Goal: Task Accomplishment & Management: Complete application form

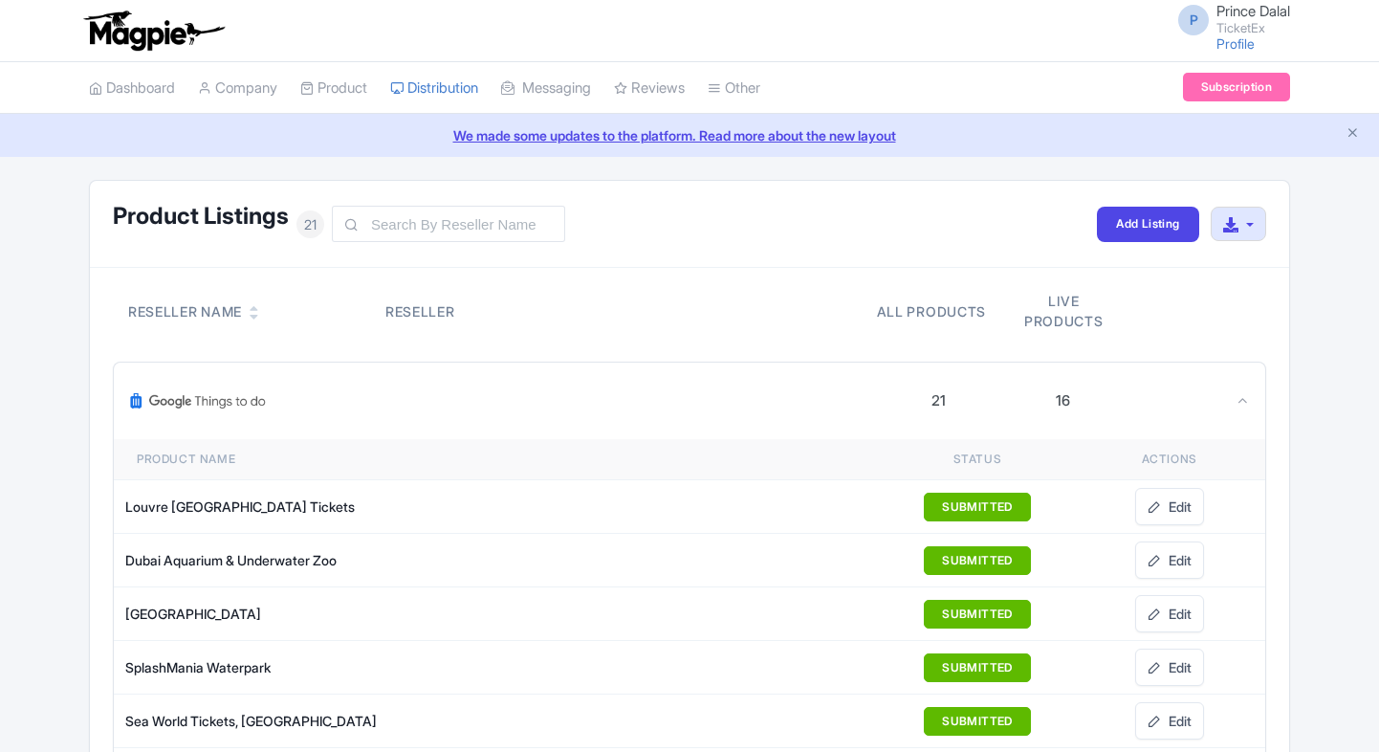
click at [252, 390] on img at bounding box center [198, 401] width 138 height 46
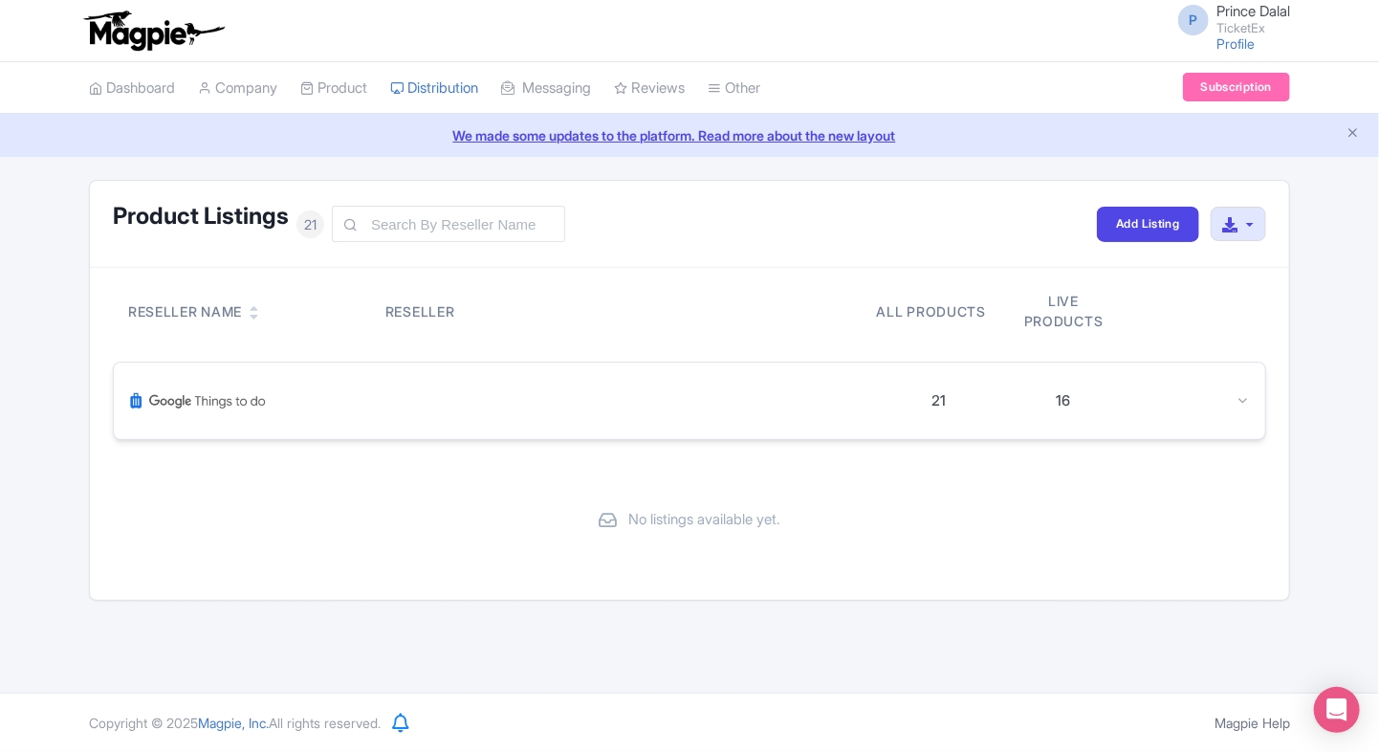
click at [237, 374] on div "21 16" at bounding box center [689, 400] width 1151 height 77
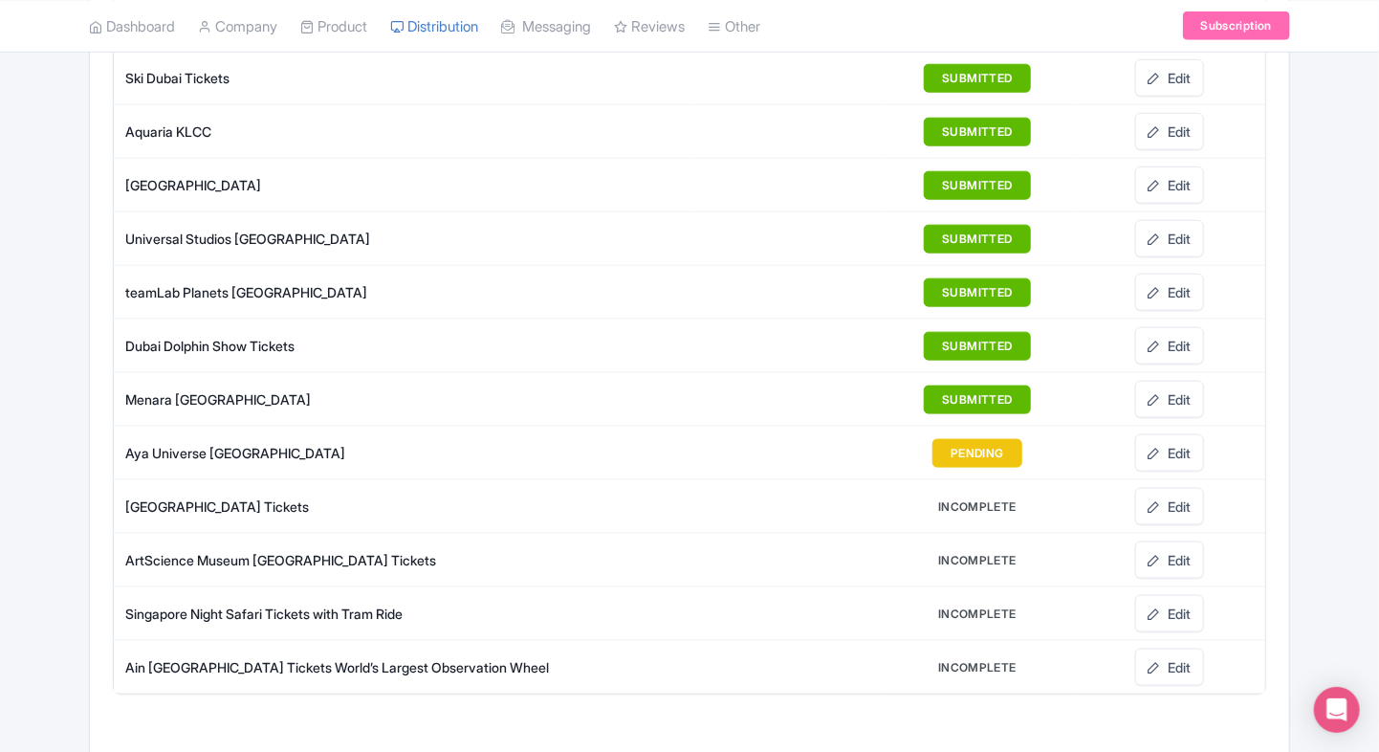
scroll to position [936, 0]
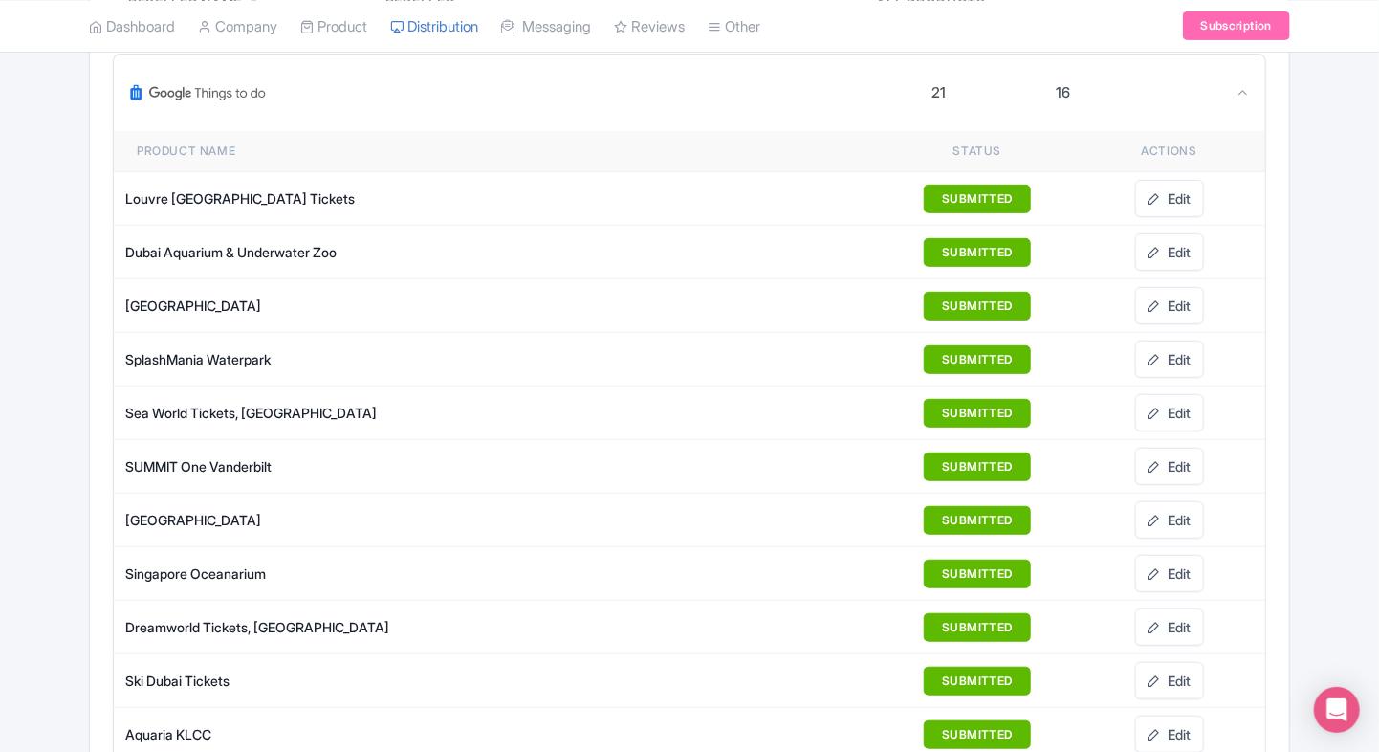
scroll to position [0, 0]
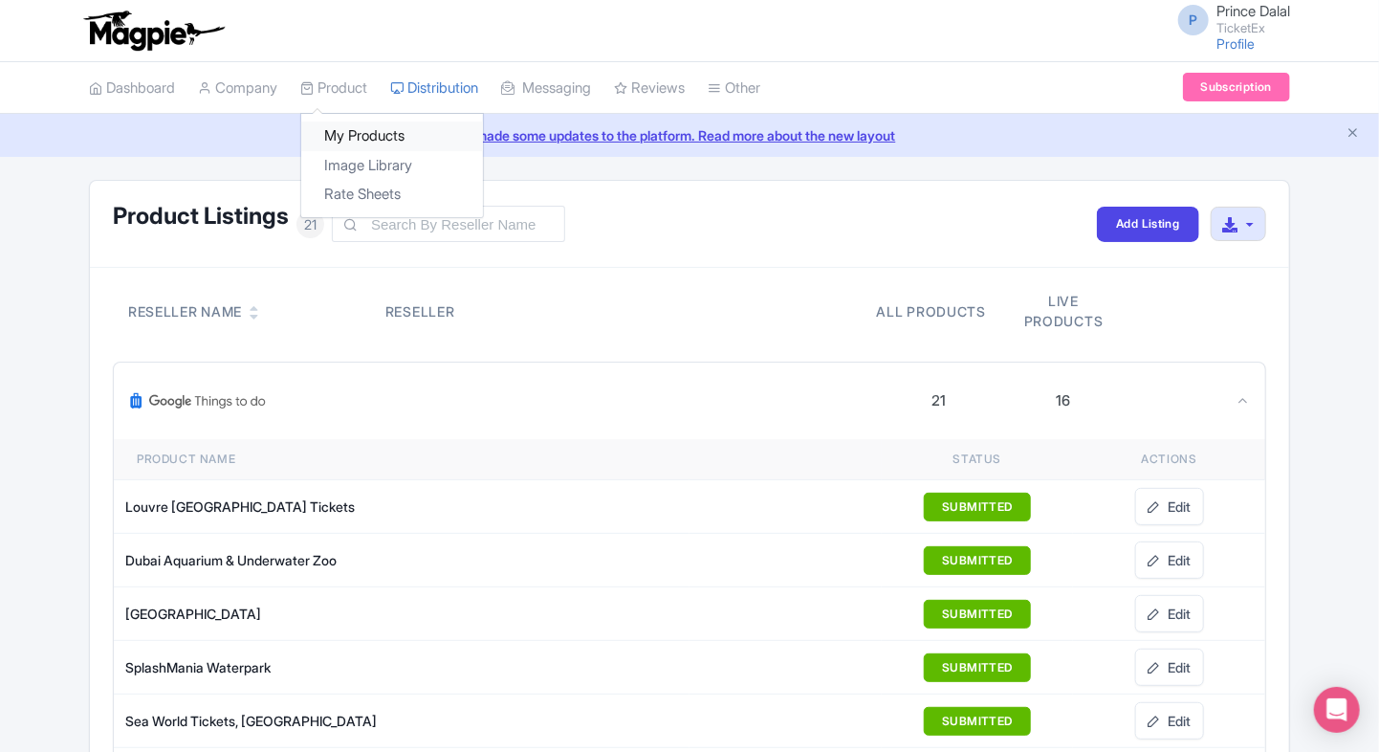
click at [342, 123] on link "My Products" at bounding box center [392, 136] width 182 height 30
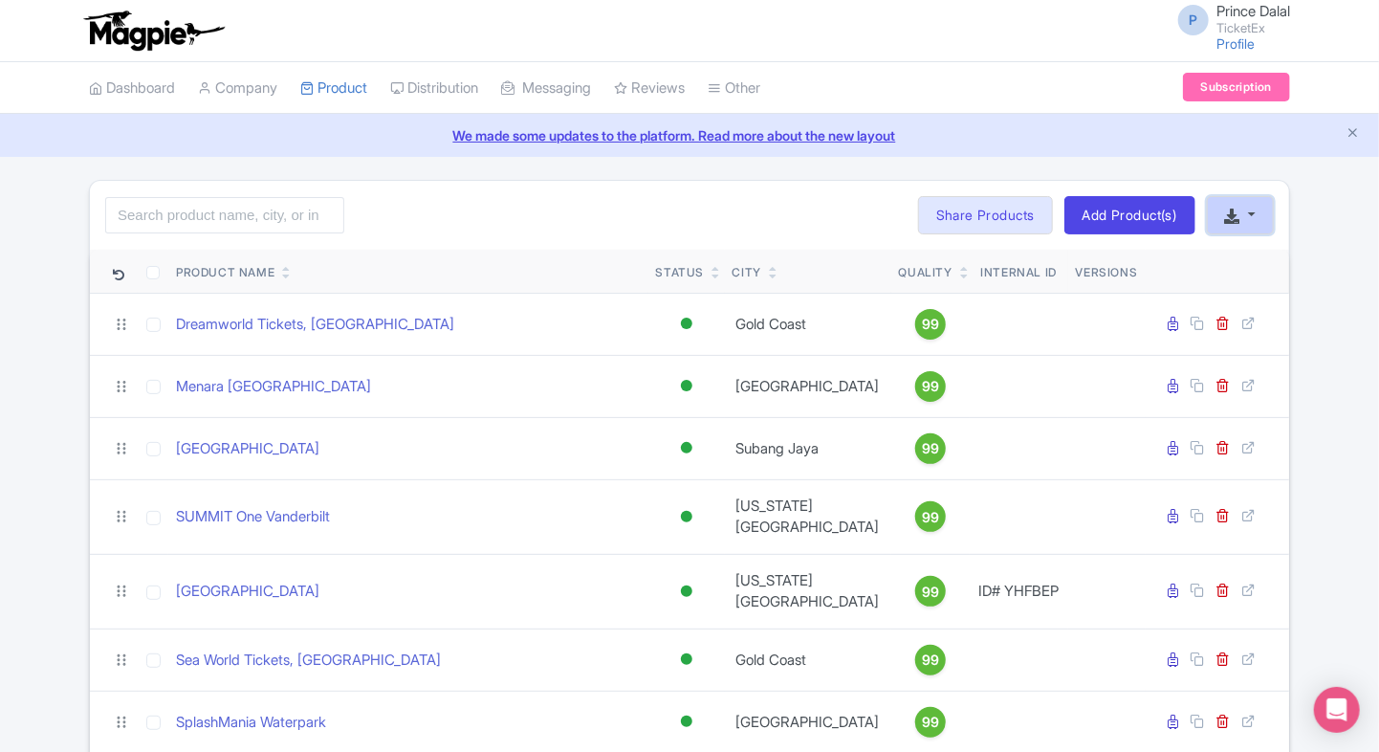
click at [1231, 212] on icon "button" at bounding box center [1232, 215] width 15 height 15
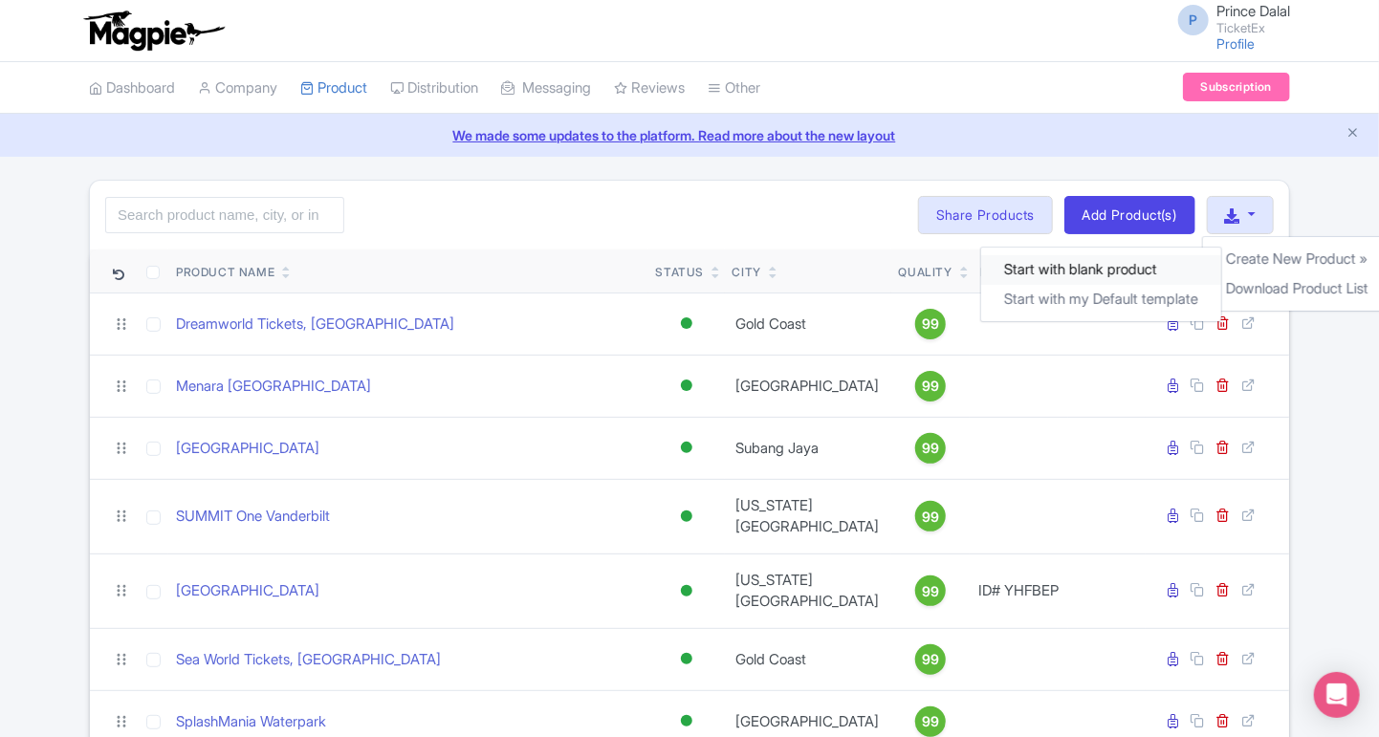
click at [1059, 272] on link "Start with blank product" at bounding box center [1100, 270] width 240 height 30
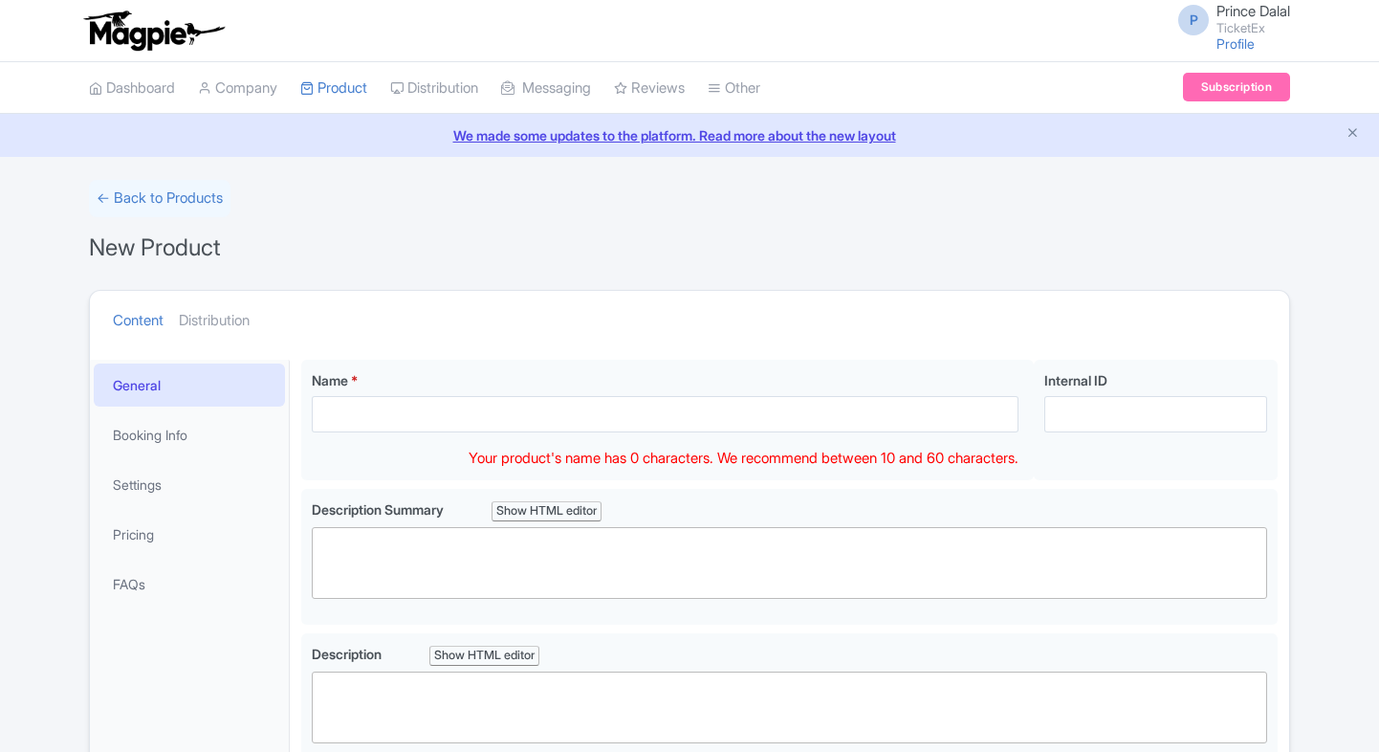
click at [449, 409] on input "Name *" at bounding box center [665, 414] width 707 height 36
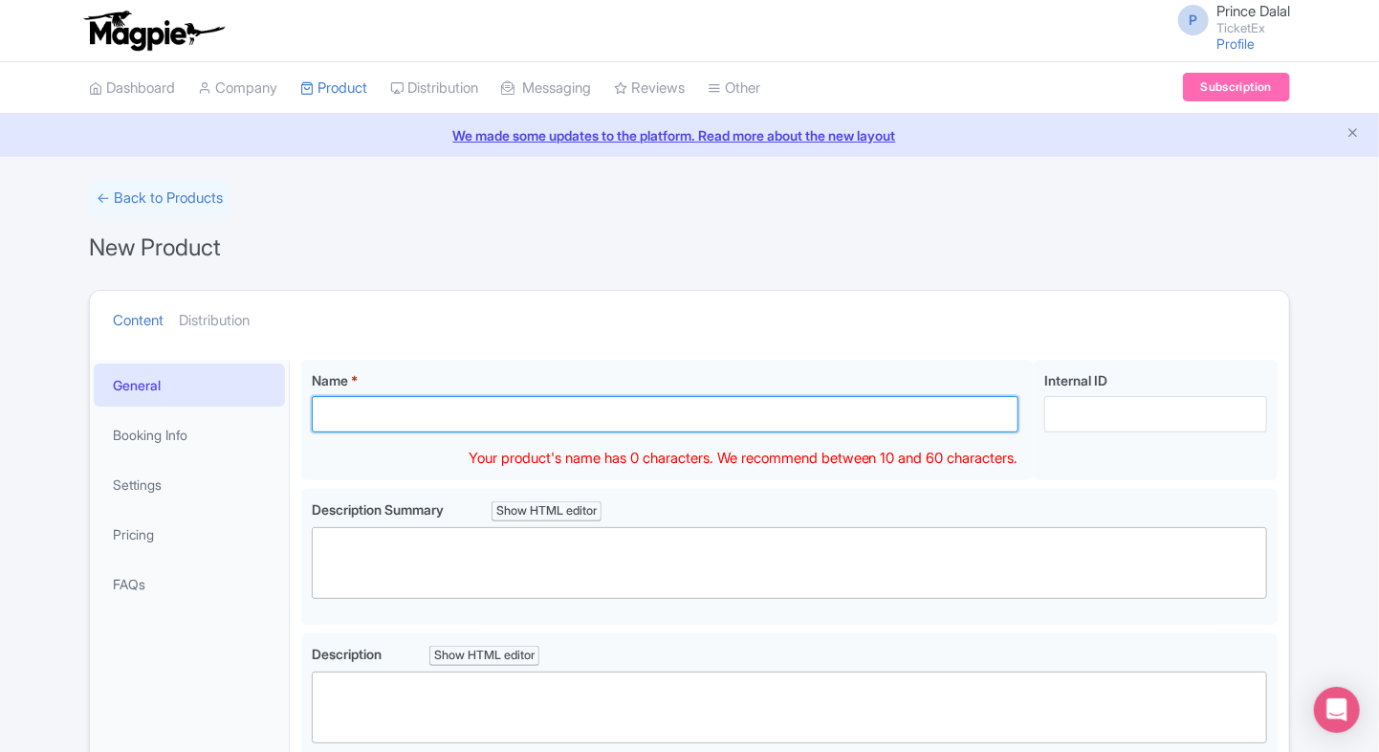
paste input "[US_STATE] Aquarium [GEOGRAPHIC_DATA]"
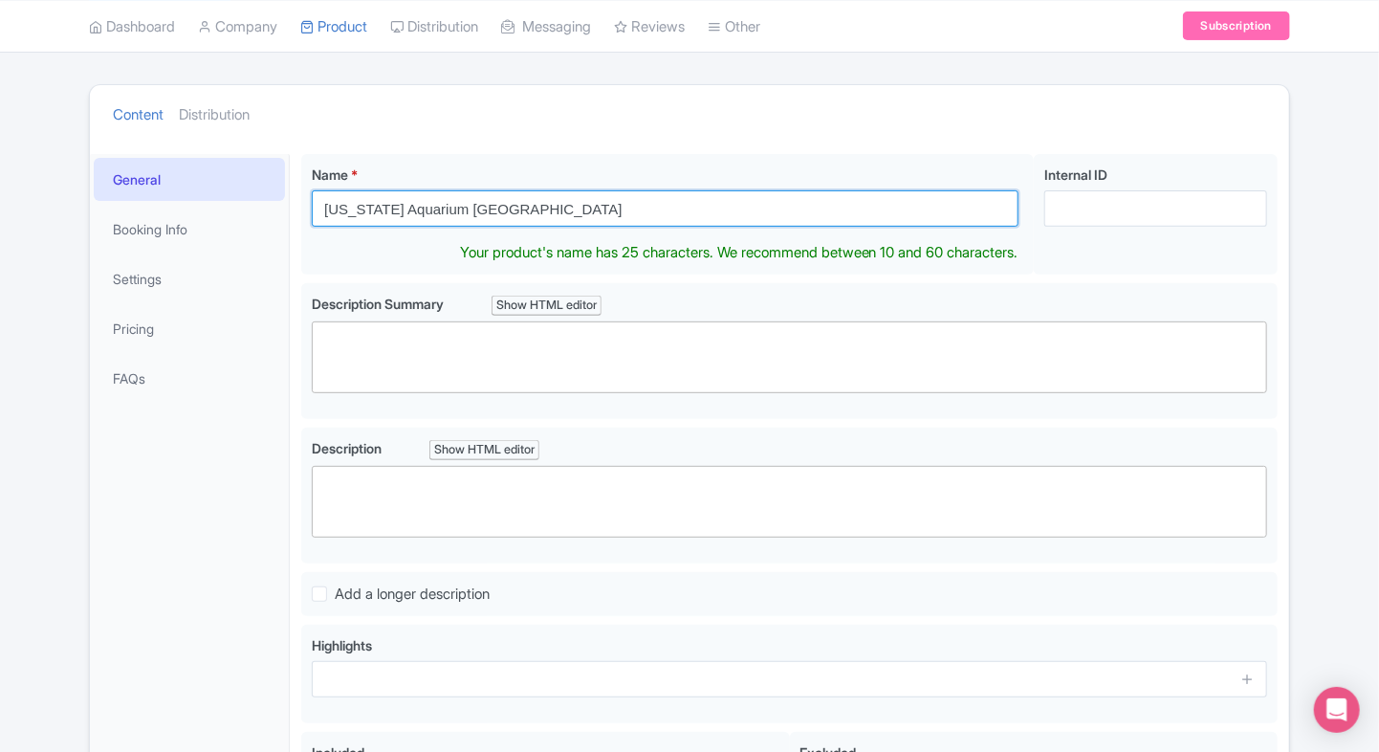
scroll to position [210, 0]
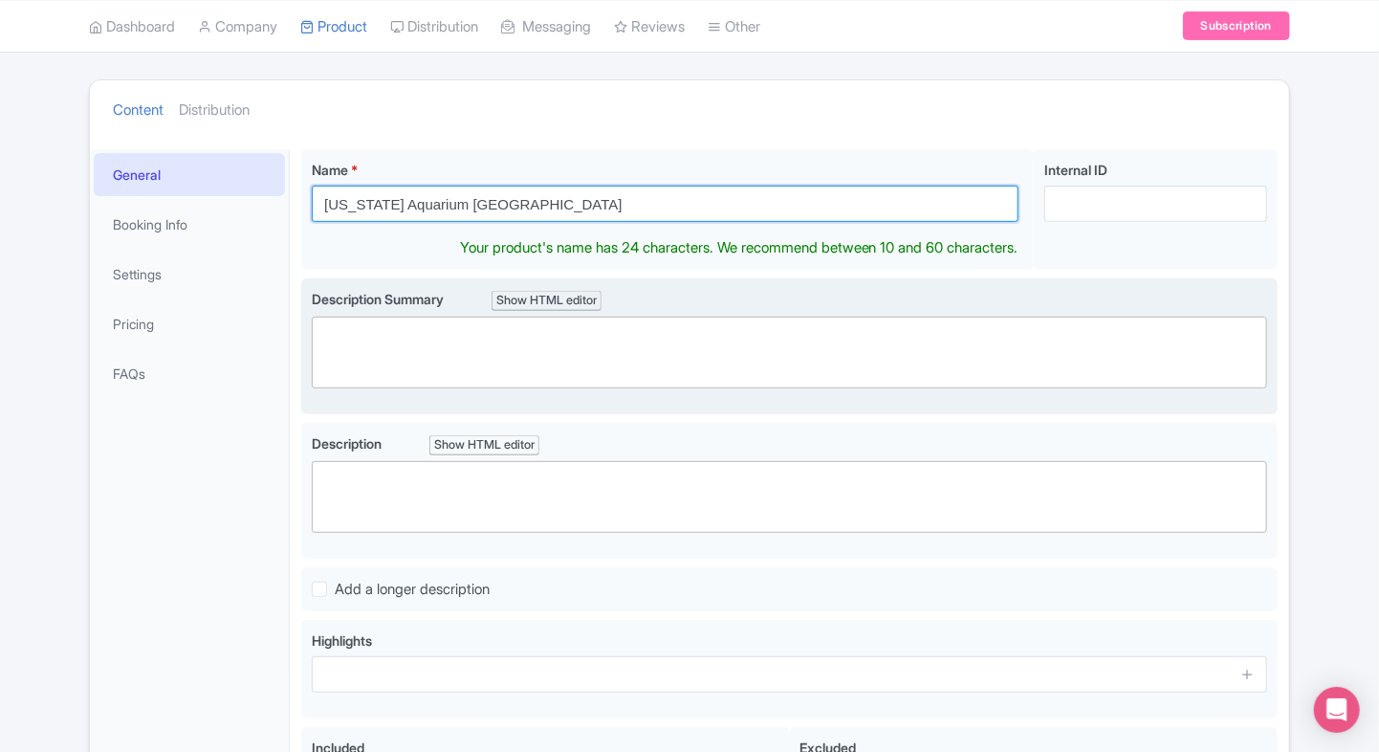
type input "[US_STATE] Aquarium [GEOGRAPHIC_DATA]"
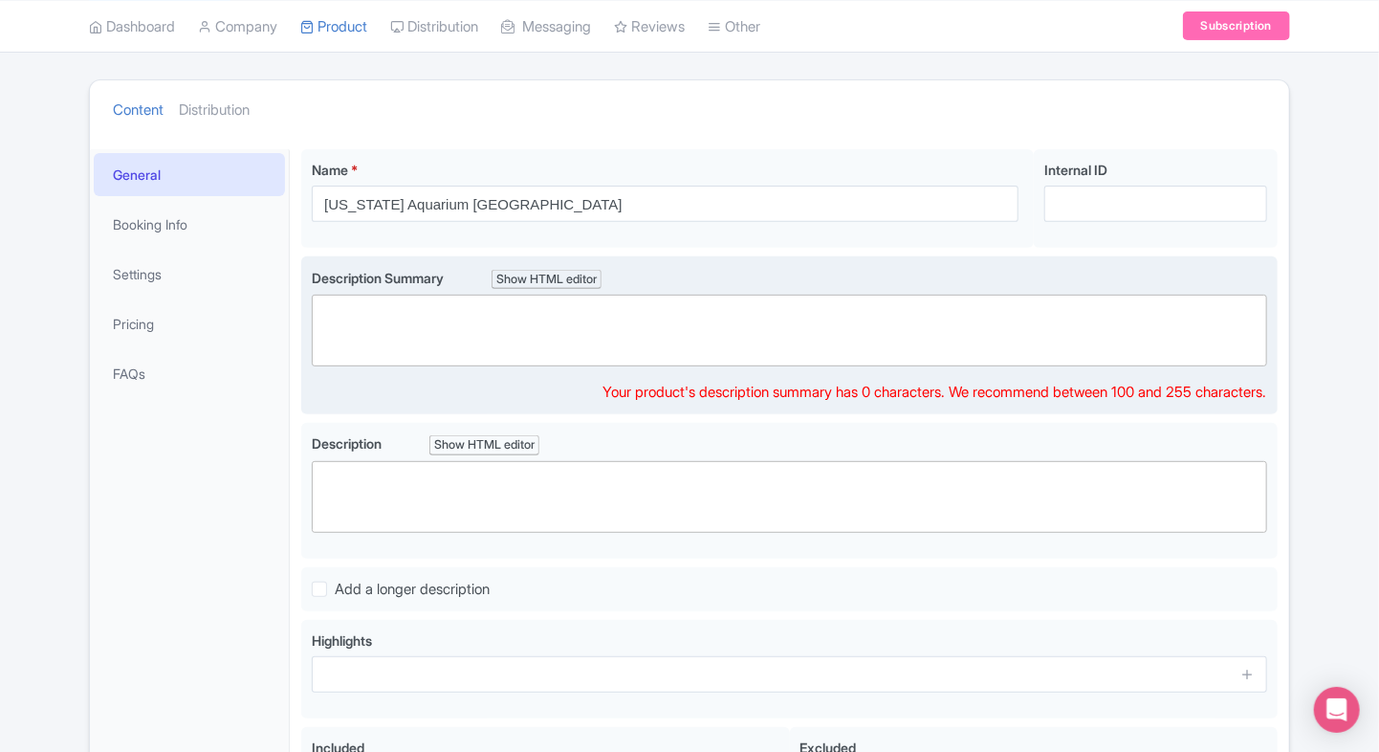
click at [426, 327] on trix-editor at bounding box center [789, 331] width 955 height 72
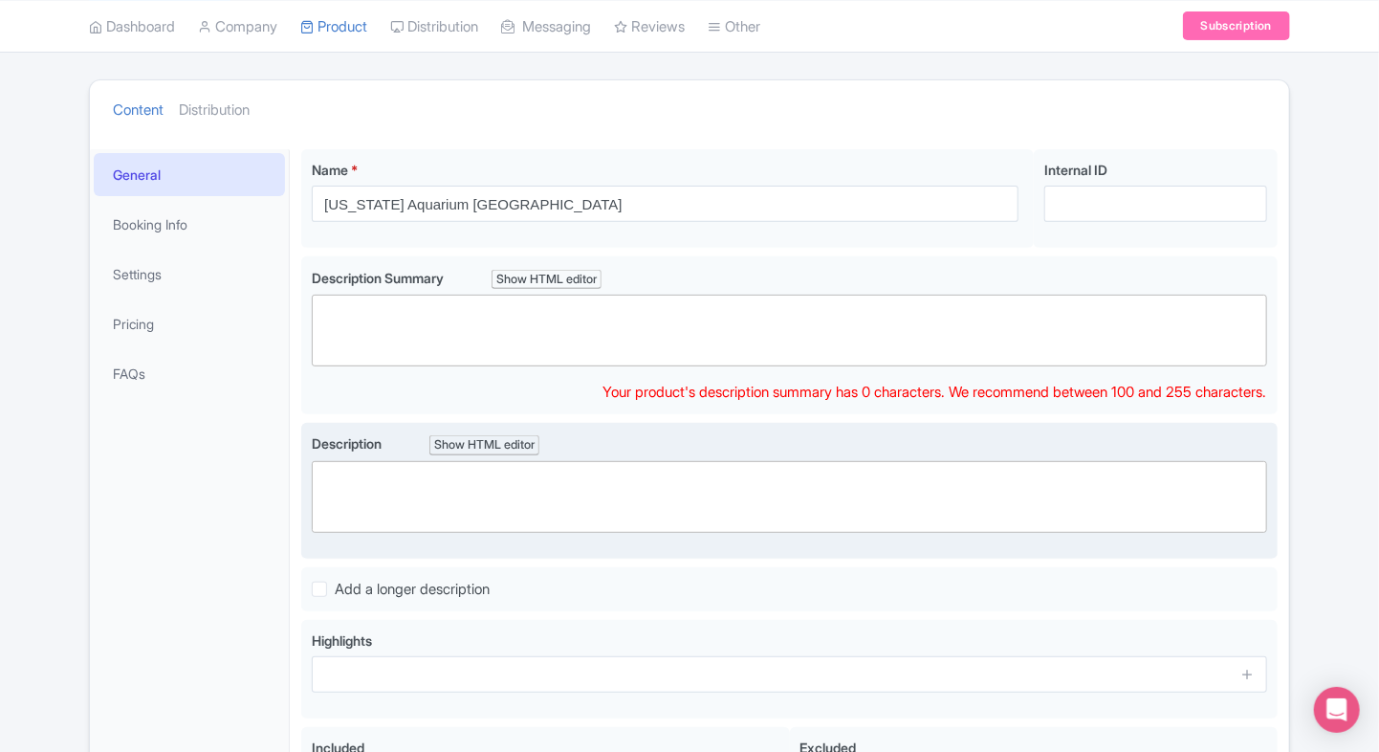
paste trix-editor "<div>Explore Georgia Aquarium, Atlanta’s world-class marine attraction with wha…"
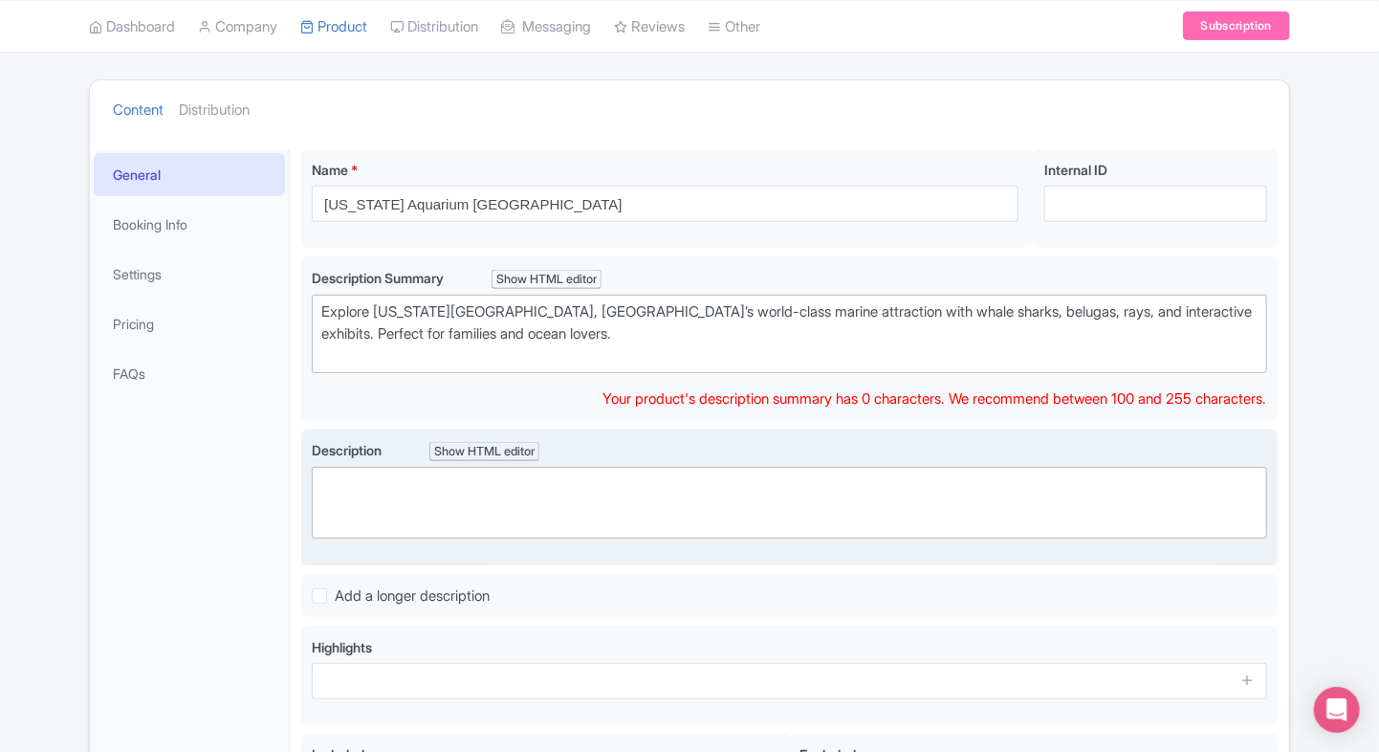
type trix-editor "<div>Explore Georgia Aquarium, Atlanta’s world-class marine attraction with wha…"
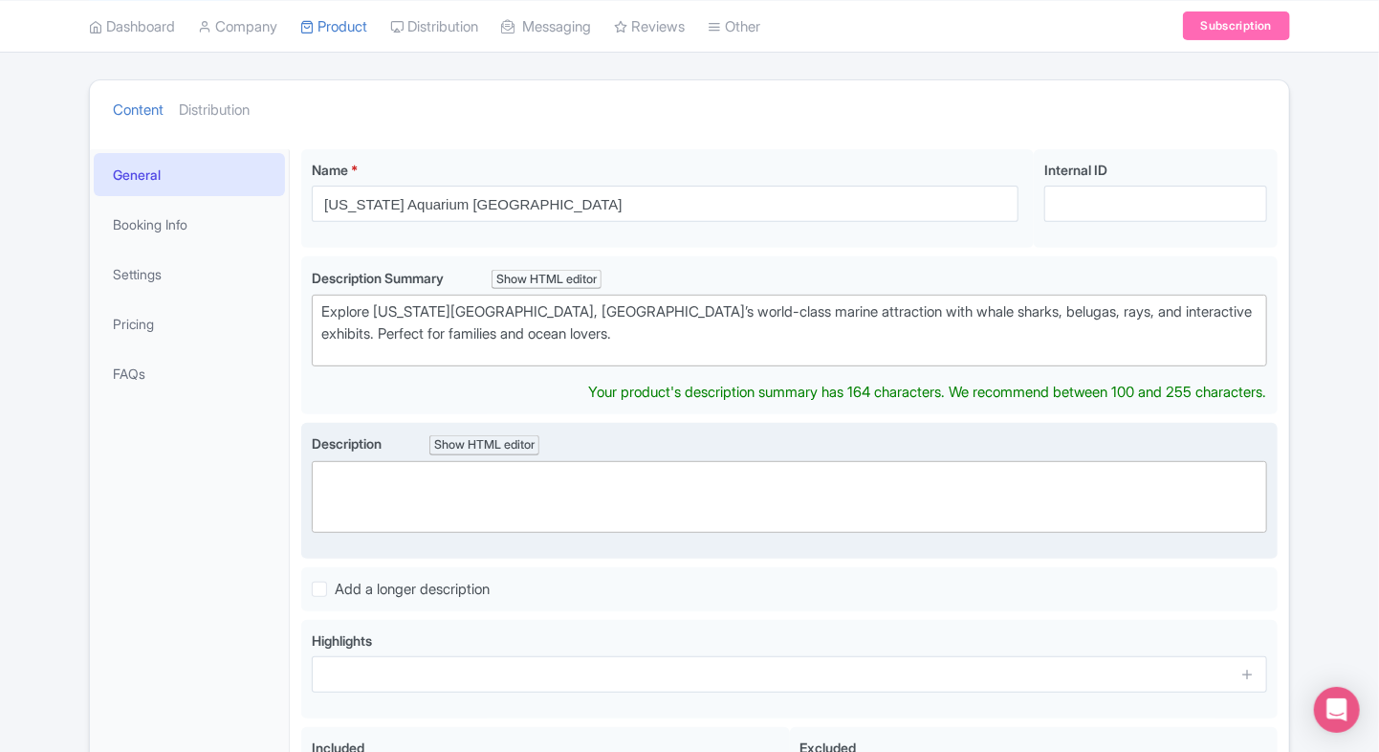
click at [423, 492] on trix-editor at bounding box center [789, 497] width 955 height 72
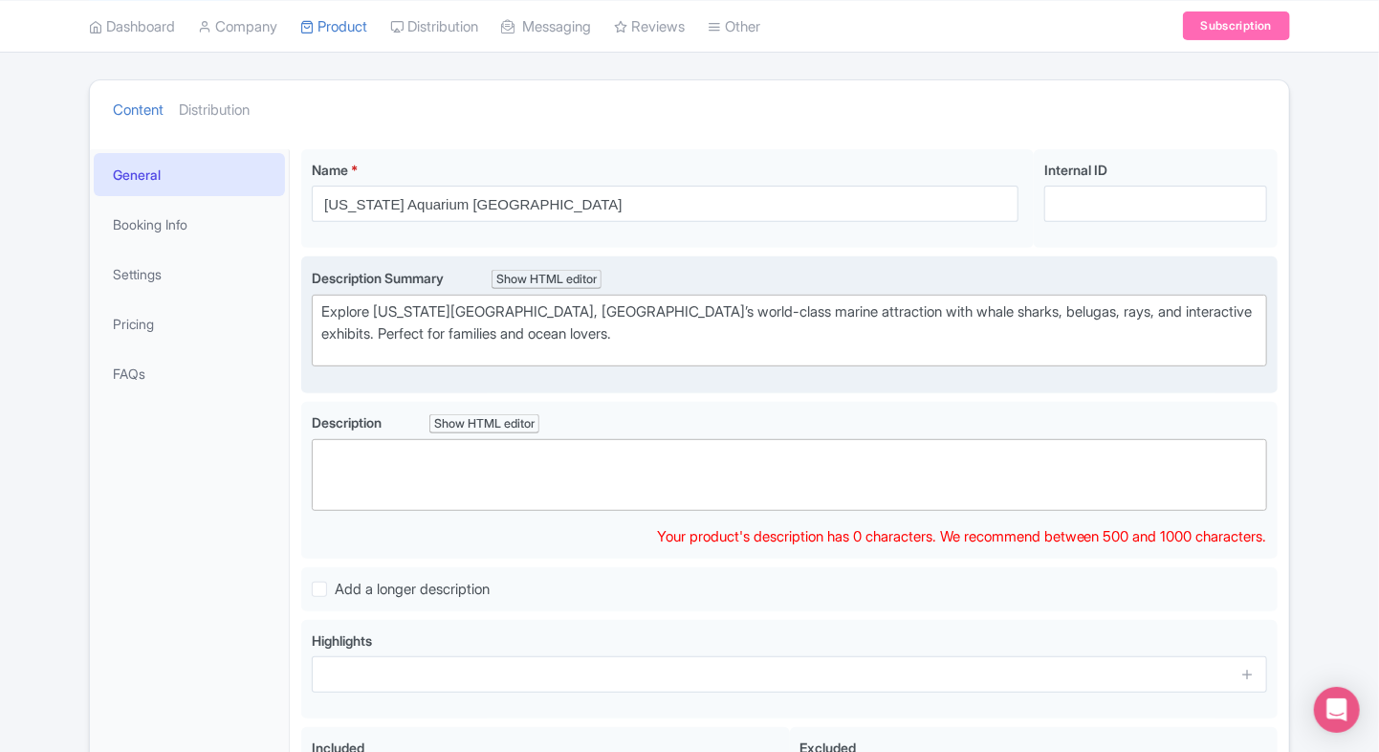
paste trix-editor "<div>Discover the wonders of marine life at <strong>Georgia Aquarium</strong>, …"
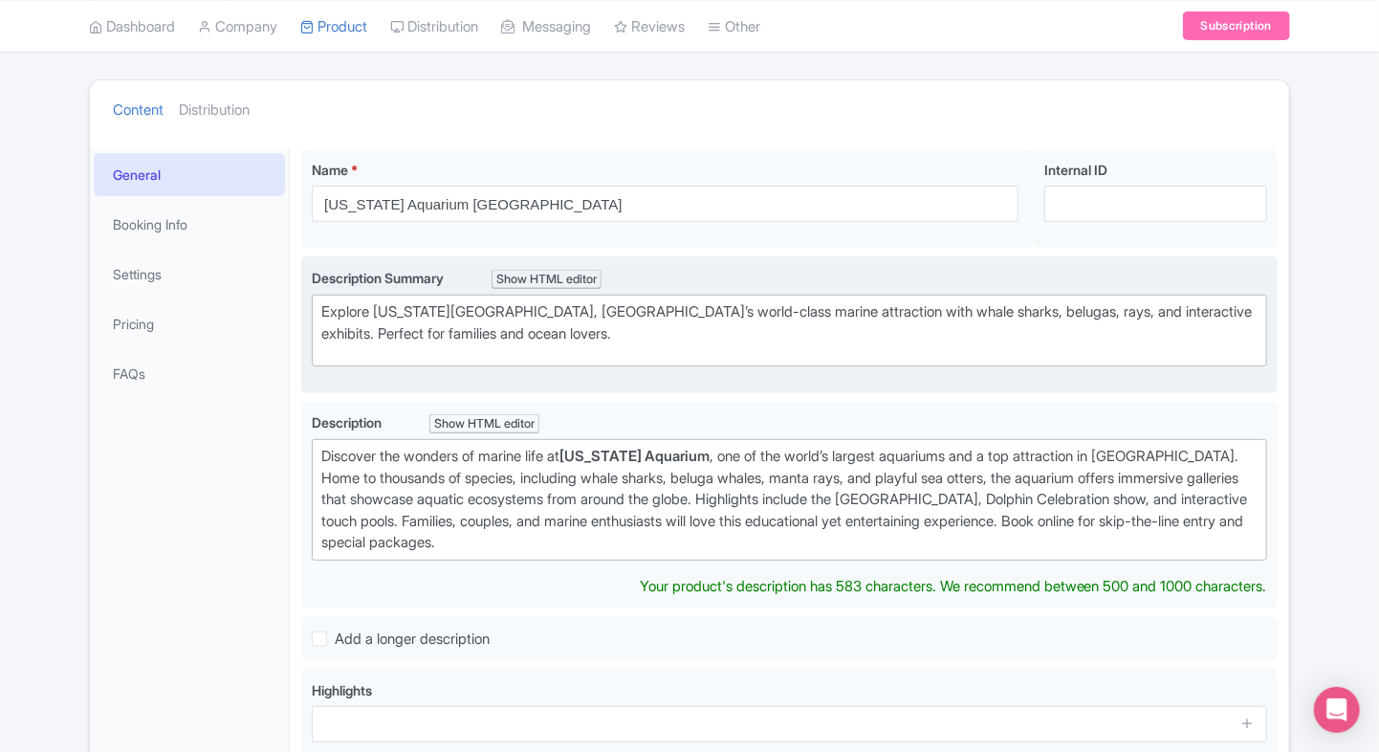
type trix-editor "<div>Discover the wonders of marine life at <strong>Georgia Aquarium</strong>, …"
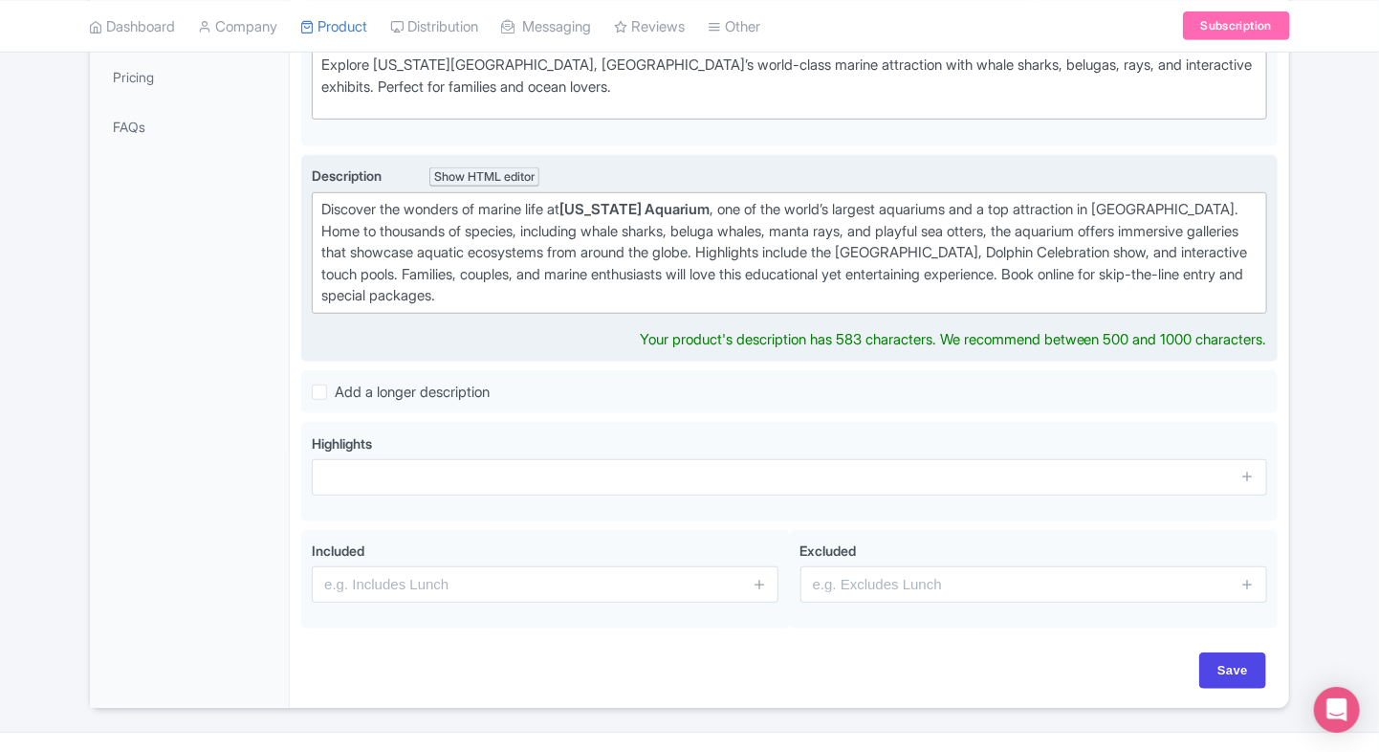
scroll to position [458, 0]
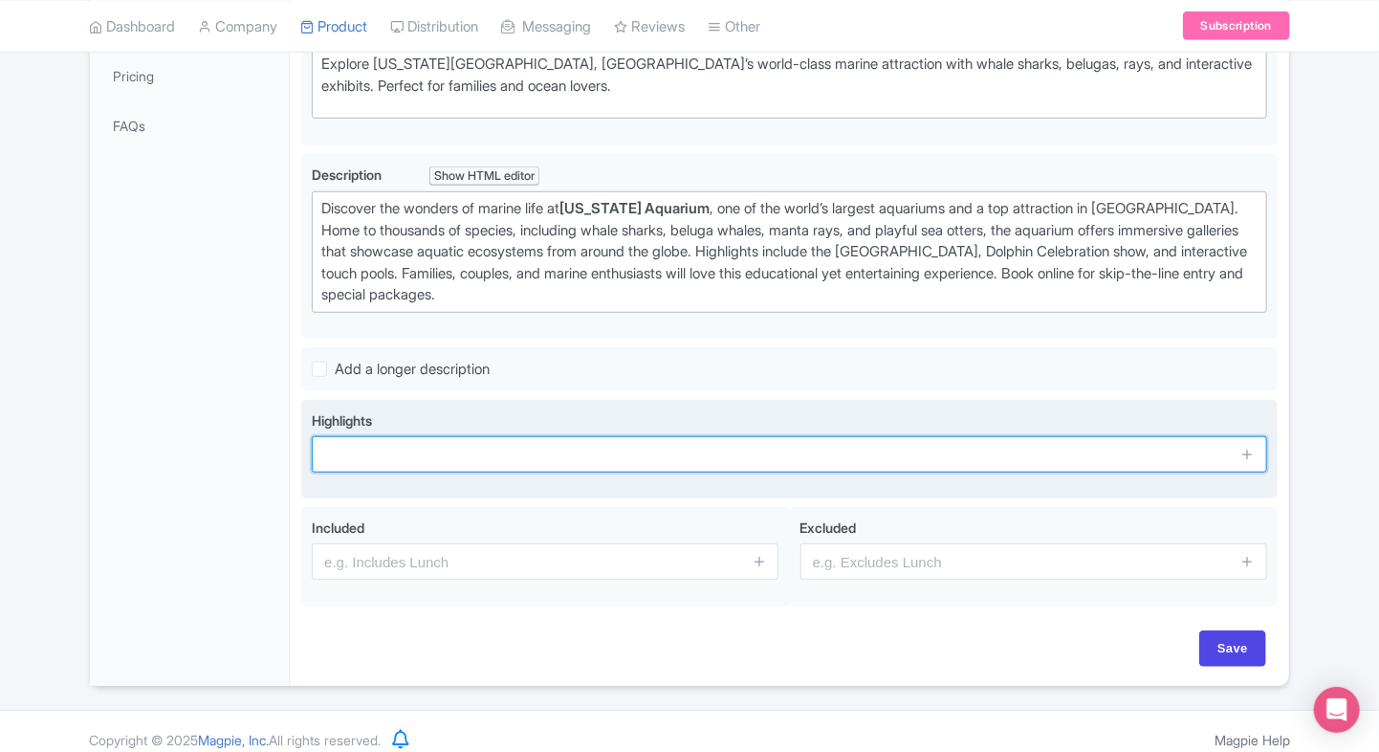
click at [459, 463] on input "text" at bounding box center [789, 454] width 955 height 36
paste input "Walk through Ocean Voyager tunnel"
type input "Walk through Ocean Voyager tunnel"
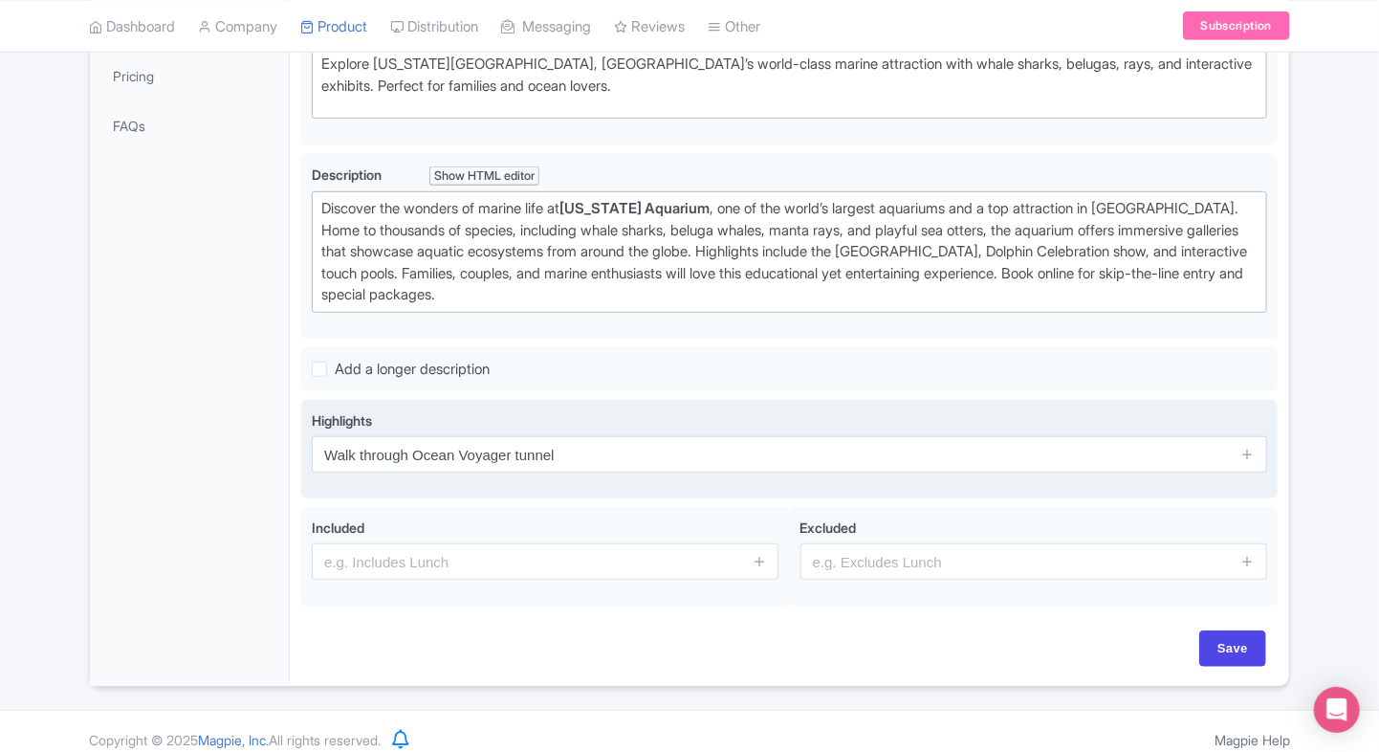
click at [1257, 448] on span at bounding box center [1248, 454] width 38 height 36
click at [1243, 453] on icon at bounding box center [1247, 454] width 14 height 14
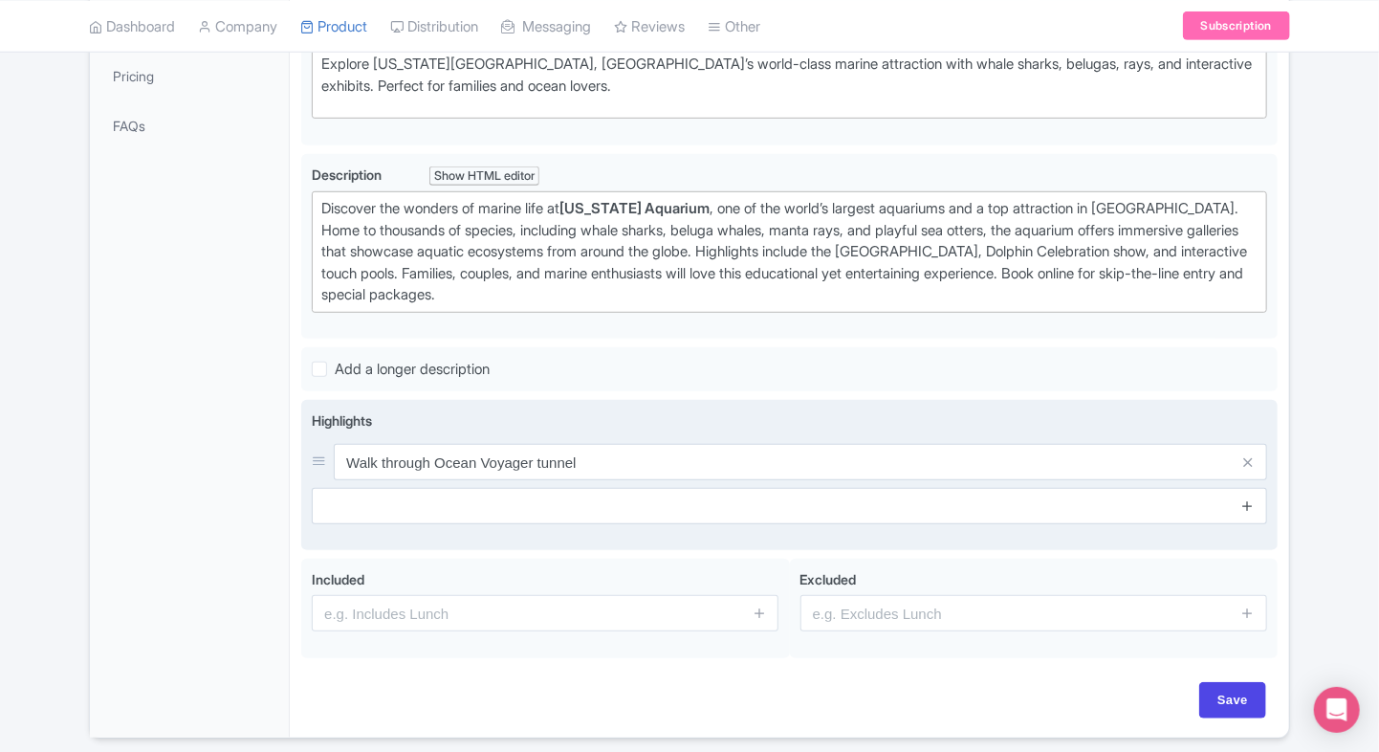
click at [1246, 498] on icon at bounding box center [1247, 505] width 14 height 14
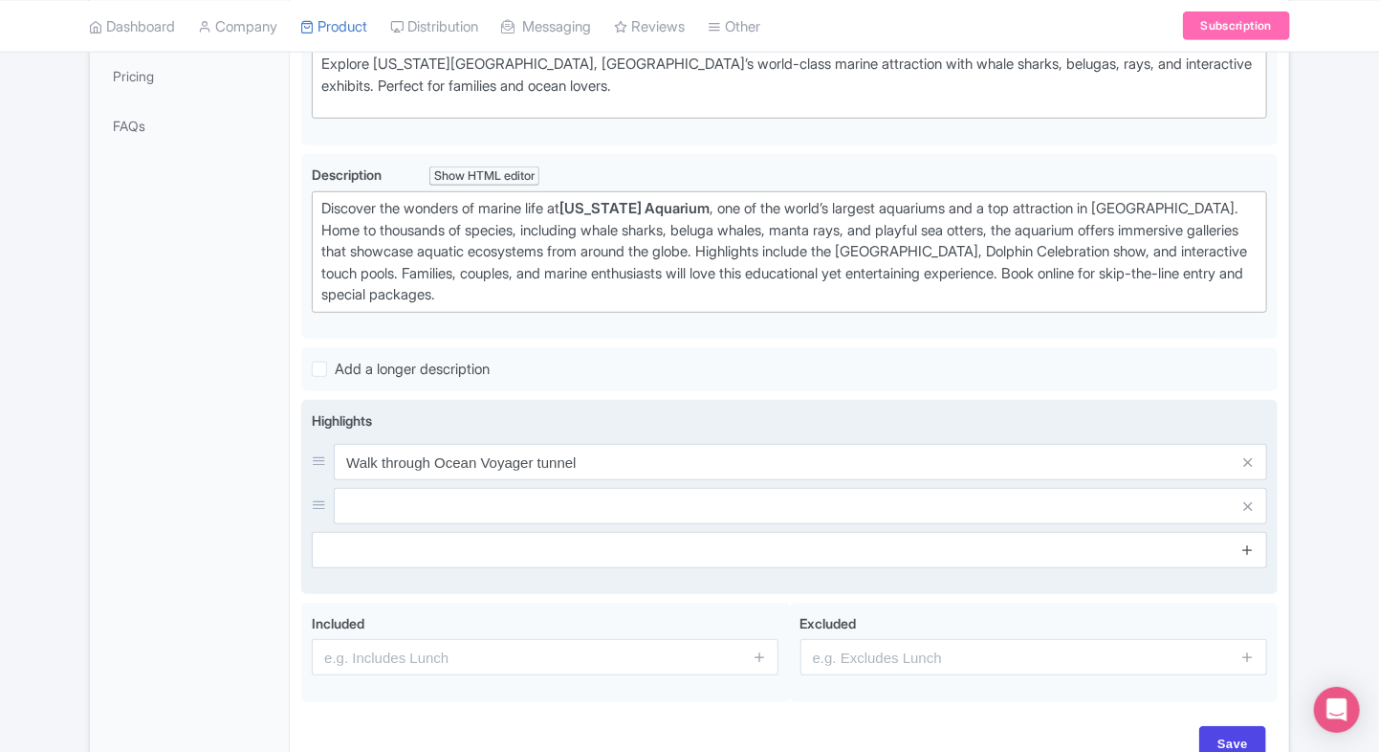
drag, startPoint x: 1246, startPoint y: 526, endPoint x: 1246, endPoint y: 552, distance: 25.8
click at [1246, 552] on div "Highlights Walk through Ocean Voyager tunnel" at bounding box center [789, 489] width 955 height 158
click at [1246, 552] on link at bounding box center [1247, 550] width 14 height 22
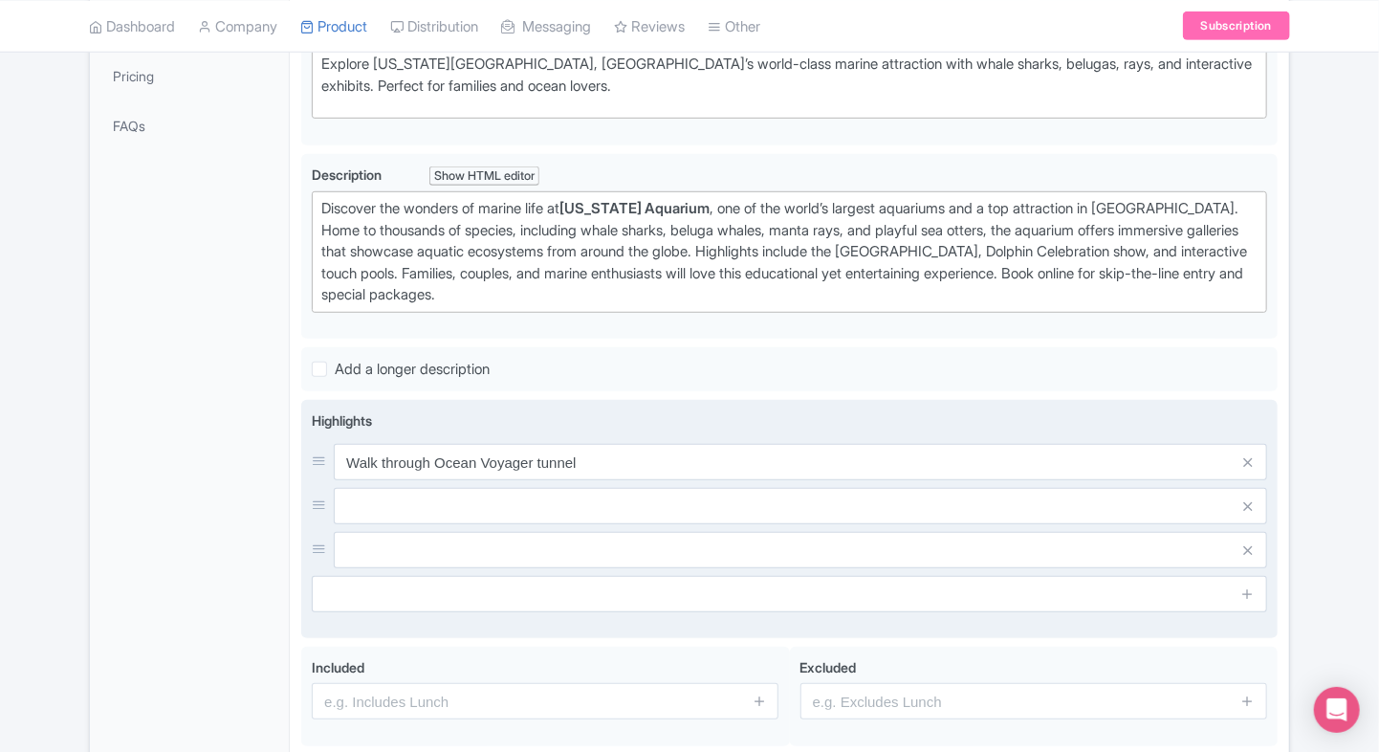
click at [1243, 610] on div "Highlights Walk through Ocean Voyager tunnel" at bounding box center [789, 518] width 955 height 217
click at [1247, 595] on icon at bounding box center [1247, 593] width 14 height 14
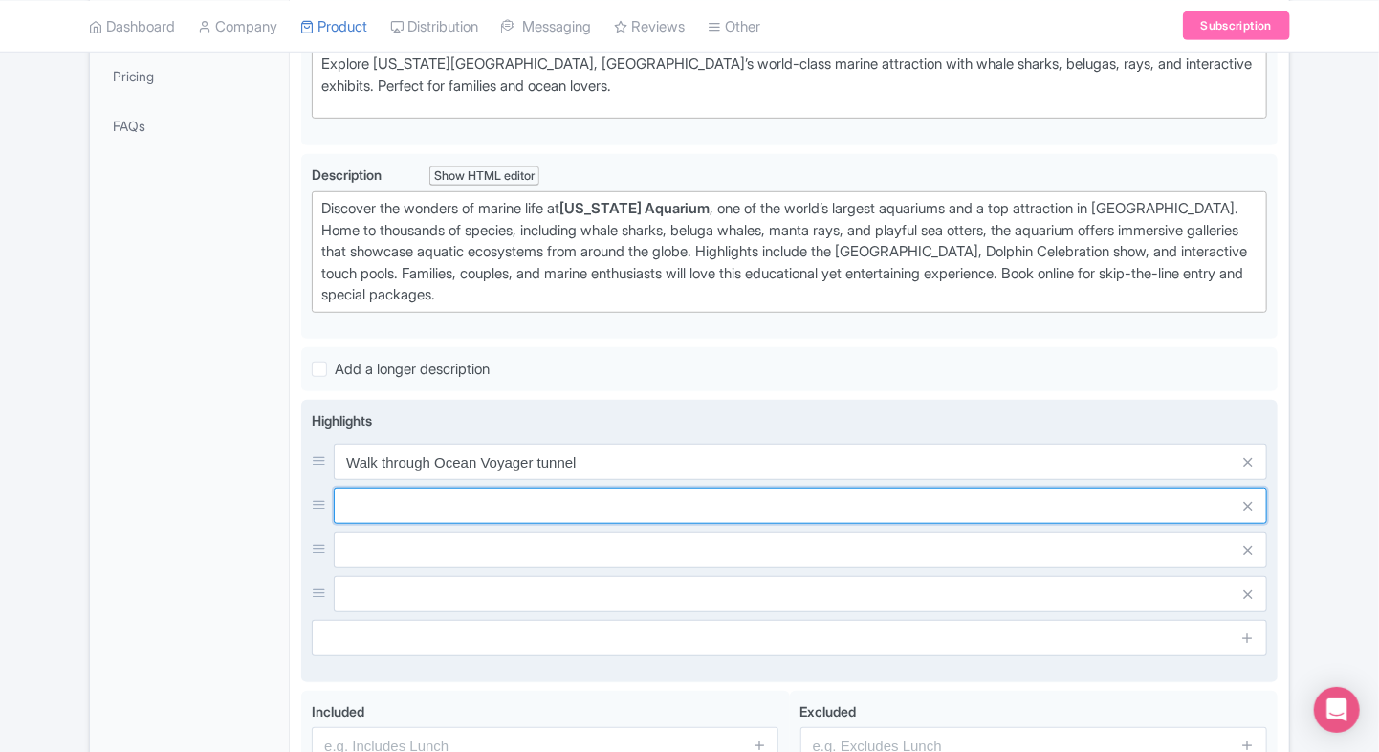
click at [769, 480] on input "text" at bounding box center [800, 462] width 933 height 36
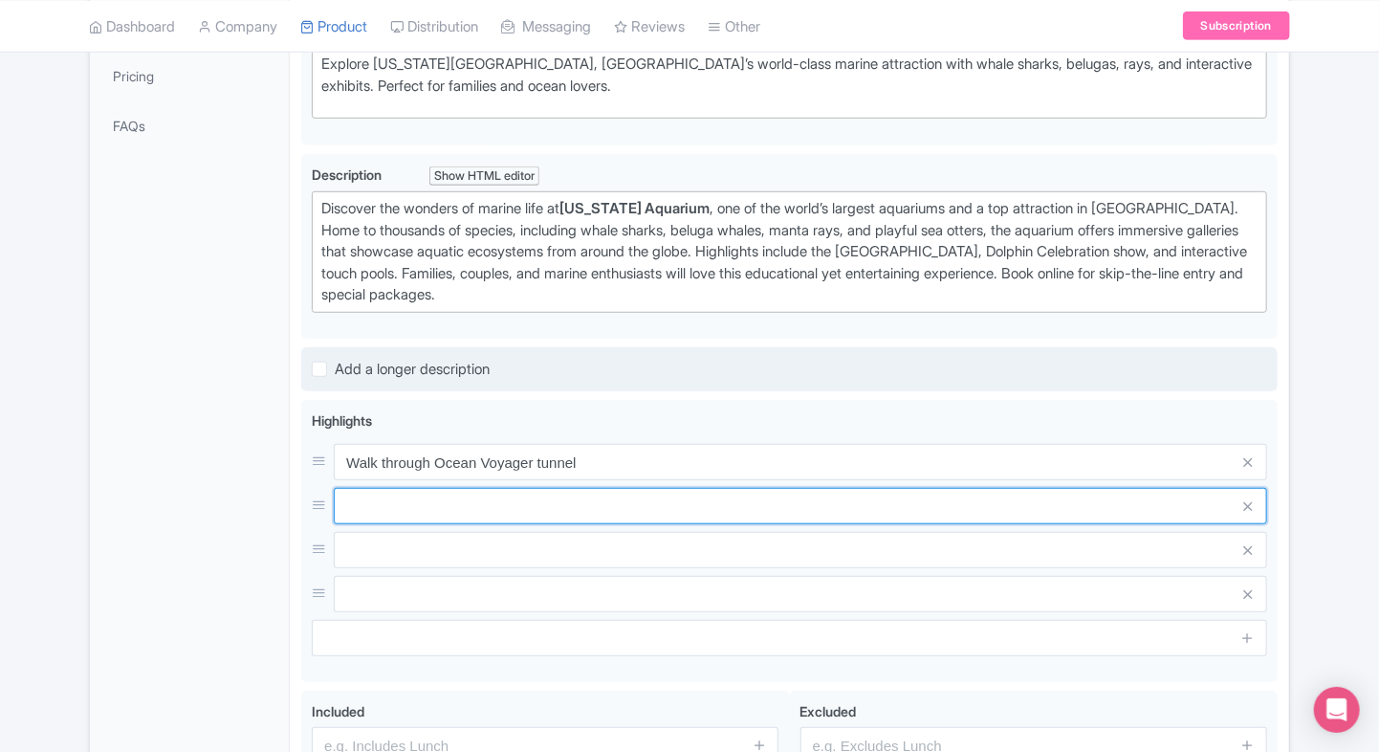
paste input "Watch the Dolphin Celebration show"
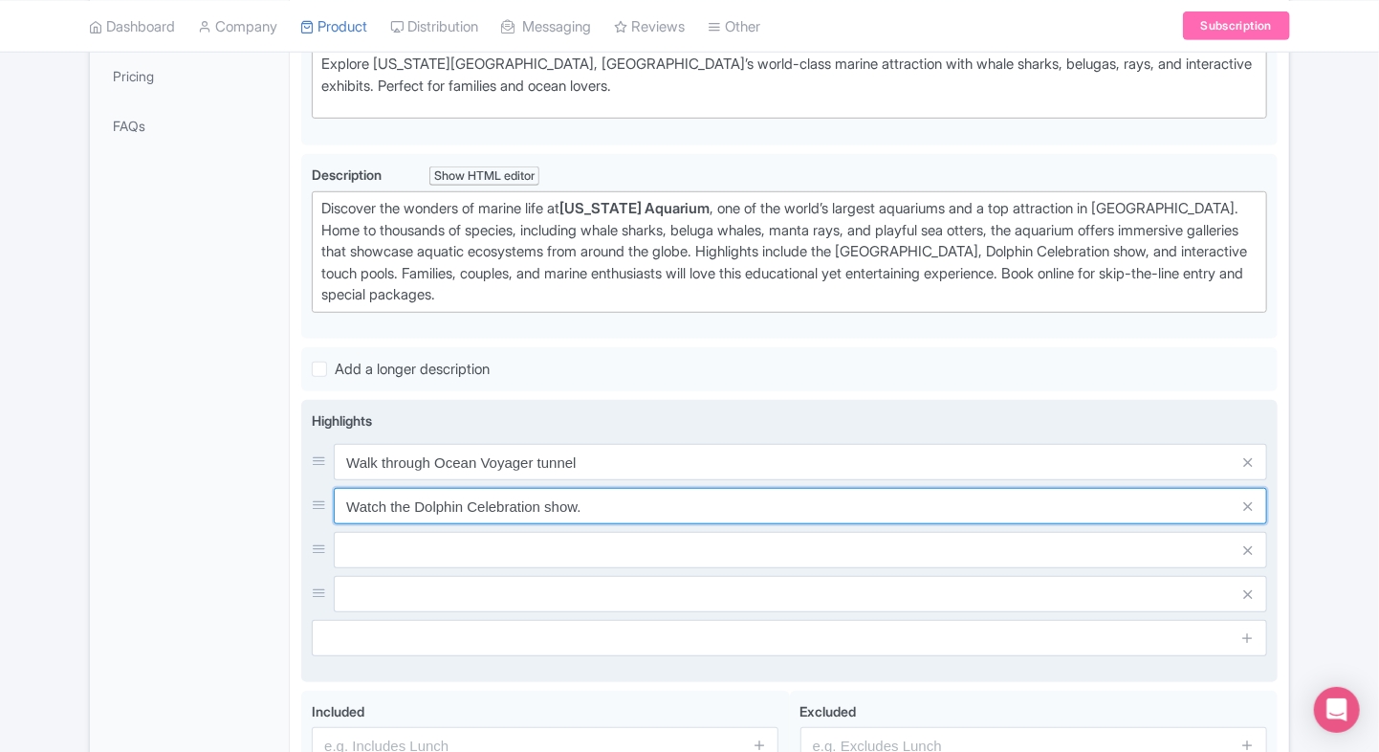
type input "Watch the Dolphin Celebration show."
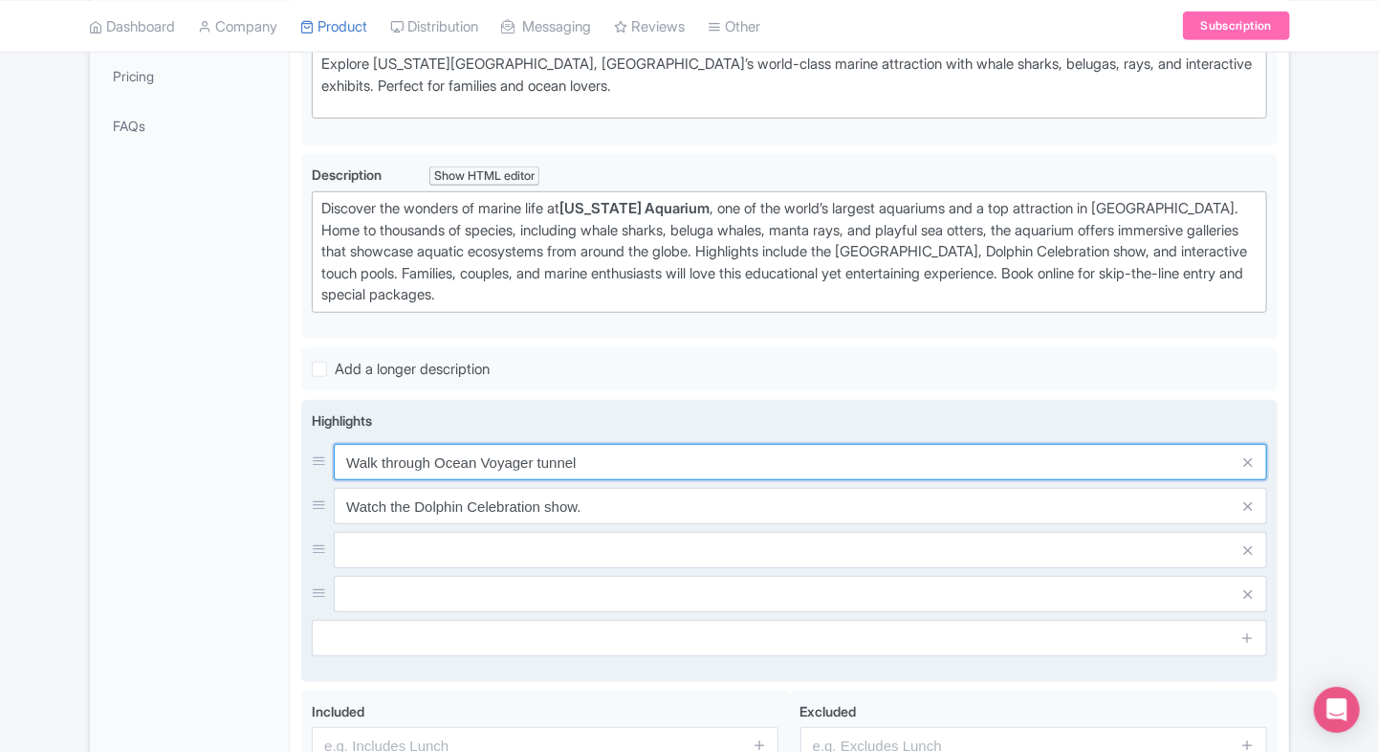
click at [588, 469] on input "Walk through Ocean Voyager tunnel" at bounding box center [800, 462] width 933 height 36
type input "Walk through Ocean Voyager tunnel."
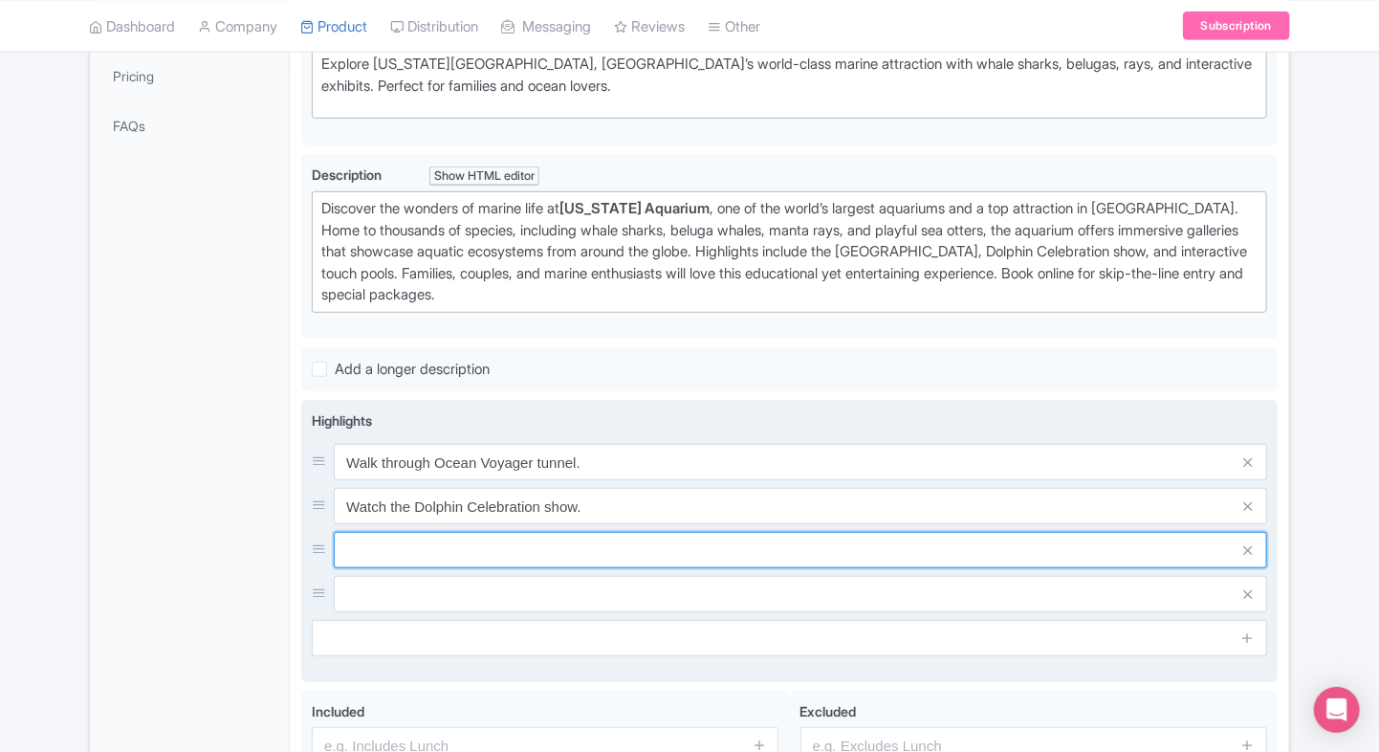
click at [435, 480] on input "text" at bounding box center [800, 462] width 933 height 36
paste input "Meet whale sharks and beluga whales"
type input "Meet whale sharks and beluga whales."
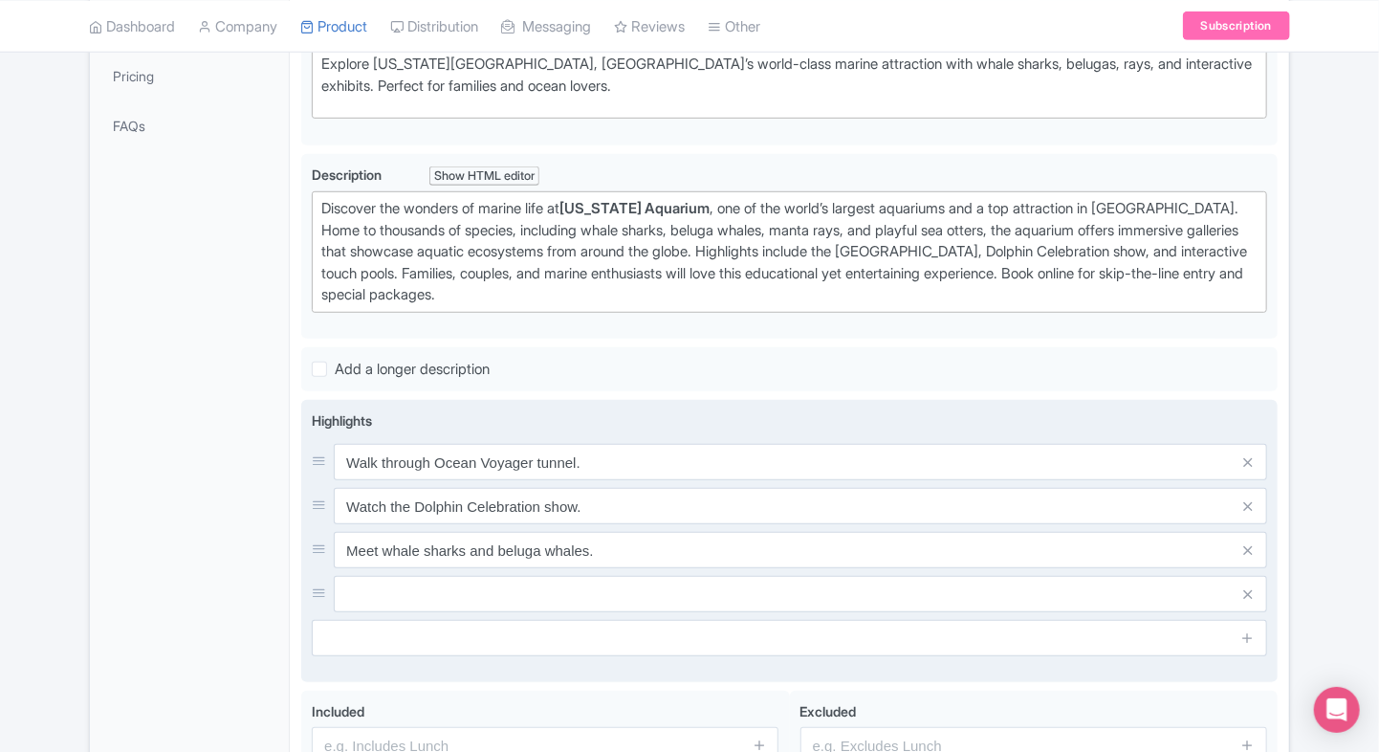
click at [466, 480] on input "text" at bounding box center [800, 462] width 933 height 36
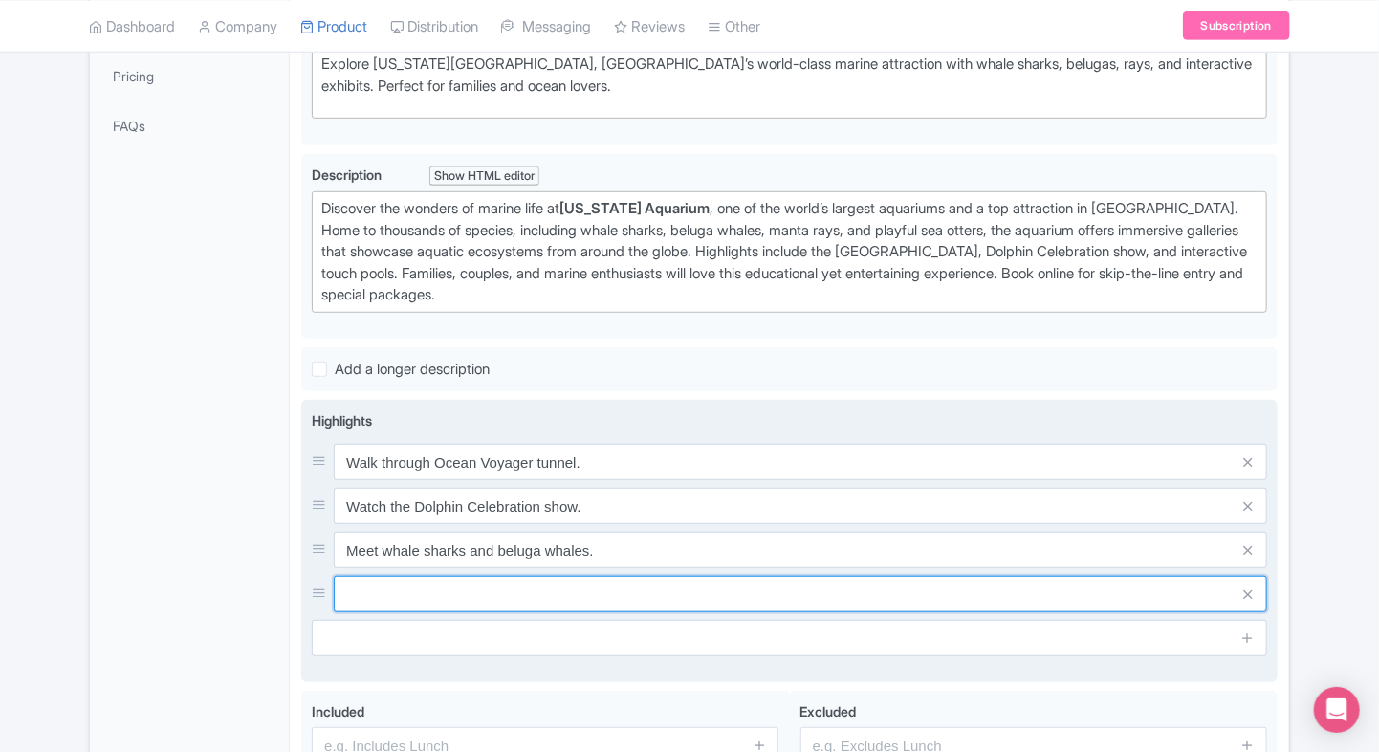
paste input "Explore interactive touch pools"
type input "Explore interactive touch pools."
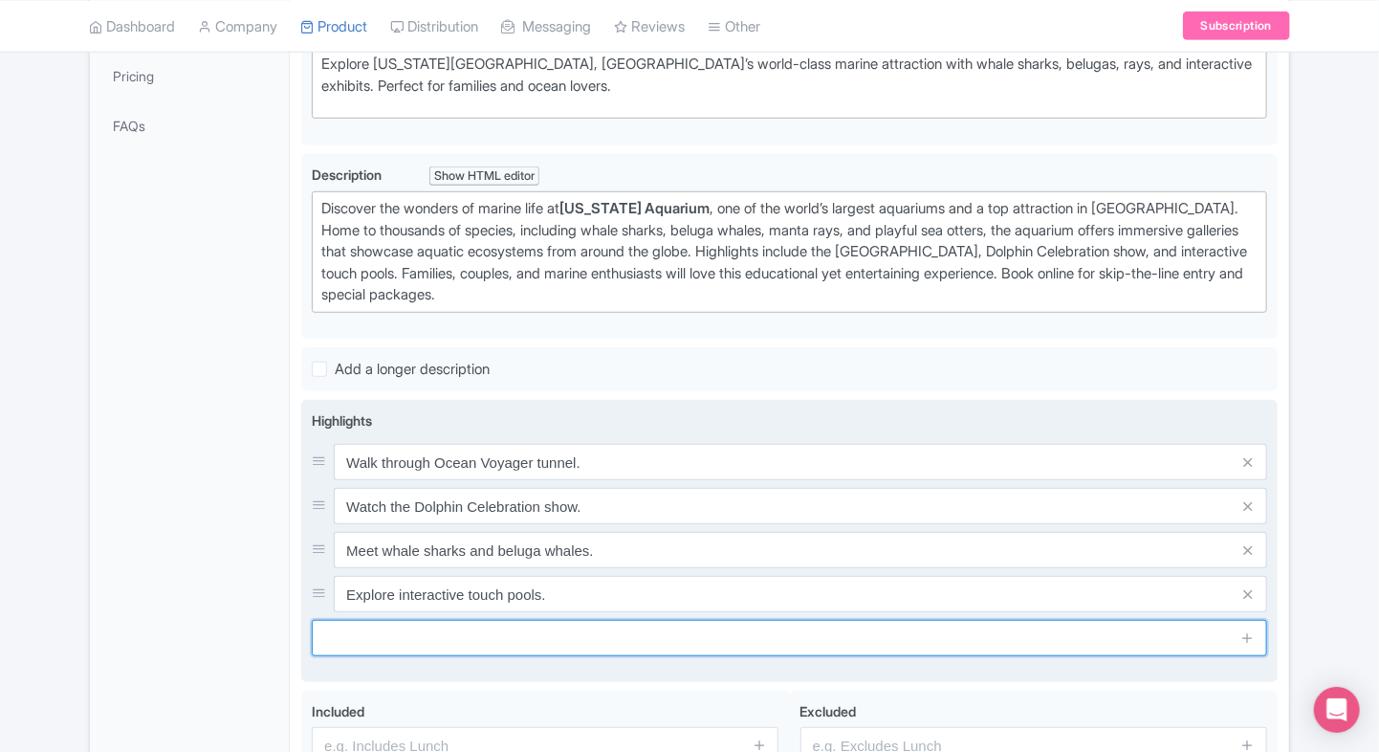
click at [478, 620] on input "text" at bounding box center [789, 638] width 955 height 36
paste input "Visit one of the world’s largest aquariums"
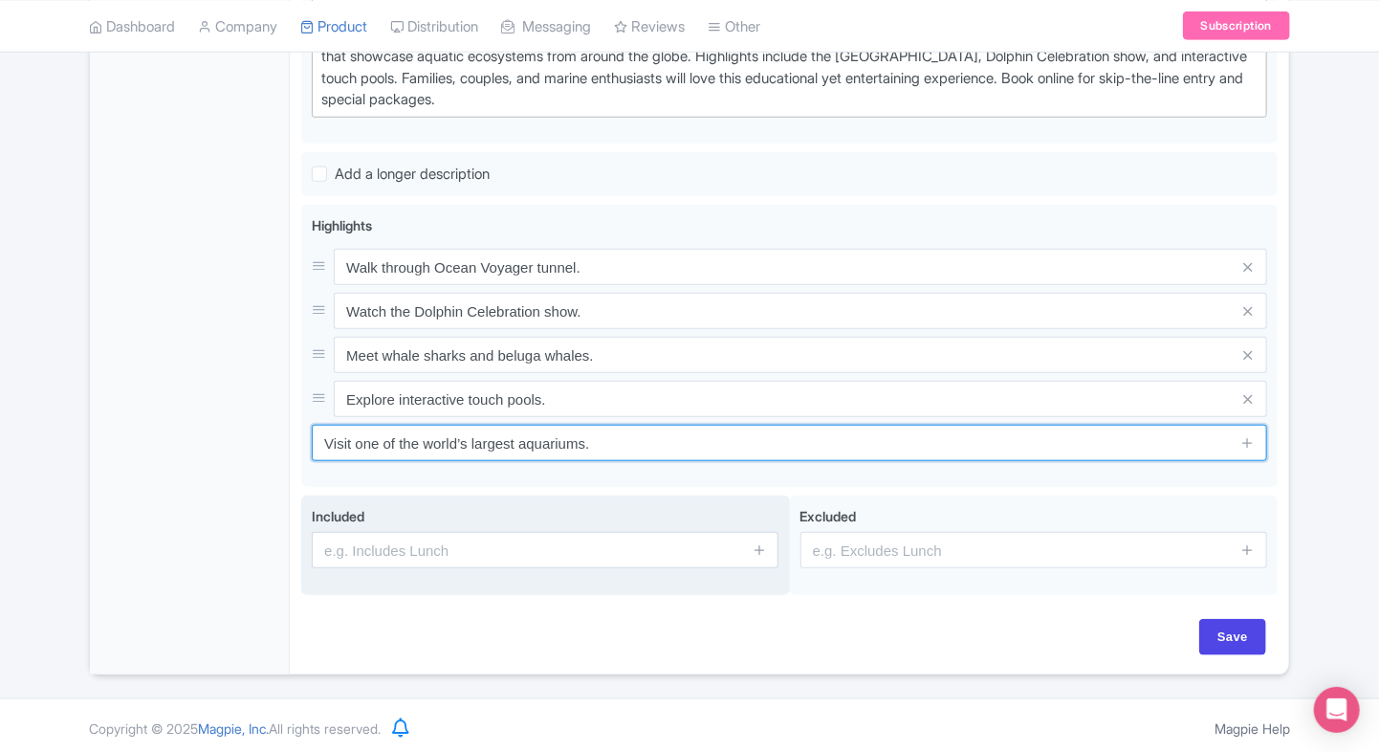
type input "Visit one of the world’s largest aquariums."
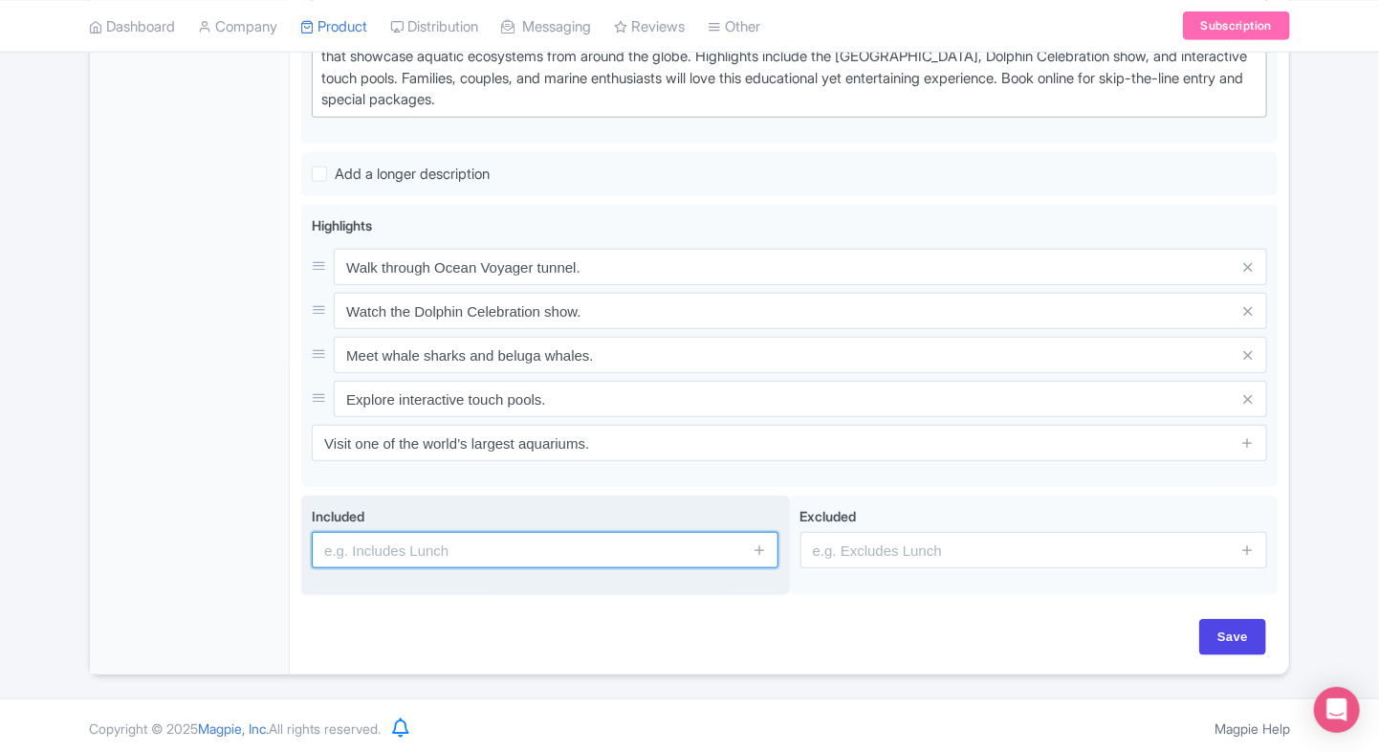
click at [539, 541] on input "text" at bounding box center [545, 550] width 467 height 36
type input "Entrance to the attraction"
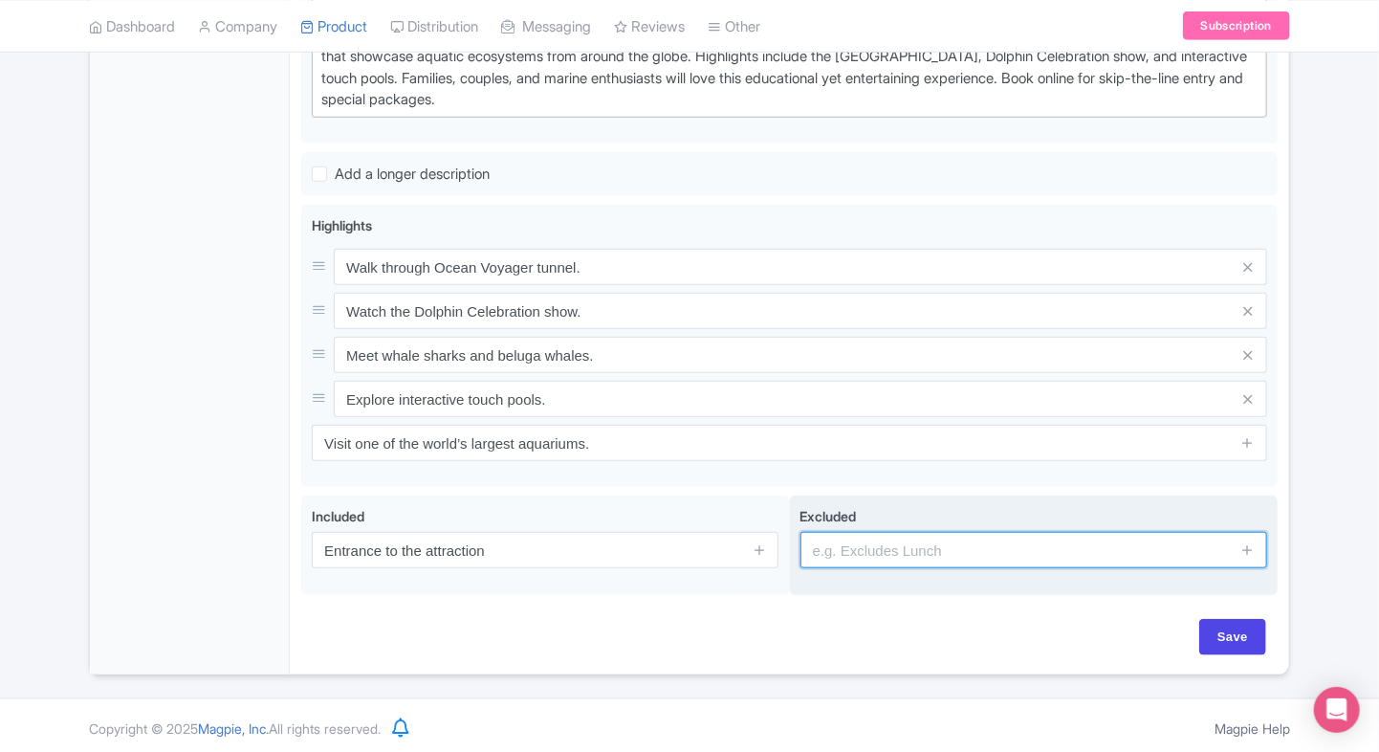
click at [873, 552] on input "text" at bounding box center [1033, 550] width 467 height 36
type input "guides, audio guides"
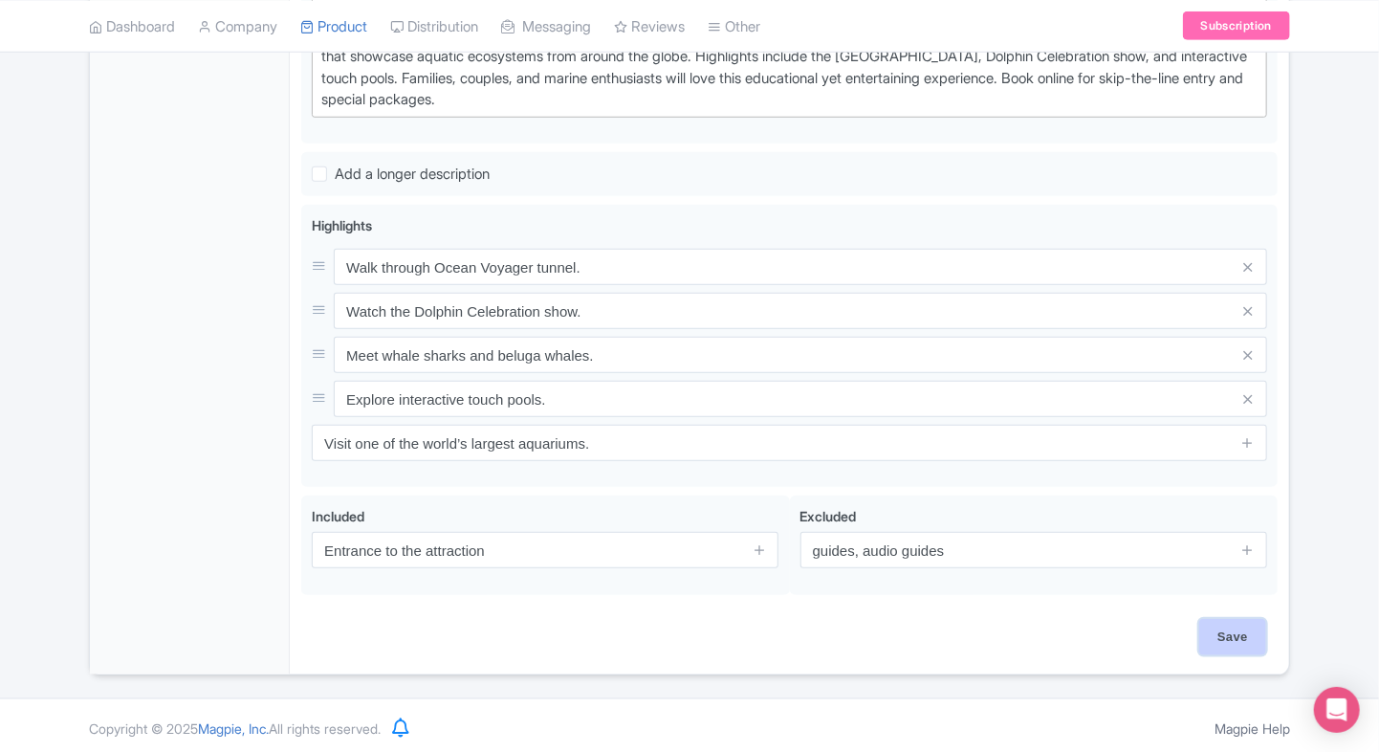
click at [1213, 645] on input "Save" at bounding box center [1232, 637] width 67 height 36
type input "Saving..."
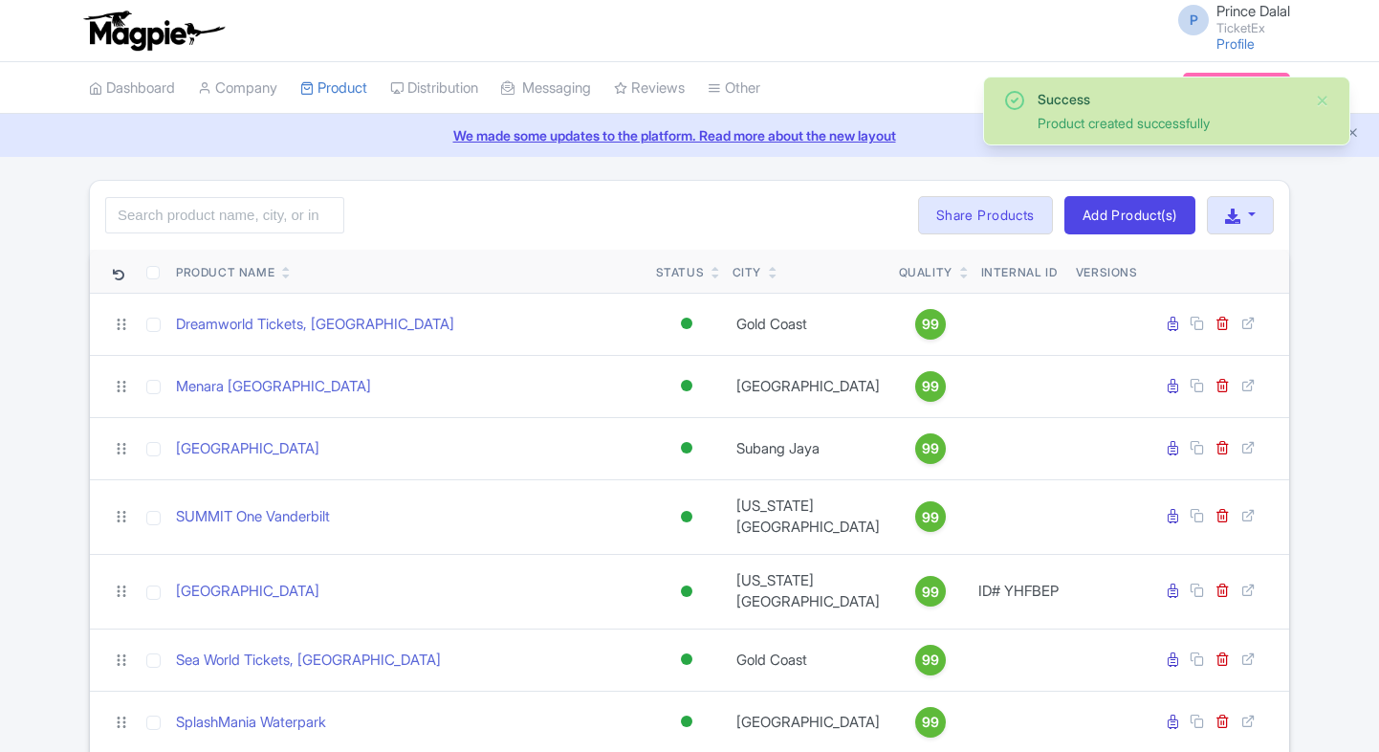
scroll to position [1010, 0]
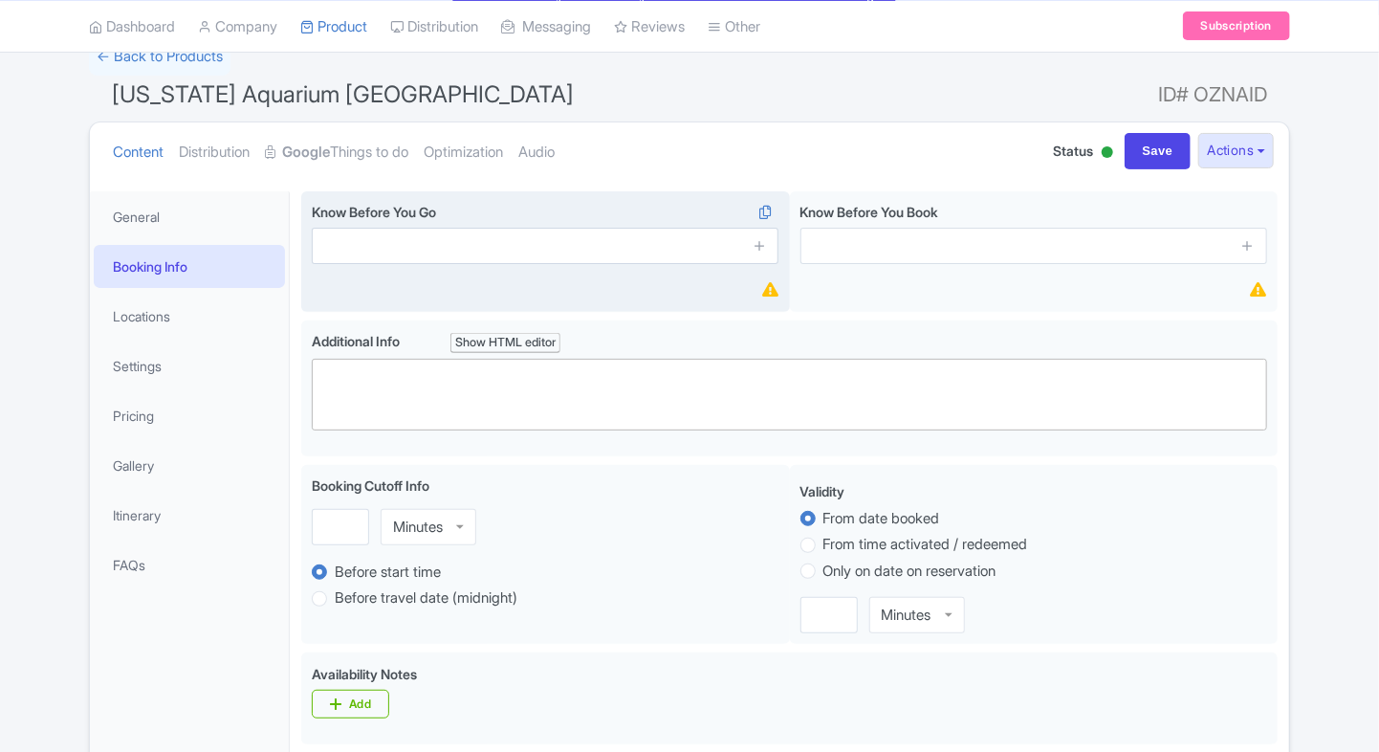
scroll to position [142, 0]
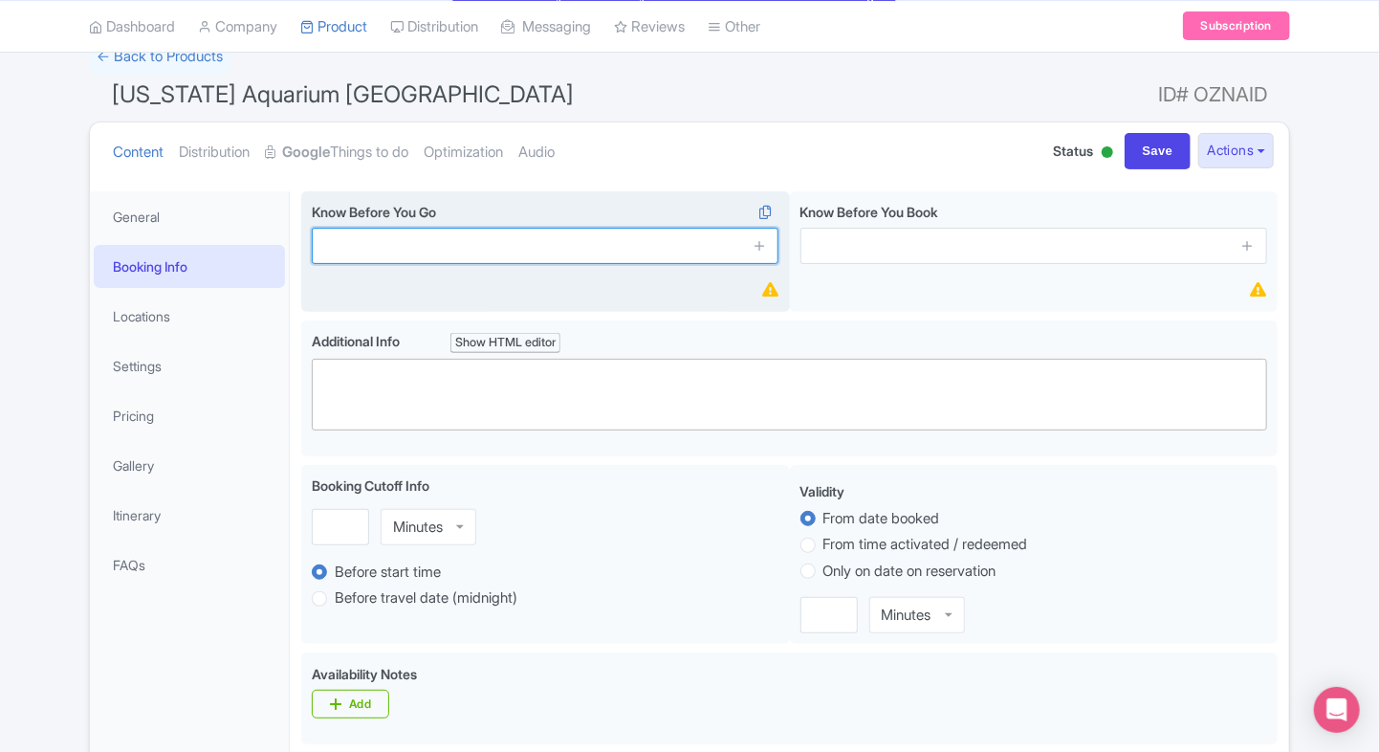
click at [448, 259] on input "text" at bounding box center [545, 246] width 467 height 36
click at [767, 248] on span at bounding box center [759, 246] width 38 height 36
click at [765, 248] on icon at bounding box center [760, 245] width 14 height 14
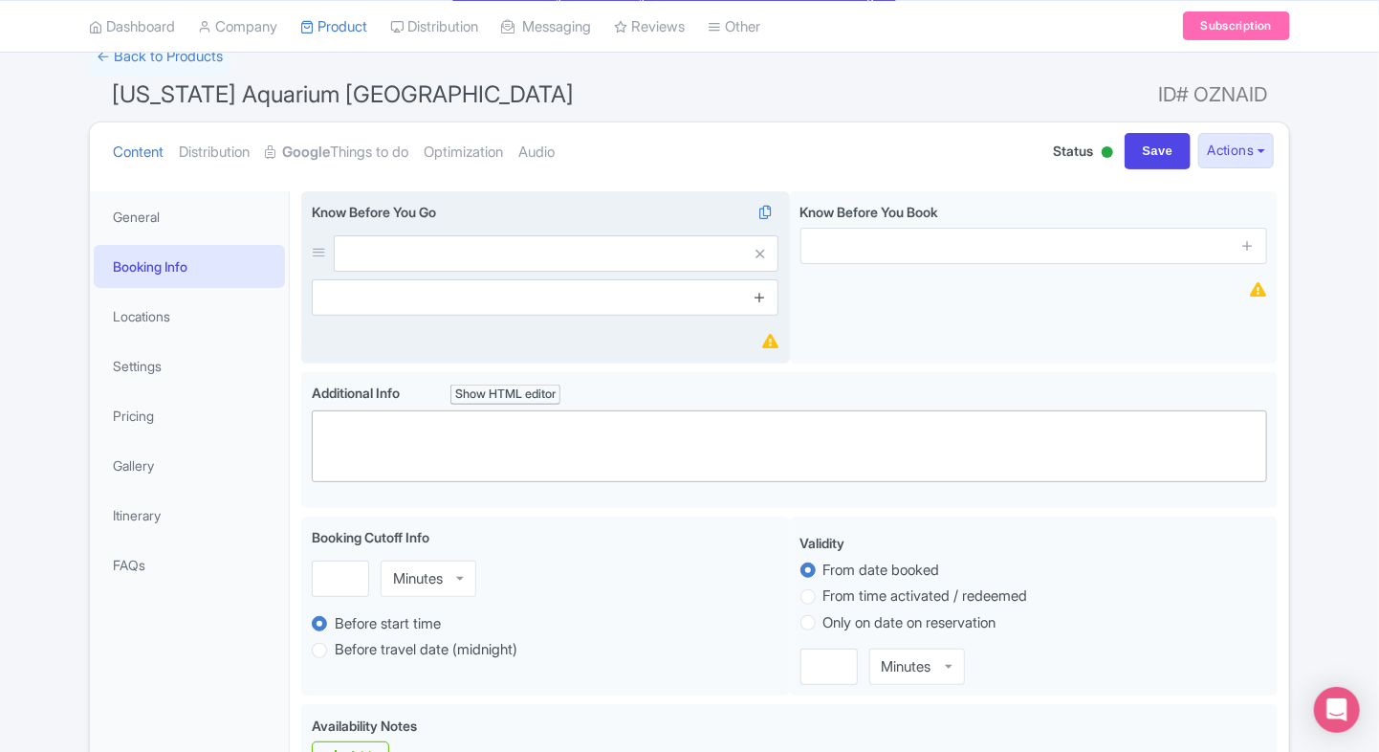
click at [765, 300] on icon at bounding box center [760, 297] width 14 height 14
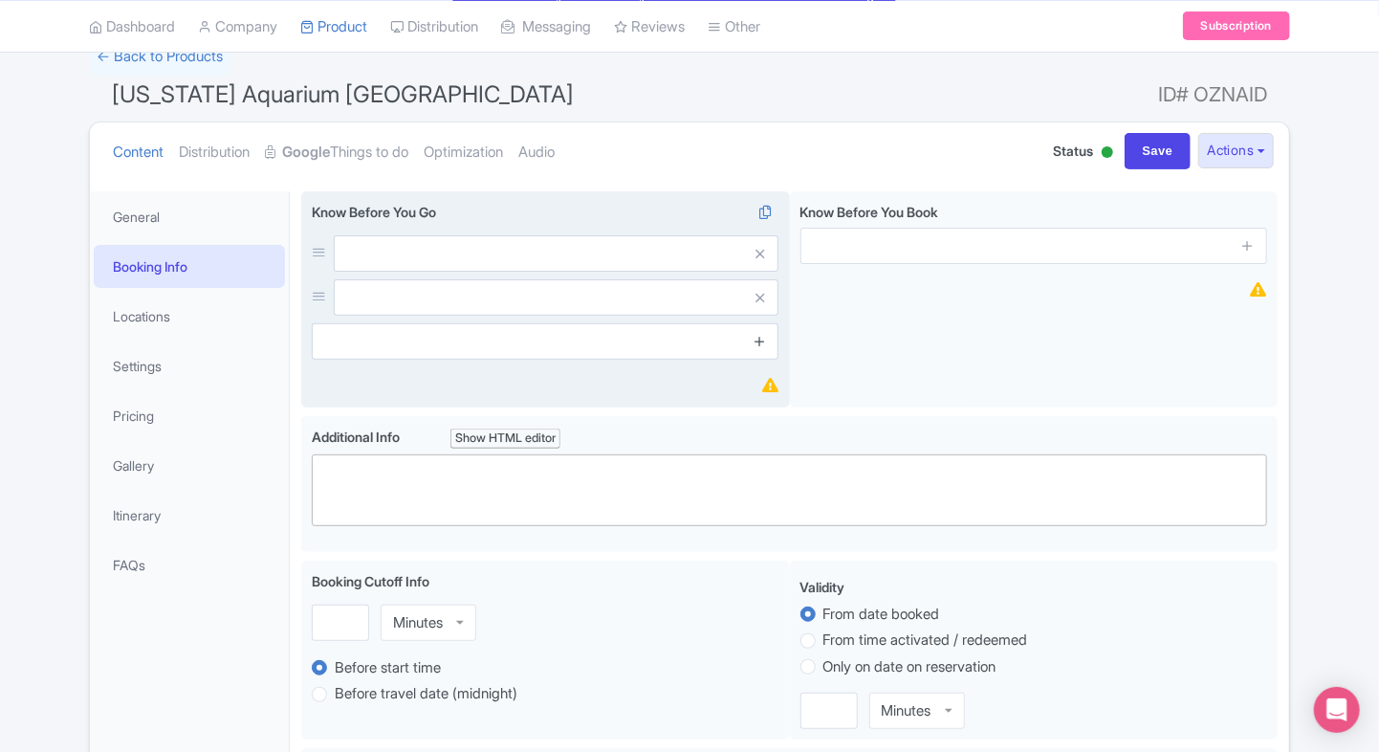
click at [757, 337] on icon at bounding box center [760, 341] width 14 height 14
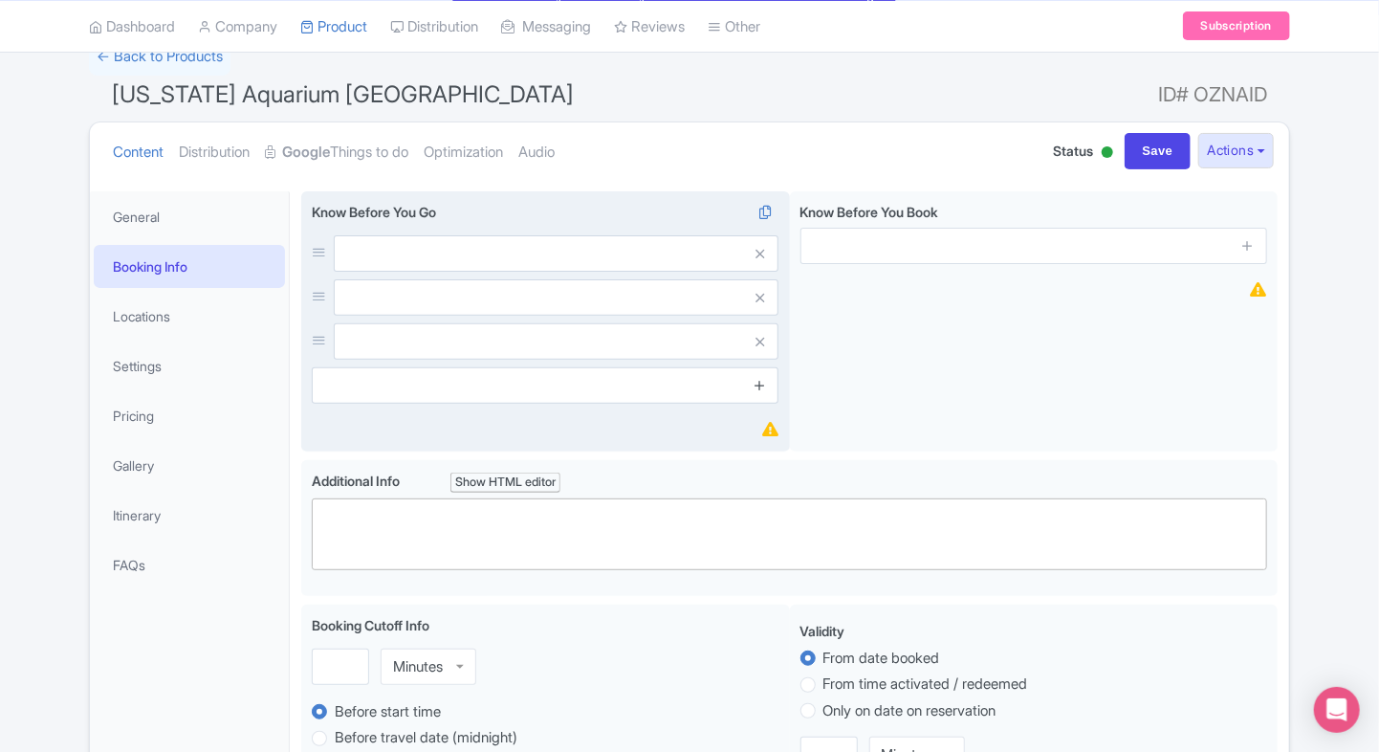
click at [760, 381] on icon at bounding box center [760, 385] width 14 height 14
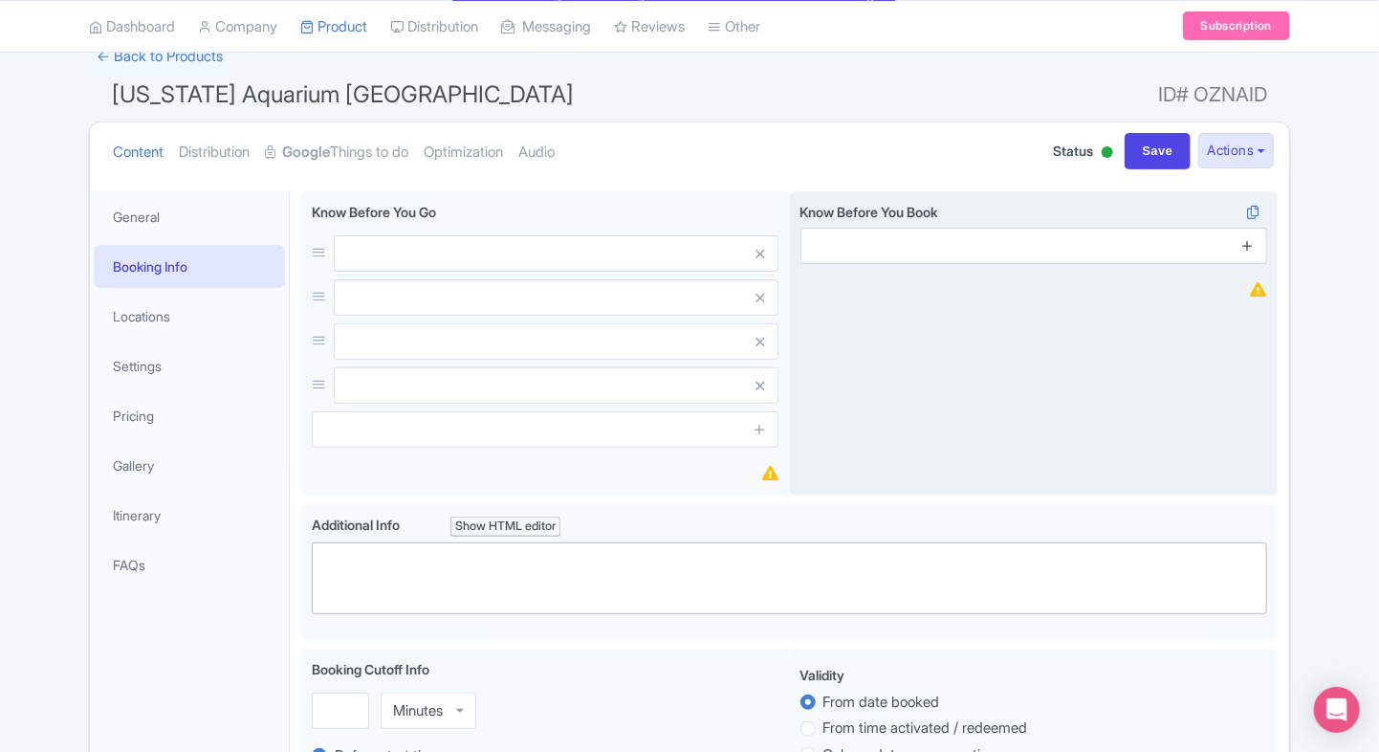
click at [1247, 243] on icon at bounding box center [1247, 245] width 14 height 14
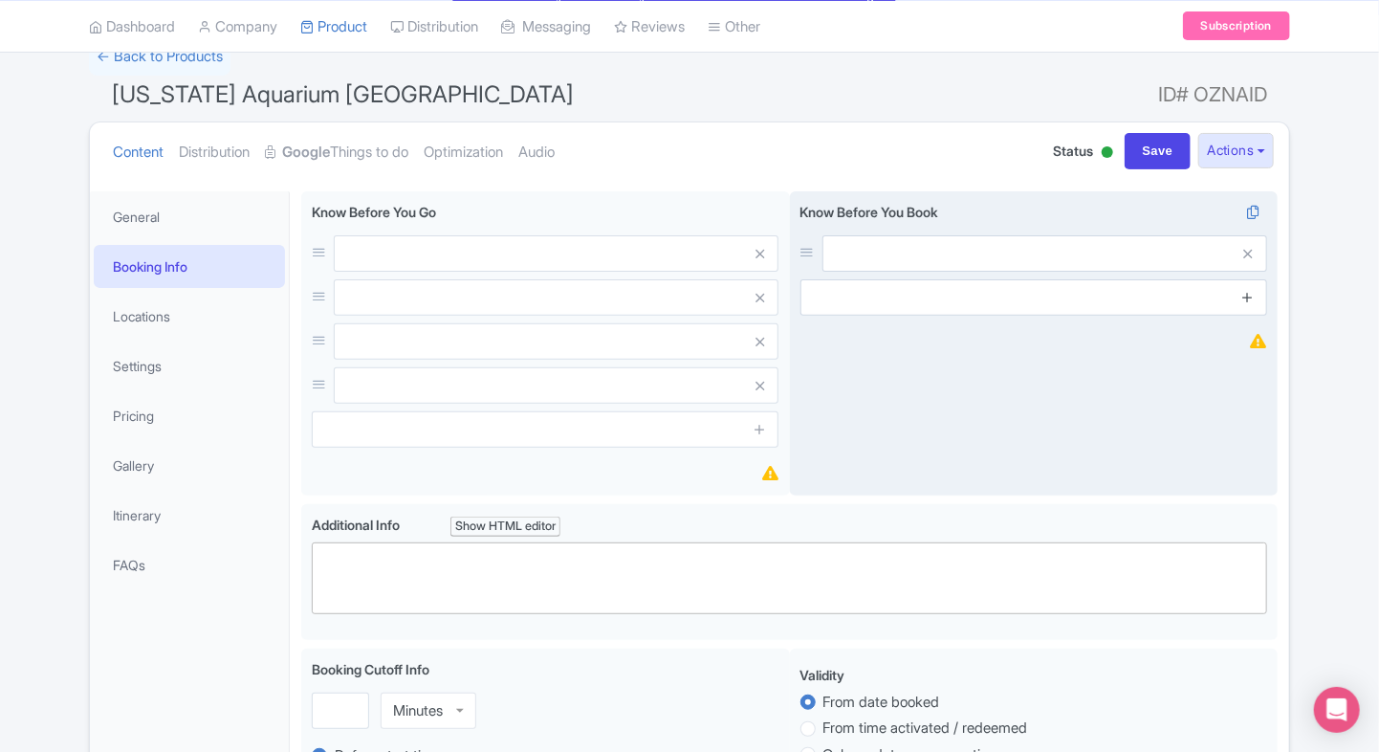
click at [1247, 307] on link at bounding box center [1247, 298] width 14 height 22
click at [1248, 338] on icon at bounding box center [1247, 341] width 14 height 14
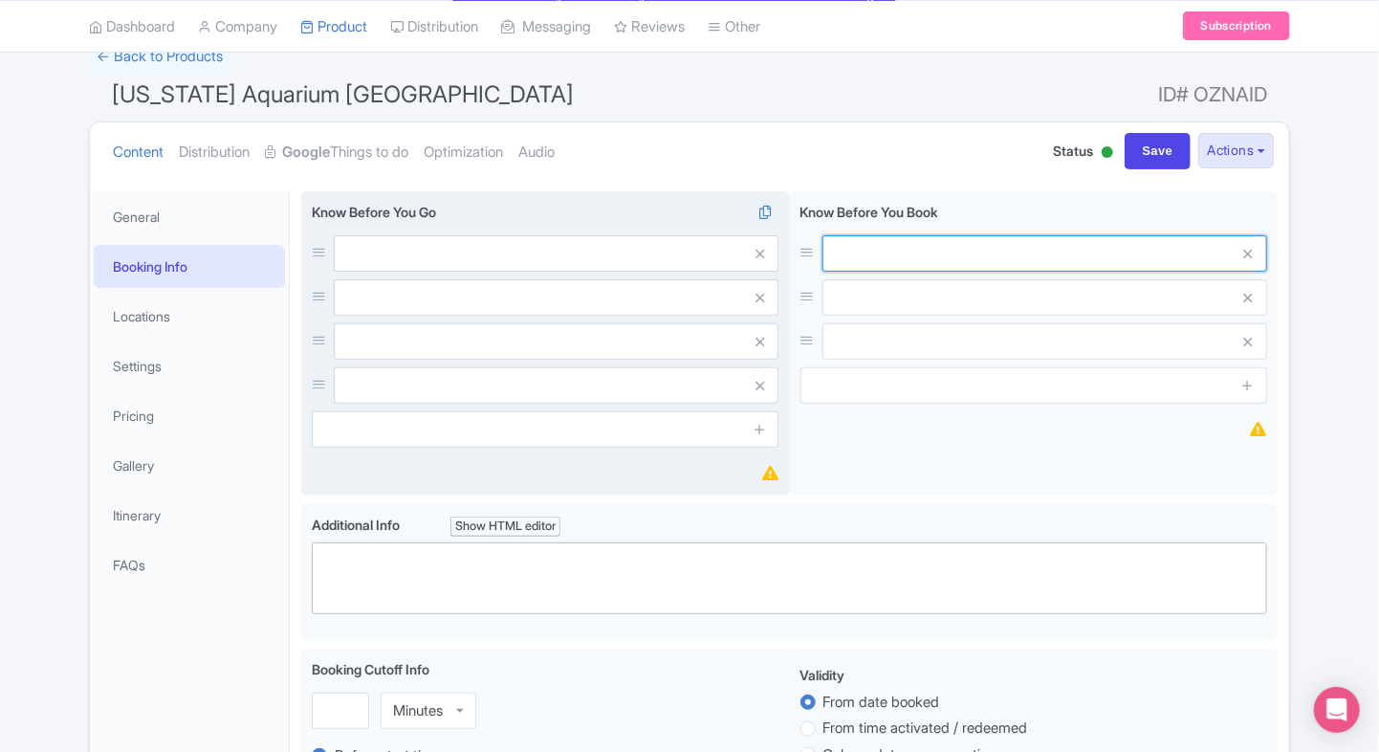
paste input "Advance booking recommended for timed entry."
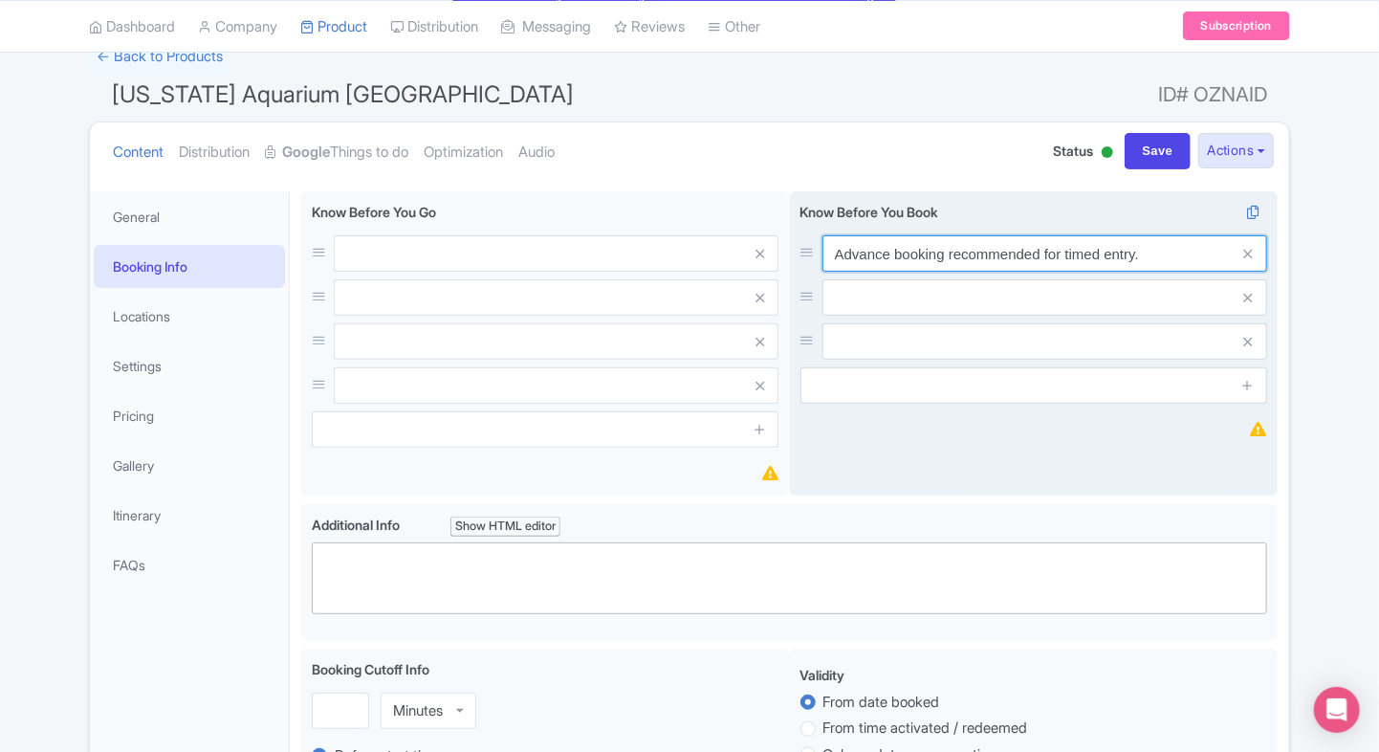
type input "Advance booking recommended for timed entry."
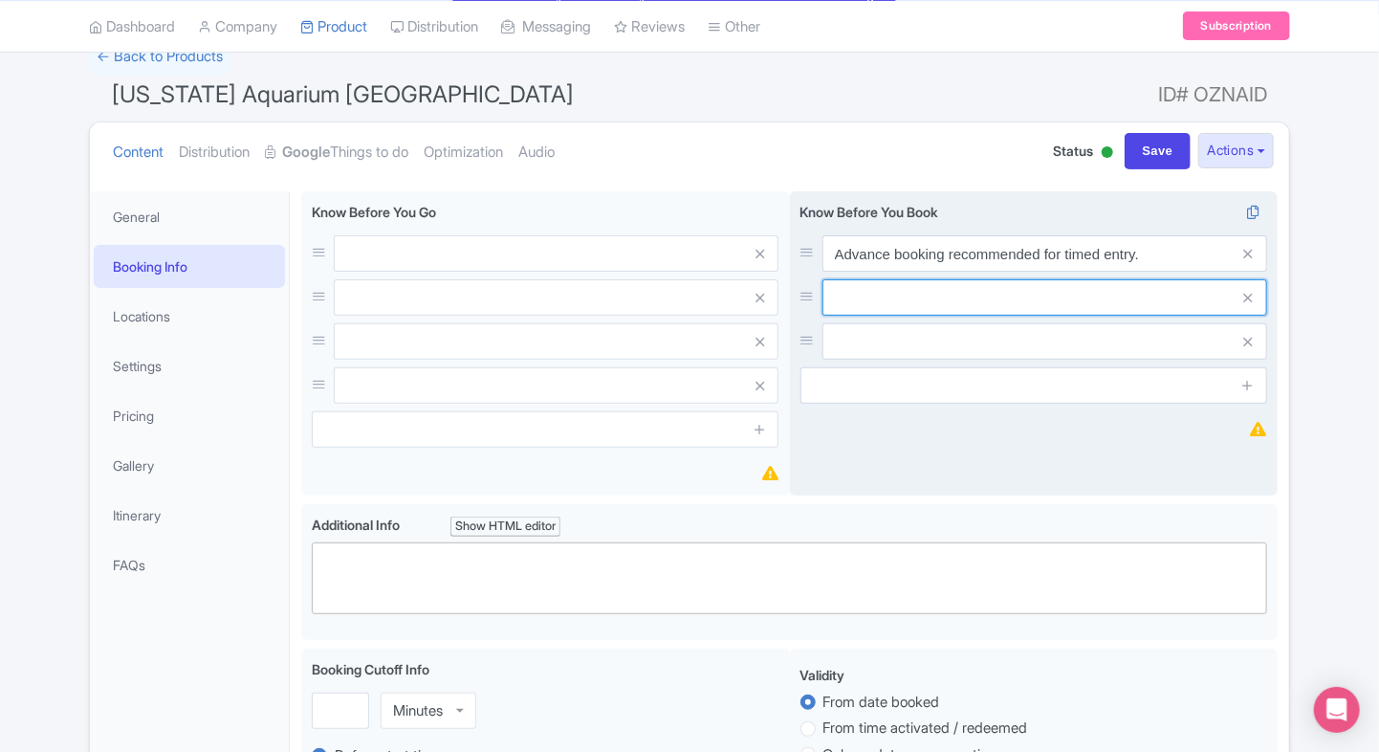
click at [854, 272] on input "text" at bounding box center [1044, 253] width 445 height 36
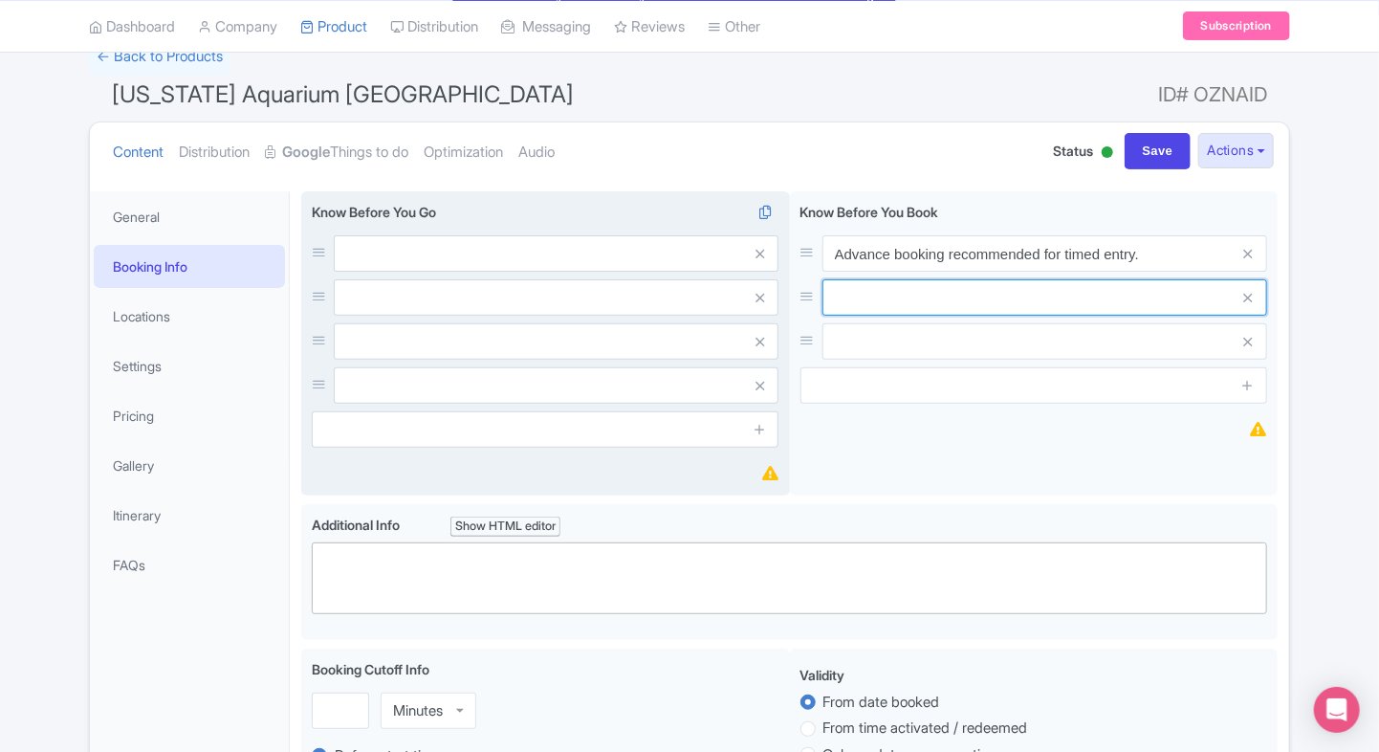
paste input "Dolphin and sea lion shows have limited seating."
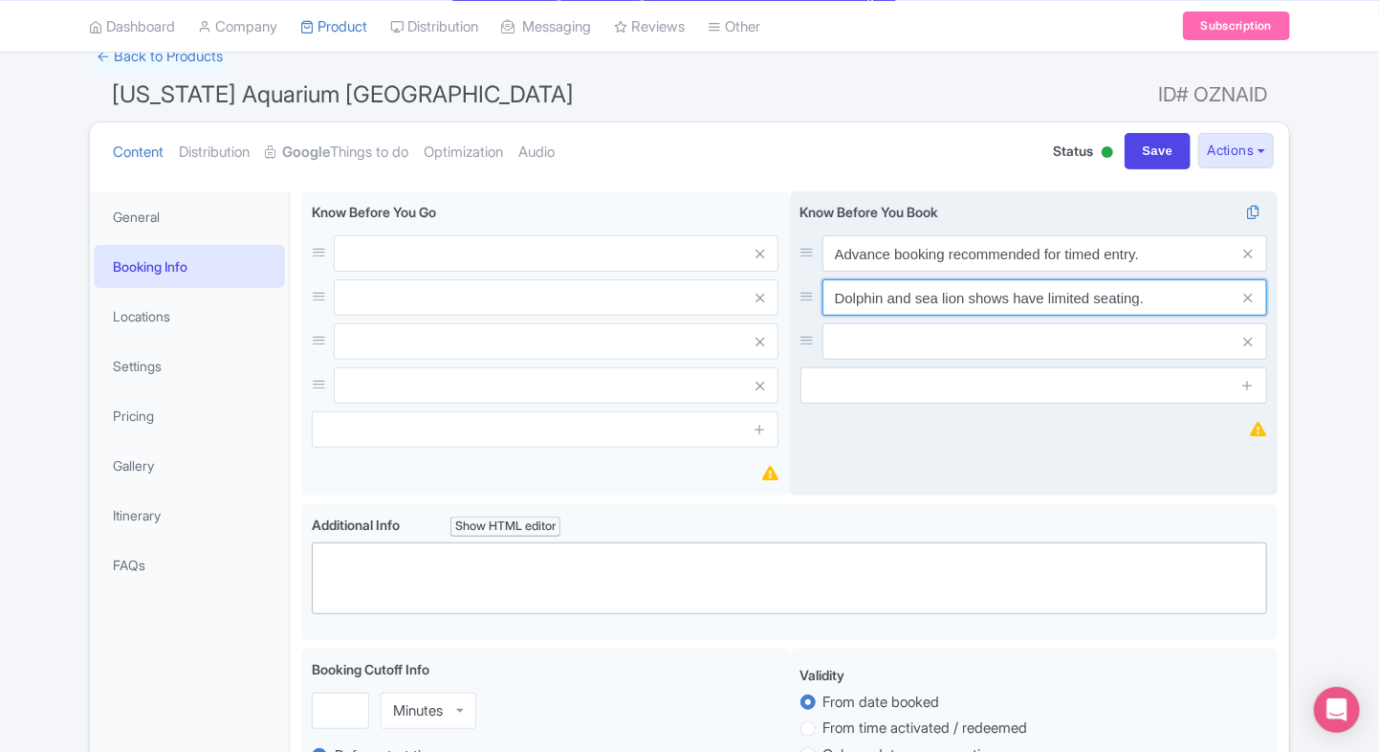
type input "Dolphin and sea lion shows have limited seating."
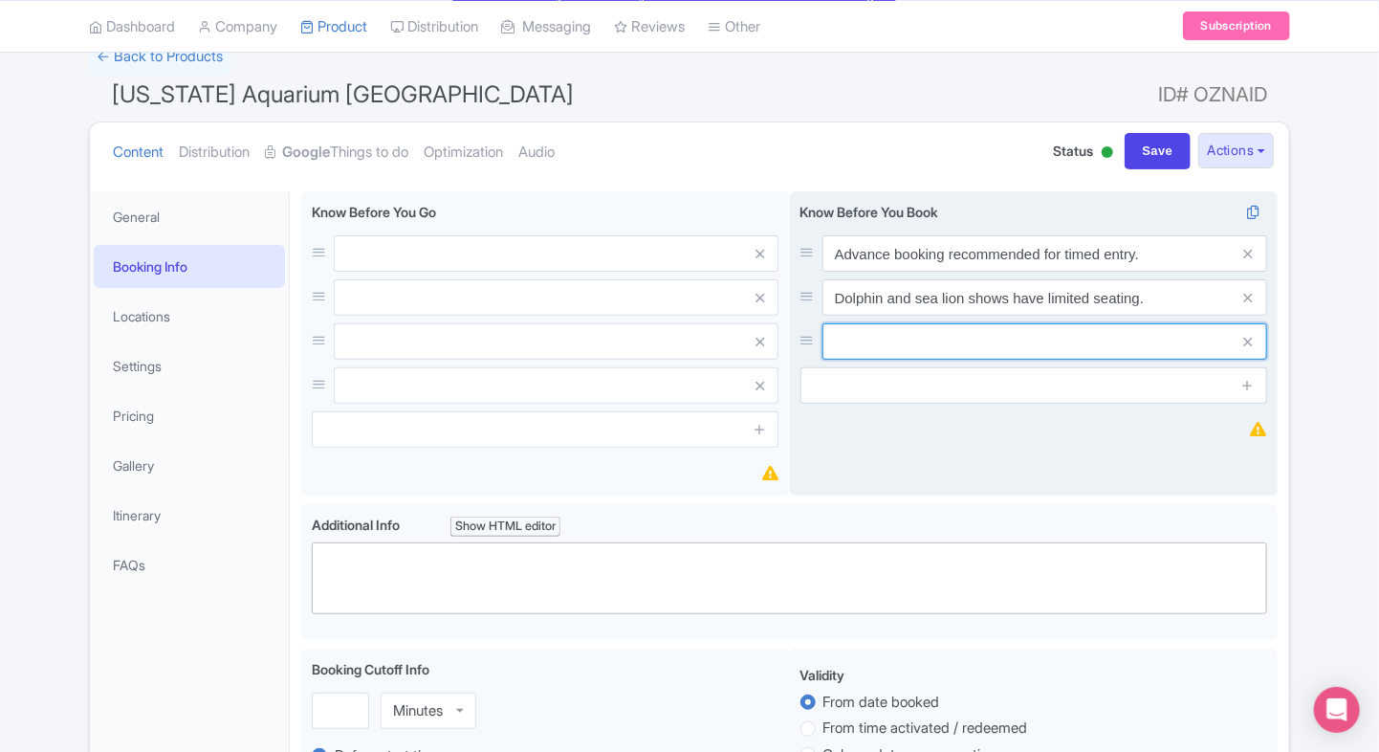
click at [873, 272] on input "text" at bounding box center [1044, 253] width 445 height 36
paste input "Outside food and drinks not permitted."
type input "Outside food and drinks not permitted."
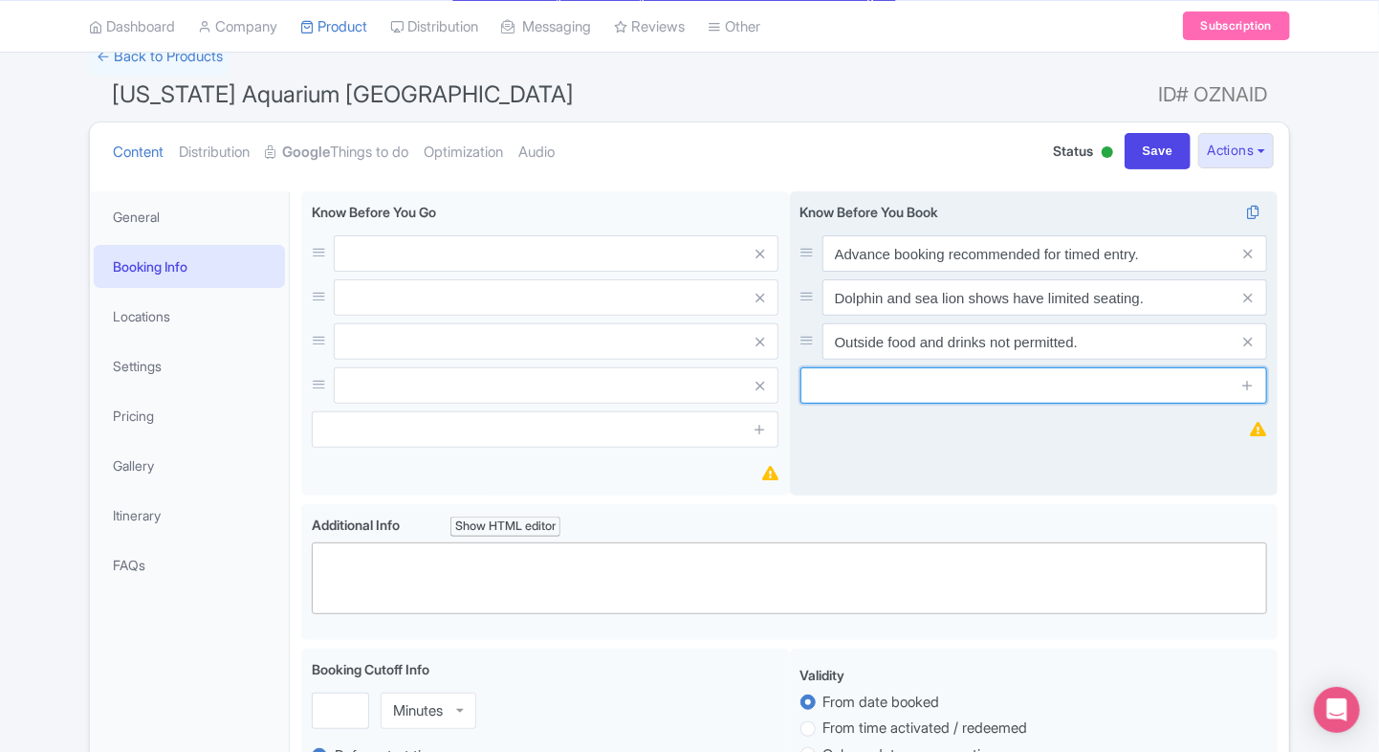
click at [841, 397] on input "text" at bounding box center [1033, 385] width 467 height 36
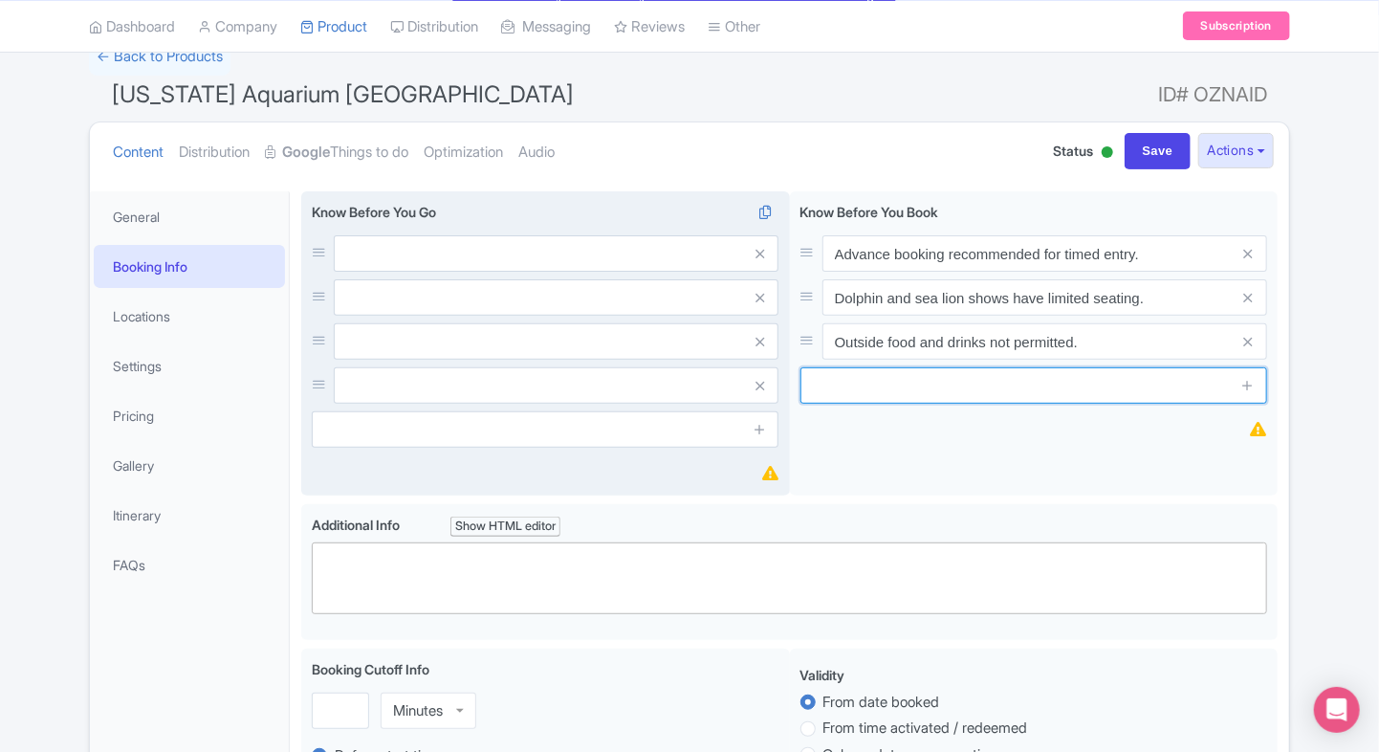
paste input "Strollers allowed, but rentals available inside."
type input "Strollers allowed, but rentals available inside."
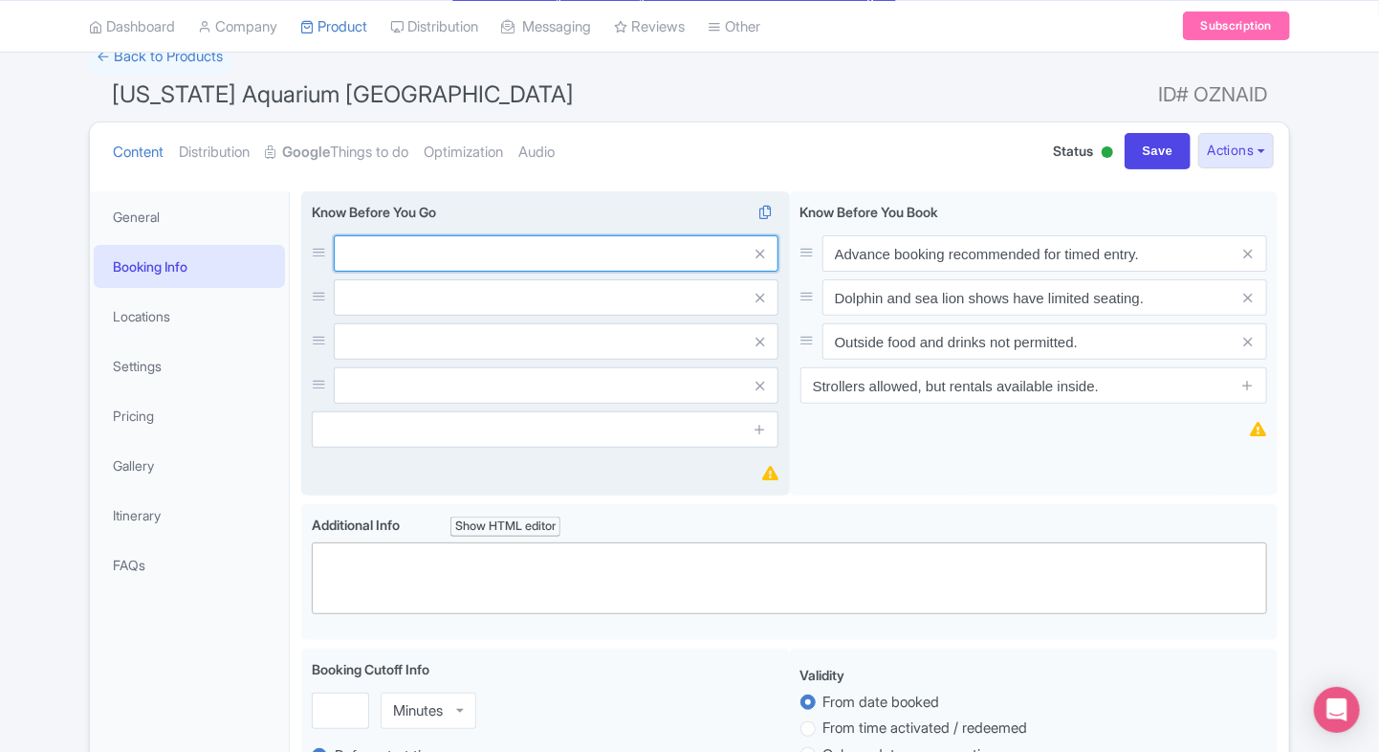
click at [600, 238] on input "text" at bounding box center [556, 253] width 445 height 36
paste input "Guests wearing clothing with obscenities printed on them will not be permitted …"
type input "Guests wearing clothing with obscenities printed on them will not be permitted …"
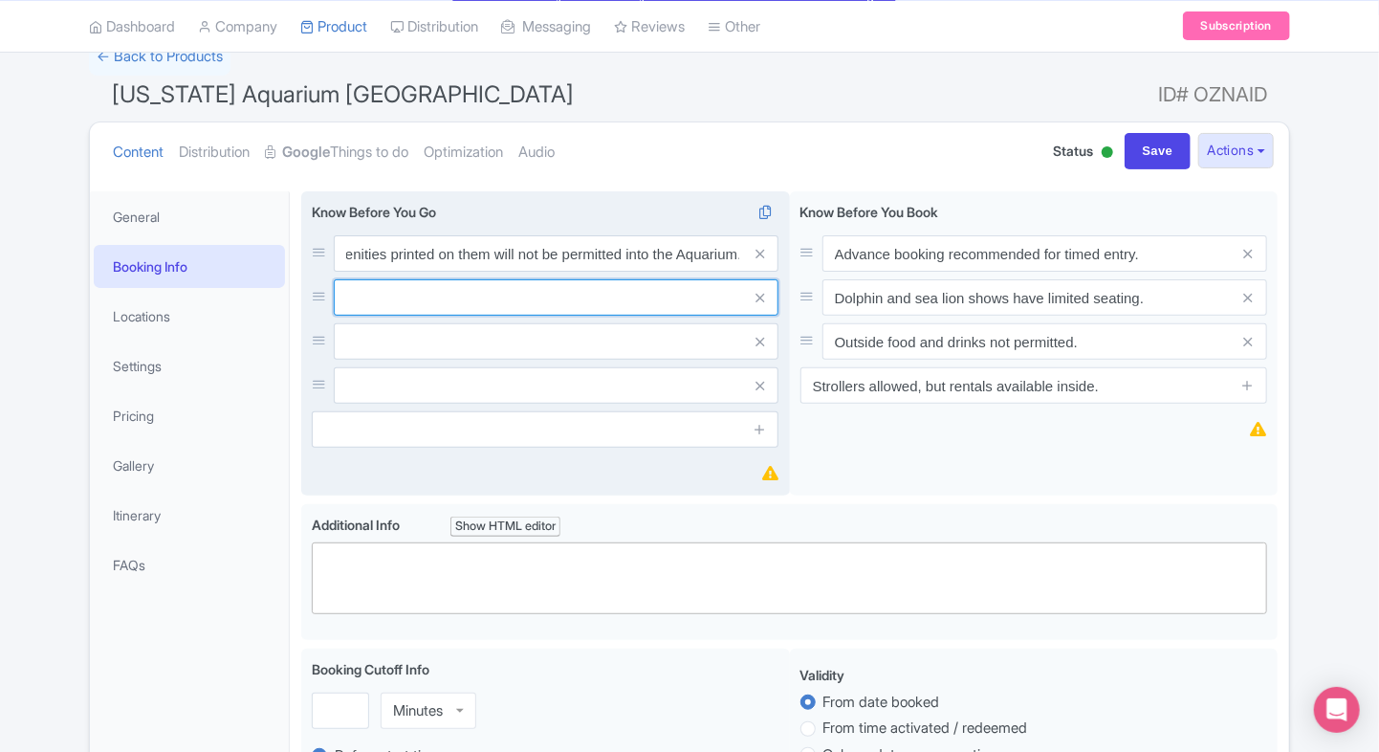
scroll to position [0, 0]
click at [401, 272] on input "text" at bounding box center [556, 253] width 445 height 36
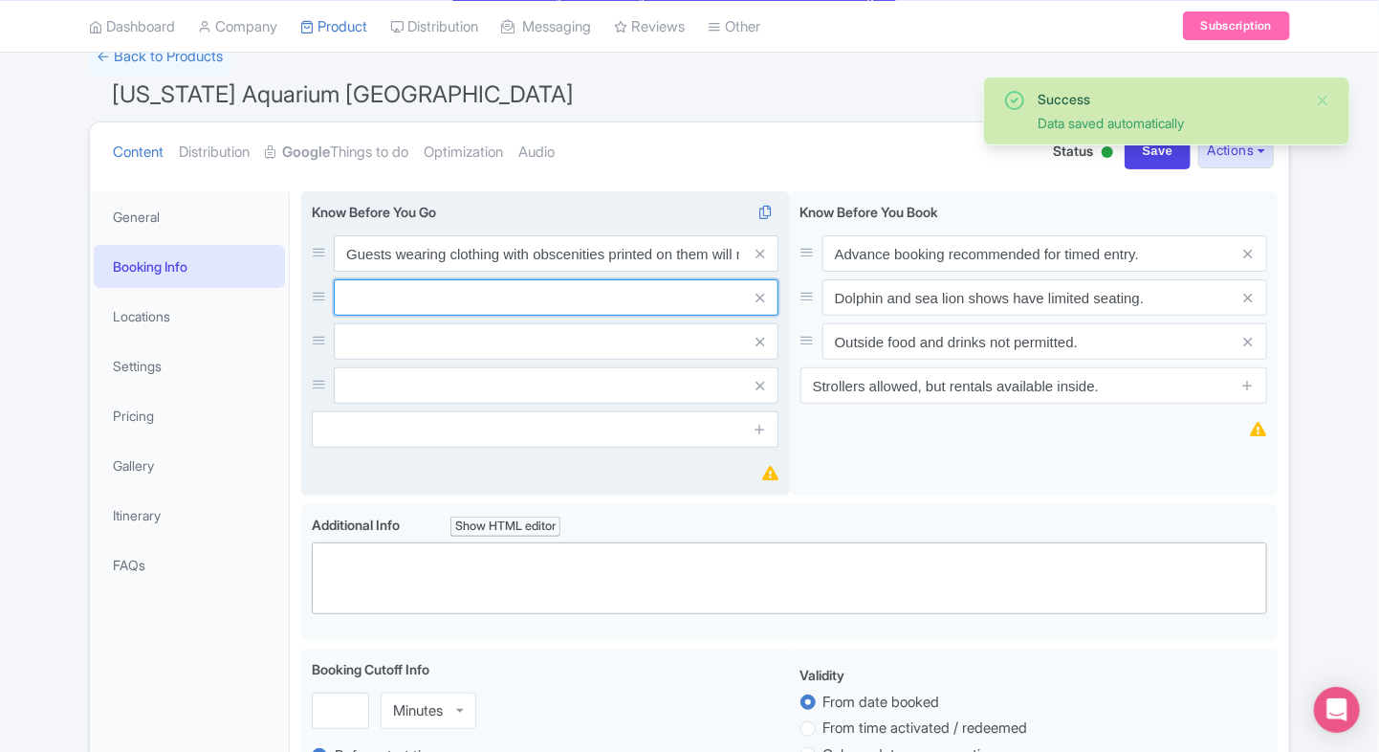
paste input "Unauthorized signage is not permitted in the Aquarium."
type input "Unauthorized signage is not permitted in the Aquarium."
click at [402, 272] on input "text" at bounding box center [556, 253] width 445 height 36
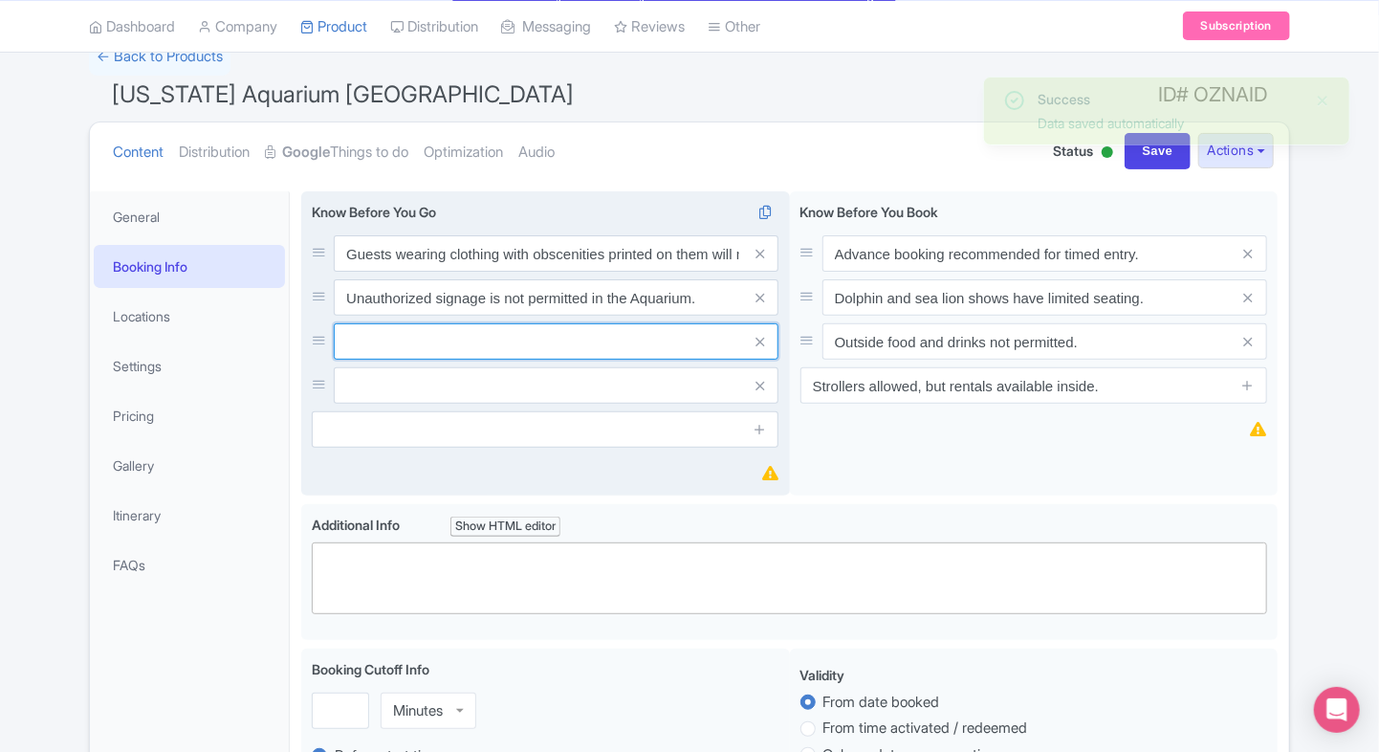
paste input "Disruptive behavior, damaging property, foul or abusive language, obscene gestu…"
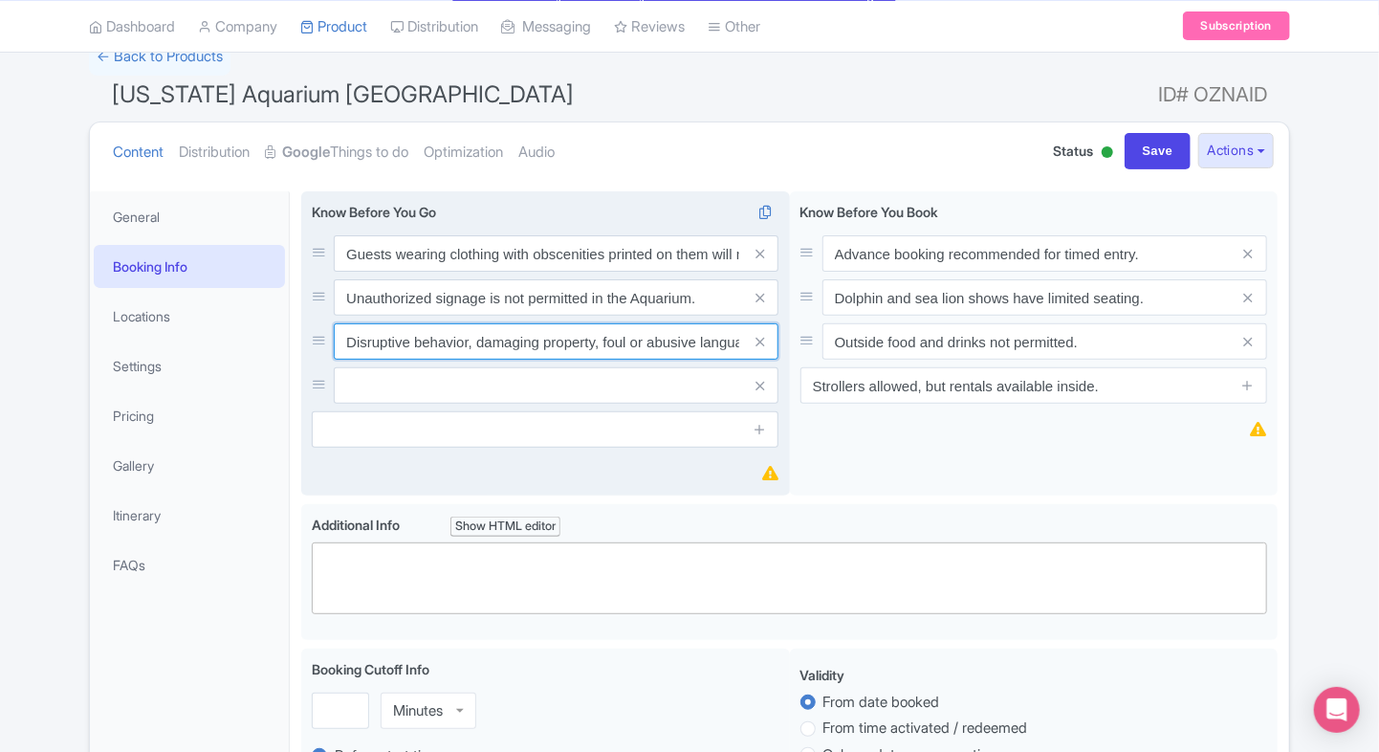
scroll to position [0, 569]
type input "Disruptive behavior, damaging property, foul or abusive language, obscene gestu…"
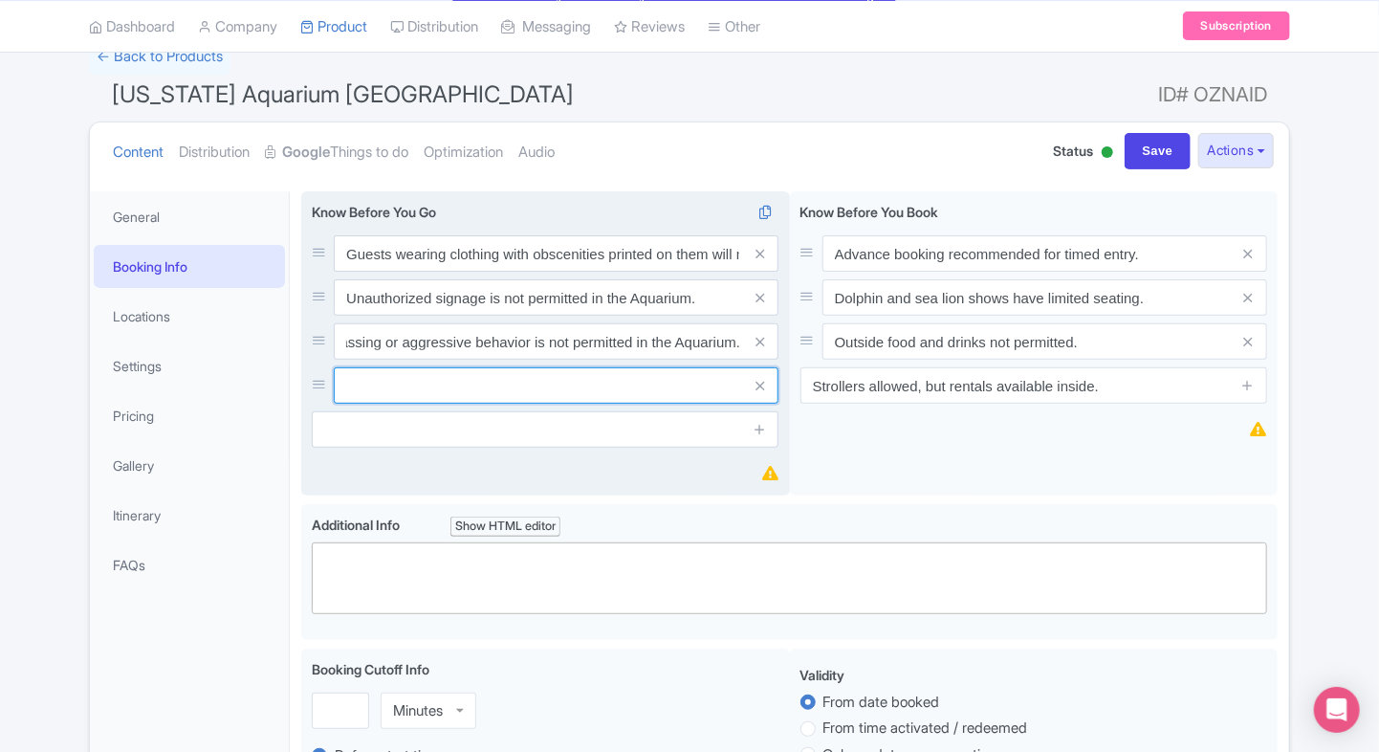
scroll to position [0, 0]
click at [404, 272] on input "text" at bounding box center [556, 253] width 445 height 36
paste input "Unauthorized use or resale of tickets or memberships is strictly prohibited."
type input "Unauthorized use or resale of tickets or memberships is strictly prohibited."
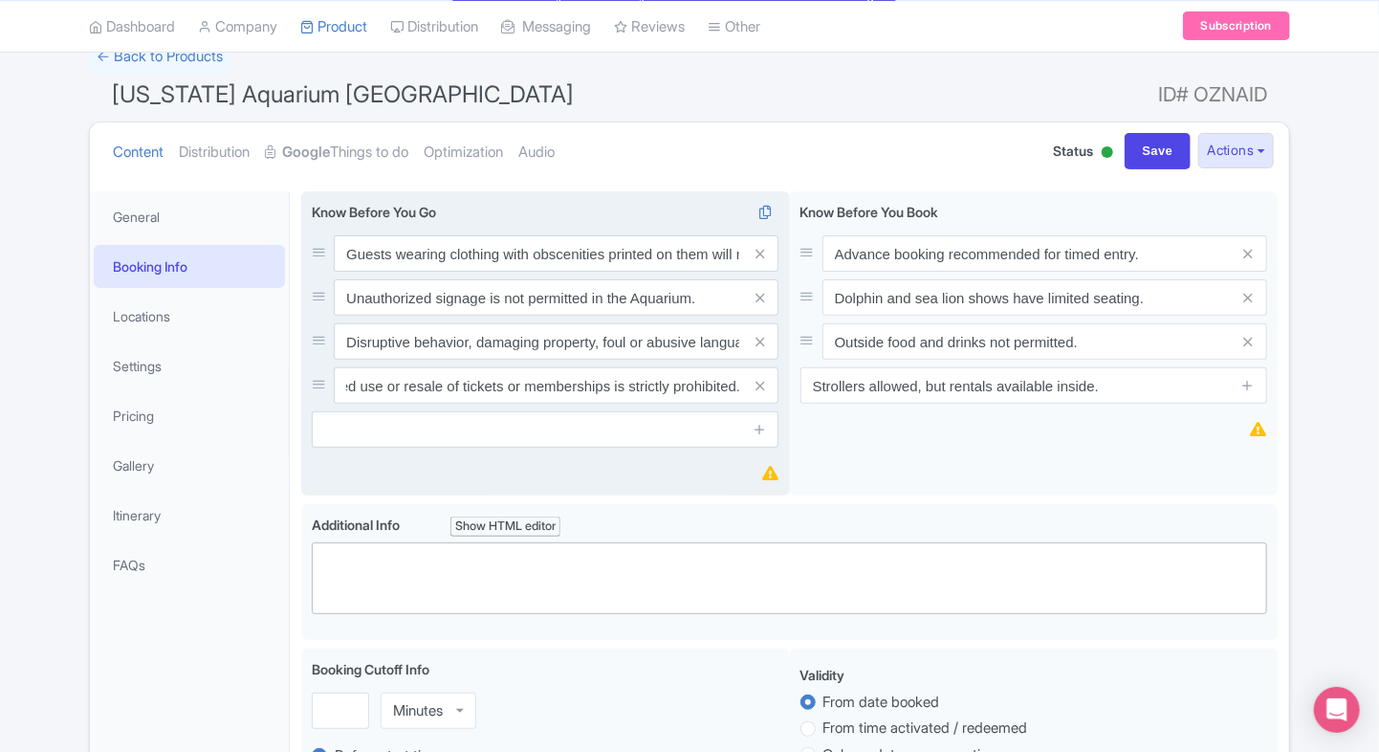
scroll to position [0, 0]
click at [409, 442] on input "text" at bounding box center [545, 429] width 467 height 36
paste input "Guests are to follow all Aquarium policies and directions given by Aquarium tea…"
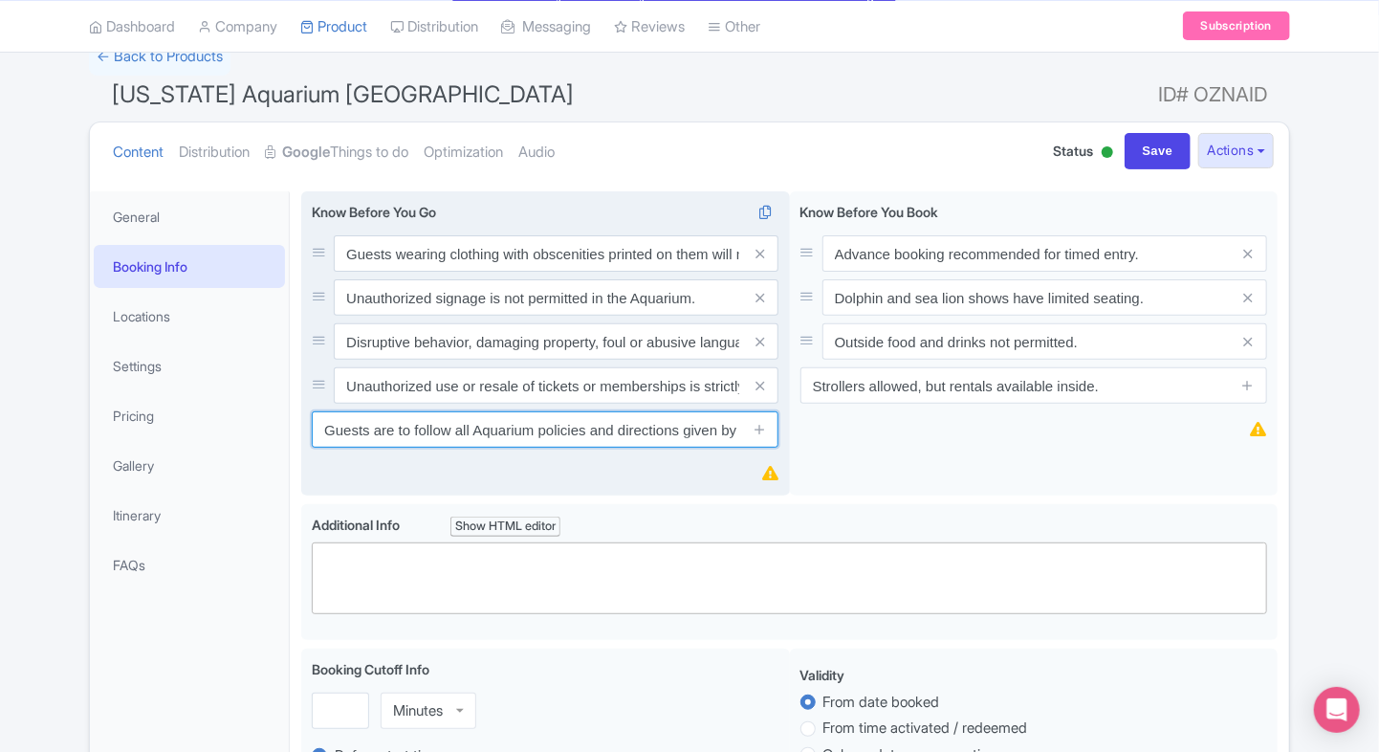
scroll to position [0, 237]
type input "Guests are to follow all Aquarium policies and directions given by Aquarium tea…"
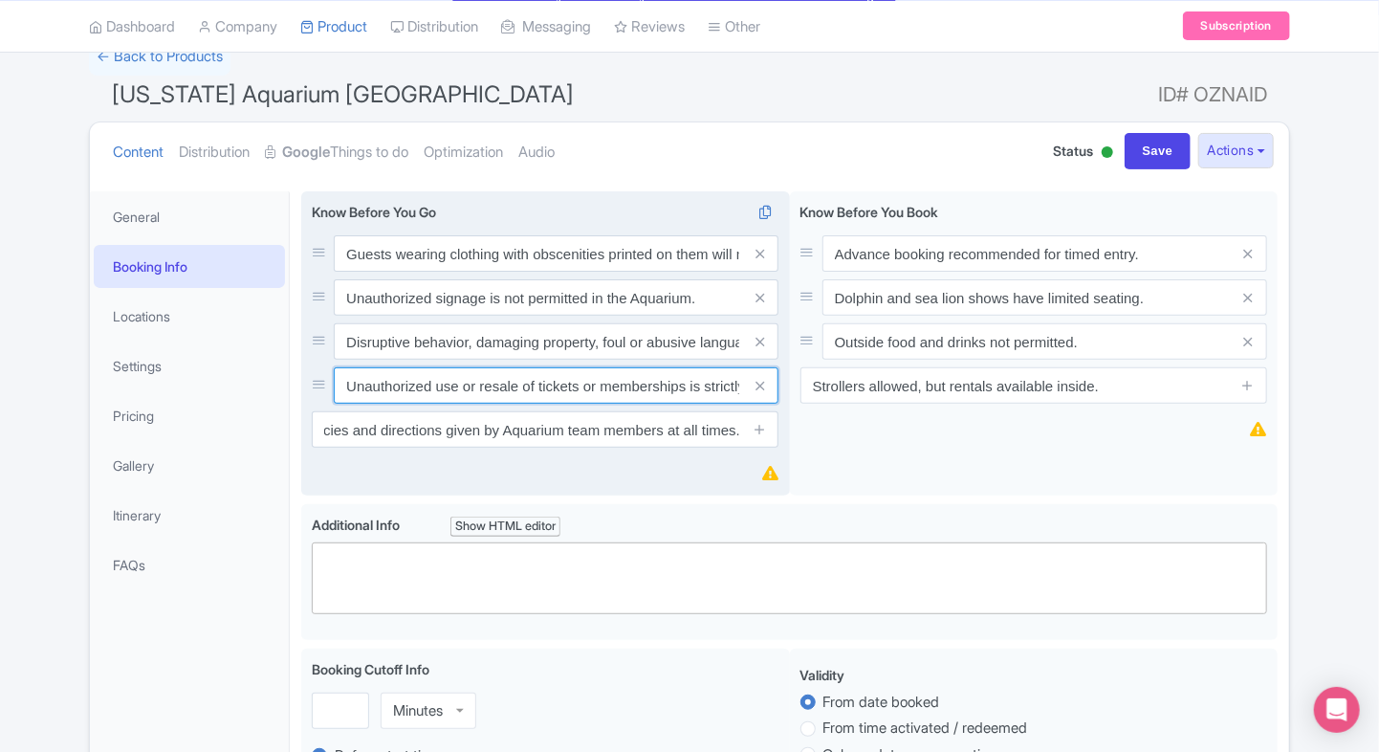
scroll to position [0, 0]
click at [685, 272] on input "Unauthorized use or resale of tickets or memberships is strictly prohibited." at bounding box center [556, 253] width 445 height 36
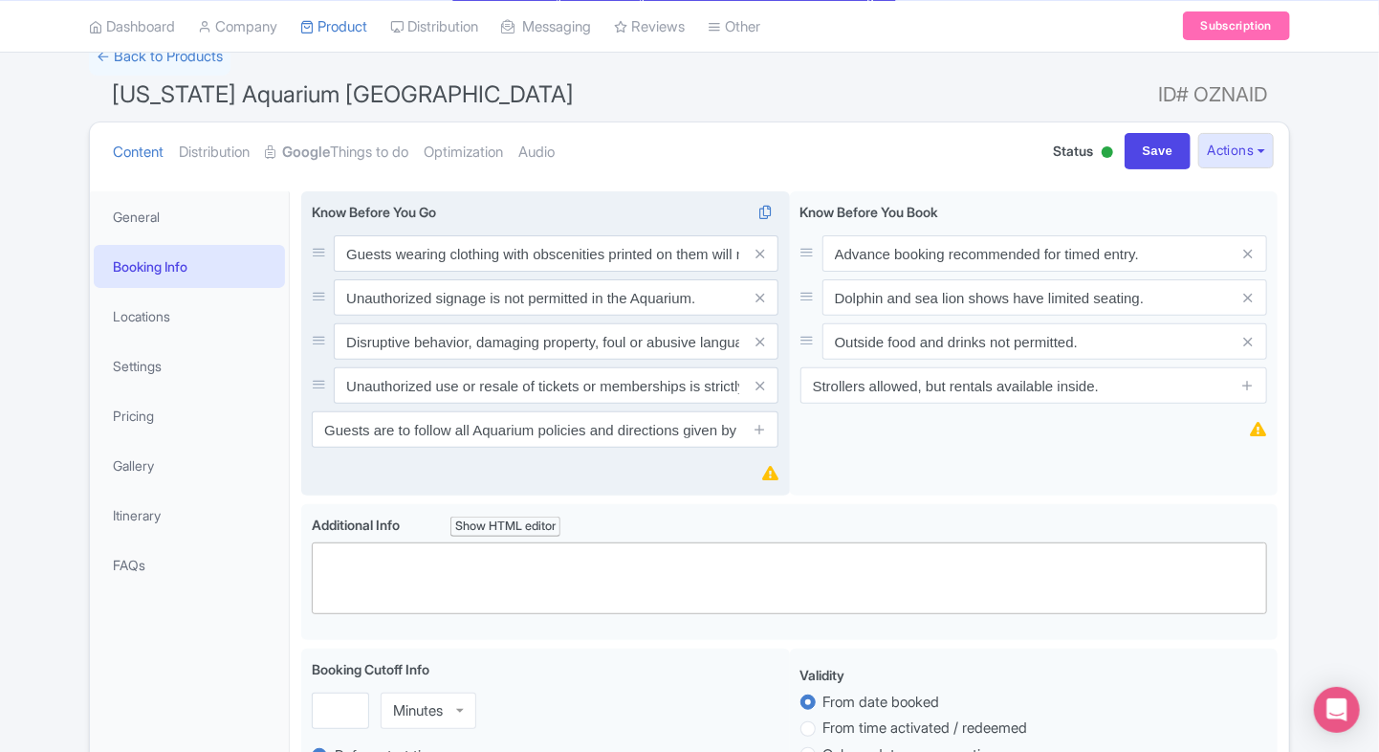
click at [685, 272] on input "Unauthorized use or resale of tickets or memberships is strictly prohibited." at bounding box center [556, 253] width 445 height 36
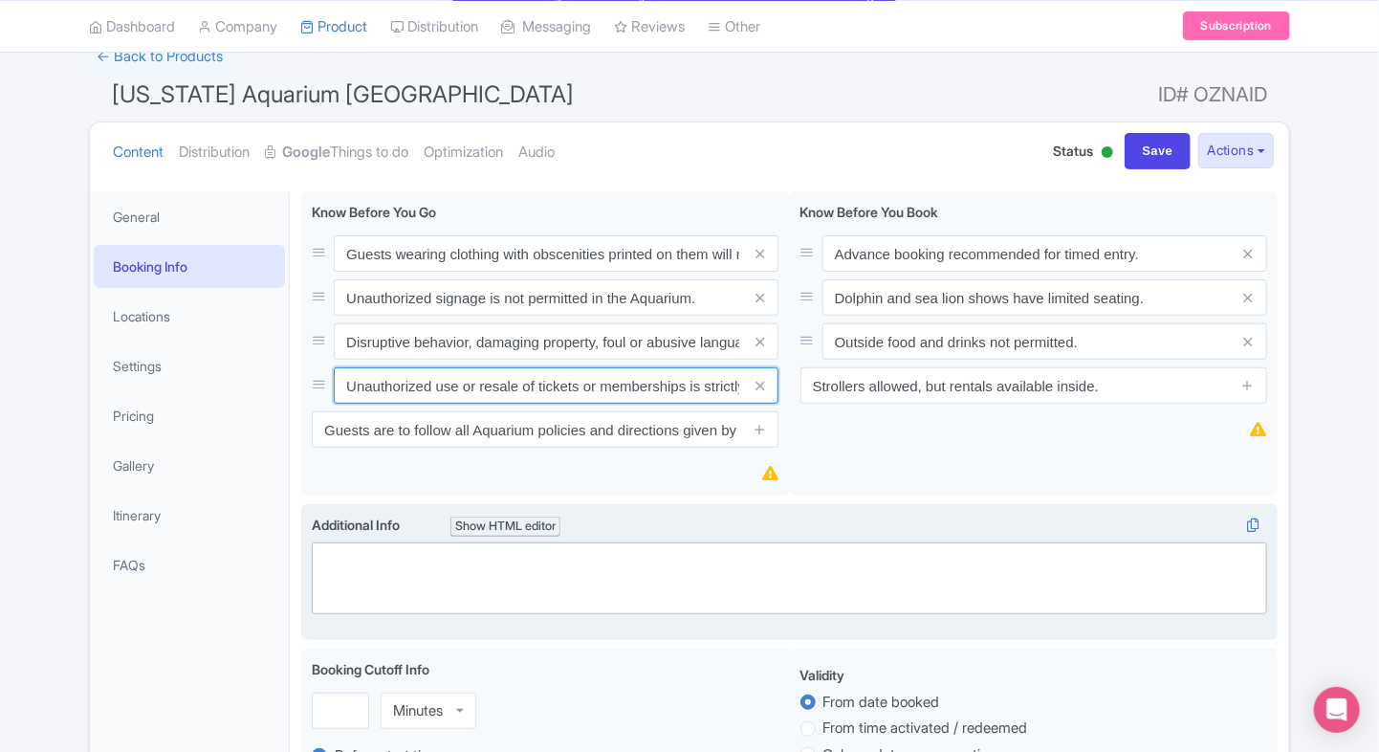
paste input "Guests will comply with team members in emergency response procedures"
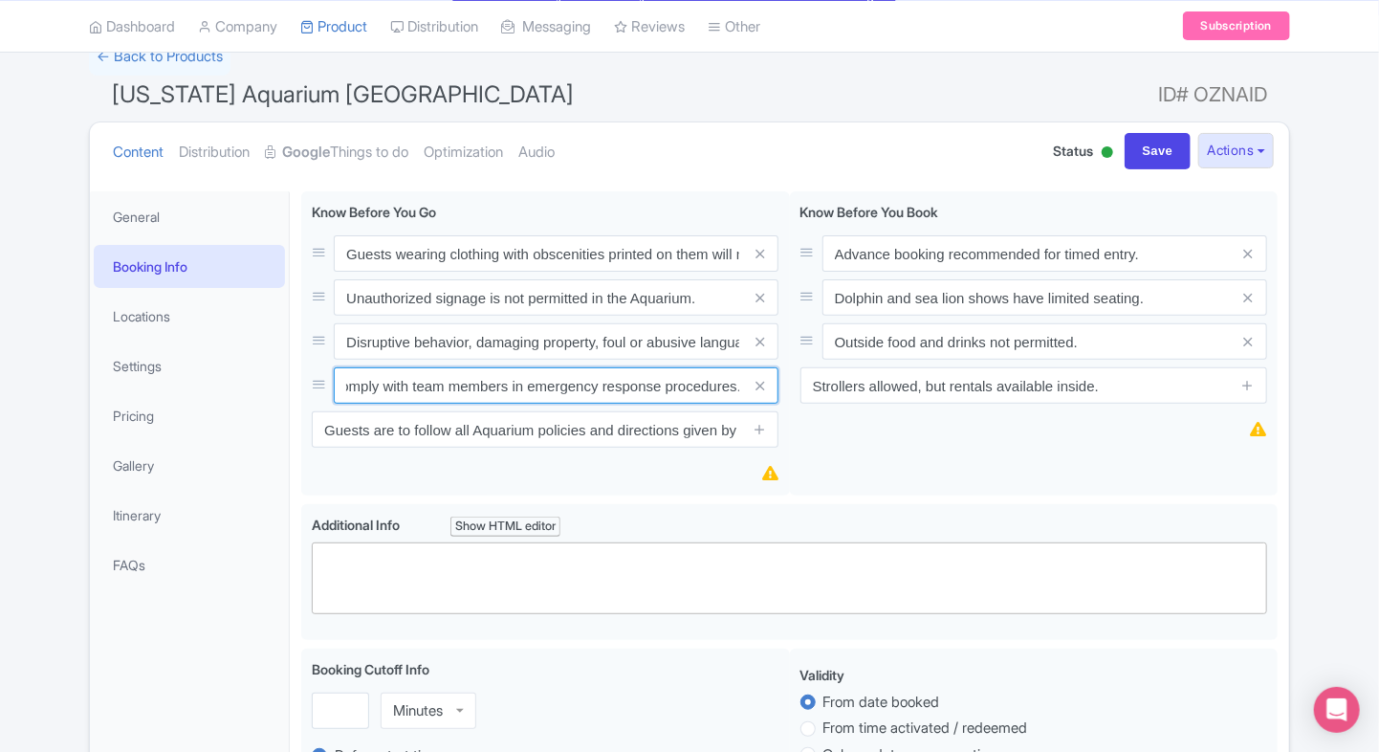
type input "Guests will comply with team members in emergency response procedures."
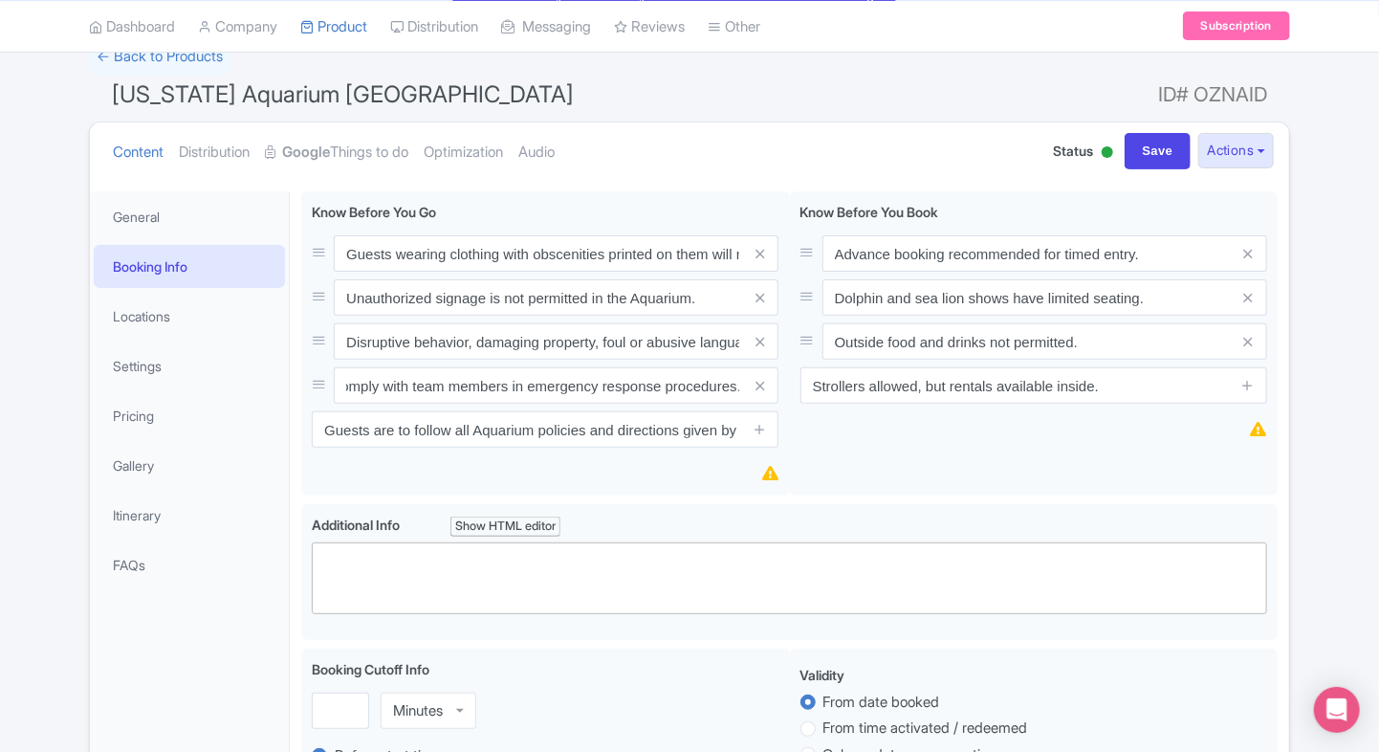
scroll to position [0, 0]
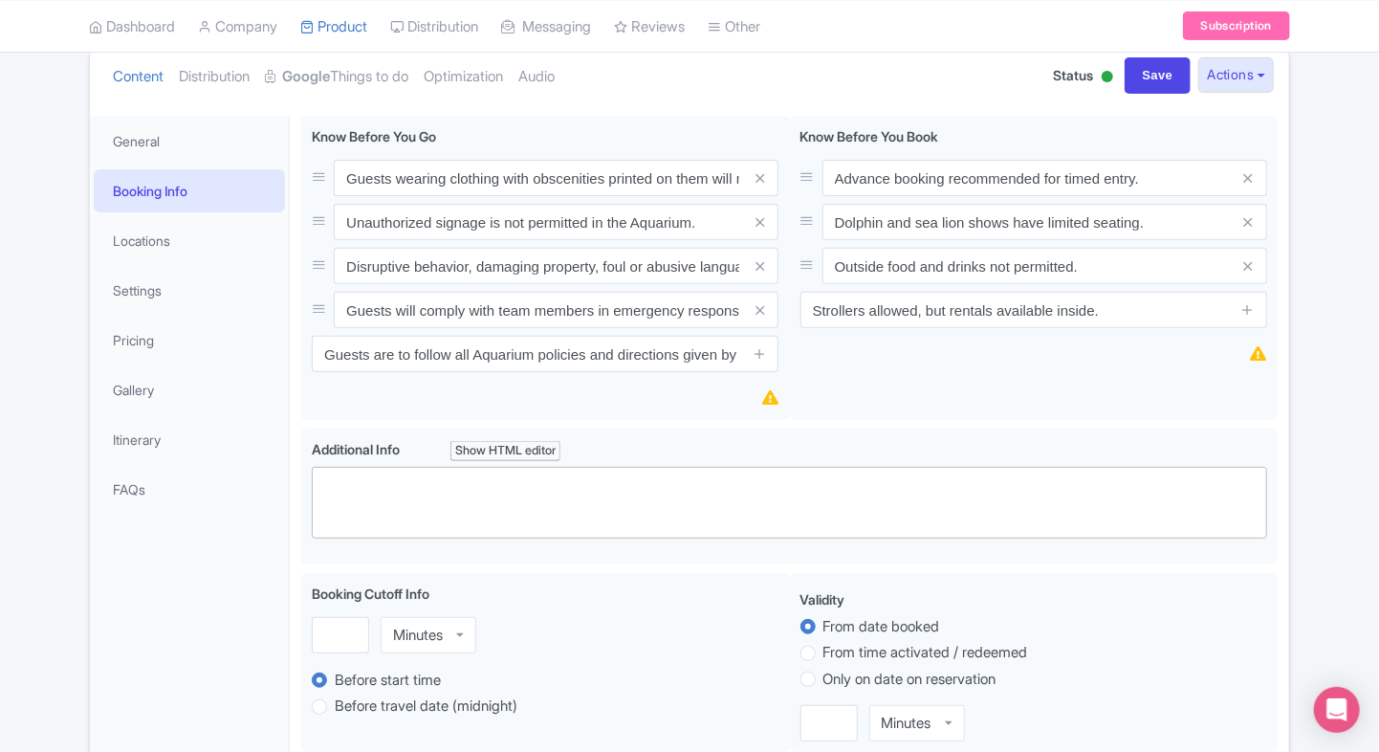
scroll to position [201, 0]
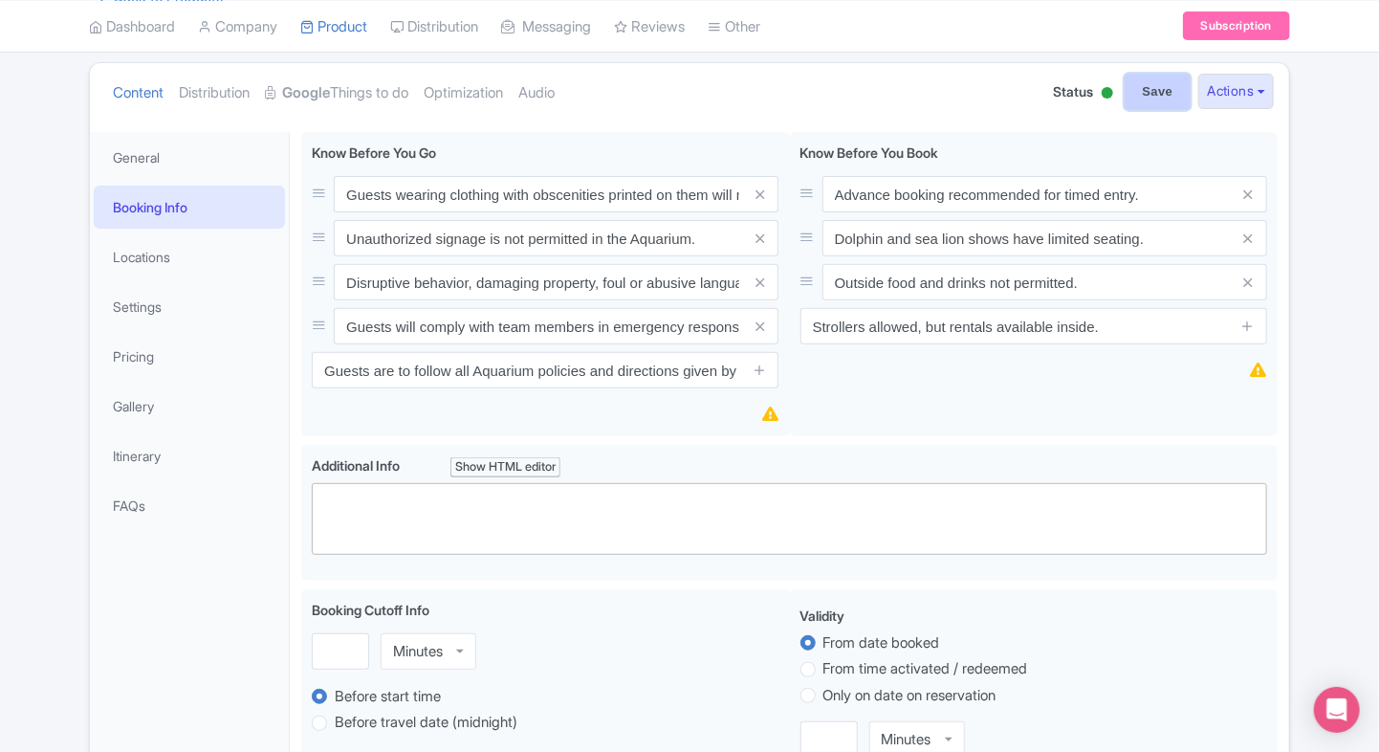
click at [1125, 88] on input "Save" at bounding box center [1158, 92] width 67 height 36
type input "Saving..."
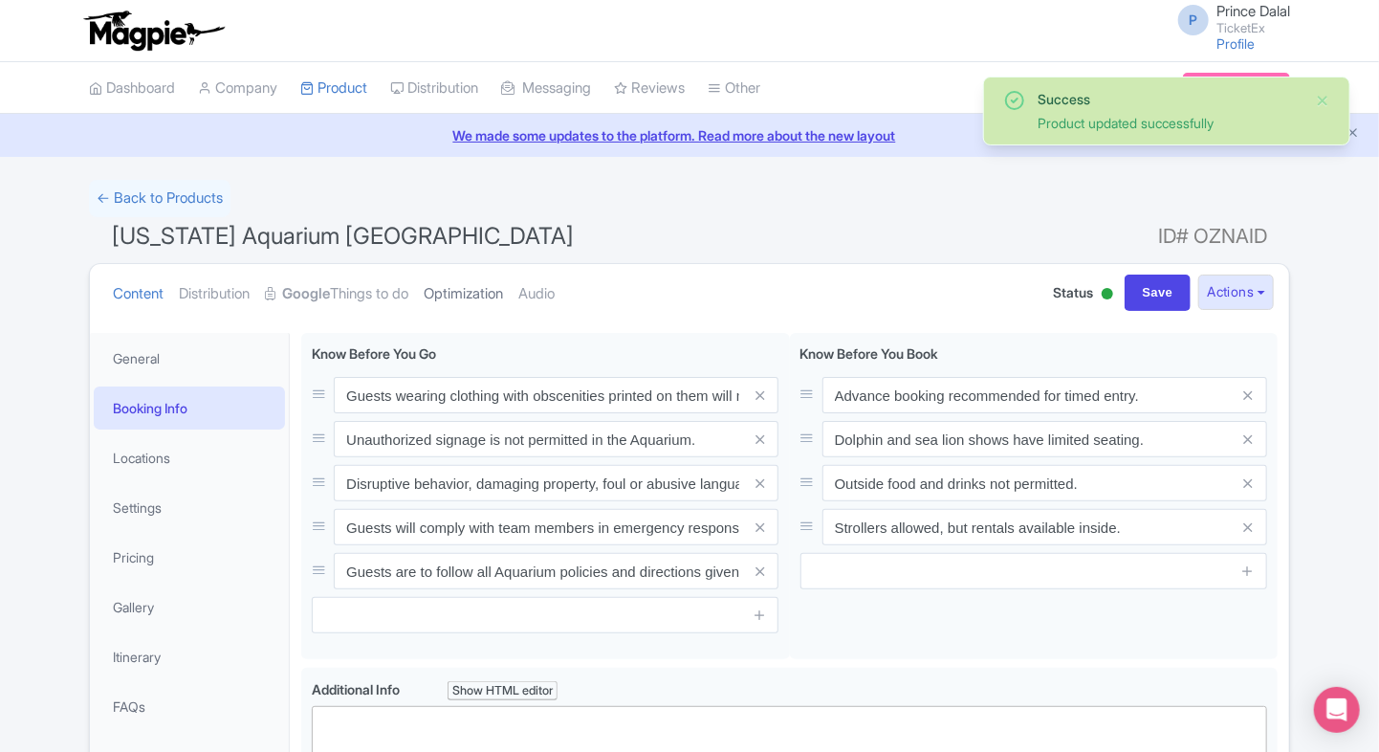
click at [478, 277] on link "Optimization" at bounding box center [463, 294] width 79 height 60
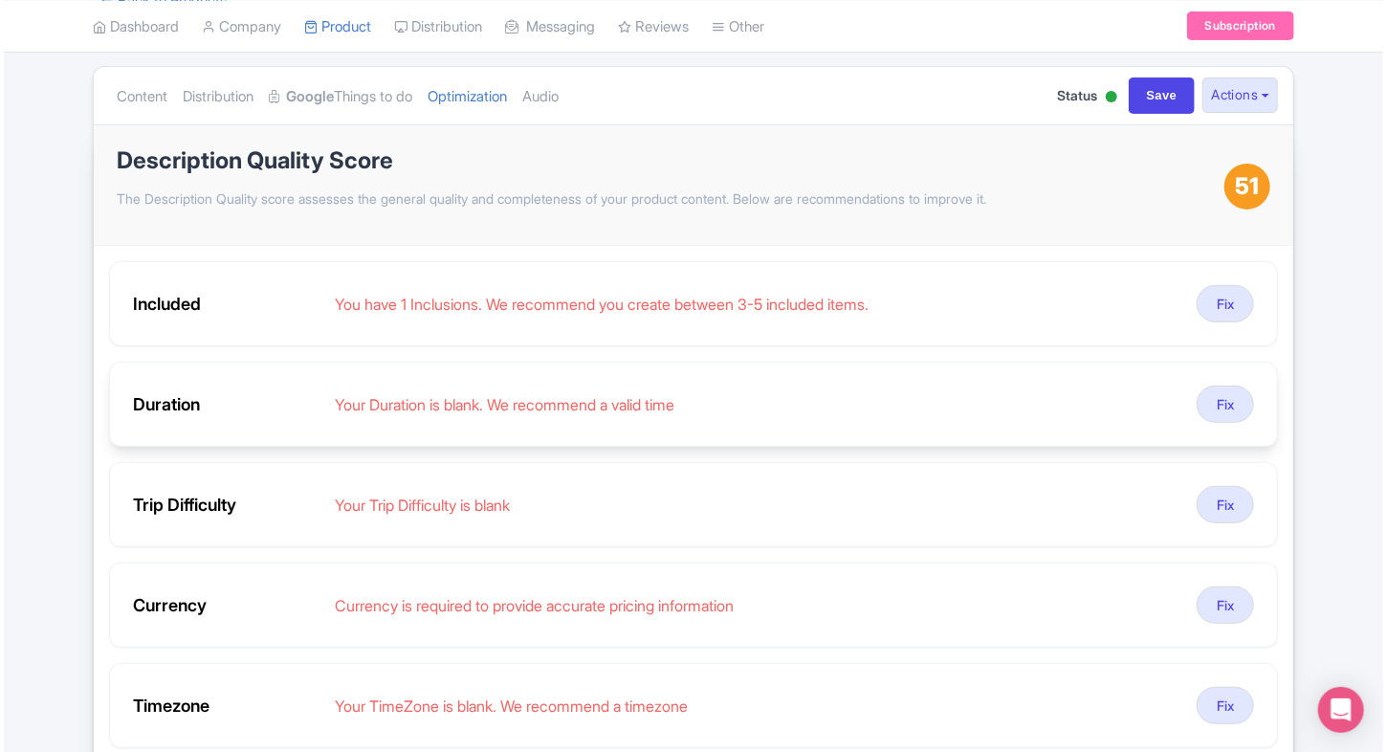
scroll to position [248, 0]
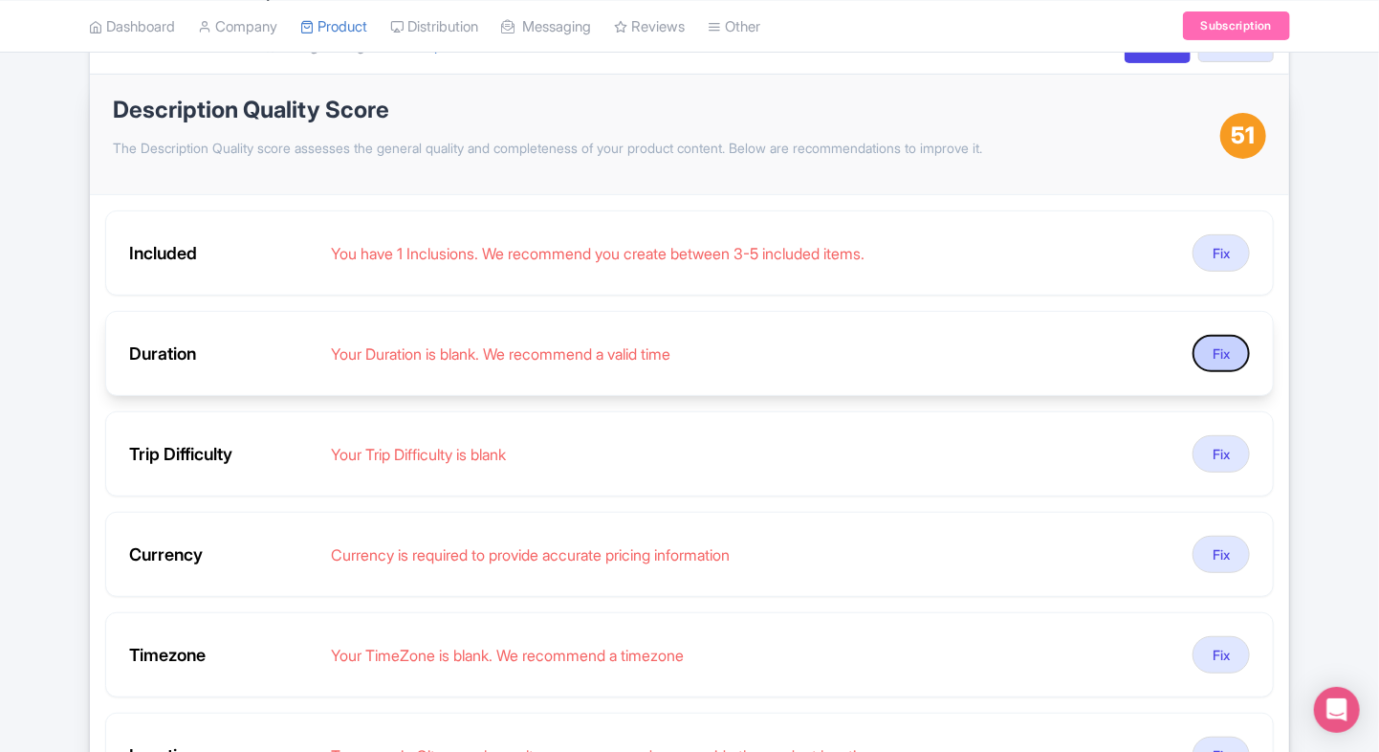
click at [1206, 347] on button "Fix" at bounding box center [1220, 353] width 57 height 37
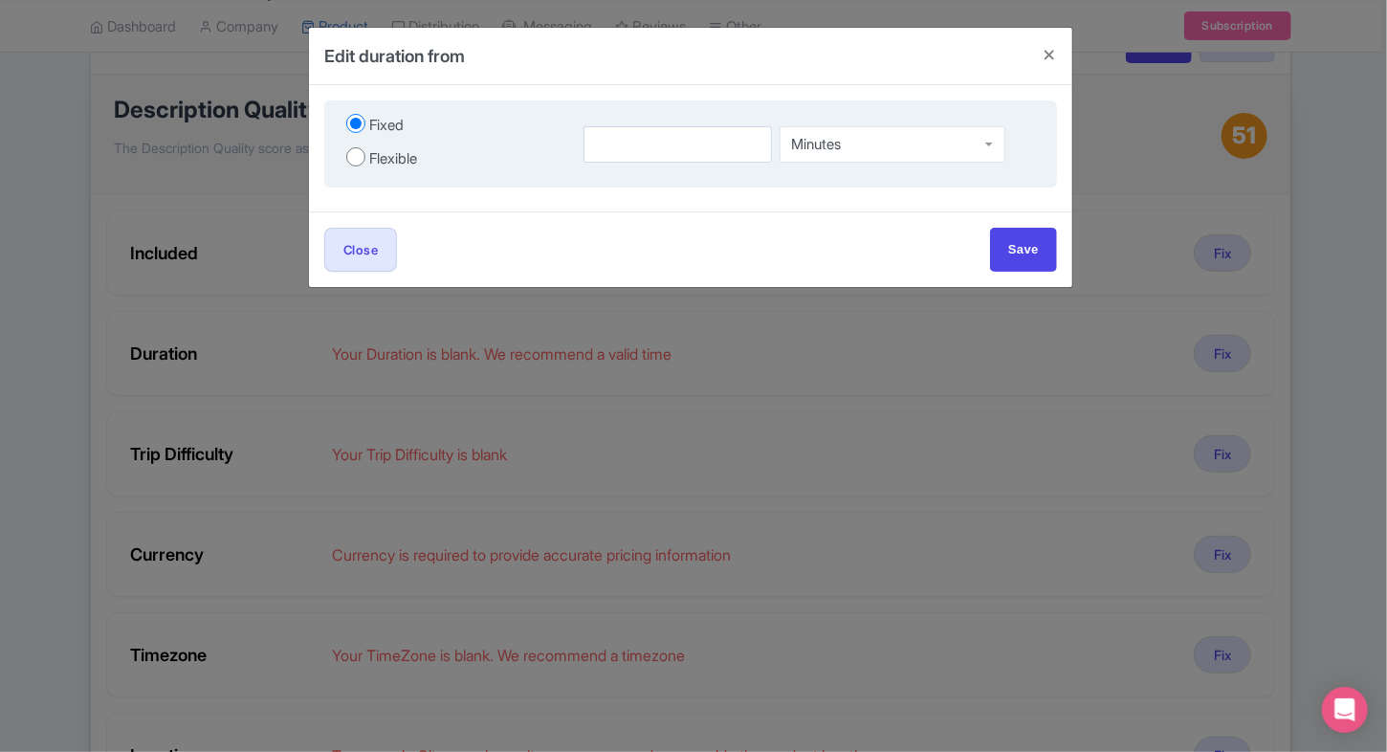
click at [377, 132] on div "Fixed" at bounding box center [386, 126] width 34 height 22
click at [365, 132] on input "Fixed" at bounding box center [355, 123] width 19 height 19
click at [358, 151] on input "Flexible" at bounding box center [355, 156] width 19 height 19
radio input "true"
click at [587, 143] on input "number" at bounding box center [631, 144] width 119 height 36
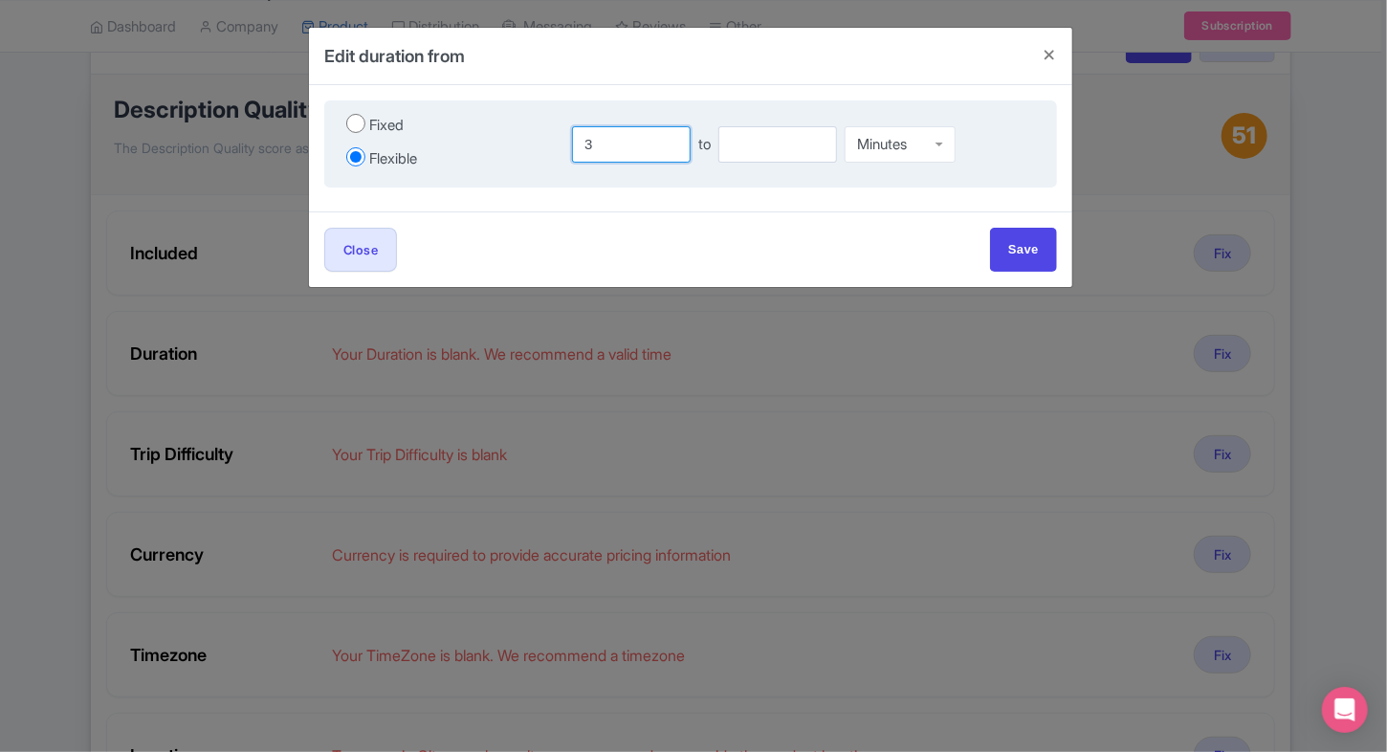
type input "3"
click at [796, 140] on input "number" at bounding box center [777, 144] width 119 height 36
type input "4"
click at [921, 159] on div "Minutes Minutes Hours Days" at bounding box center [899, 143] width 111 height 43
click at [995, 249] on input "Save" at bounding box center [1023, 249] width 67 height 43
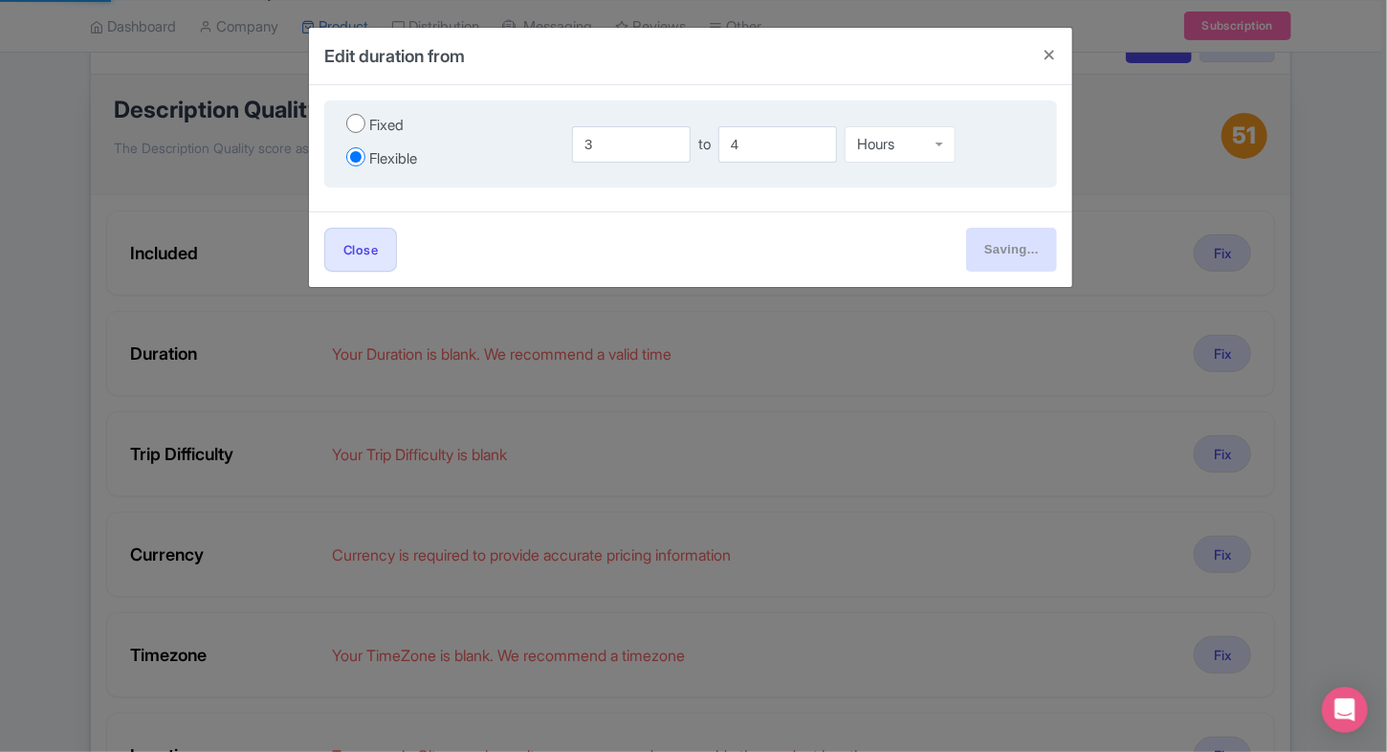
type input "Save"
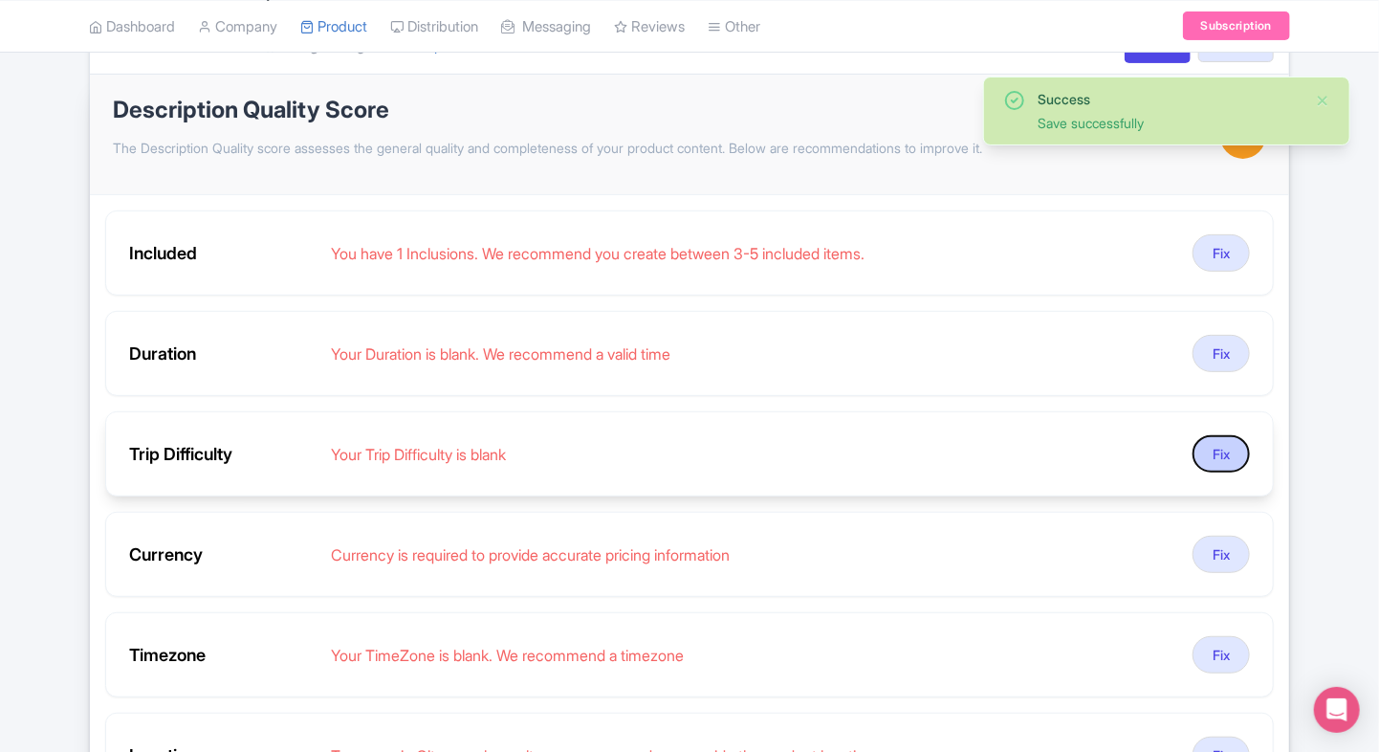
click at [1224, 435] on button "Fix" at bounding box center [1220, 453] width 57 height 37
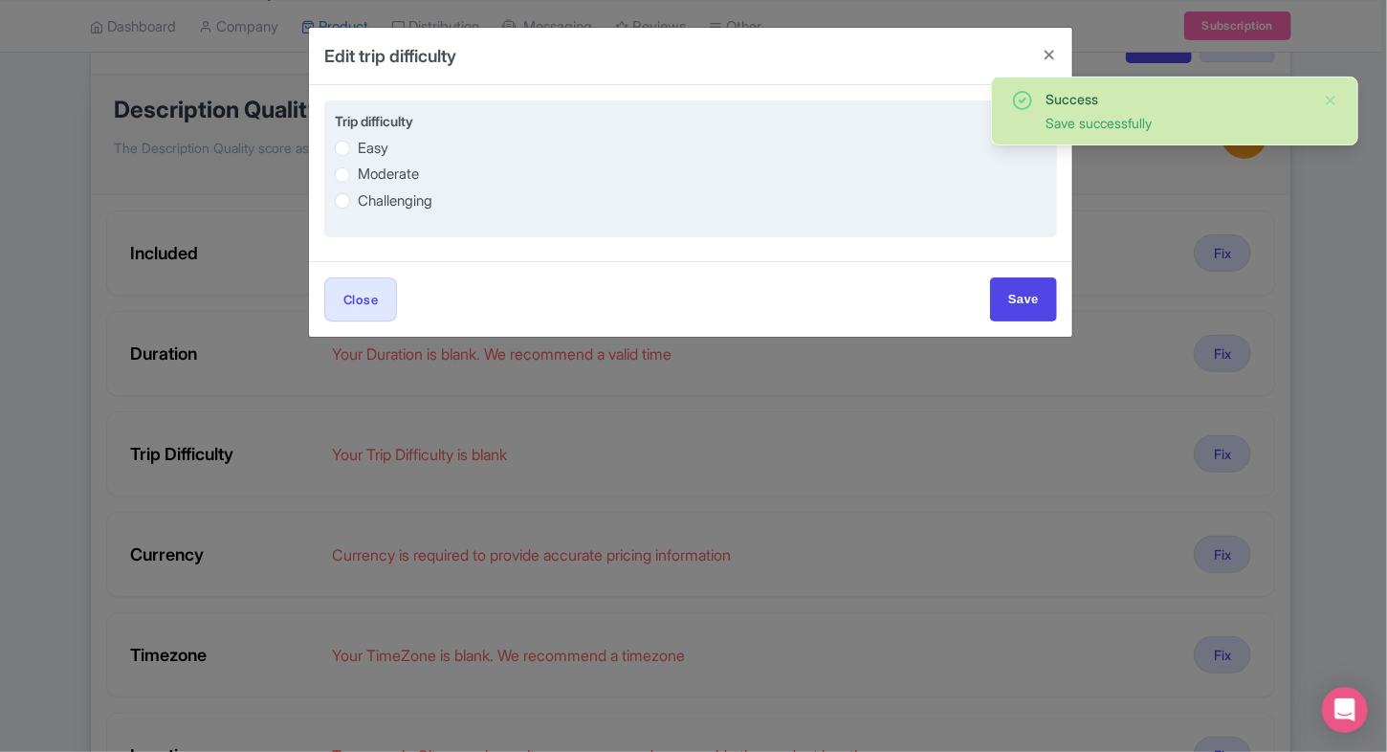
click at [358, 147] on label "Easy" at bounding box center [373, 149] width 31 height 22
radio input "true"
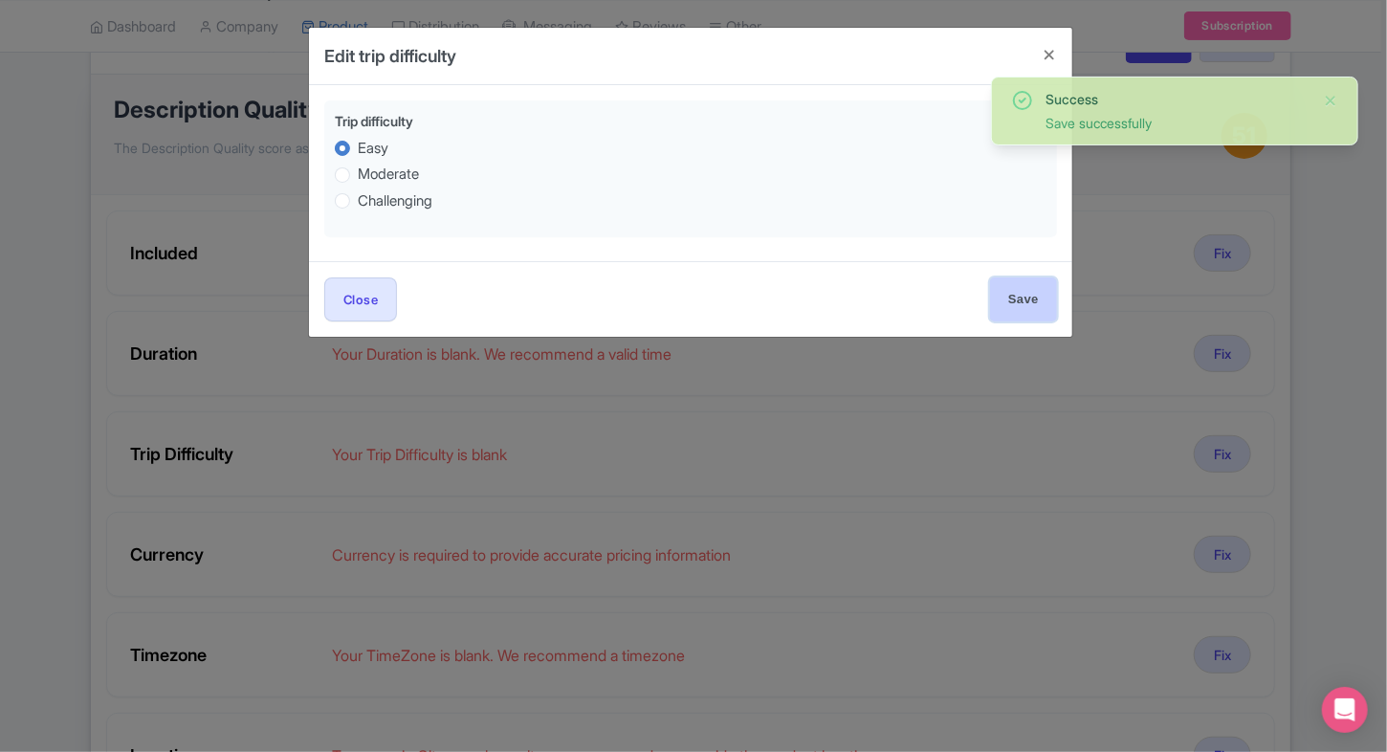
click at [1036, 305] on input "Save" at bounding box center [1023, 298] width 67 height 43
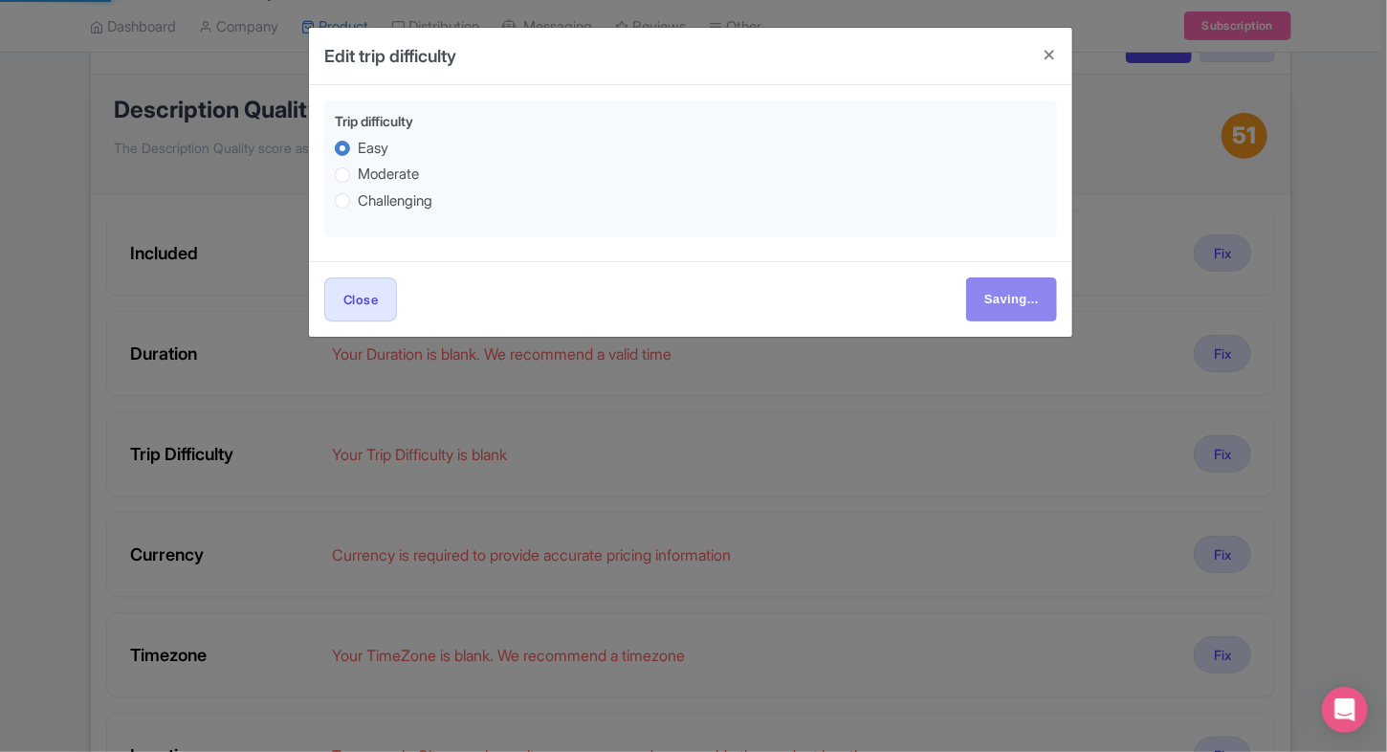
type input "Save"
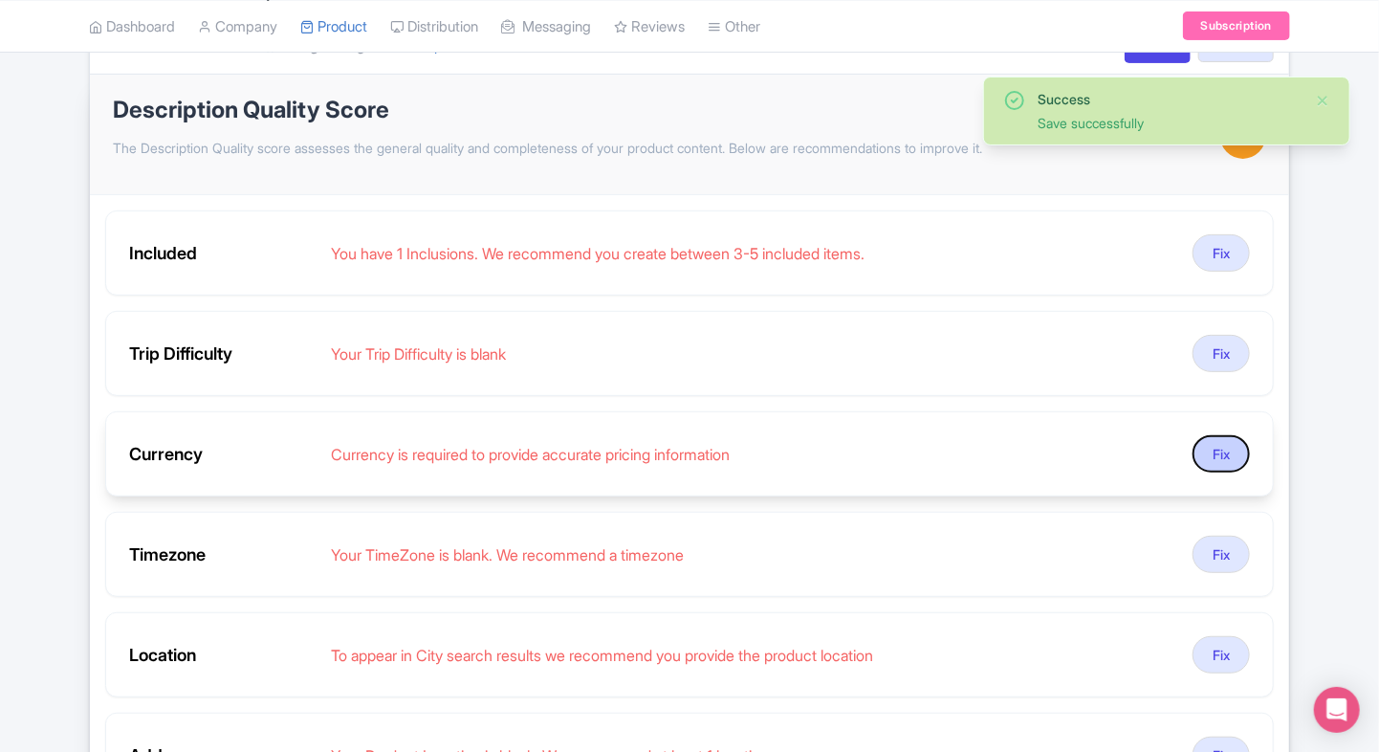
click at [1220, 437] on button "Fix" at bounding box center [1220, 453] width 57 height 37
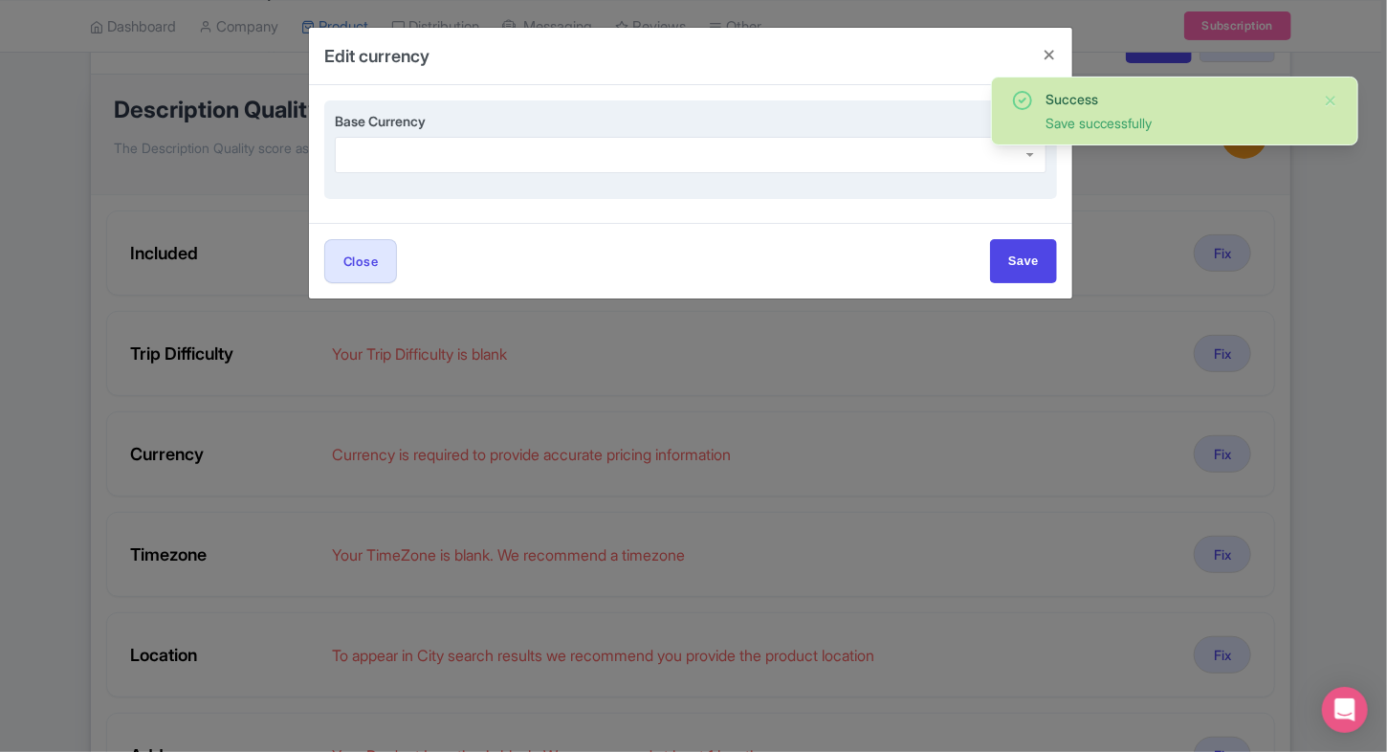
click at [444, 155] on div at bounding box center [690, 155] width 711 height 36
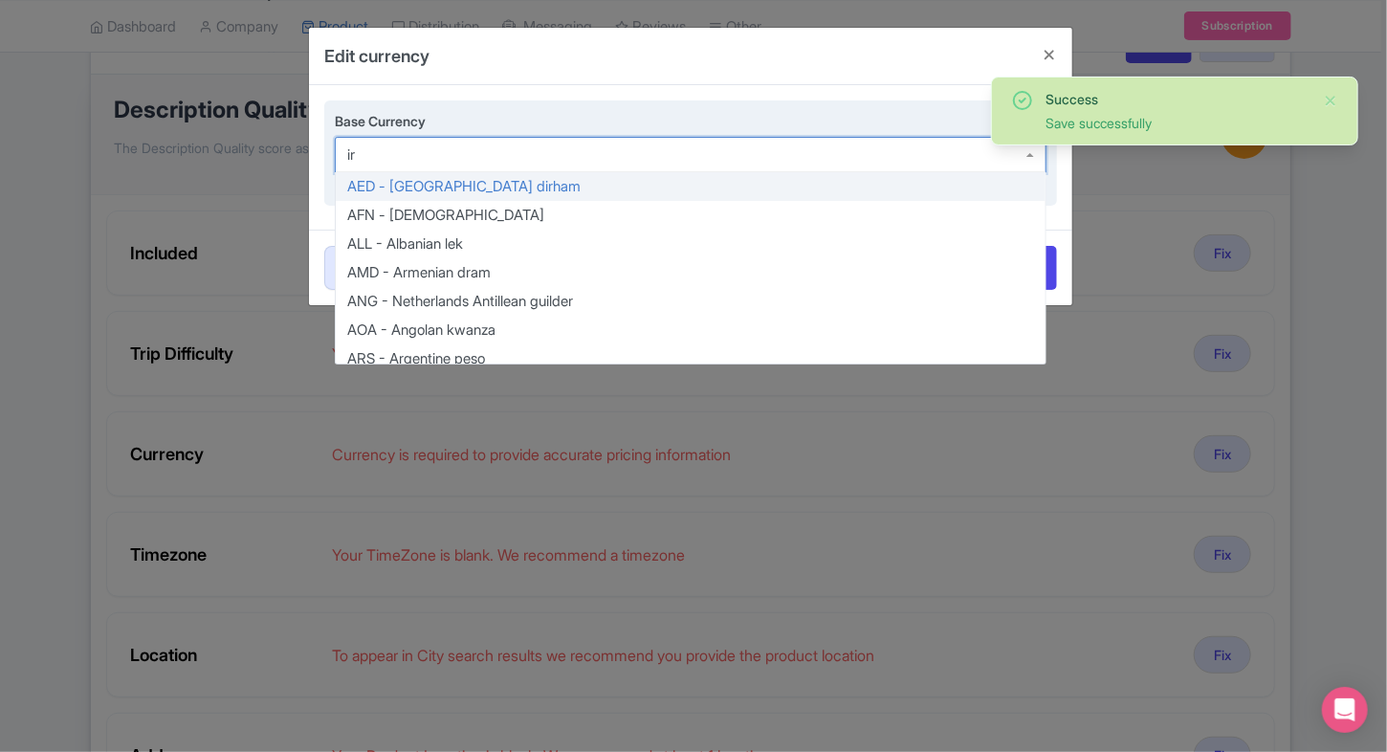
type input "inr"
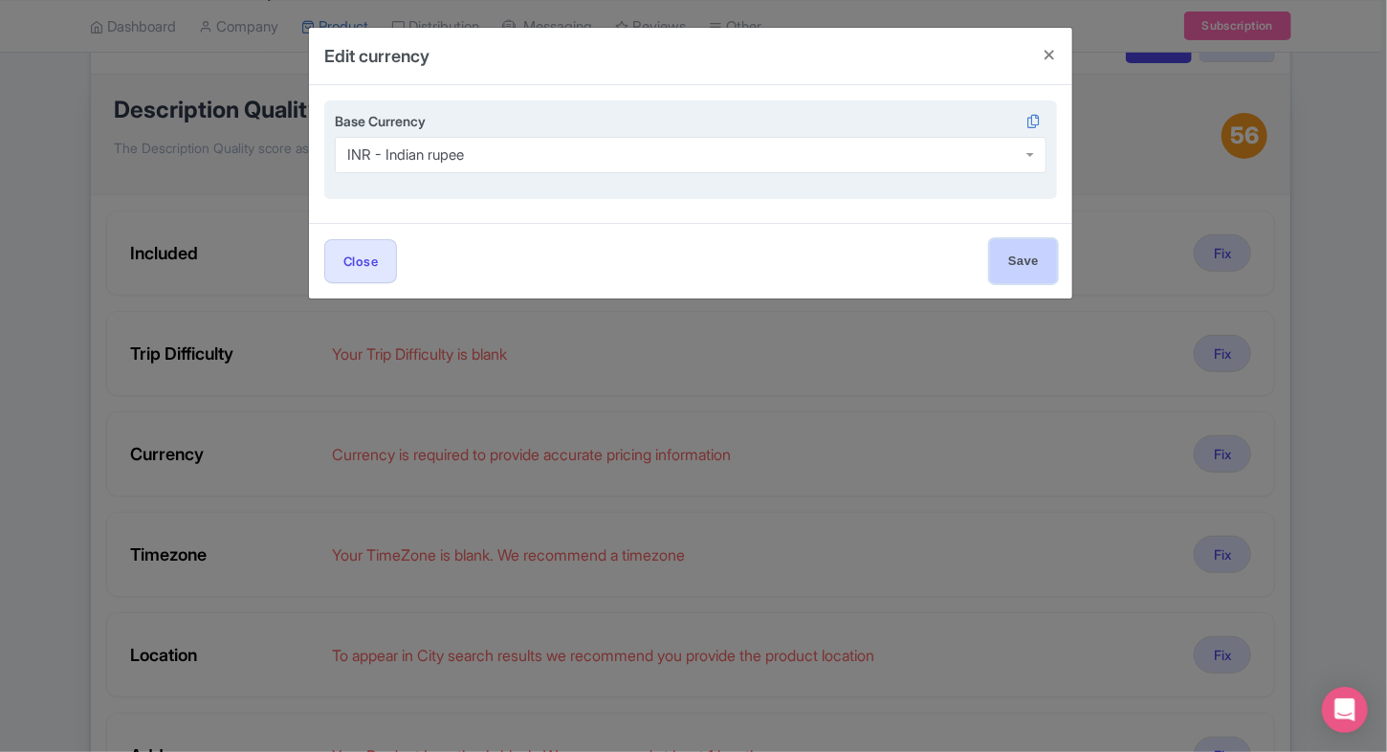
click at [1021, 254] on input "Save" at bounding box center [1023, 260] width 67 height 43
type input "Save"
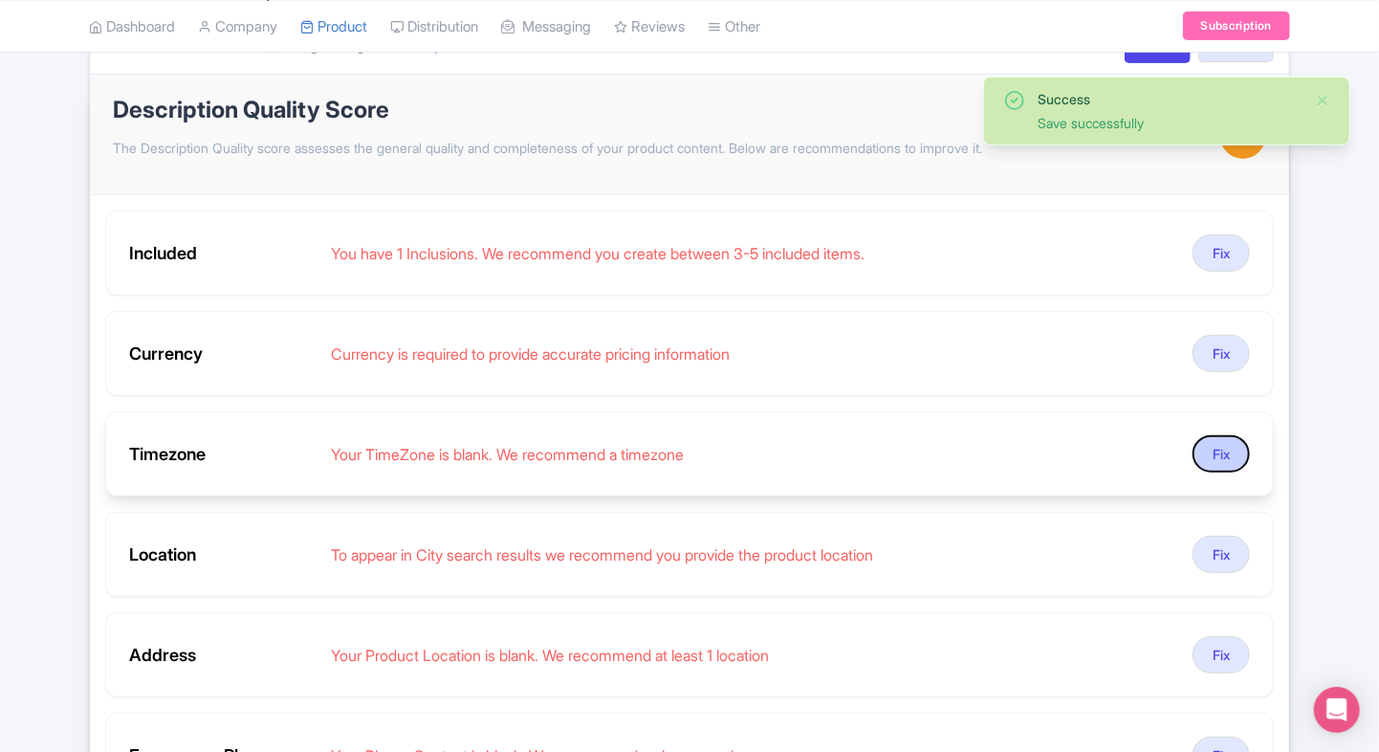
click at [1226, 438] on button "Fix" at bounding box center [1220, 453] width 57 height 37
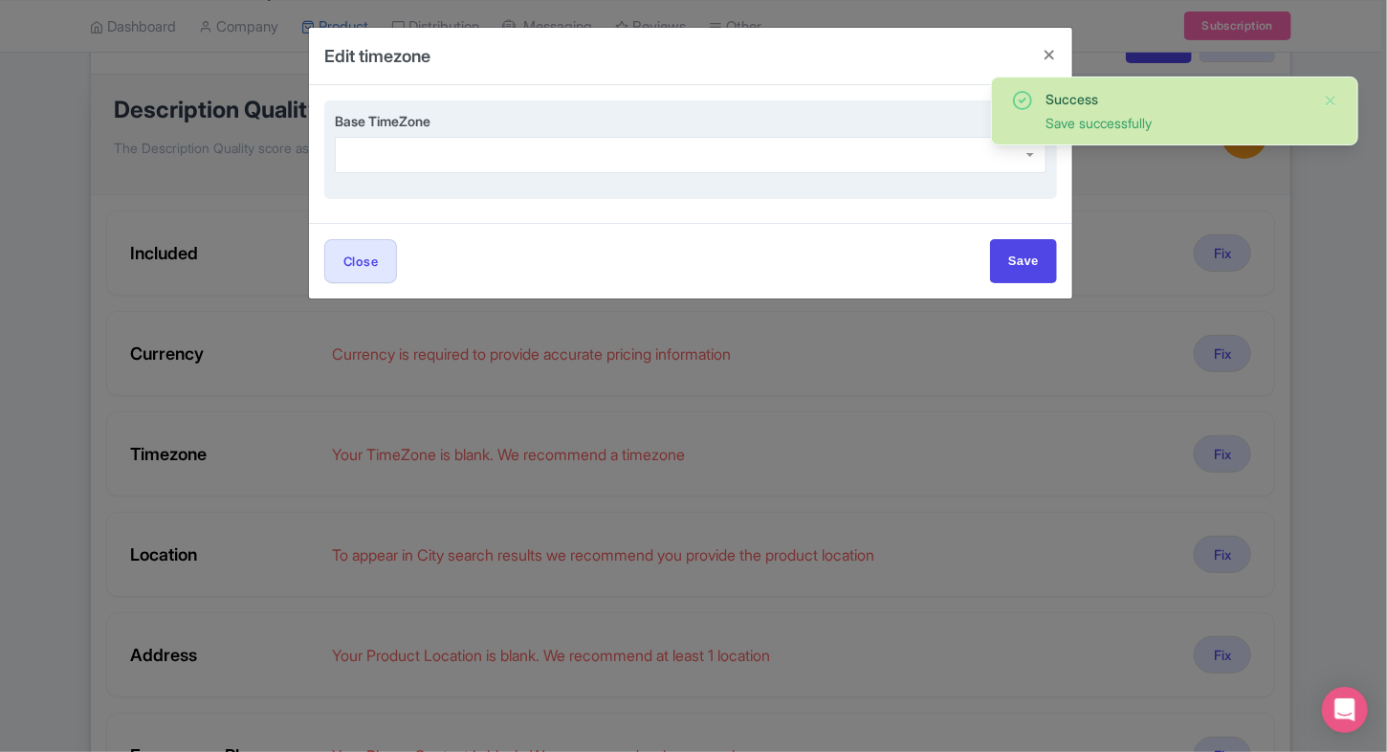
click at [562, 163] on div at bounding box center [690, 155] width 711 height 36
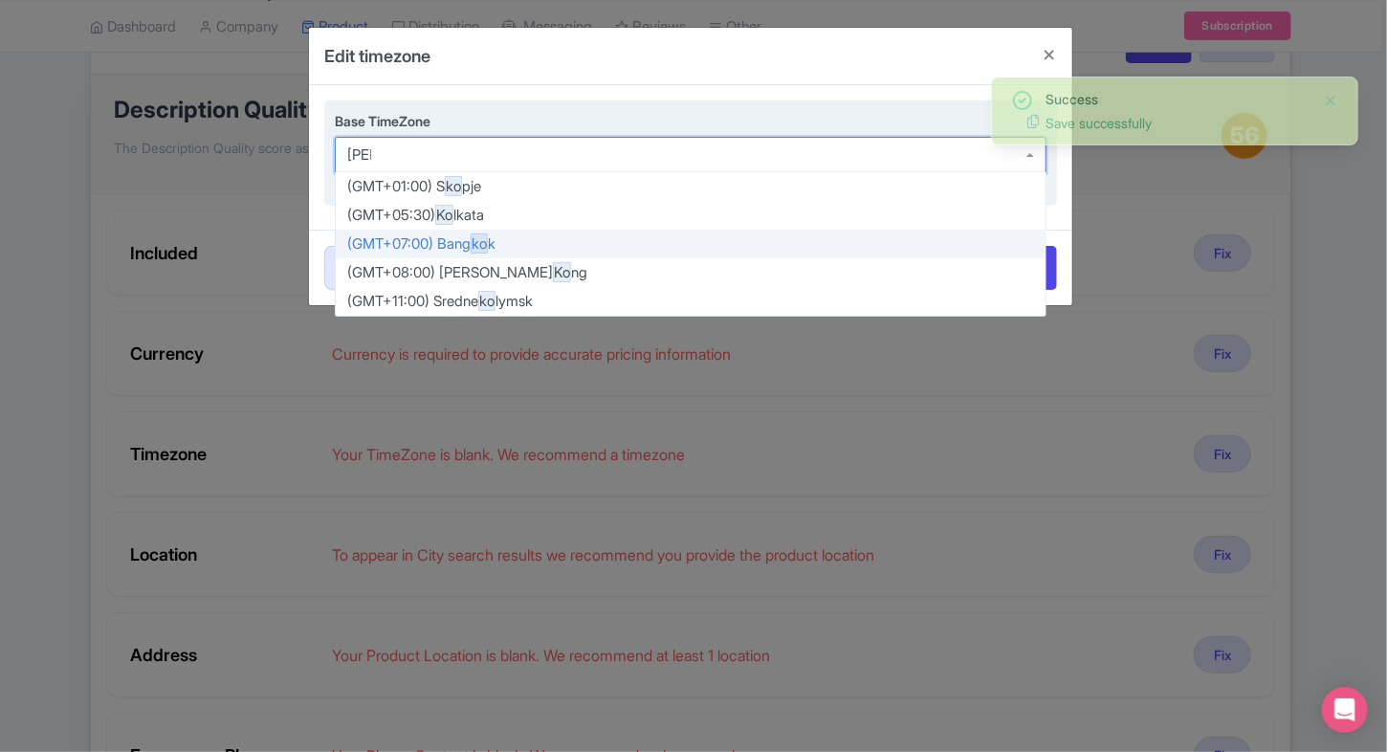
type input "kolka"
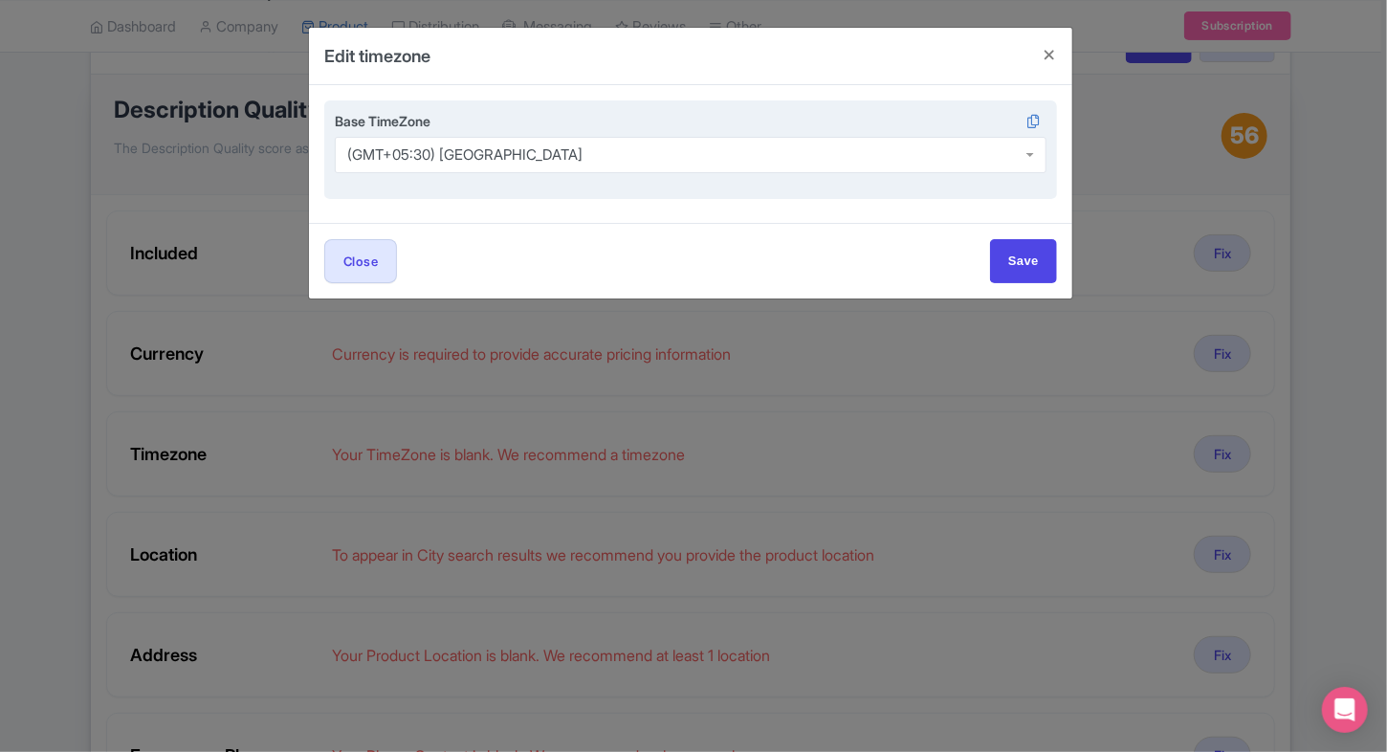
scroll to position [0, 0]
click at [1016, 261] on input "Save" at bounding box center [1023, 260] width 67 height 43
type input "Save"
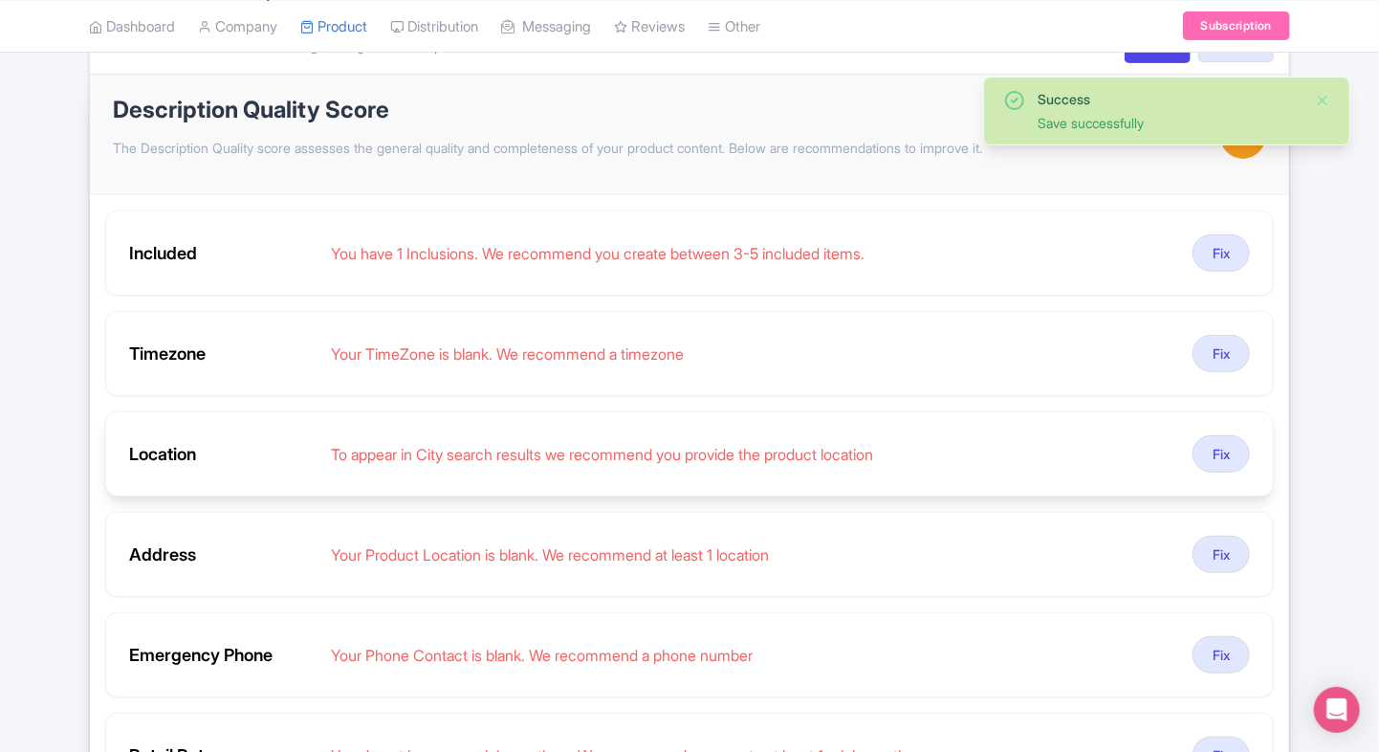
click at [1253, 450] on div "Location To appear in City search results we recommend you provide the product …" at bounding box center [689, 453] width 1169 height 85
click at [1224, 453] on button "Fix" at bounding box center [1220, 453] width 57 height 37
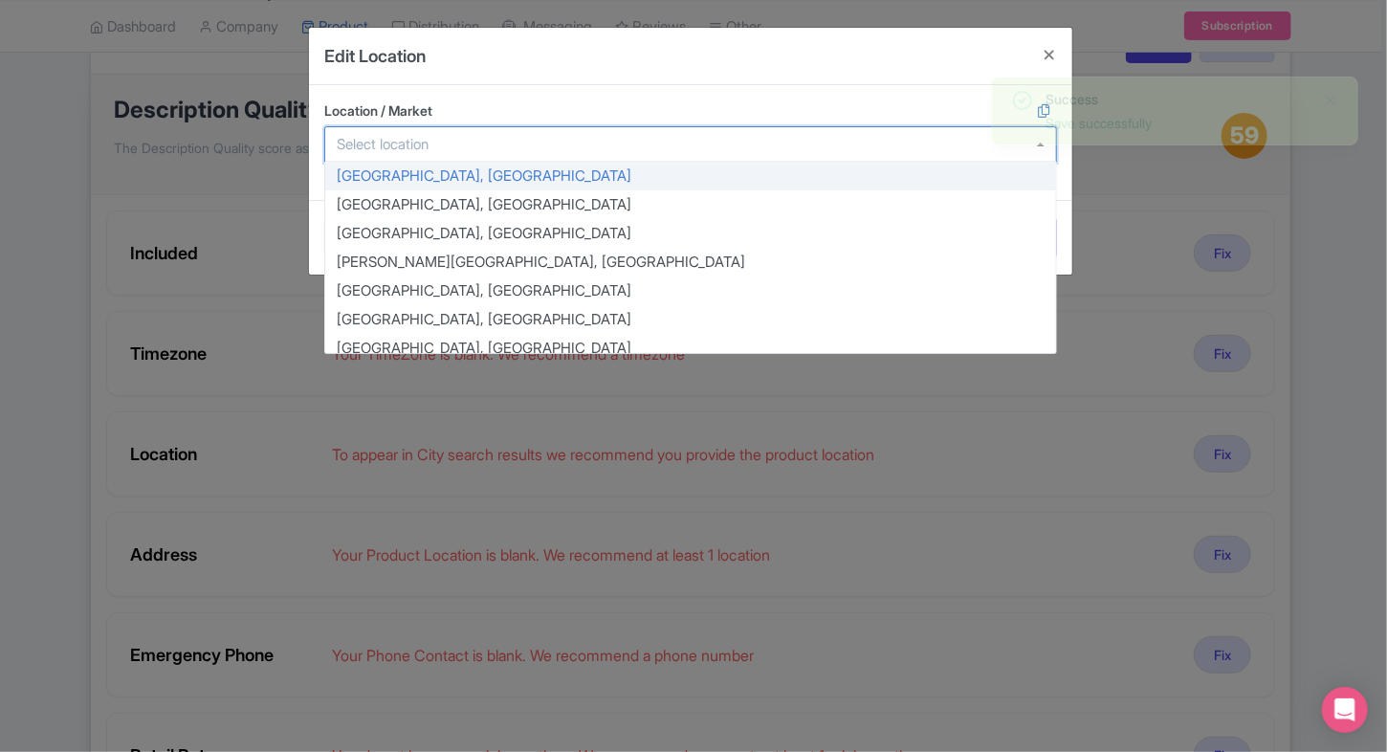
click at [570, 141] on div at bounding box center [690, 144] width 732 height 36
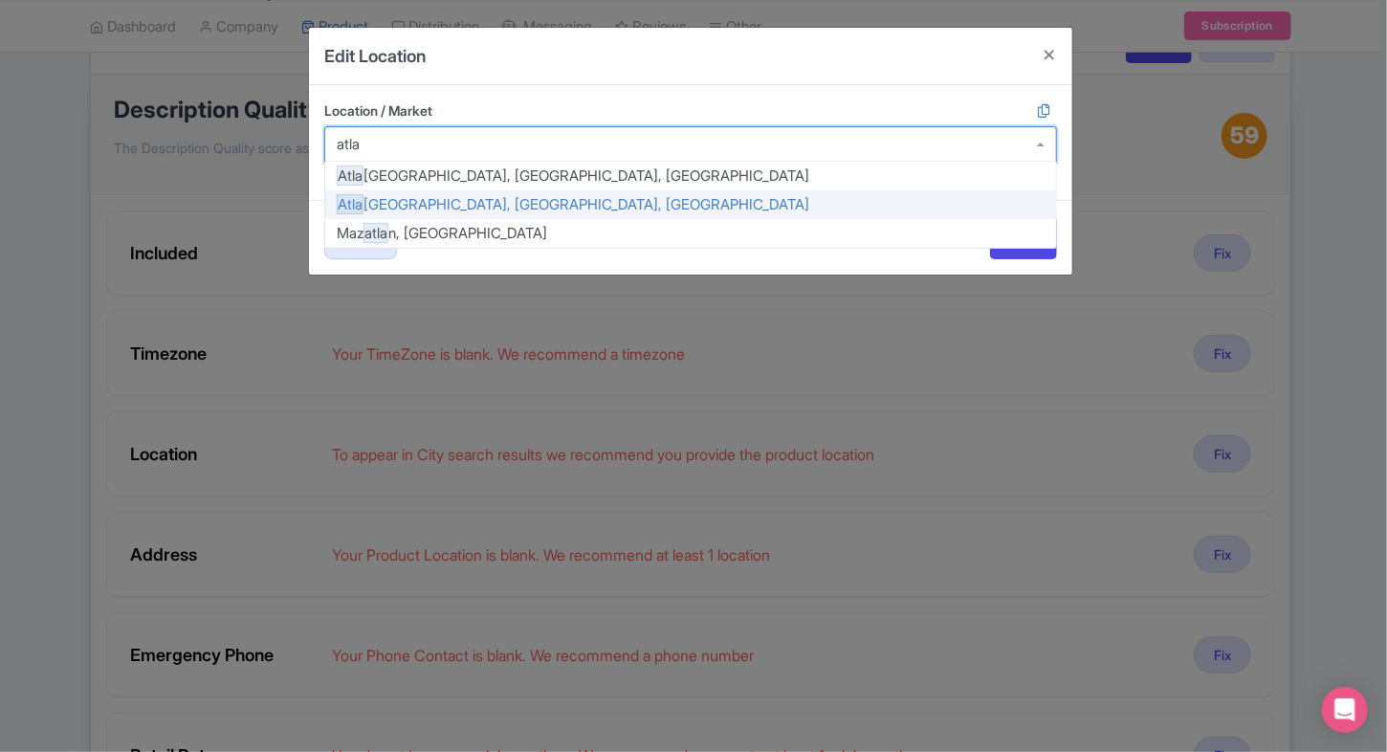
type input "atla"
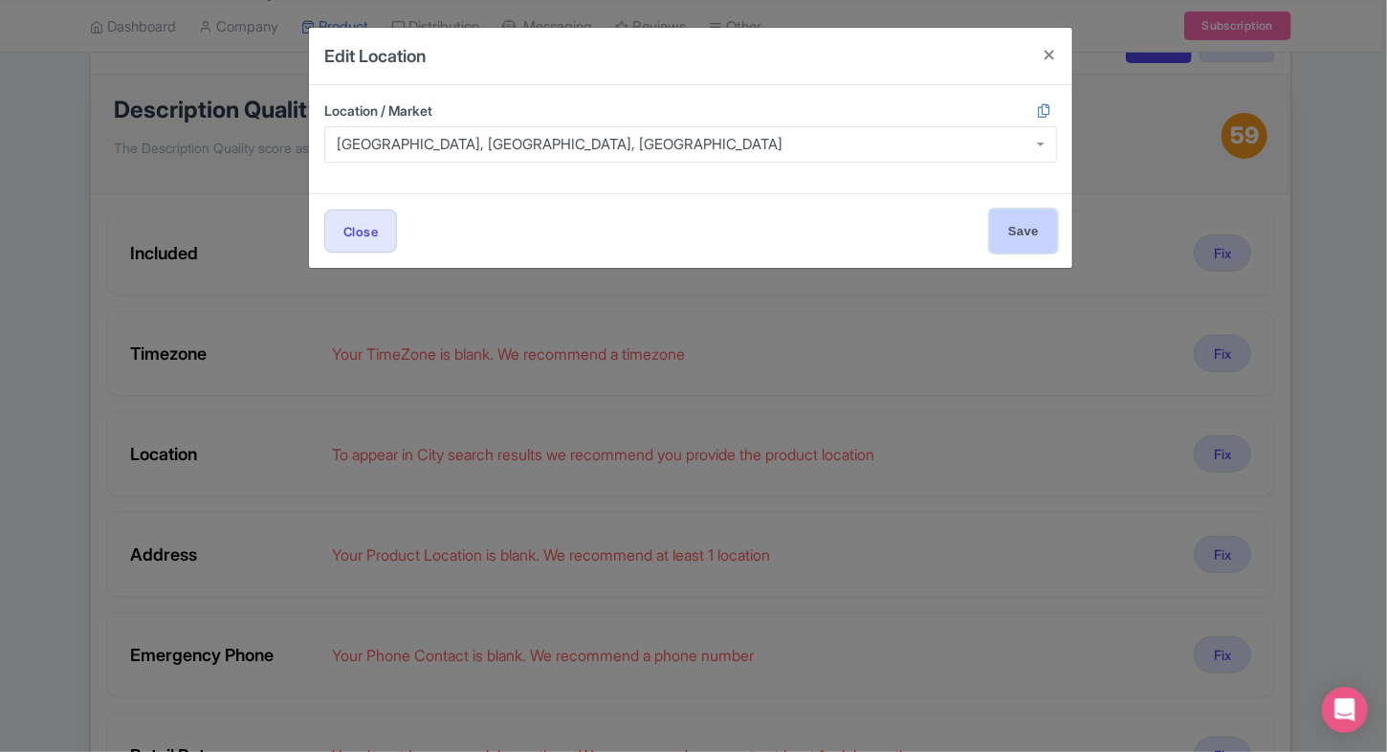
click at [1030, 246] on input "Save" at bounding box center [1023, 230] width 67 height 43
type input "Save"
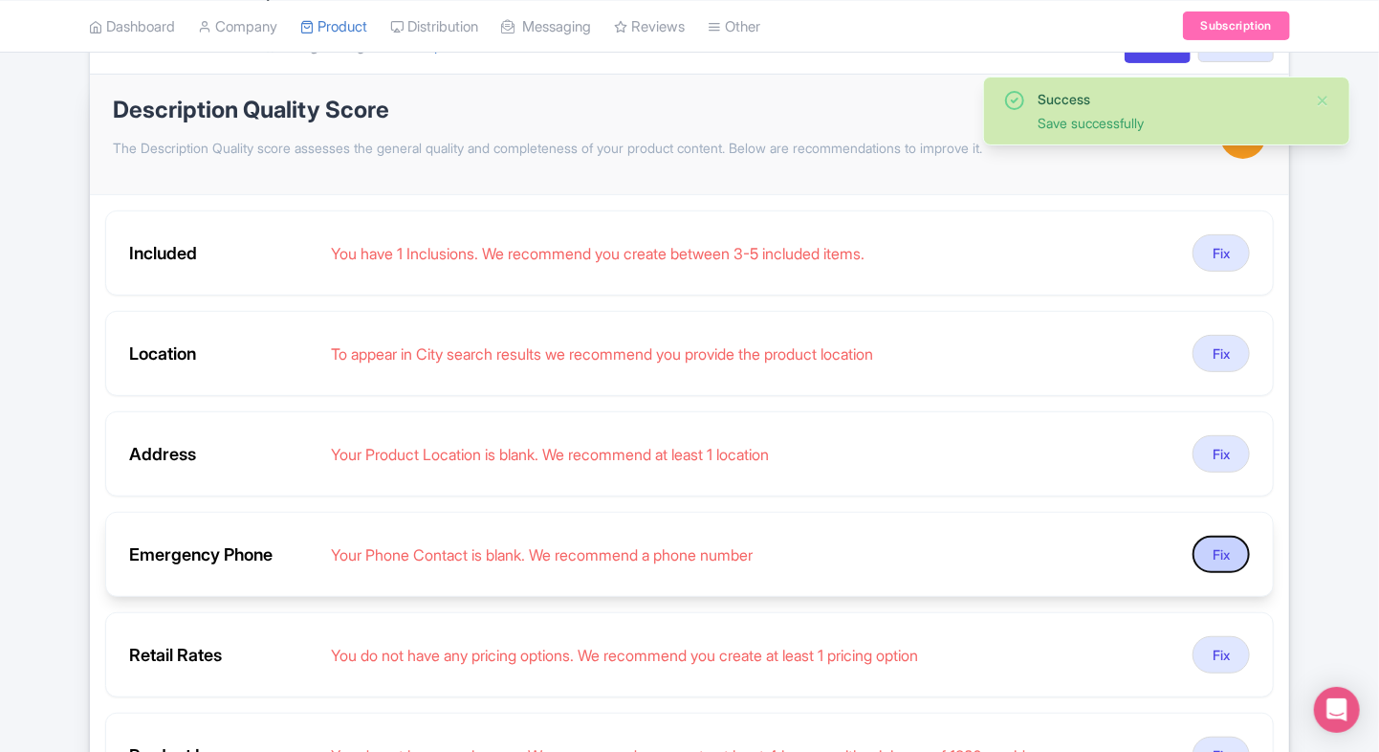
click at [1211, 536] on button "Fix" at bounding box center [1220, 554] width 57 height 37
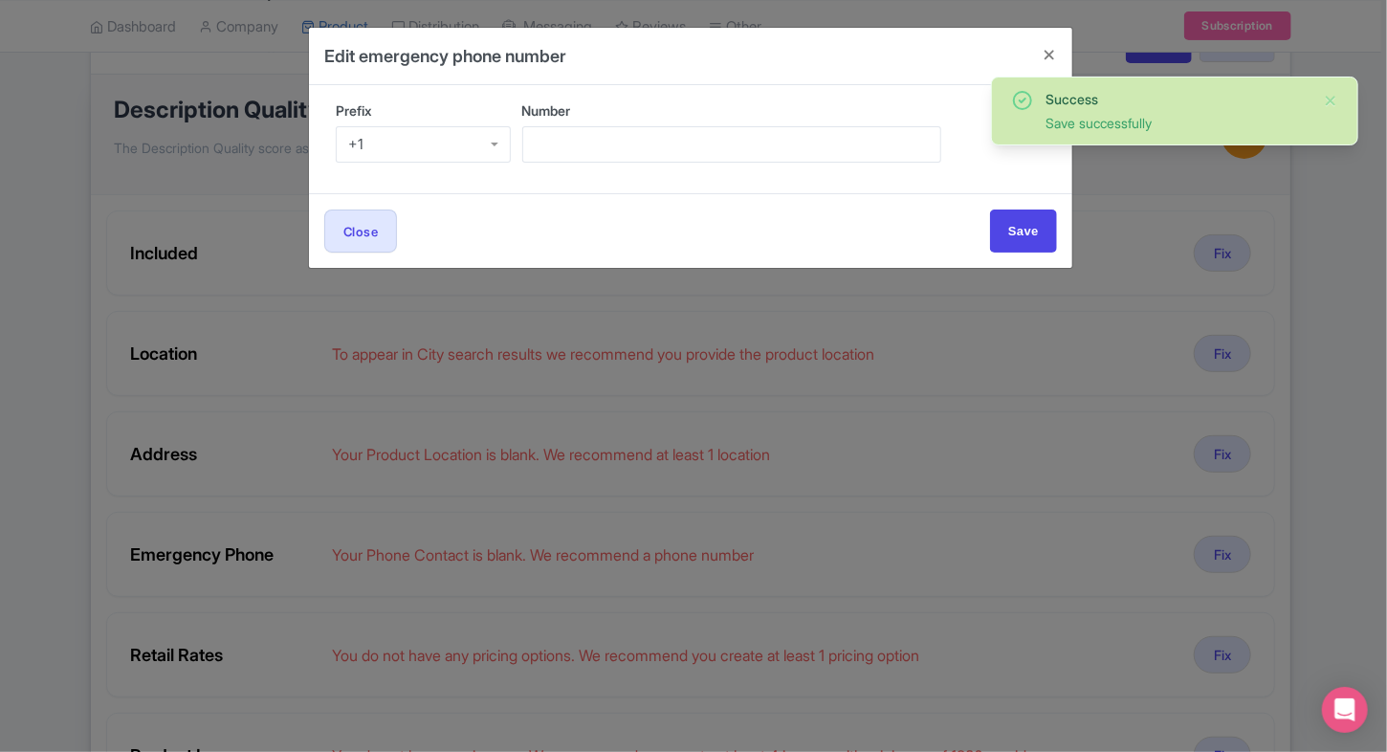
click at [434, 160] on div "+1" at bounding box center [423, 144] width 175 height 36
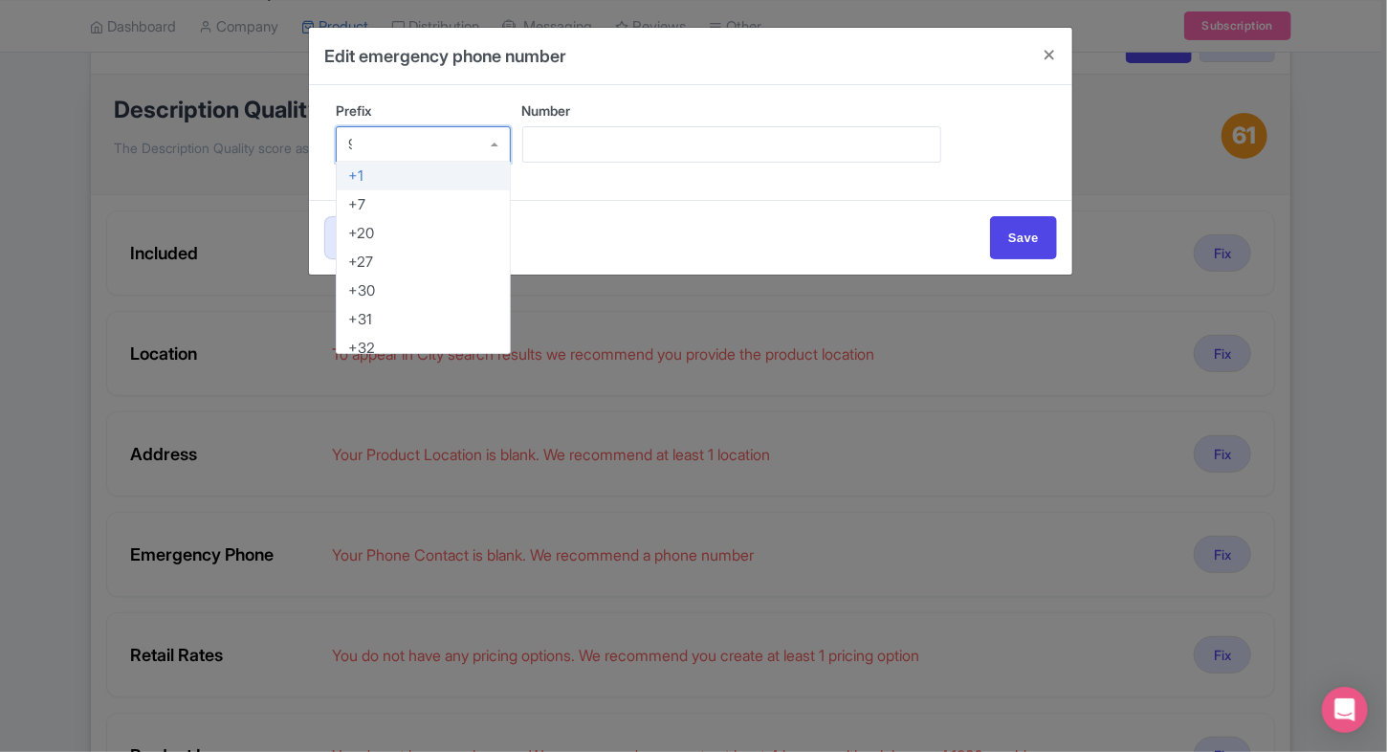
type input "91"
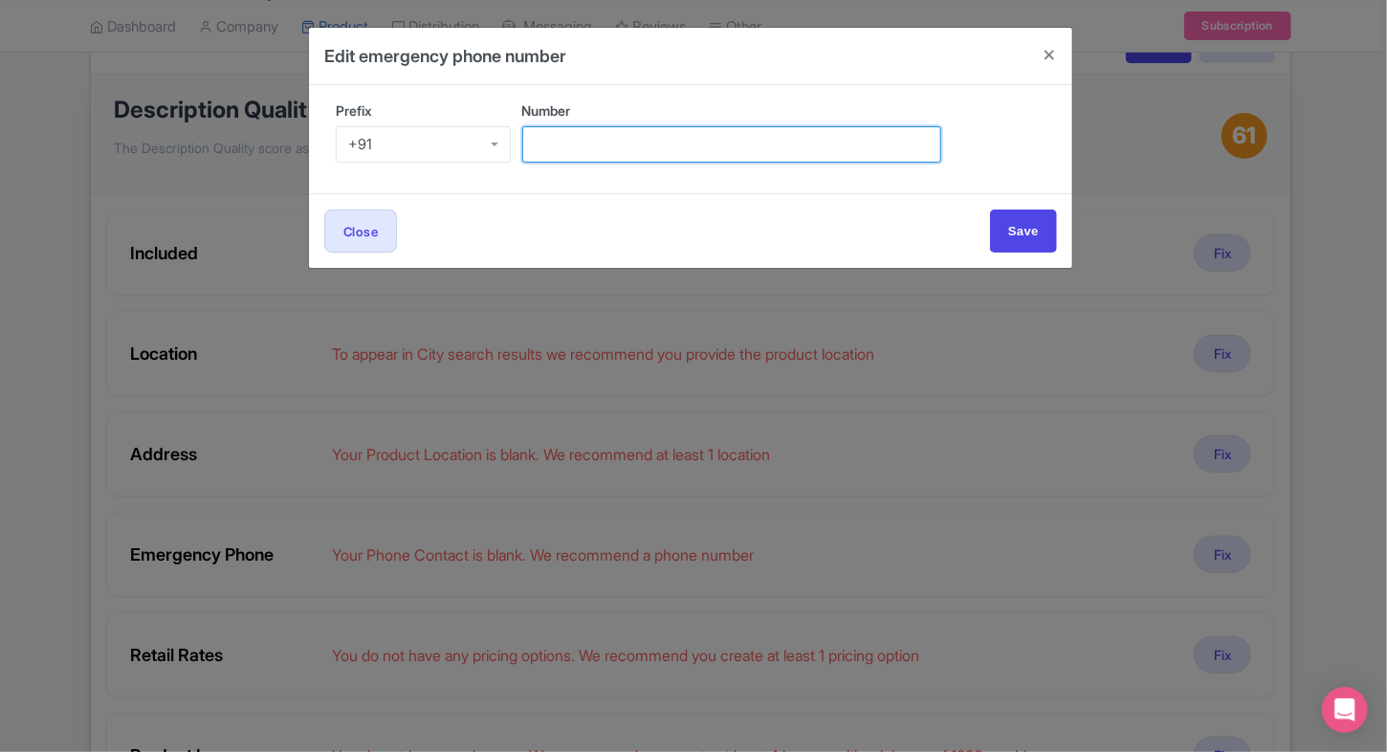
click at [568, 126] on input "Number" at bounding box center [731, 144] width 419 height 36
type input "9509989377"
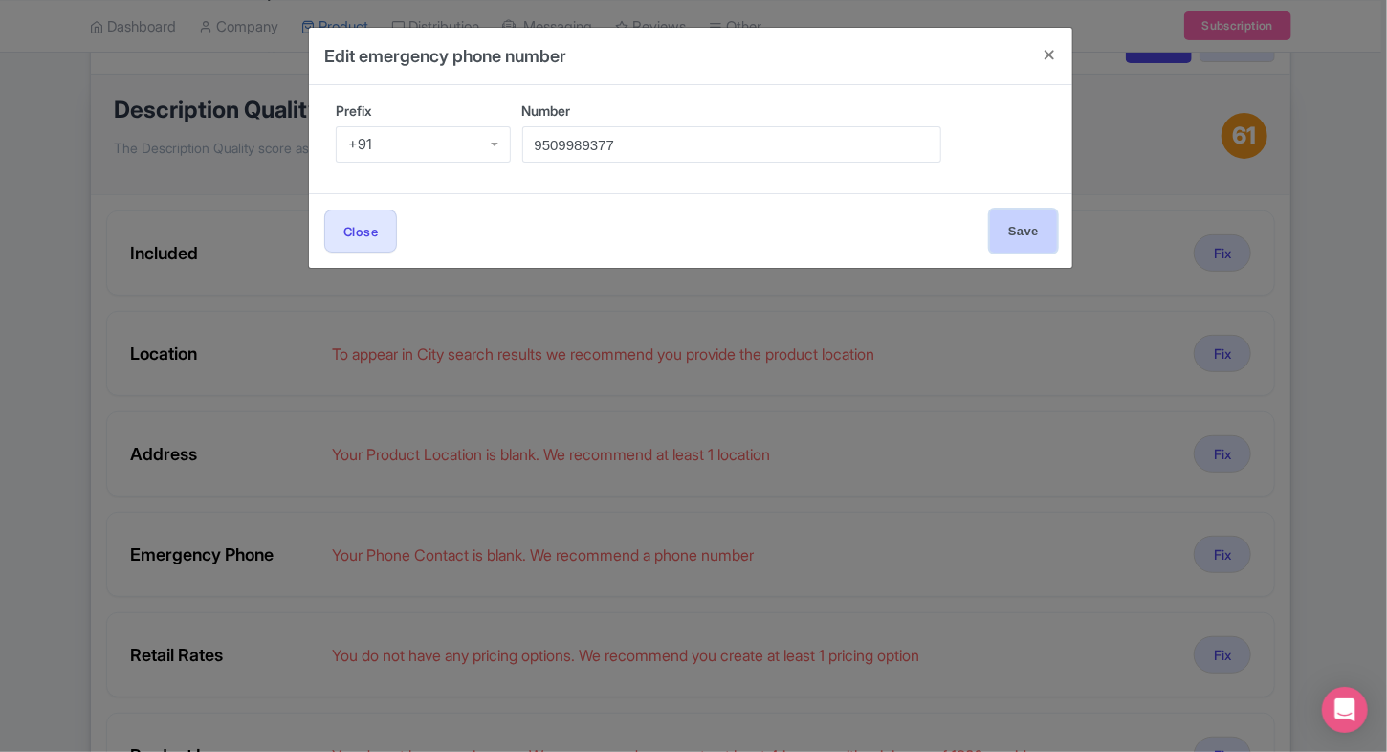
click at [1003, 212] on input "Save" at bounding box center [1023, 230] width 67 height 43
type input "Save"
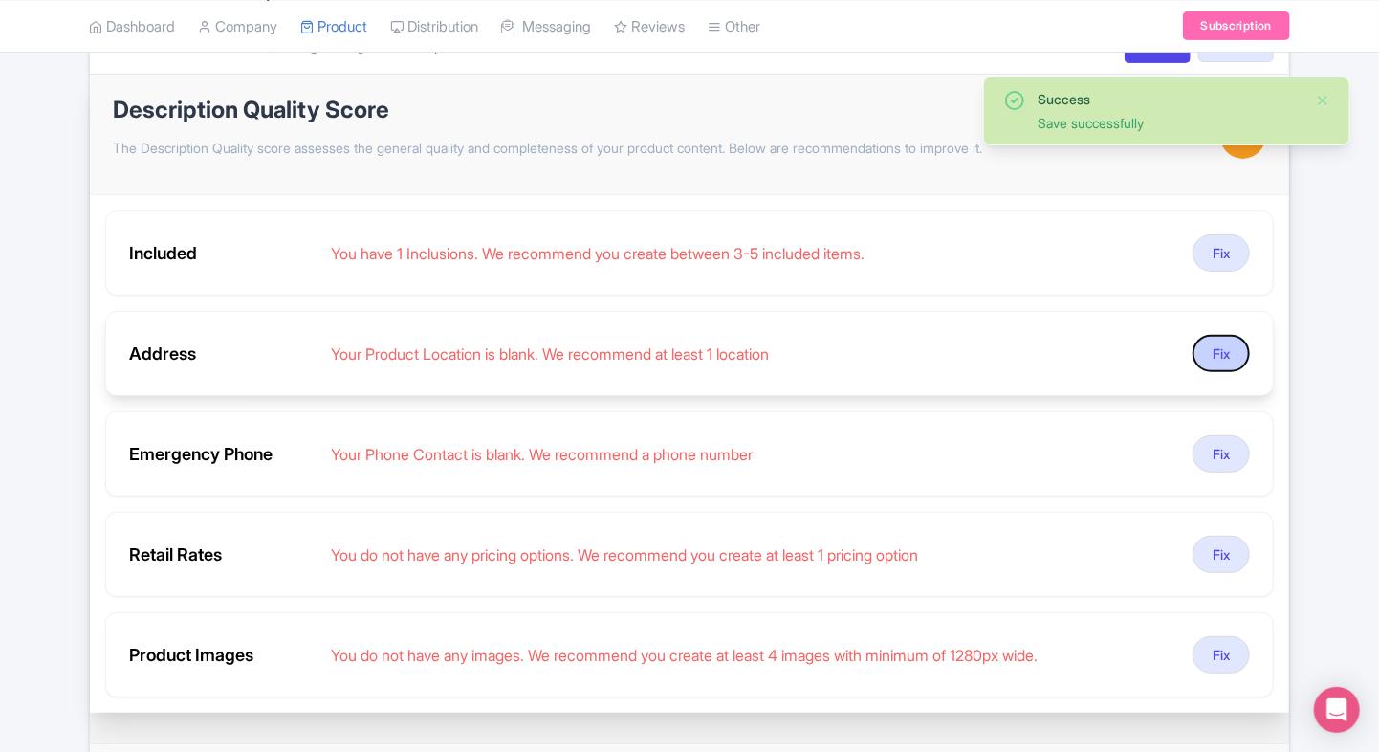
click at [1222, 353] on button "Fix" at bounding box center [1220, 353] width 57 height 37
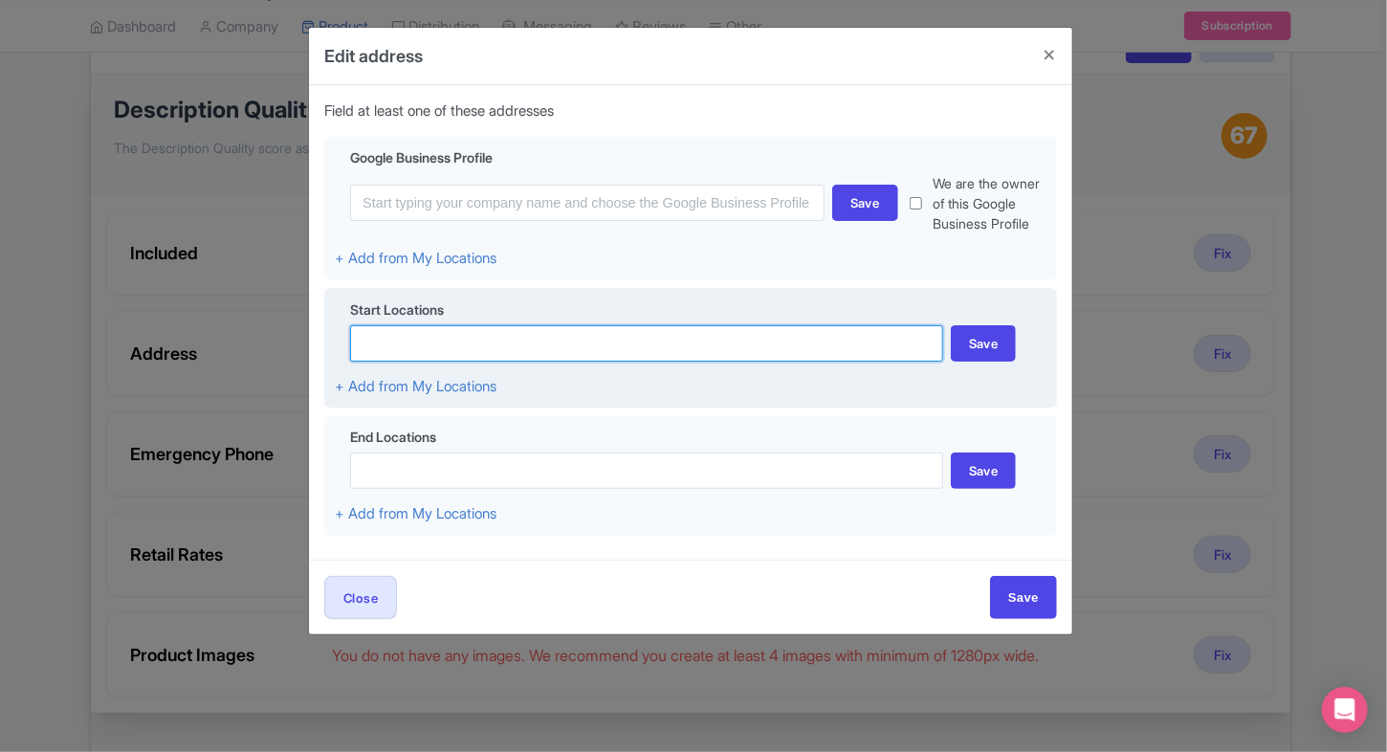
click at [650, 341] on input at bounding box center [646, 343] width 593 height 36
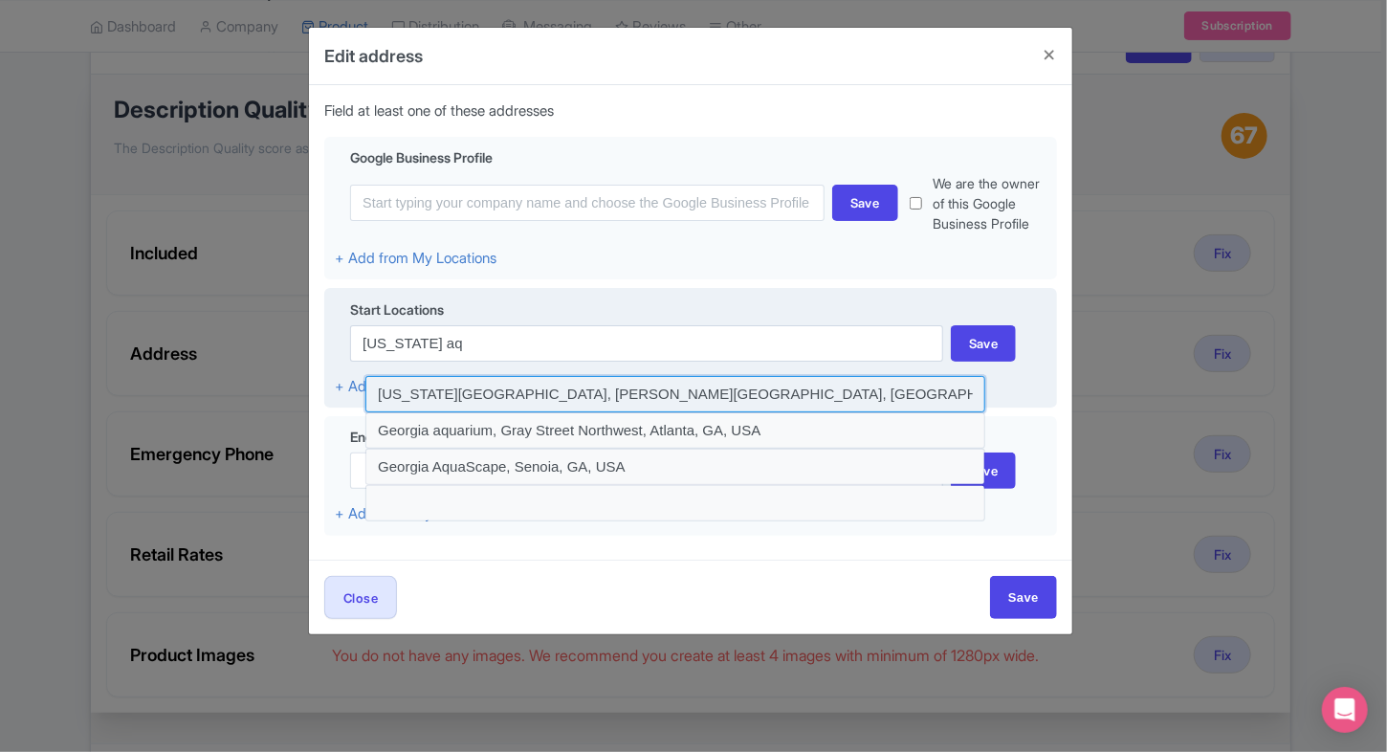
click at [604, 378] on input at bounding box center [675, 394] width 620 height 36
type input "Georgia Aquarium, Baker Street Northwest, Atlanta, GA, USA"
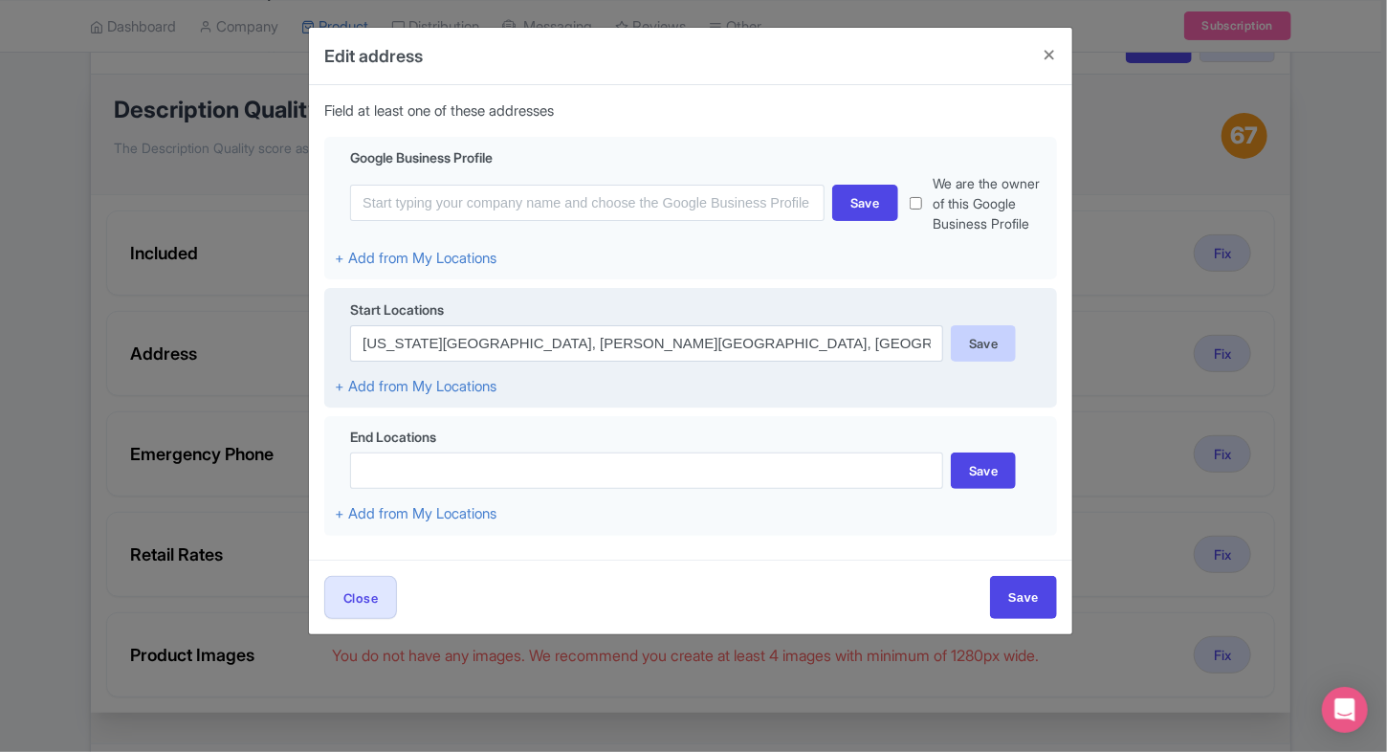
click at [987, 346] on div "Save" at bounding box center [984, 343] width 66 height 36
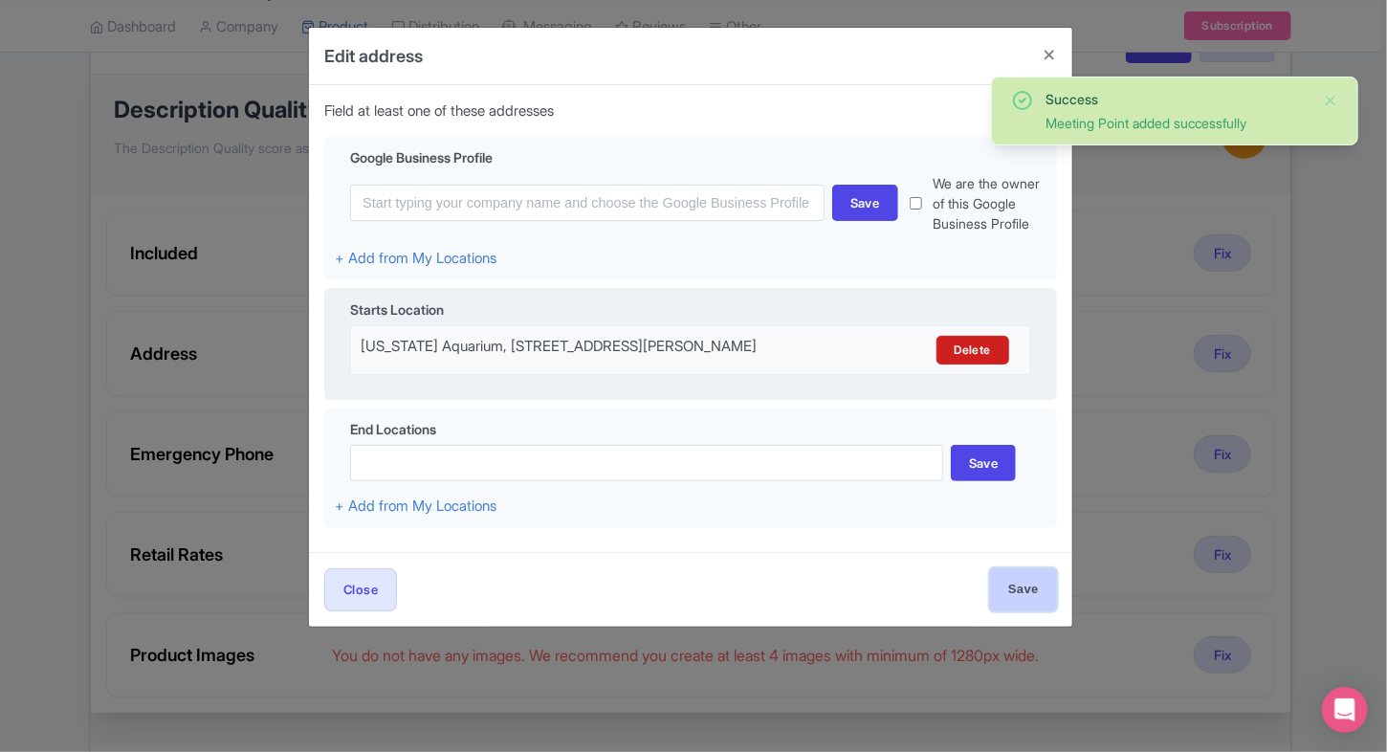
click at [1021, 584] on input "Save" at bounding box center [1023, 589] width 67 height 43
type input "Save"
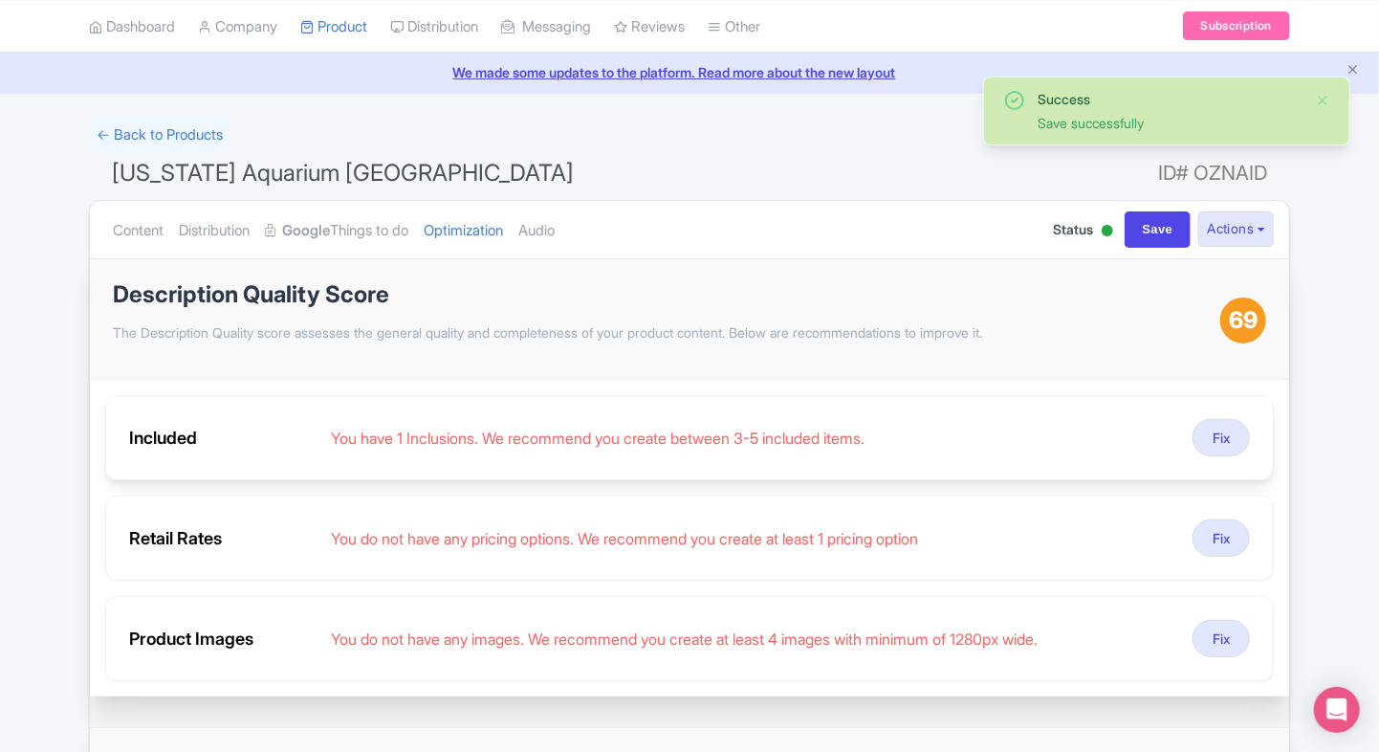
scroll to position [61, 0]
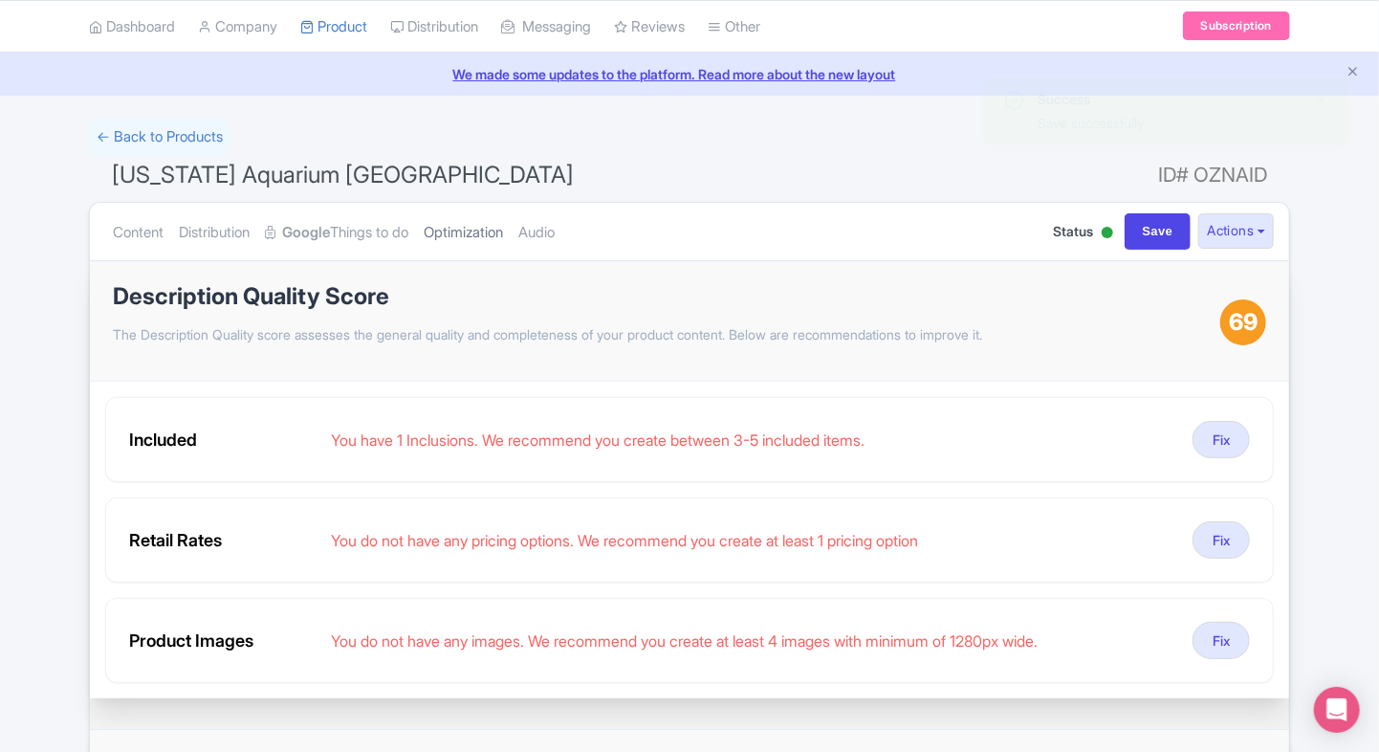
click at [464, 235] on link "Optimization" at bounding box center [463, 233] width 79 height 60
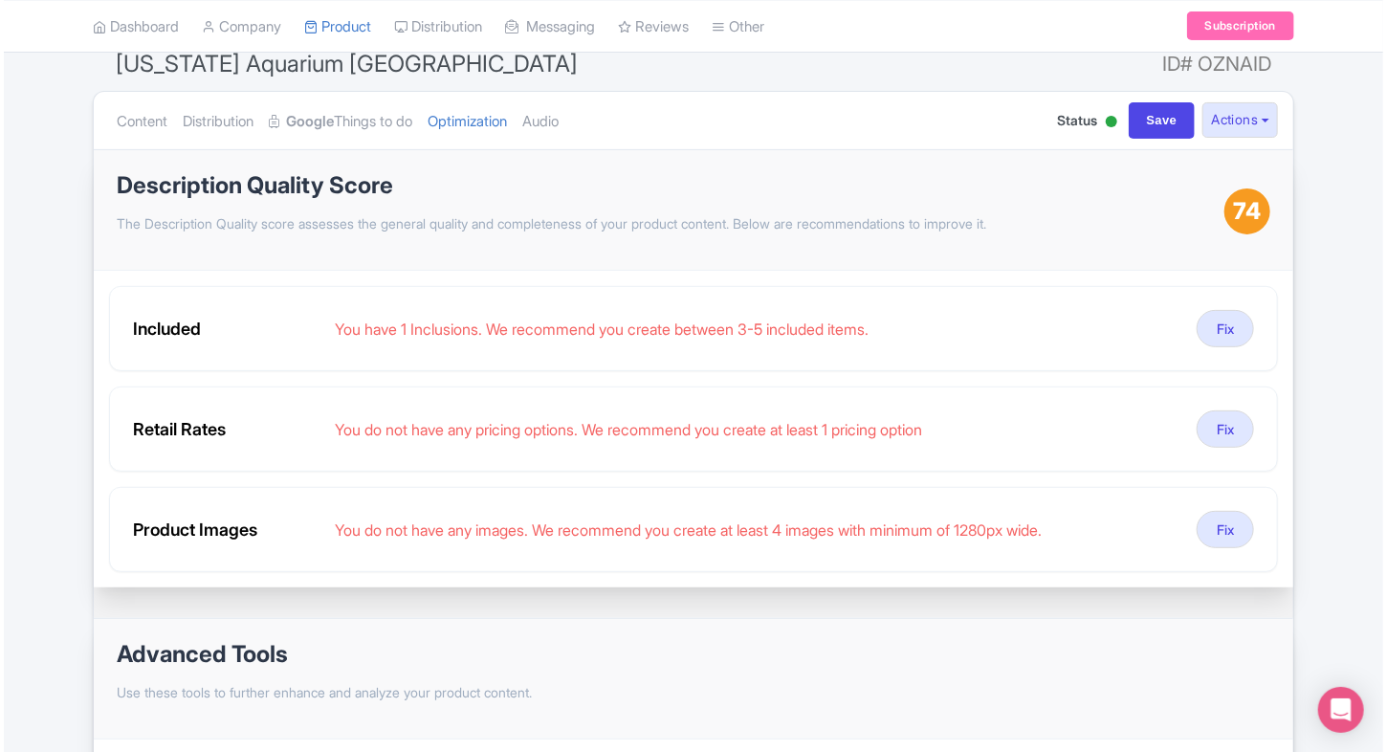
scroll to position [170, 0]
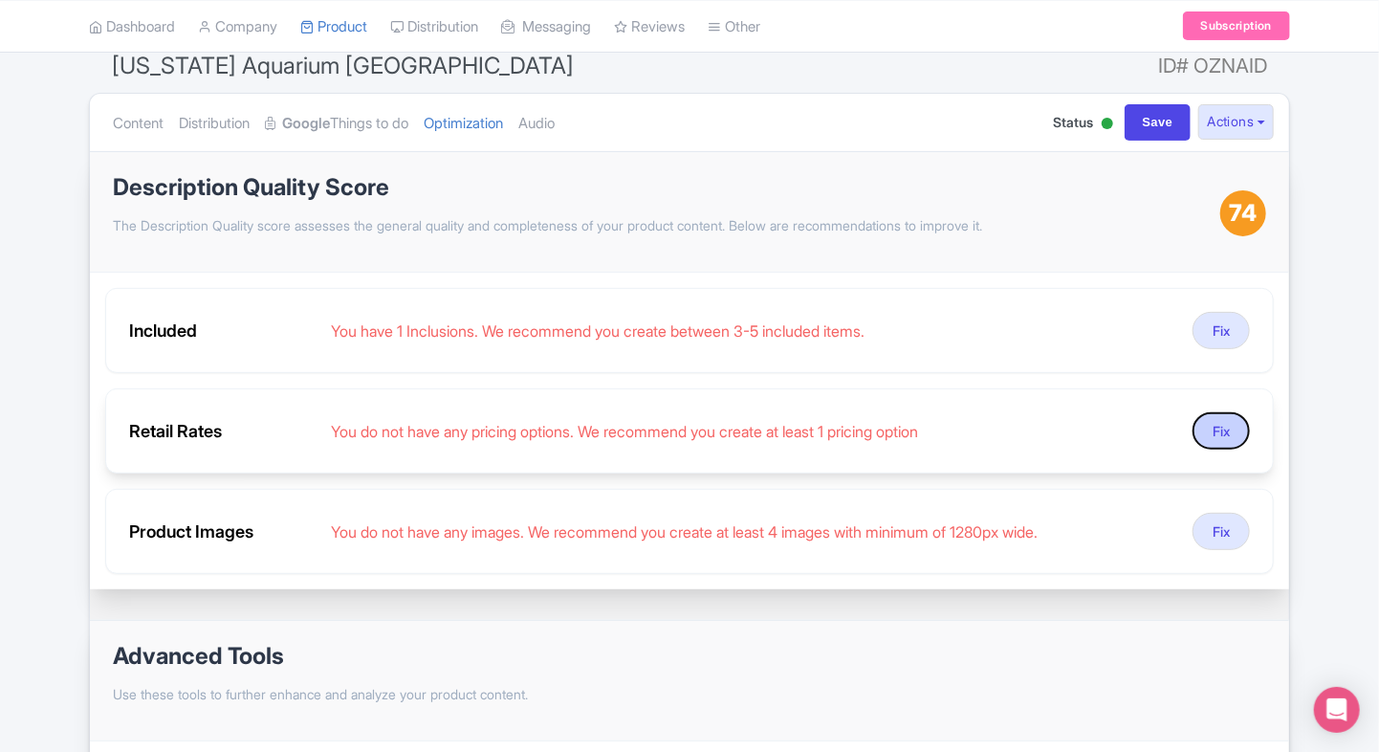
click at [1211, 434] on button "Fix" at bounding box center [1220, 430] width 57 height 37
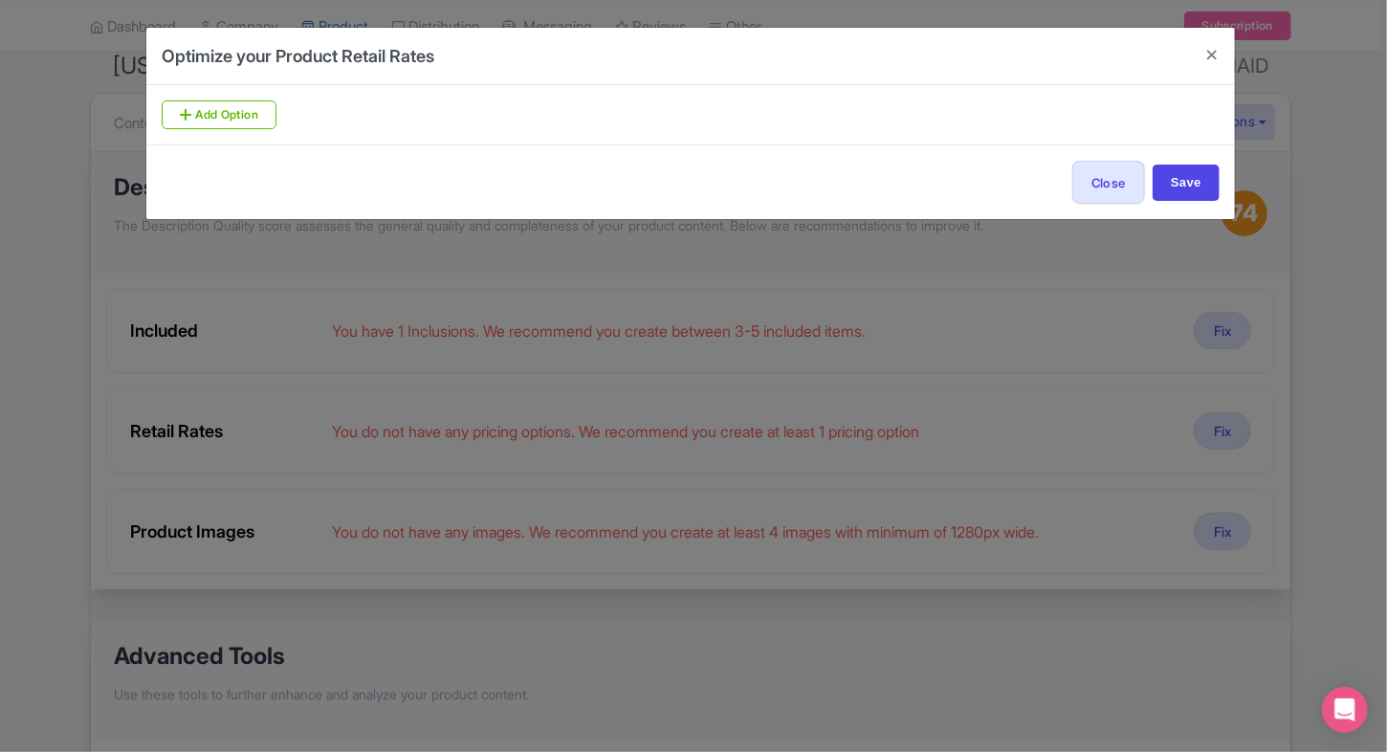
click at [1077, 371] on div "Optimize your Product Retail Rates Add Option Close Save" at bounding box center [693, 376] width 1387 height 752
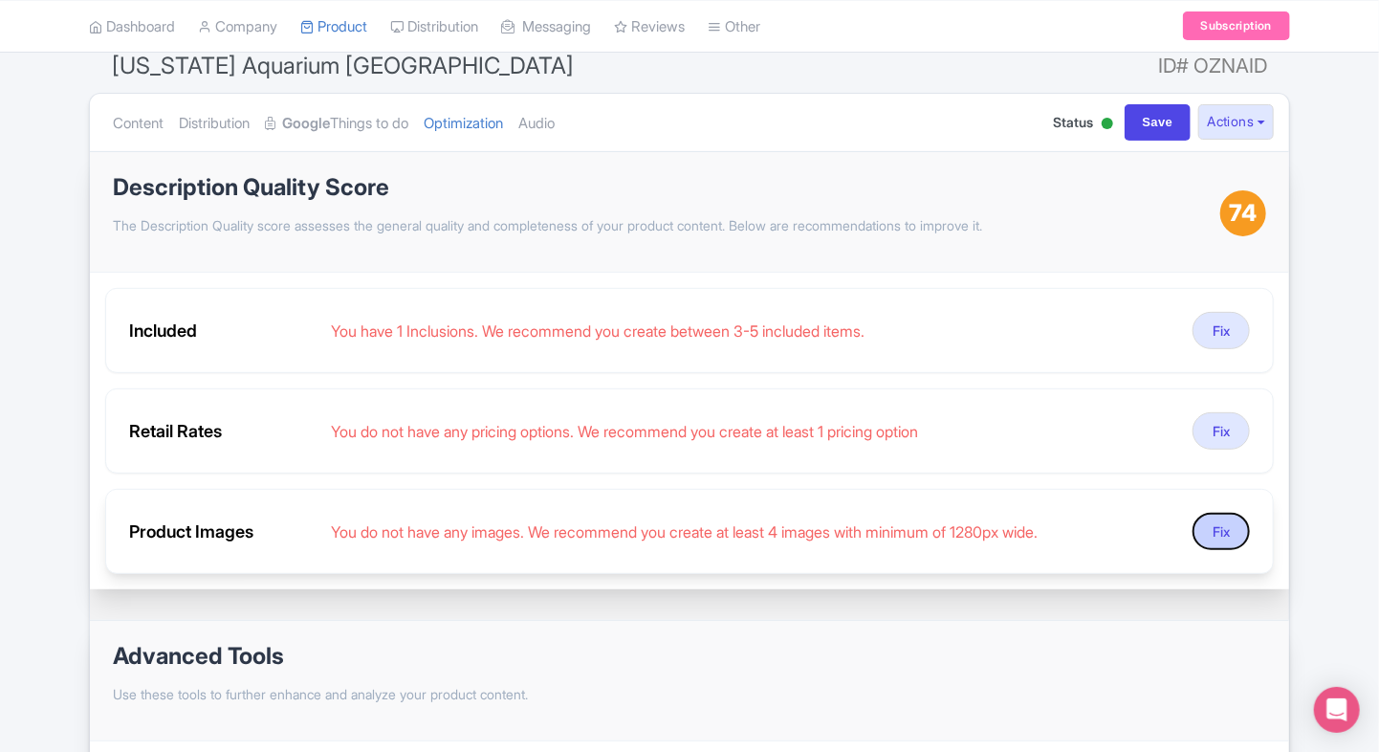
click at [1229, 541] on button "Fix" at bounding box center [1220, 531] width 57 height 37
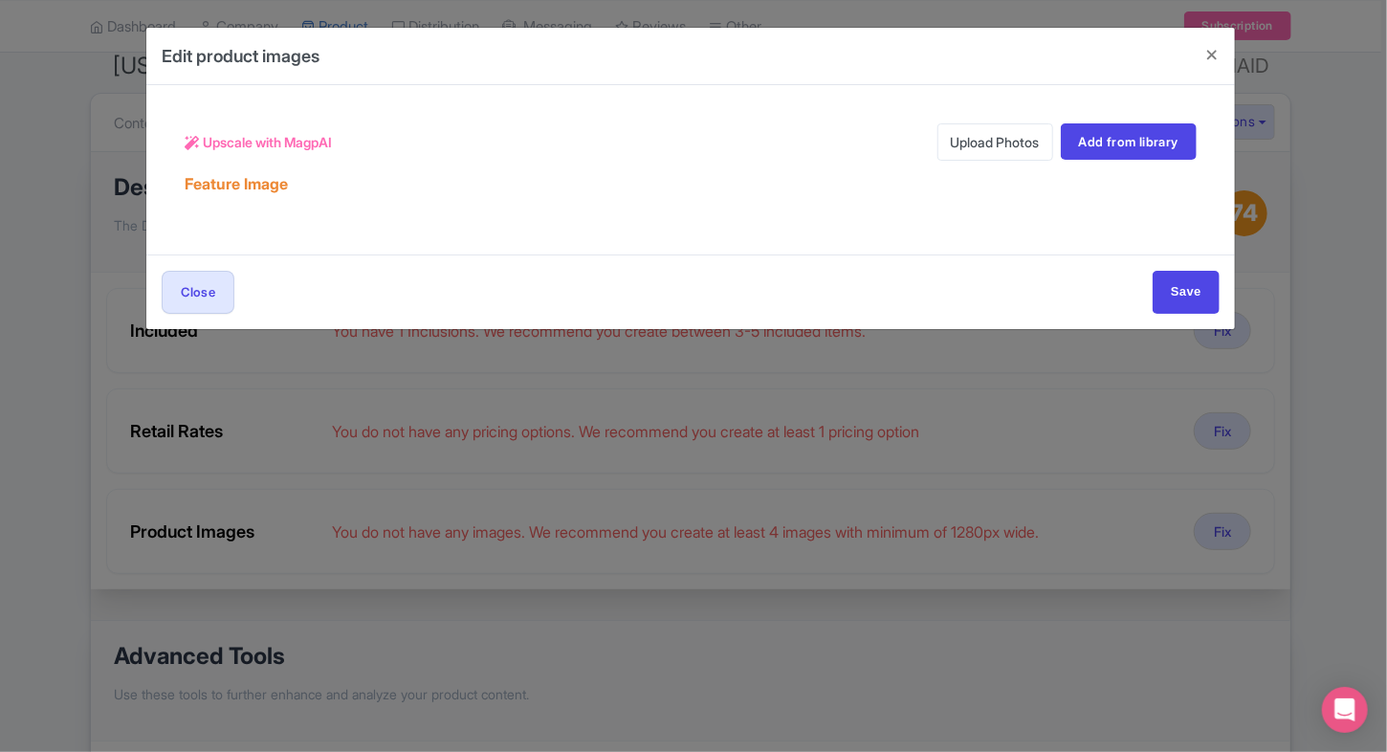
click at [995, 143] on link "Upload Photos" at bounding box center [995, 141] width 116 height 37
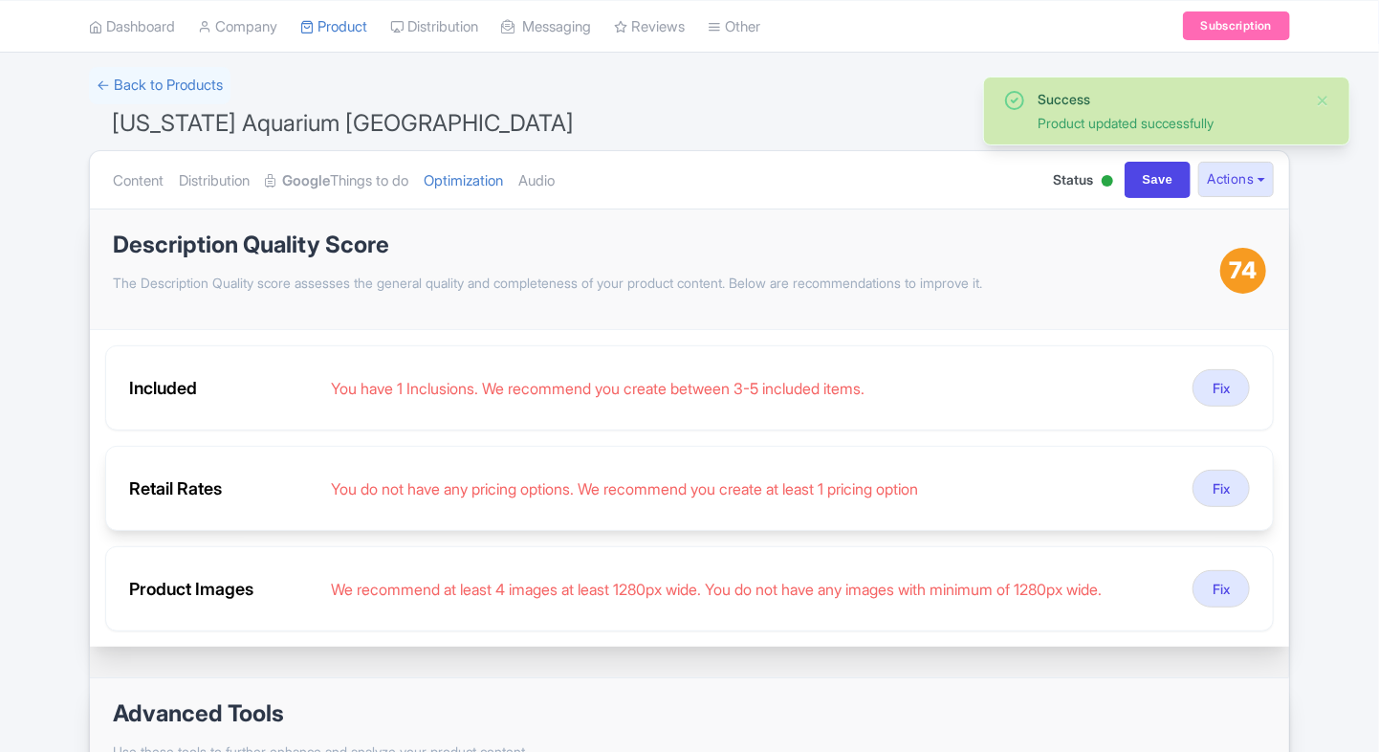
scroll to position [113, 0]
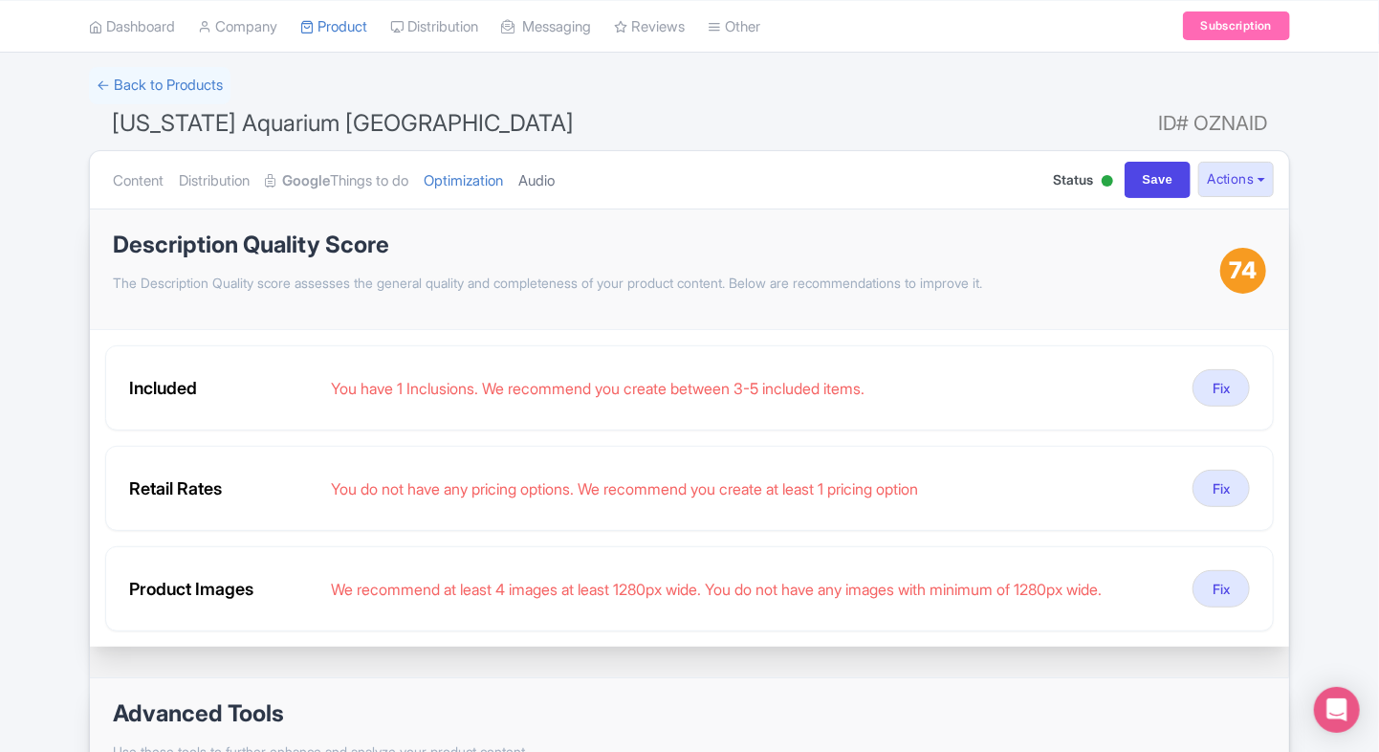
click at [554, 173] on link "Audio" at bounding box center [536, 181] width 36 height 60
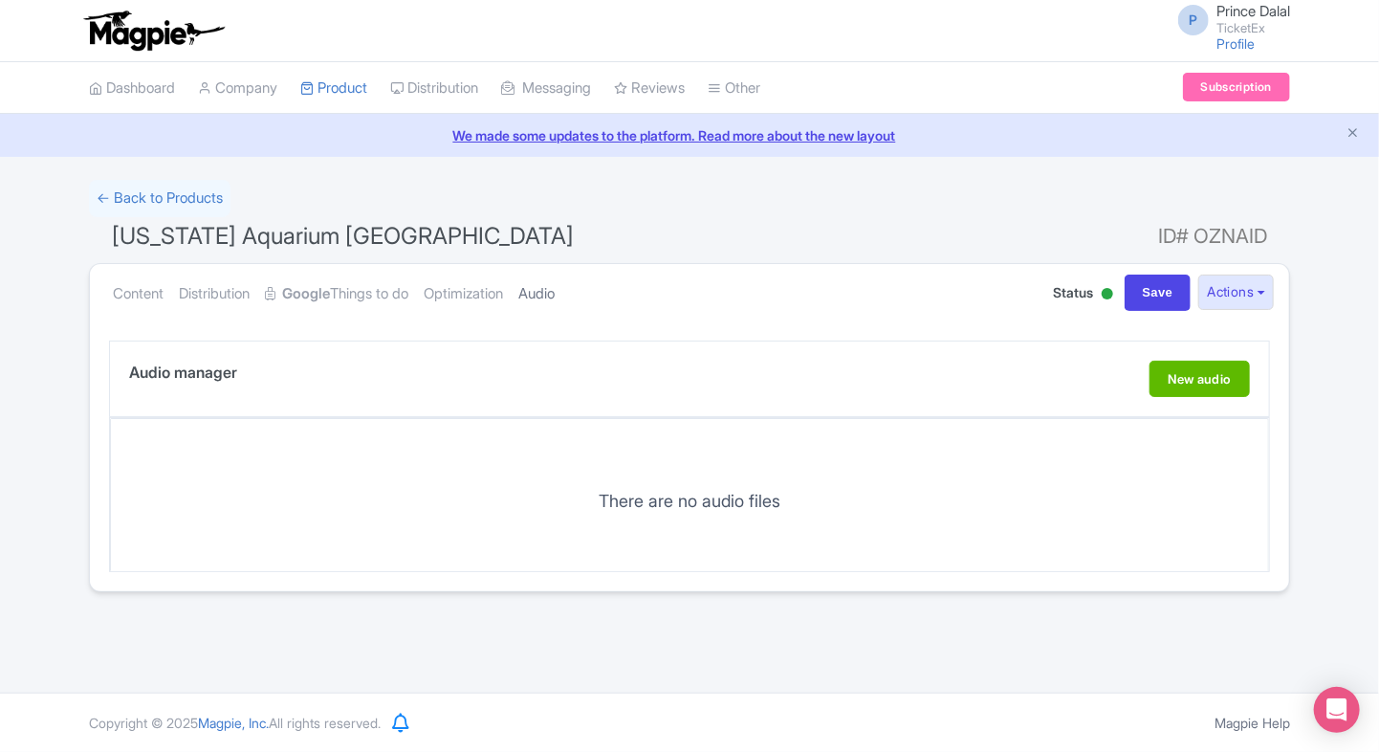
scroll to position [0, 0]
click at [487, 283] on link "Optimization" at bounding box center [463, 294] width 79 height 60
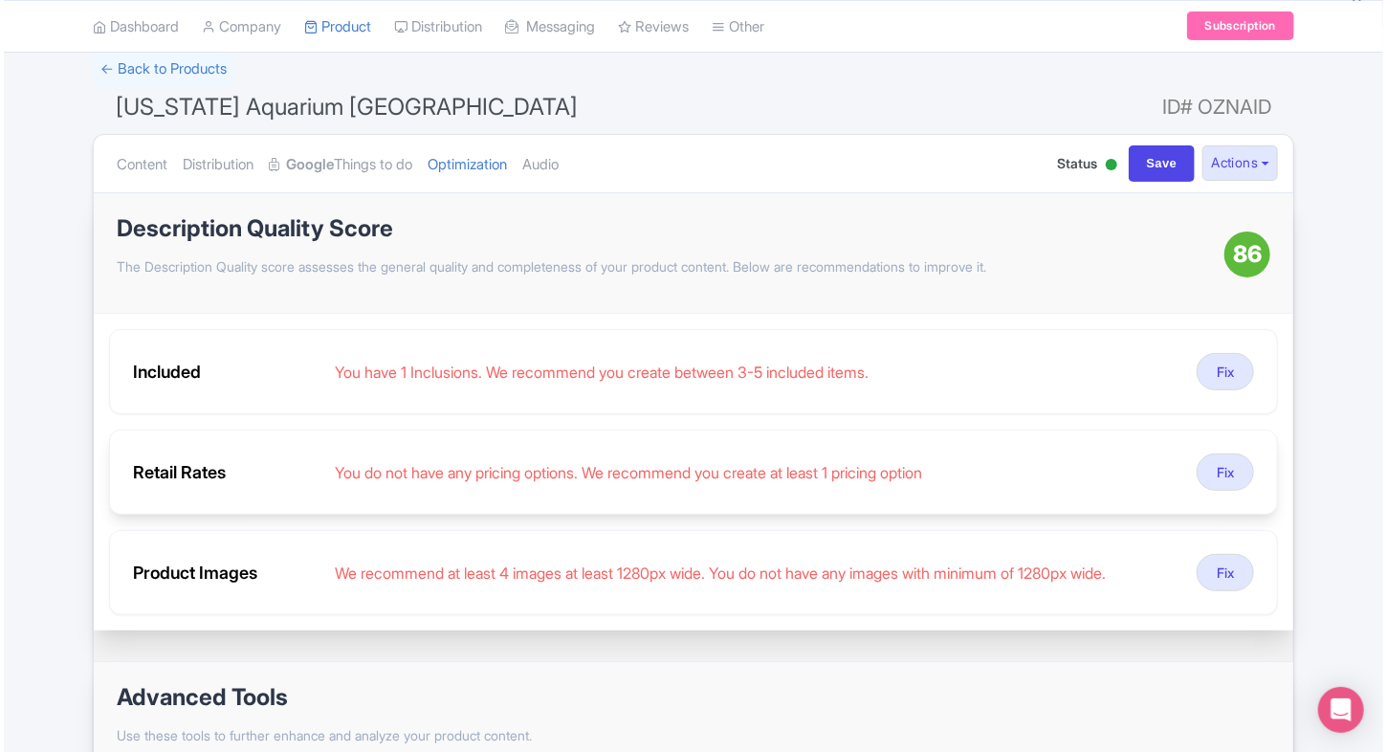
scroll to position [130, 0]
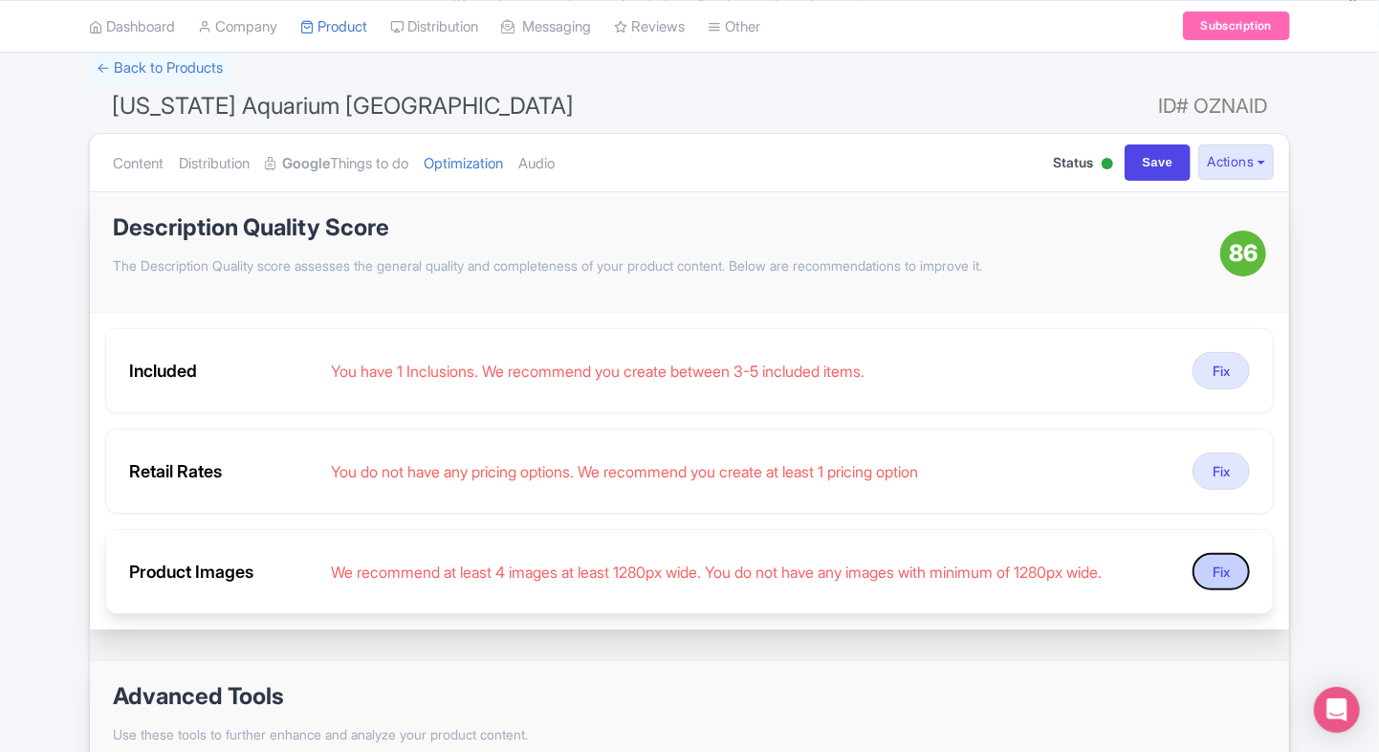
click at [1228, 558] on button "Fix" at bounding box center [1220, 571] width 57 height 37
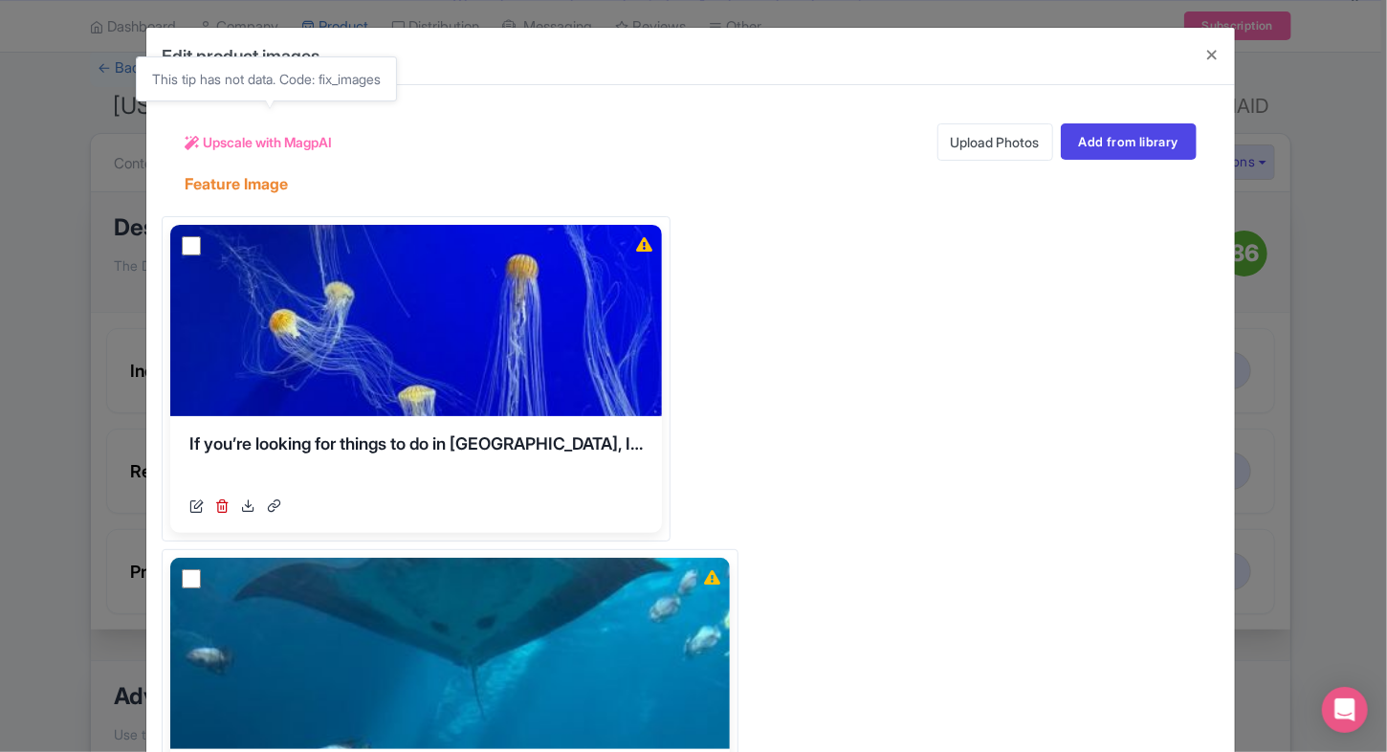
click at [268, 151] on span "Upscale with MagpAI" at bounding box center [267, 142] width 129 height 20
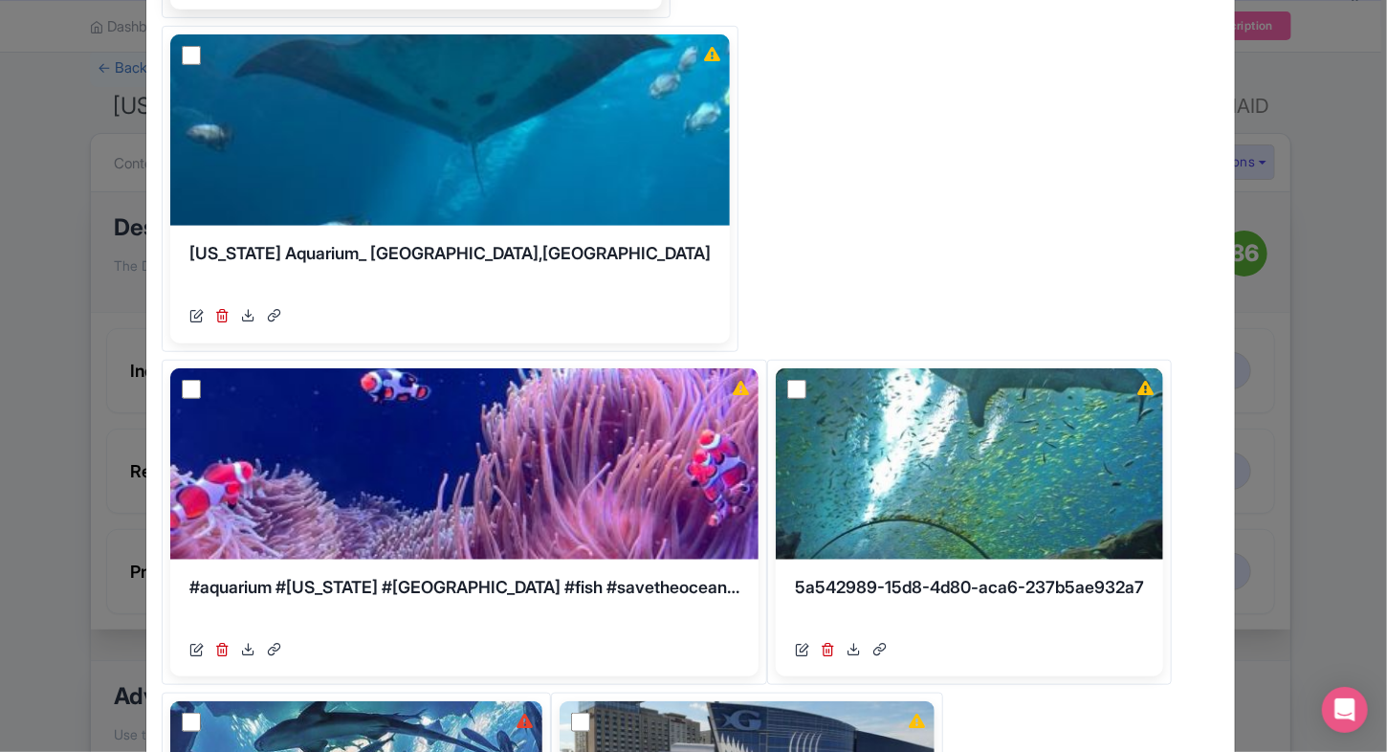
scroll to position [0, 0]
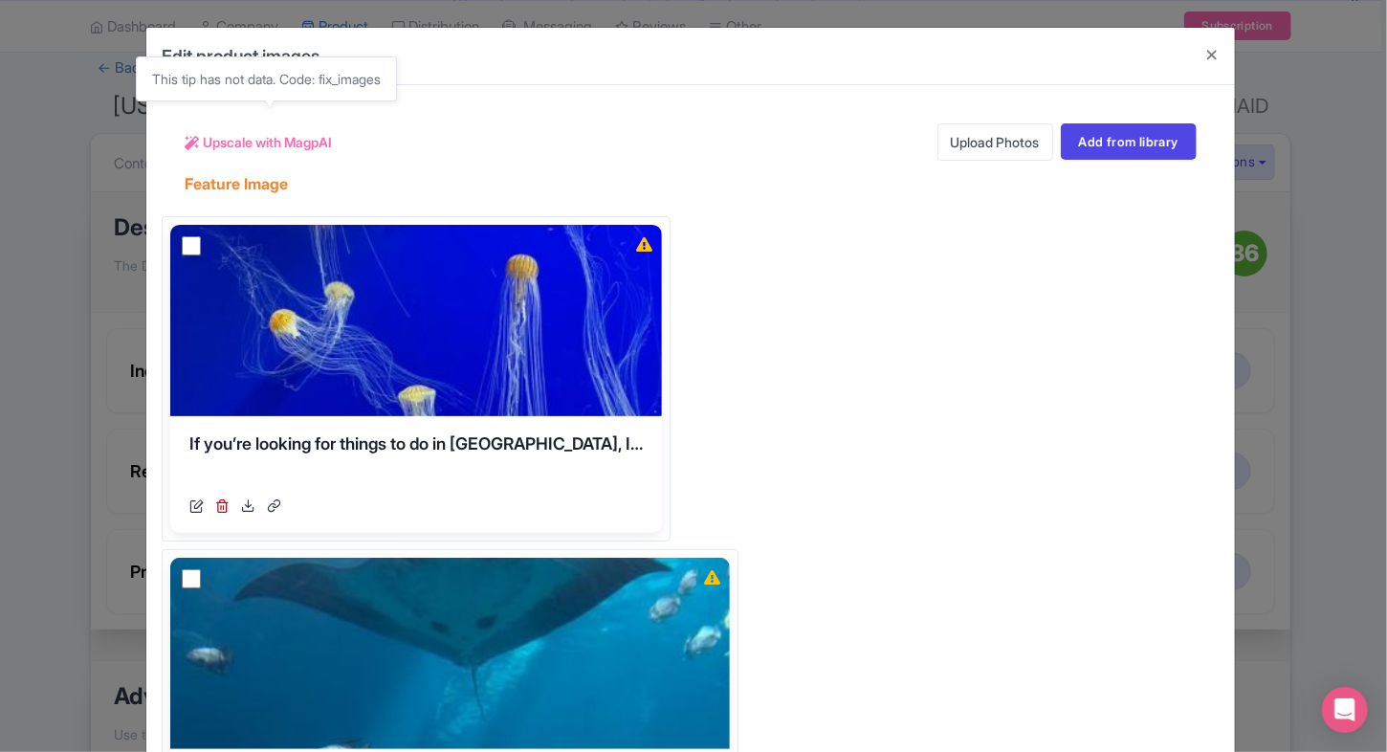
click at [317, 136] on span "Upscale with MagpAI" at bounding box center [267, 142] width 129 height 20
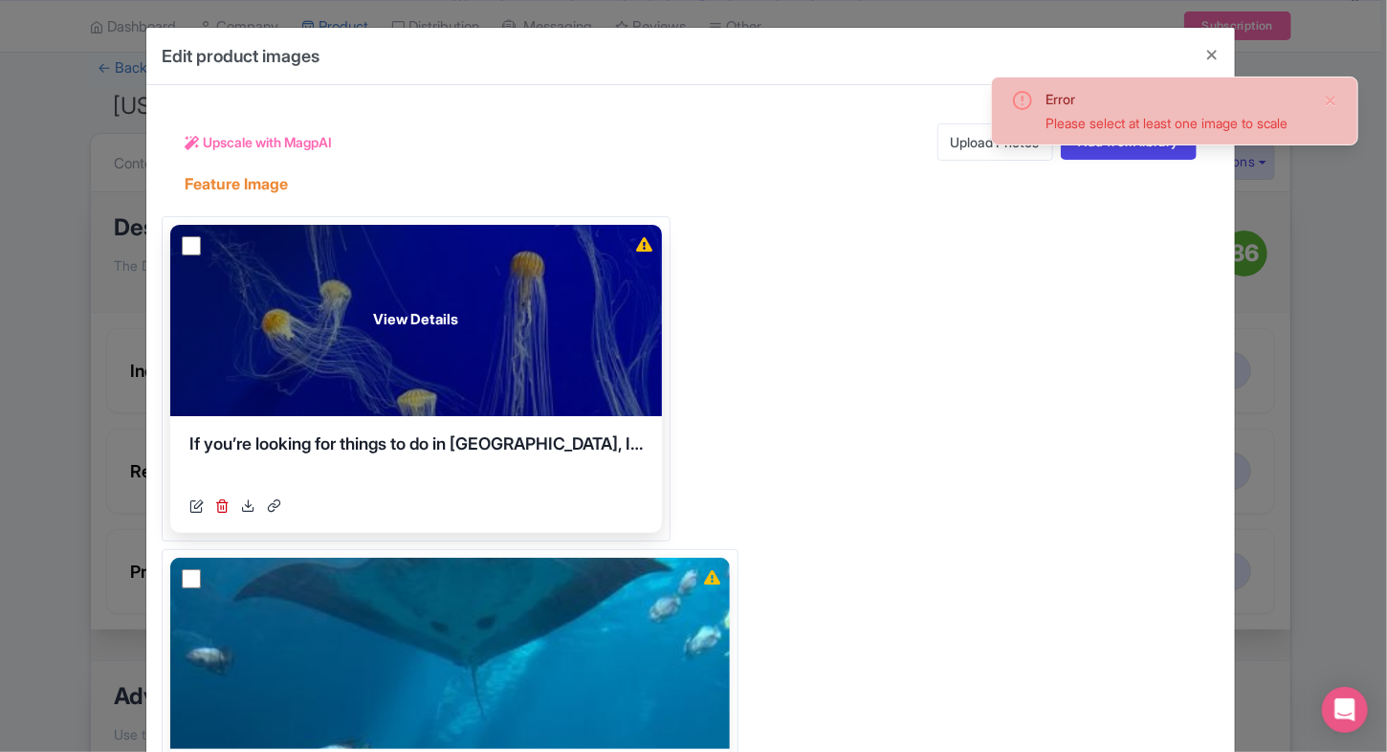
drag, startPoint x: 189, startPoint y: 251, endPoint x: 293, endPoint y: 243, distance: 103.6
click at [189, 251] on input "checkbox" at bounding box center [191, 245] width 19 height 19
checkbox input "true"
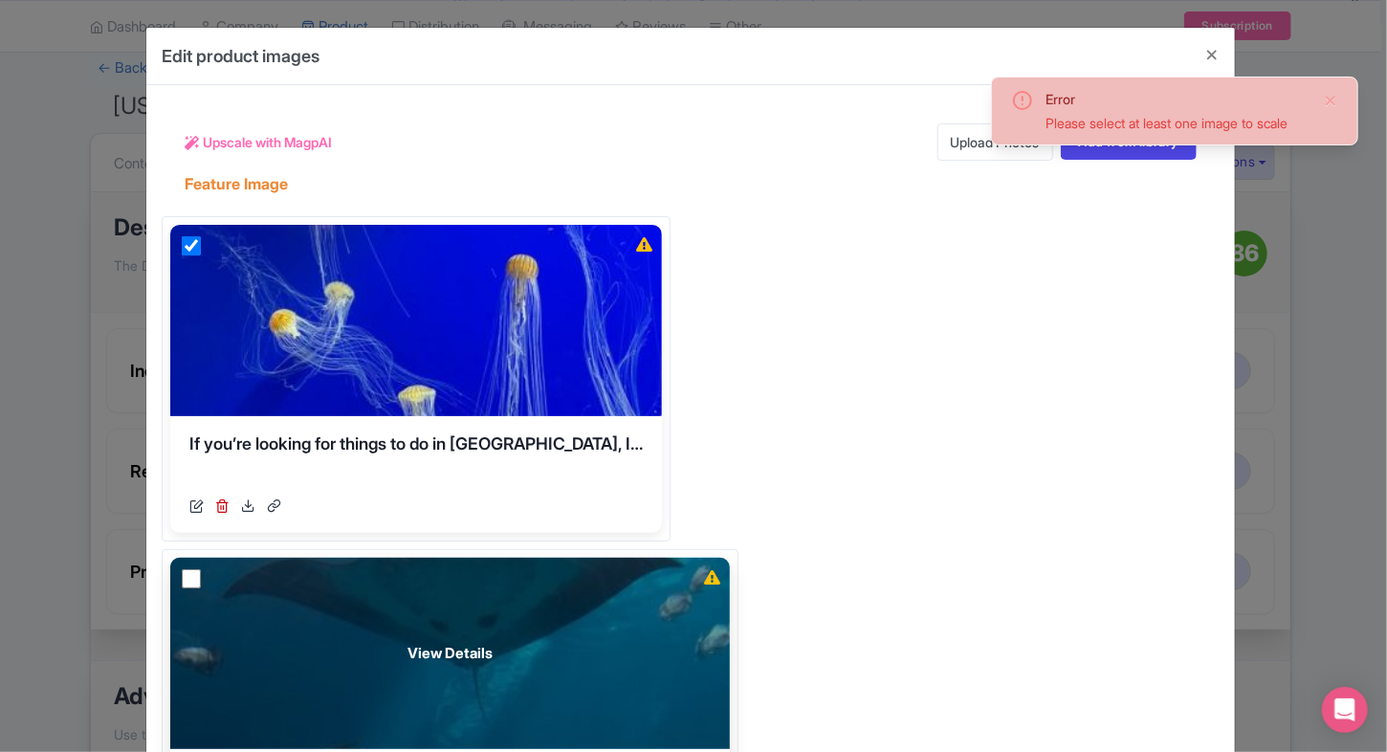
click at [601, 557] on div "View Details" at bounding box center [449, 652] width 559 height 191
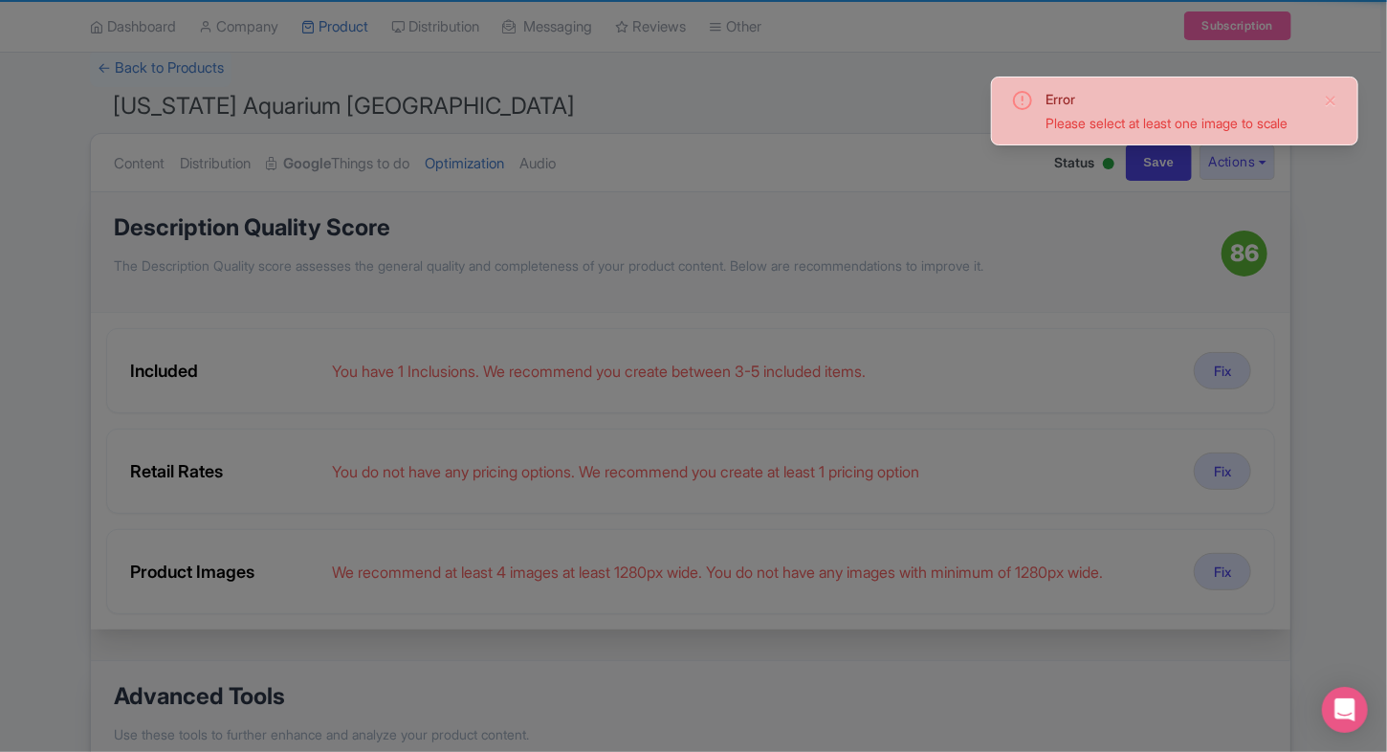
scroll to position [22, 0]
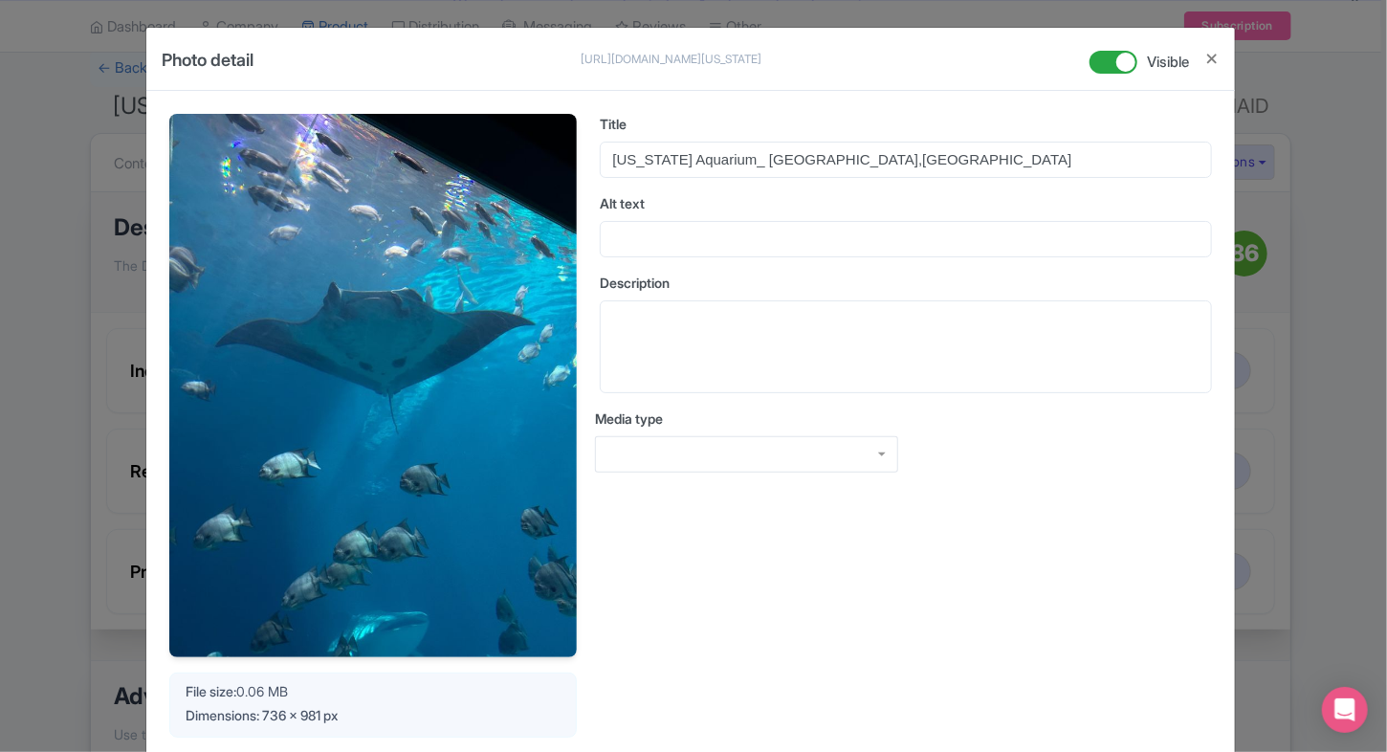
click at [1193, 55] on div at bounding box center [1204, 66] width 31 height 47
click at [1205, 55] on button "Close" at bounding box center [1211, 59] width 15 height 24
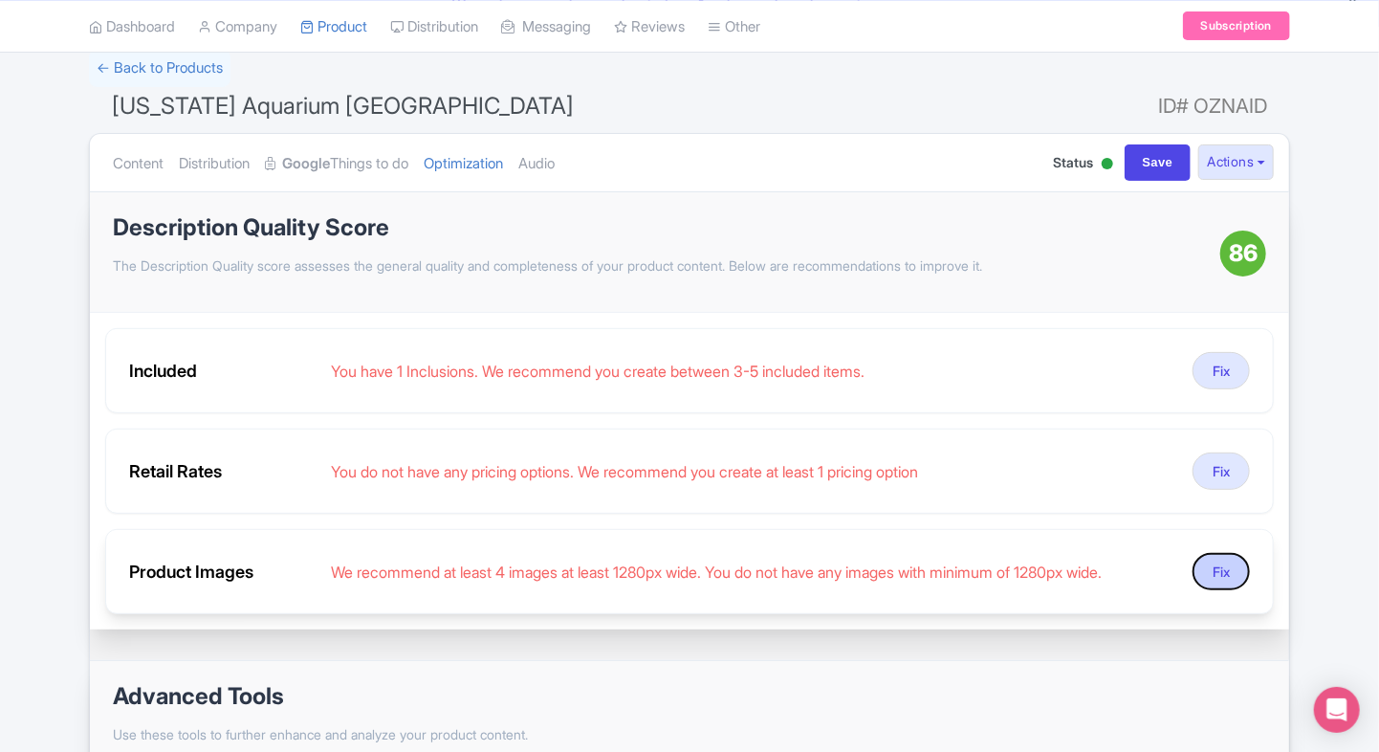
click at [1215, 564] on button "Fix" at bounding box center [1220, 571] width 57 height 37
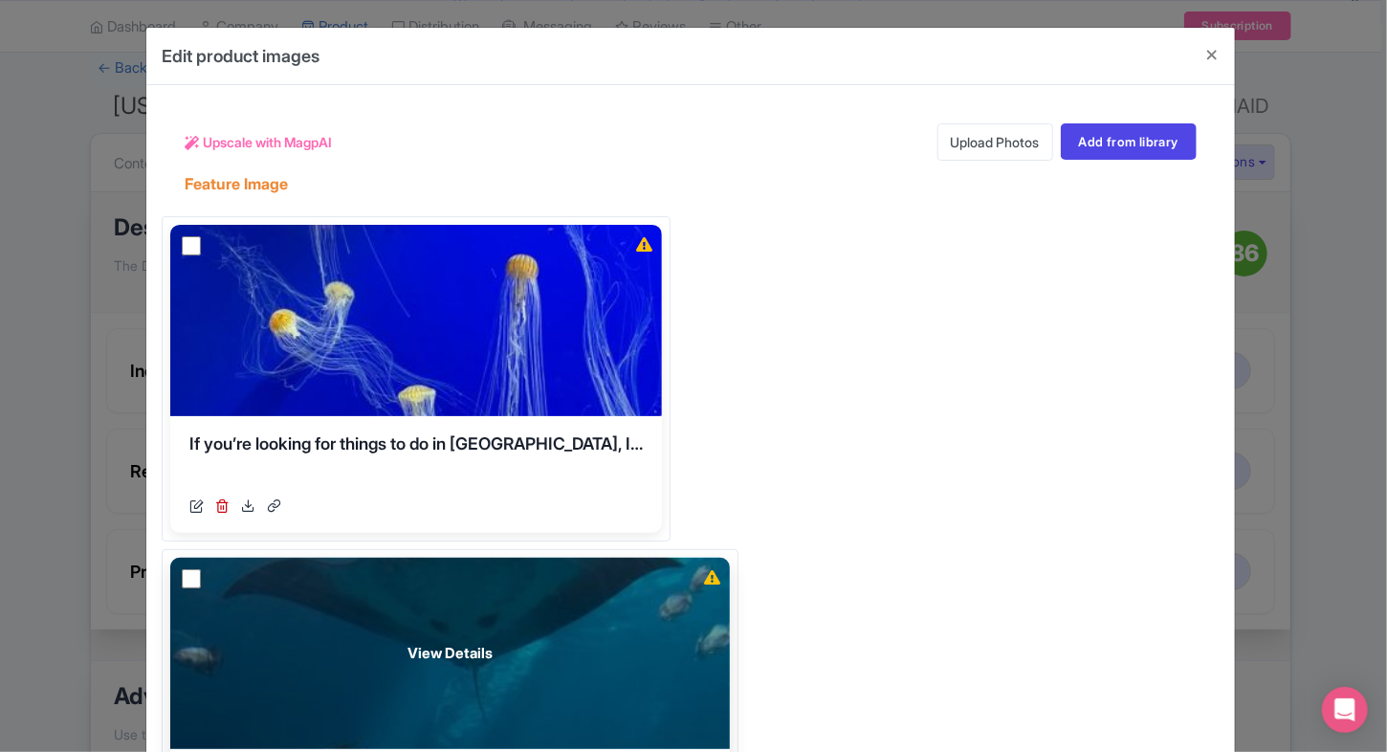
click at [201, 569] on input "checkbox" at bounding box center [191, 578] width 19 height 19
checkbox input "true"
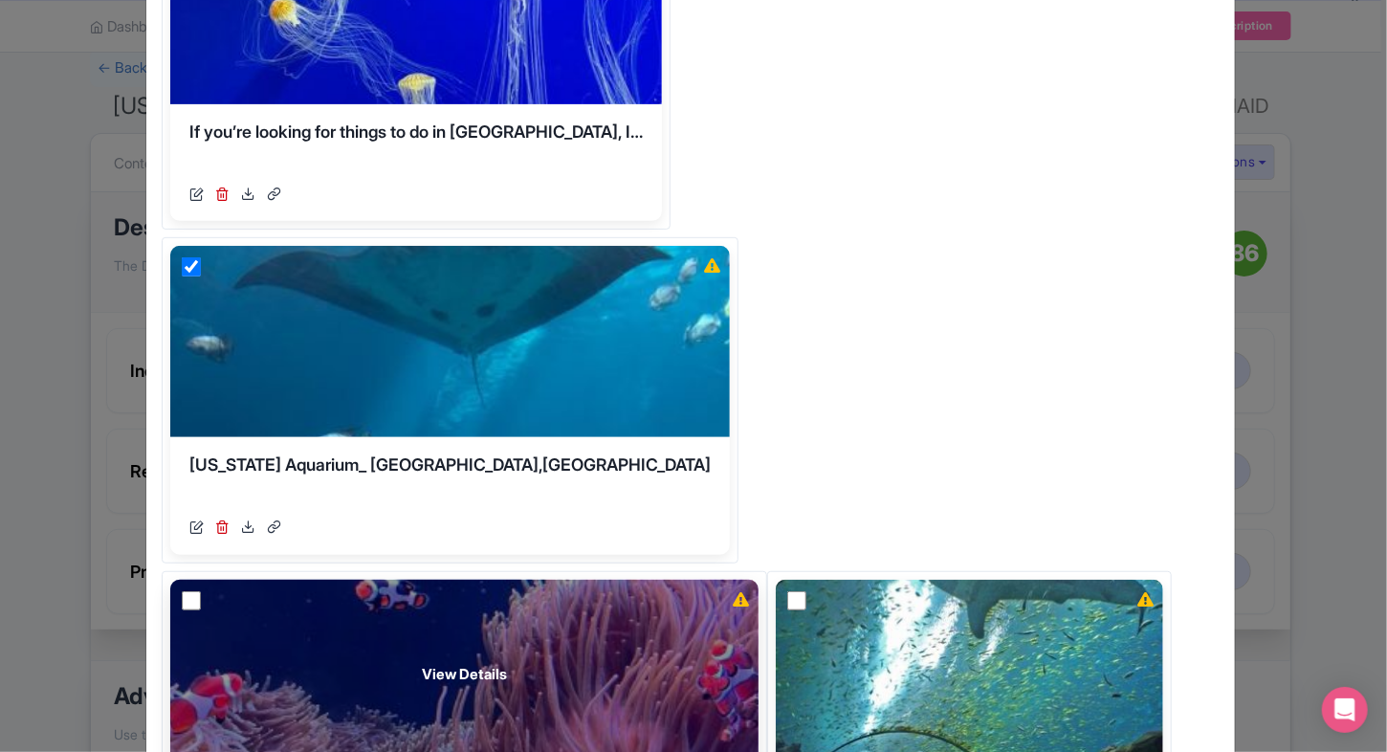
scroll to position [313, 0]
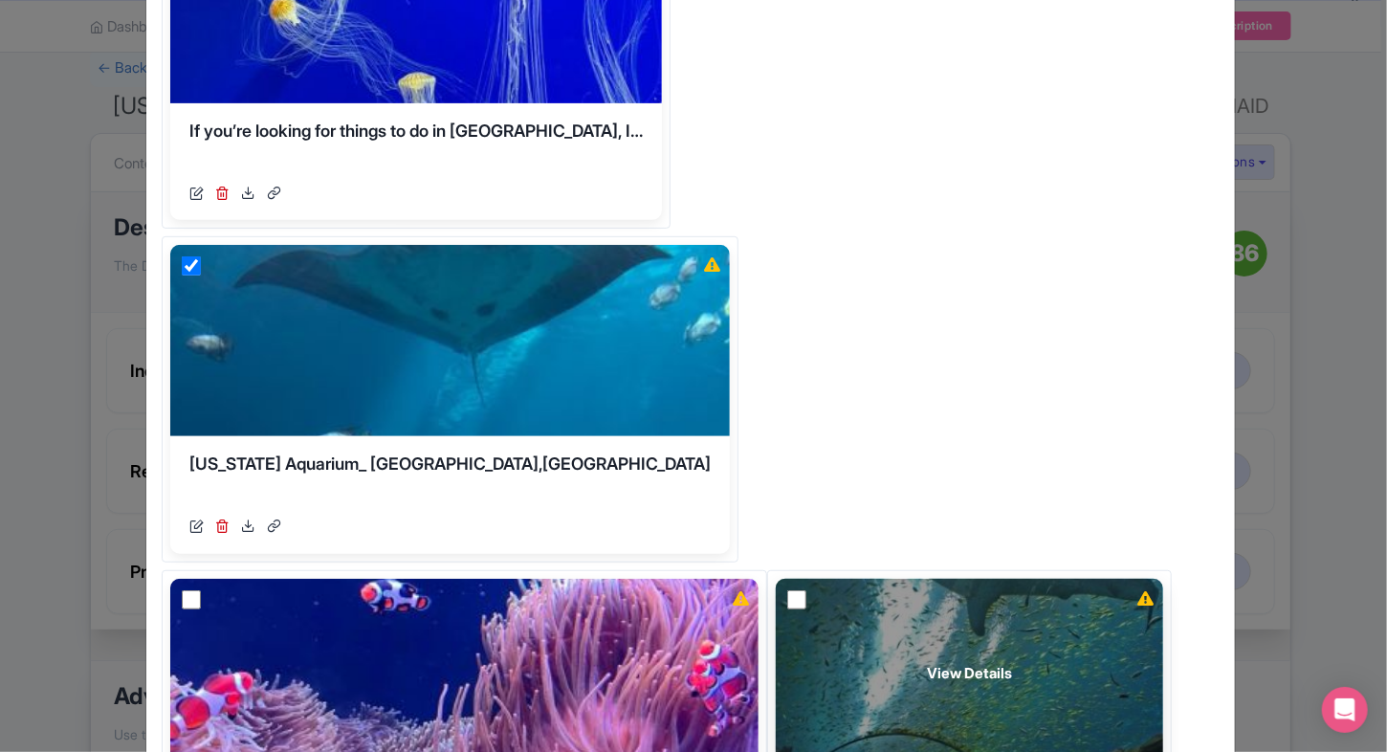
click at [787, 590] on input "checkbox" at bounding box center [796, 599] width 19 height 19
checkbox input "true"
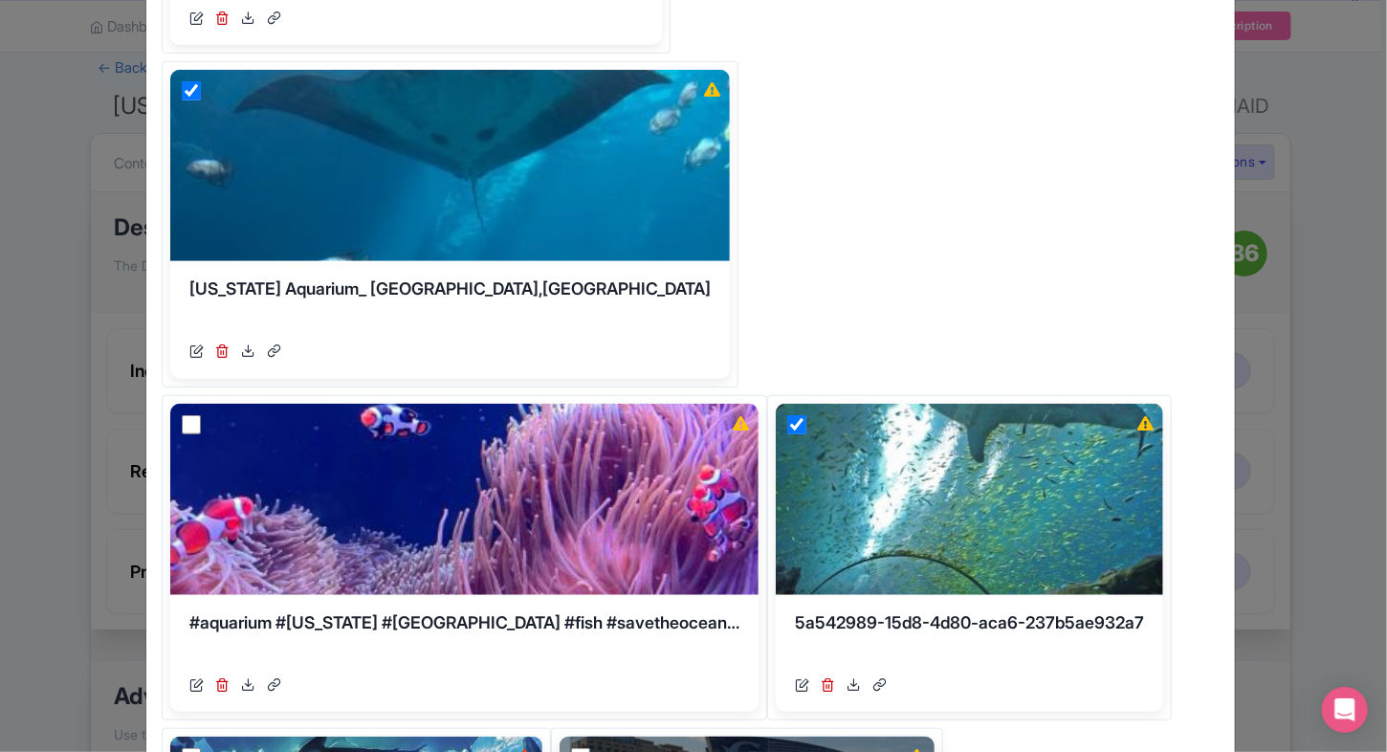
scroll to position [489, 0]
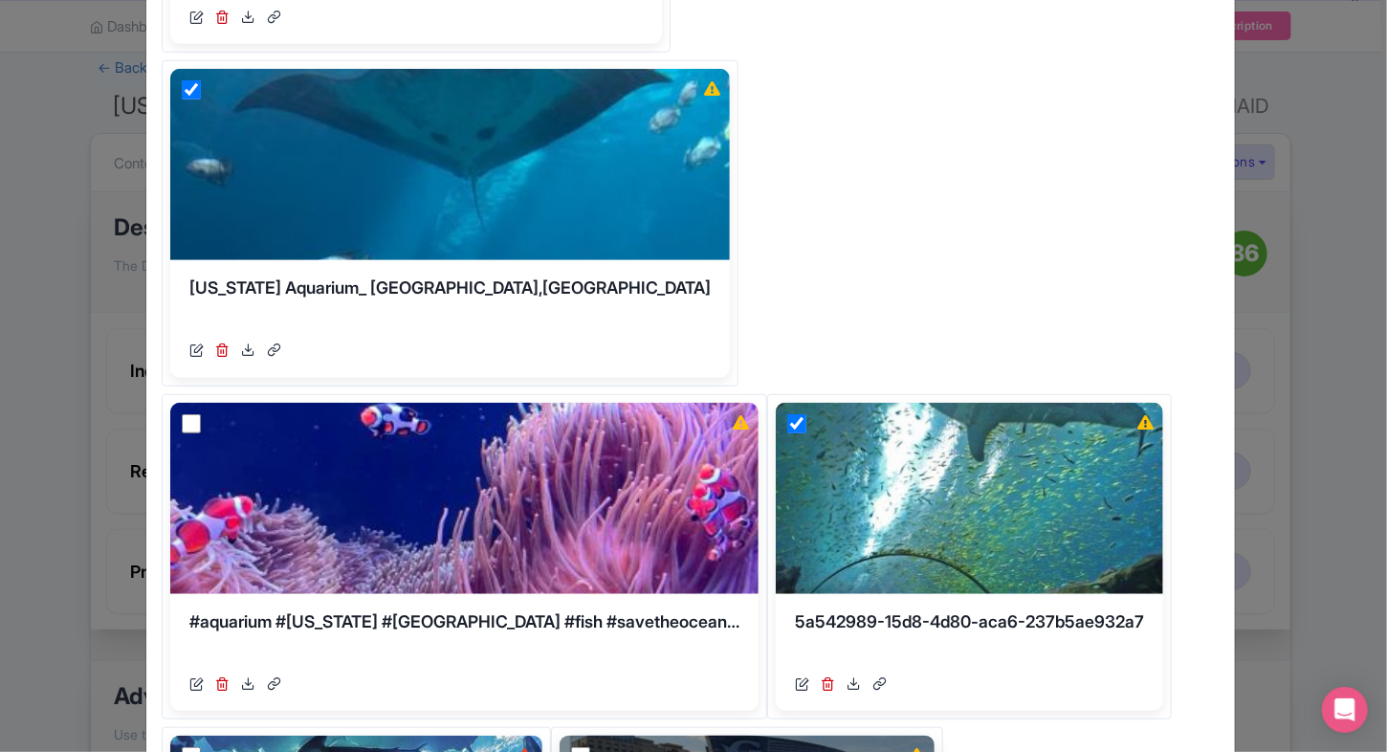
click at [581, 747] on input "checkbox" at bounding box center [580, 756] width 19 height 19
checkbox input "true"
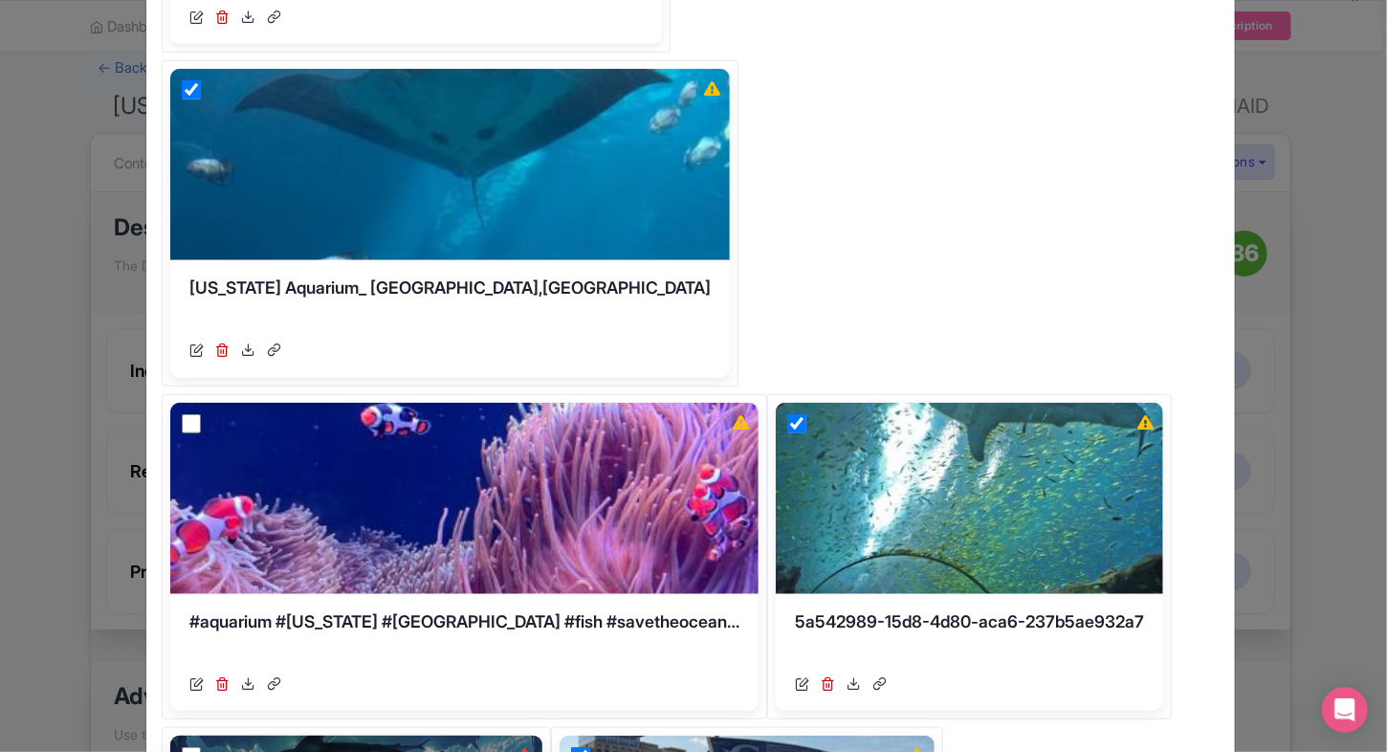
click at [196, 747] on input "checkbox" at bounding box center [191, 756] width 19 height 19
checkbox input "true"
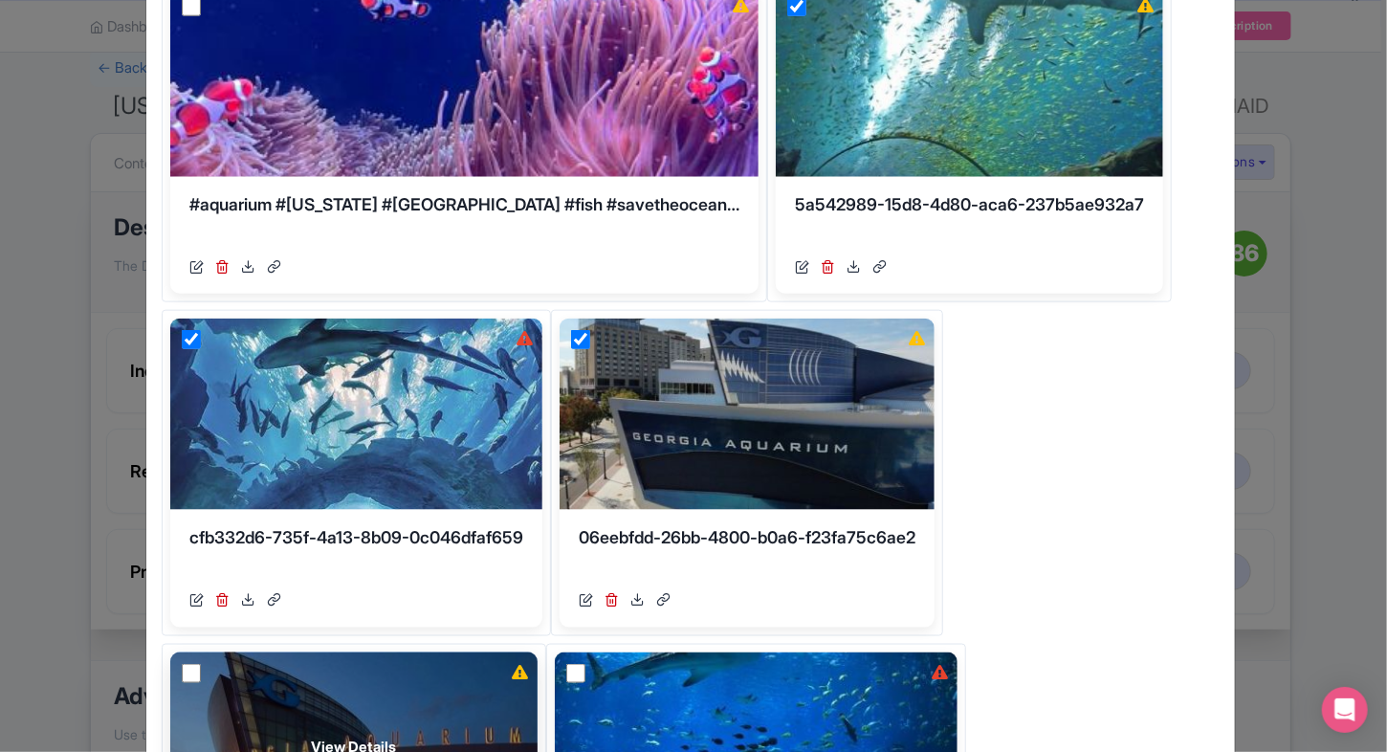
scroll to position [917, 0]
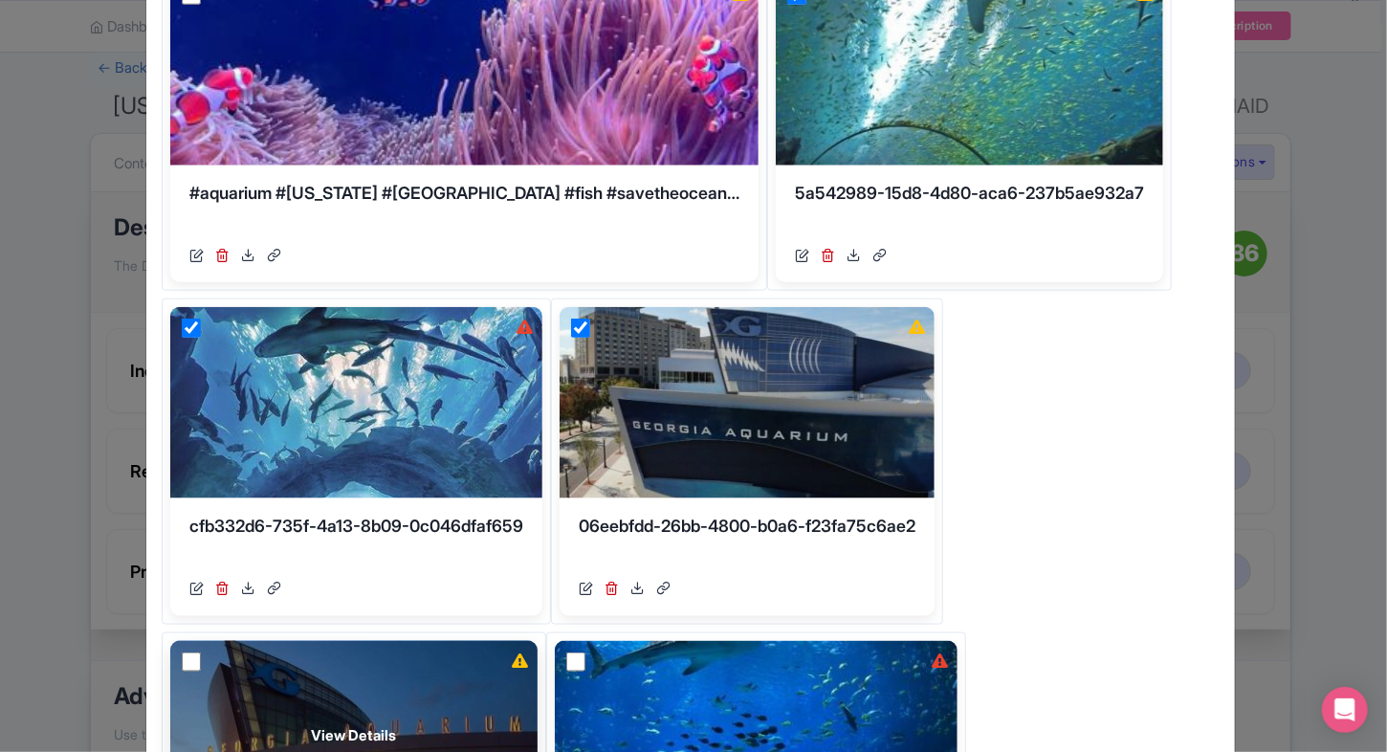
click at [190, 652] on input "checkbox" at bounding box center [191, 661] width 19 height 19
checkbox input "true"
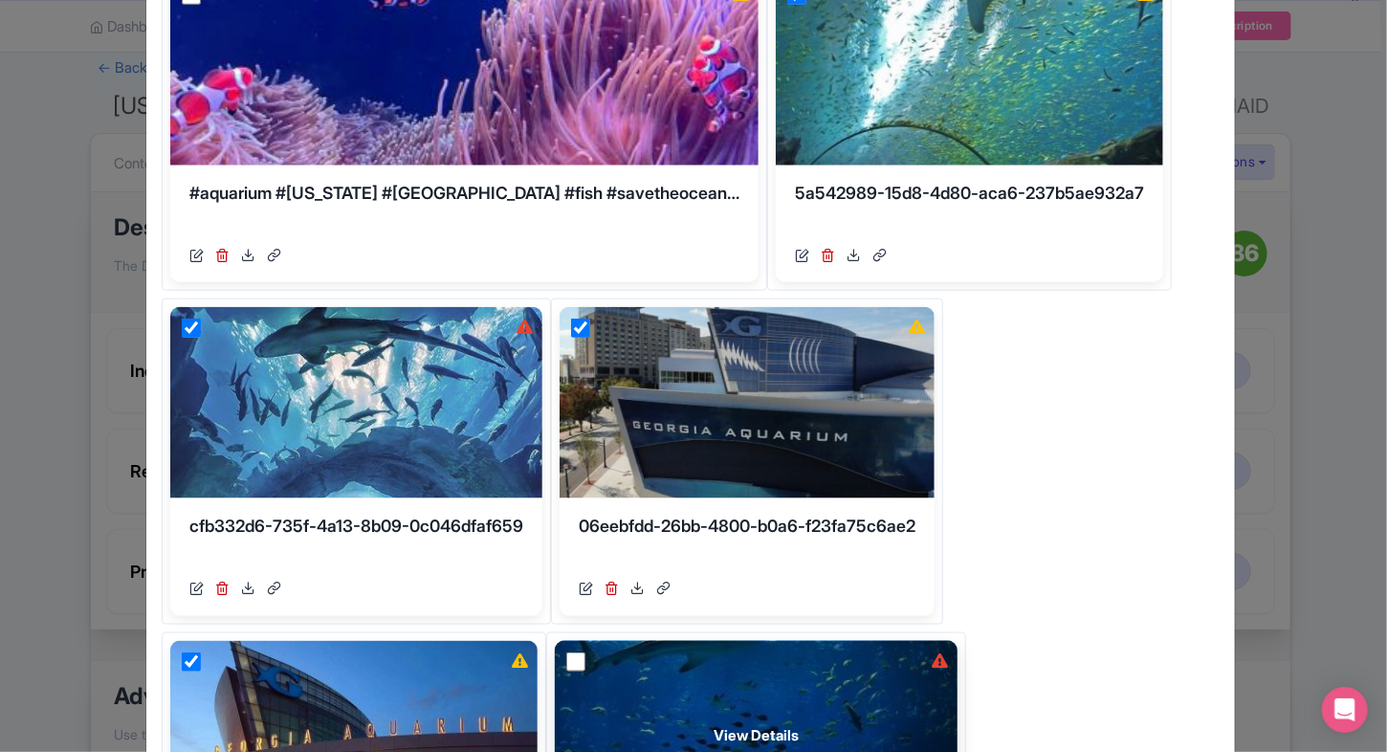
click at [583, 652] on input "checkbox" at bounding box center [575, 661] width 19 height 19
checkbox input "true"
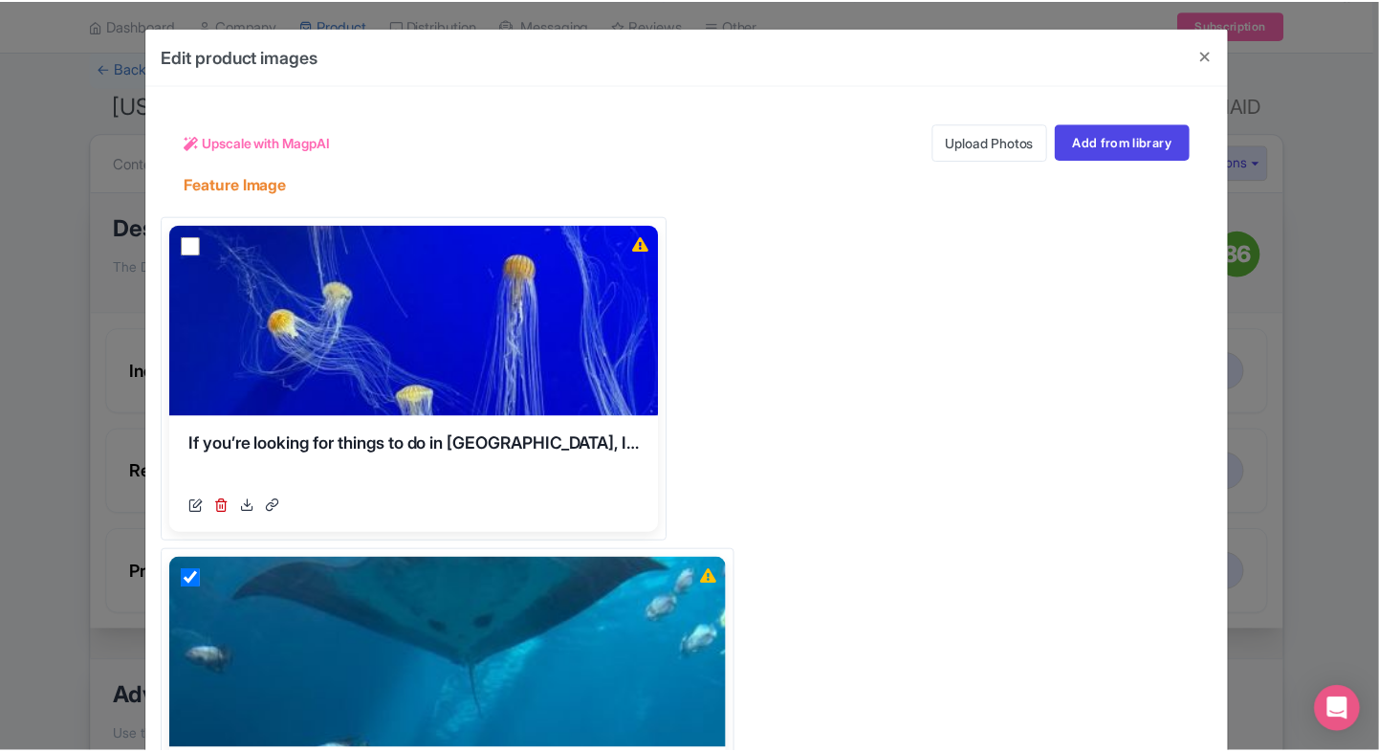
scroll to position [0, 0]
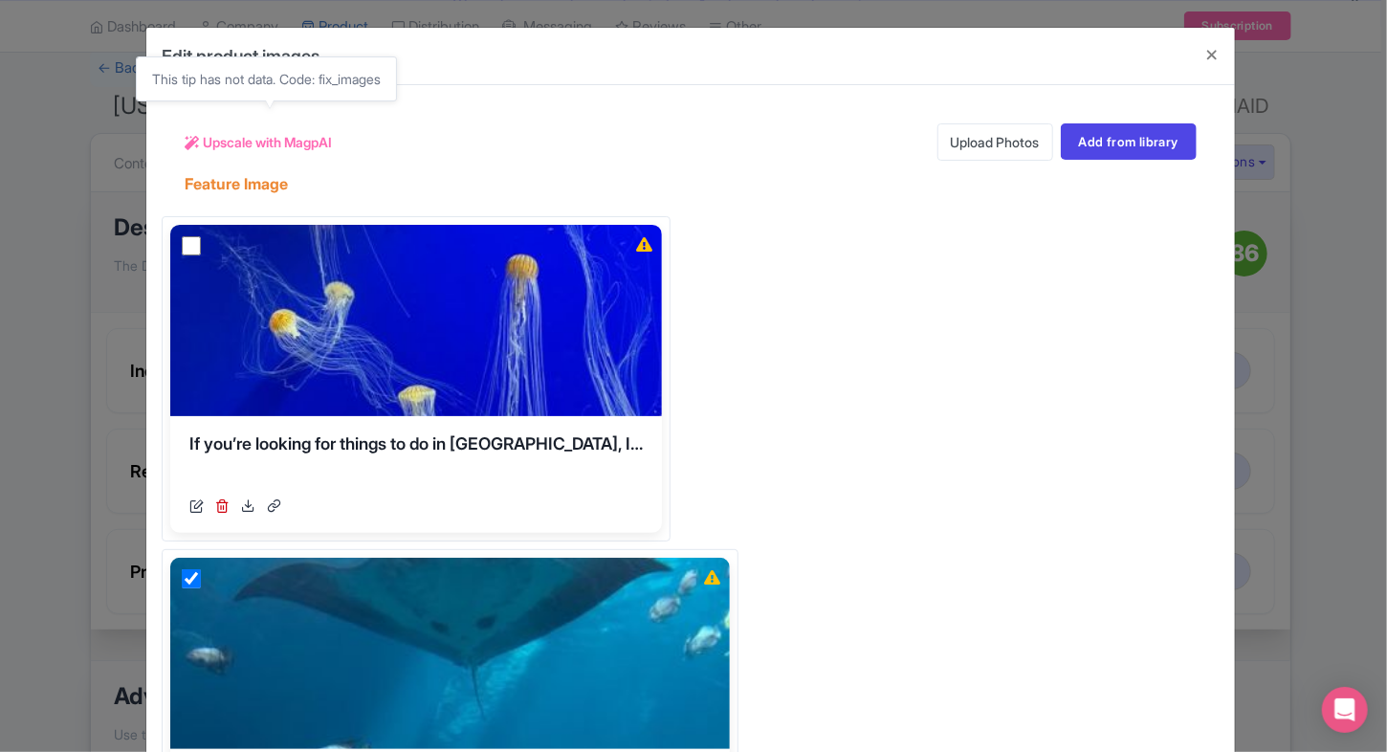
click at [240, 132] on span "Upscale with MagpAI" at bounding box center [267, 142] width 129 height 20
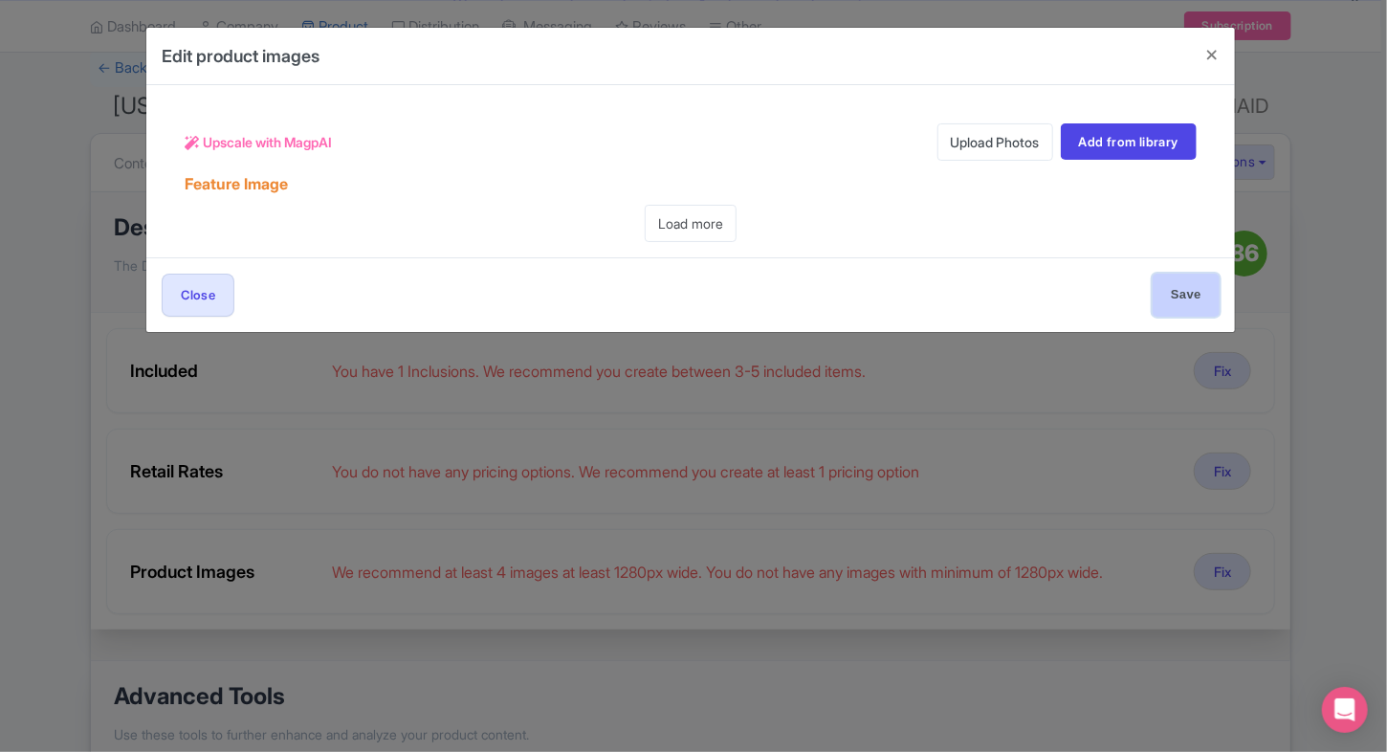
click at [1169, 295] on input "Save" at bounding box center [1185, 294] width 67 height 43
type input "Save"
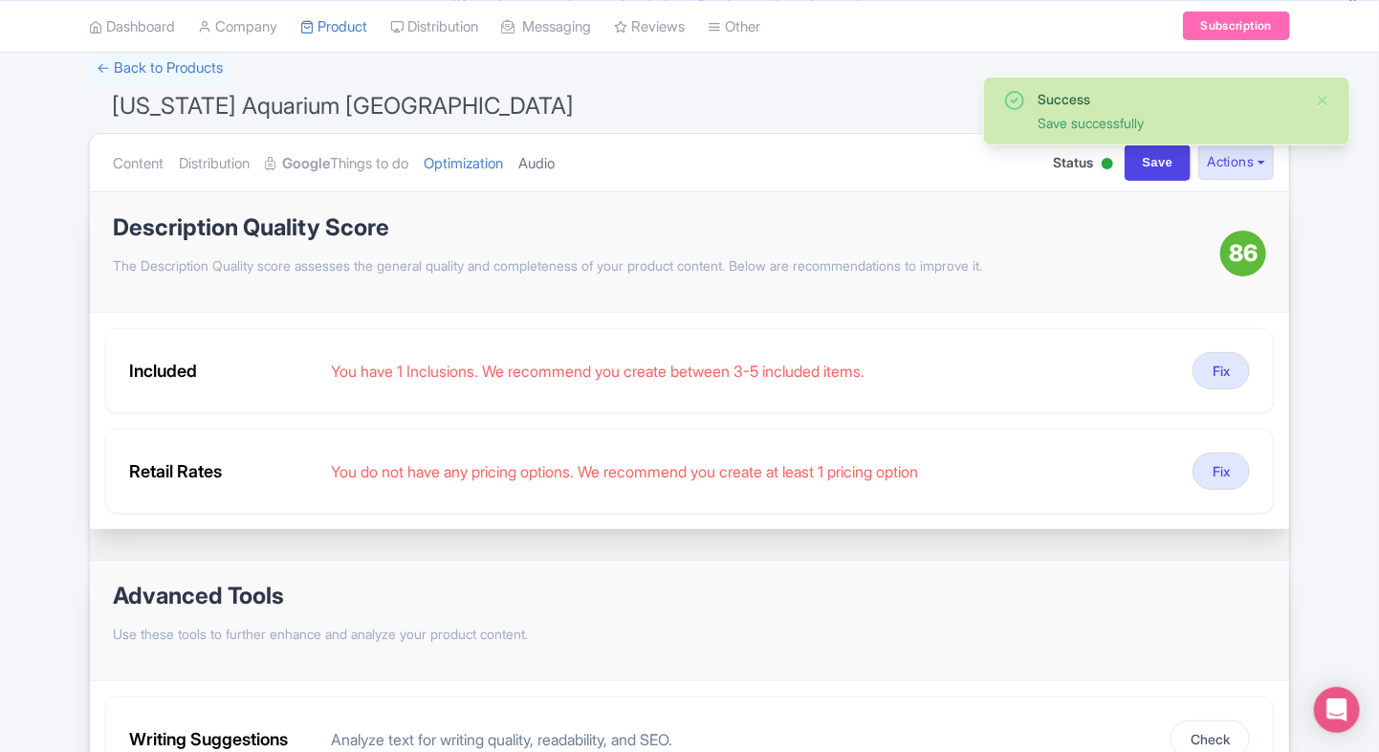
click at [555, 165] on link "Audio" at bounding box center [536, 164] width 36 height 60
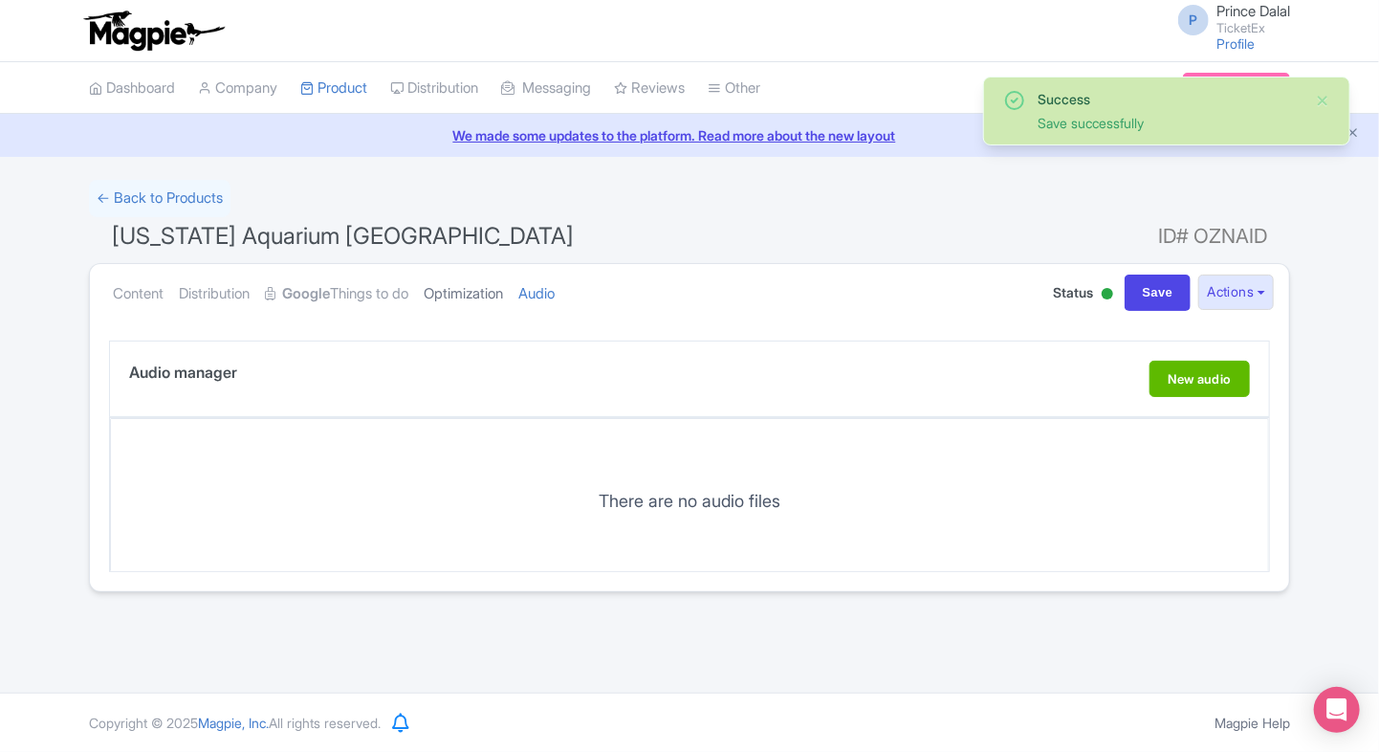
click at [492, 297] on link "Optimization" at bounding box center [463, 294] width 79 height 60
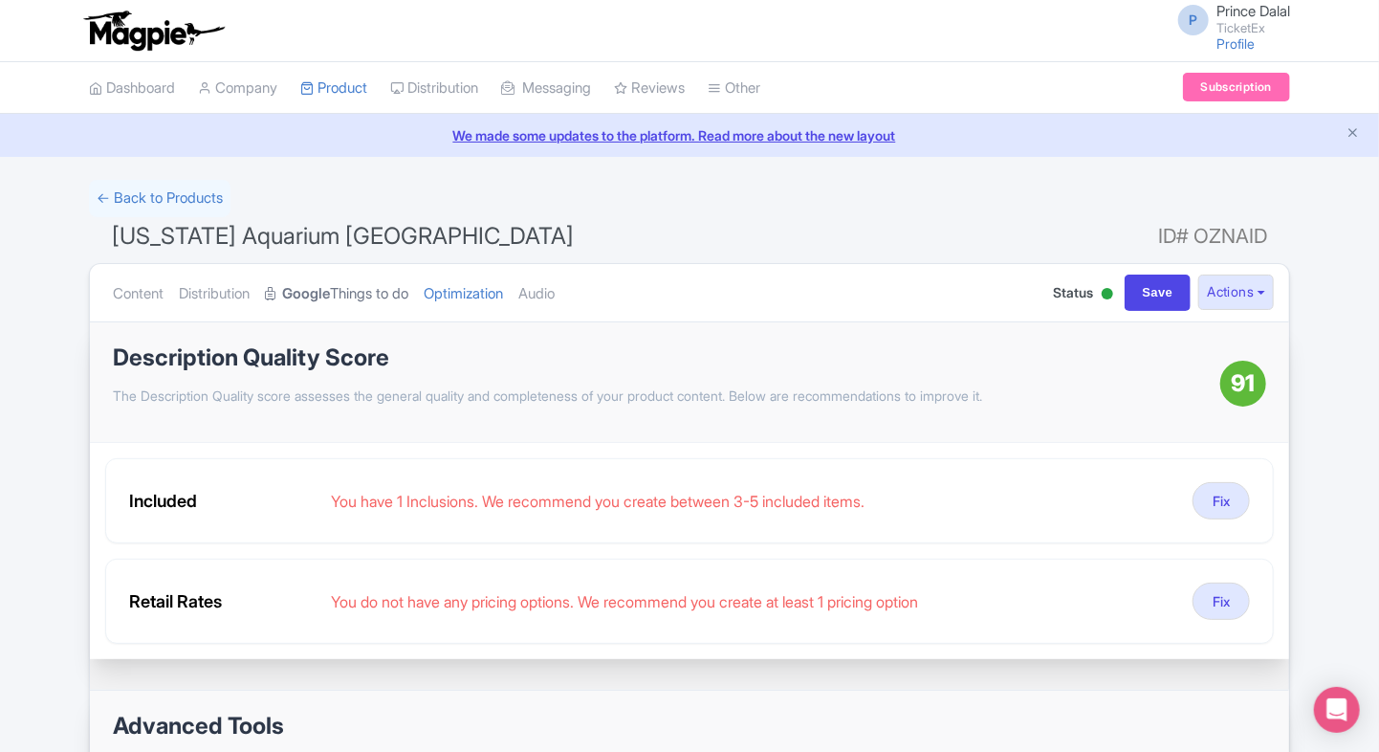
click at [367, 290] on link "Google Things to do" at bounding box center [336, 294] width 143 height 60
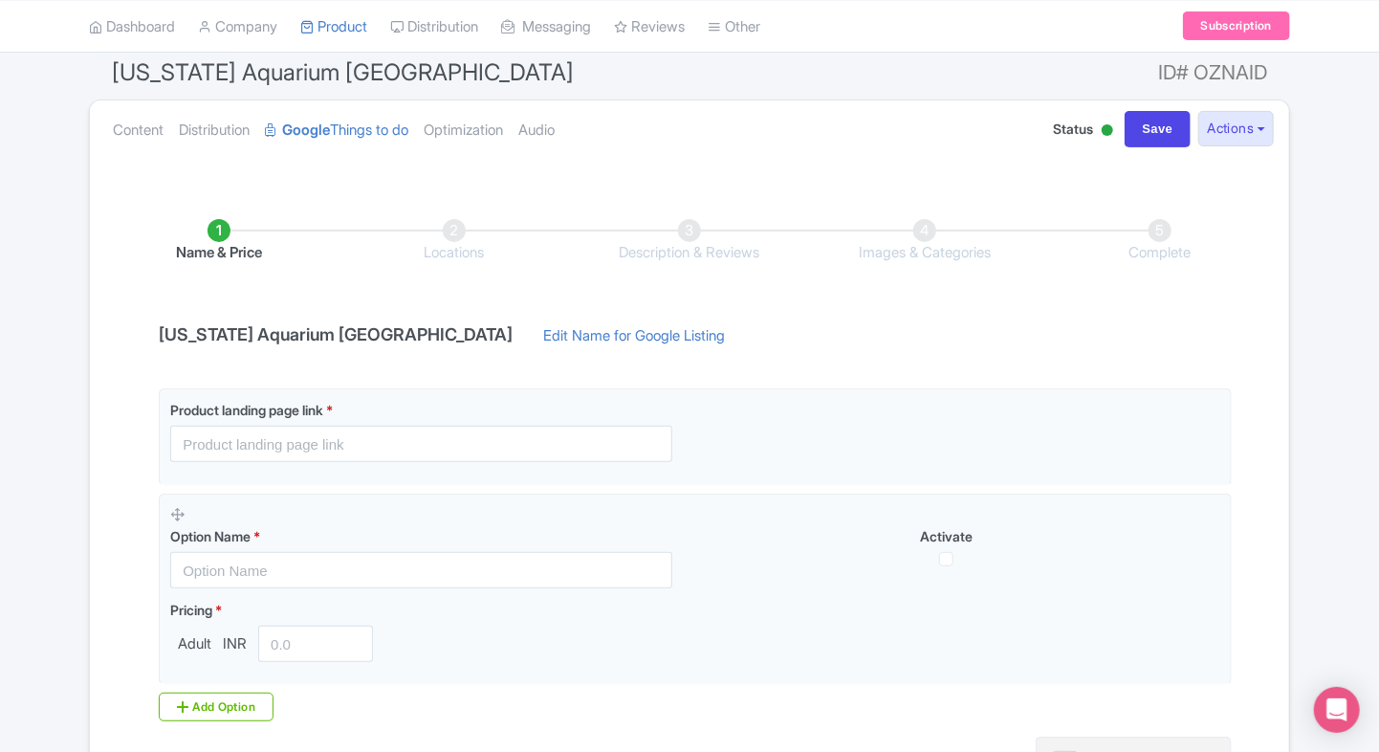
scroll to position [171, 0]
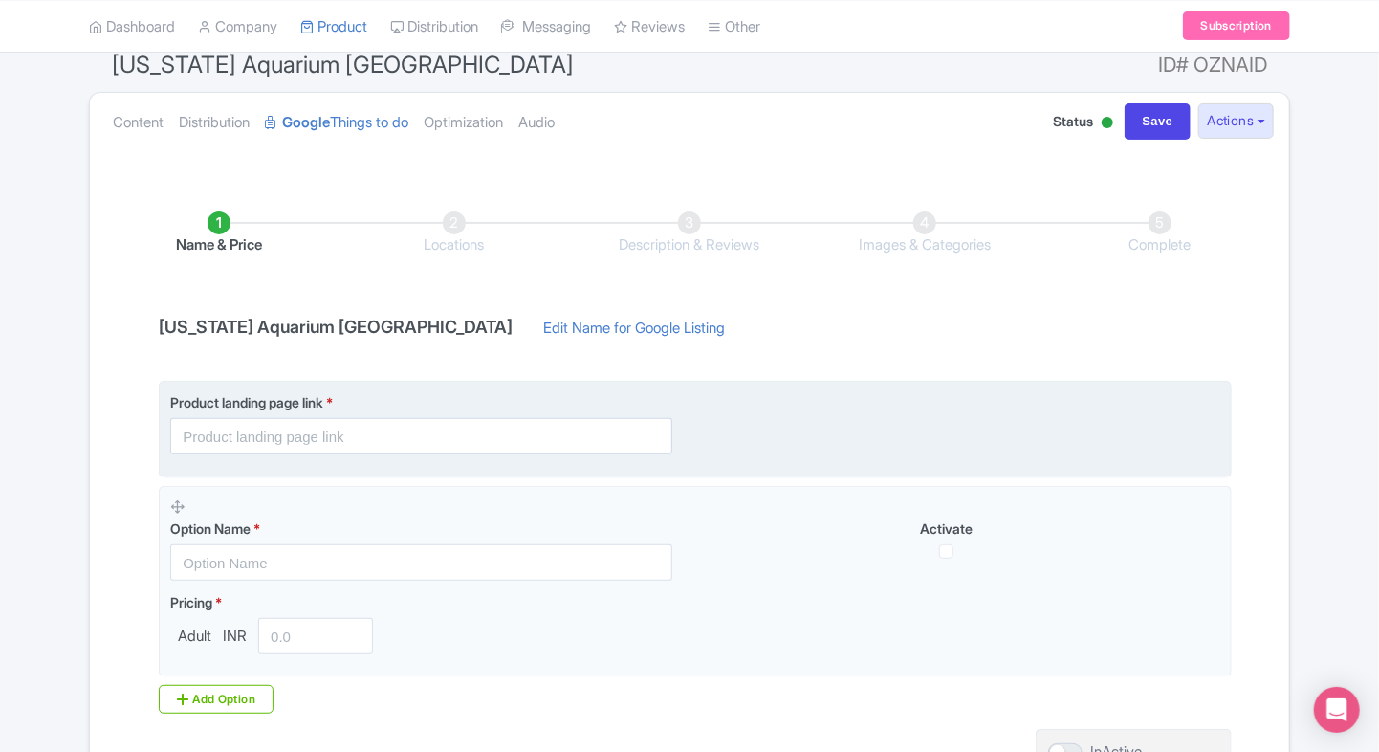
drag, startPoint x: 324, startPoint y: 456, endPoint x: 344, endPoint y: 443, distance: 24.1
click at [344, 443] on fieldset "Product landing page link *" at bounding box center [695, 429] width 1073 height 97
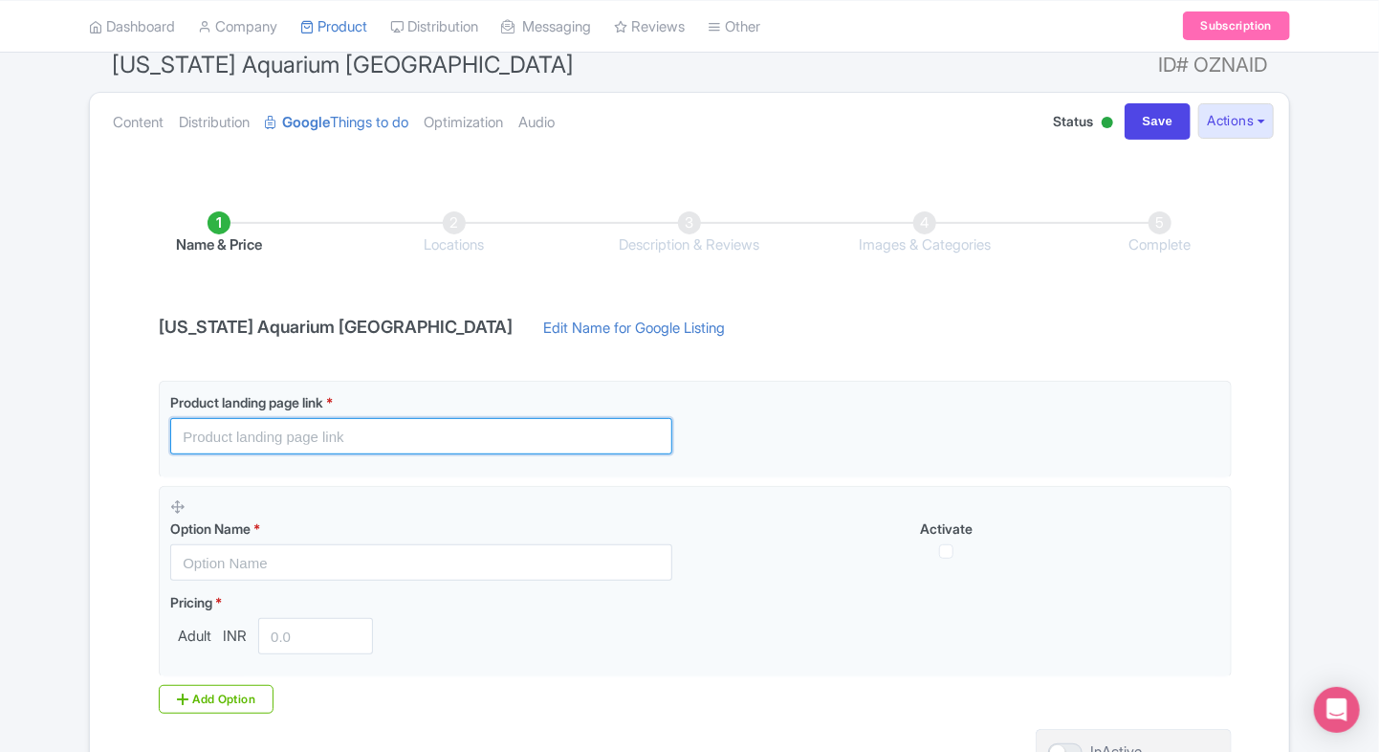
click at [344, 443] on input "text" at bounding box center [421, 436] width 502 height 36
paste input "[URL][DOMAIN_NAME][US_STATE]"
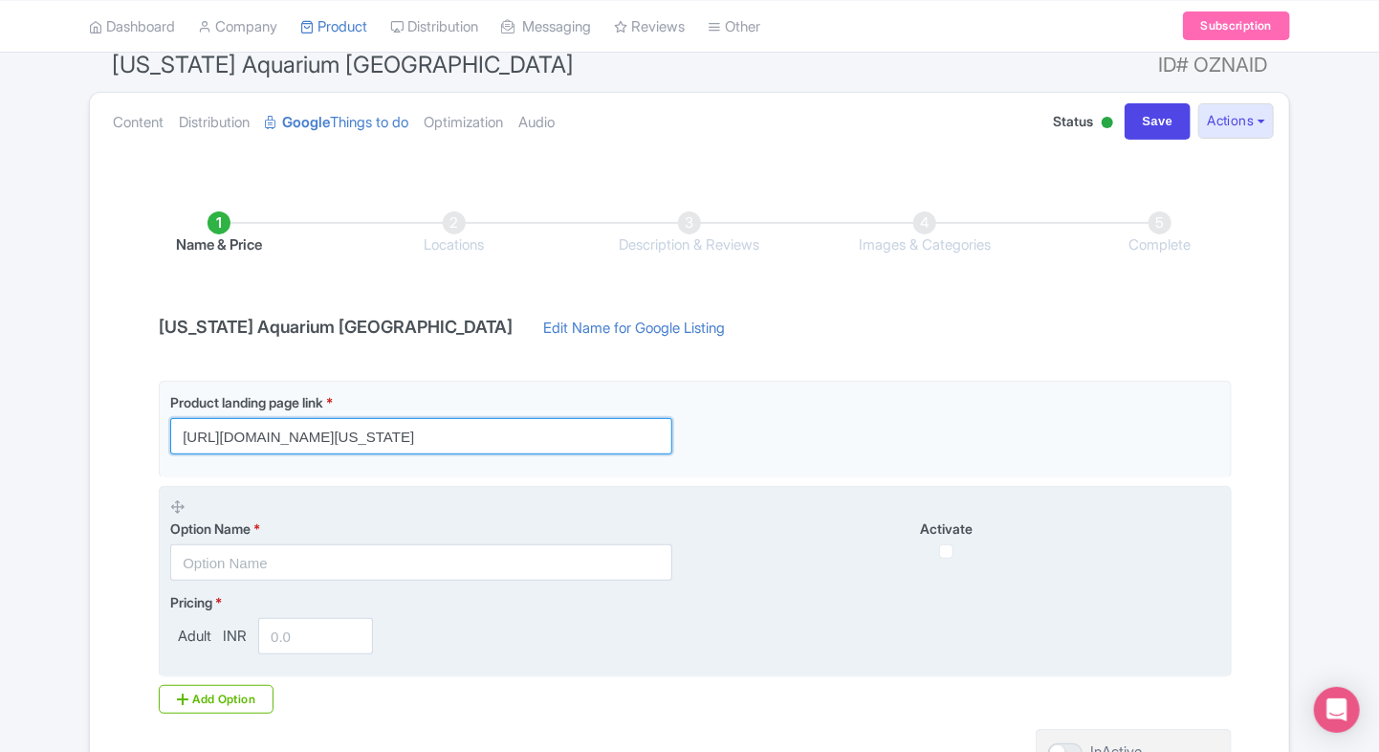
type input "[URL][DOMAIN_NAME][US_STATE]"
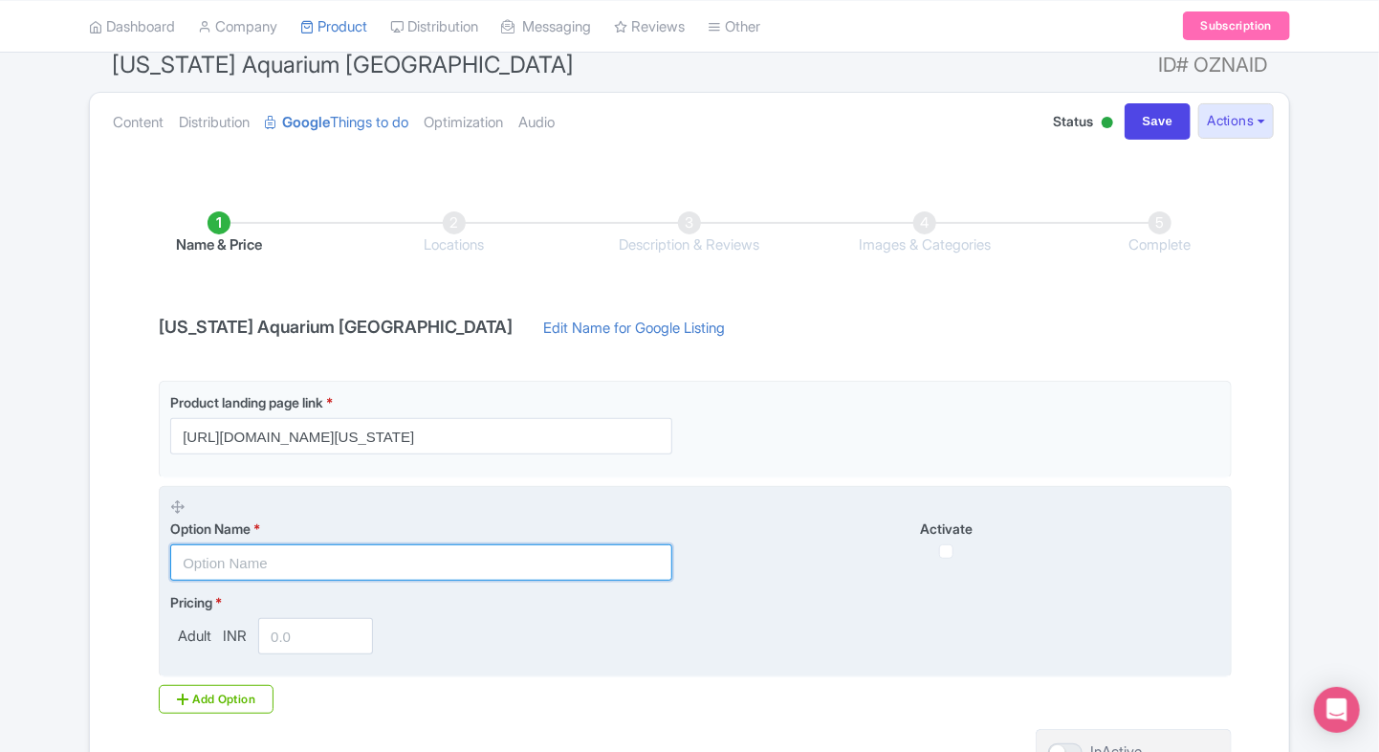
scroll to position [0, 0]
click at [371, 562] on input "text" at bounding box center [421, 562] width 502 height 36
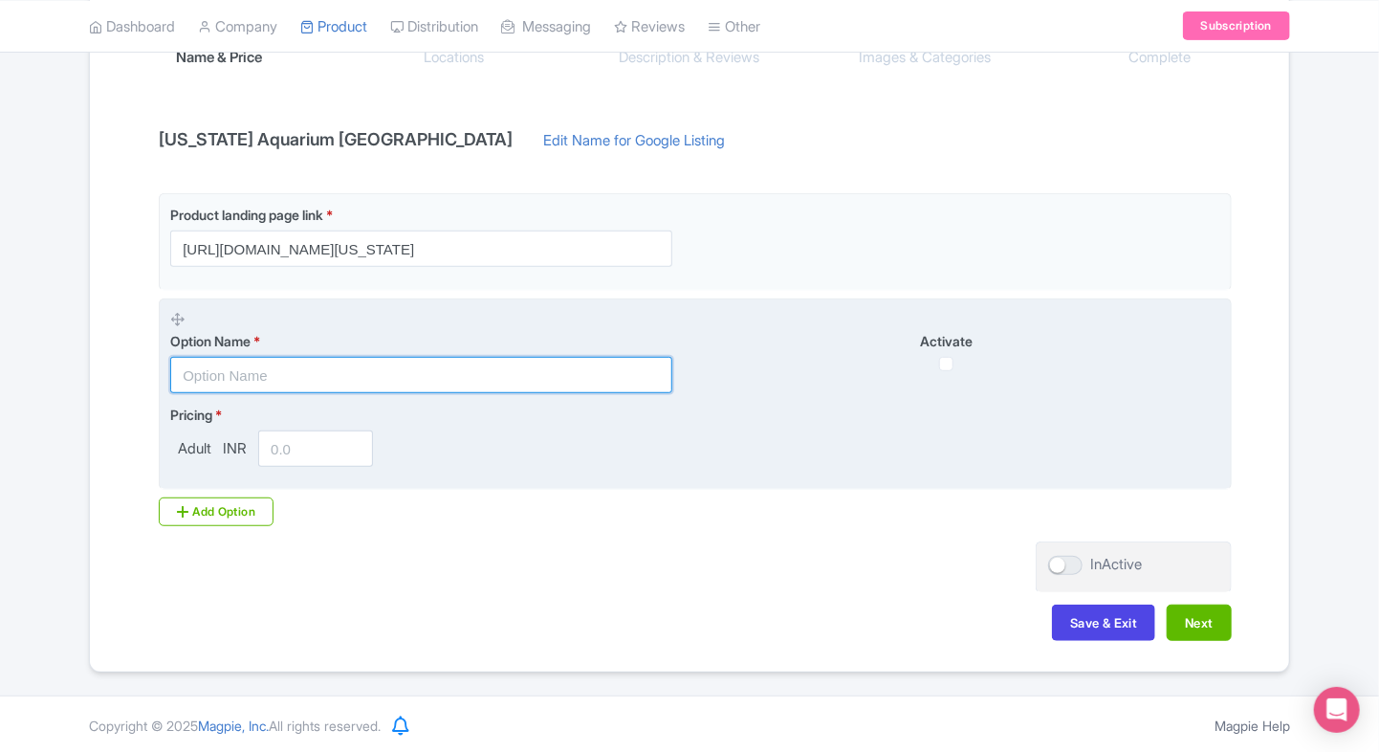
click at [524, 370] on input "text" at bounding box center [421, 375] width 502 height 36
paste input "[US_STATE] Aquarium Atlanta General Admission Tickets"
type input "[US_STATE] Aquarium Atlanta General Admission Tickets"
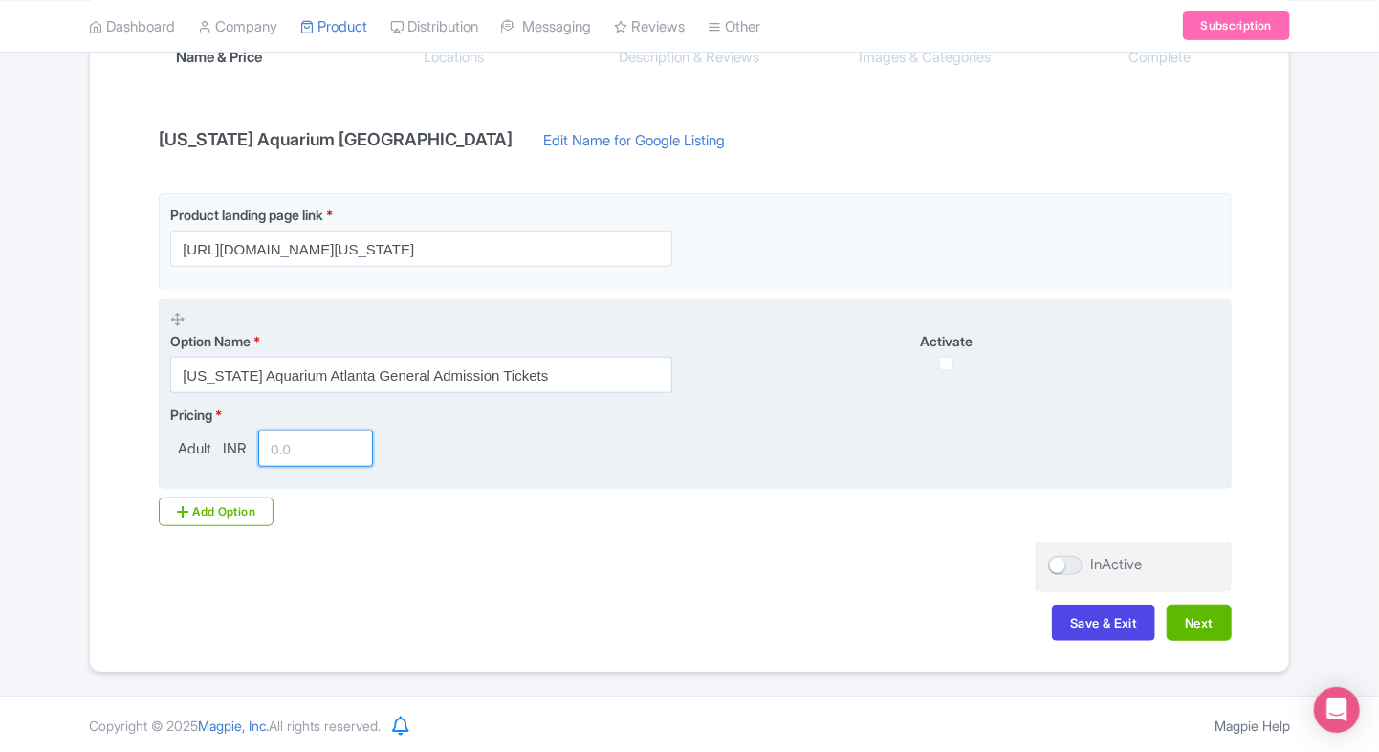
click at [319, 453] on input "number" at bounding box center [315, 448] width 115 height 36
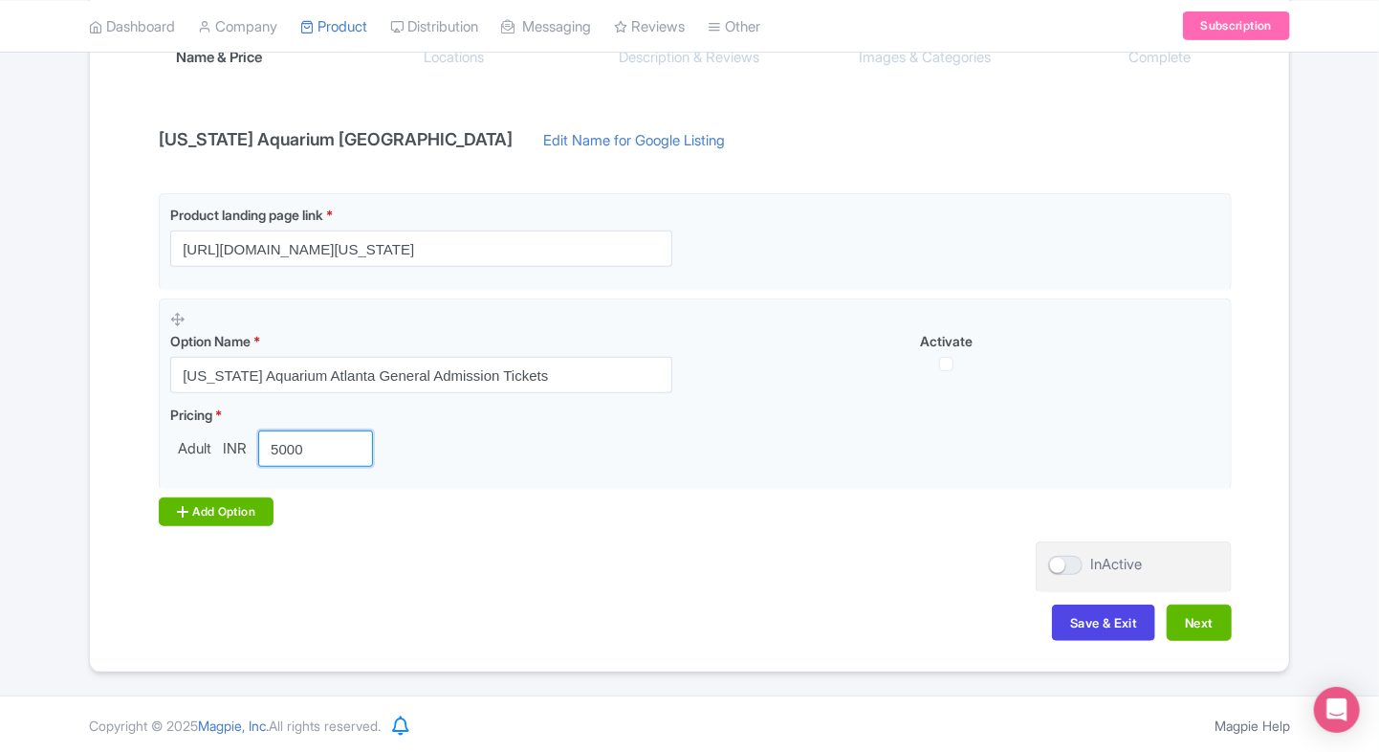
type input "5000"
click at [185, 514] on icon at bounding box center [182, 511] width 11 height 15
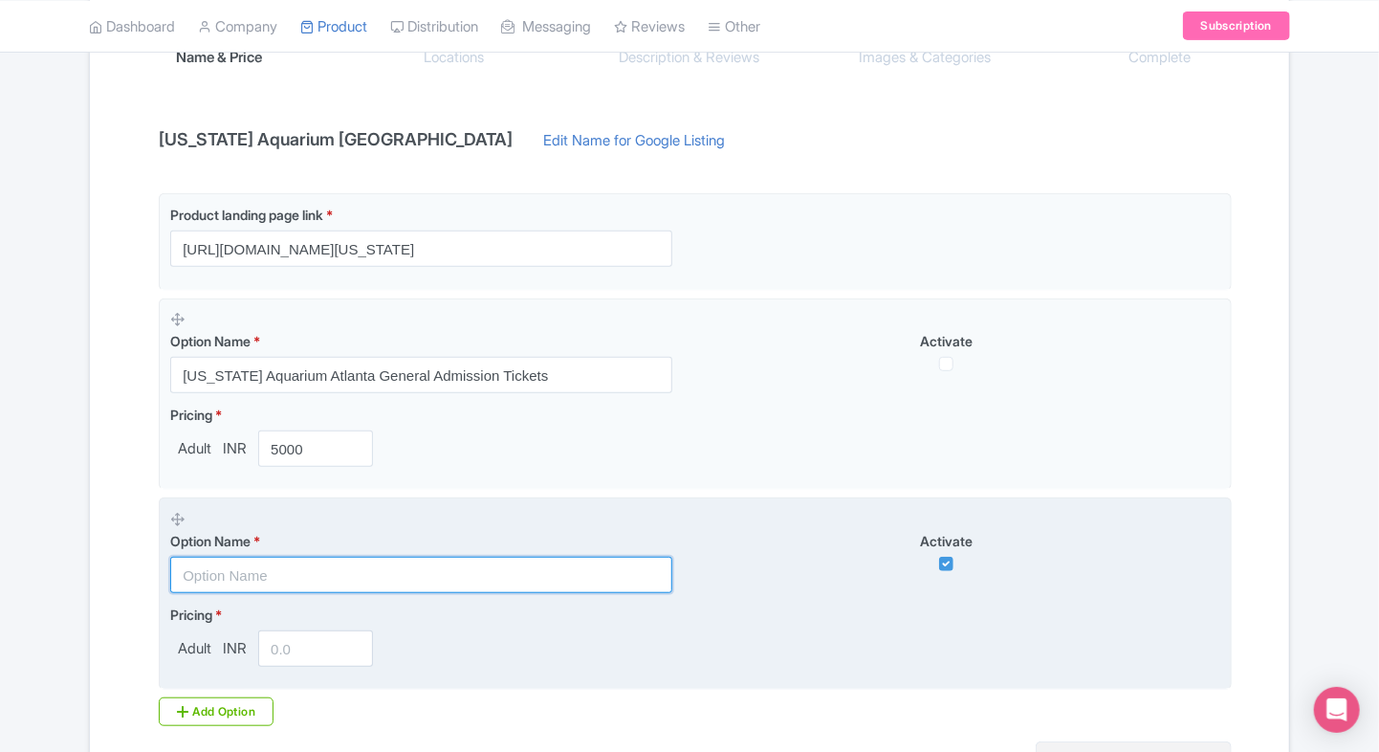
click at [205, 578] on input "text" at bounding box center [421, 575] width 502 height 36
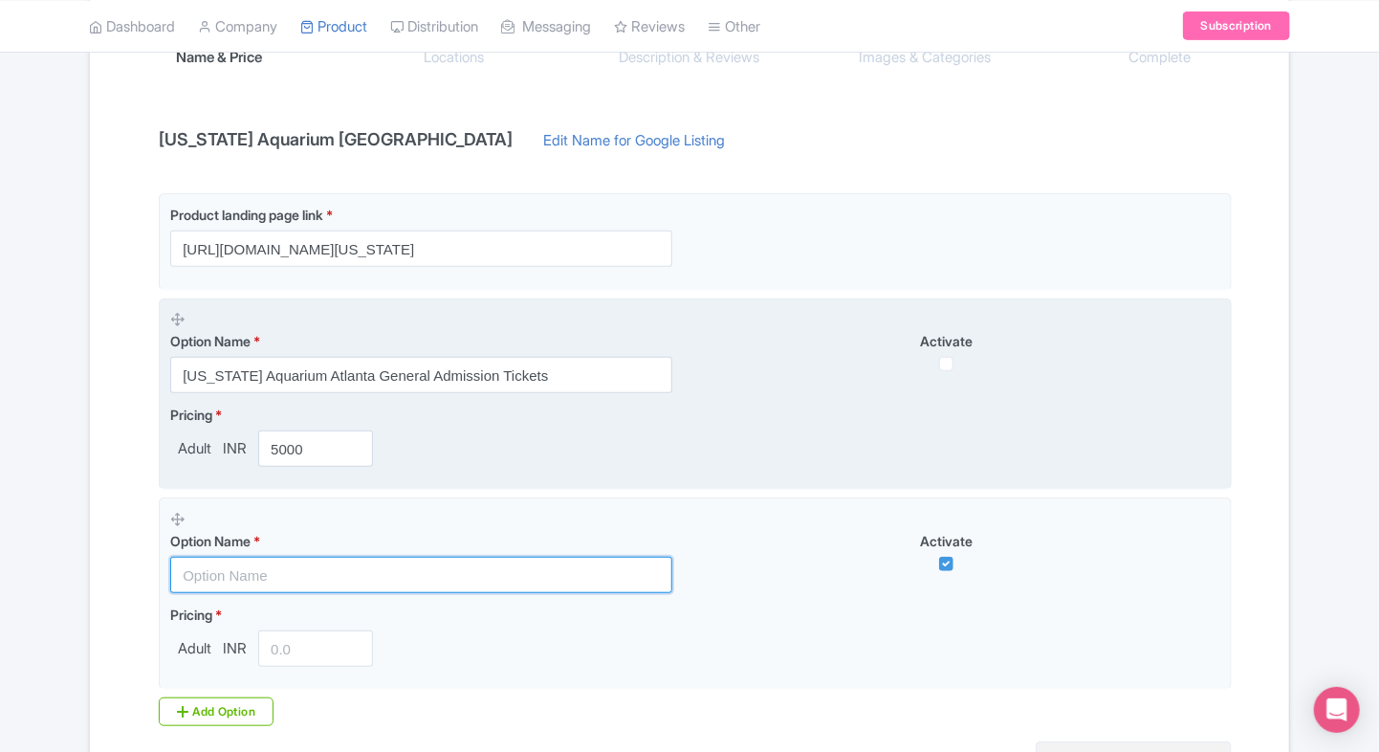
paste input "[US_STATE] Aquarium [GEOGRAPHIC_DATA] ( Flexible Entry )"
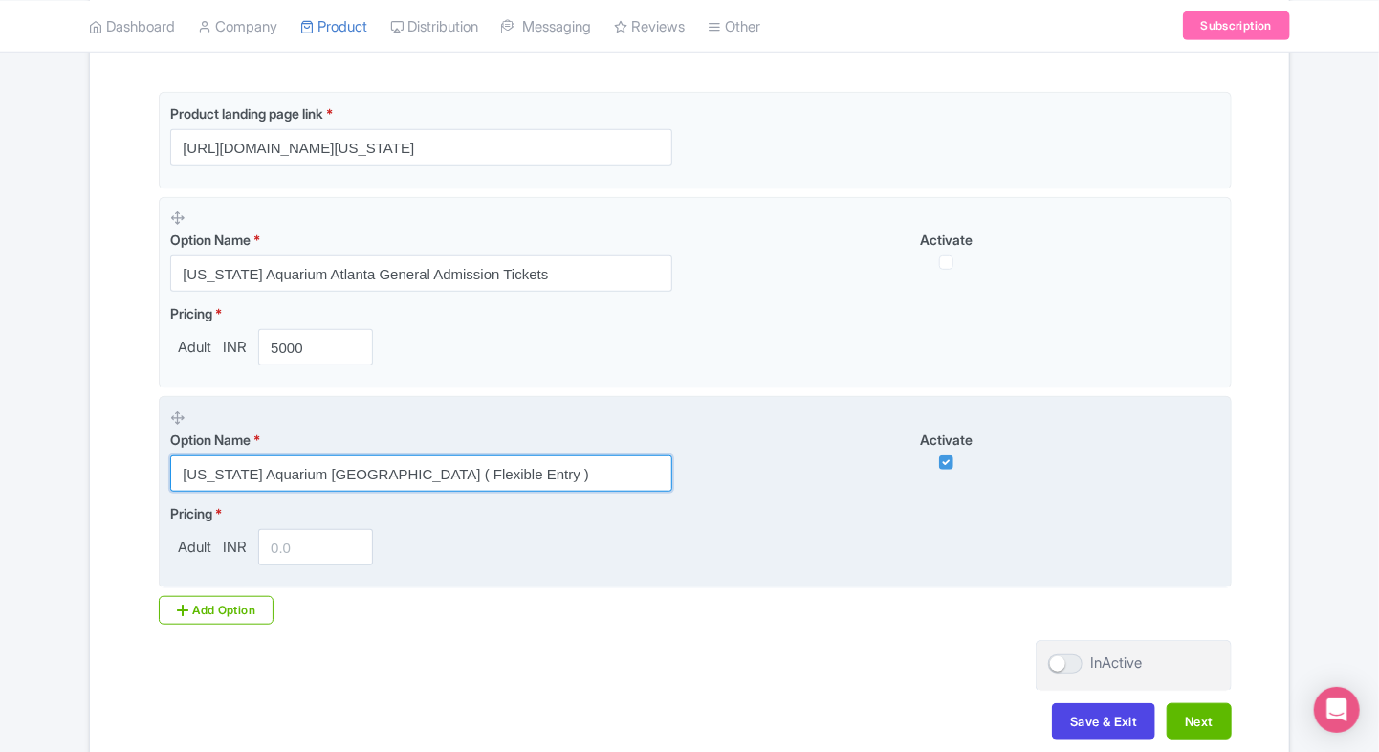
scroll to position [461, 0]
type input "[US_STATE] Aquarium [GEOGRAPHIC_DATA] ( Flexible Entry )"
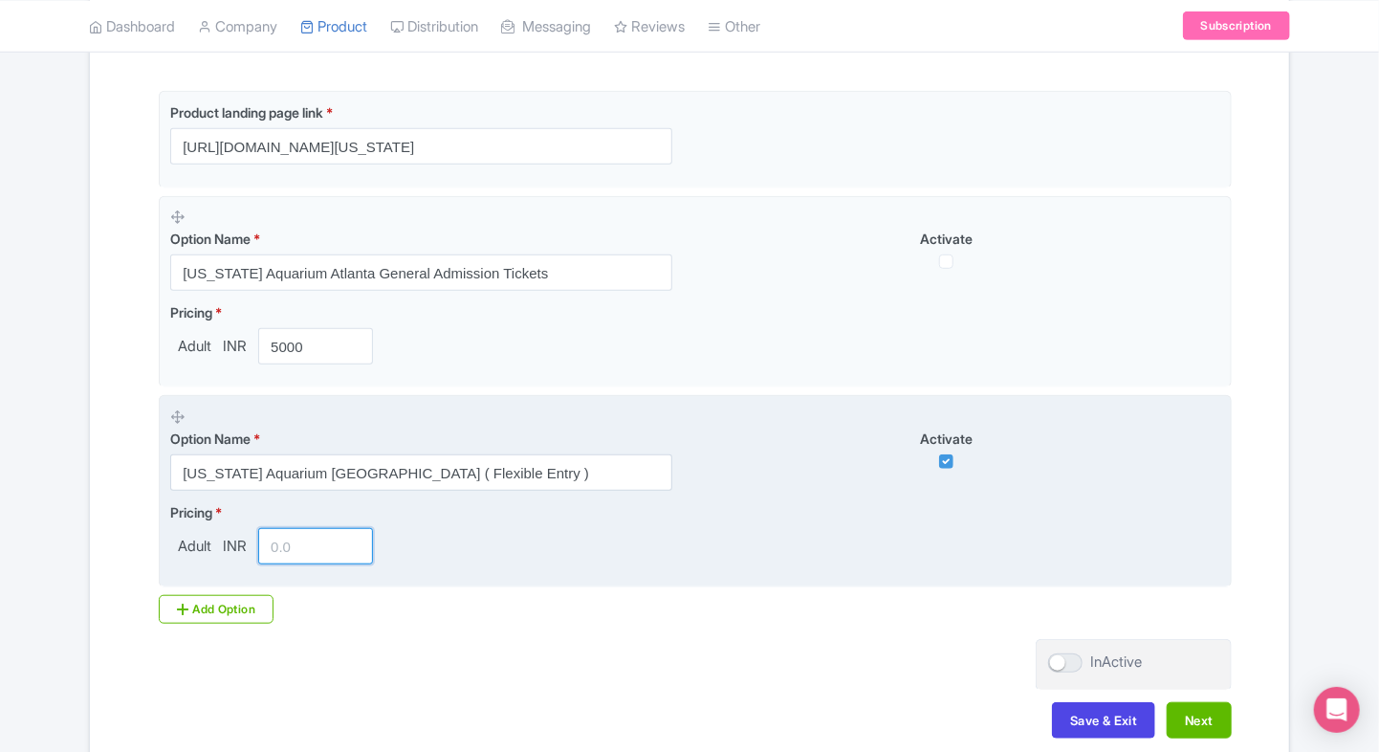
click at [314, 534] on input "number" at bounding box center [315, 546] width 115 height 36
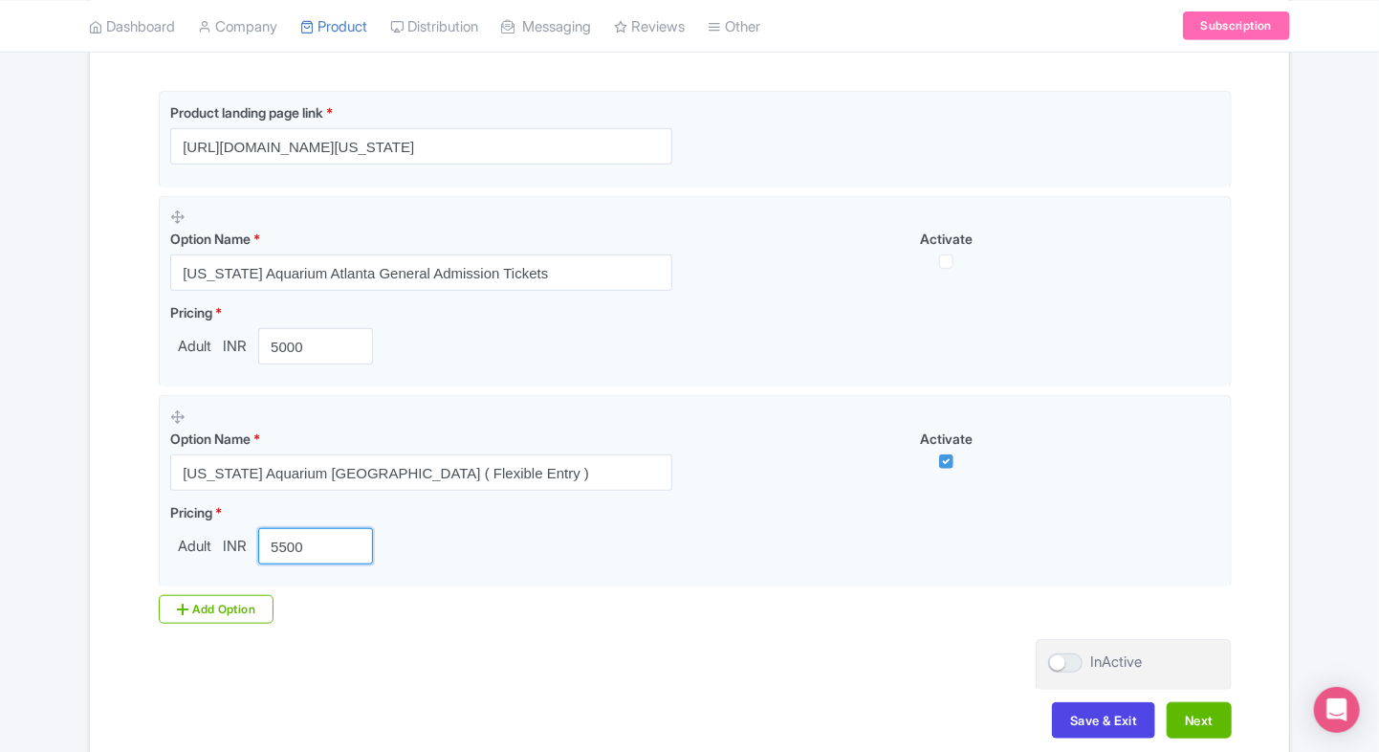
type input "5500"
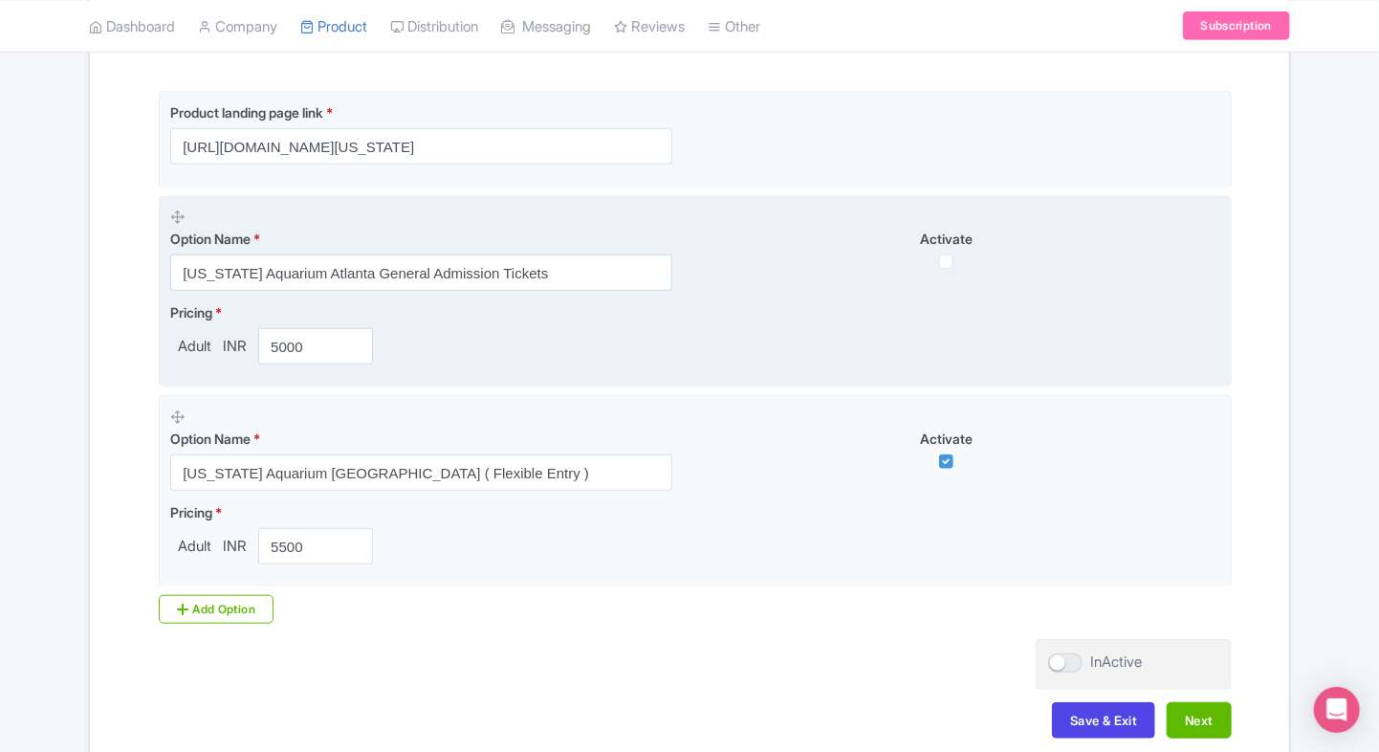
click at [949, 251] on div "Activate" at bounding box center [957, 249] width 525 height 40
click at [949, 254] on input "checkbox" at bounding box center [946, 261] width 14 height 14
checkbox input "true"
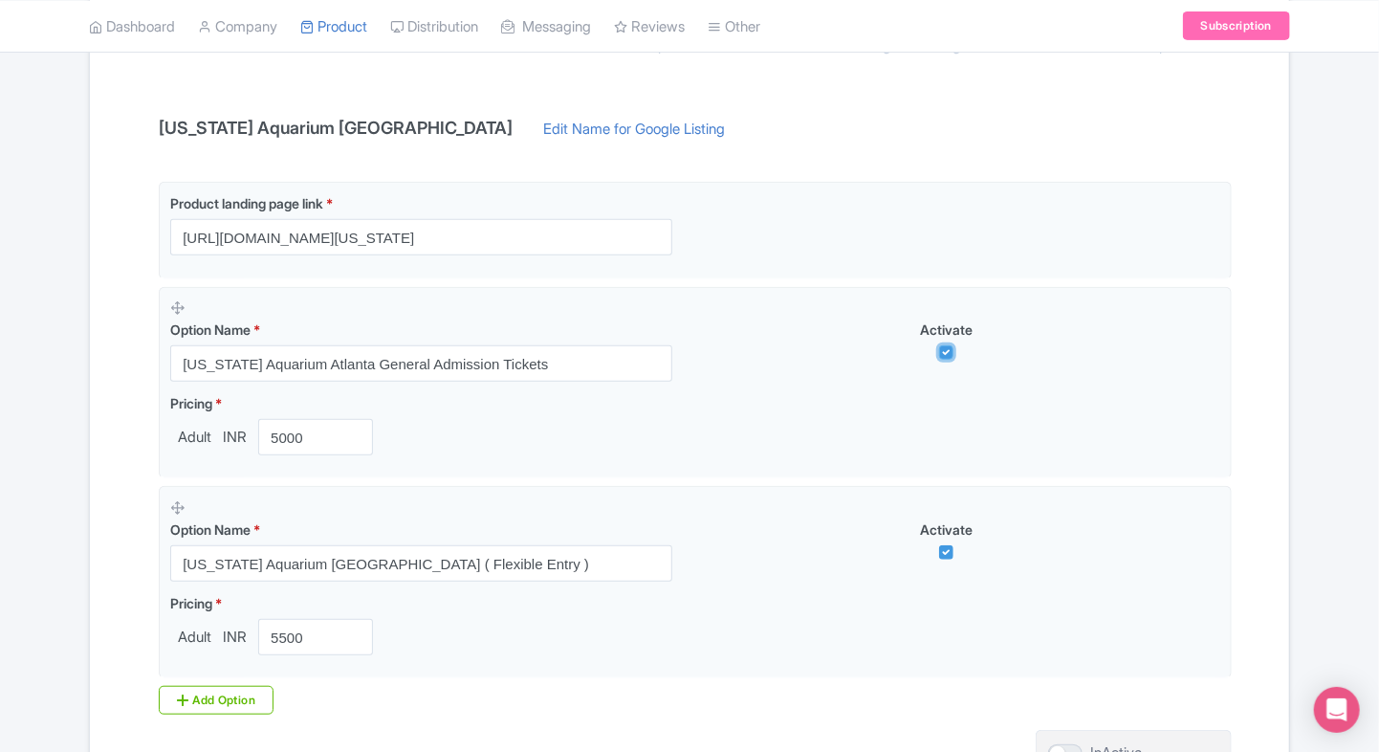
scroll to position [558, 0]
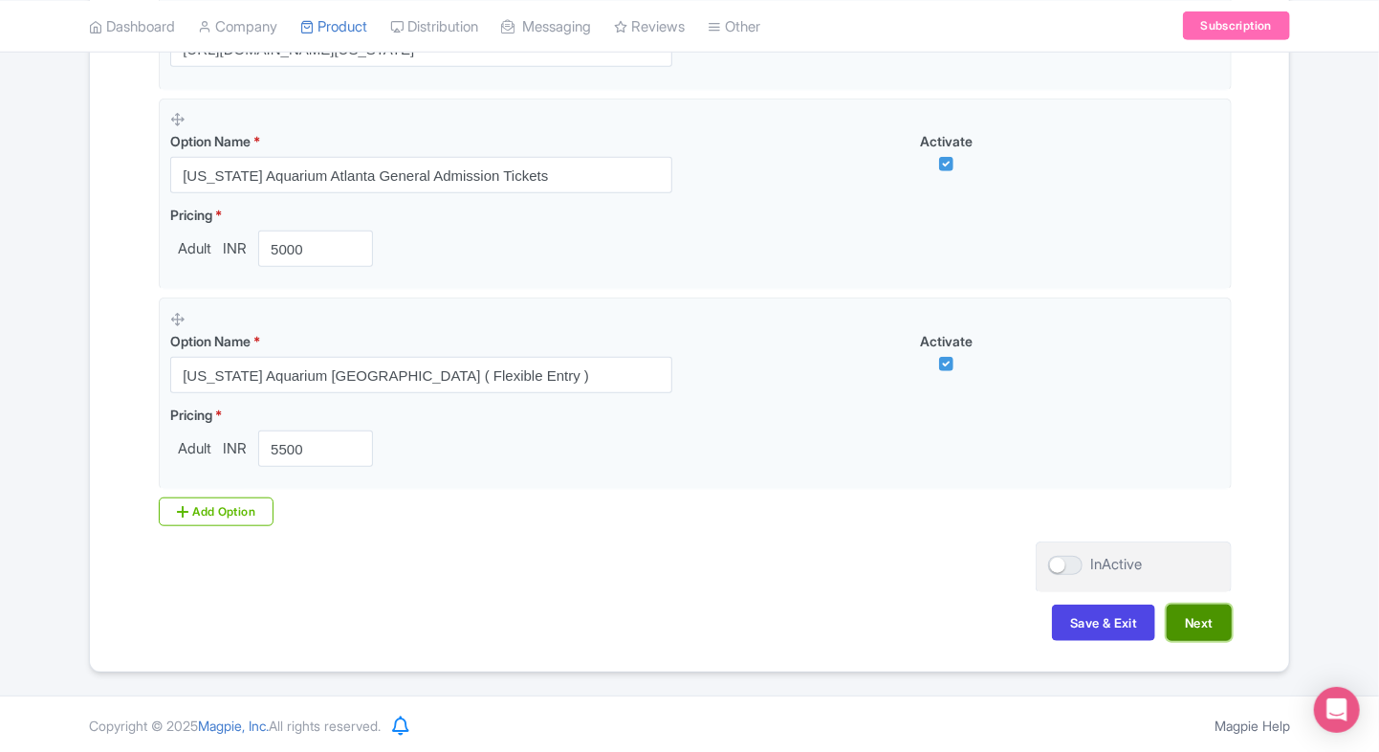
click at [1218, 627] on button "Next" at bounding box center [1199, 622] width 65 height 36
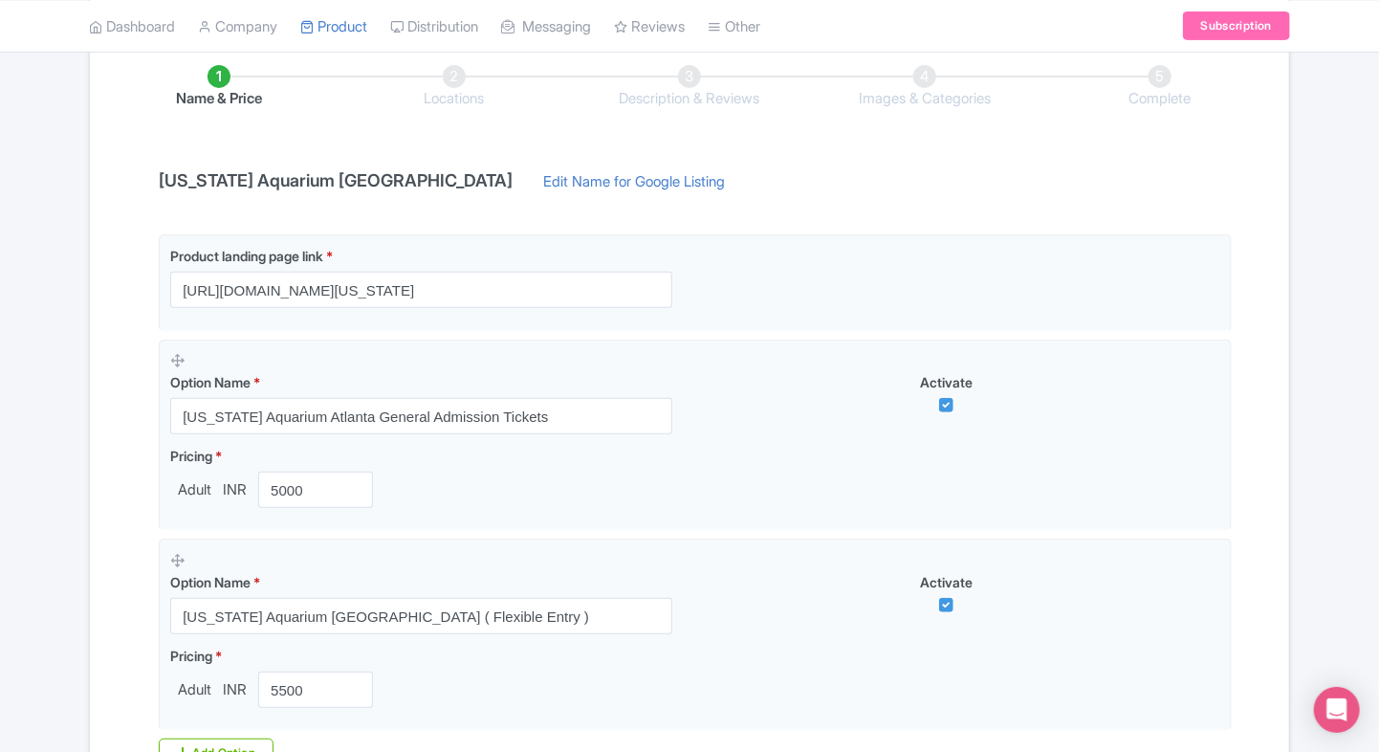
scroll to position [317, 0]
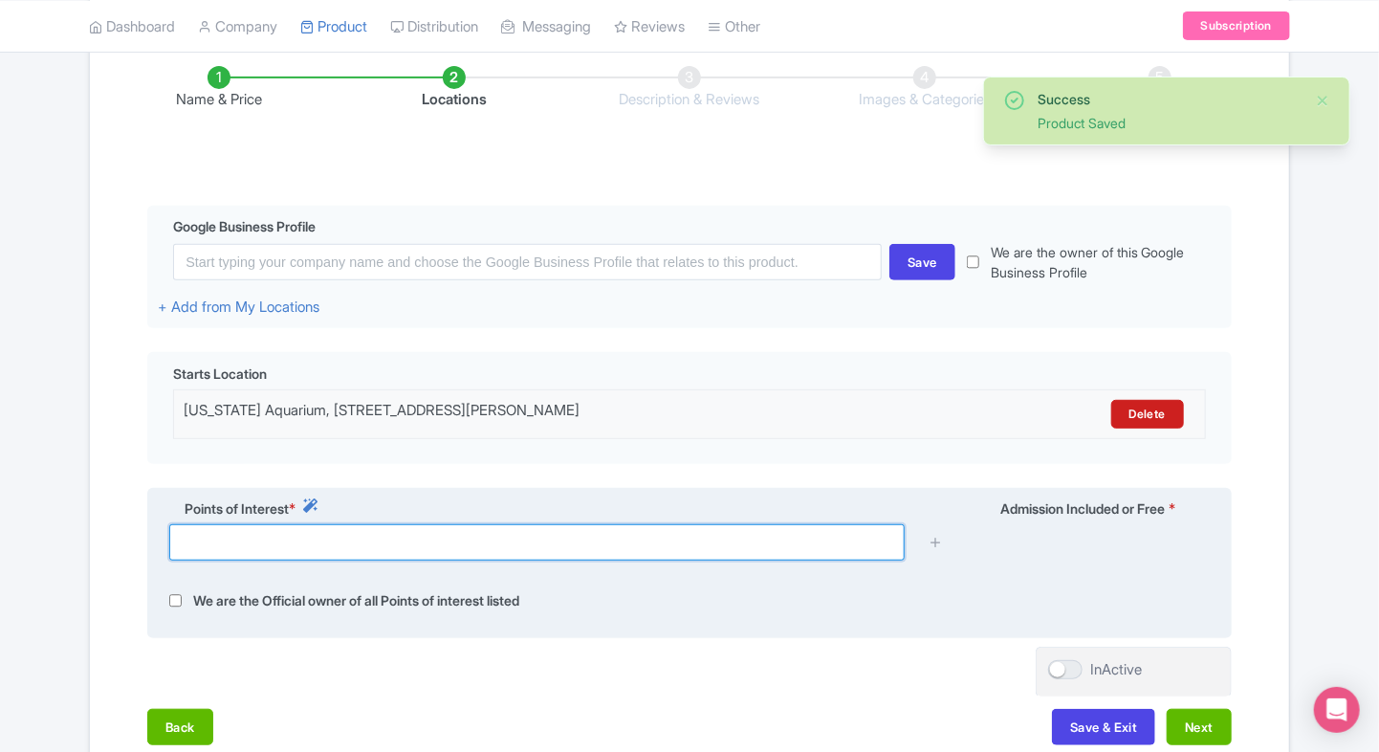
click at [677, 552] on input "text" at bounding box center [536, 542] width 735 height 36
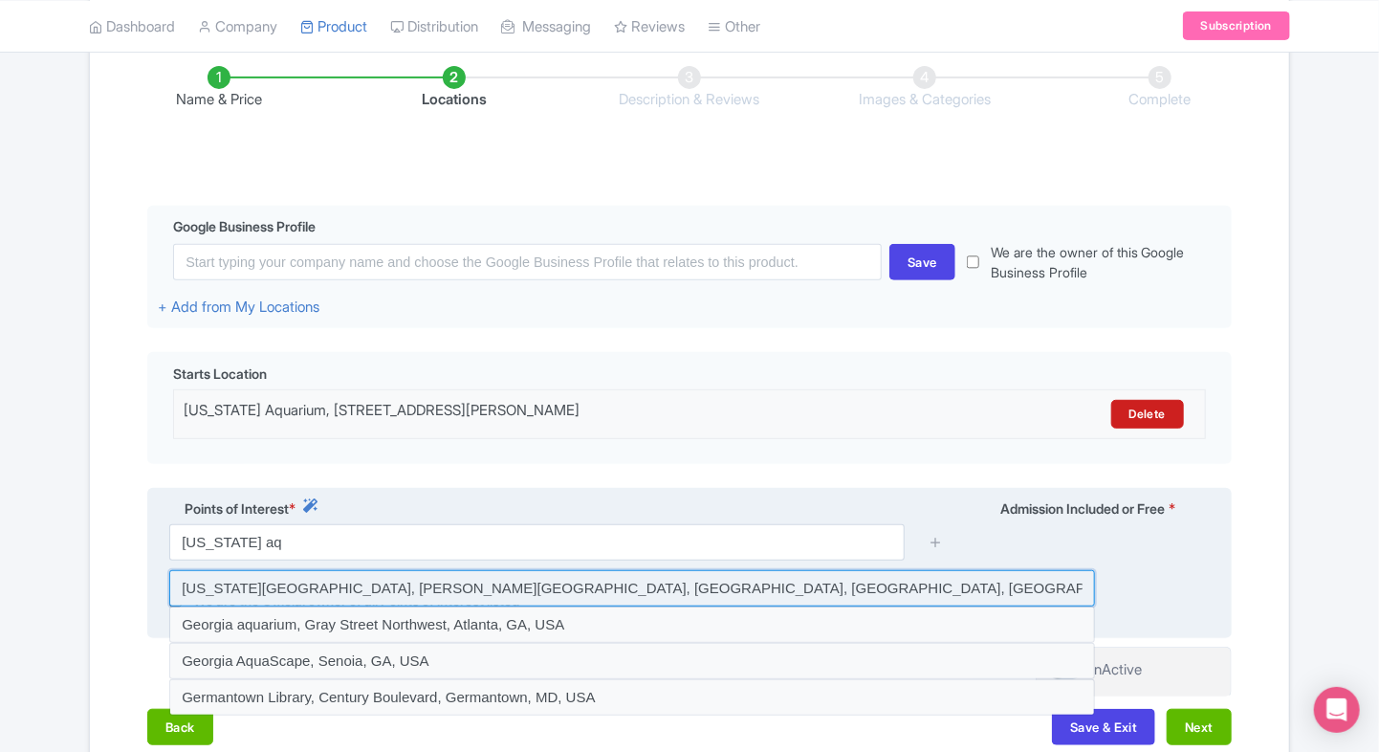
click at [595, 572] on input at bounding box center [632, 588] width 926 height 36
type input "[US_STATE][GEOGRAPHIC_DATA], [PERSON_NAME][GEOGRAPHIC_DATA], [GEOGRAPHIC_DATA],…"
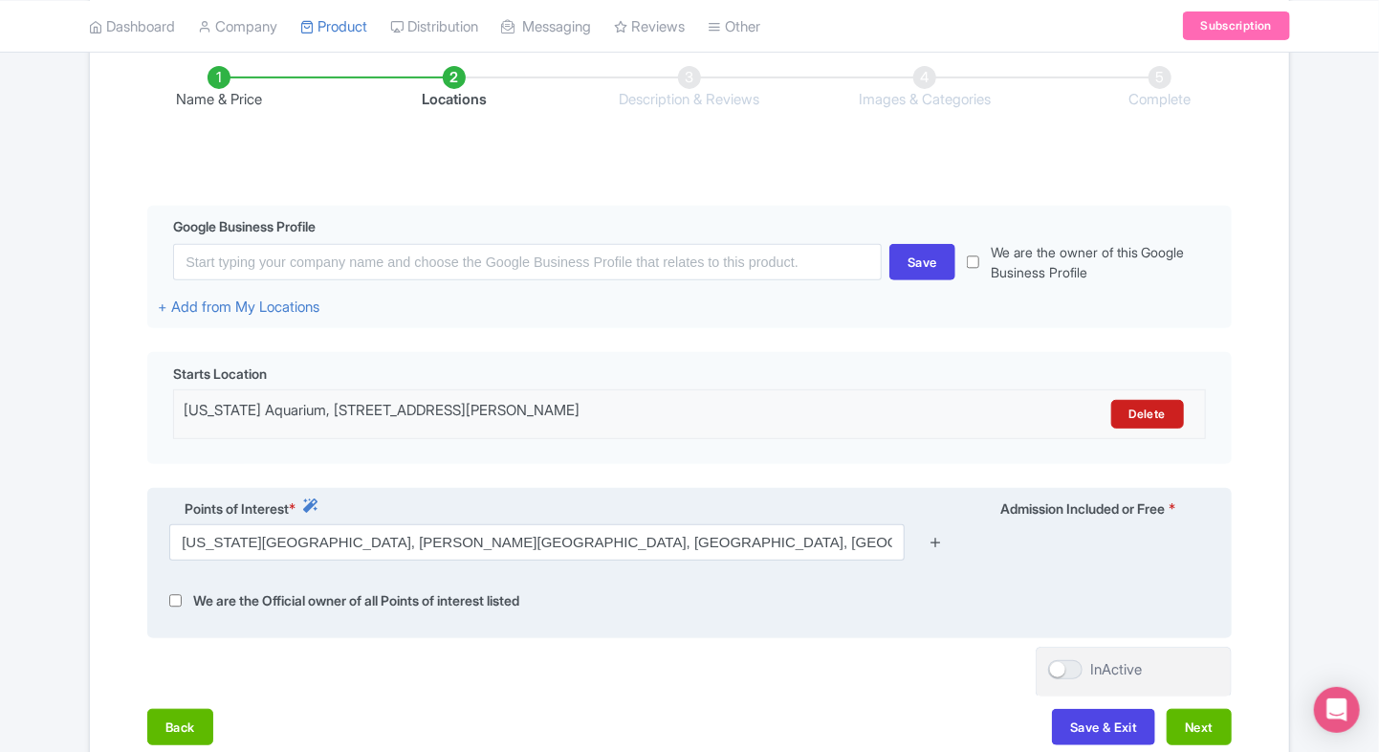
click at [933, 547] on icon at bounding box center [936, 542] width 14 height 14
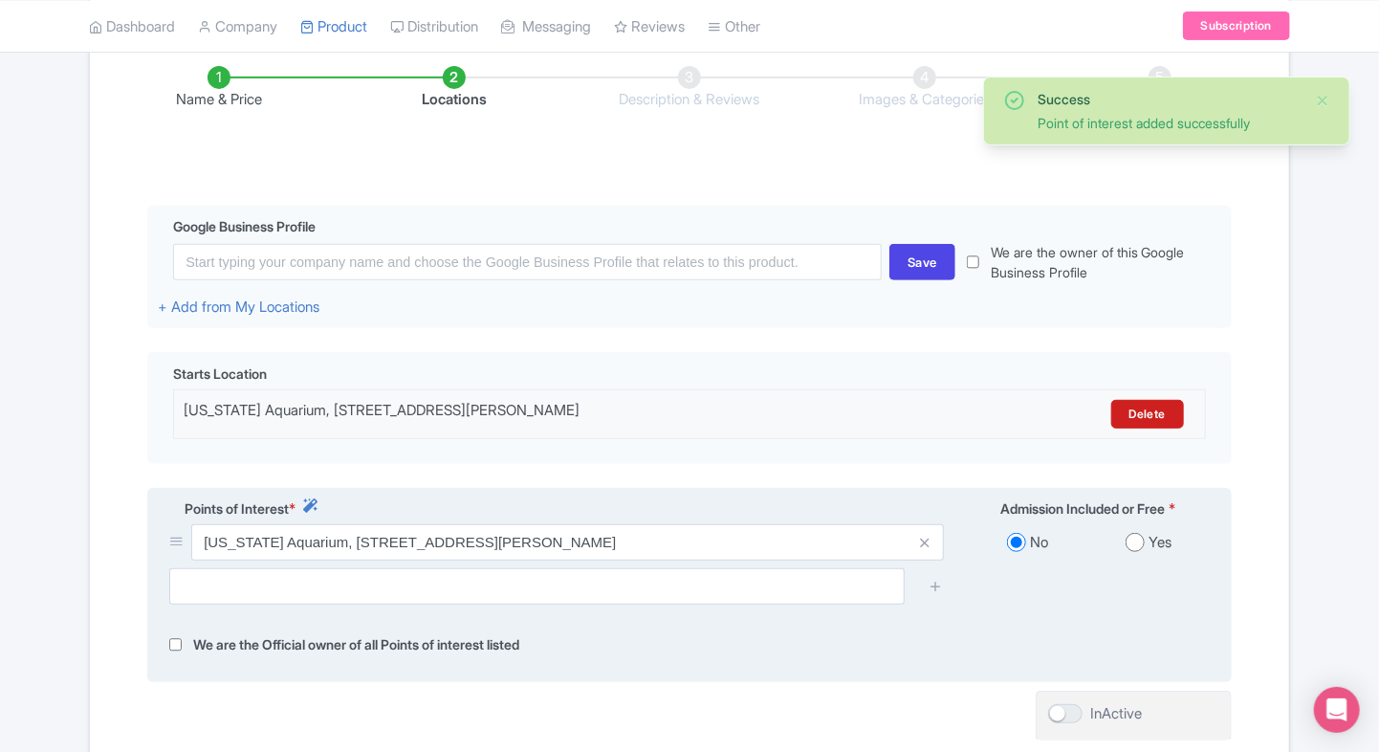
click at [1143, 545] on input "radio" at bounding box center [1135, 542] width 19 height 19
radio input "true"
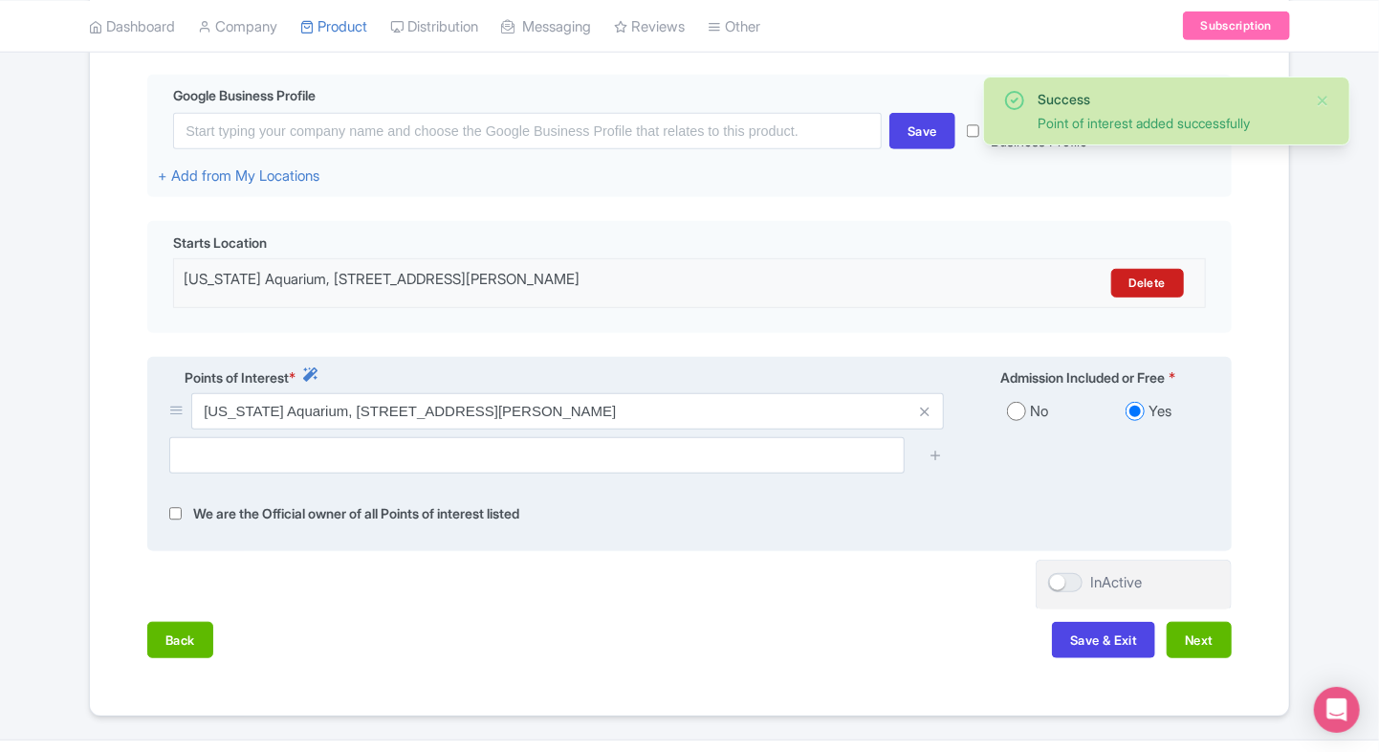
scroll to position [493, 0]
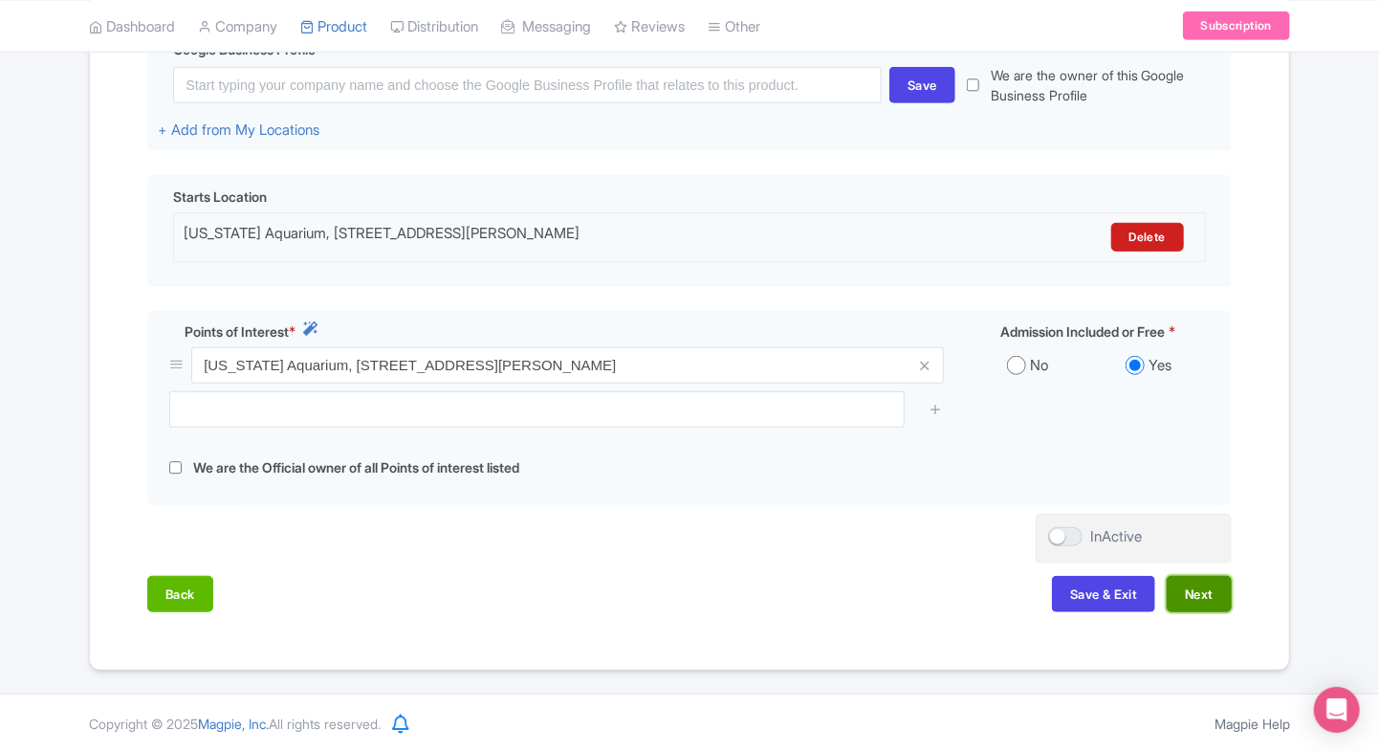
click at [1224, 587] on button "Next" at bounding box center [1199, 594] width 65 height 36
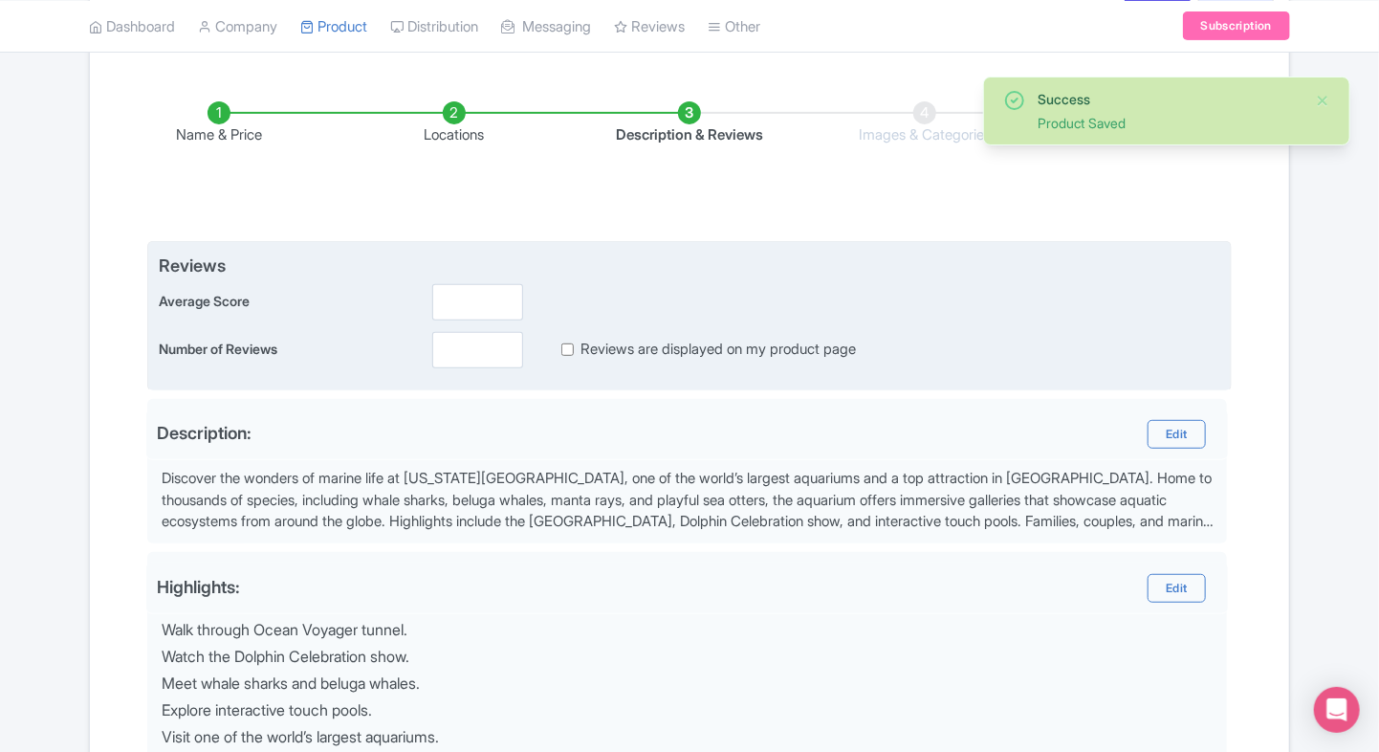
scroll to position [268, 0]
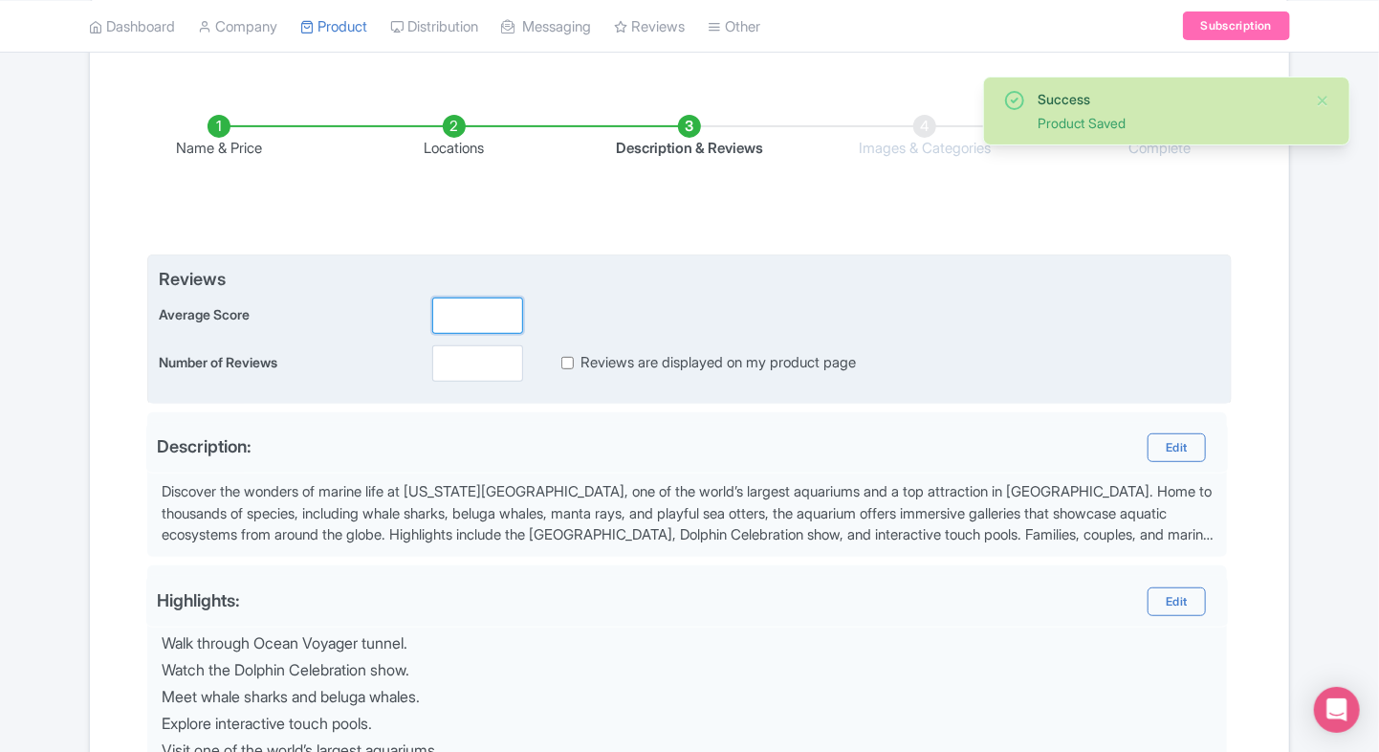
click at [478, 328] on input "number" at bounding box center [477, 315] width 91 height 36
type input "2"
click at [459, 373] on input "number" at bounding box center [477, 363] width 91 height 36
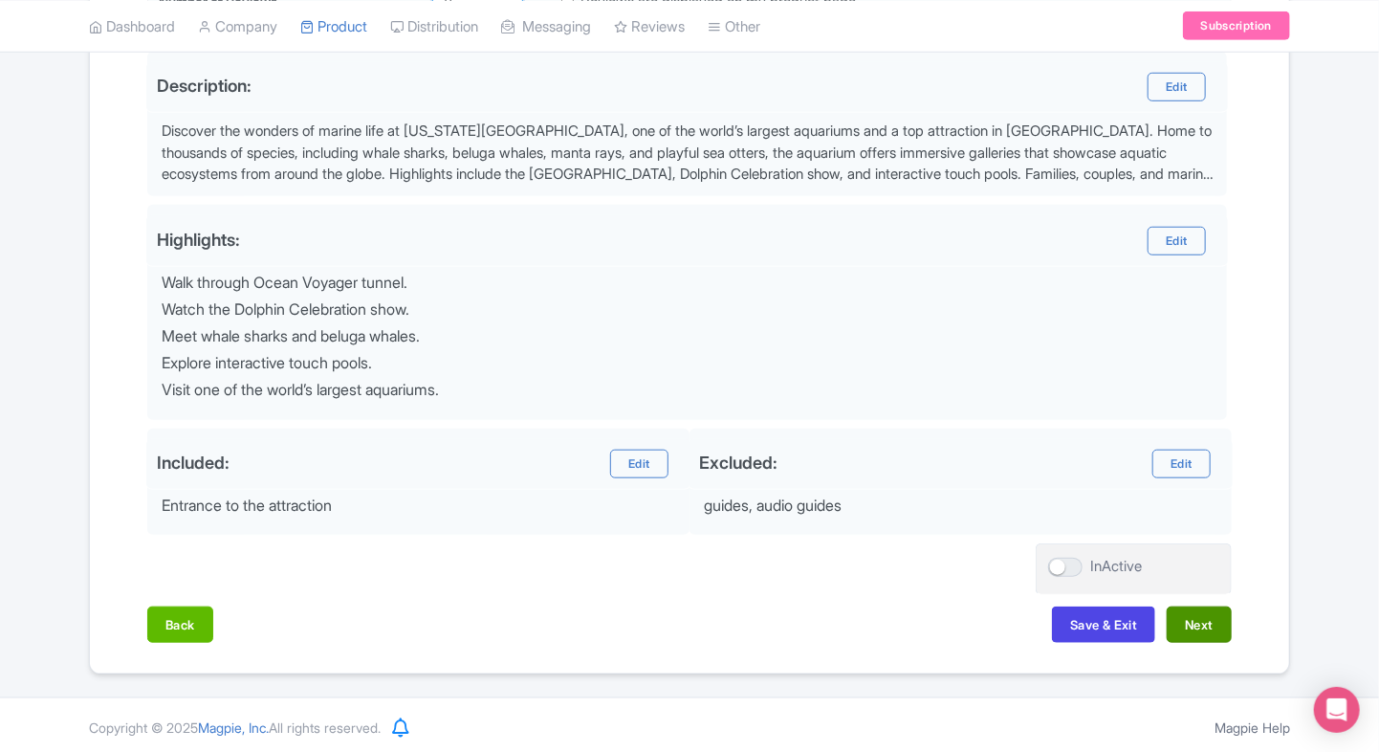
type input "0"
click at [1171, 606] on button "Next" at bounding box center [1199, 624] width 65 height 36
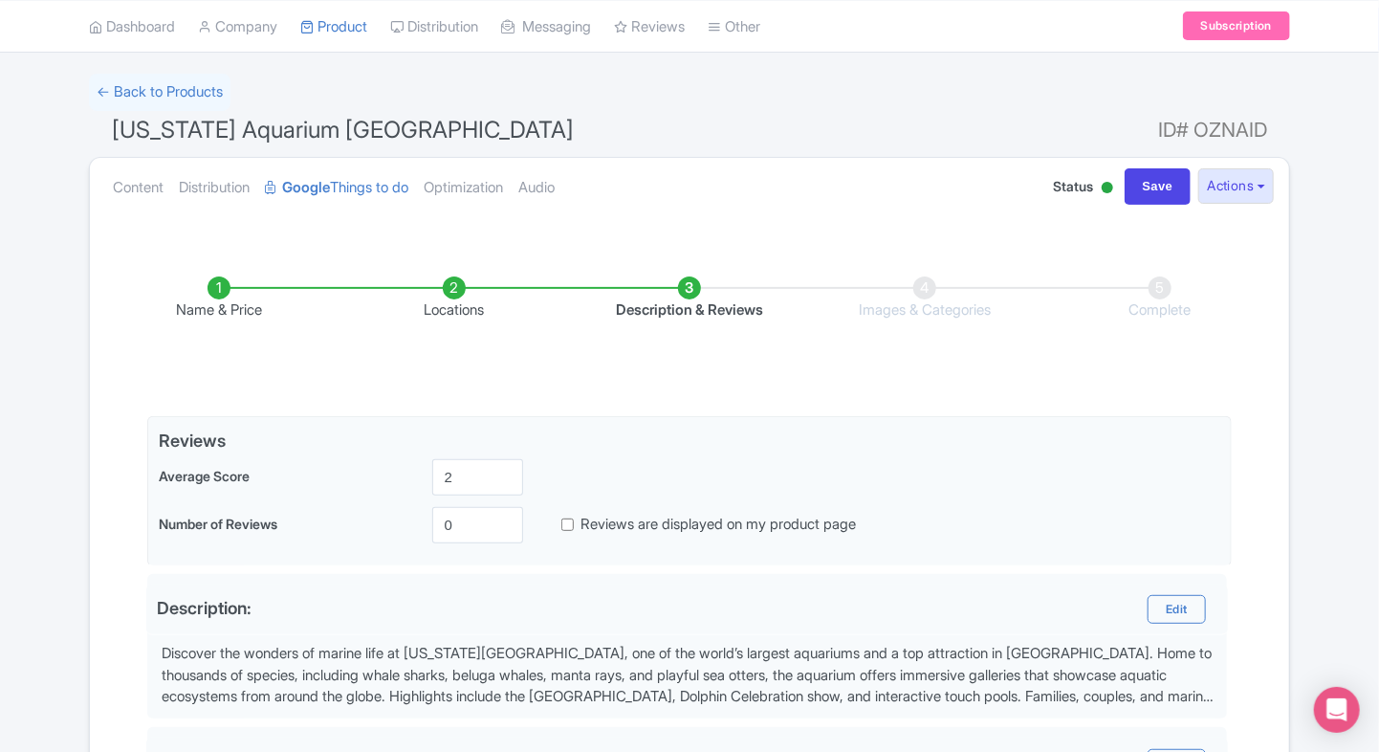
scroll to position [107, 0]
click at [1153, 186] on input "Save" at bounding box center [1158, 185] width 67 height 36
type input "Saving..."
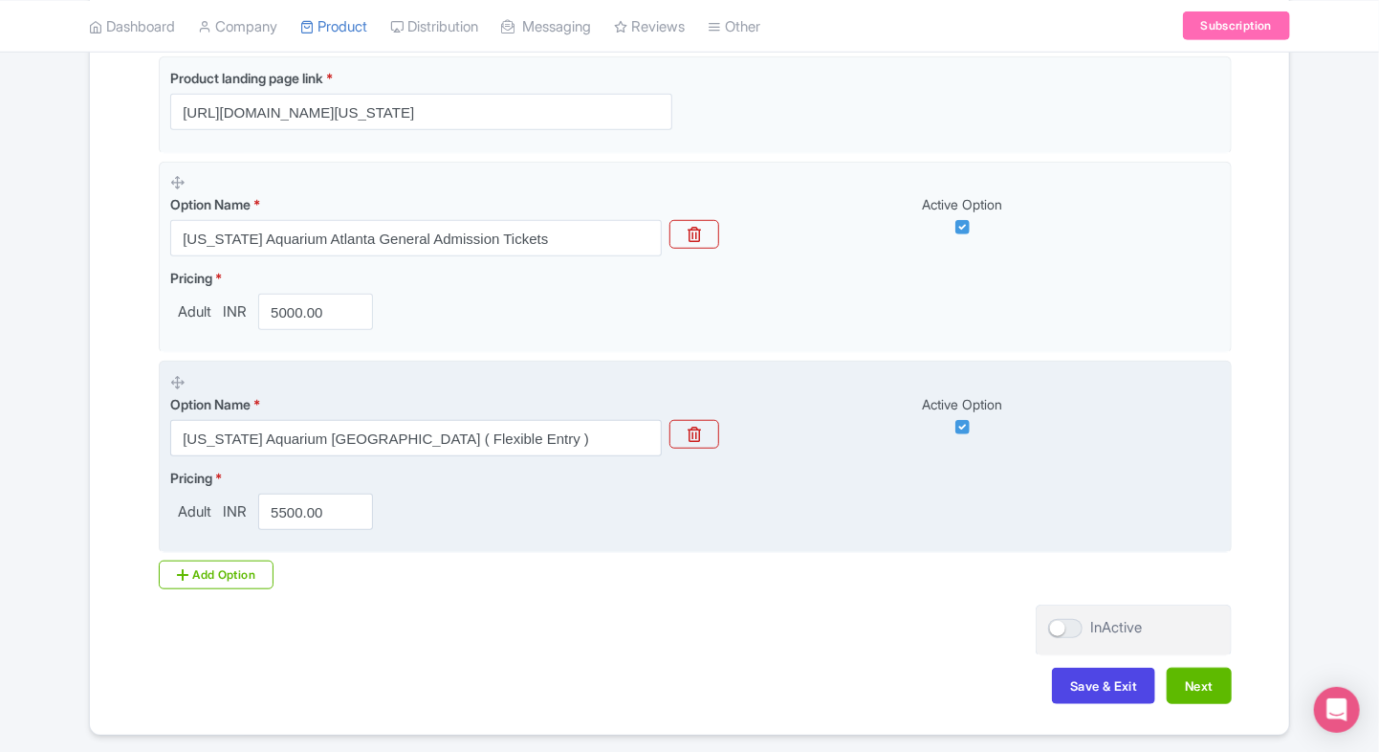
scroll to position [524, 0]
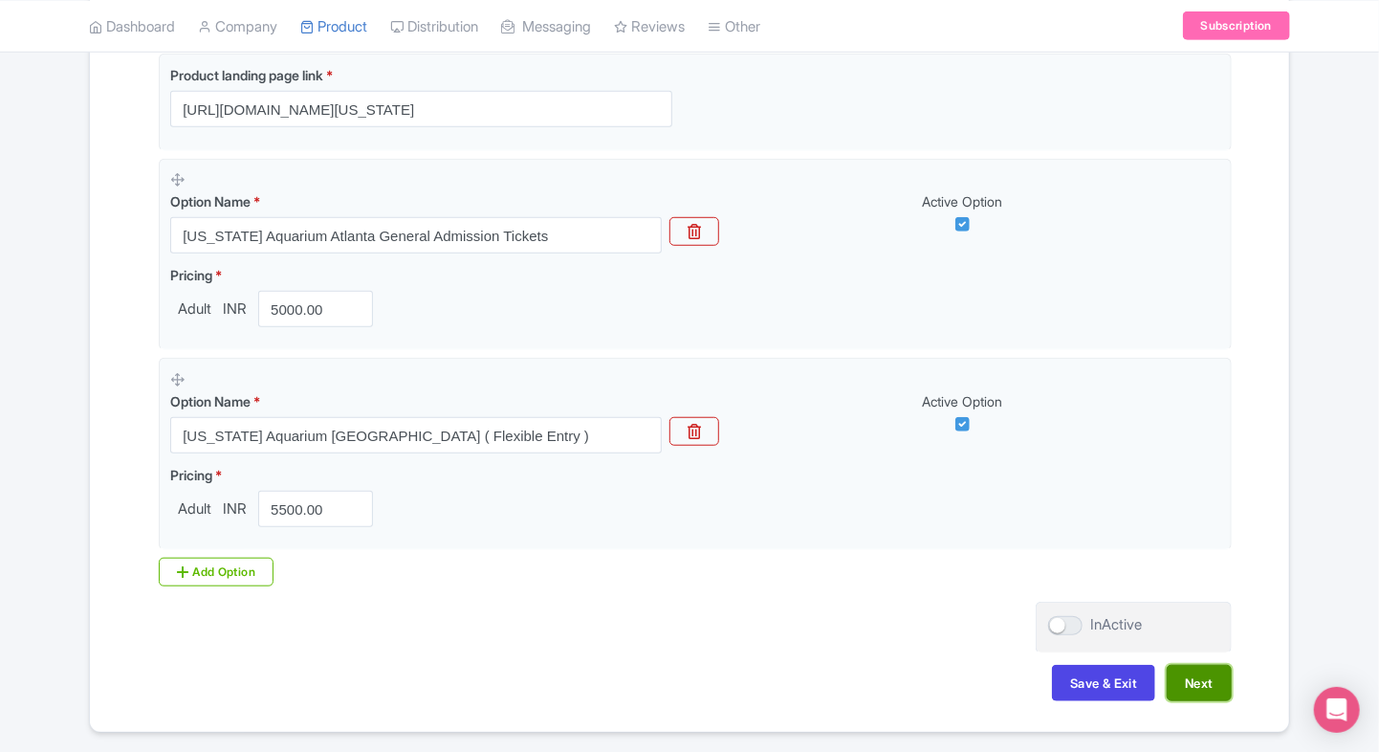
click at [1226, 671] on button "Next" at bounding box center [1199, 683] width 65 height 36
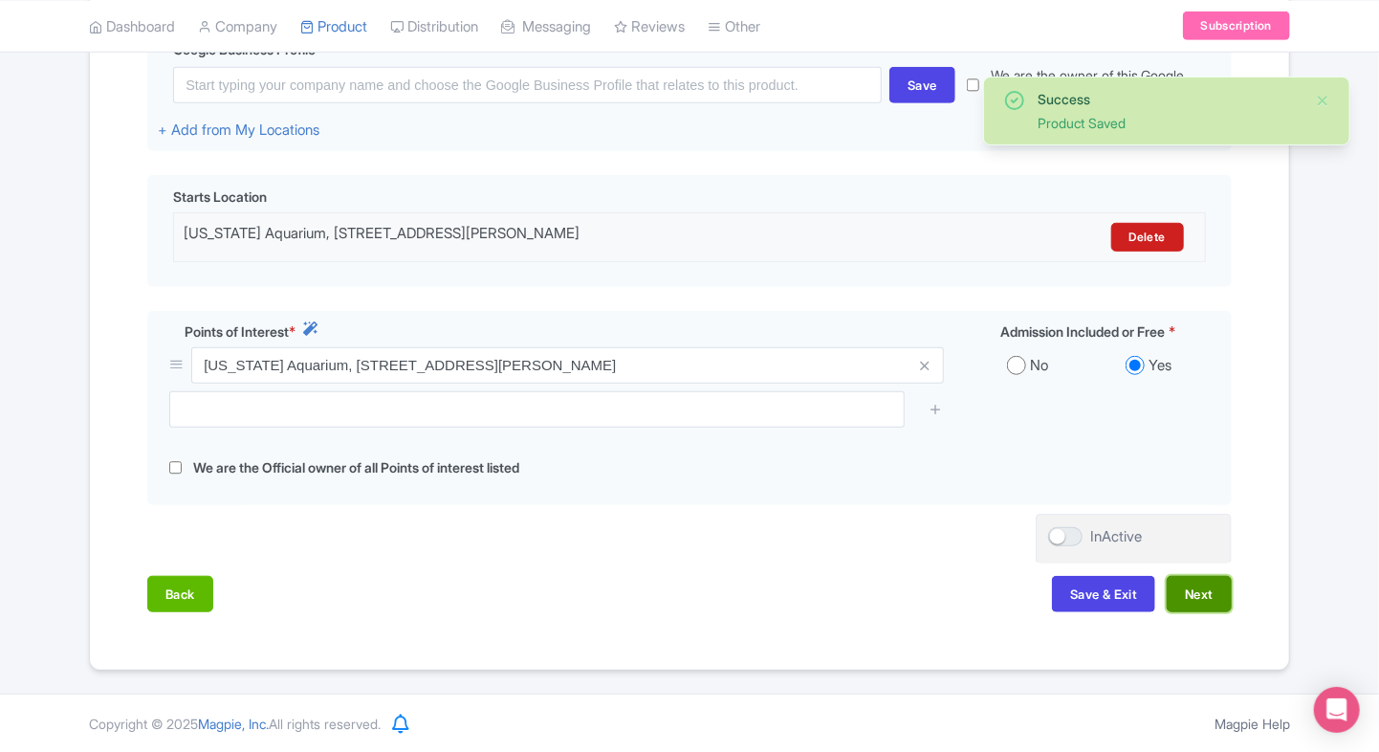
click at [1189, 581] on button "Next" at bounding box center [1199, 594] width 65 height 36
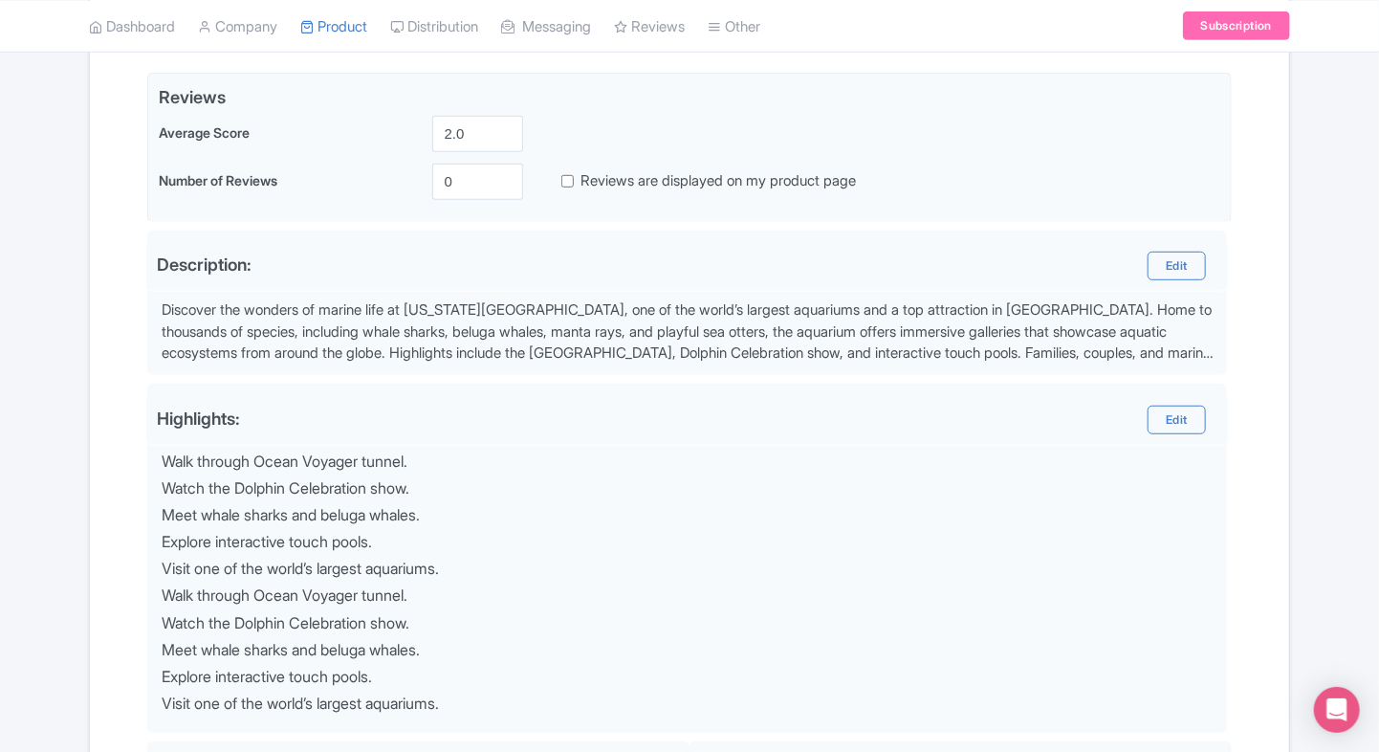
scroll to position [500, 0]
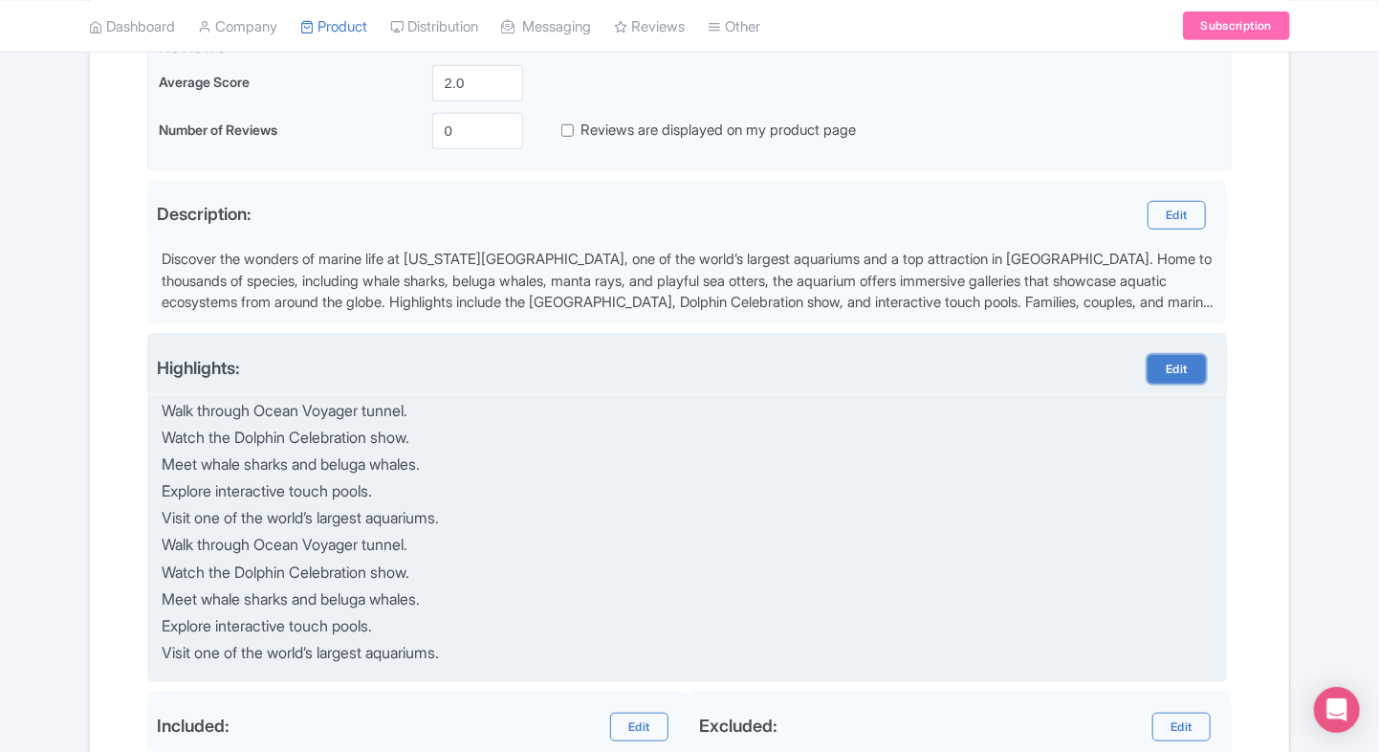
click at [1180, 375] on link "Edit" at bounding box center [1176, 369] width 57 height 29
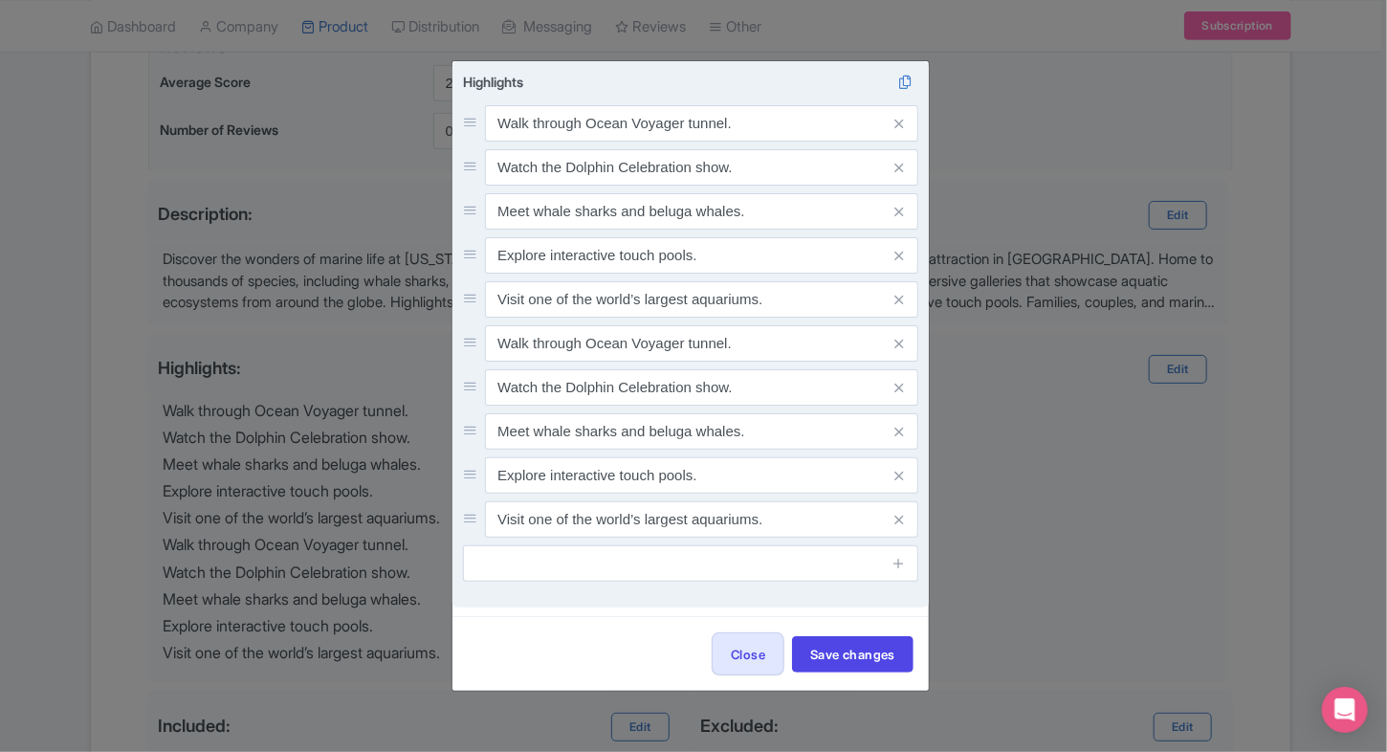
click at [904, 345] on span at bounding box center [899, 343] width 38 height 36
click at [899, 345] on icon at bounding box center [898, 344] width 9 height 14
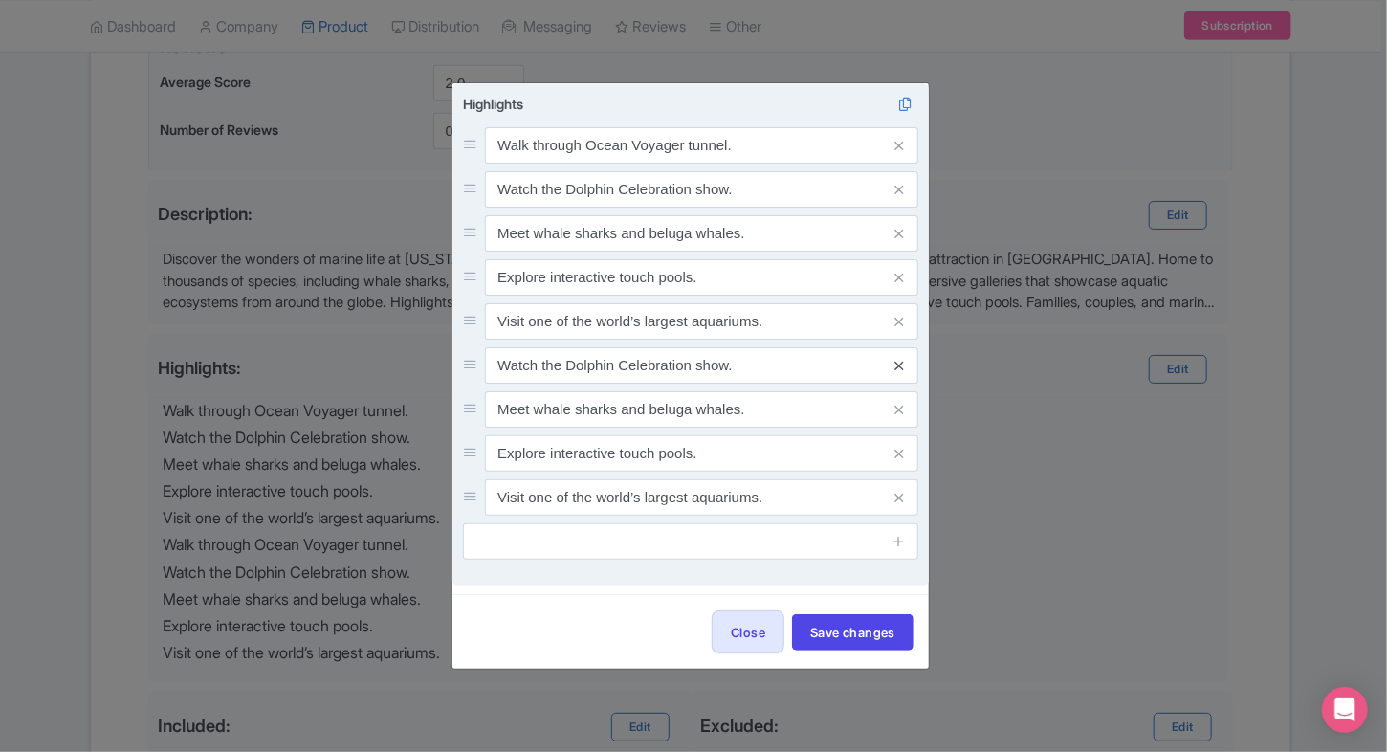
click at [898, 362] on icon at bounding box center [898, 366] width 9 height 14
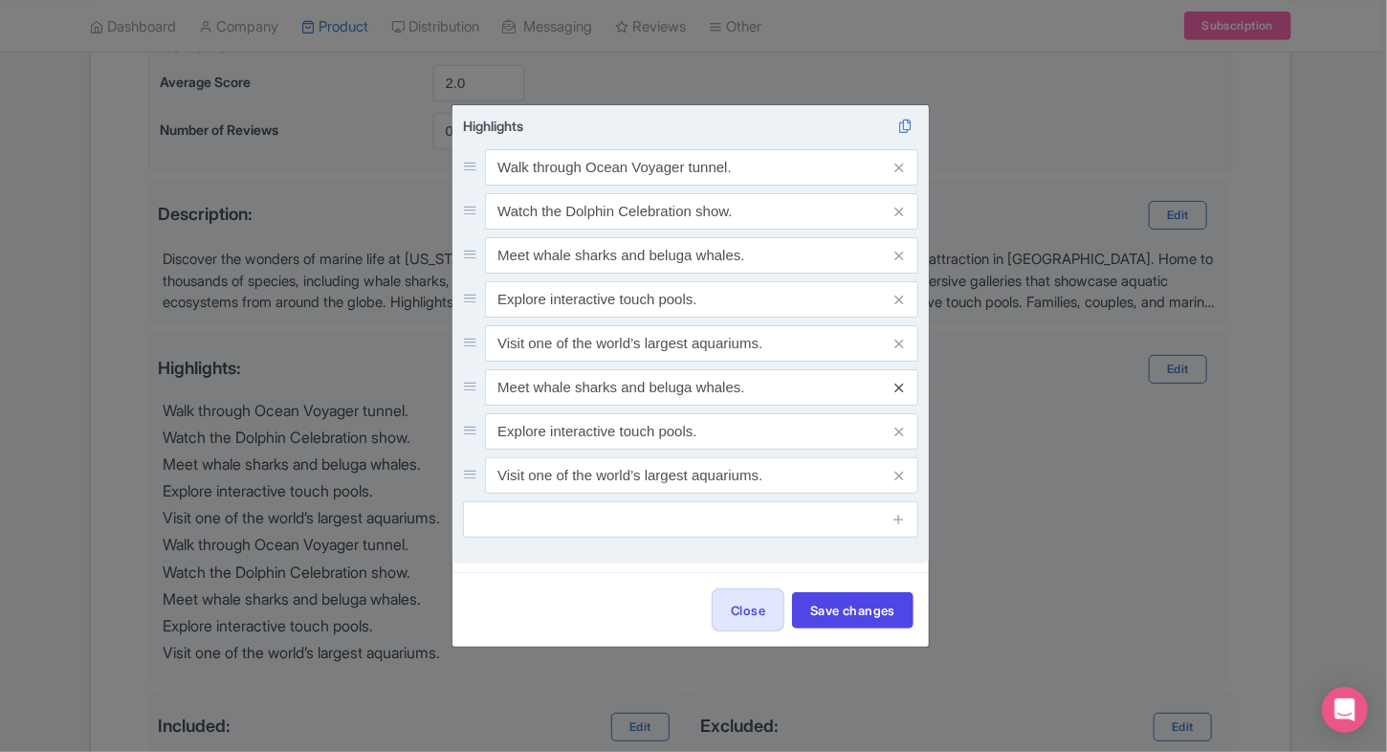
click at [900, 386] on icon at bounding box center [898, 388] width 9 height 14
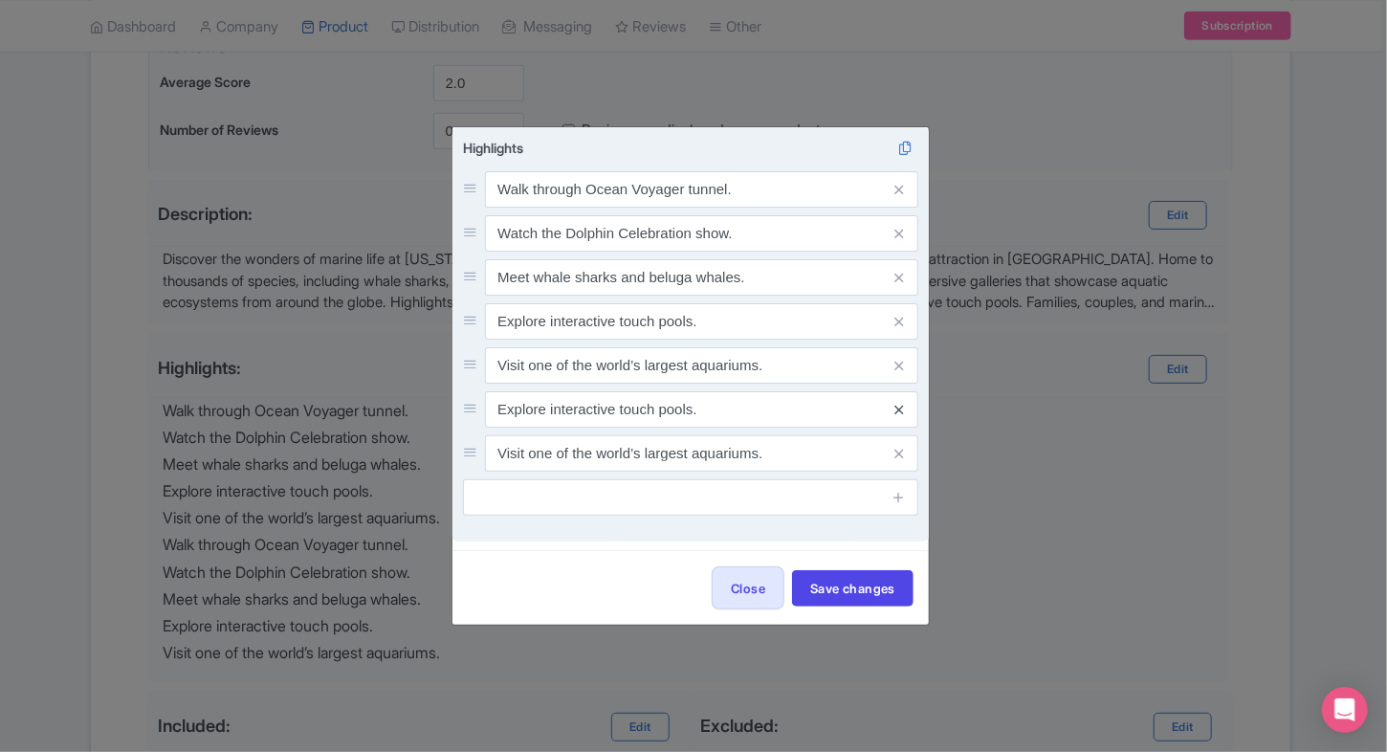
click at [899, 411] on icon at bounding box center [898, 410] width 9 height 14
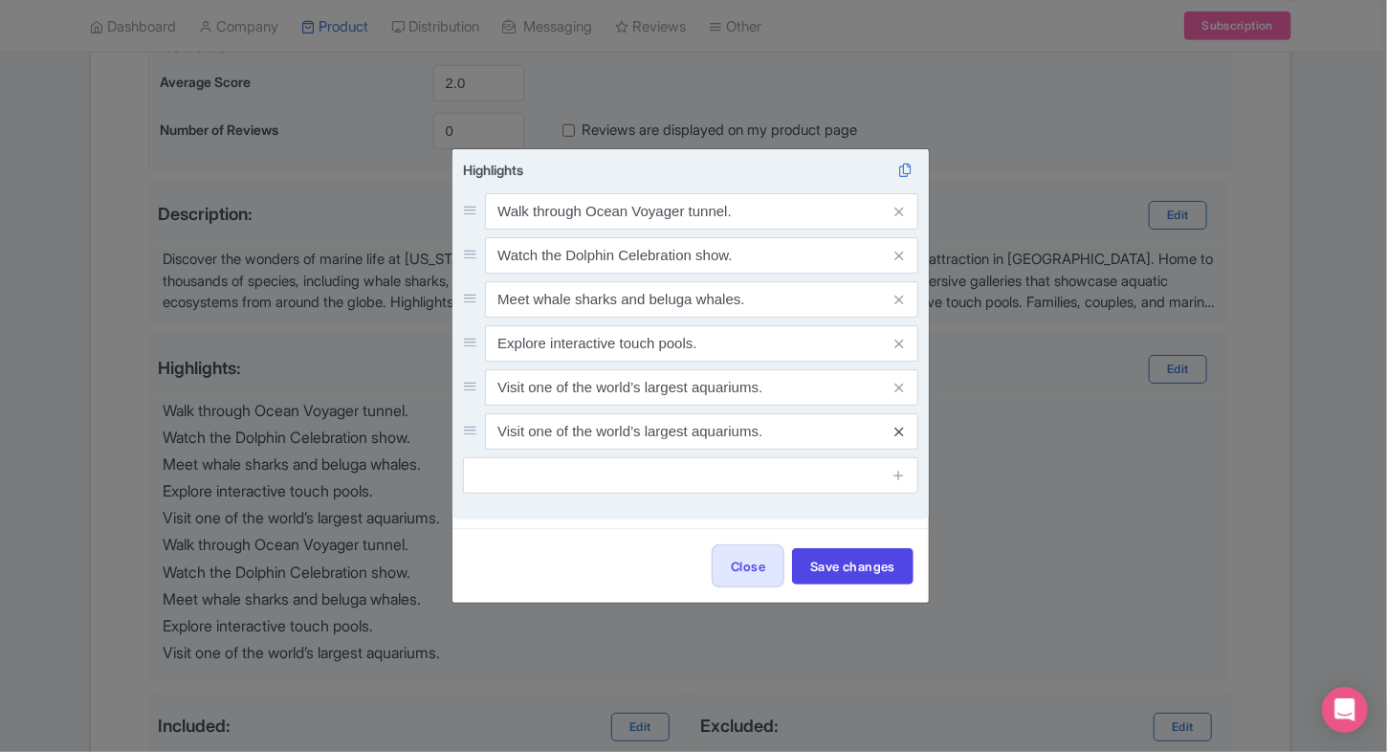
click at [898, 430] on icon at bounding box center [898, 432] width 9 height 14
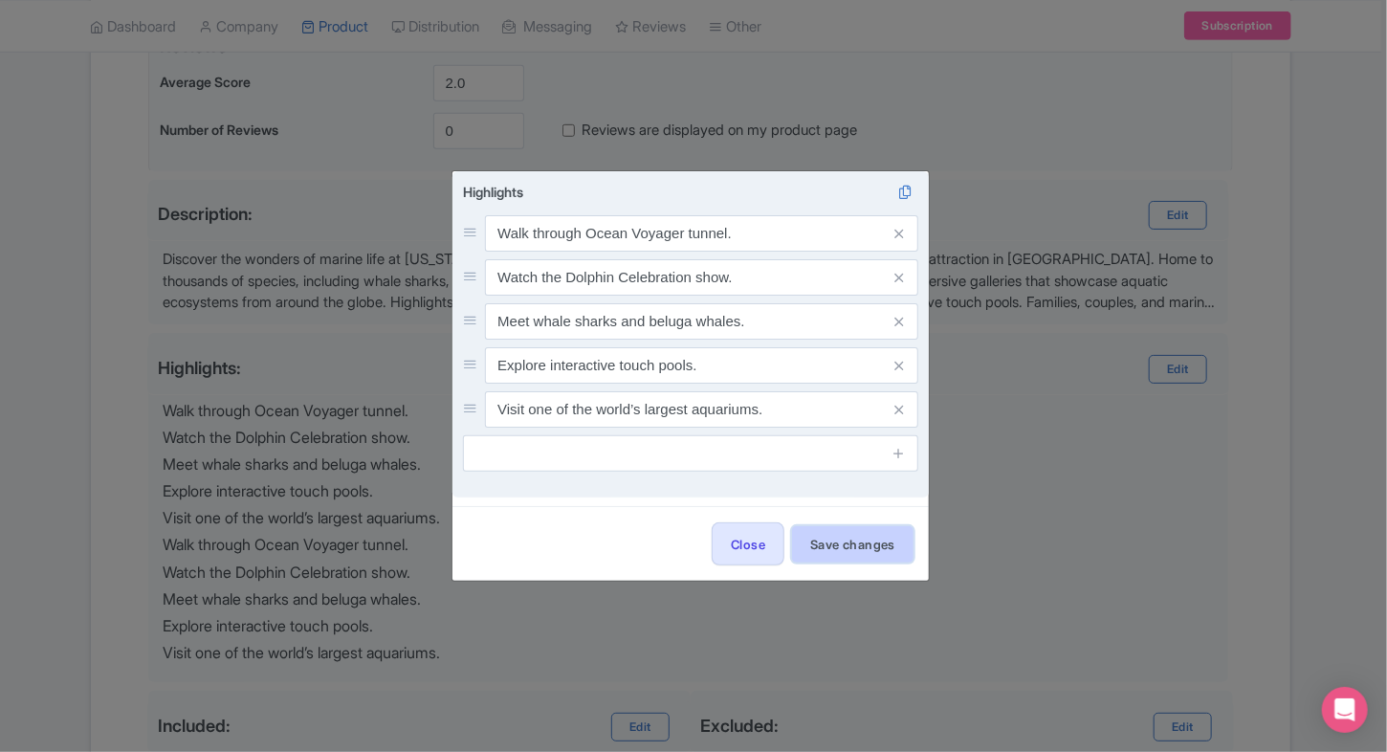
click at [842, 544] on button "Save changes" at bounding box center [852, 544] width 121 height 36
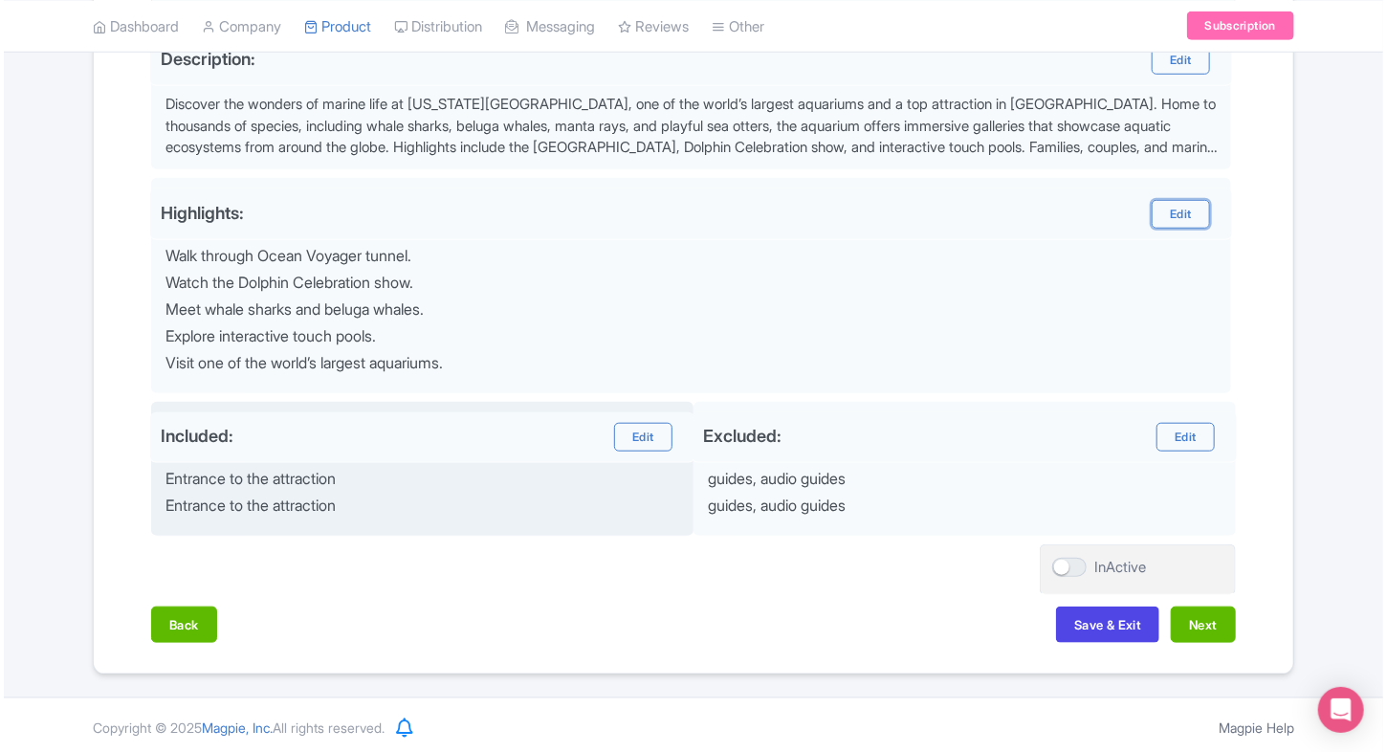
scroll to position [655, 0]
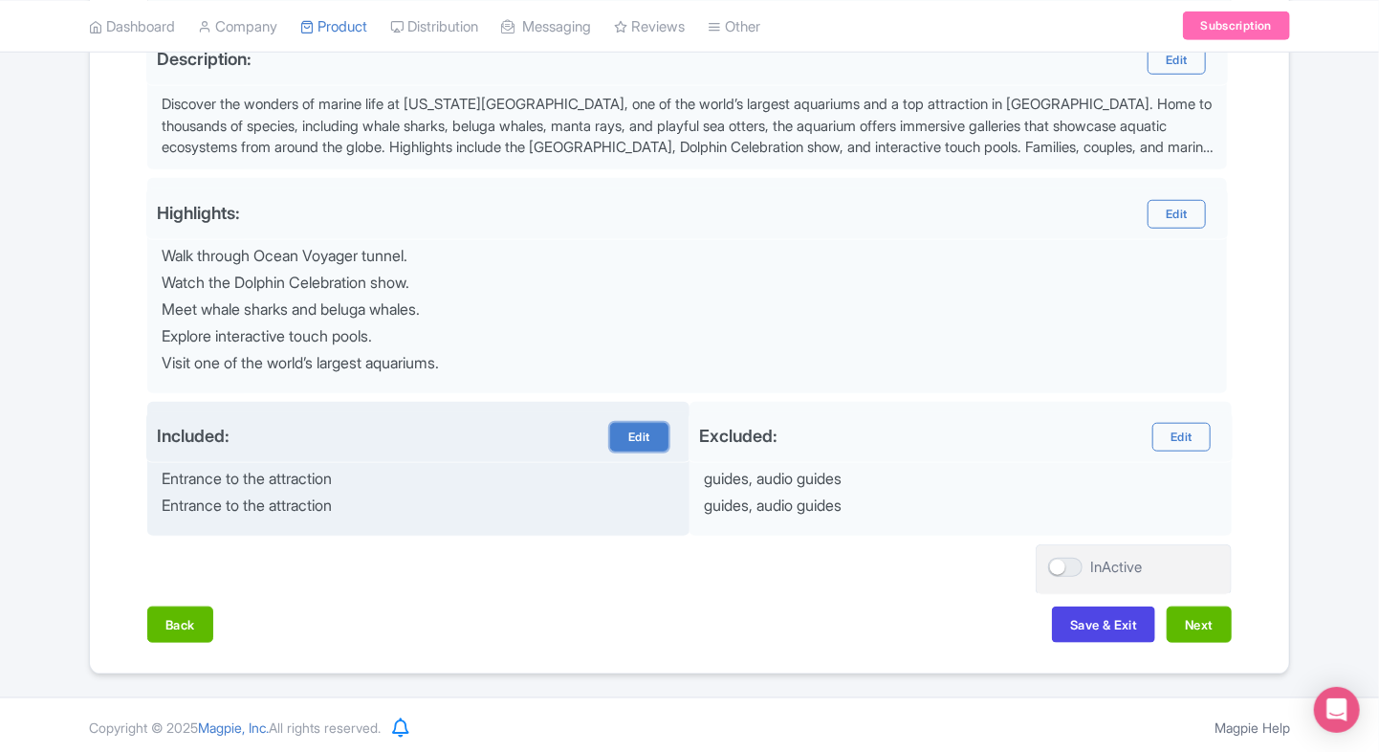
click at [638, 440] on link "Edit" at bounding box center [638, 437] width 57 height 29
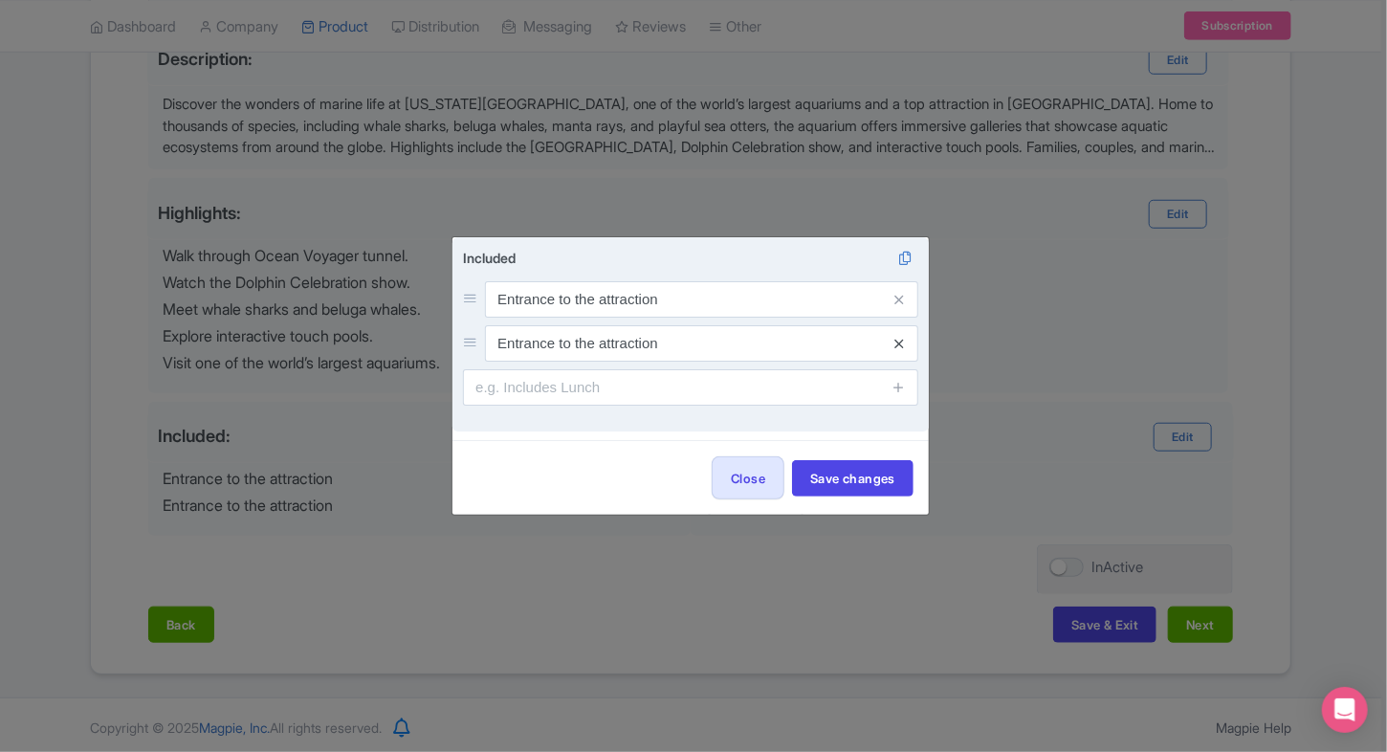
click at [900, 342] on icon at bounding box center [898, 344] width 9 height 14
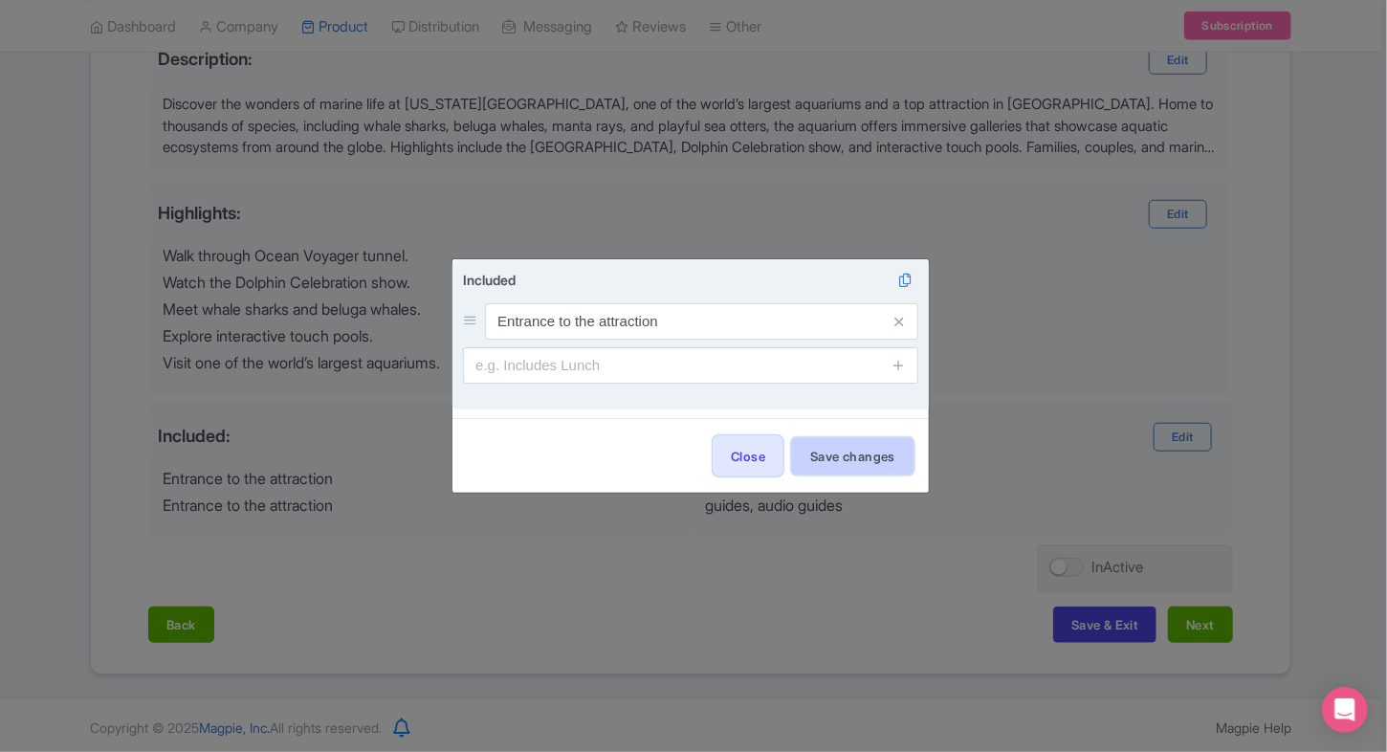
click at [846, 459] on button "Save changes" at bounding box center [852, 456] width 121 height 36
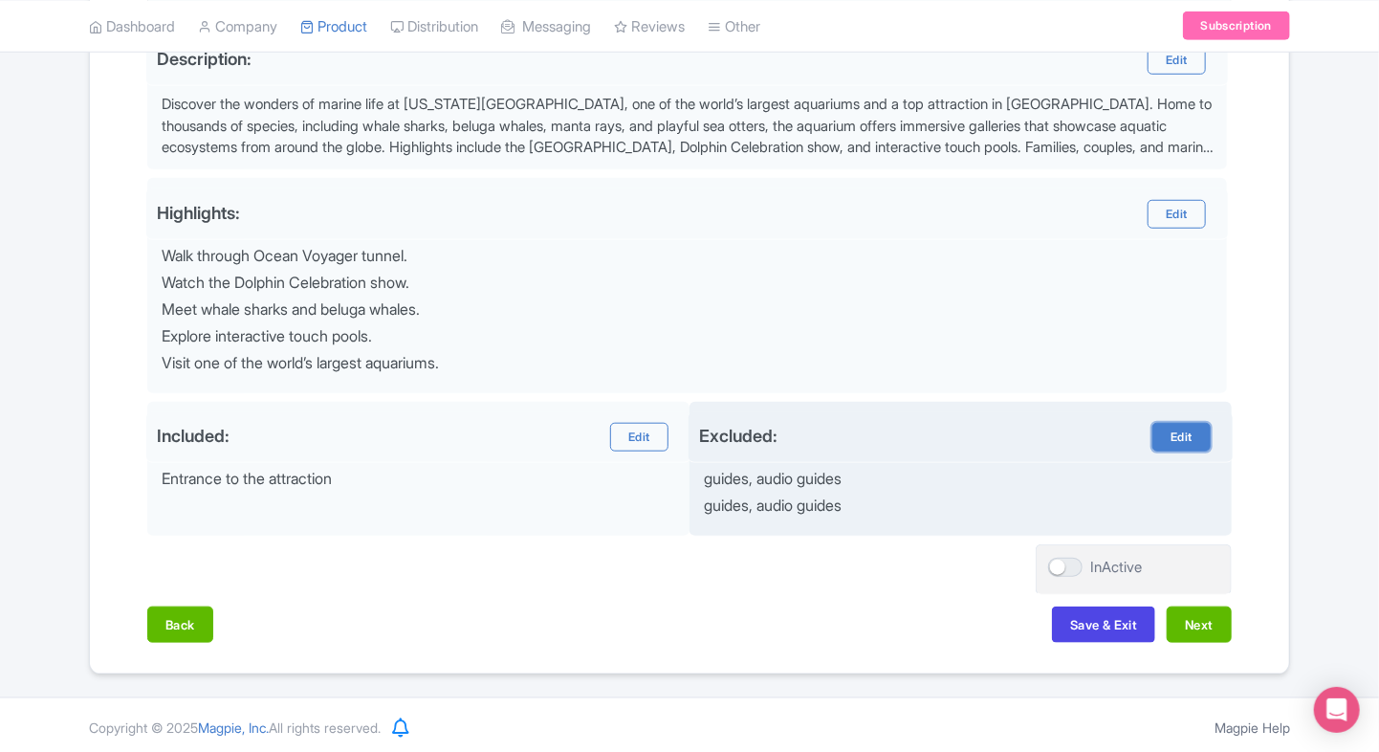
click at [667, 428] on link "Edit" at bounding box center [638, 437] width 57 height 29
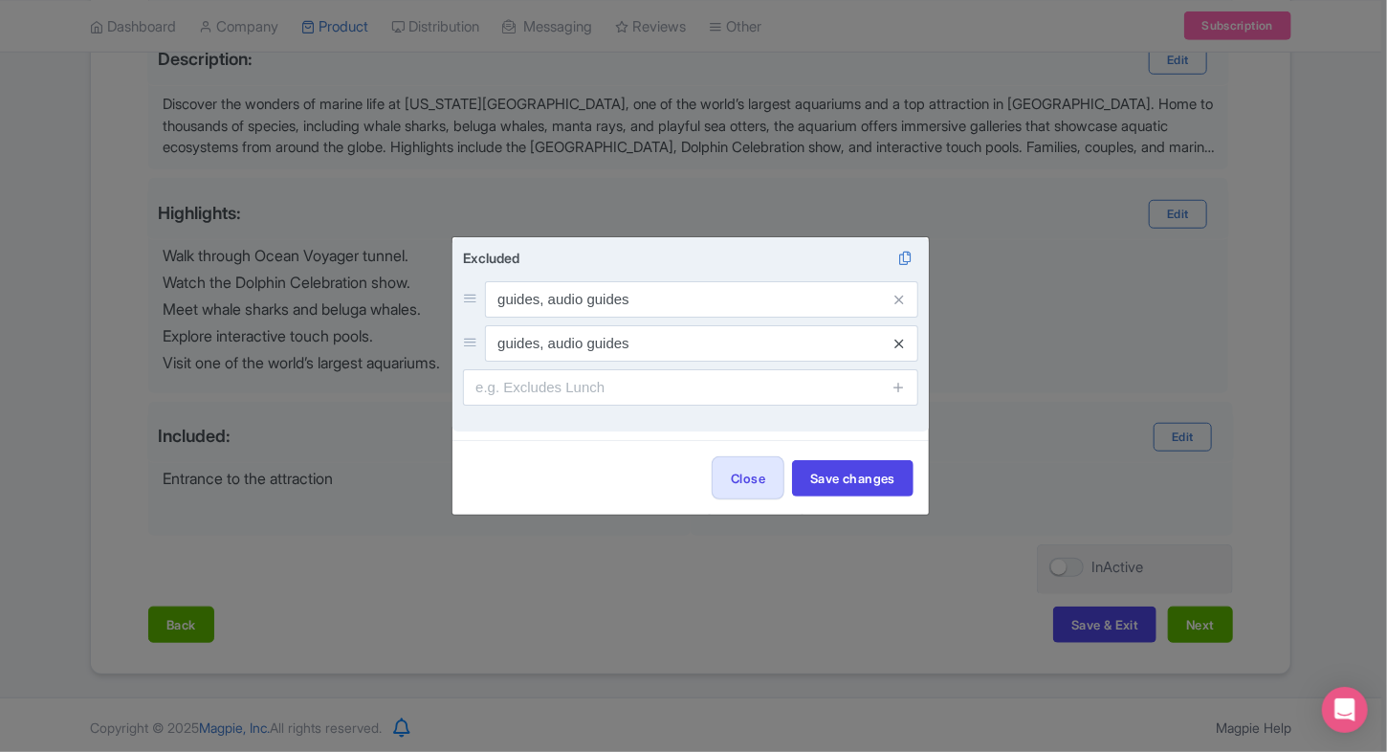
click at [899, 343] on icon at bounding box center [898, 344] width 9 height 14
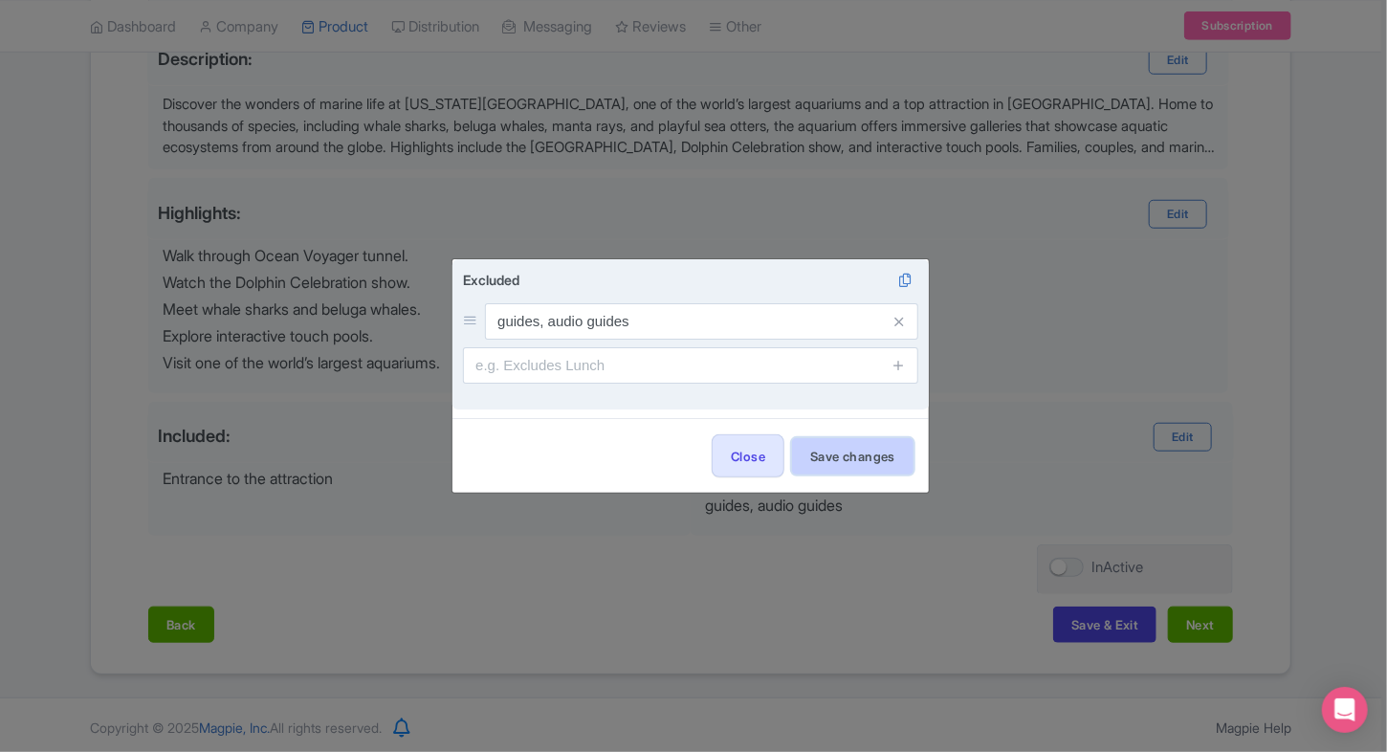
click at [866, 438] on button "Save changes" at bounding box center [852, 456] width 121 height 36
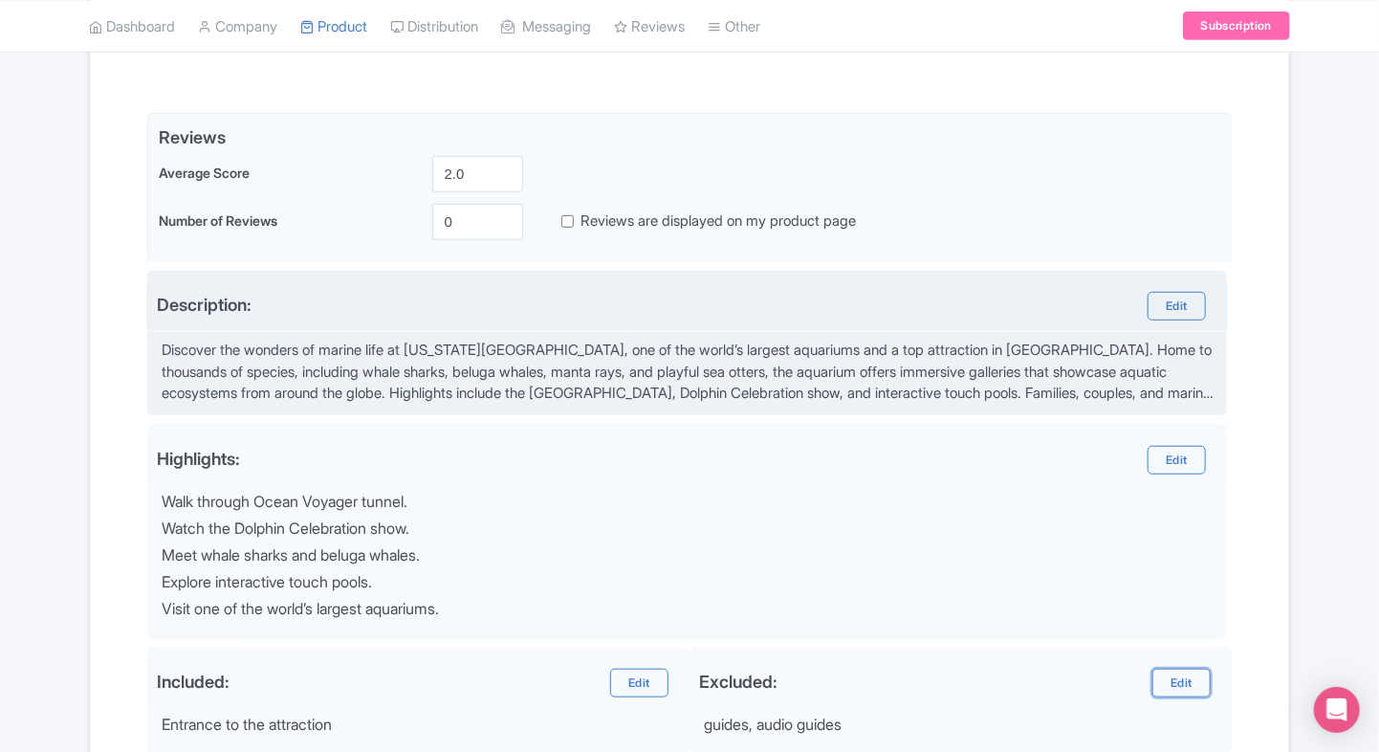
scroll to position [386, 0]
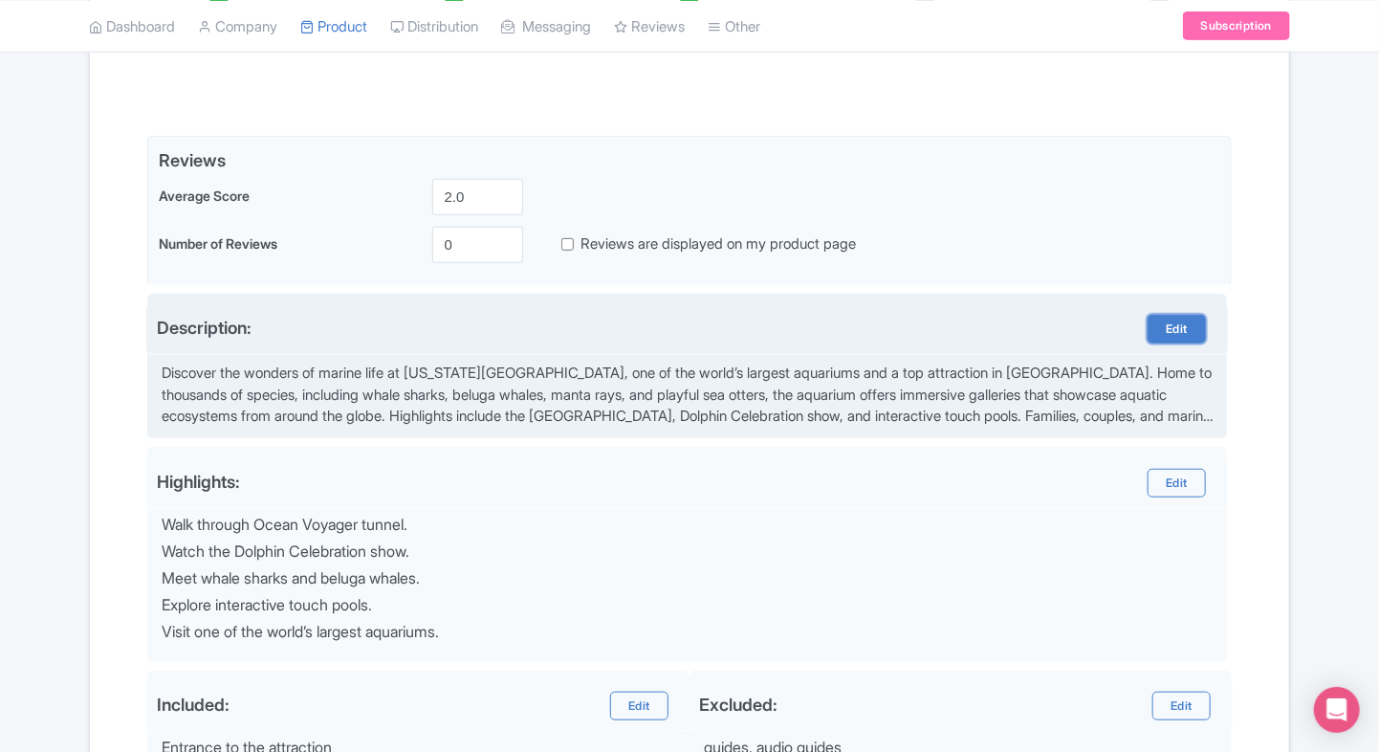
click at [1179, 336] on link "Edit" at bounding box center [1176, 329] width 57 height 29
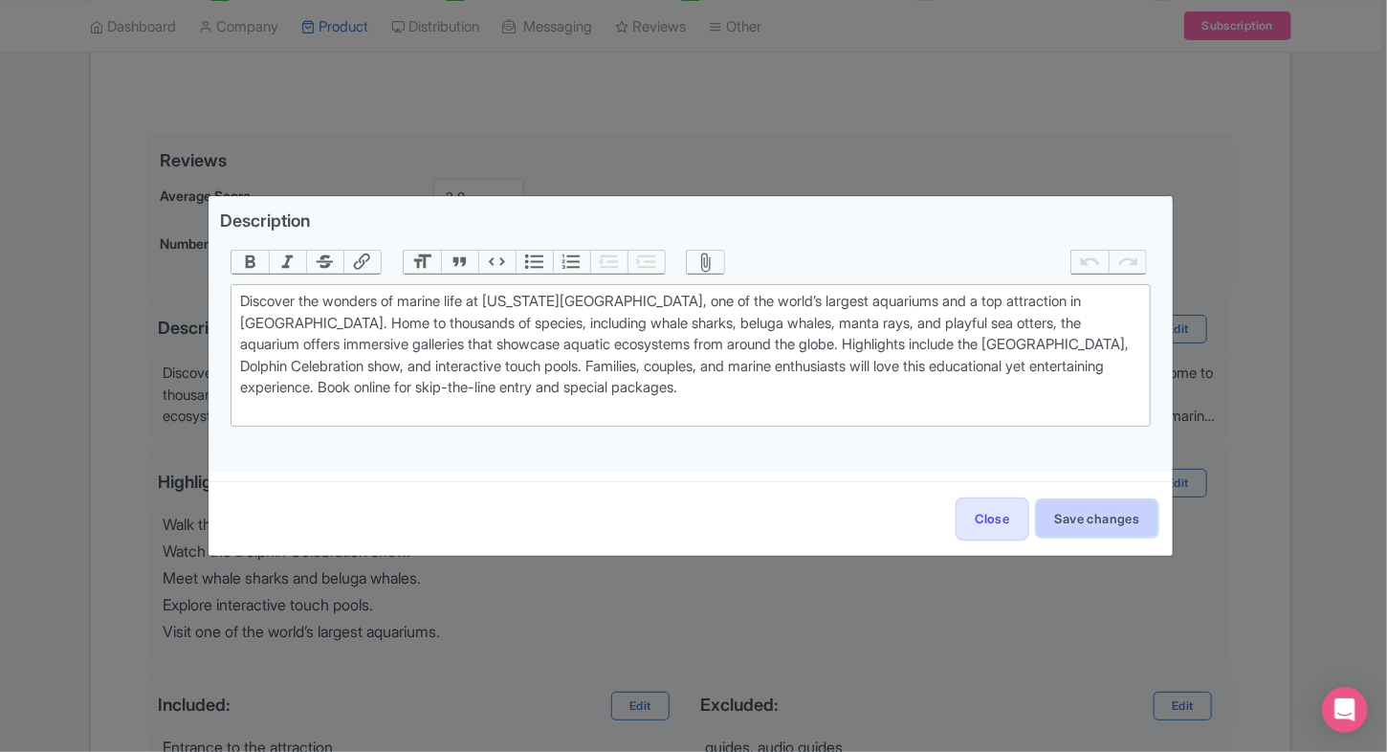
click at [1110, 519] on button "Save changes" at bounding box center [1097, 518] width 121 height 36
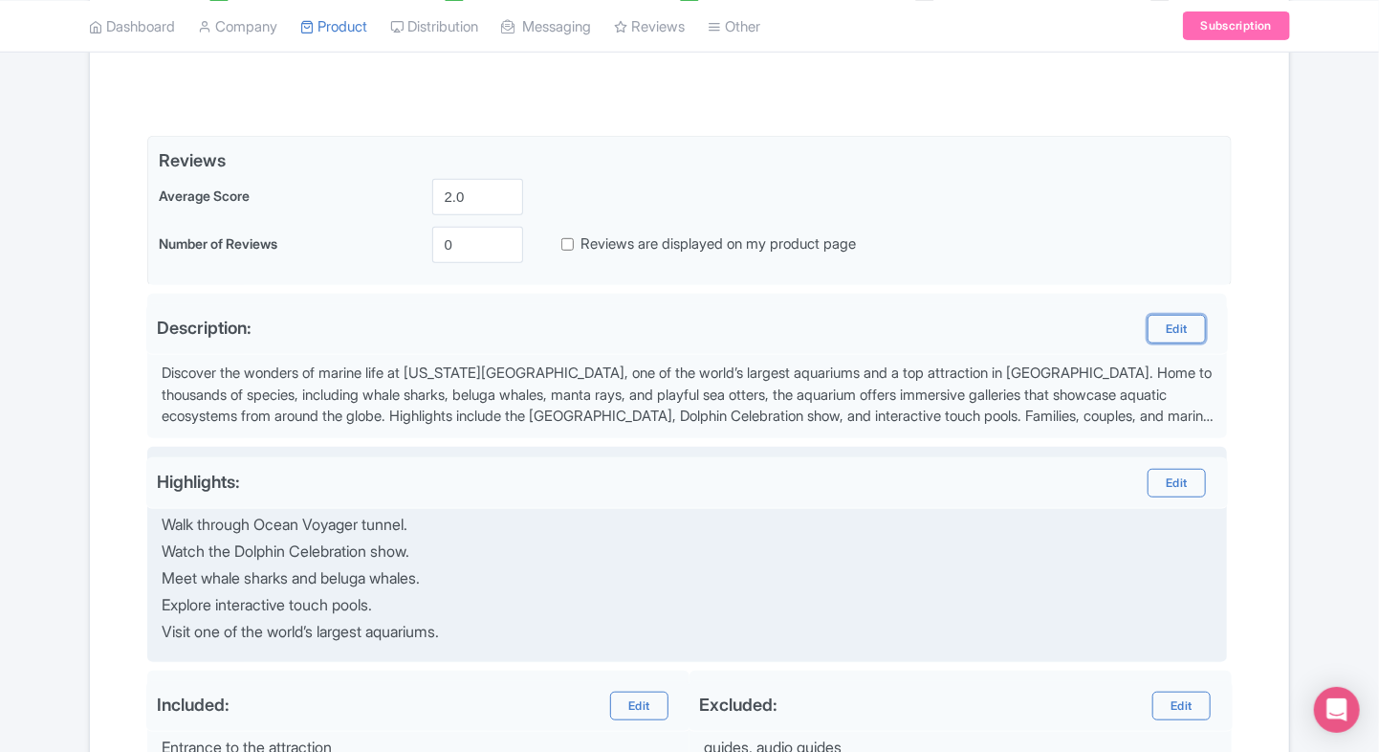
scroll to position [516, 0]
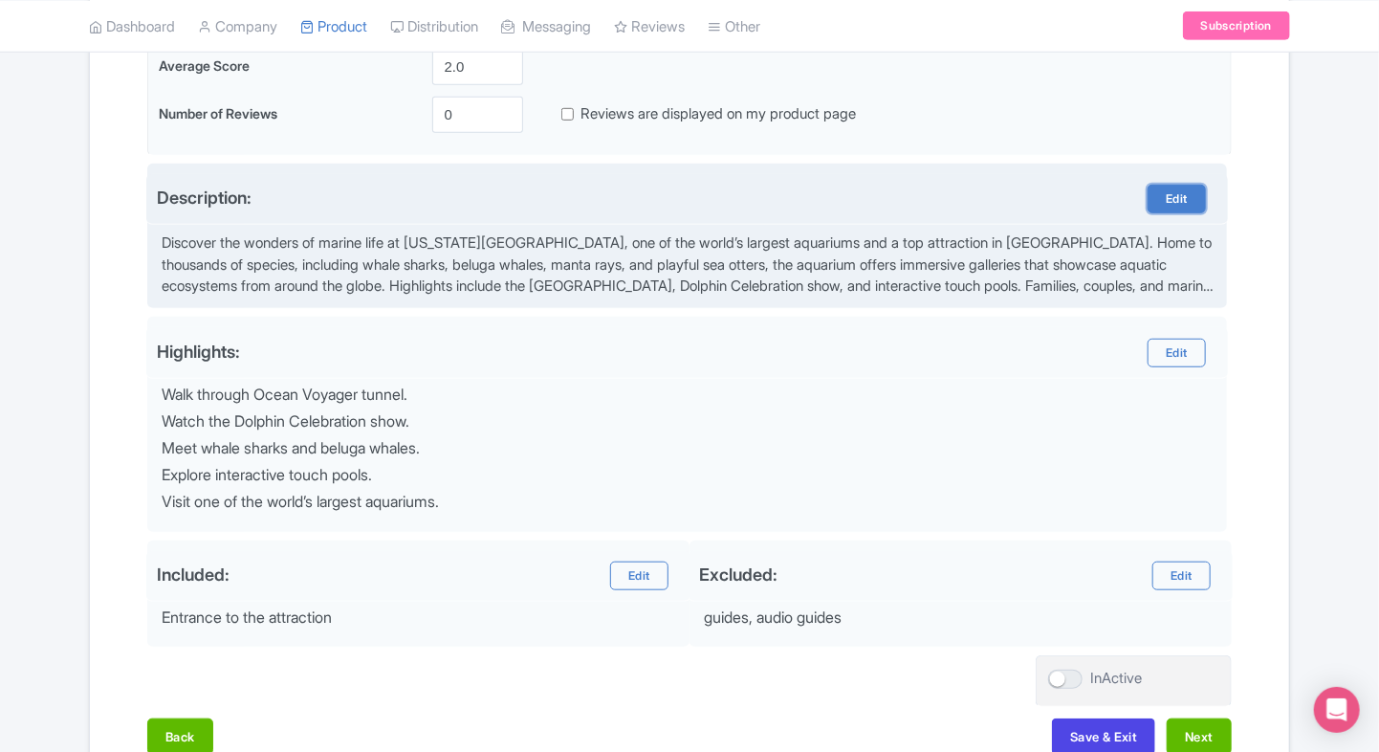
click at [1167, 200] on link "Edit" at bounding box center [1176, 199] width 57 height 29
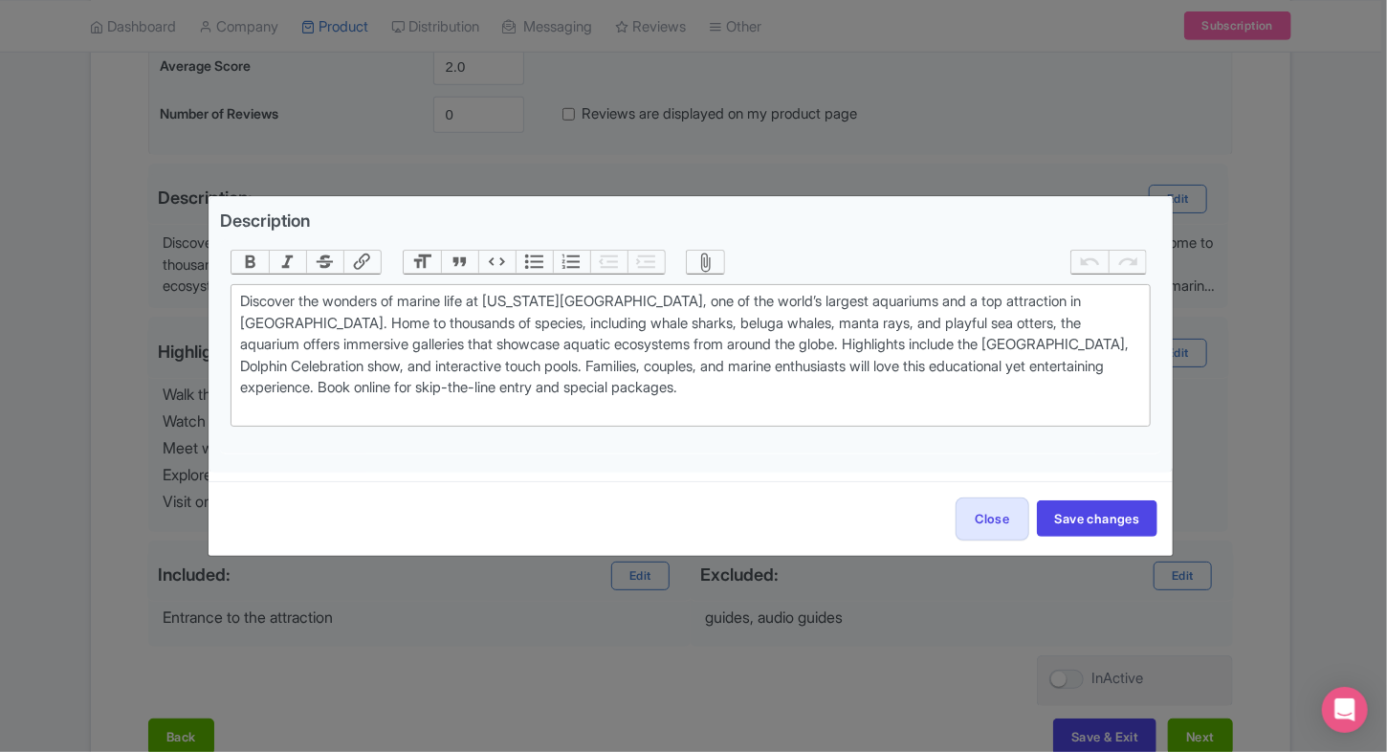
click at [160, 457] on div "Description Bold Italic Strikethrough Link Heading Quote Code Bullets Numbers D…" at bounding box center [693, 376] width 1387 height 752
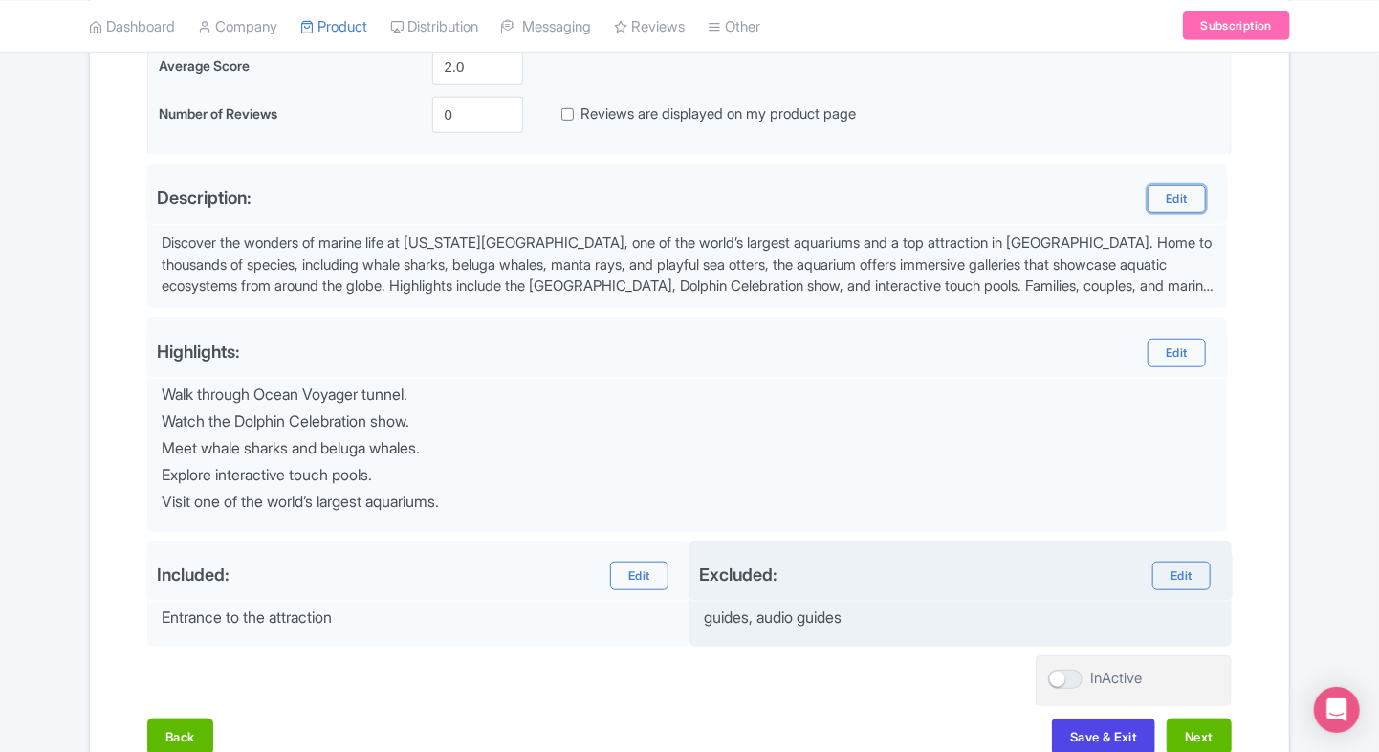
scroll to position [628, 0]
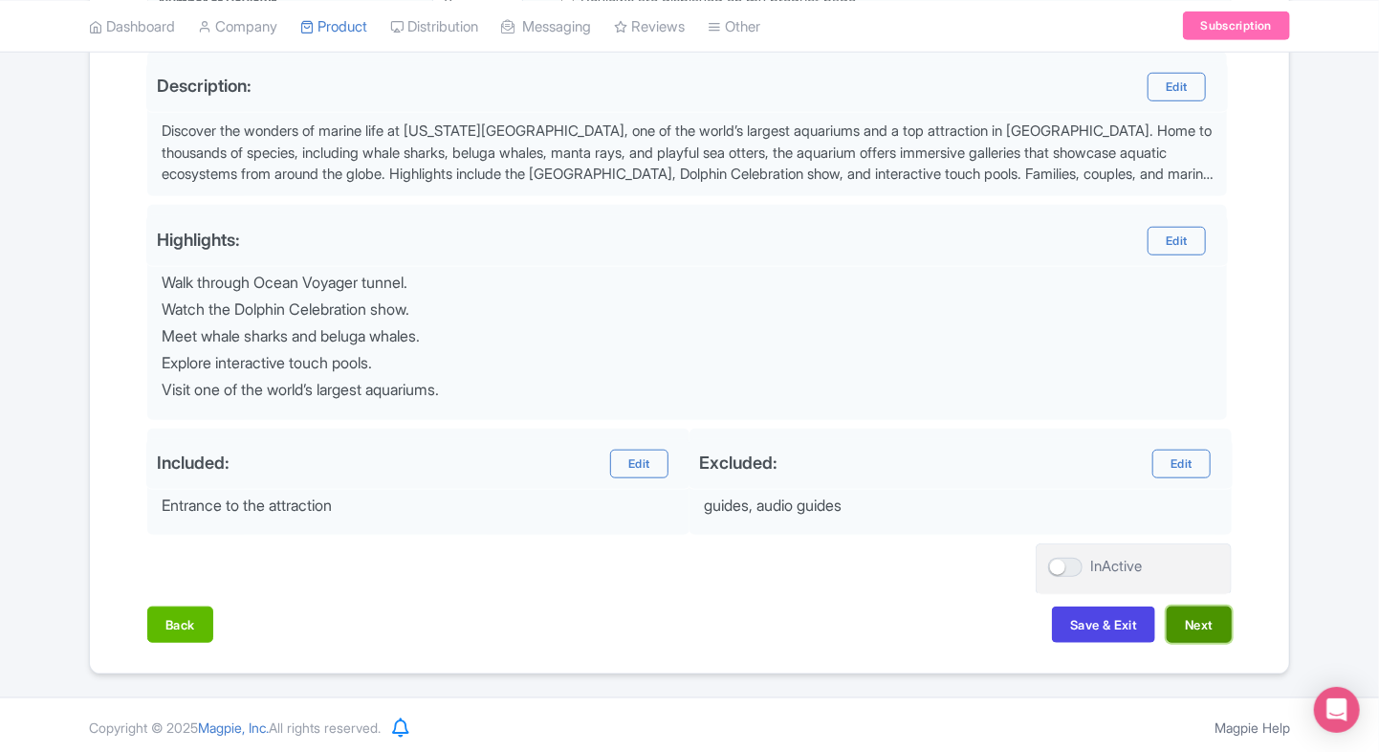
click at [1194, 618] on button "Next" at bounding box center [1199, 624] width 65 height 36
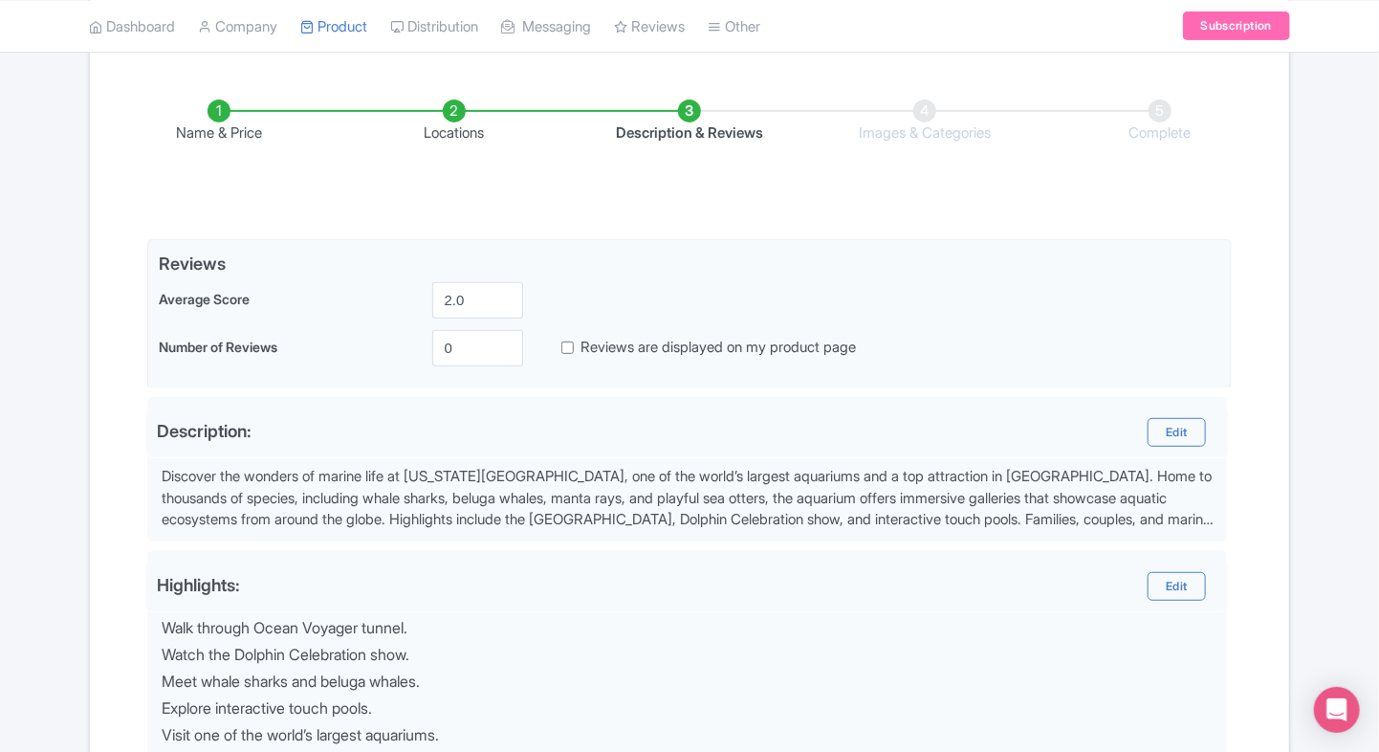
scroll to position [281, 0]
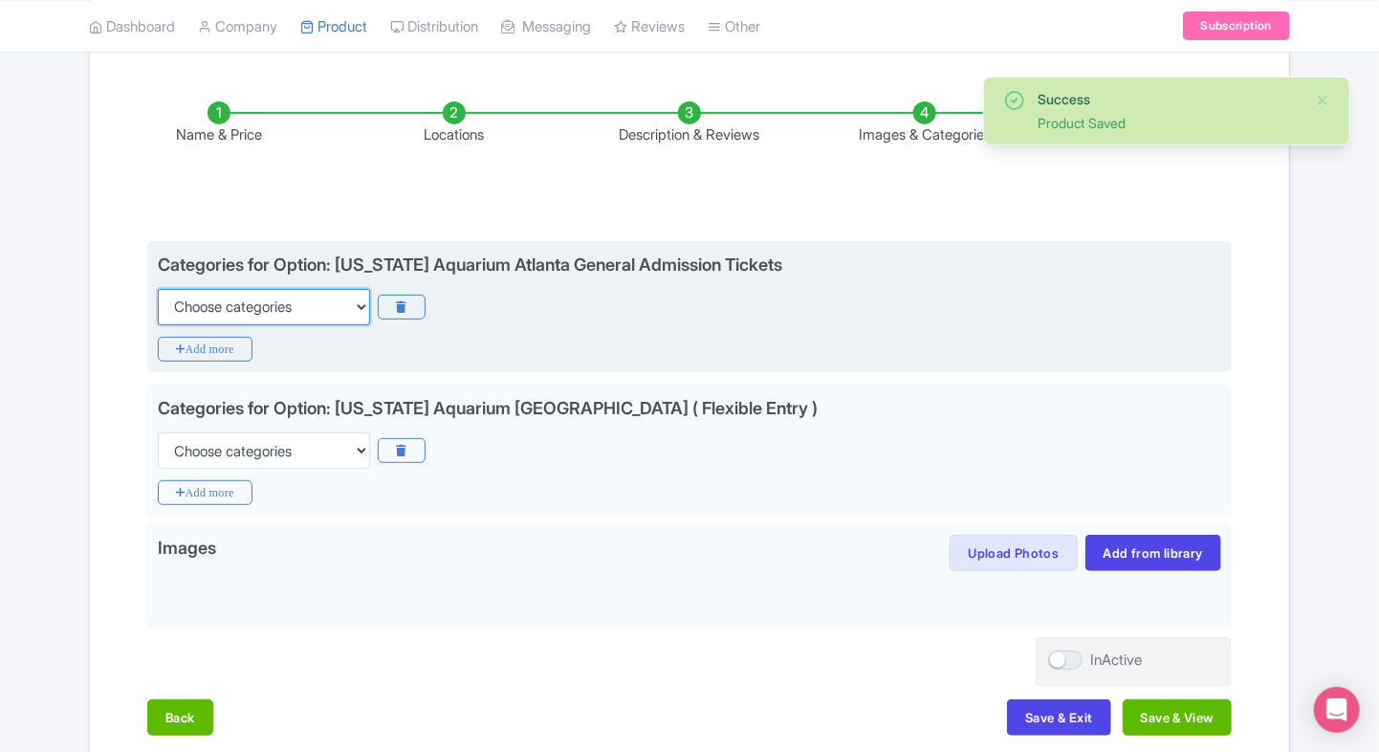
click at [298, 319] on select "Choose categories Adults Only Animals Audio Guide Beaches Bike Tours Boat Tours…" at bounding box center [264, 307] width 212 height 36
select select "family-friendly"
click at [158, 289] on select "Choose categories Adults Only Animals Audio Guide Beaches Bike Tours Boat Tours…" at bounding box center [264, 307] width 212 height 36
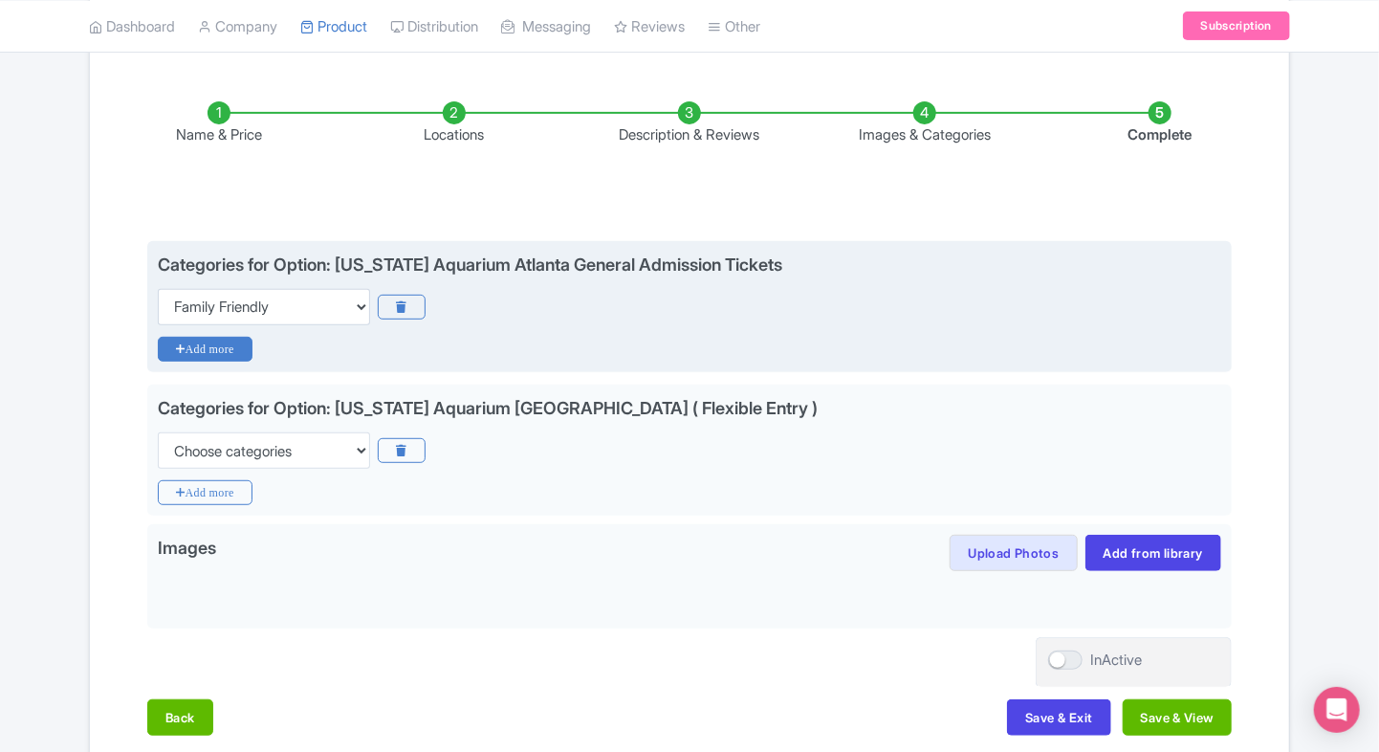
click at [229, 355] on icon "Add more" at bounding box center [205, 349] width 95 height 25
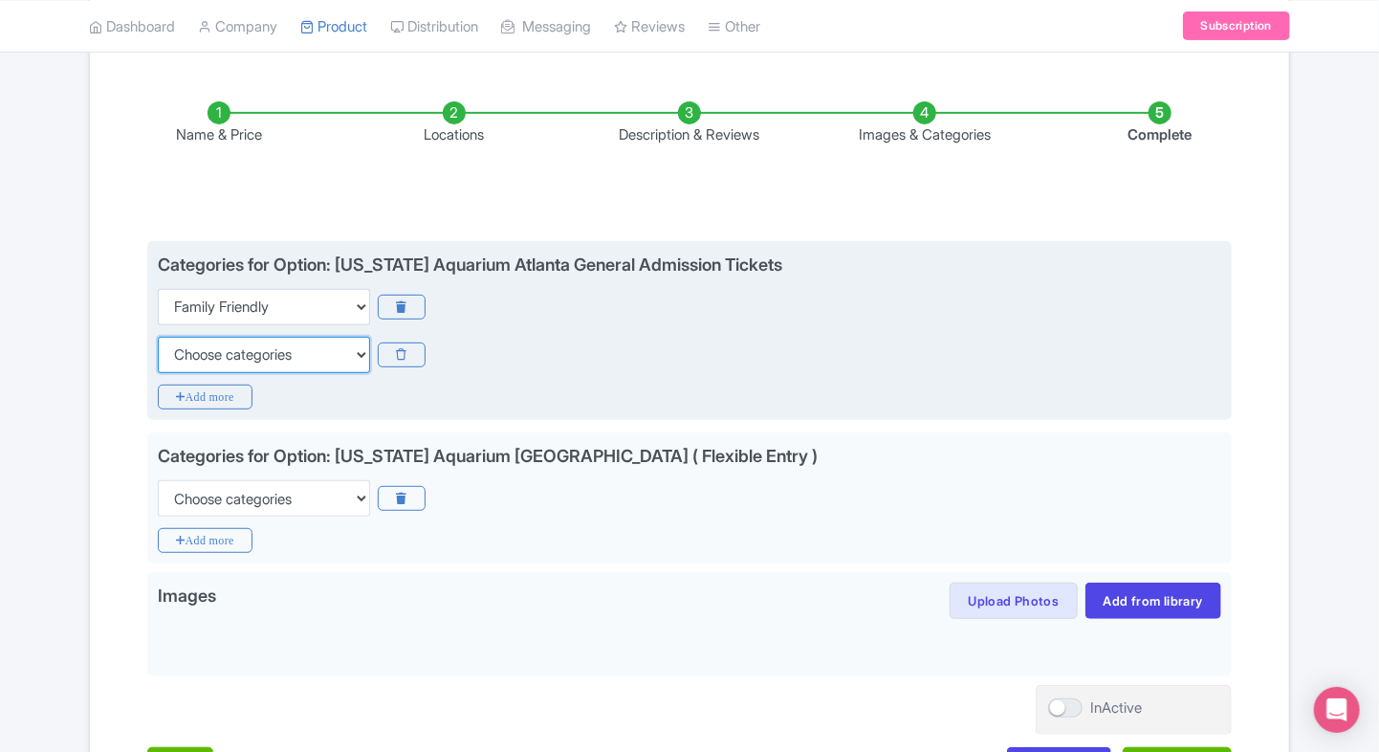
click at [229, 355] on select "Choose categories Adults Only Animals Audio Guide Beaches Bike Tours Boat Tours…" at bounding box center [264, 355] width 212 height 36
select select "wheelchair-accessible"
click at [158, 337] on select "Choose categories Adults Only Animals Audio Guide Beaches Bike Tours Boat Tours…" at bounding box center [264, 355] width 212 height 36
click at [203, 397] on icon "Add more" at bounding box center [205, 396] width 95 height 25
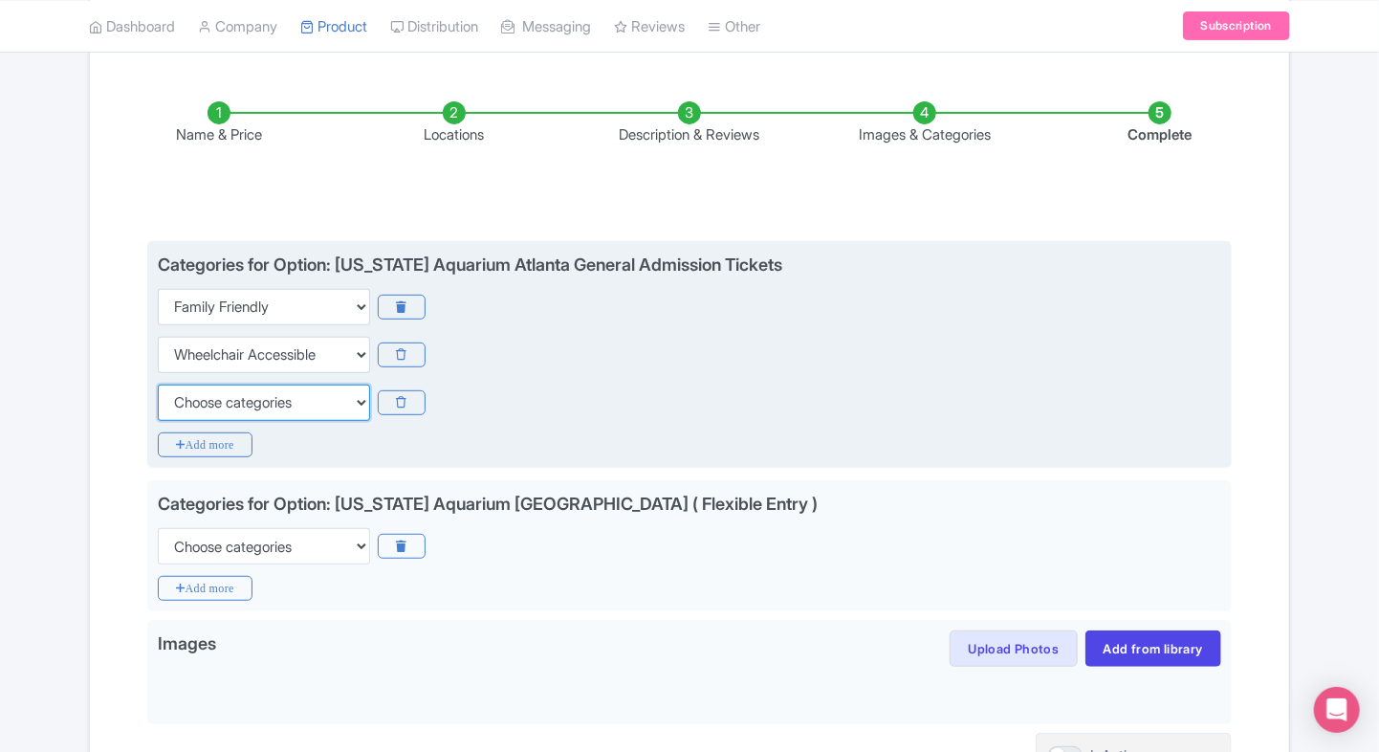
click at [203, 397] on select "Choose categories Adults Only Animals Audio Guide Beaches Bike Tours Boat Tours…" at bounding box center [264, 402] width 212 height 36
select select "self-guided"
click at [158, 384] on select "Choose categories Adults Only Animals Audio Guide Beaches Bike Tours Boat Tours…" at bounding box center [264, 402] width 212 height 36
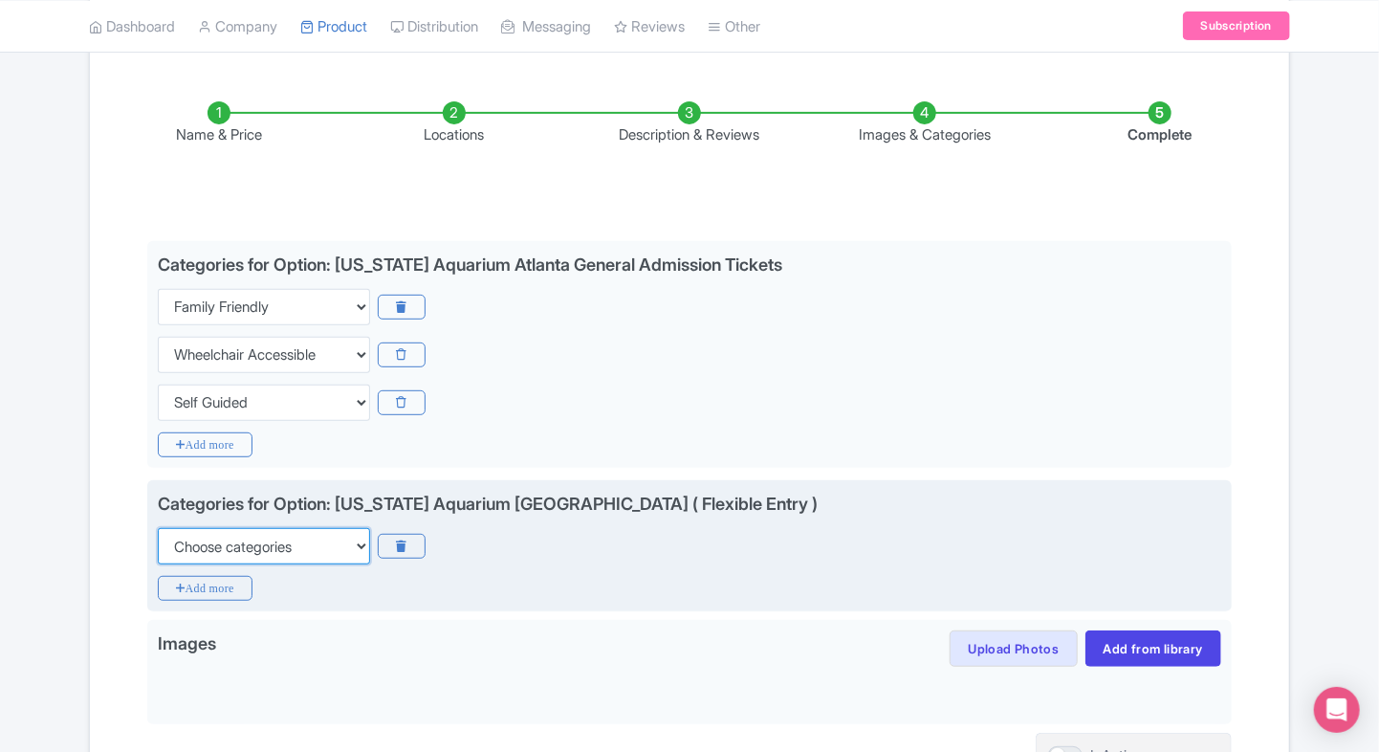
click at [198, 551] on select "Choose categories Adults Only Animals Audio Guide Beaches Bike Tours Boat Tours…" at bounding box center [264, 546] width 212 height 36
select select "family-friendly"
click at [158, 528] on select "Choose categories Adults Only Animals Audio Guide Beaches Bike Tours Boat Tours…" at bounding box center [264, 546] width 212 height 36
click at [187, 589] on icon "Add more" at bounding box center [205, 588] width 95 height 25
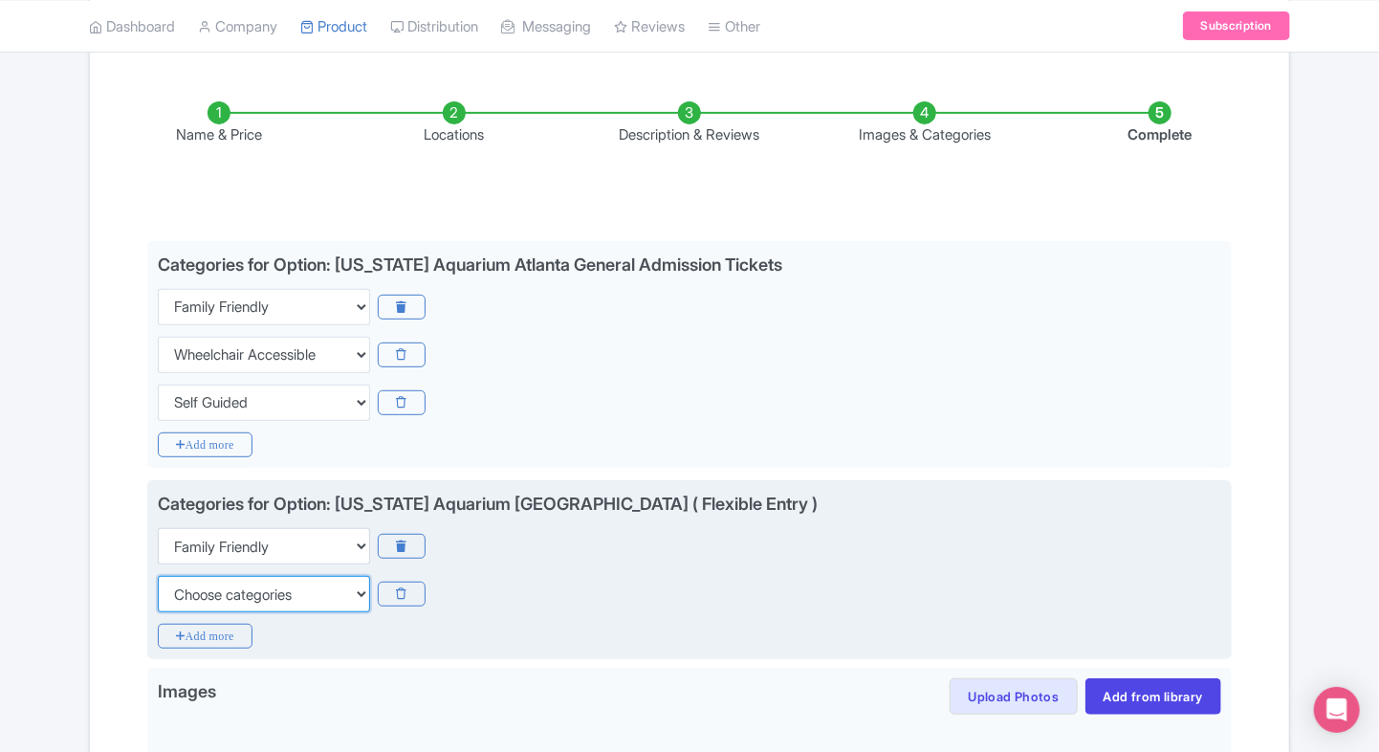
click at [187, 589] on select "Choose categories Adults Only Animals Audio Guide Beaches Bike Tours Boat Tours…" at bounding box center [264, 594] width 212 height 36
click at [158, 576] on select "Choose categories Adults Only Animals Audio Guide Beaches Bike Tours Boat Tours…" at bounding box center [264, 594] width 212 height 36
click at [187, 589] on select "Choose categories Adults Only Animals Audio Guide Beaches Bike Tours Boat Tours…" at bounding box center [264, 594] width 212 height 36
select select "wheelchair-accessible"
click at [158, 576] on select "Choose categories Adults Only Animals Audio Guide Beaches Bike Tours Boat Tours…" at bounding box center [264, 594] width 212 height 36
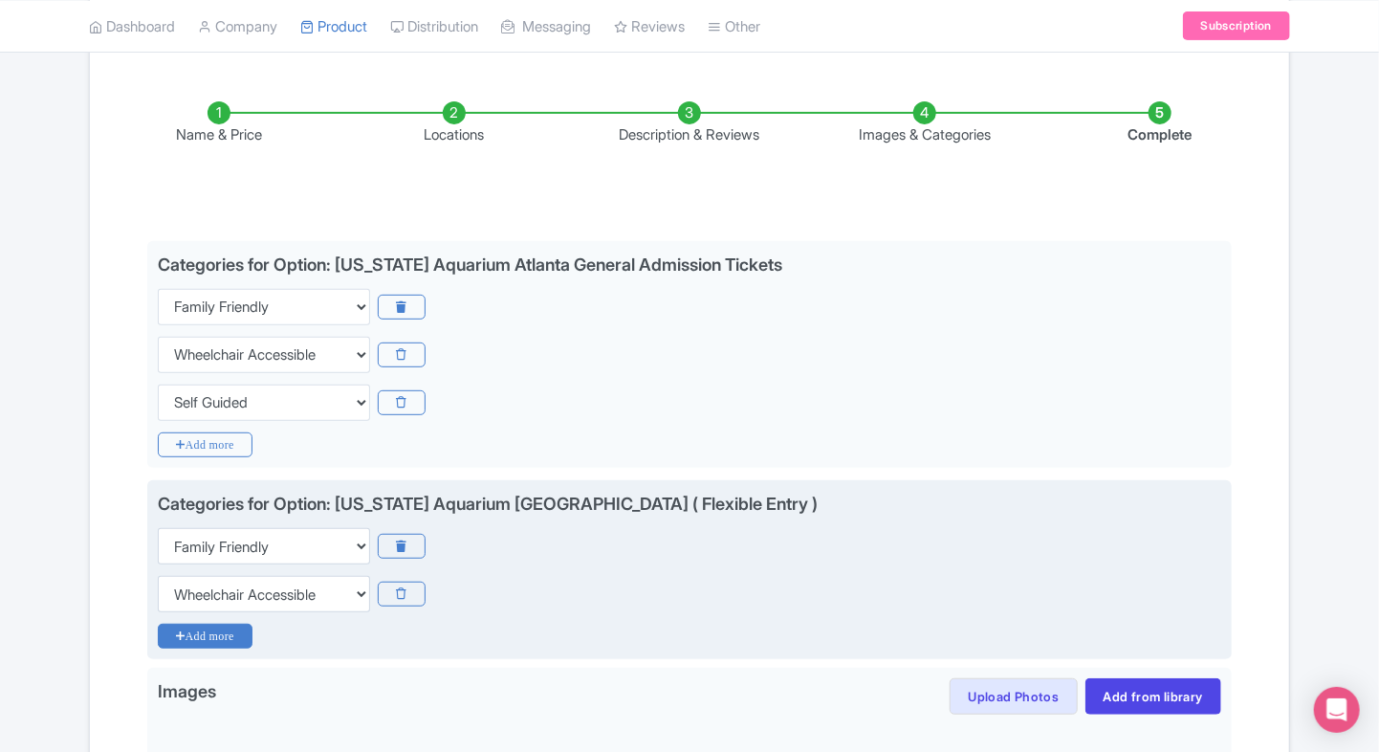
click at [189, 641] on icon "Add more" at bounding box center [205, 635] width 95 height 25
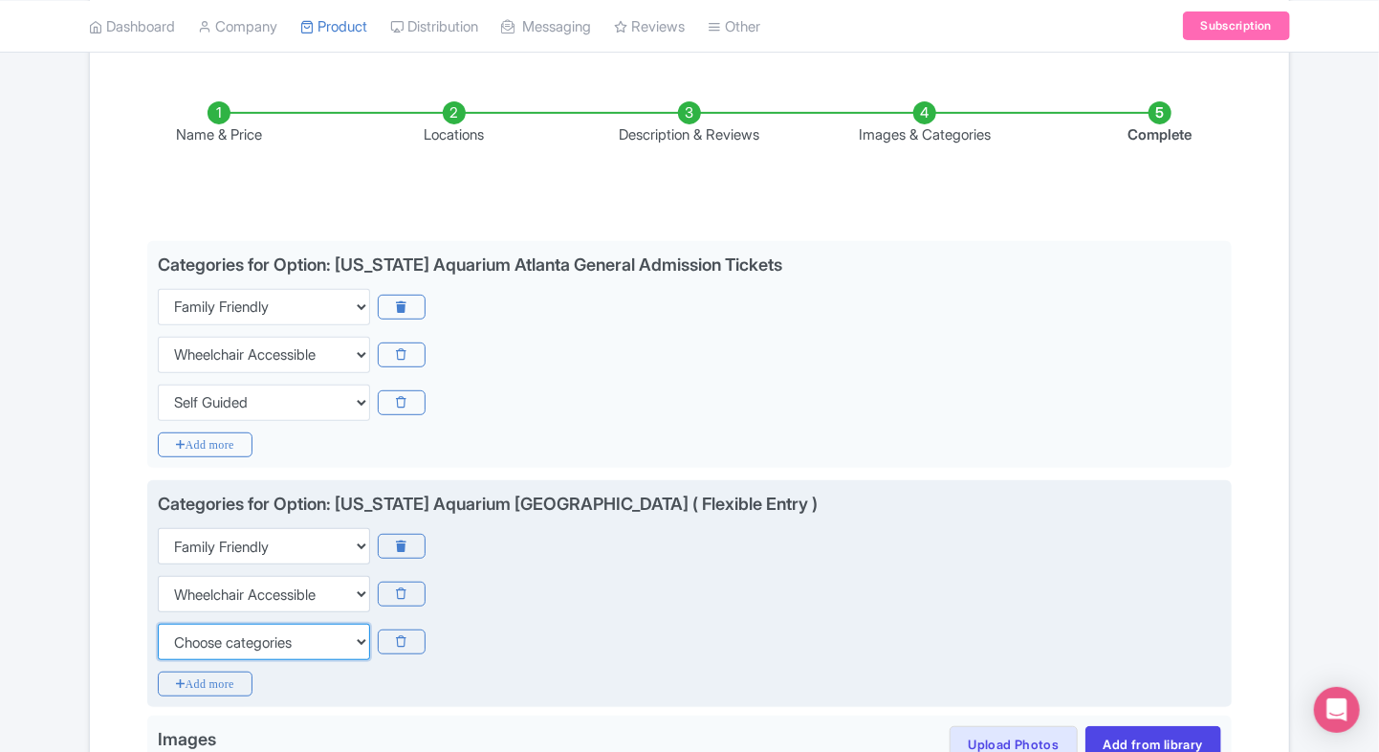
click at [189, 641] on select "Choose categories Adults Only Animals Audio Guide Beaches Bike Tours Boat Tours…" at bounding box center [264, 641] width 212 height 36
select select "self-guided"
click at [158, 623] on select "Choose categories Adults Only Animals Audio Guide Beaches Bike Tours Boat Tours…" at bounding box center [264, 641] width 212 height 36
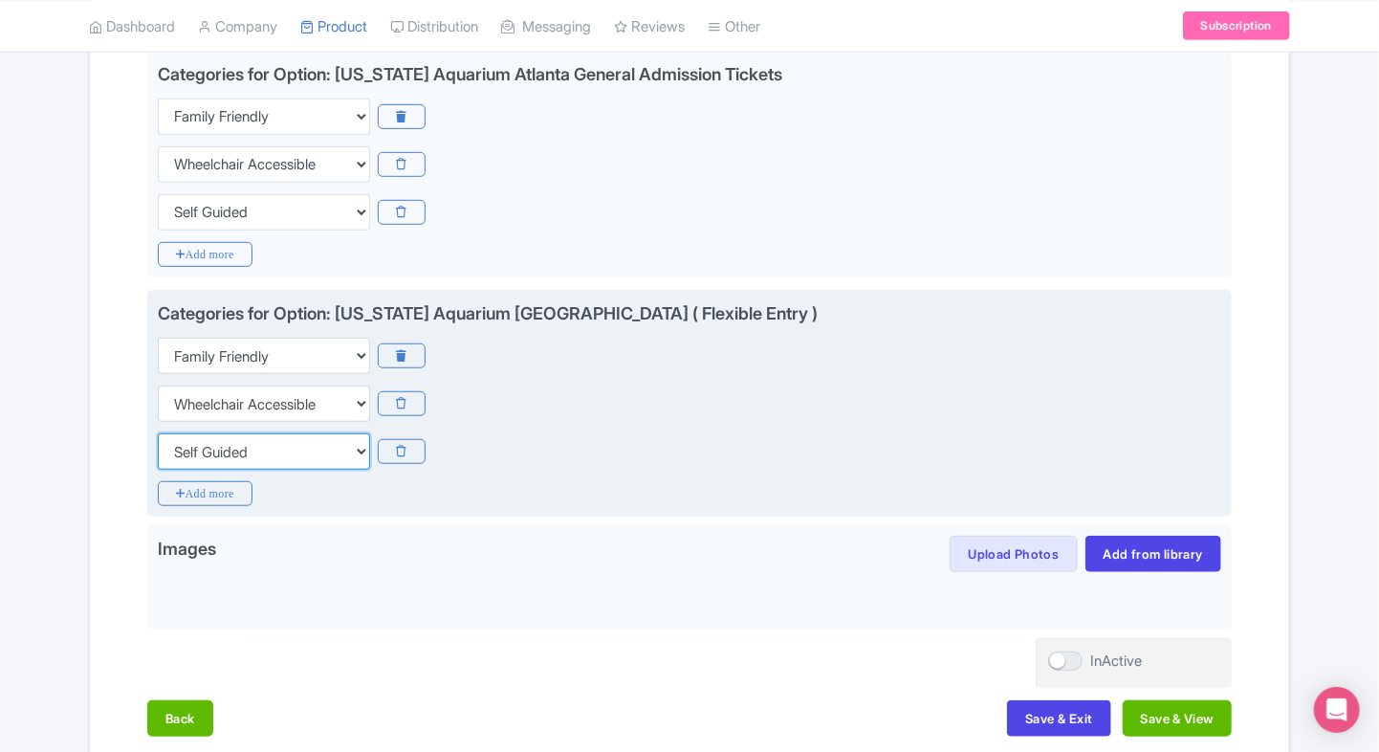
scroll to position [472, 0]
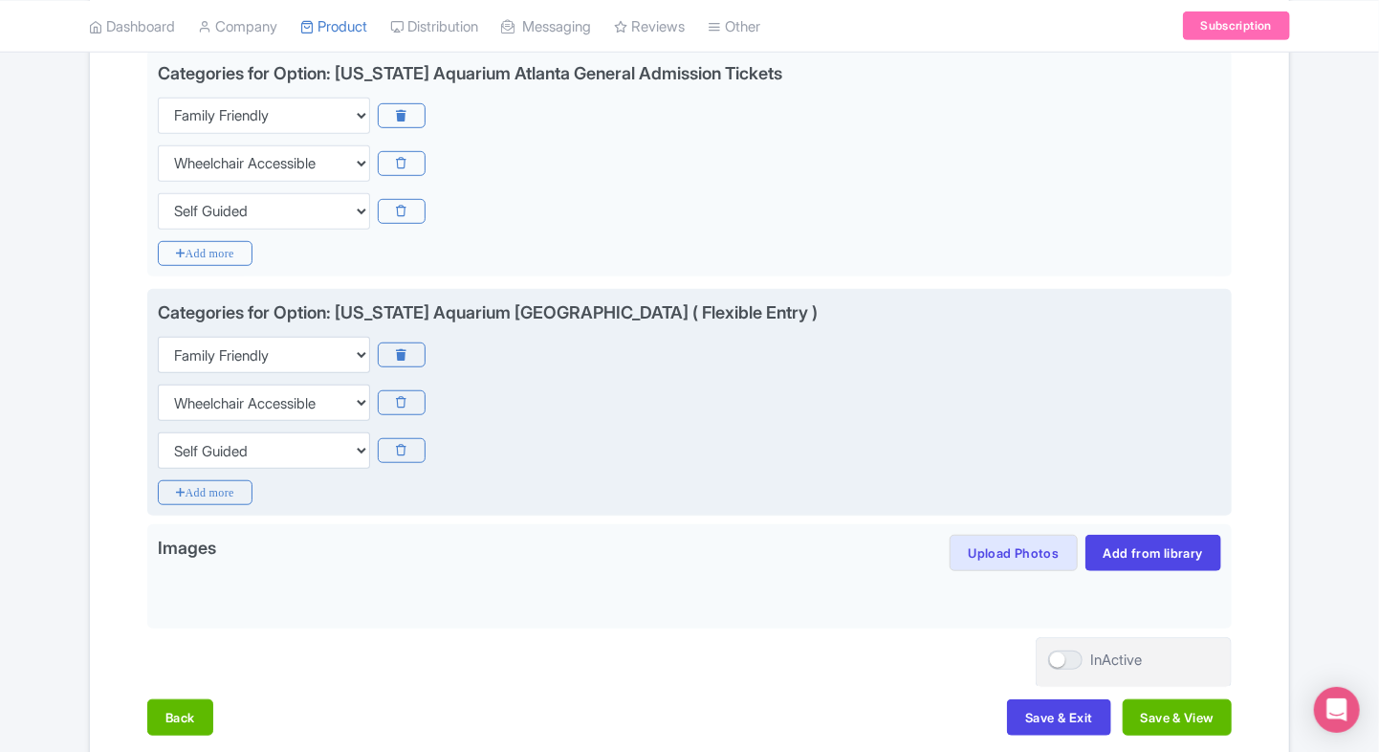
click at [539, 513] on div "Categories for Option: Georgia Aquarium Atlanta ( Flexible Entry ) Choose categ…" at bounding box center [689, 403] width 1084 height 228
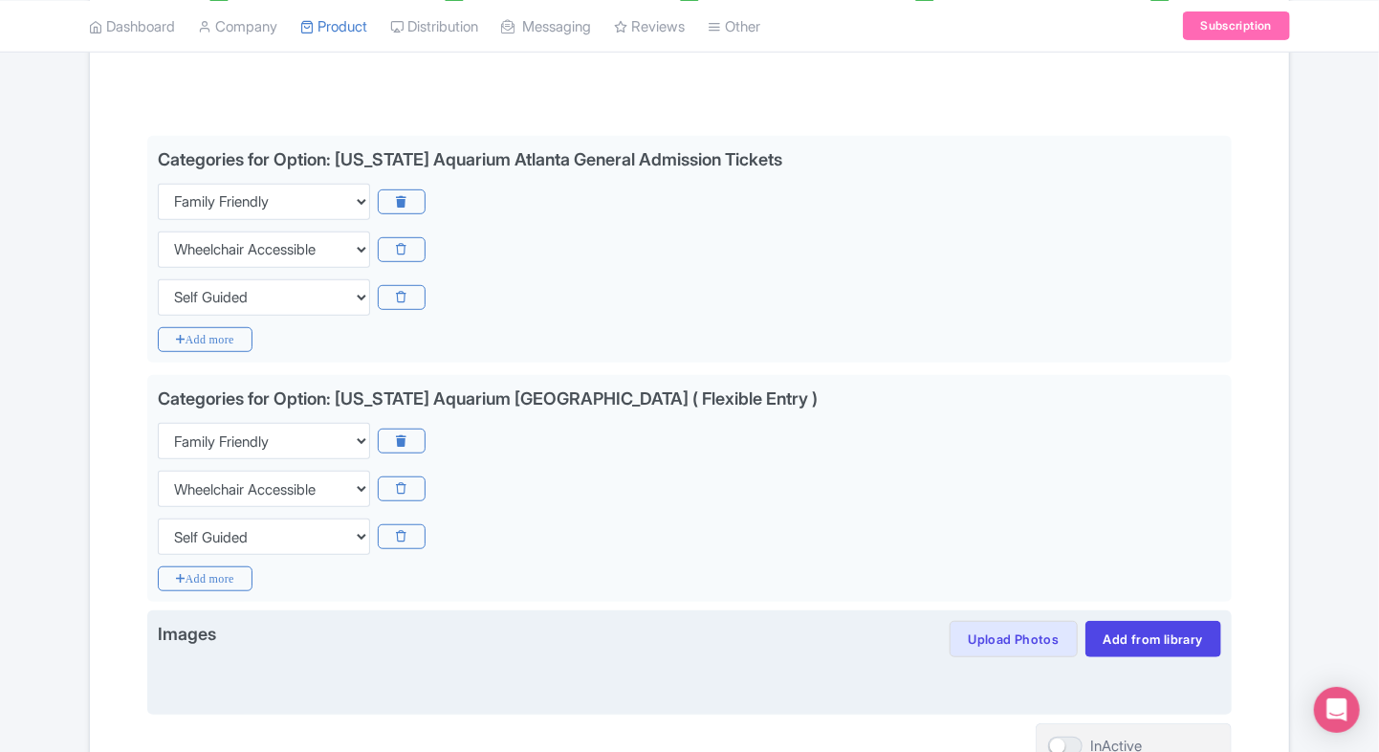
scroll to position [566, 0]
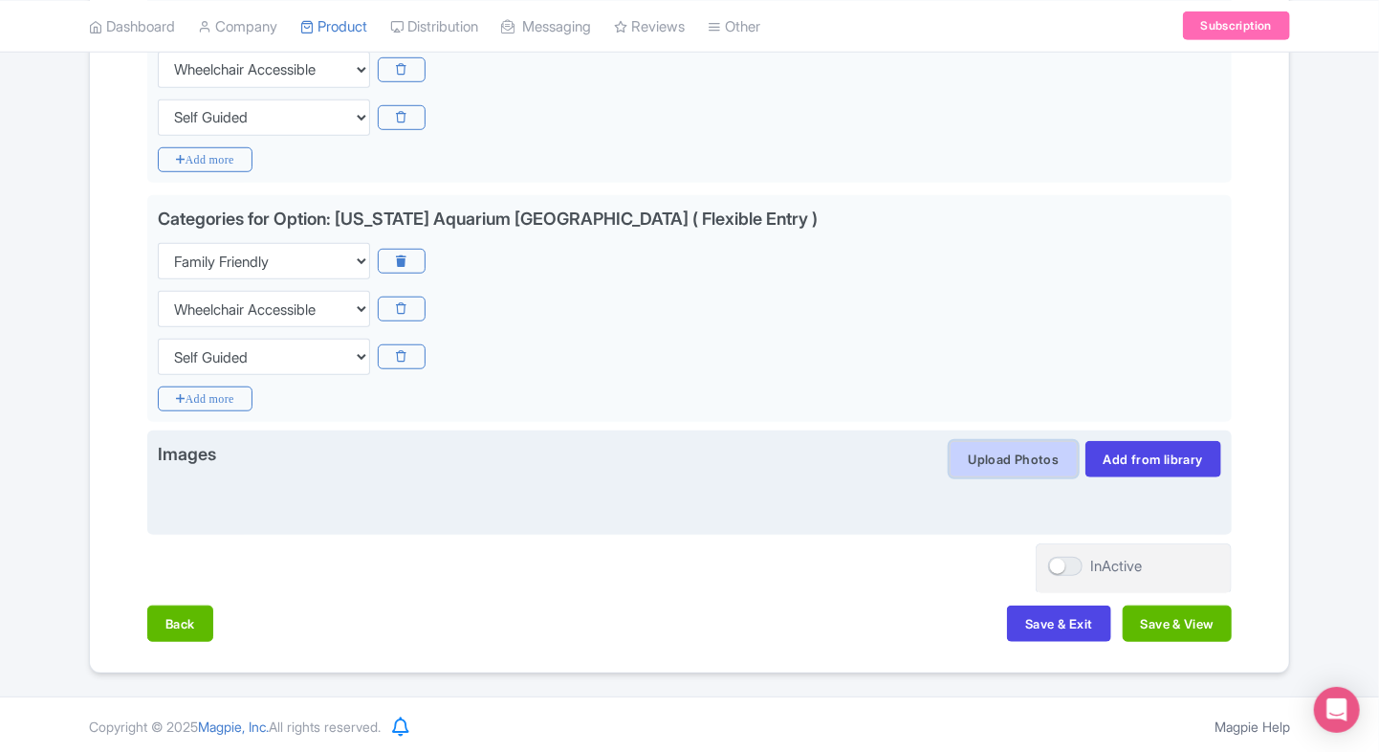
click at [1009, 453] on button "Upload Photos" at bounding box center [1013, 459] width 127 height 36
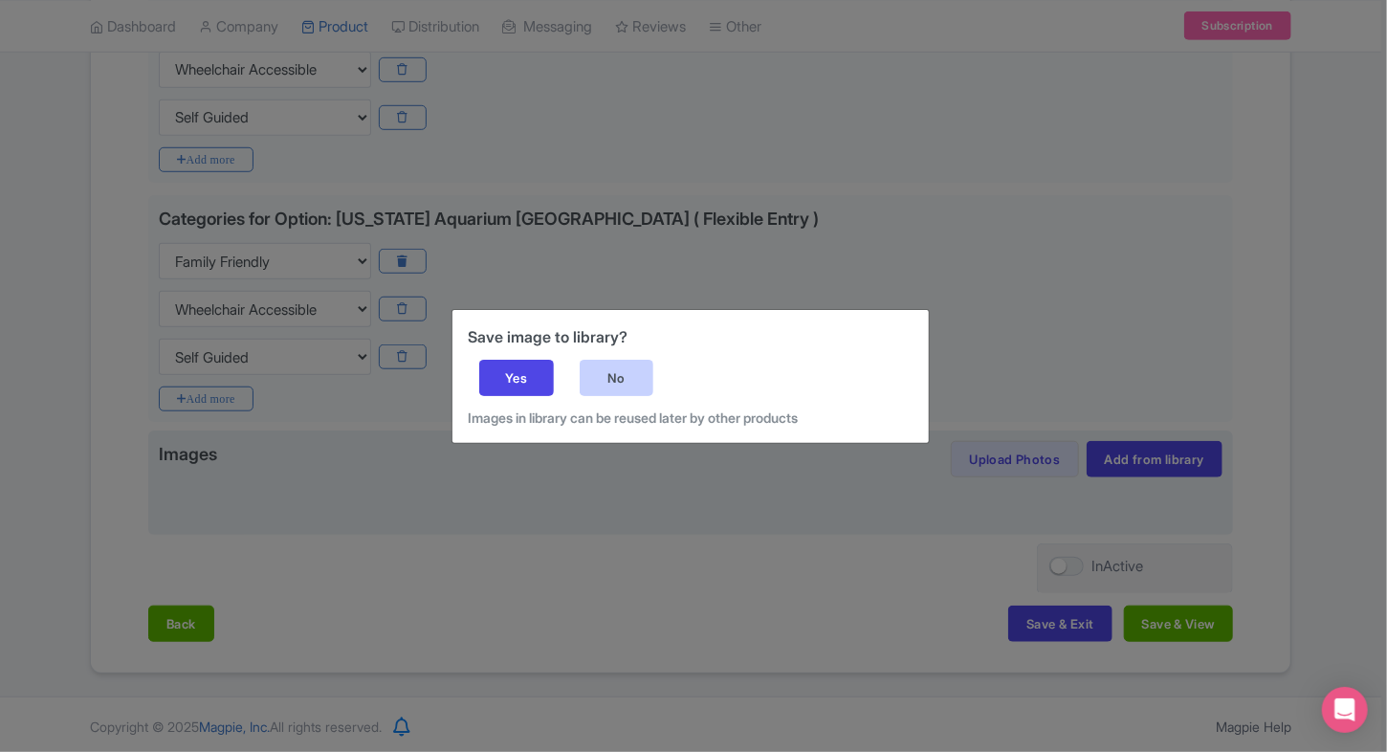
click at [615, 375] on div "No" at bounding box center [616, 378] width 75 height 36
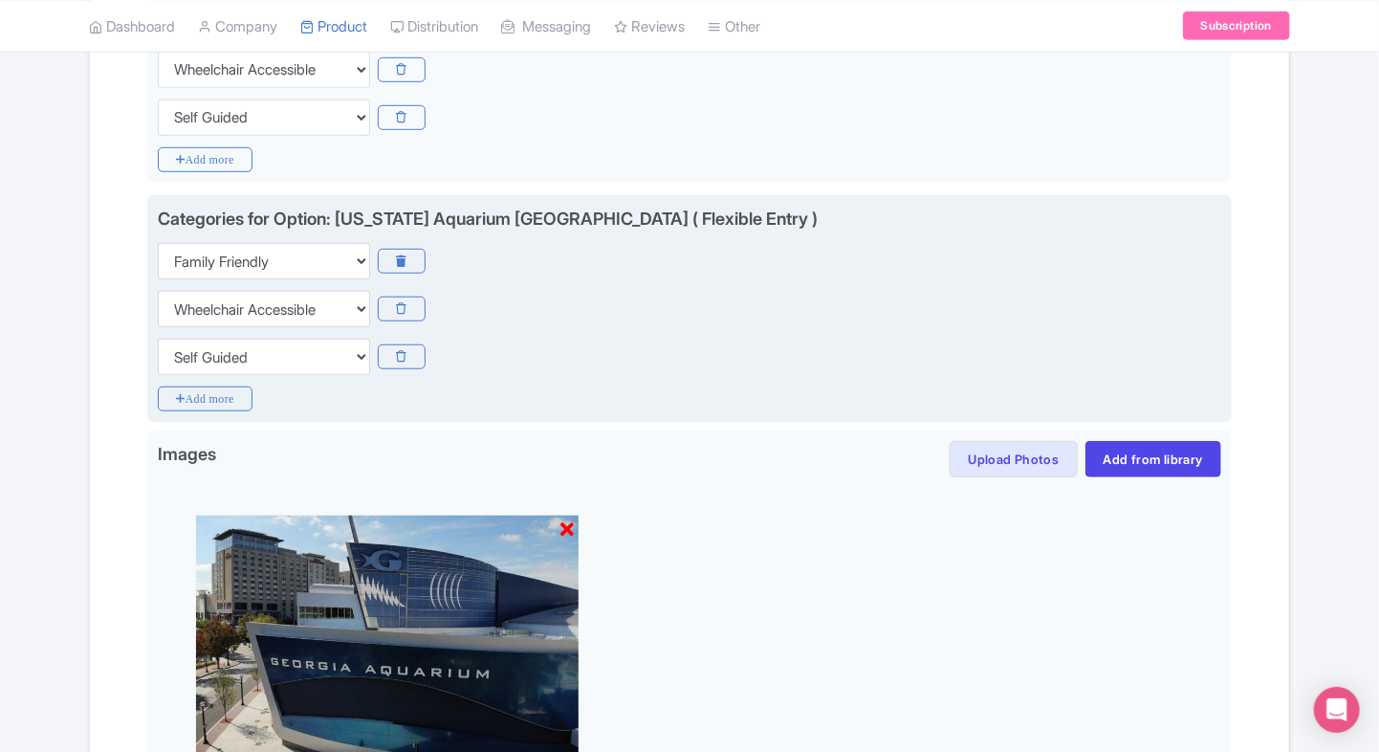
scroll to position [836, 0]
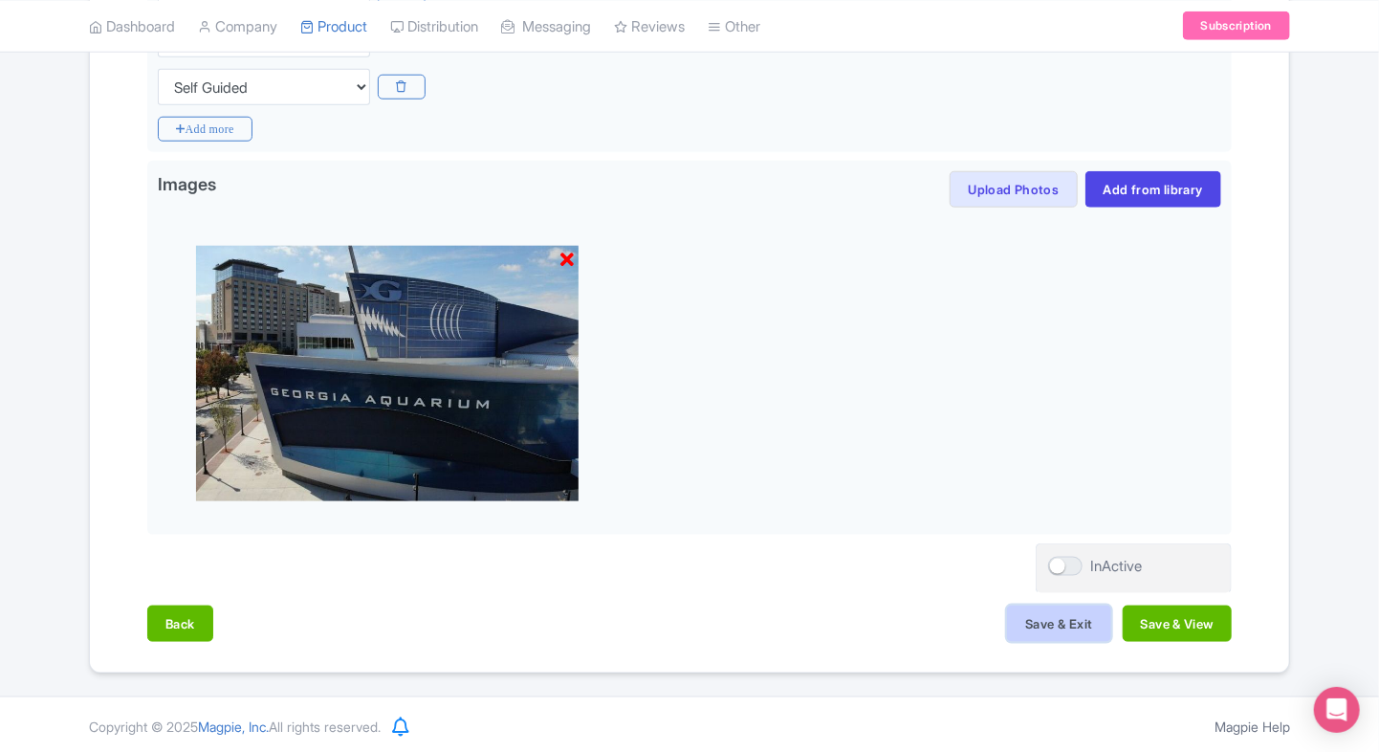
click at [1058, 618] on button "Save & Exit" at bounding box center [1058, 623] width 103 height 36
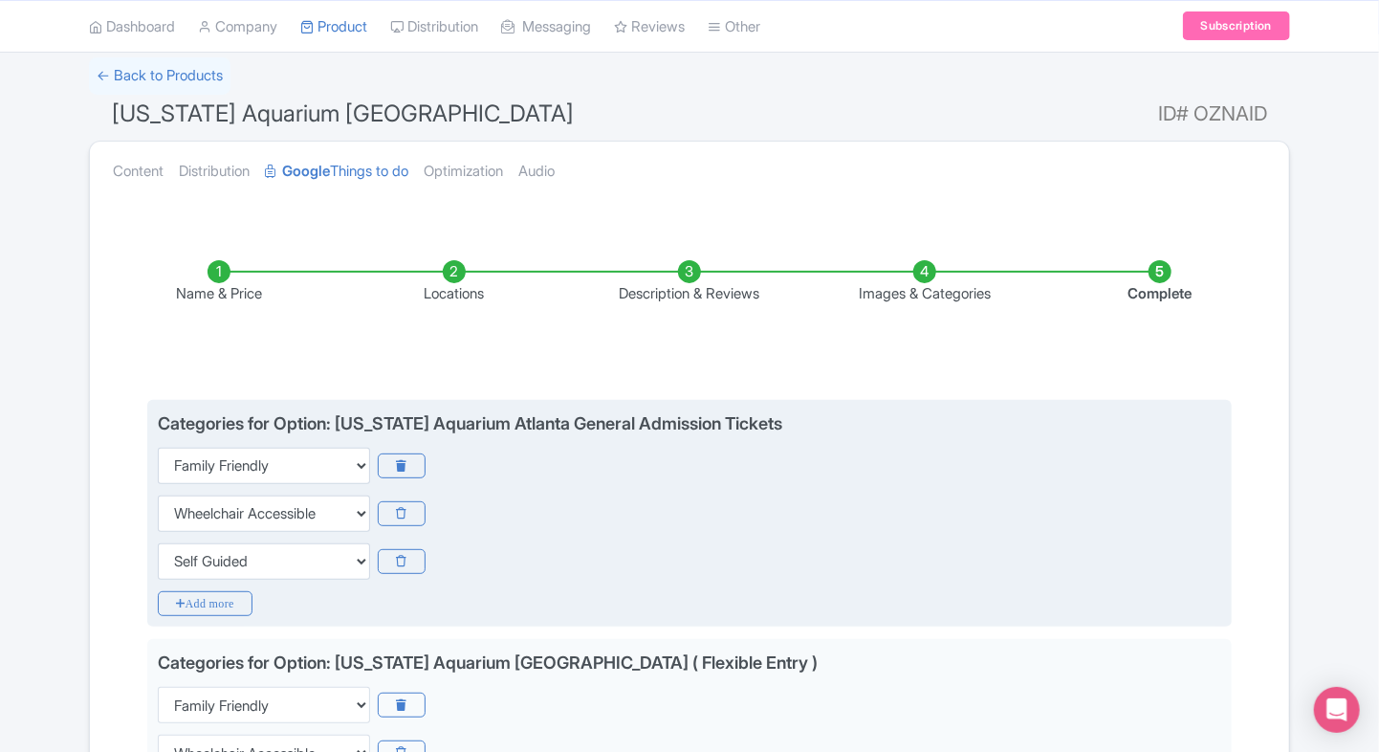
scroll to position [96, 0]
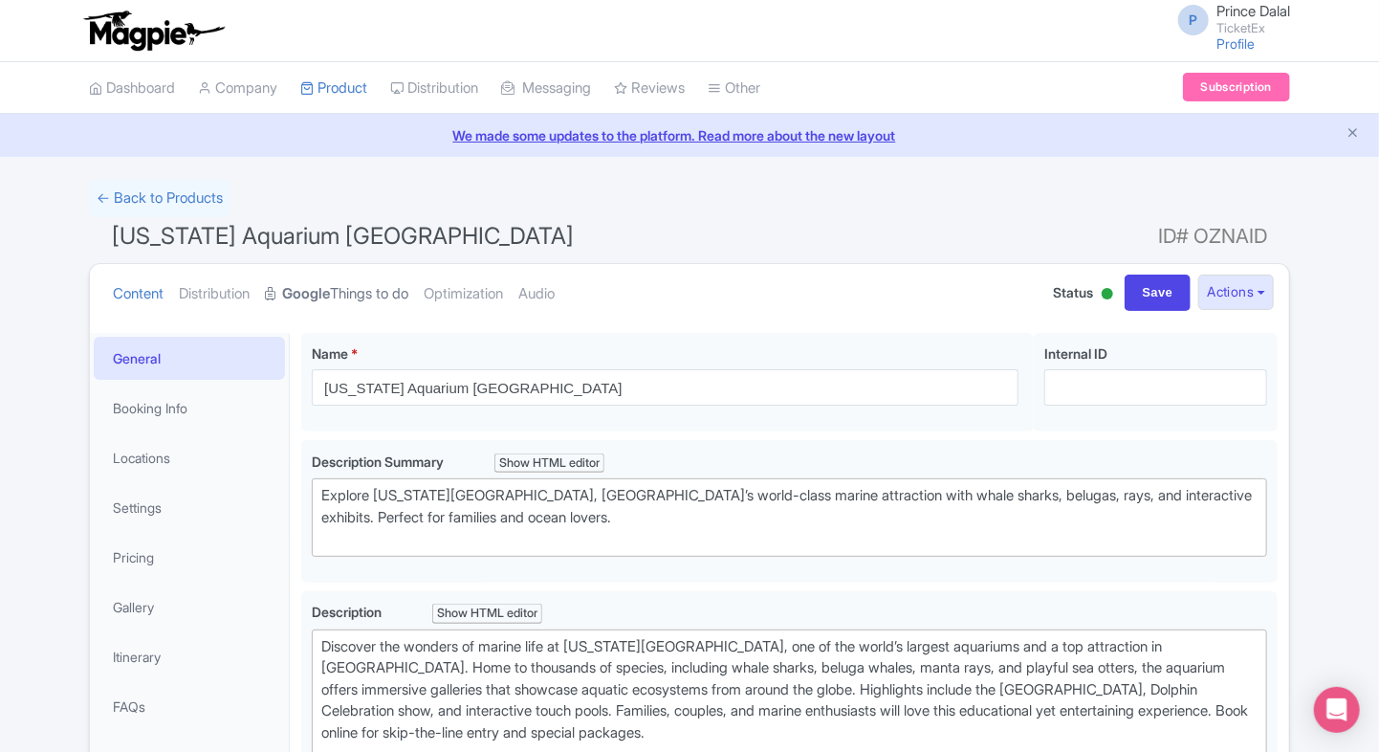
click at [330, 287] on strong "Google" at bounding box center [306, 294] width 48 height 22
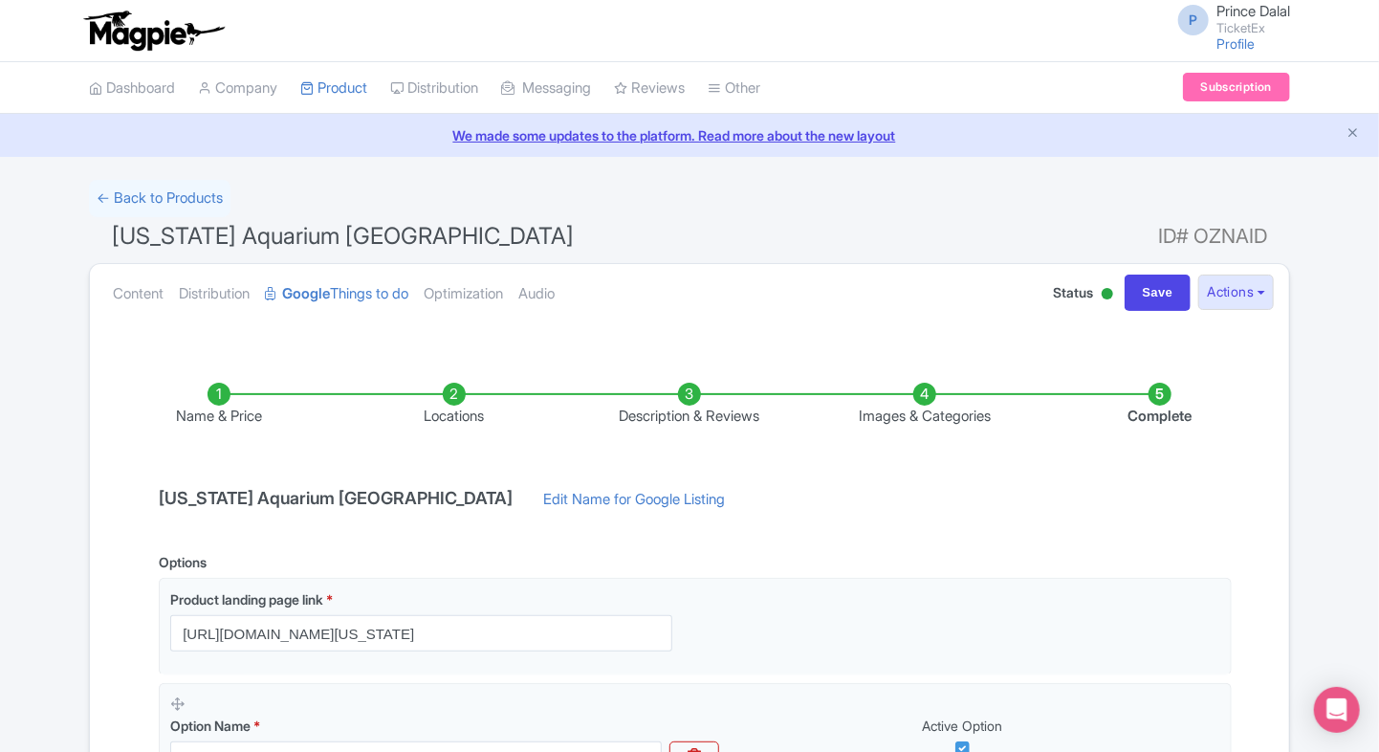
click at [107, 300] on ul "Content Distribution Google Things to do Optimization Audio" at bounding box center [560, 293] width 910 height 58
click at [145, 185] on link "← Back to Products" at bounding box center [160, 198] width 142 height 37
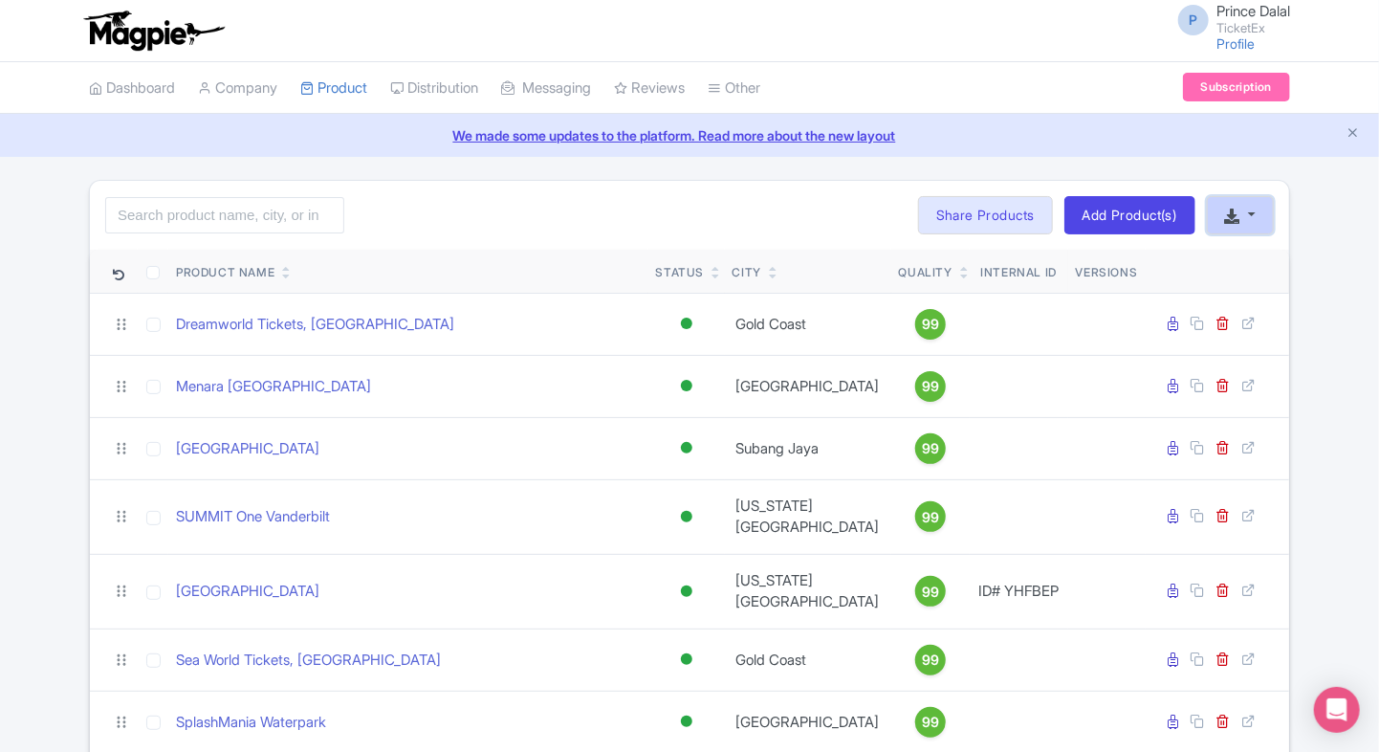
click at [1247, 212] on button "button" at bounding box center [1240, 215] width 67 height 38
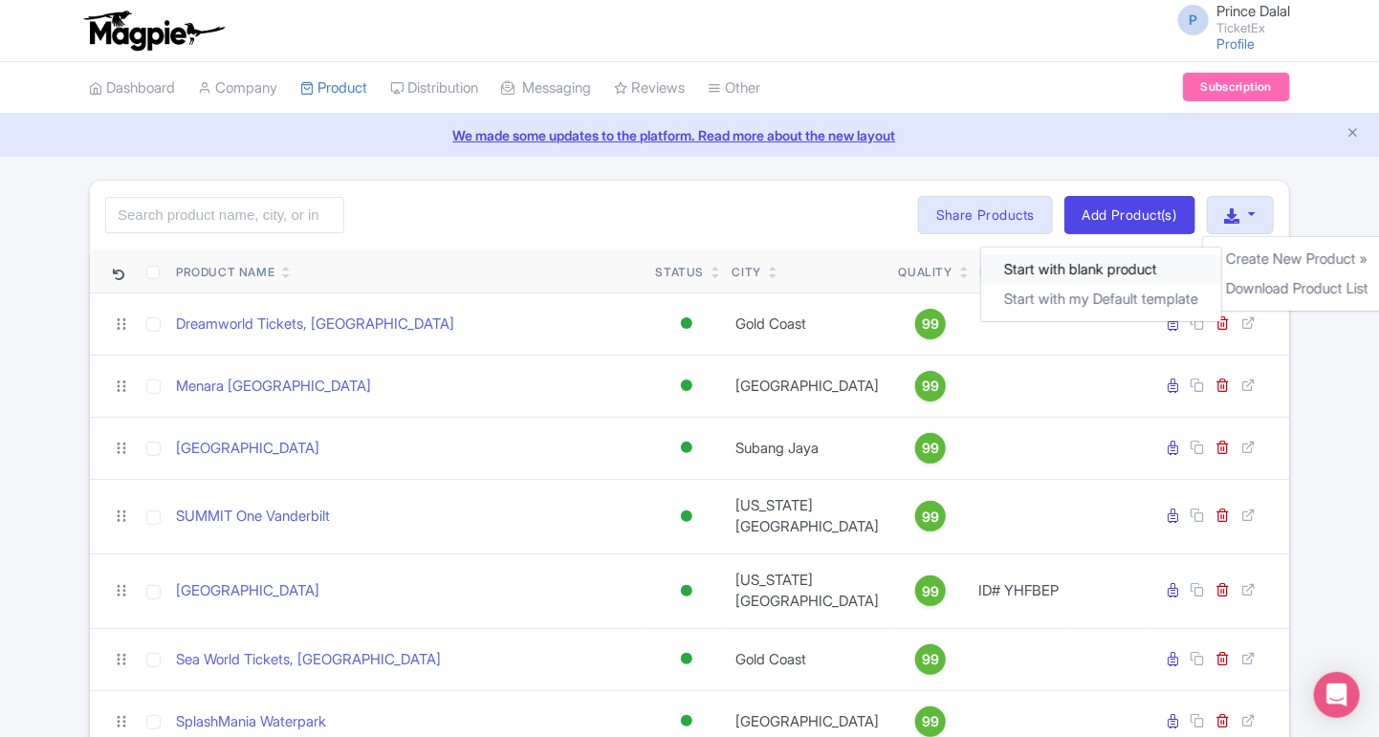
click at [1047, 270] on link "Start with blank product" at bounding box center [1100, 270] width 240 height 30
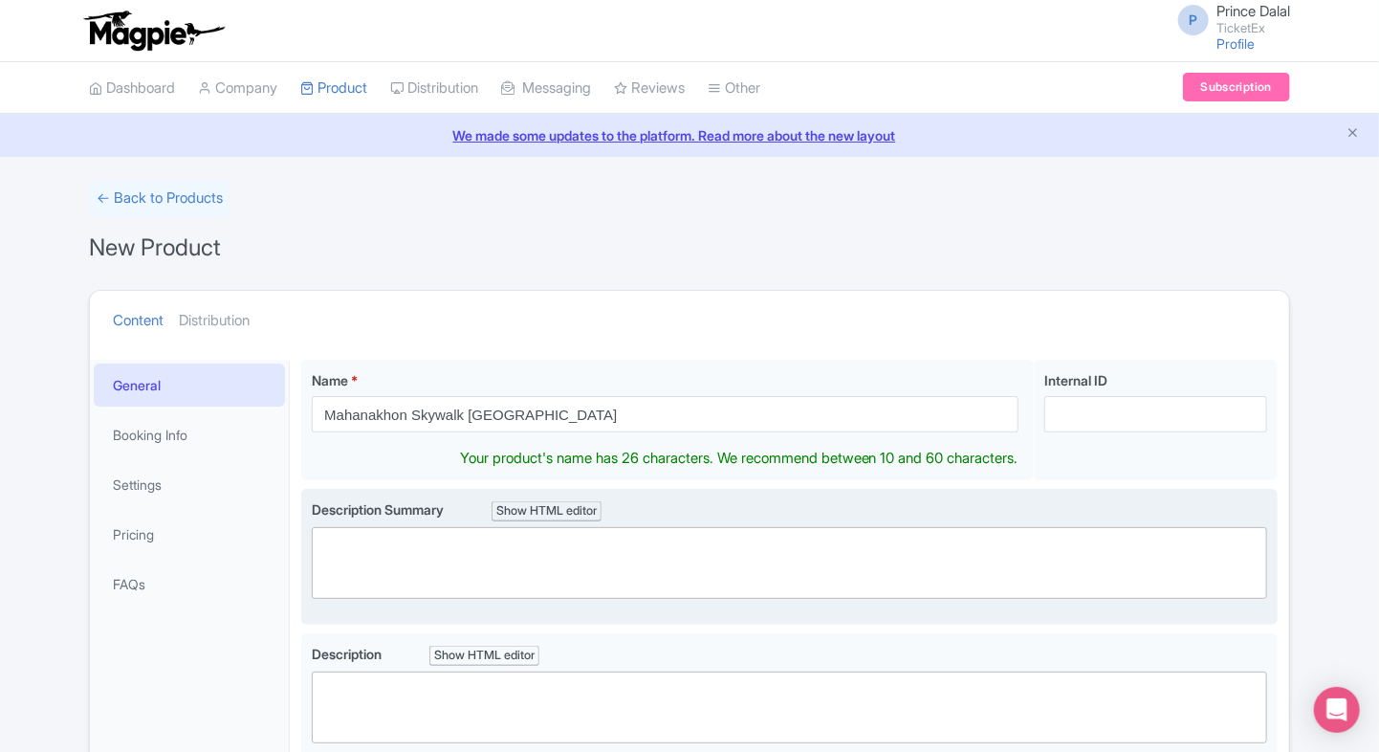
type input "Mahanakhon Skywalk [GEOGRAPHIC_DATA]"
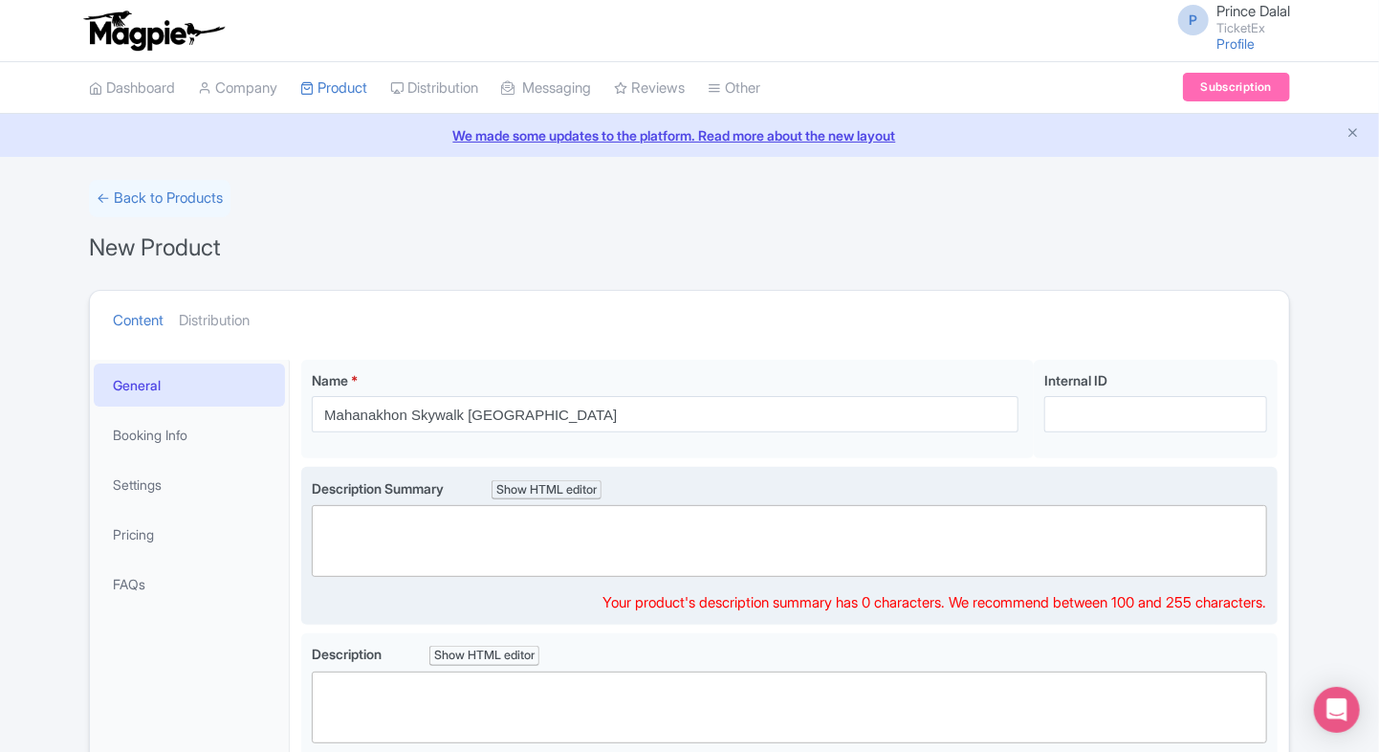
click at [387, 534] on trix-editor at bounding box center [789, 541] width 955 height 72
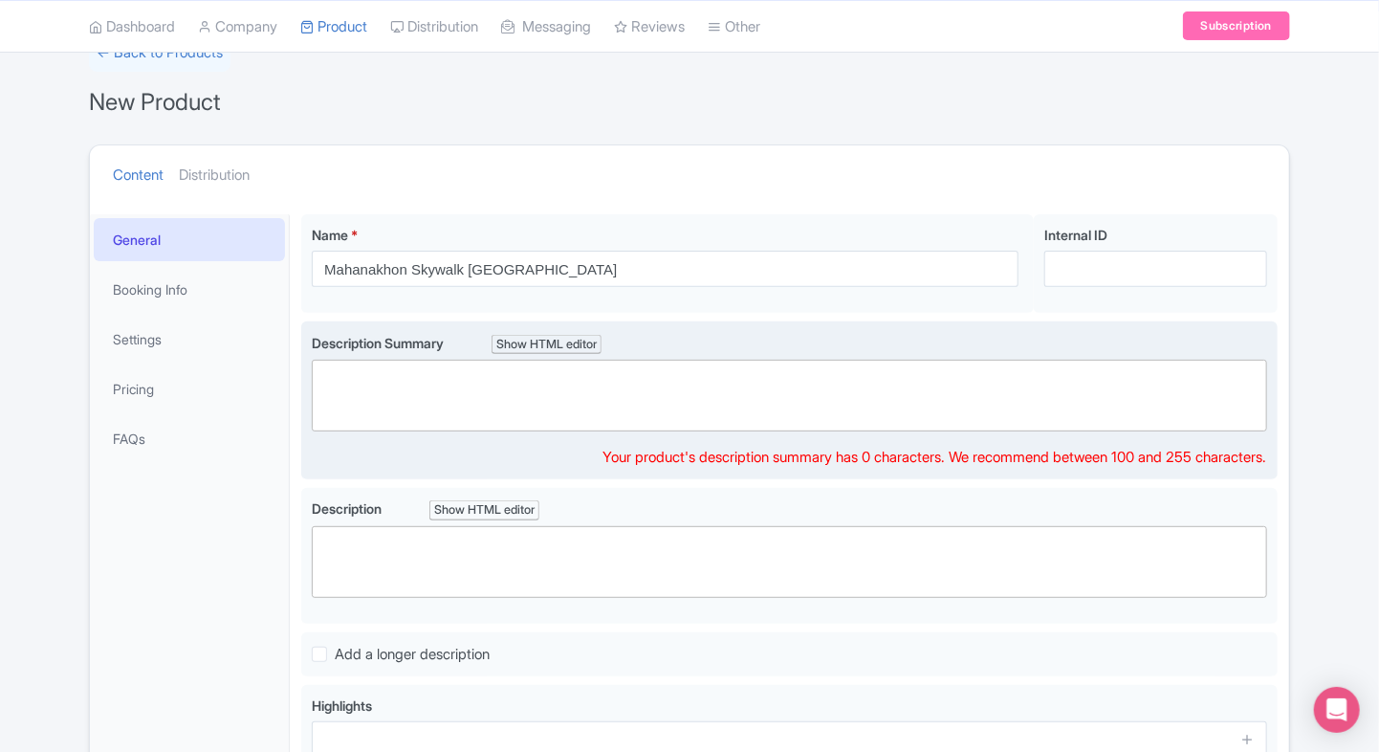
scroll to position [152, 0]
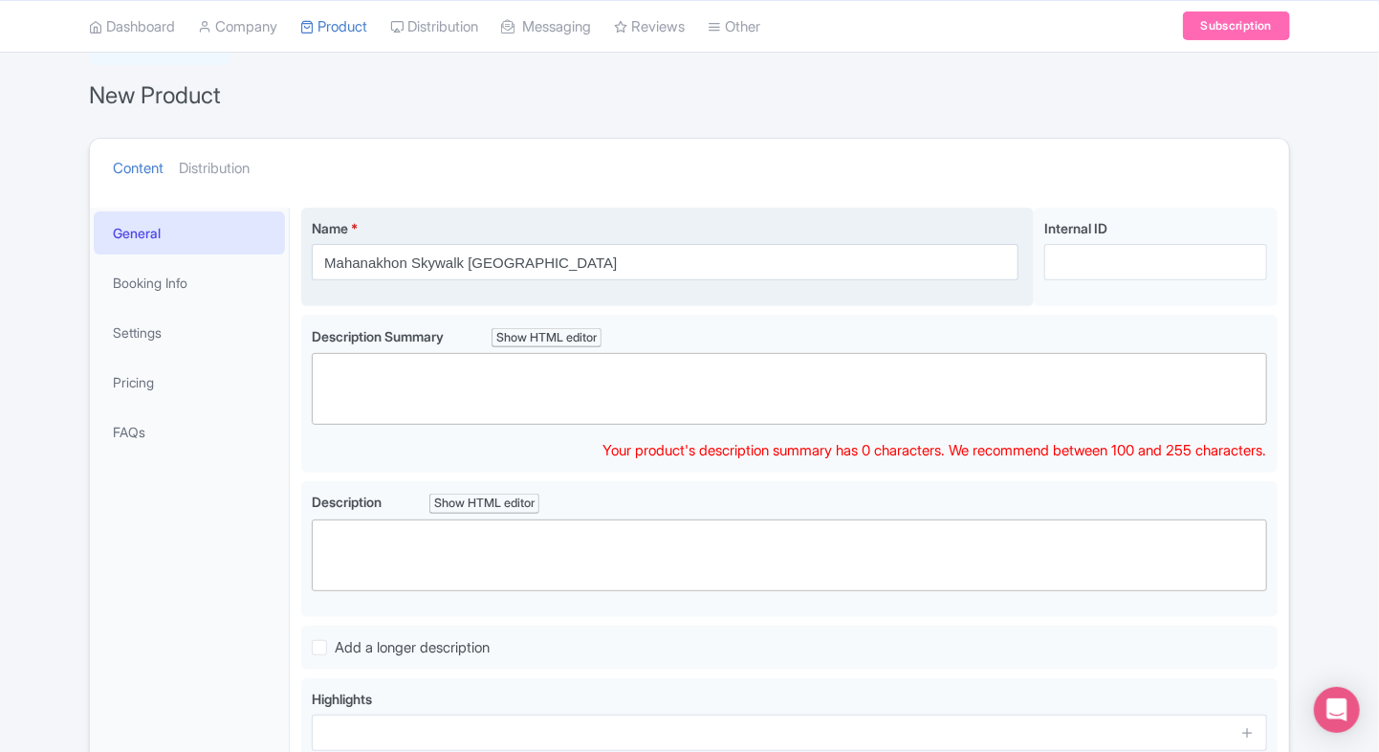
paste trix-editor "<div>Experience [GEOGRAPHIC_DATA] from above at [GEOGRAPHIC_DATA]. Enjoy panora…"
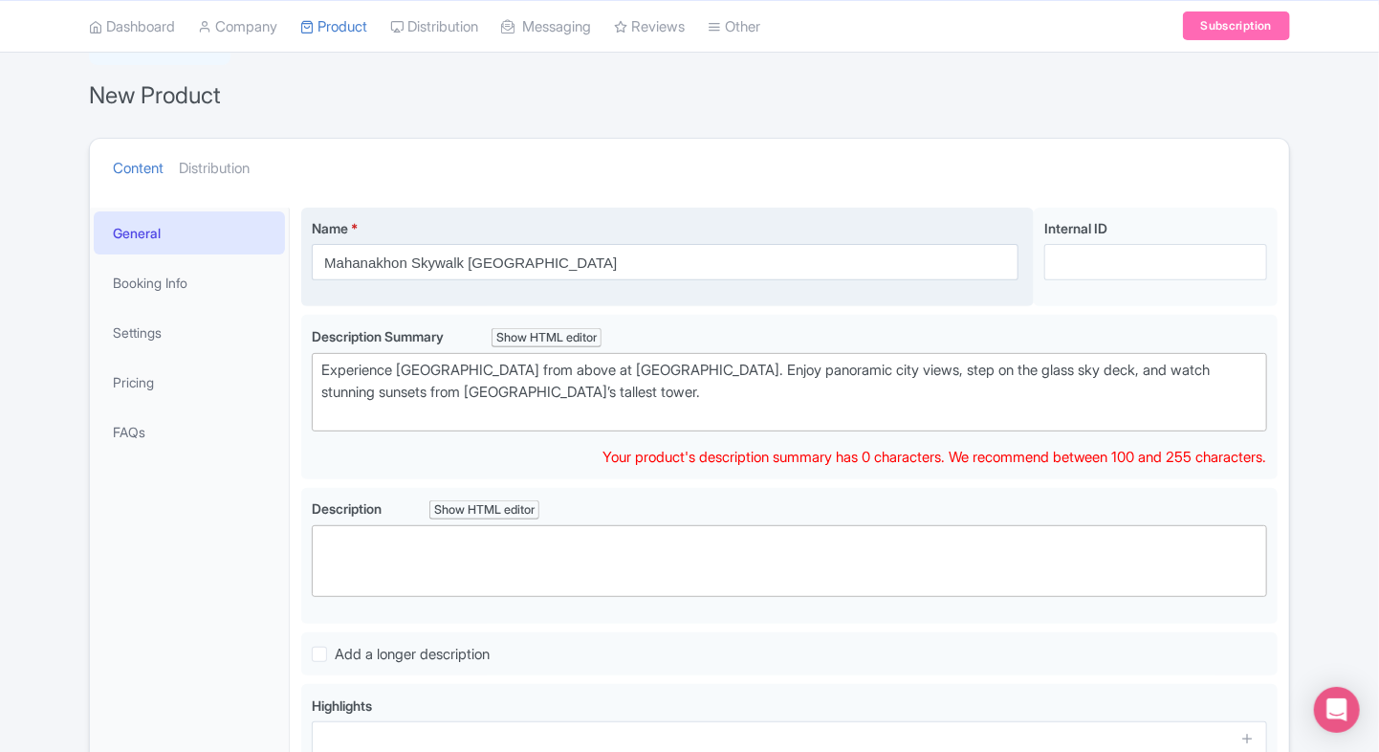
type trix-editor "<div>Experience [GEOGRAPHIC_DATA] from above at [GEOGRAPHIC_DATA]. Enjoy panora…"
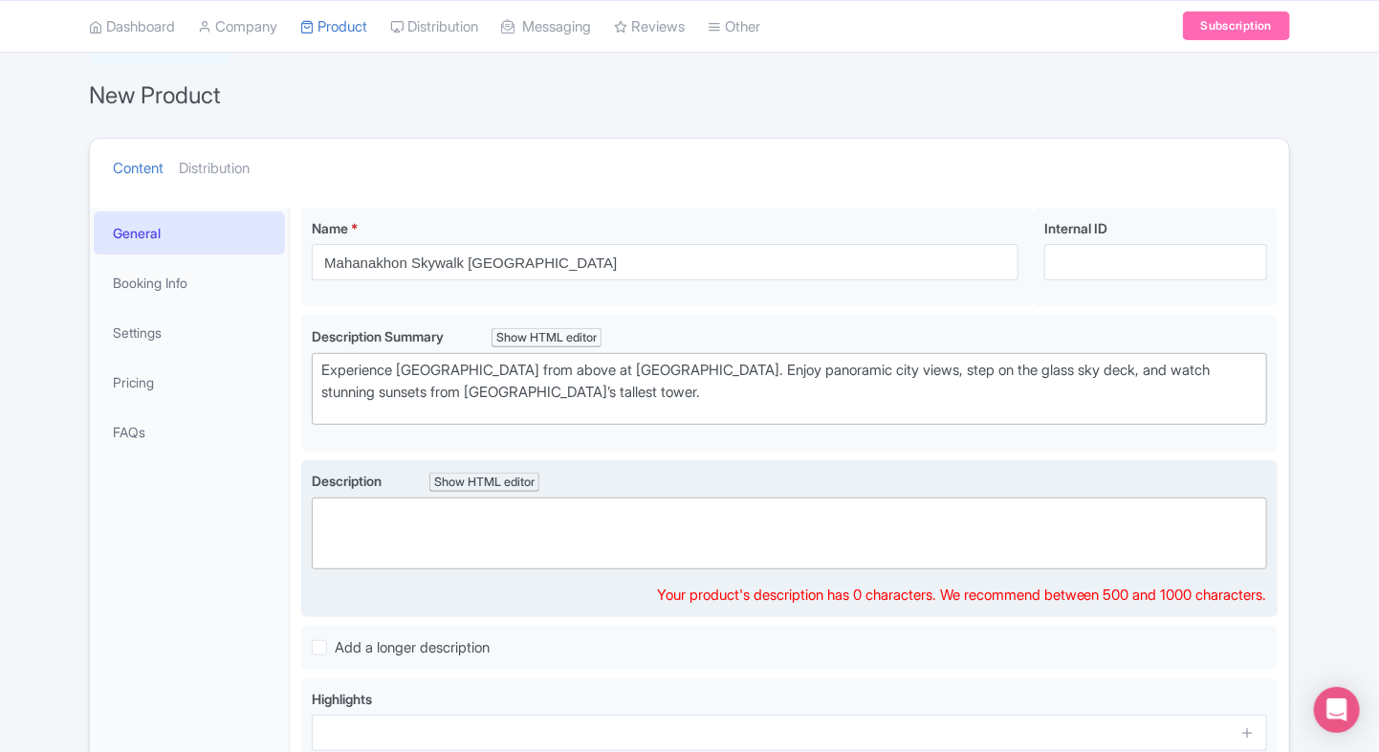
click at [413, 560] on trix-editor at bounding box center [789, 533] width 955 height 72
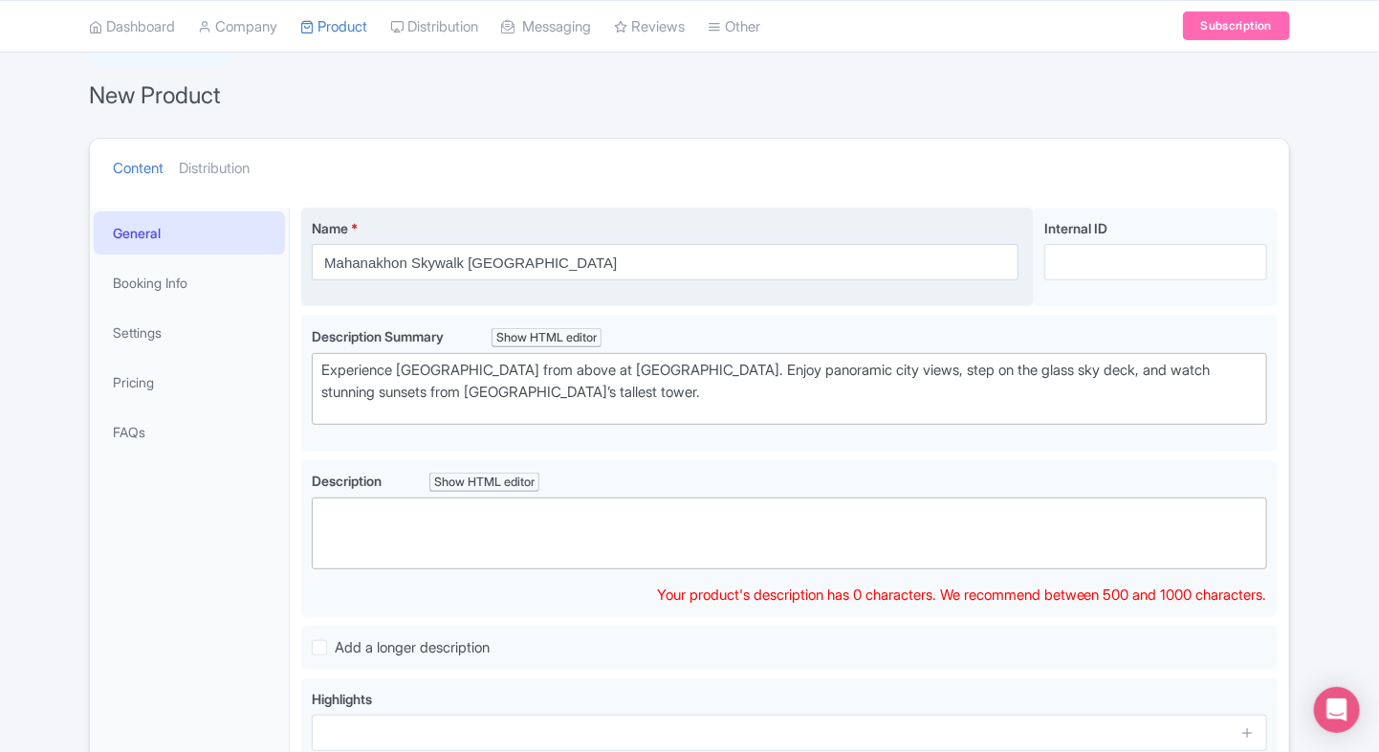
paste trix-editor "<div>Soar above the city at the <strong>Mahanakhon SkyWalk</strong>, [GEOGRAPHI…"
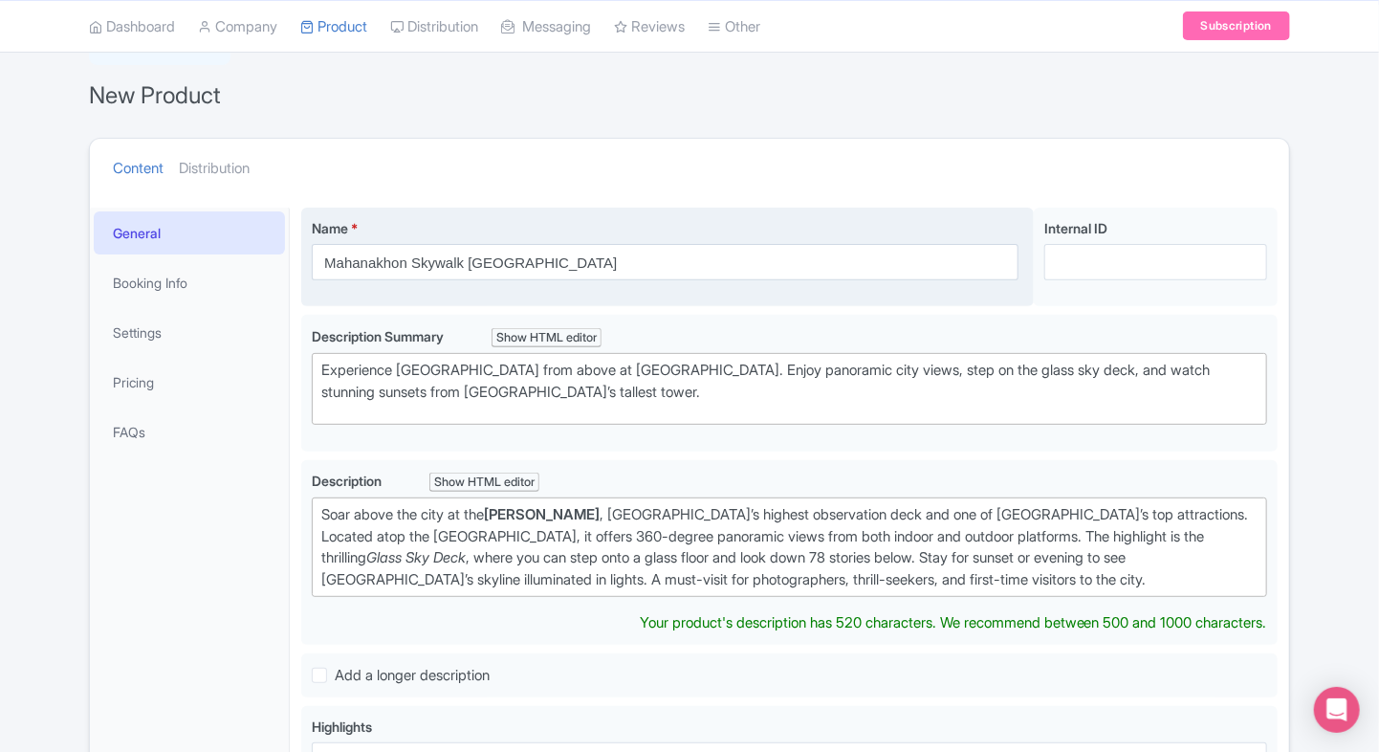
type trix-editor "<div>Soar above the city at the <strong>Mahanakhon SkyWalk</strong>, [GEOGRAPHI…"
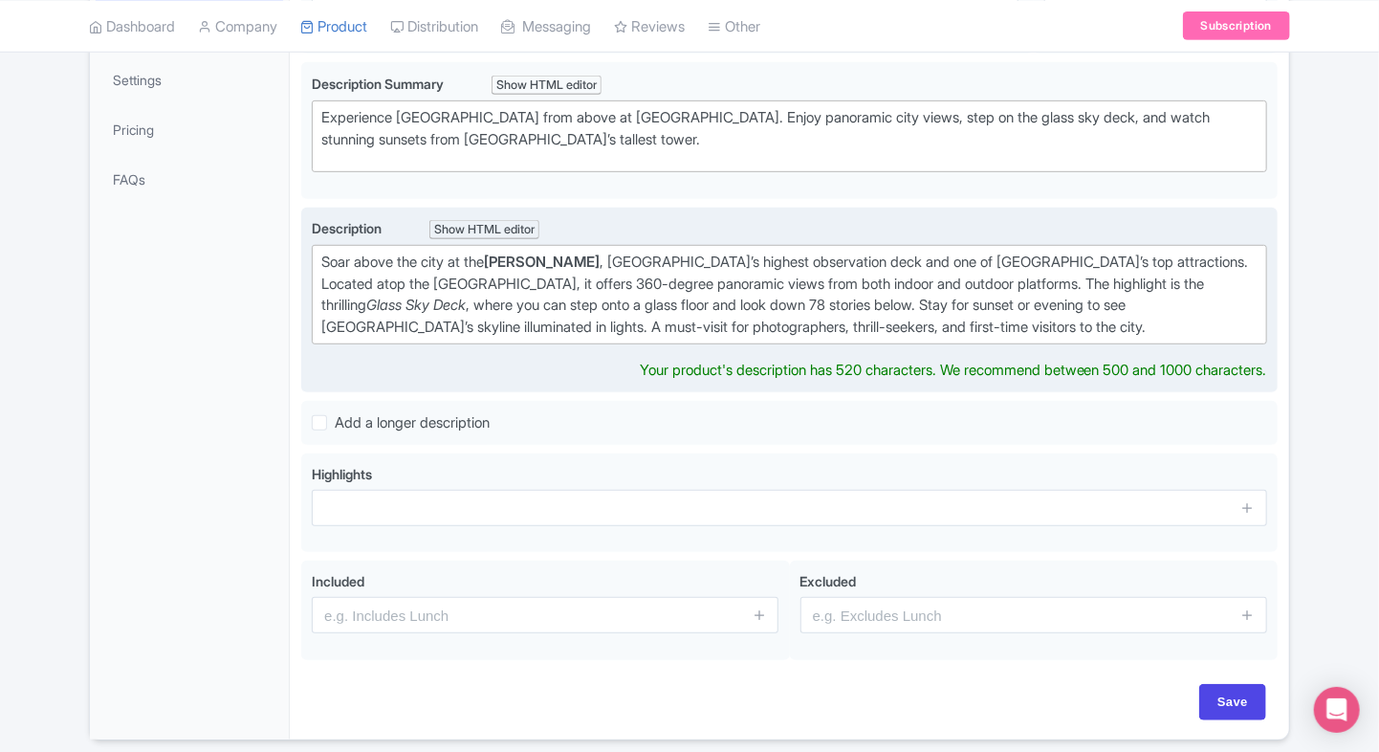
scroll to position [435, 0]
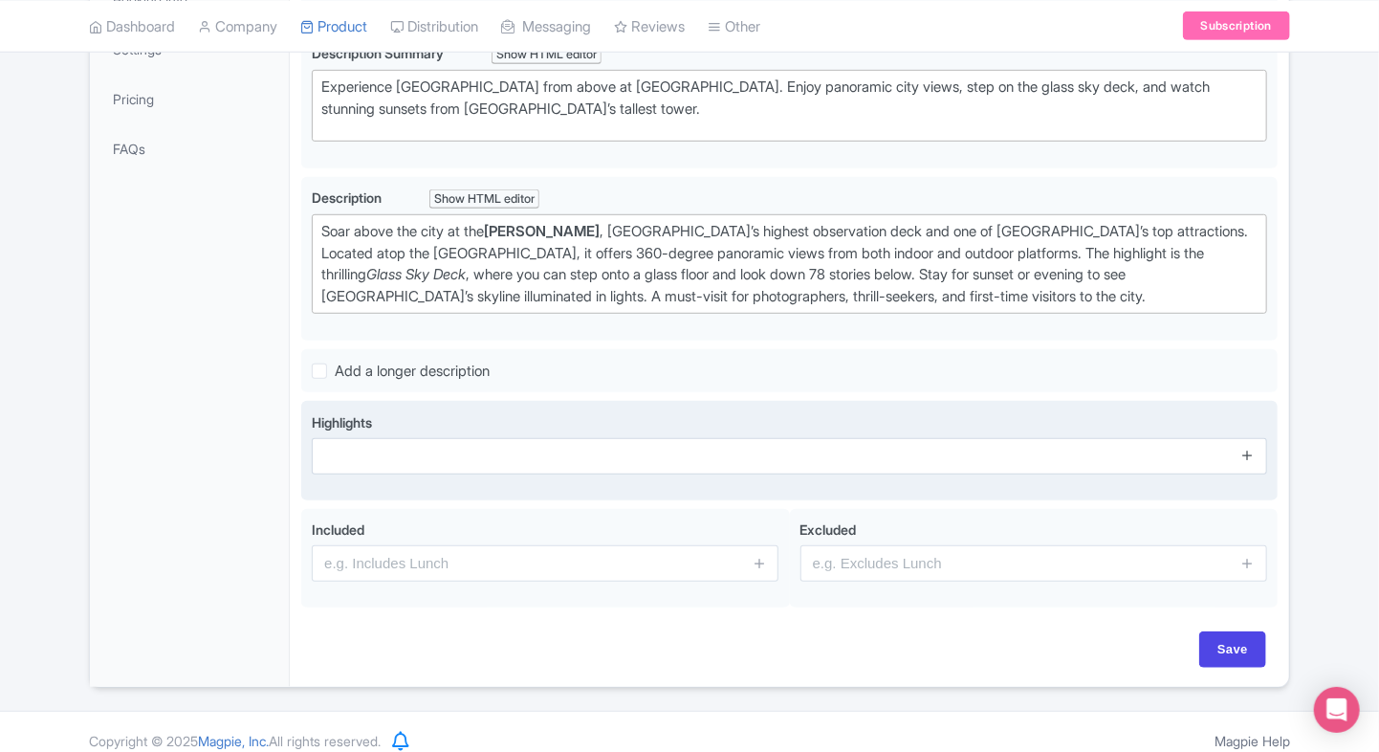
click at [1245, 468] on span at bounding box center [1248, 456] width 38 height 36
click at [1249, 459] on link at bounding box center [1247, 456] width 14 height 22
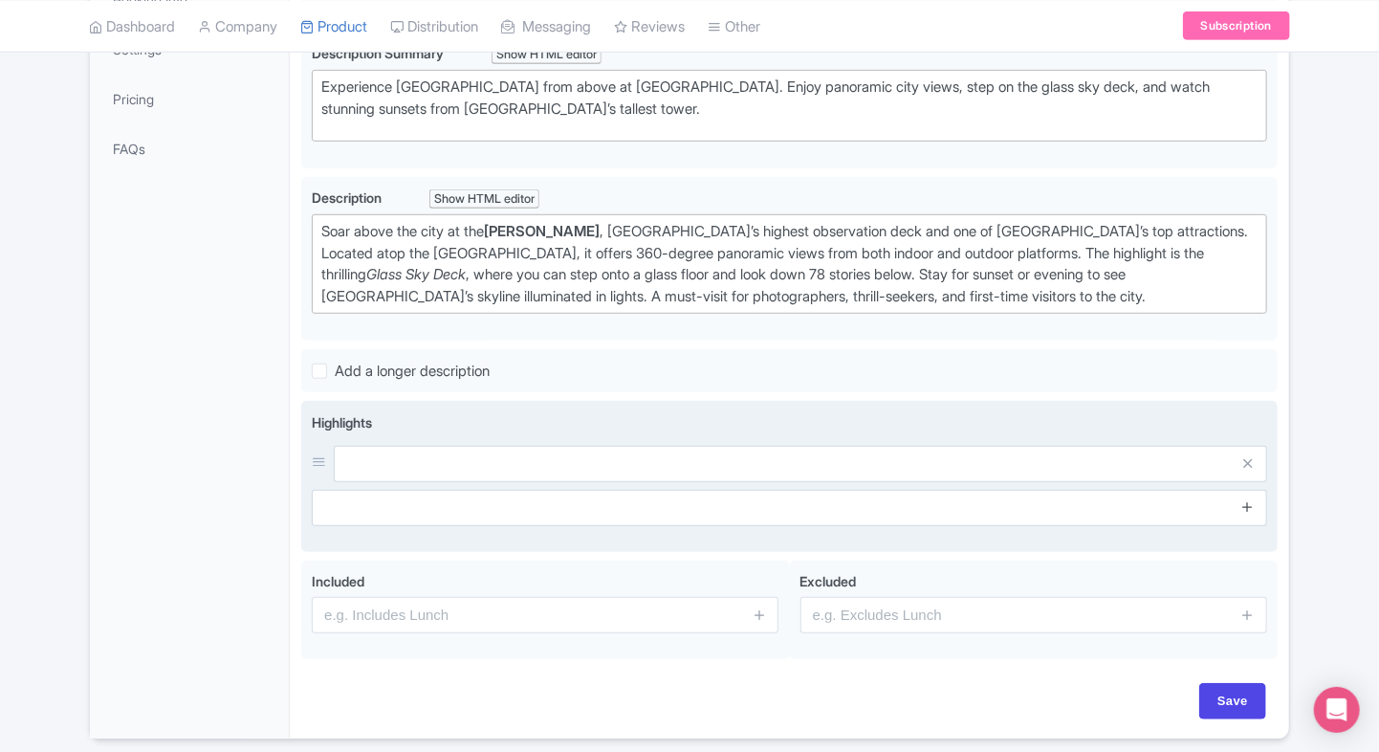
click at [1249, 499] on icon at bounding box center [1247, 506] width 14 height 14
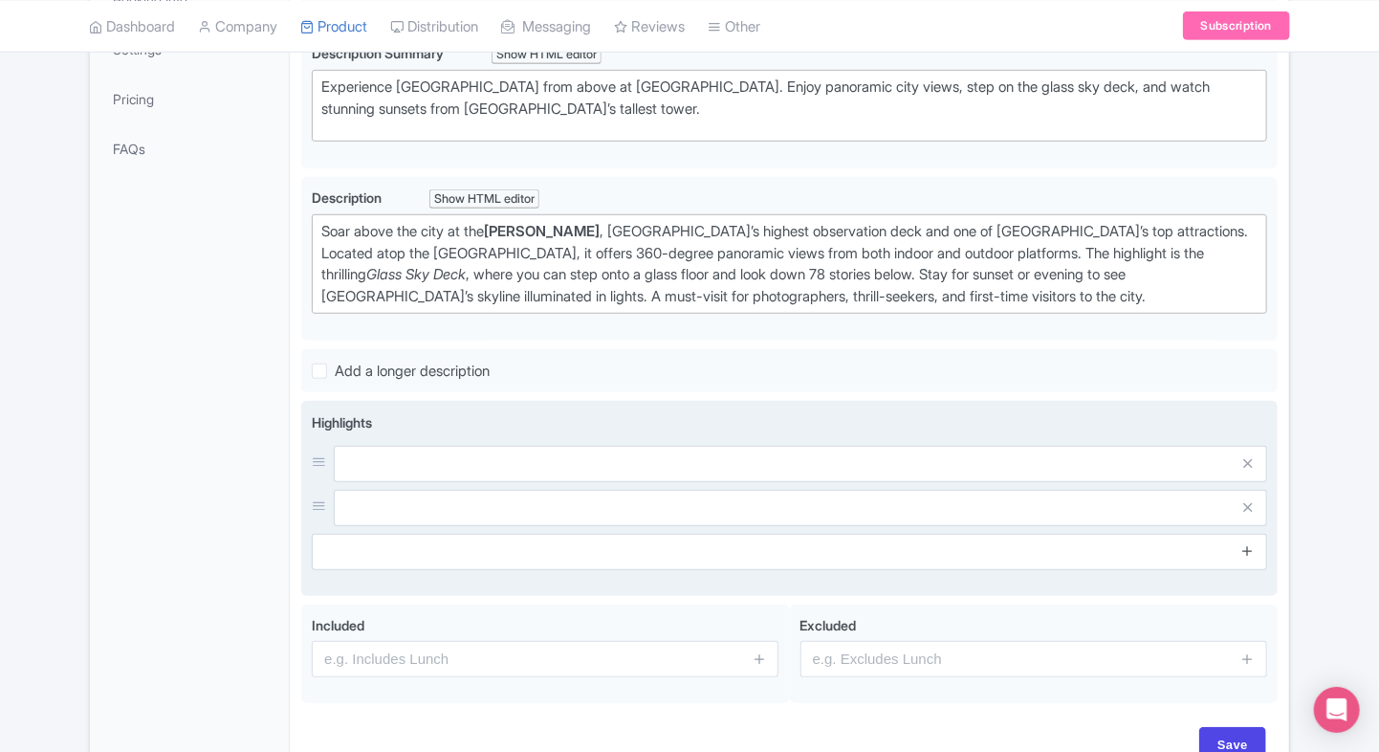
click at [1248, 546] on icon at bounding box center [1247, 550] width 14 height 14
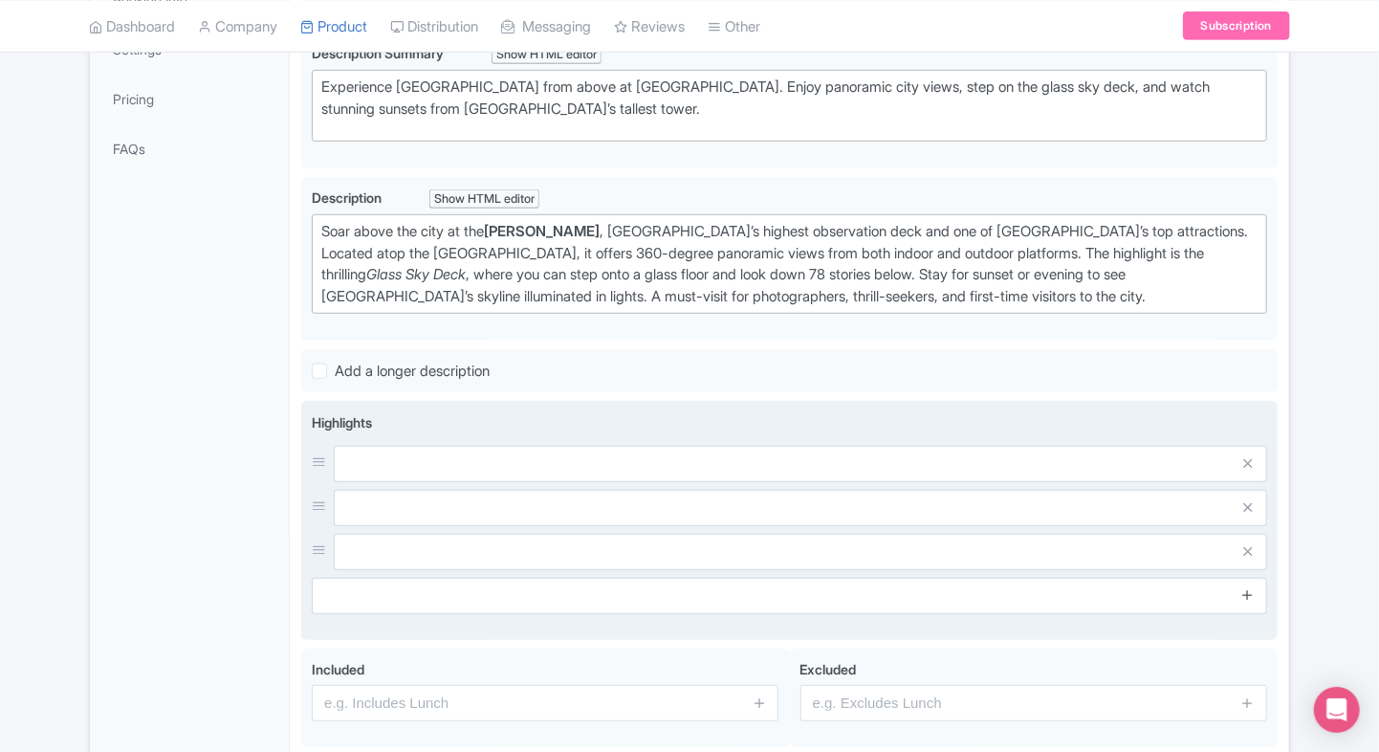
click at [1248, 591] on icon at bounding box center [1247, 594] width 14 height 14
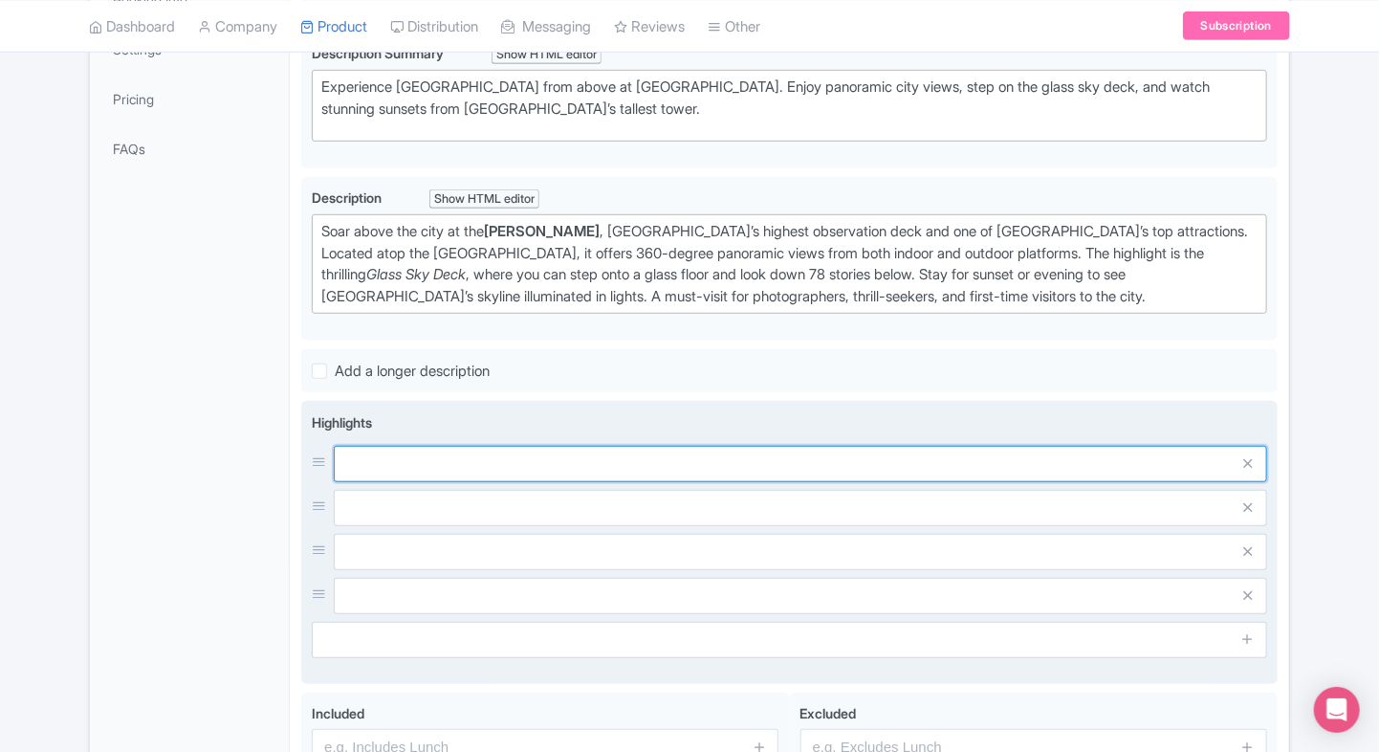
click at [771, 455] on input "text" at bounding box center [800, 464] width 933 height 36
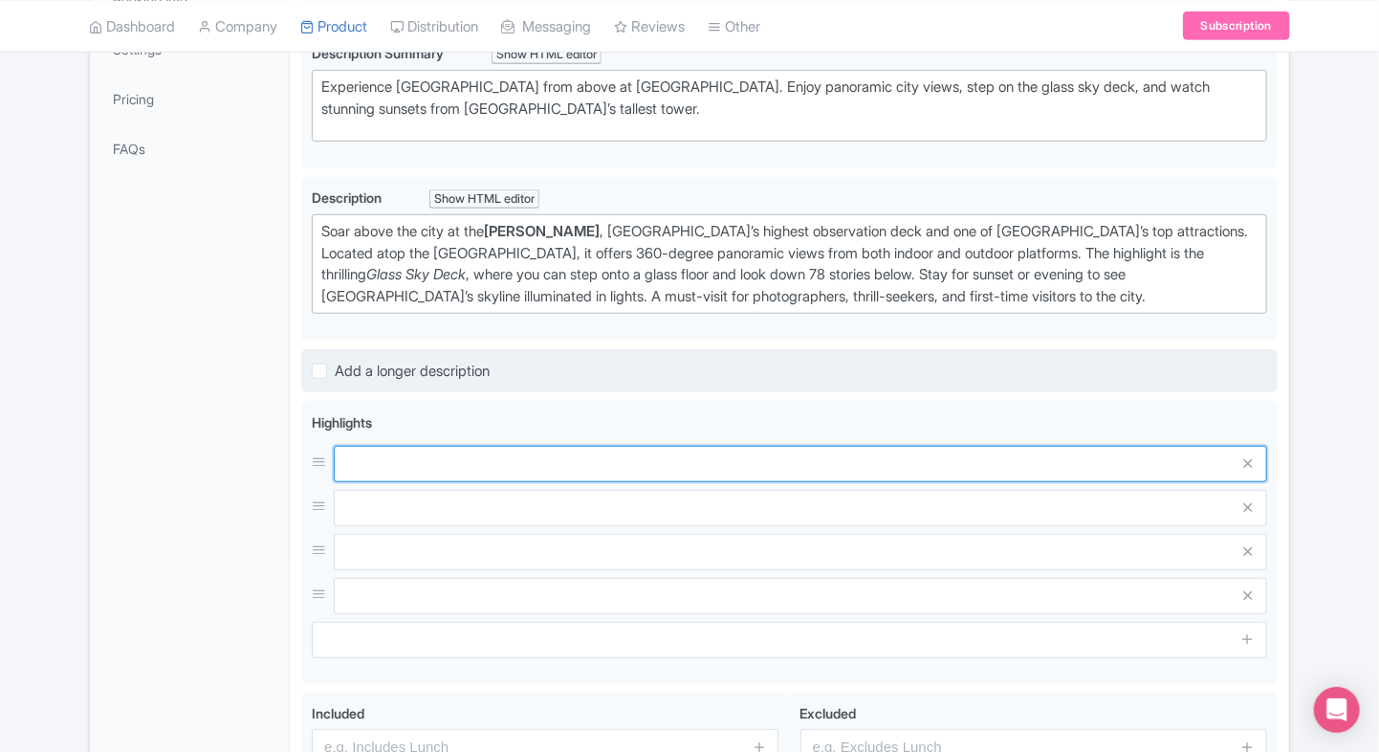
paste input "Thailand’s tallest observation deck"
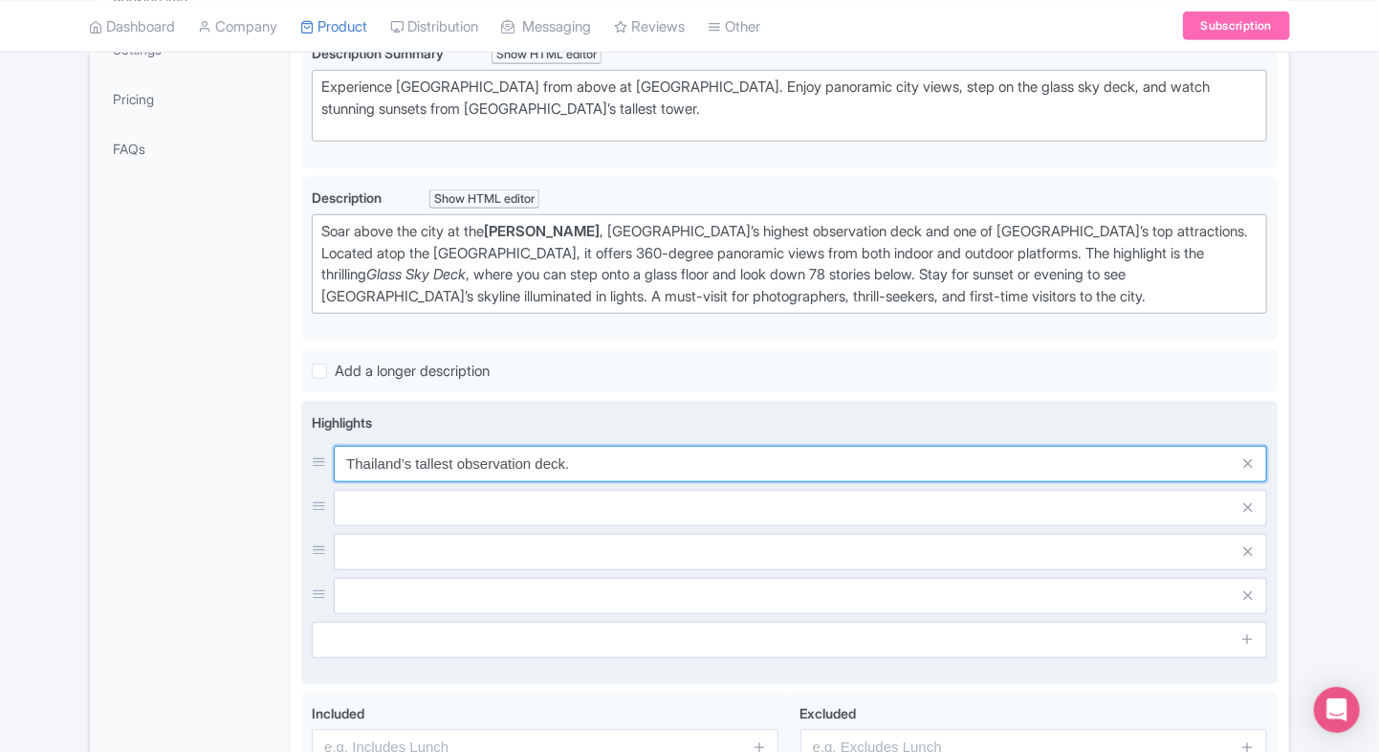
type input "Thailand’s tallest observation deck."
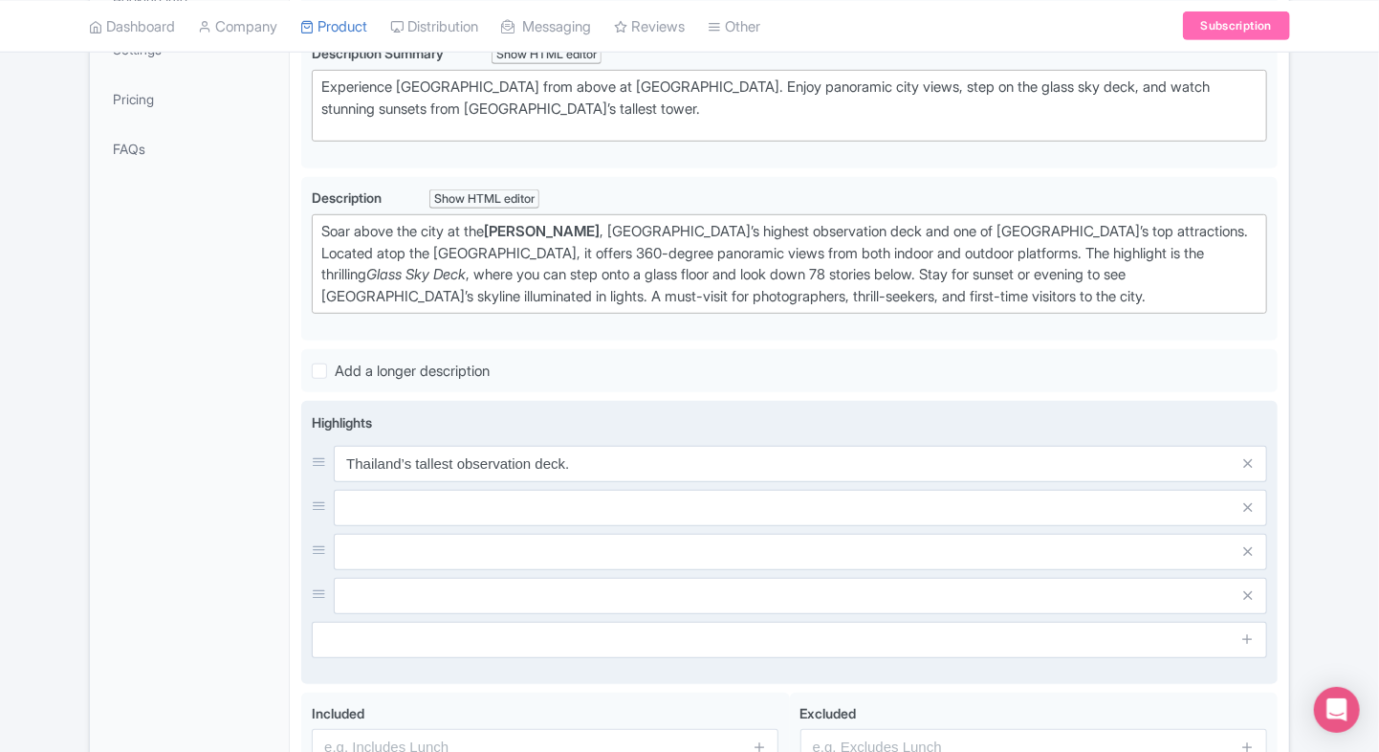
click at [486, 482] on input "text" at bounding box center [800, 464] width 933 height 36
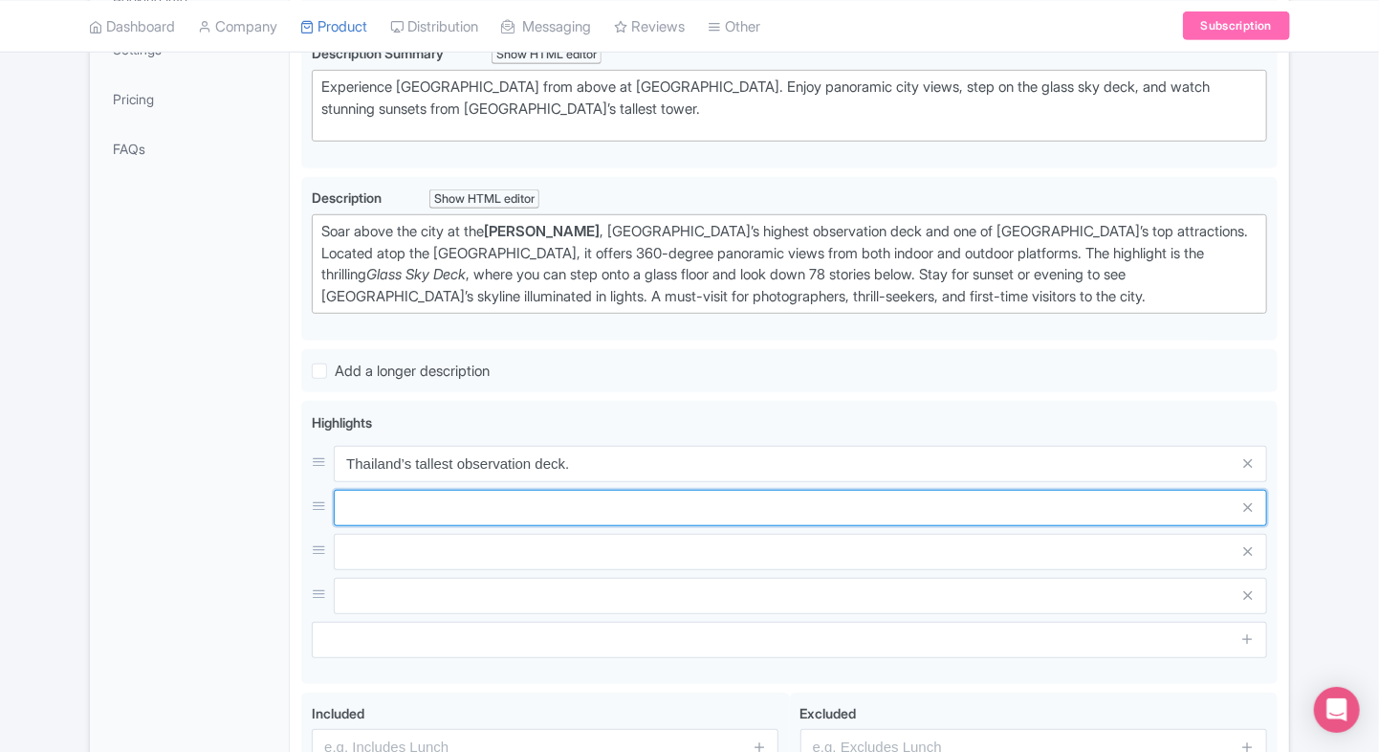
paste input "Thrilling Glass Sky Deck experience"
type input "Thrilling Glass Sky Deck experience."
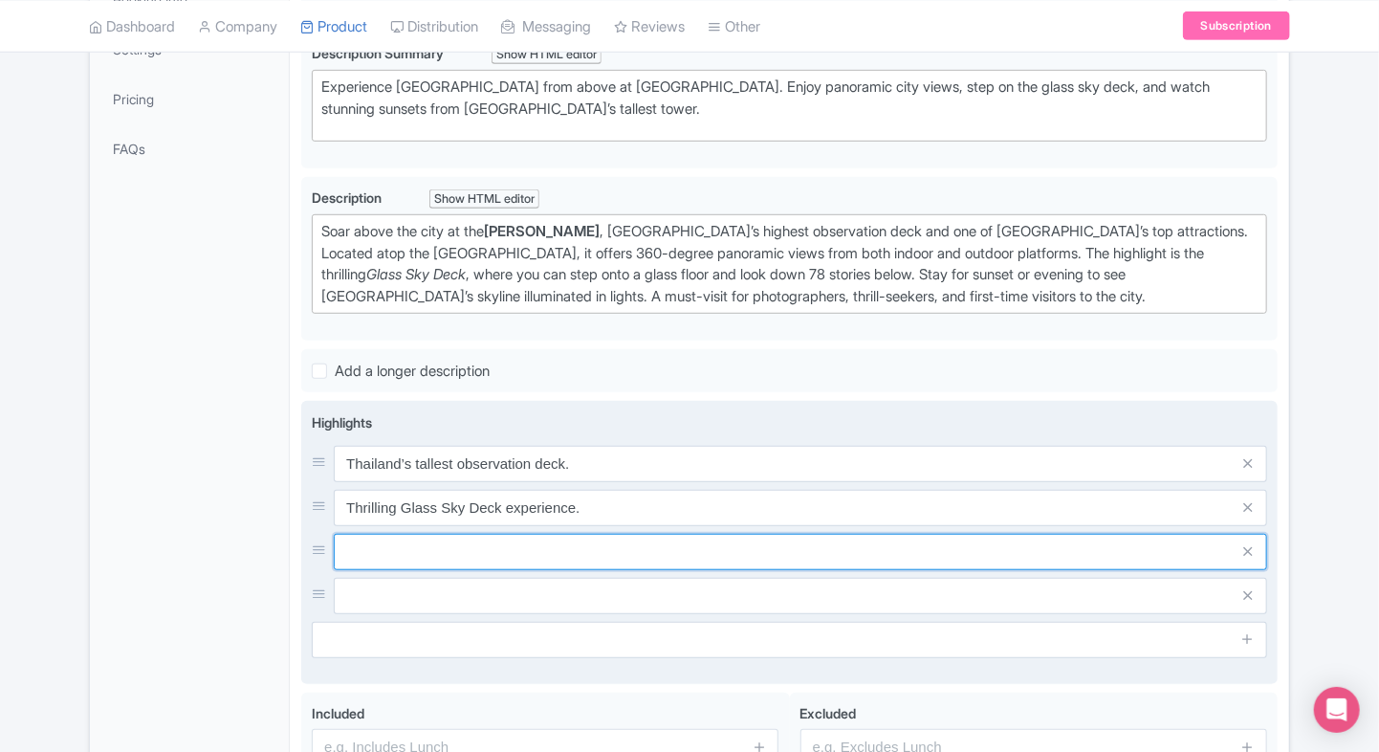
click at [475, 482] on input "text" at bounding box center [800, 464] width 933 height 36
paste input "Indoor & outdoor 360° city views"
type input "Indoor & outdoor 360° city views."
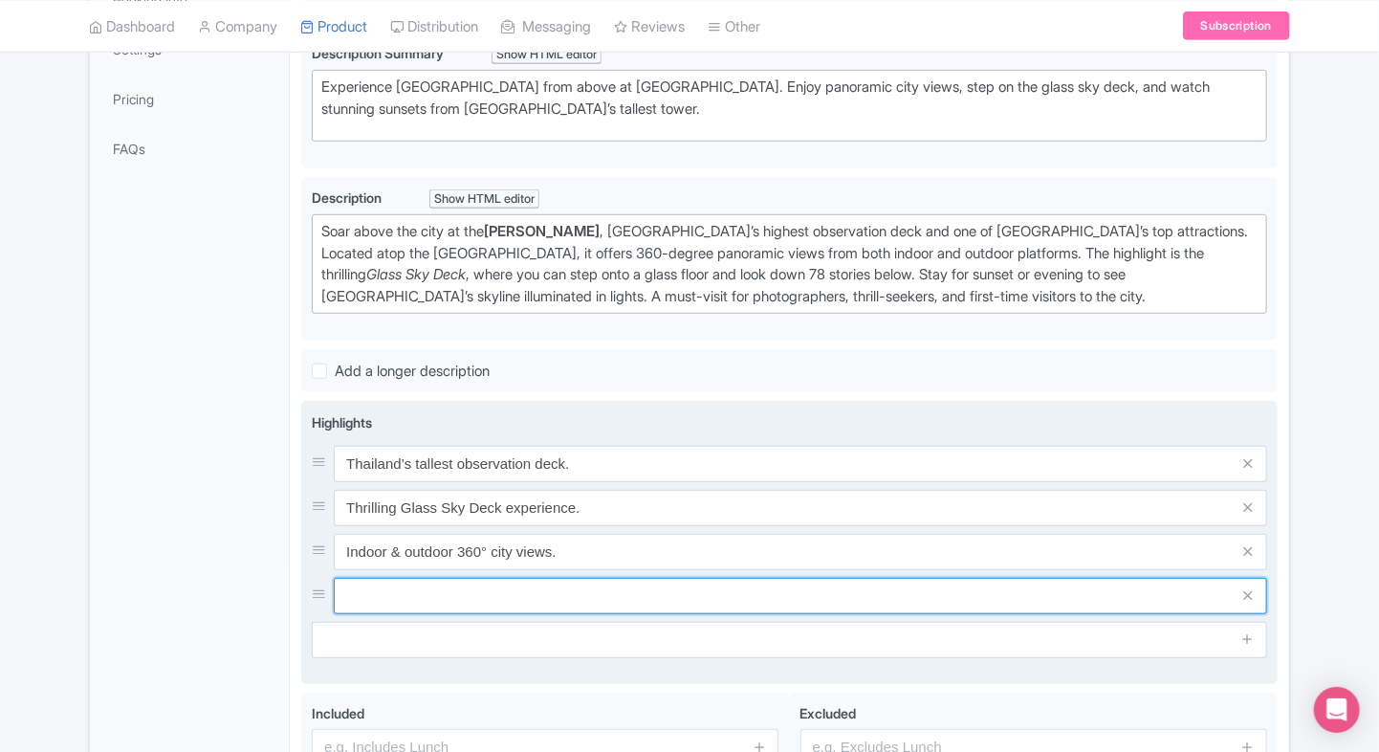
click at [557, 482] on input "text" at bounding box center [800, 464] width 933 height 36
paste input "Best sunset and night views in [GEOGRAPHIC_DATA]"
type input "Best sunset and night views in [GEOGRAPHIC_DATA]."
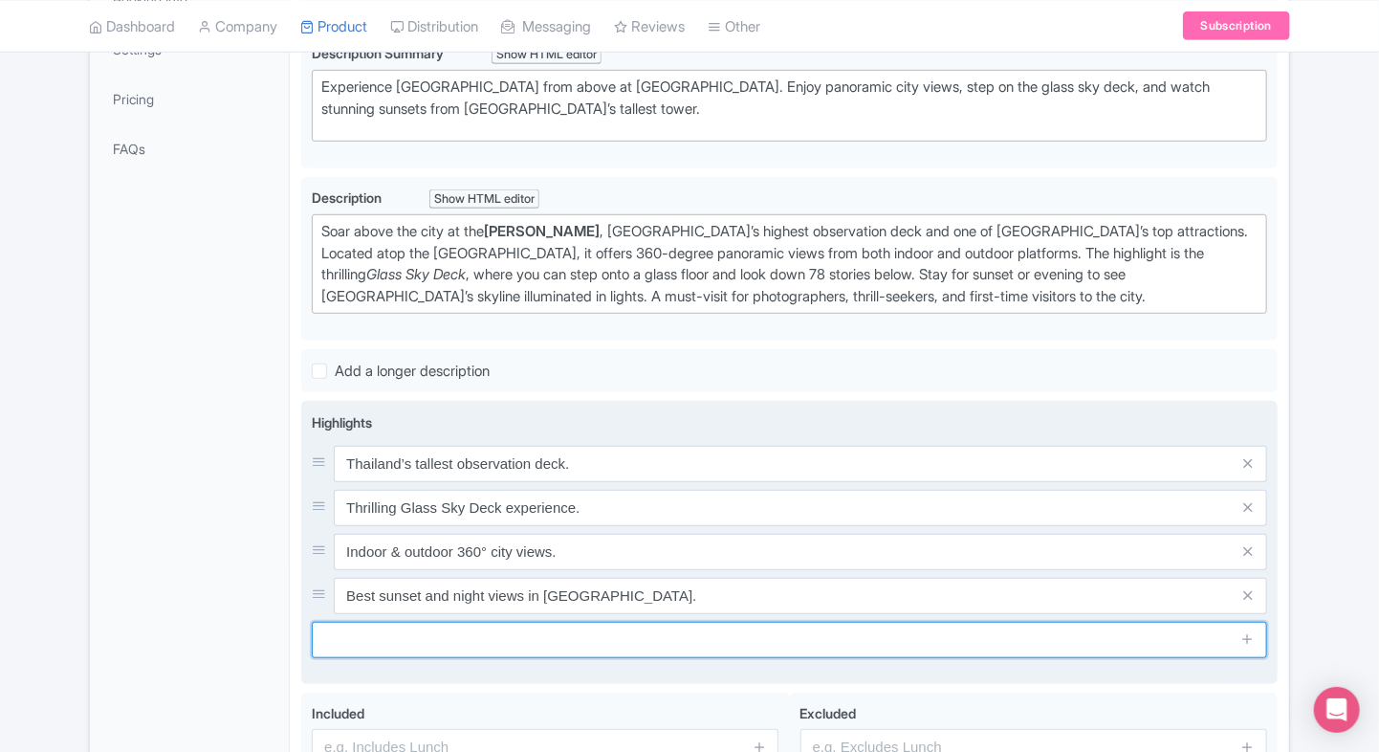
click at [555, 629] on input "text" at bounding box center [789, 640] width 955 height 36
paste input "Direct BTS Skytrain access"
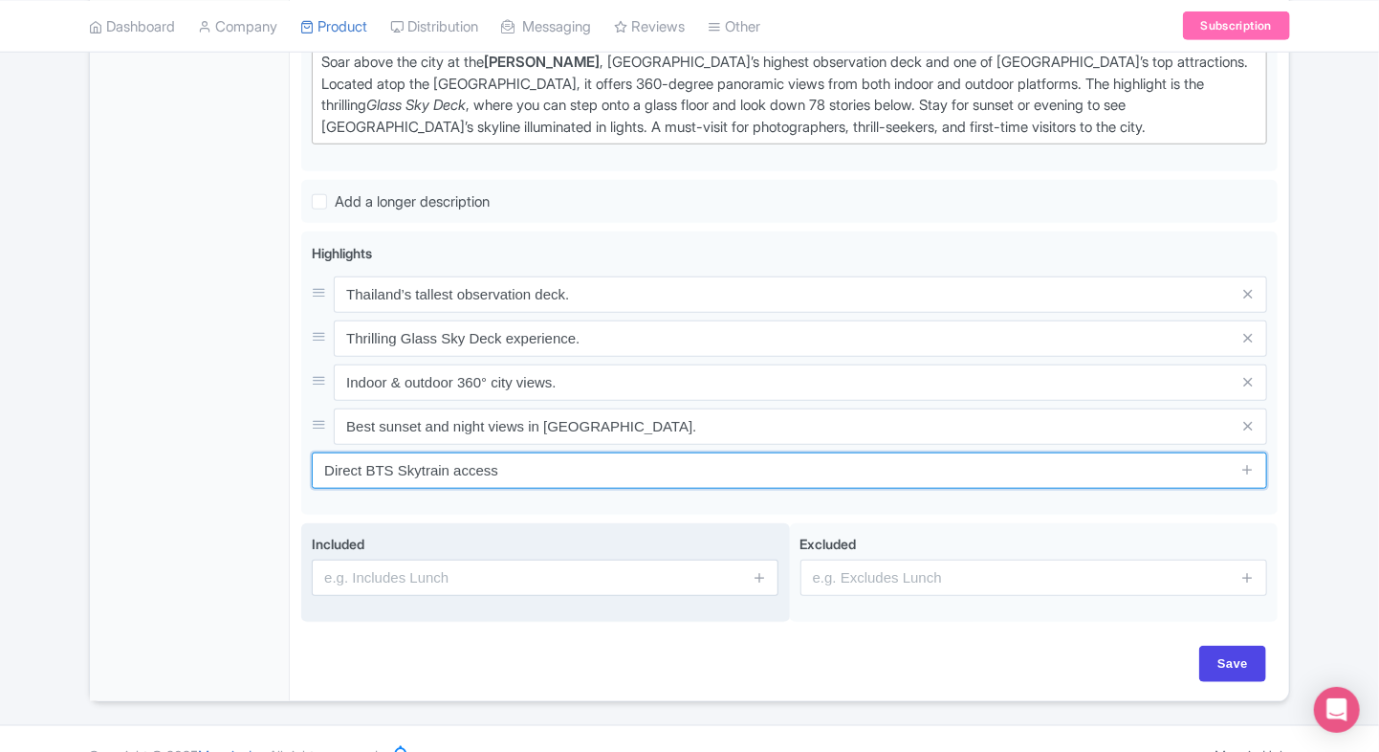
scroll to position [606, 0]
type input "Direct BTS Skytrain access"
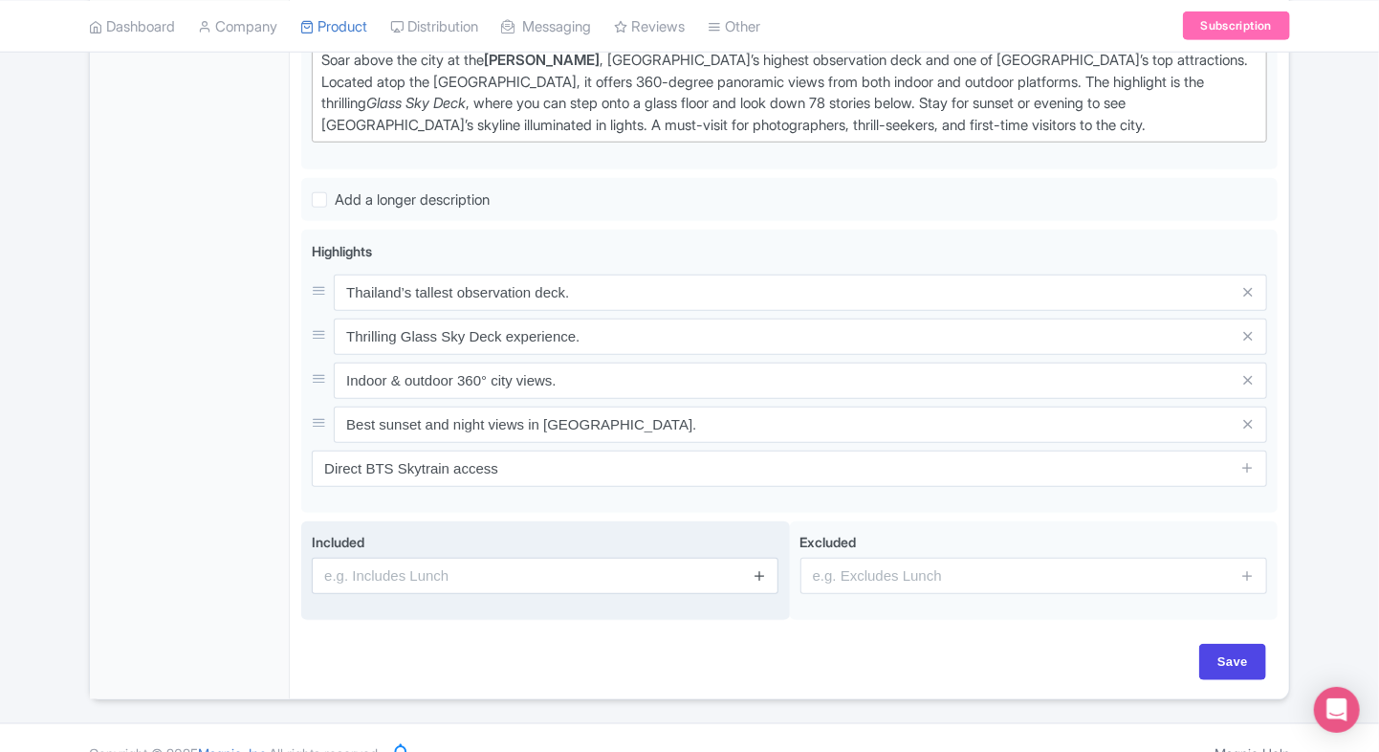
click at [763, 576] on icon at bounding box center [760, 575] width 14 height 14
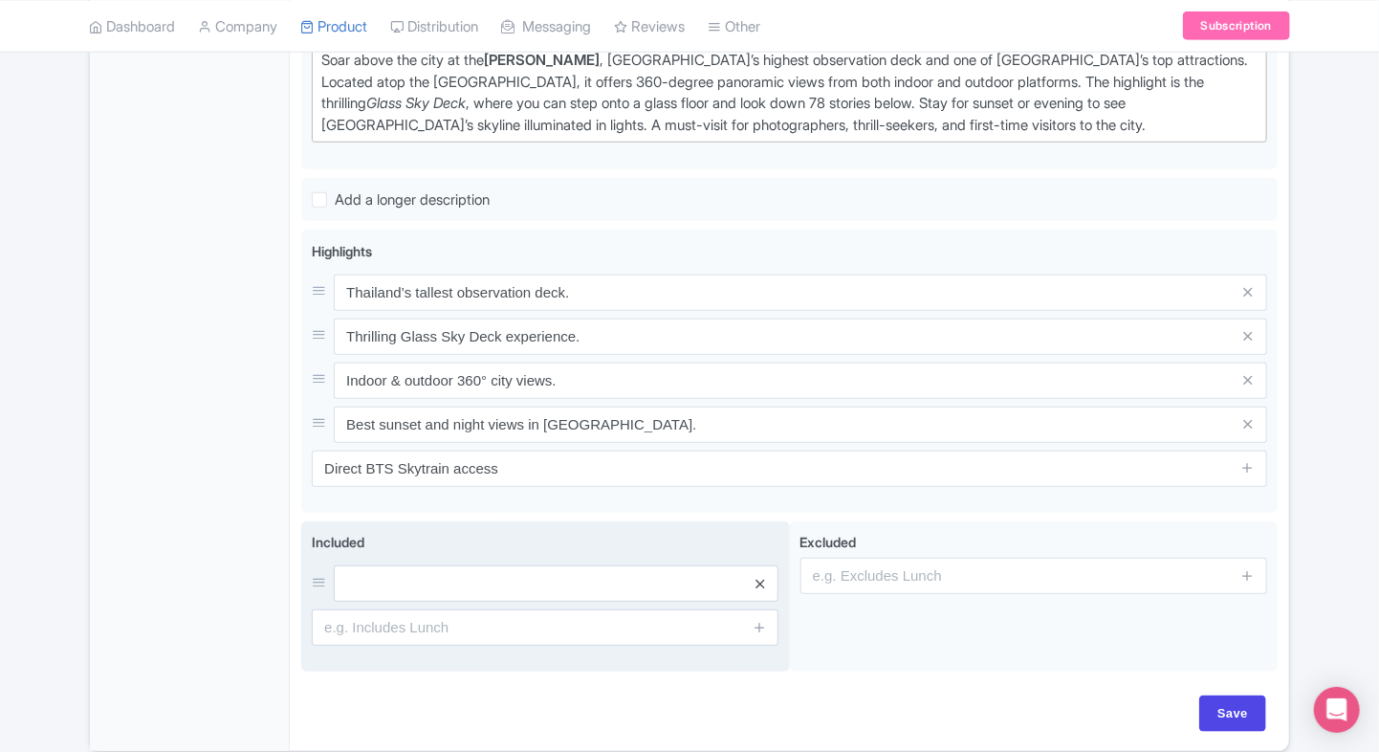
click at [763, 579] on icon at bounding box center [759, 584] width 9 height 14
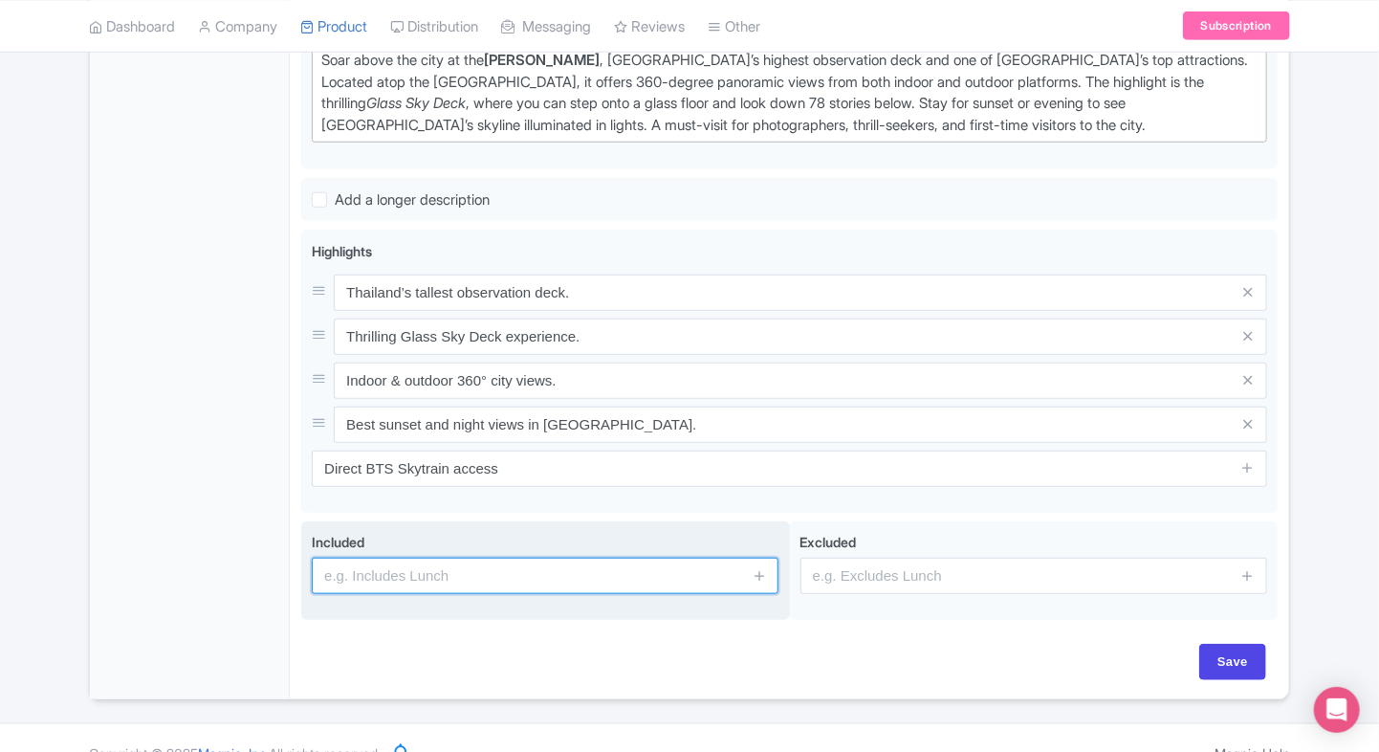
click at [559, 573] on input "text" at bounding box center [545, 575] width 467 height 36
type input "Entrance to the attraction"
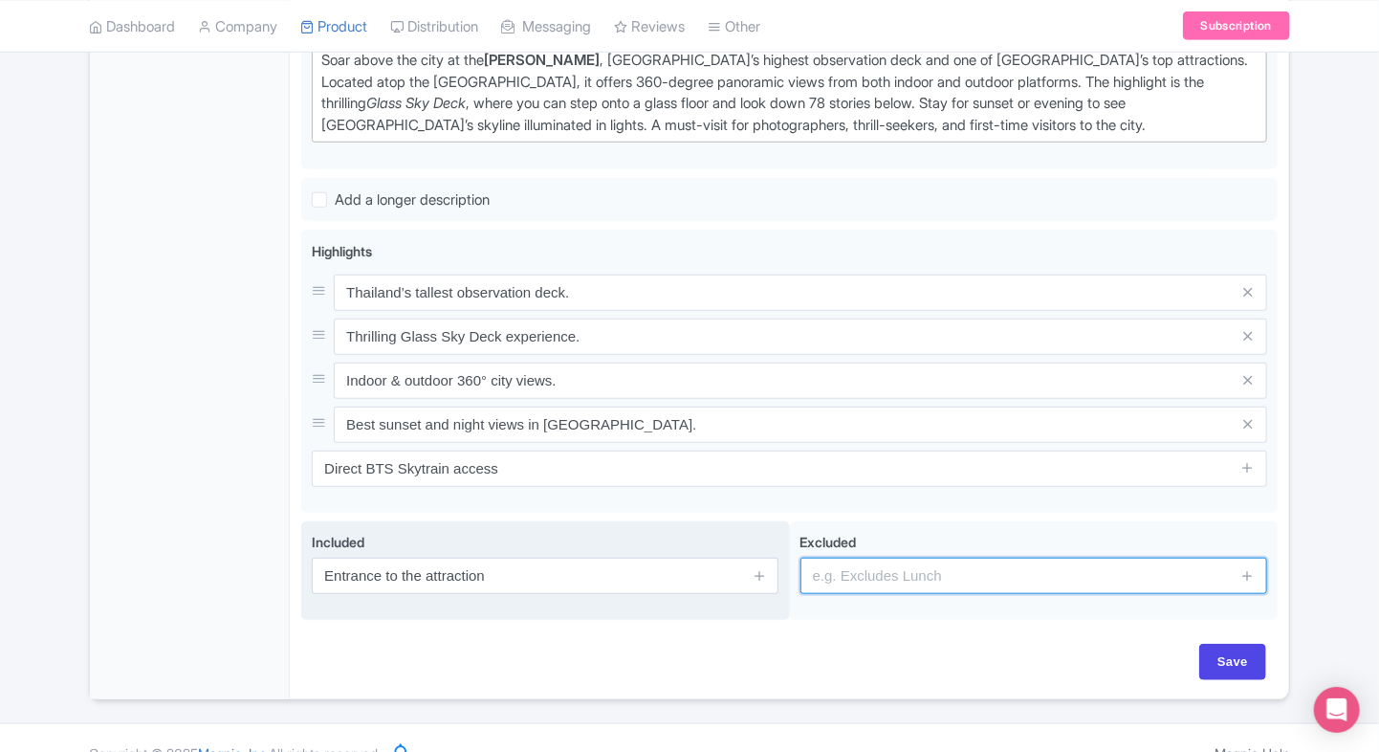
type input "guides, audio guides"
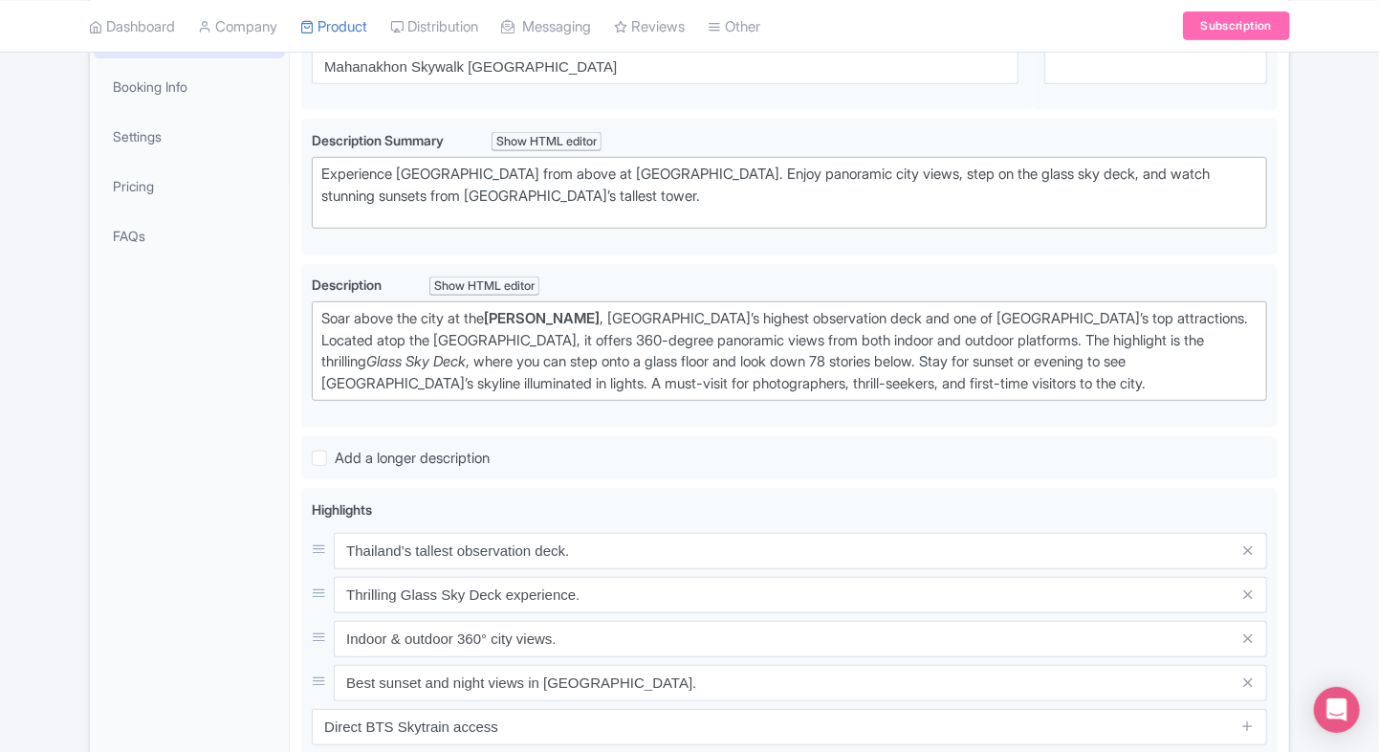
scroll to position [337, 0]
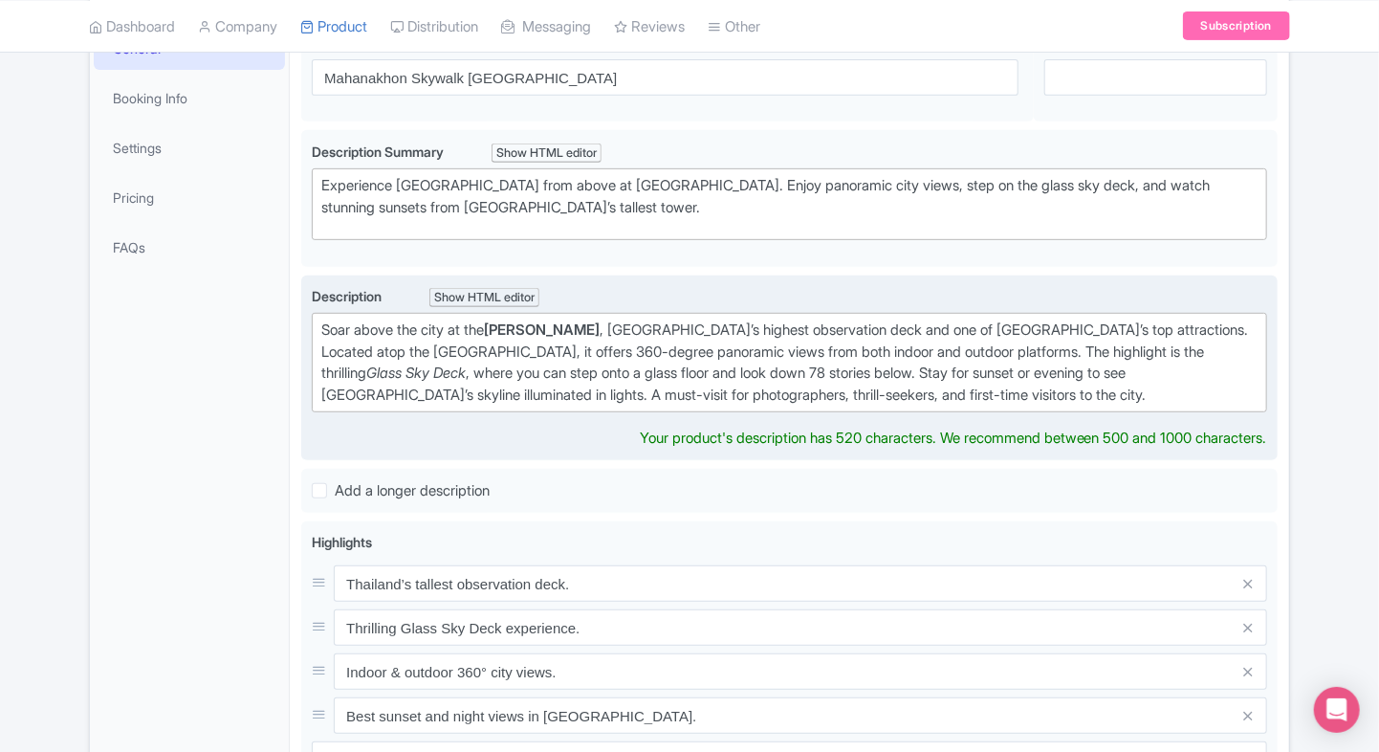
drag, startPoint x: 497, startPoint y: 323, endPoint x: 648, endPoint y: 325, distance: 151.1
click at [600, 325] on strong "[PERSON_NAME]" at bounding box center [542, 329] width 116 height 18
type trix-editor "<div>Soar above the city at the [GEOGRAPHIC_DATA], [GEOGRAPHIC_DATA]’s highest …"
click at [597, 360] on div "Soar above the city at the [GEOGRAPHIC_DATA], [GEOGRAPHIC_DATA]’s highest obser…" at bounding box center [789, 362] width 936 height 86
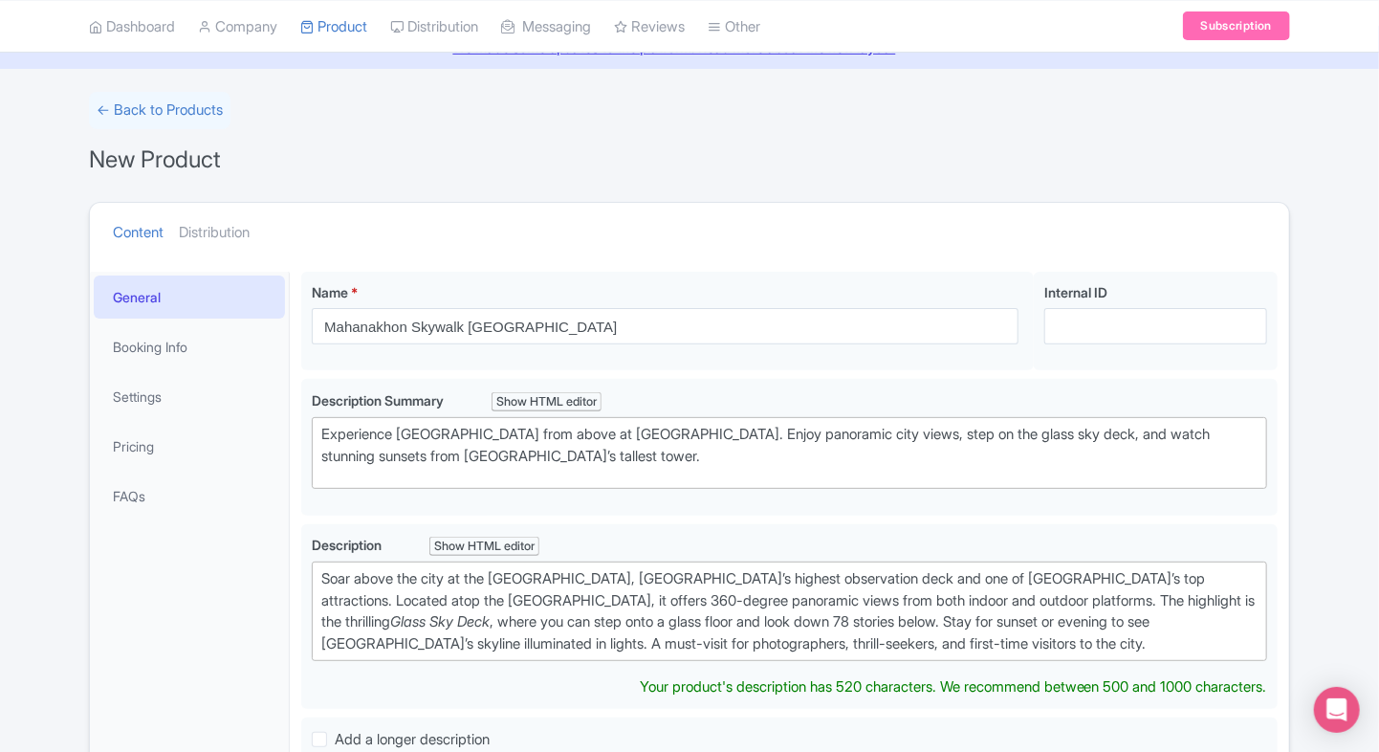
scroll to position [87, 0]
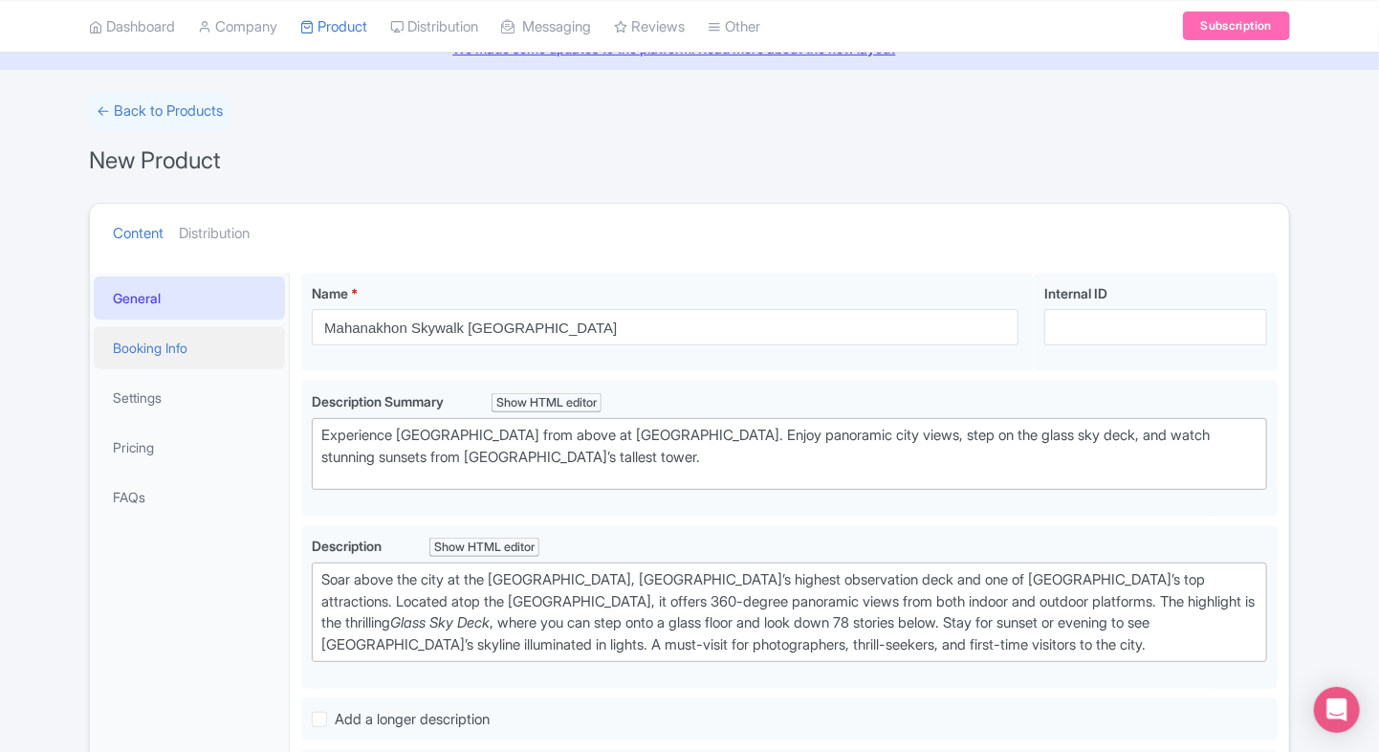
click at [137, 354] on link "Booking Info" at bounding box center [189, 347] width 191 height 43
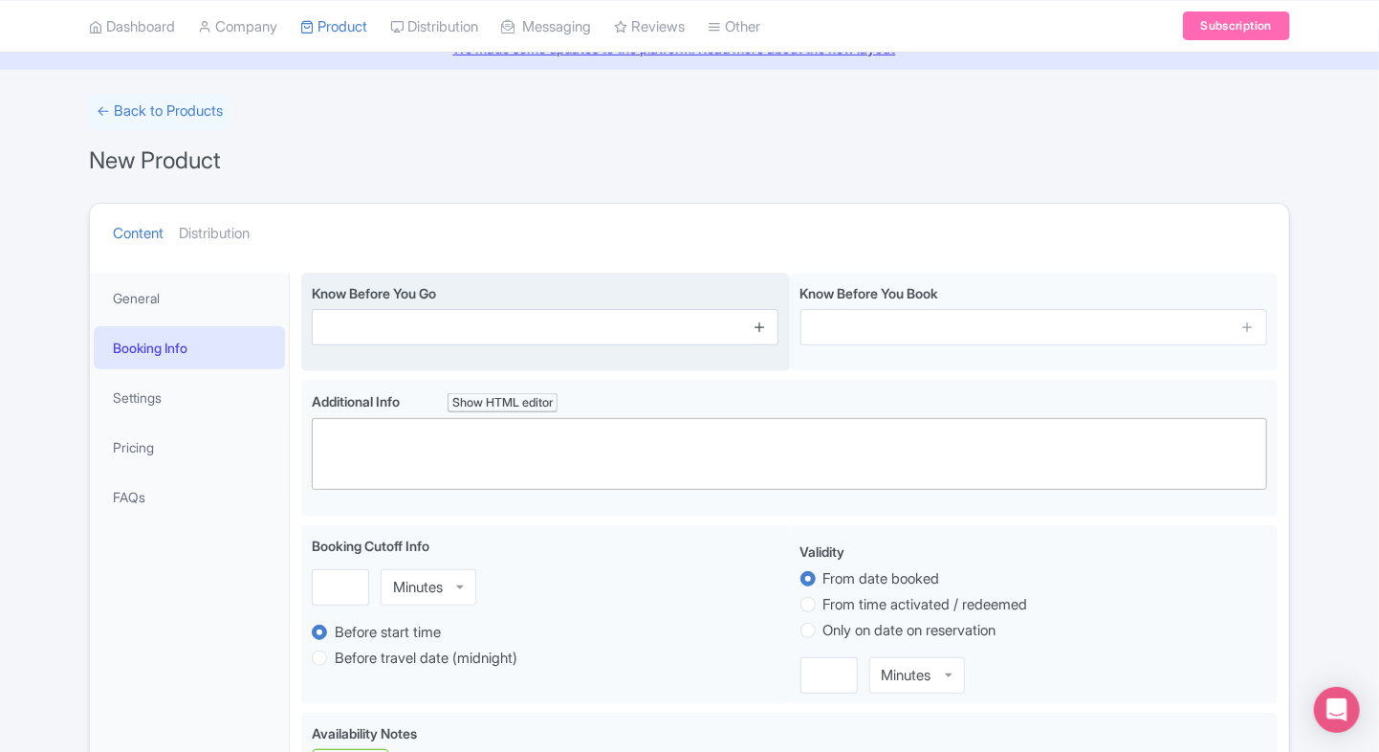
click at [766, 327] on icon at bounding box center [760, 326] width 14 height 14
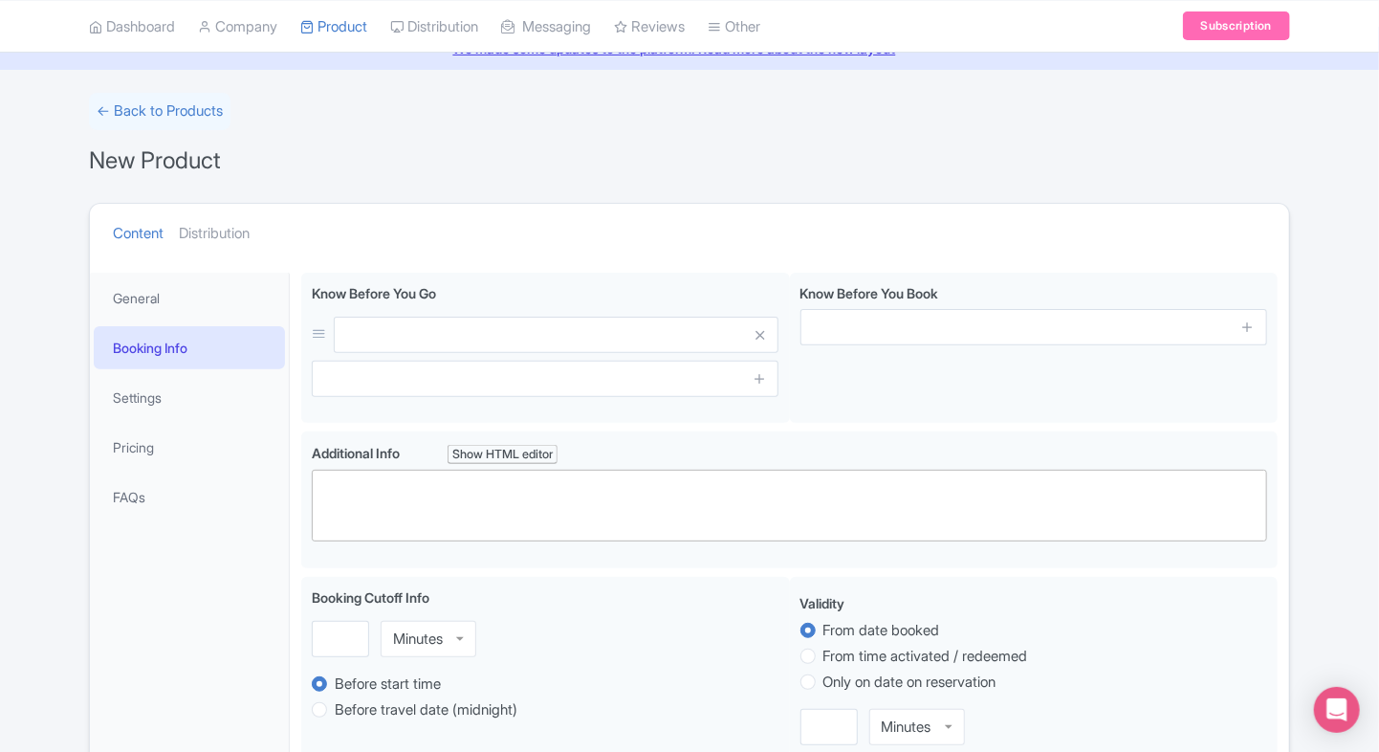
drag, startPoint x: 758, startPoint y: 378, endPoint x: 759, endPoint y: 426, distance: 47.8
click at [759, 426] on div "Know Before You Go Know Before You Book" at bounding box center [789, 352] width 976 height 159
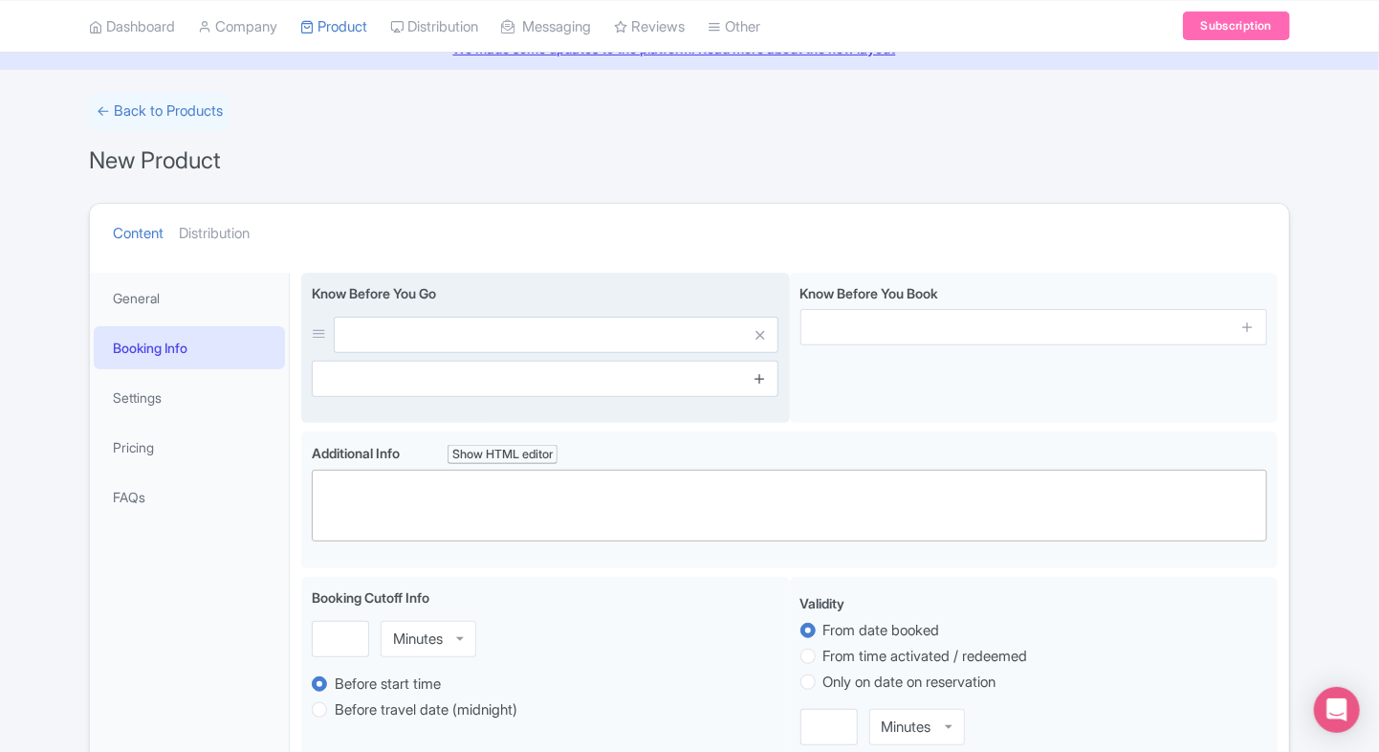
click at [759, 384] on icon at bounding box center [760, 378] width 14 height 14
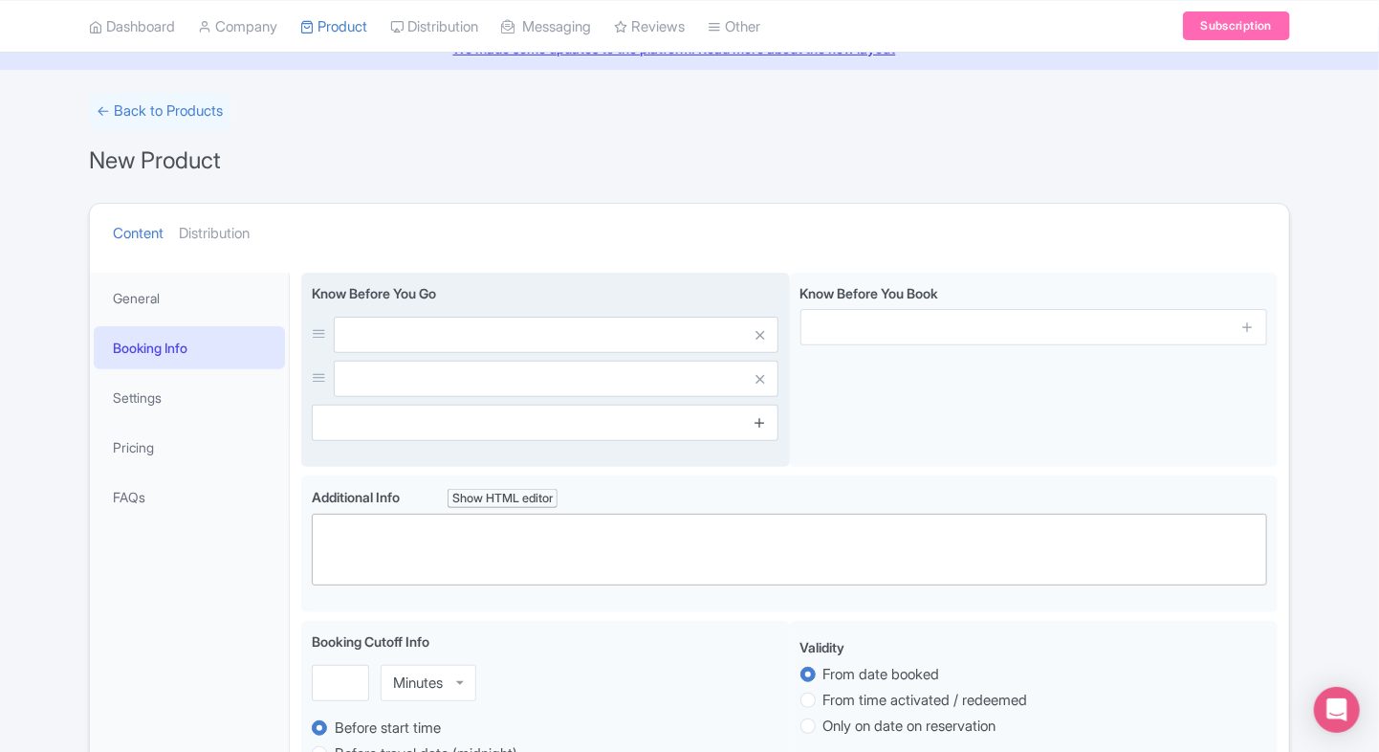
click at [753, 430] on link at bounding box center [760, 423] width 14 height 22
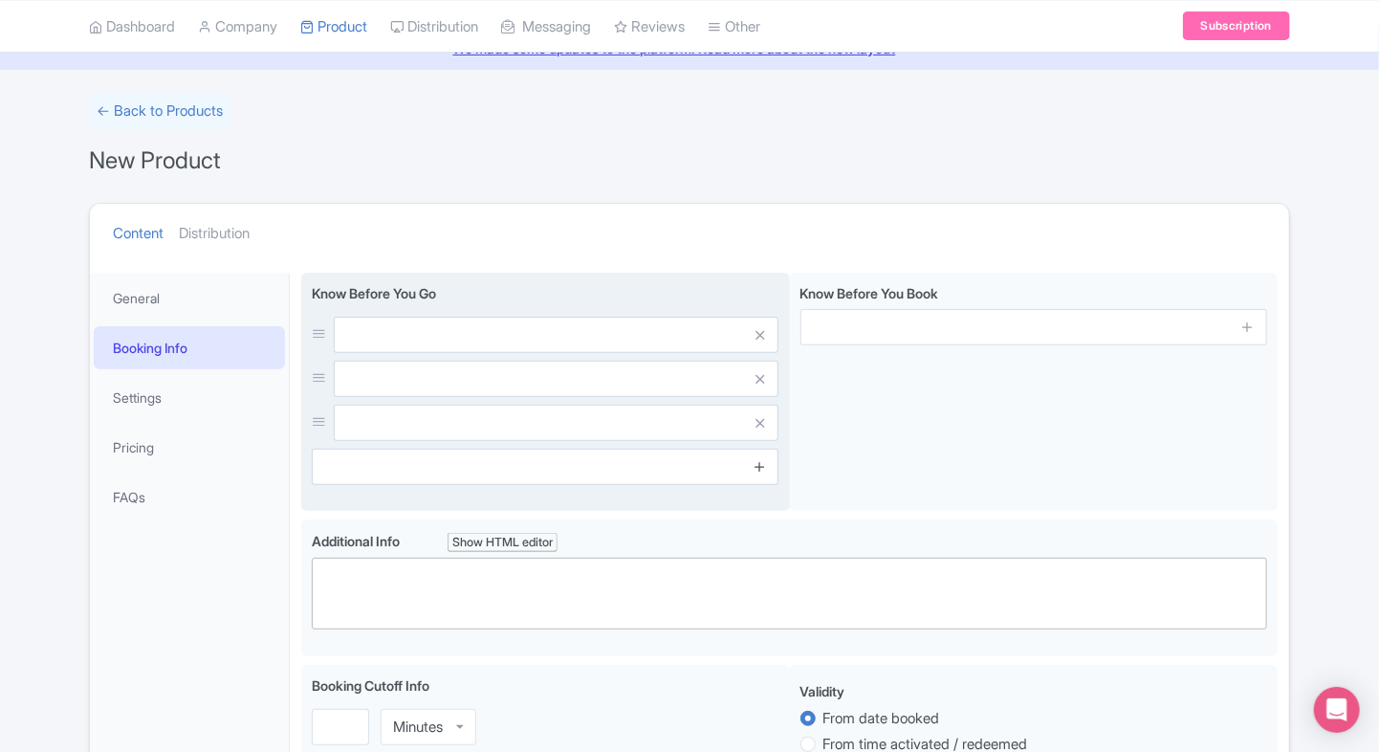
click at [762, 468] on icon at bounding box center [760, 466] width 14 height 14
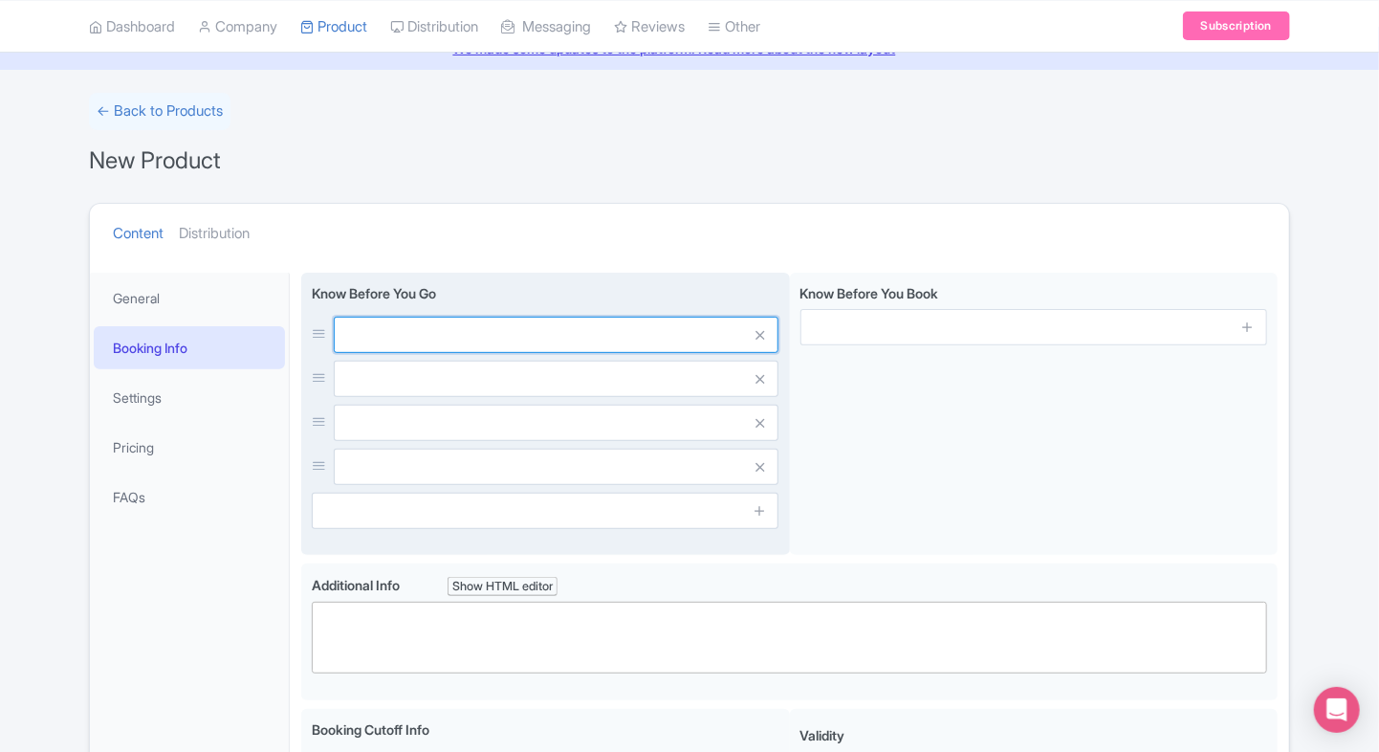
click at [555, 338] on input "text" at bounding box center [556, 335] width 445 height 36
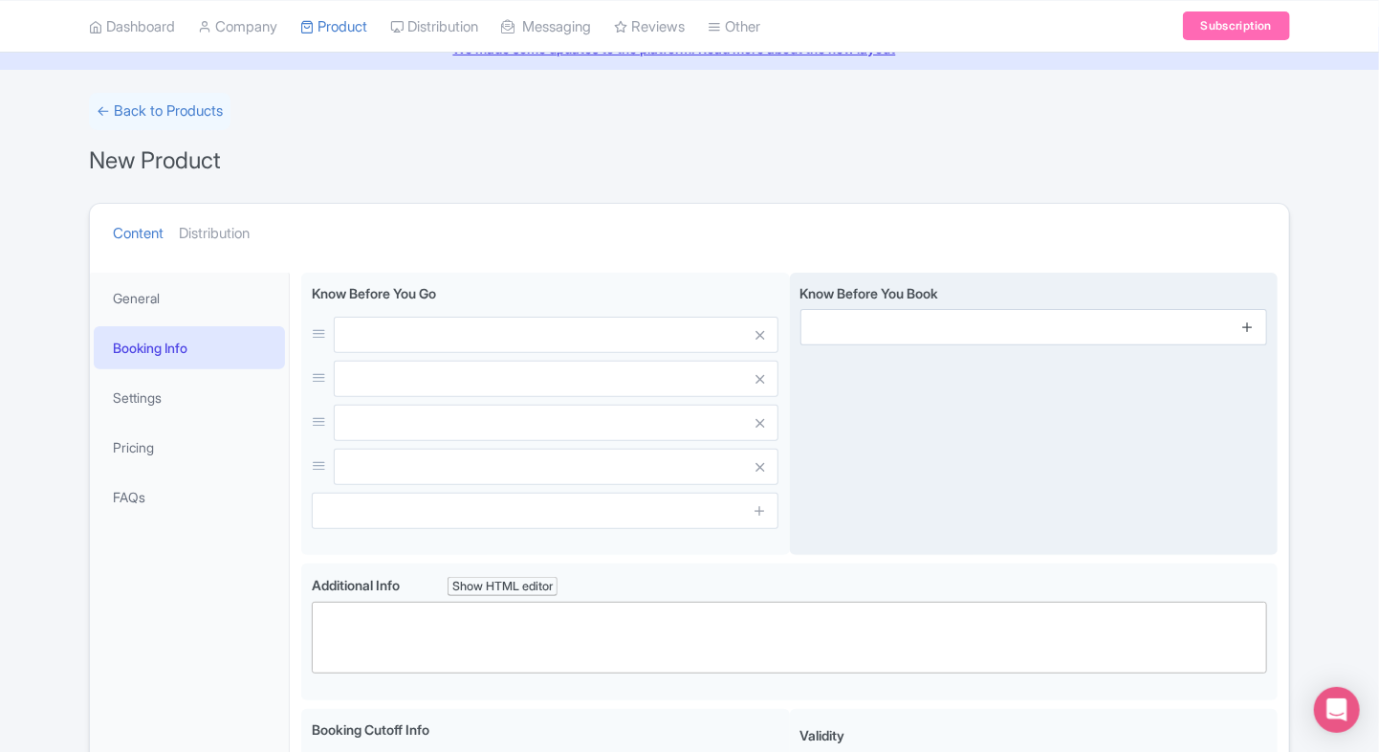
click at [1253, 326] on icon at bounding box center [1247, 326] width 14 height 14
click at [1254, 377] on icon at bounding box center [1247, 378] width 14 height 14
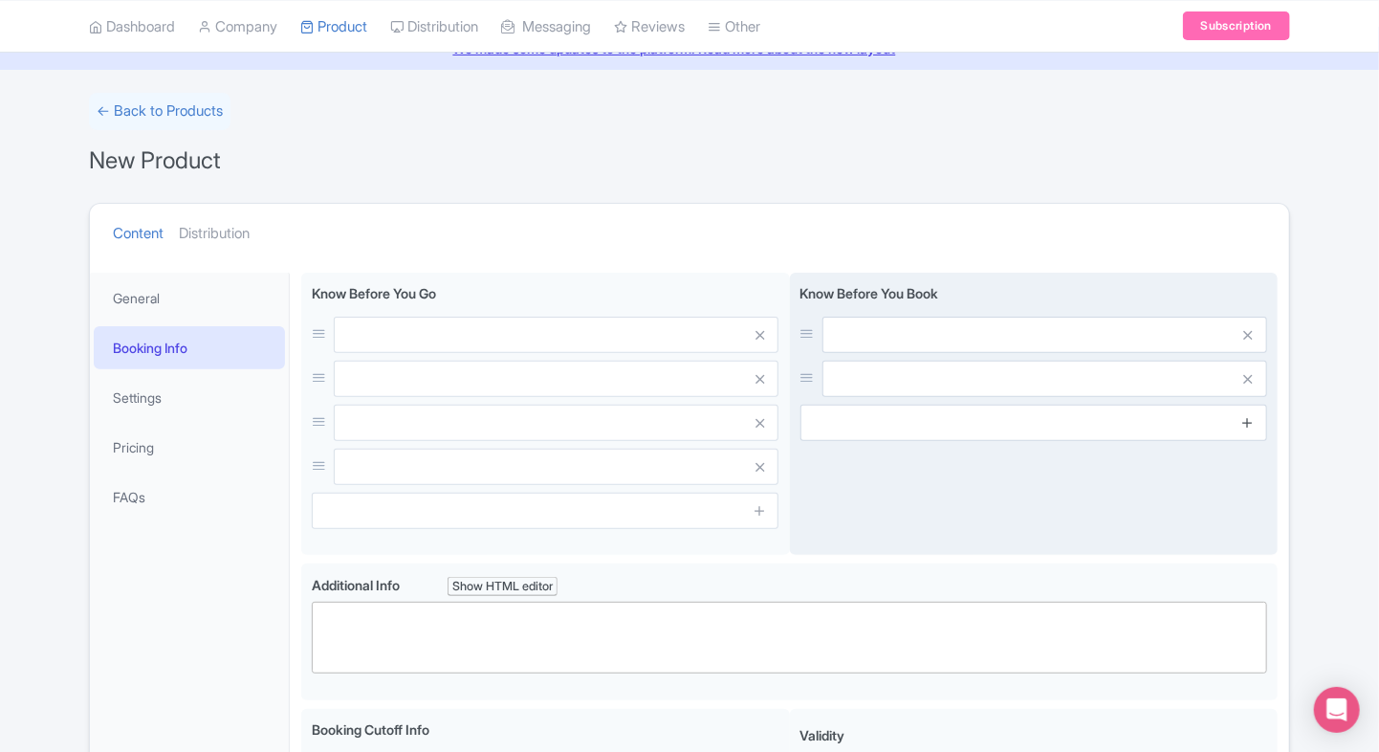
drag, startPoint x: 1253, startPoint y: 405, endPoint x: 1251, endPoint y: 419, distance: 13.5
click at [1251, 419] on span at bounding box center [1248, 422] width 38 height 36
click at [1251, 419] on icon at bounding box center [1247, 422] width 14 height 14
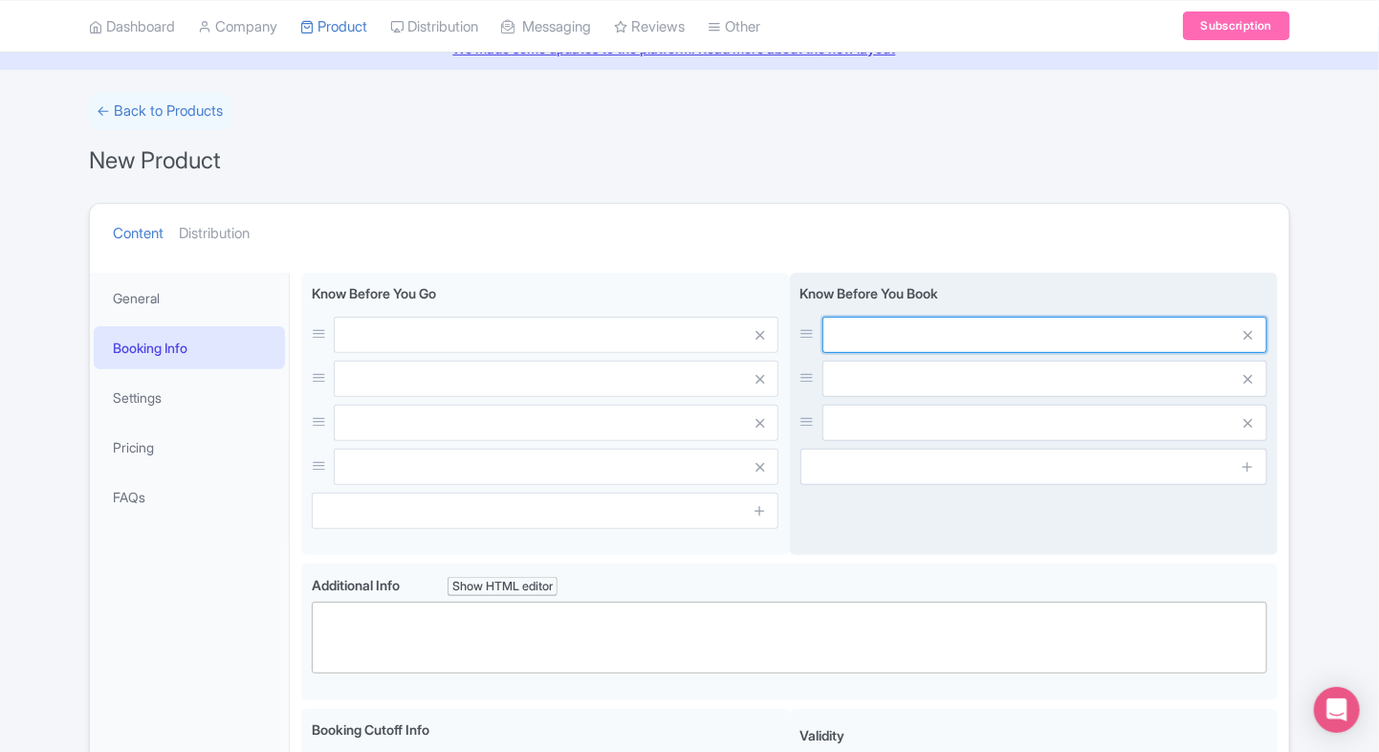
click at [1029, 319] on input "text" at bounding box center [1044, 335] width 445 height 36
paste input "Entry timed; book sunset slots early."
type input "Entry timed; book sunset slots early."
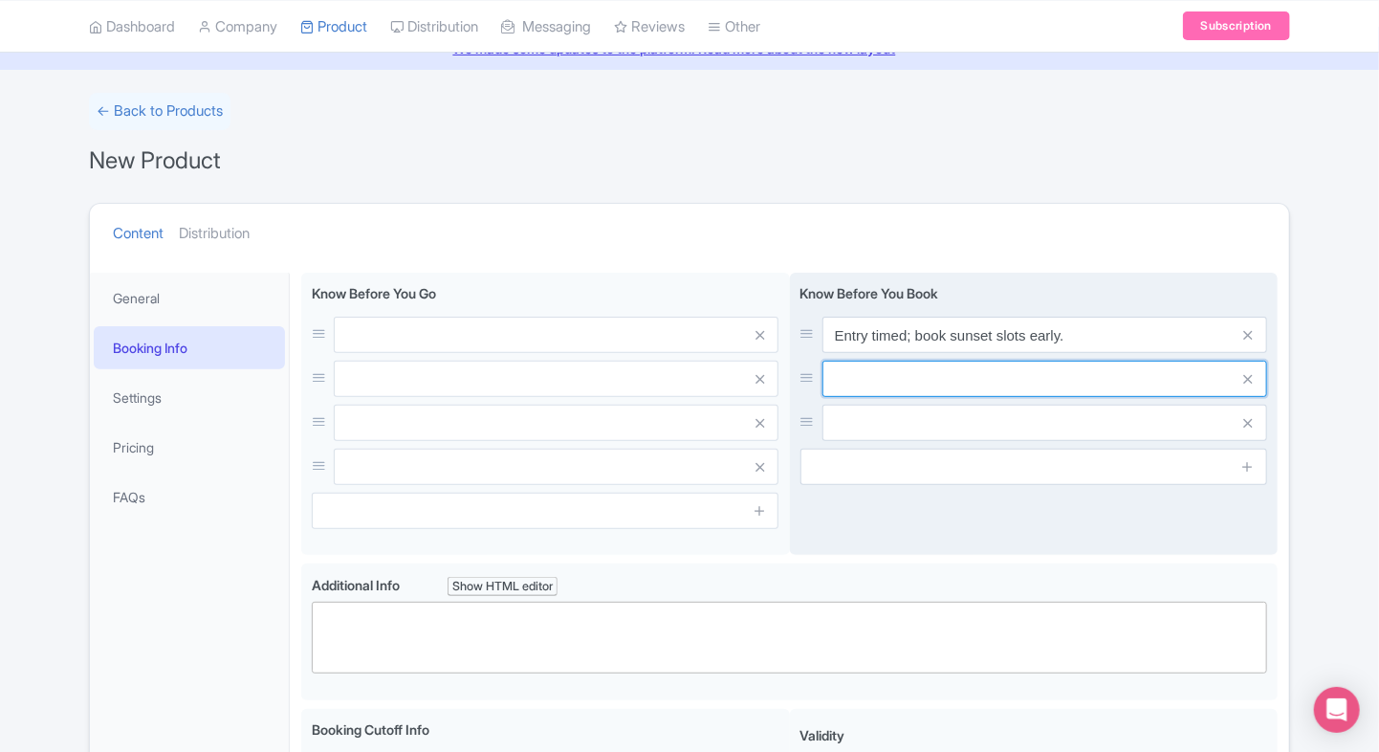
click at [1013, 353] on input "text" at bounding box center [1044, 335] width 445 height 36
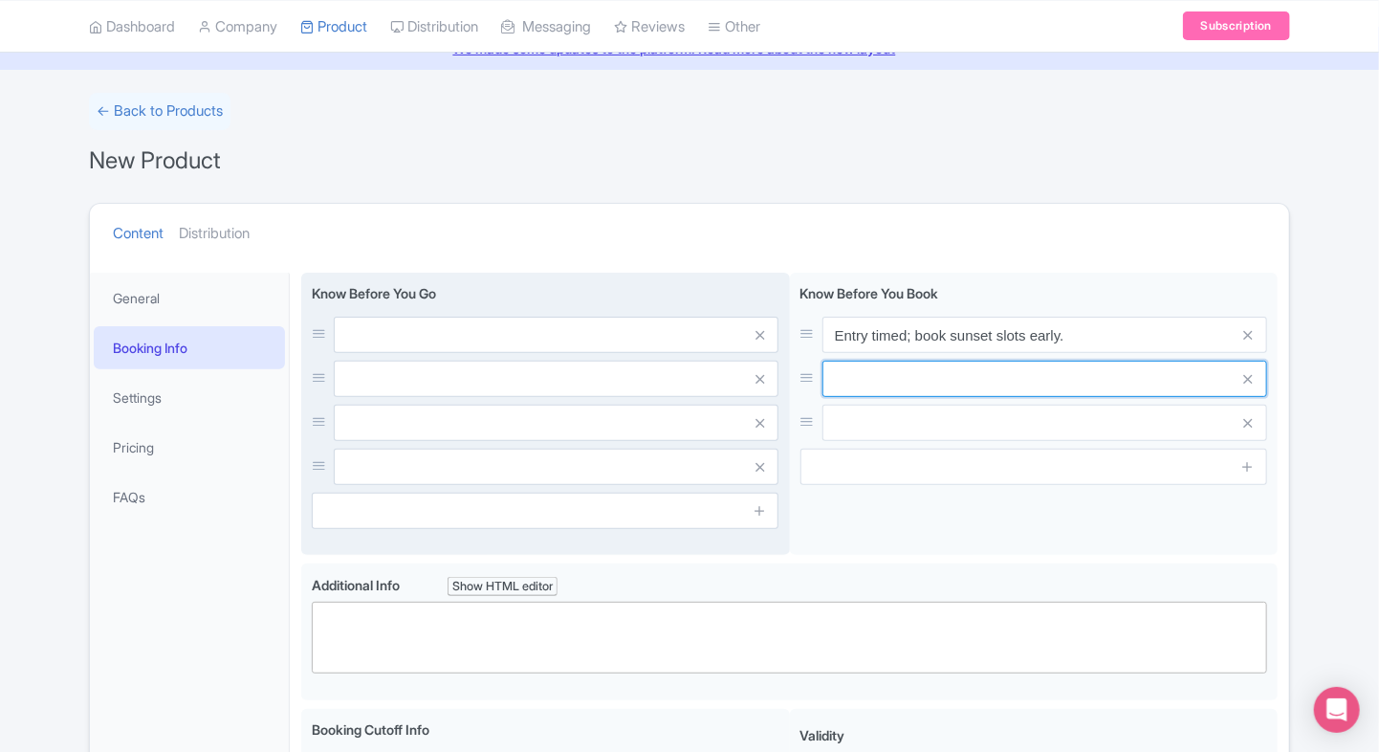
paste input "Dress comfortably for outdoor decks."
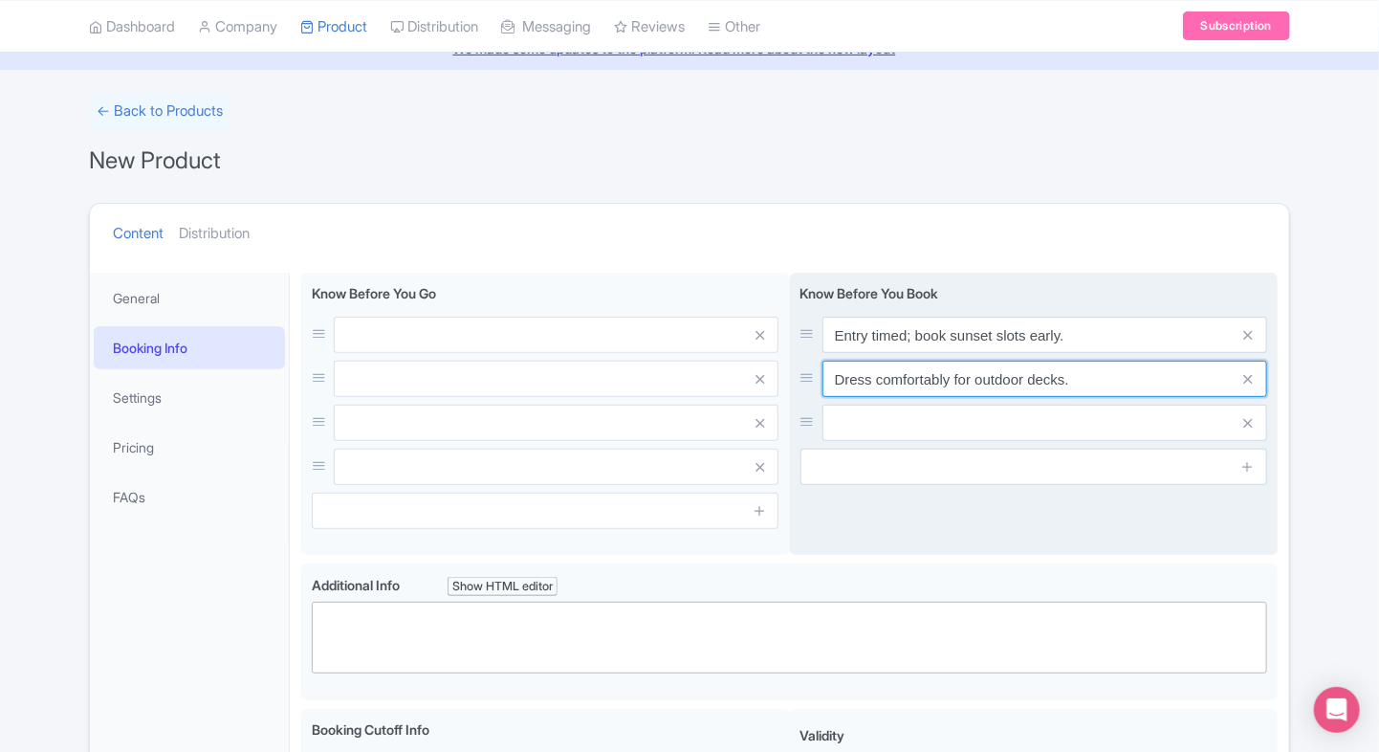
type input "Dress comfortably for outdoor decks."
click at [868, 353] on input "text" at bounding box center [1044, 335] width 445 height 36
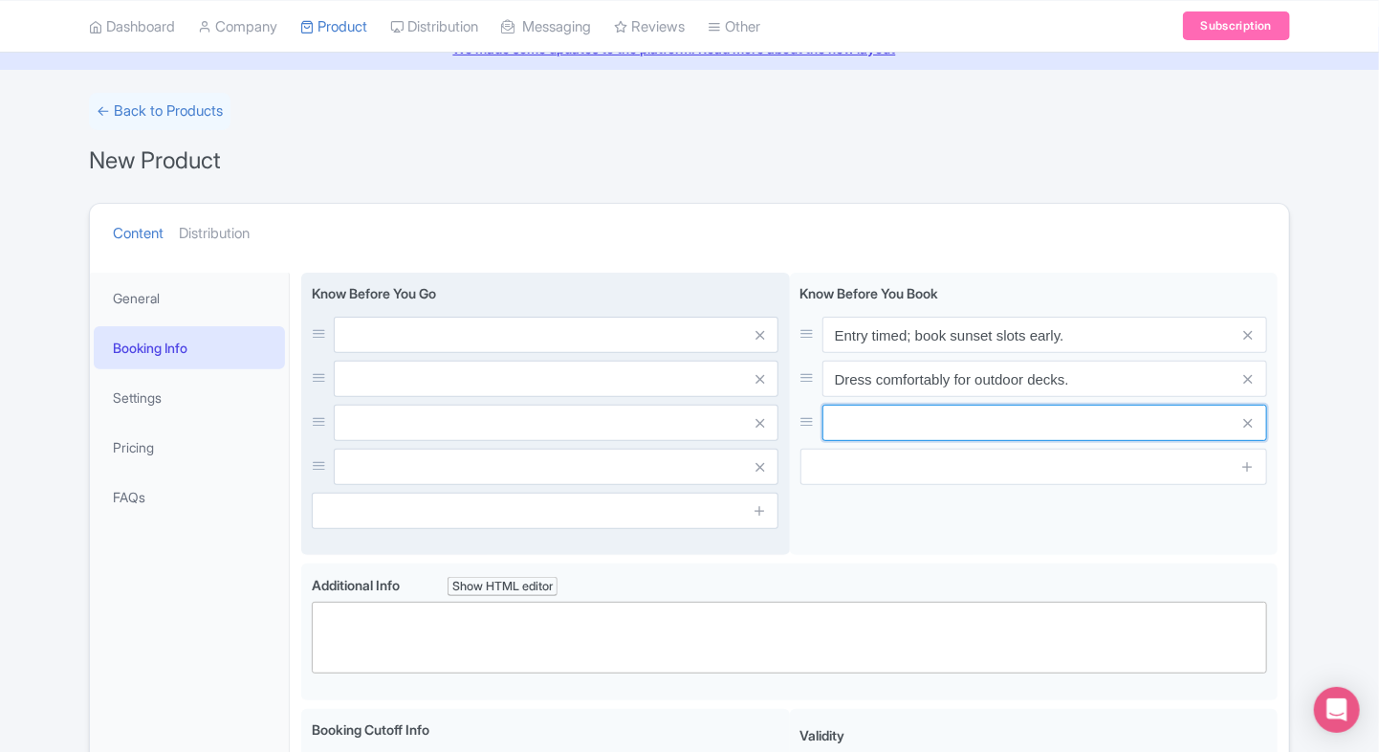
paste input "Glass deck not suitable for those afraid of heights."
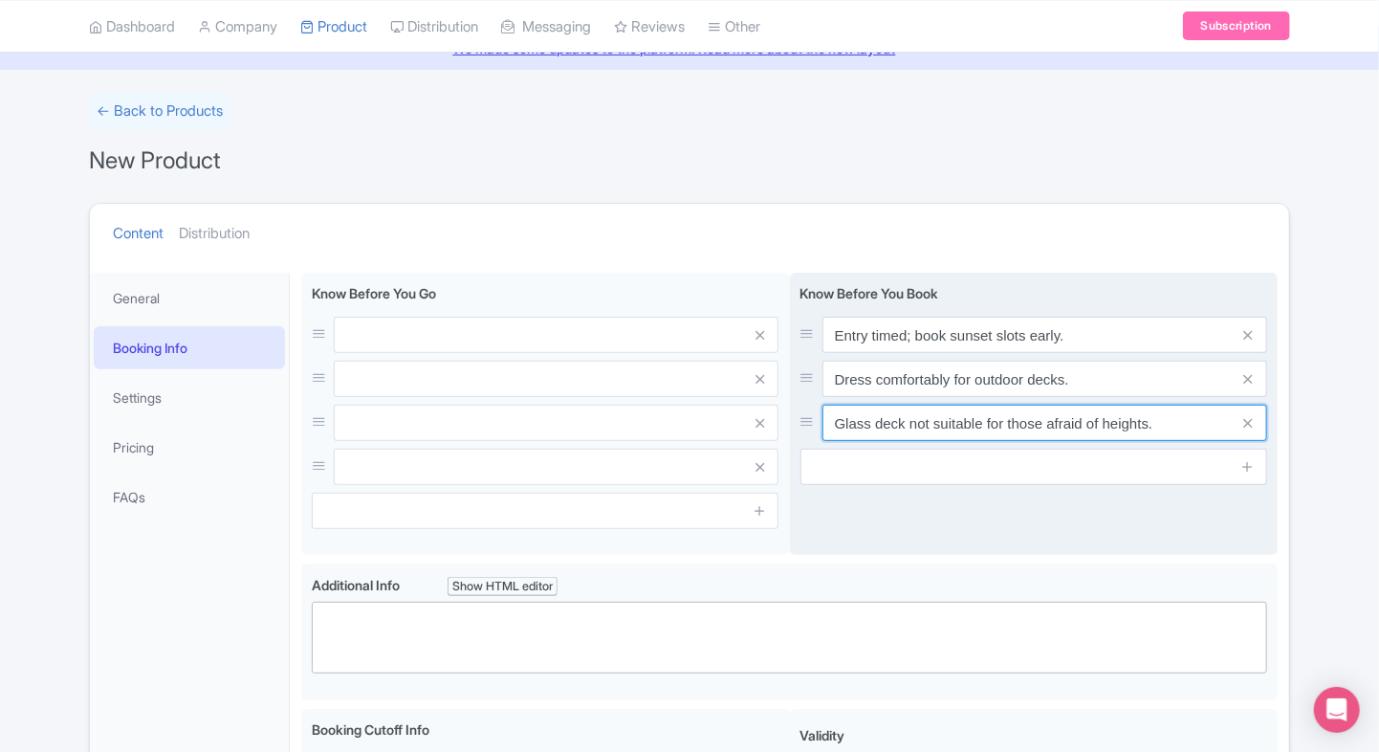
type input "Glass deck not suitable for those afraid of heights."
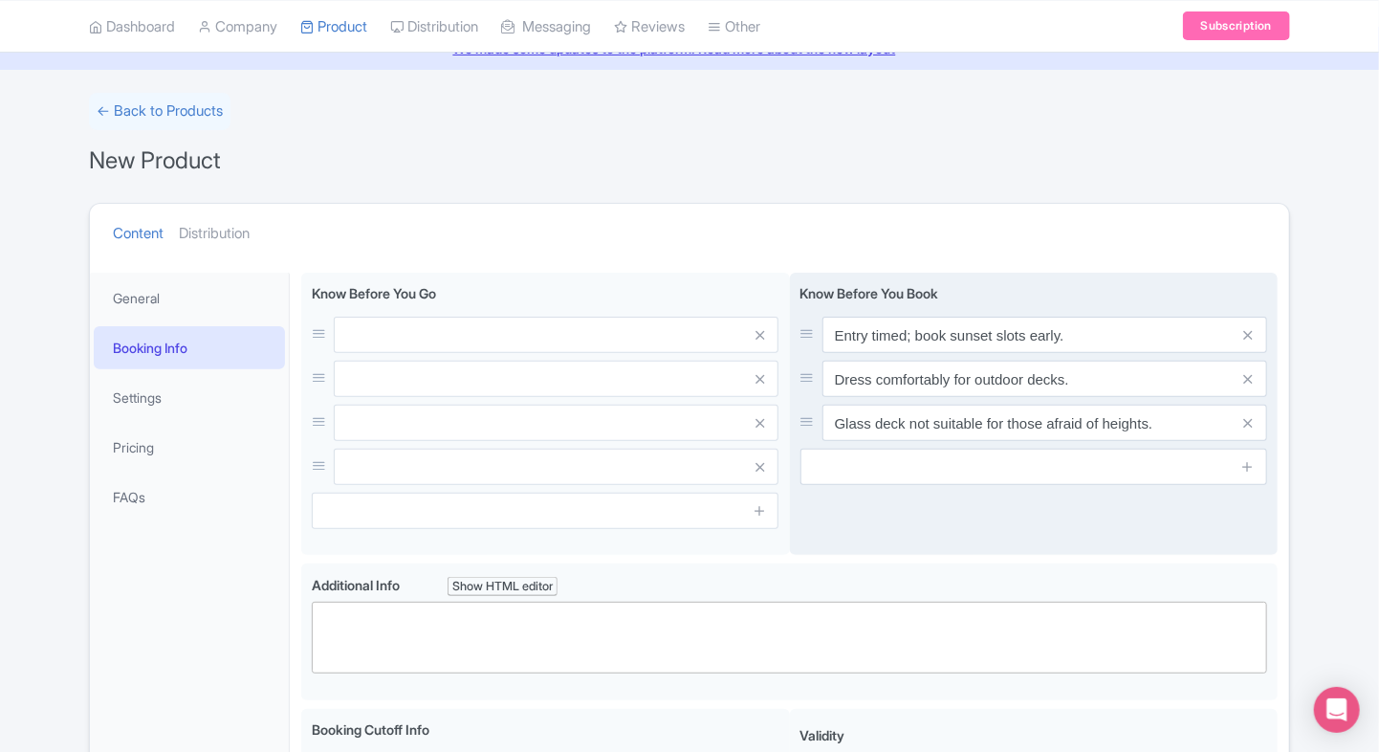
click at [842, 466] on input "text" at bounding box center [1033, 466] width 467 height 36
paste input "Children must be supervised at all times."
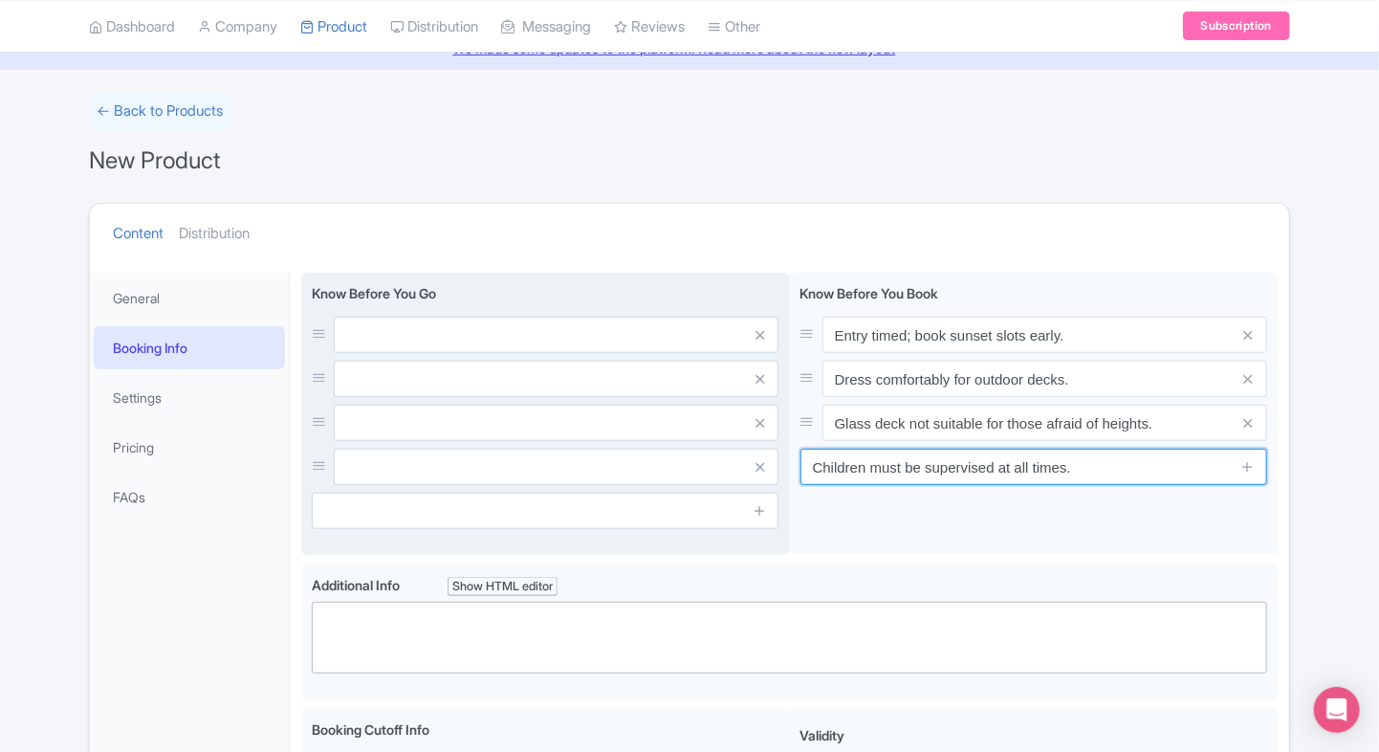
type input "Children must be supervised at all times."
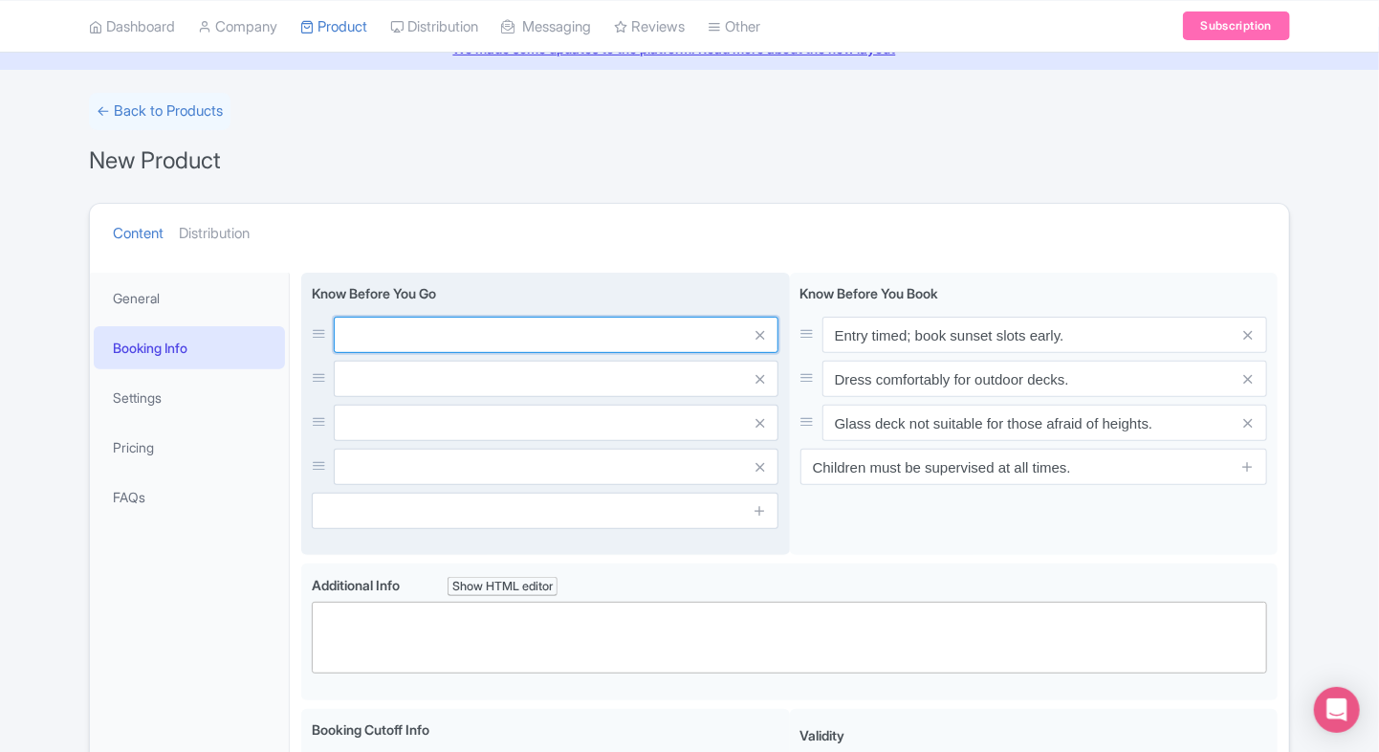
click at [570, 317] on input "text" at bounding box center [556, 335] width 445 height 36
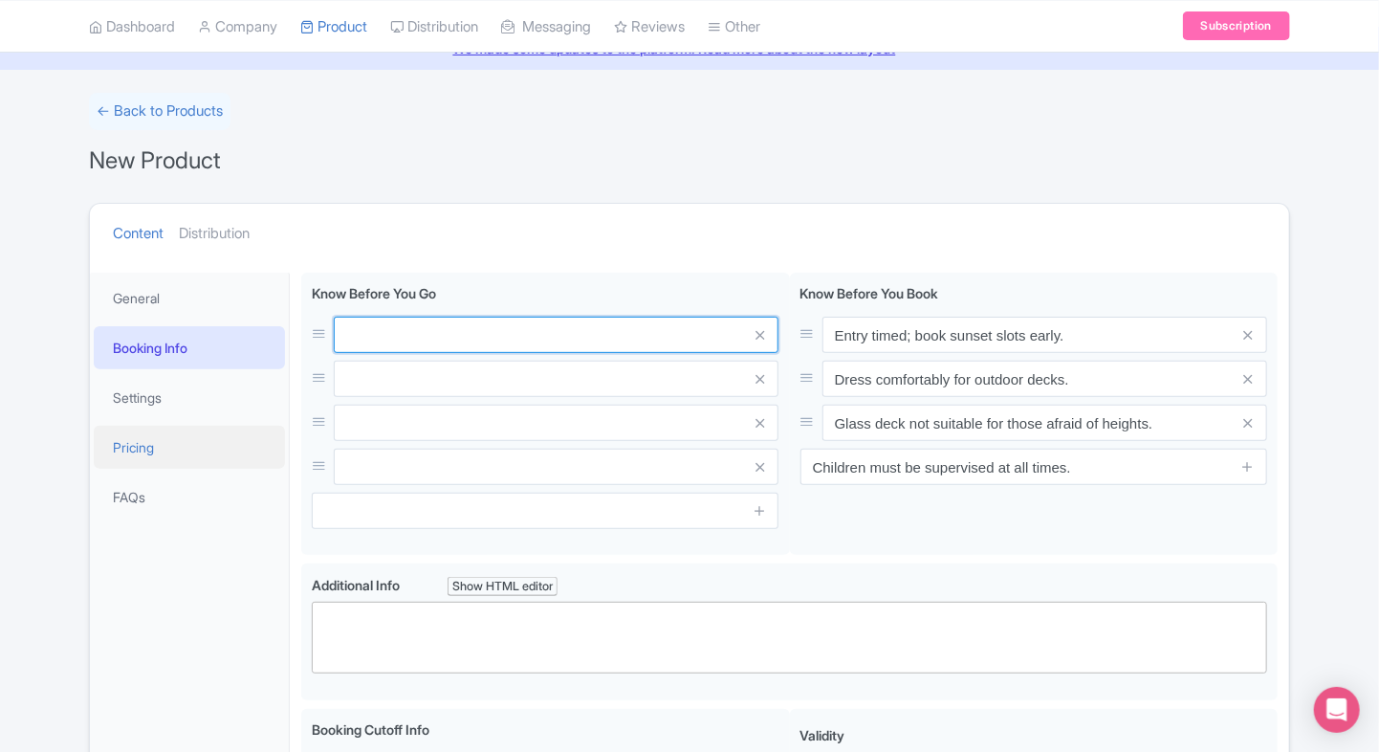
paste input "Check out the amenities available, such as cafes or souvenir shops, and plan yo…"
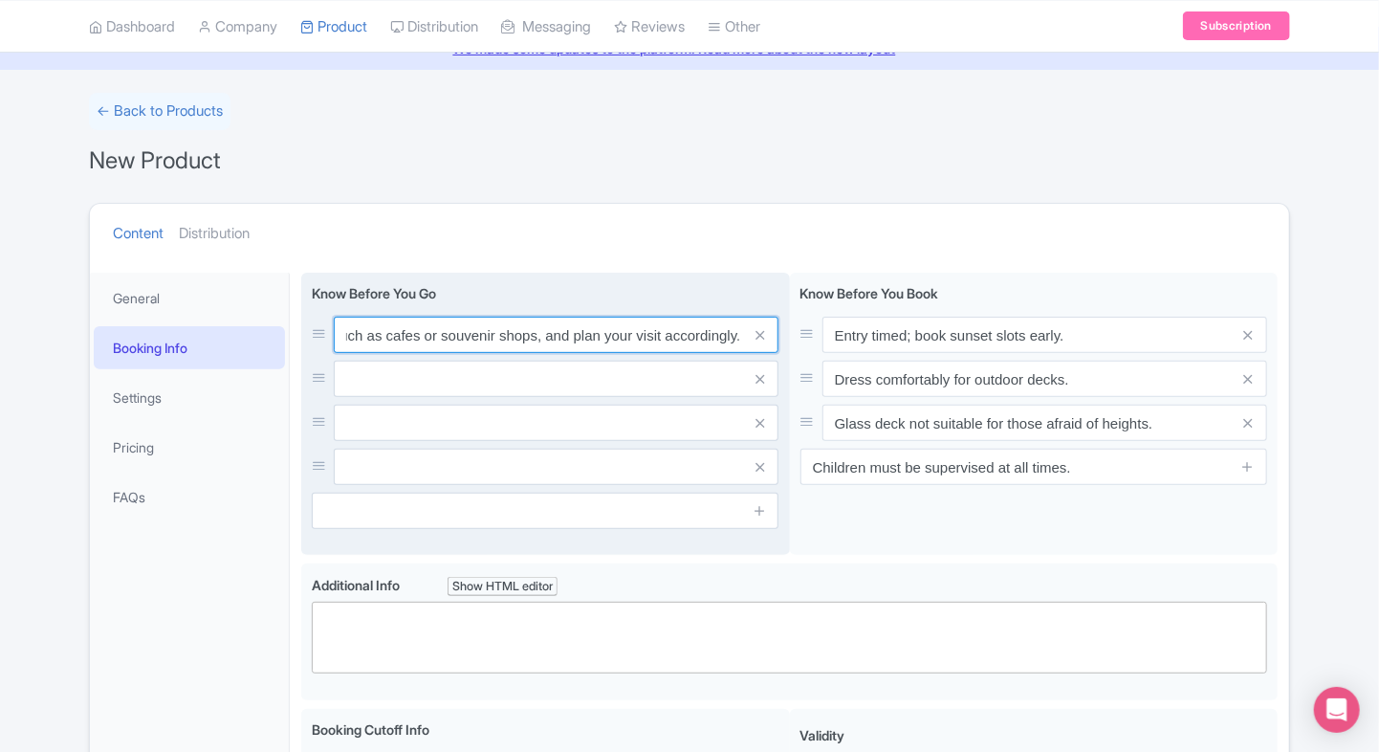
type input "Check out the amenities available, such as cafes or souvenir shops, and plan yo…"
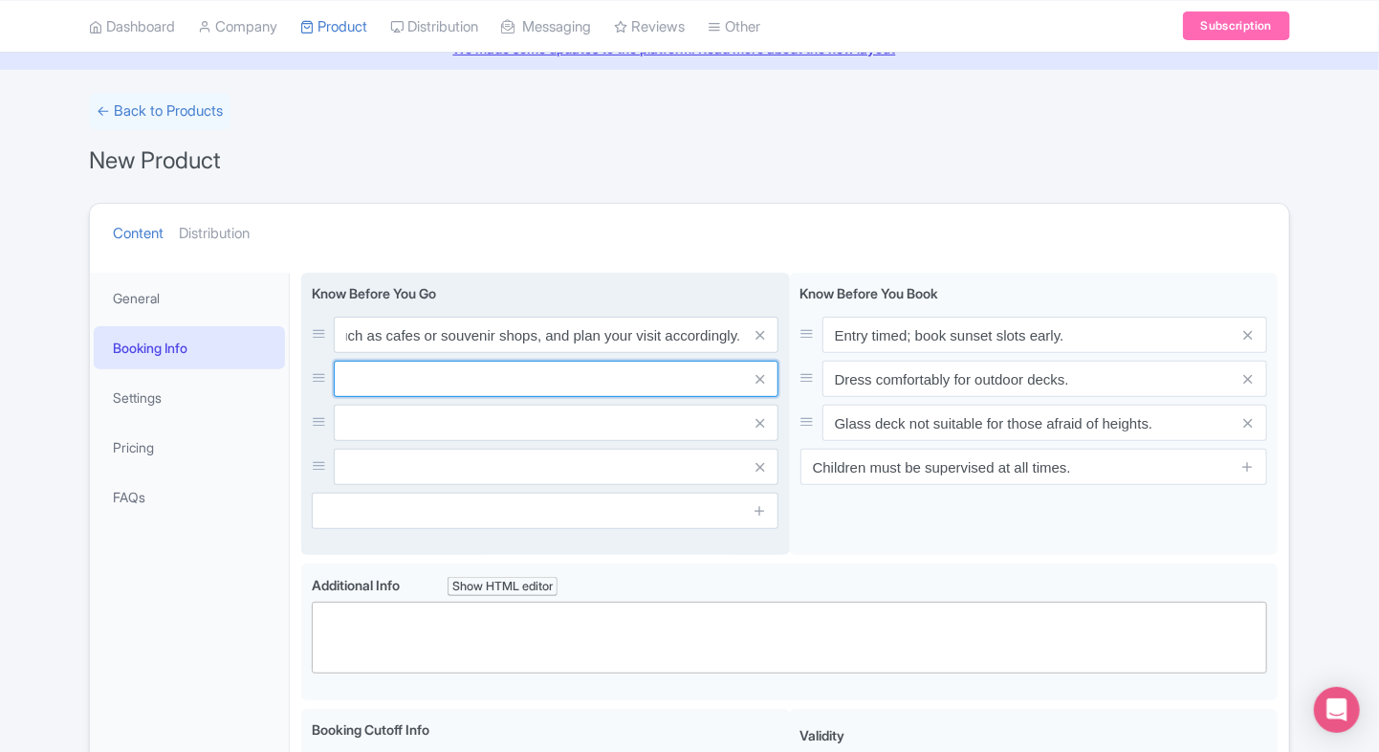
scroll to position [0, 0]
click at [419, 353] on input "text" at bounding box center [556, 335] width 445 height 36
paste input "Follow all safety instructions provided, especially while walking on the glass …"
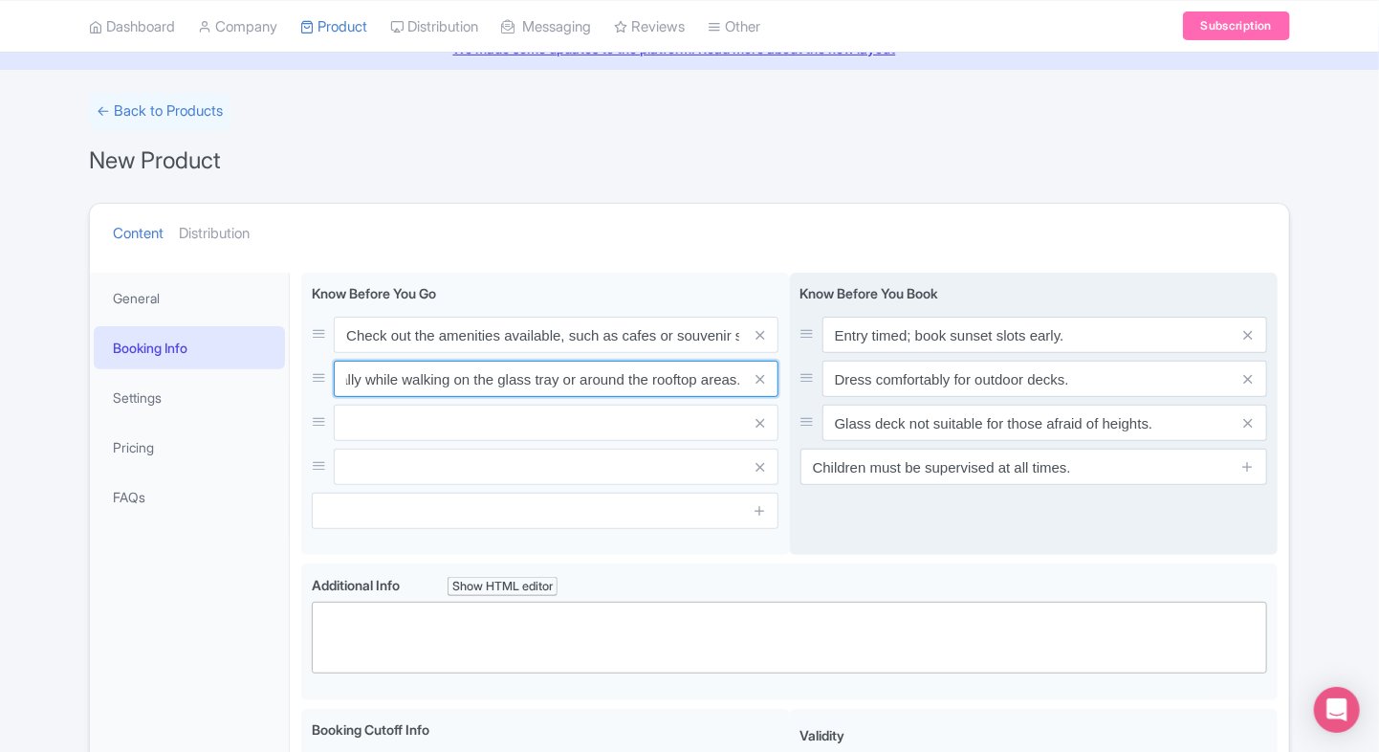
type input "Follow all safety instructions provided, especially while walking on the glass …"
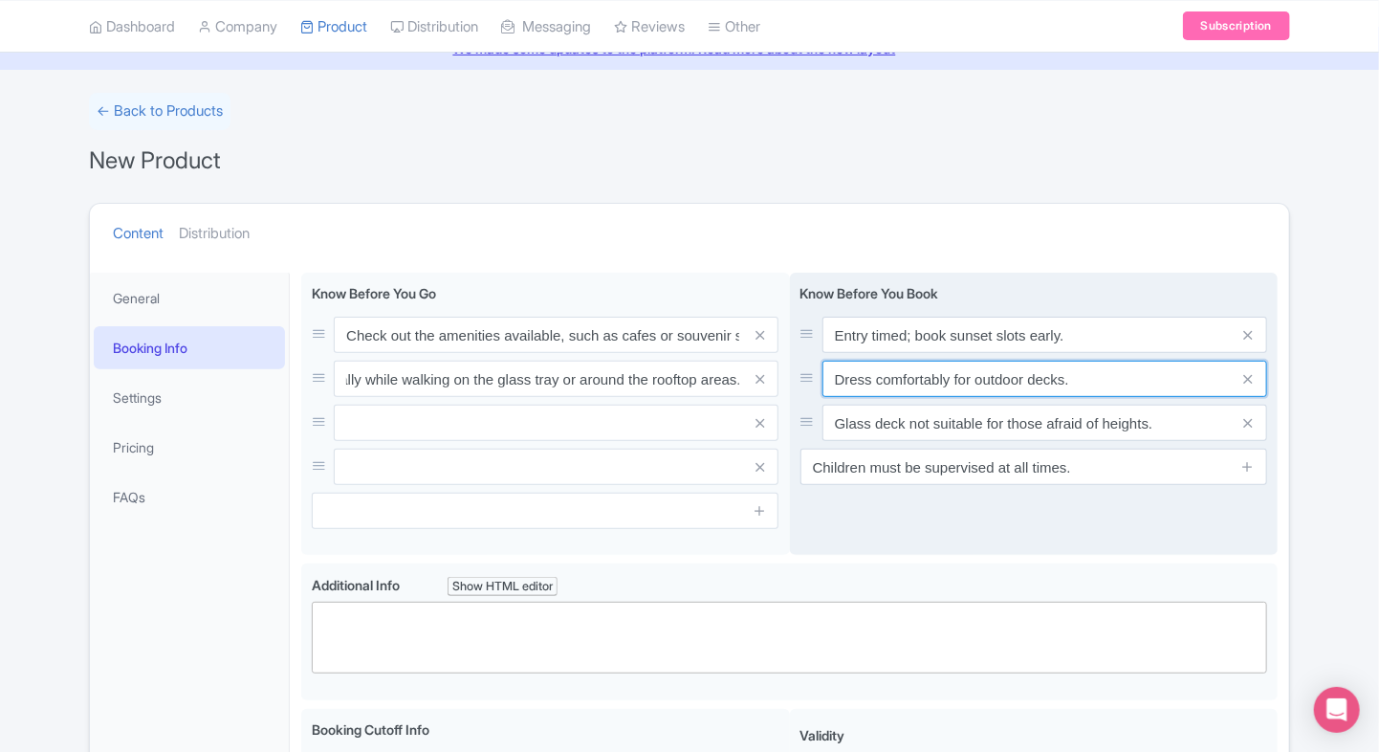
click at [995, 353] on input "Dress comfortably for outdoor decks." at bounding box center [1044, 335] width 445 height 36
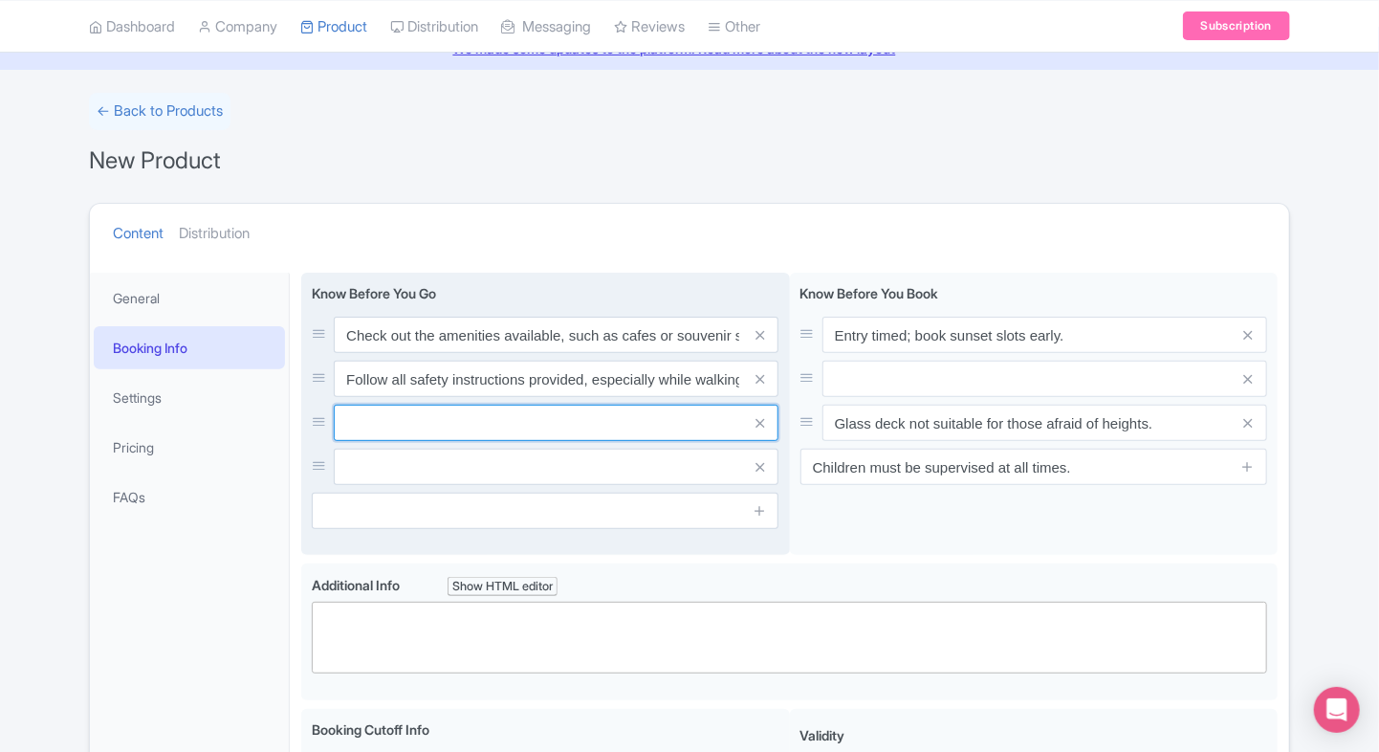
click at [673, 353] on input "text" at bounding box center [556, 335] width 445 height 36
paste input "Dress comfortably for outdoor decks."
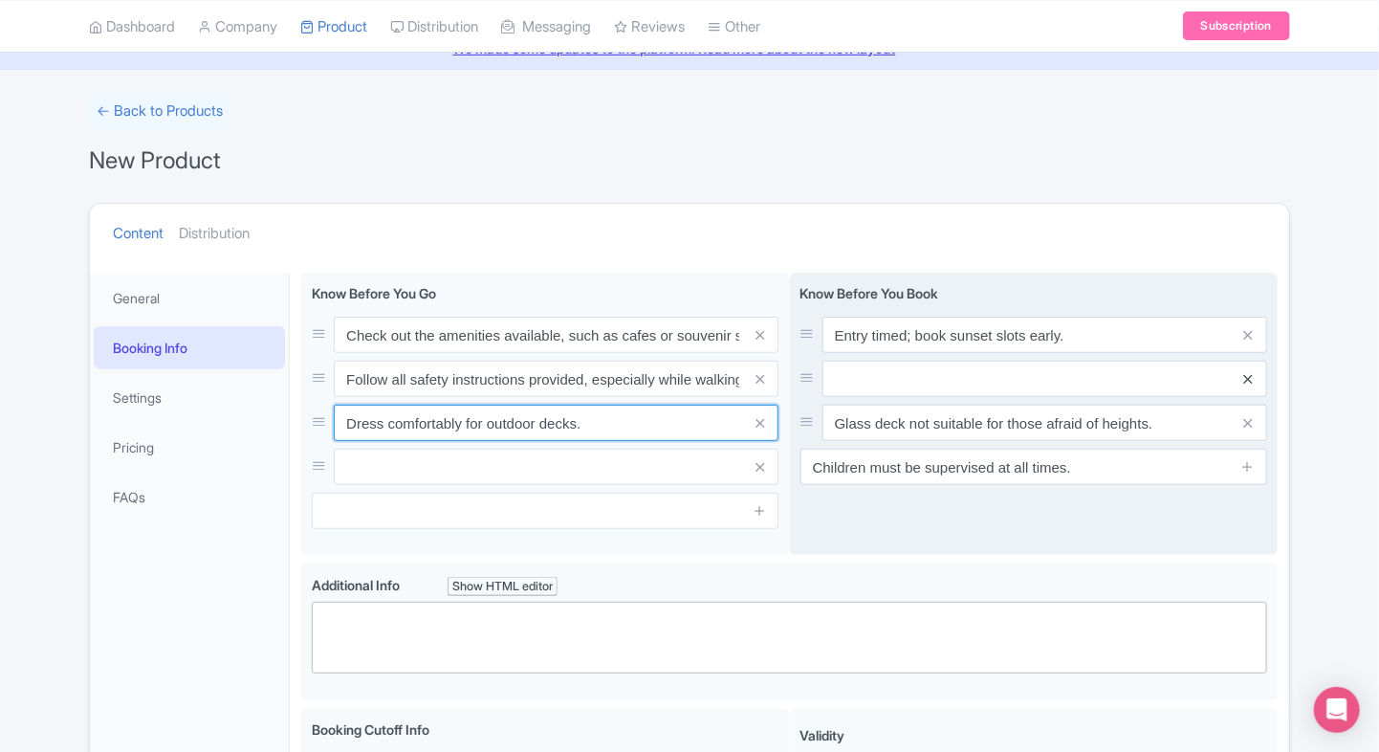
type input "Dress comfortably for outdoor decks."
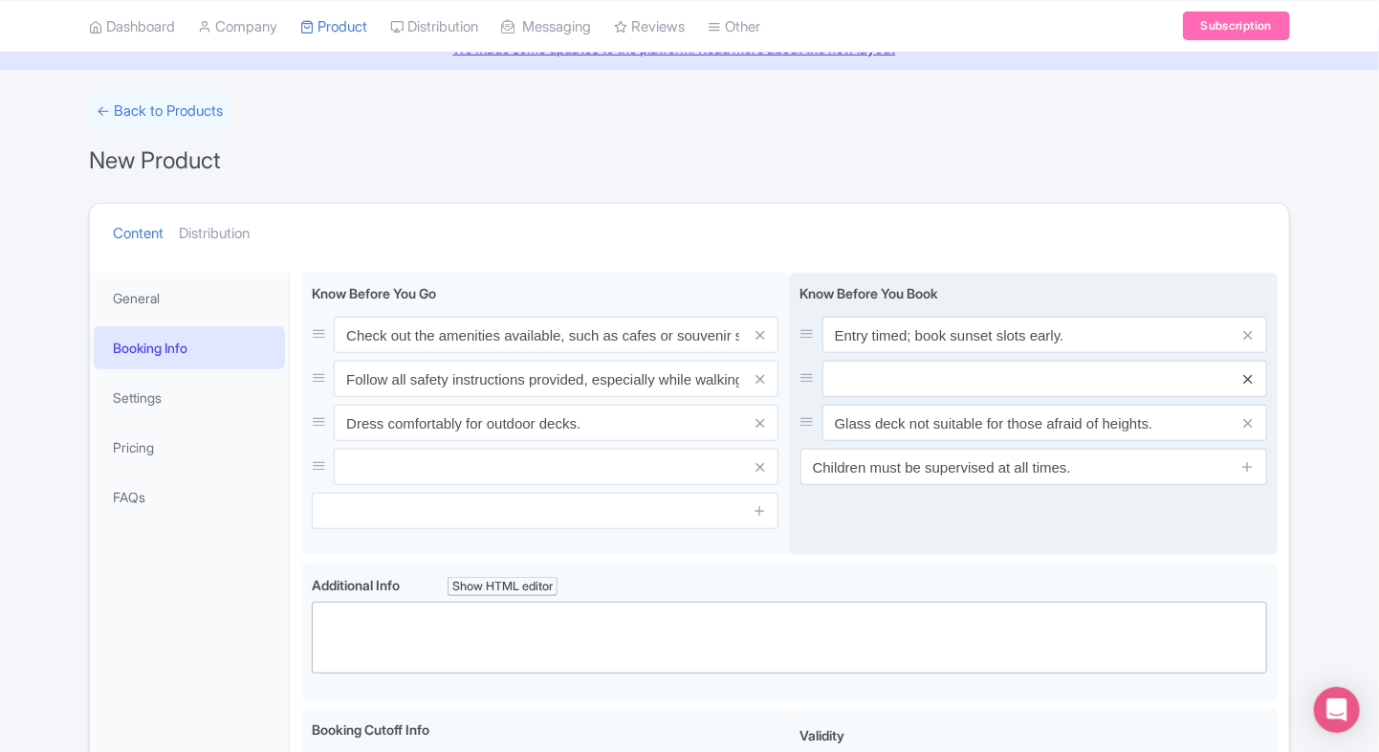
click at [1247, 378] on icon at bounding box center [1247, 379] width 9 height 14
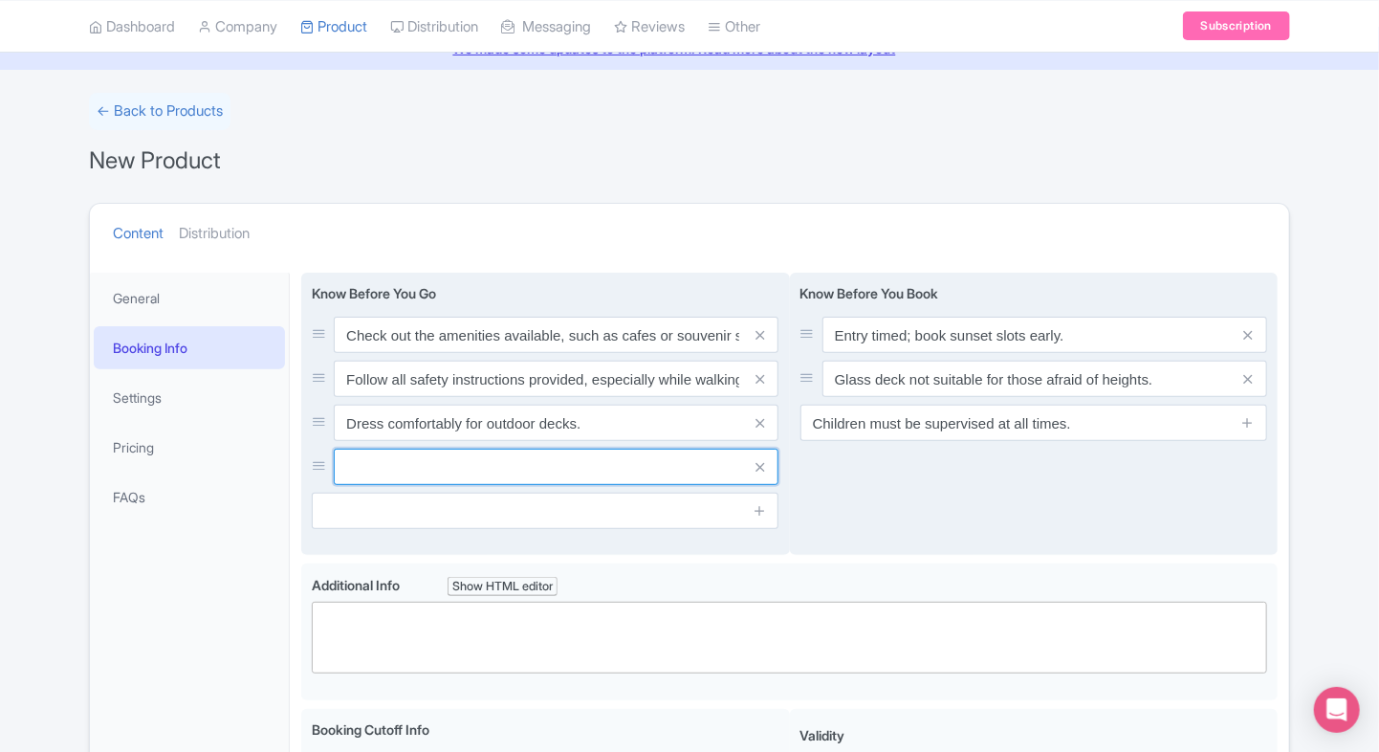
click at [551, 353] on input "text" at bounding box center [556, 335] width 445 height 36
click at [757, 461] on icon at bounding box center [759, 467] width 9 height 14
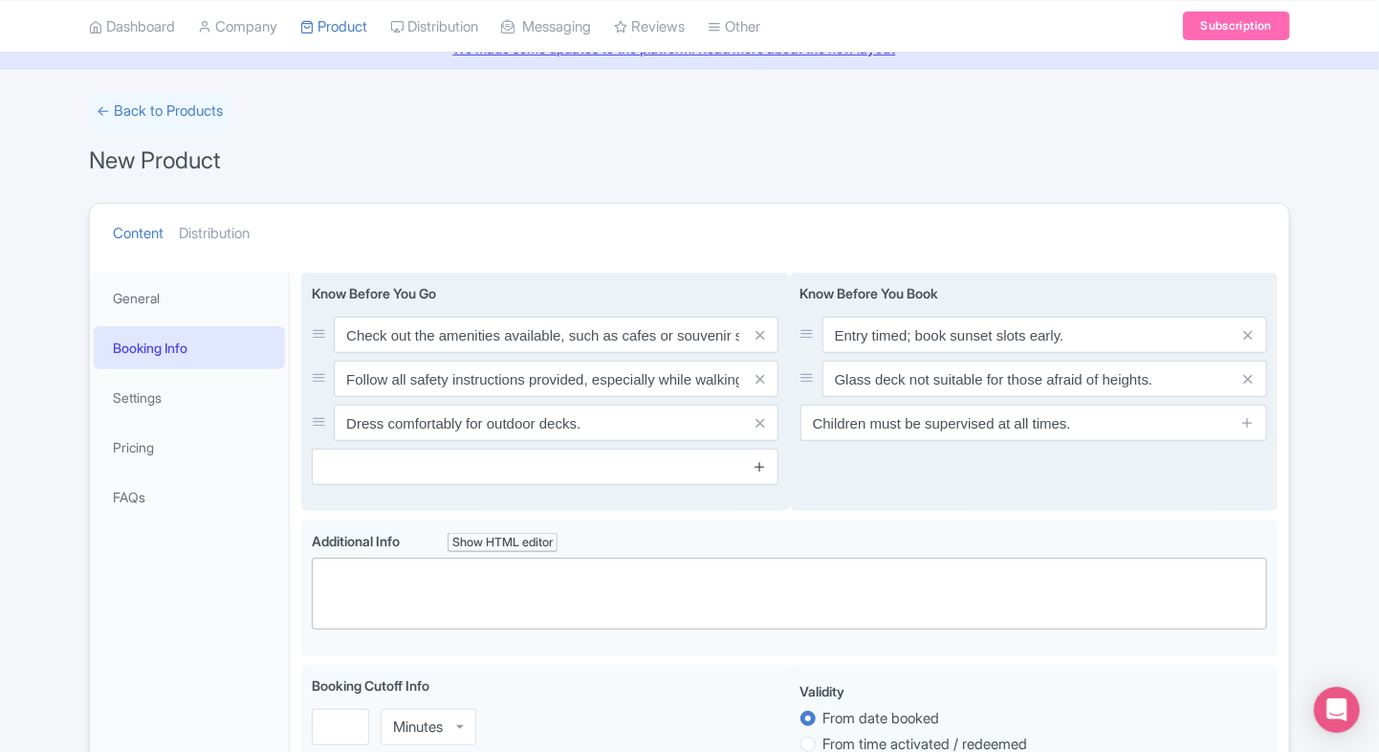
click at [766, 463] on icon at bounding box center [760, 466] width 14 height 14
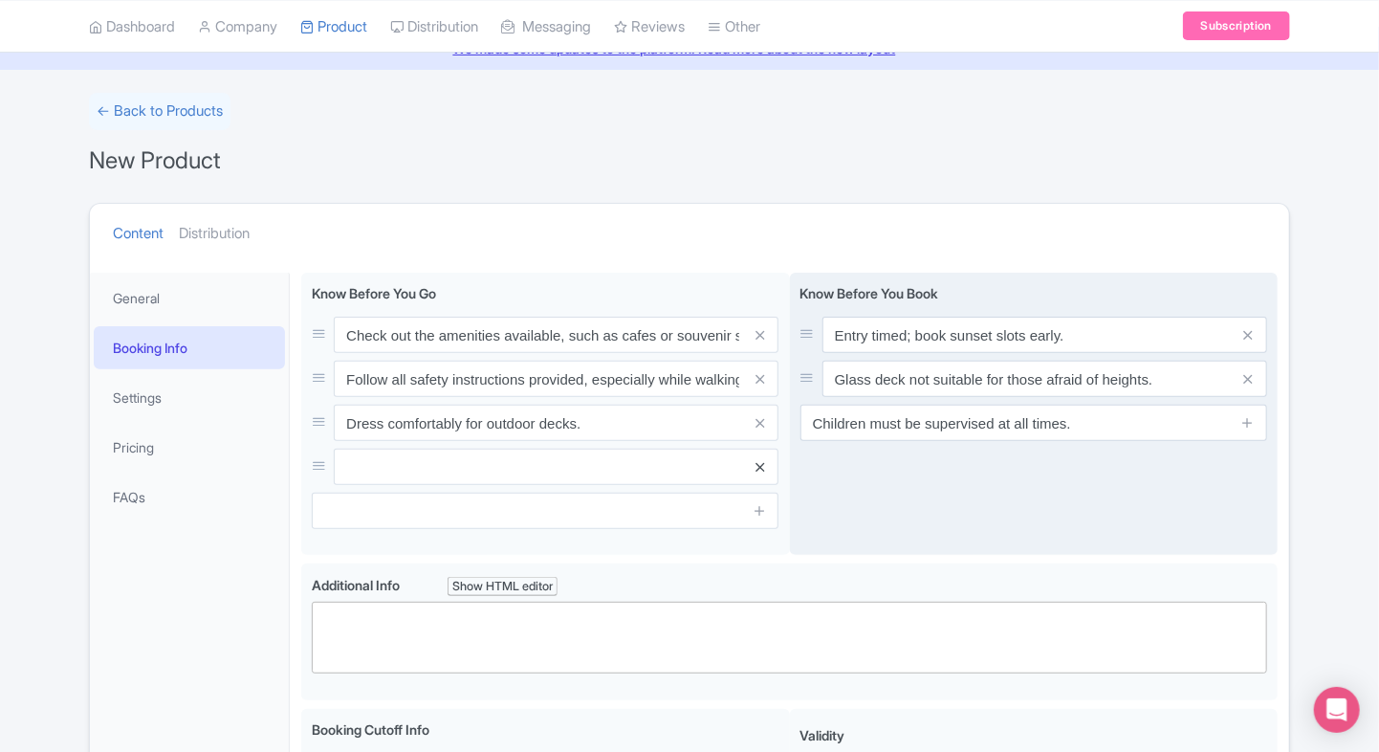
click at [761, 471] on icon at bounding box center [759, 467] width 9 height 14
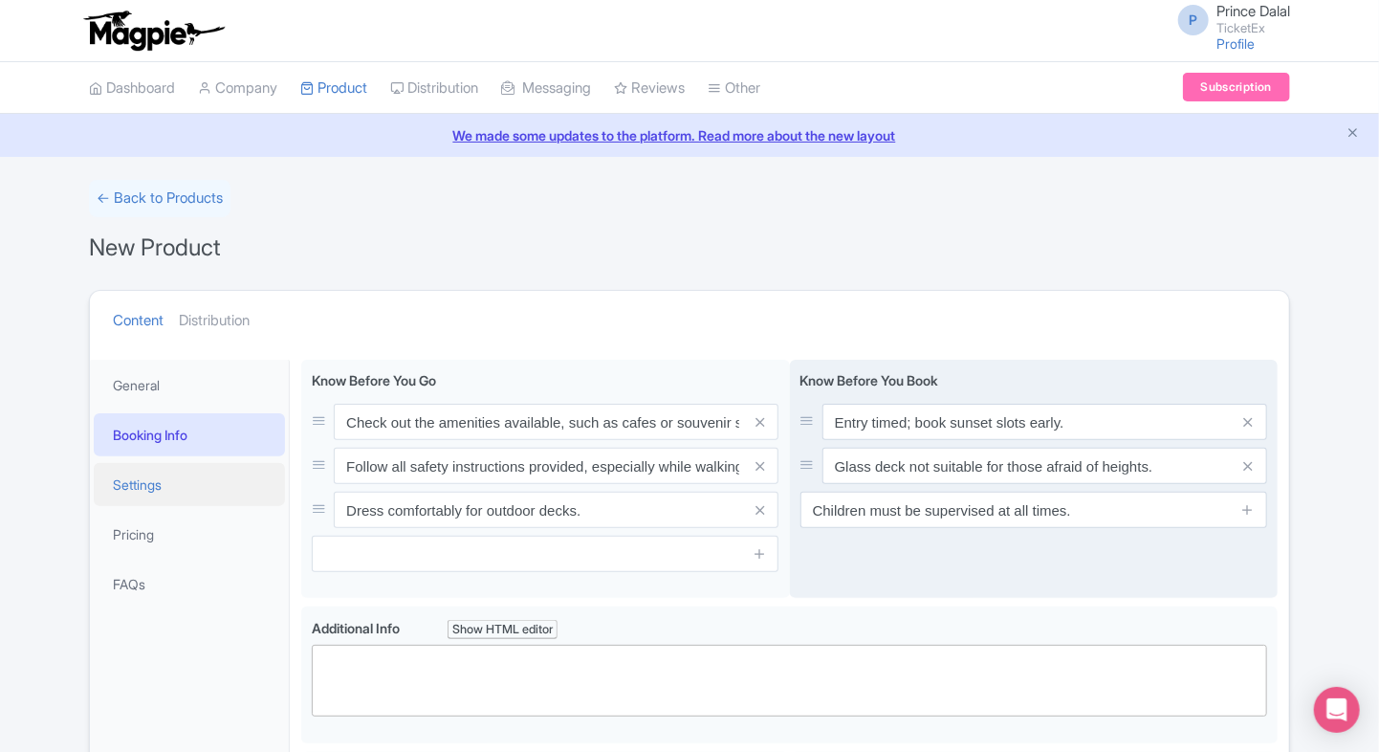
click at [190, 484] on link "Settings" at bounding box center [189, 484] width 191 height 43
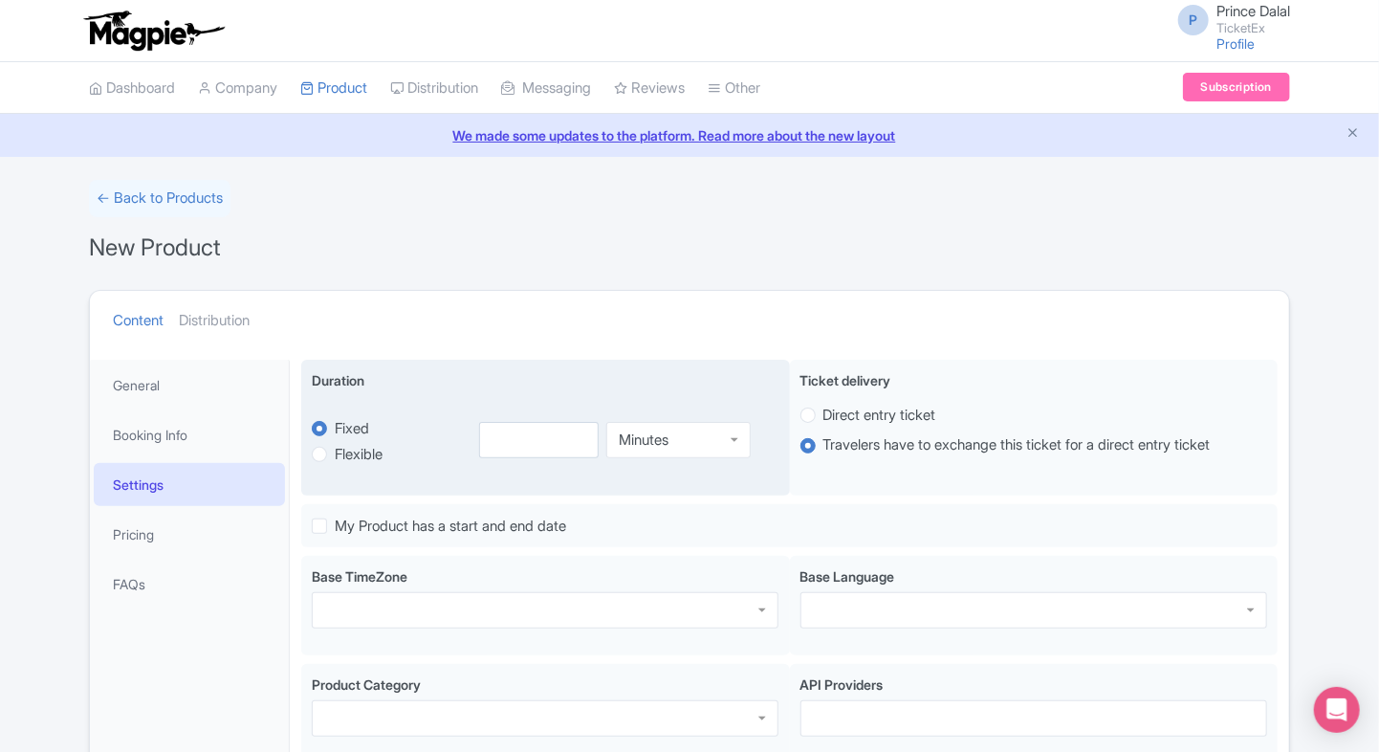
click at [333, 453] on label "Flexible" at bounding box center [390, 454] width 156 height 22
click at [335, 453] on input "Flexible" at bounding box center [344, 452] width 19 height 19
radio input "true"
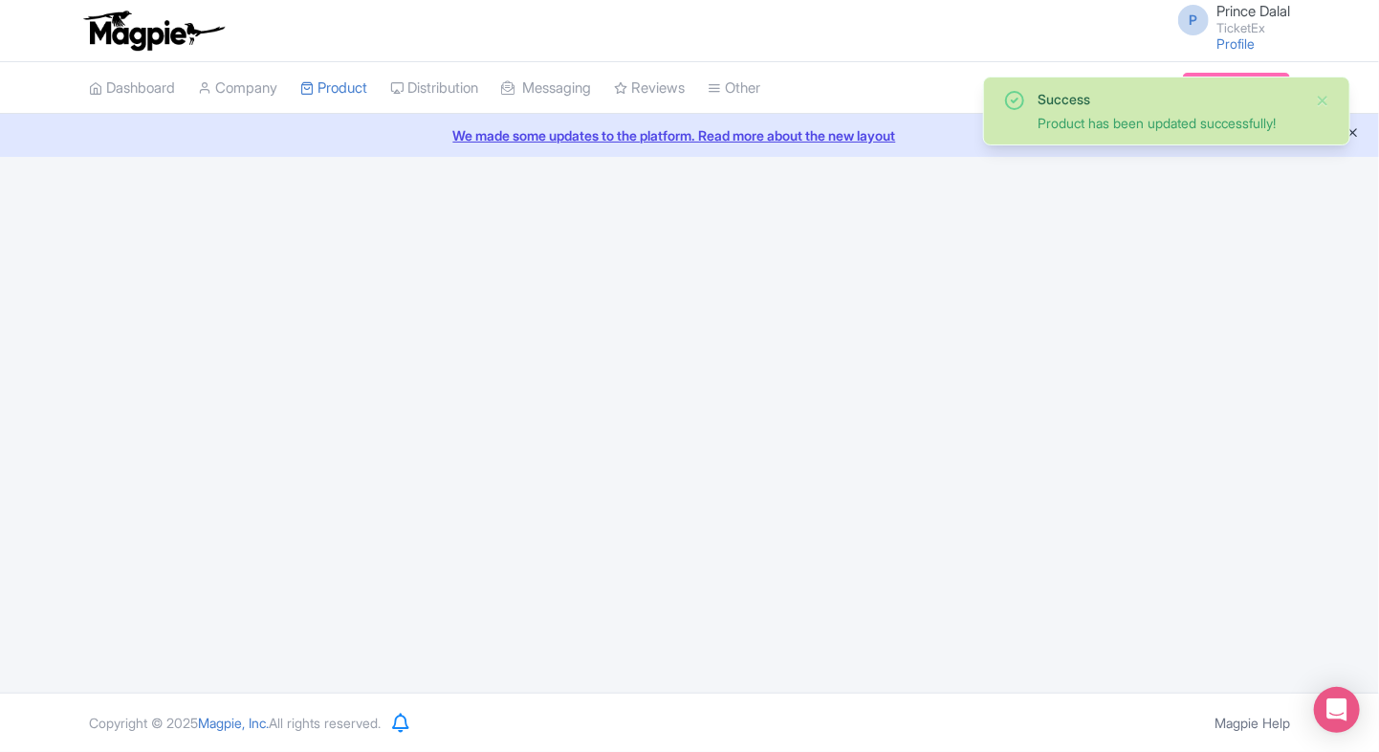
click at [1358, 133] on icon "Close announcement" at bounding box center [1352, 132] width 14 height 14
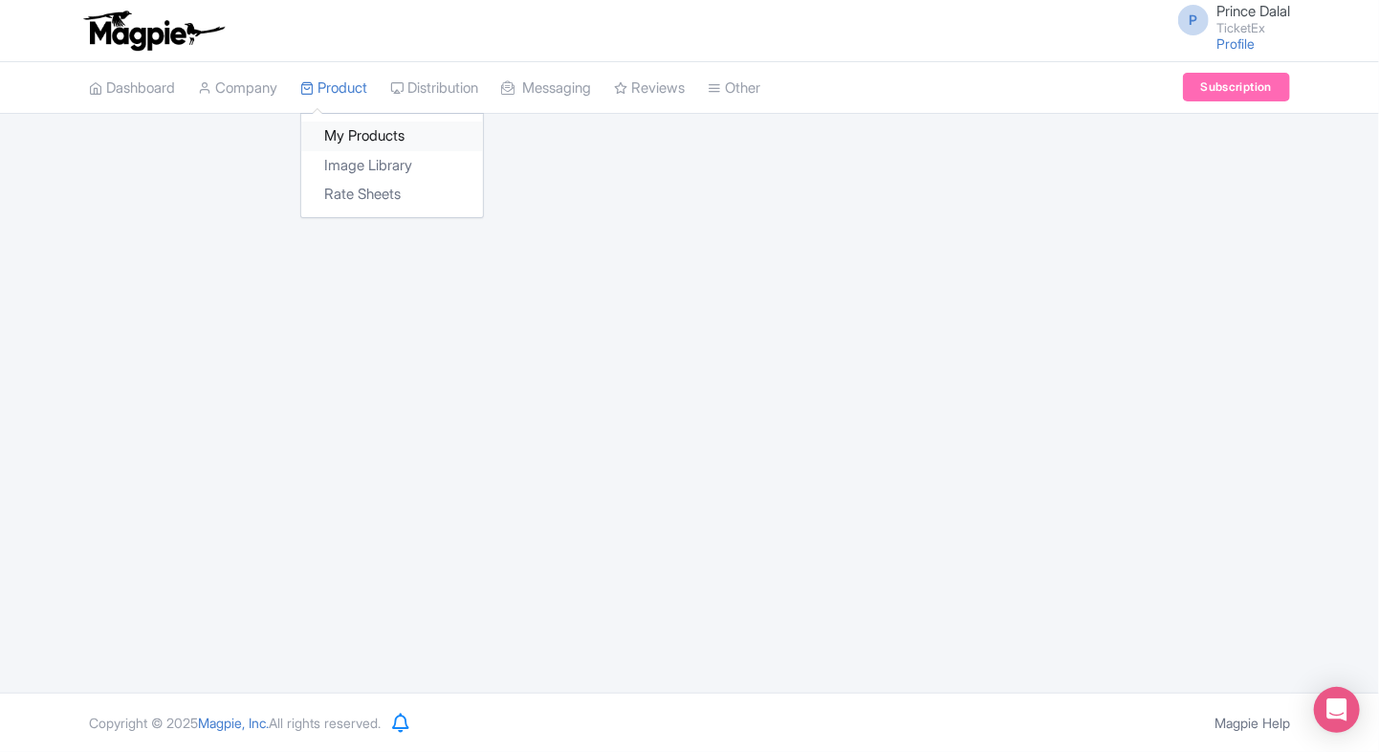
click at [379, 144] on link "My Products" at bounding box center [392, 136] width 182 height 30
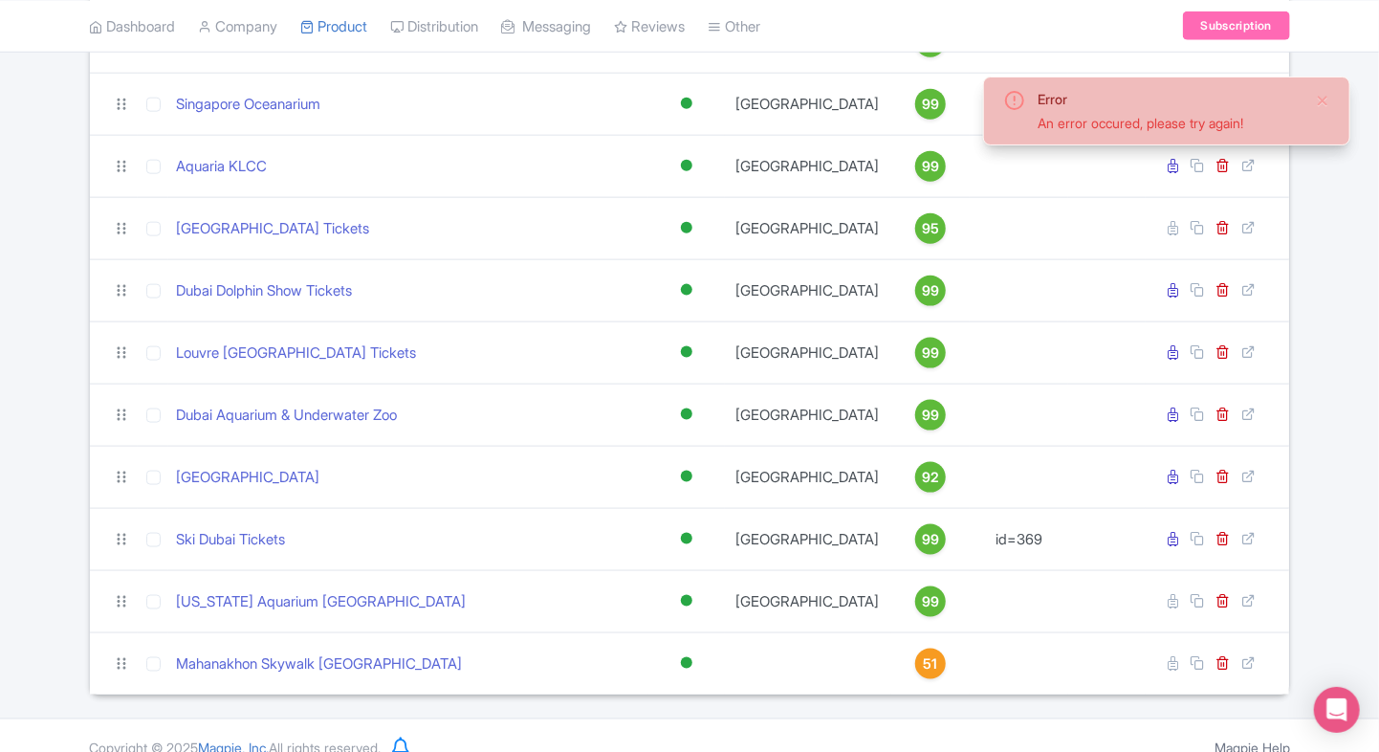
scroll to position [1029, 0]
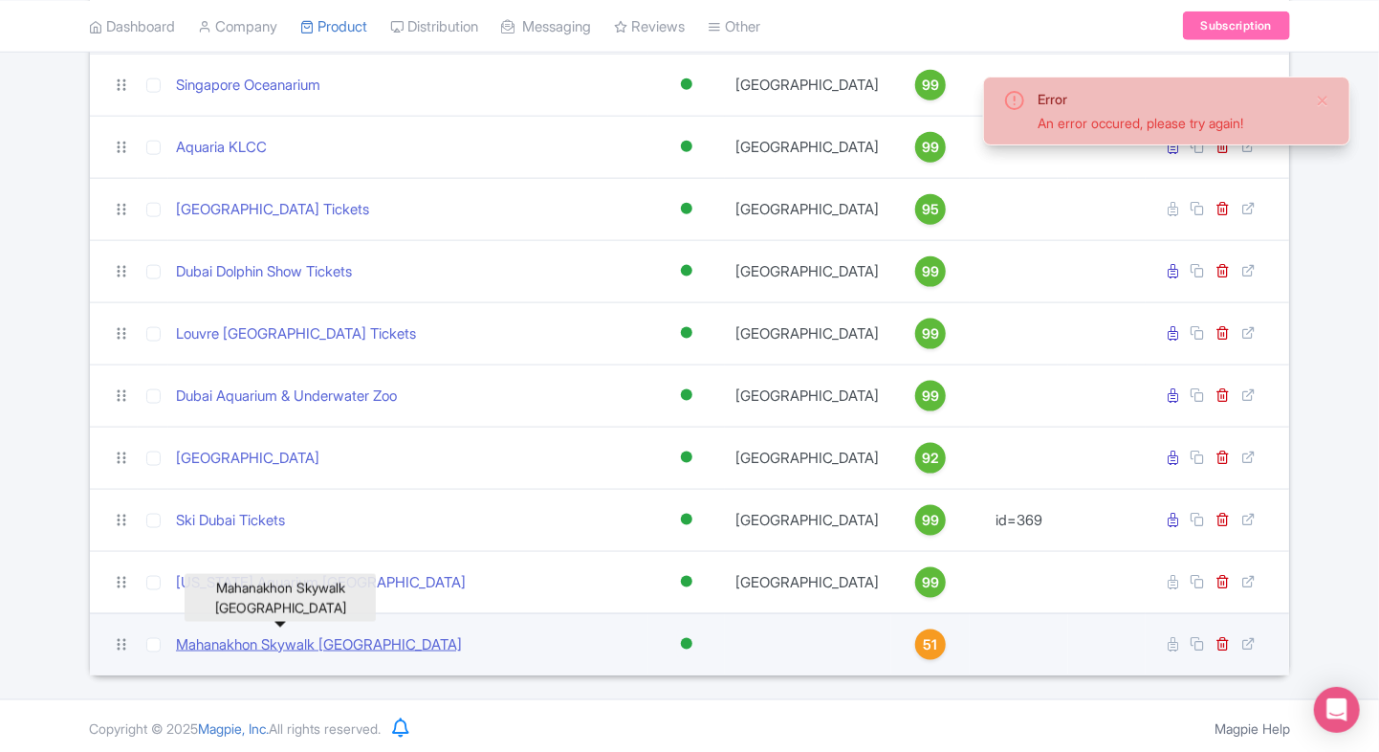
click at [315, 640] on link "Mahanakhon Skywalk [GEOGRAPHIC_DATA]" at bounding box center [319, 645] width 286 height 22
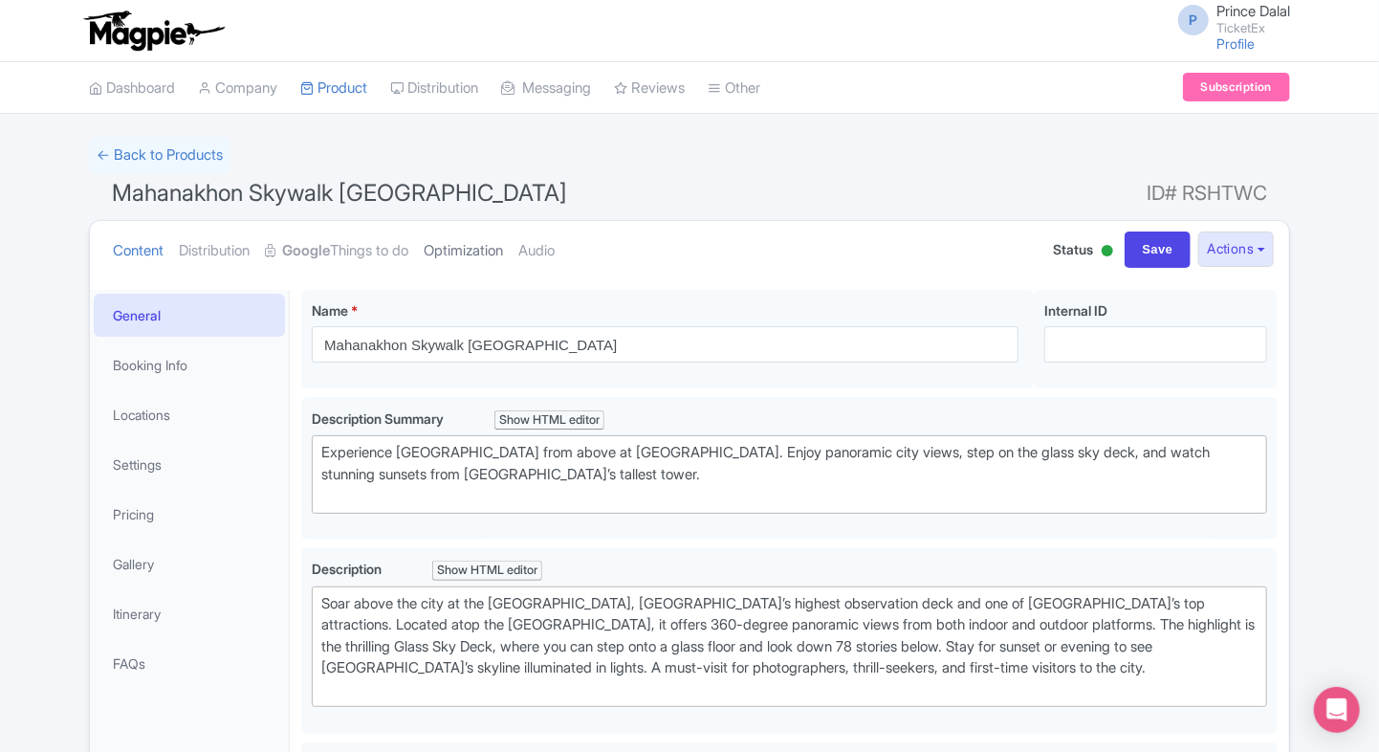
click at [448, 233] on link "Optimization" at bounding box center [463, 251] width 79 height 60
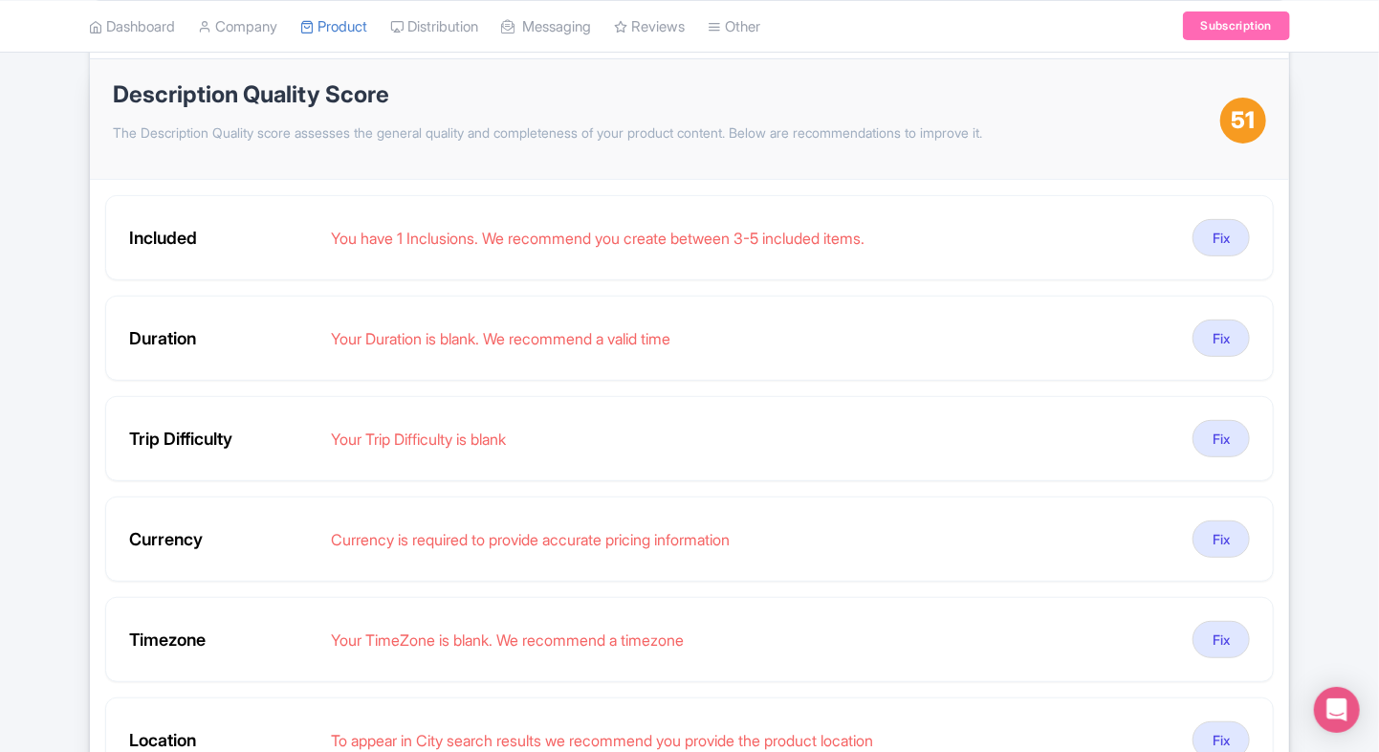
scroll to position [222, 0]
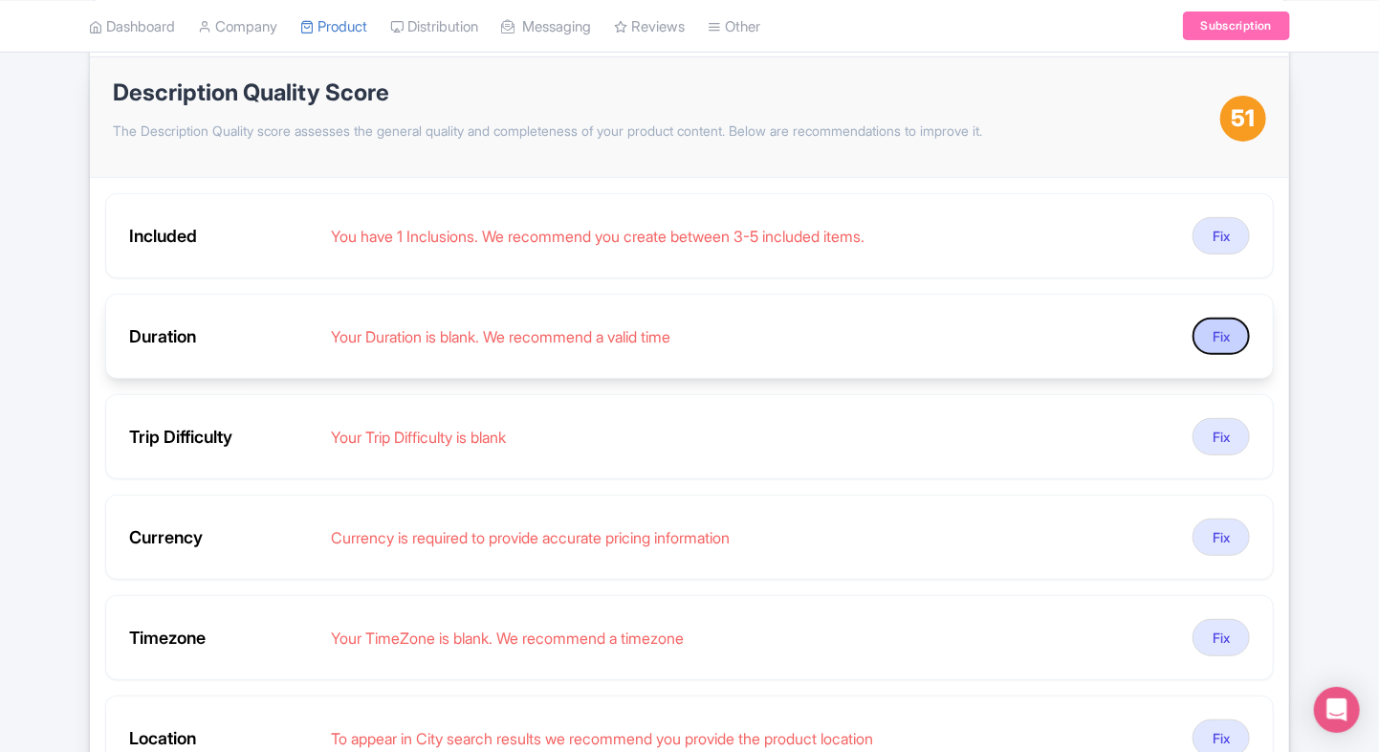
click at [1235, 332] on button "Fix" at bounding box center [1220, 335] width 57 height 37
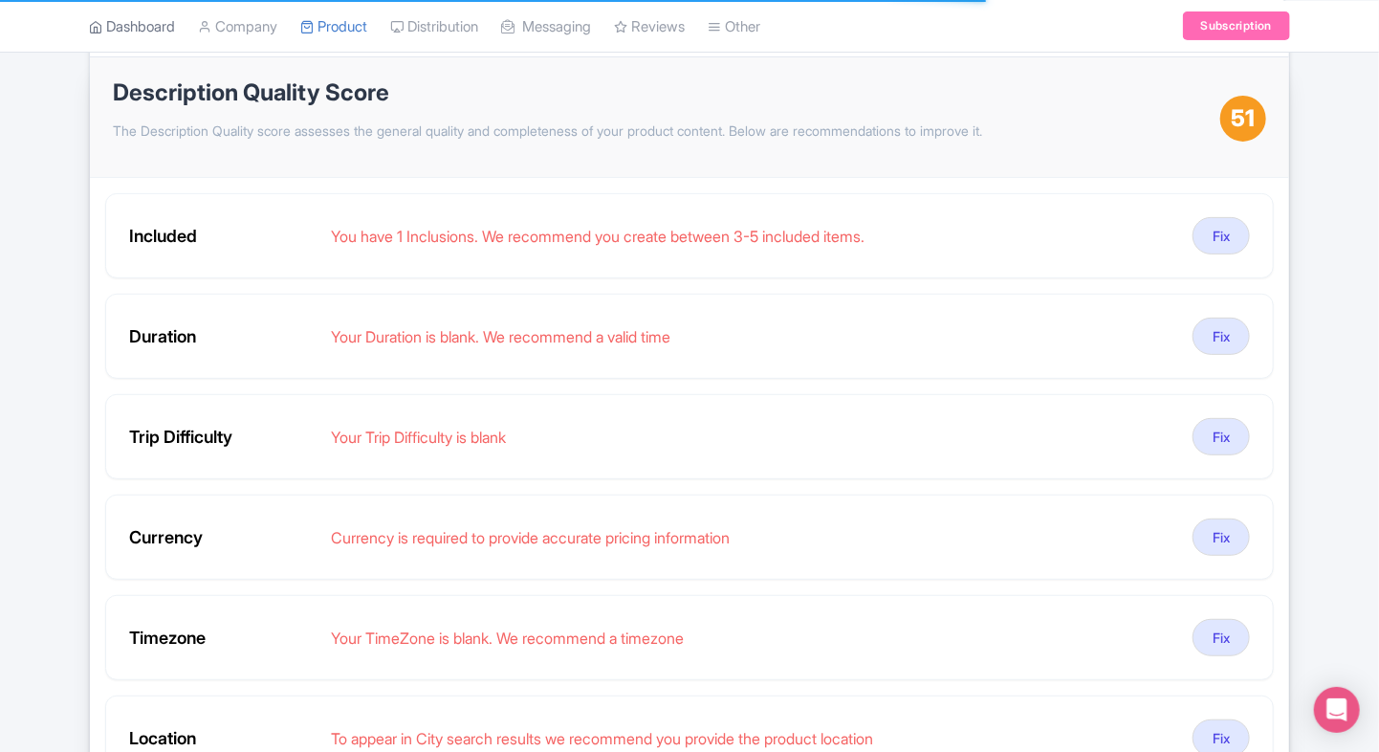
click at [147, 17] on link "Dashboard" at bounding box center [132, 26] width 86 height 53
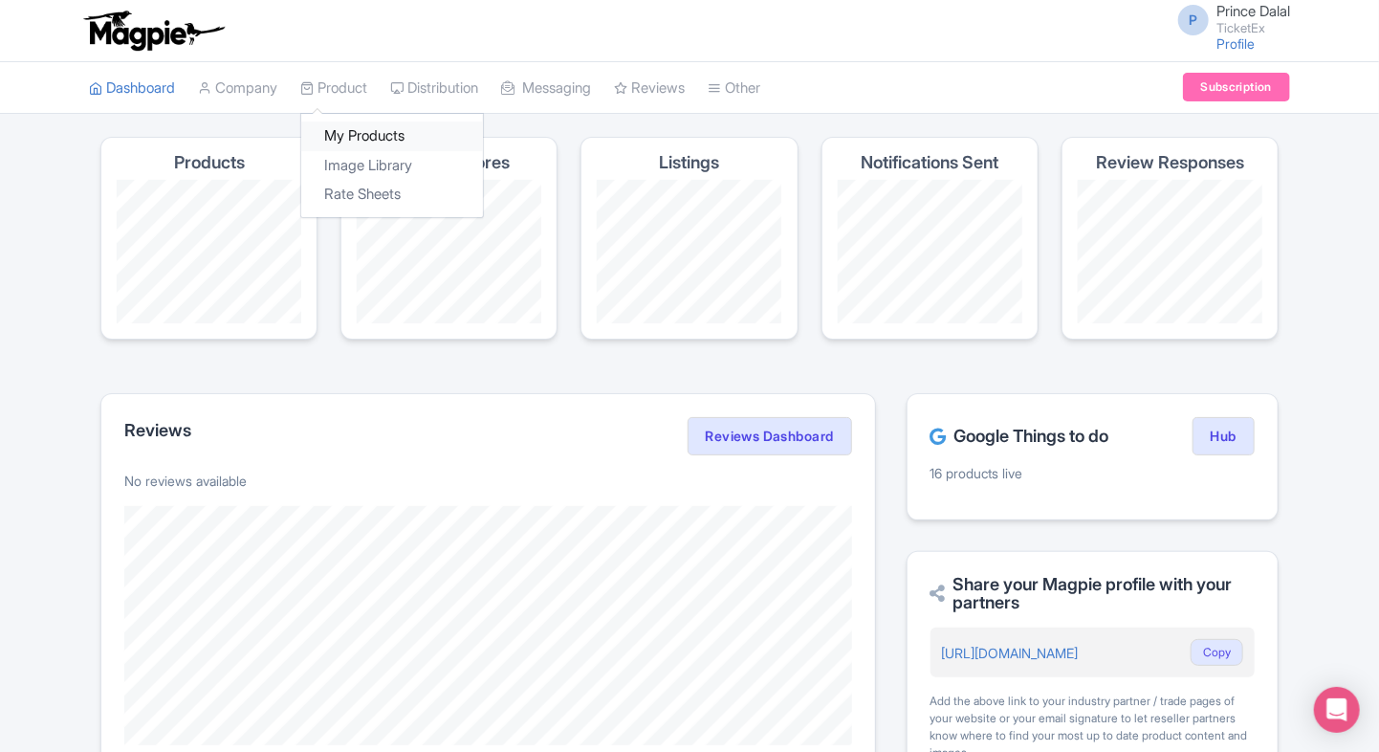
click at [363, 130] on link "My Products" at bounding box center [392, 136] width 182 height 30
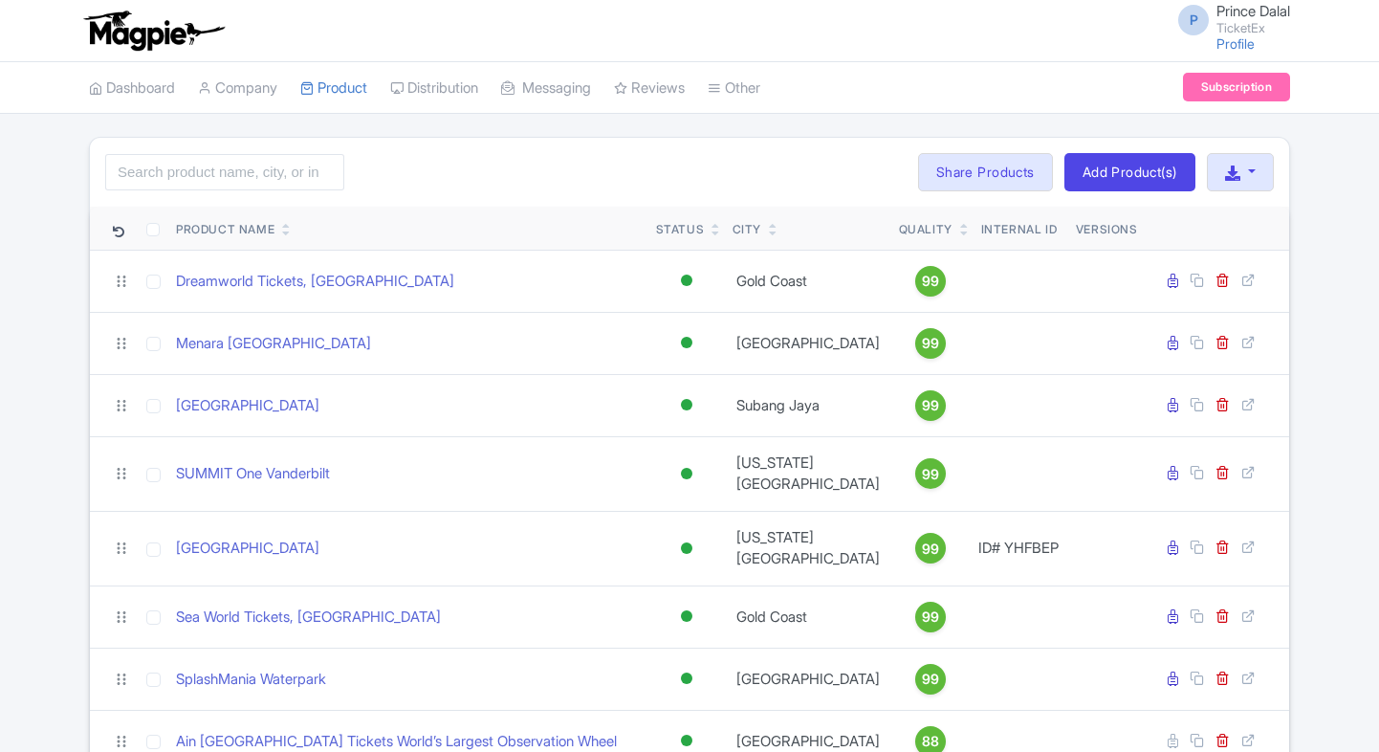
scroll to position [1029, 0]
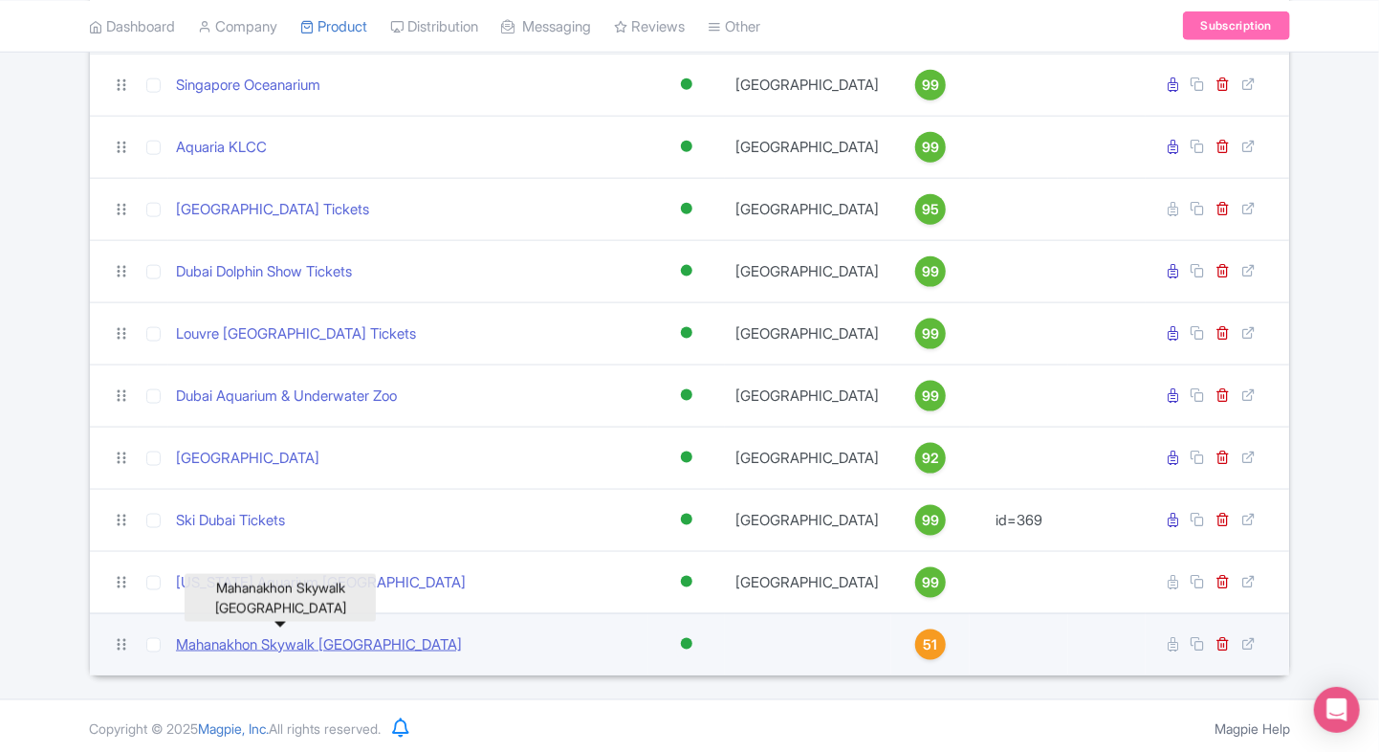
click at [254, 639] on link "Mahanakhon Skywalk [GEOGRAPHIC_DATA]" at bounding box center [319, 645] width 286 height 22
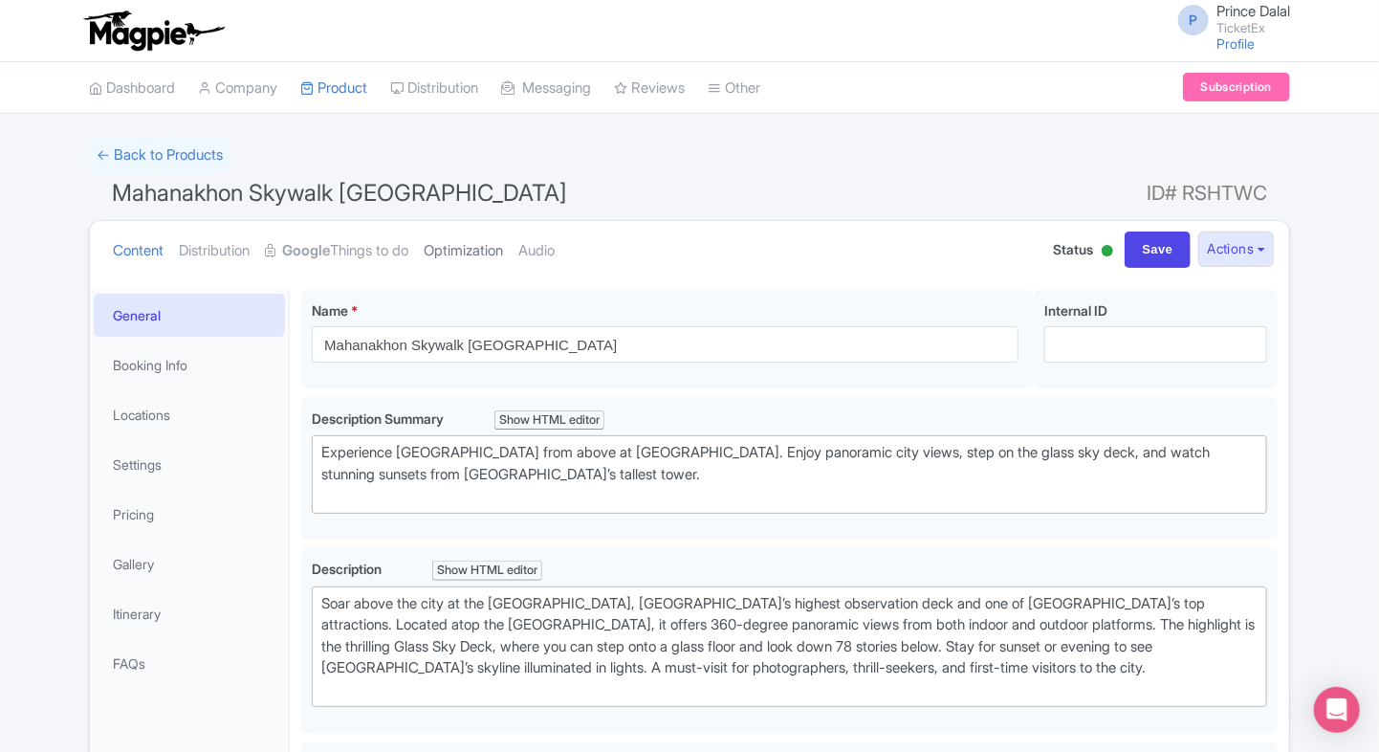
click at [469, 262] on link "Optimization" at bounding box center [463, 251] width 79 height 60
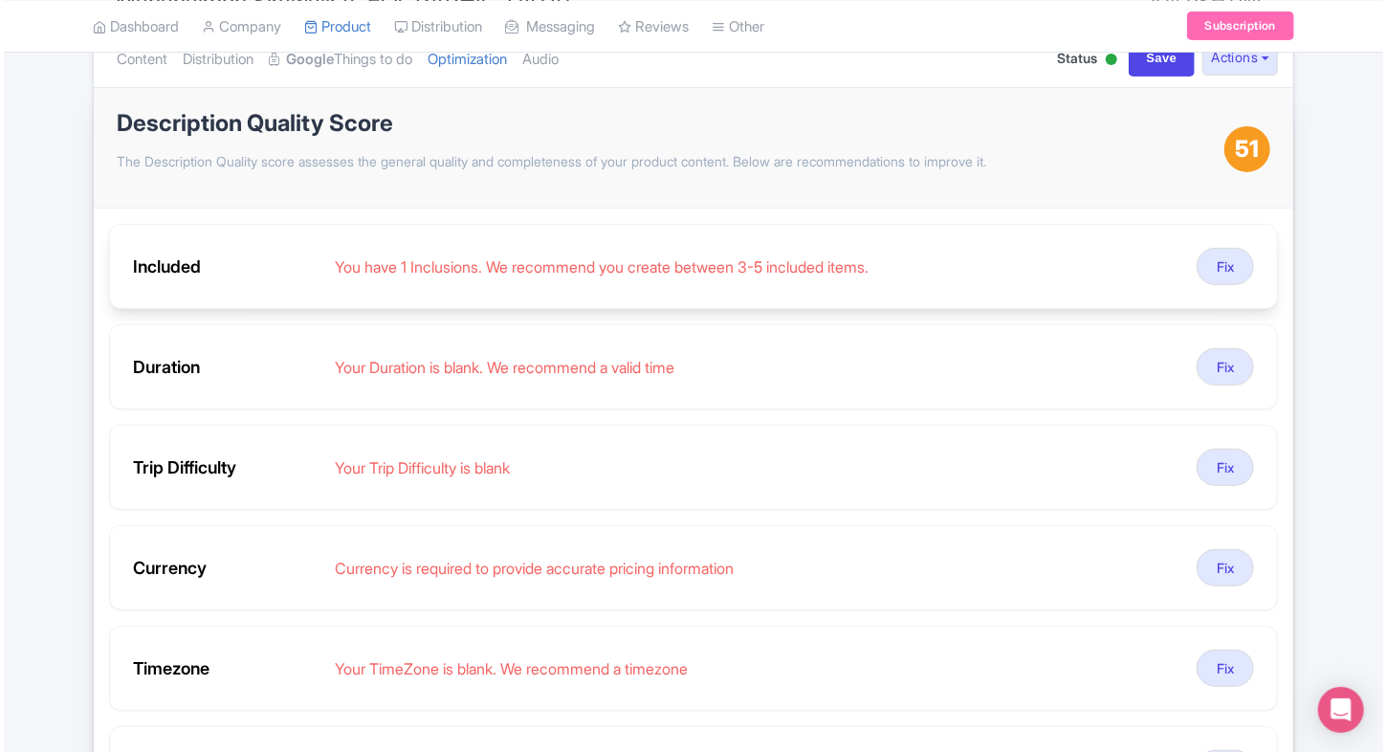
scroll to position [198, 0]
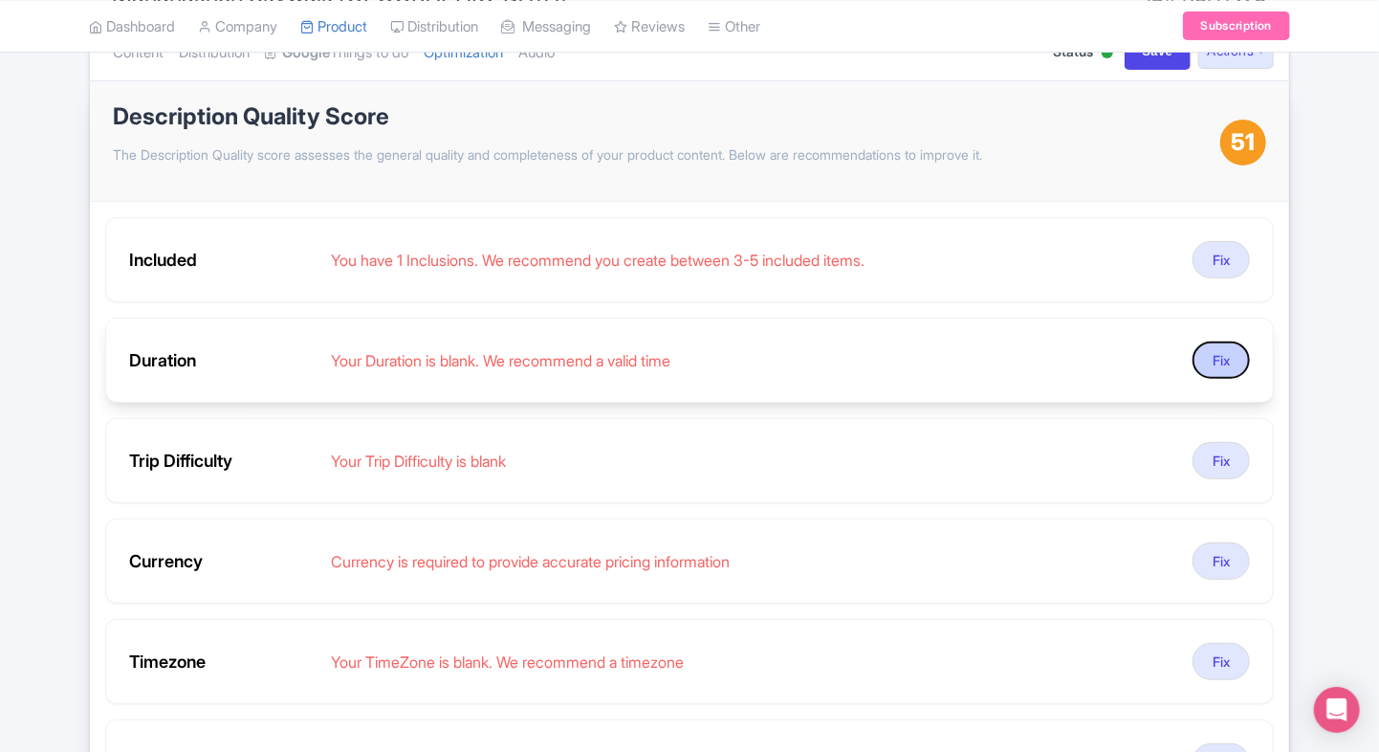
click at [1237, 359] on button "Fix" at bounding box center [1220, 359] width 57 height 37
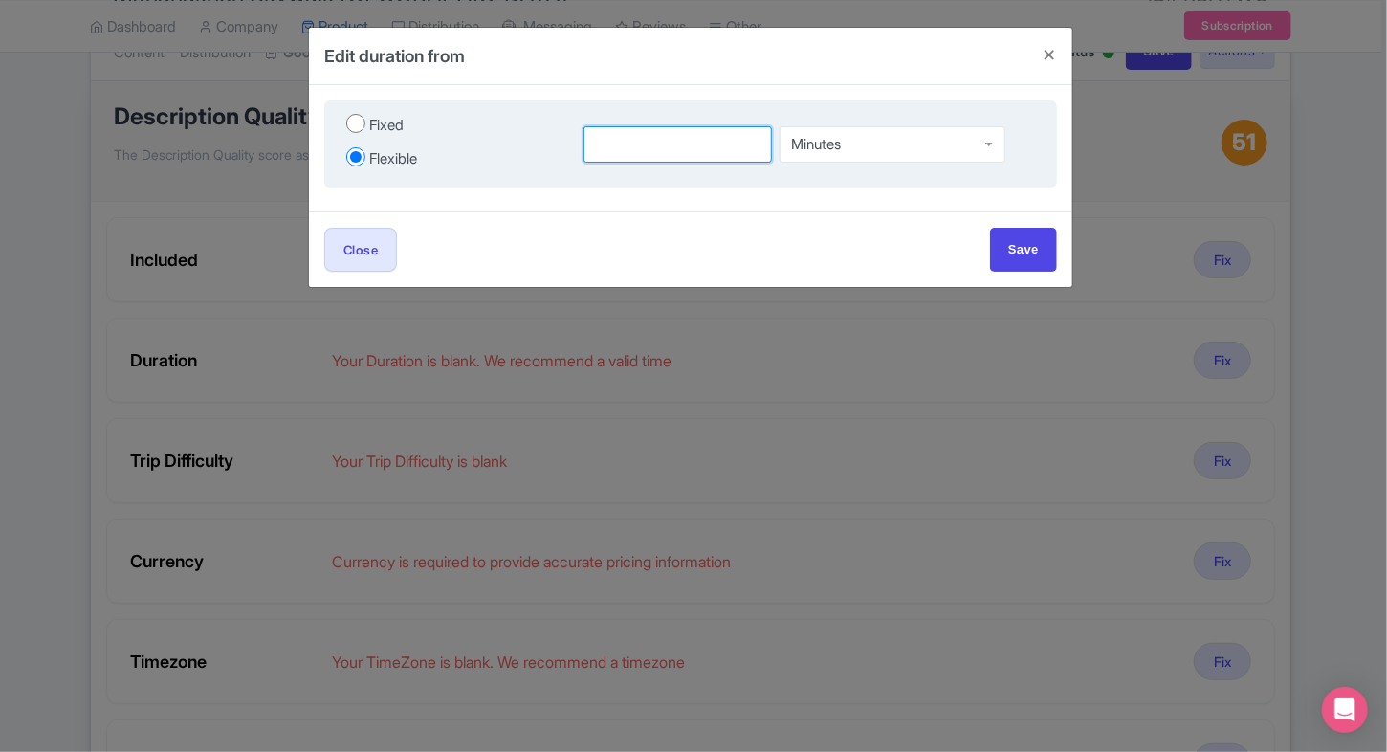
click at [666, 143] on input "number" at bounding box center [677, 144] width 188 height 36
click at [361, 131] on input "Fixed" at bounding box center [355, 123] width 19 height 19
radio input "true"
click at [361, 164] on input "Flexible" at bounding box center [355, 156] width 19 height 19
radio input "true"
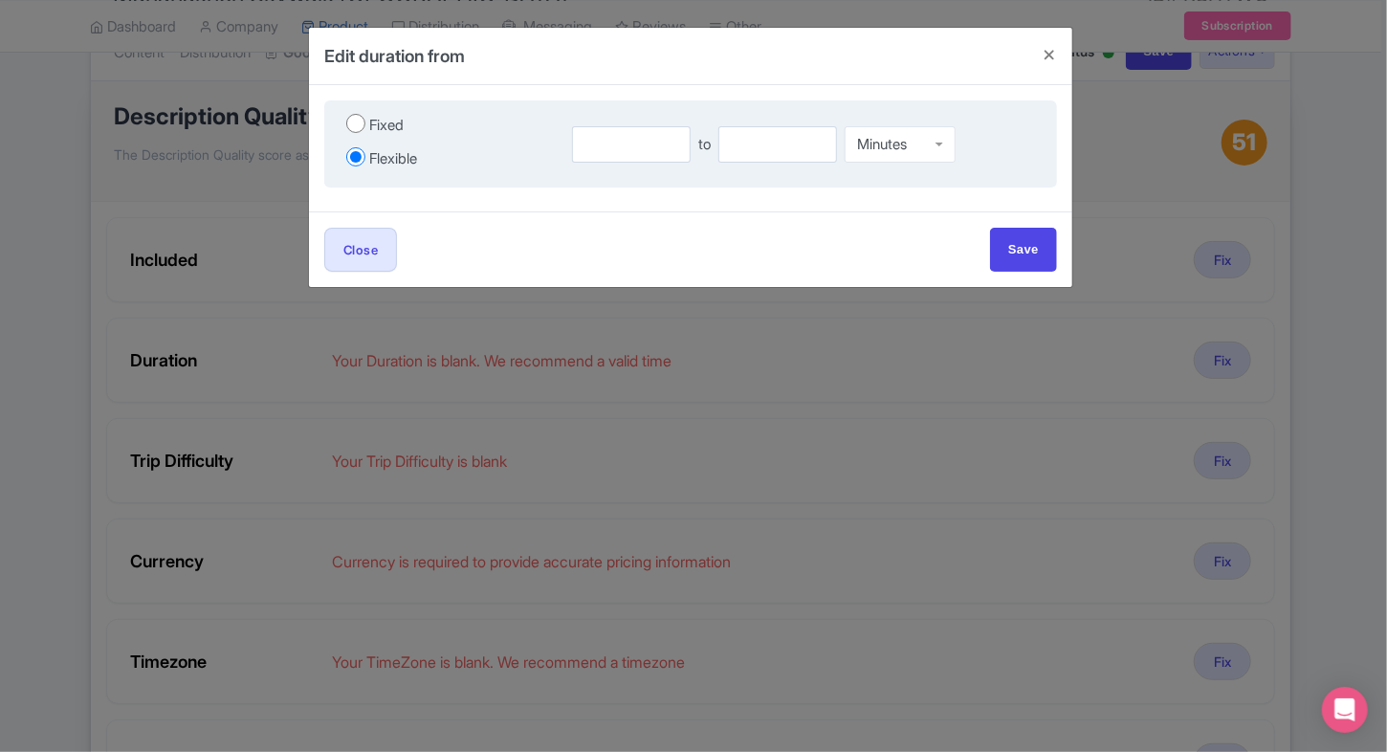
click at [623, 120] on div "to Minutes Minutes" at bounding box center [809, 144] width 474 height 66
click at [616, 139] on input "number" at bounding box center [631, 144] width 119 height 36
type input "1"
click at [744, 143] on input "number" at bounding box center [777, 144] width 119 height 36
type input "2"
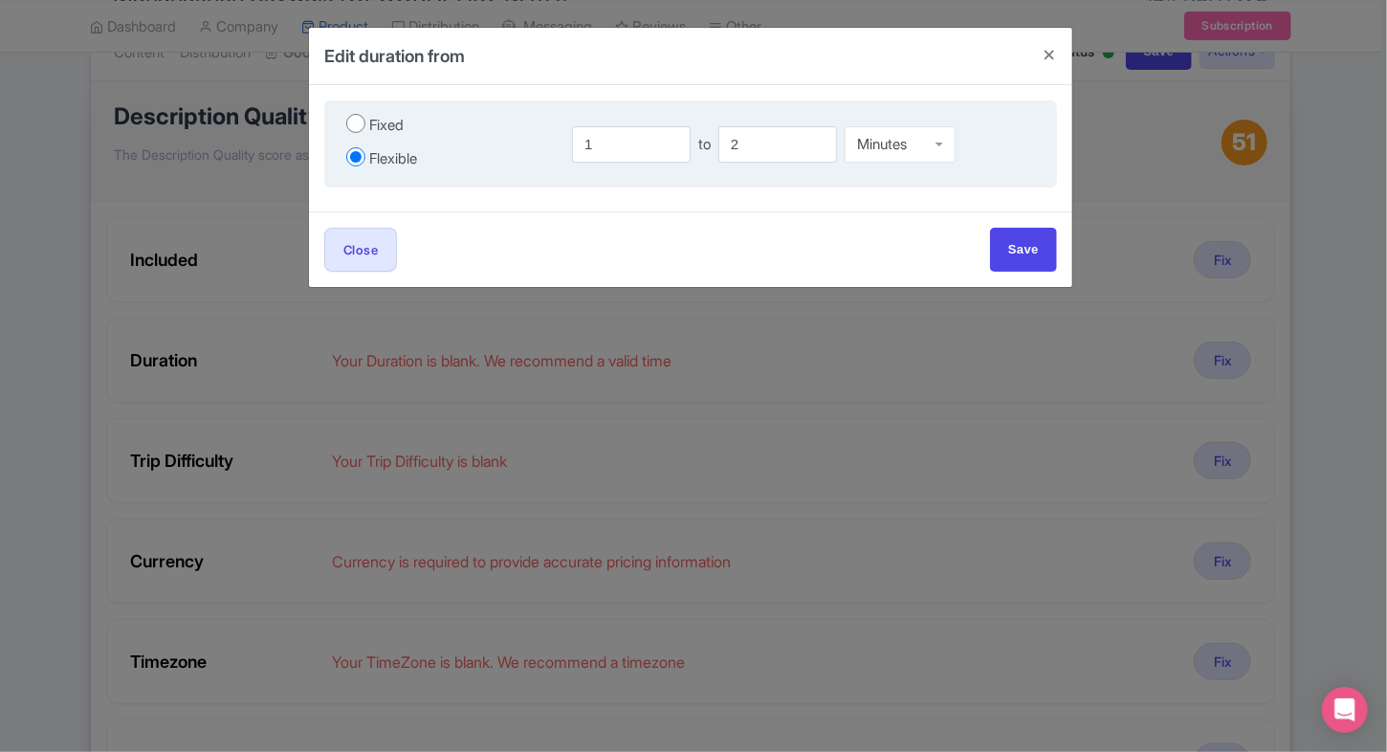
click at [902, 148] on div "Minutes" at bounding box center [882, 144] width 50 height 17
click at [1021, 235] on input "Save" at bounding box center [1023, 249] width 67 height 43
type input "Save"
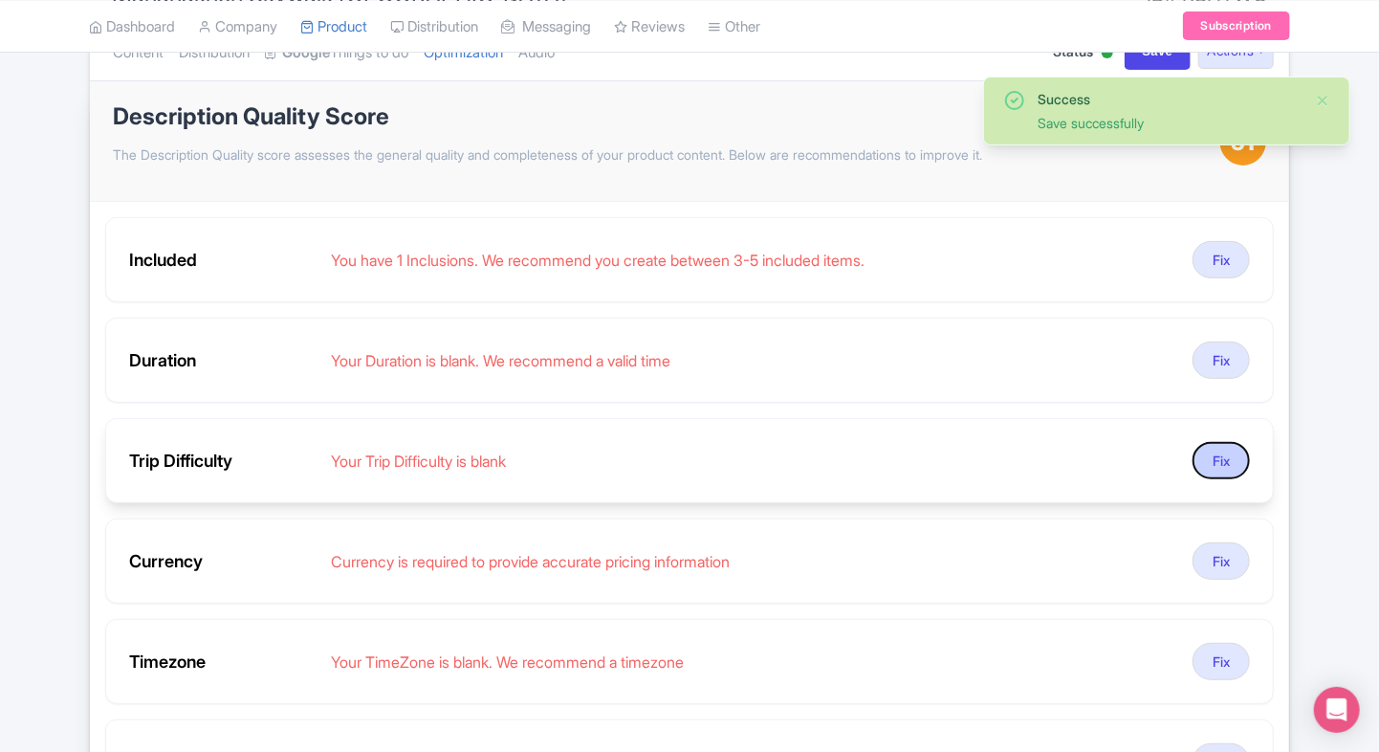
click at [1216, 461] on button "Fix" at bounding box center [1220, 460] width 57 height 37
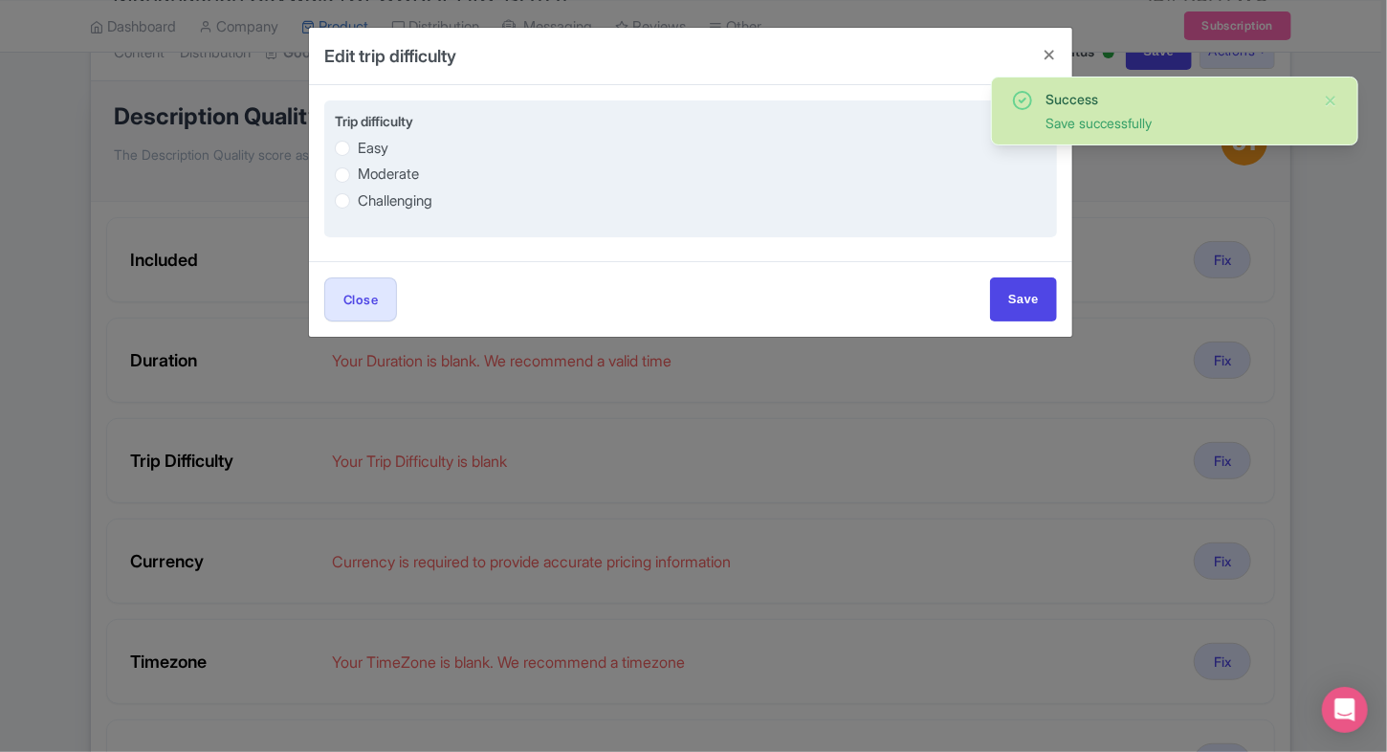
click at [410, 186] on div "Easy Moderate Challenging" at bounding box center [690, 174] width 711 height 75
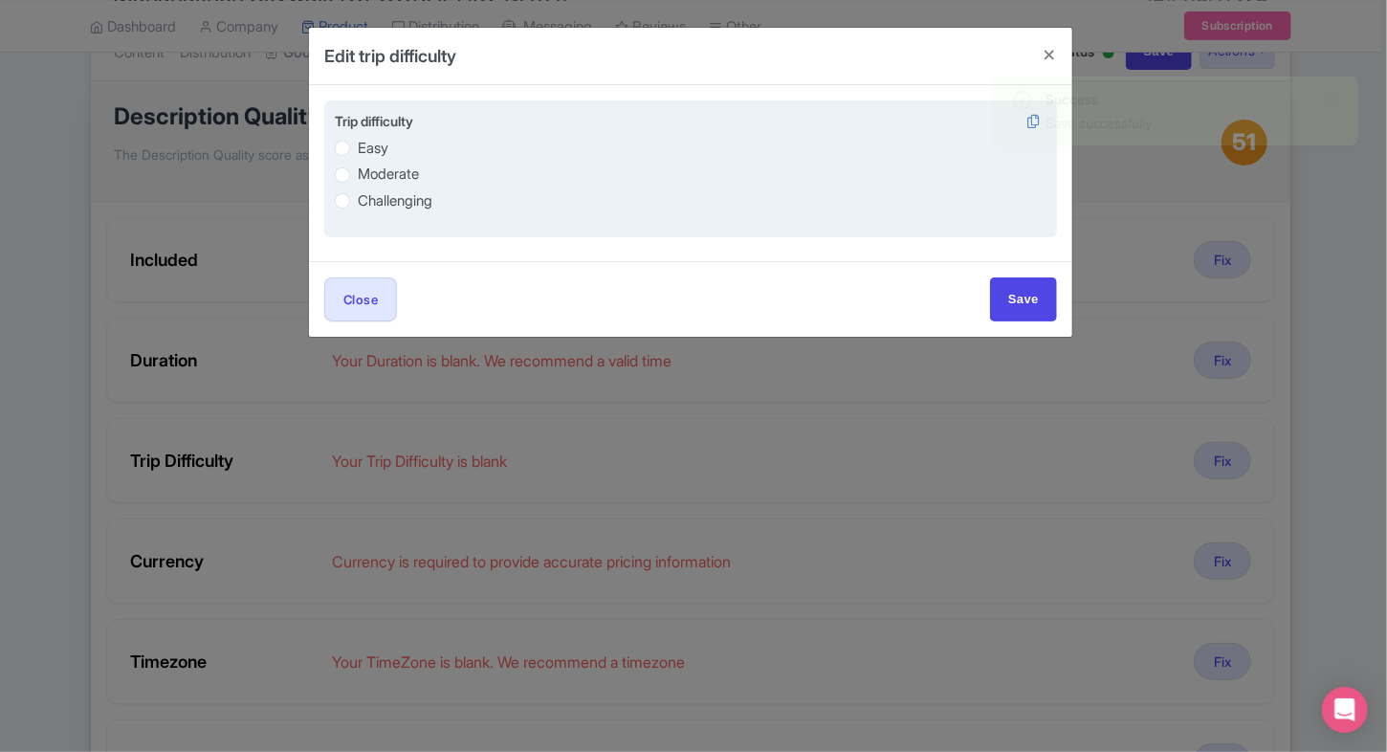
click at [394, 189] on label "Challenging" at bounding box center [690, 200] width 711 height 22
radio input "true"
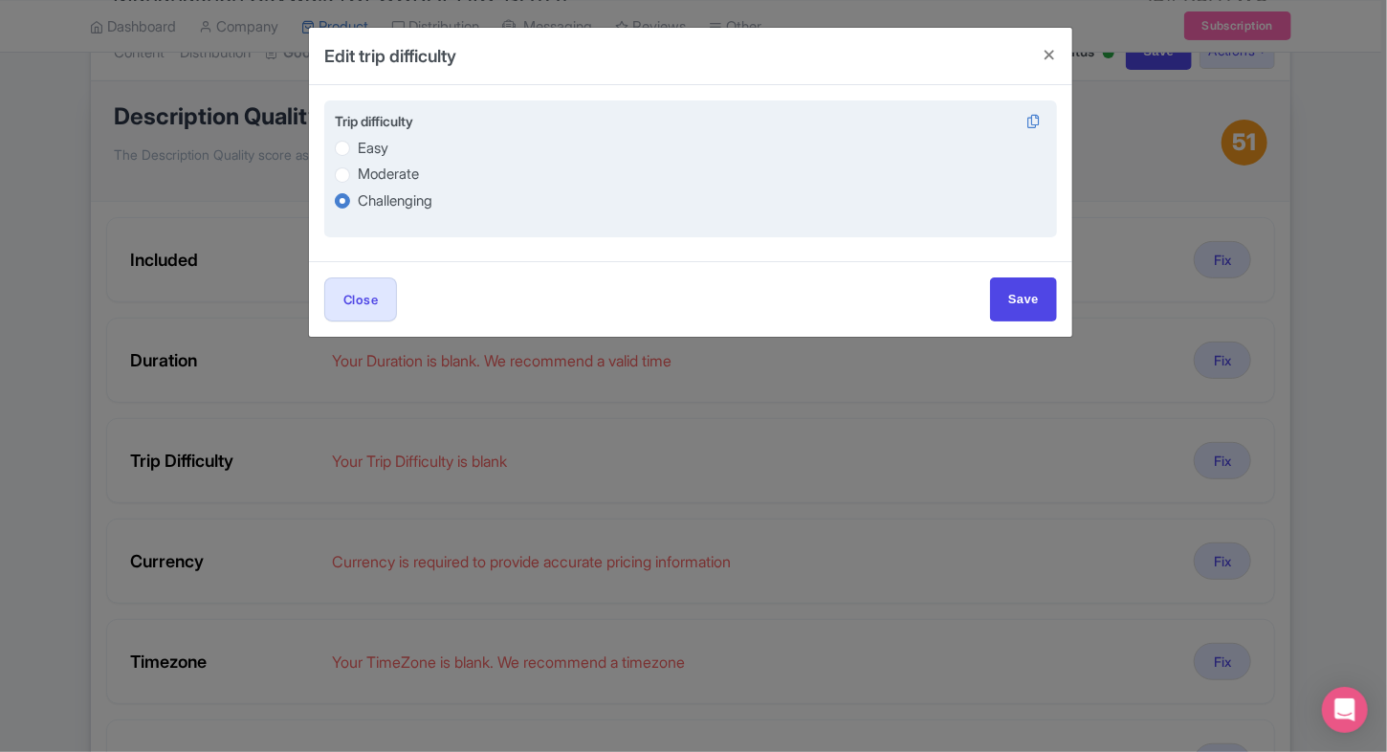
click at [404, 170] on label "Moderate" at bounding box center [388, 175] width 61 height 22
radio input "true"
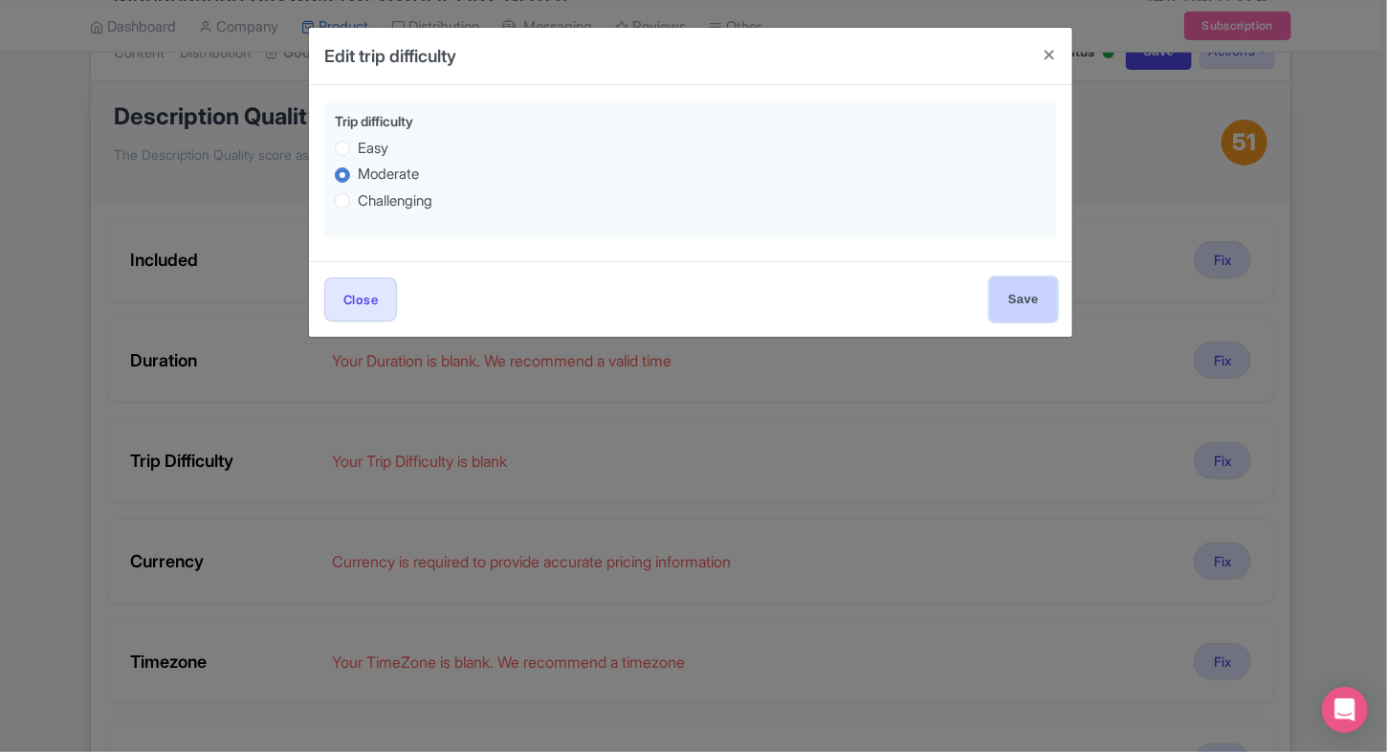
click at [1017, 295] on input "Save" at bounding box center [1023, 298] width 67 height 43
type input "Save"
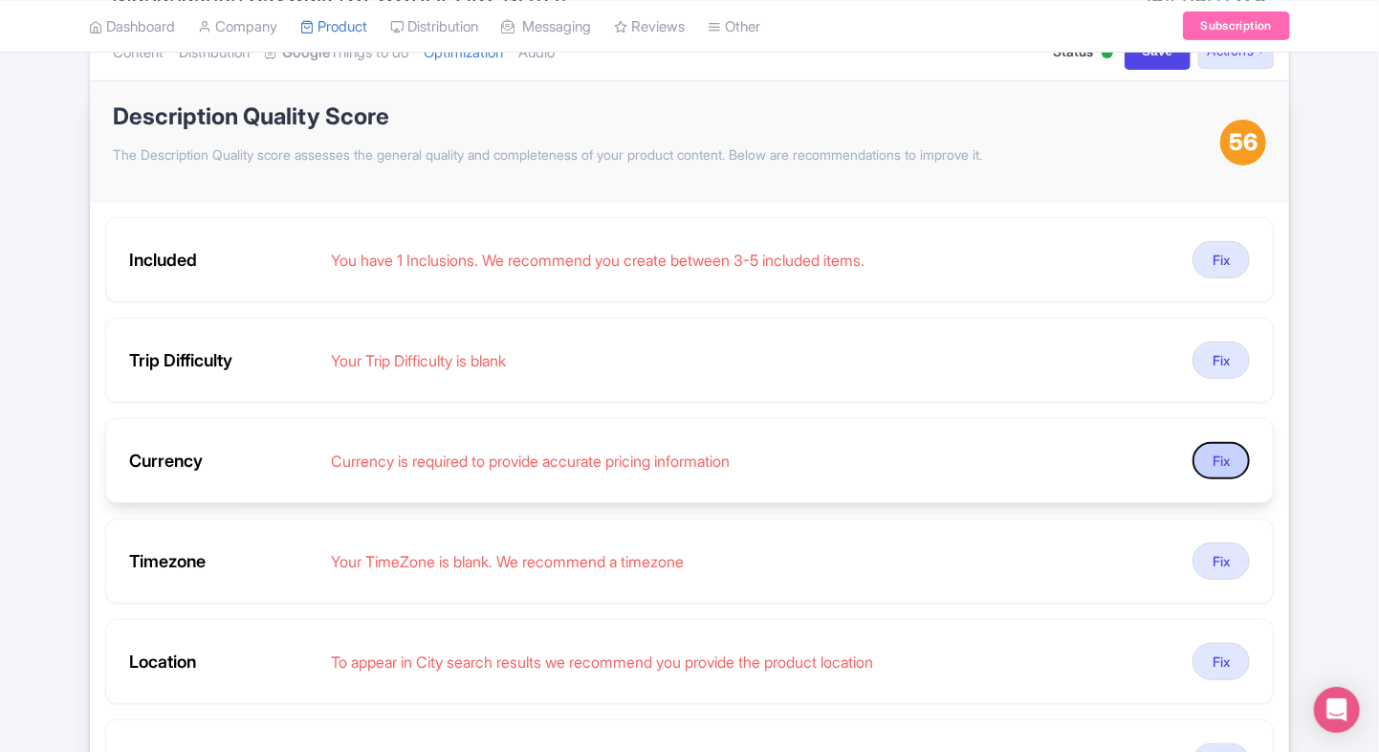
click at [1214, 465] on button "Fix" at bounding box center [1220, 460] width 57 height 37
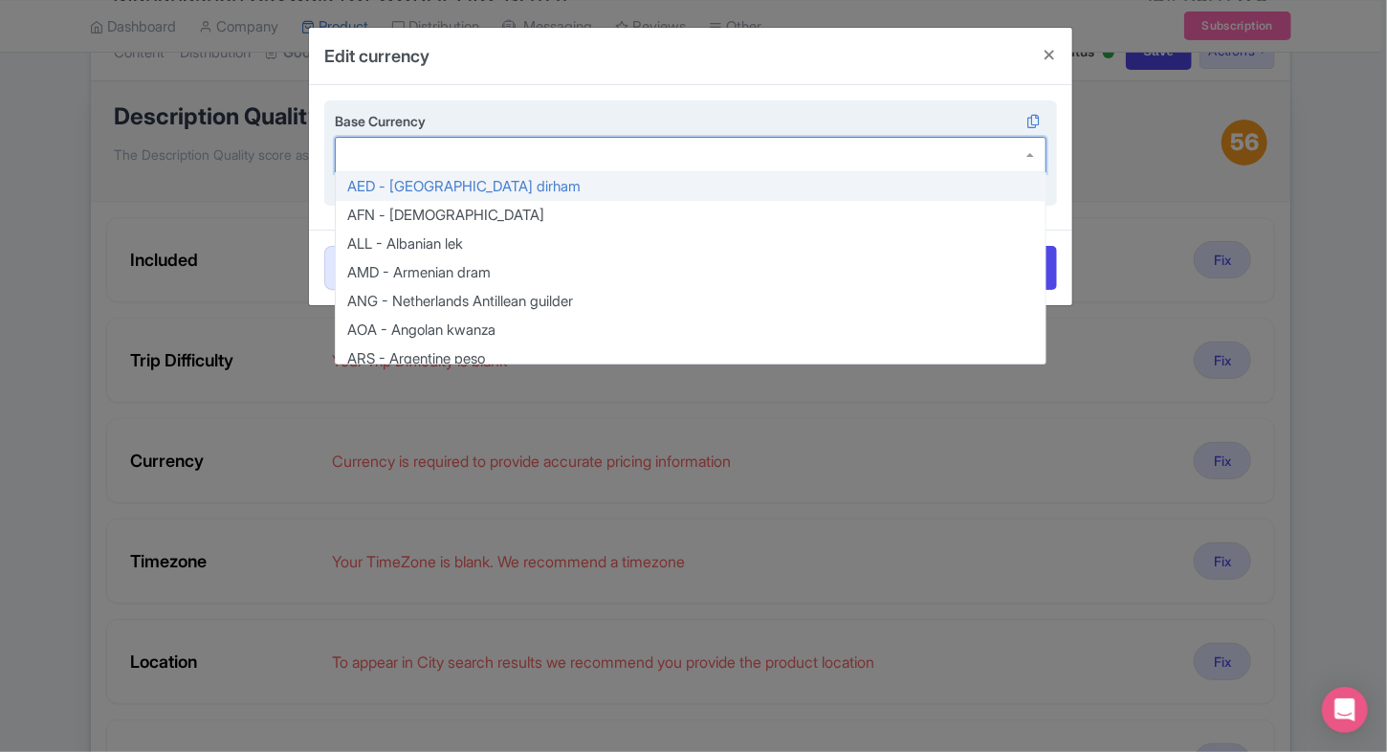
click at [492, 166] on div at bounding box center [690, 155] width 711 height 36
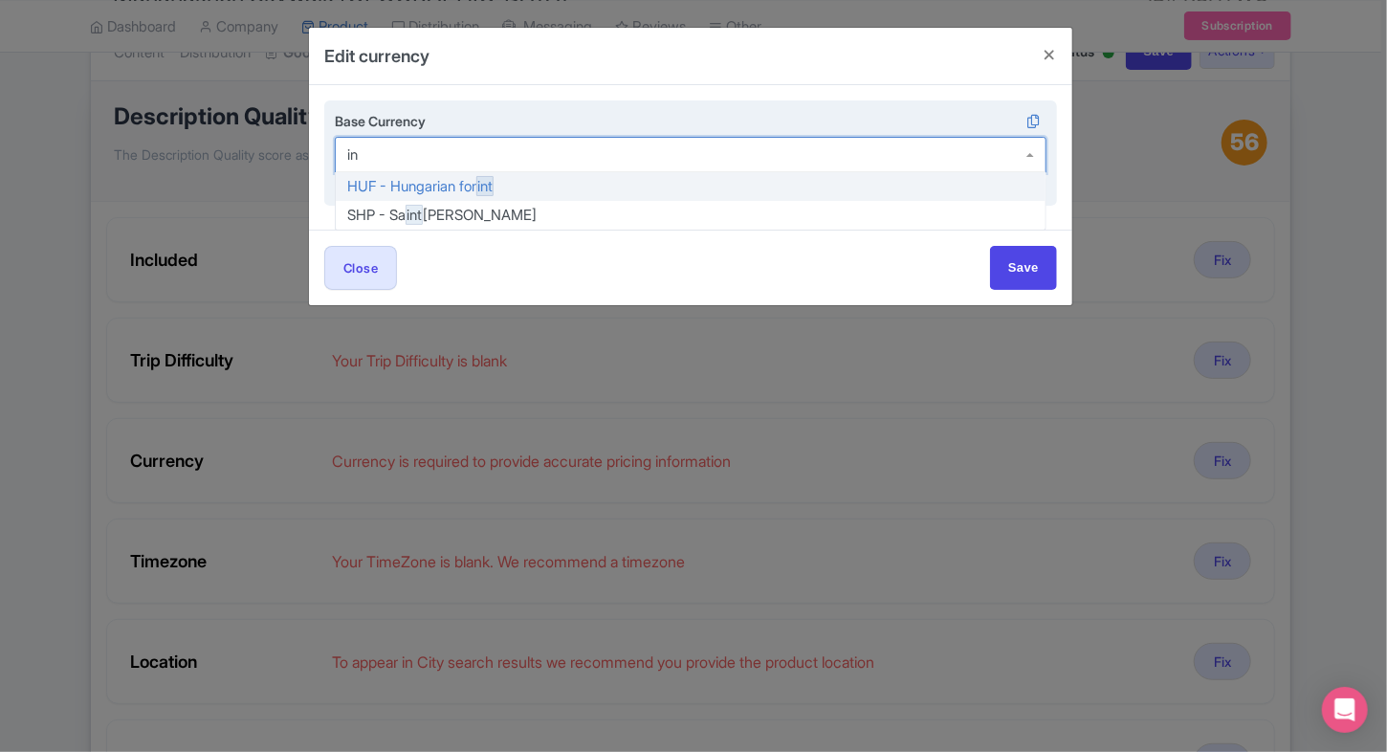
type input "inr"
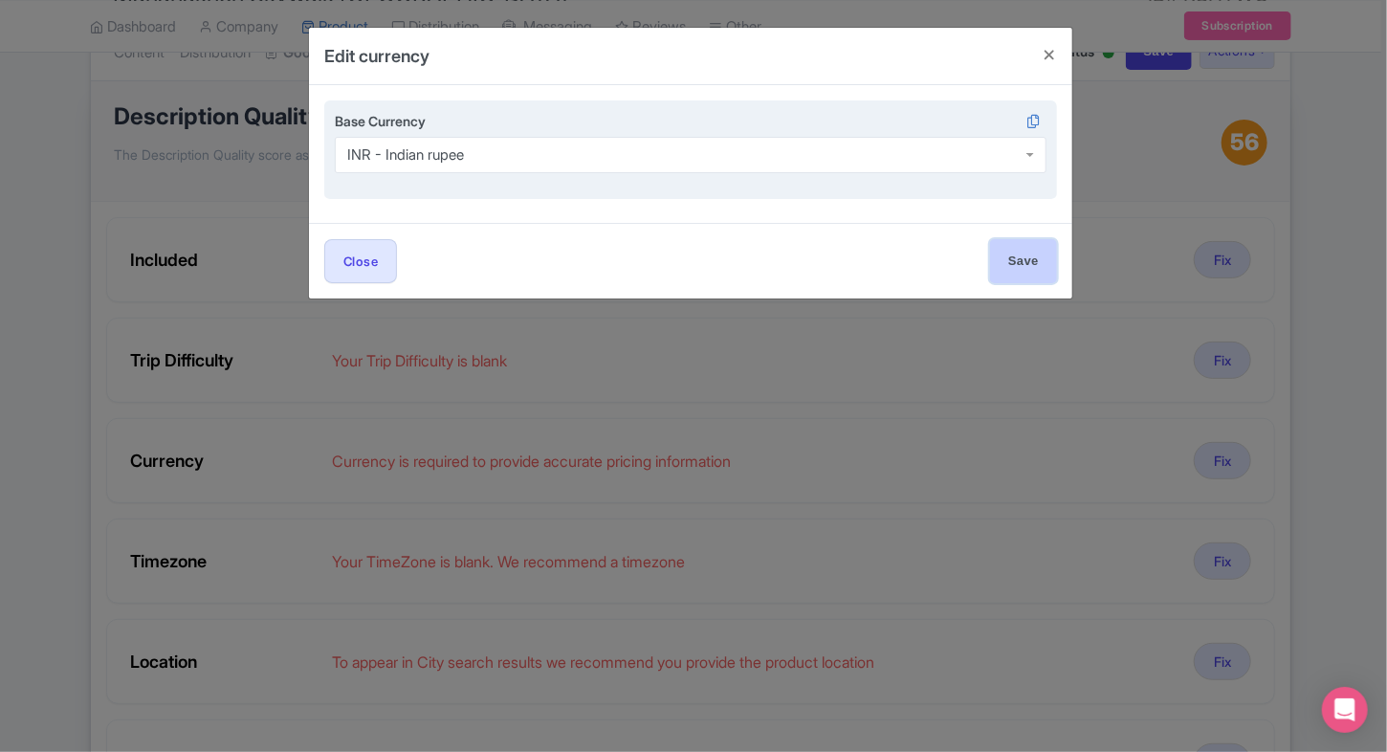
click at [1013, 255] on input "Save" at bounding box center [1023, 260] width 67 height 43
type input "Save"
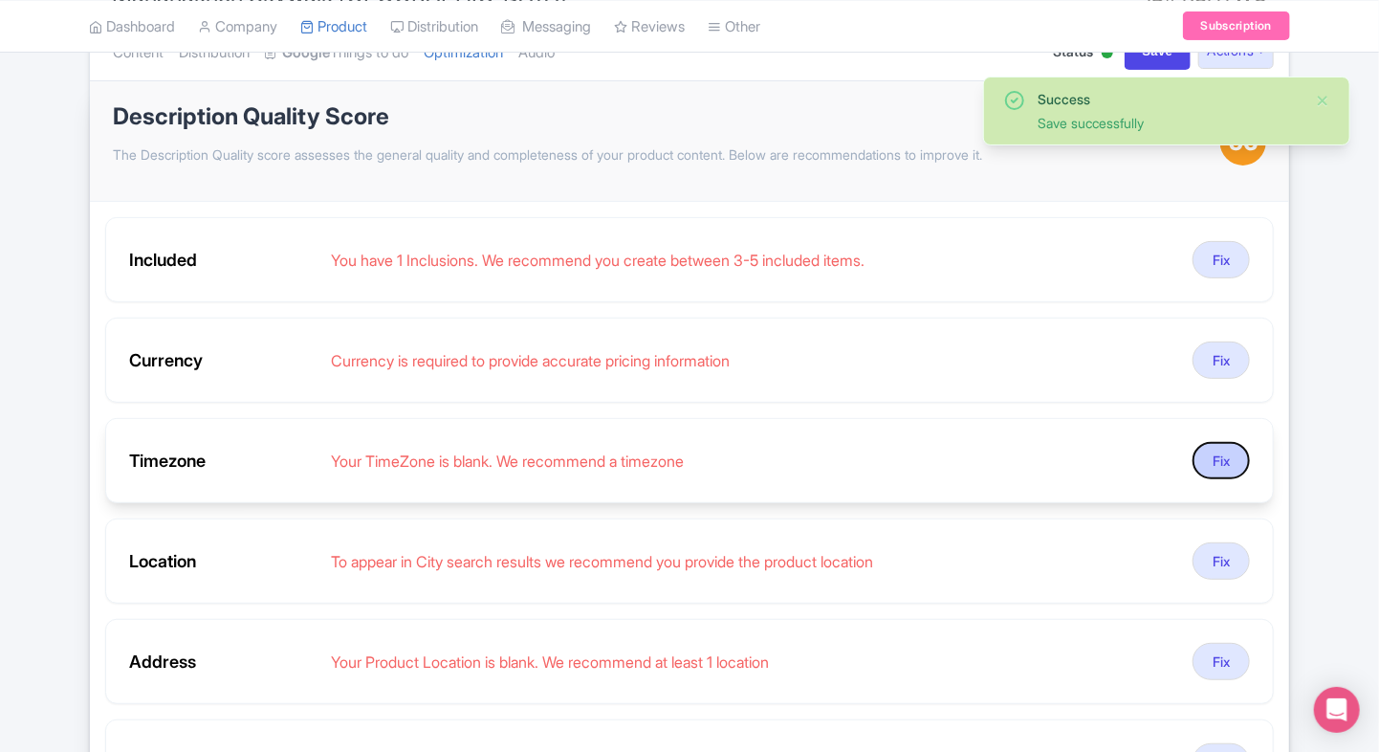
click at [1211, 446] on button "Fix" at bounding box center [1220, 460] width 57 height 37
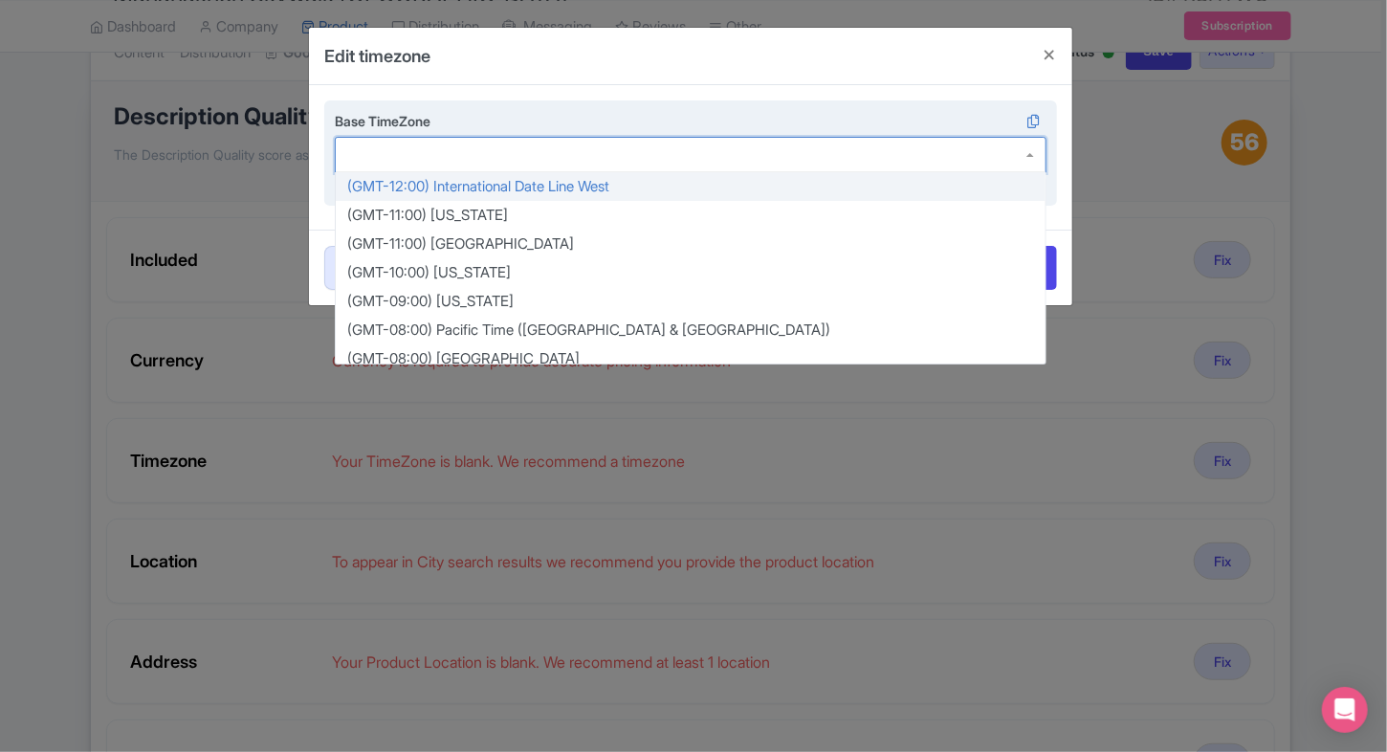
click at [574, 159] on div at bounding box center [690, 155] width 711 height 36
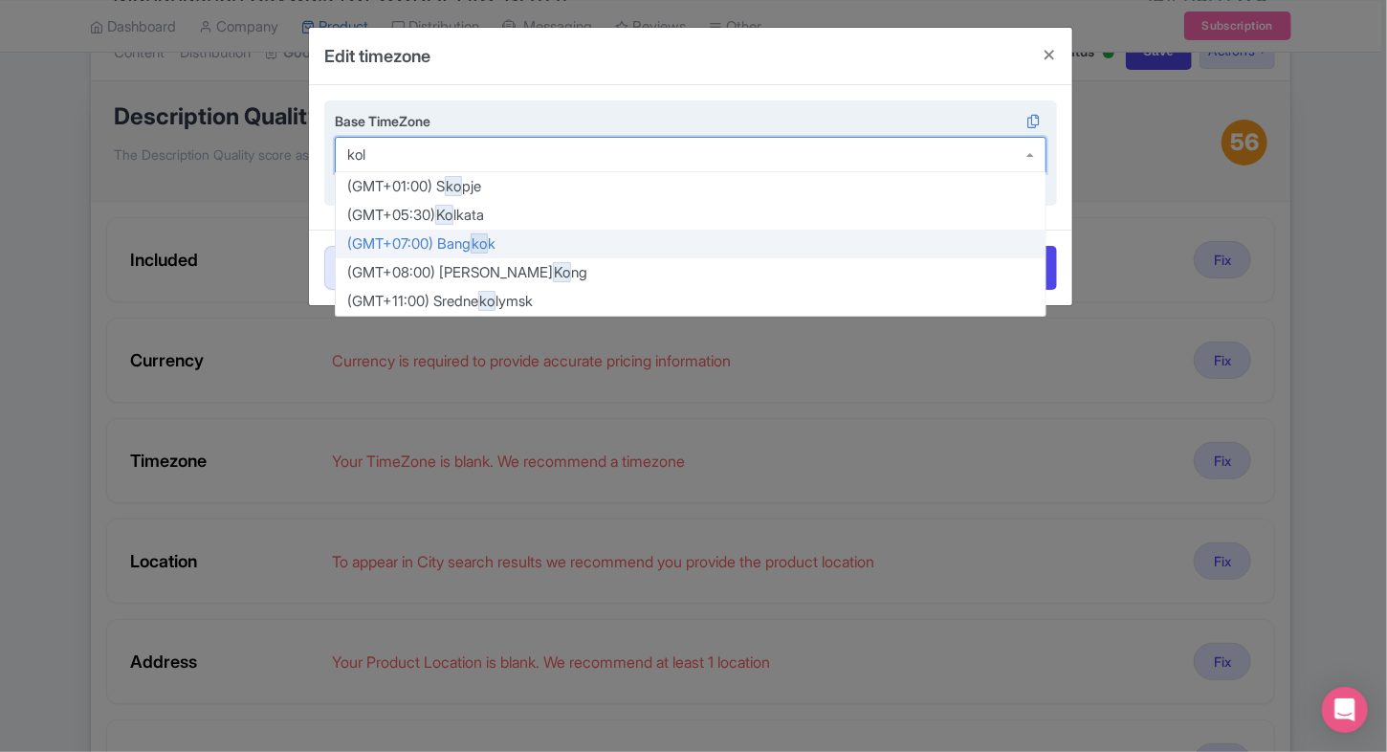
type input "kolk"
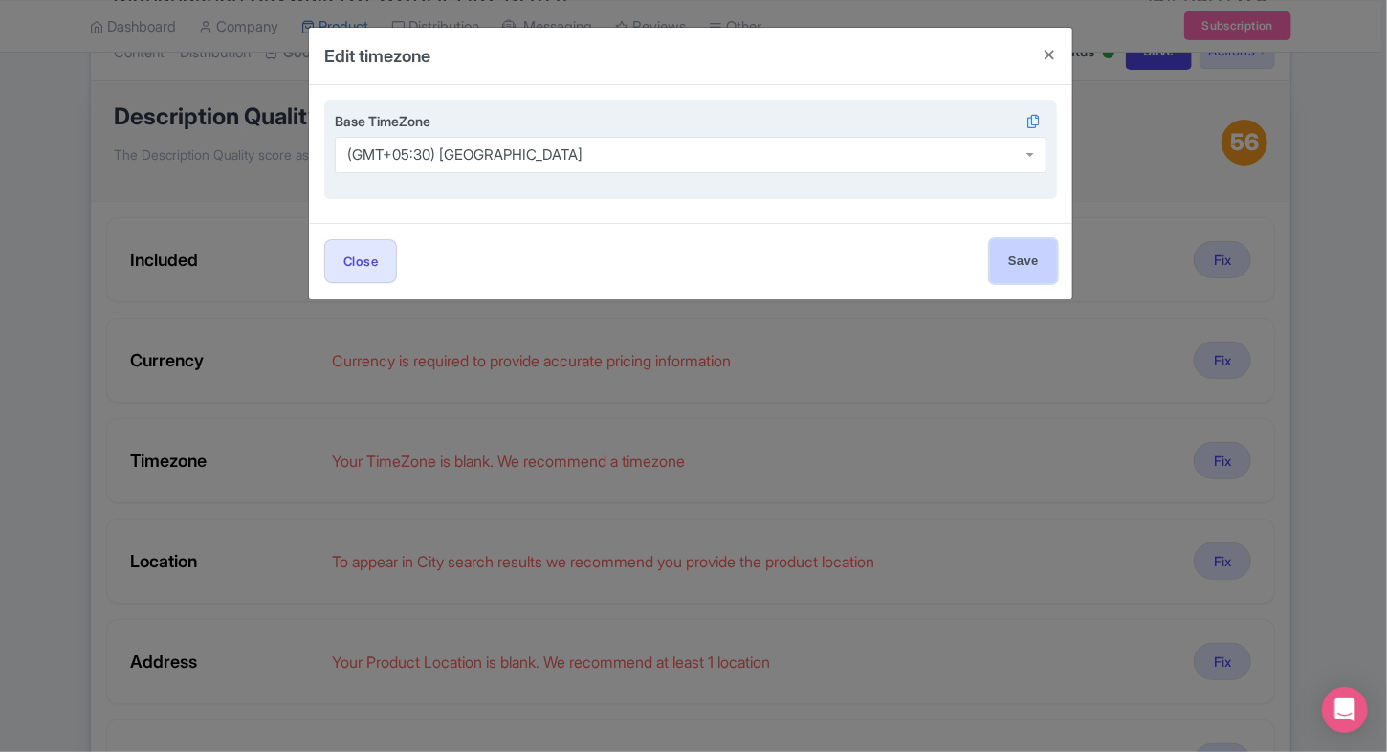
click at [1015, 251] on input "Save" at bounding box center [1023, 260] width 67 height 43
type input "Save"
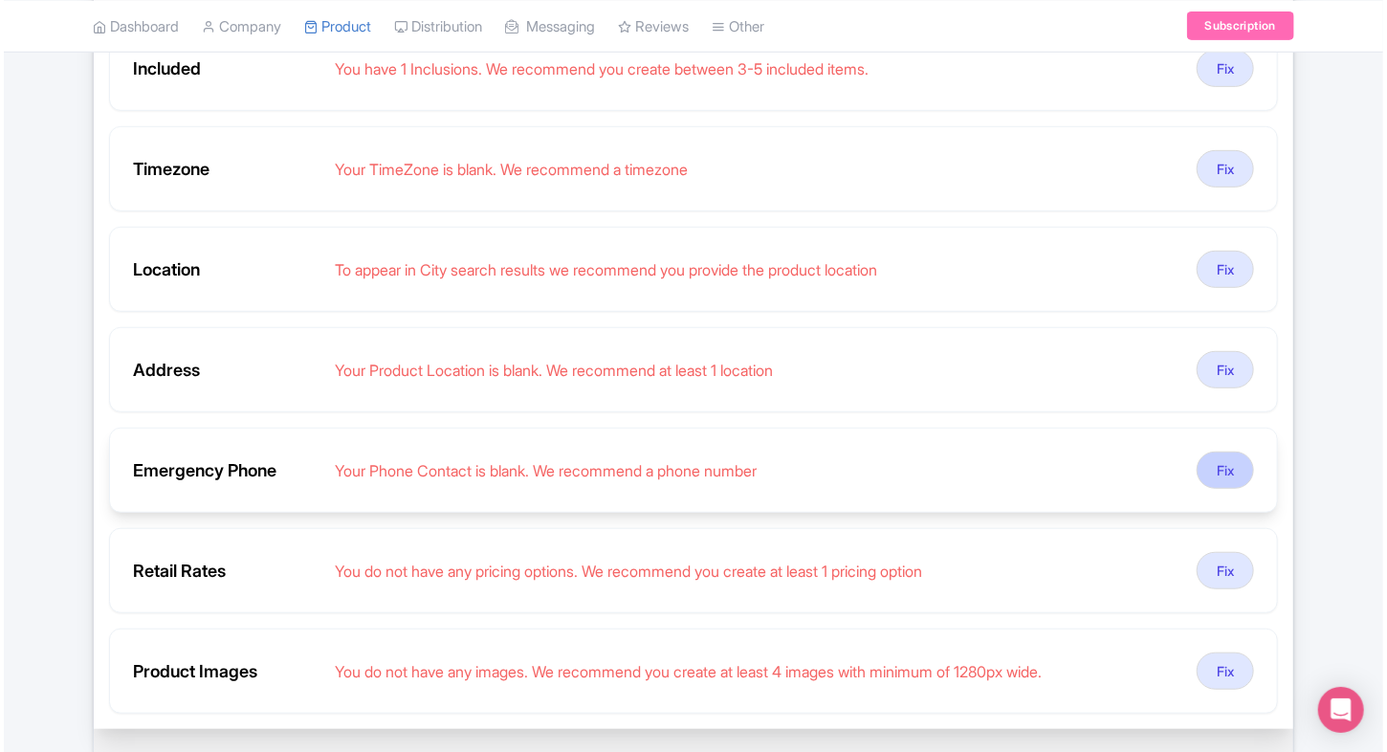
scroll to position [394, 0]
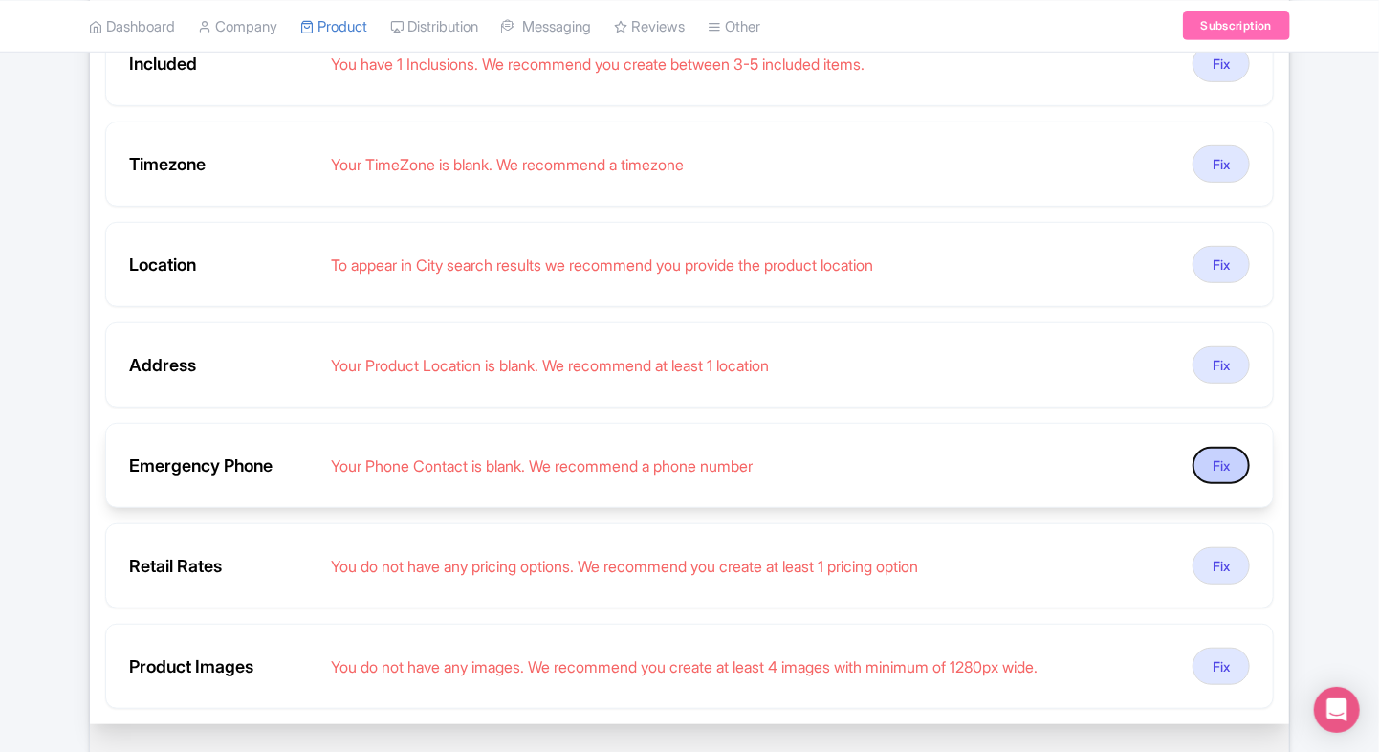
click at [1217, 454] on button "Fix" at bounding box center [1220, 465] width 57 height 37
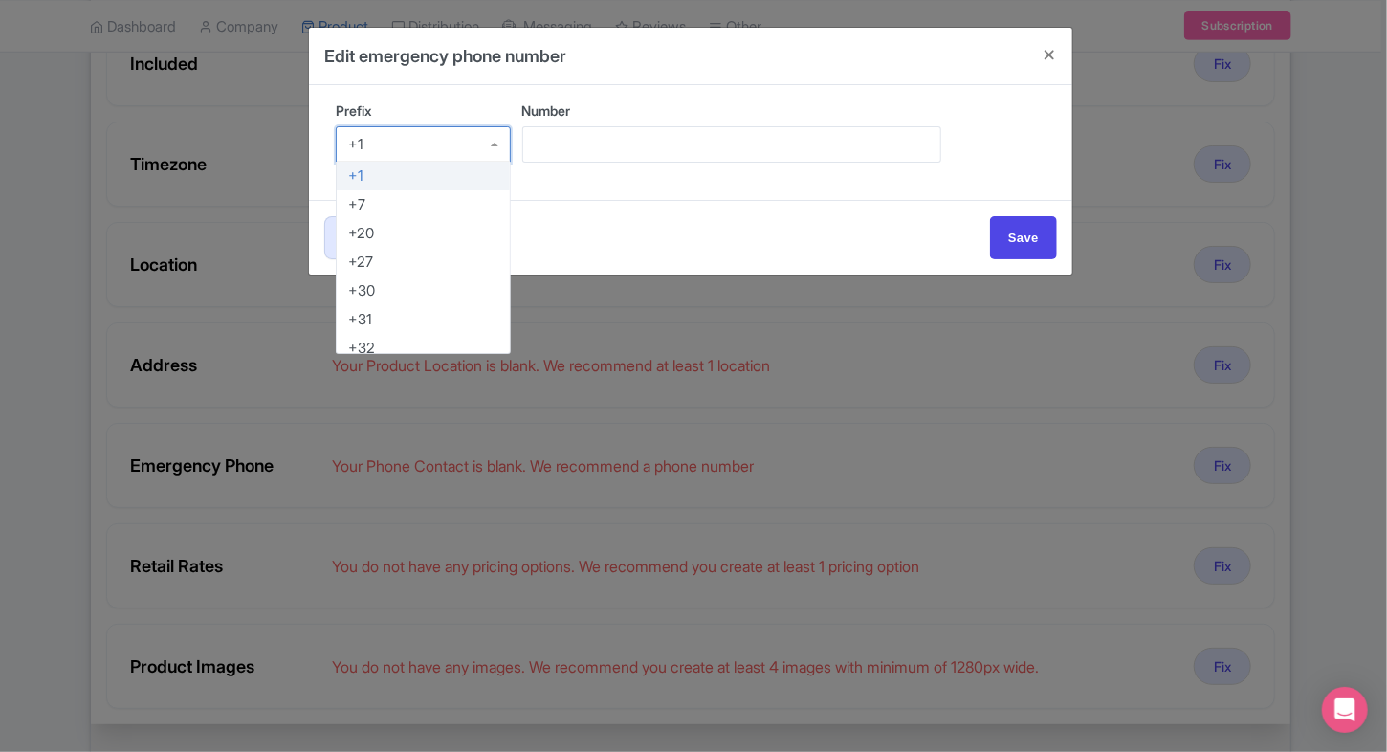
click at [439, 160] on div "+1 +1 +7 +20 +27 +30 +31 +32 +33 +34 +36 +39 +40 +41 +43 +44 +45 +46 +47 +48 +4…" at bounding box center [423, 147] width 175 height 43
type input "91"
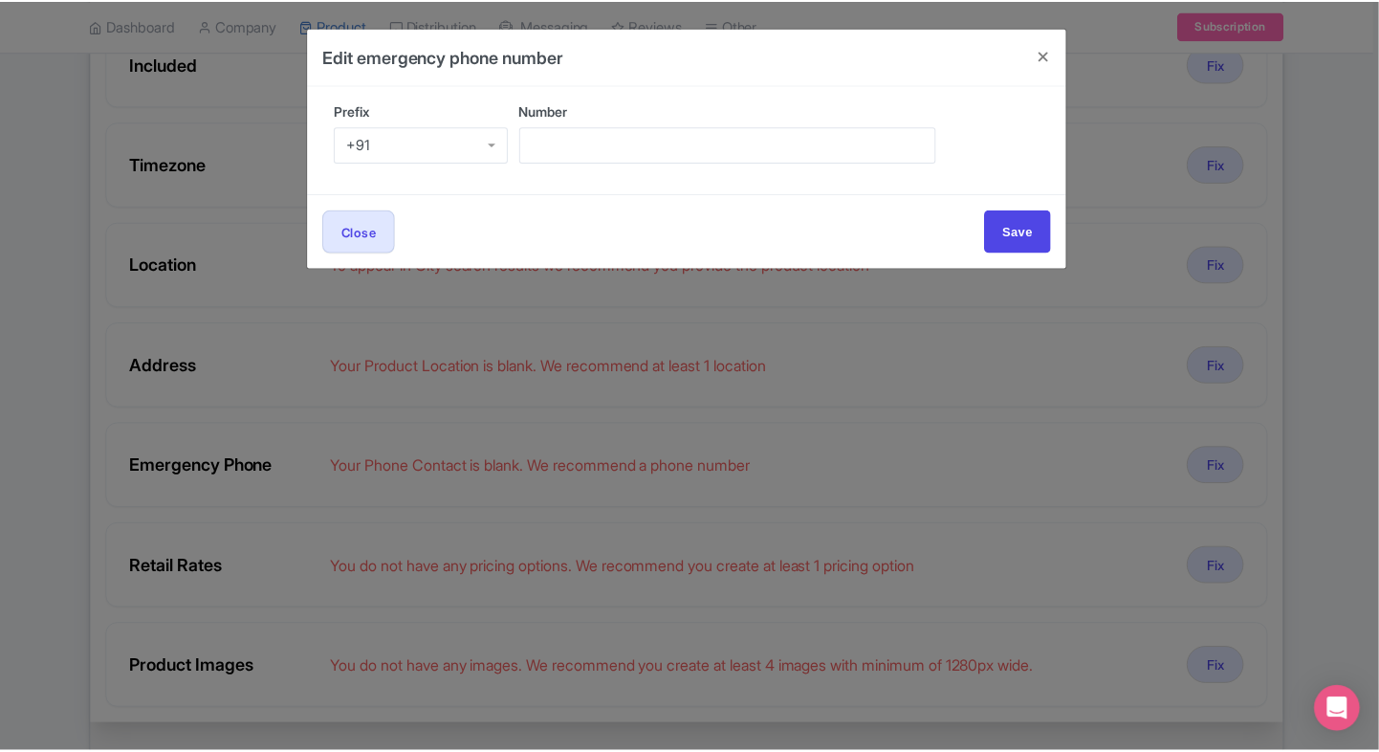
scroll to position [0, 0]
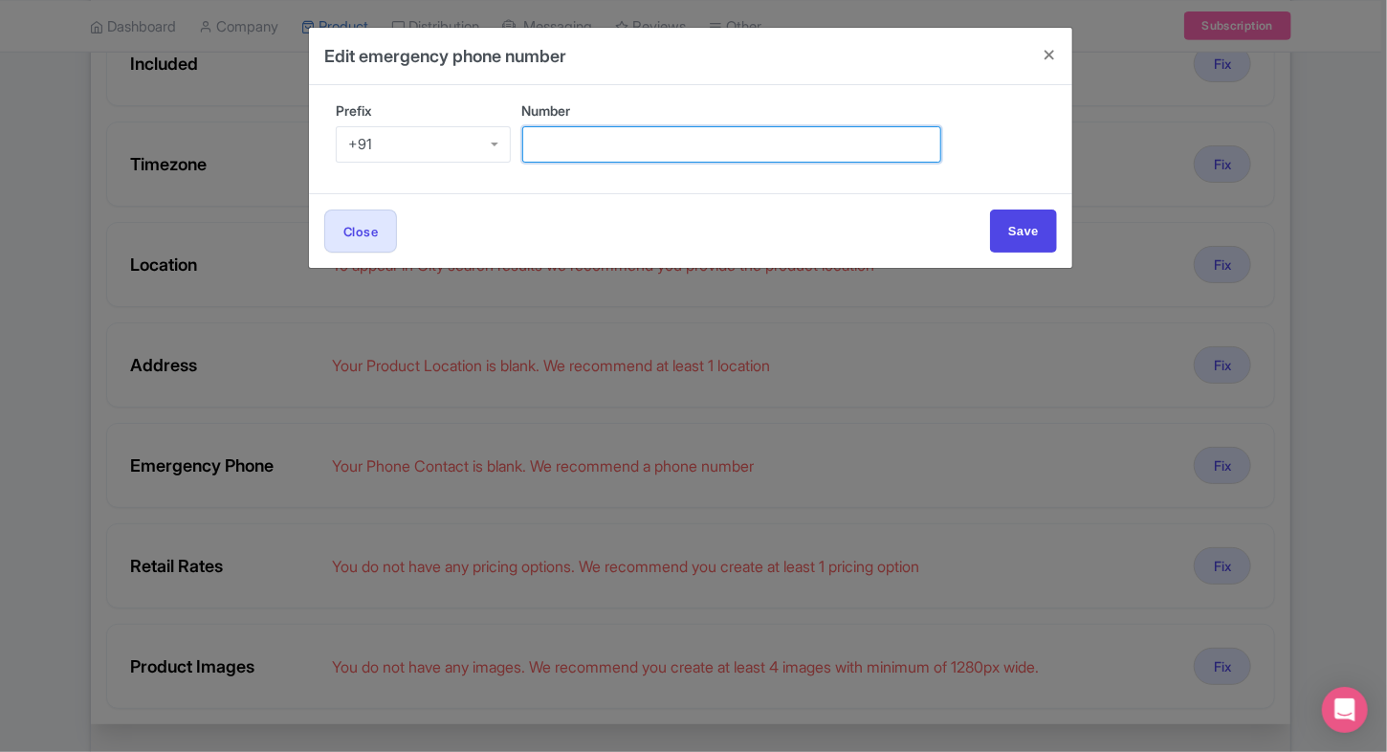
click at [573, 161] on input "Number" at bounding box center [731, 144] width 419 height 36
type input "9509989377"
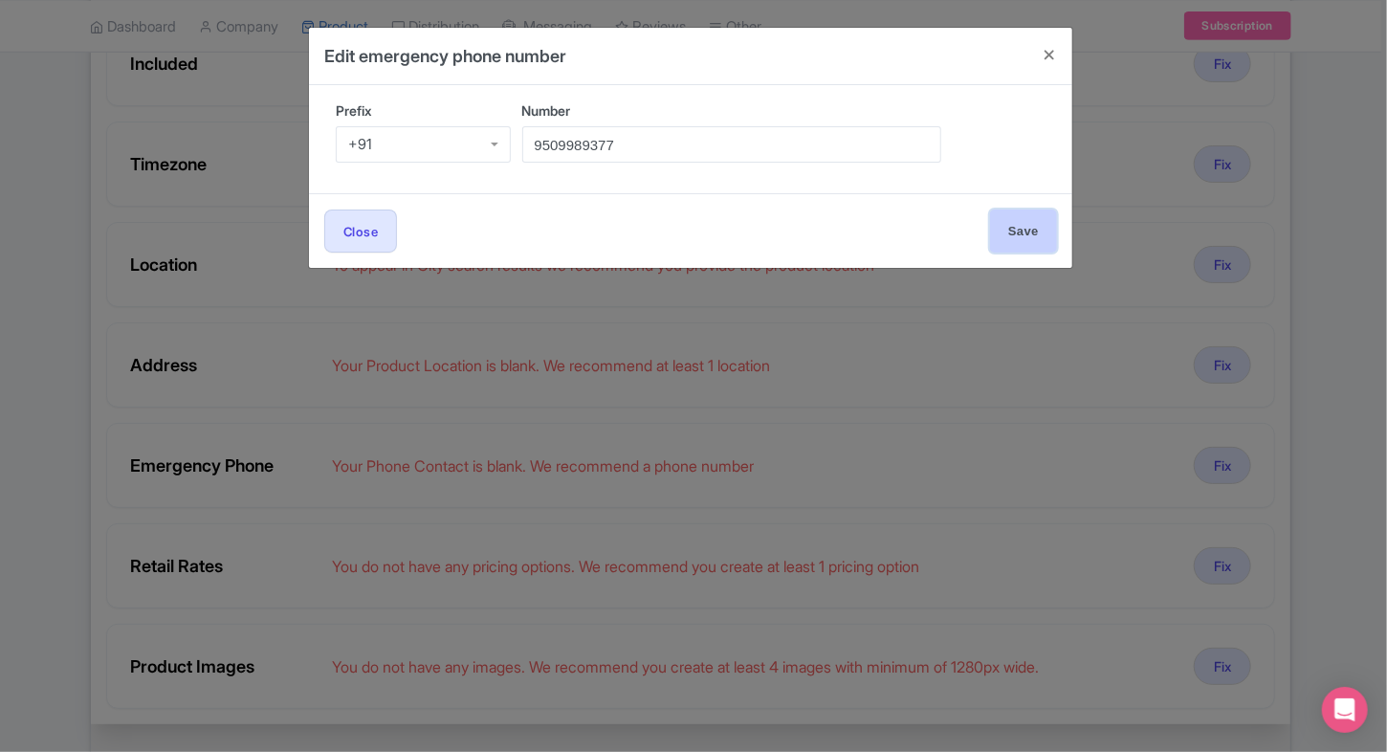
click at [1010, 230] on input "Save" at bounding box center [1023, 230] width 67 height 43
type input "Save"
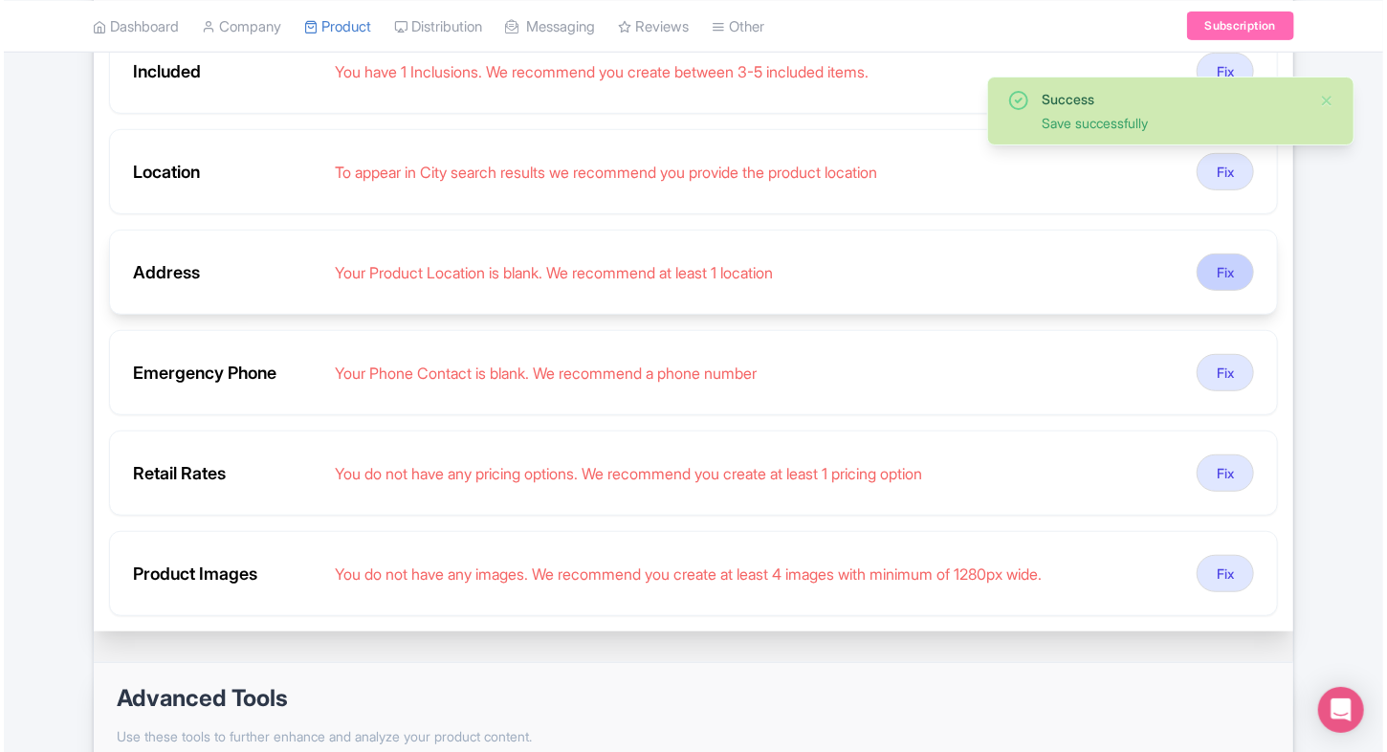
scroll to position [348, 0]
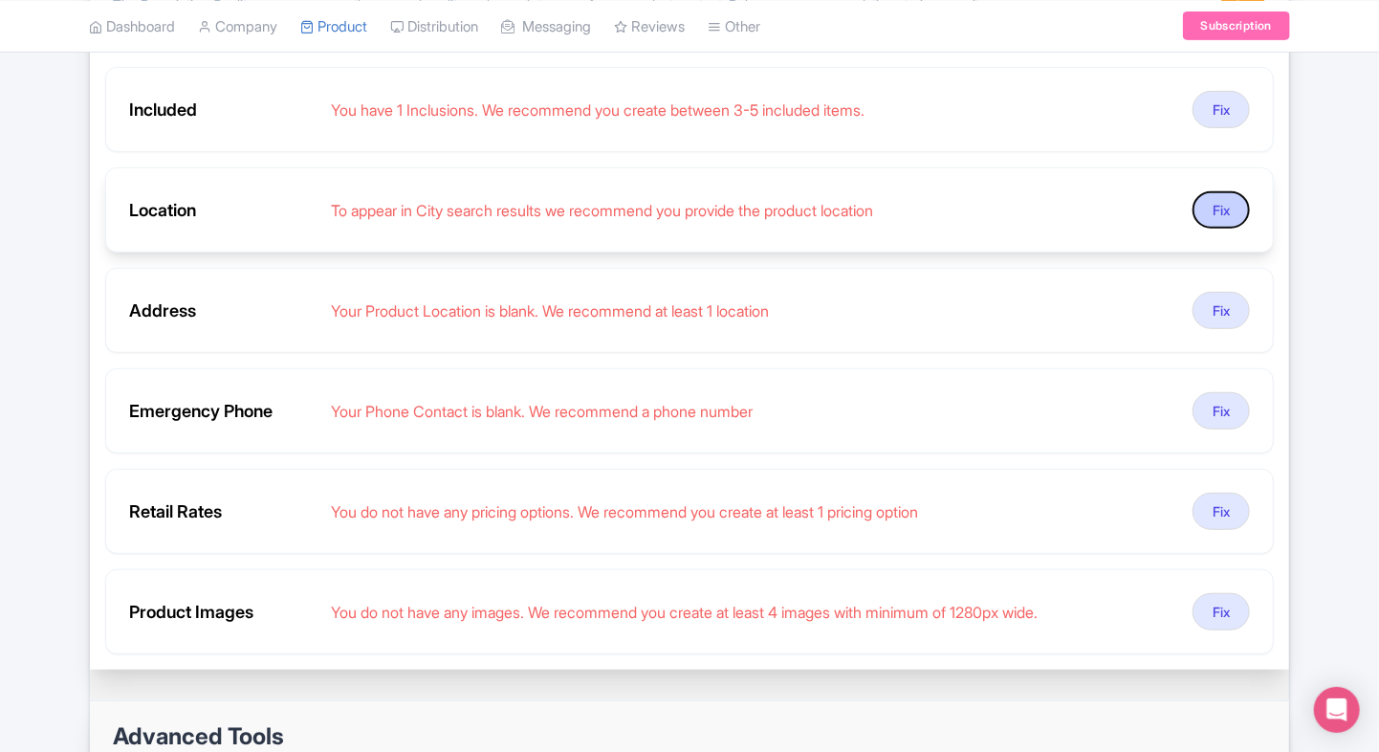
click at [1212, 222] on button "Fix" at bounding box center [1220, 209] width 57 height 37
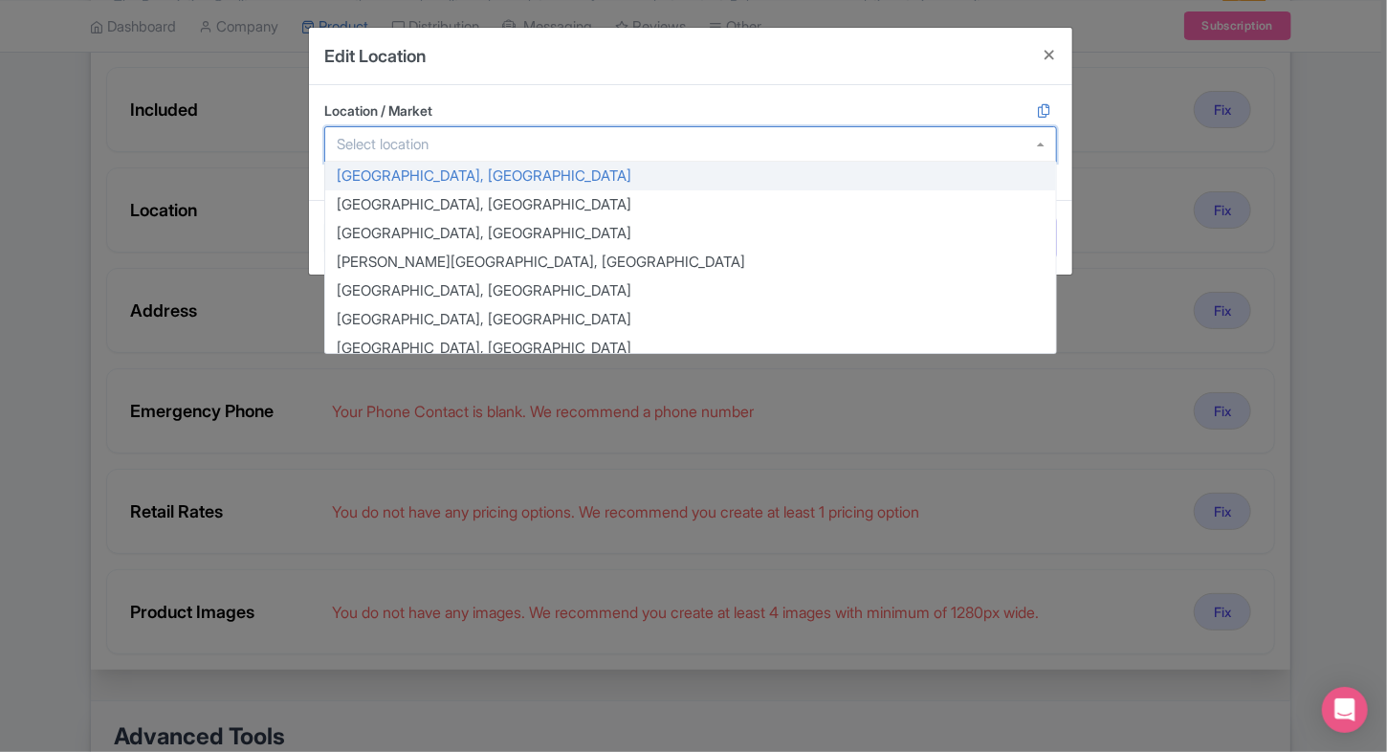
click at [516, 149] on div at bounding box center [690, 144] width 732 height 36
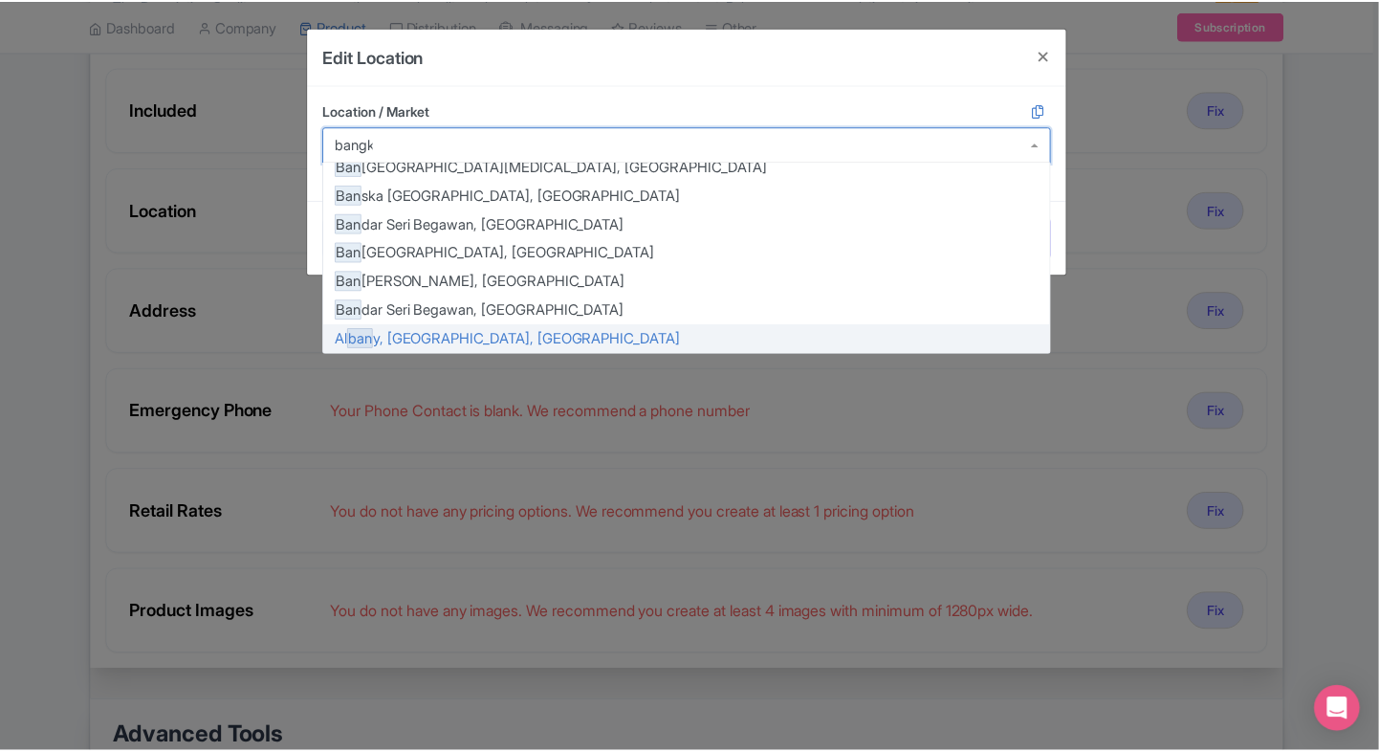
scroll to position [0, 0]
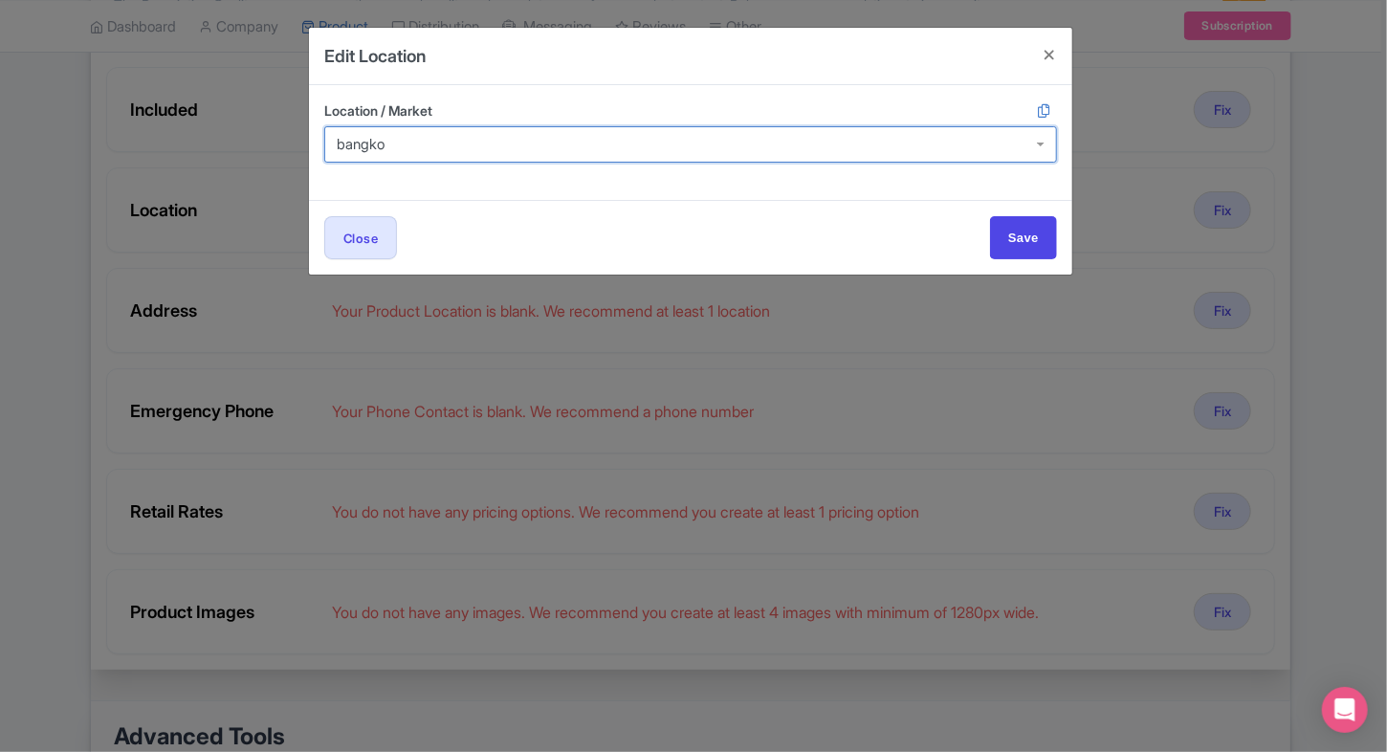
type input "bangkok"
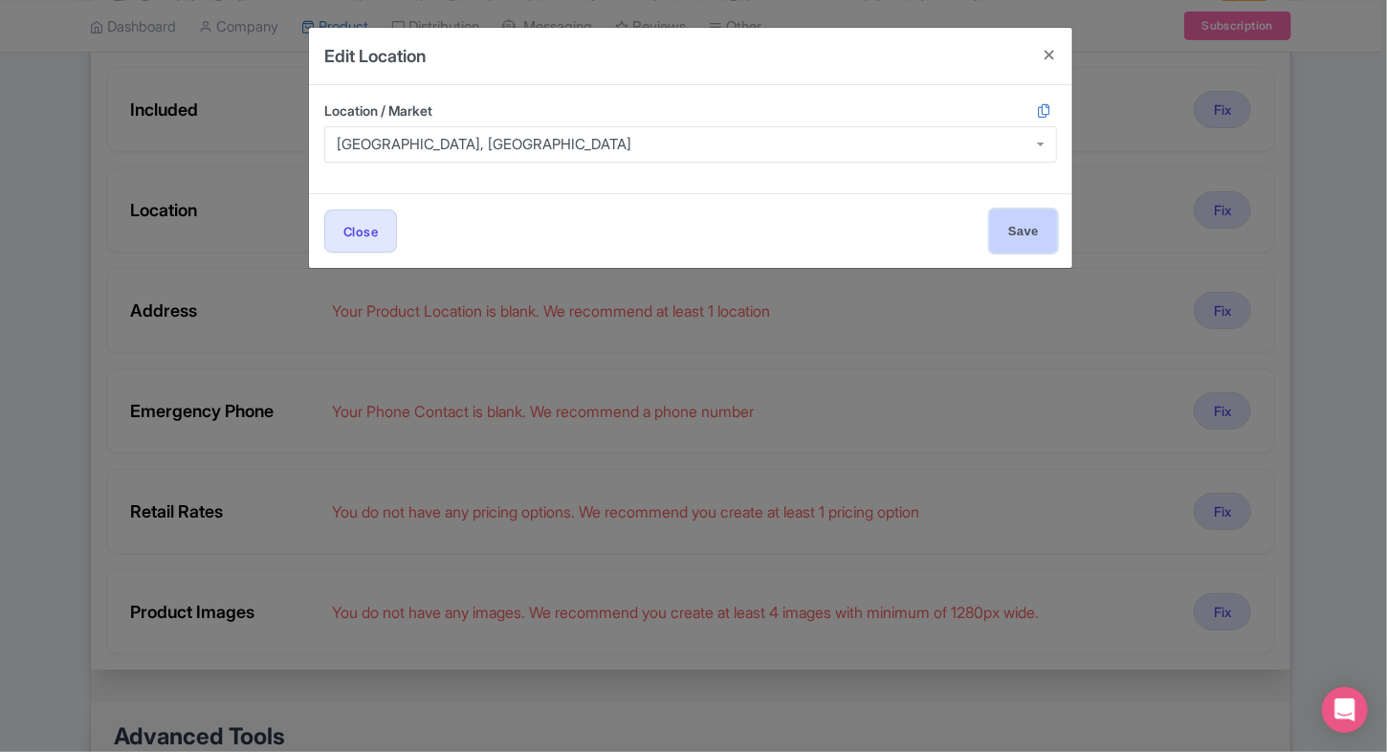
click at [1007, 218] on input "Save" at bounding box center [1023, 230] width 67 height 43
type input "Save"
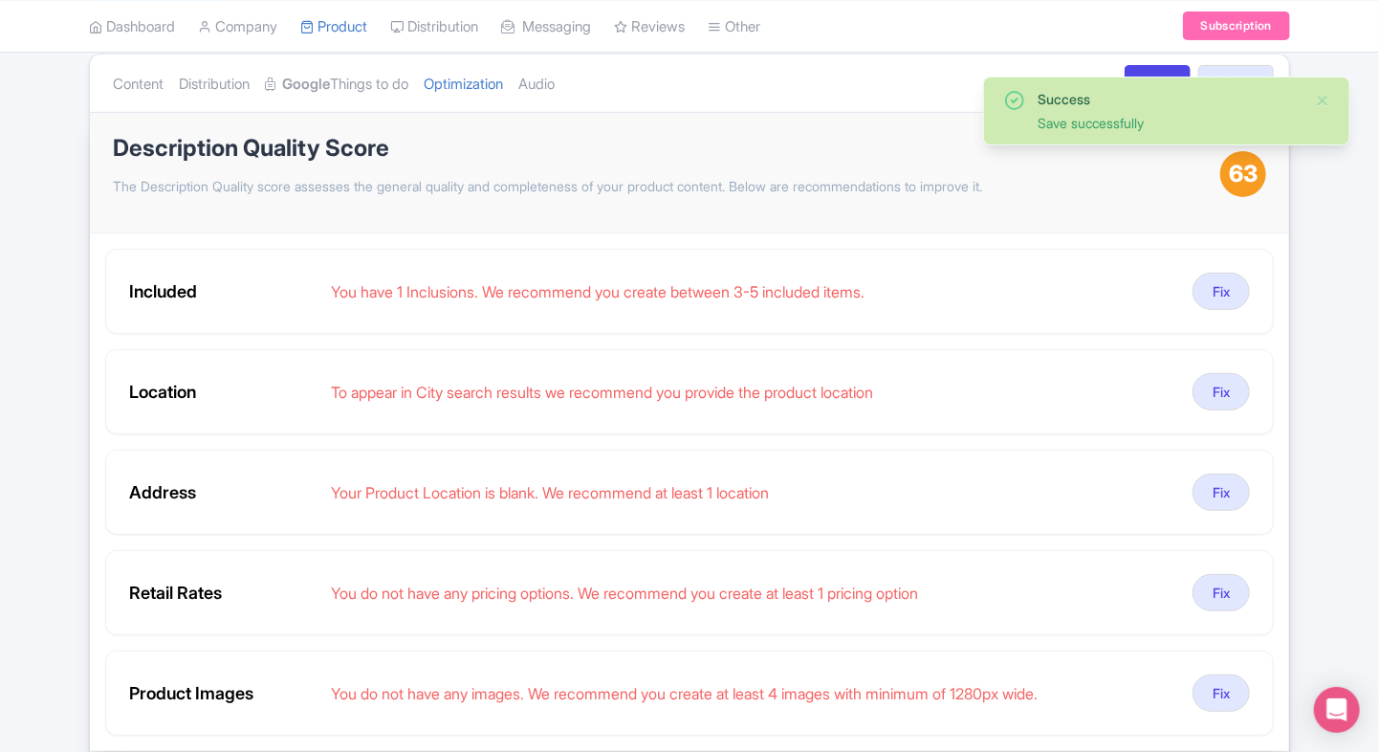
scroll to position [153, 0]
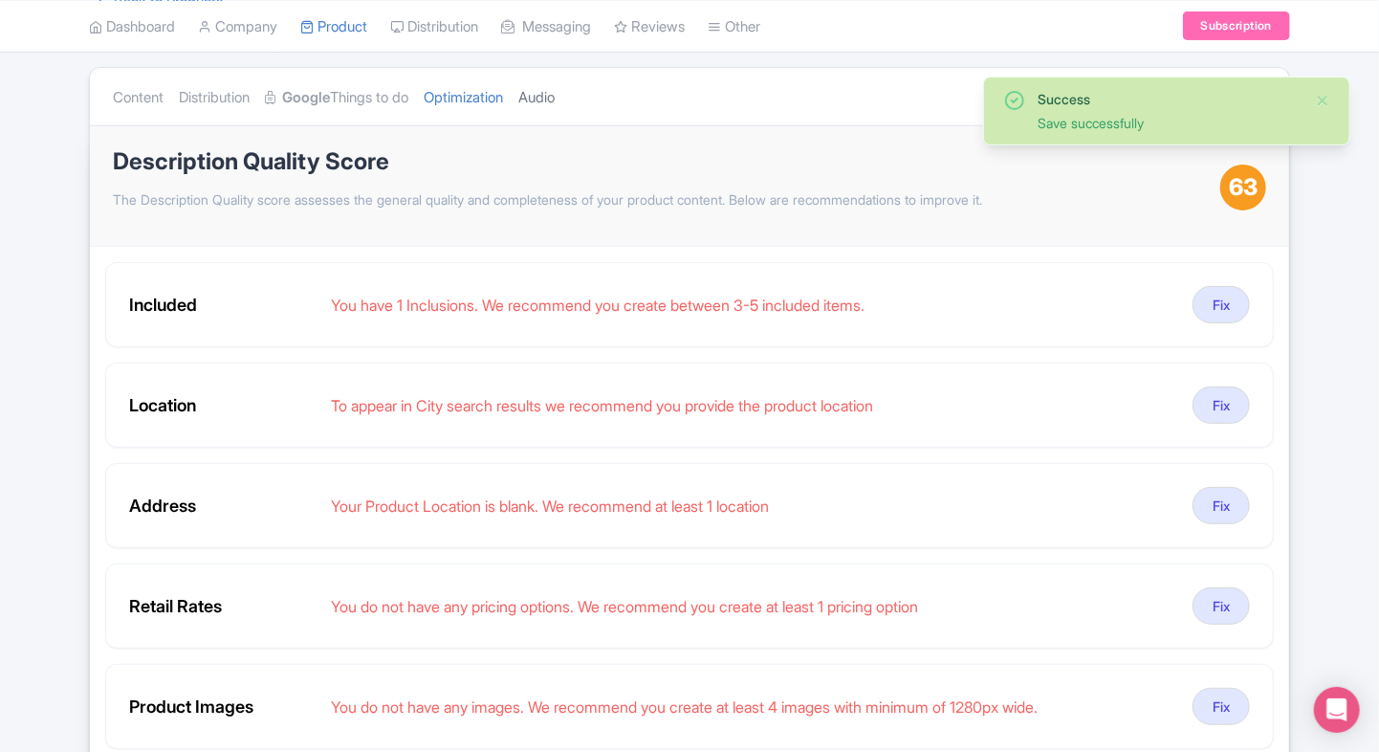
click at [545, 103] on link "Audio" at bounding box center [536, 98] width 36 height 60
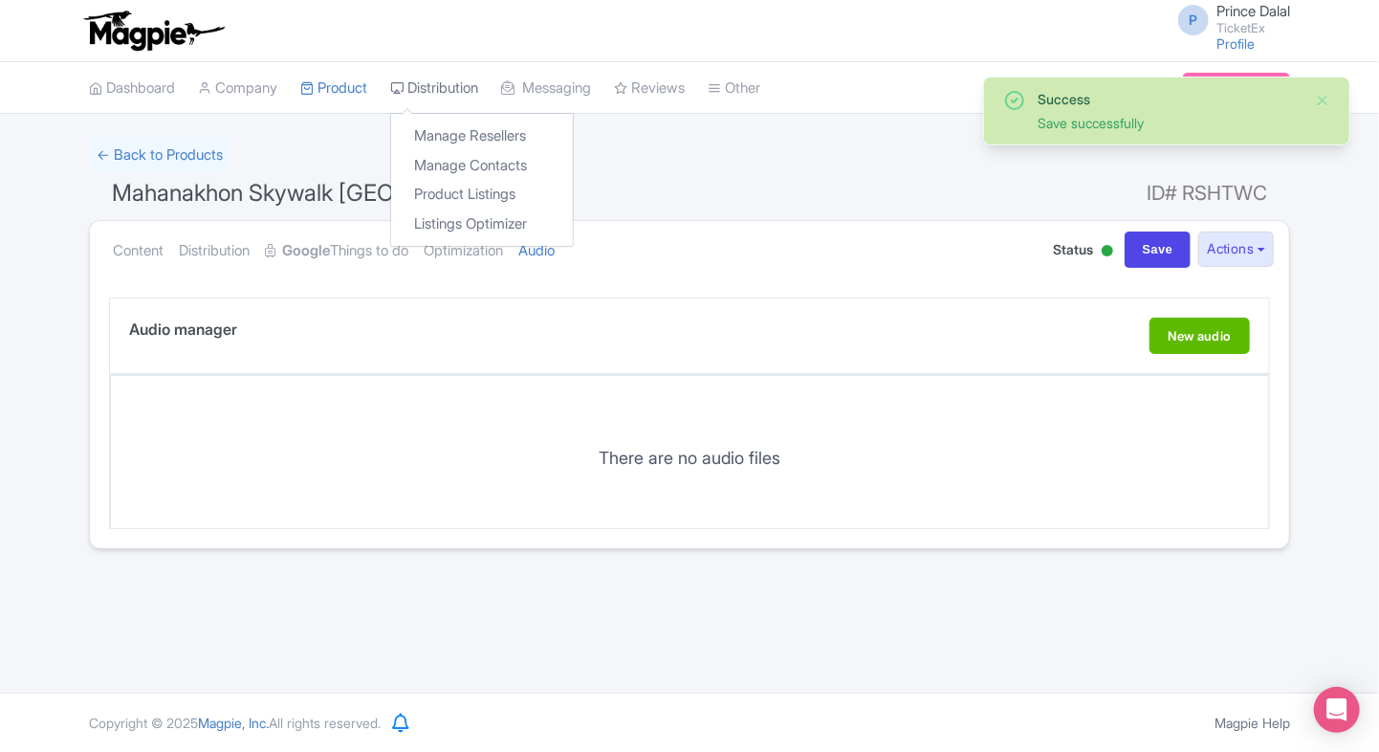
click at [478, 101] on link "Distribution" at bounding box center [434, 88] width 88 height 53
click at [498, 244] on link "Optimization" at bounding box center [463, 251] width 79 height 60
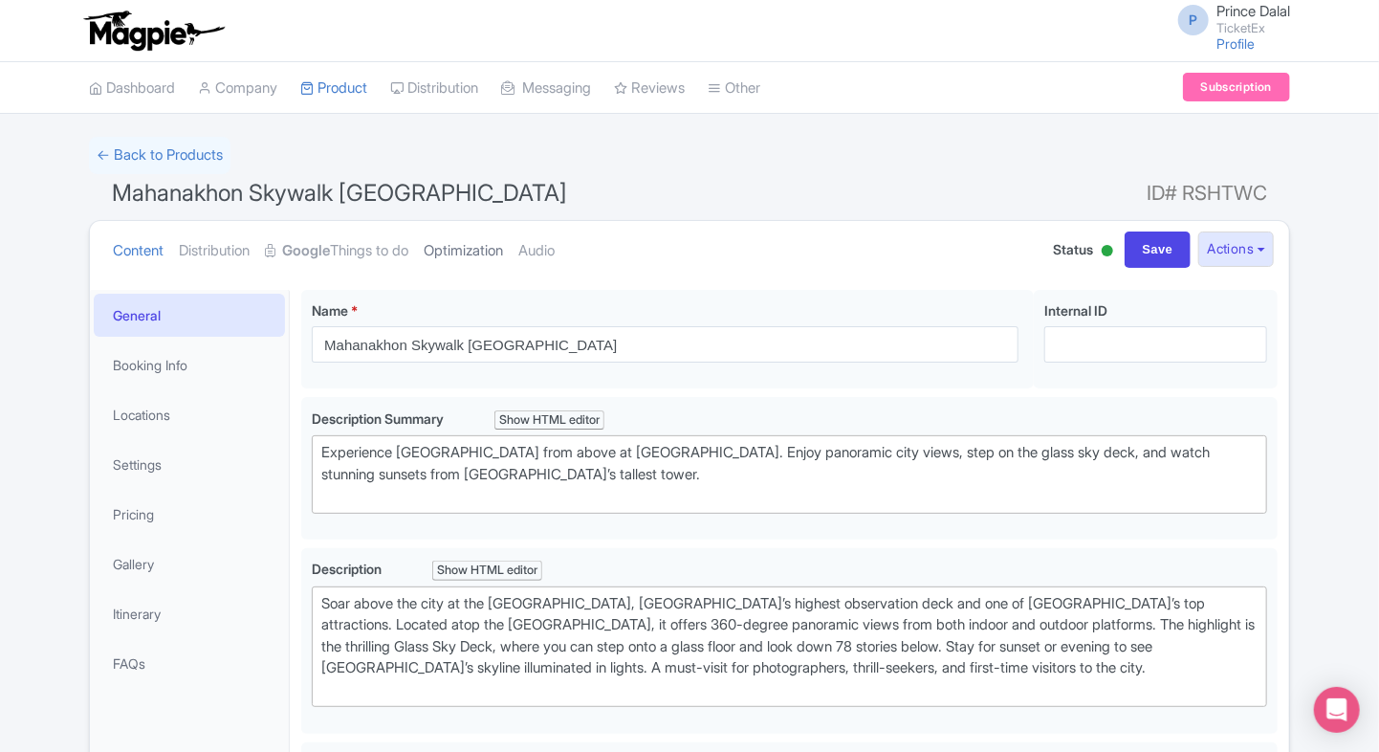
click at [467, 253] on link "Optimization" at bounding box center [463, 251] width 79 height 60
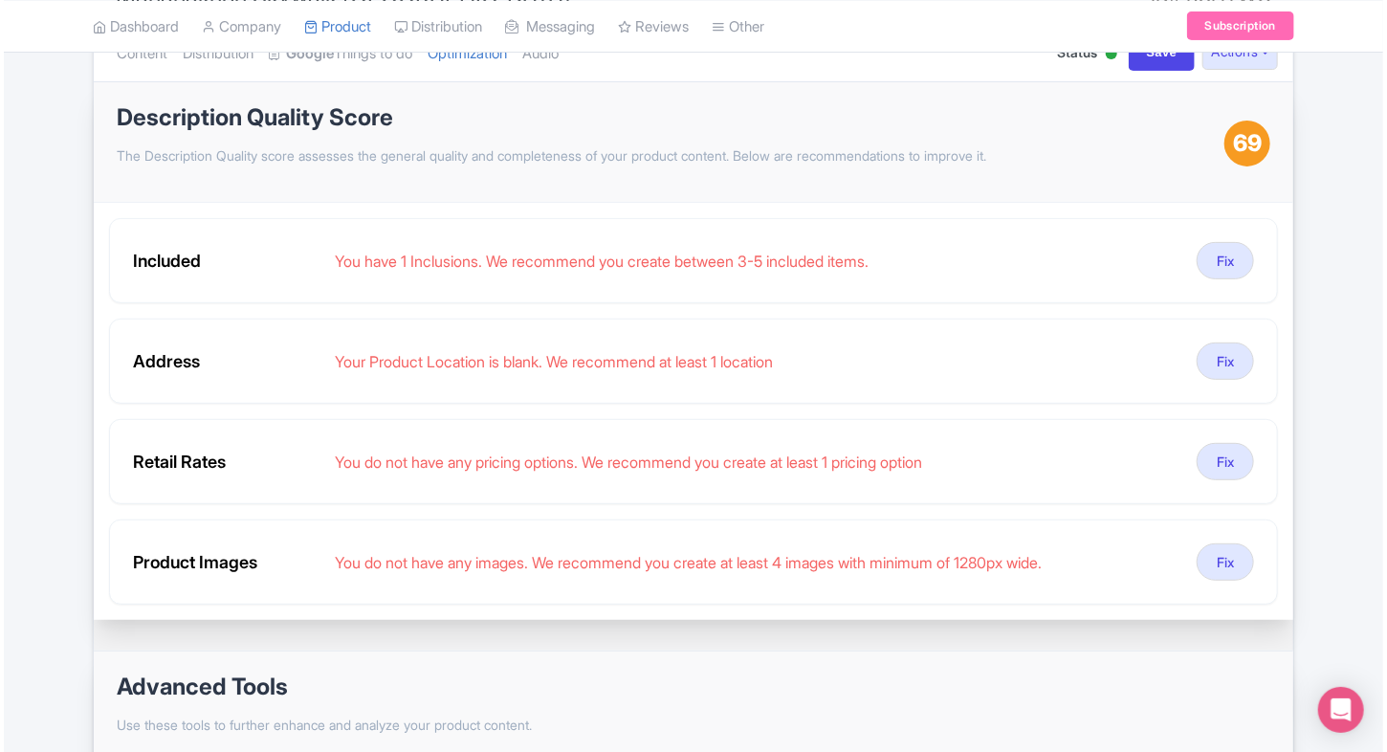
scroll to position [203, 0]
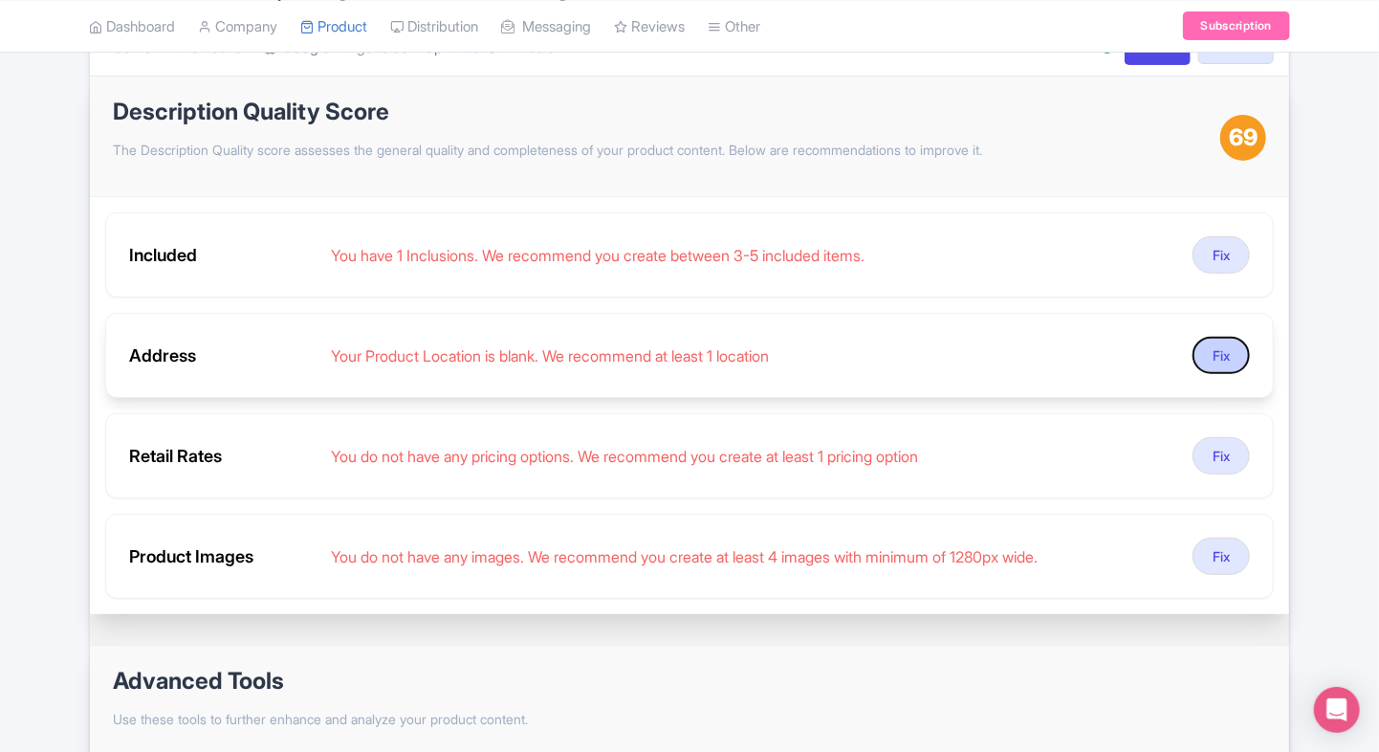
click at [1234, 364] on button "Fix" at bounding box center [1220, 355] width 57 height 37
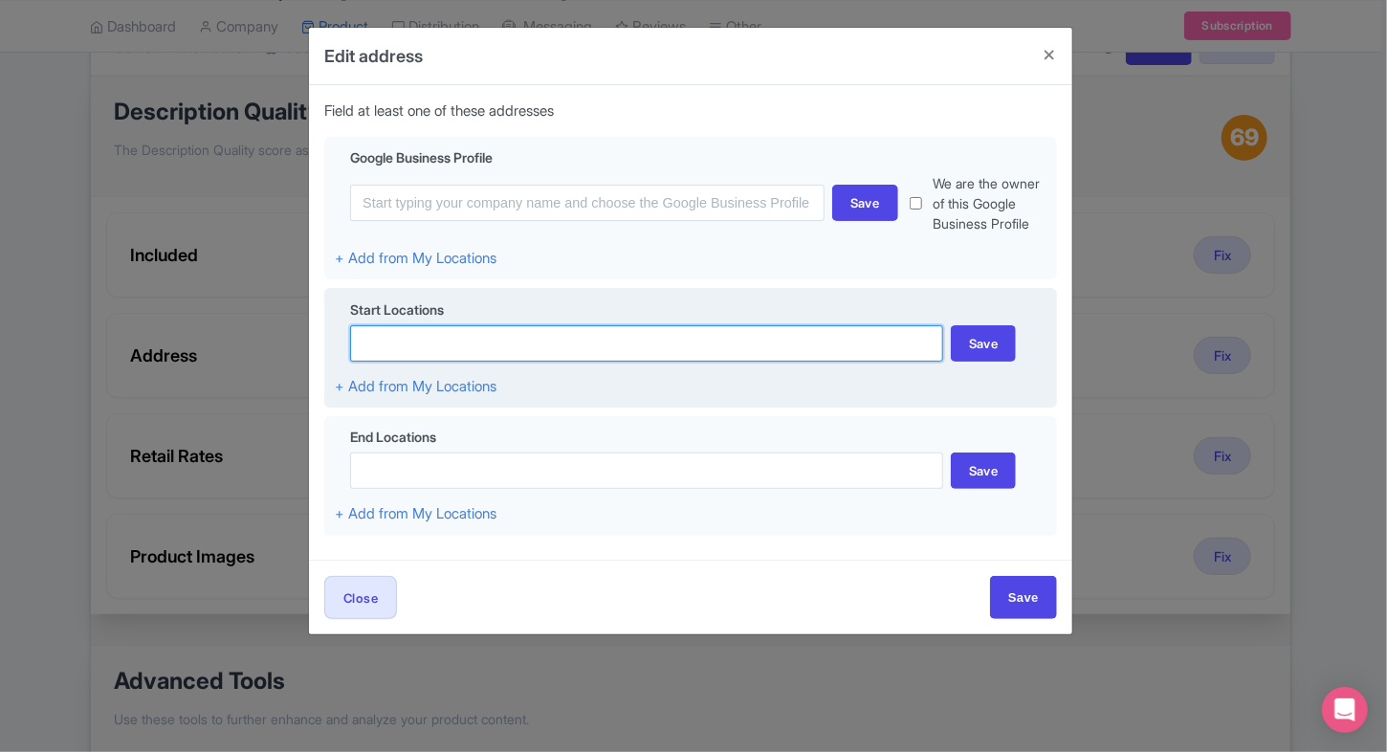
click at [532, 341] on input at bounding box center [646, 343] width 593 height 36
paste input "King Power Mahanakhon"
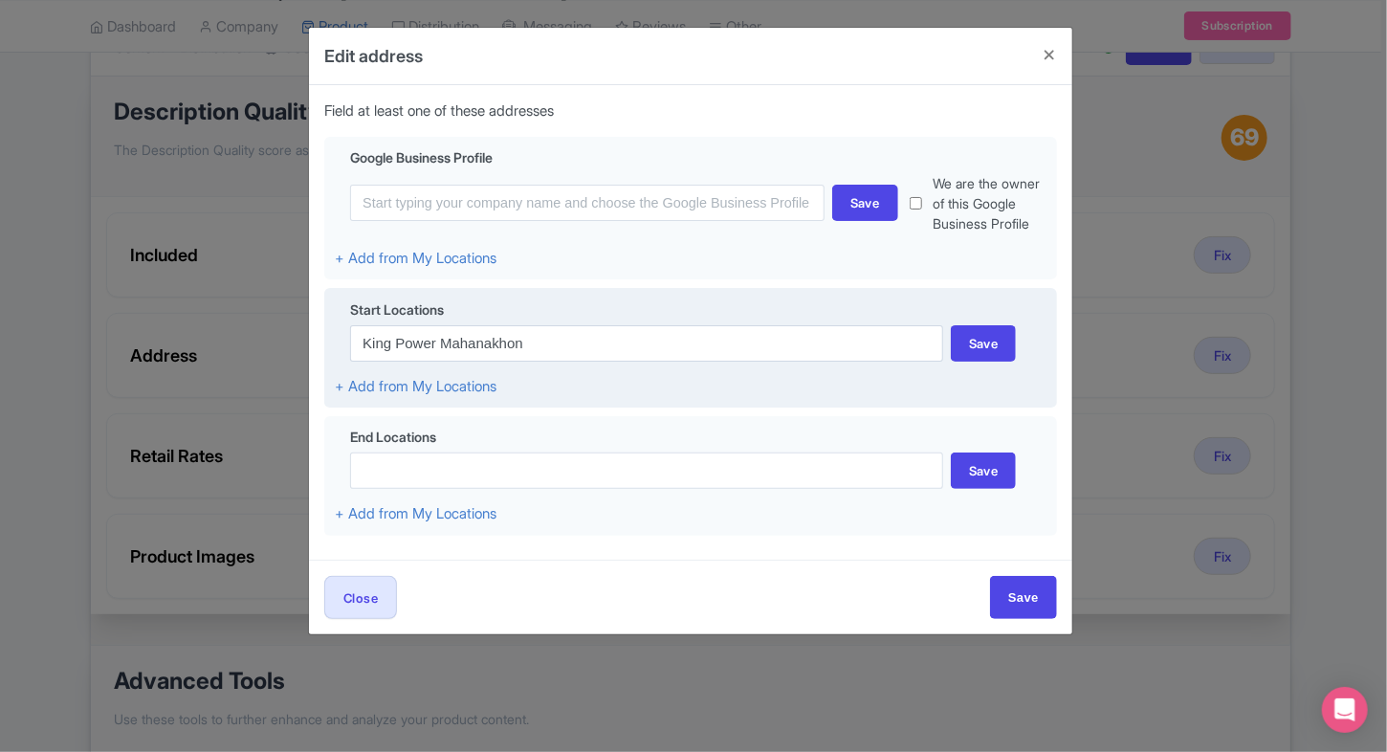
click at [597, 373] on div "Start Locations King Power Mahanakhon Save + Add from My Locations" at bounding box center [690, 348] width 732 height 120
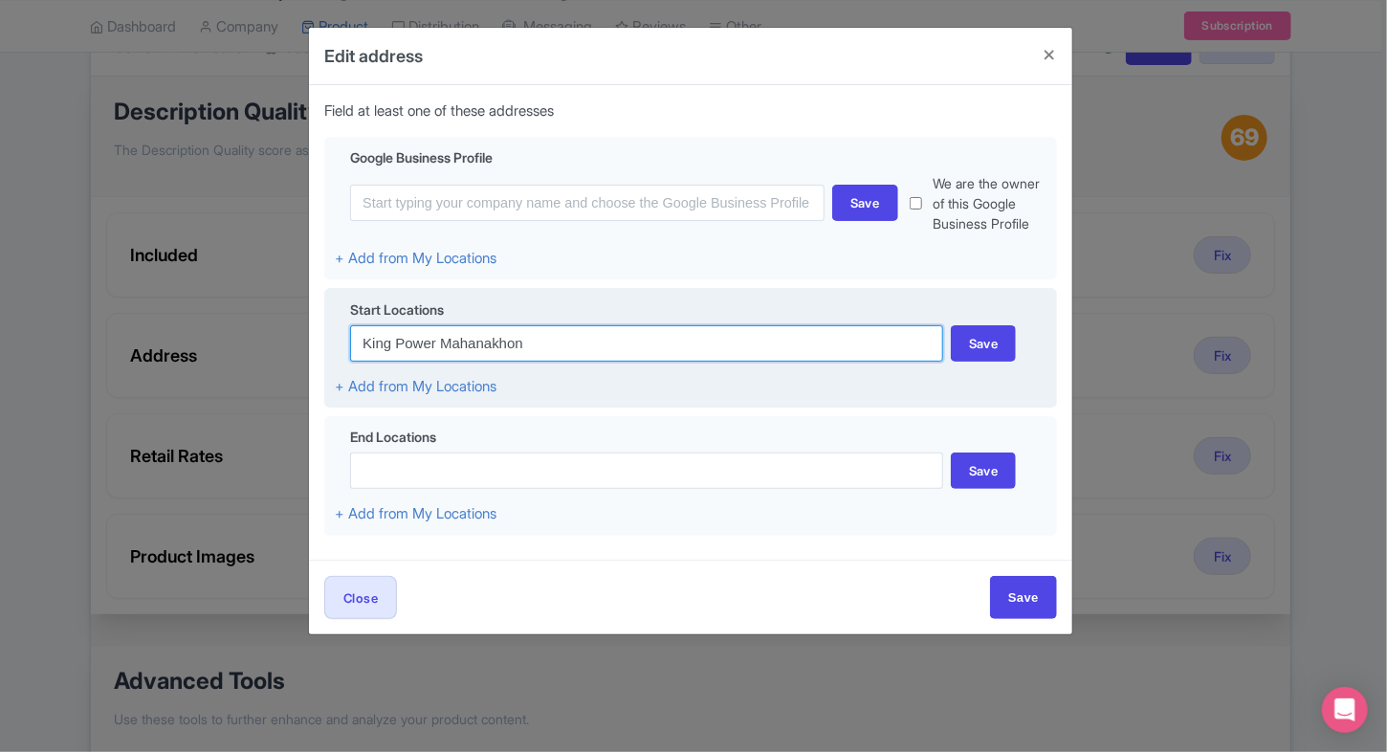
click at [544, 340] on input "King Power Mahanakhon" at bounding box center [646, 343] width 593 height 36
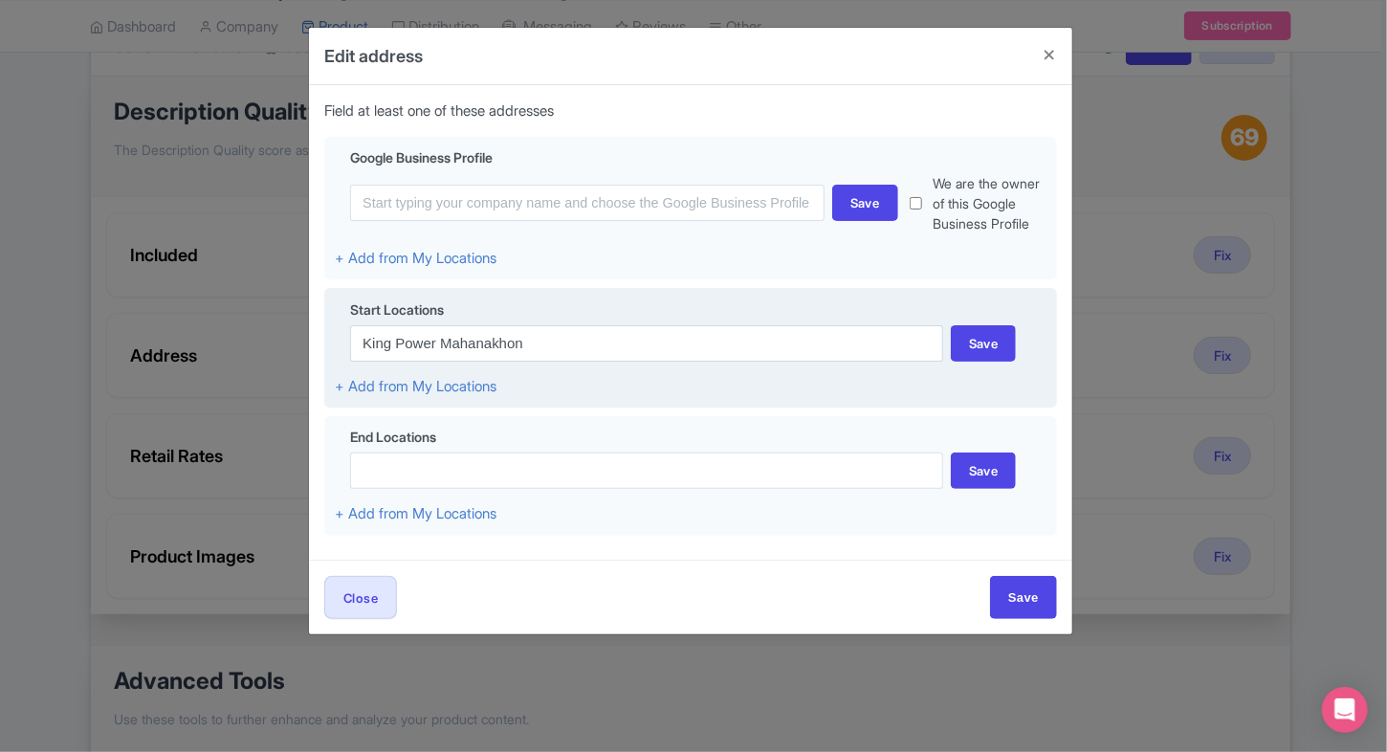
click at [550, 342] on input "King Power Mahanakhon" at bounding box center [646, 343] width 593 height 36
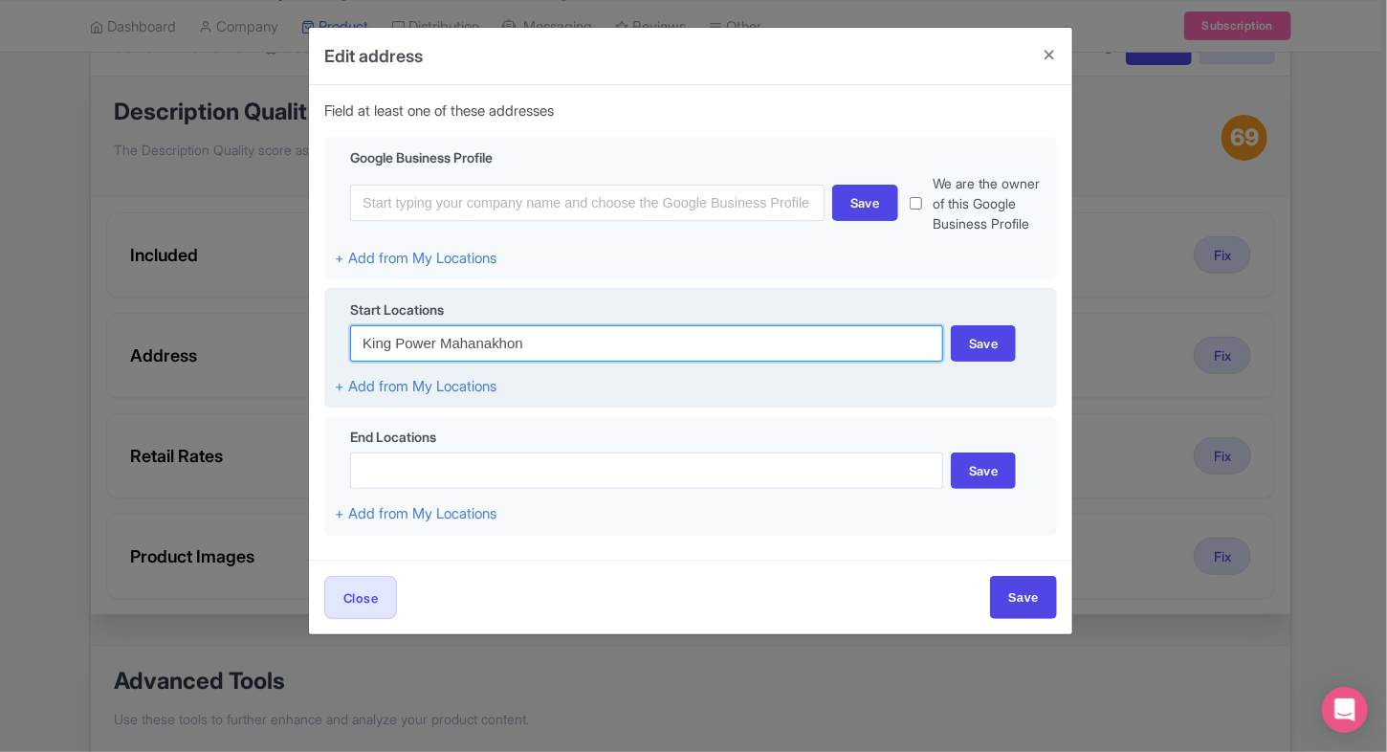
paste input "114 Naradhiwas Rajanagarindra Rd, Si Lom, Bang Rak, Bangkok 10500, Thailand"
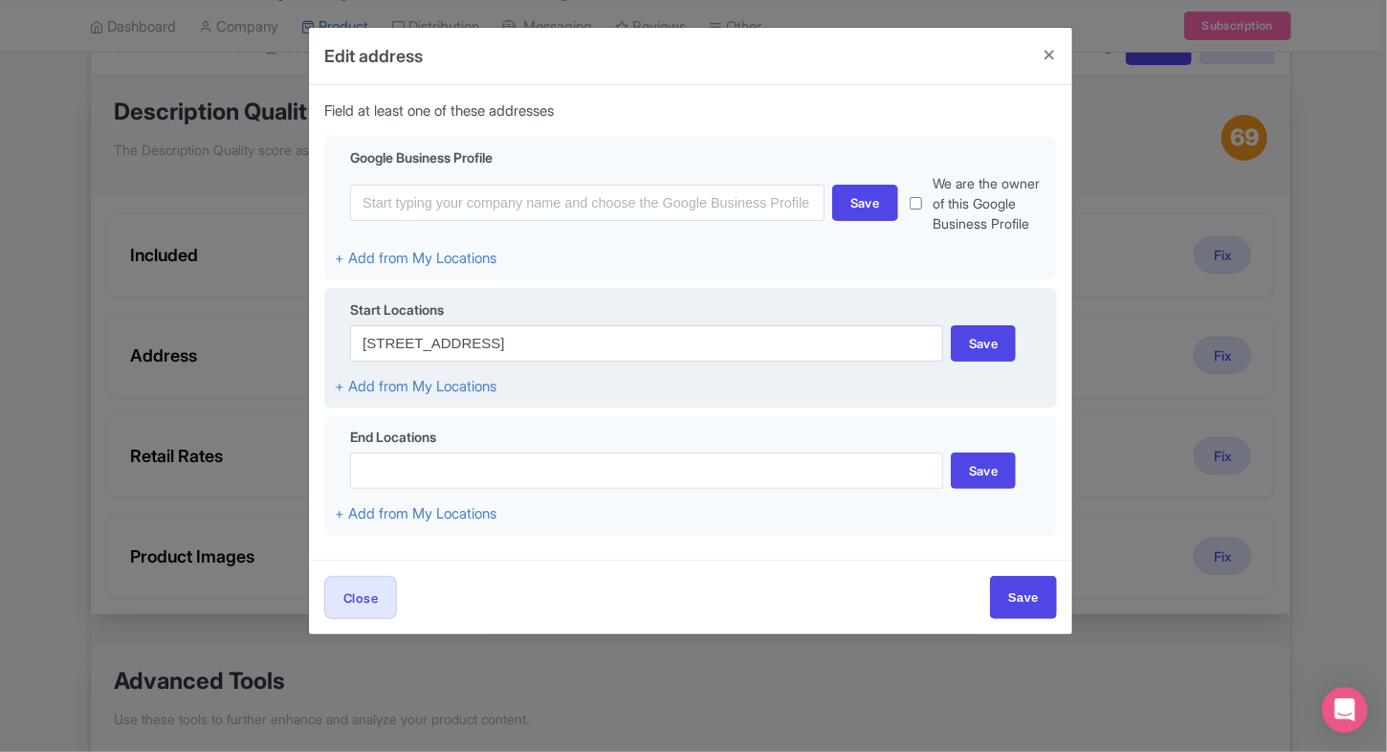
click at [713, 393] on div "Start Locations 114 Naradhiwas Rajanagarindra Rd, Si Lom, Bang Rak, Bangkok 105…" at bounding box center [690, 348] width 732 height 120
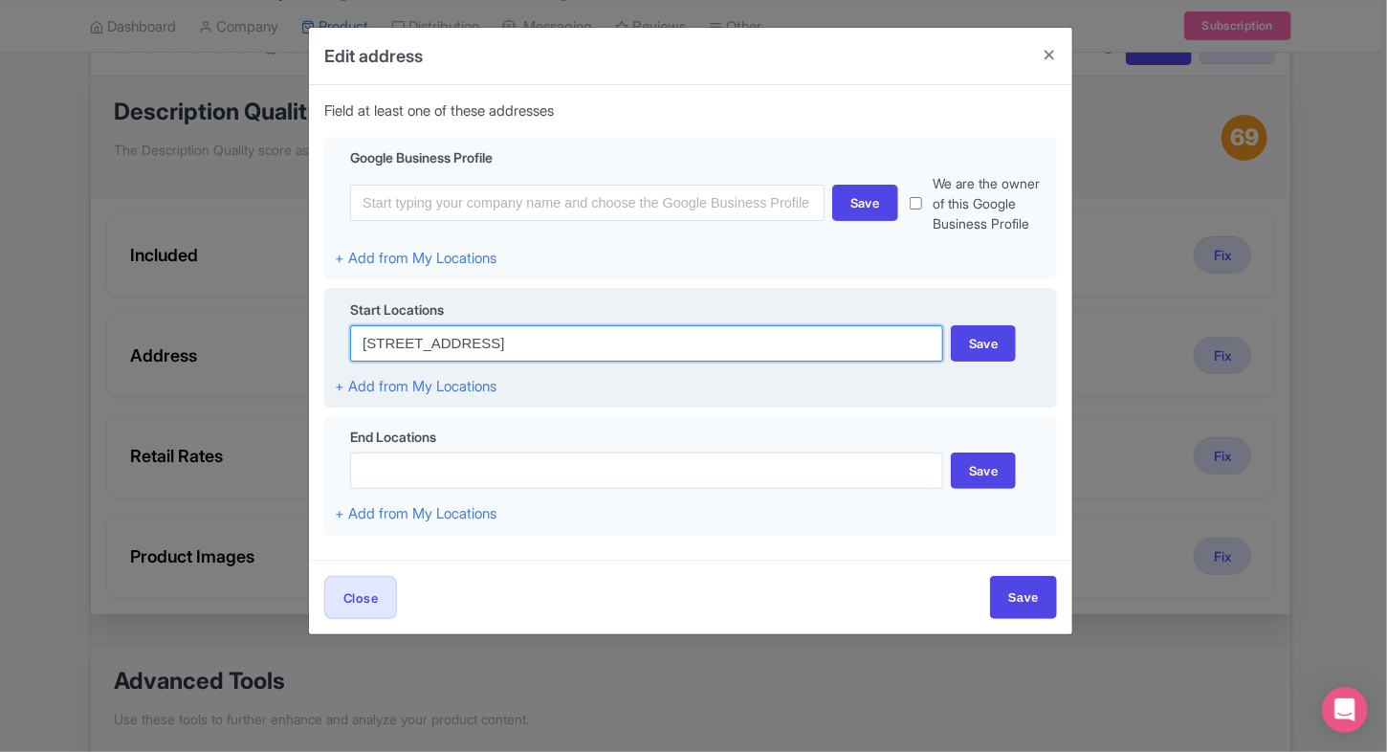
click at [900, 332] on input "114 Naradhiwas Rajanagarindra Rd, Si Lom, Bang Rak, Bangkok 10500, Thailand" at bounding box center [646, 343] width 593 height 36
drag, startPoint x: 908, startPoint y: 331, endPoint x: 598, endPoint y: 345, distance: 311.1
click at [598, 345] on input "114 Naradhiwas Rajanagarindra Rd, Si Lom, Bang Rak, Bangkok 10500, Thailand" at bounding box center [646, 343] width 593 height 36
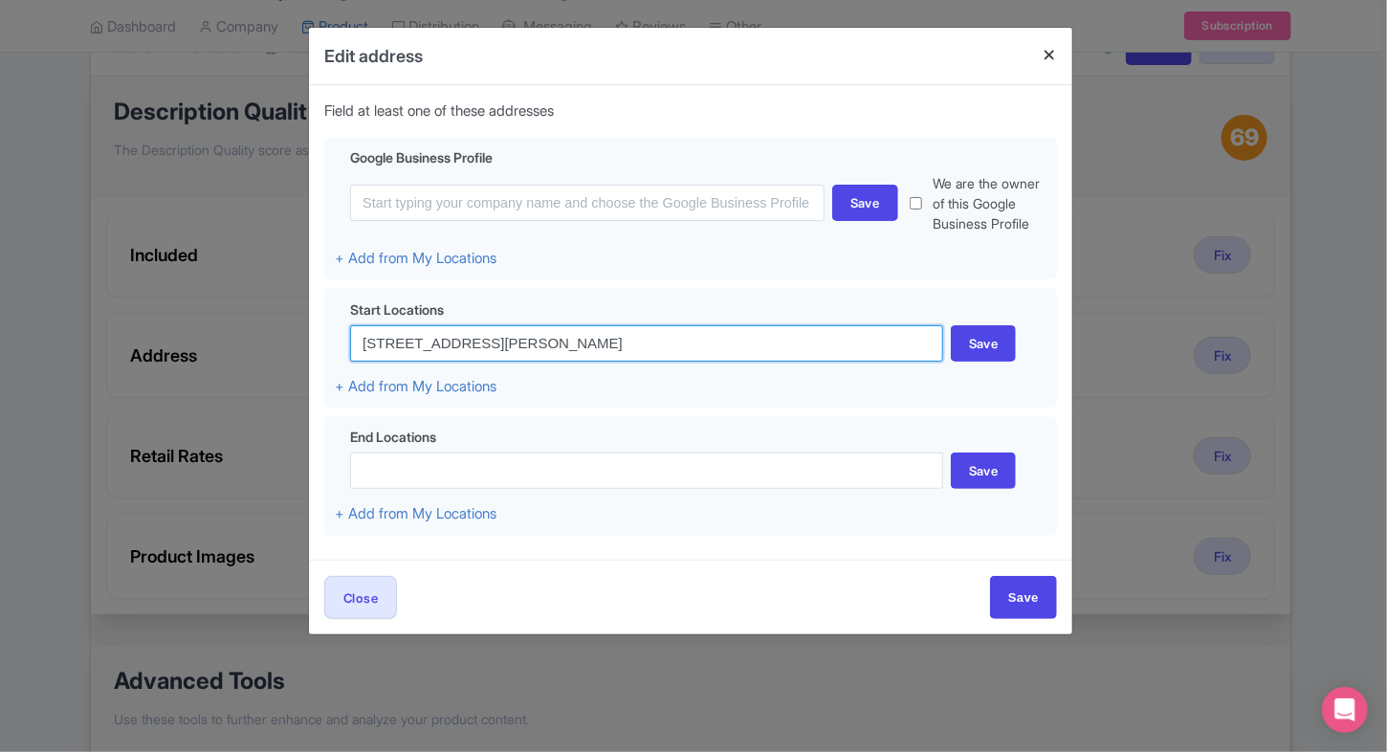
type input "114 Naradhiwas Rajanagarindra Rd"
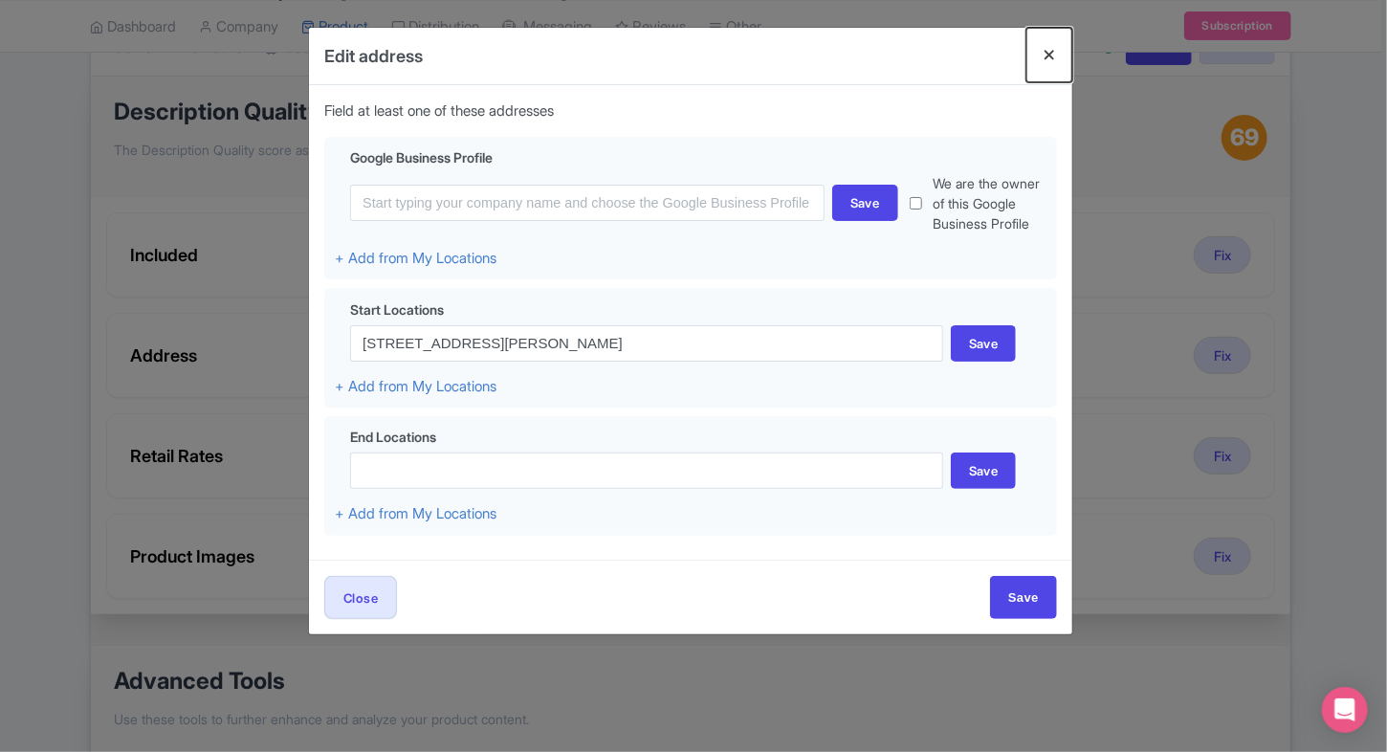
click at [1051, 40] on button "Close" at bounding box center [1049, 55] width 46 height 55
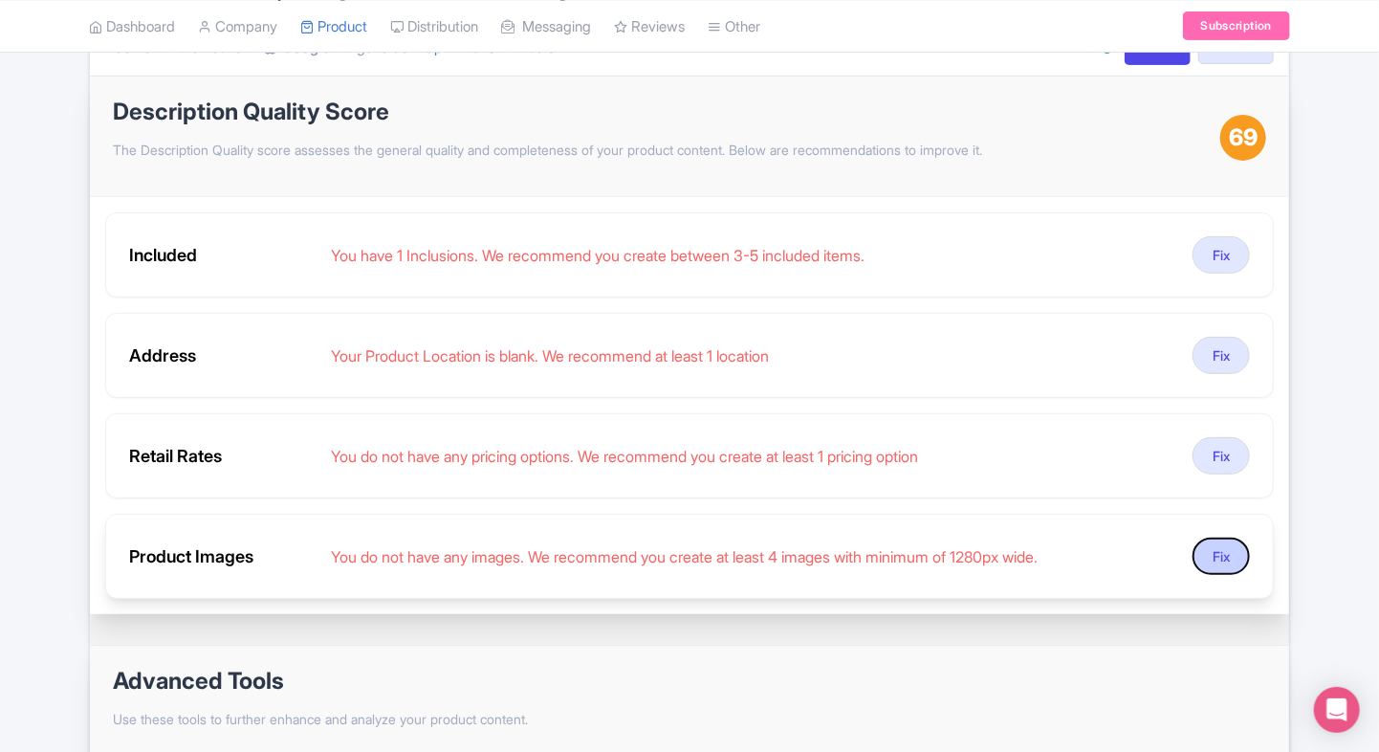
click at [1207, 550] on button "Fix" at bounding box center [1220, 555] width 57 height 37
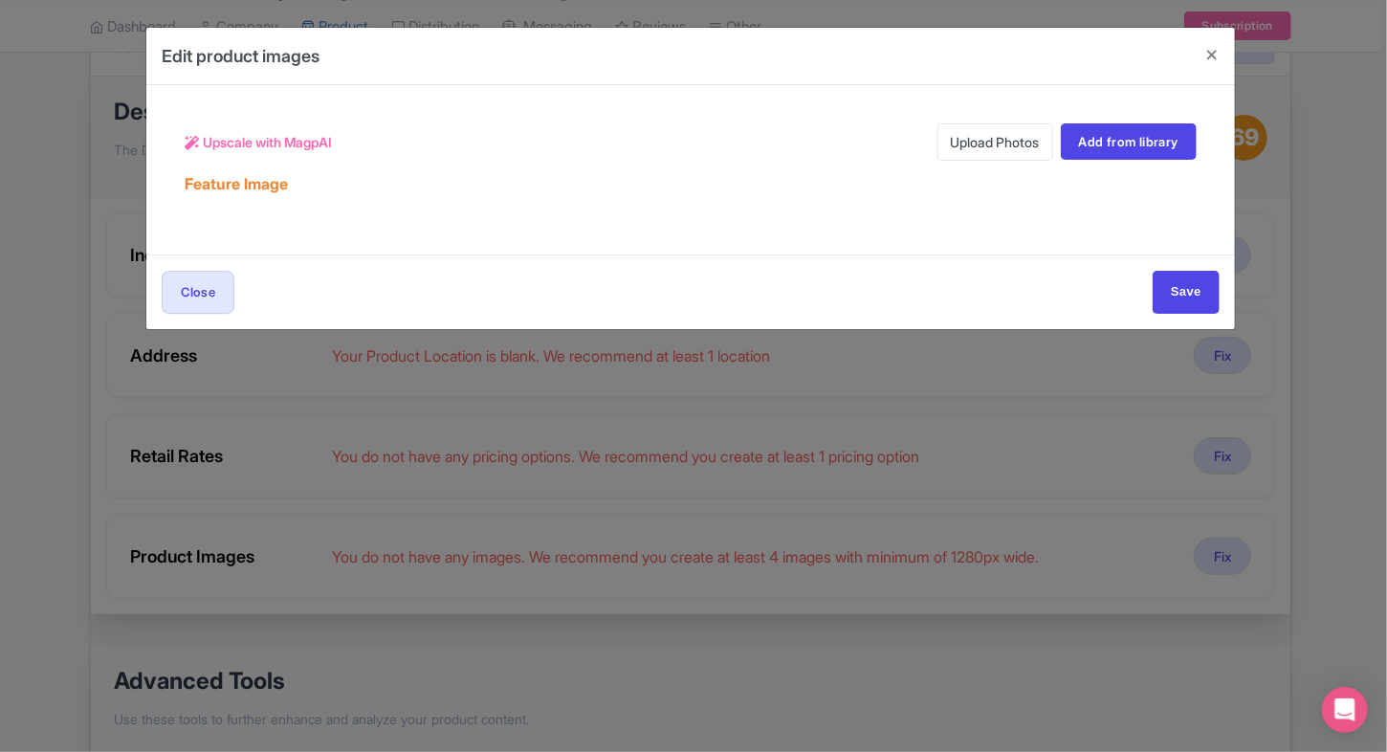
click at [991, 146] on link "Upload Photos" at bounding box center [995, 141] width 116 height 37
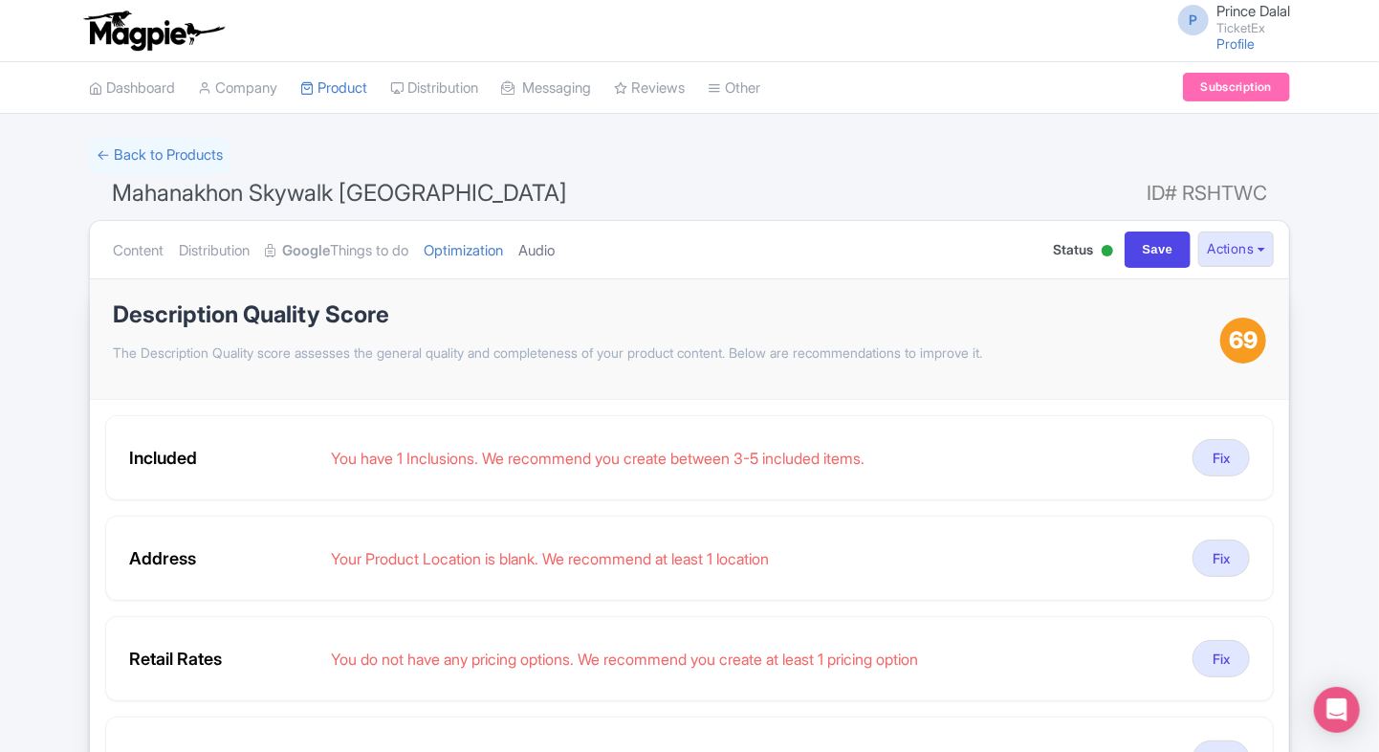
click at [552, 225] on link "Audio" at bounding box center [536, 251] width 36 height 60
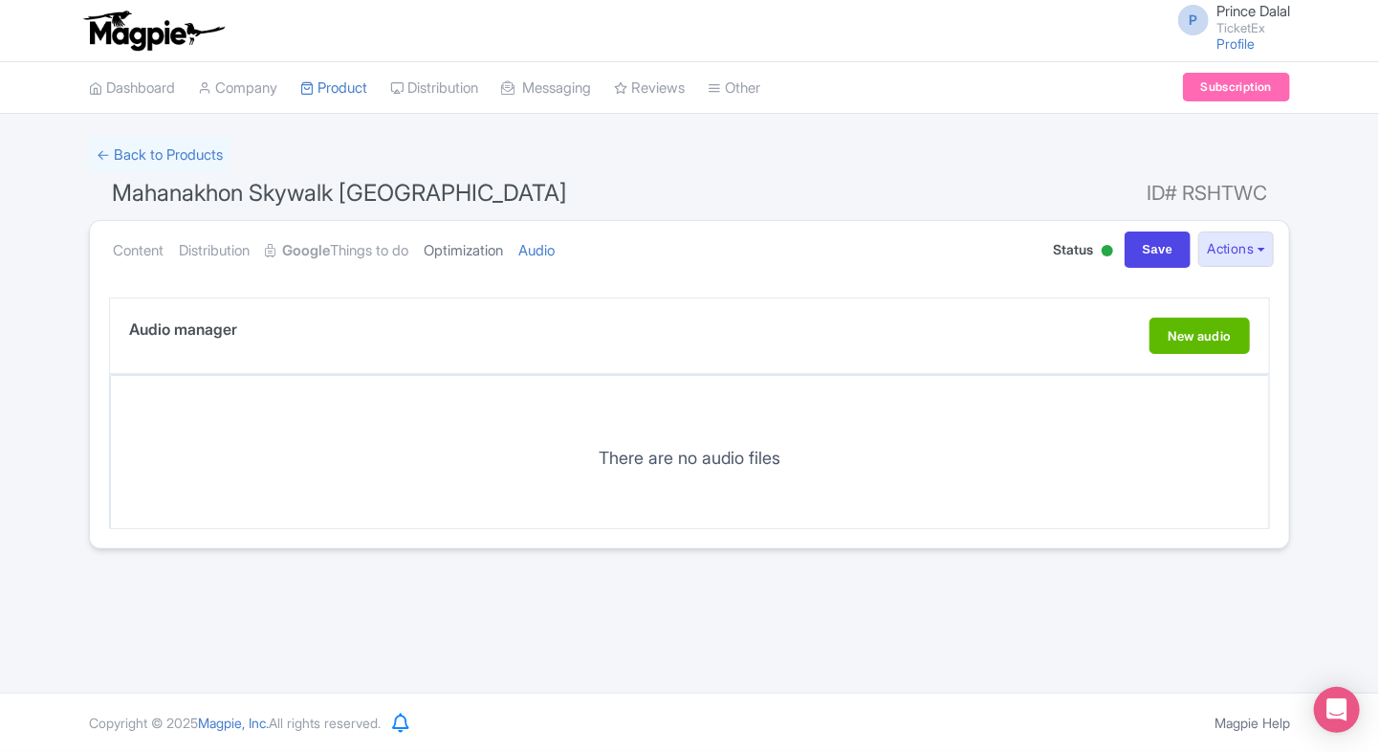
click at [503, 247] on link "Optimization" at bounding box center [463, 251] width 79 height 60
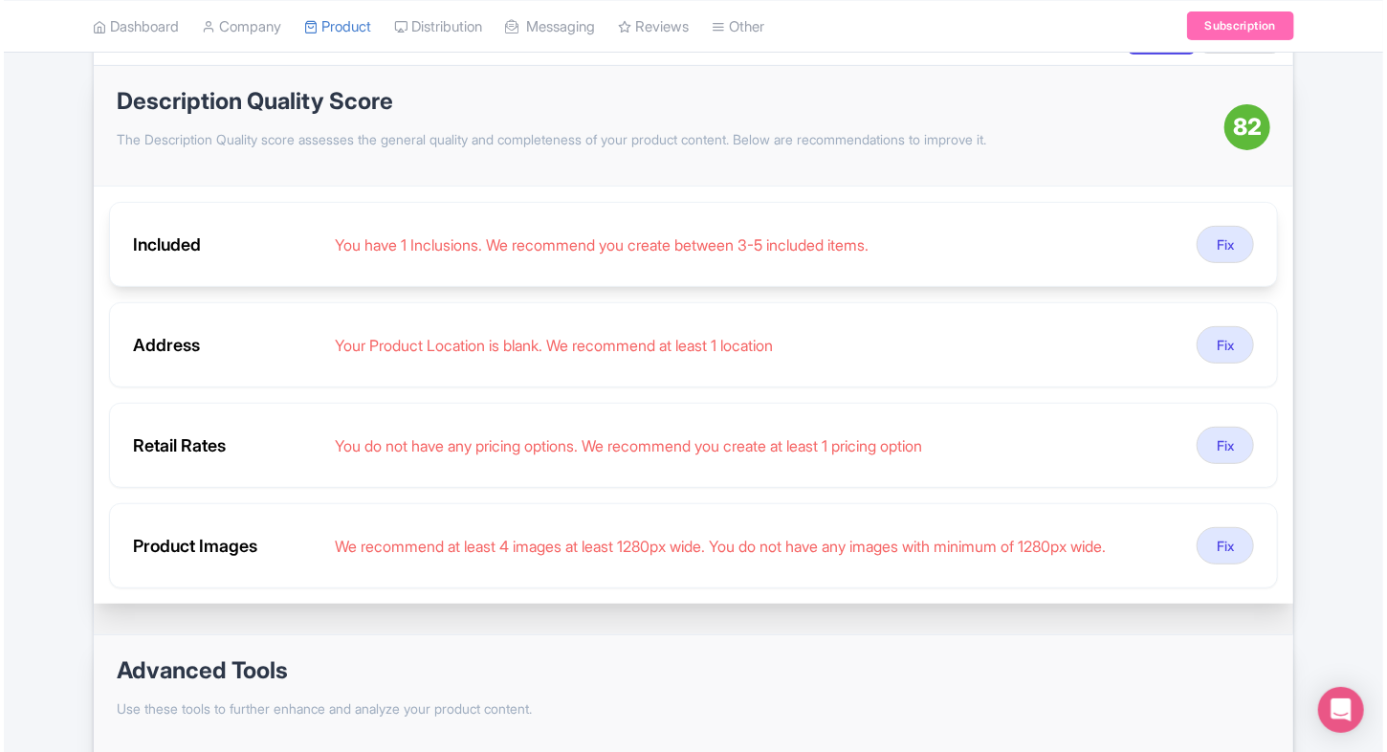
scroll to position [243, 0]
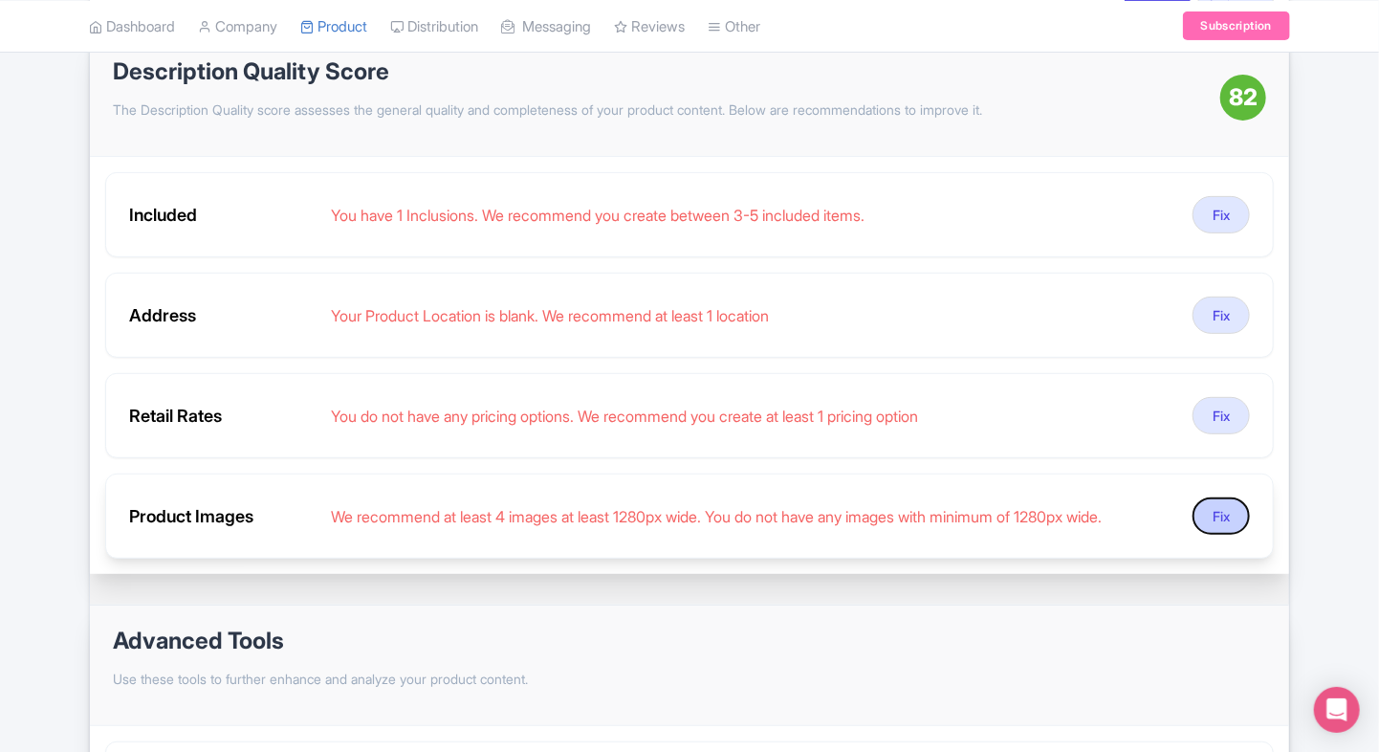
click at [1219, 510] on button "Fix" at bounding box center [1220, 515] width 57 height 37
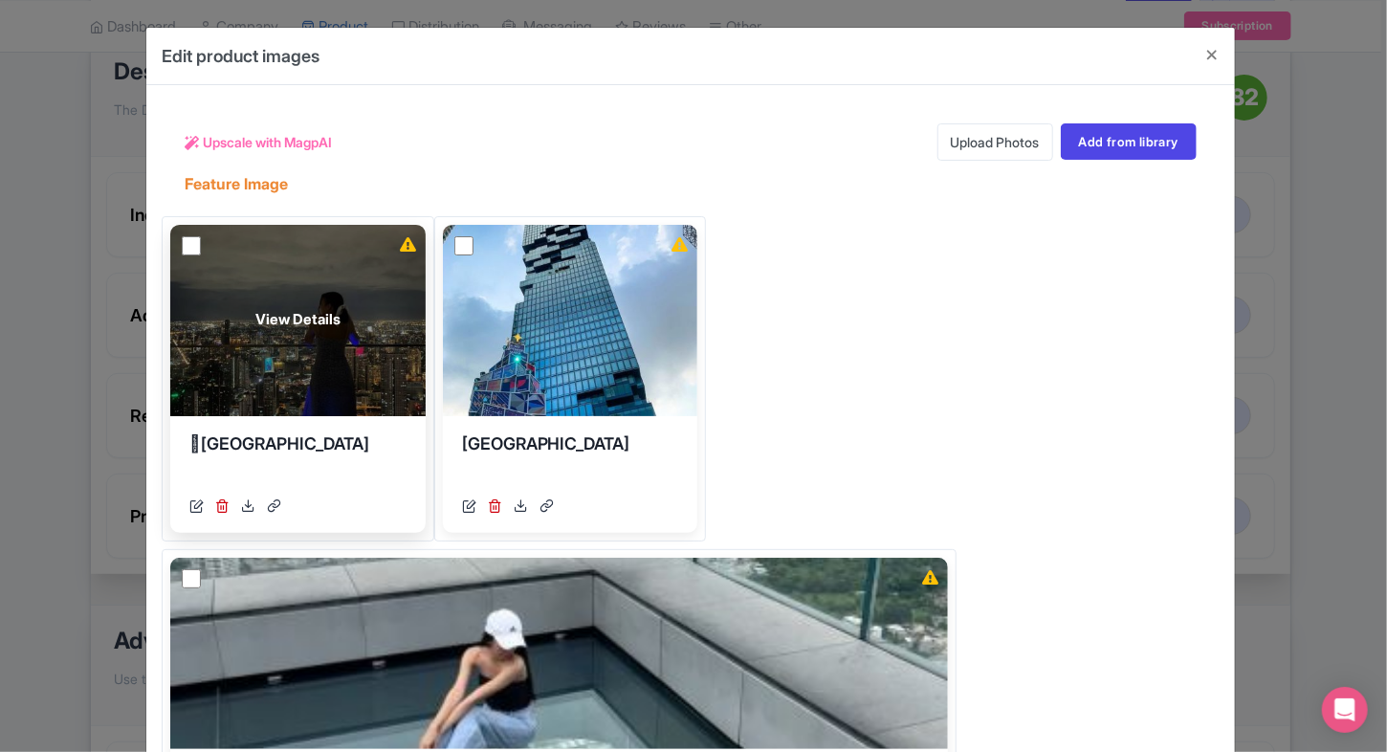
click at [187, 239] on input "checkbox" at bounding box center [191, 245] width 19 height 19
checkbox input "true"
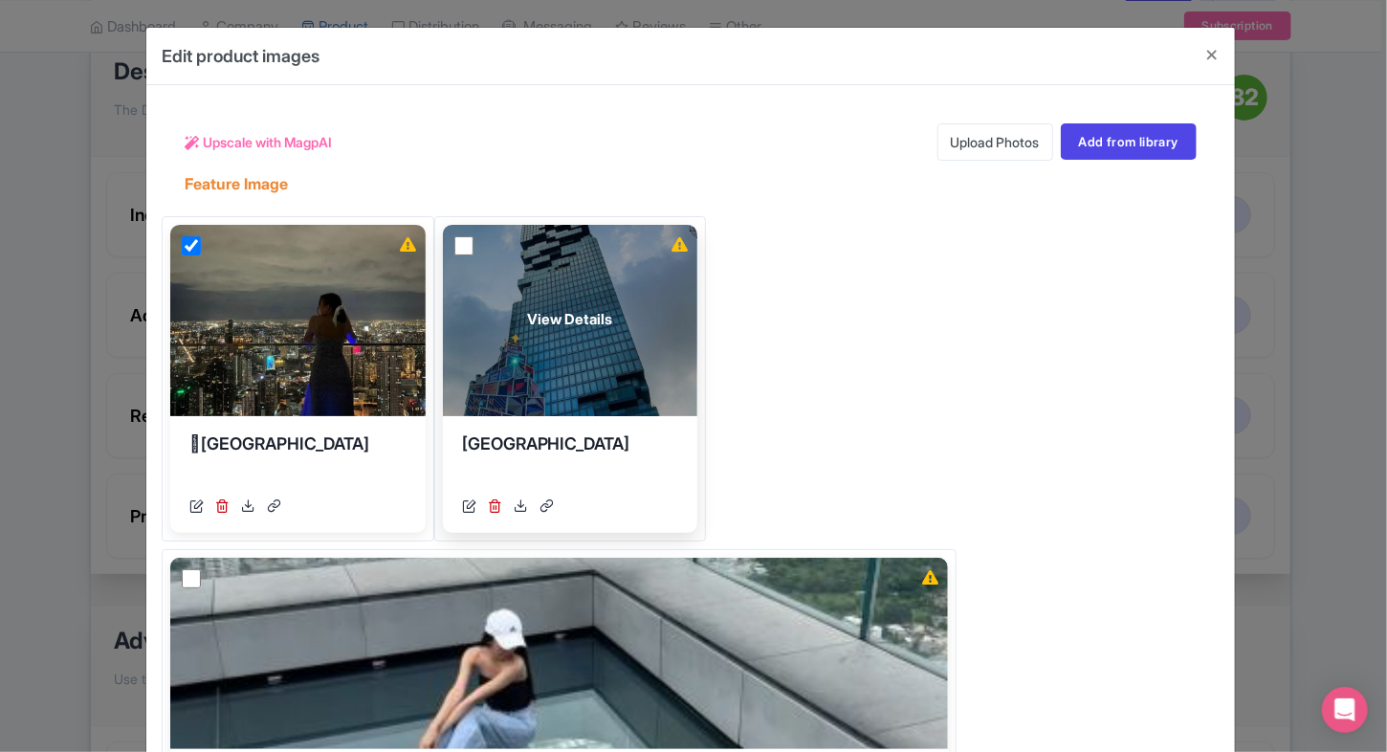
click at [473, 241] on input "checkbox" at bounding box center [463, 245] width 19 height 19
checkbox input "true"
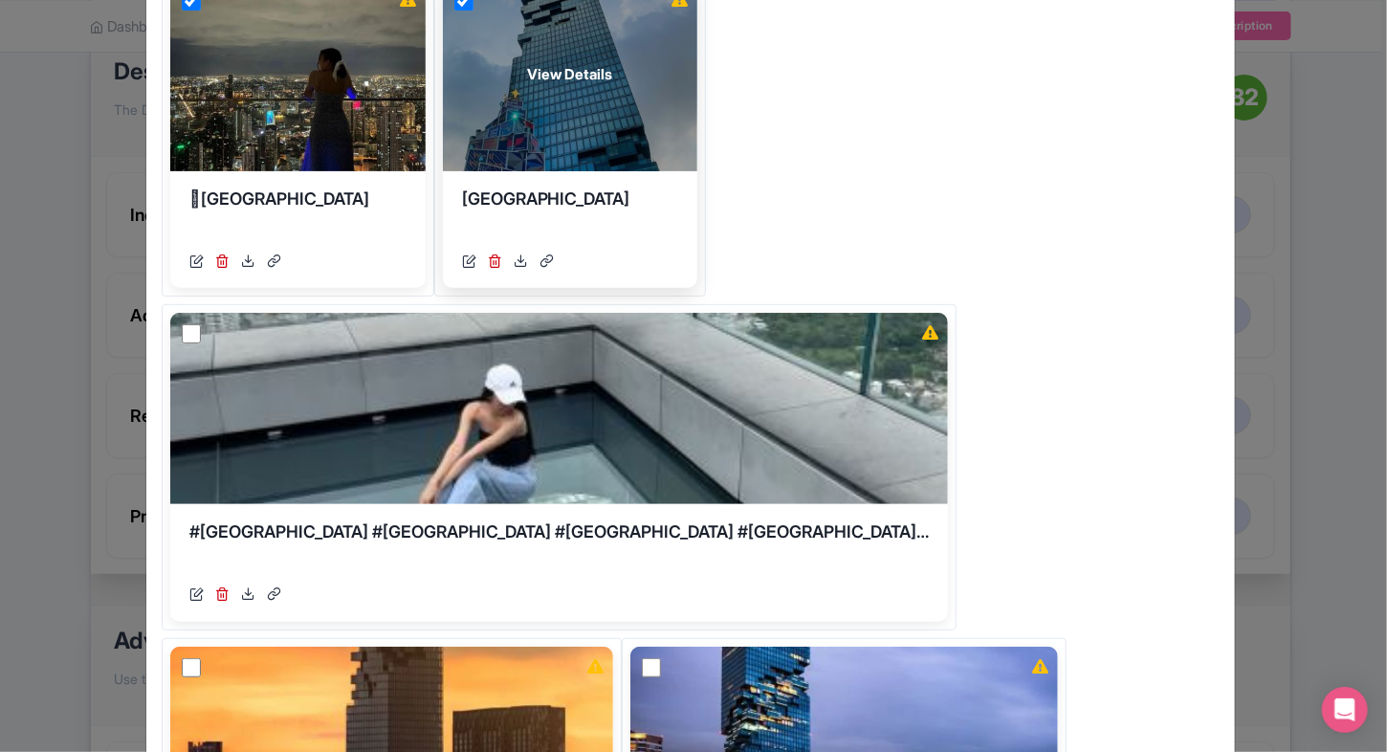
scroll to position [251, 0]
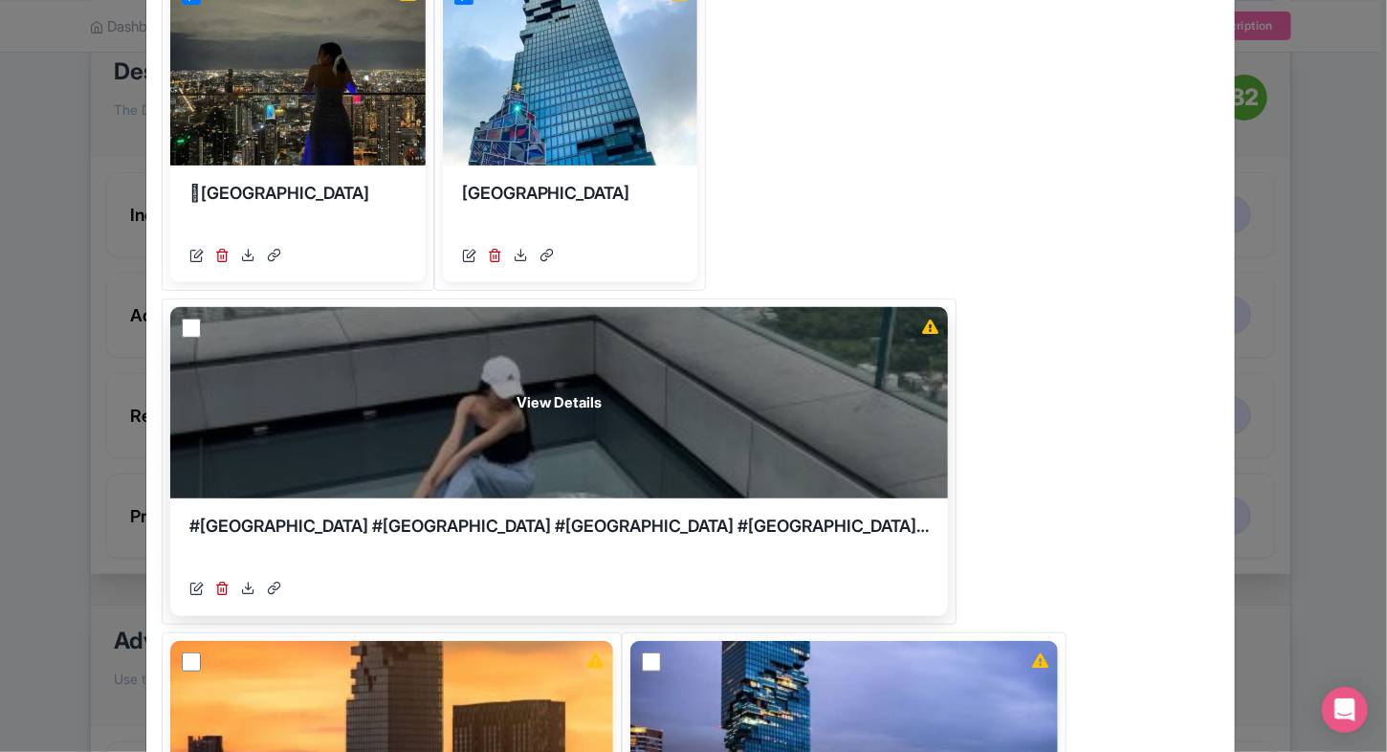
click at [195, 319] on input "checkbox" at bounding box center [191, 327] width 19 height 19
checkbox input "true"
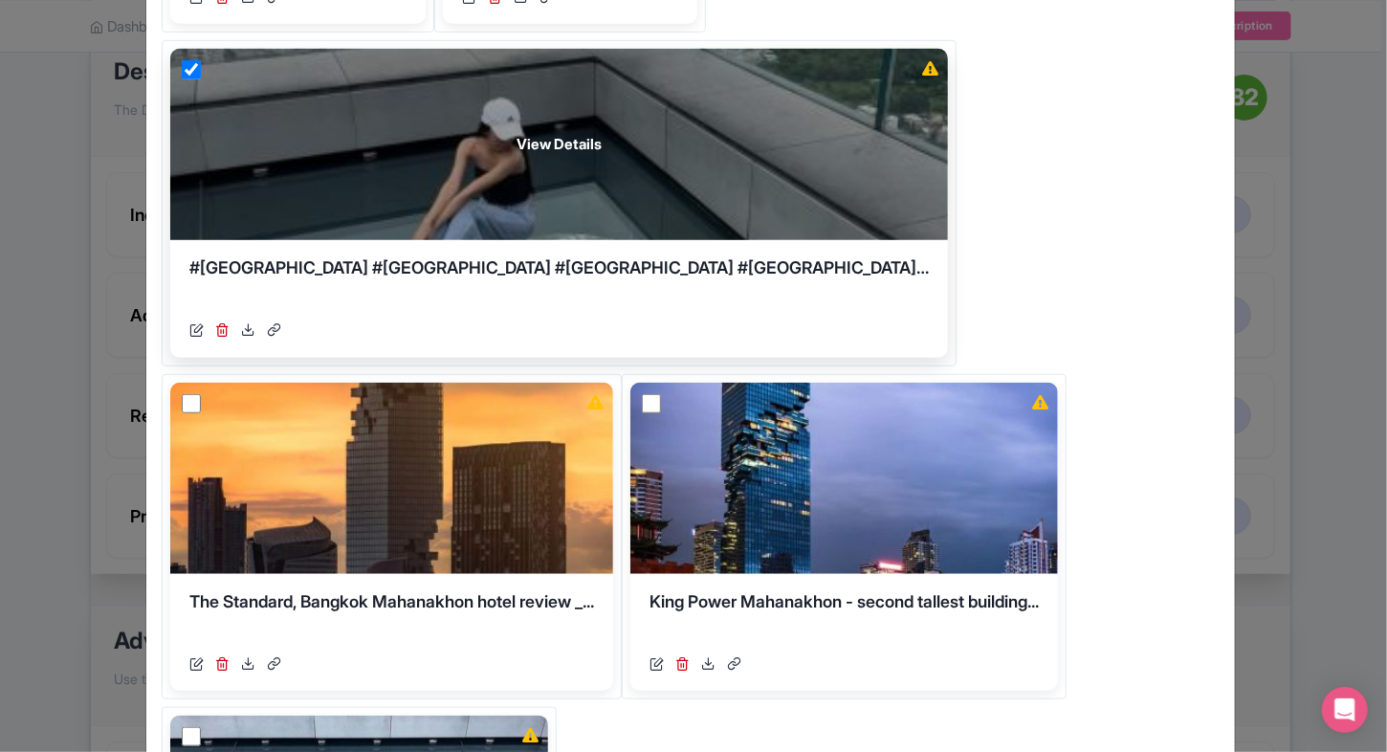
scroll to position [536, 0]
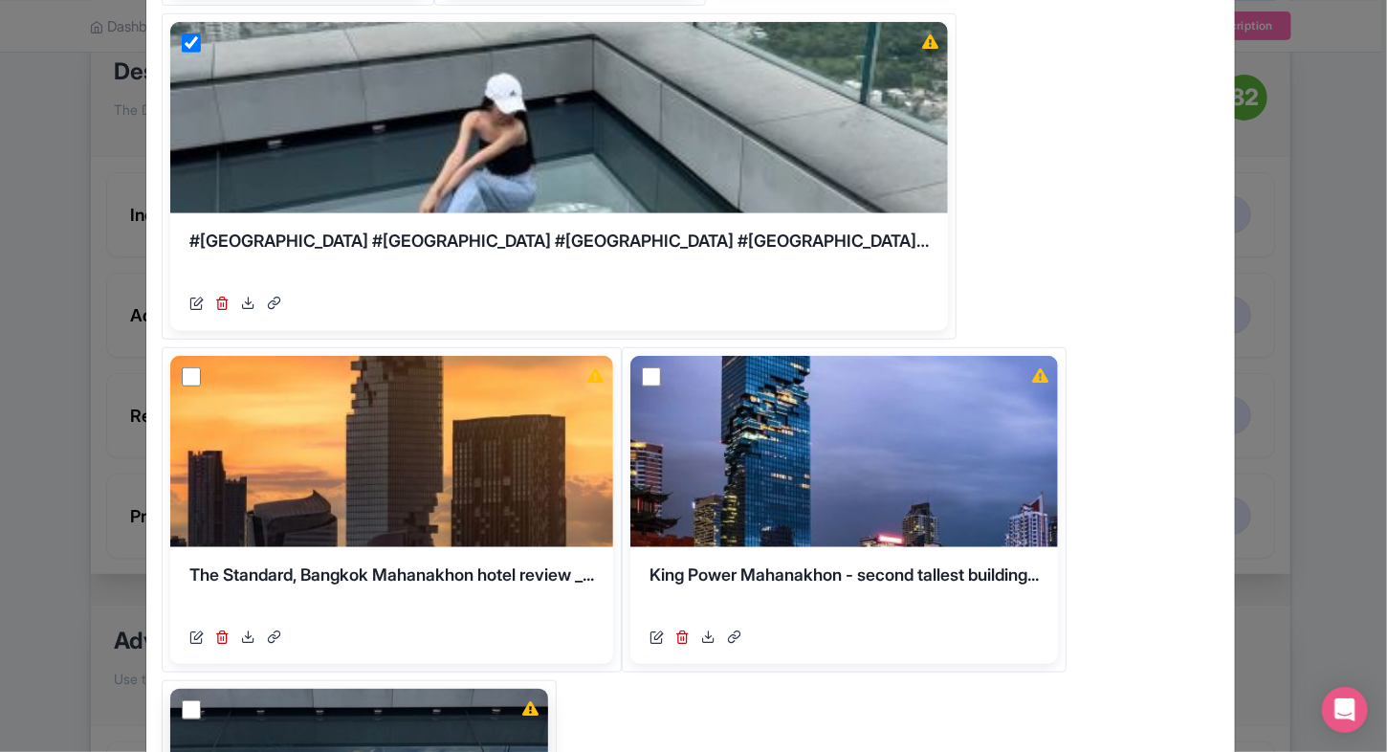
click at [201, 700] on input "checkbox" at bounding box center [191, 709] width 19 height 19
checkbox input "true"
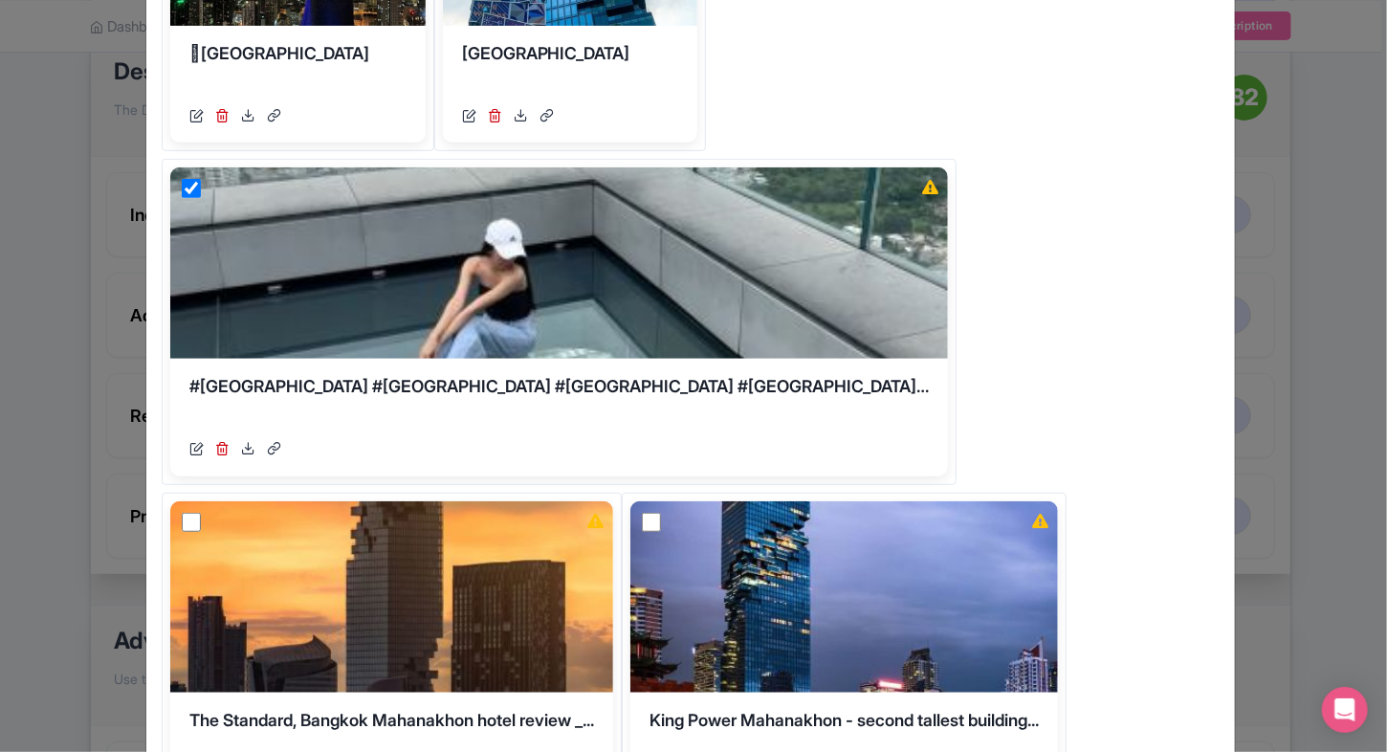
scroll to position [383, 0]
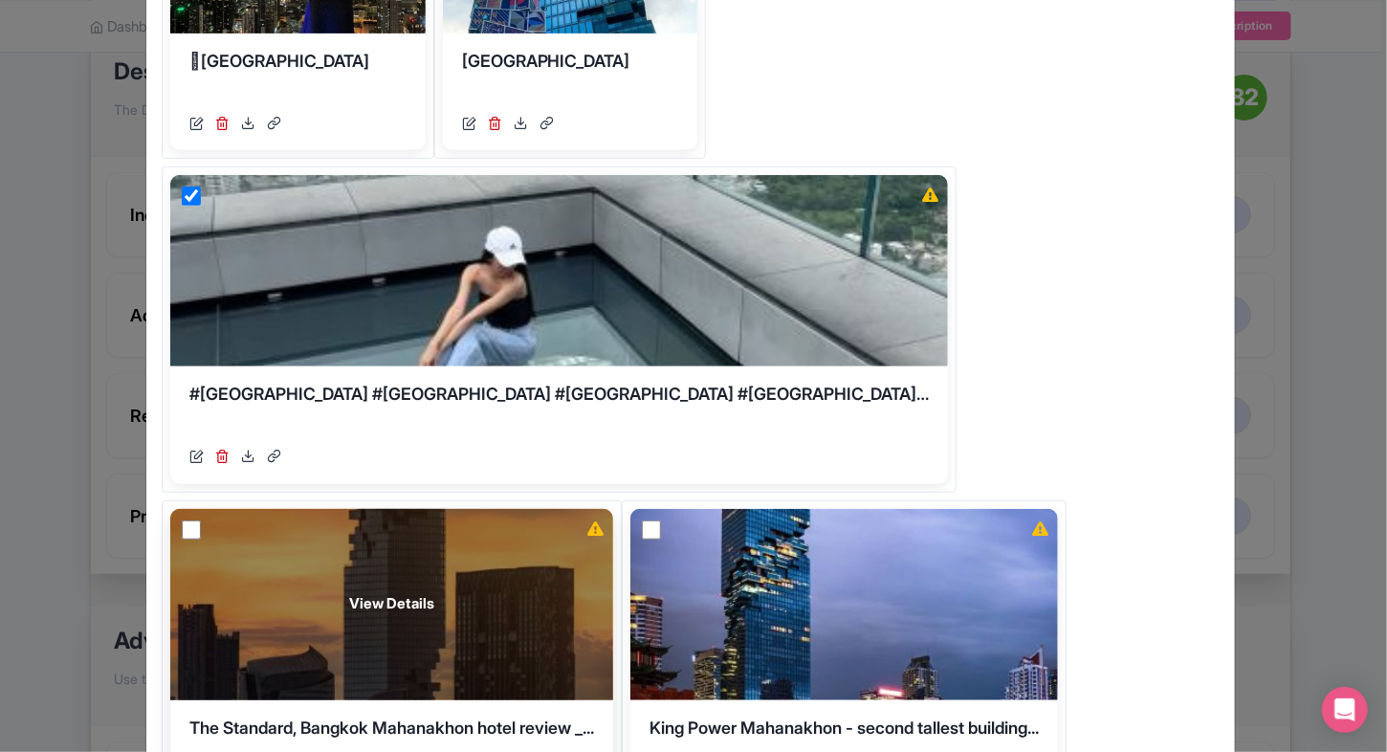
click at [201, 520] on input "checkbox" at bounding box center [191, 529] width 19 height 19
checkbox input "true"
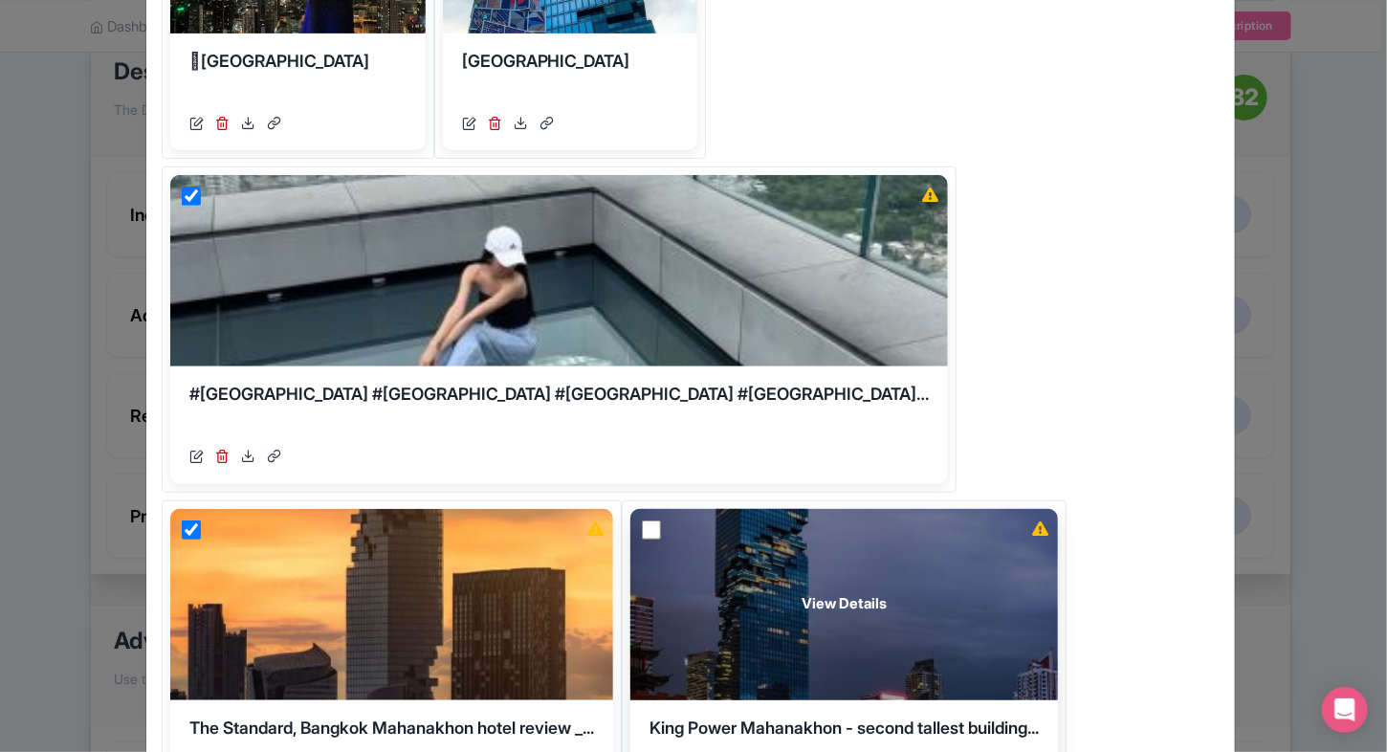
click at [642, 534] on input "checkbox" at bounding box center [651, 529] width 19 height 19
checkbox input "true"
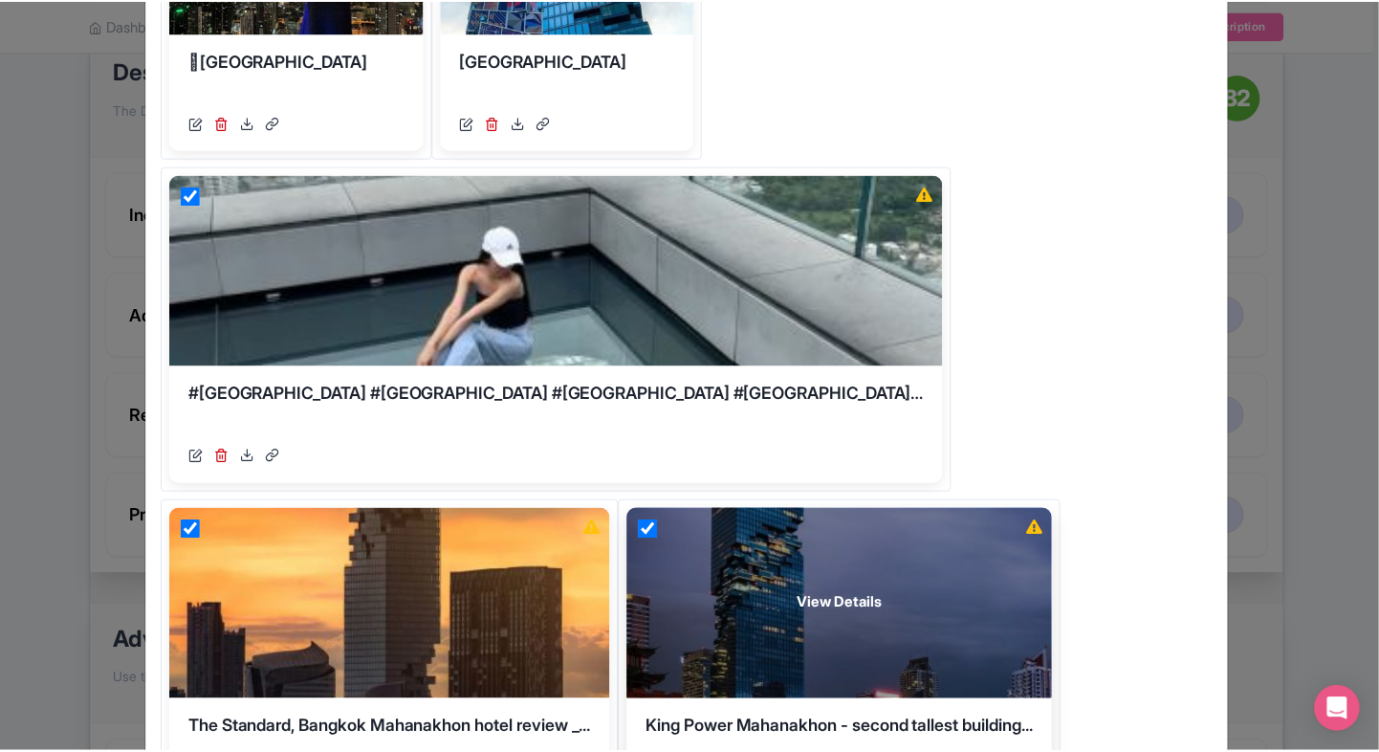
scroll to position [0, 0]
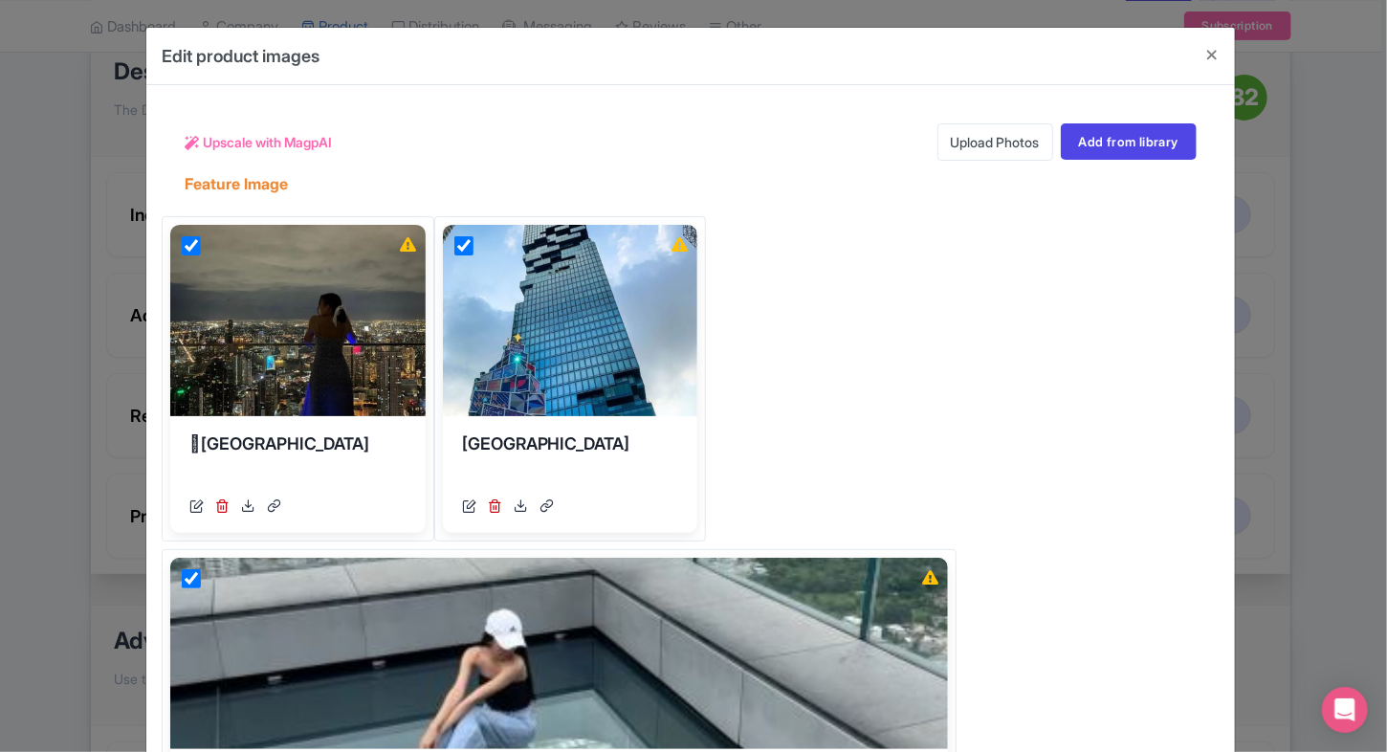
click at [233, 130] on div "Upscale with MagpAI" at bounding box center [258, 141] width 147 height 37
click at [254, 143] on span "Upscale with MagpAI" at bounding box center [267, 142] width 129 height 20
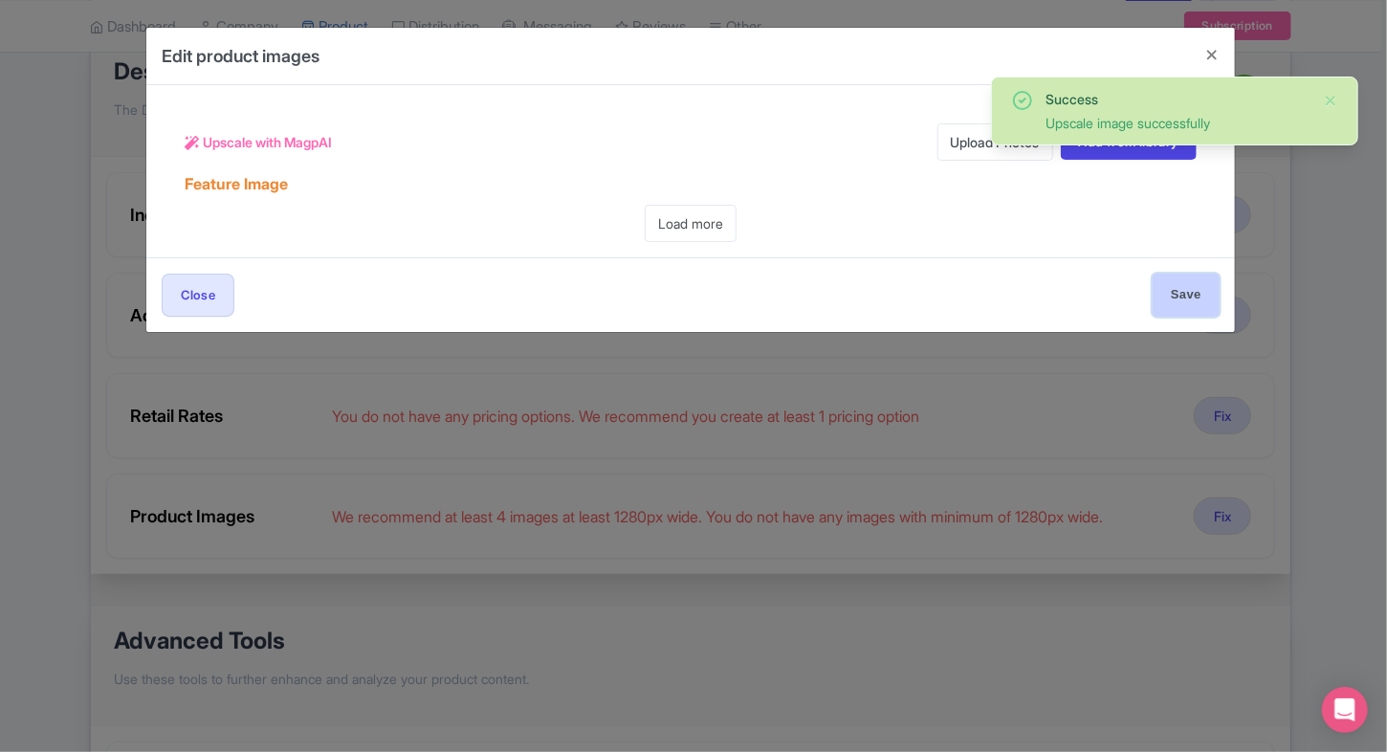
click at [1167, 280] on input "Save" at bounding box center [1185, 294] width 67 height 43
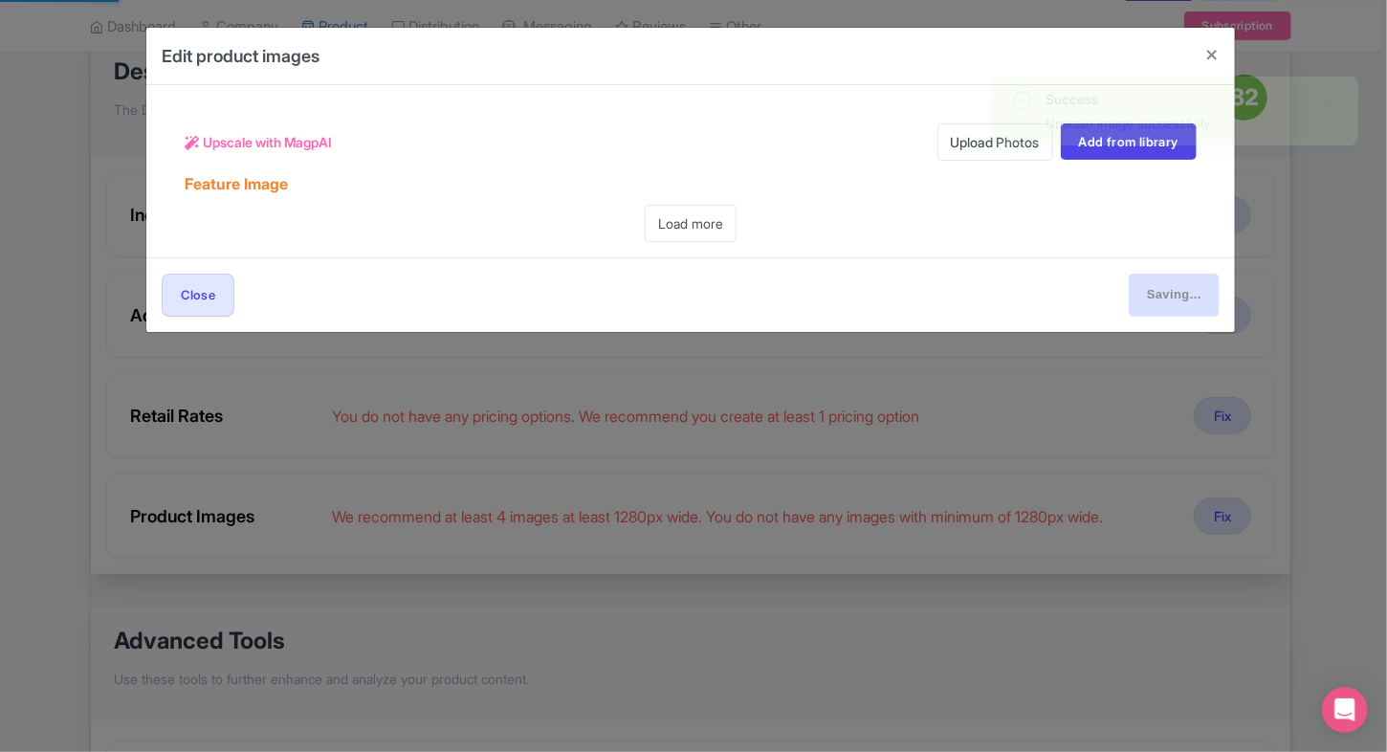
type input "Save"
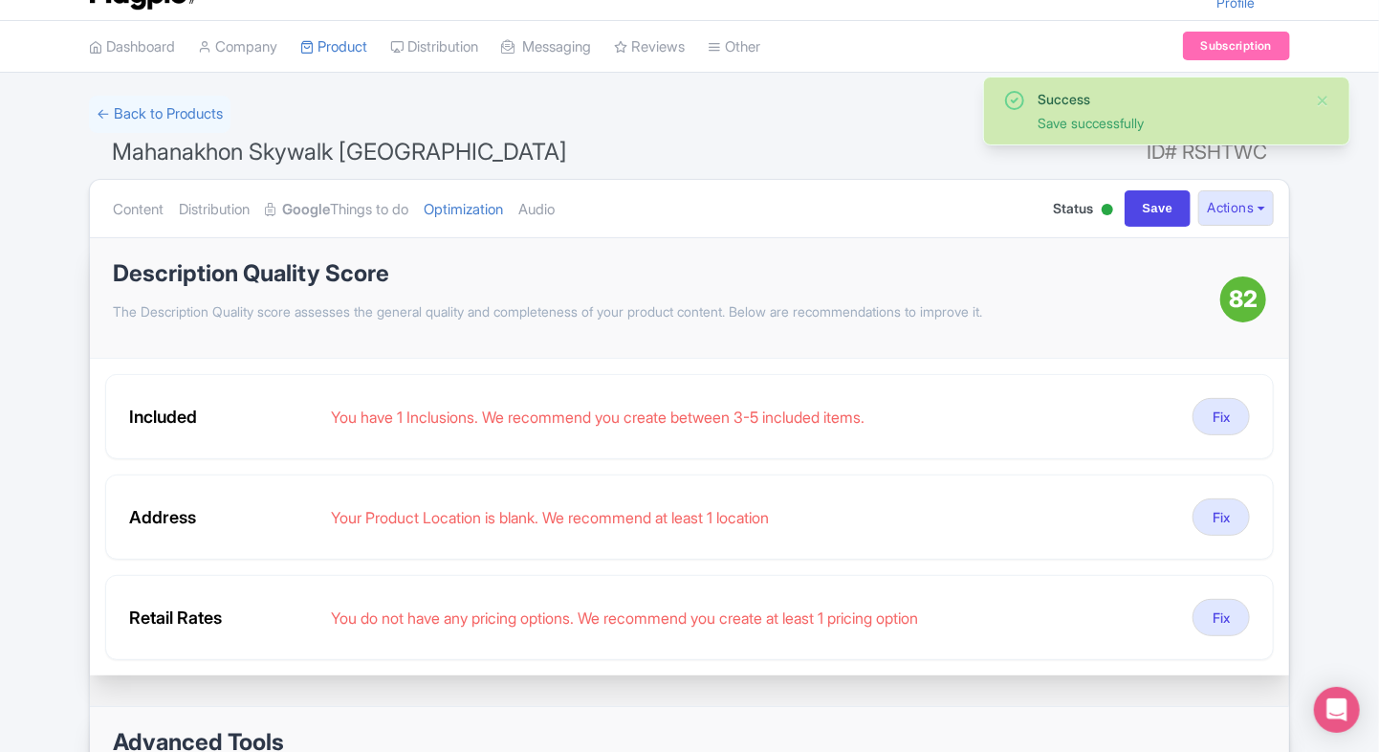
scroll to position [40, 0]
click at [555, 197] on link "Audio" at bounding box center [536, 211] width 36 height 60
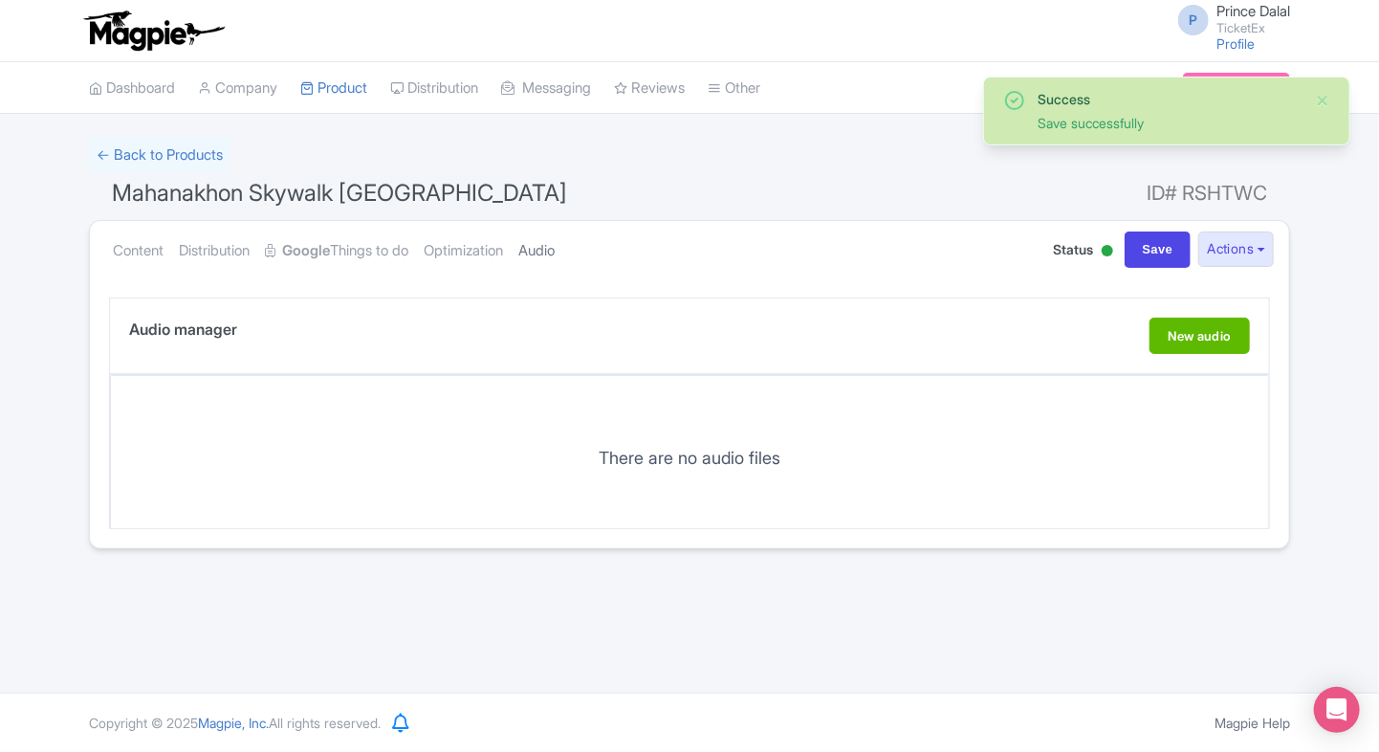
scroll to position [0, 0]
click at [494, 246] on link "Optimization" at bounding box center [463, 251] width 79 height 60
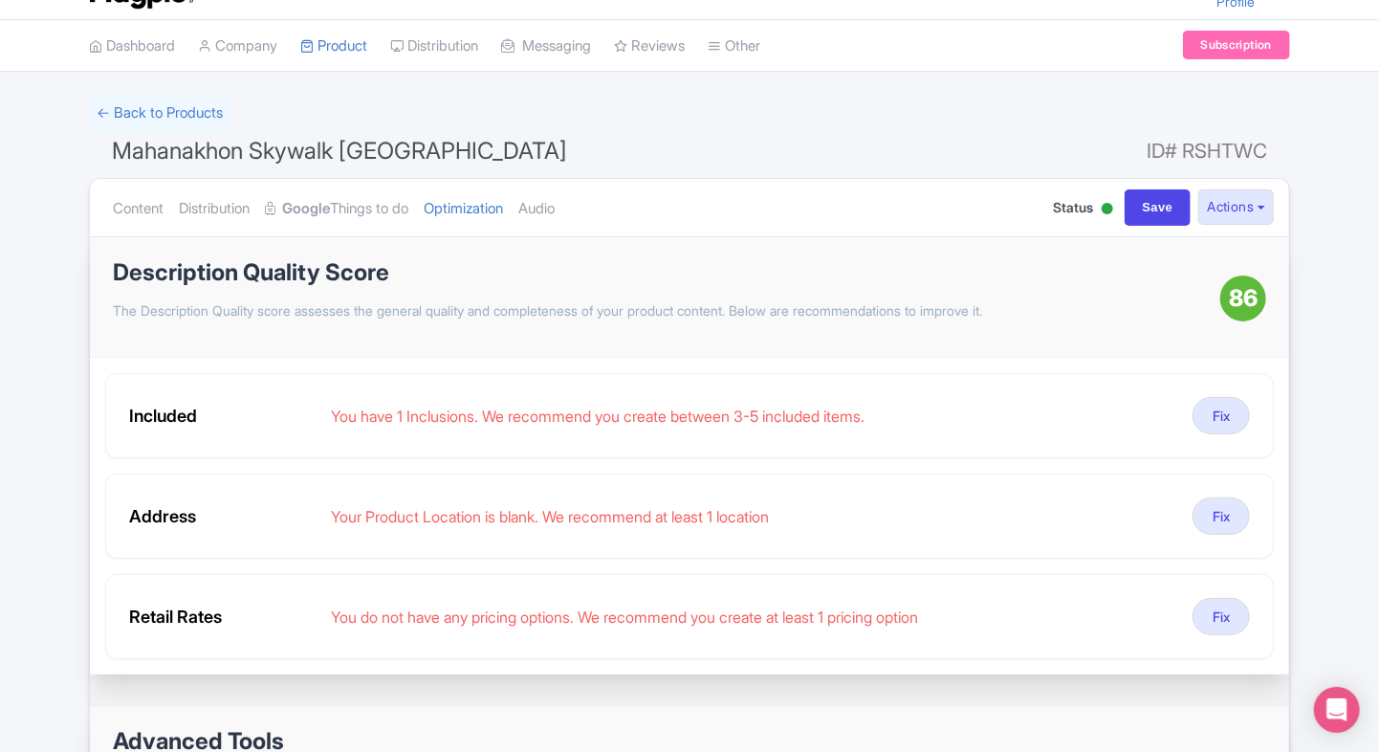
scroll to position [42, 0]
drag, startPoint x: 95, startPoint y: 136, endPoint x: 455, endPoint y: 148, distance: 360.7
click at [455, 148] on h1 "Mahanakhon Skywalk Bangkok ID# RSHTWC" at bounding box center [689, 155] width 1201 height 46
copy span "Mahanakhon Skywalk Bangkok"
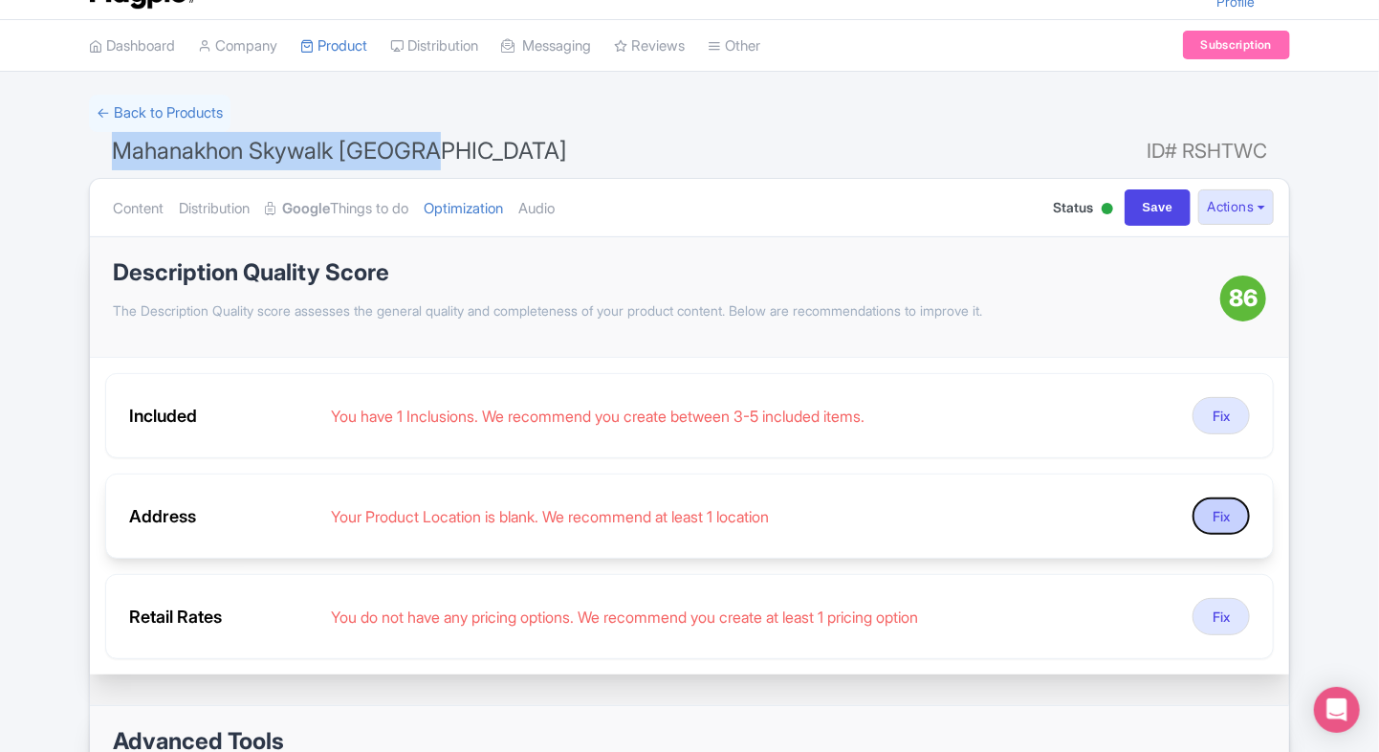
click at [1227, 517] on button "Fix" at bounding box center [1220, 515] width 57 height 37
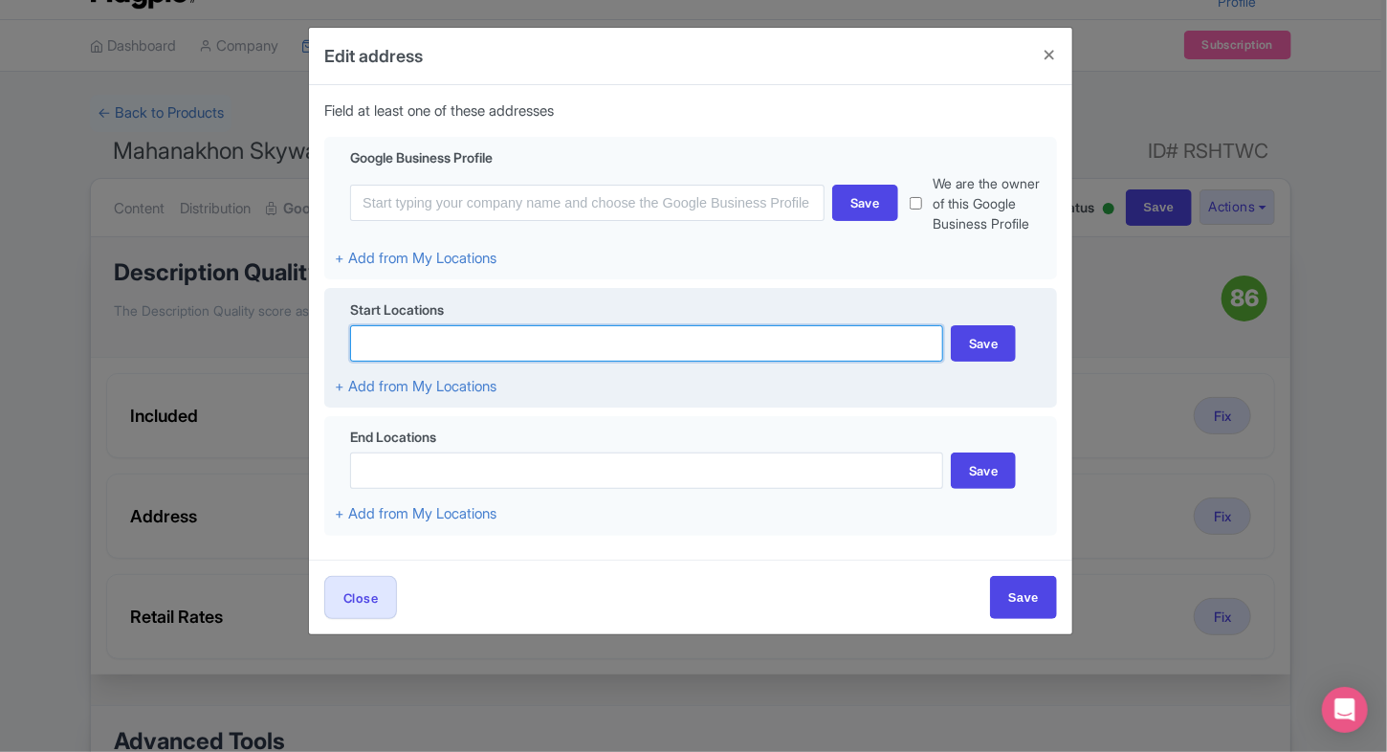
click at [465, 339] on input at bounding box center [646, 343] width 593 height 36
paste input "King Power Mahanakhon"
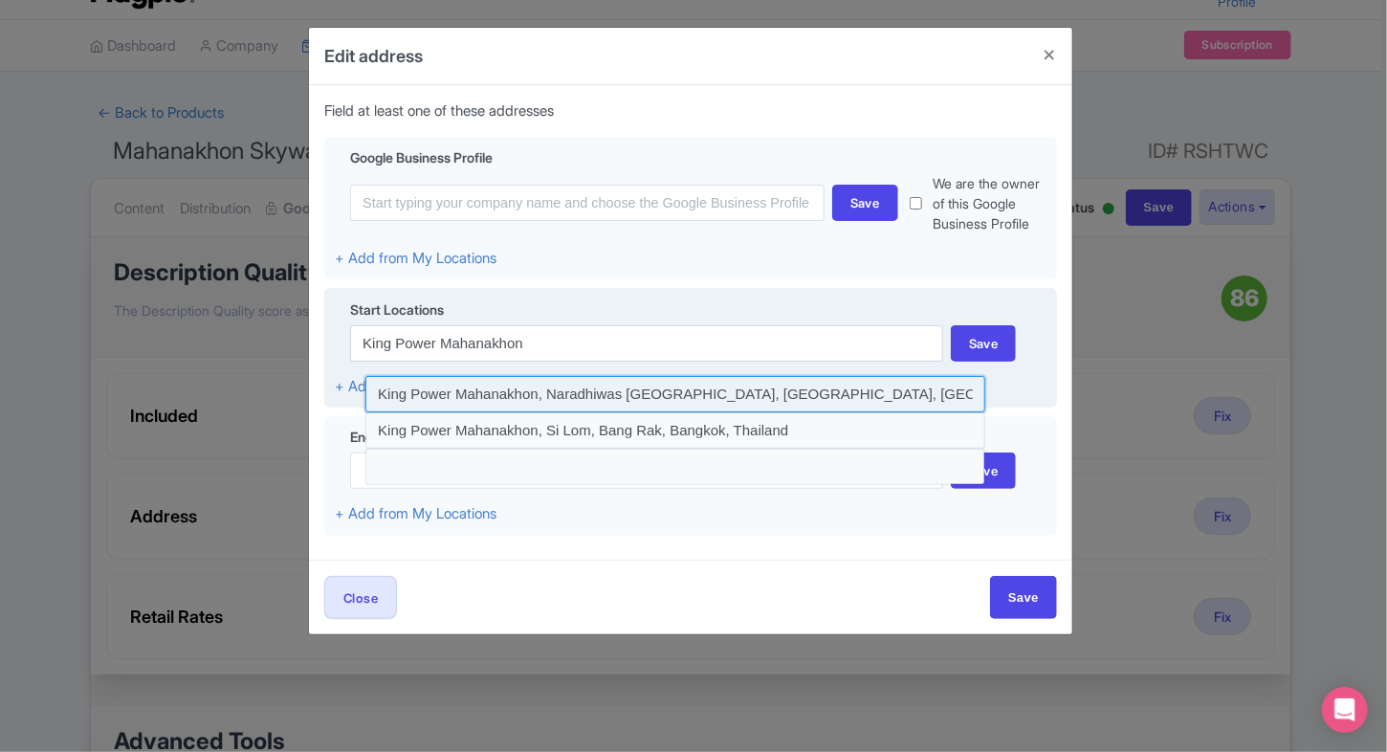
click at [551, 378] on input at bounding box center [675, 394] width 620 height 36
type input "King Power Mahanakhon, Naradhiwas Rajanagarindra Road, Si Lom, Bang Rak, Bangko…"
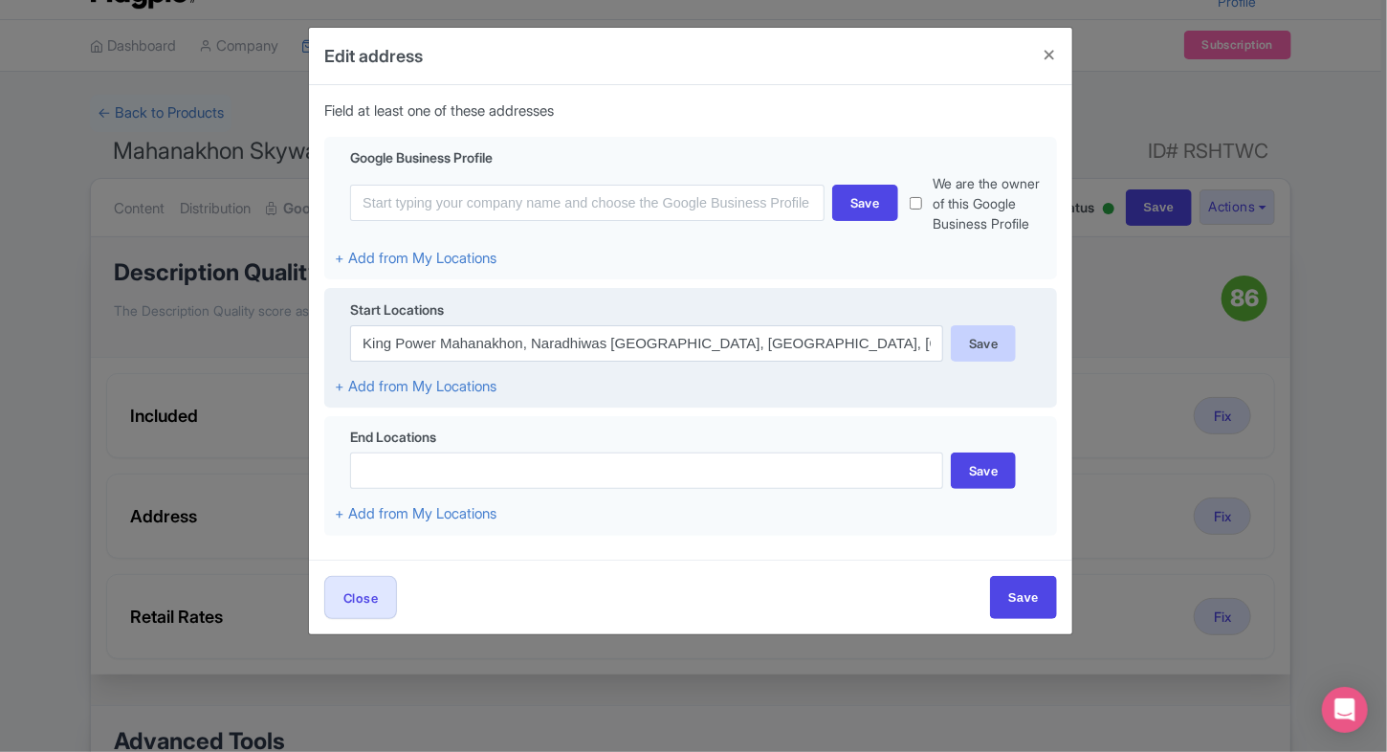
click at [972, 339] on div "Save" at bounding box center [984, 343] width 66 height 36
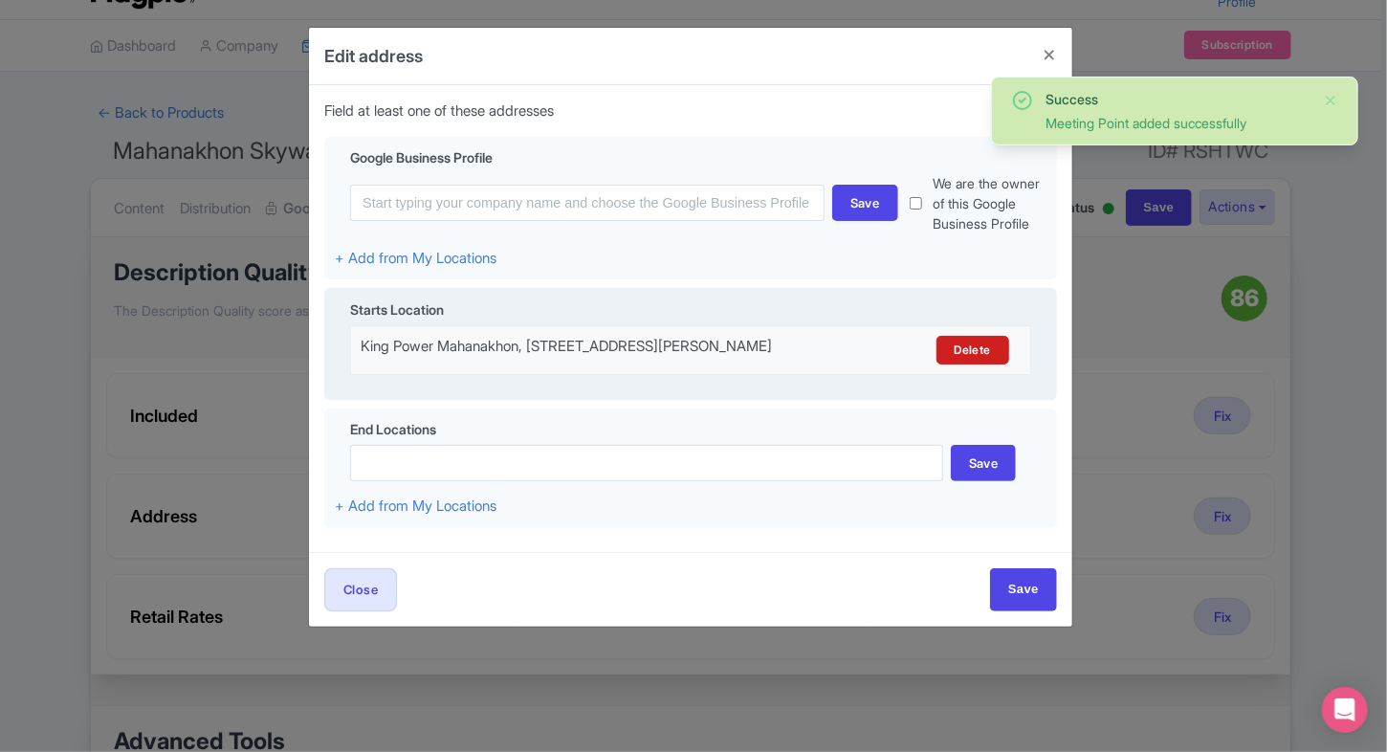
click at [1016, 580] on div "Close Save" at bounding box center [690, 589] width 763 height 75
click at [1018, 604] on input "Save" at bounding box center [1023, 589] width 67 height 43
type input "Save"
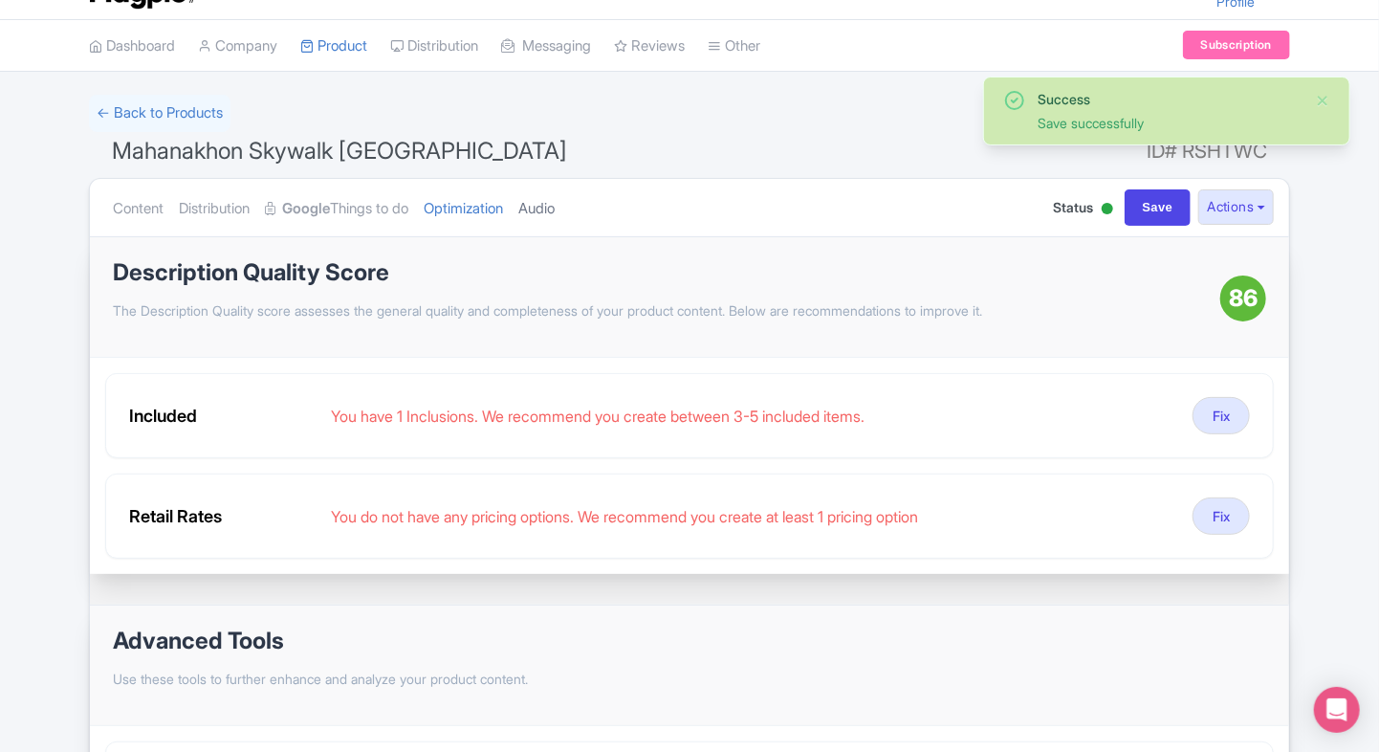
click at [540, 212] on link "Audio" at bounding box center [536, 209] width 36 height 60
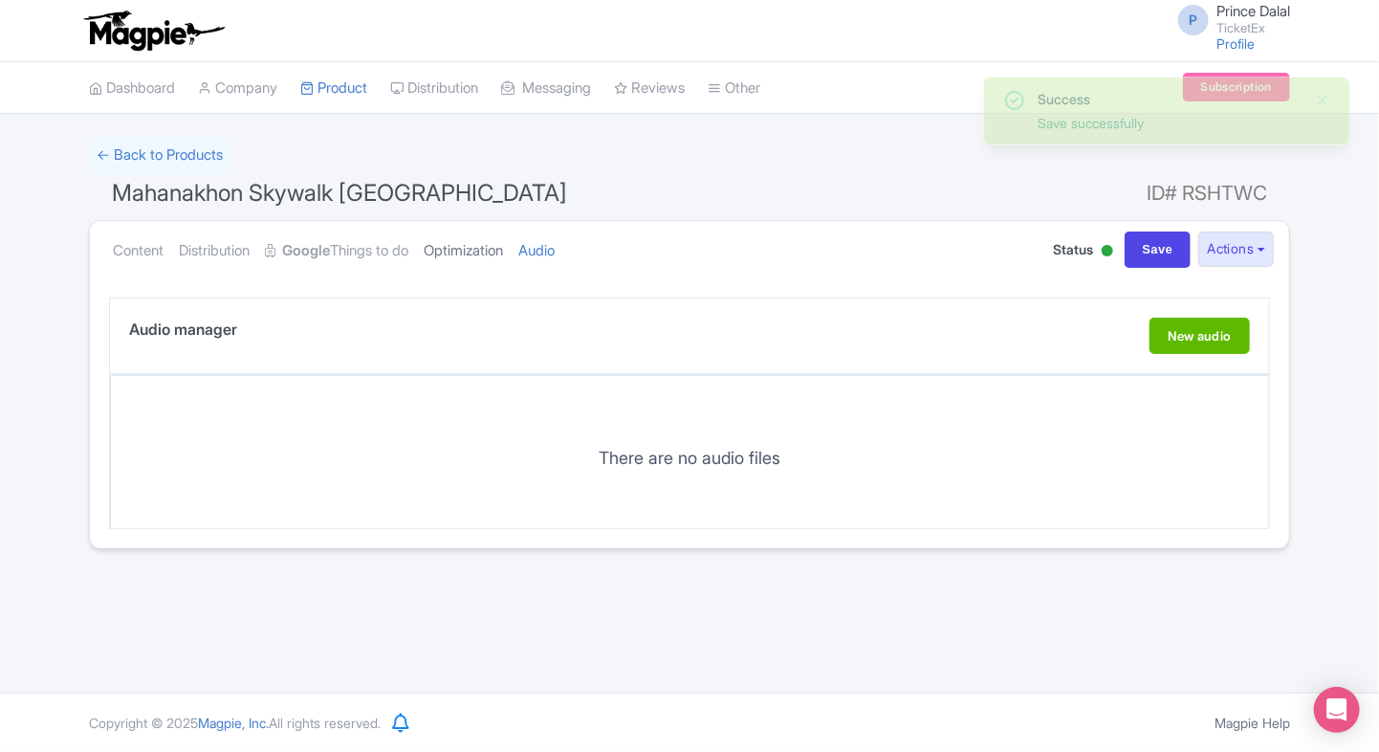
click at [478, 230] on link "Optimization" at bounding box center [463, 251] width 79 height 60
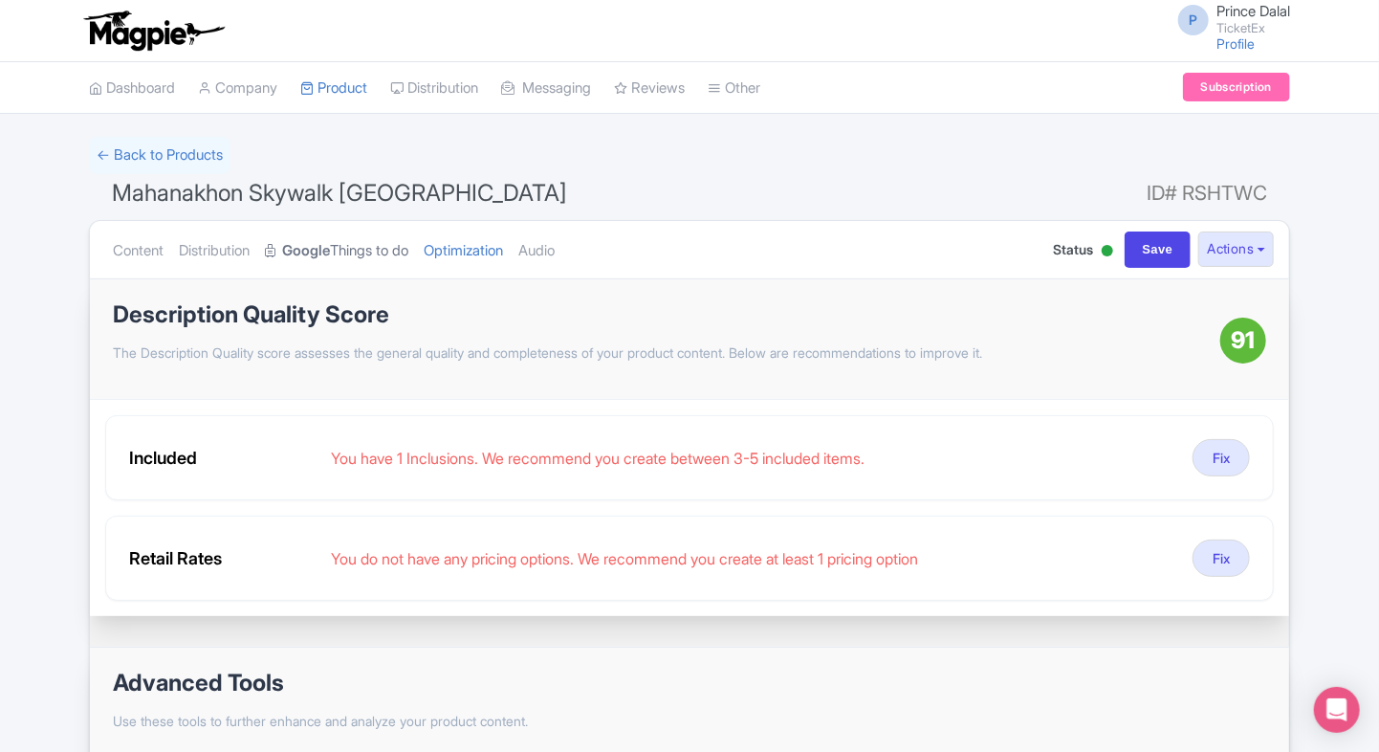
click at [357, 251] on link "Google Things to do" at bounding box center [336, 251] width 143 height 60
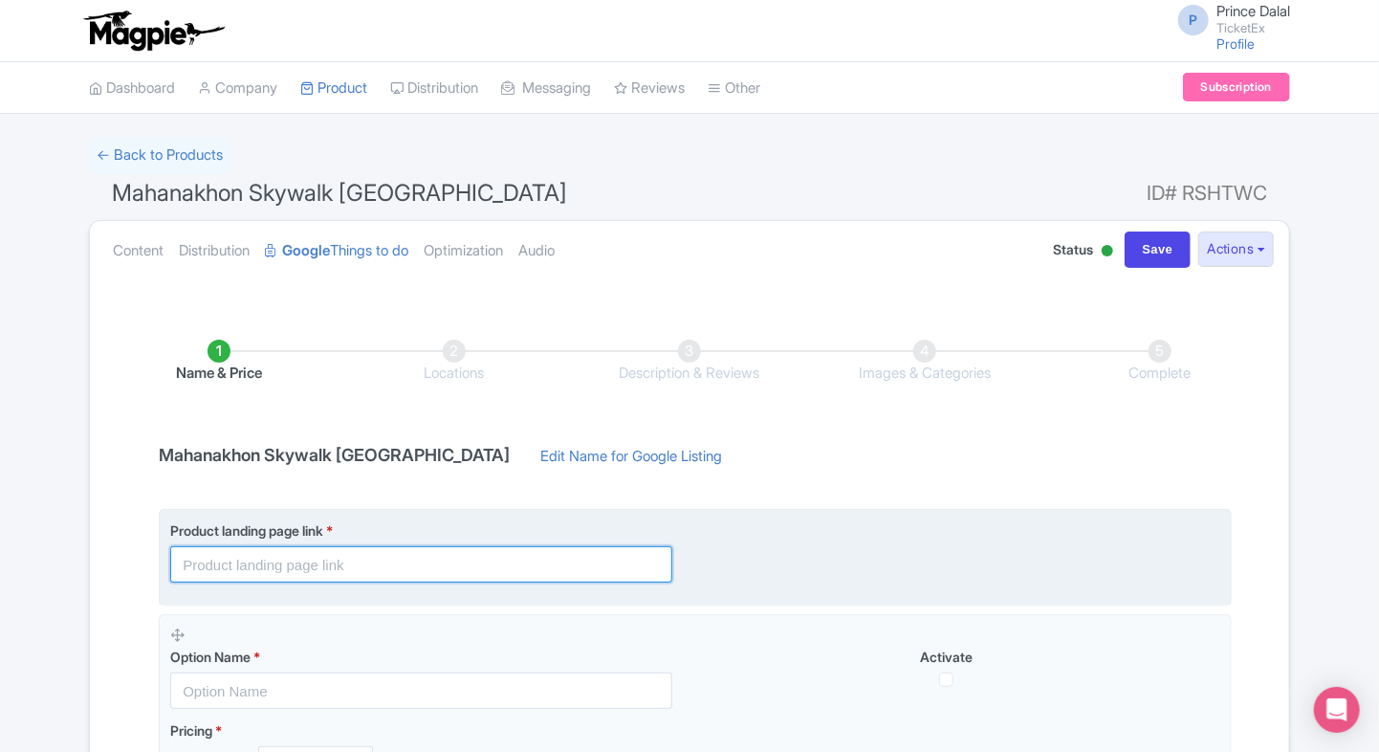
click at [243, 556] on input "text" at bounding box center [421, 564] width 502 height 36
paste input "https://www.ticketex.co/activity/421/mahanakhon-skywalk-bangkok-s-tallest-obser…"
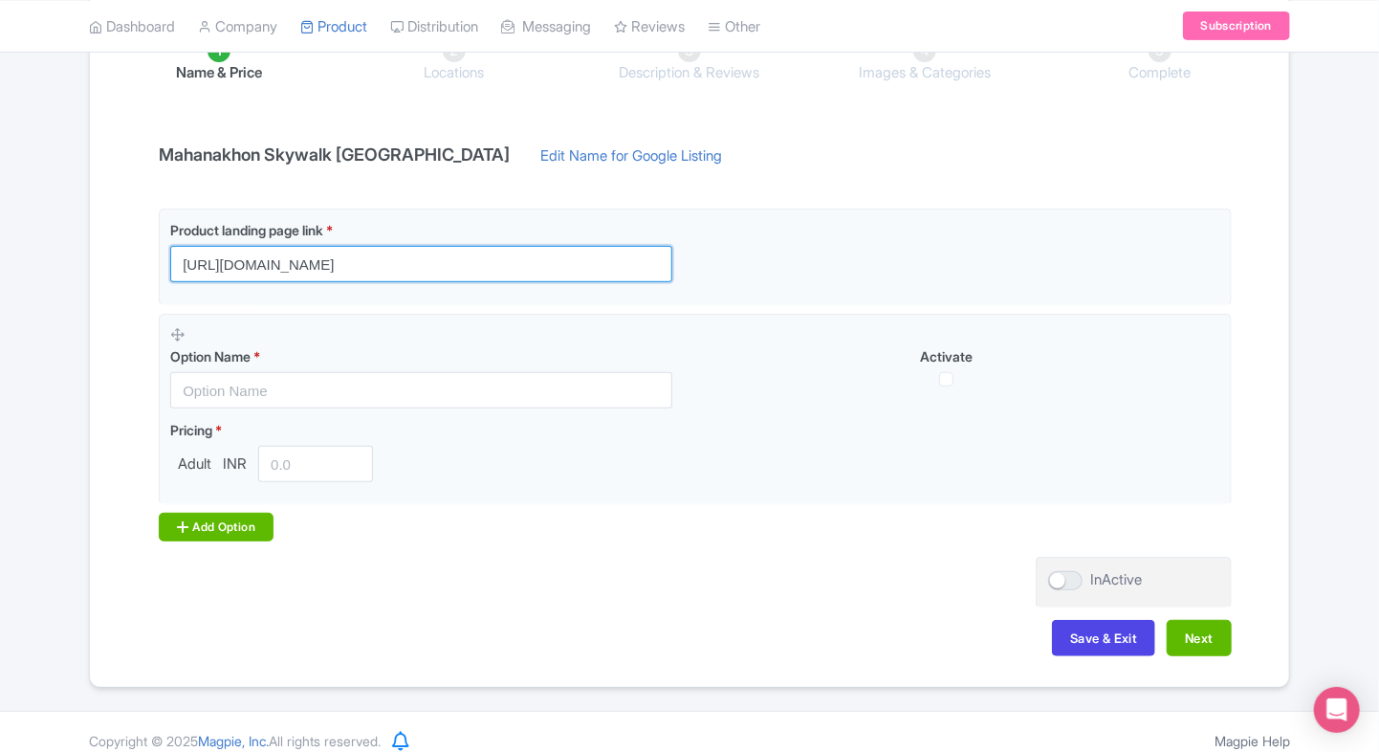
scroll to position [302, 0]
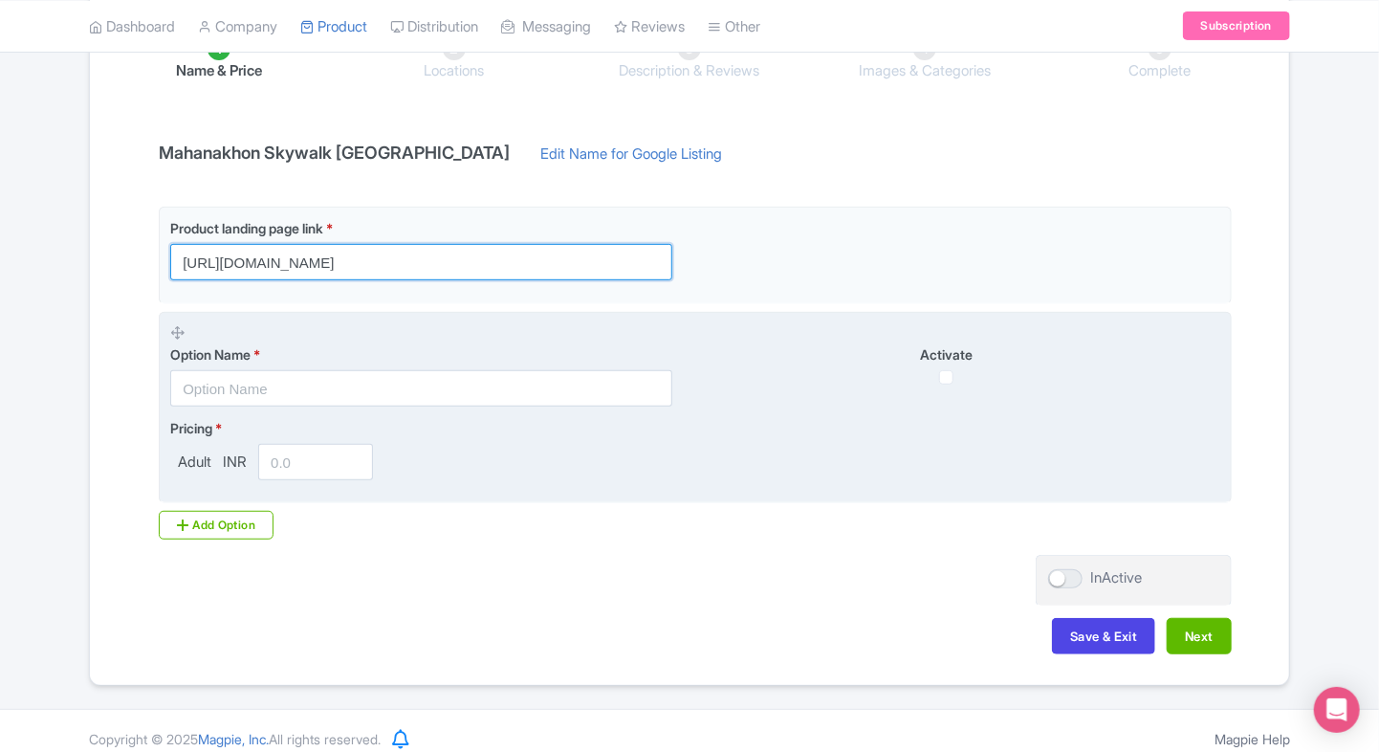
type input "https://www.ticketex.co/activity/421/mahanakhon-skywalk-bangkok-s-tallest-obser…"
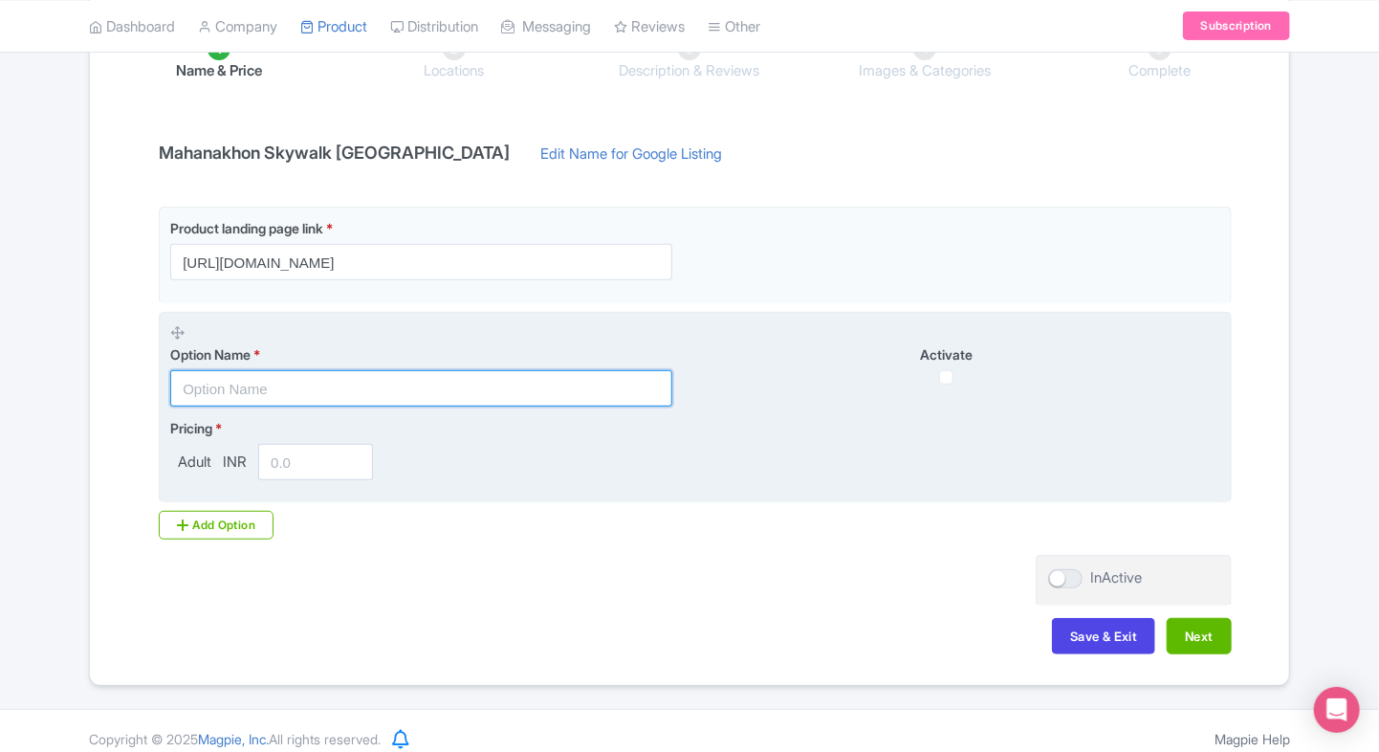
scroll to position [0, 0]
paste input "Mahanakhon SkyWalk Daytime Admission Tickets with Indoor deck and Rooftop"
type input "Mahanakhon SkyWalk Daytime Admission Tickets with Indoor deck and Rooftop"
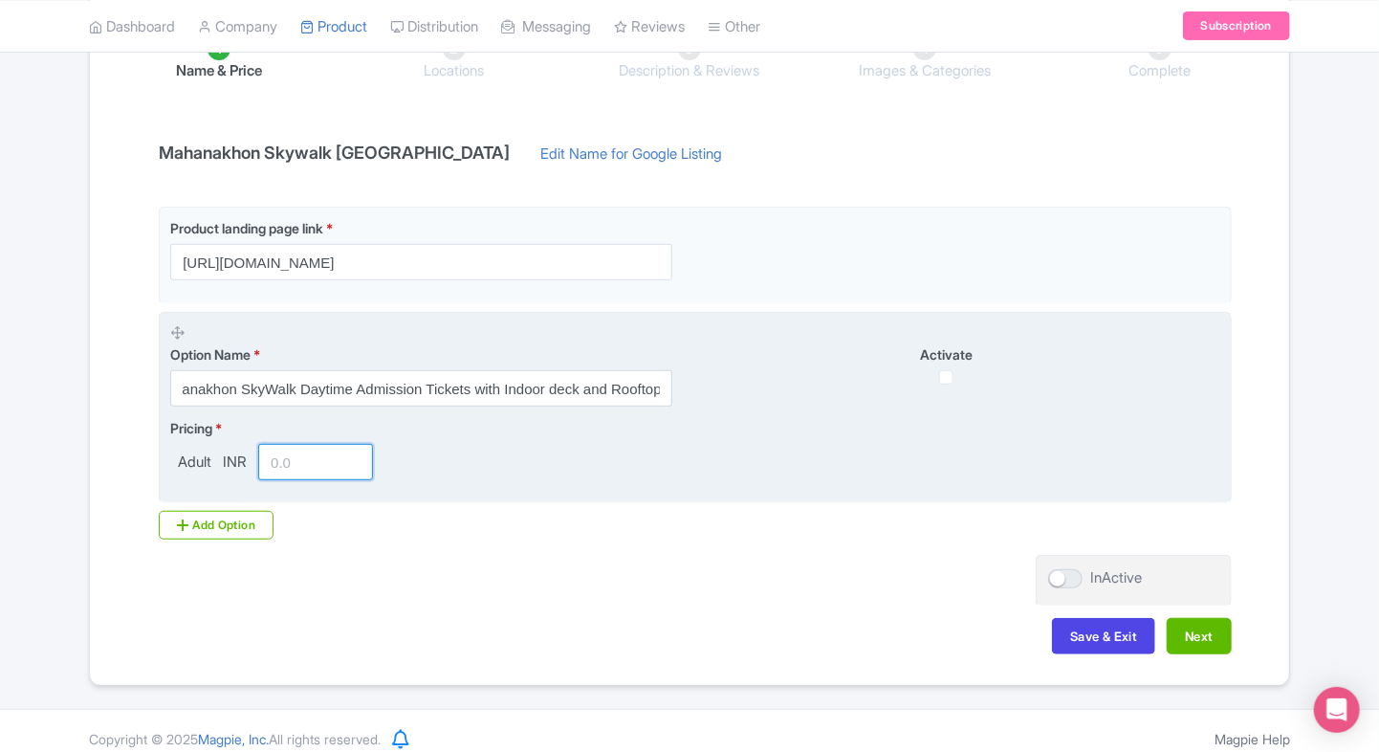
scroll to position [0, 0]
click at [321, 449] on input "number" at bounding box center [315, 462] width 115 height 36
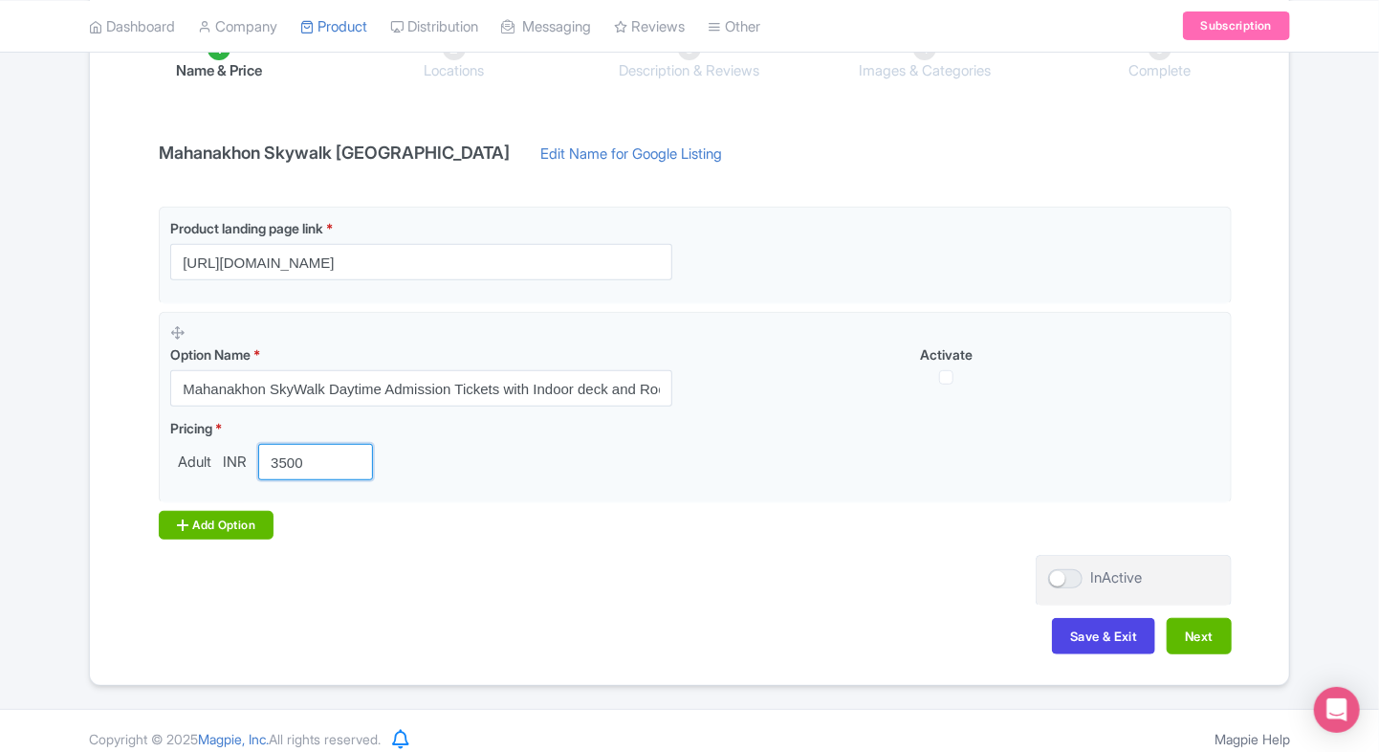
type input "3500"
click at [222, 527] on div "Add Option" at bounding box center [216, 525] width 115 height 29
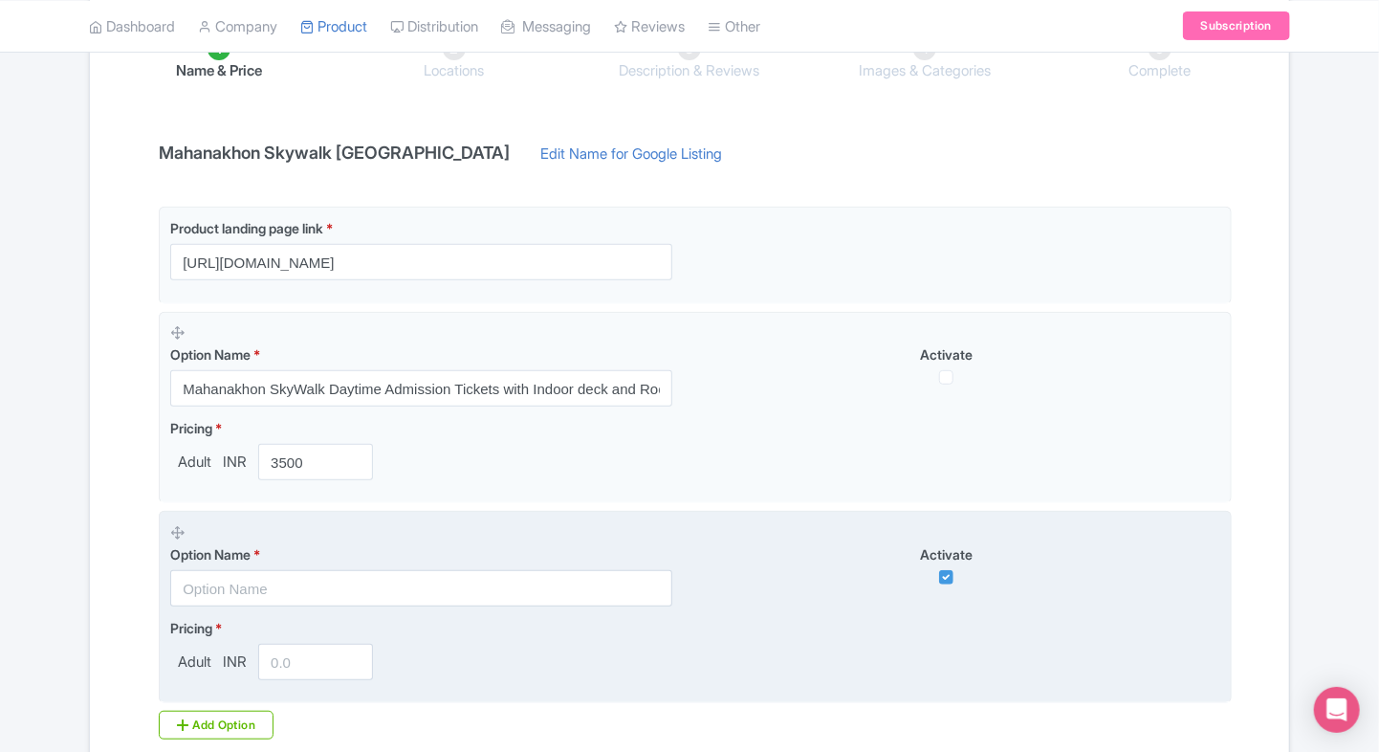
click at [264, 576] on input "text" at bounding box center [421, 588] width 502 height 36
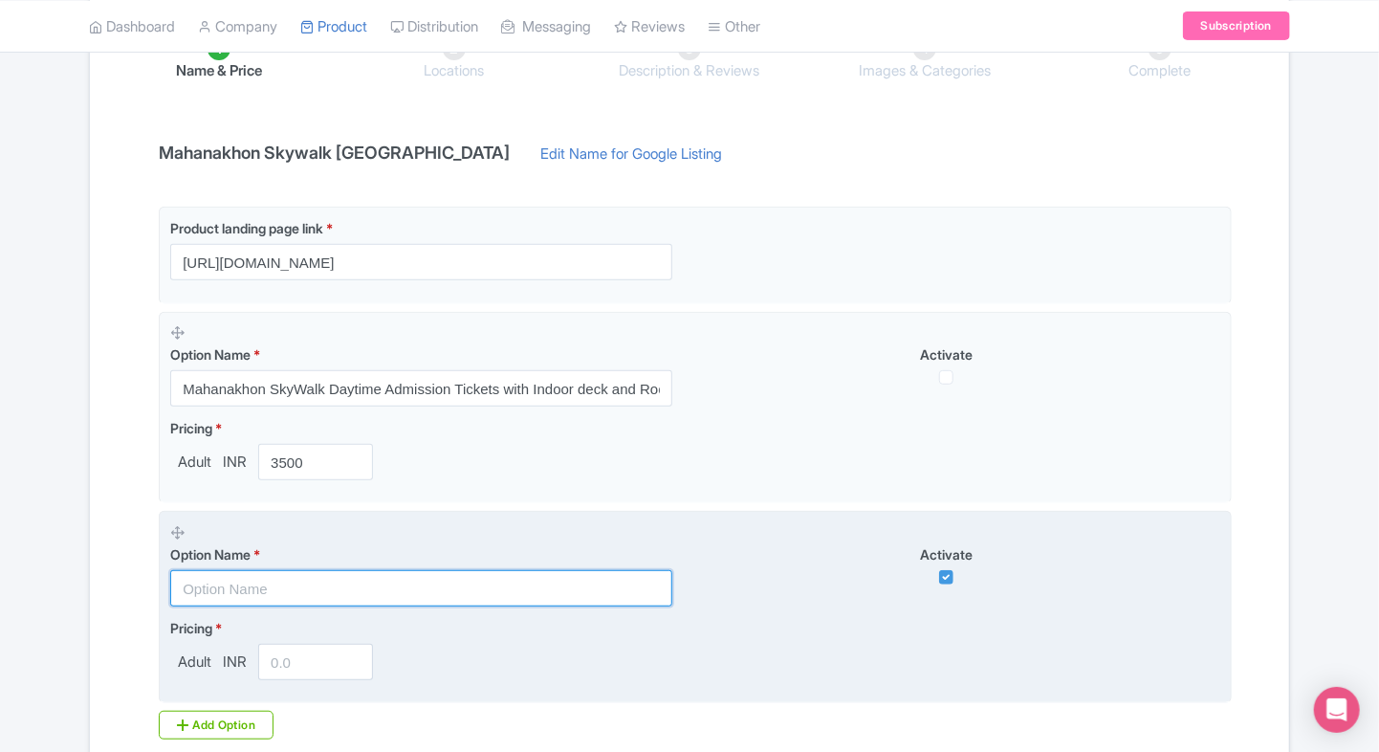
paste input "Mahanakhon SkyWalk Sunset Admission Tickets with Indoor deck and Rooftop"
type input "Mahanakhon SkyWalk Sunset Admission Tickets with Indoor deck and Rooftop"
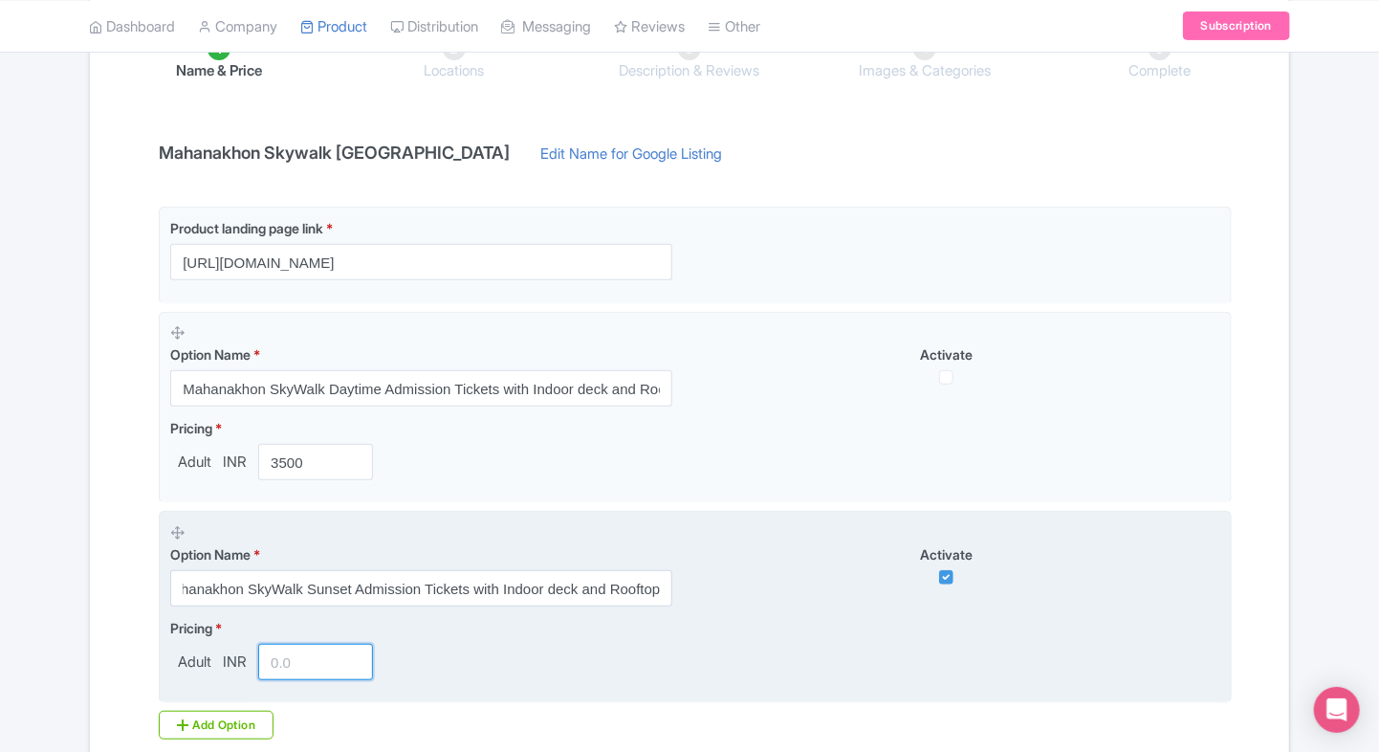
scroll to position [0, 0]
click at [337, 667] on input "number" at bounding box center [315, 662] width 115 height 36
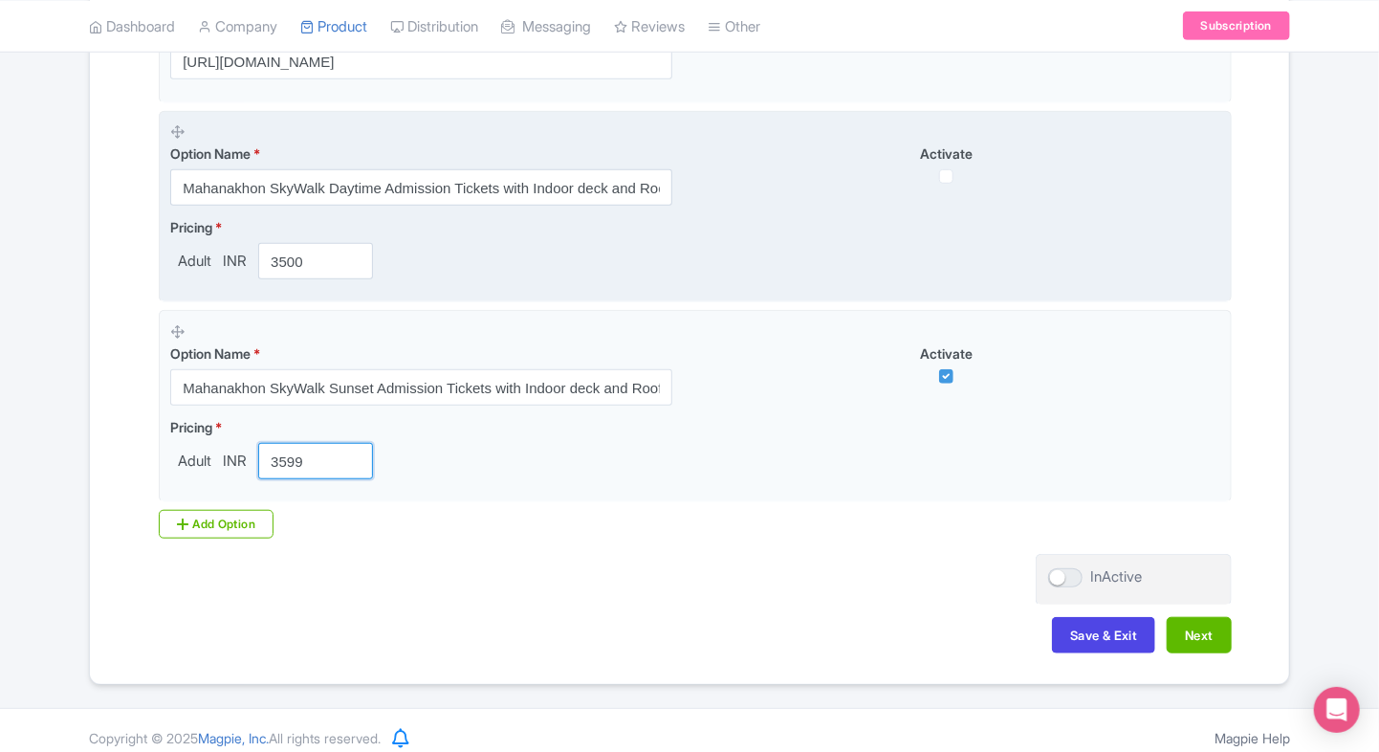
scroll to position [504, 0]
type input "3599"
click at [947, 179] on input "checkbox" at bounding box center [946, 175] width 14 height 14
checkbox input "true"
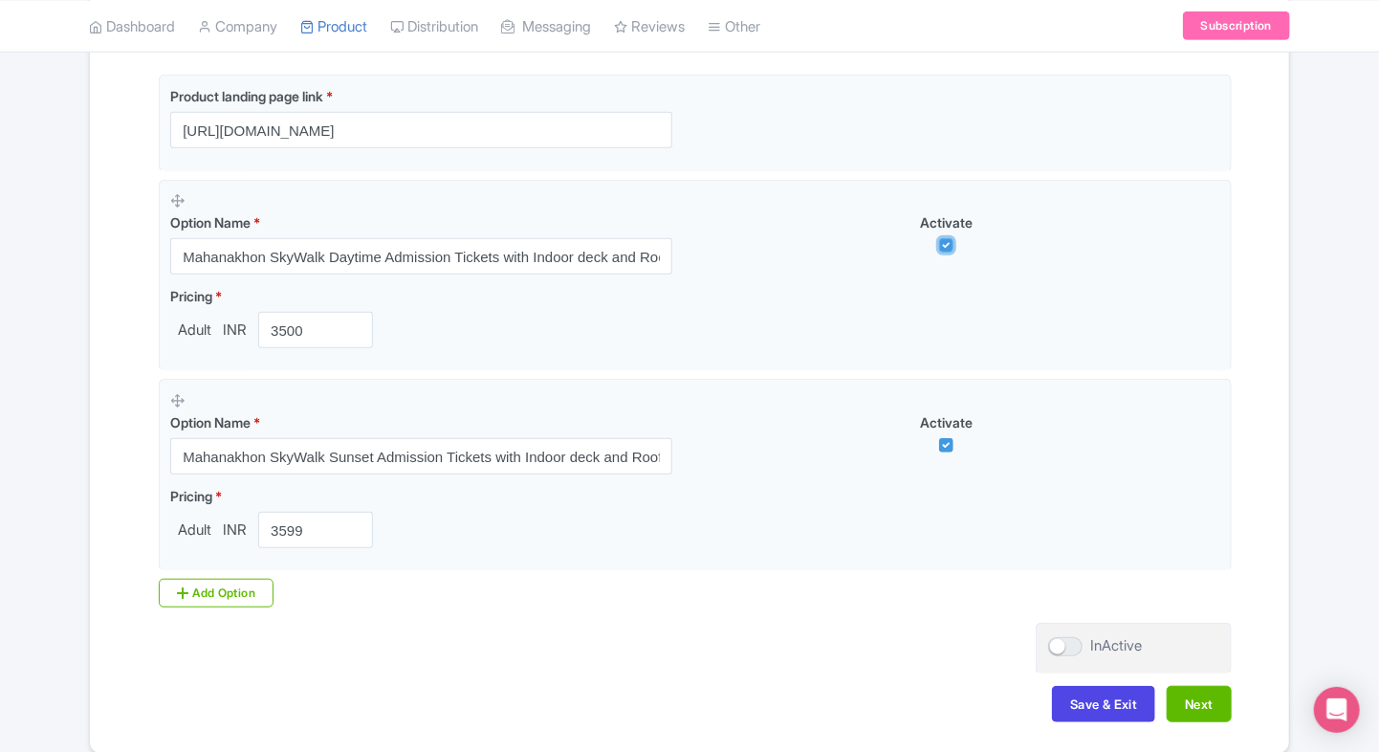
scroll to position [427, 0]
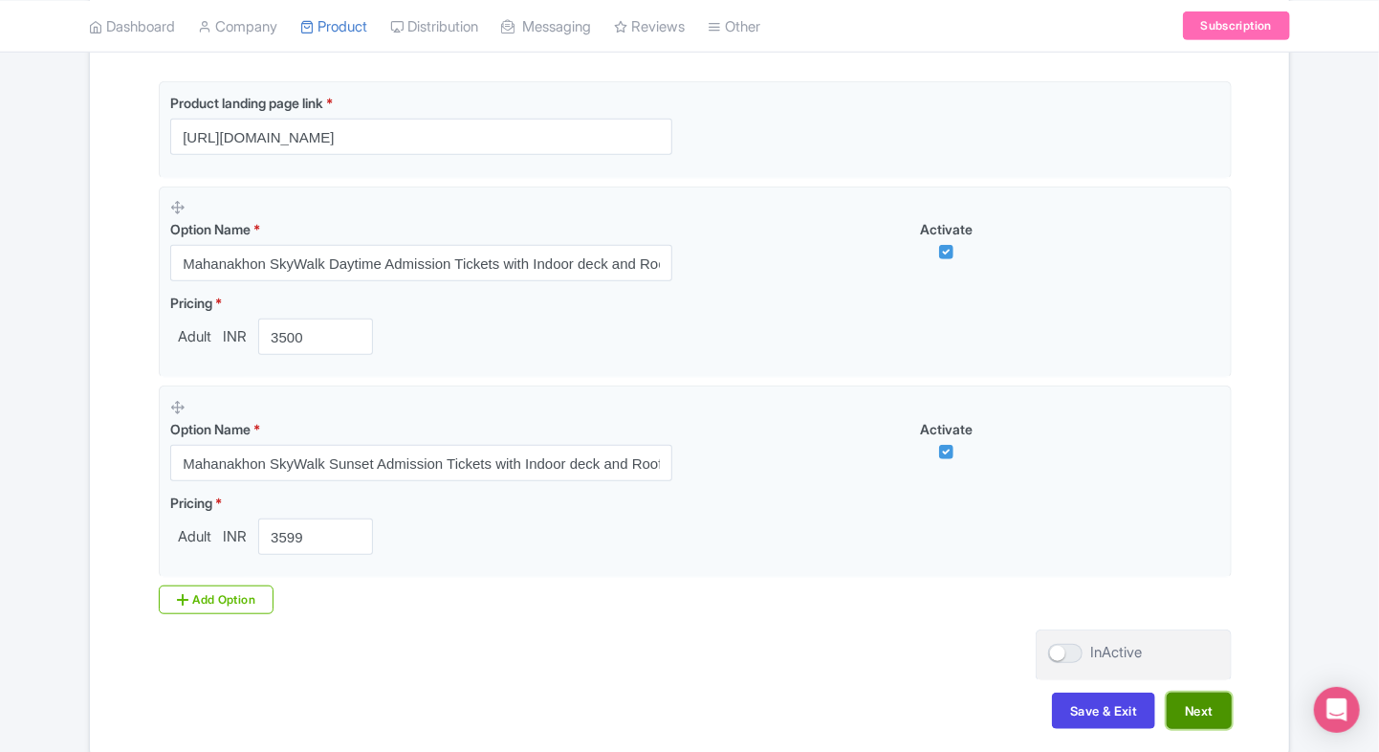
click at [1209, 700] on button "Next" at bounding box center [1199, 710] width 65 height 36
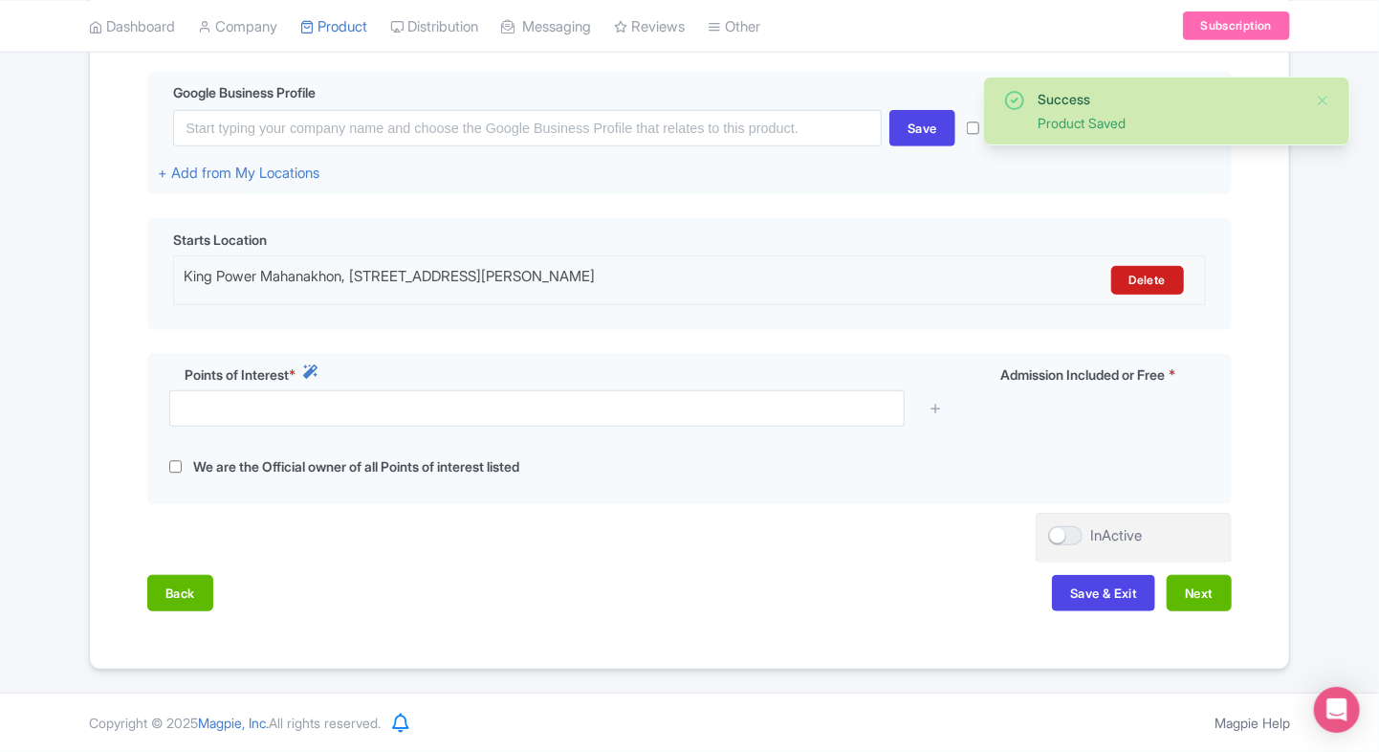
scroll to position [421, 0]
click at [329, 529] on div "Name & Price Locations Description & Reviews Images & Categories Complete Edit …" at bounding box center [689, 262] width 1176 height 736
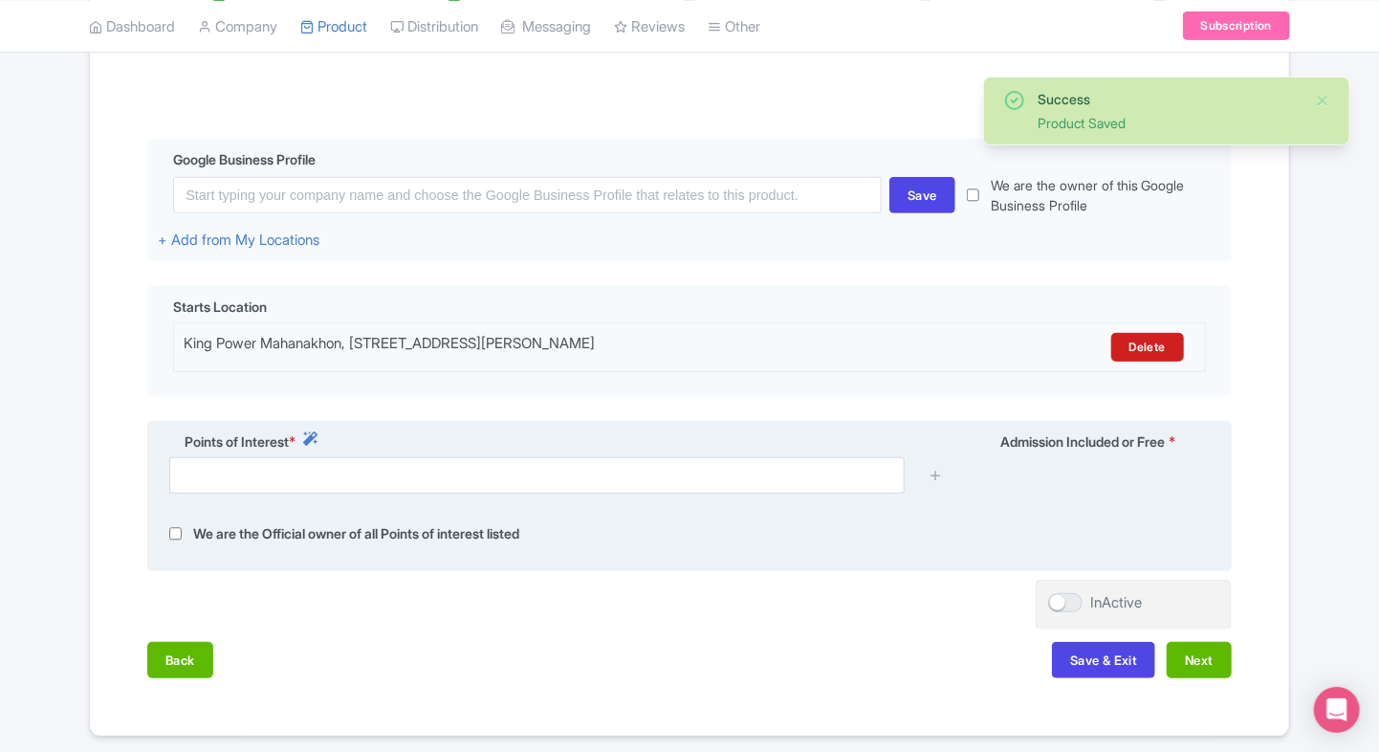
scroll to position [333, 0]
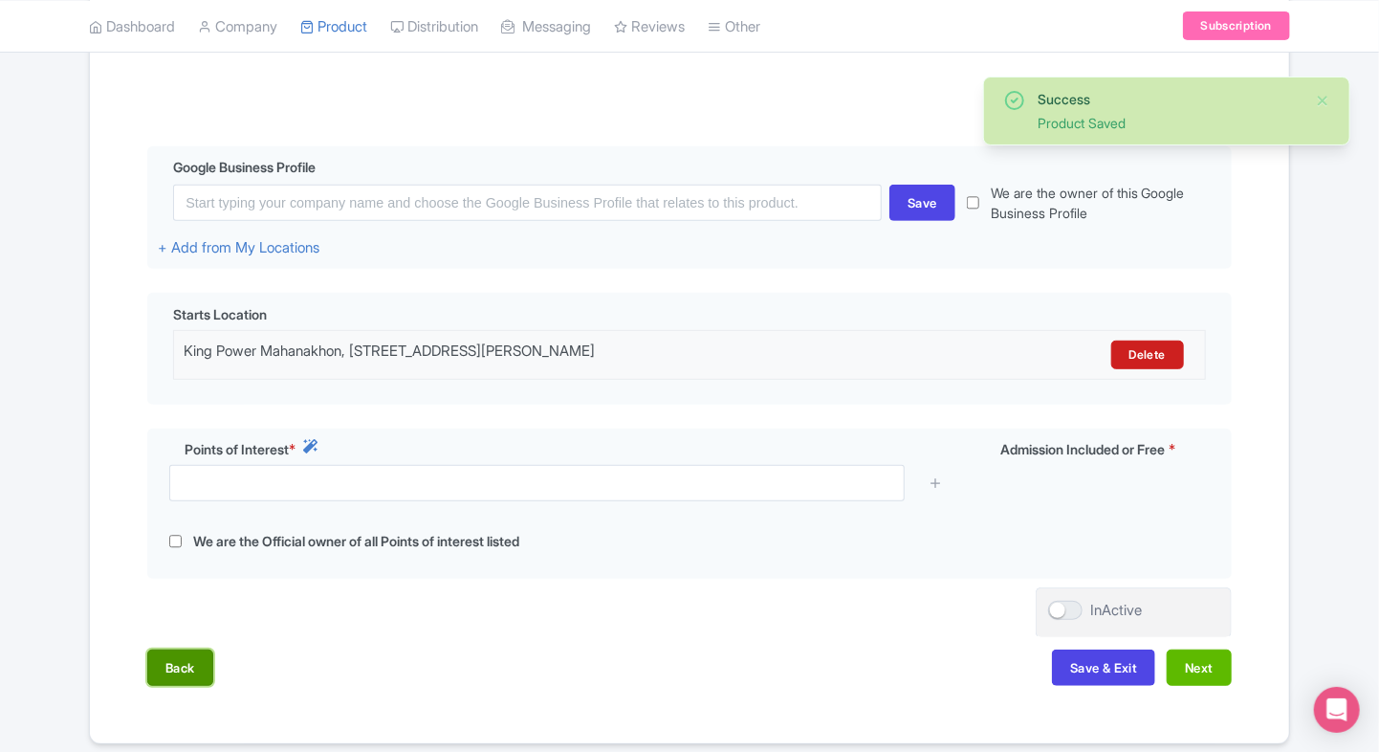
click at [168, 686] on button "Back" at bounding box center [180, 667] width 66 height 36
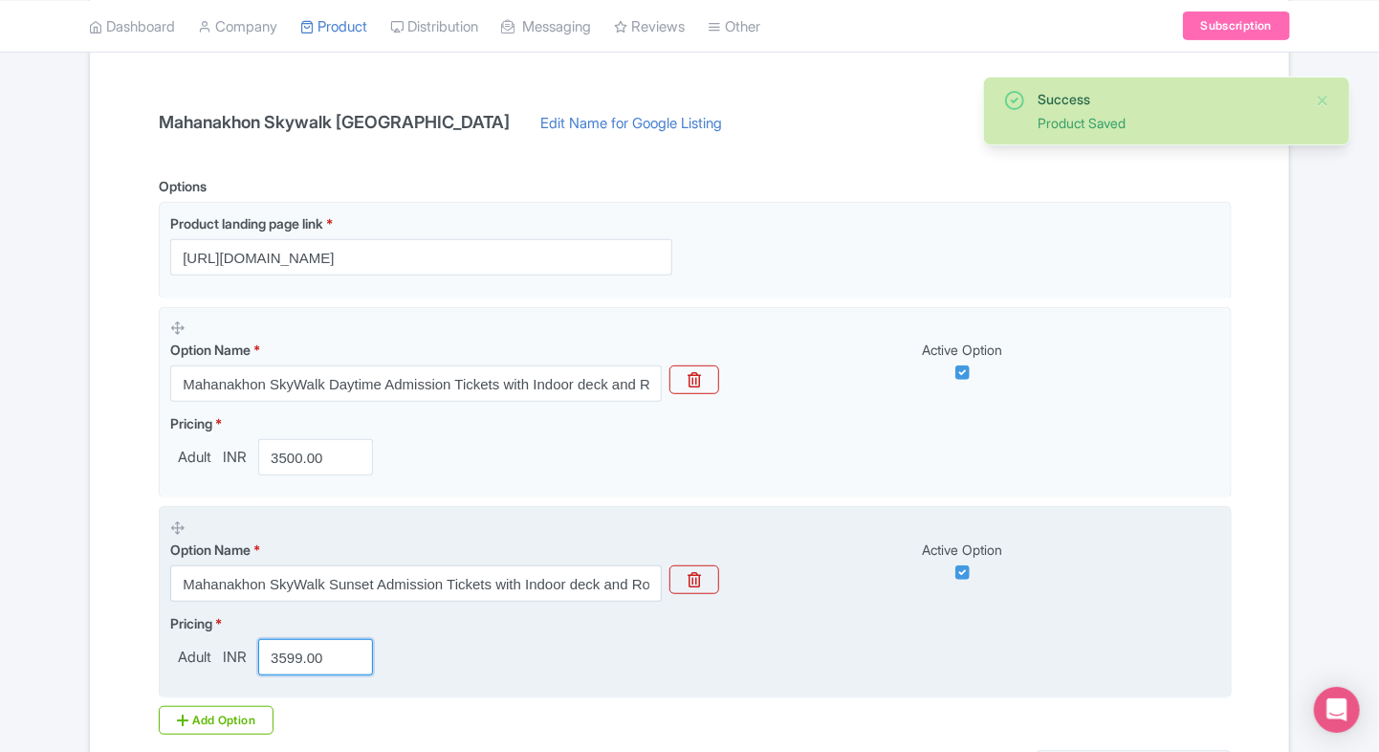
click at [317, 645] on input "3599.00" at bounding box center [315, 657] width 115 height 36
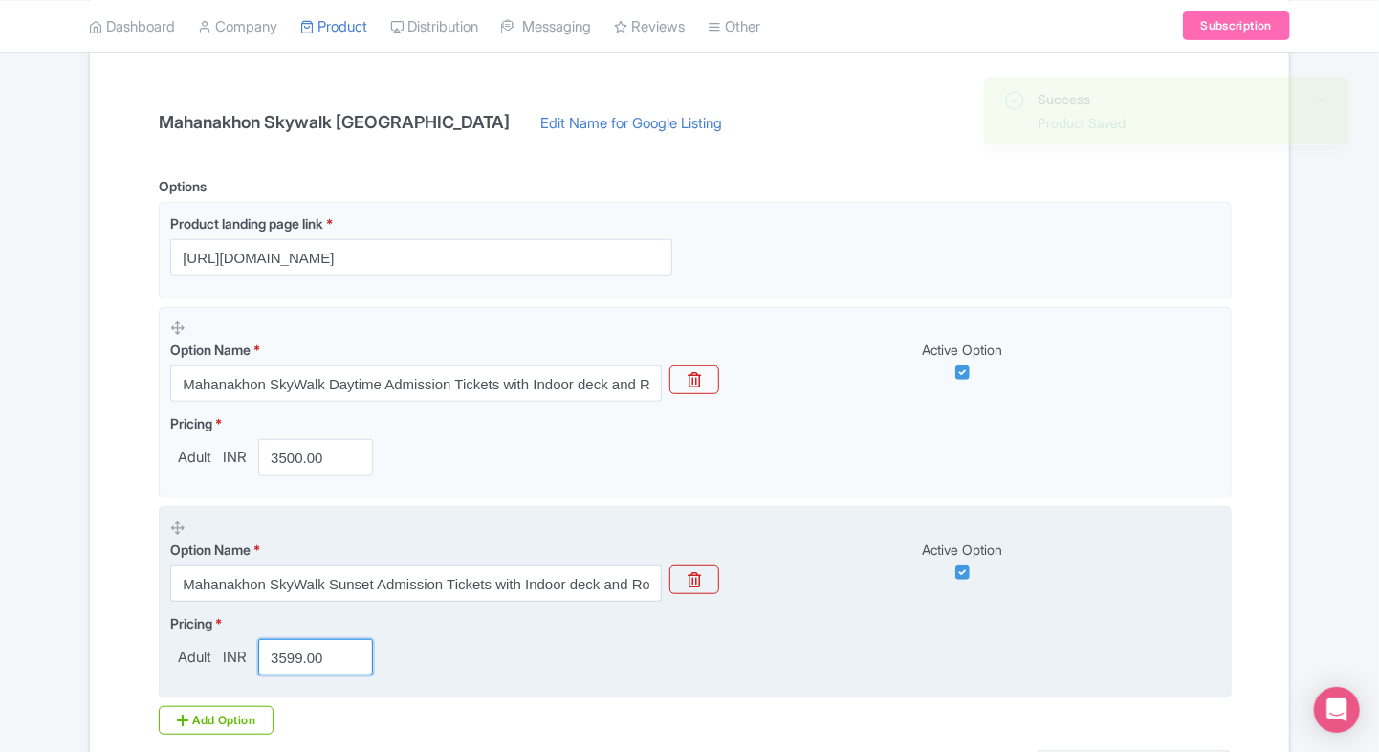
click at [317, 645] on input "3599.00" at bounding box center [315, 657] width 115 height 36
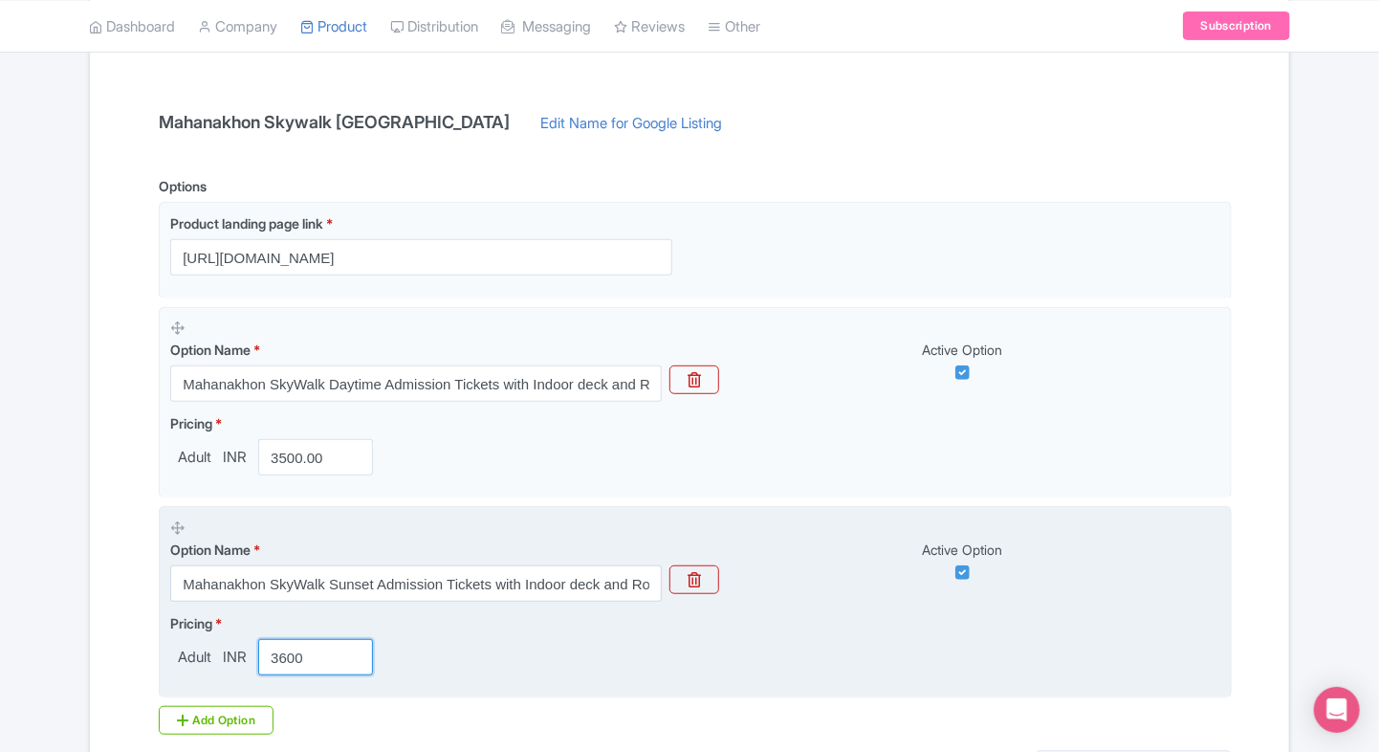
scroll to position [541, 0]
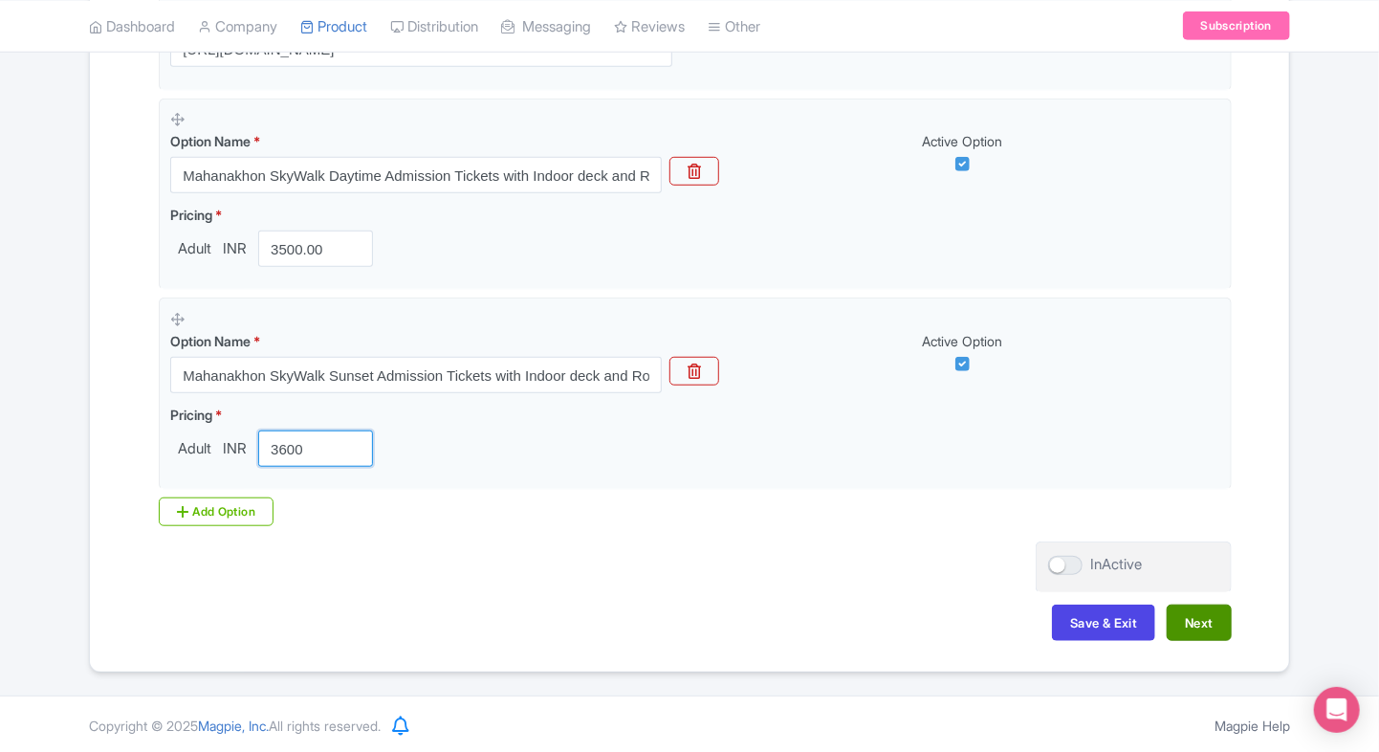
type input "3600"
click at [1187, 621] on button "Next" at bounding box center [1199, 622] width 65 height 36
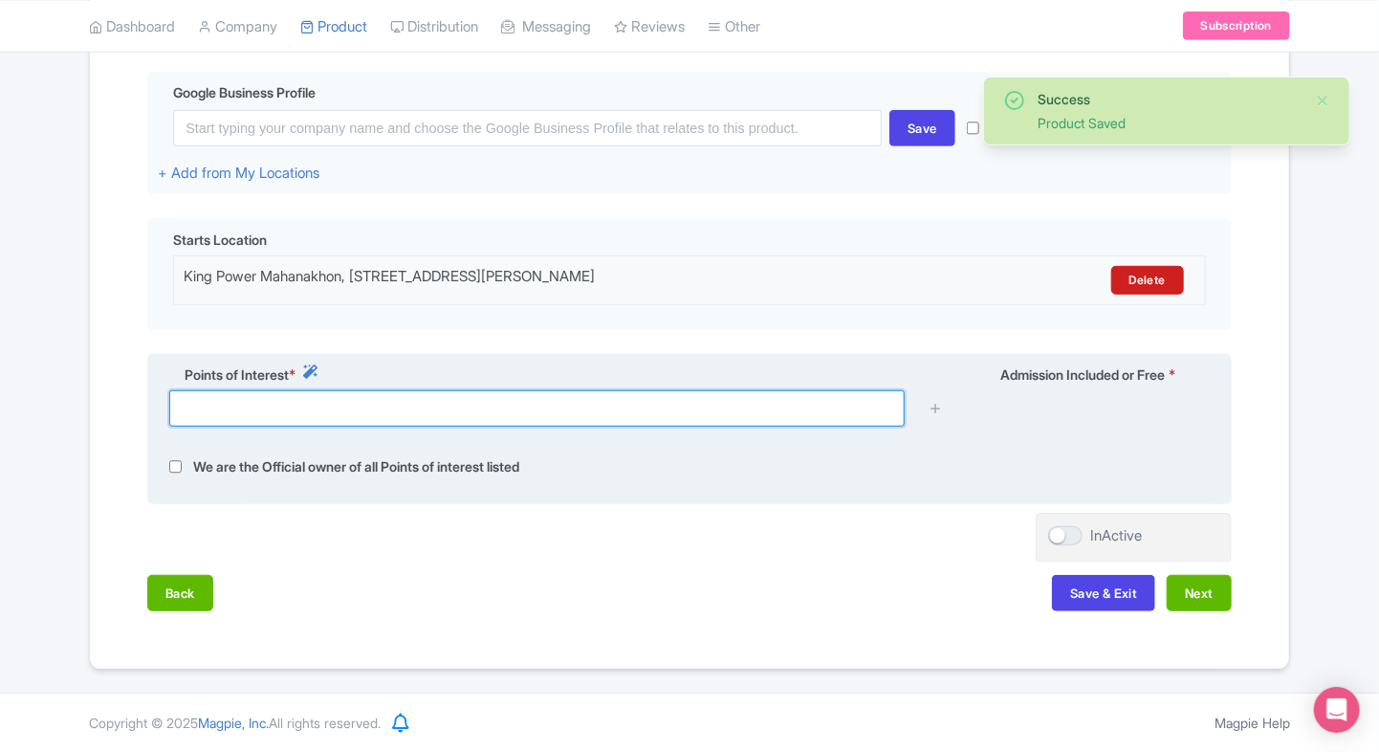
click at [588, 422] on input "text" at bounding box center [536, 408] width 735 height 36
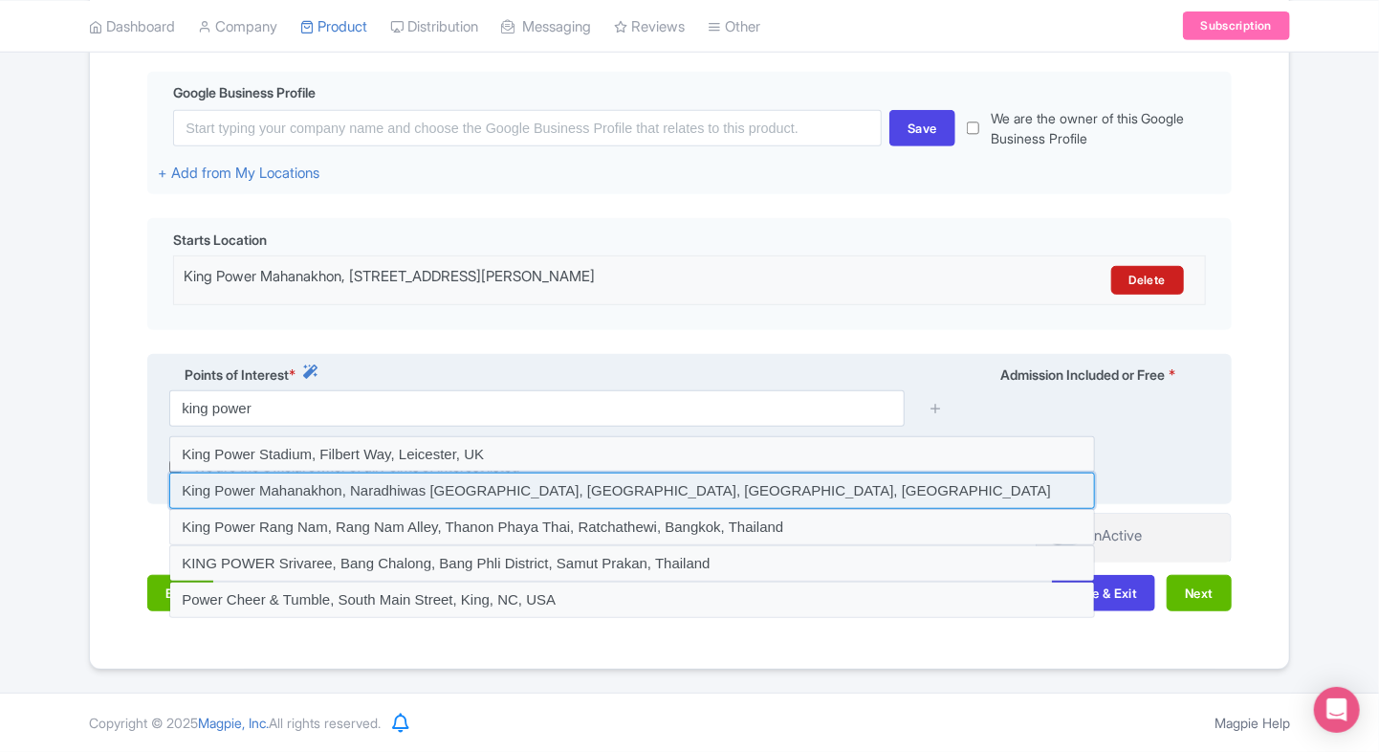
click at [505, 483] on input at bounding box center [632, 490] width 926 height 36
type input "King Power Mahanakhon, Naradhiwas Rajanagarindra Road, Si Lom, Bang Rak, Bangko…"
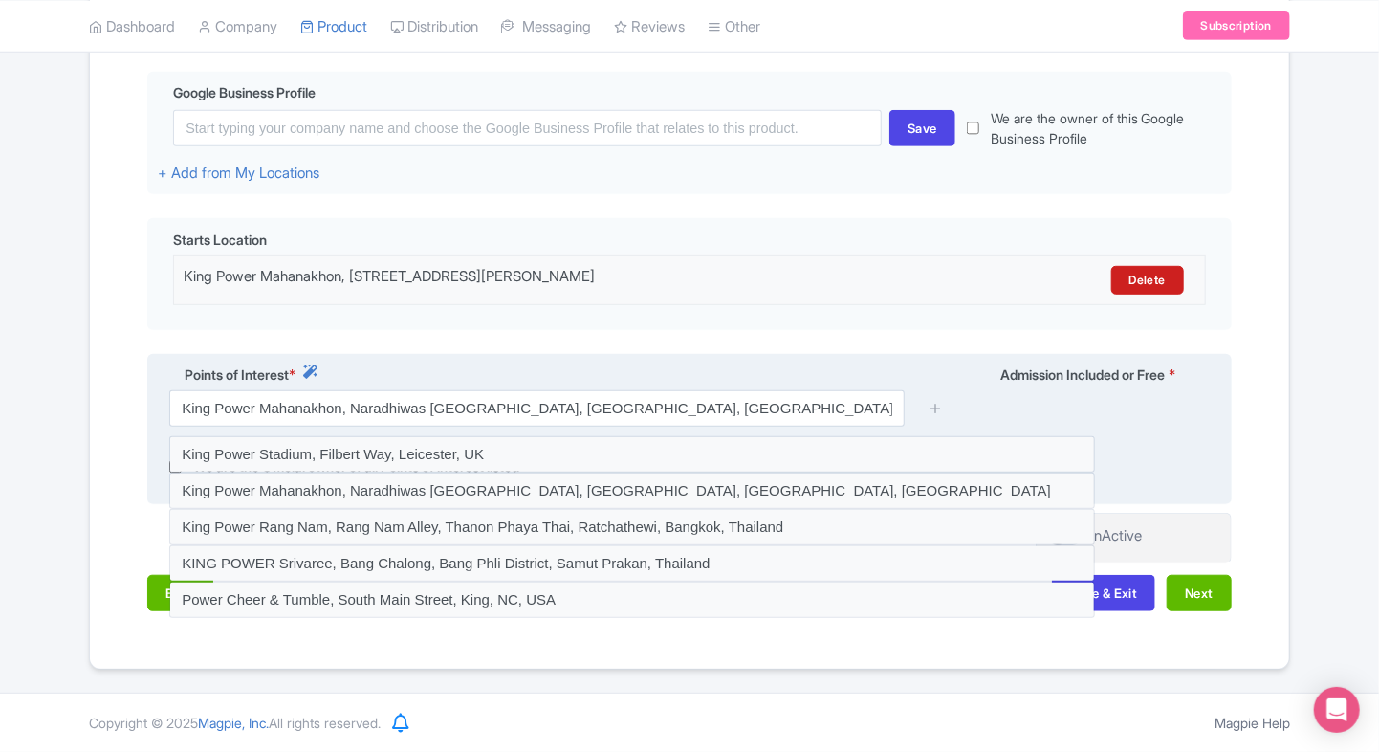
click at [1172, 419] on div "King Power Mahanakhon, Naradhiwas Rajanagarindra Road, Si Lom, Bang Rak, Bangko…" at bounding box center [689, 415] width 1063 height 51
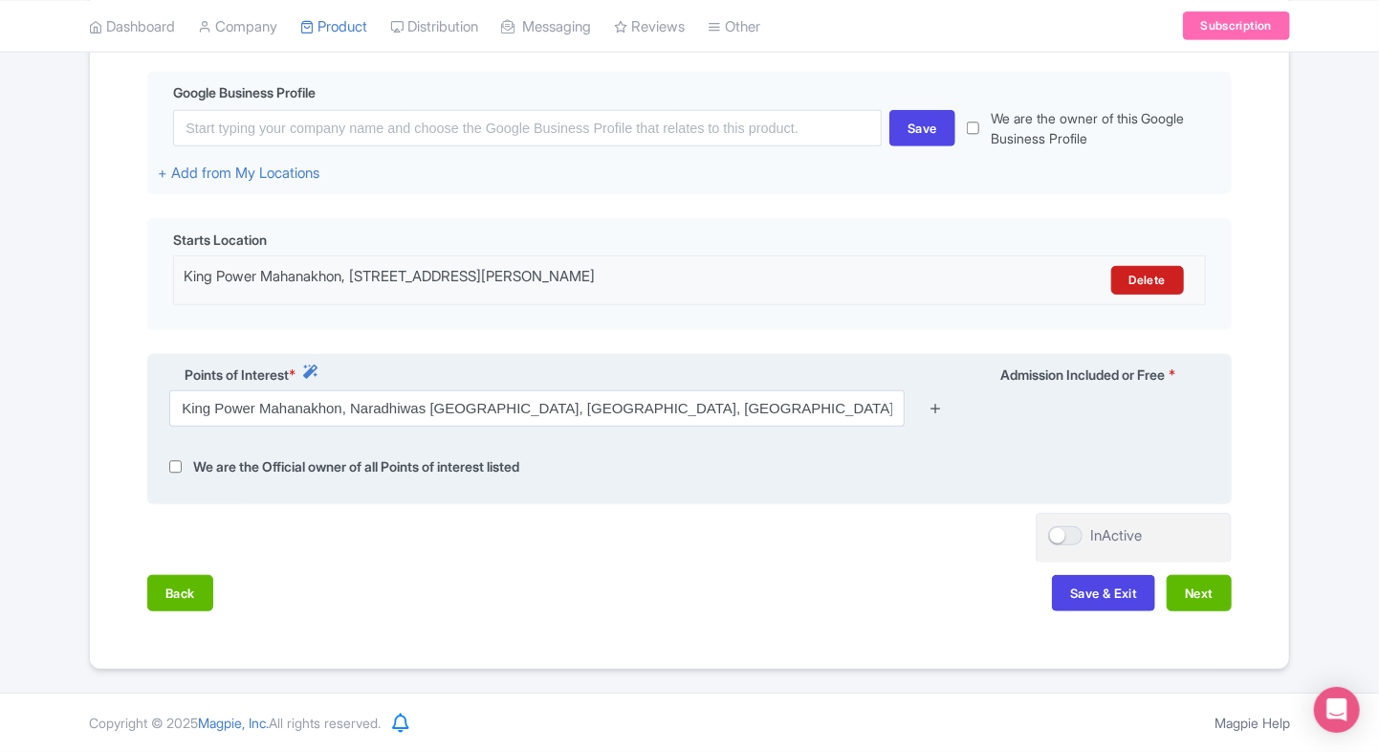
click at [935, 405] on icon at bounding box center [936, 408] width 14 height 14
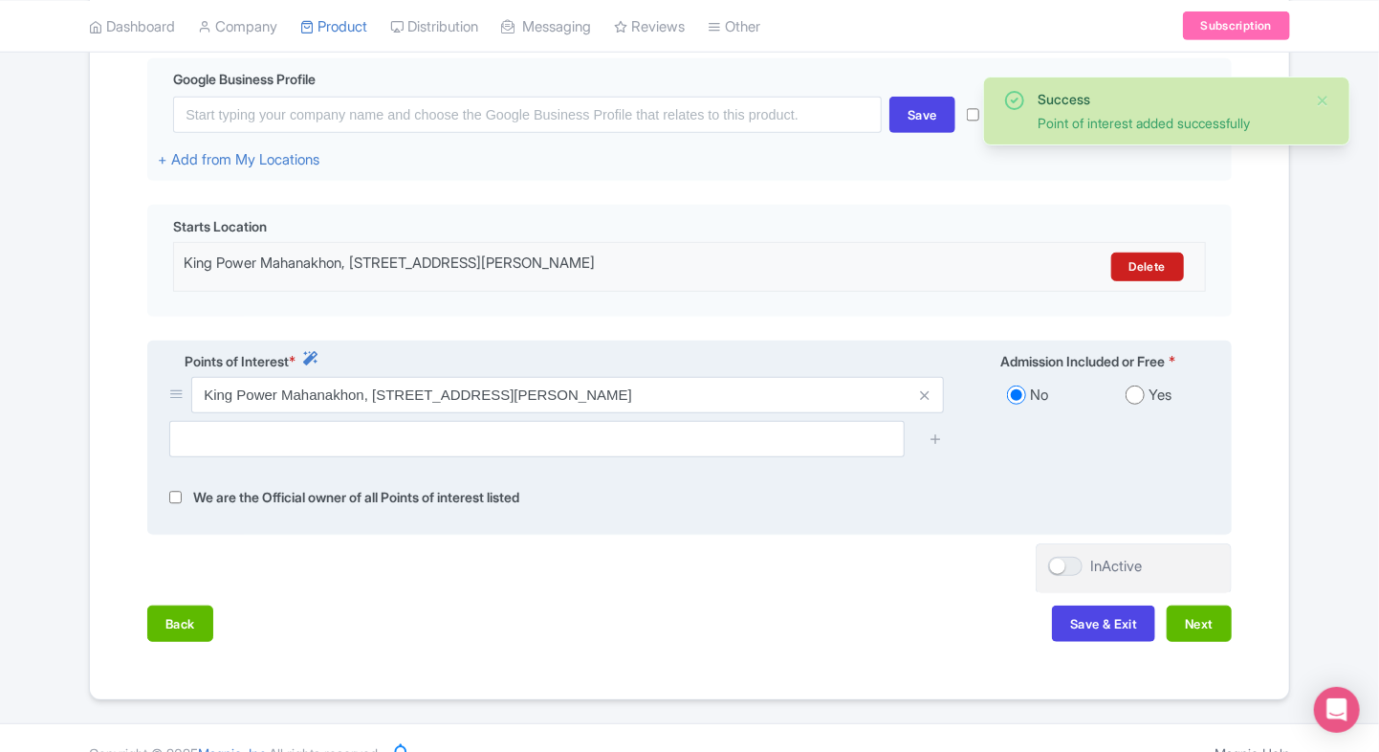
click at [1135, 421] on div "No Yes" at bounding box center [1088, 399] width 266 height 44
click at [1137, 404] on input "radio" at bounding box center [1135, 394] width 19 height 19
radio input "true"
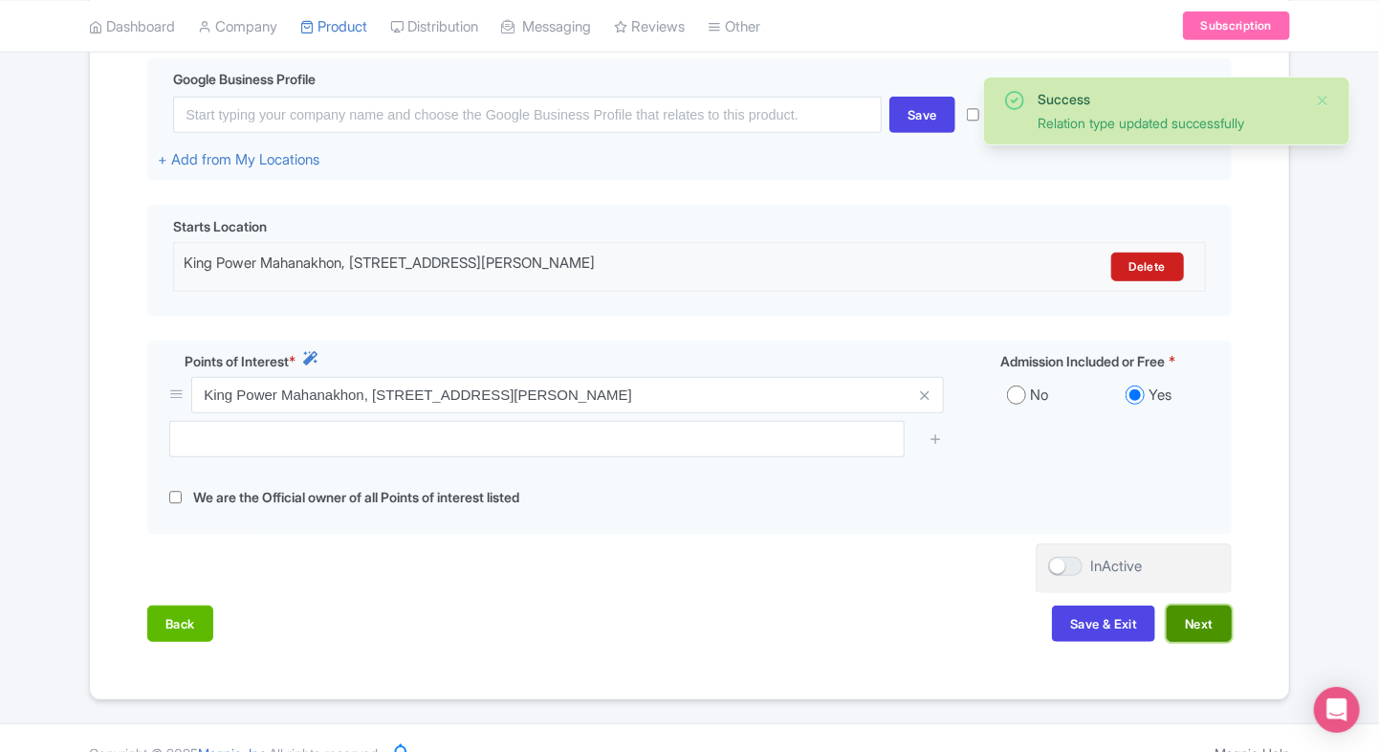
click at [1182, 627] on button "Next" at bounding box center [1199, 623] width 65 height 36
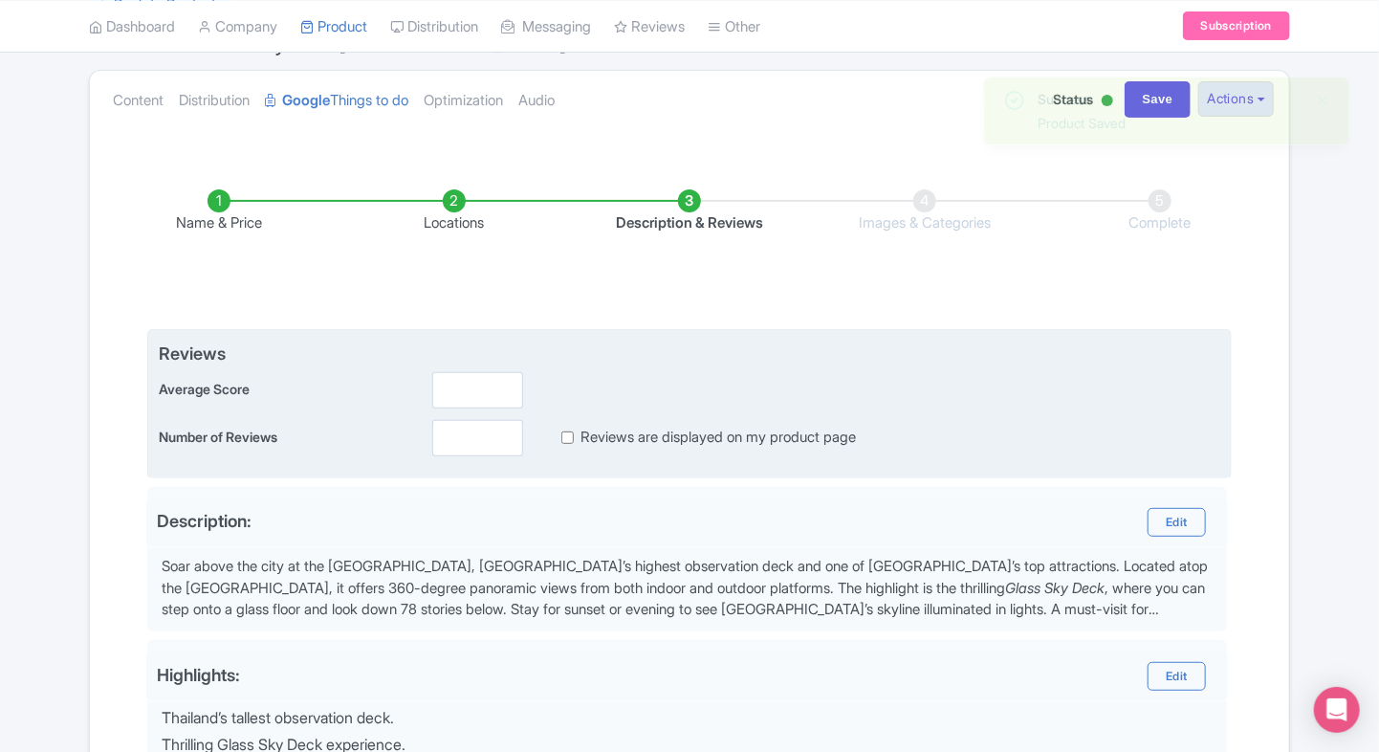
scroll to position [148, 0]
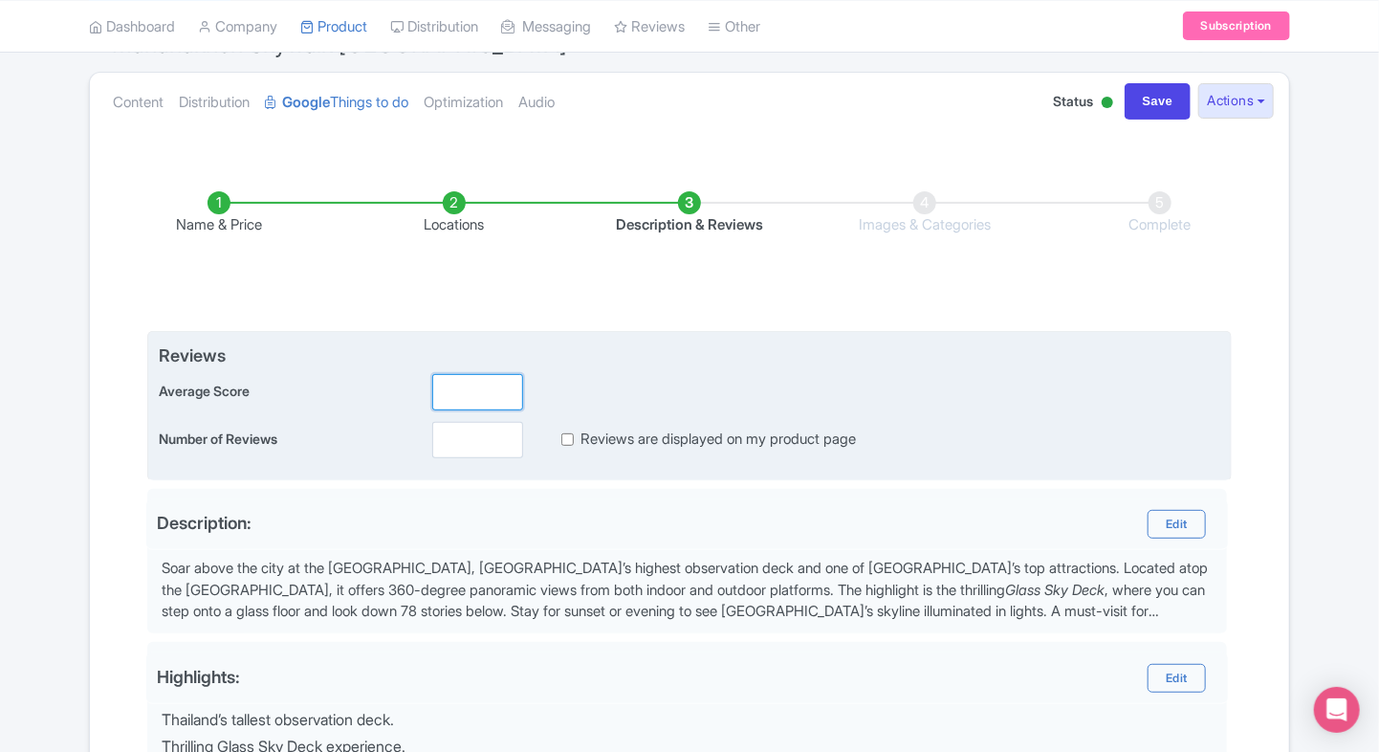
click at [451, 385] on input "number" at bounding box center [477, 392] width 91 height 36
type input "2"
click at [448, 437] on input "number" at bounding box center [477, 440] width 91 height 36
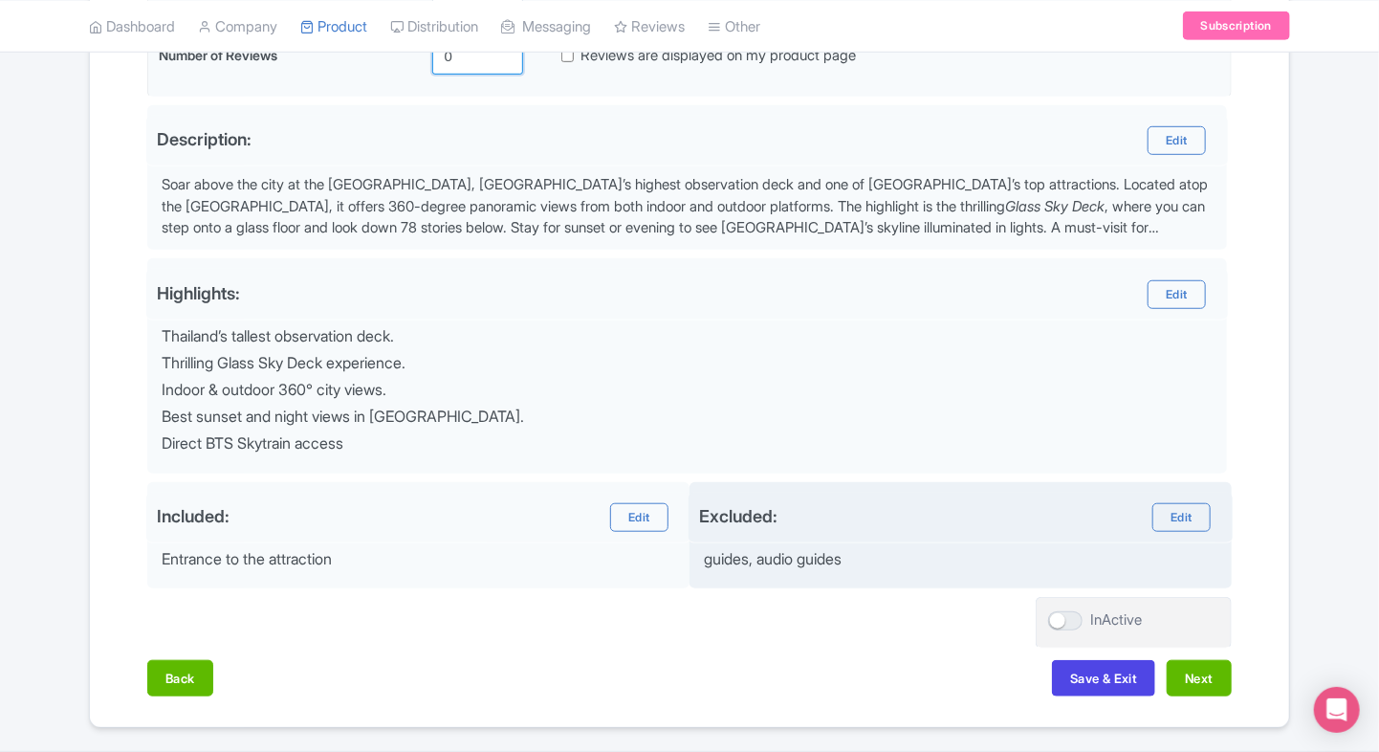
scroll to position [561, 0]
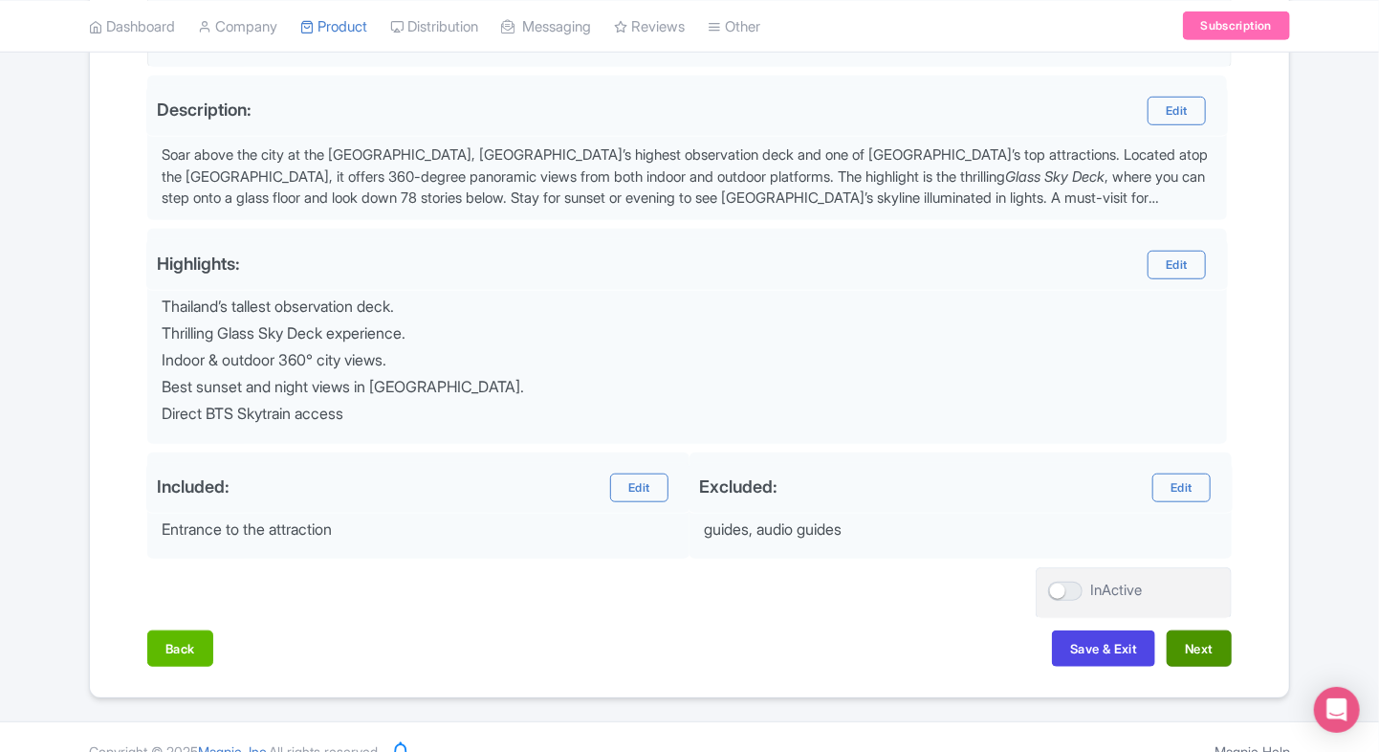
type input "0"
click at [1178, 633] on button "Next" at bounding box center [1199, 648] width 65 height 36
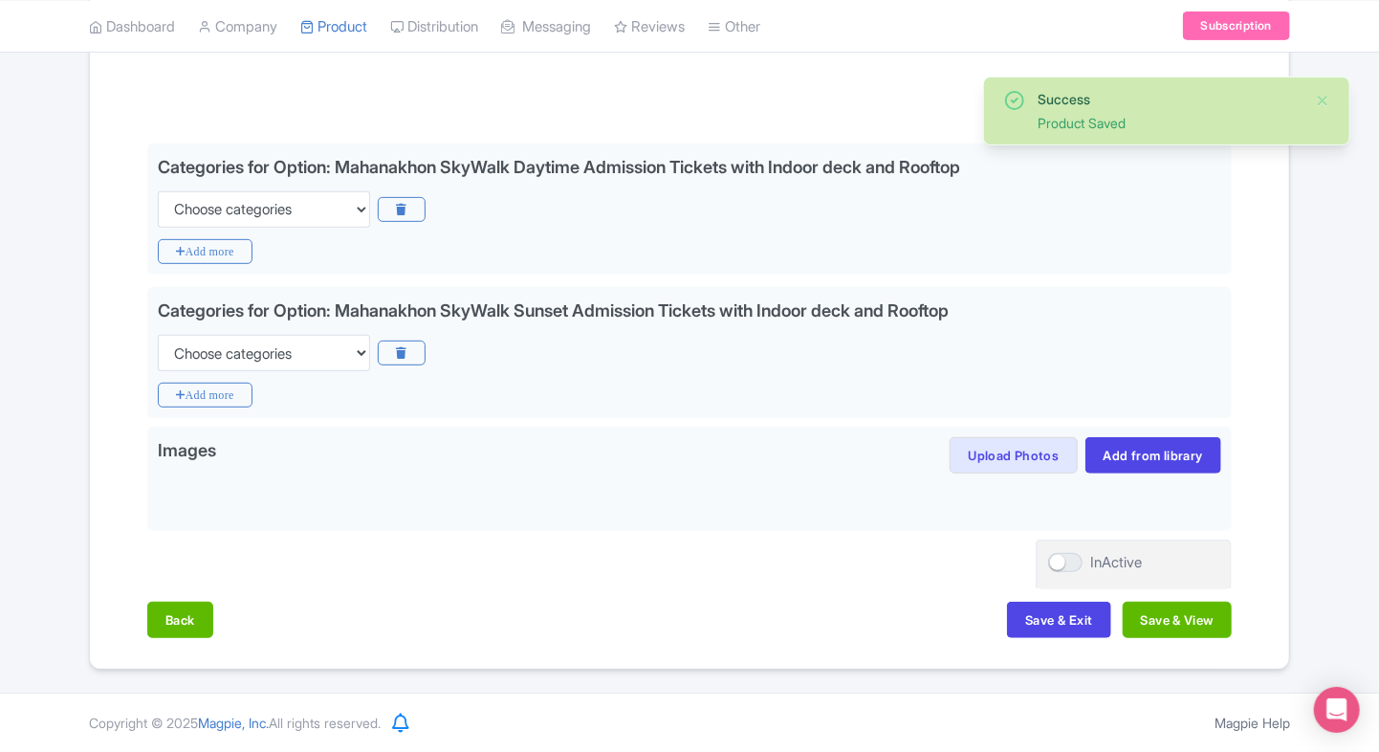
scroll to position [332, 0]
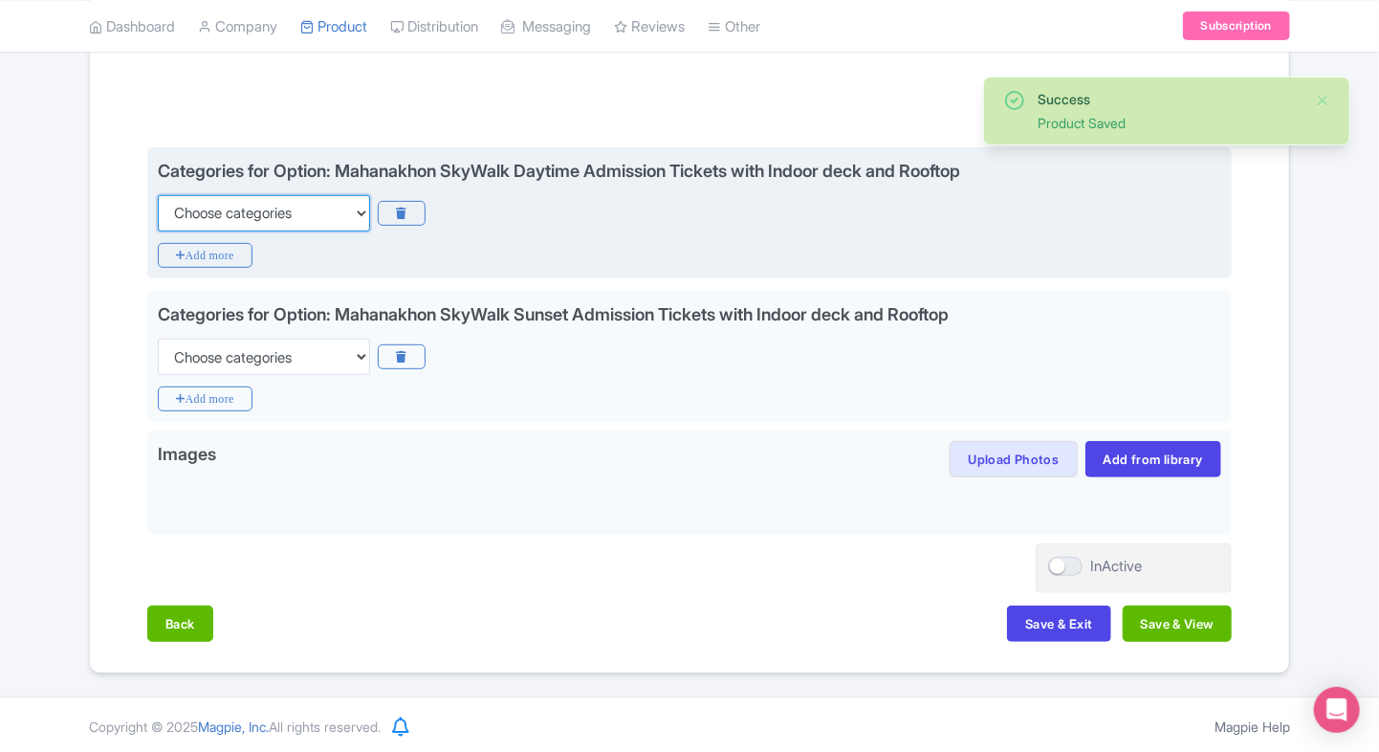
click at [256, 213] on select "Choose categories Adults Only Animals Audio Guide Beaches Bike Tours Boat Tours…" at bounding box center [264, 213] width 212 height 36
select select "family-friendly"
click at [158, 195] on select "Choose categories Adults Only Animals Audio Guide Beaches Bike Tours Boat Tours…" at bounding box center [264, 213] width 212 height 36
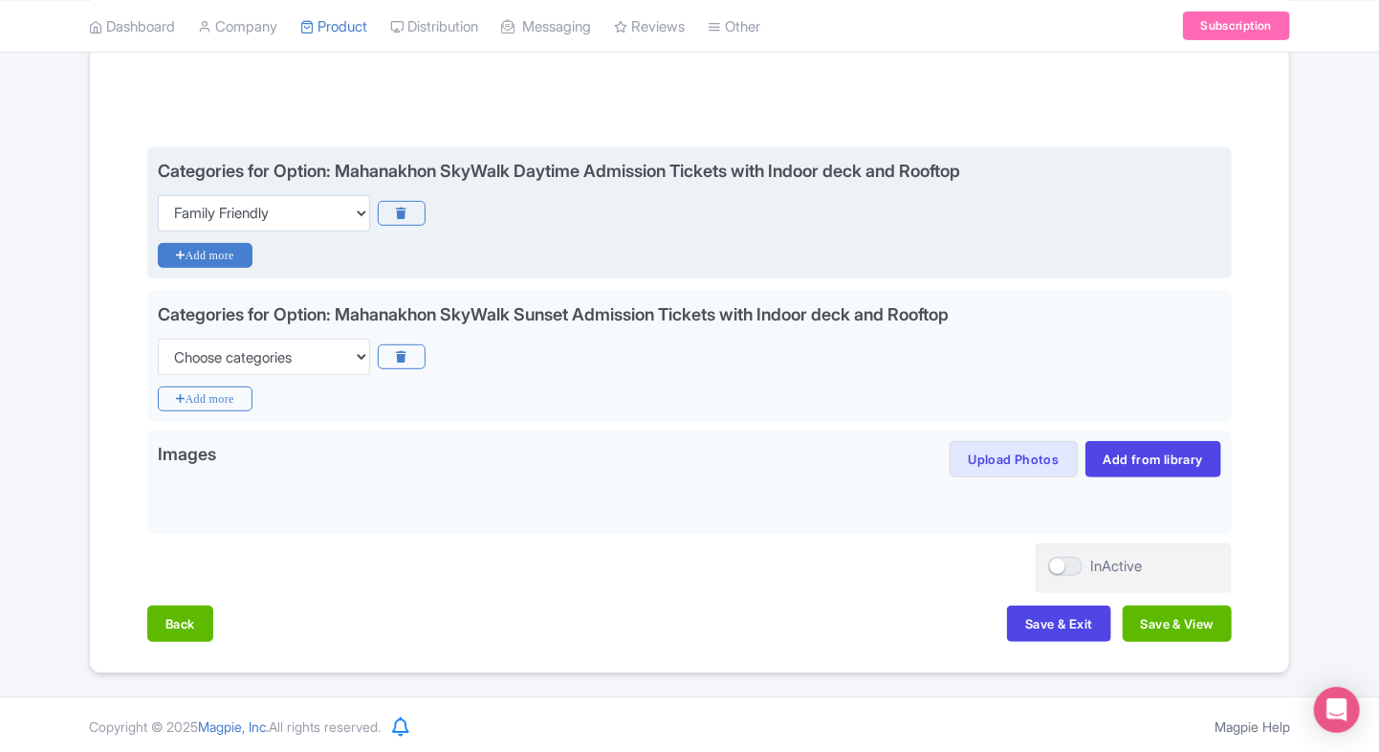
click at [230, 262] on icon "Add more" at bounding box center [205, 255] width 95 height 25
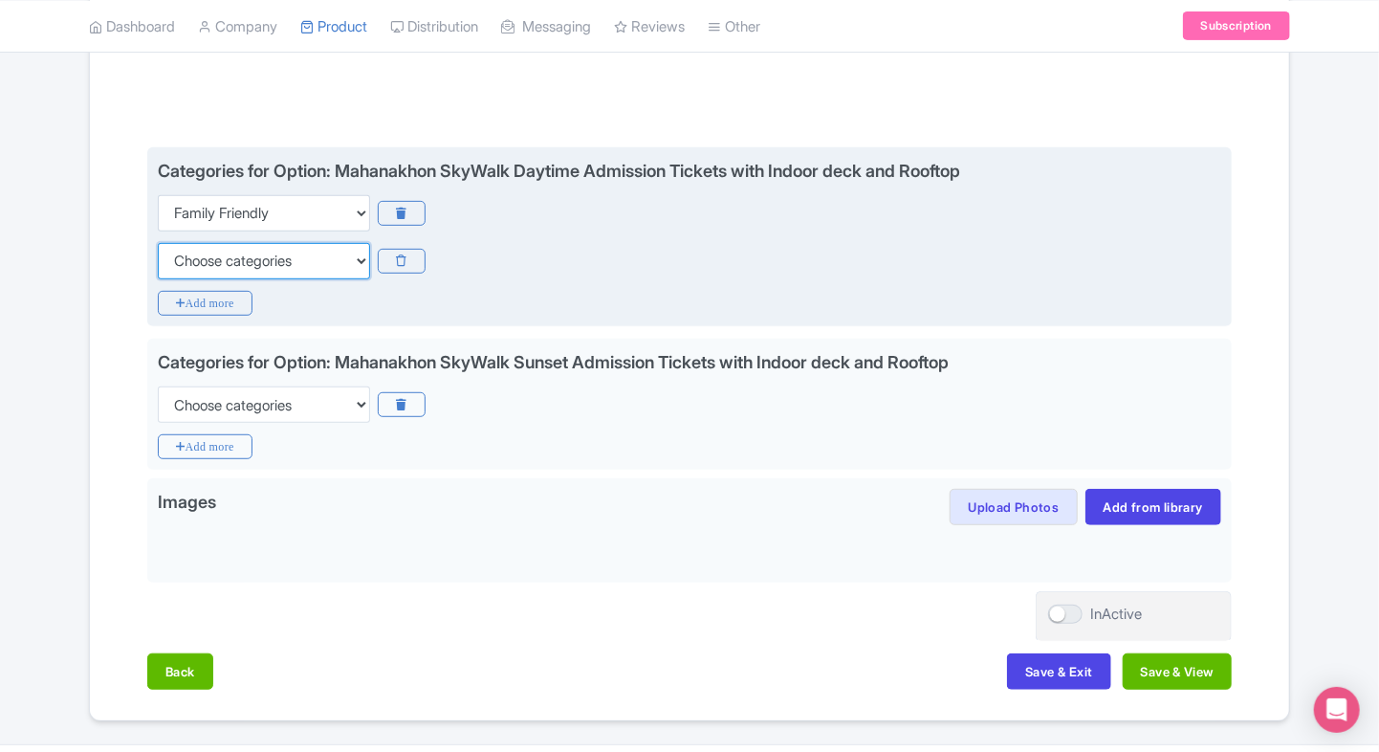
click at [230, 262] on select "Choose categories Adults Only Animals Audio Guide Beaches Bike Tours Boat Tours…" at bounding box center [264, 261] width 212 height 36
select select "self-guided"
click at [158, 243] on select "Choose categories Adults Only Animals Audio Guide Beaches Bike Tours Boat Tours…" at bounding box center [264, 261] width 212 height 36
click at [215, 315] on div "Categories for Option: Mahanakhon SkyWalk Daytime Admission Tickets with Indoor…" at bounding box center [689, 237] width 1084 height 180
click at [223, 297] on icon "Add more" at bounding box center [205, 303] width 95 height 25
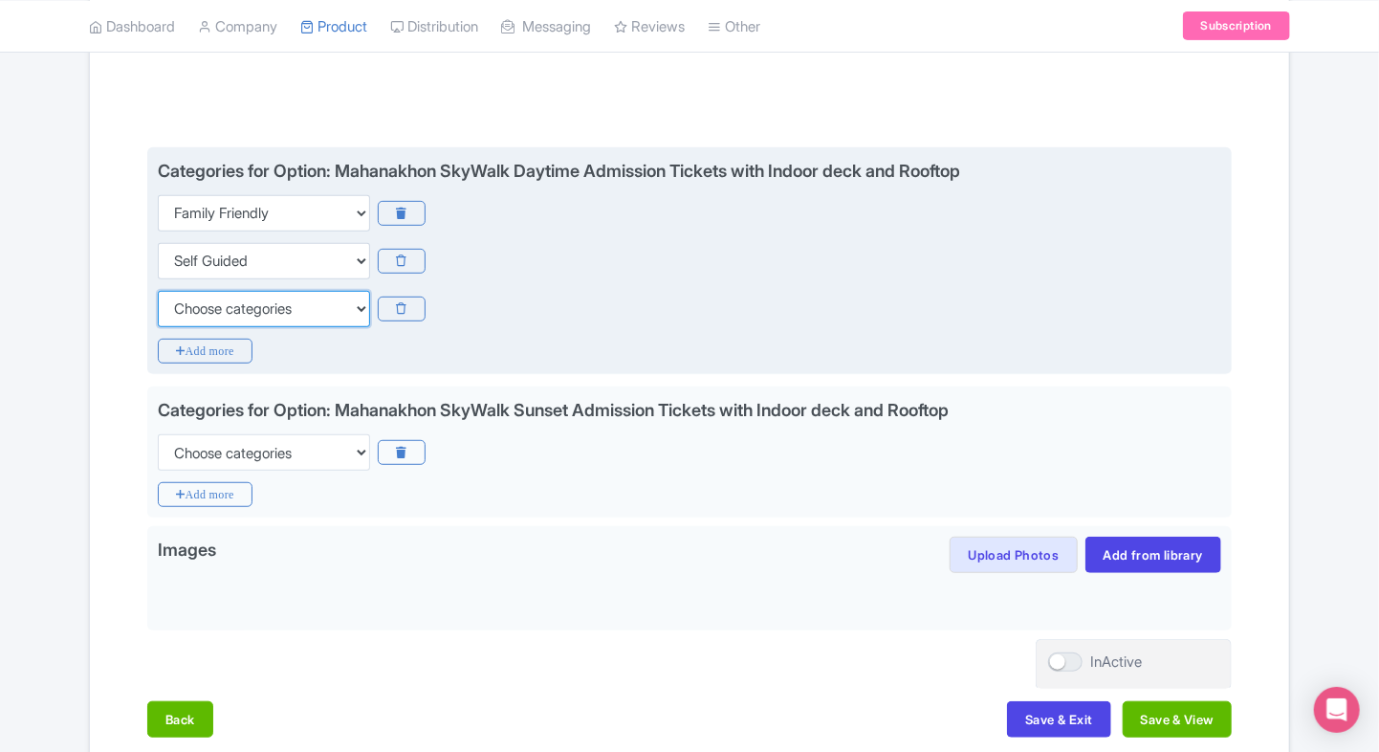
click at [204, 315] on select "Choose categories Adults Only Animals Audio Guide Beaches Bike Tours Boat Tours…" at bounding box center [264, 309] width 212 height 36
click at [224, 314] on select "Choose categories Adults Only Animals Audio Guide Beaches Bike Tours Boat Tours…" at bounding box center [264, 309] width 212 height 36
select select "wheelchair-accessible"
click at [158, 291] on select "Choose categories Adults Only Animals Audio Guide Beaches Bike Tours Boat Tours…" at bounding box center [264, 309] width 212 height 36
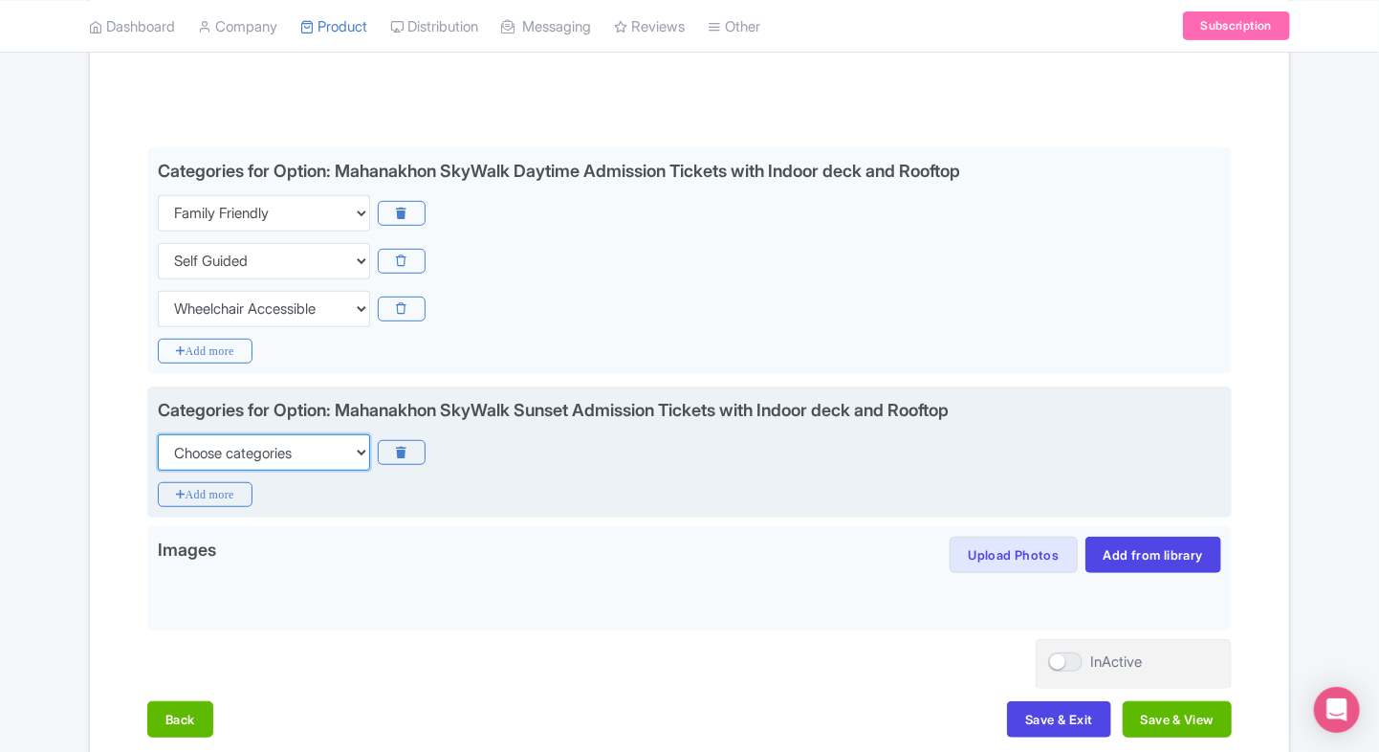
click at [206, 456] on select "Choose categories Adults Only Animals Audio Guide Beaches Bike Tours Boat Tours…" at bounding box center [264, 452] width 212 height 36
select select "family-friendly"
click at [158, 434] on select "Choose categories Adults Only Animals Audio Guide Beaches Bike Tours Boat Tours…" at bounding box center [264, 452] width 212 height 36
click at [181, 510] on div "Categories for Option: Mahanakhon SkyWalk Sunset Admission Tickets with Indoor …" at bounding box center [689, 452] width 1084 height 132
click at [206, 495] on icon "Add more" at bounding box center [205, 494] width 95 height 25
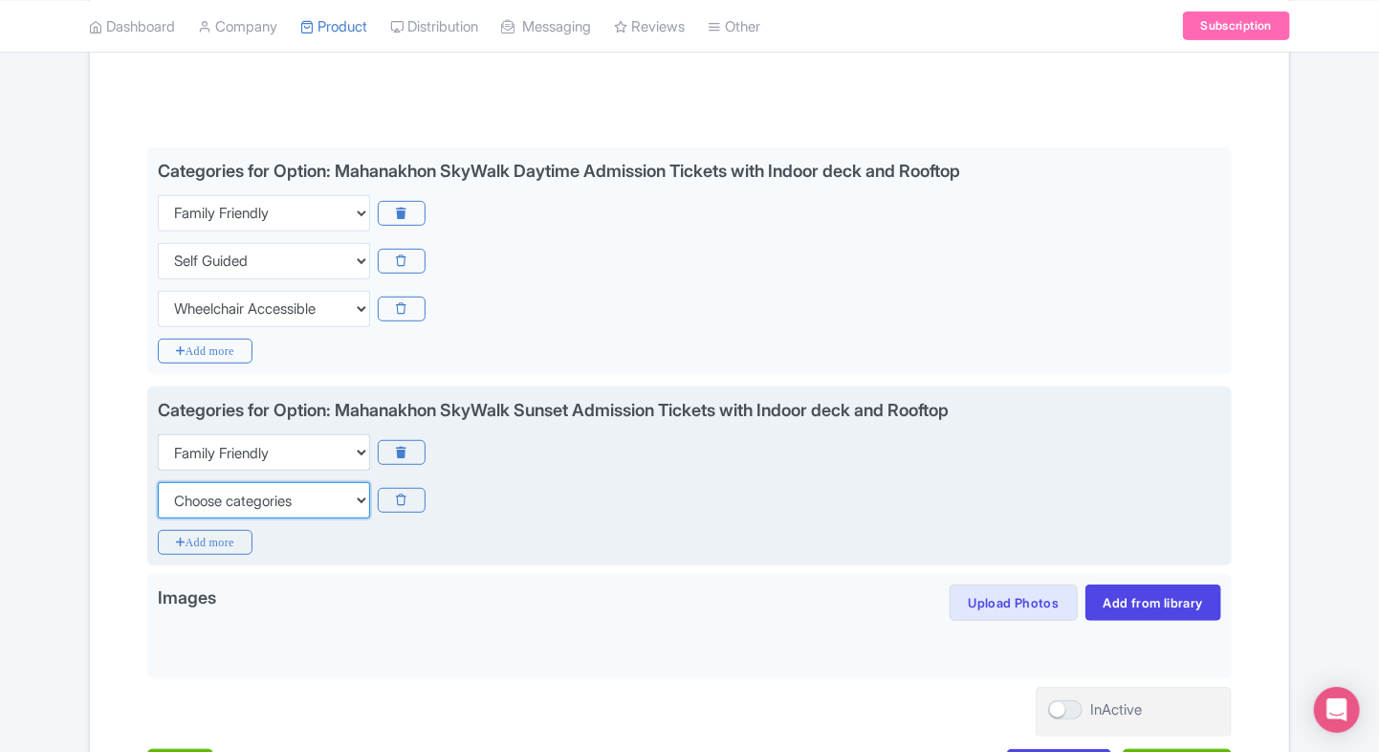
click at [206, 495] on select "Choose categories Adults Only Animals Audio Guide Beaches Bike Tours Boat Tours…" at bounding box center [264, 500] width 212 height 36
select select "self-guided"
click at [158, 482] on select "Choose categories Adults Only Animals Audio Guide Beaches Bike Tours Boat Tours…" at bounding box center [264, 500] width 212 height 36
click at [185, 538] on icon "Add more" at bounding box center [205, 542] width 95 height 25
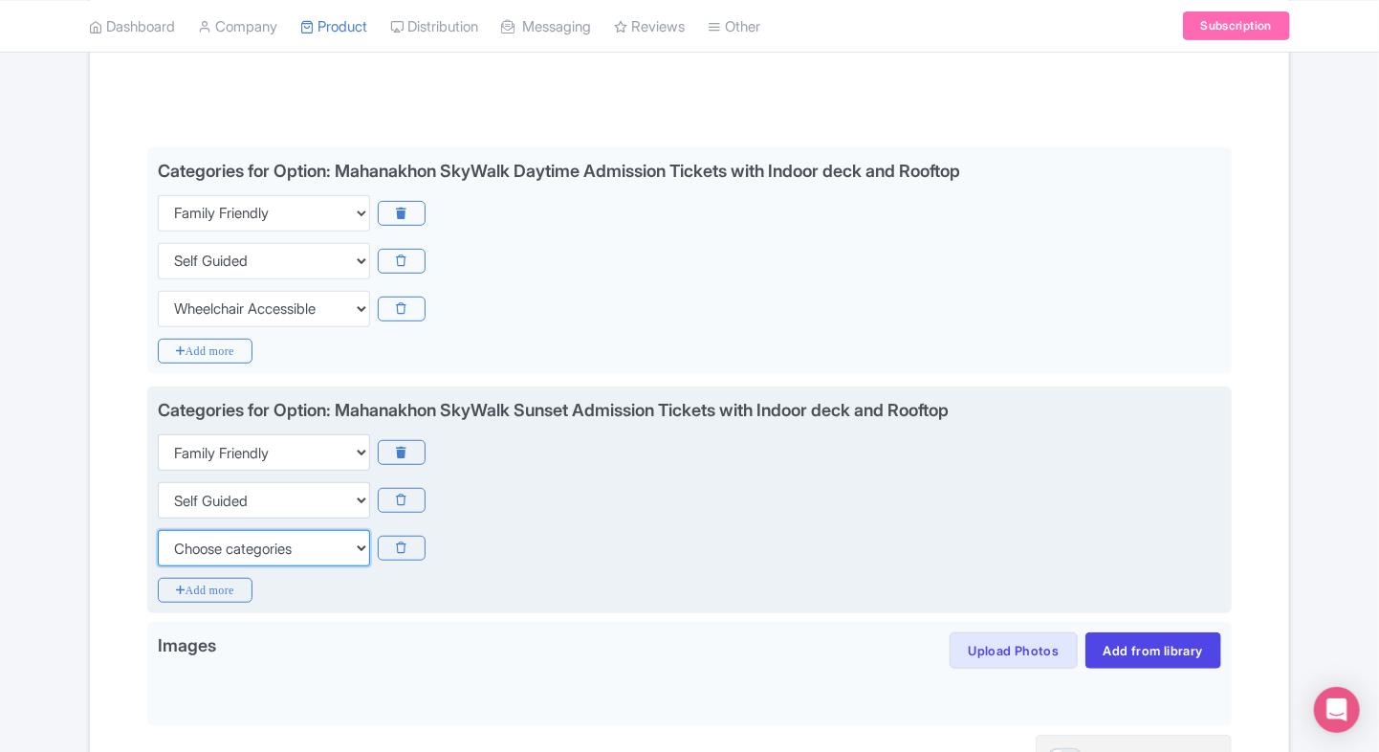
click at [218, 536] on select "Choose categories Adults Only Animals Audio Guide Beaches Bike Tours Boat Tours…" at bounding box center [264, 548] width 212 height 36
select select "wheelchair-accessible"
click at [158, 530] on select "Choose categories Adults Only Animals Audio Guide Beaches Bike Tours Boat Tours…" at bounding box center [264, 548] width 212 height 36
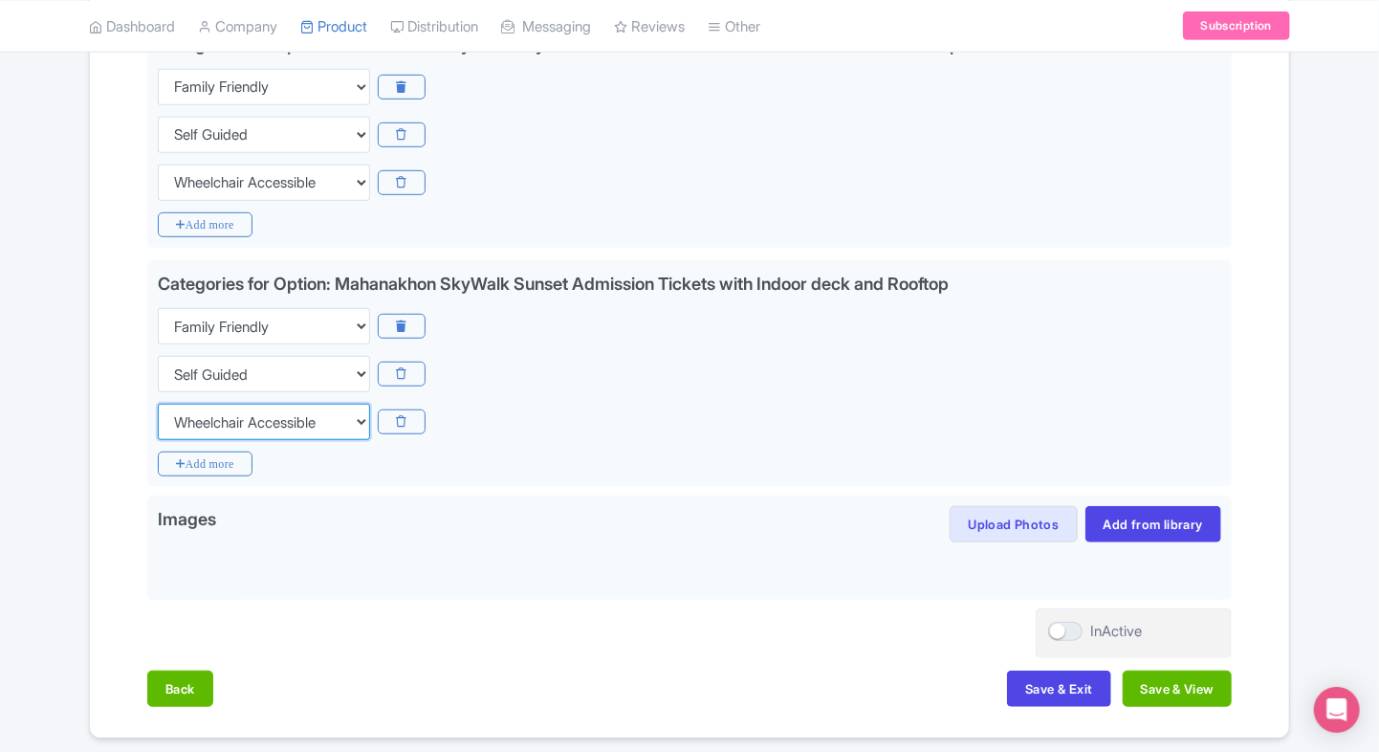
scroll to position [461, 0]
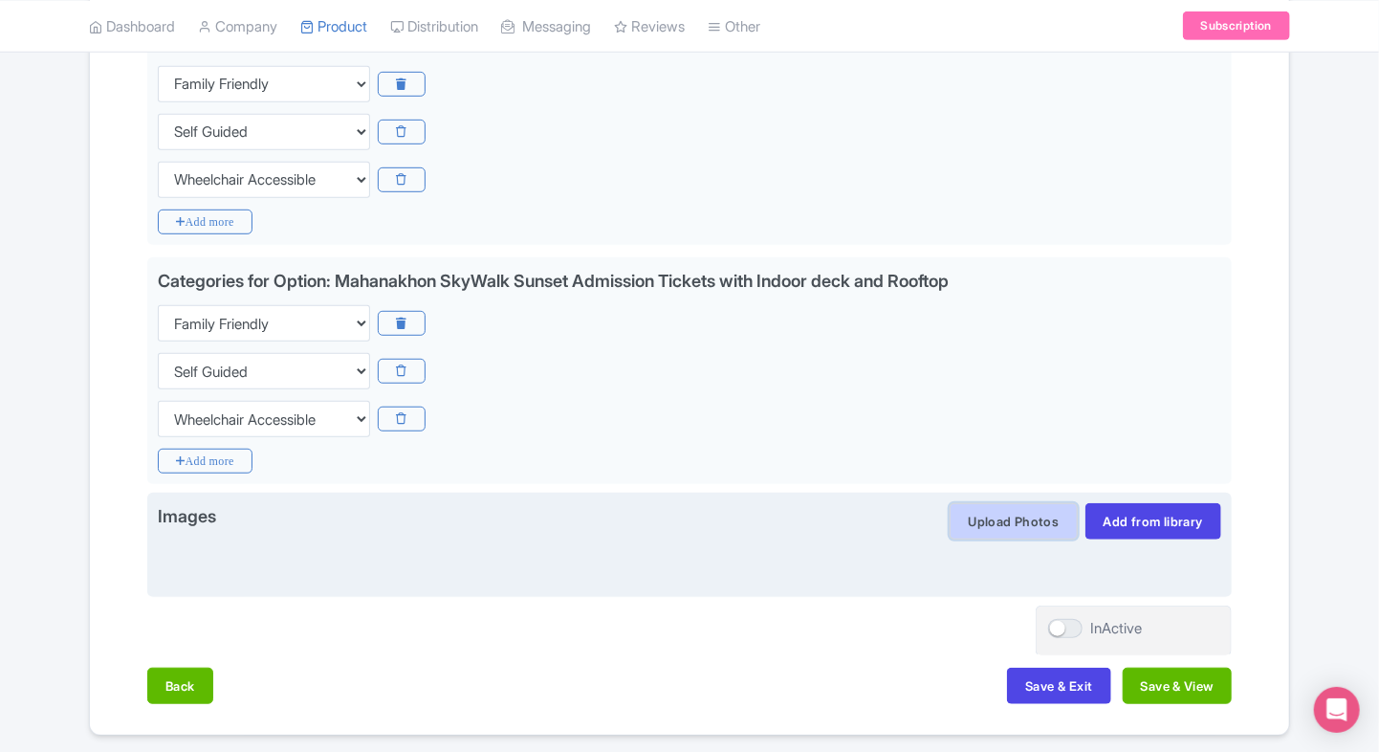
click at [970, 526] on button "Upload Photos" at bounding box center [1013, 521] width 127 height 36
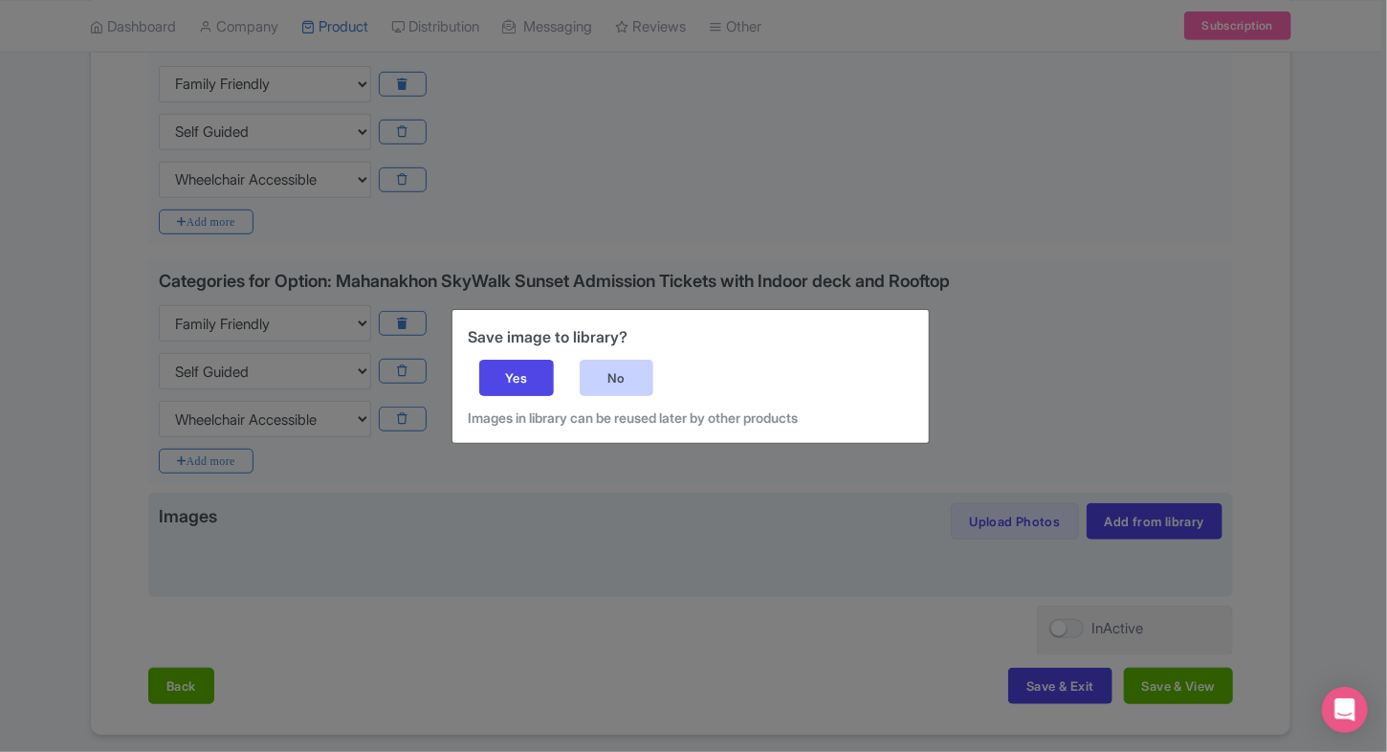
click at [606, 368] on div "No" at bounding box center [616, 378] width 75 height 36
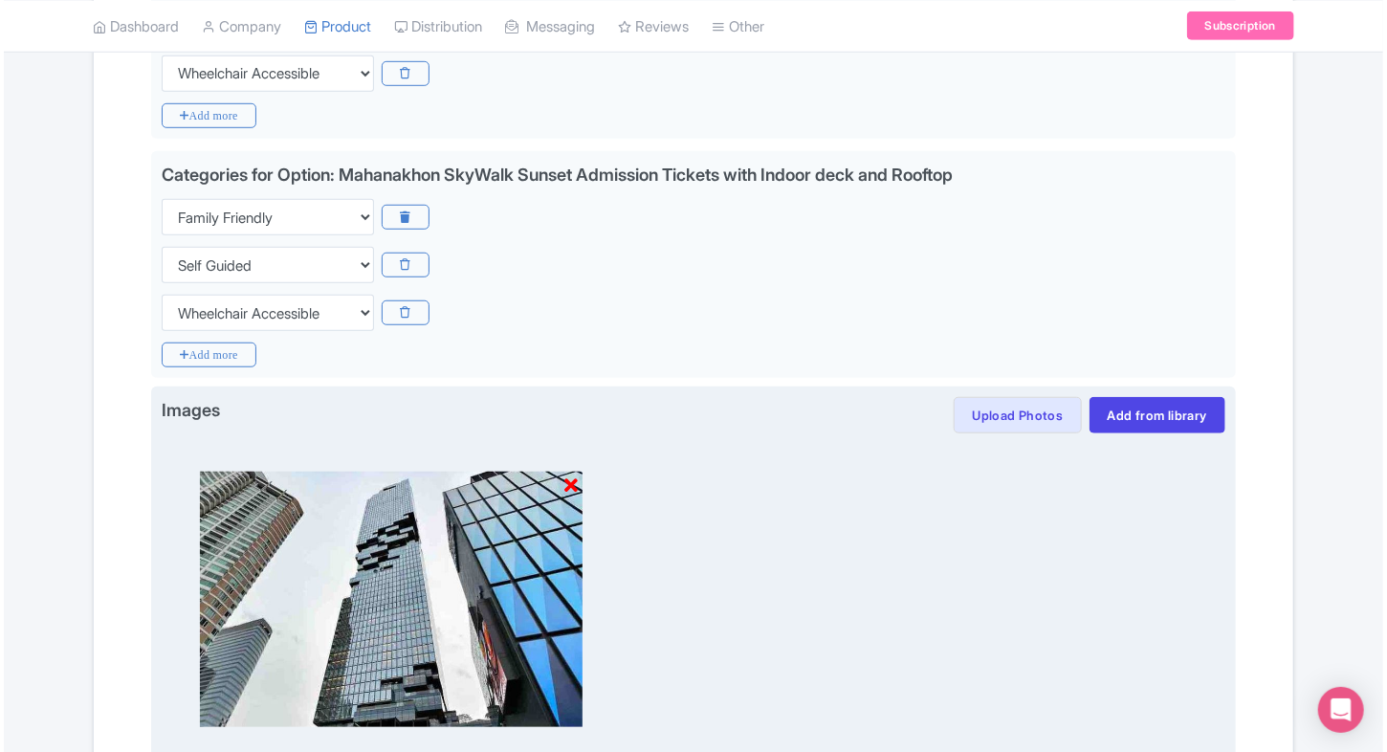
scroll to position [568, 0]
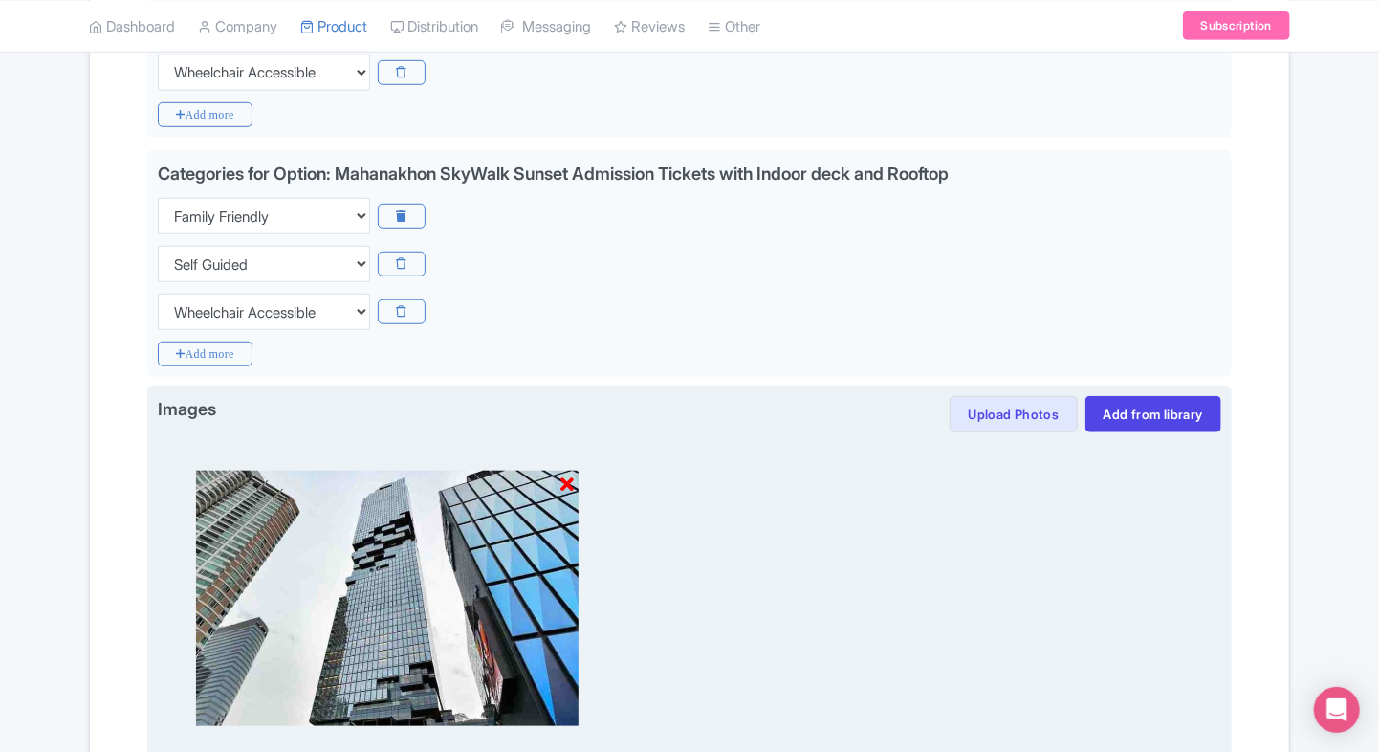
click at [568, 476] on icon at bounding box center [566, 484] width 13 height 19
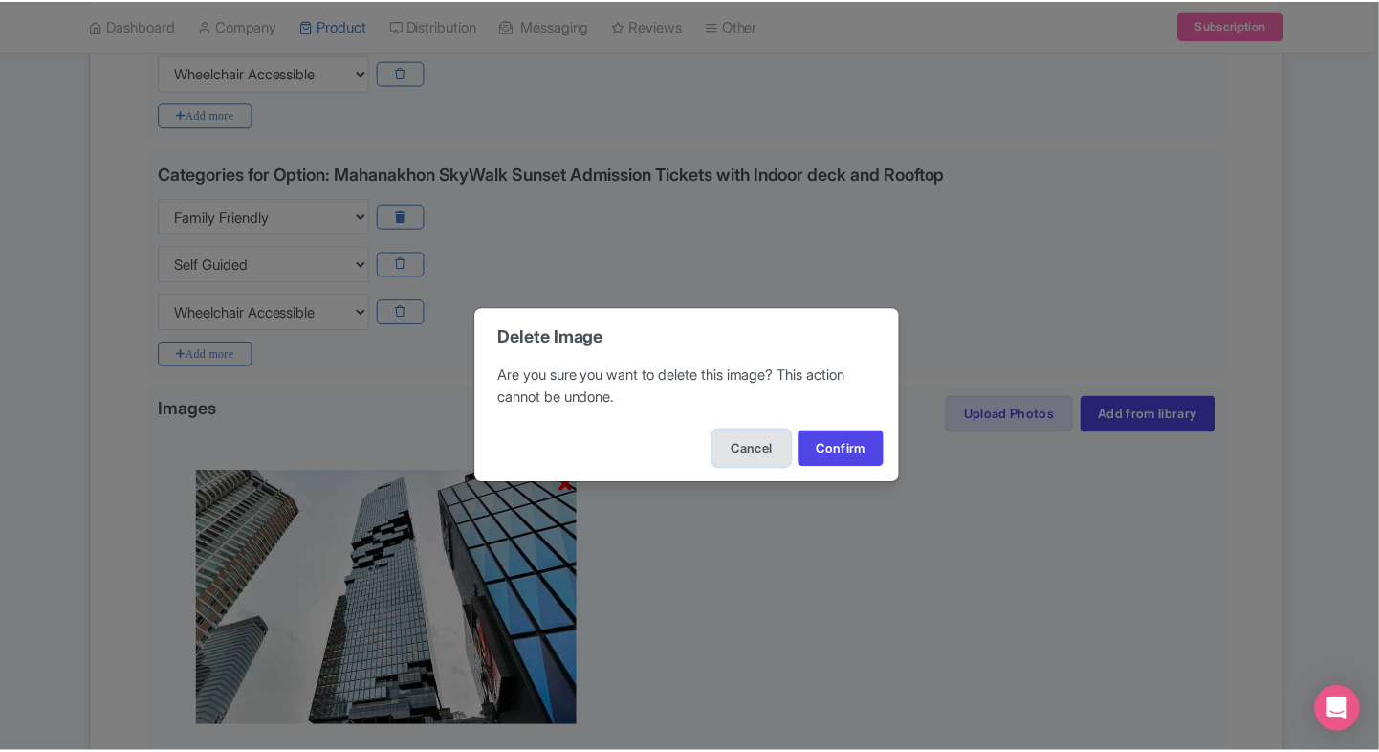
scroll to position [54, 0]
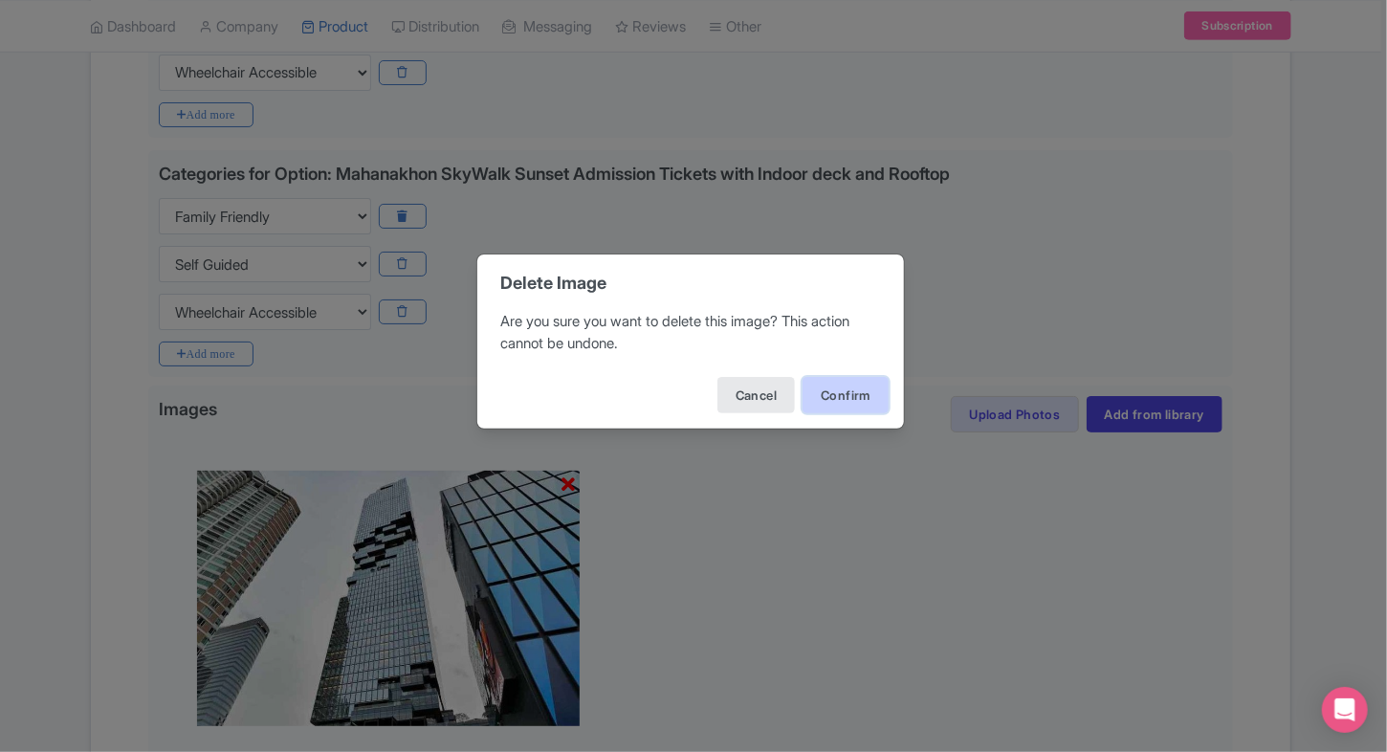
click at [838, 401] on button "Confirm" at bounding box center [845, 395] width 86 height 36
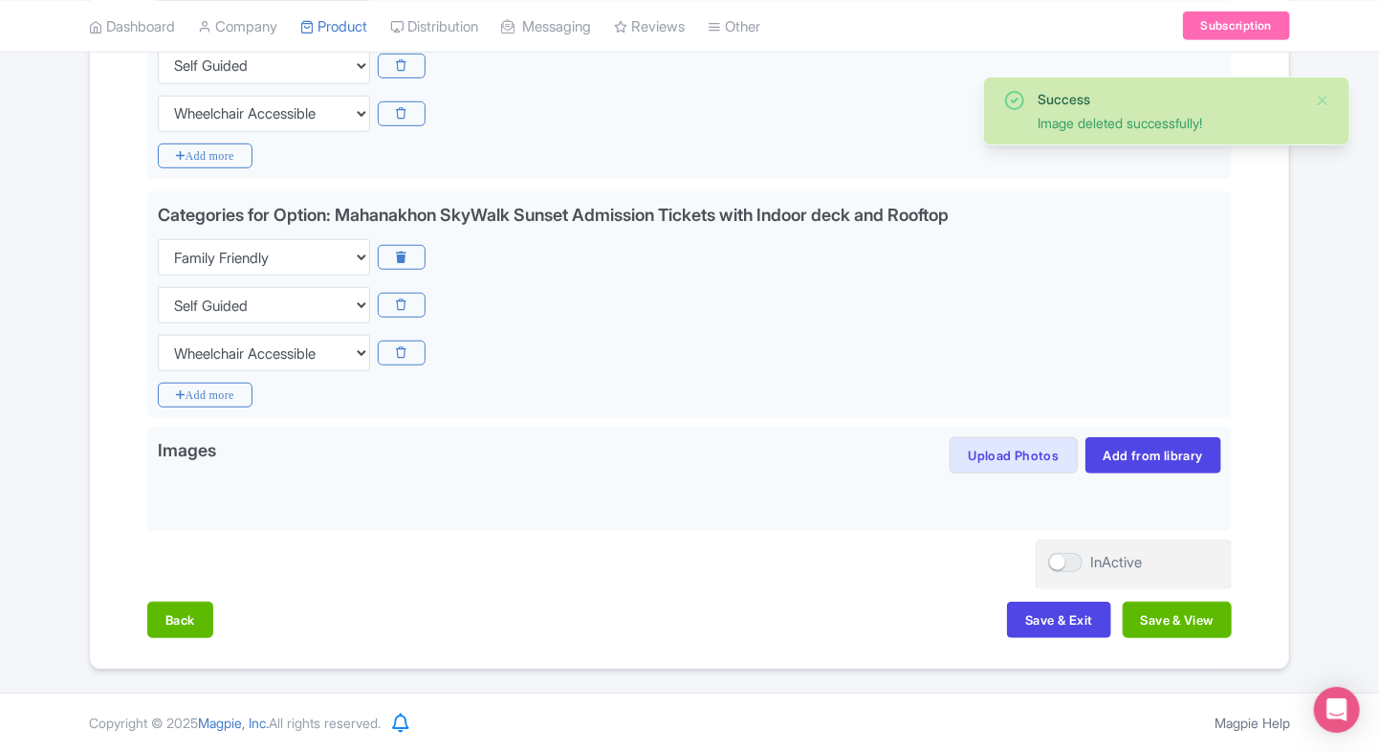
scroll to position [523, 0]
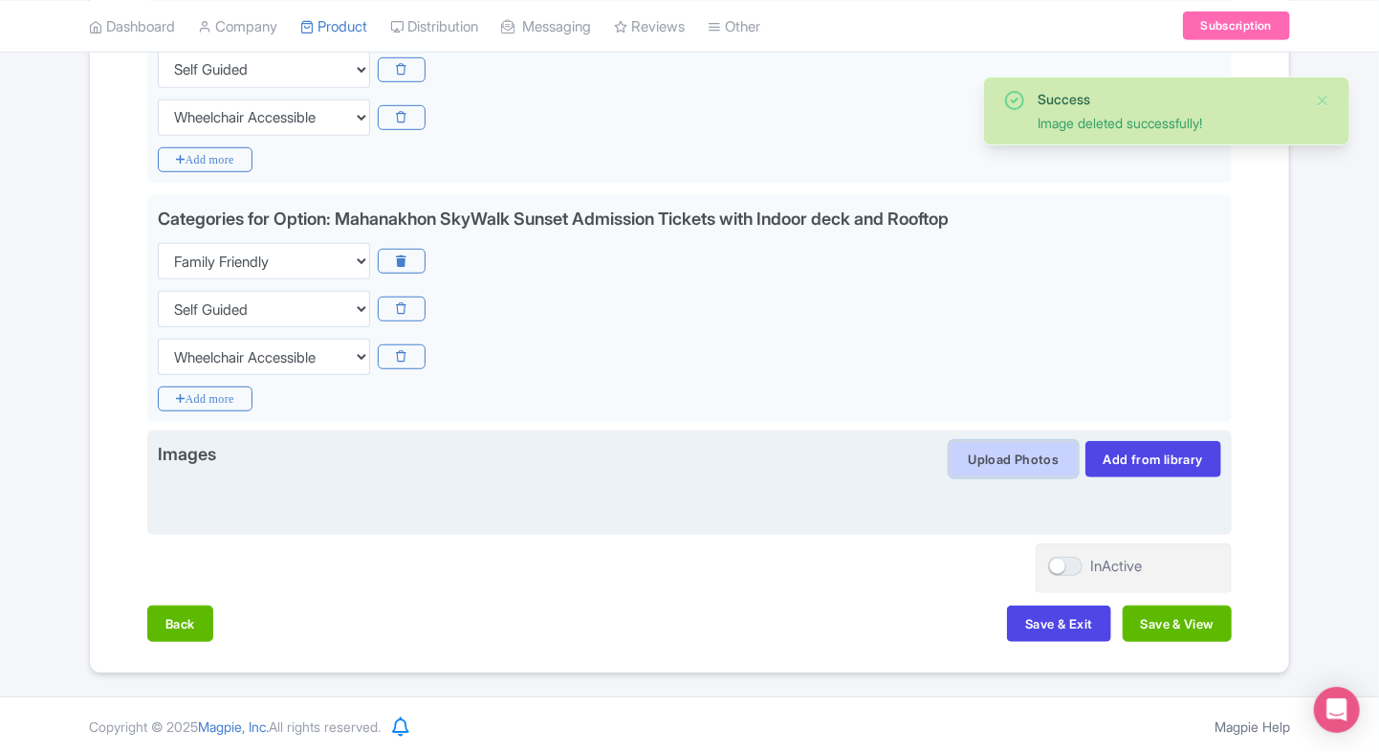
click at [975, 464] on button "Upload Photos" at bounding box center [1013, 459] width 127 height 36
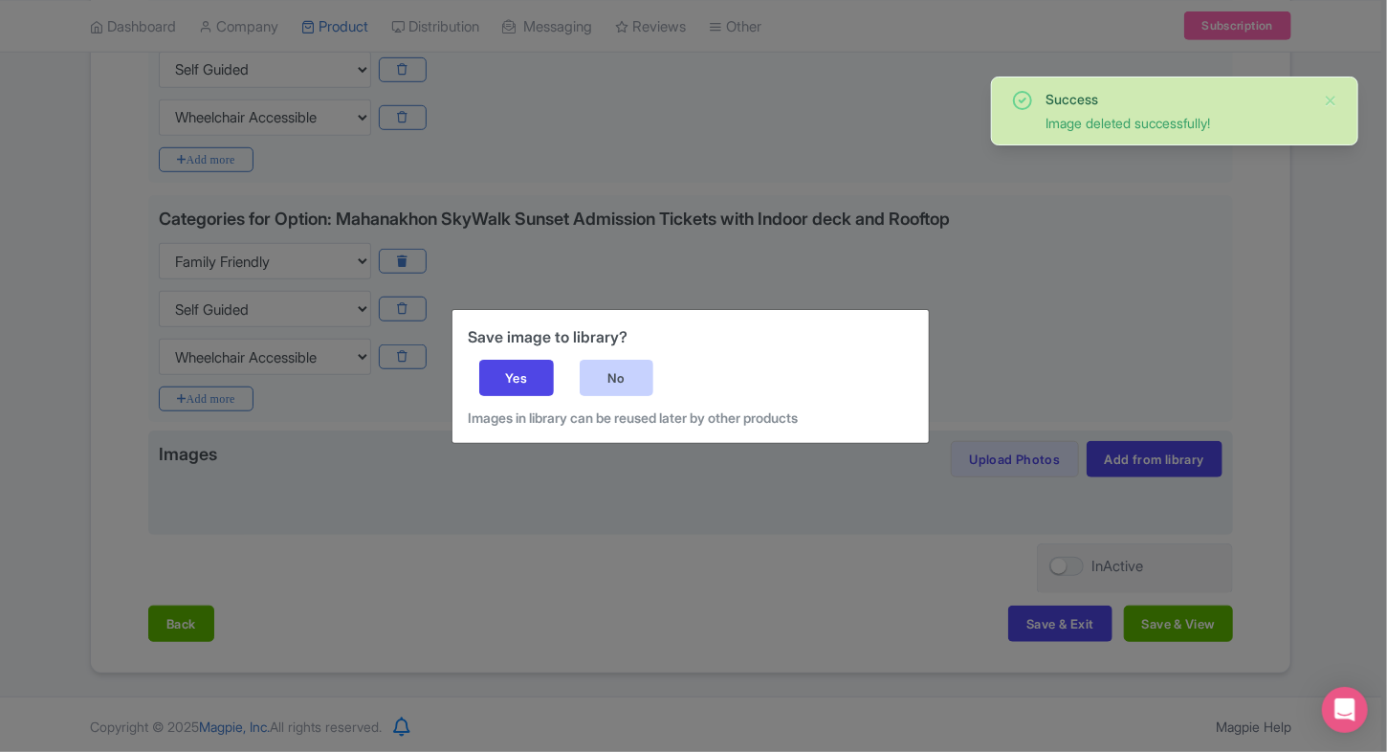
click at [641, 369] on div "No" at bounding box center [616, 378] width 75 height 36
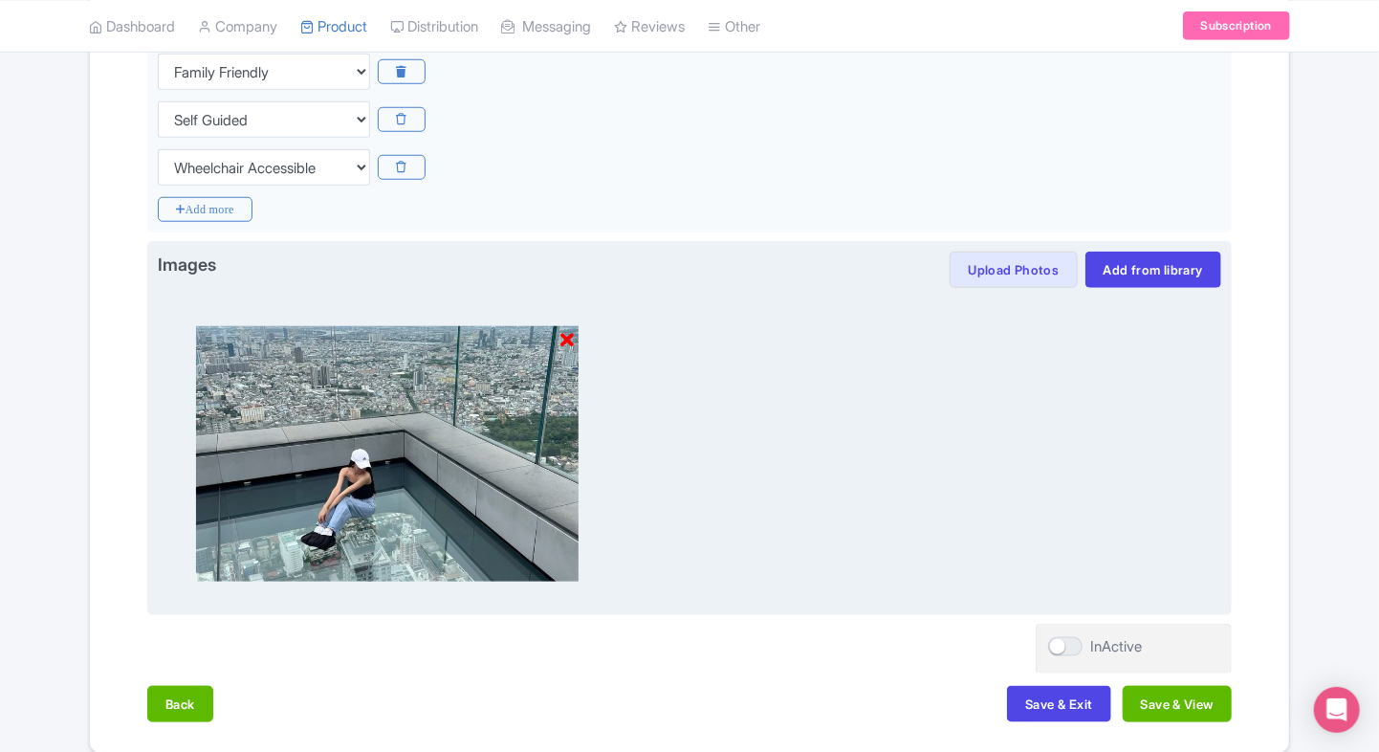
scroll to position [716, 0]
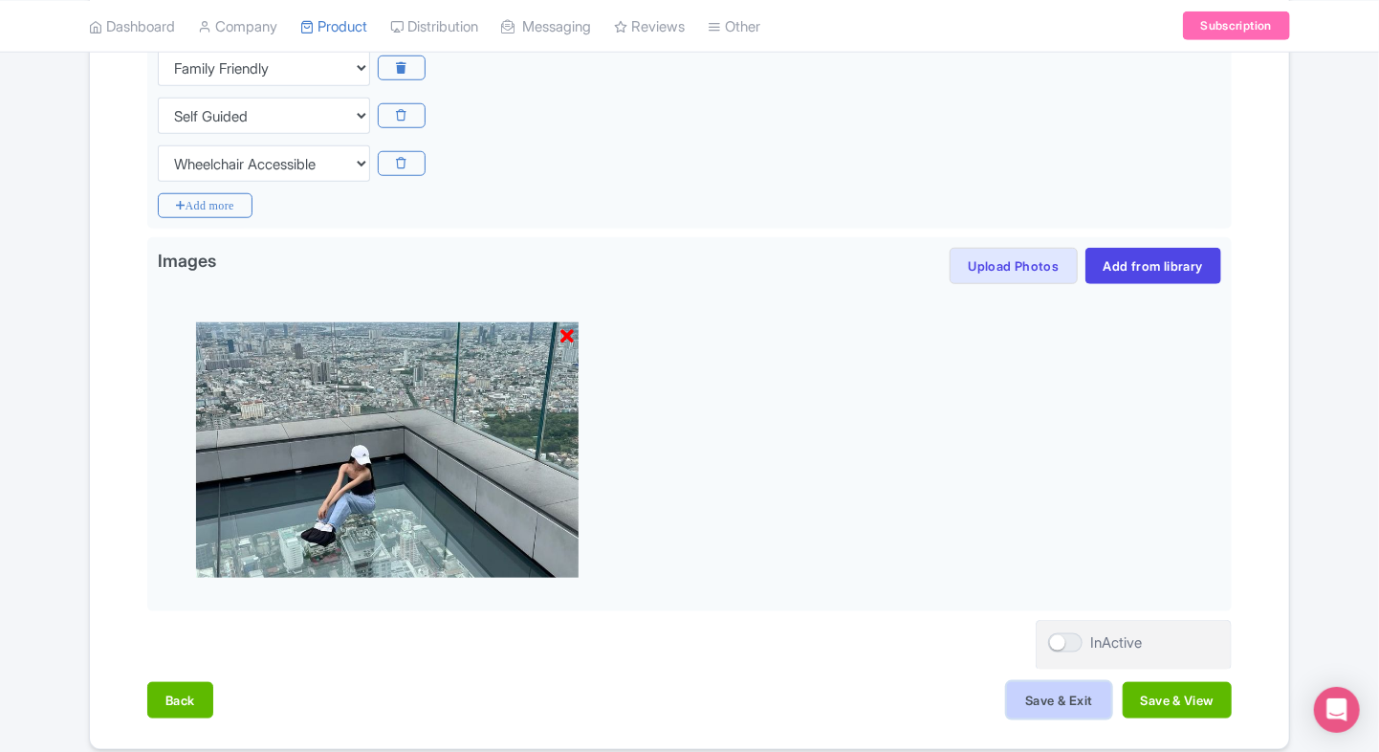
click at [1047, 703] on button "Save & Exit" at bounding box center [1058, 700] width 103 height 36
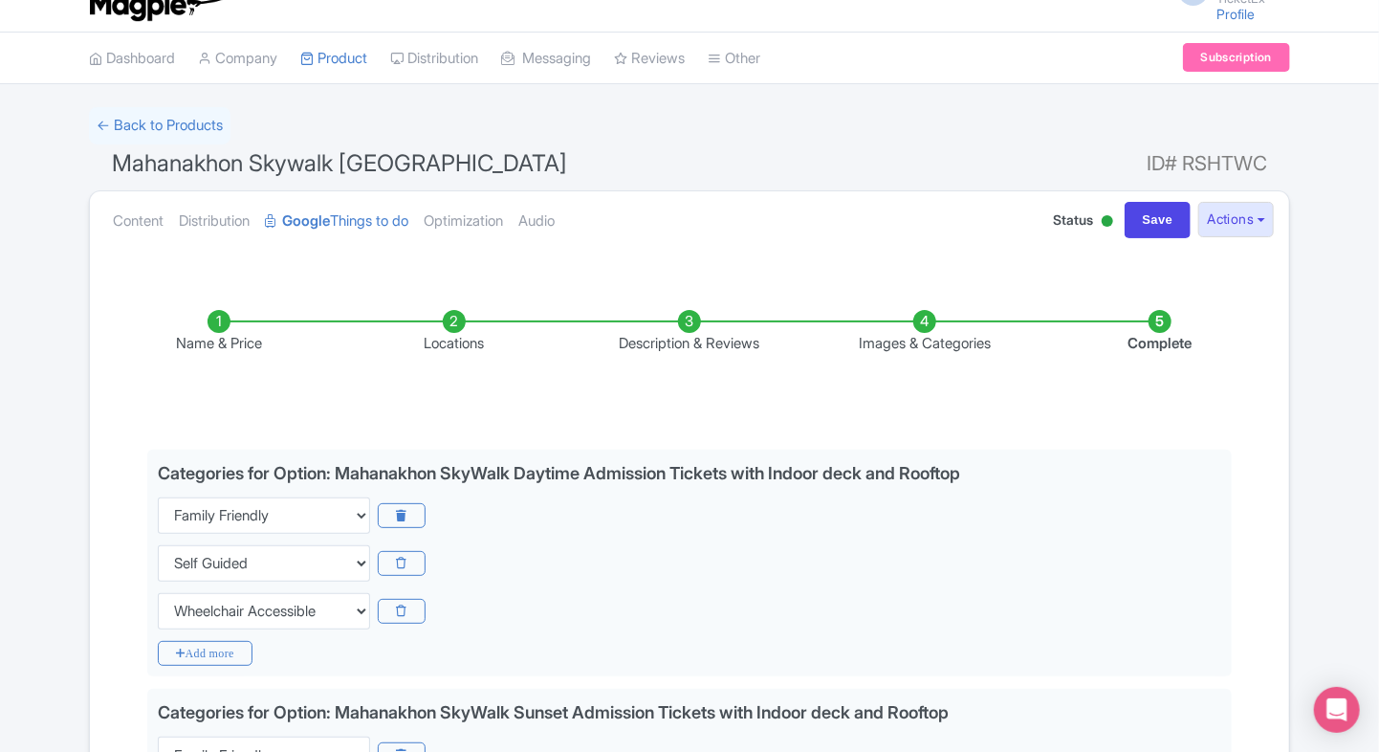
scroll to position [0, 0]
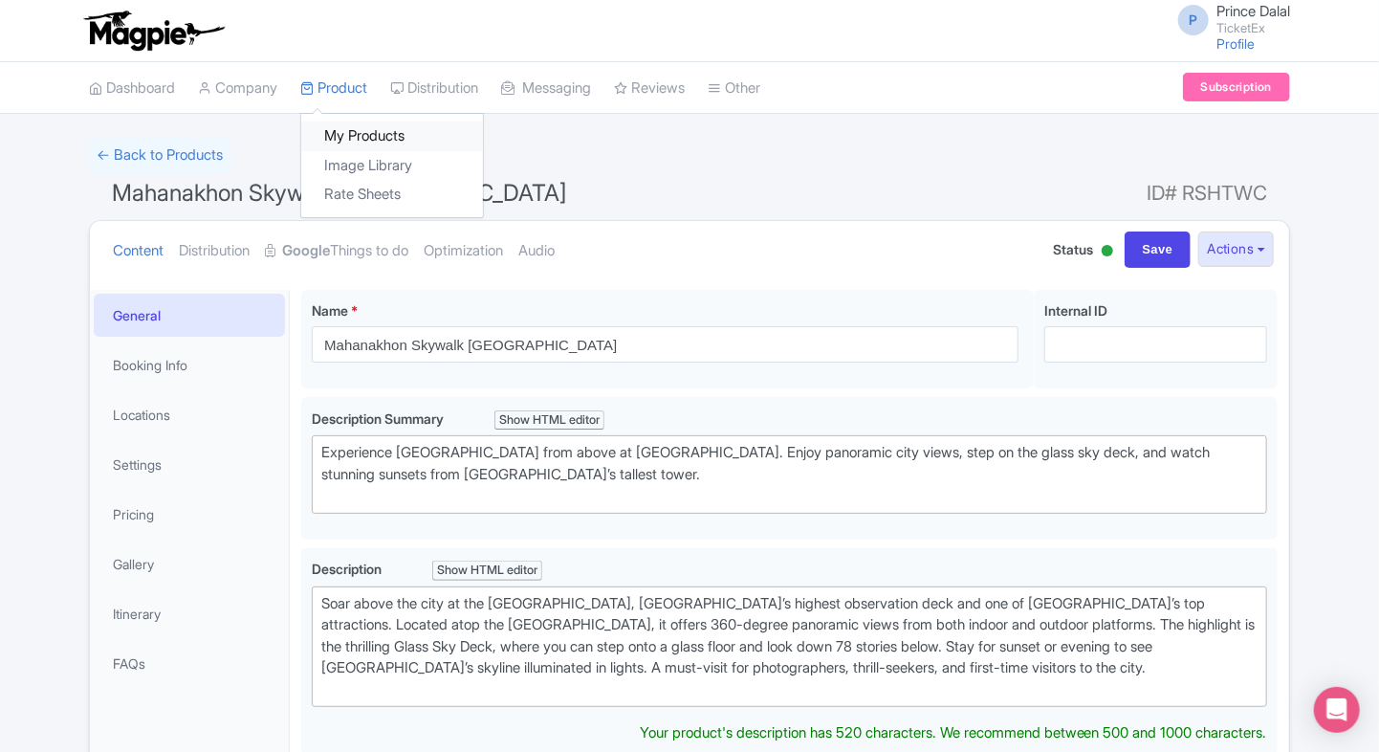
click at [335, 134] on link "My Products" at bounding box center [392, 136] width 182 height 30
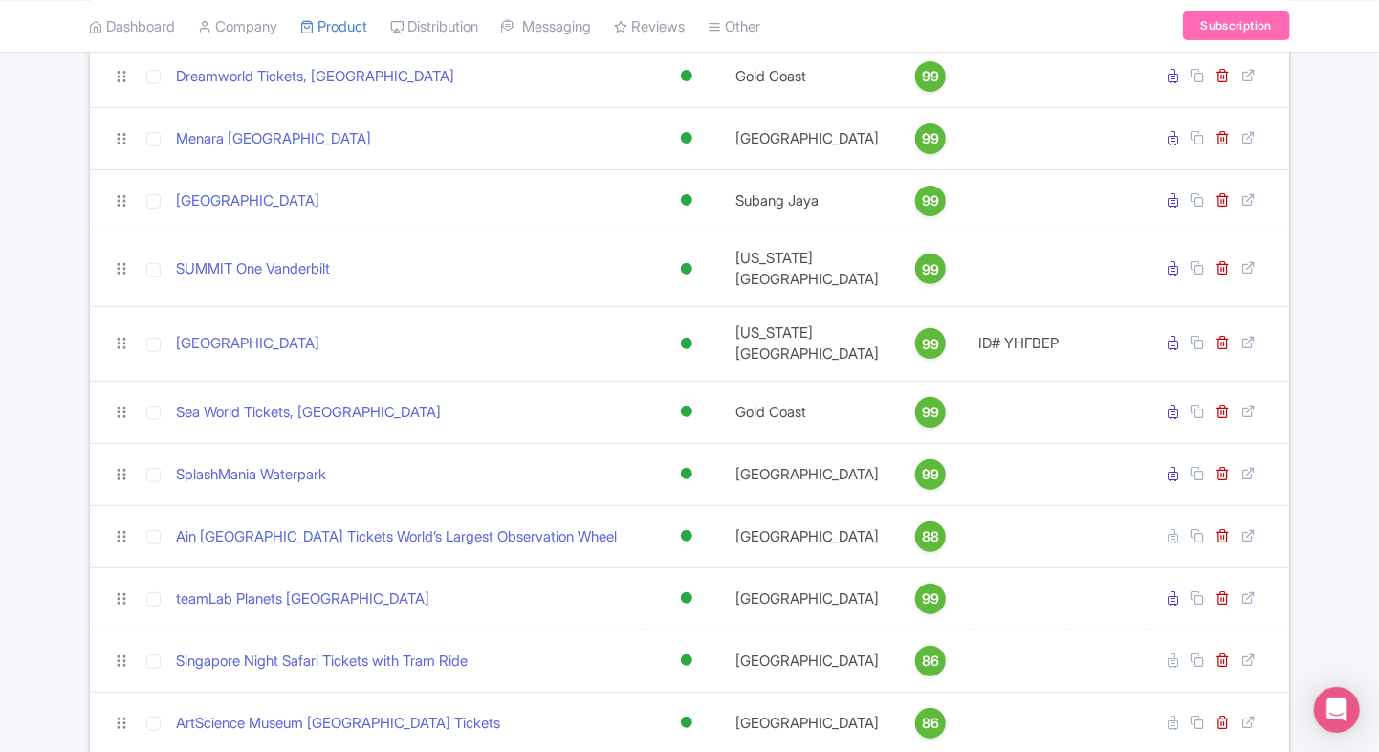
scroll to position [204, 0]
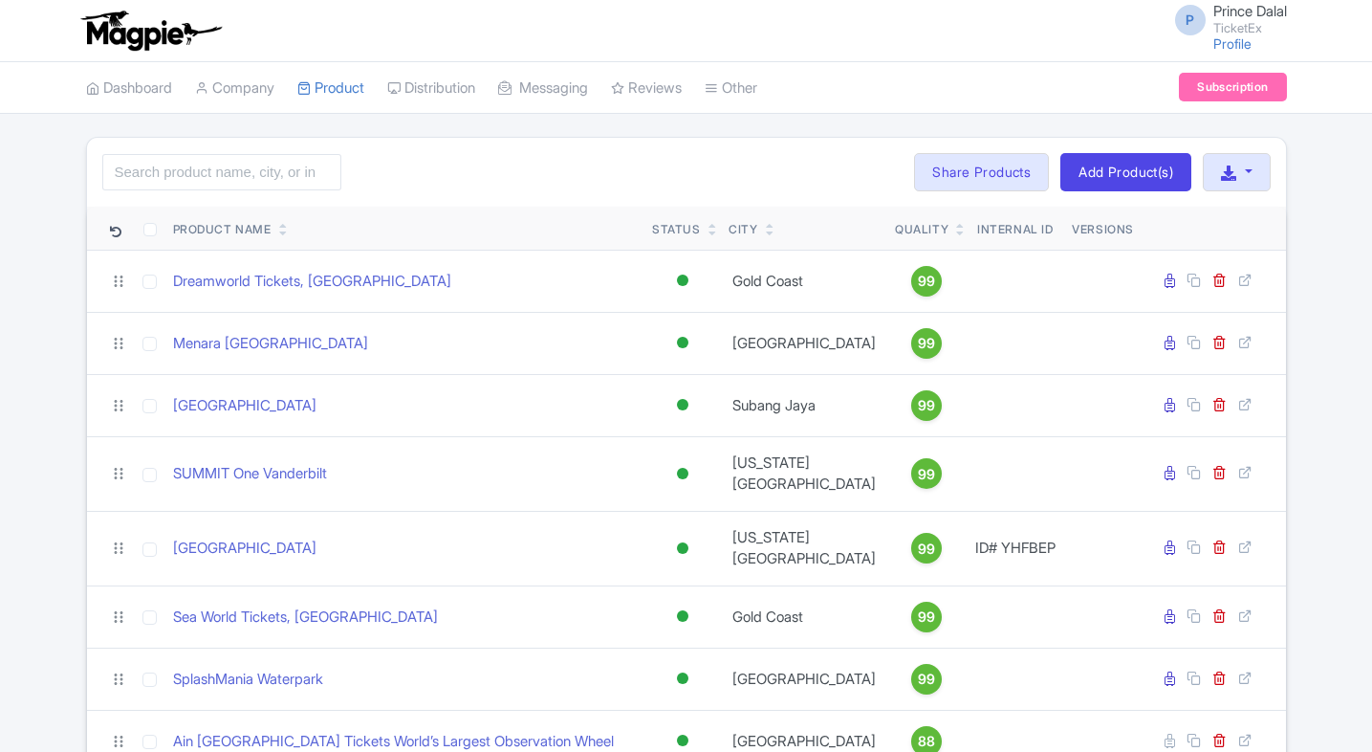
scroll to position [204, 0]
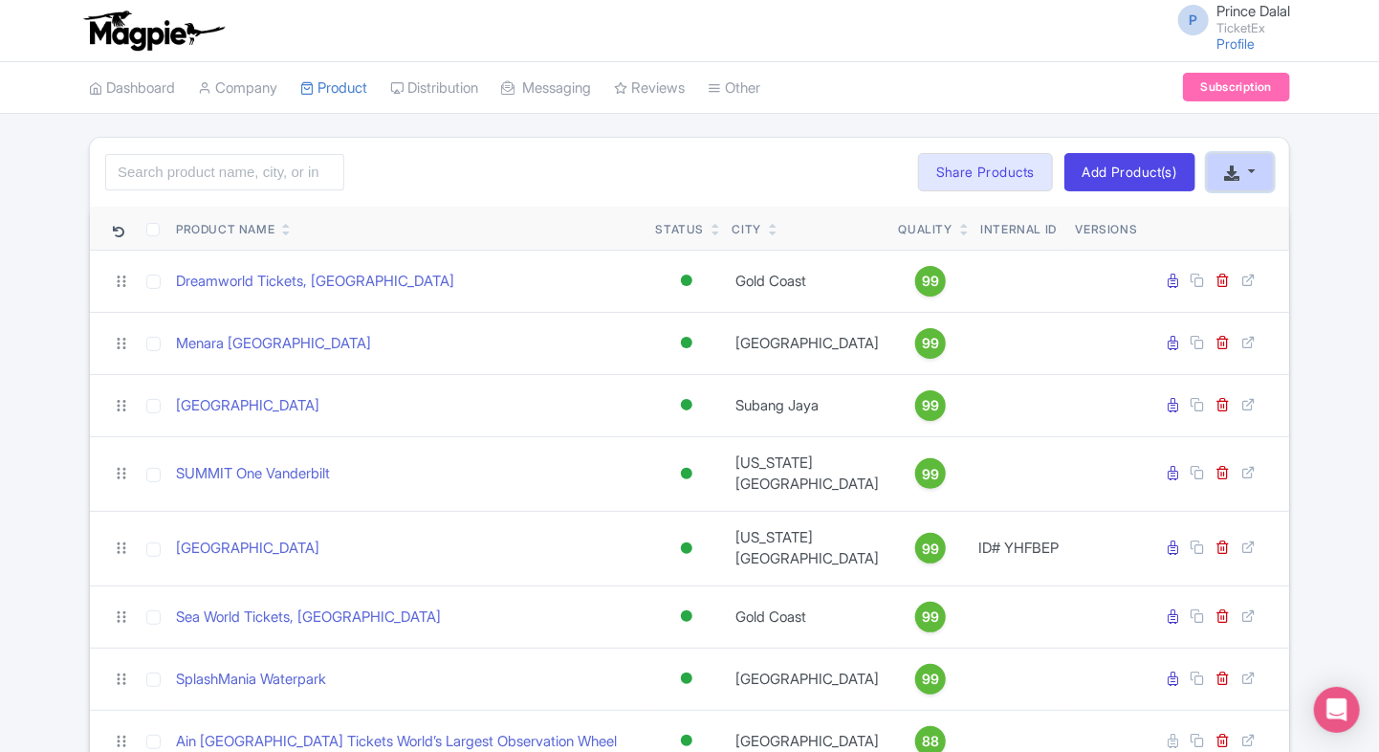
click at [1262, 176] on button "button" at bounding box center [1240, 172] width 67 height 38
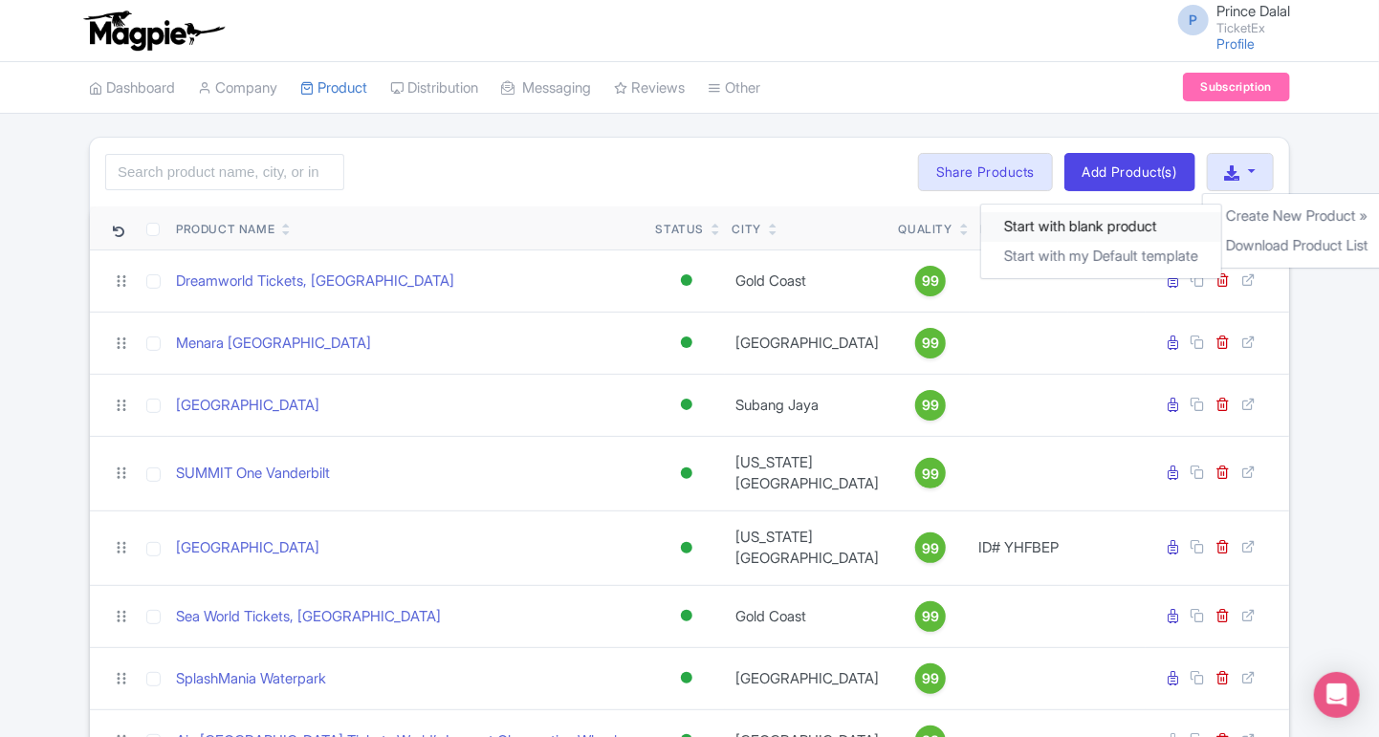
click at [1128, 231] on link "Start with blank product" at bounding box center [1100, 227] width 240 height 30
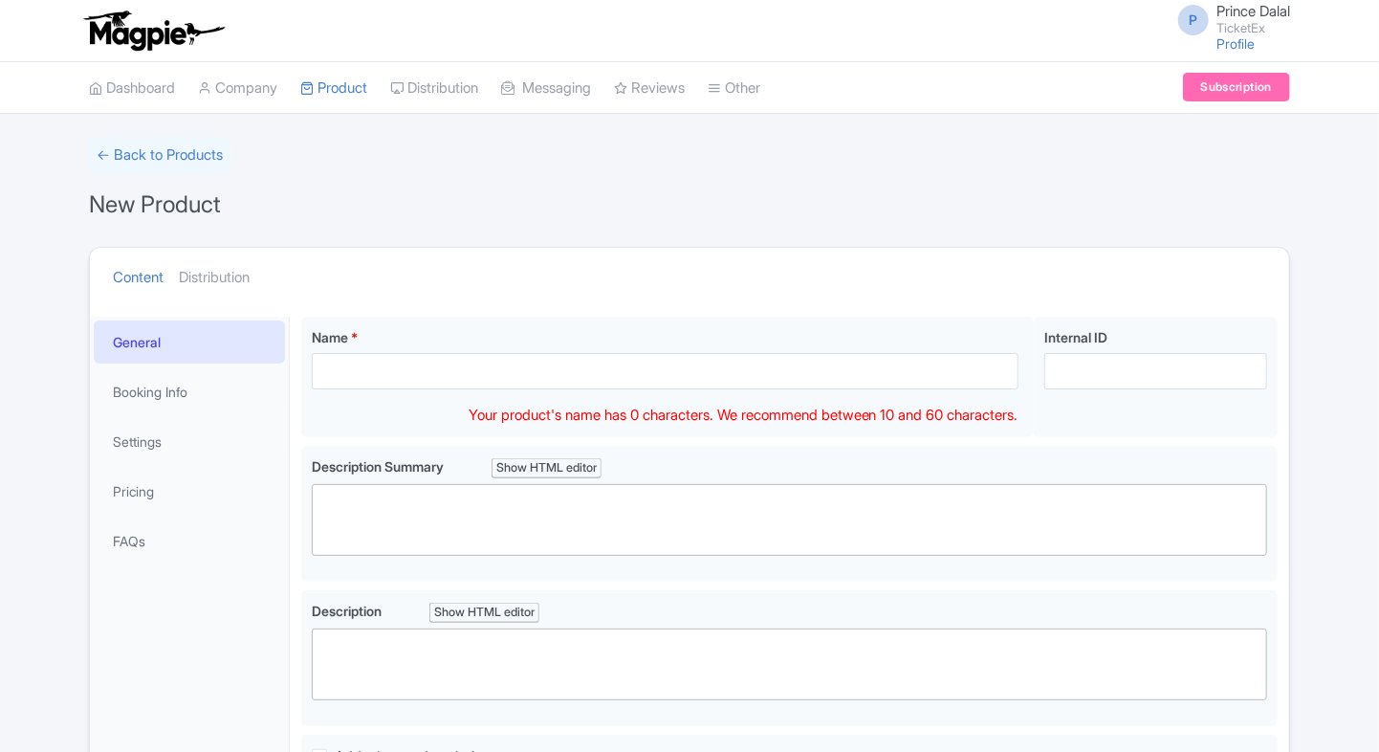
click at [438, 376] on input "Name *" at bounding box center [665, 371] width 707 height 36
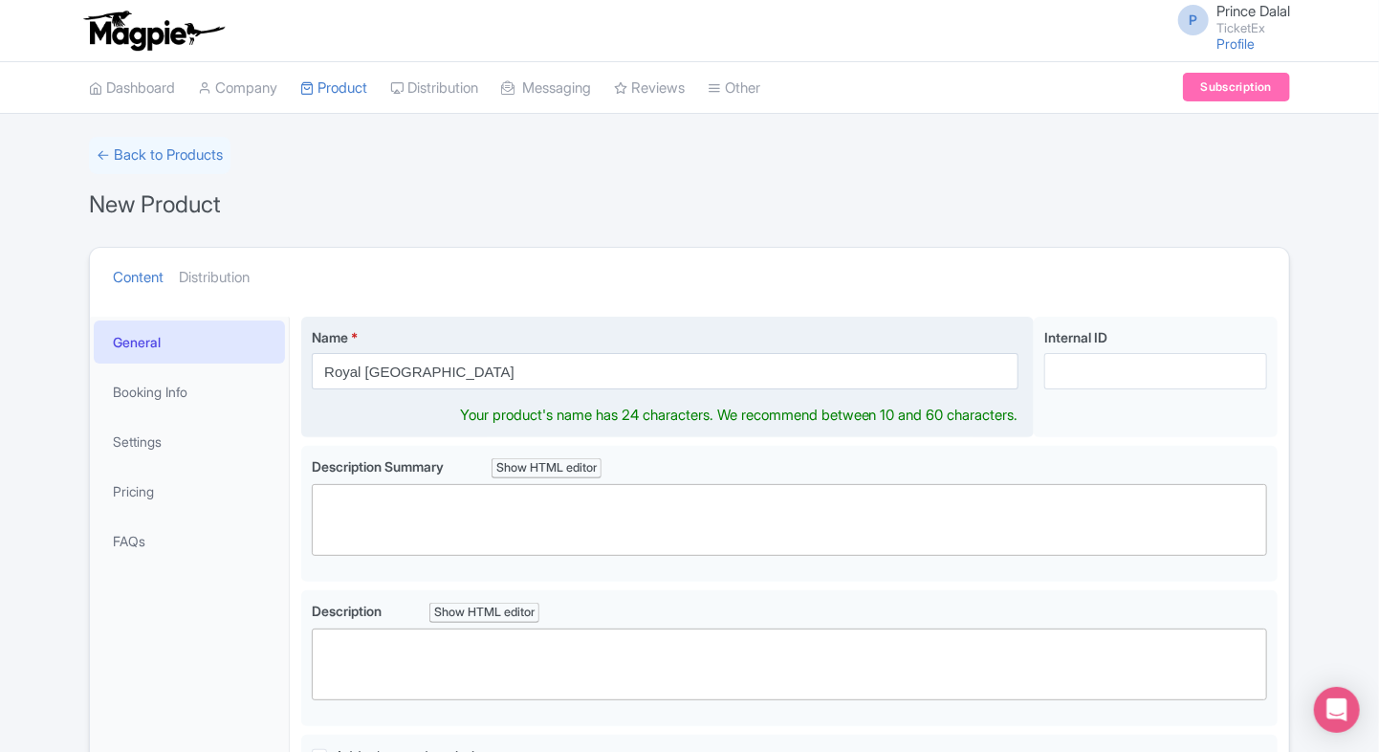
click at [516, 365] on input "Royal [GEOGRAPHIC_DATA]" at bounding box center [665, 371] width 707 height 36
click at [392, 375] on input "Royal [GEOGRAPHIC_DATA]" at bounding box center [665, 371] width 707 height 36
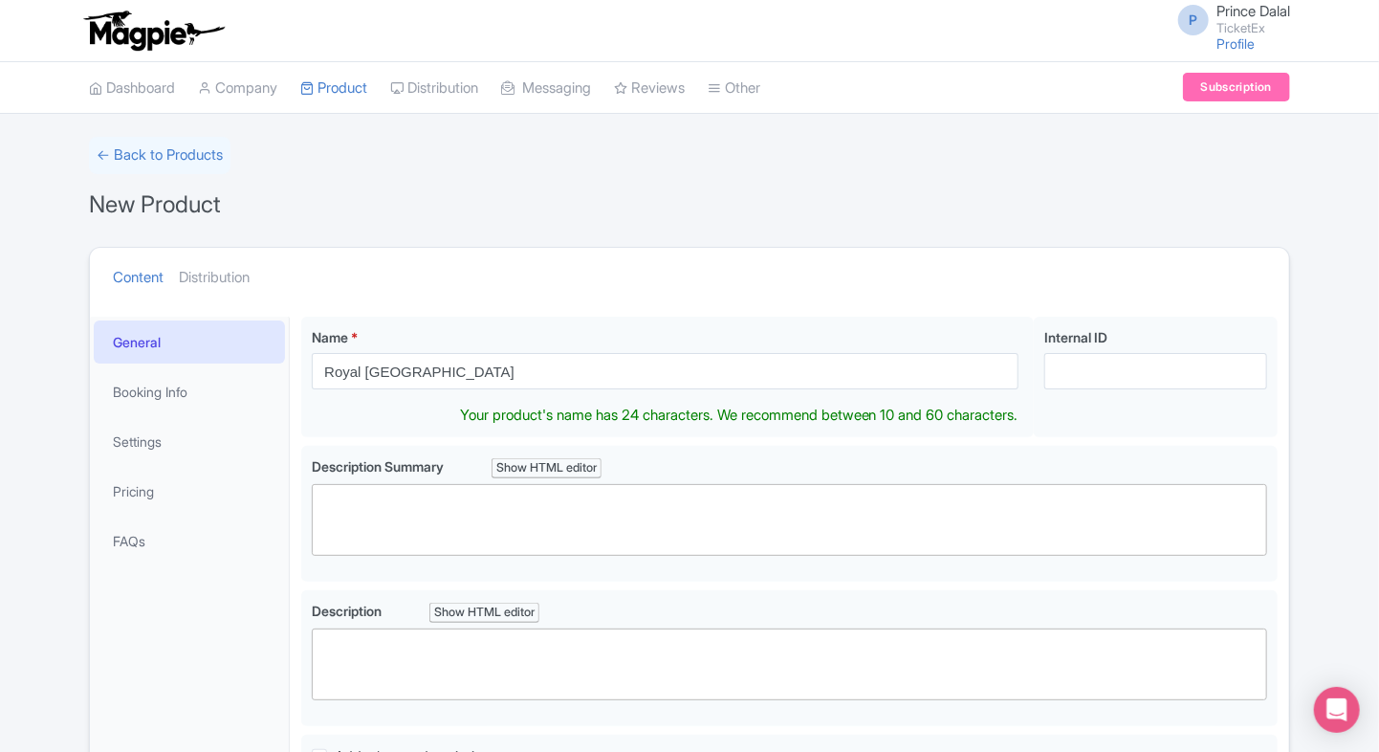
drag, startPoint x: 501, startPoint y: 359, endPoint x: 287, endPoint y: 367, distance: 214.4
click at [287, 367] on div "General Booking Info Settings Pricing FAQs Name * Royal Alcázar of Seville Your…" at bounding box center [689, 689] width 1199 height 768
type input "Royal [GEOGRAPHIC_DATA]"
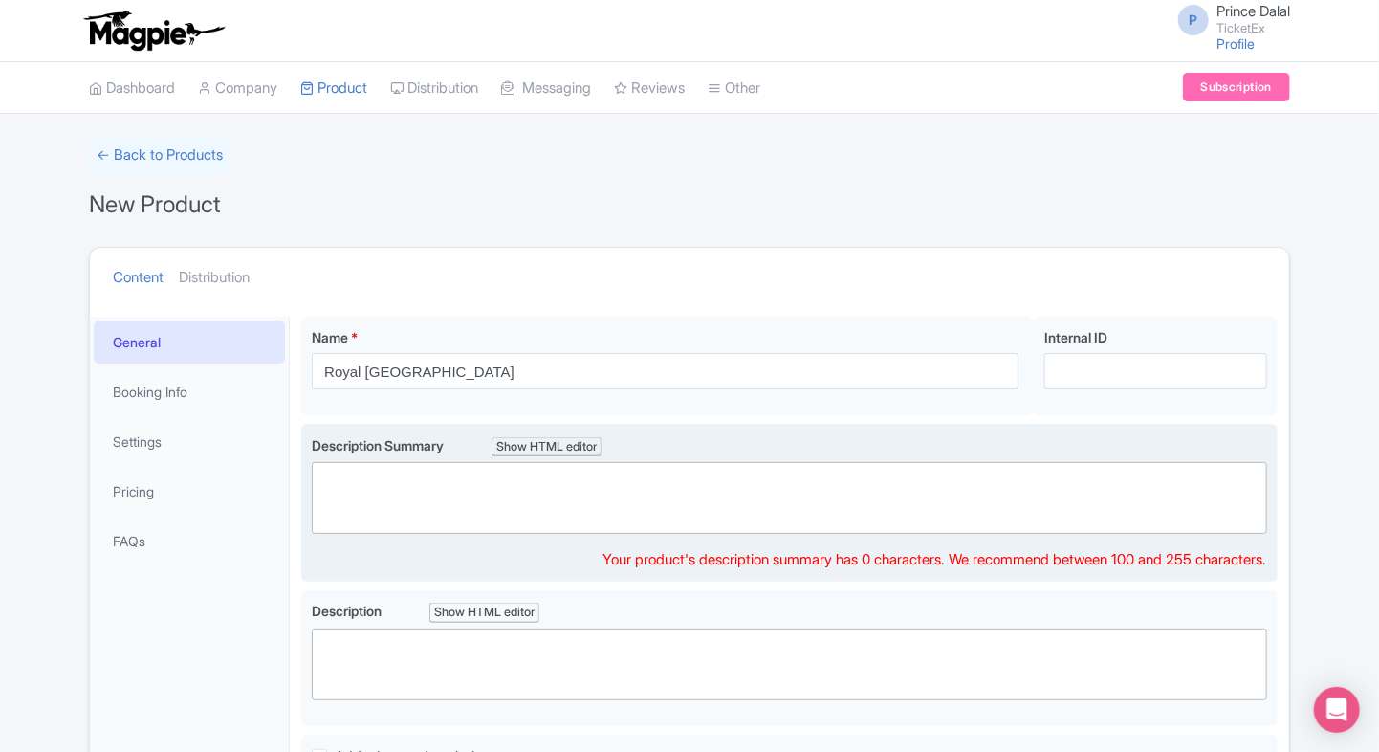
click at [402, 509] on trix-editor at bounding box center [789, 498] width 955 height 72
paste trix-editor "<div>Visit the Royal Alcázar of Seville, a UNESCO-listed palace with Moorish ar…"
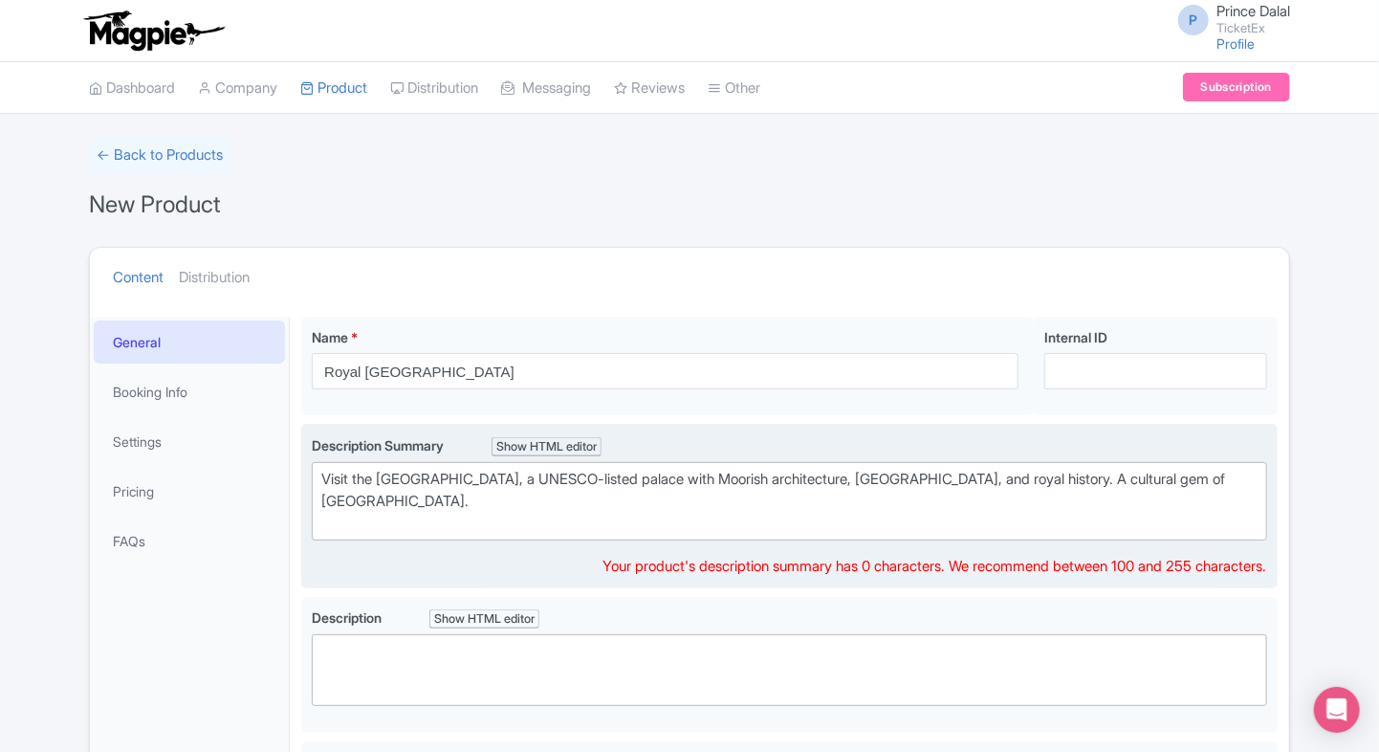
type trix-editor "<div>Visit the Royal Alcázar of Seville, a UNESCO-listed palace with Moorish ar…"
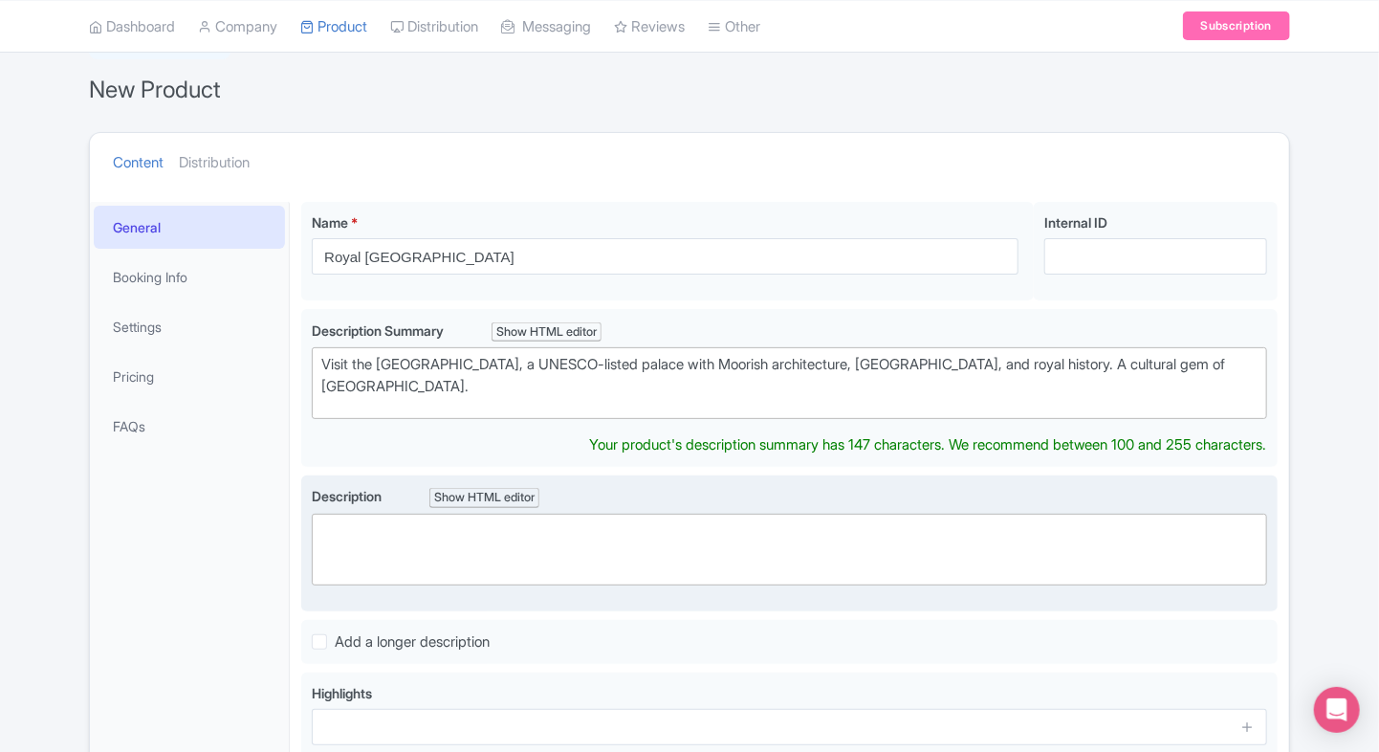
scroll to position [93, 0]
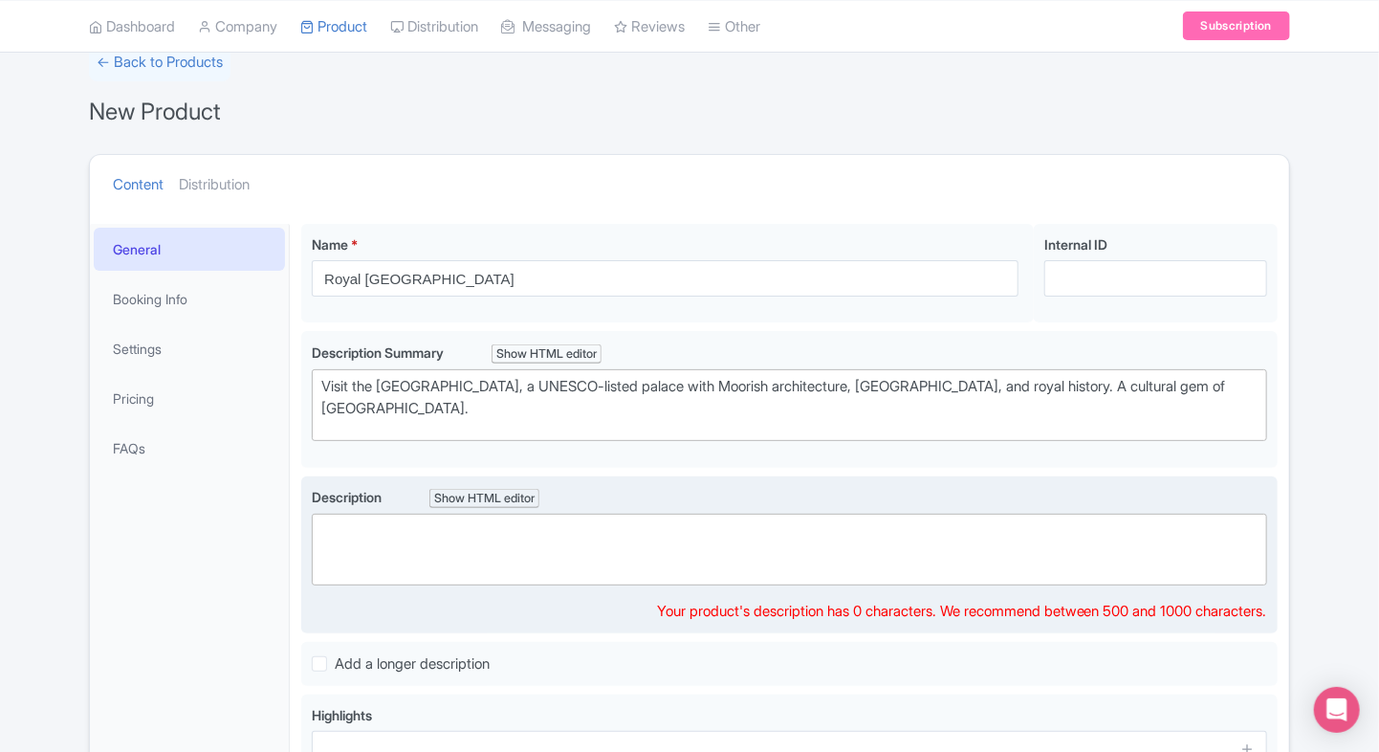
click at [419, 533] on trix-editor at bounding box center [789, 550] width 955 height 72
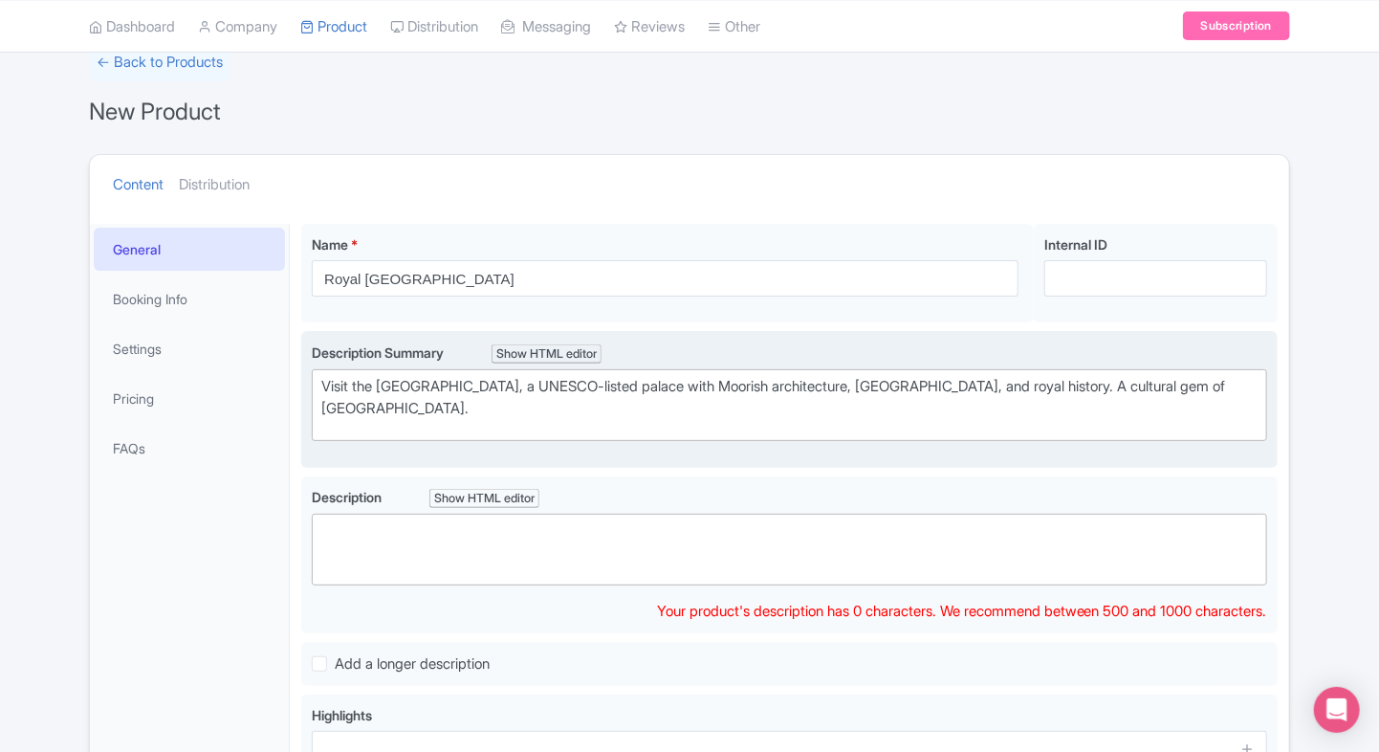
paste trix-editor "<div>Step into royal history at the <strong>Royal Alcázar of Seville</strong>, …"
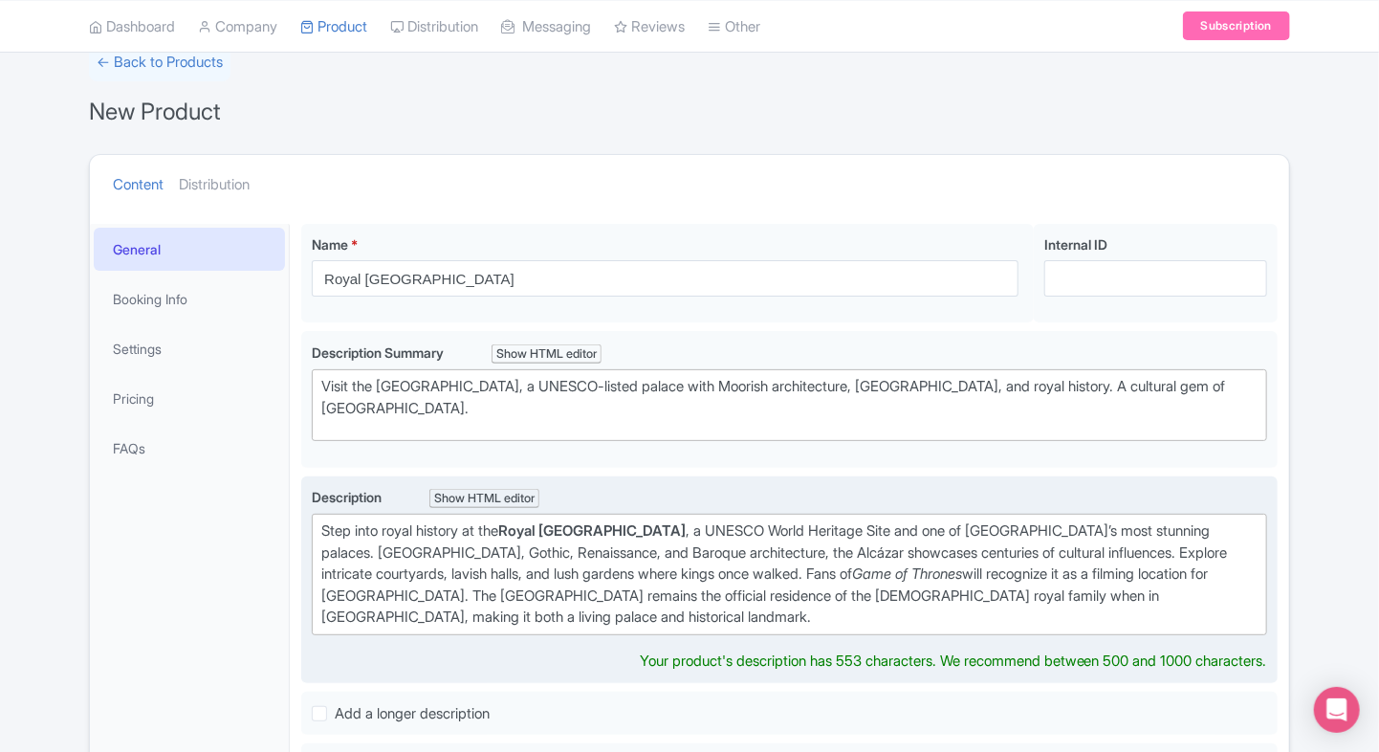
click at [580, 521] on strong "Royal [GEOGRAPHIC_DATA]" at bounding box center [591, 530] width 187 height 18
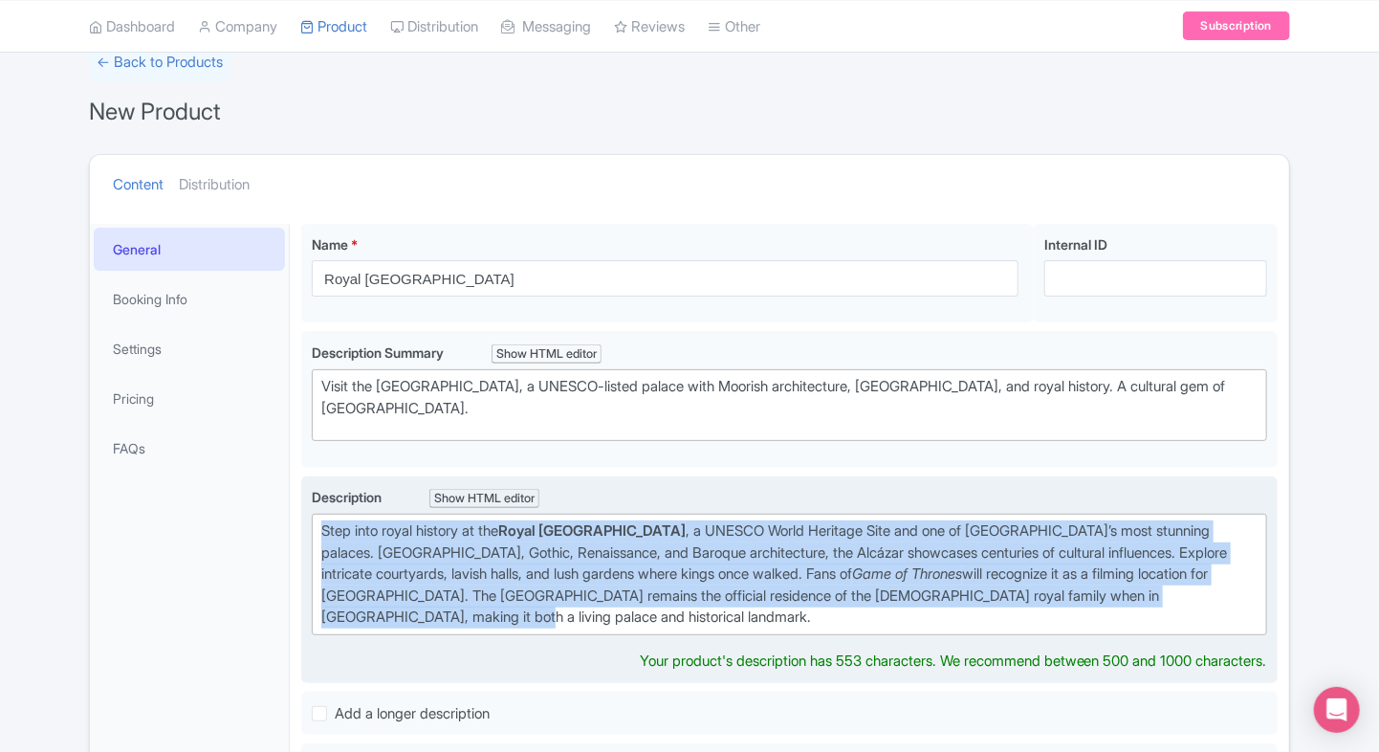
click at [580, 521] on strong "Royal [GEOGRAPHIC_DATA]" at bounding box center [591, 530] width 187 height 18
click at [641, 521] on strong "Royal [GEOGRAPHIC_DATA]" at bounding box center [591, 530] width 187 height 18
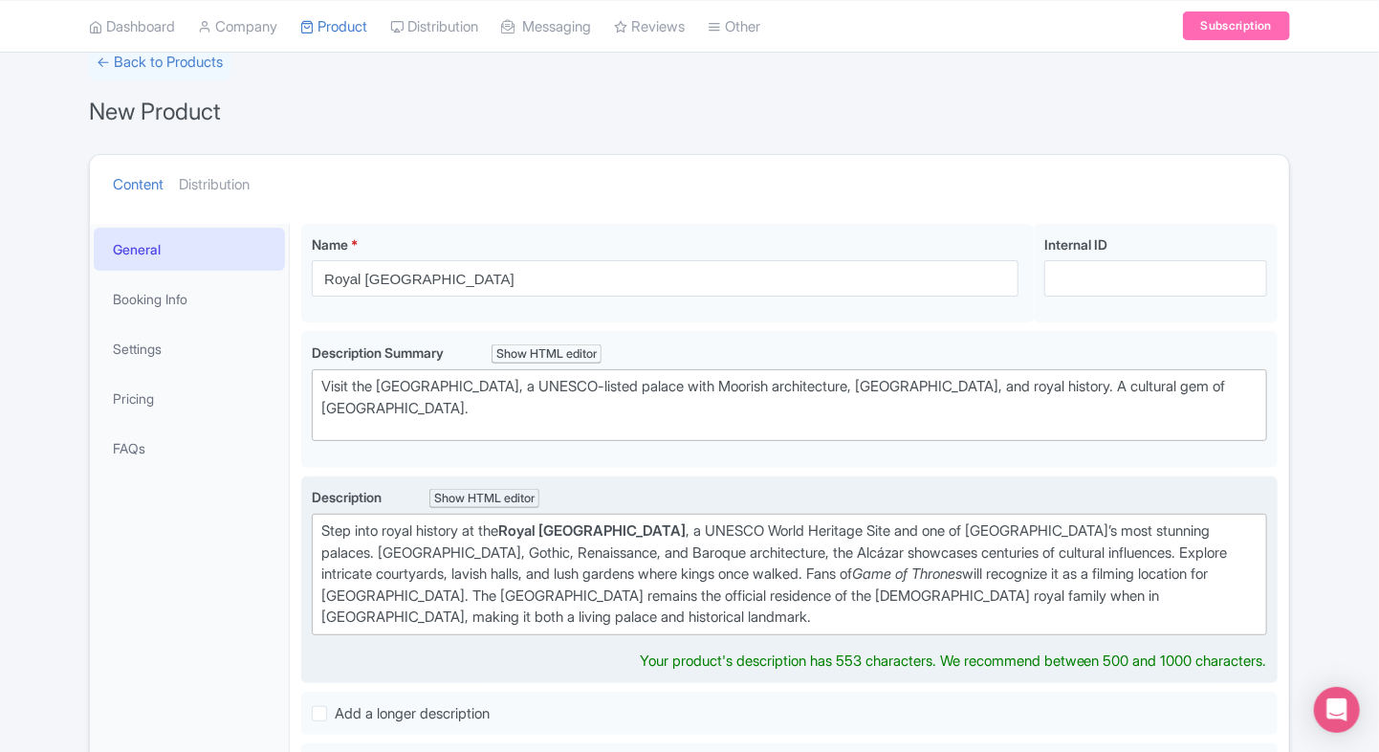
click at [641, 521] on strong "Royal [GEOGRAPHIC_DATA]" at bounding box center [591, 530] width 187 height 18
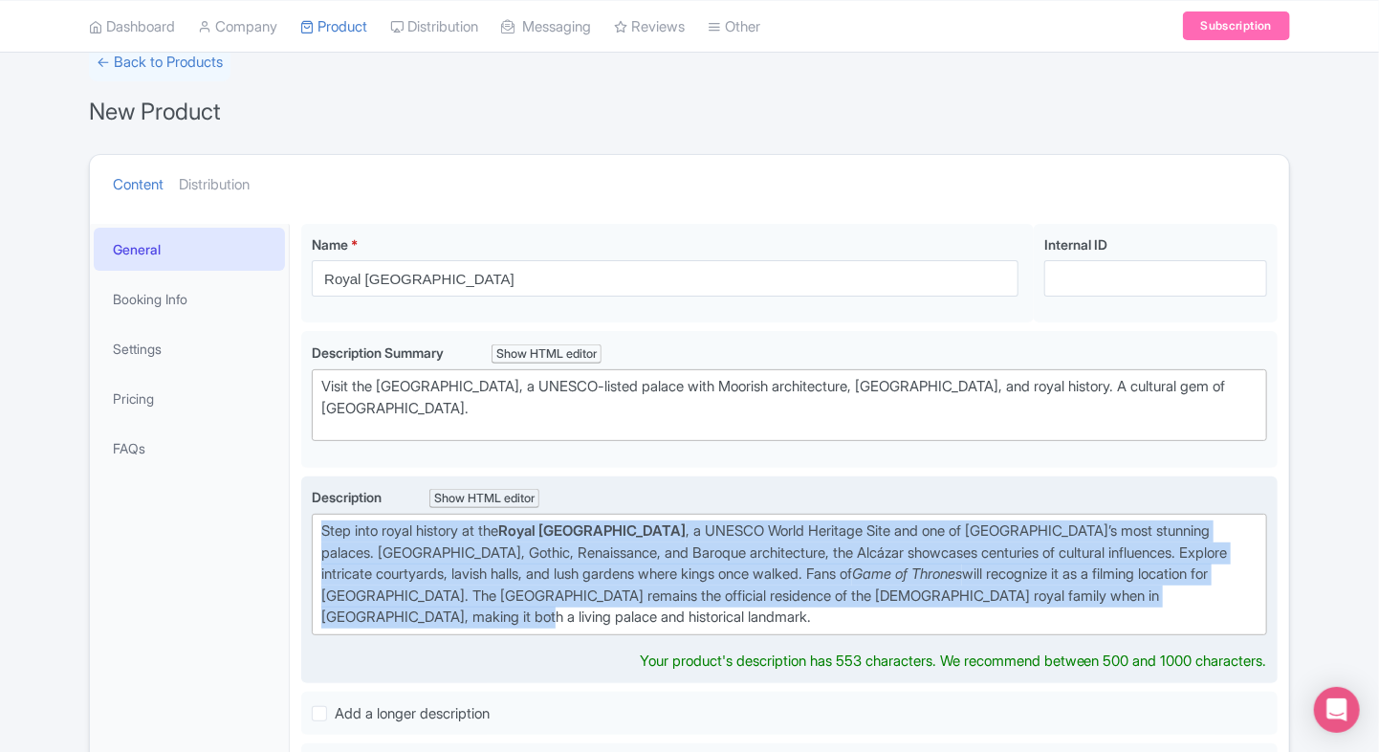
click at [641, 521] on strong "Royal [GEOGRAPHIC_DATA]" at bounding box center [591, 530] width 187 height 18
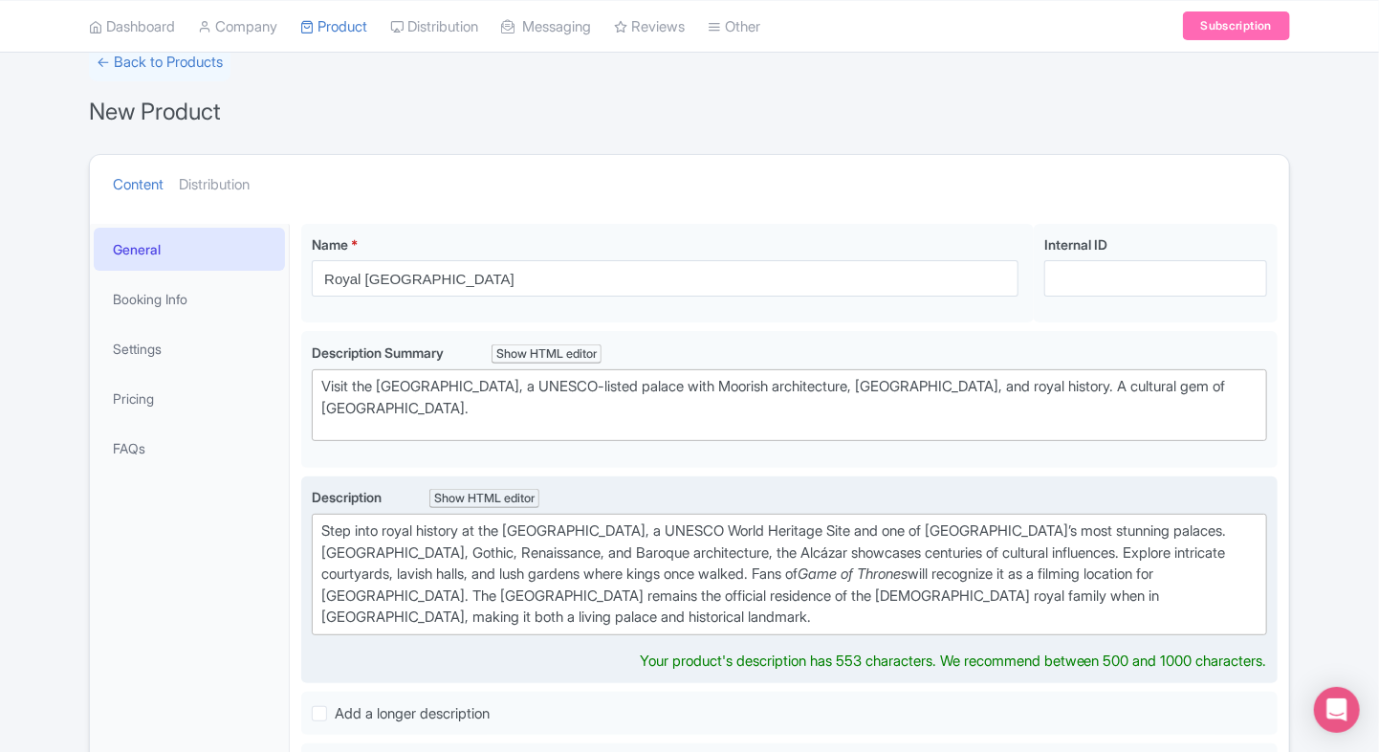
type trix-editor "<div>Step into royal history at the Royal Alcázar of Seville, a UNESCO World He…"
click at [578, 564] on div "Step into royal history at the Royal Alcázar of Seville, a UNESCO World Heritag…" at bounding box center [789, 574] width 936 height 108
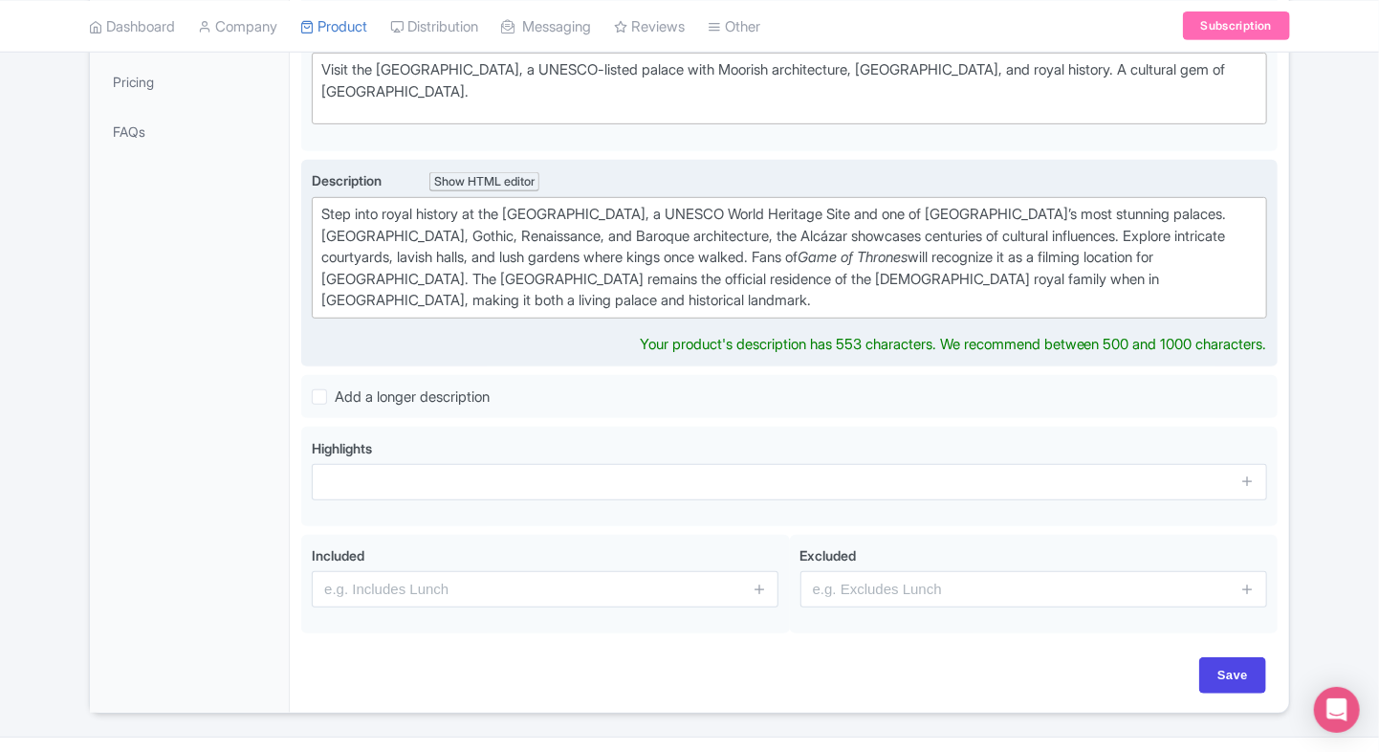
scroll to position [414, 0]
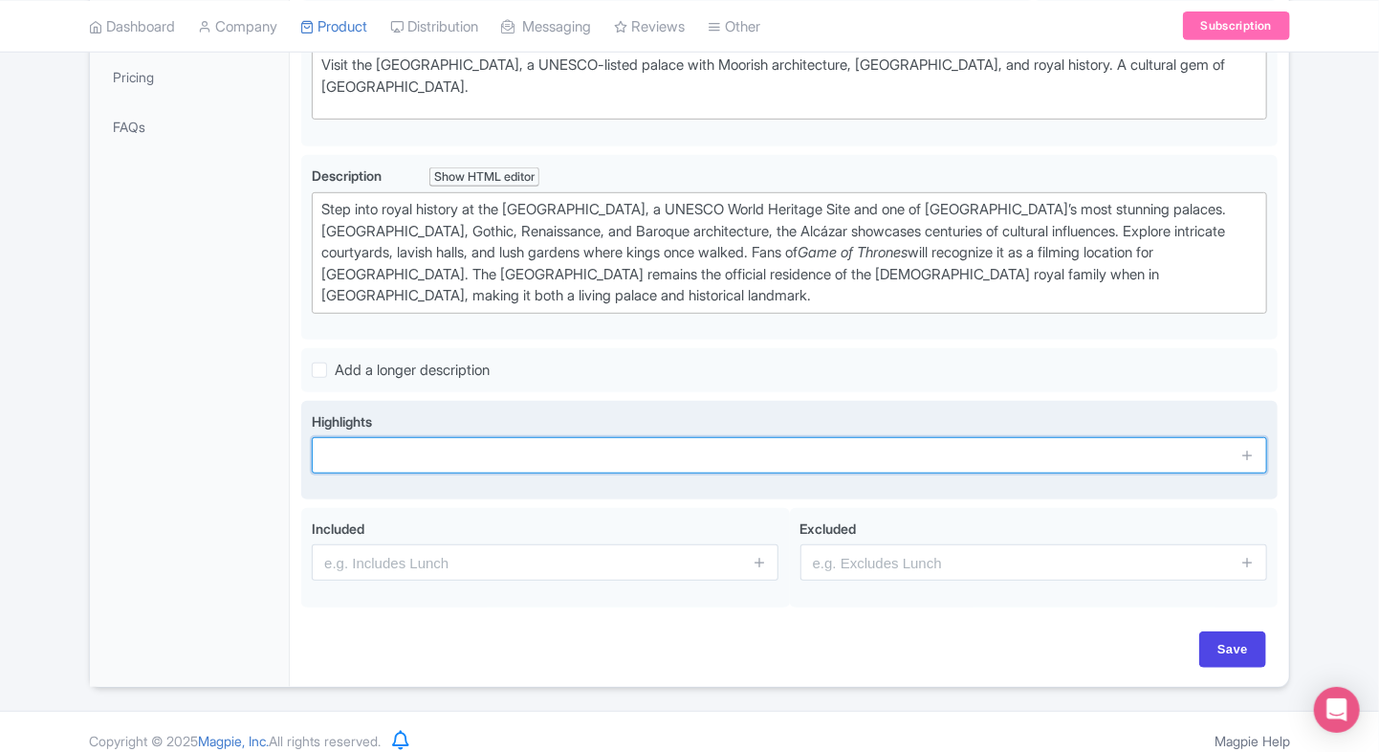
click at [439, 457] on input "text" at bounding box center [789, 455] width 955 height 36
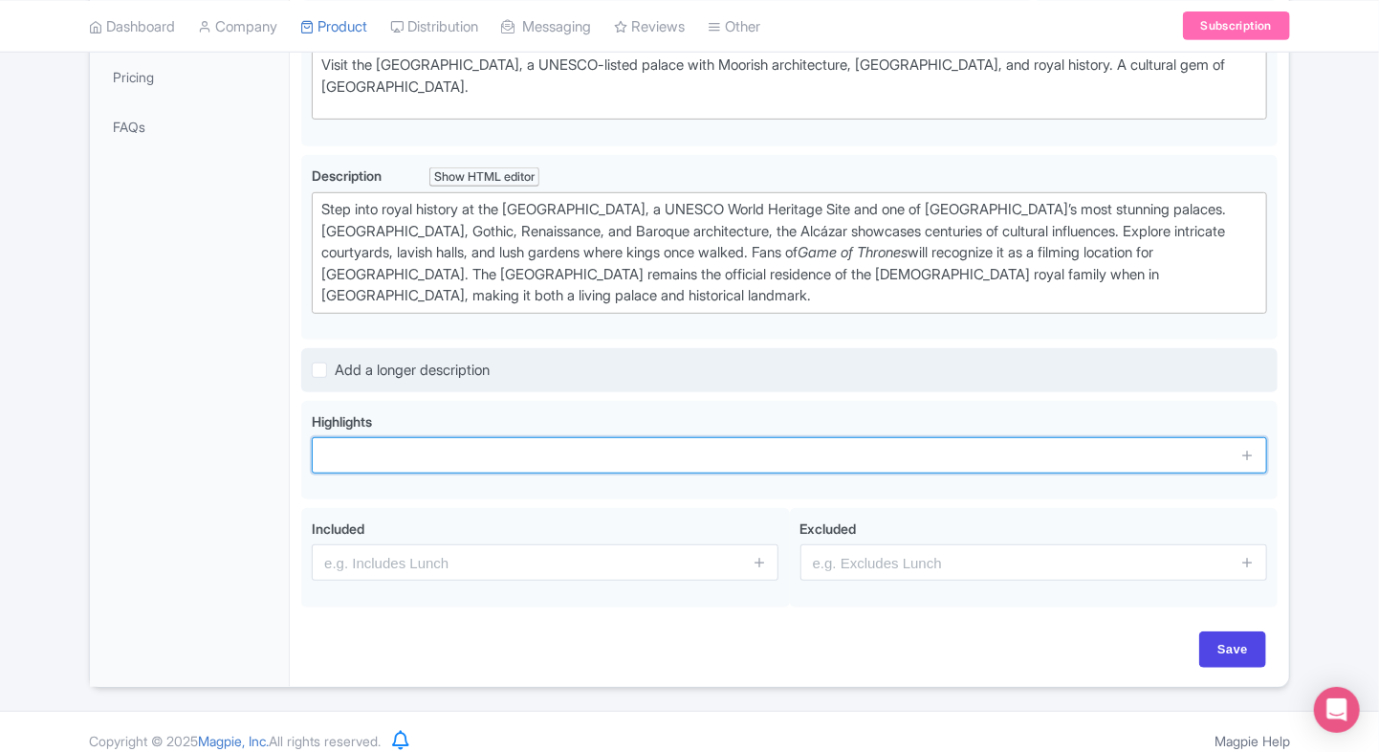
paste input "Explore UNESCO-listed royal palace"
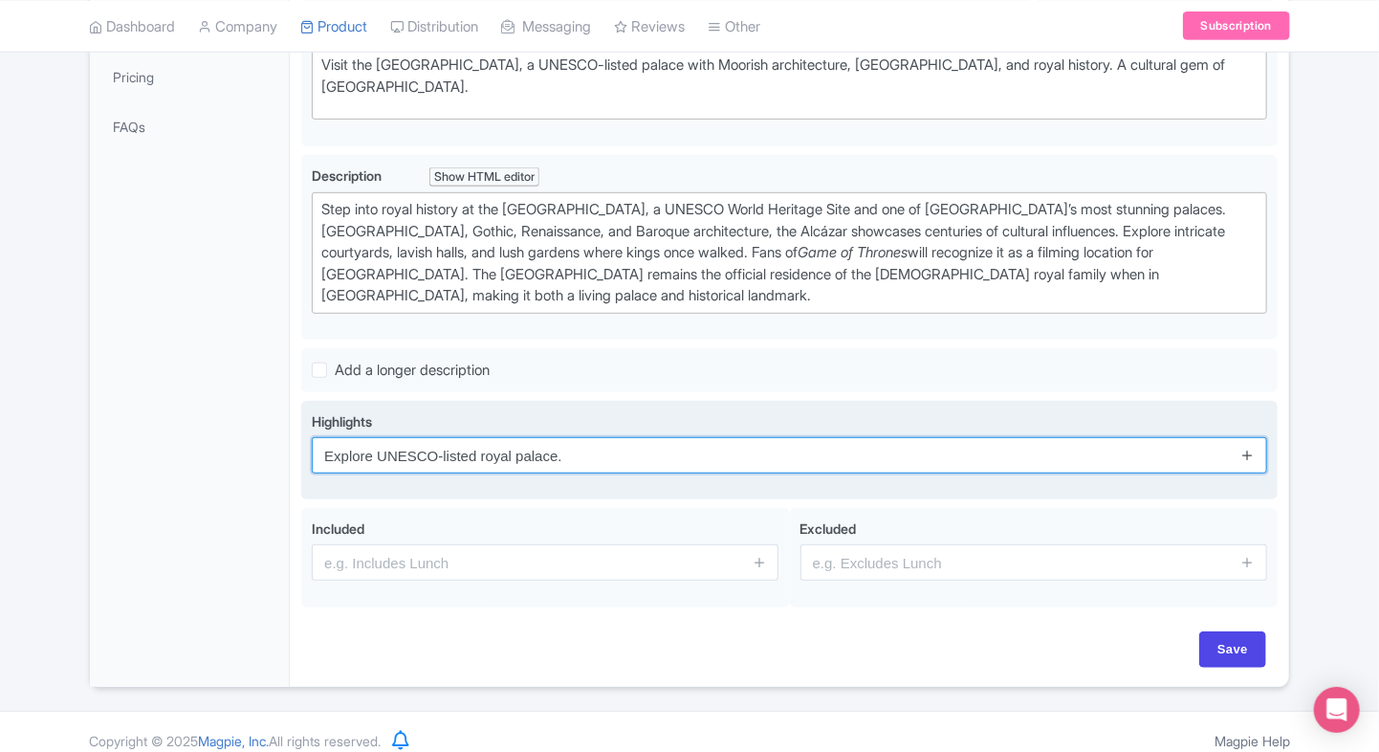
type input "Explore UNESCO-listed royal palace."
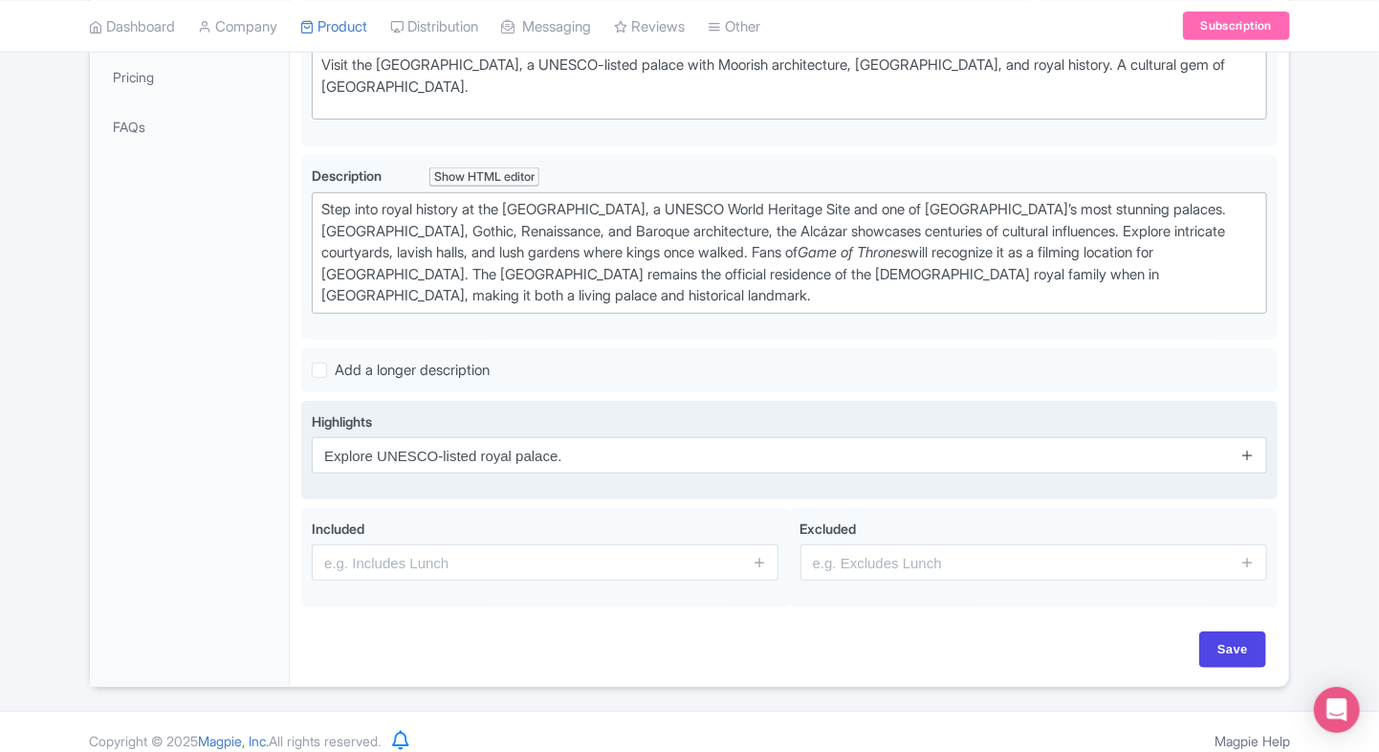
click at [1244, 453] on icon at bounding box center [1247, 455] width 14 height 14
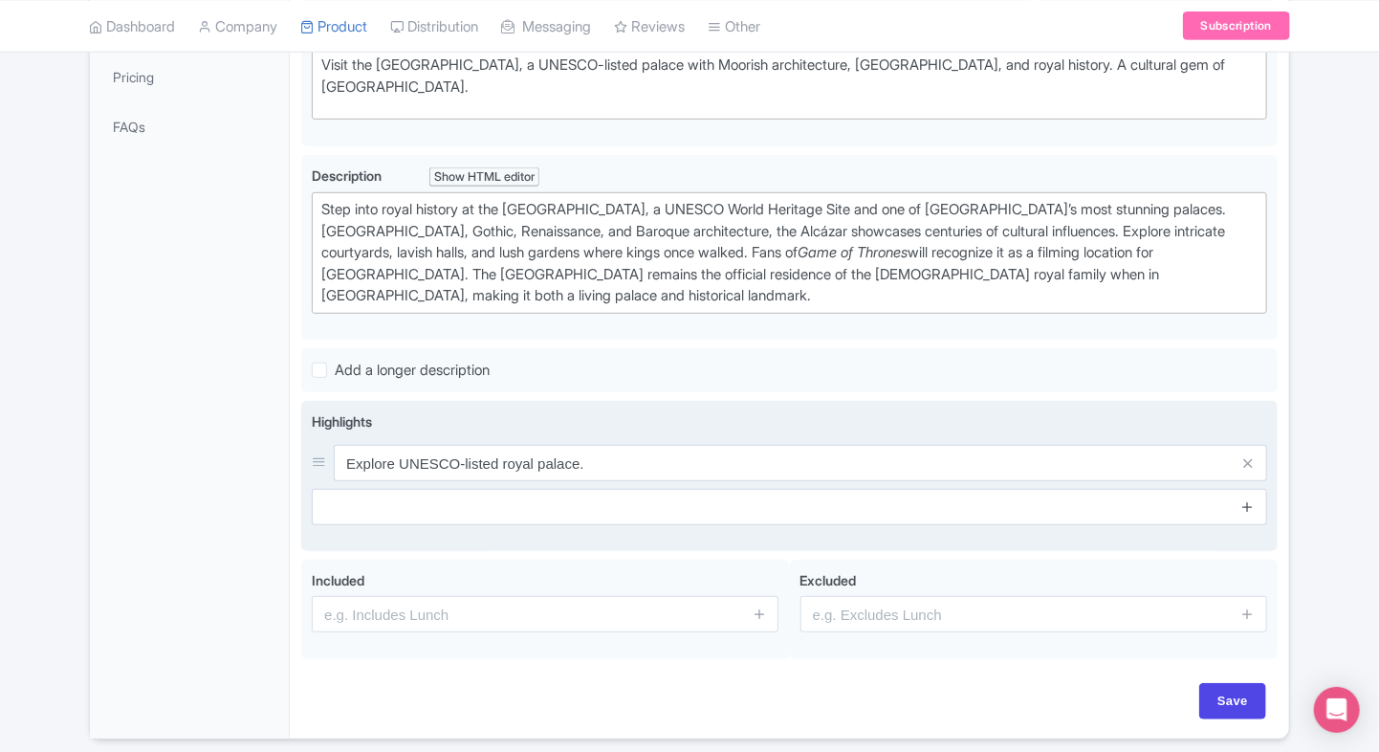
click at [1243, 496] on link at bounding box center [1247, 507] width 14 height 22
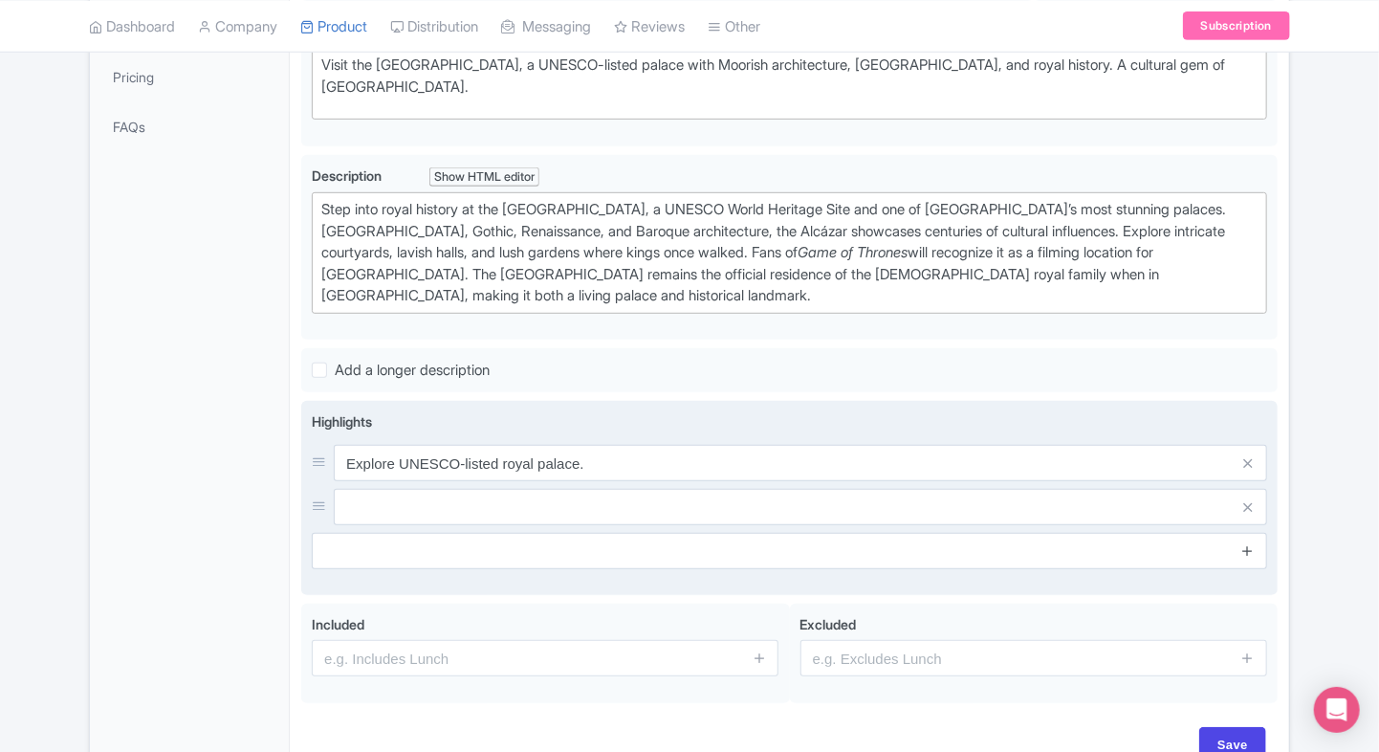
click at [1253, 543] on icon at bounding box center [1247, 550] width 14 height 14
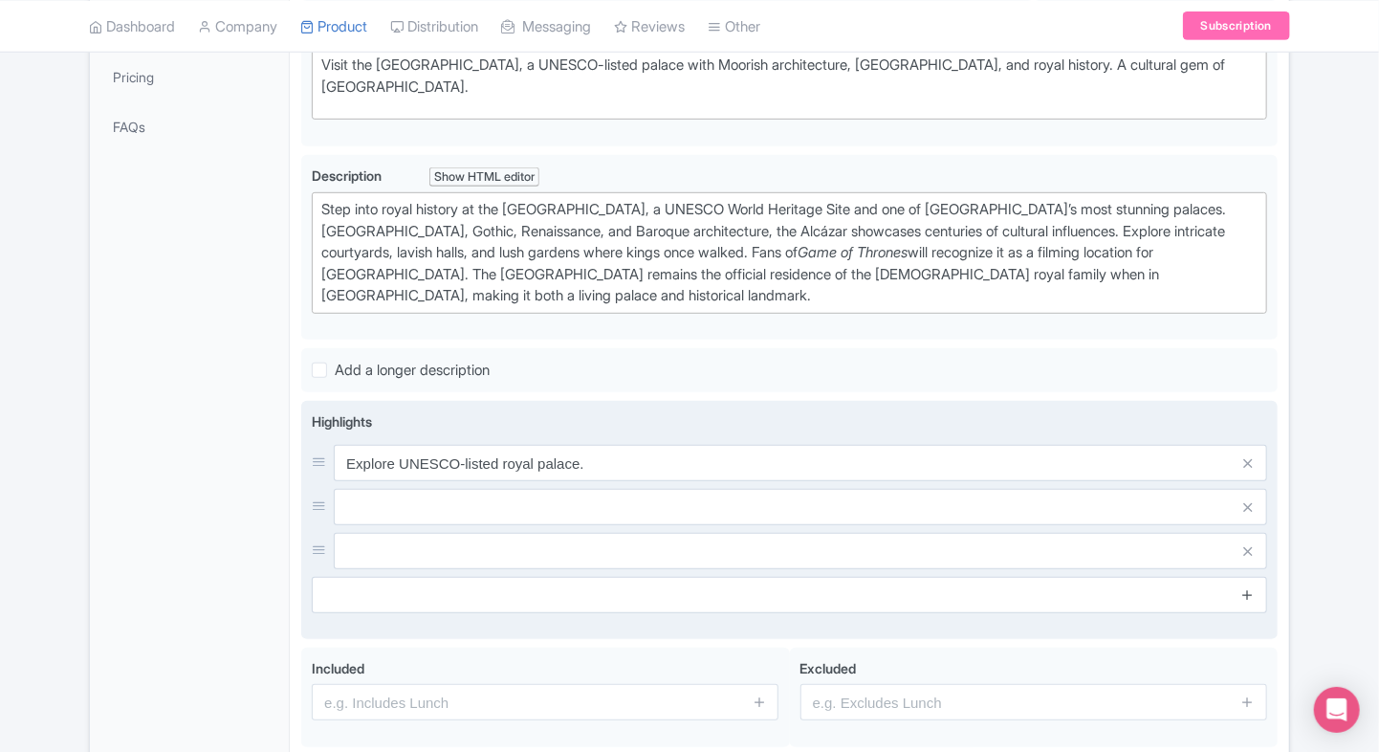
click at [1246, 584] on link at bounding box center [1247, 595] width 14 height 22
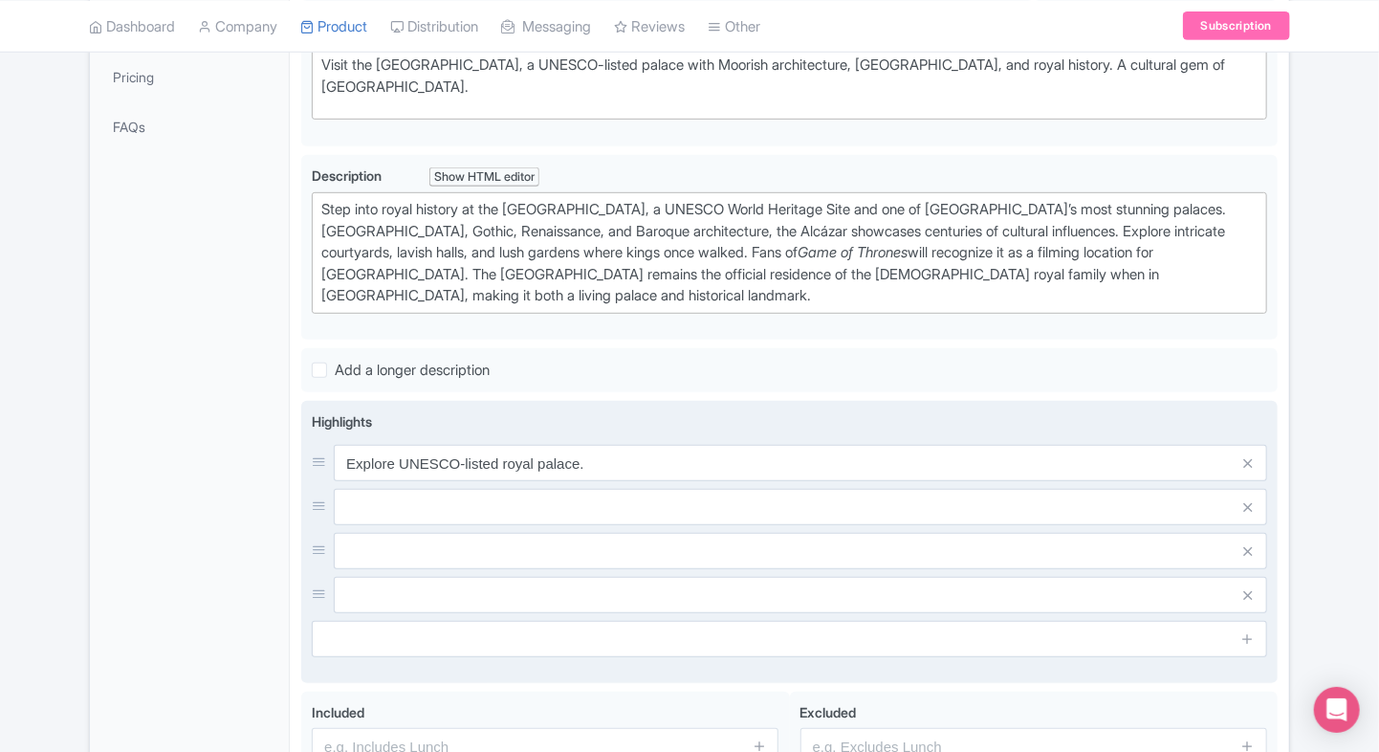
click at [962, 481] on input "text" at bounding box center [800, 463] width 933 height 36
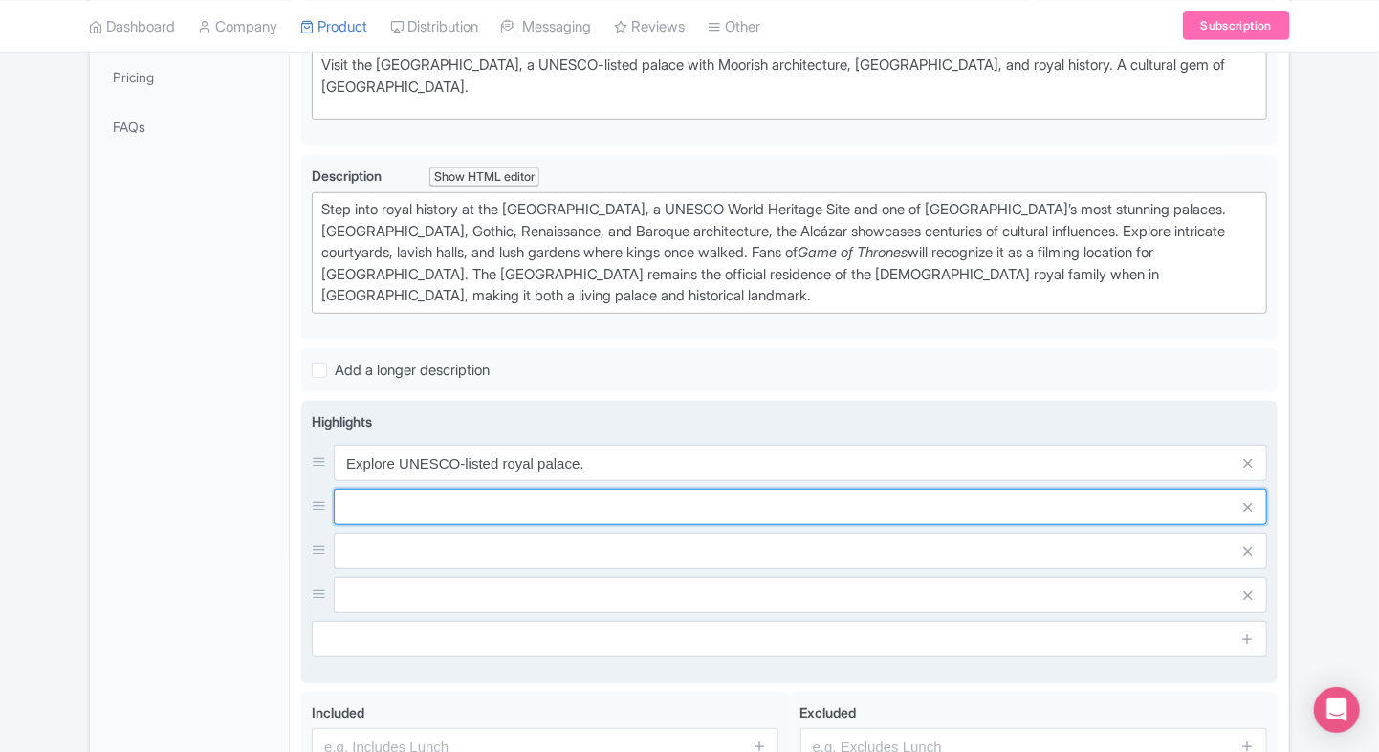
paste input "Marvel at Moorish & Gothic designs"
type input "Marvel at Moorish & Gothic designs."
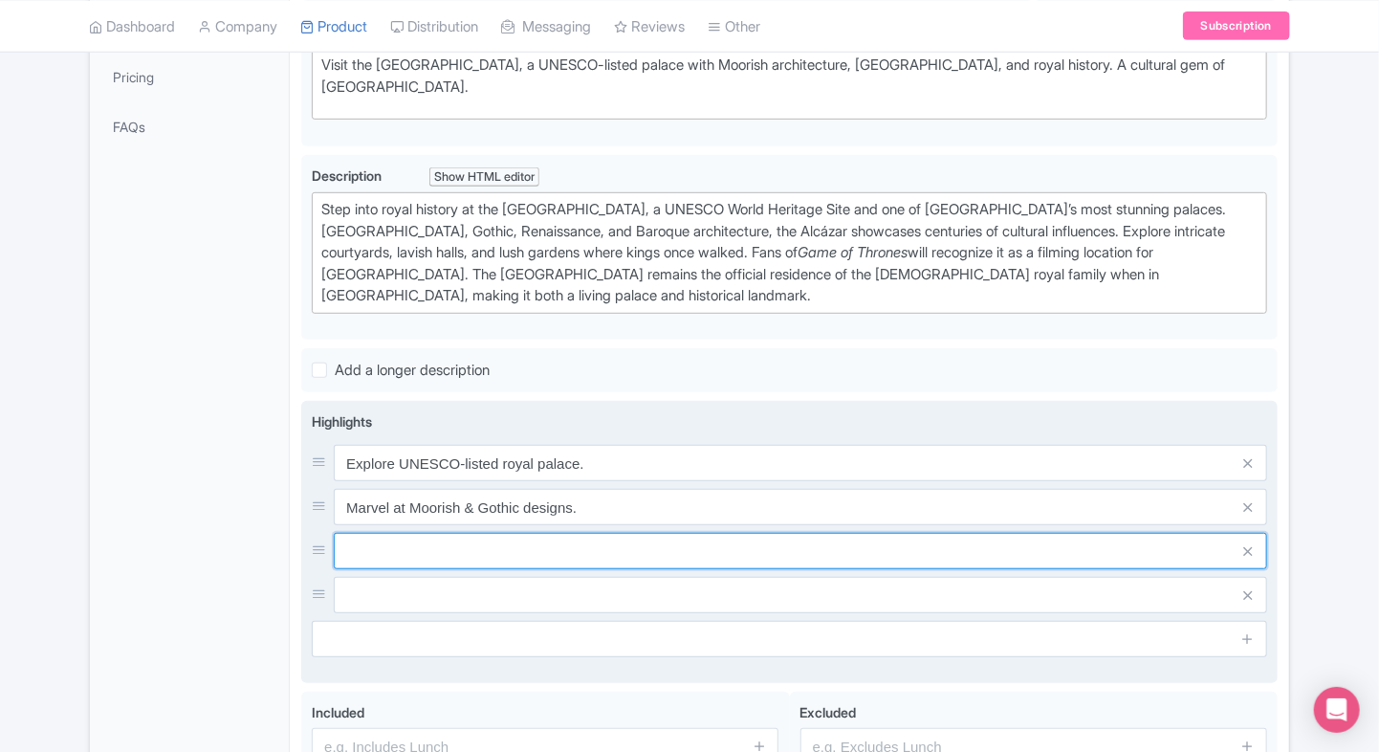
click at [466, 481] on input "text" at bounding box center [800, 463] width 933 height 36
paste input "Walk through lush palace gardens"
type input "Walk through [GEOGRAPHIC_DATA]."
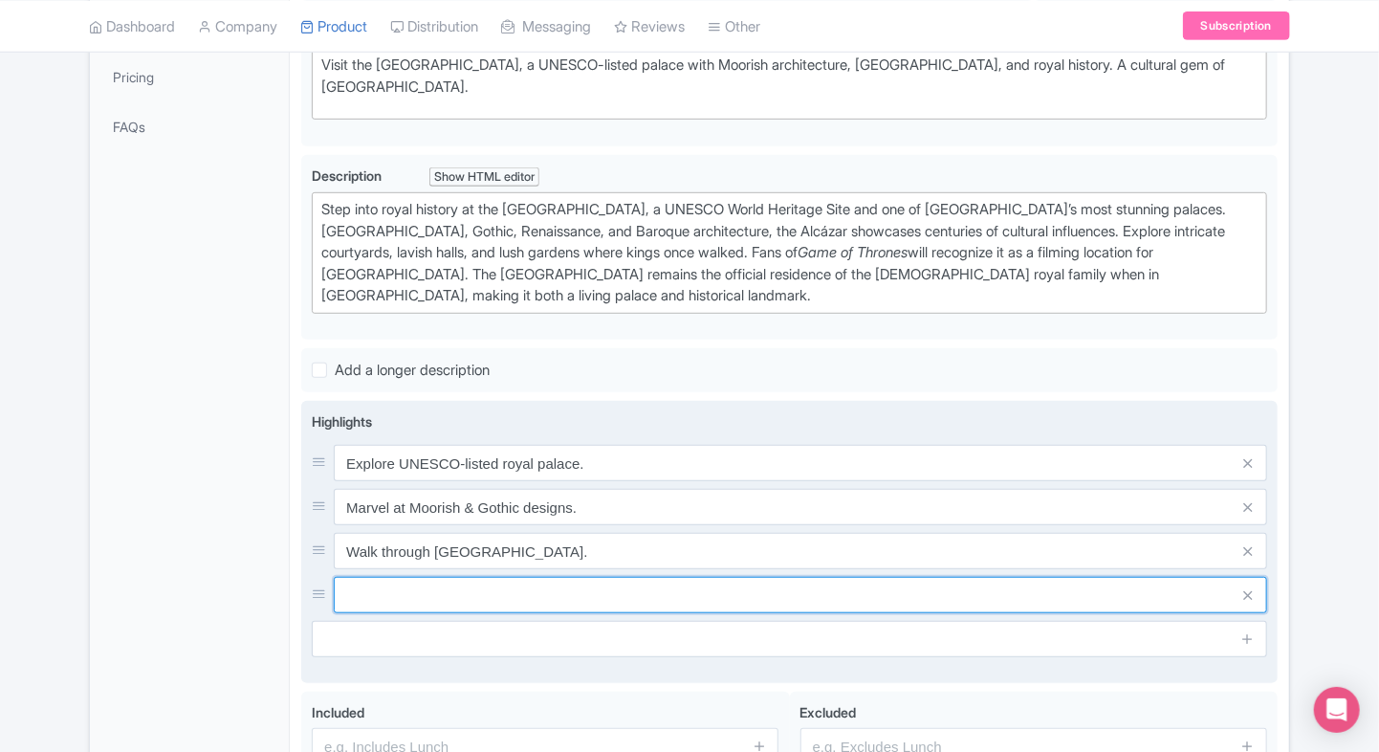
click at [510, 481] on input "text" at bounding box center [800, 463] width 933 height 36
paste input "Visit filming site of Game of Thrones"
type input "Visit filming site of Game of Thrones."
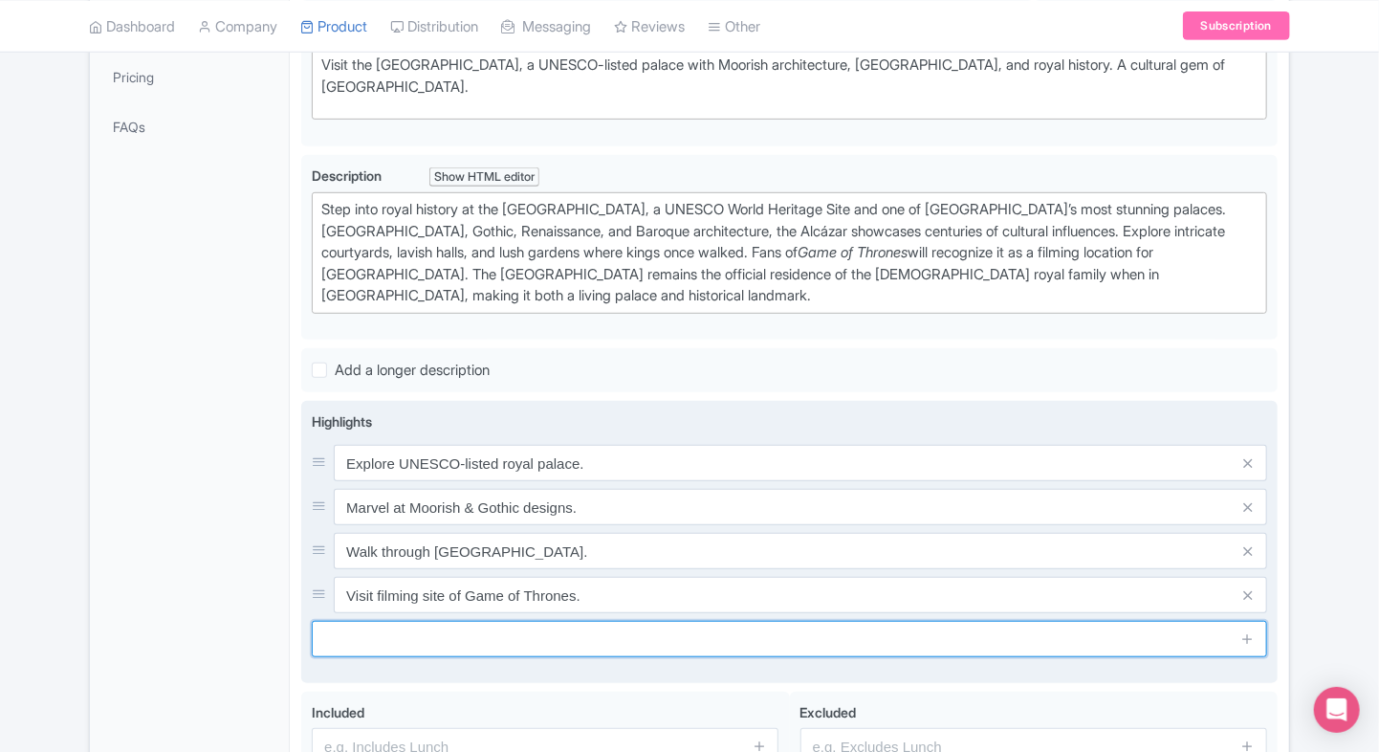
click at [936, 652] on input "text" at bounding box center [789, 639] width 955 height 36
paste input "Still an official royal residence"
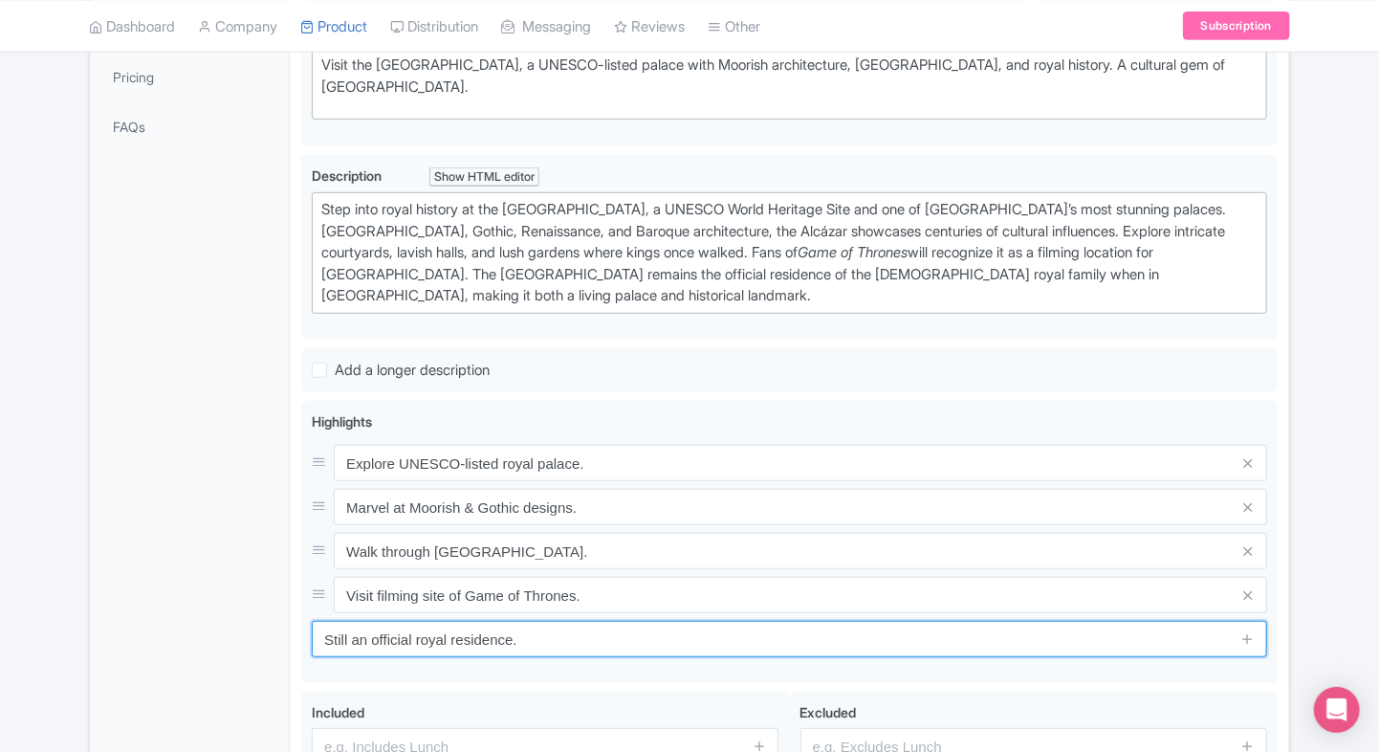
scroll to position [610, 0]
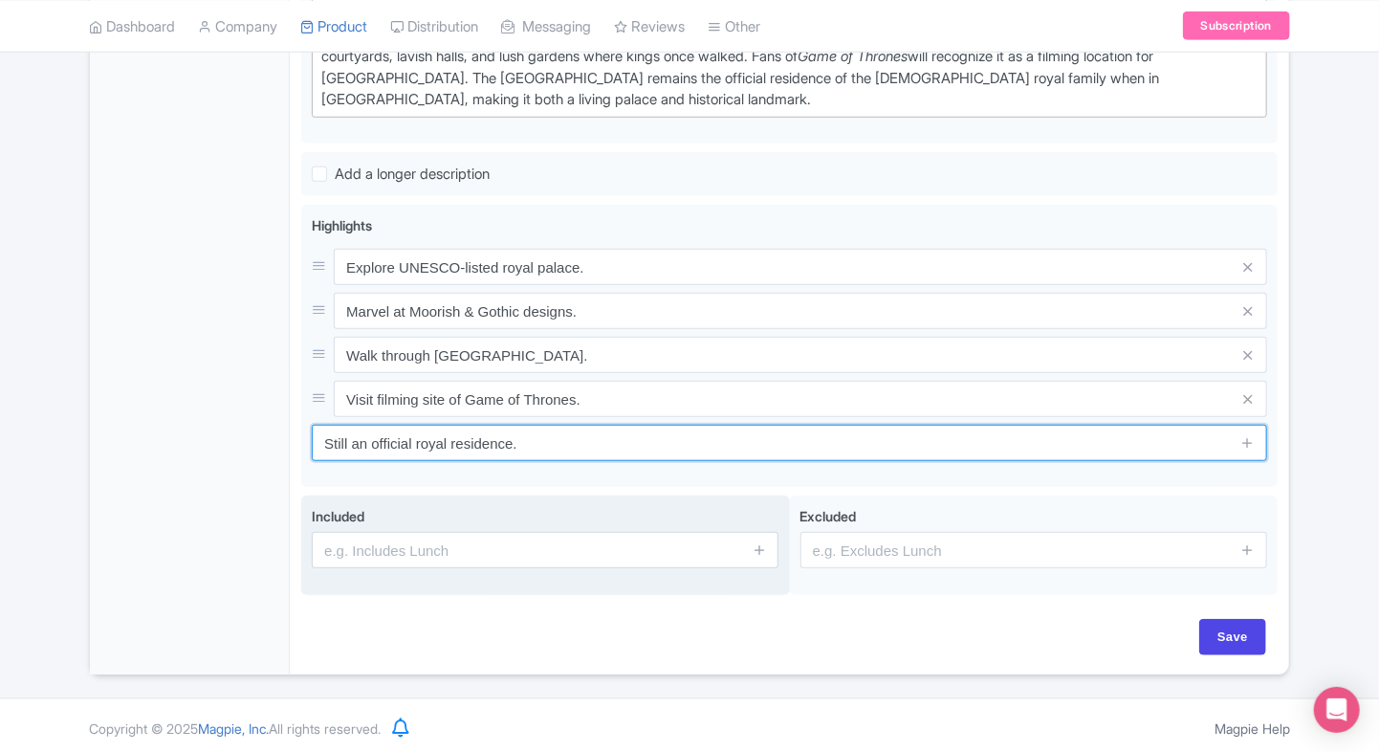
type input "Still an official royal residence."
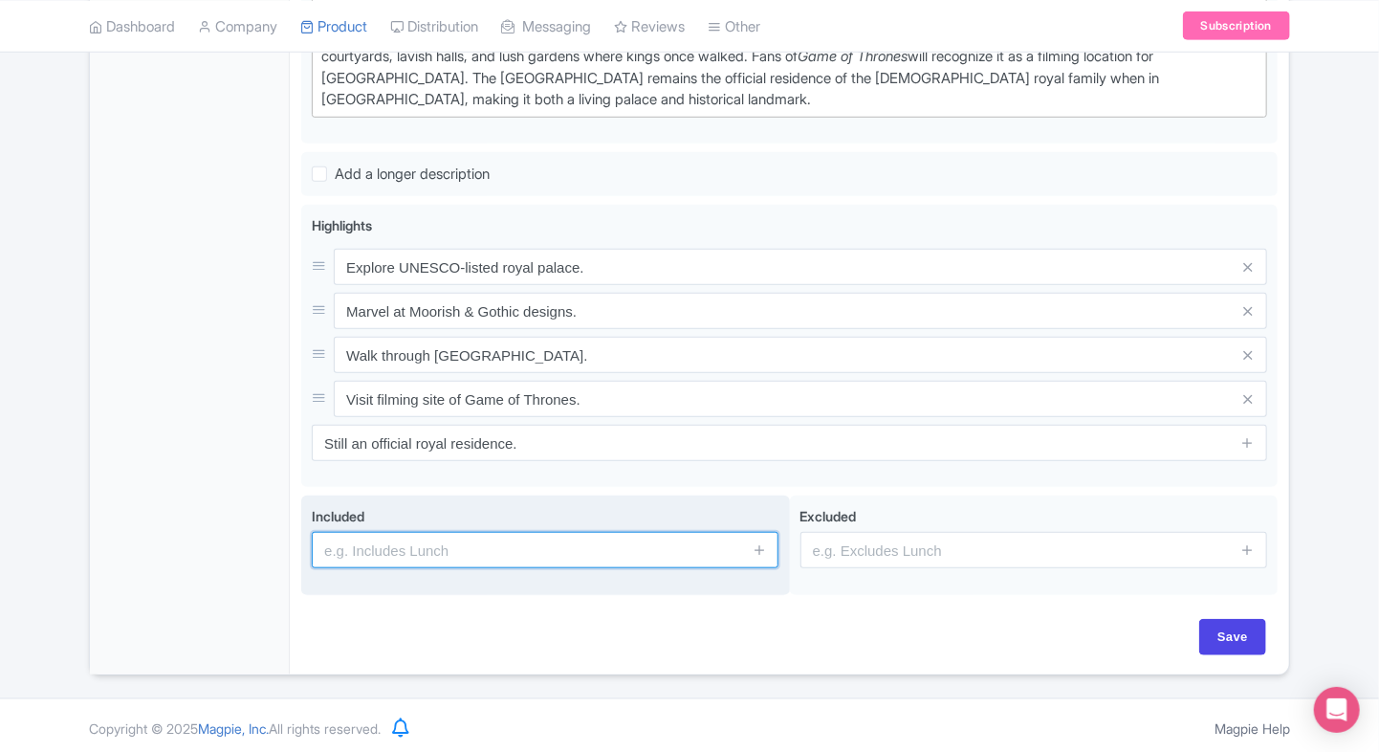
click at [472, 556] on input "text" at bounding box center [545, 550] width 467 height 36
type input "Entrance to the attraction"
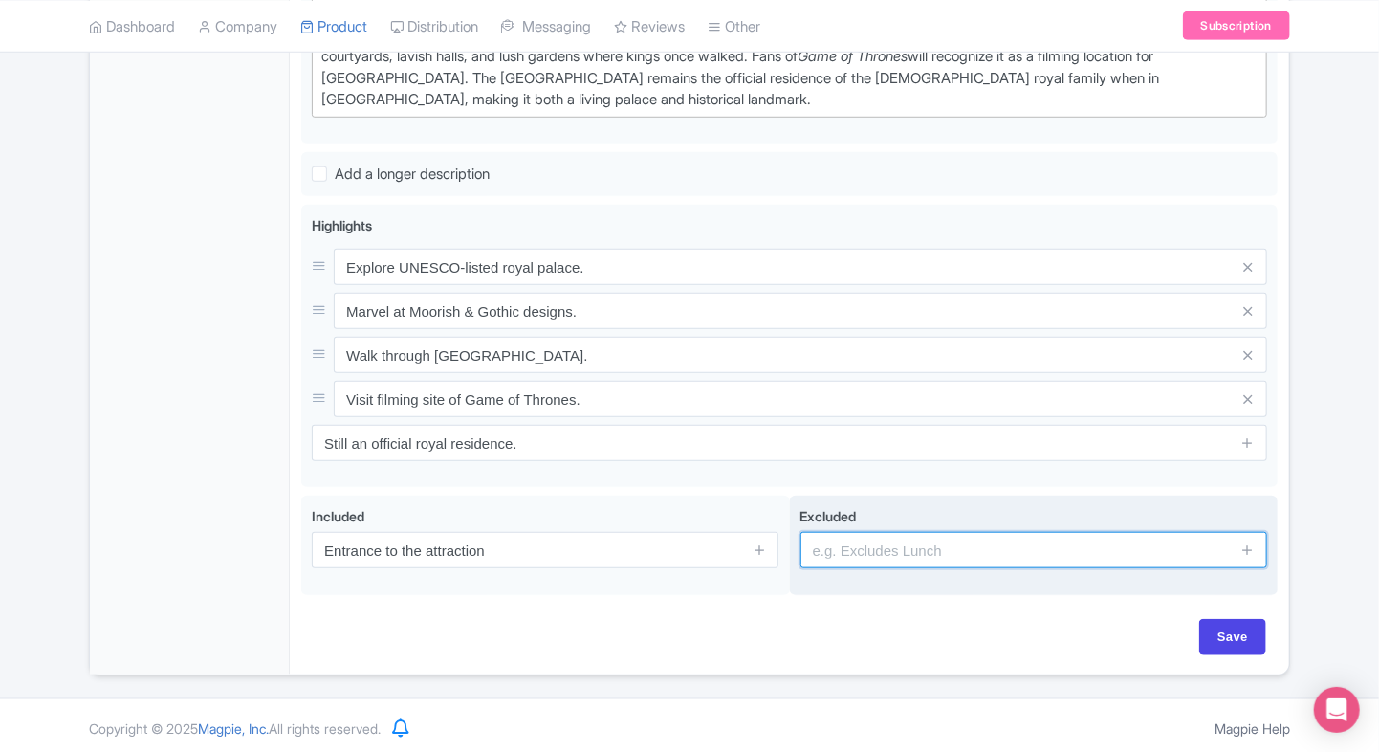
click at [904, 558] on input "text" at bounding box center [1033, 550] width 467 height 36
type input "guides, audio guides"
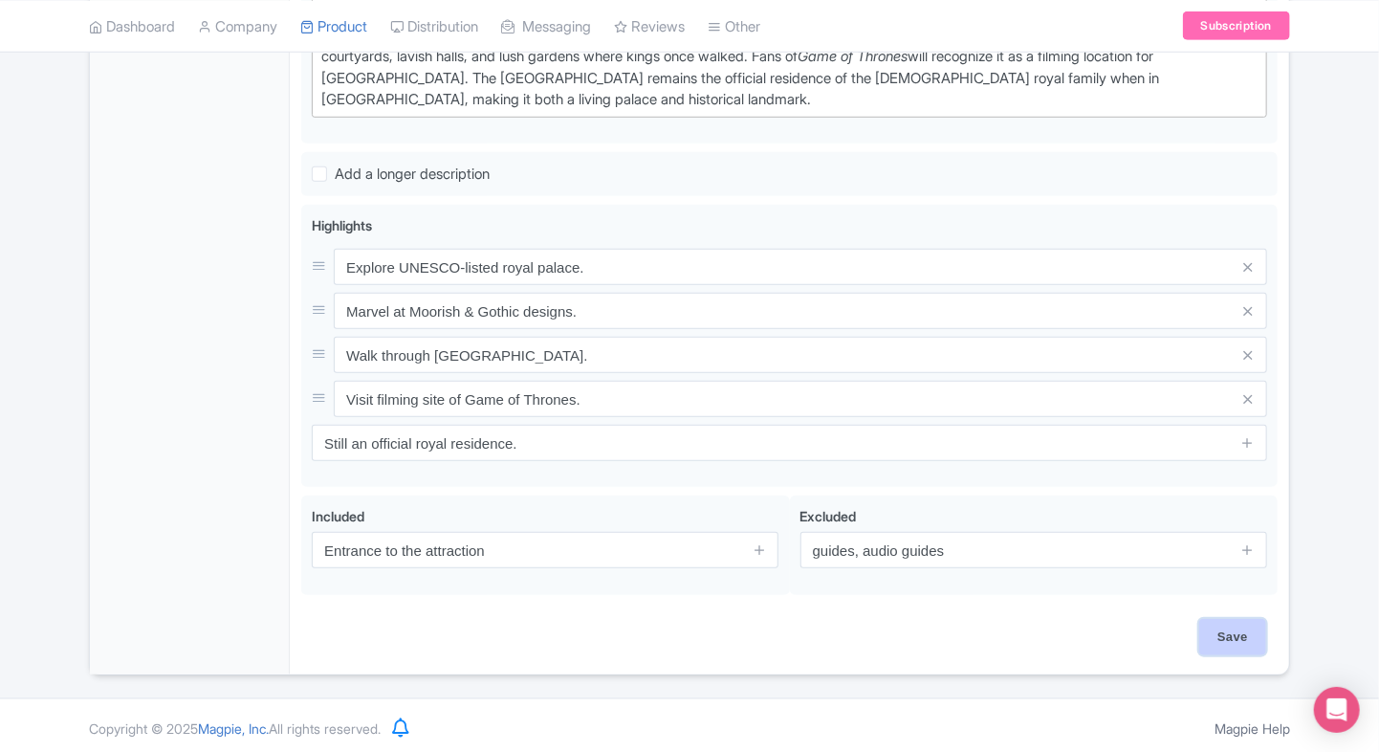
click at [1251, 629] on input "Save" at bounding box center [1232, 637] width 67 height 36
type input "Saving..."
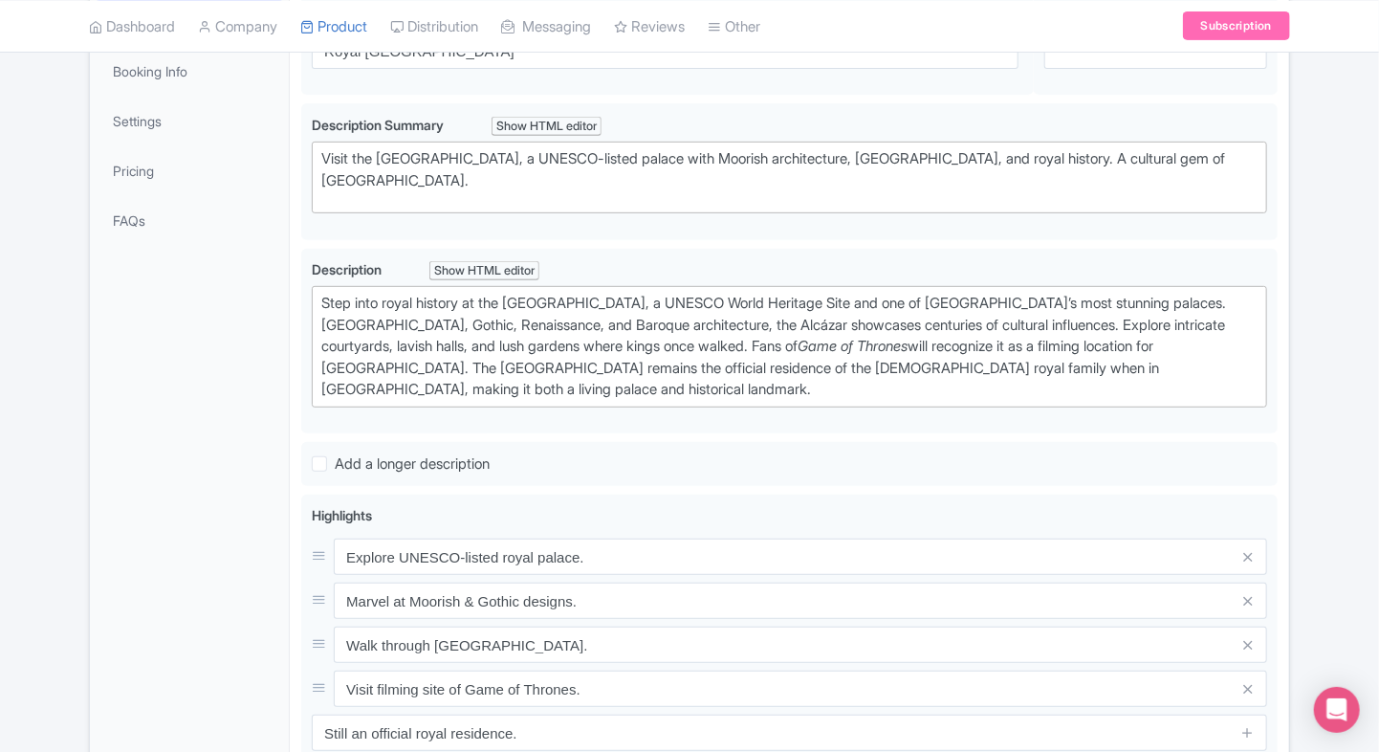
scroll to position [319, 0]
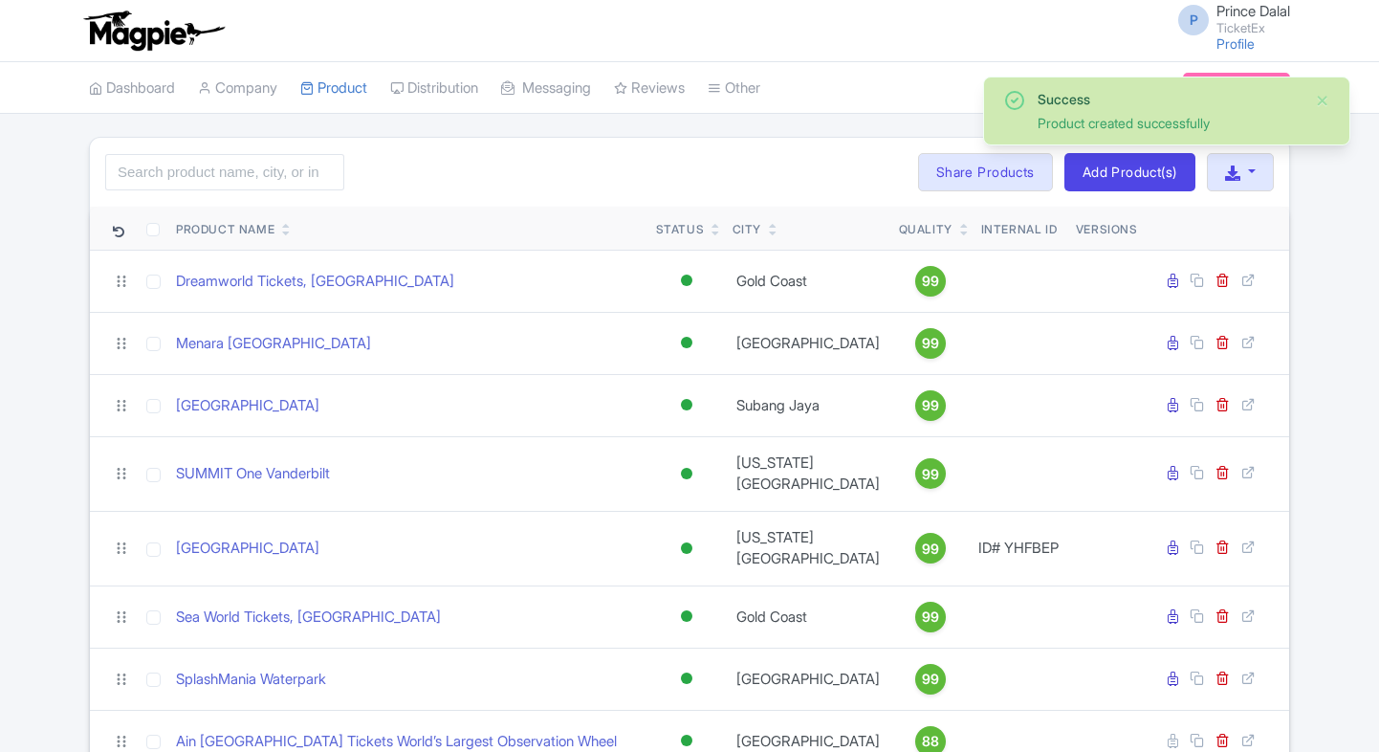
scroll to position [1091, 0]
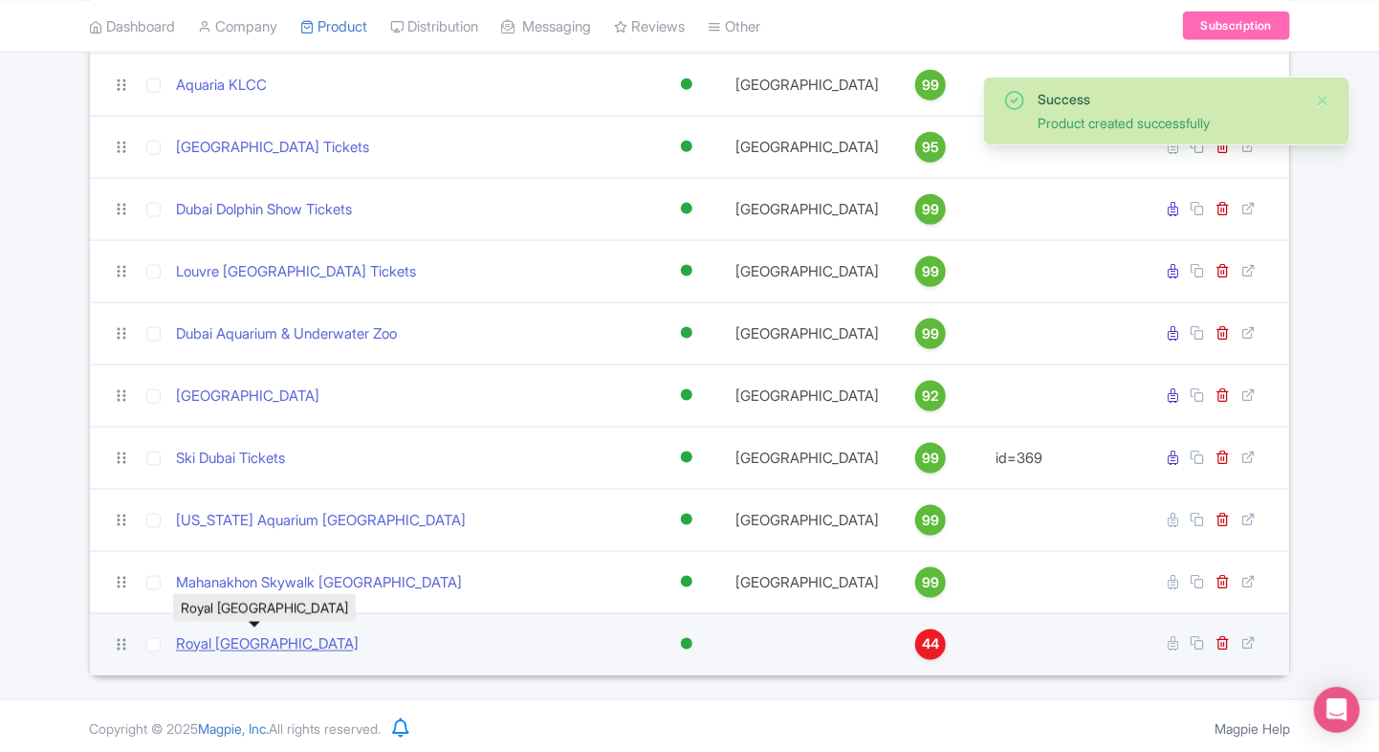
click at [270, 635] on link "Royal [GEOGRAPHIC_DATA]" at bounding box center [267, 645] width 183 height 22
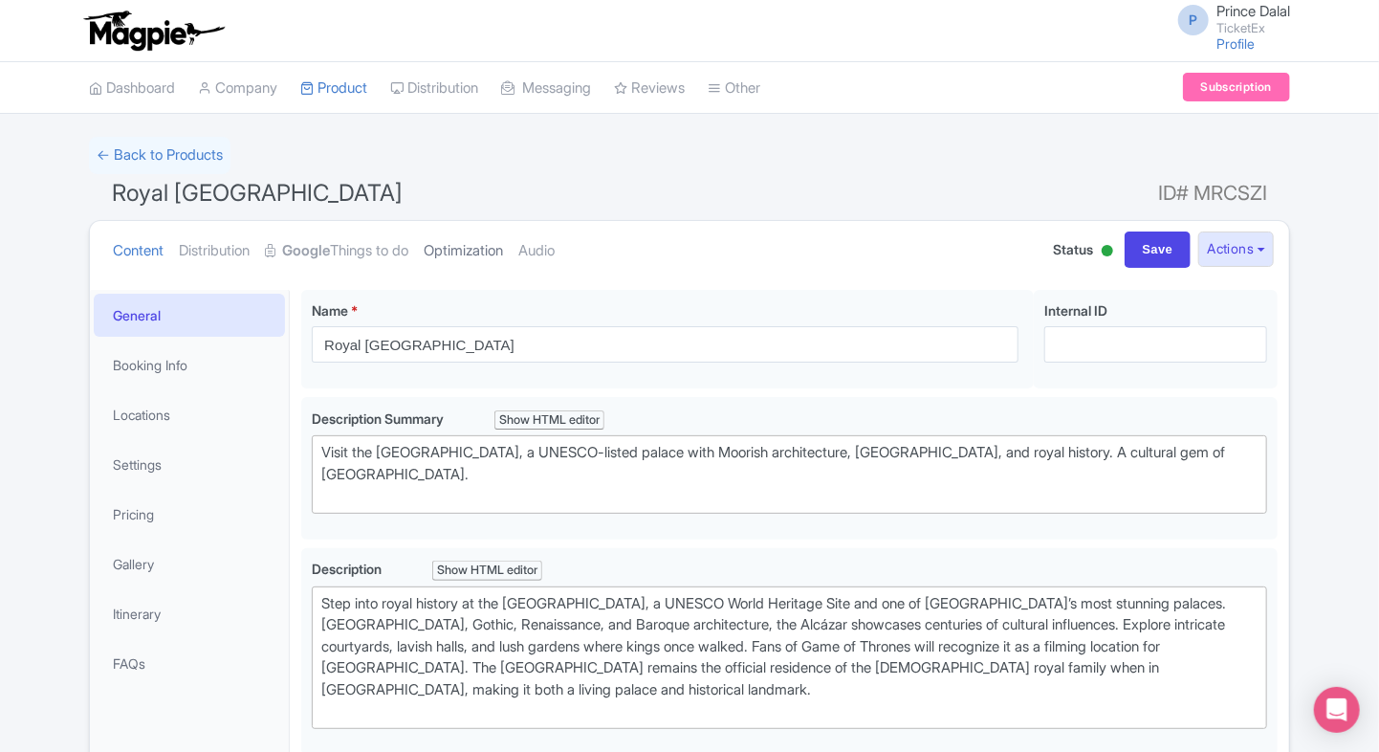
click at [466, 253] on link "Optimization" at bounding box center [463, 251] width 79 height 60
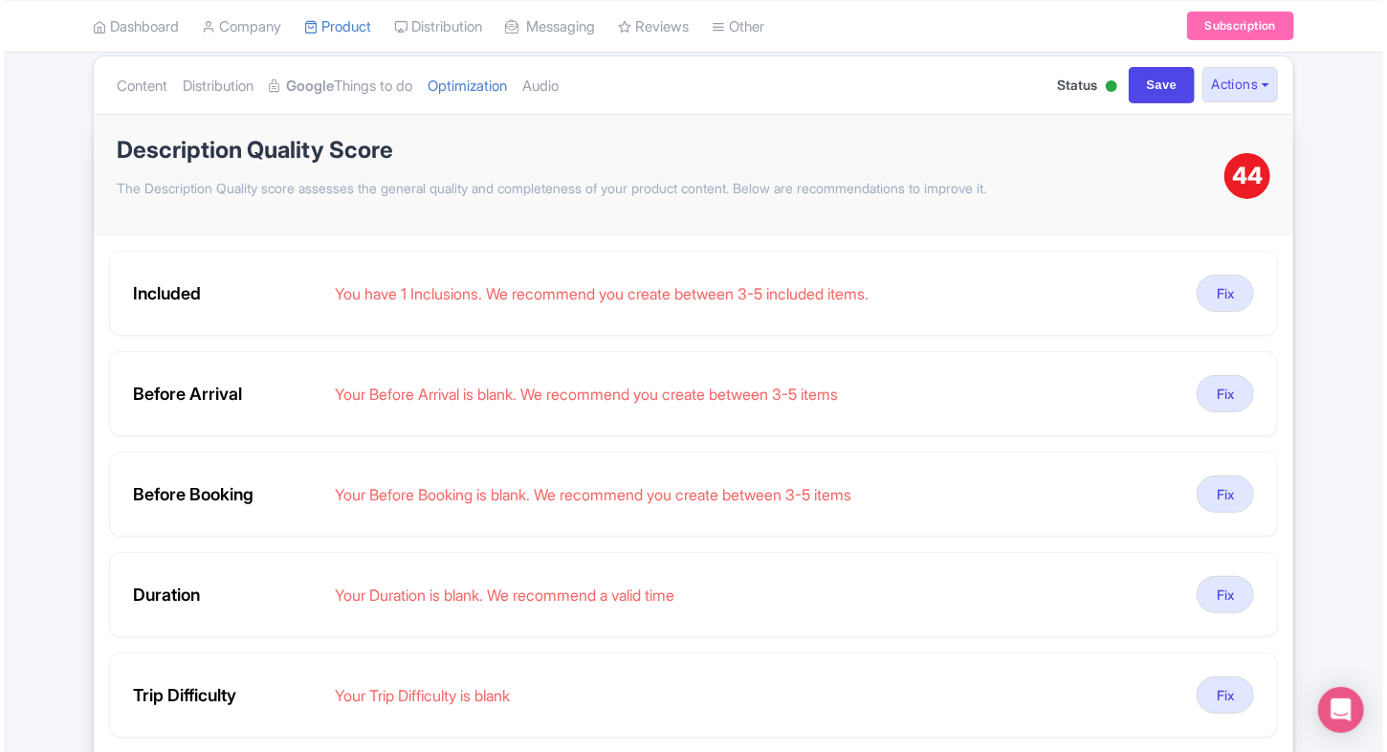
scroll to position [170, 0]
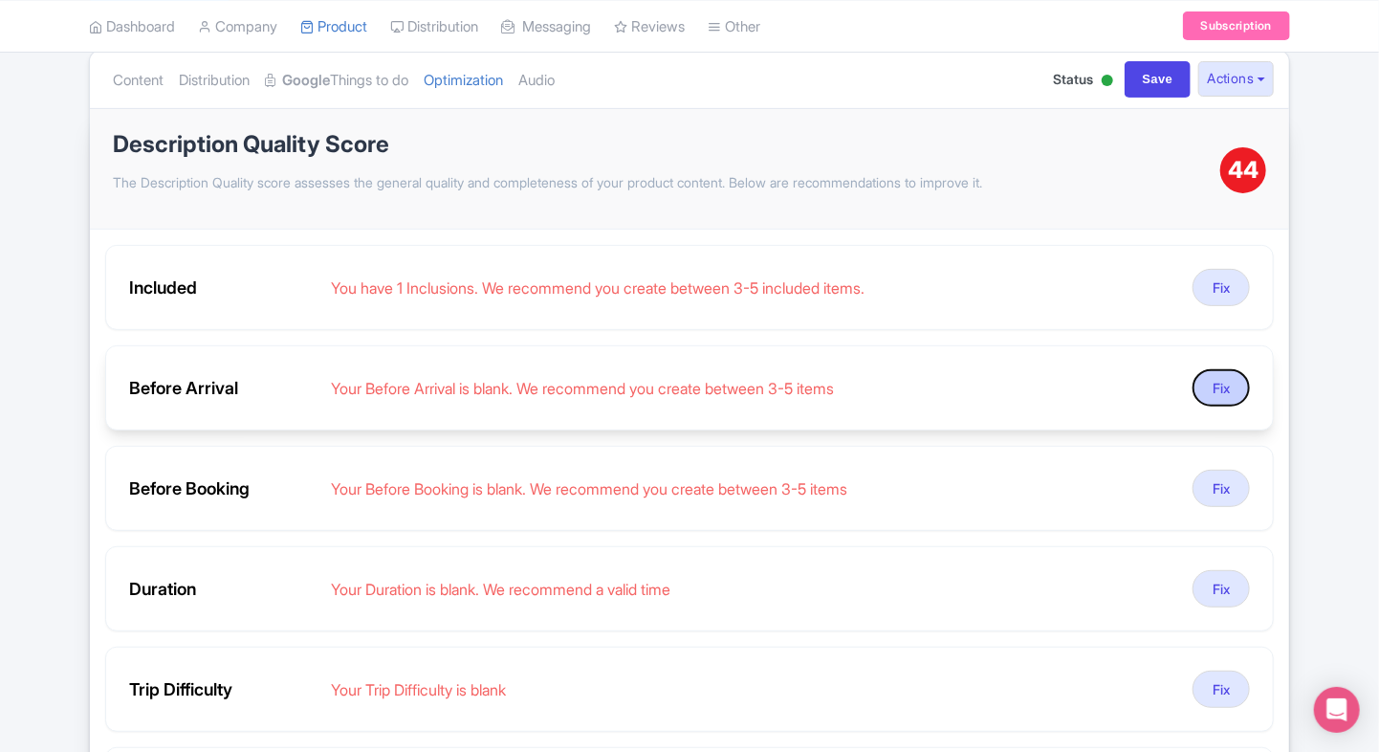
click at [1214, 383] on button "Fix" at bounding box center [1220, 387] width 57 height 37
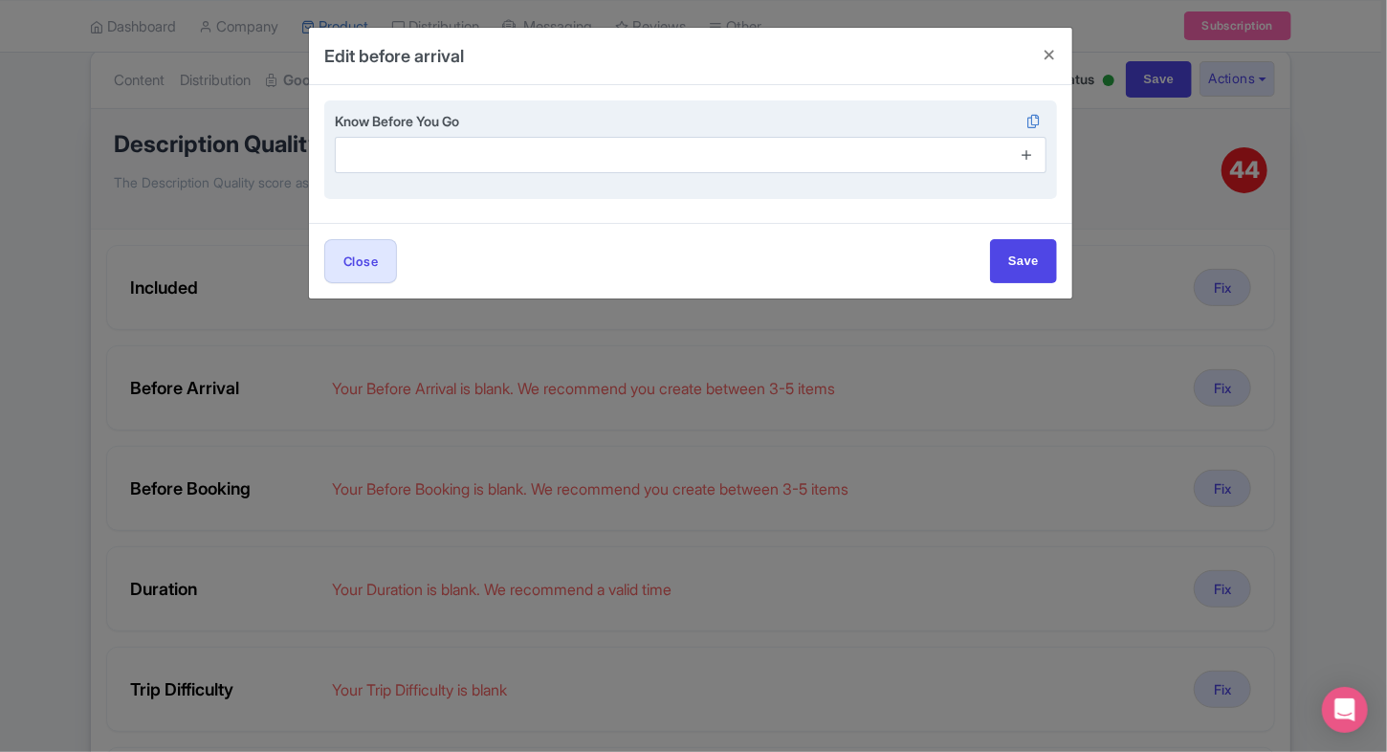
click at [1029, 156] on icon at bounding box center [1026, 154] width 14 height 14
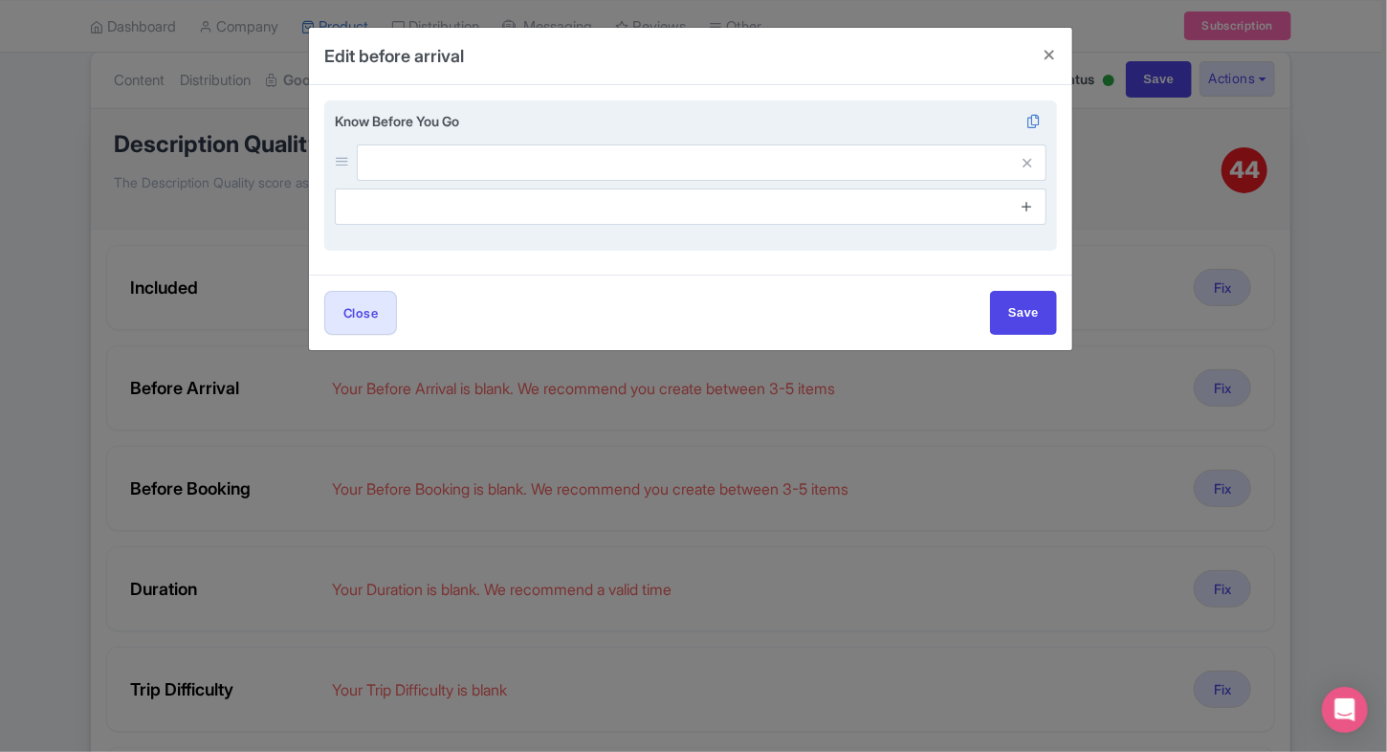
click at [1028, 206] on icon at bounding box center [1026, 206] width 14 height 14
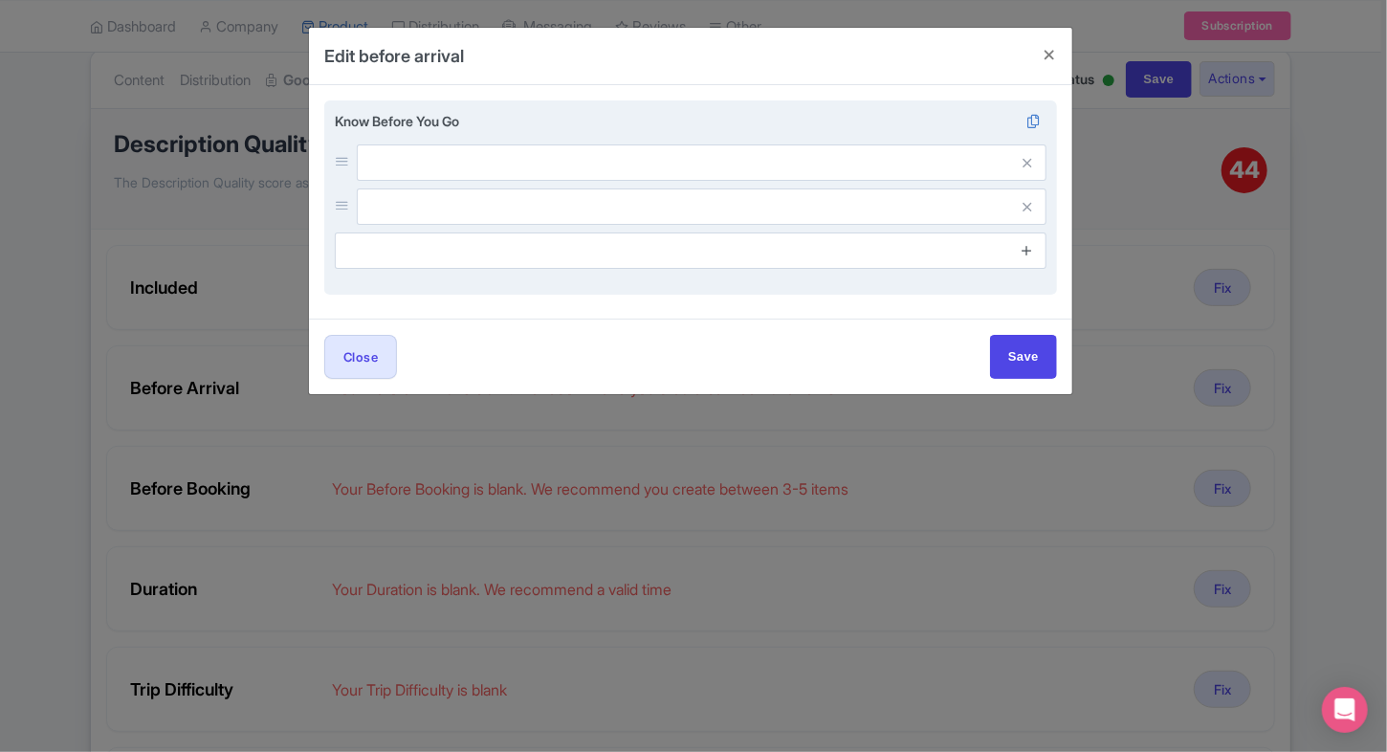
drag, startPoint x: 1024, startPoint y: 228, endPoint x: 1026, endPoint y: 250, distance: 22.1
click at [1026, 250] on div "Know Before You Go" at bounding box center [690, 190] width 711 height 158
click at [1026, 250] on icon at bounding box center [1026, 250] width 14 height 14
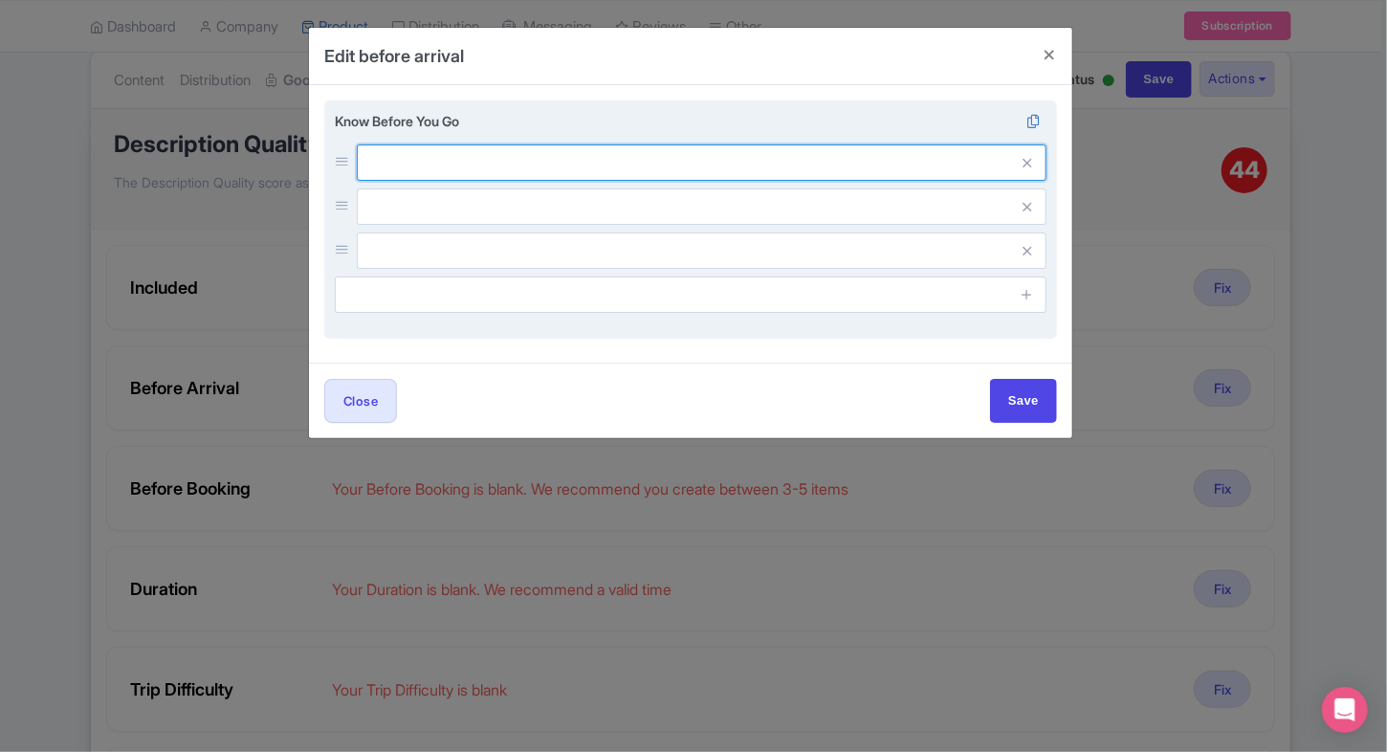
click at [705, 147] on input "text" at bounding box center [701, 162] width 689 height 36
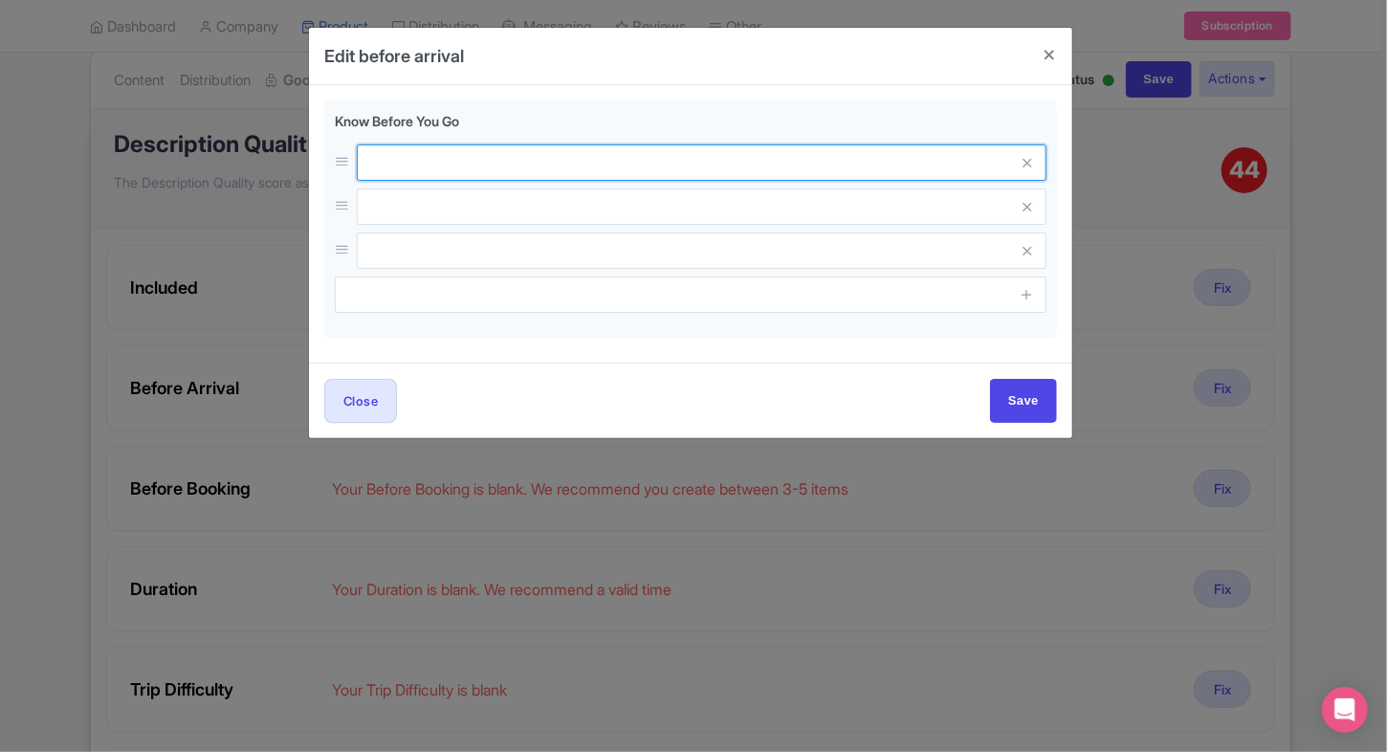
paste input "Foreign nationals must present a passport at entry."
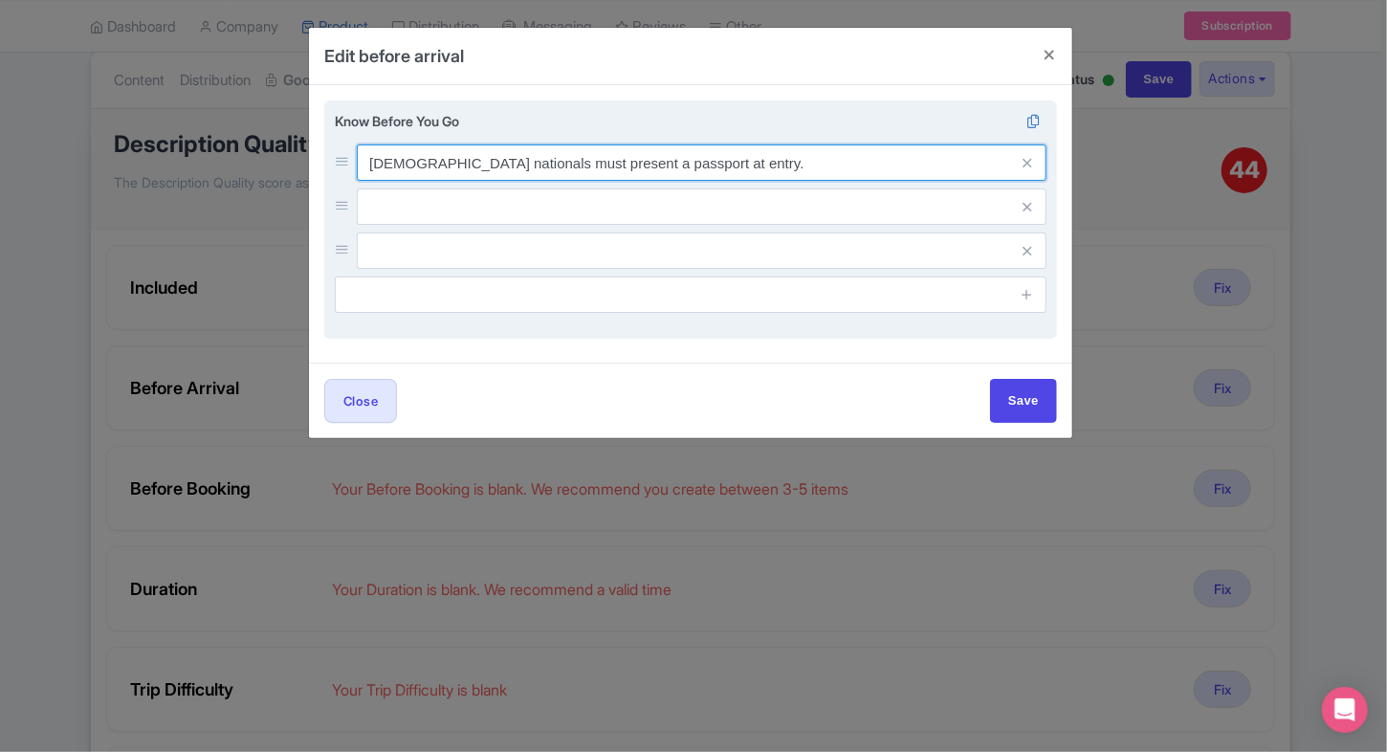
type input "Foreign nationals must present a passport at entry."
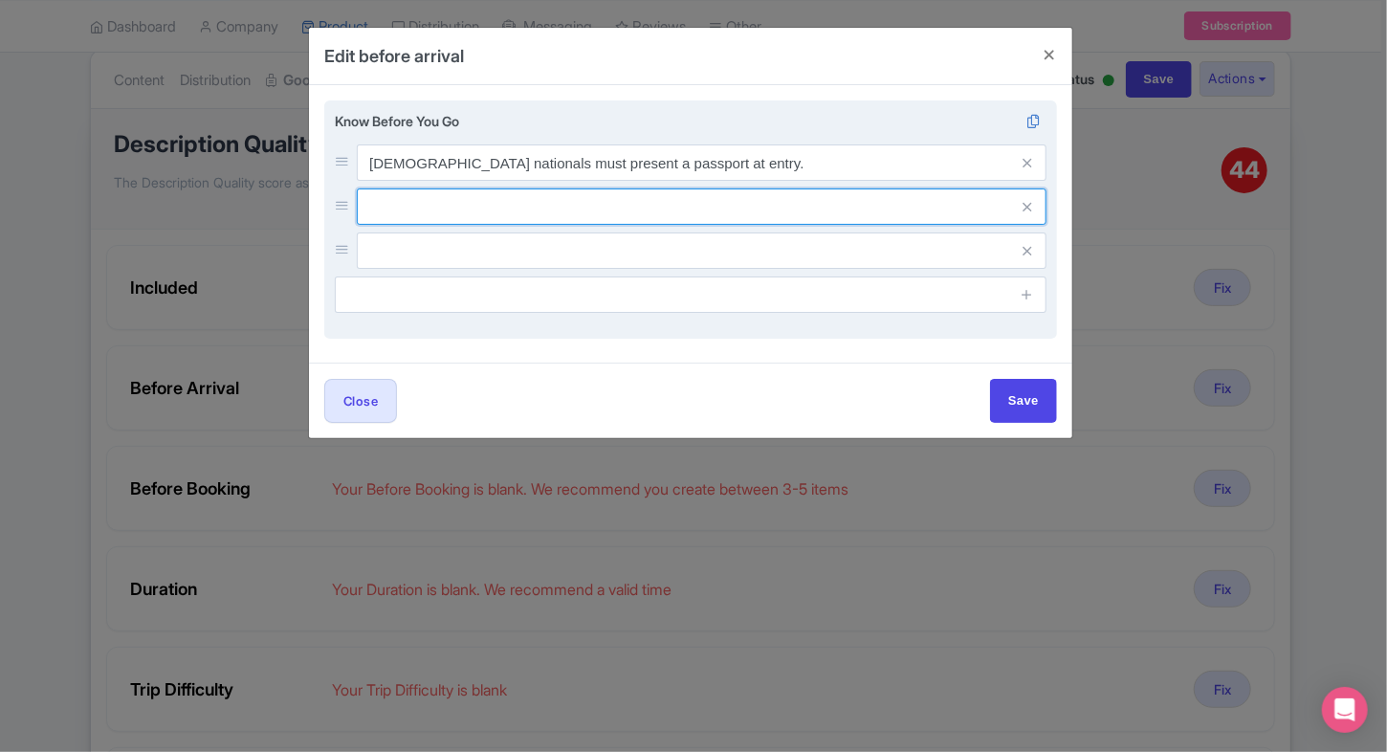
click at [532, 181] on input "text" at bounding box center [701, 162] width 689 height 36
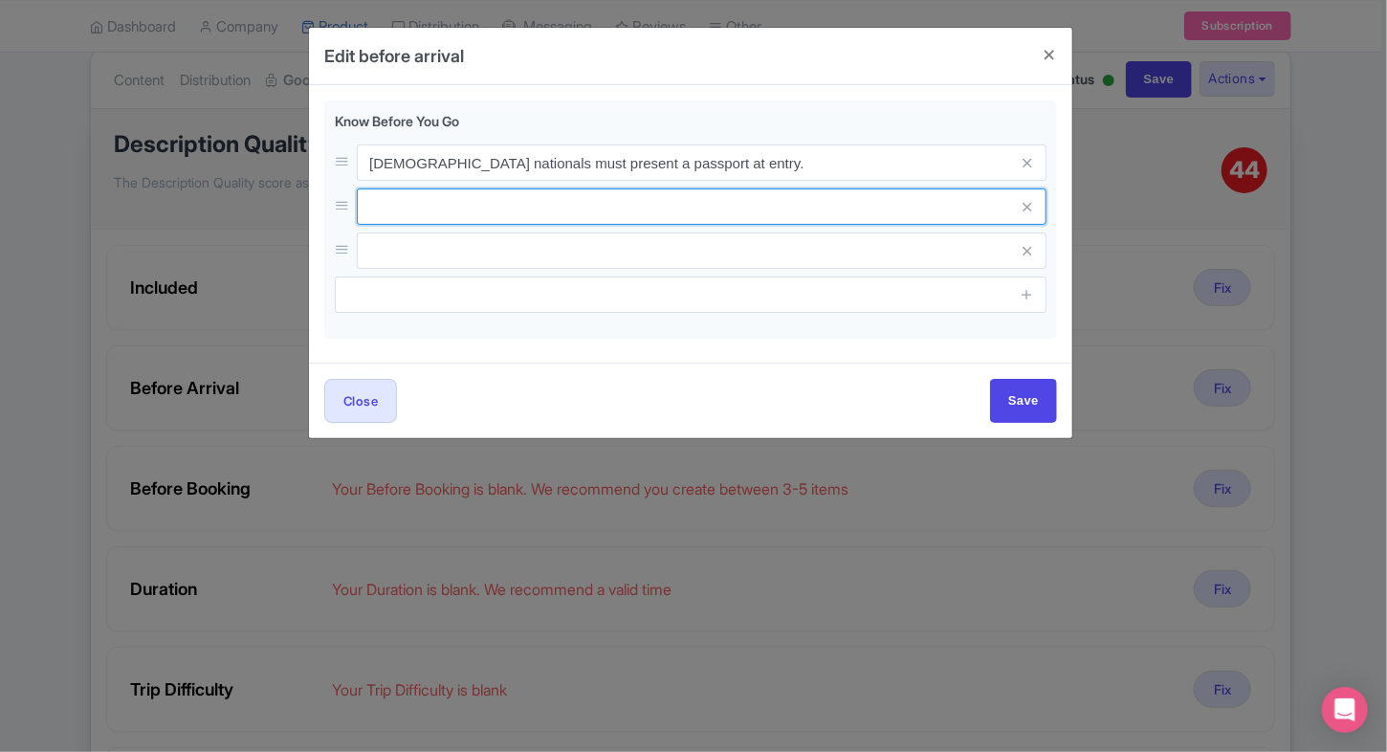
paste input "Locals must show a valid photo ID card (only original copies are accepted)."
type input "Locals must show a valid photo ID card (only original copies are accepted)."
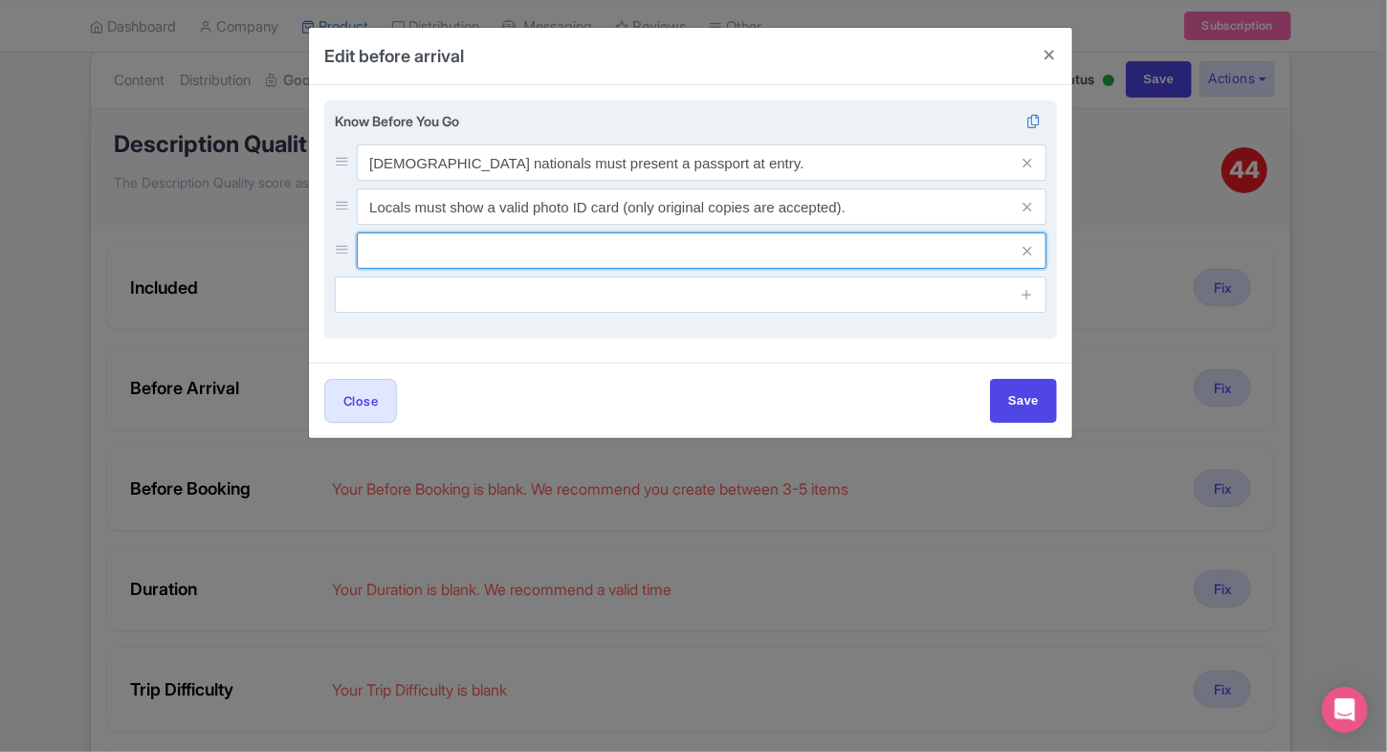
click at [490, 181] on input "text" at bounding box center [701, 162] width 689 height 36
paste input "No sharp objects, lighters, bags, alcohol, or knives allowed. Alcohol consumpti…"
type input "No sharp objects, lighters, bags, alcohol, or knives allowed. Alcohol consumpti…"
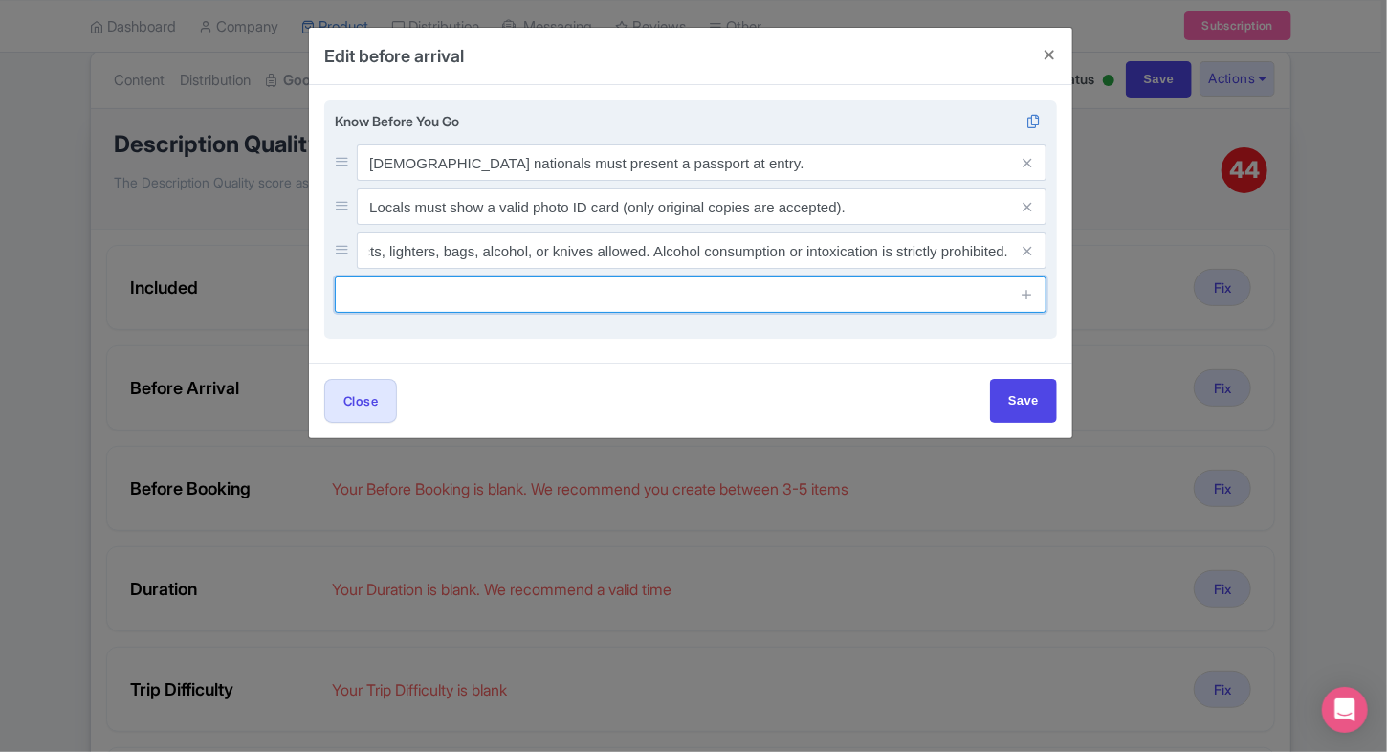
scroll to position [0, 0]
click at [477, 278] on input "text" at bounding box center [690, 294] width 711 height 36
paste input "Flash photography, tripods, monopods, and commercial filming are not allowed wi…"
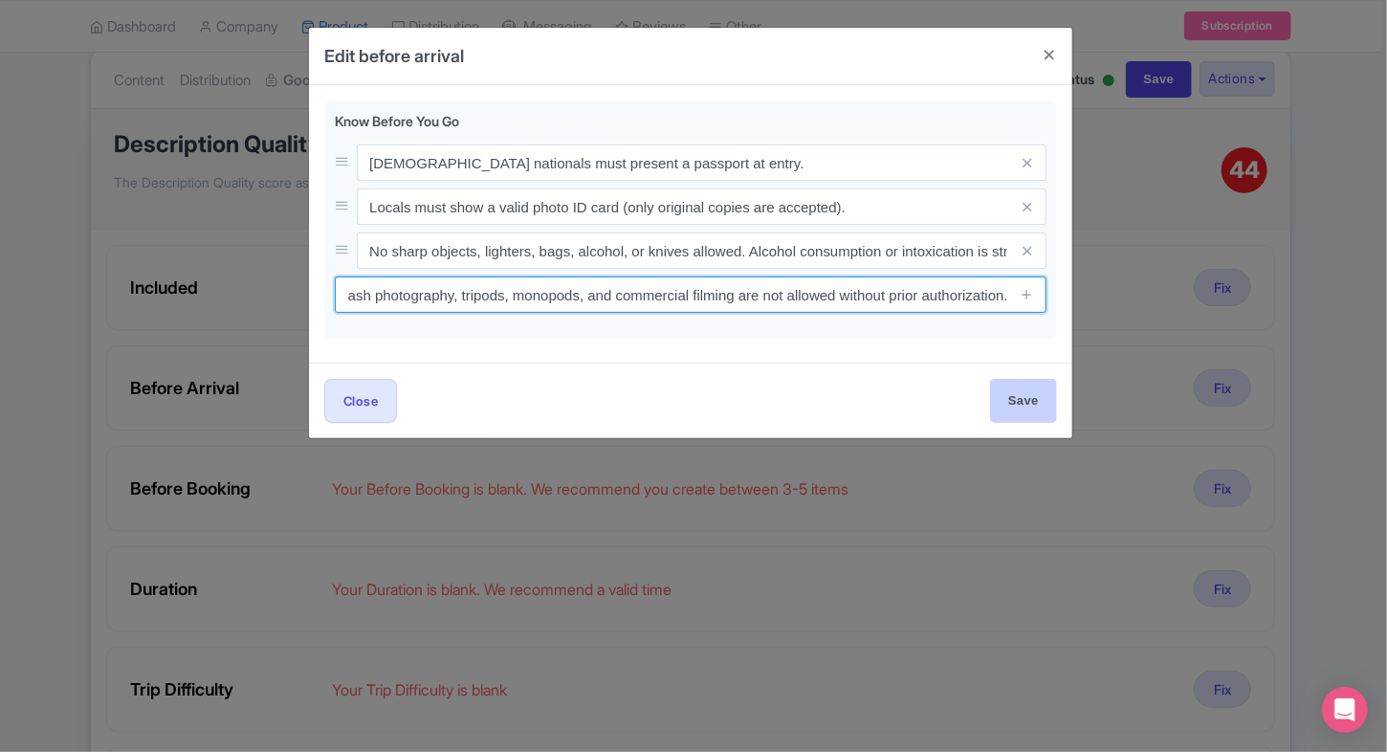
type input "Flash photography, tripods, monopods, and commercial filming are not allowed wi…"
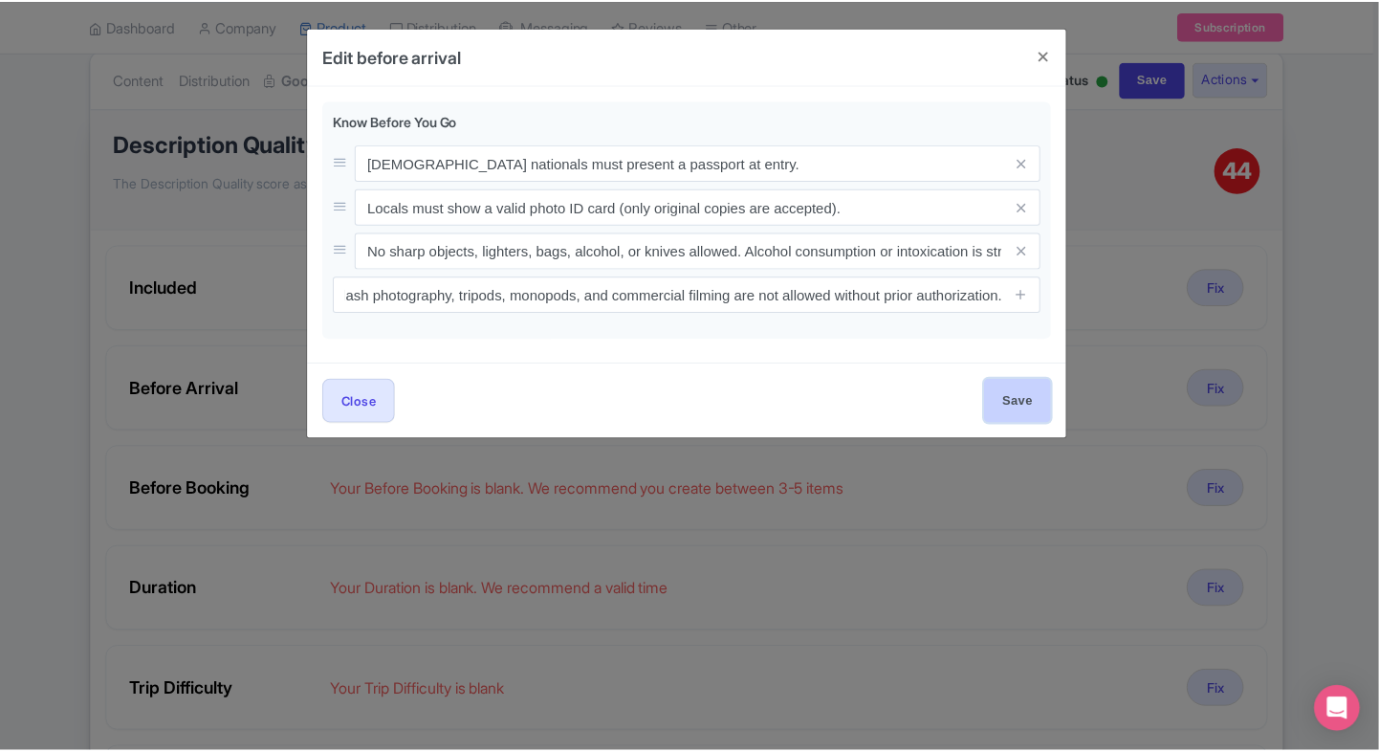
scroll to position [0, 0]
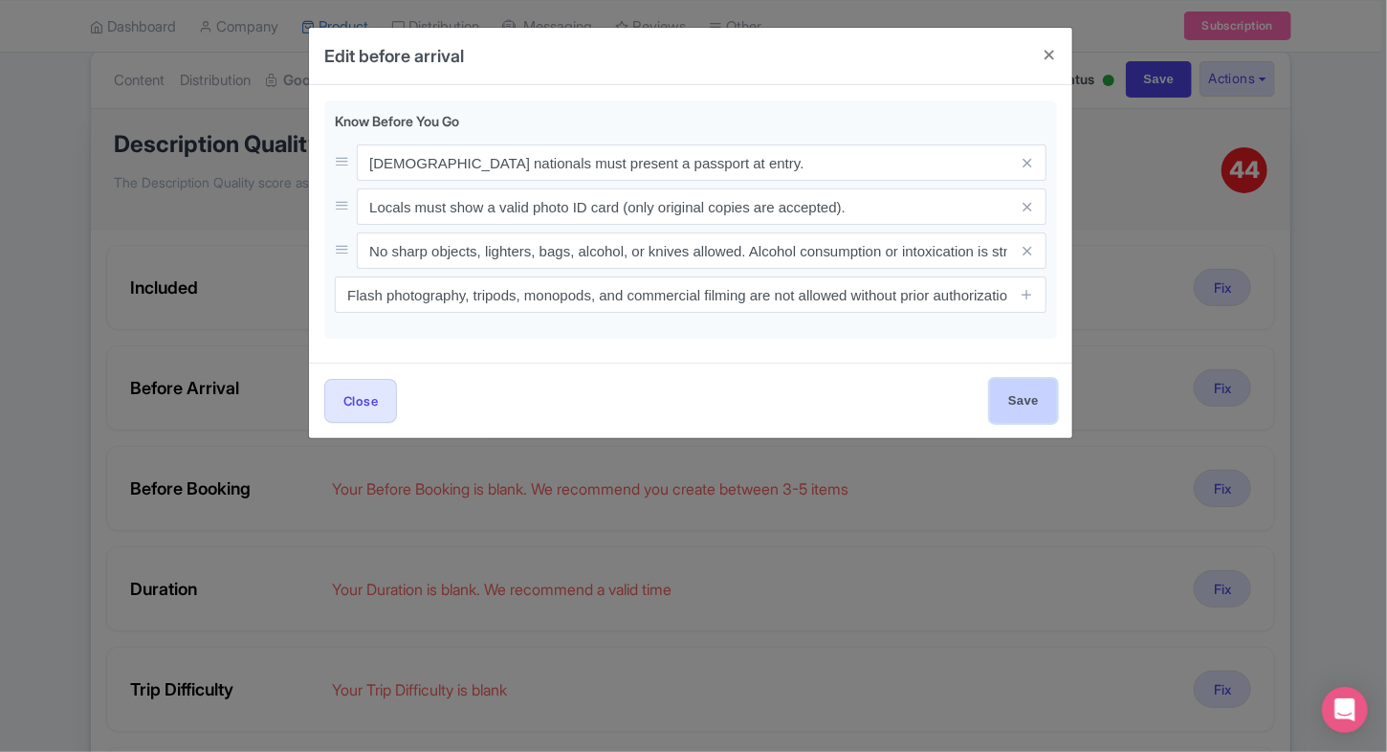
click at [997, 383] on input "Save" at bounding box center [1023, 400] width 67 height 43
type input "Save"
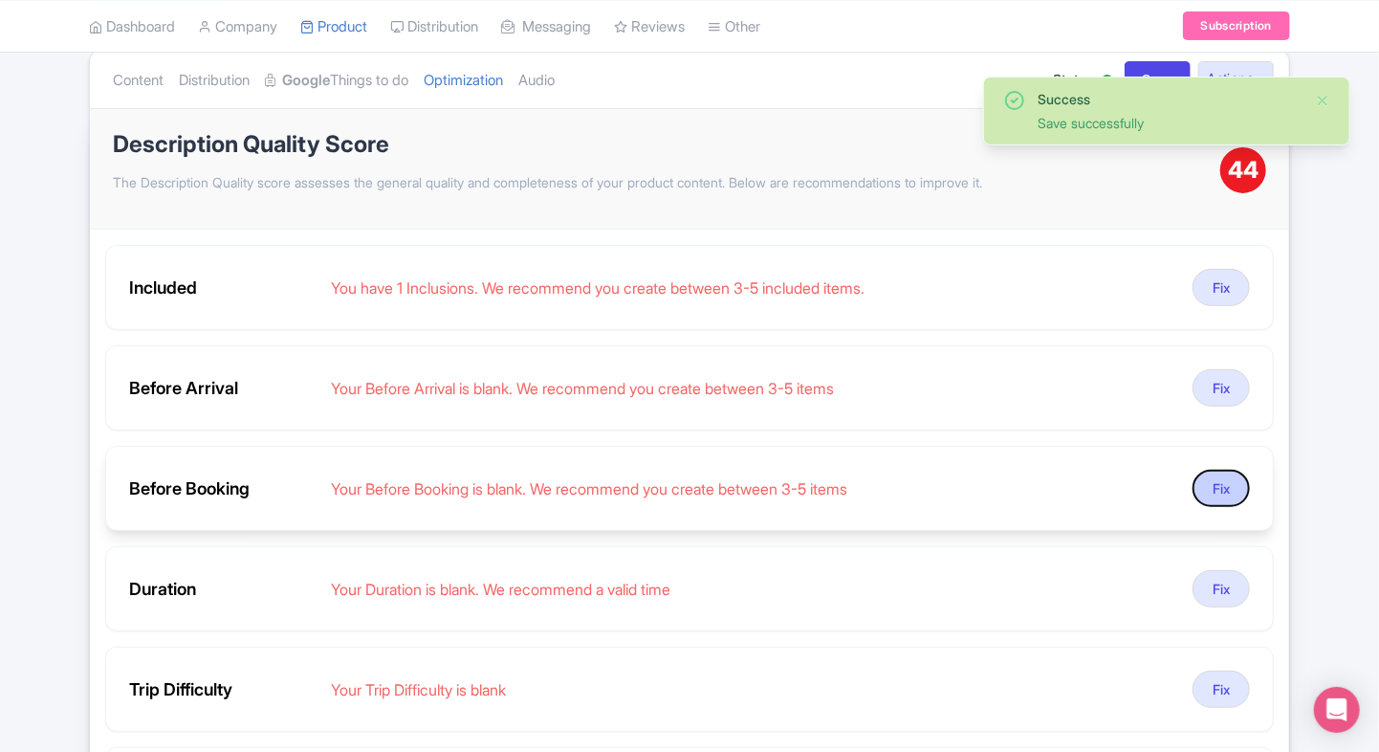
click at [1221, 487] on button "Fix" at bounding box center [1220, 488] width 57 height 37
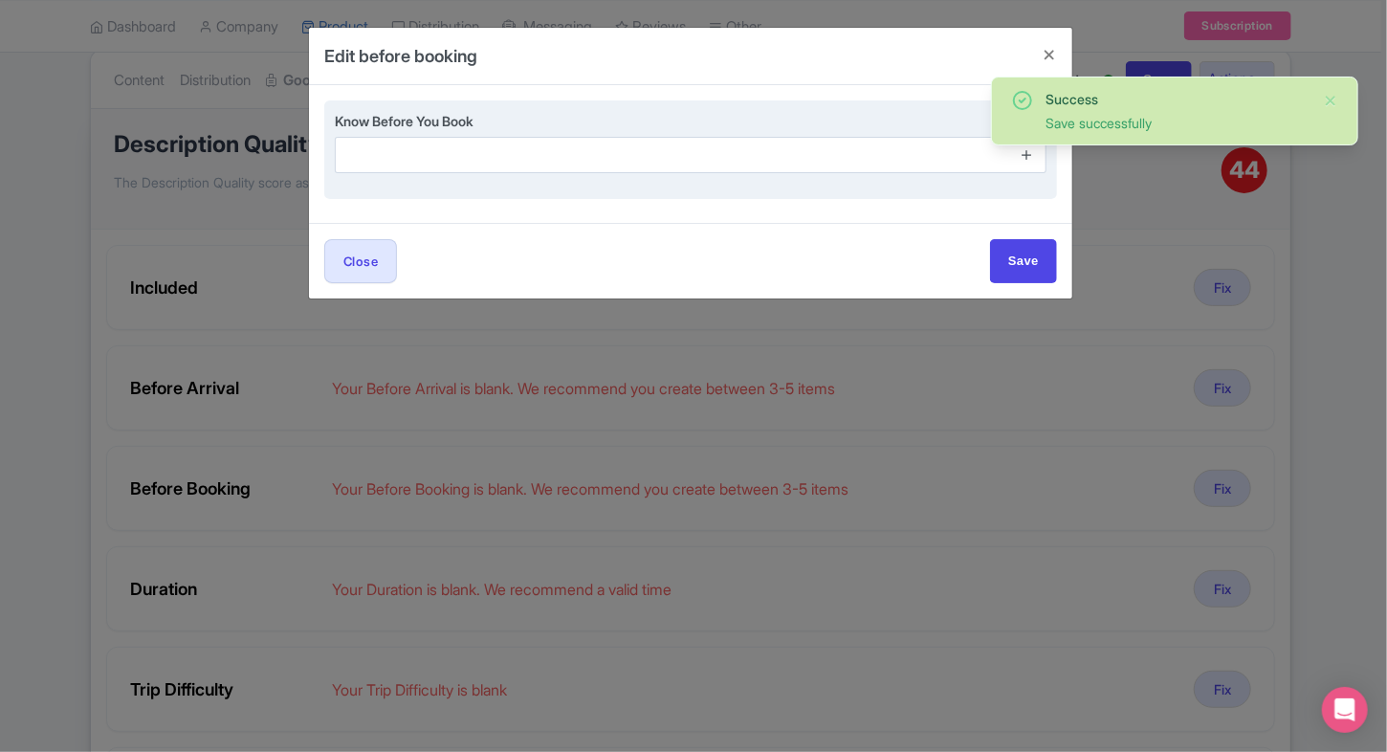
click at [1023, 151] on icon at bounding box center [1026, 154] width 14 height 14
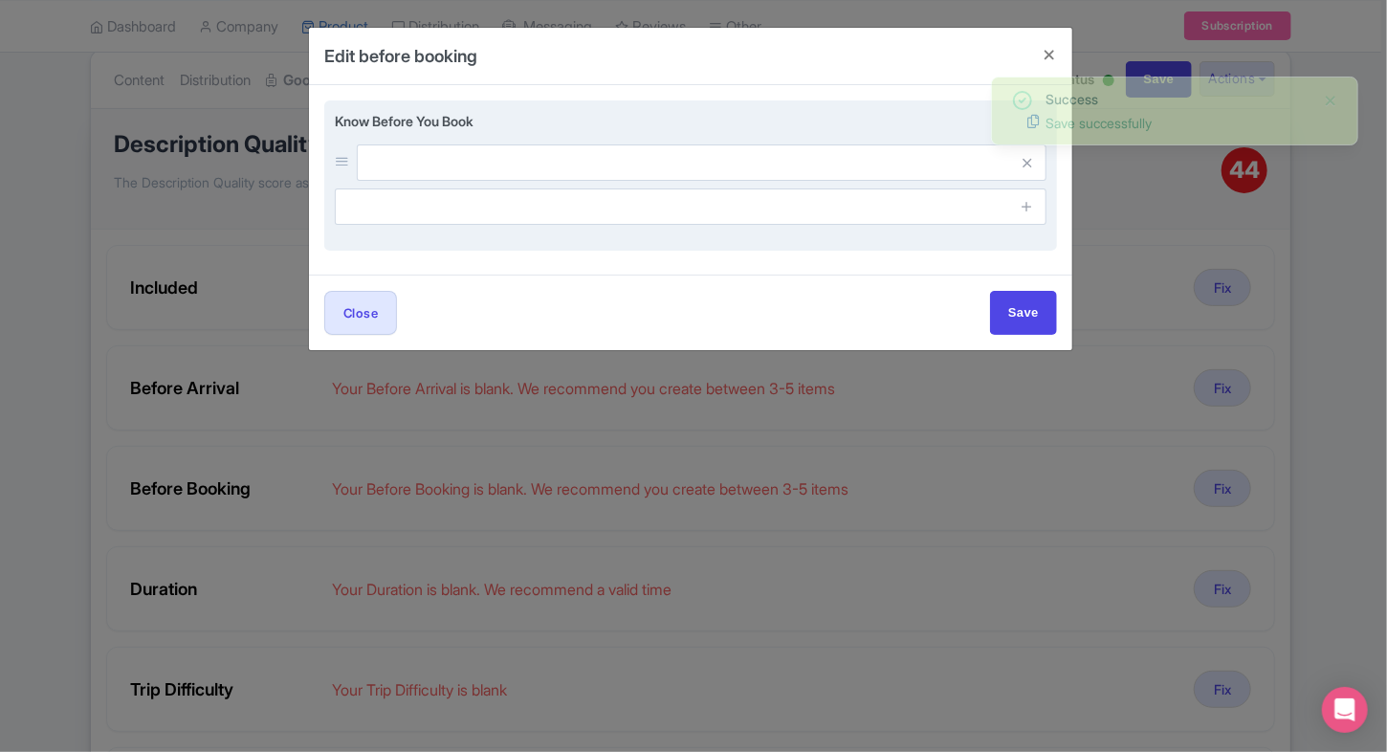
click at [1025, 195] on span at bounding box center [1027, 206] width 38 height 36
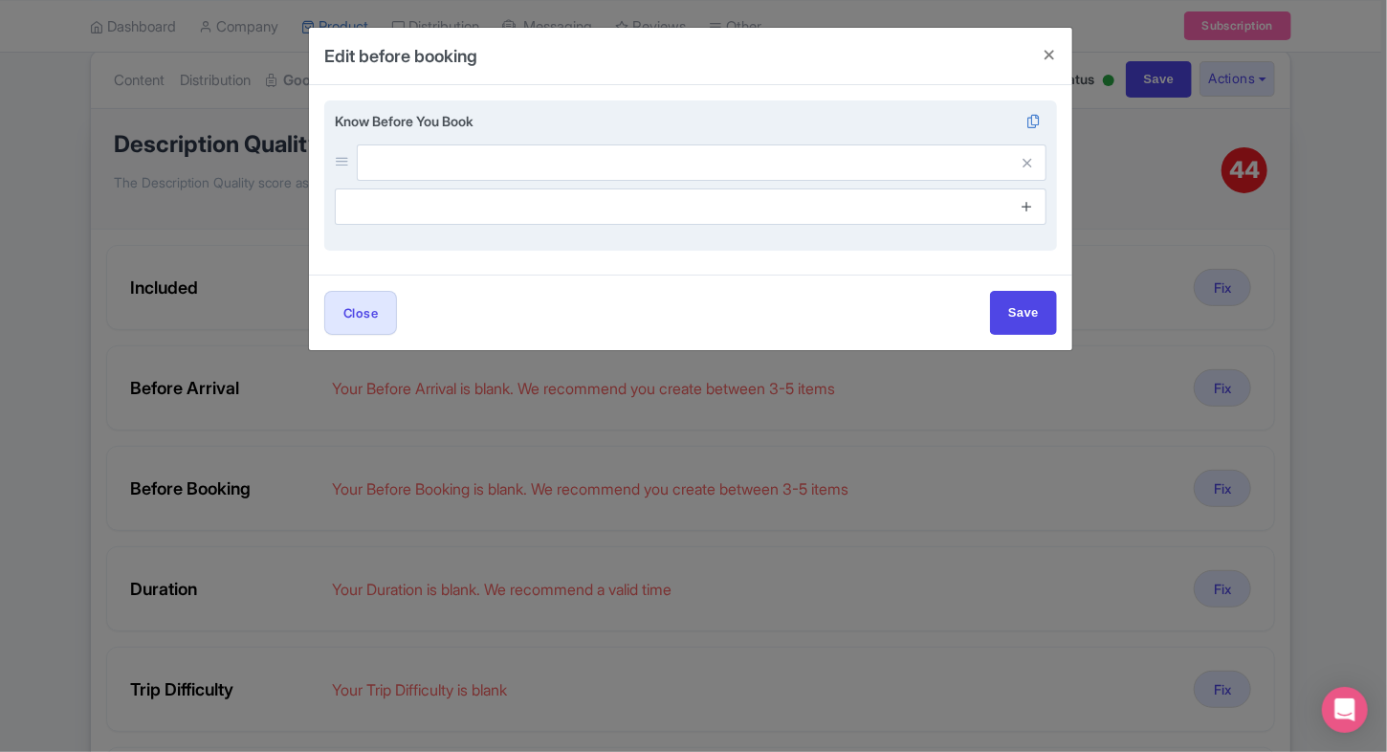
click at [1025, 205] on icon at bounding box center [1026, 206] width 14 height 14
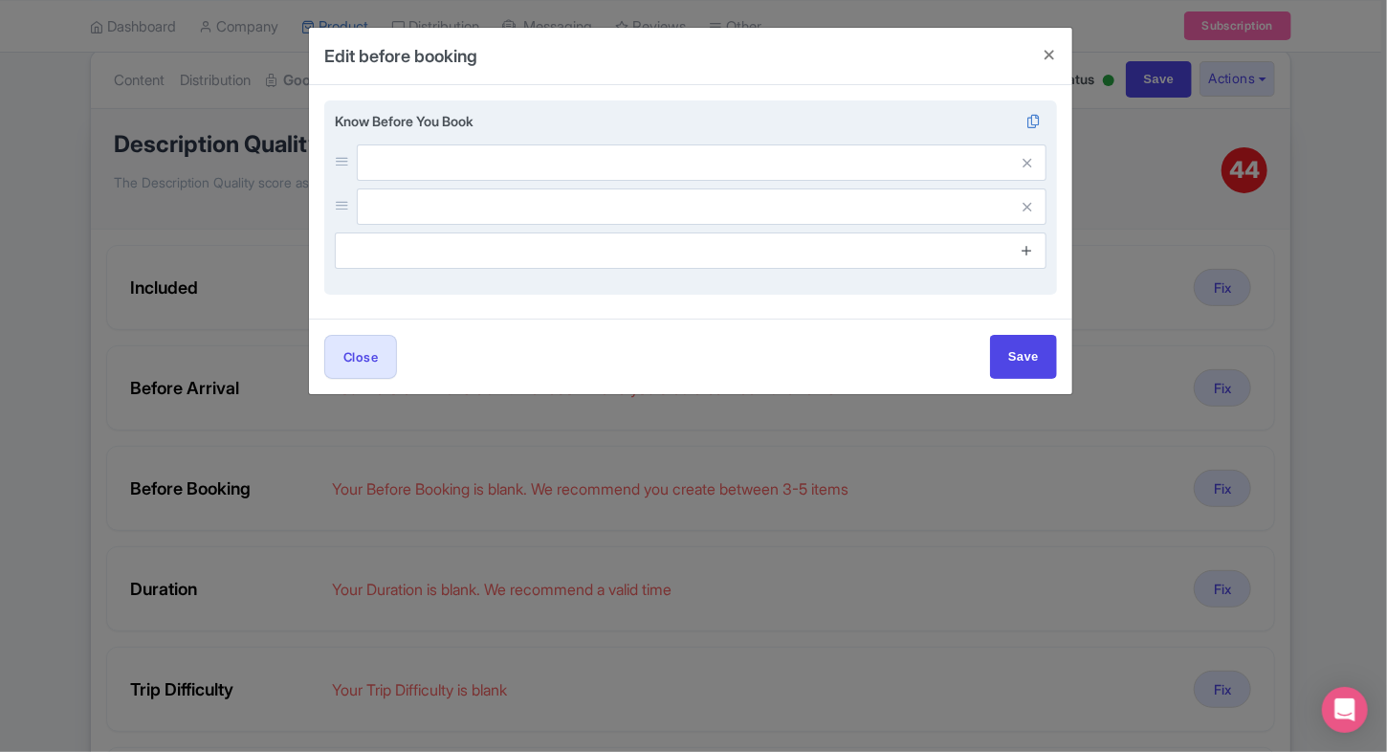
click at [1028, 249] on icon at bounding box center [1026, 250] width 14 height 14
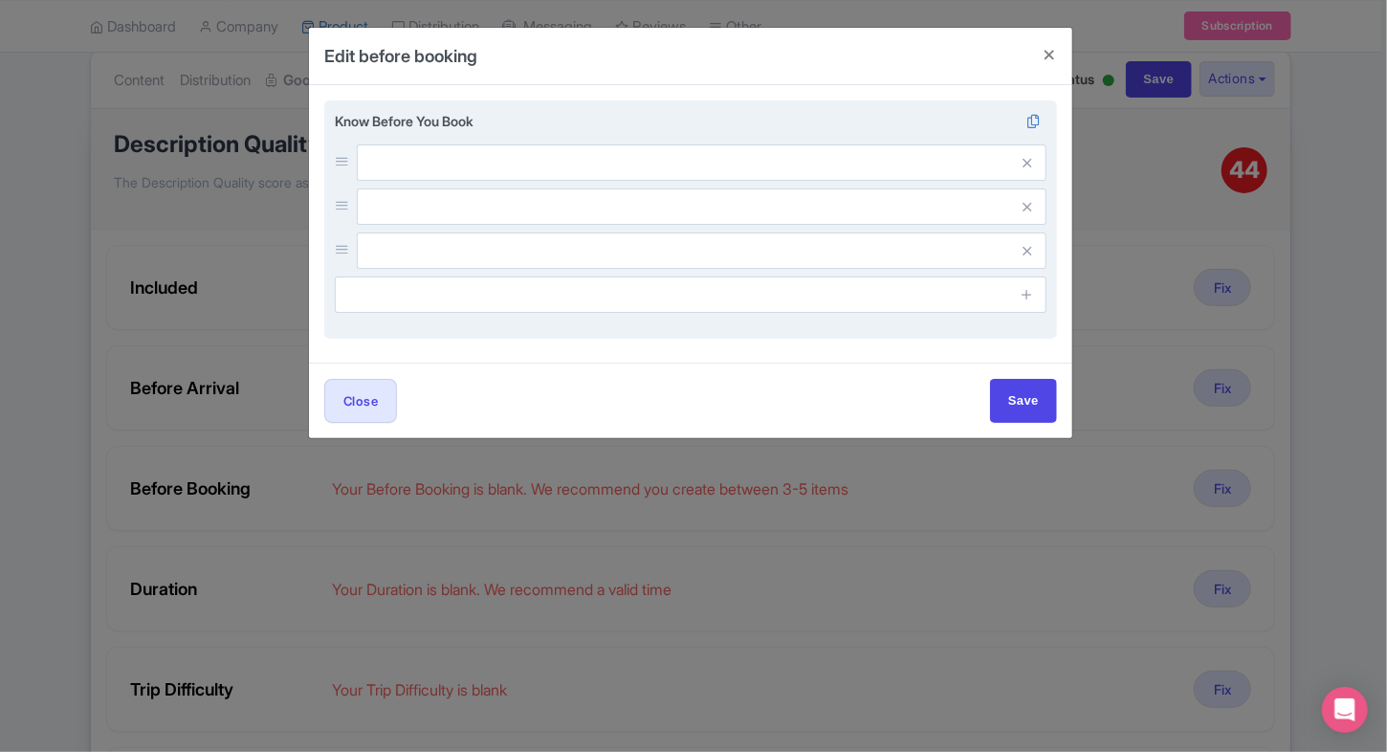
click at [789, 143] on div "Know Before You Book" at bounding box center [690, 212] width 711 height 202
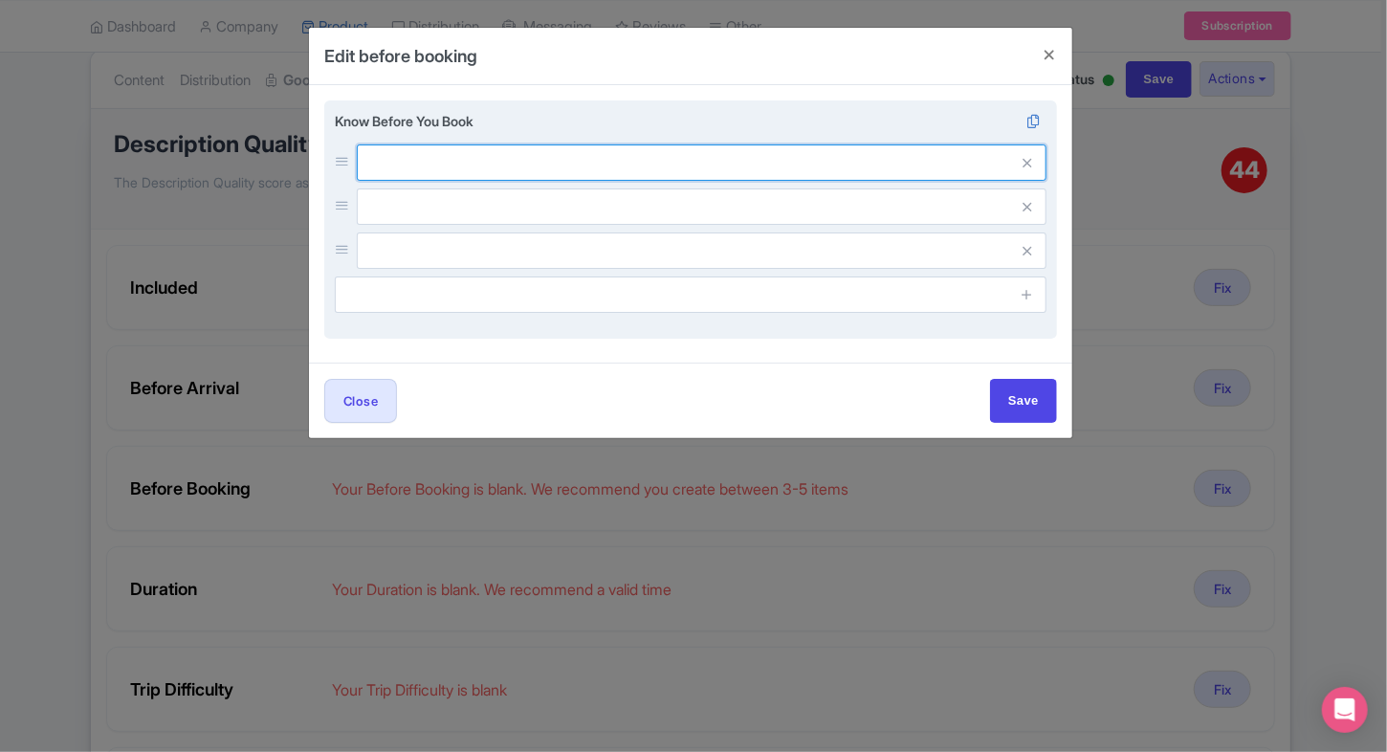
click at [768, 155] on input "text" at bounding box center [701, 162] width 689 height 36
paste input "Modest dress recommended for palace areas."
type input "Modest dress recommended for palace areas."
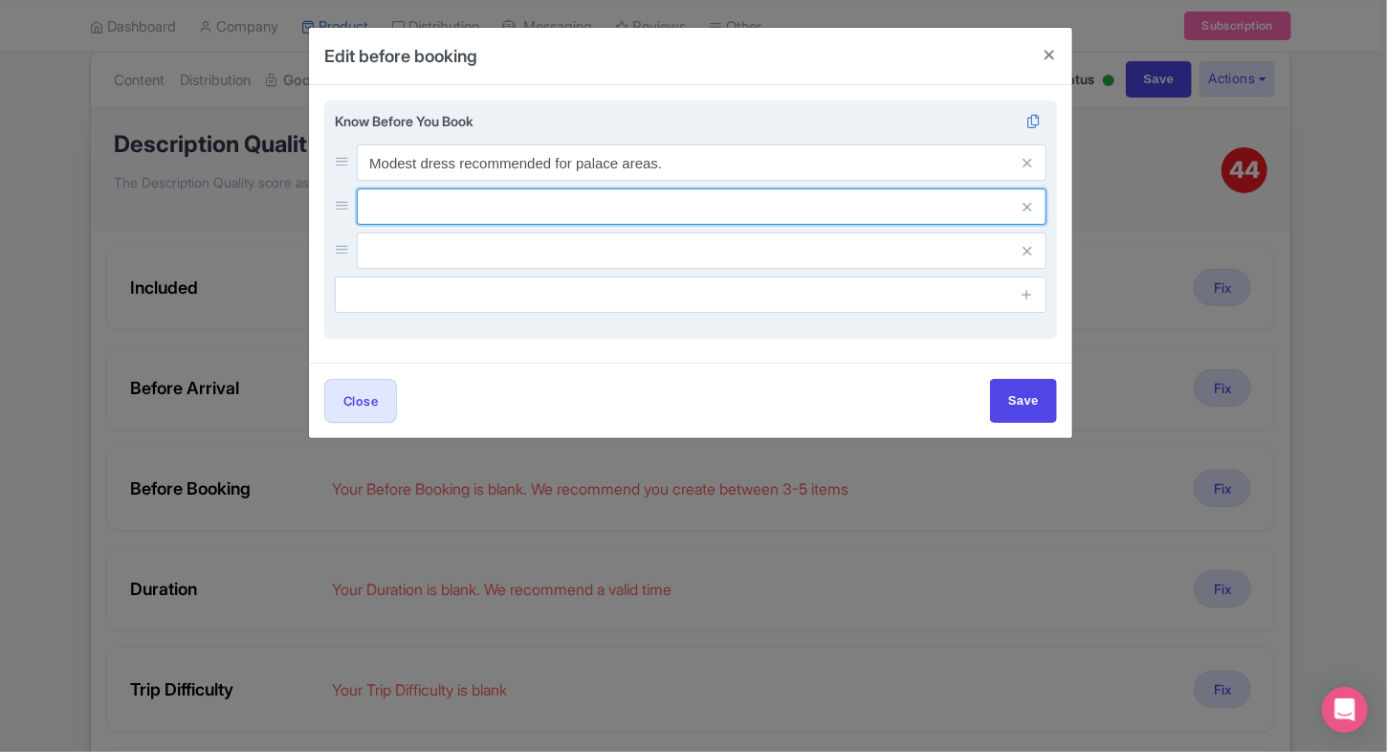
click at [617, 181] on input "text" at bounding box center [701, 162] width 689 height 36
paste input "Large bags must be checked in."
type input "Large bags must be checked in."
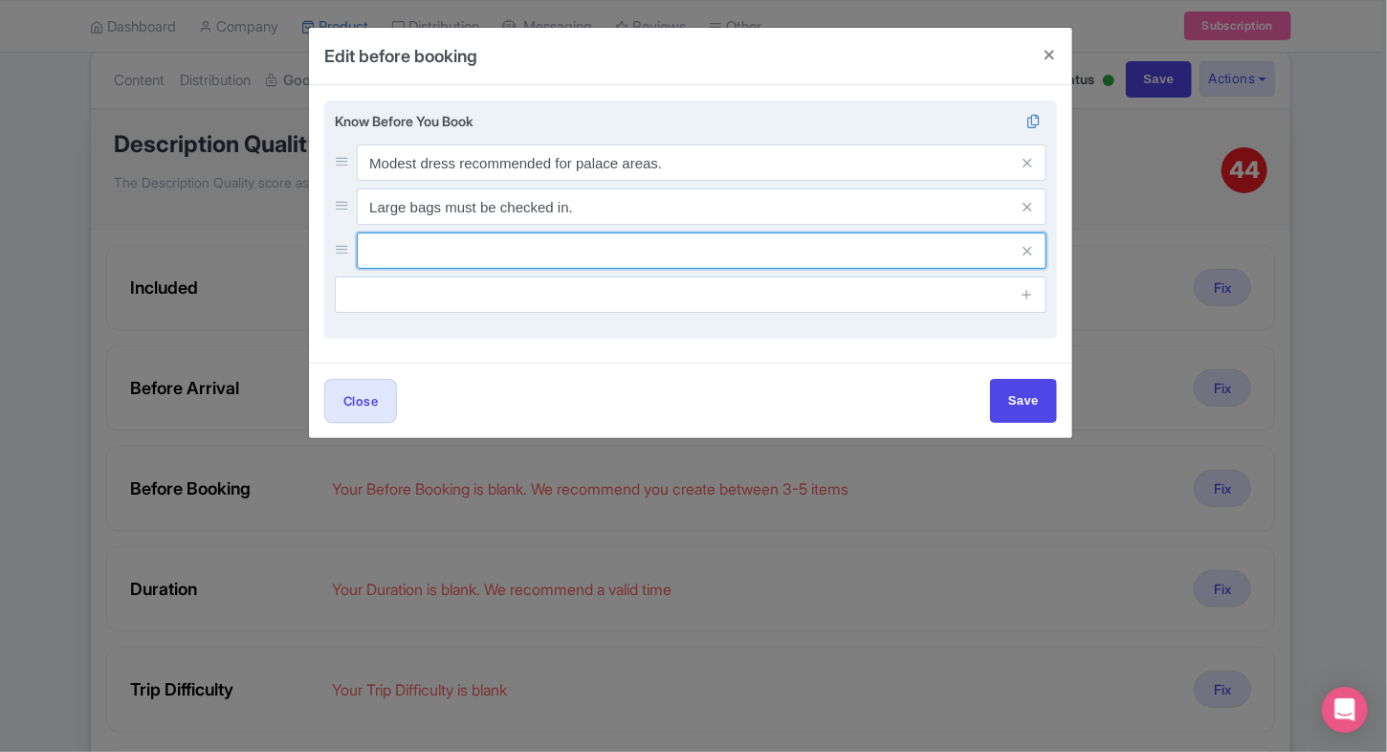
click at [548, 181] on input "text" at bounding box center [701, 162] width 689 height 36
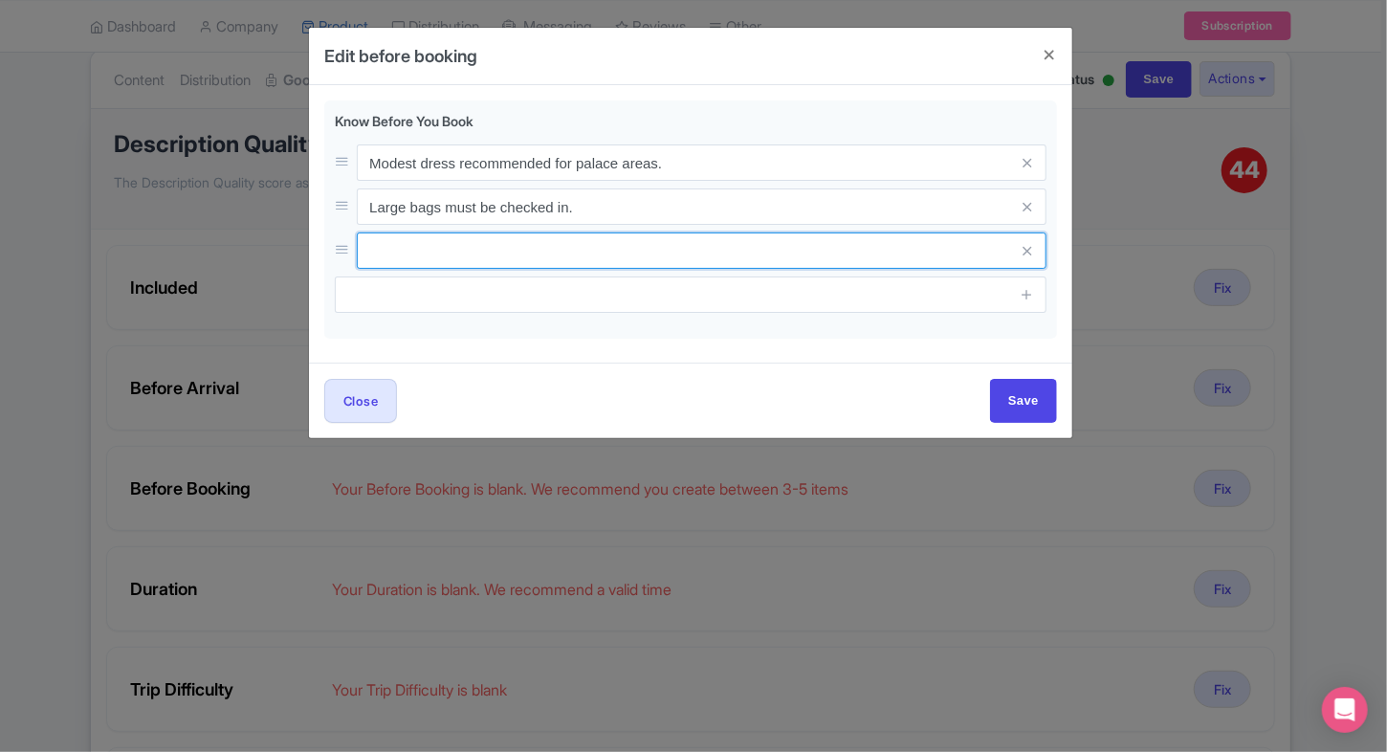
paste input "Visitors are prohibited from touching or damaging any artistic works, pillars, …"
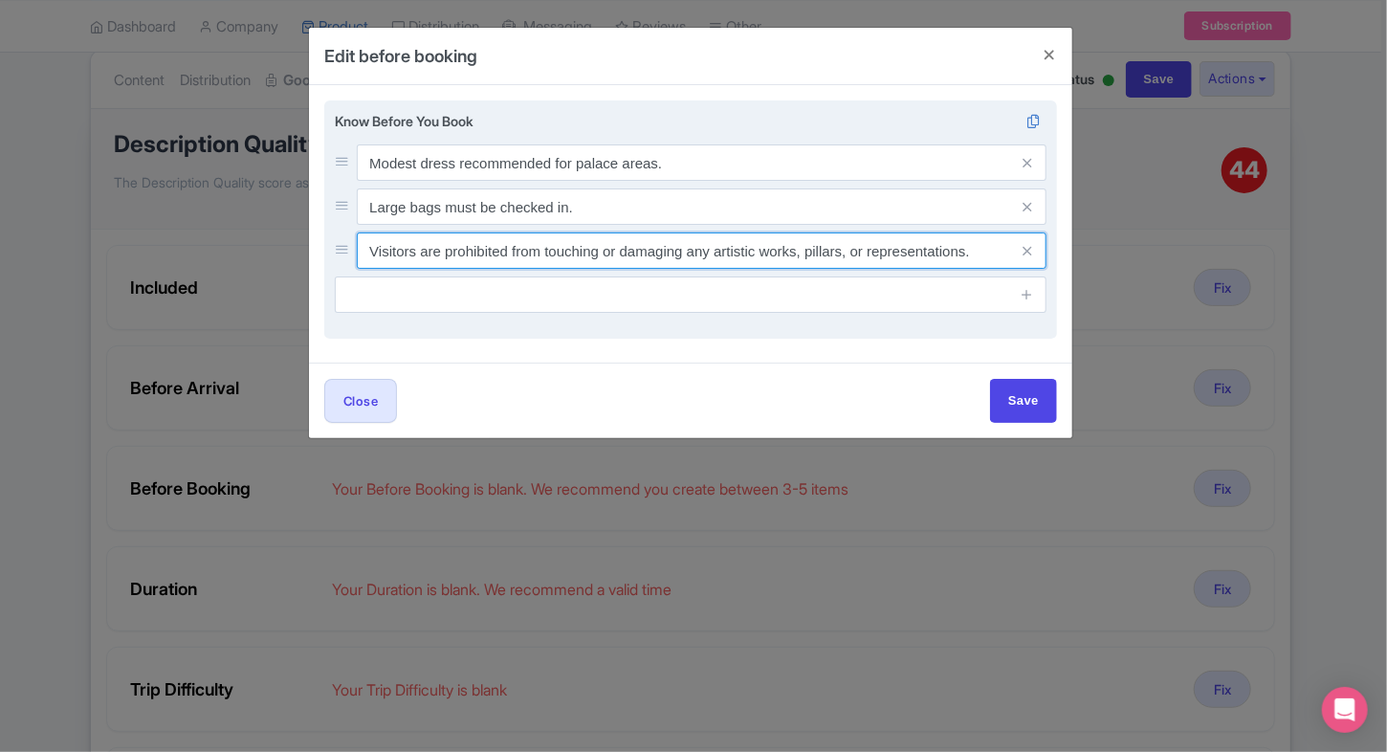
type input "Visitors are prohibited from touching or damaging any artistic works, pillars, …"
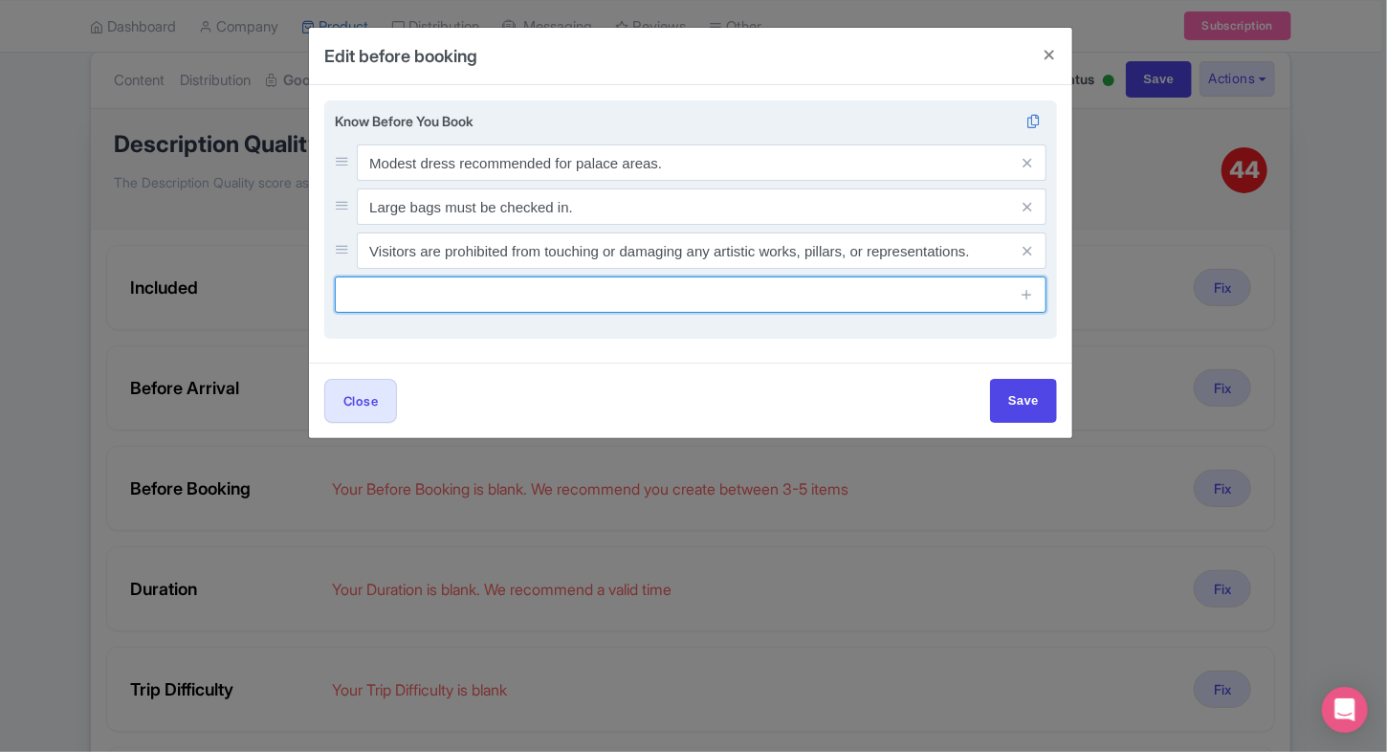
click at [487, 297] on input "text" at bounding box center [690, 294] width 711 height 36
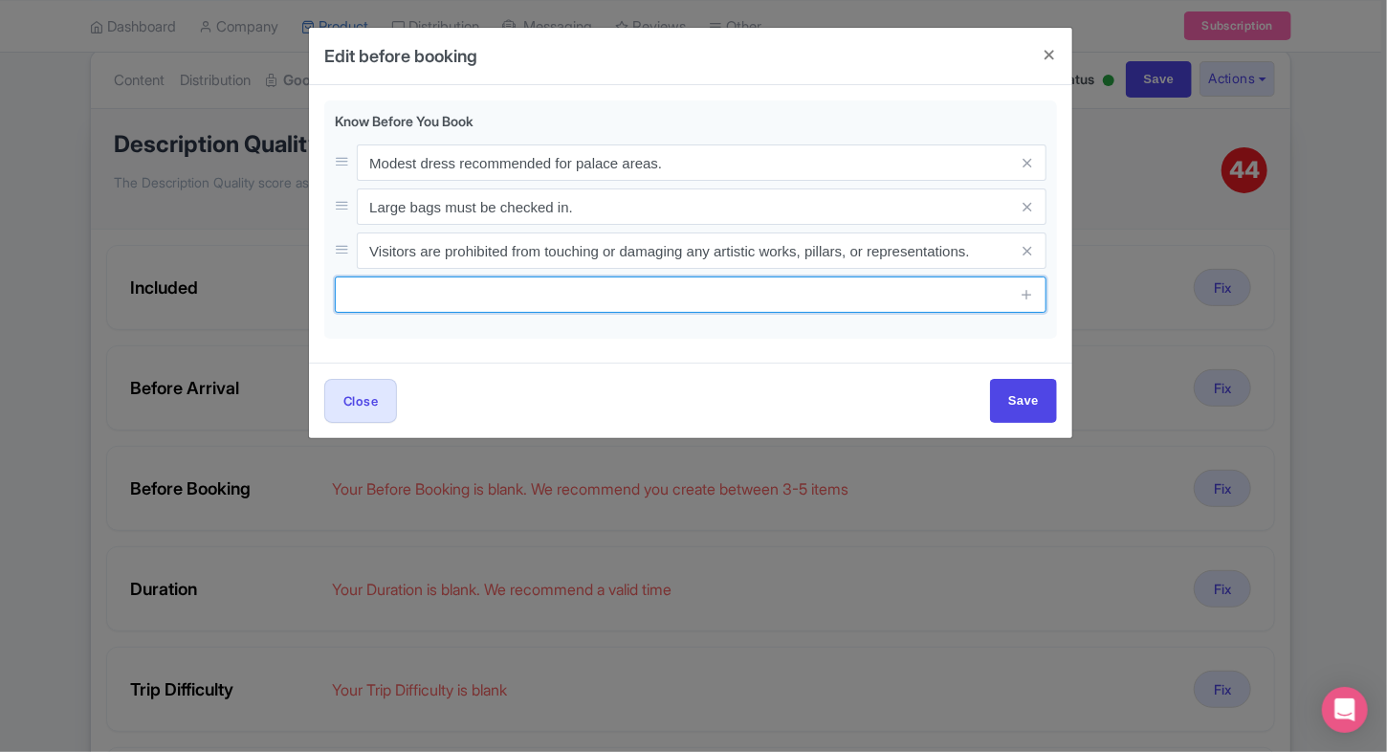
paste input "Visitors under 14 years must be accompanied by an adult at all times."
type input "Visitors under 14 years must be accompanied by an adult at all times."
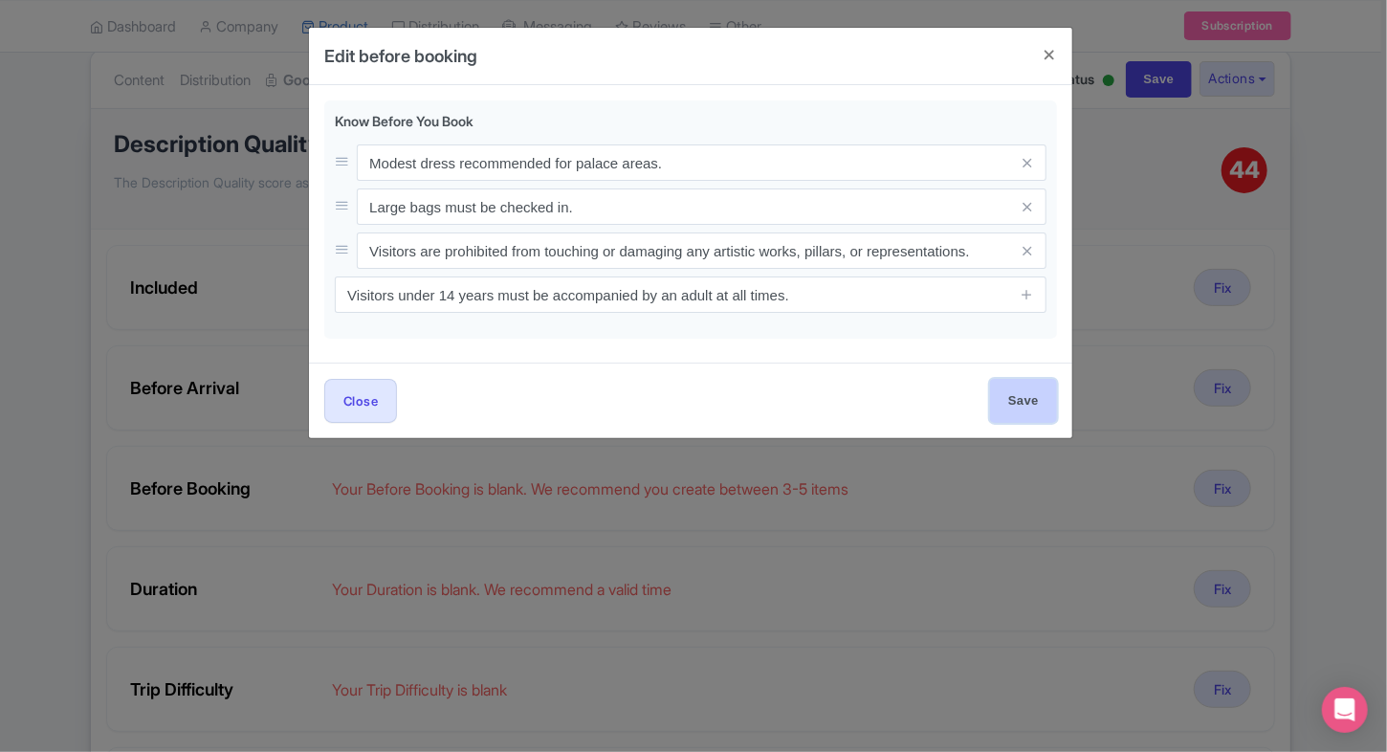
click at [1021, 390] on input "Save" at bounding box center [1023, 400] width 67 height 43
type input "Saving..."
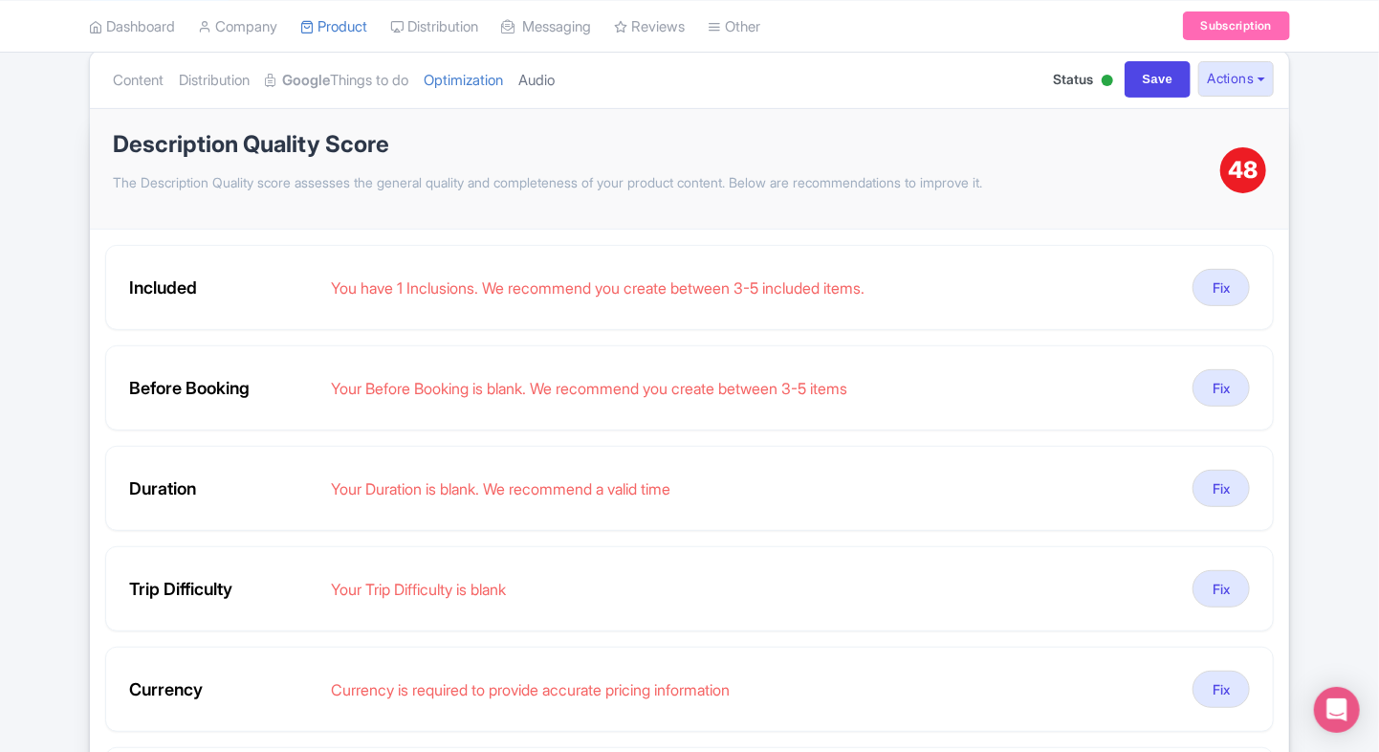
click at [550, 90] on link "Audio" at bounding box center [536, 81] width 36 height 60
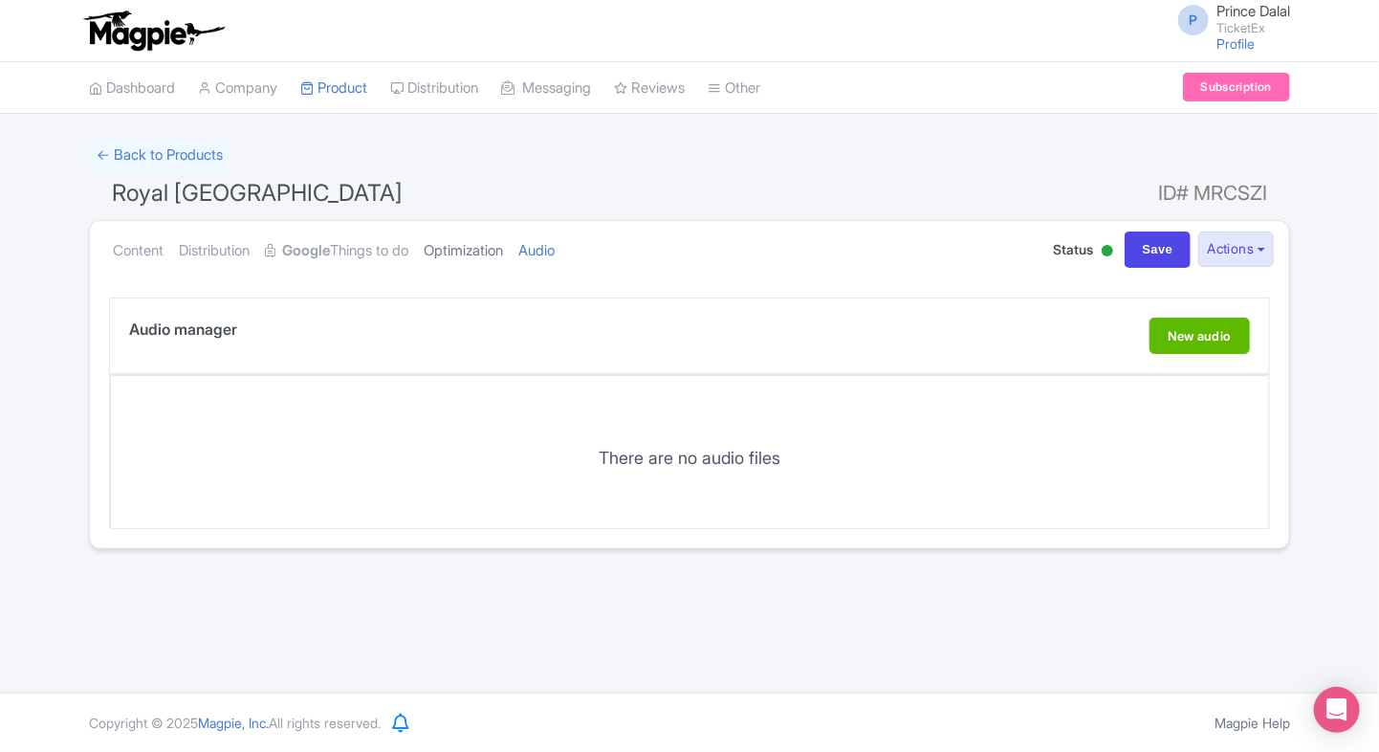
click at [461, 251] on link "Optimization" at bounding box center [463, 251] width 79 height 60
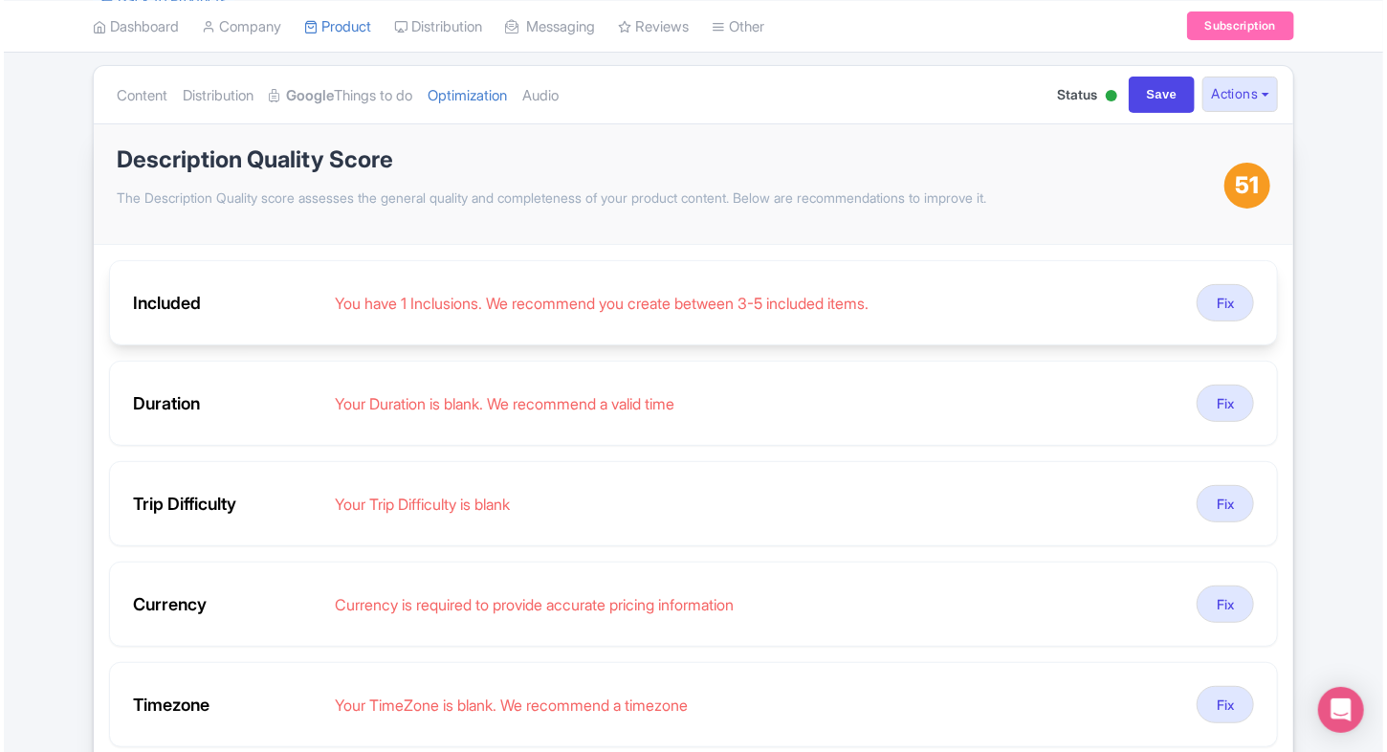
scroll to position [161, 0]
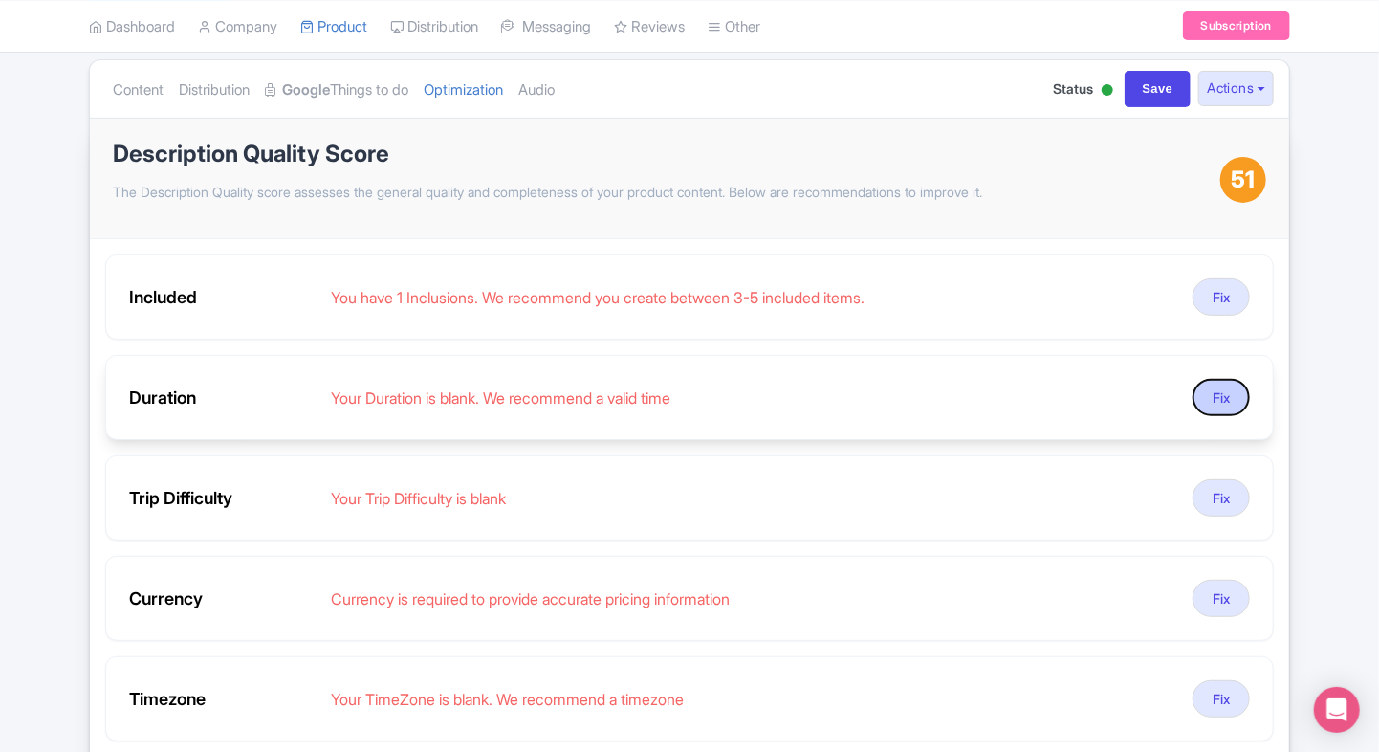
click at [1213, 386] on button "Fix" at bounding box center [1220, 397] width 57 height 37
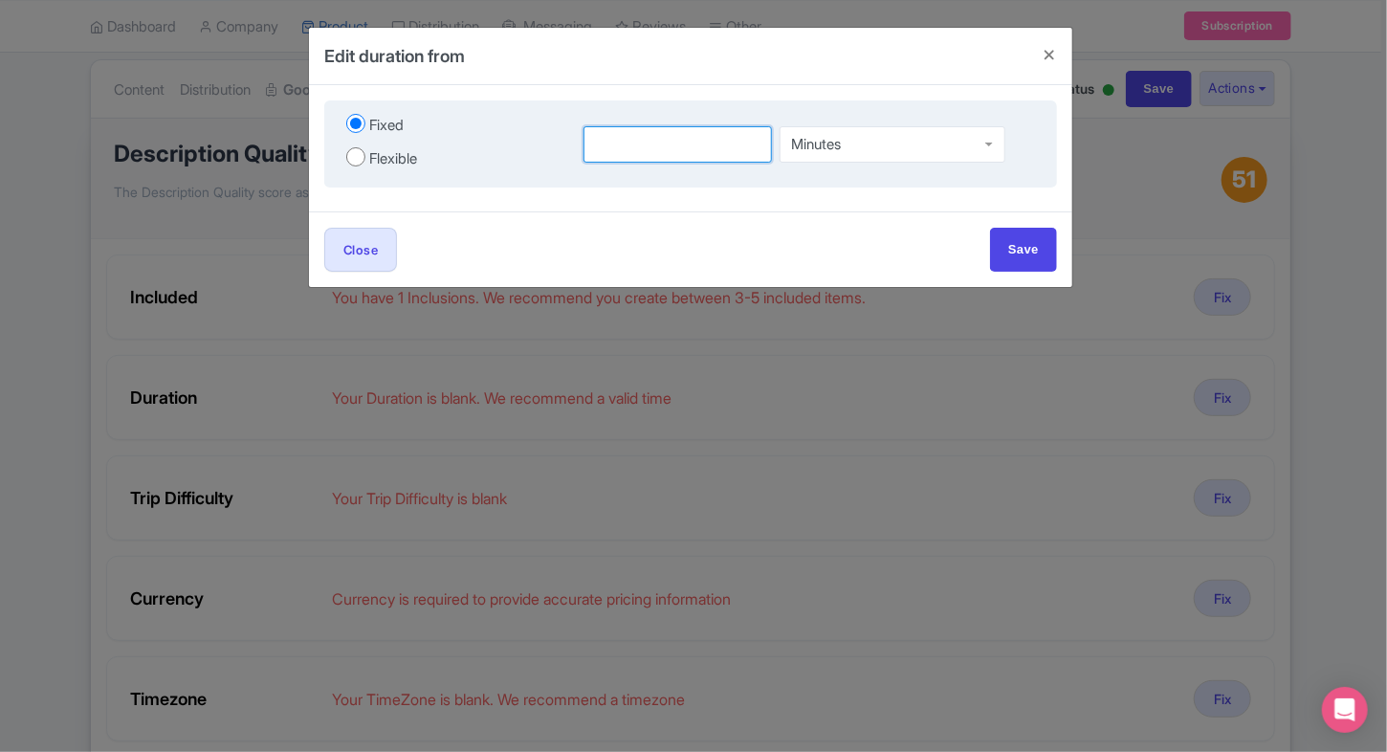
click at [625, 143] on input "number" at bounding box center [677, 144] width 188 height 36
type input "6"
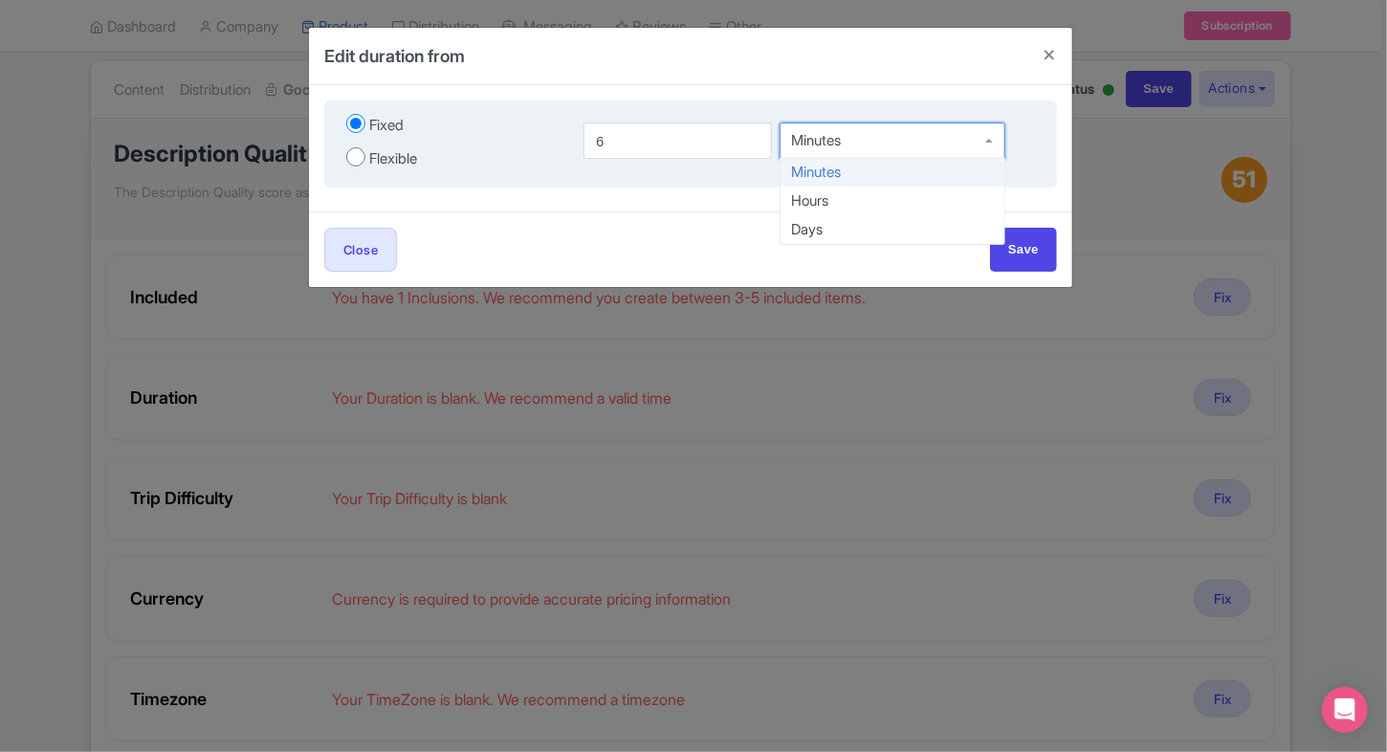
click at [836, 142] on div "Minutes" at bounding box center [817, 140] width 50 height 17
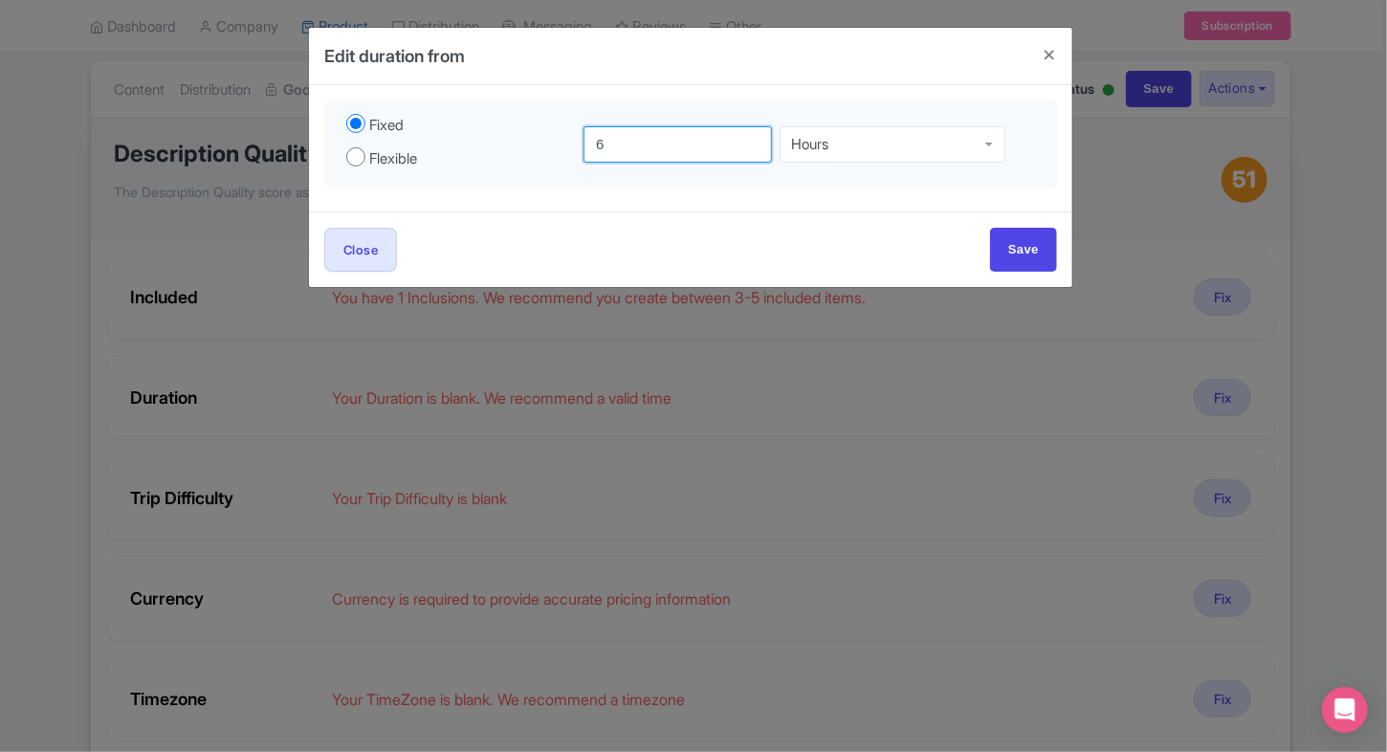
drag, startPoint x: 613, startPoint y: 153, endPoint x: 316, endPoint y: 171, distance: 297.9
click at [316, 171] on div "Fixed Flexible 6 Hours Hours Minutes Hours Days to Minutes Minutes" at bounding box center [690, 148] width 763 height 126
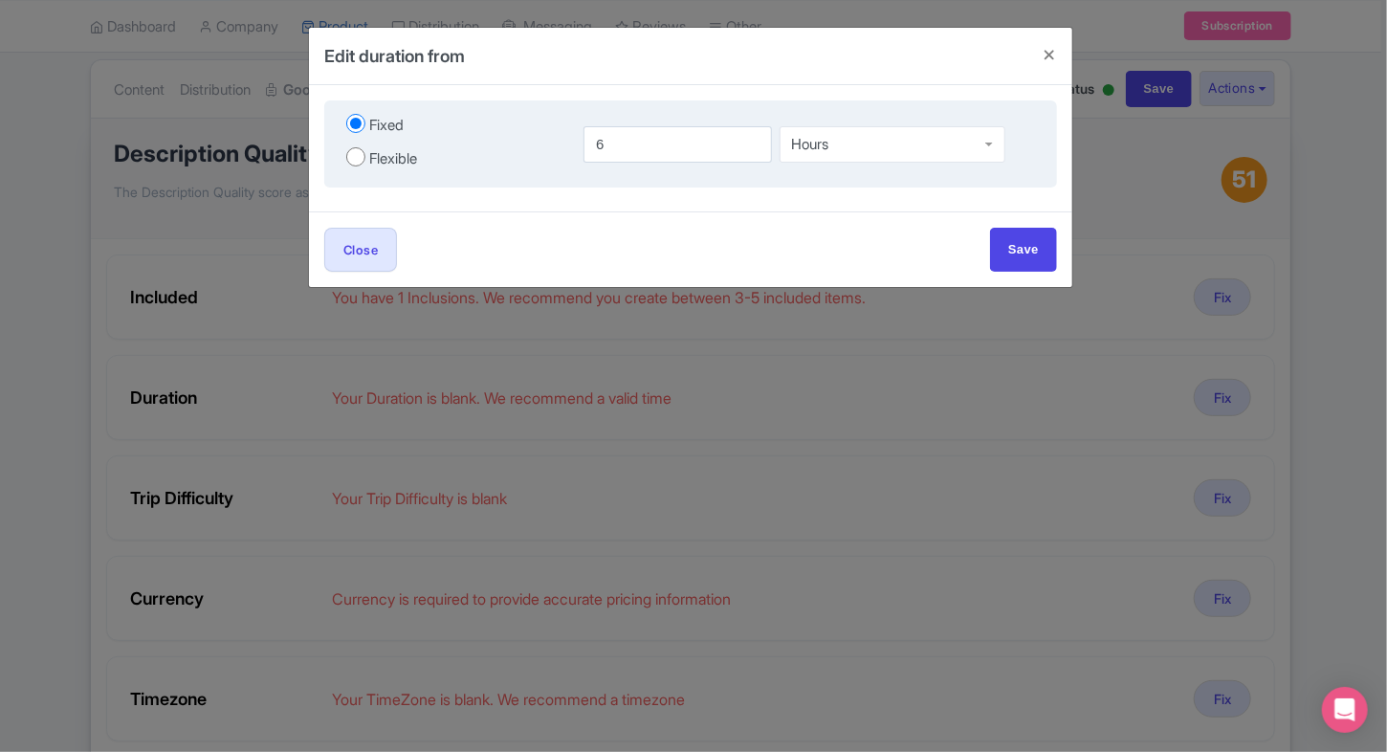
click at [392, 161] on div "Flexible" at bounding box center [393, 159] width 48 height 22
click at [365, 161] on input "Flexible" at bounding box center [355, 156] width 19 height 19
radio input "true"
click at [654, 156] on input "number" at bounding box center [631, 144] width 119 height 36
type input "3"
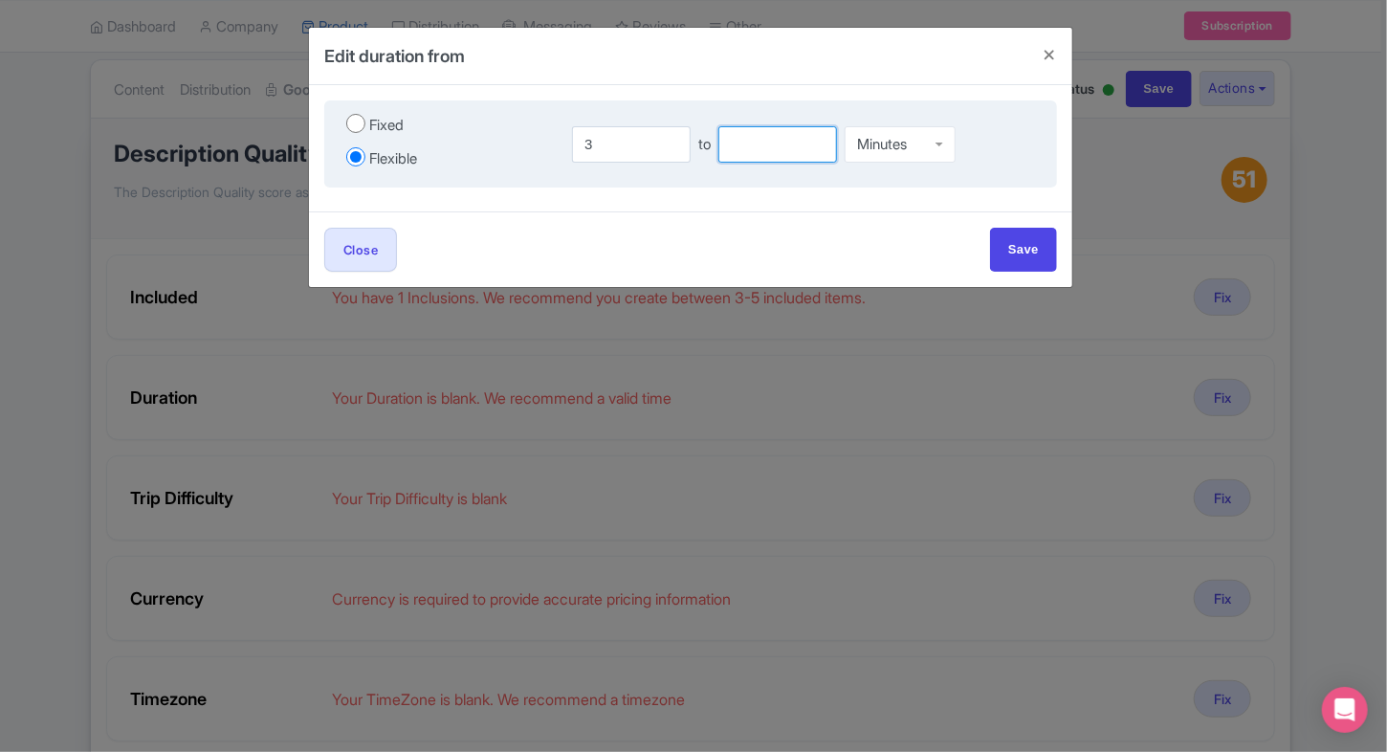
click at [733, 134] on input "number" at bounding box center [777, 144] width 119 height 36
type input "4"
click at [860, 150] on div "Minutes" at bounding box center [899, 140] width 111 height 36
click at [1033, 233] on input "Save" at bounding box center [1023, 249] width 67 height 43
type input "Save"
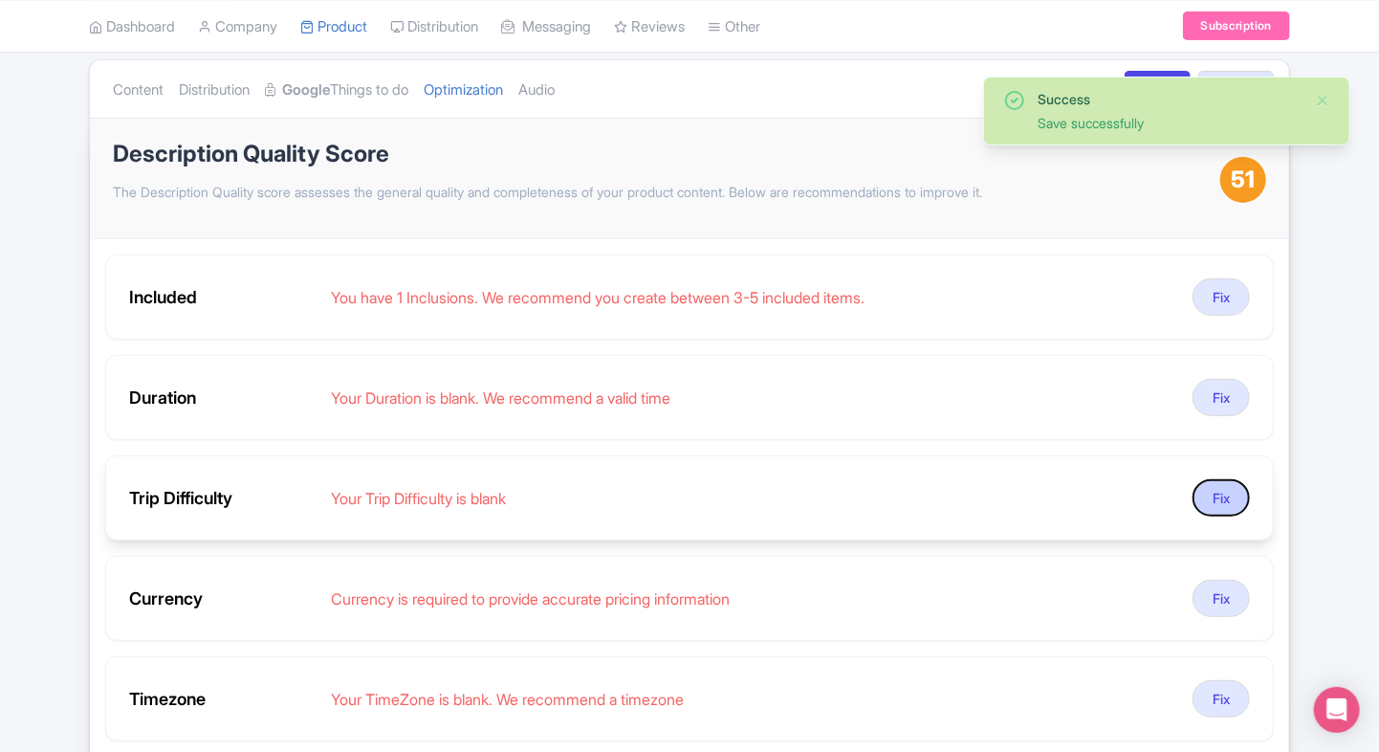
click at [1220, 495] on button "Fix" at bounding box center [1220, 497] width 57 height 37
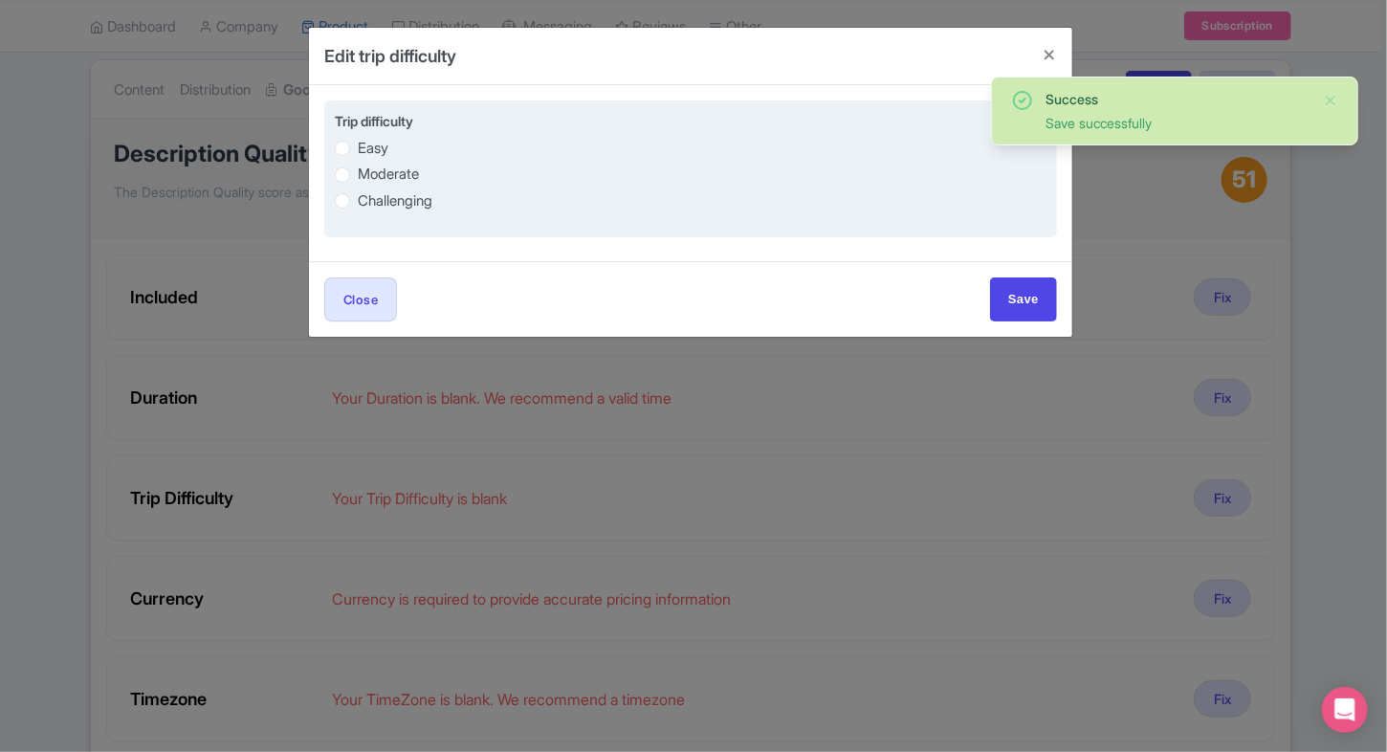
click at [370, 147] on label "Easy" at bounding box center [373, 149] width 31 height 22
radio input "true"
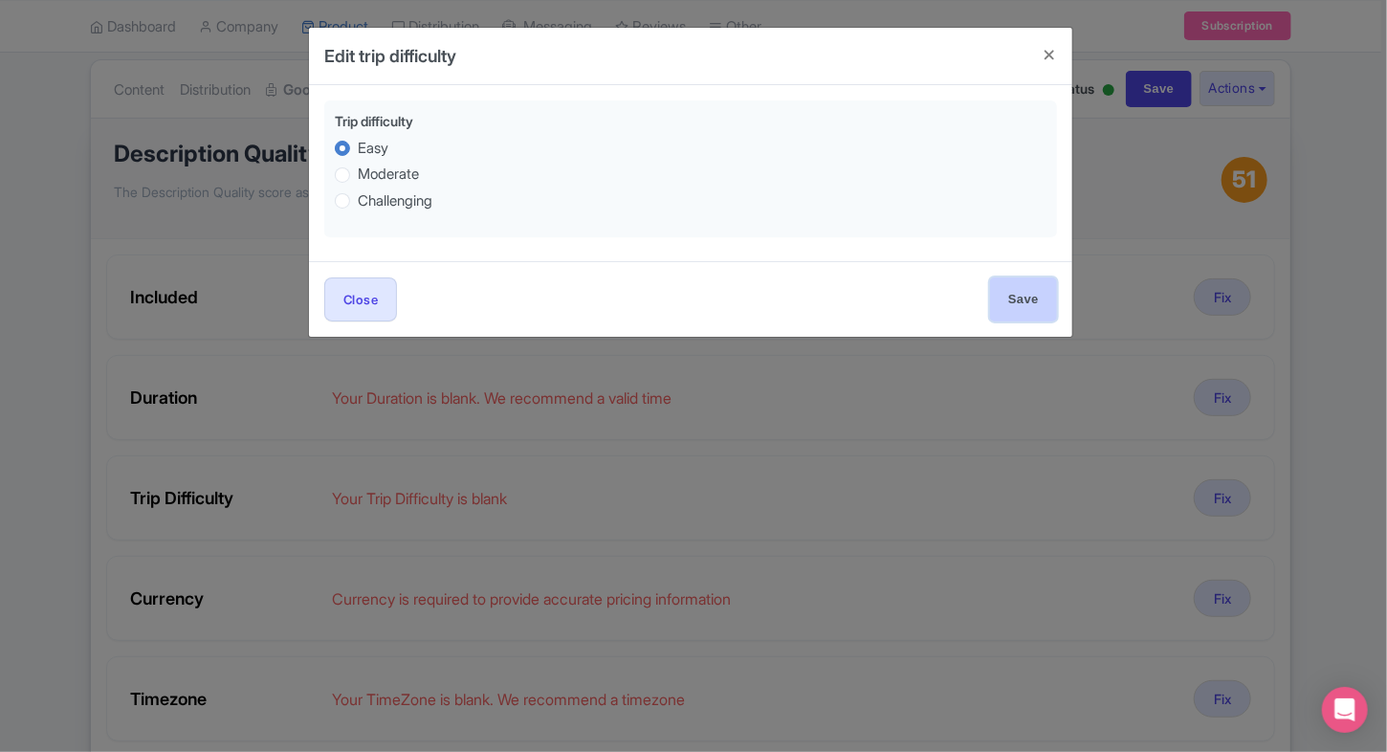
click at [1044, 303] on input "Save" at bounding box center [1023, 298] width 67 height 43
type input "Save"
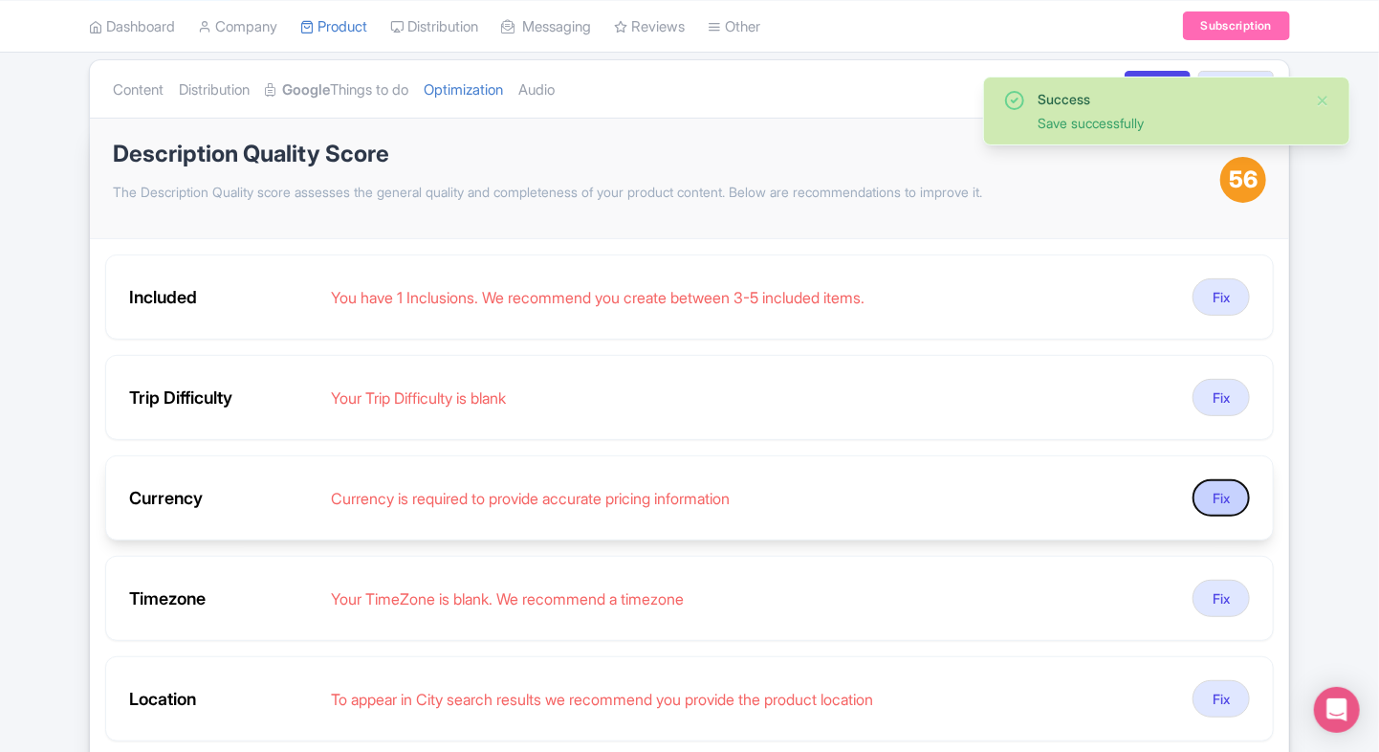
click at [1222, 479] on button "Fix" at bounding box center [1220, 497] width 57 height 37
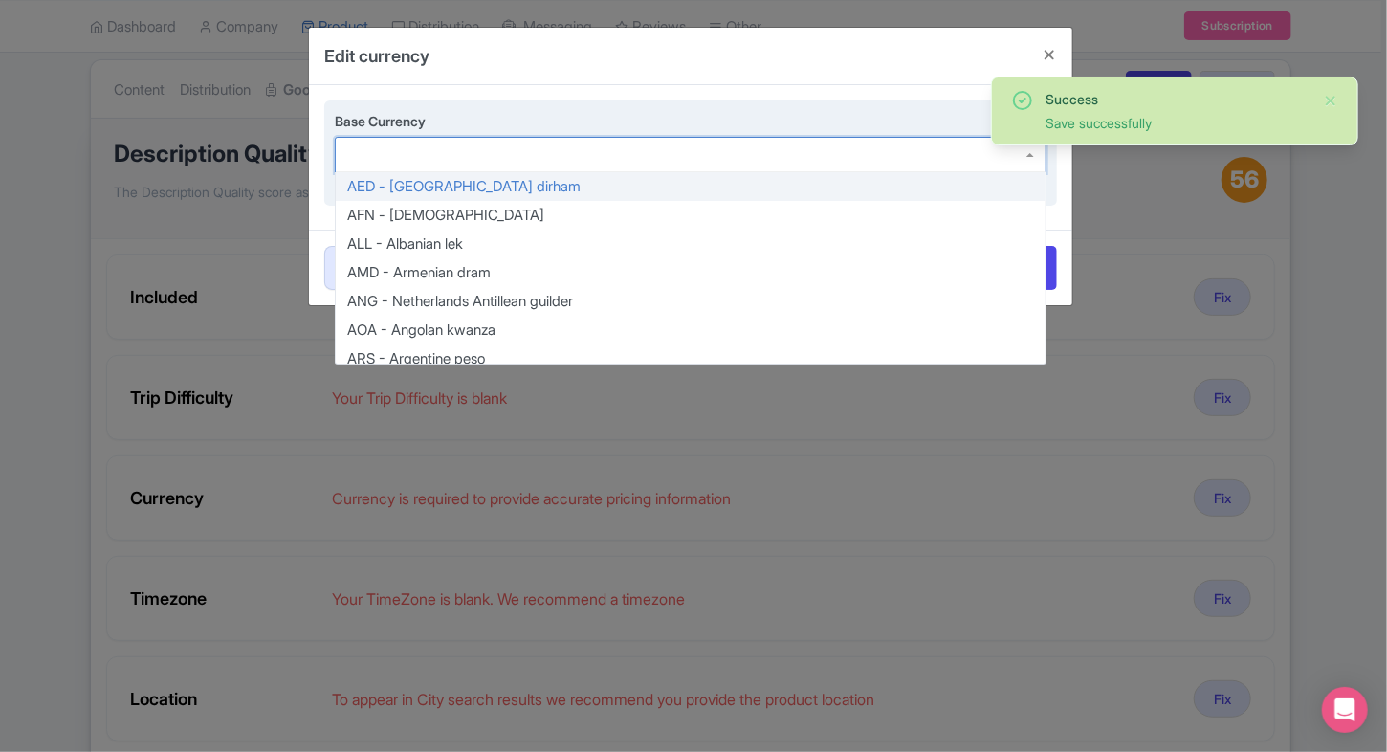
click at [572, 157] on div at bounding box center [690, 155] width 711 height 36
type input "inr"
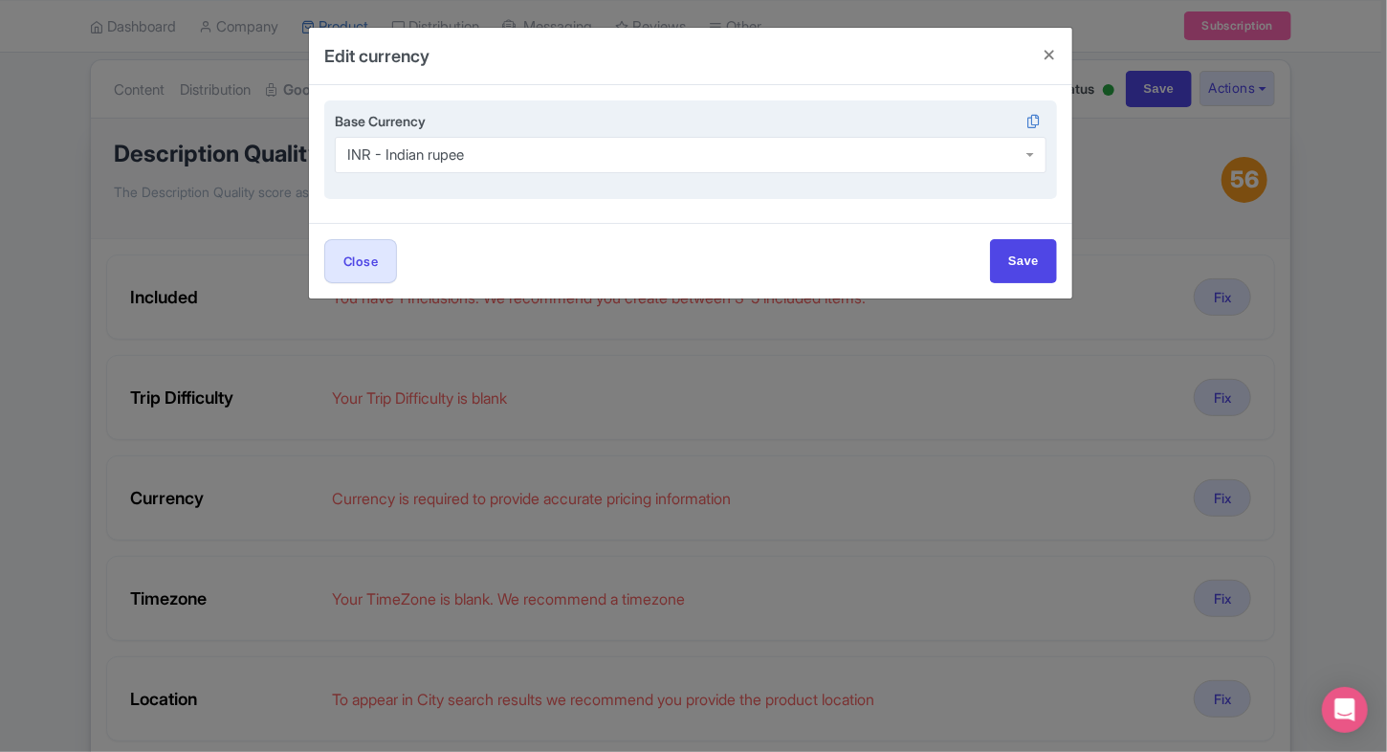
scroll to position [0, 0]
click at [1014, 250] on input "Save" at bounding box center [1023, 260] width 67 height 43
type input "Save"
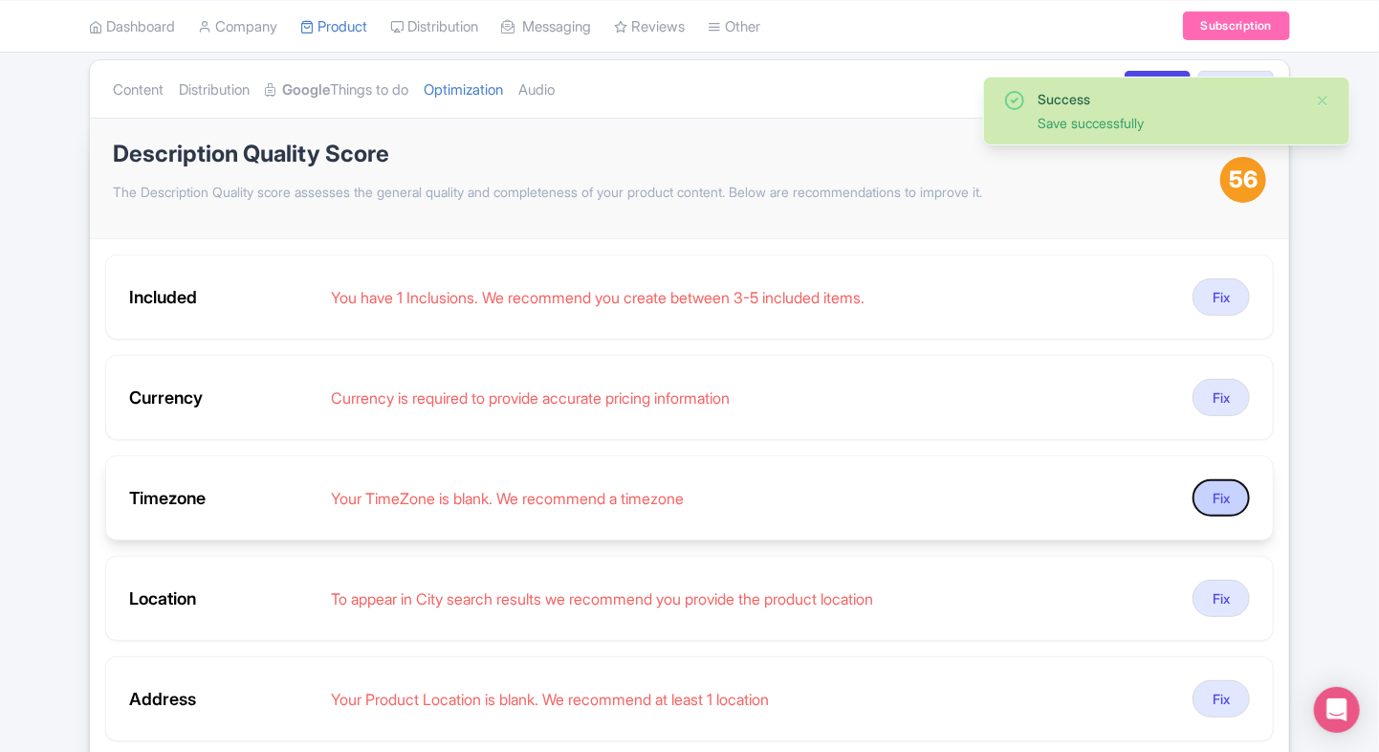
click at [1216, 492] on button "Fix" at bounding box center [1220, 497] width 57 height 37
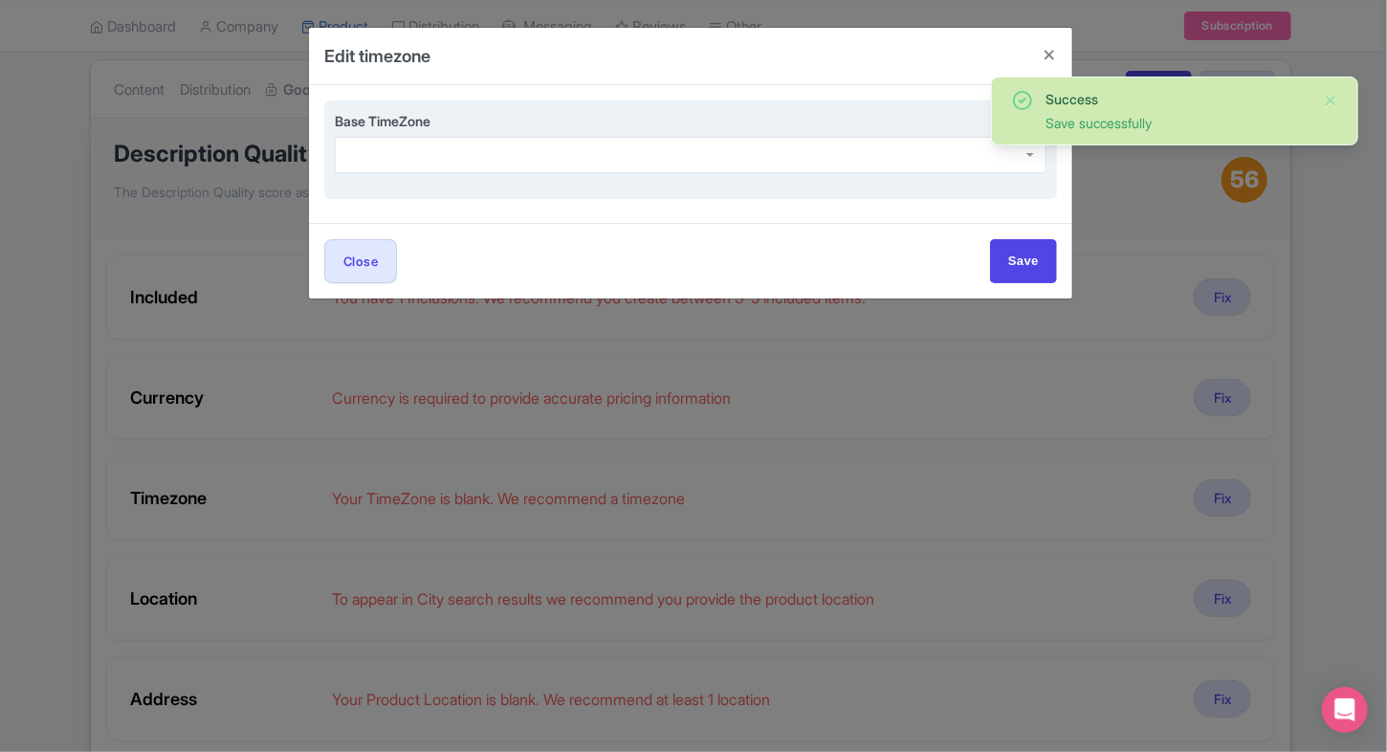
click at [584, 175] on div "Base TimeZone" at bounding box center [690, 149] width 732 height 99
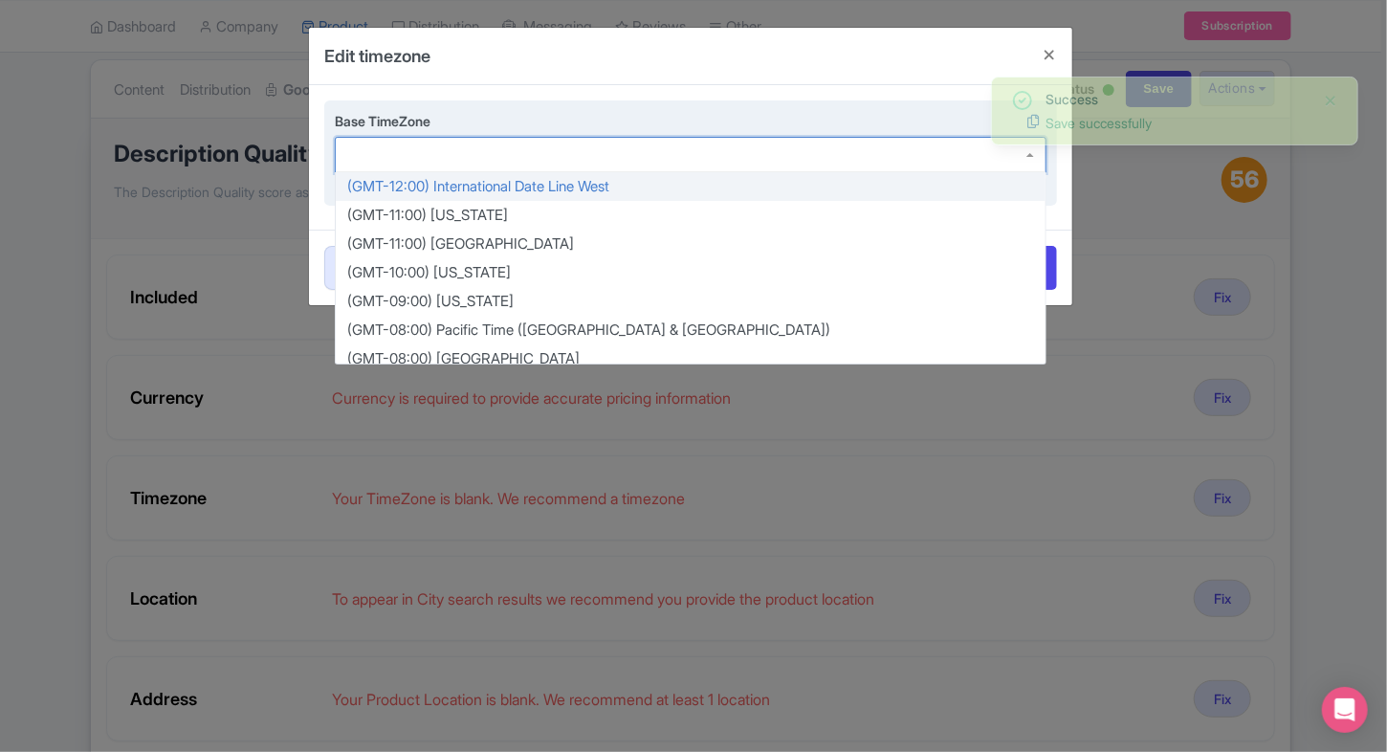
click at [601, 166] on div at bounding box center [690, 155] width 711 height 36
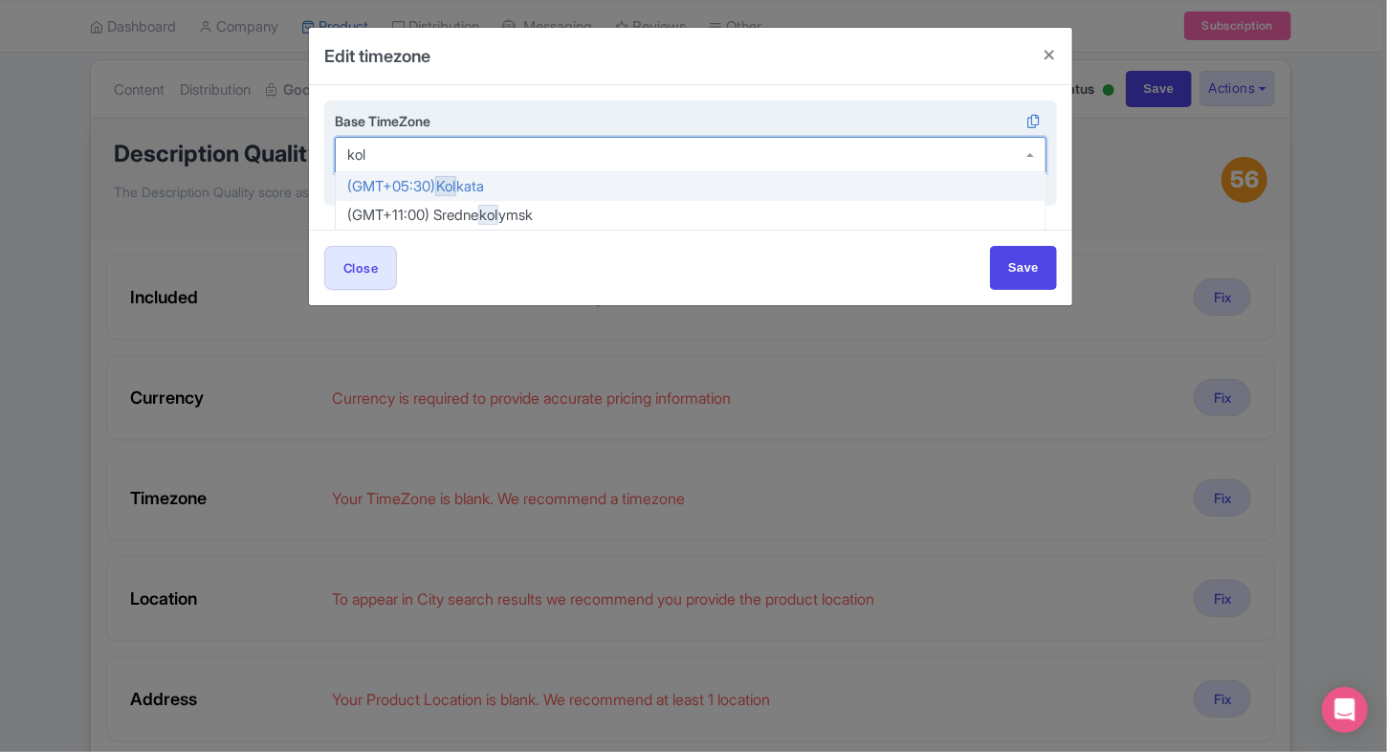
type input "kolk"
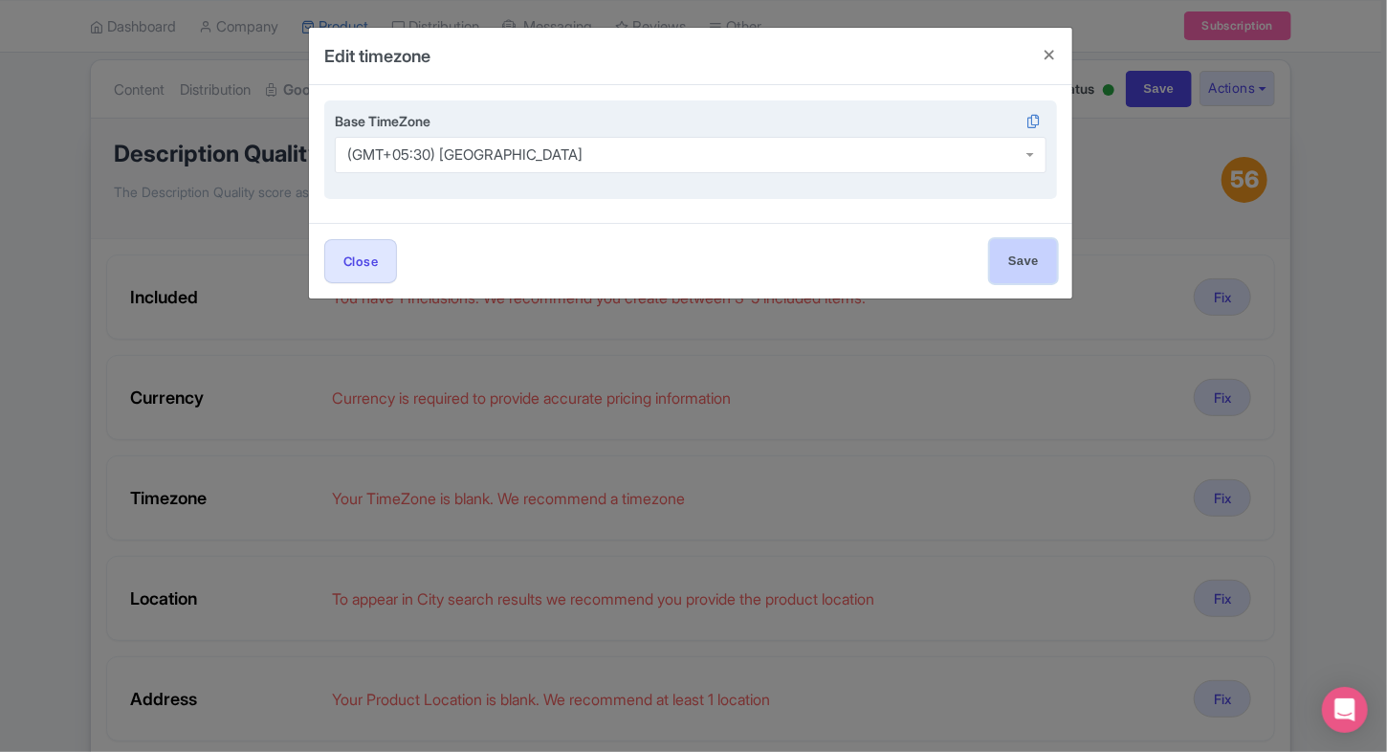
click at [1025, 256] on input "Save" at bounding box center [1023, 260] width 67 height 43
type input "Save"
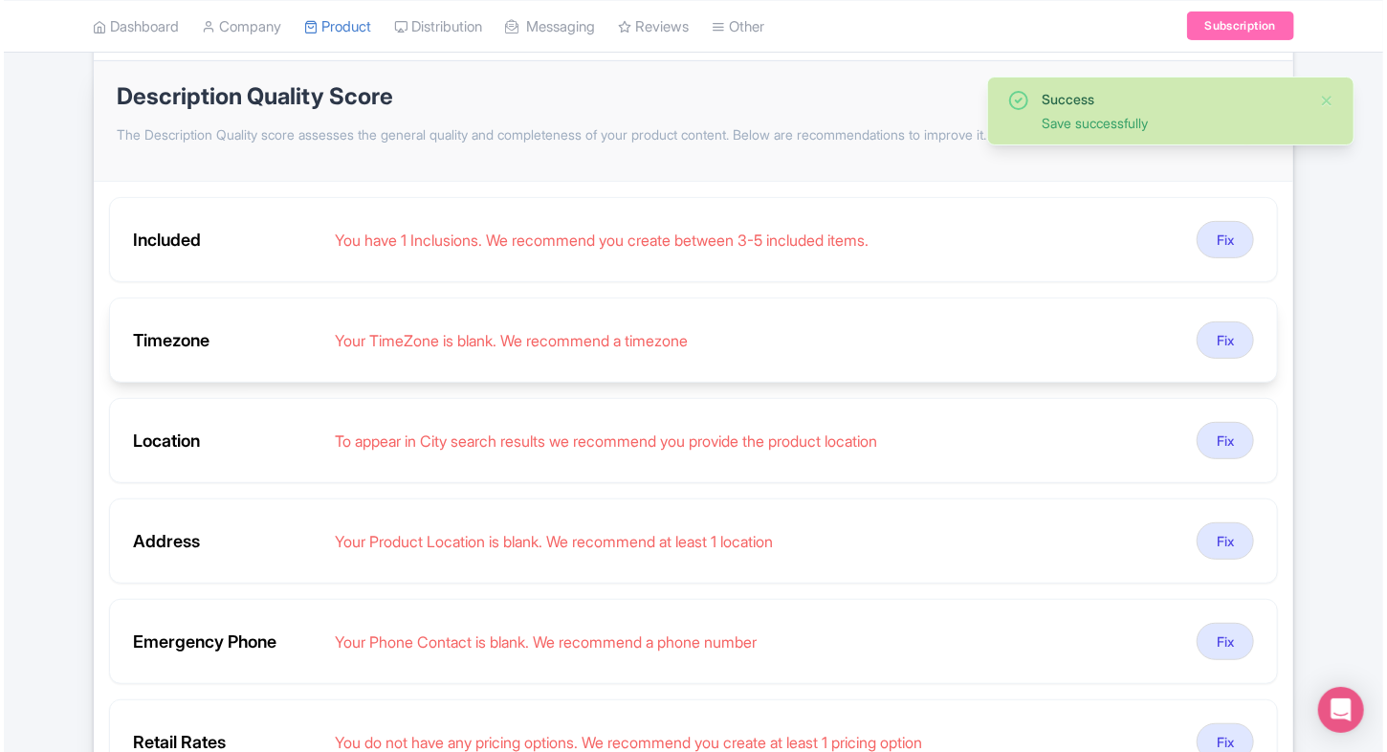
scroll to position [218, 0]
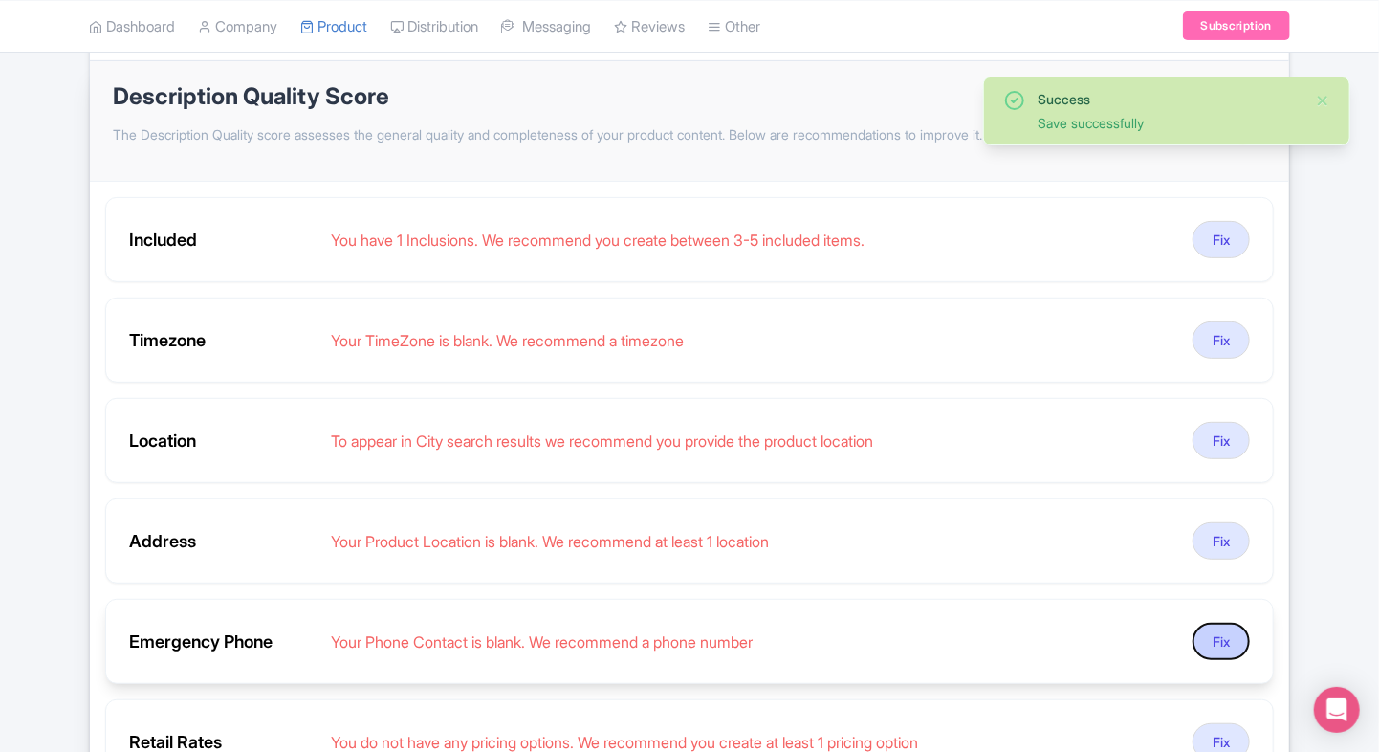
click at [1213, 623] on button "Fix" at bounding box center [1220, 641] width 57 height 37
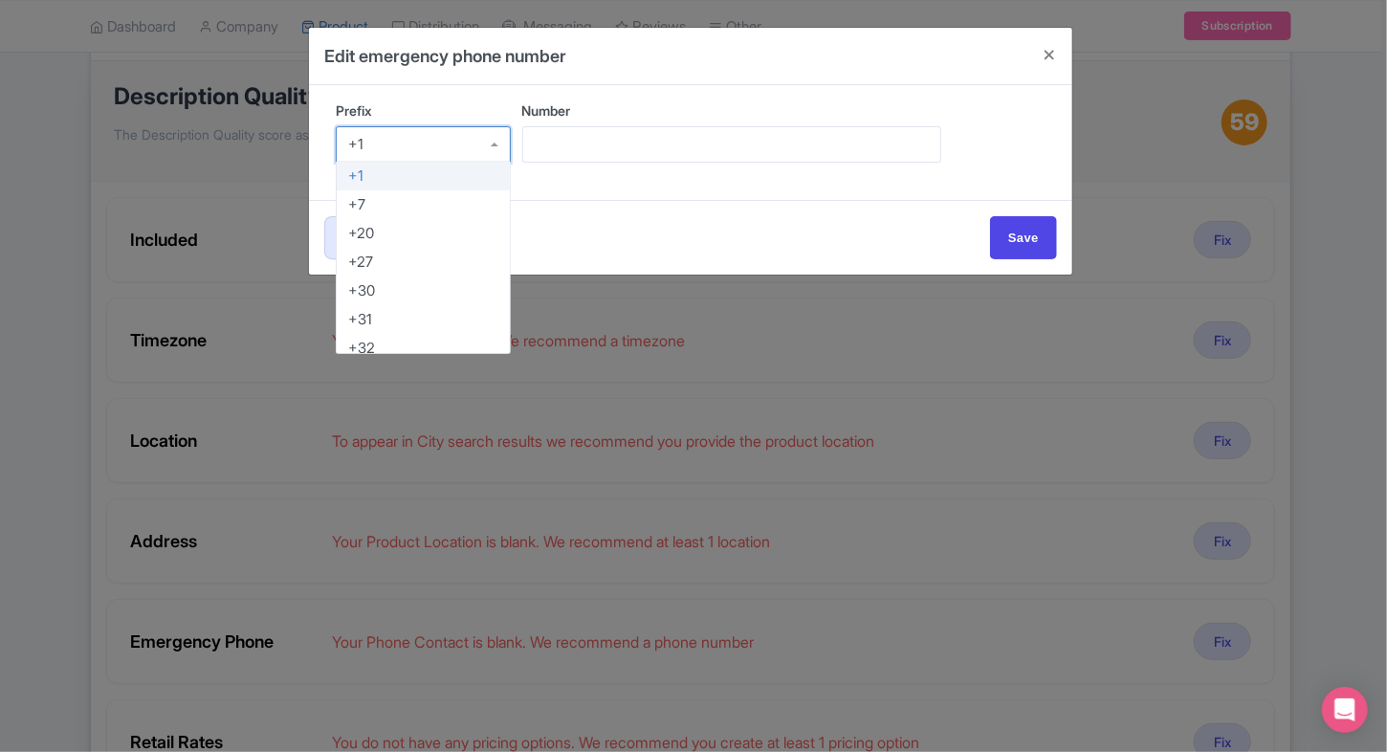
click at [461, 156] on div "+1" at bounding box center [423, 144] width 175 height 36
type input "91"
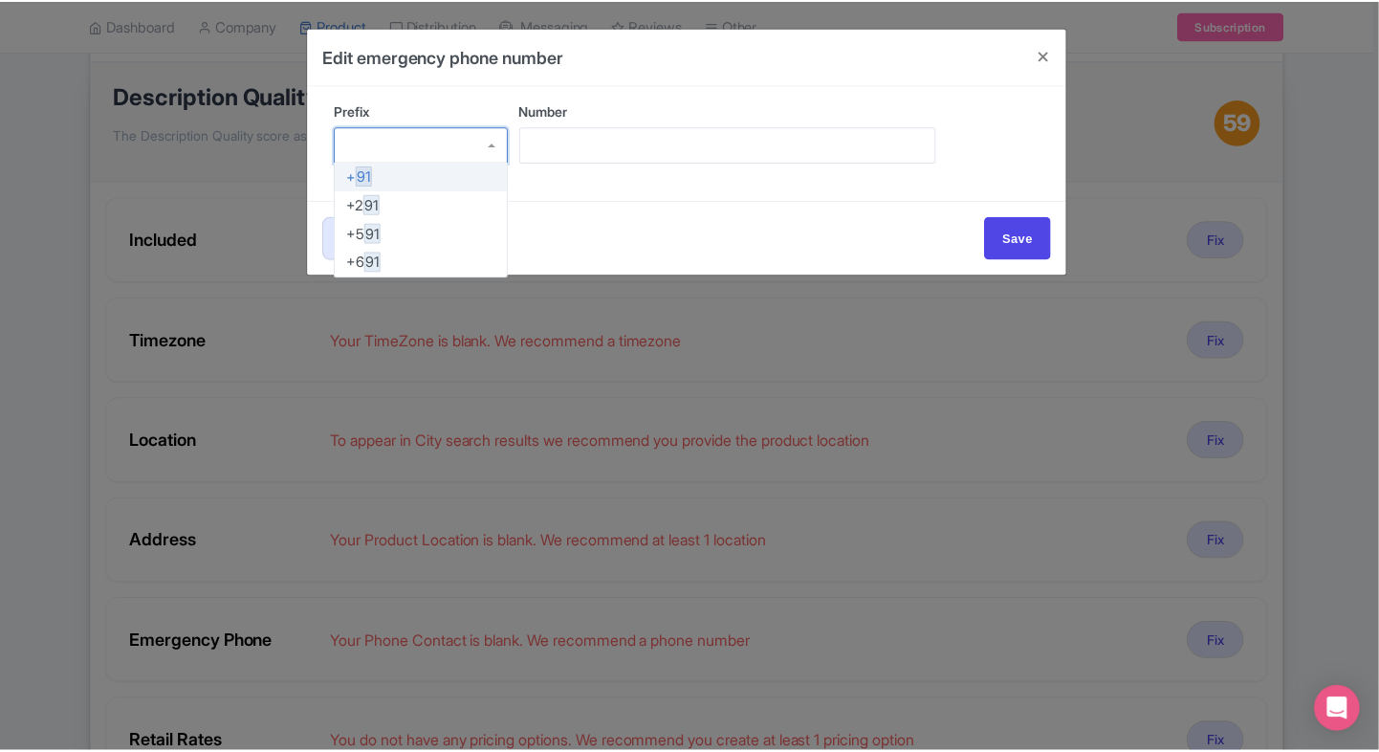
scroll to position [0, 0]
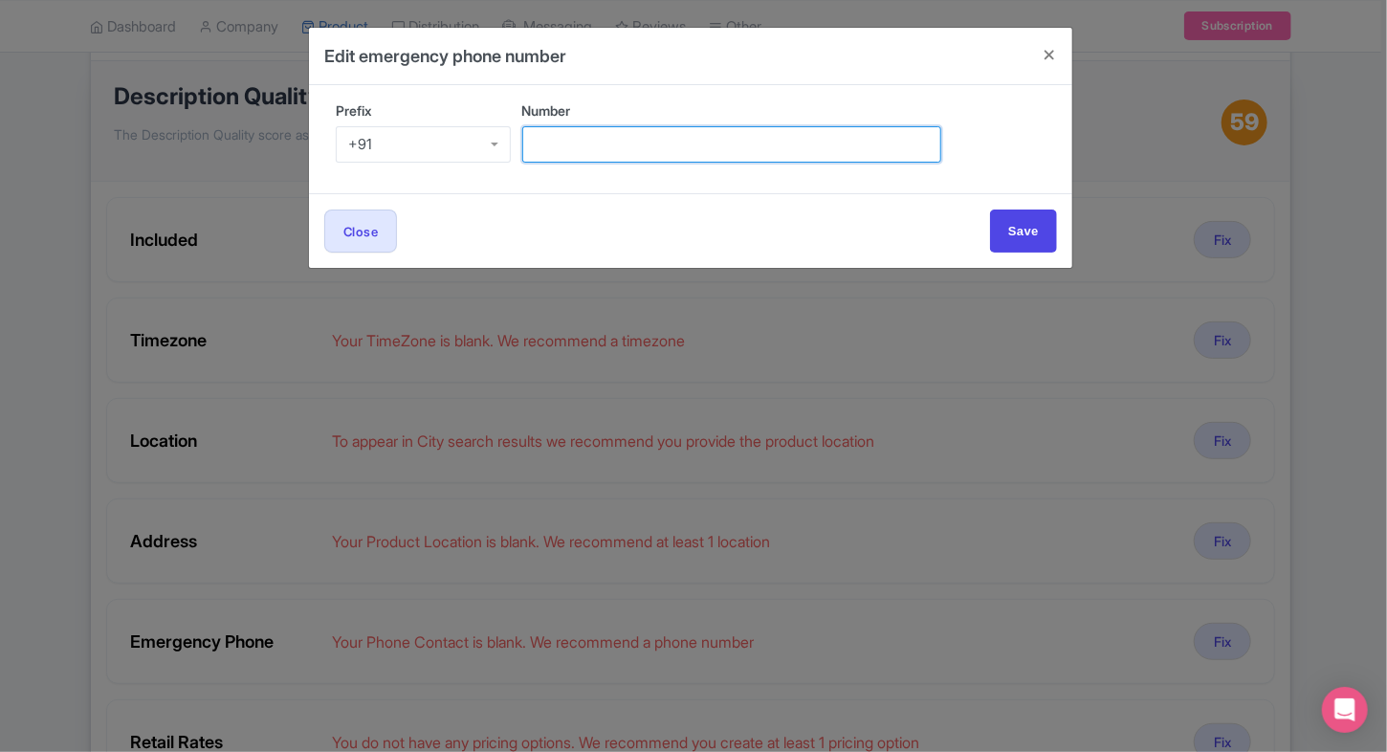
click at [642, 158] on input "Number" at bounding box center [731, 144] width 419 height 36
type input "9509989377"
click at [983, 216] on div "Close Save" at bounding box center [690, 230] width 732 height 43
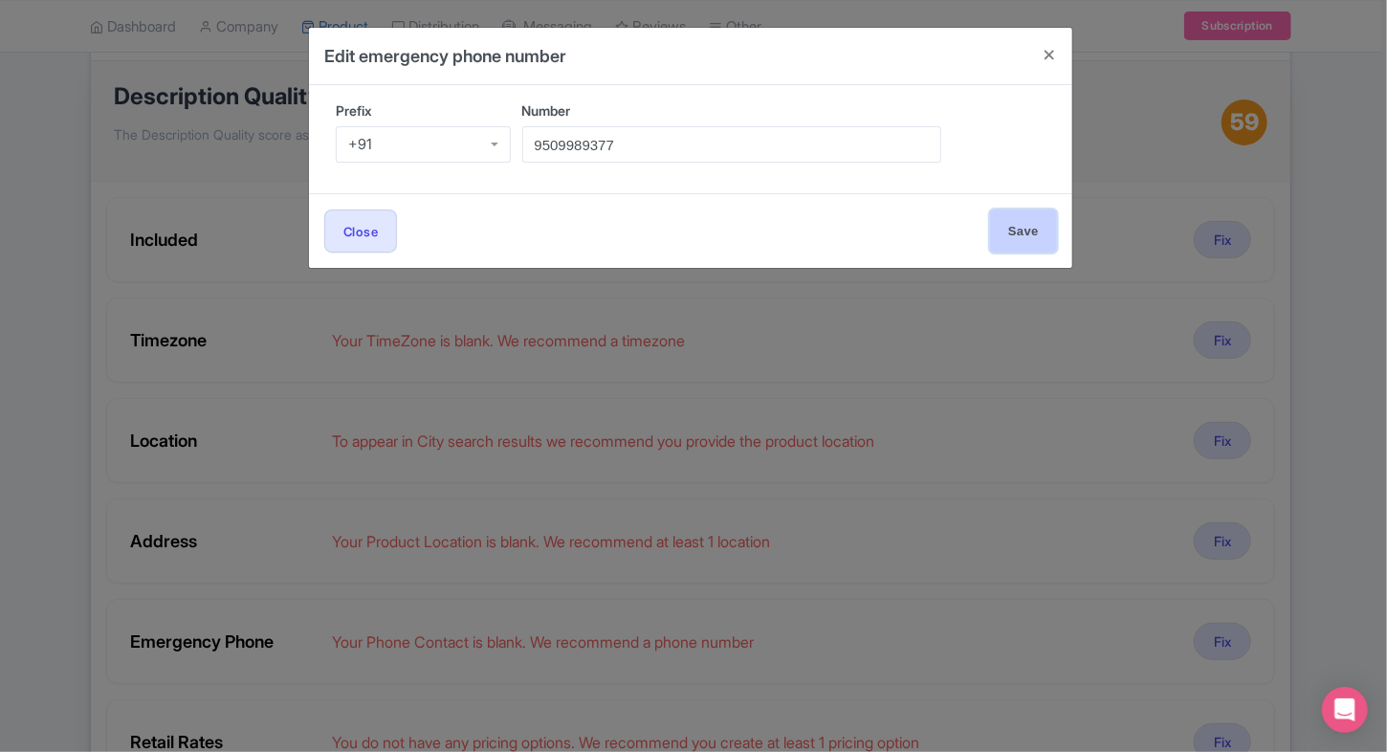
click at [1000, 220] on input "Save" at bounding box center [1023, 230] width 67 height 43
type input "Save"
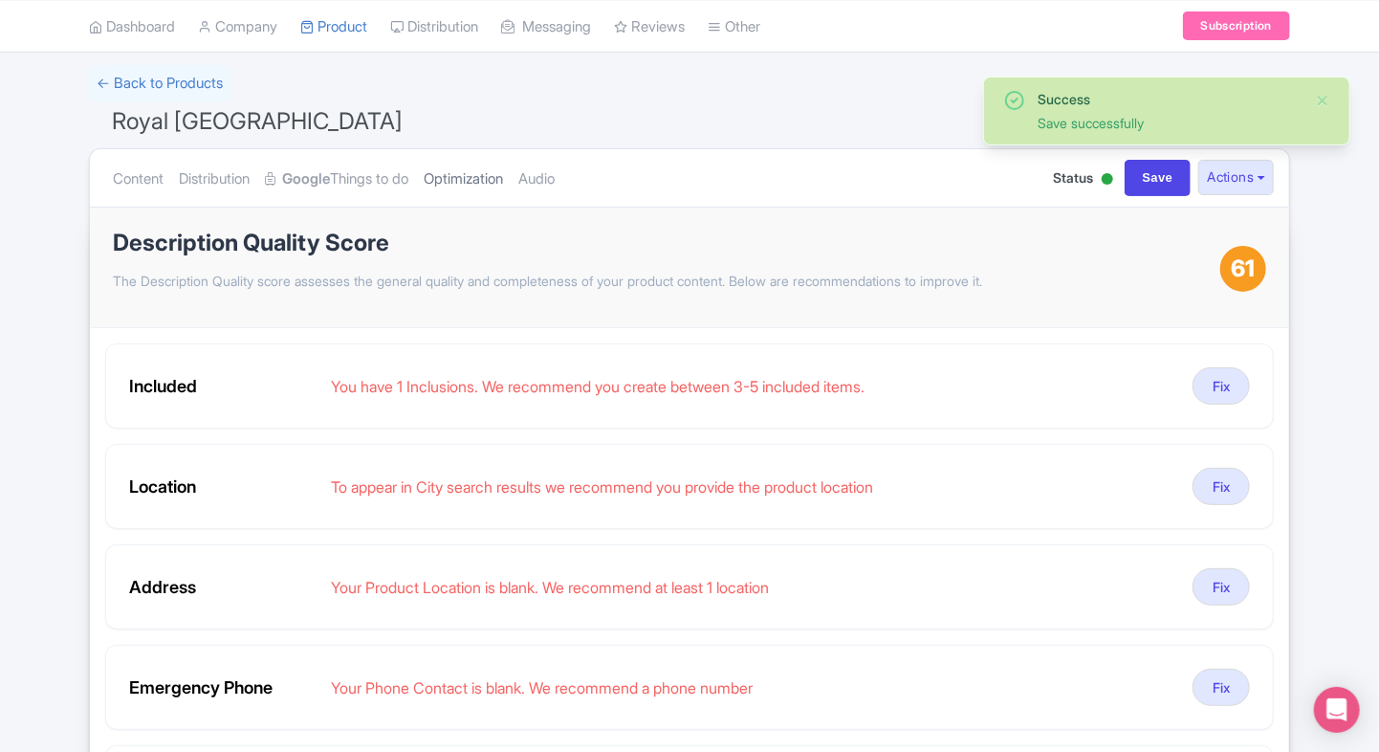
scroll to position [64, 0]
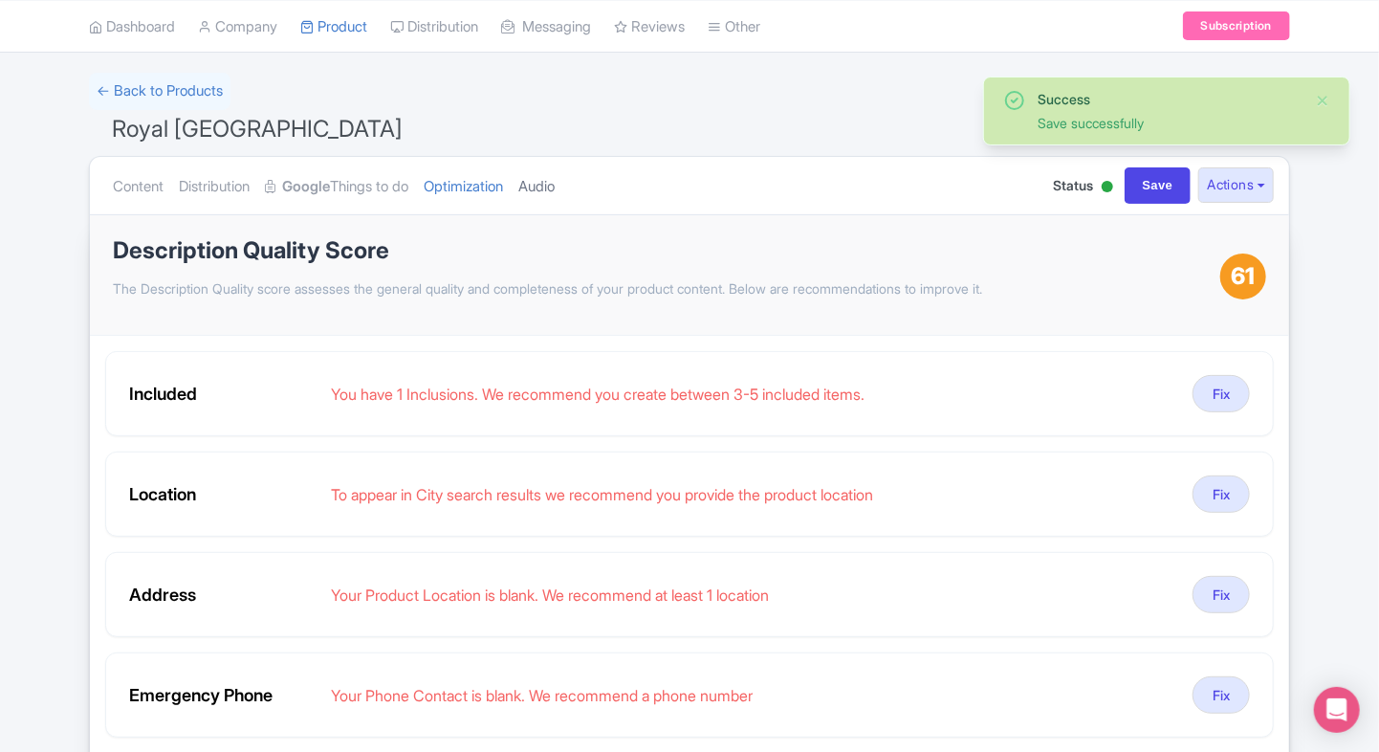
click at [555, 180] on link "Audio" at bounding box center [536, 187] width 36 height 60
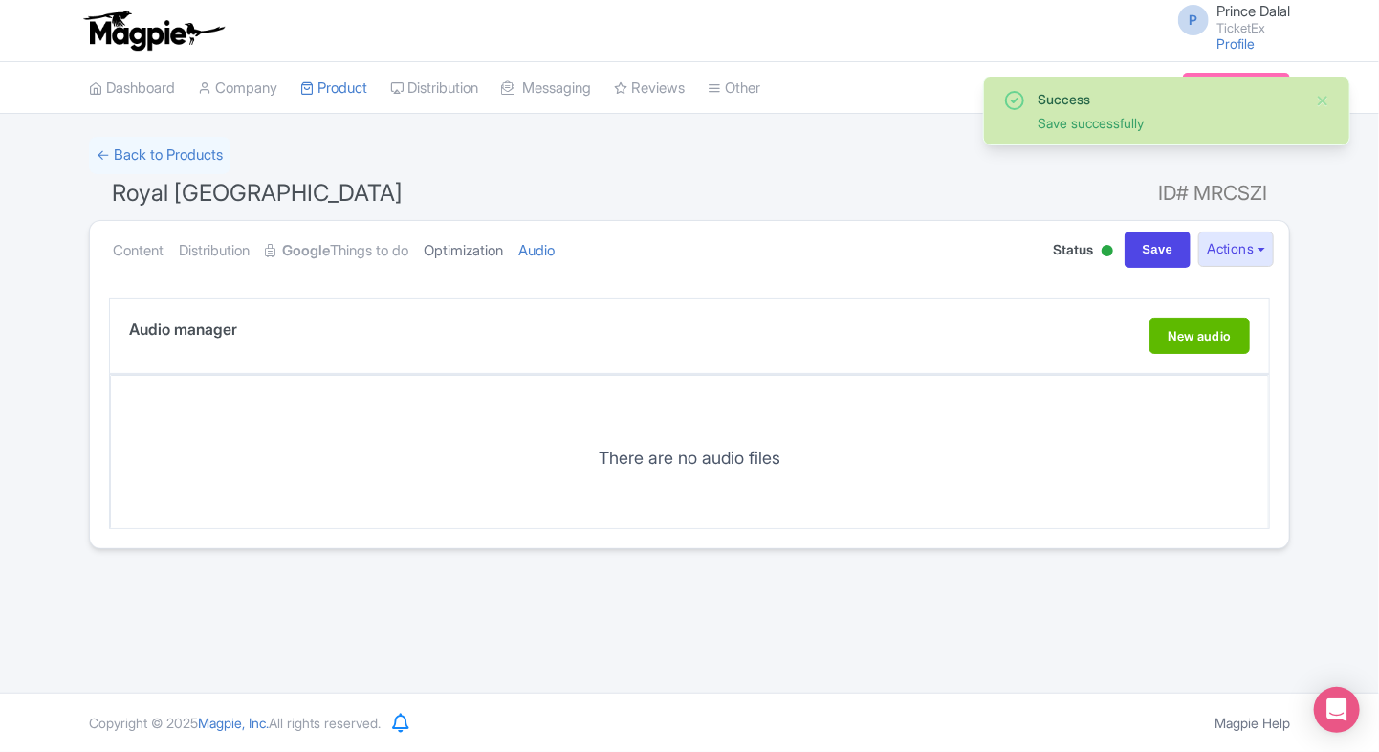
click at [471, 251] on link "Optimization" at bounding box center [463, 251] width 79 height 60
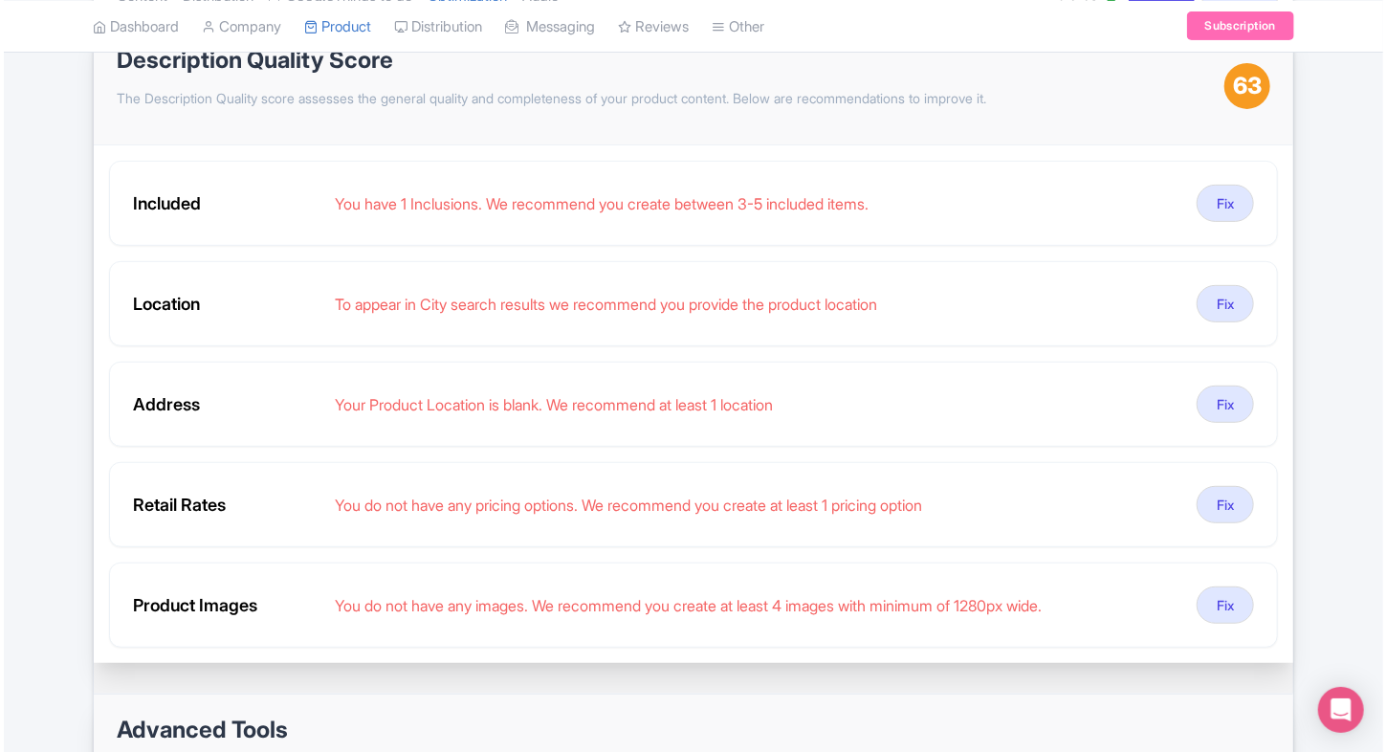
scroll to position [251, 0]
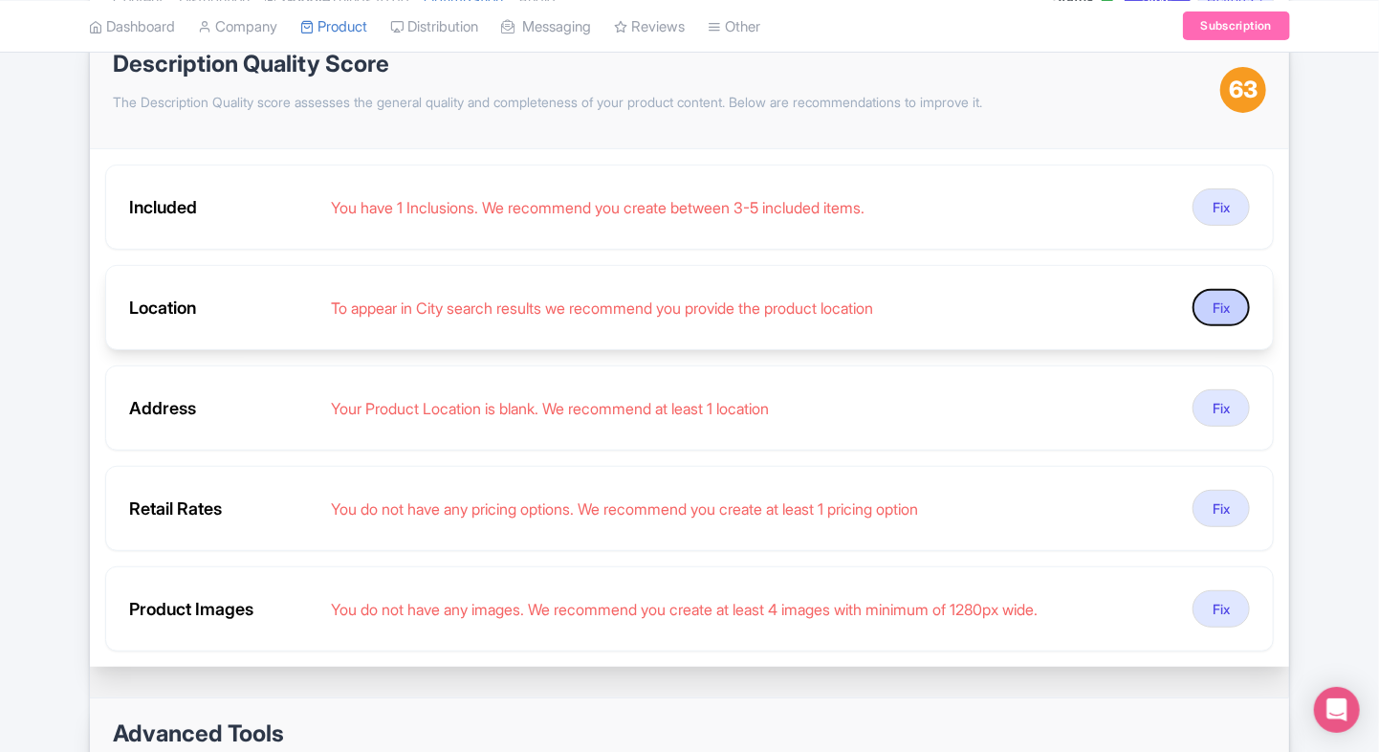
click at [1207, 308] on button "Fix" at bounding box center [1220, 307] width 57 height 37
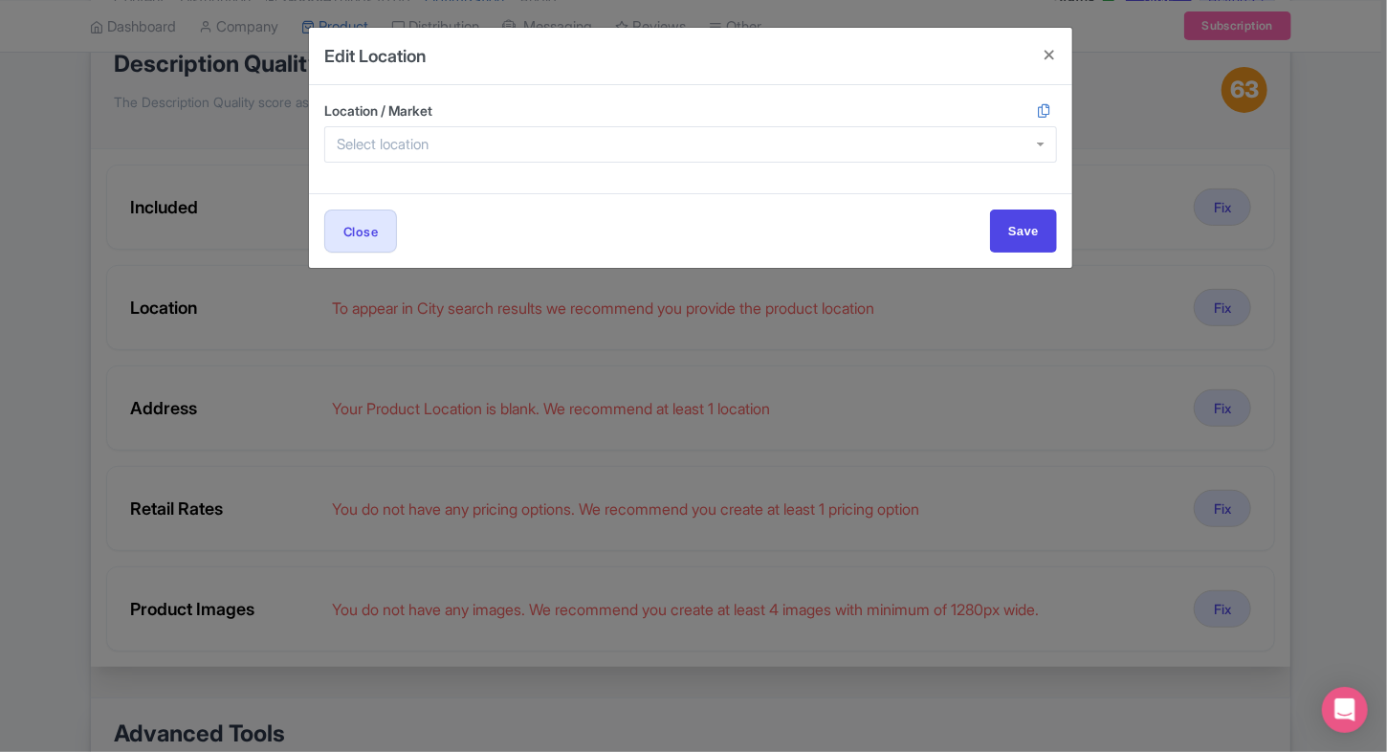
click at [463, 145] on div at bounding box center [690, 144] width 732 height 36
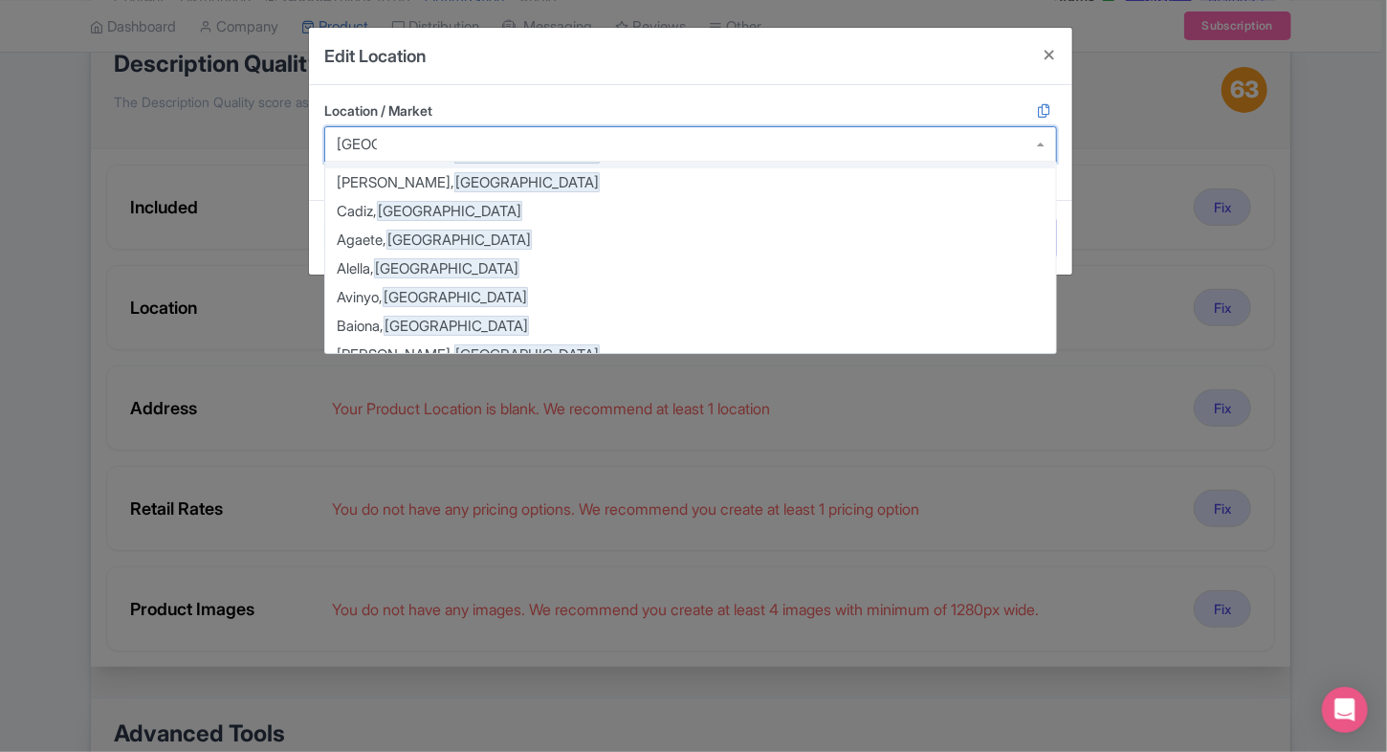
scroll to position [138, 0]
type input "spain"
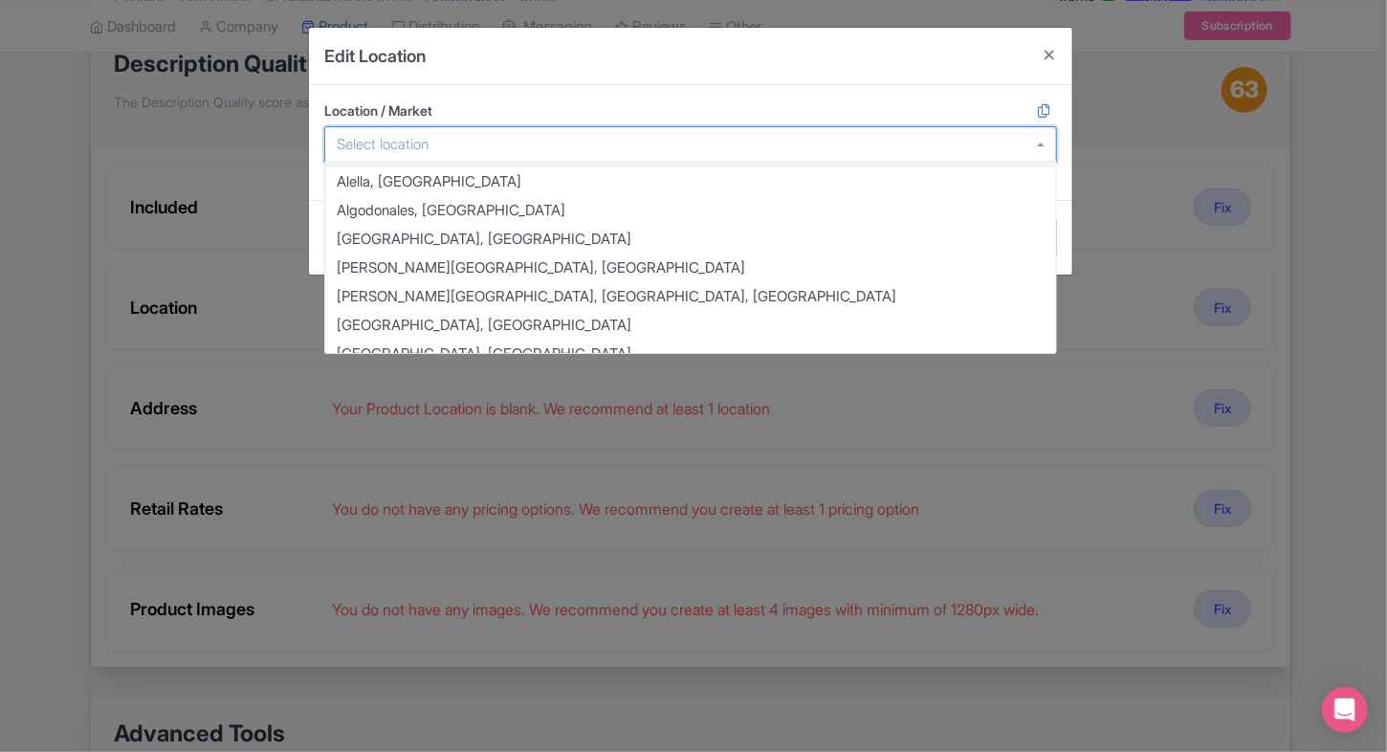
paste input "Seville, Spain"
type input "Seville, Spain"
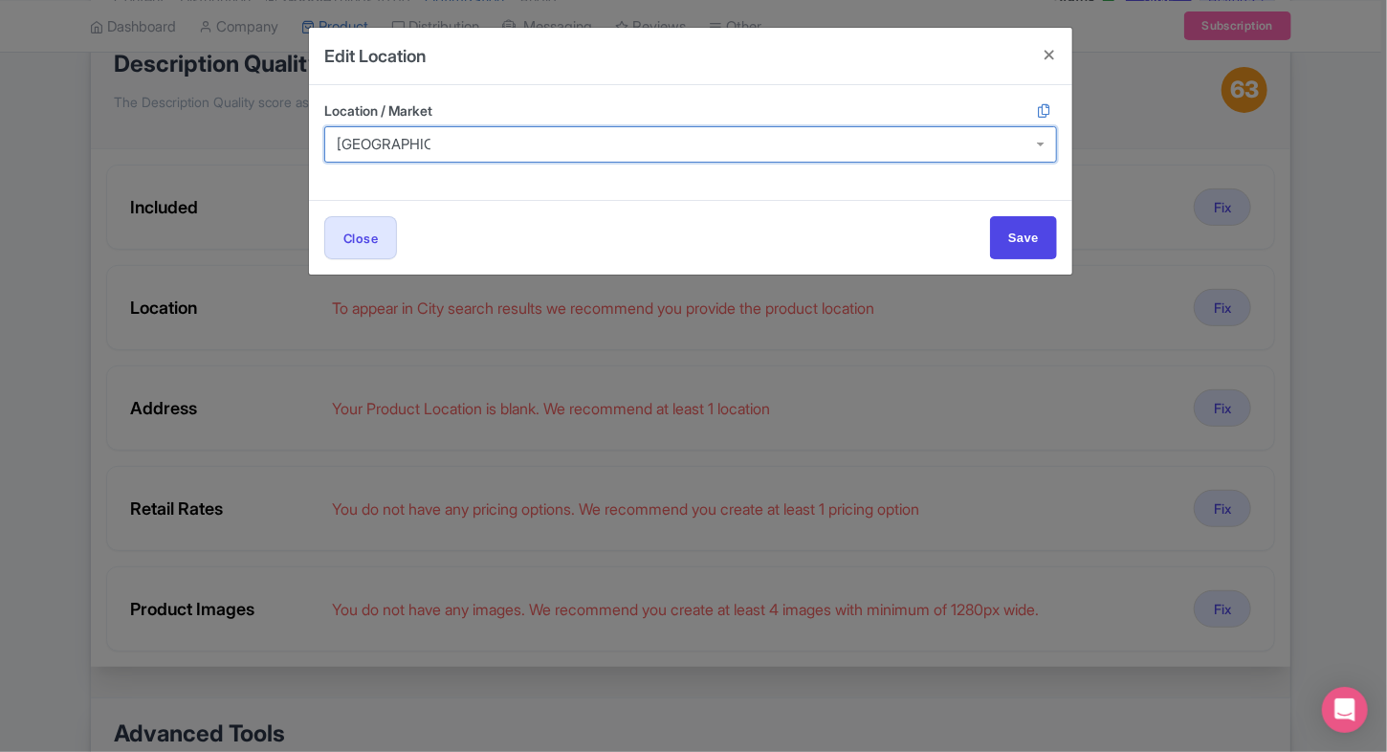
scroll to position [0, 0]
click at [461, 149] on div at bounding box center [690, 144] width 732 height 36
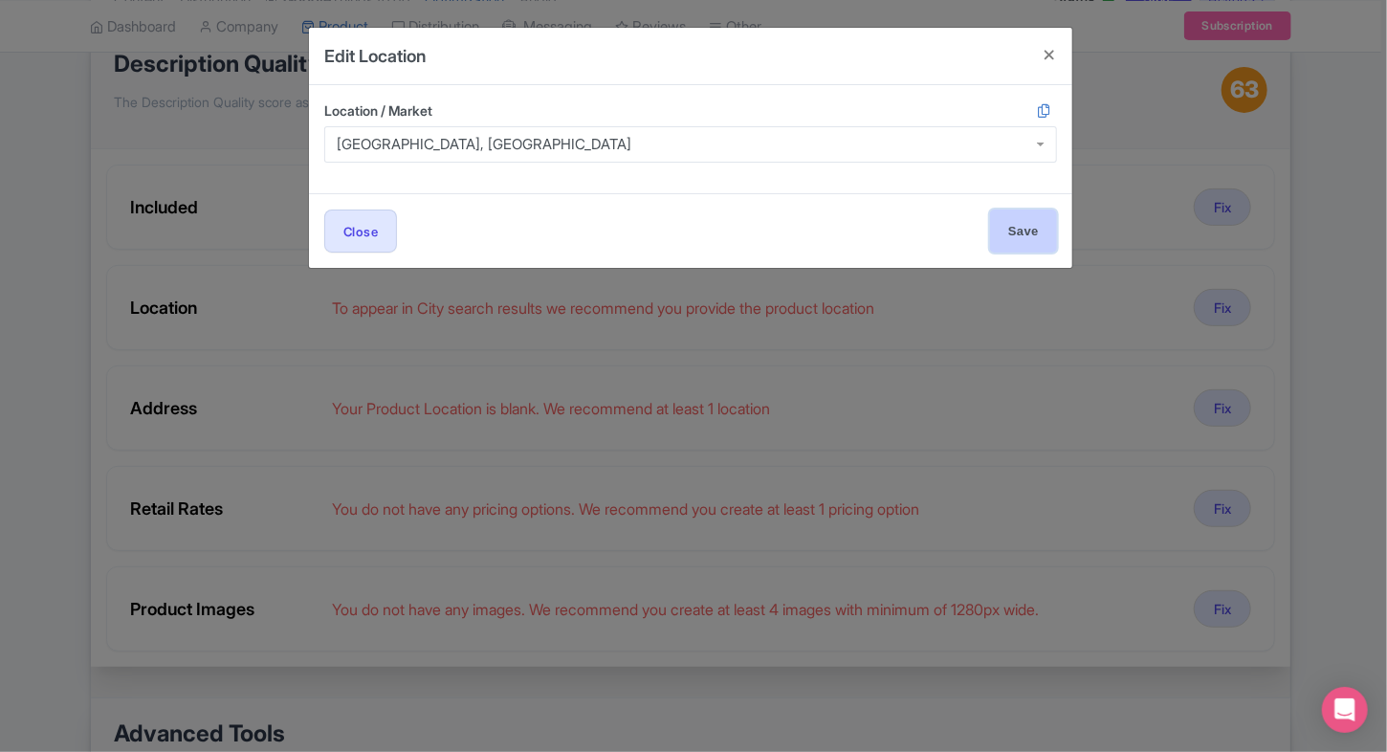
click at [1005, 216] on input "Save" at bounding box center [1023, 230] width 67 height 43
type input "Save"
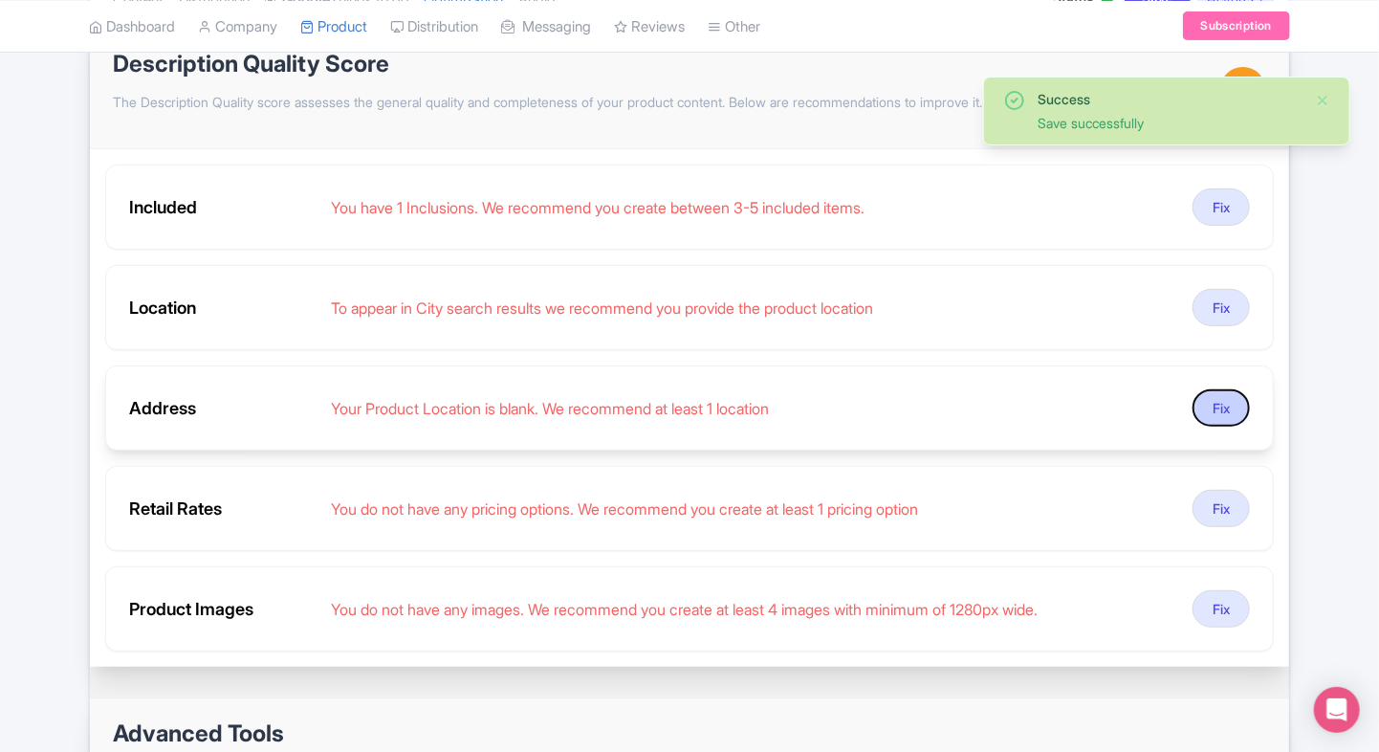
click at [1208, 403] on button "Fix" at bounding box center [1220, 407] width 57 height 37
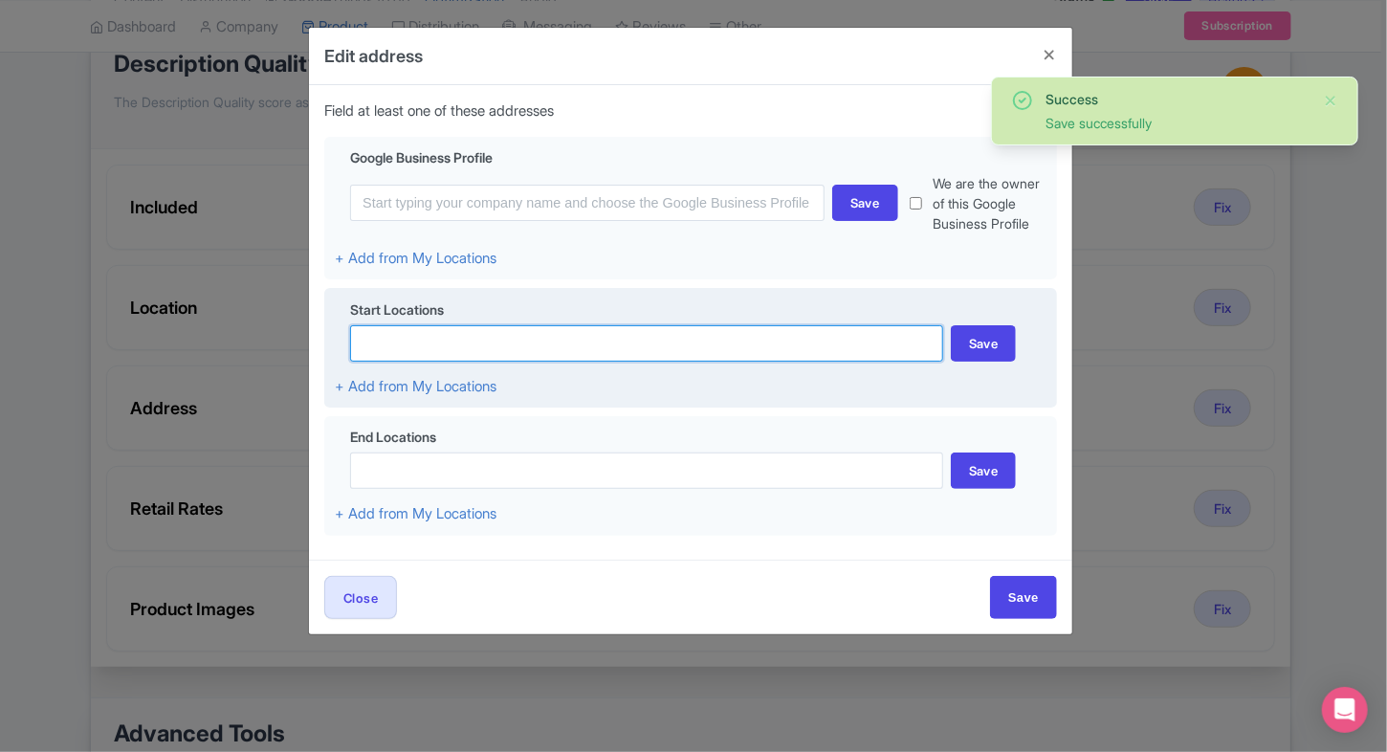
click at [563, 342] on input at bounding box center [646, 343] width 593 height 36
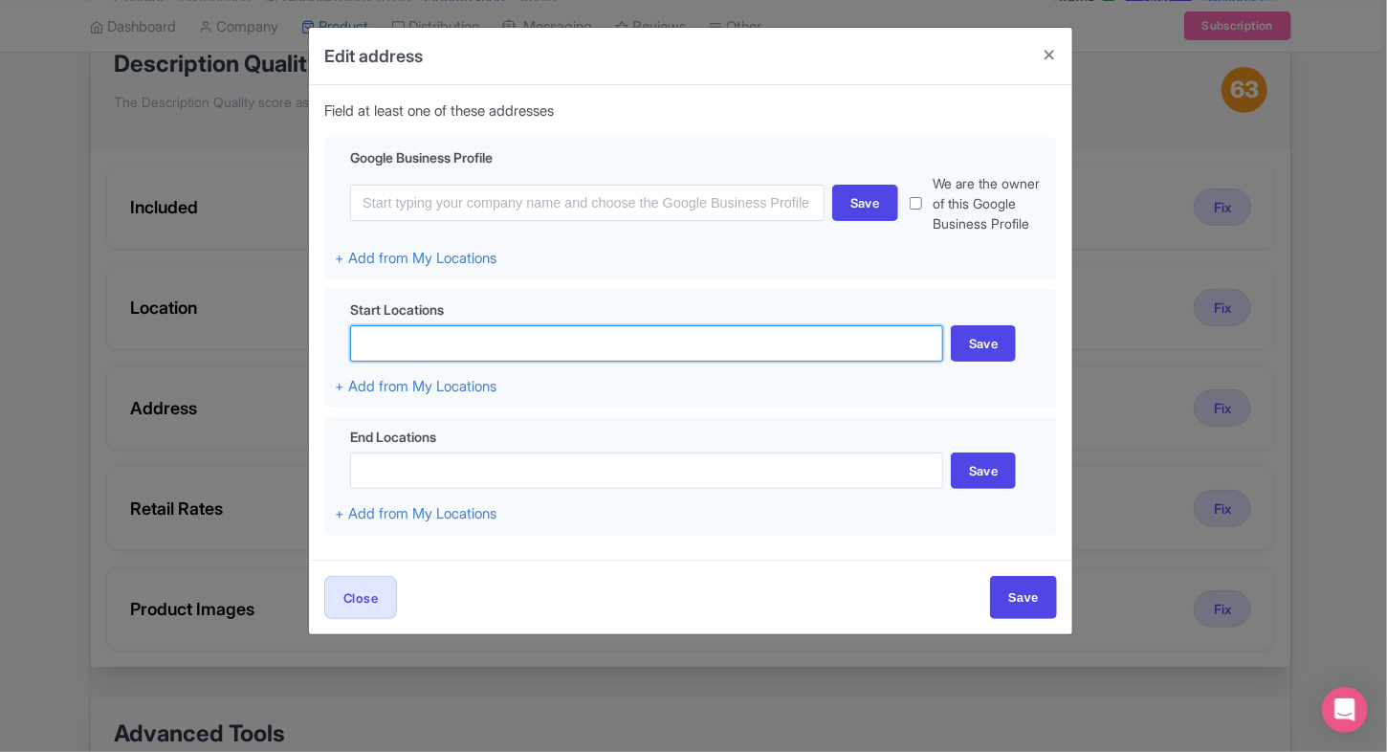
paste input "Royal [GEOGRAPHIC_DATA]"
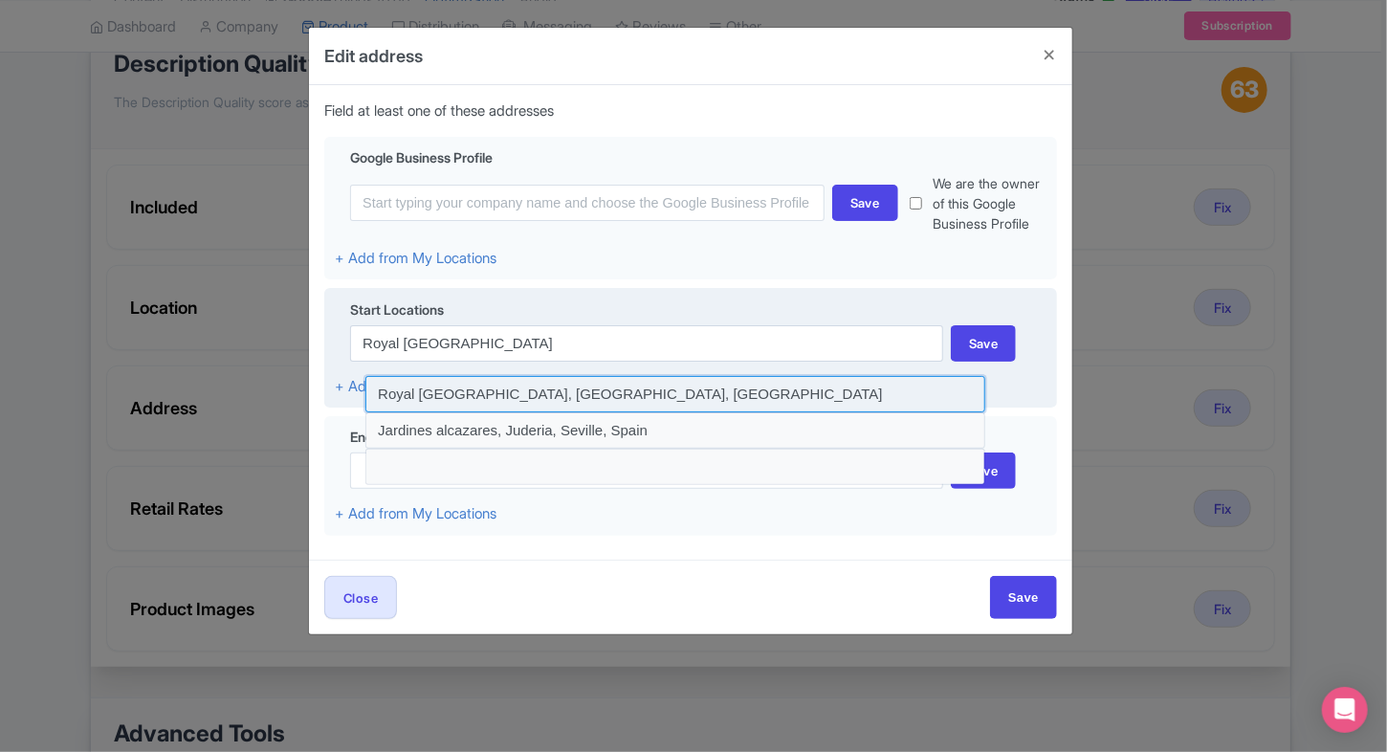
click at [543, 398] on input at bounding box center [675, 394] width 620 height 36
type input "Royal Alcázar of Seville, Seville, Spain"
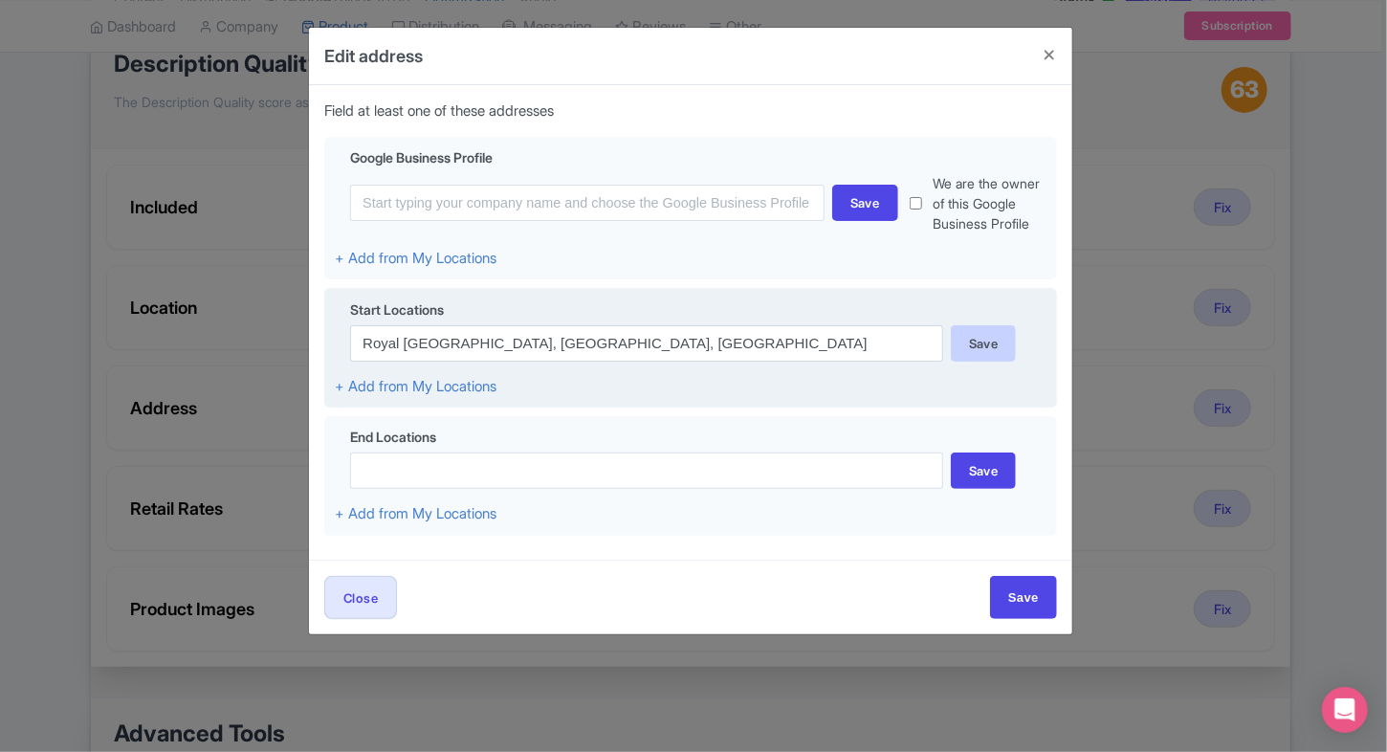
click at [972, 352] on div "Save" at bounding box center [984, 343] width 66 height 36
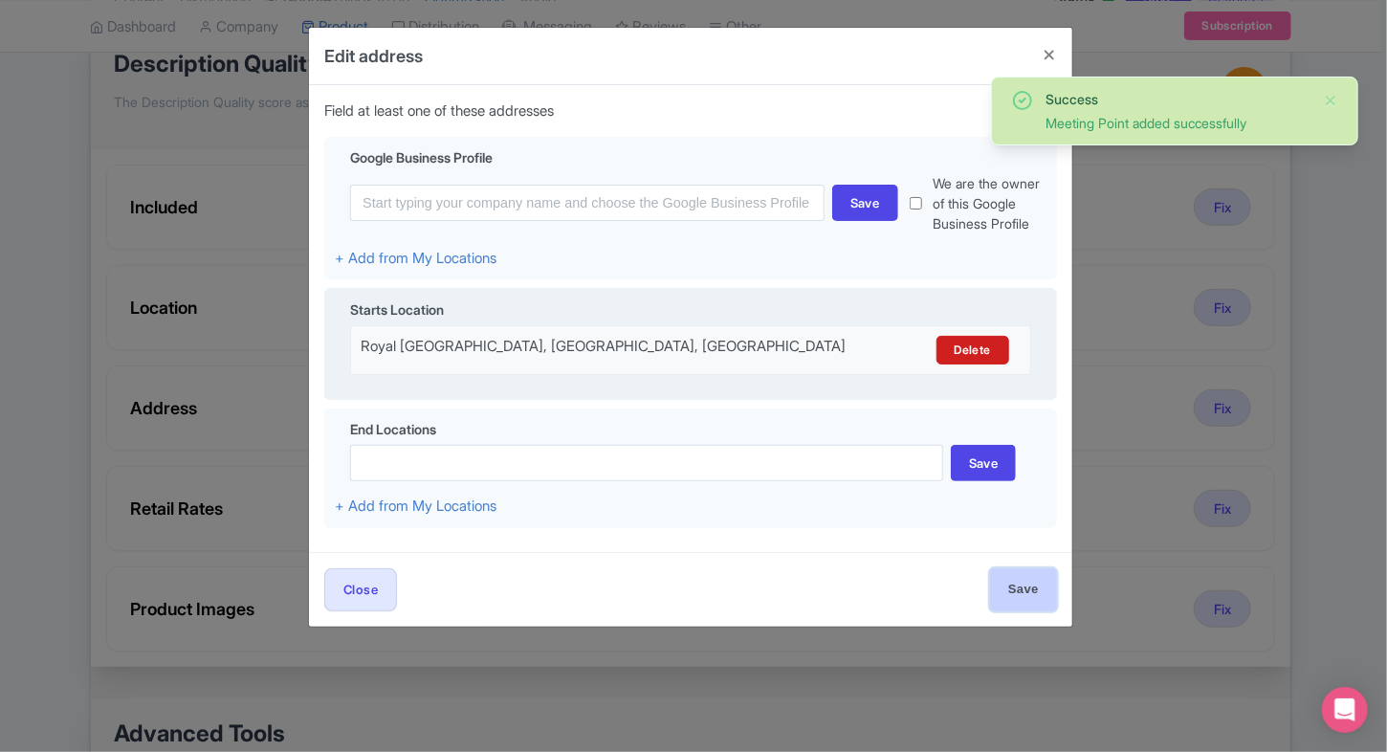
click at [1009, 599] on input "Save" at bounding box center [1023, 589] width 67 height 43
type input "Save"
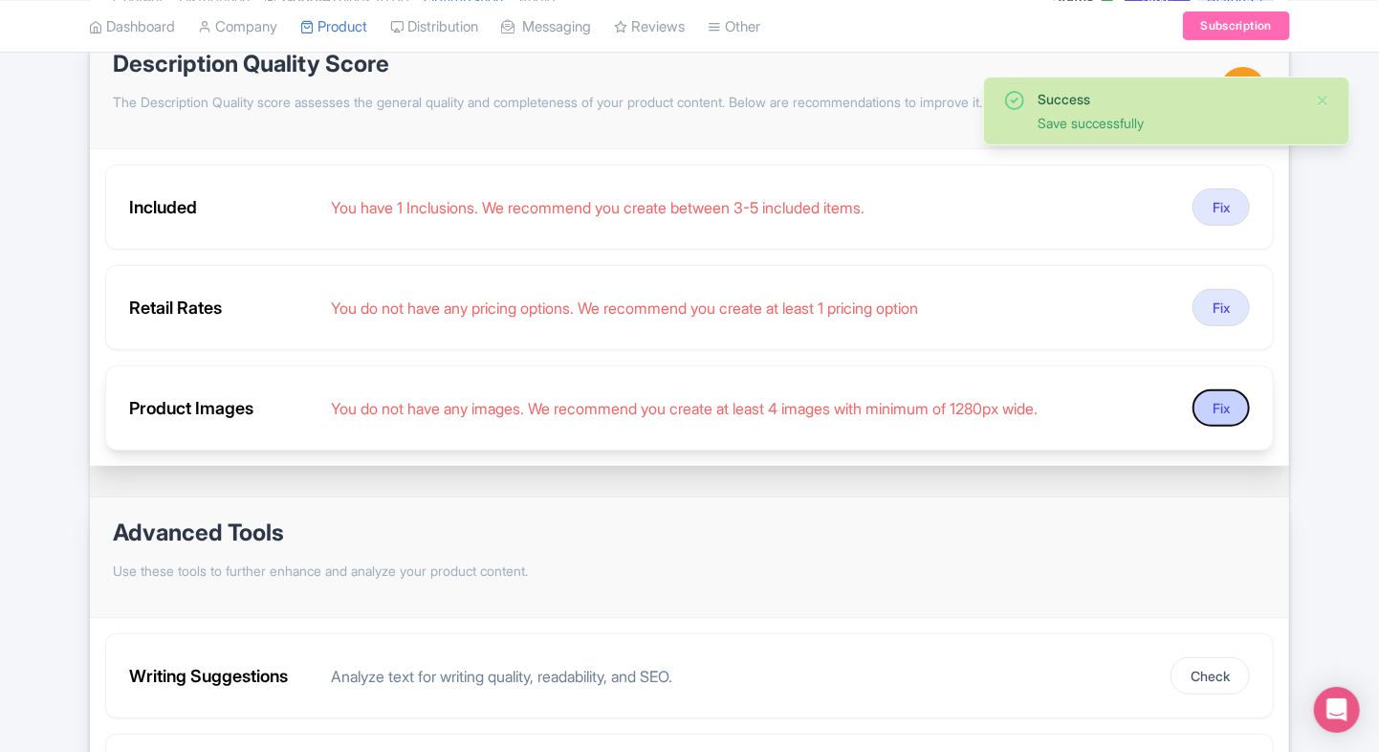
click at [1216, 412] on button "Fix" at bounding box center [1220, 407] width 57 height 37
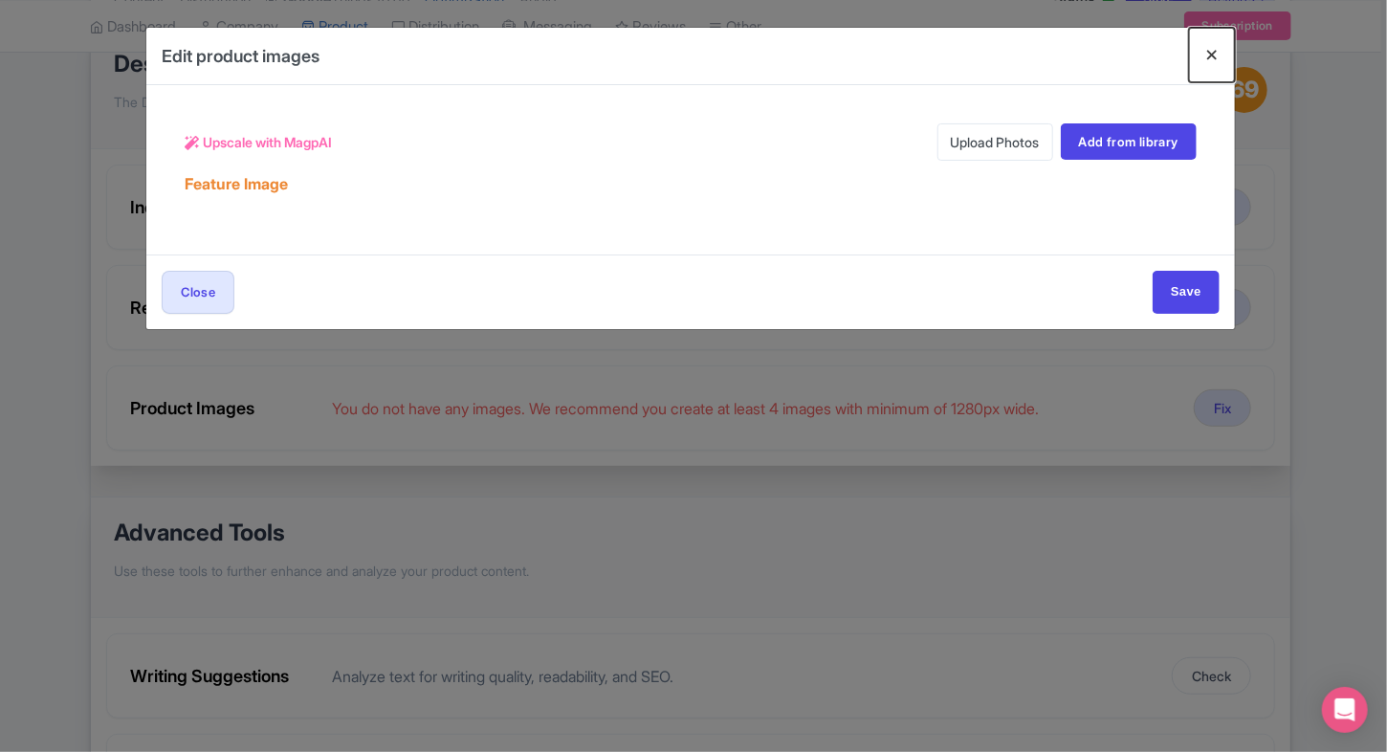
click at [1204, 52] on button "Close" at bounding box center [1212, 55] width 46 height 55
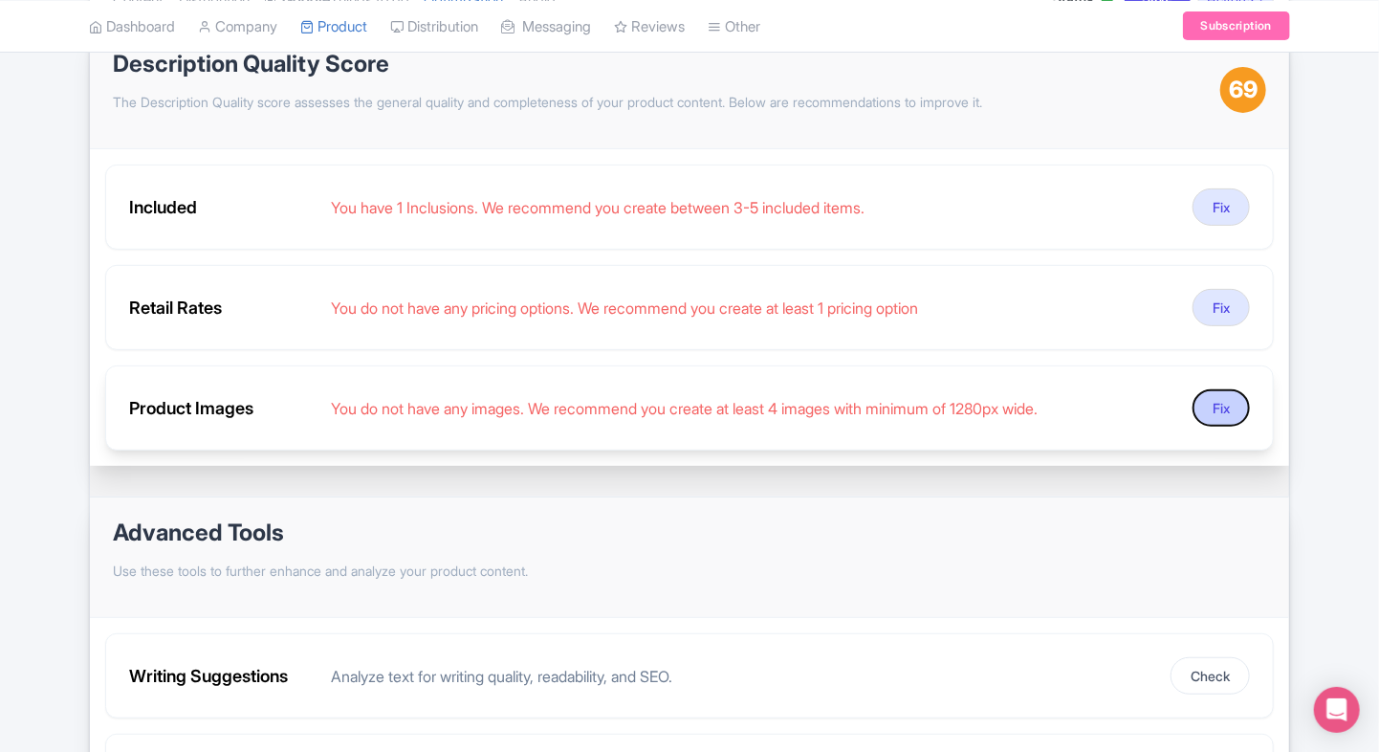
click at [1220, 413] on button "Fix" at bounding box center [1220, 407] width 57 height 37
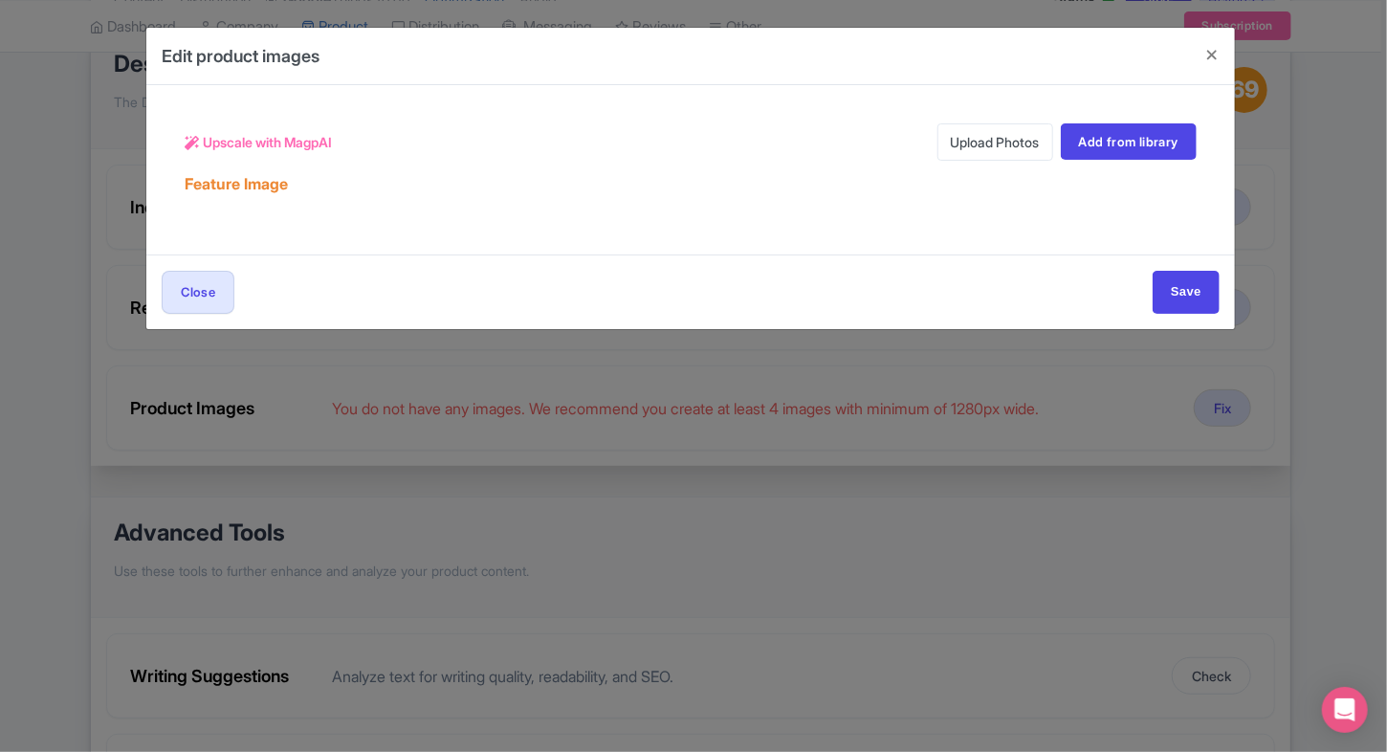
click at [967, 144] on link "Upload Photos" at bounding box center [995, 141] width 116 height 37
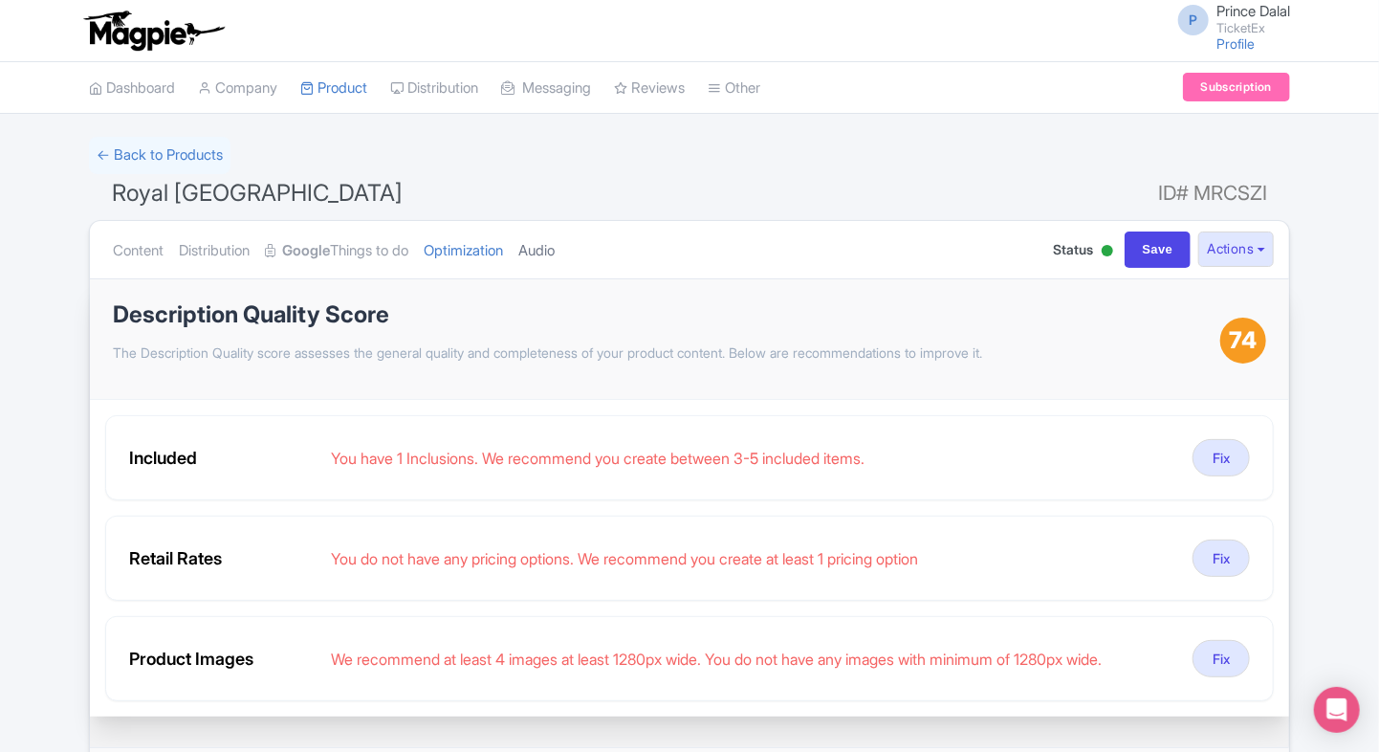
click at [555, 247] on link "Audio" at bounding box center [536, 251] width 36 height 60
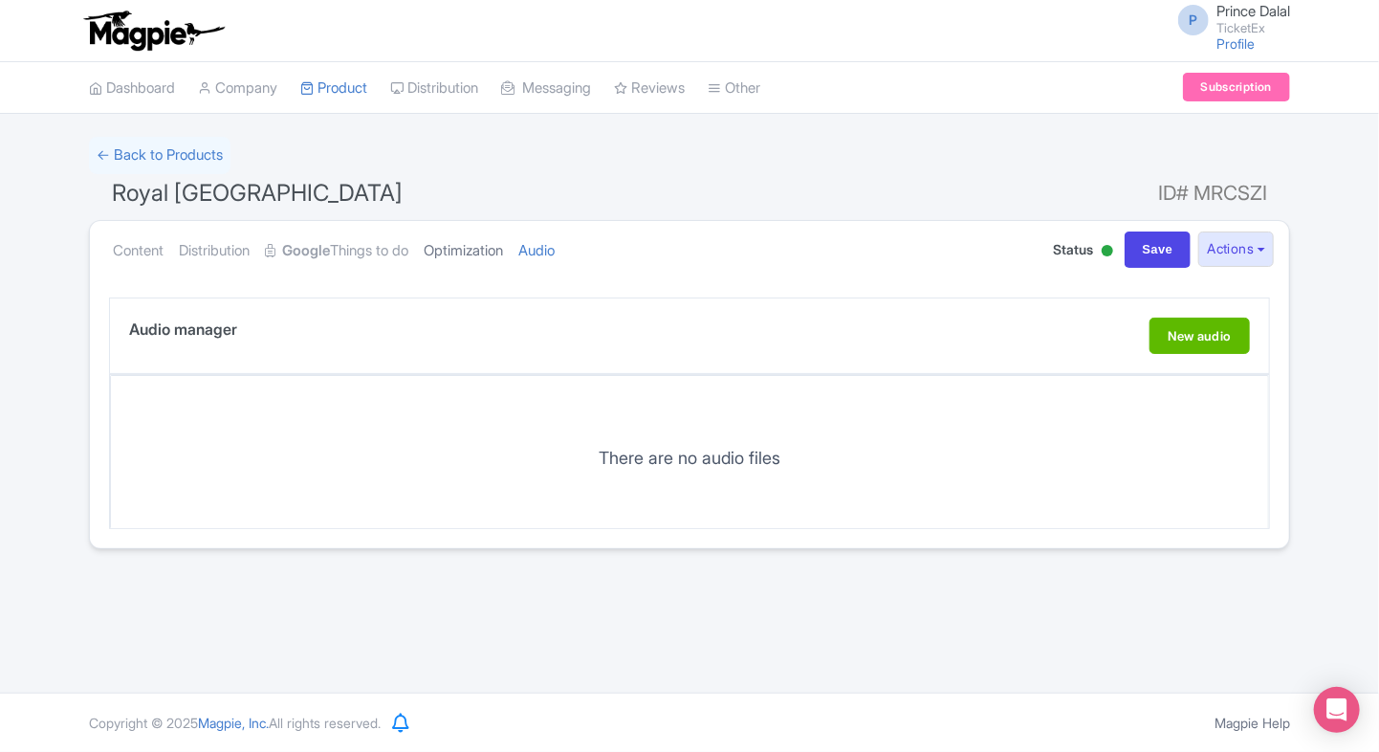
click at [503, 247] on link "Optimization" at bounding box center [463, 251] width 79 height 60
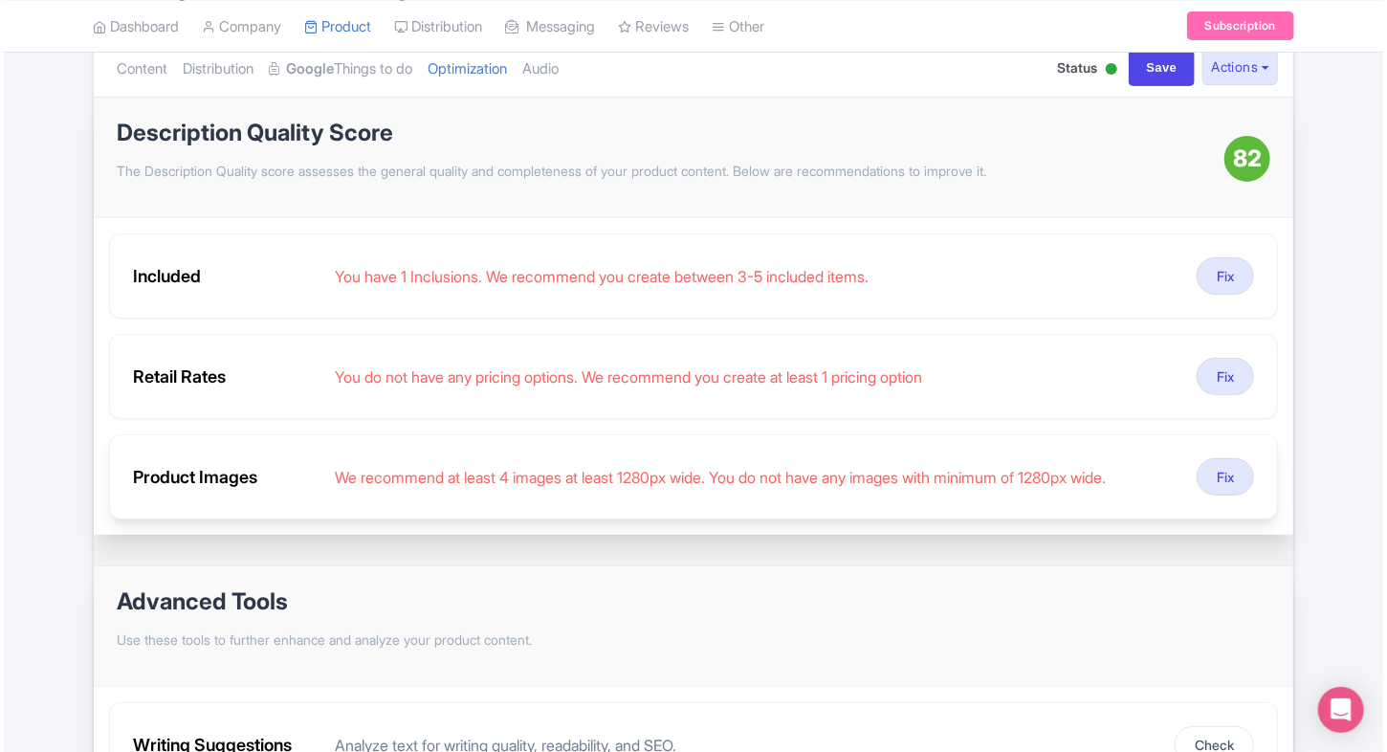
scroll to position [191, 0]
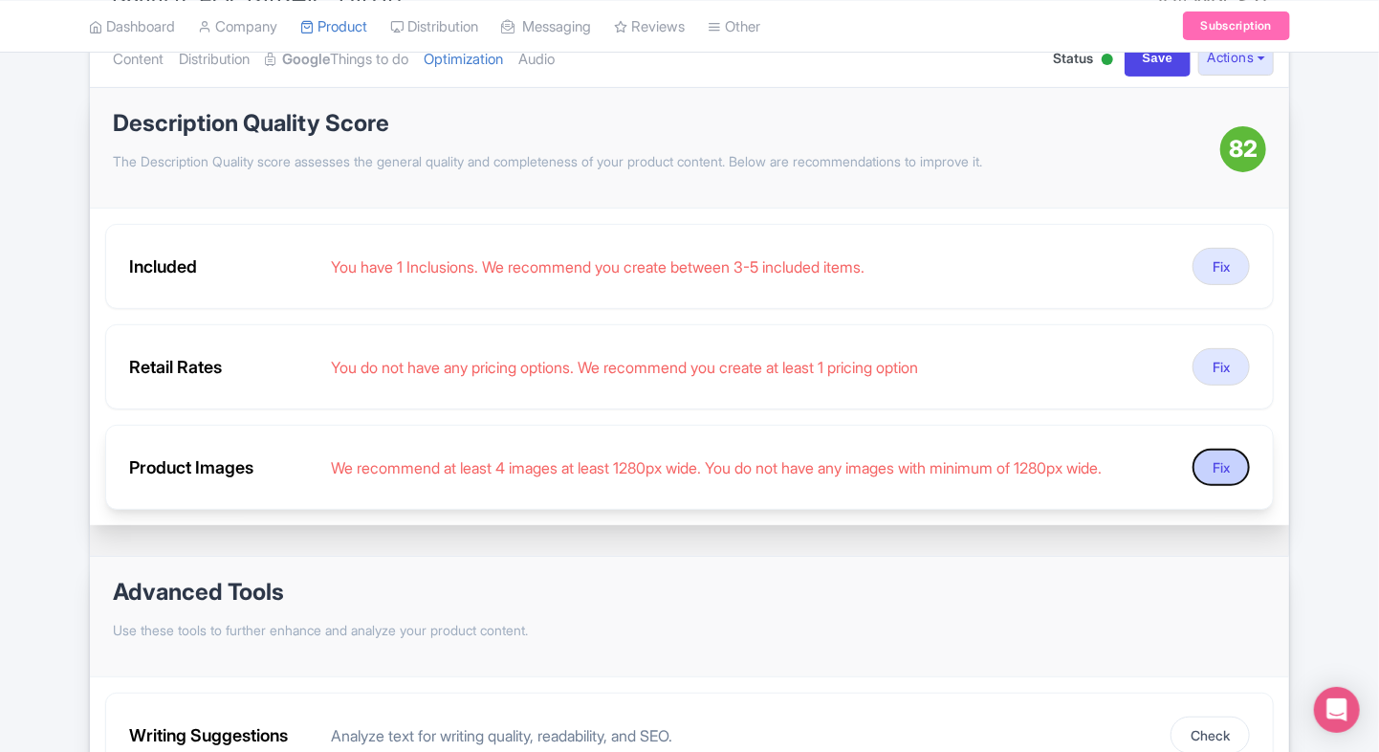
click at [1220, 470] on button "Fix" at bounding box center [1220, 466] width 57 height 37
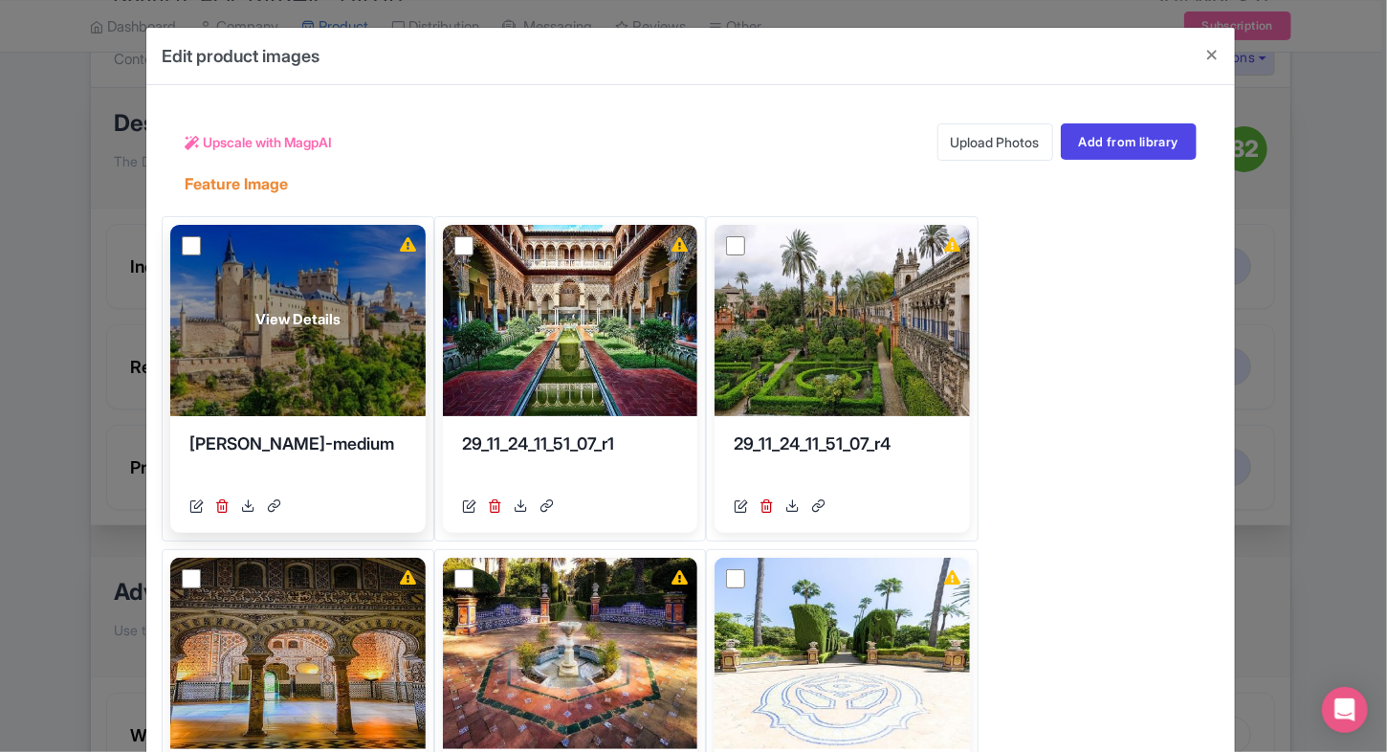
click at [182, 246] on input "checkbox" at bounding box center [191, 245] width 19 height 19
checkbox input "true"
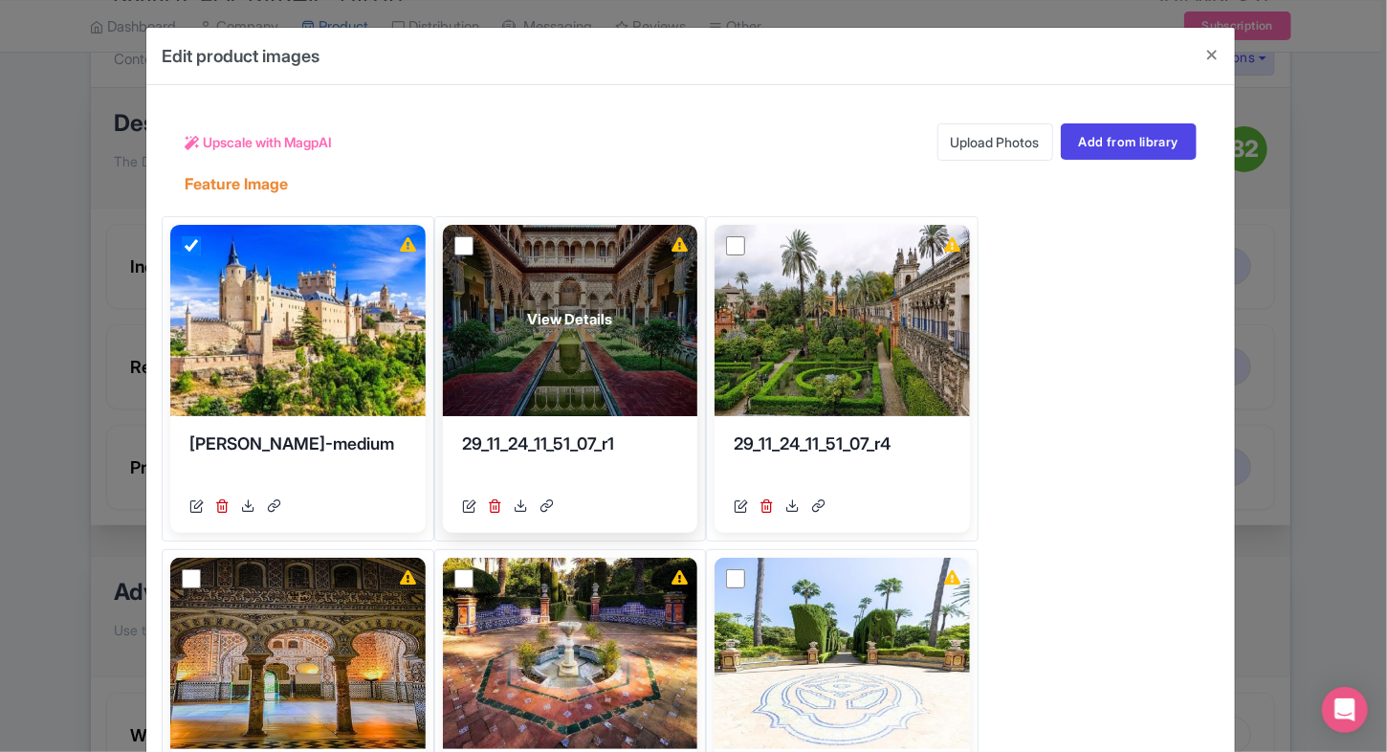
click at [461, 236] on input "checkbox" at bounding box center [463, 245] width 19 height 19
checkbox input "true"
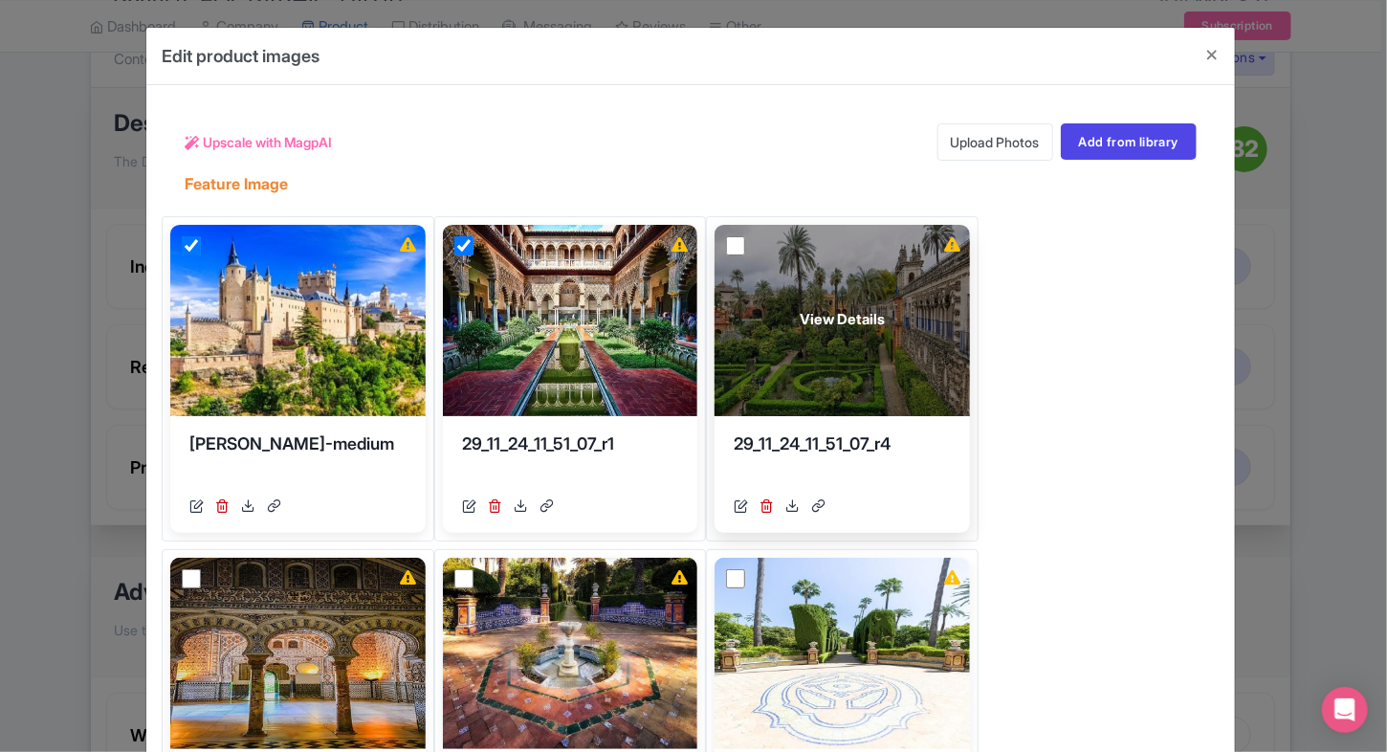
click at [734, 248] on input "checkbox" at bounding box center [735, 245] width 19 height 19
checkbox input "true"
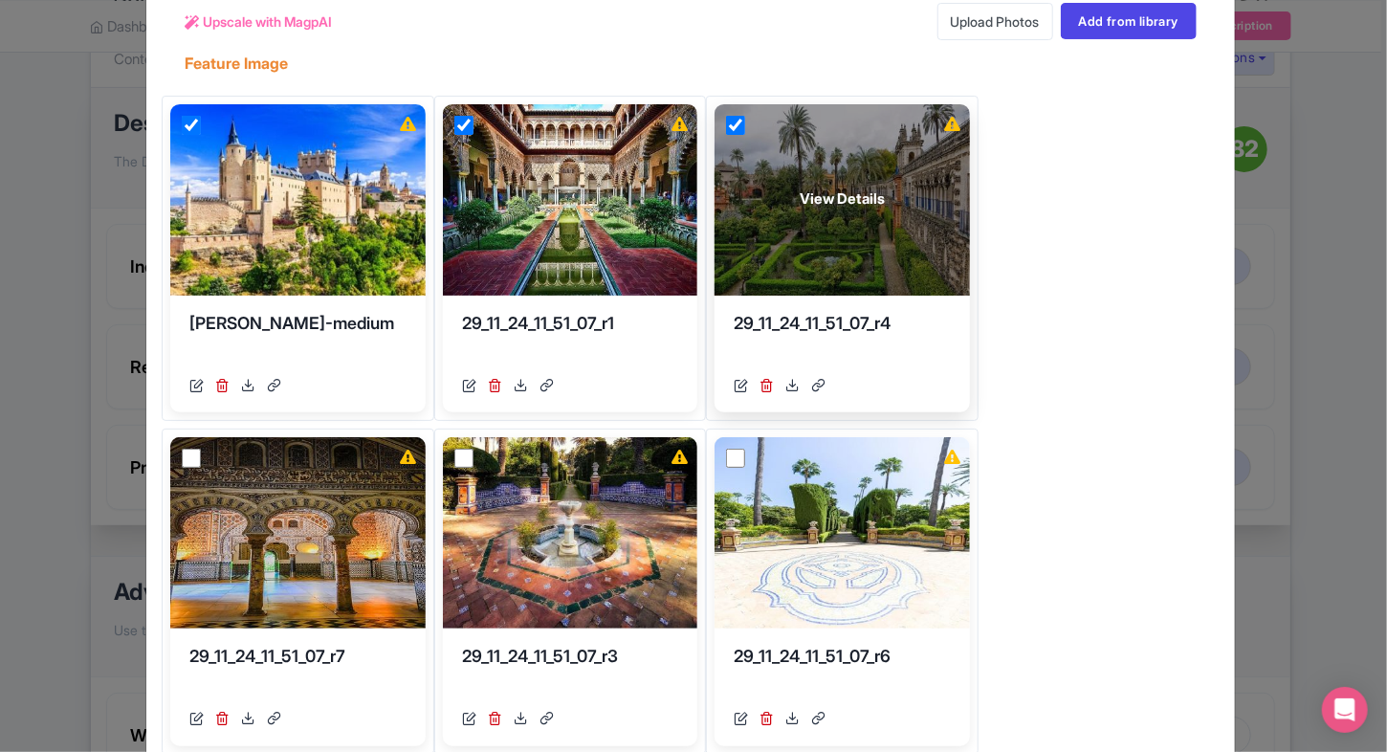
scroll to position [122, 0]
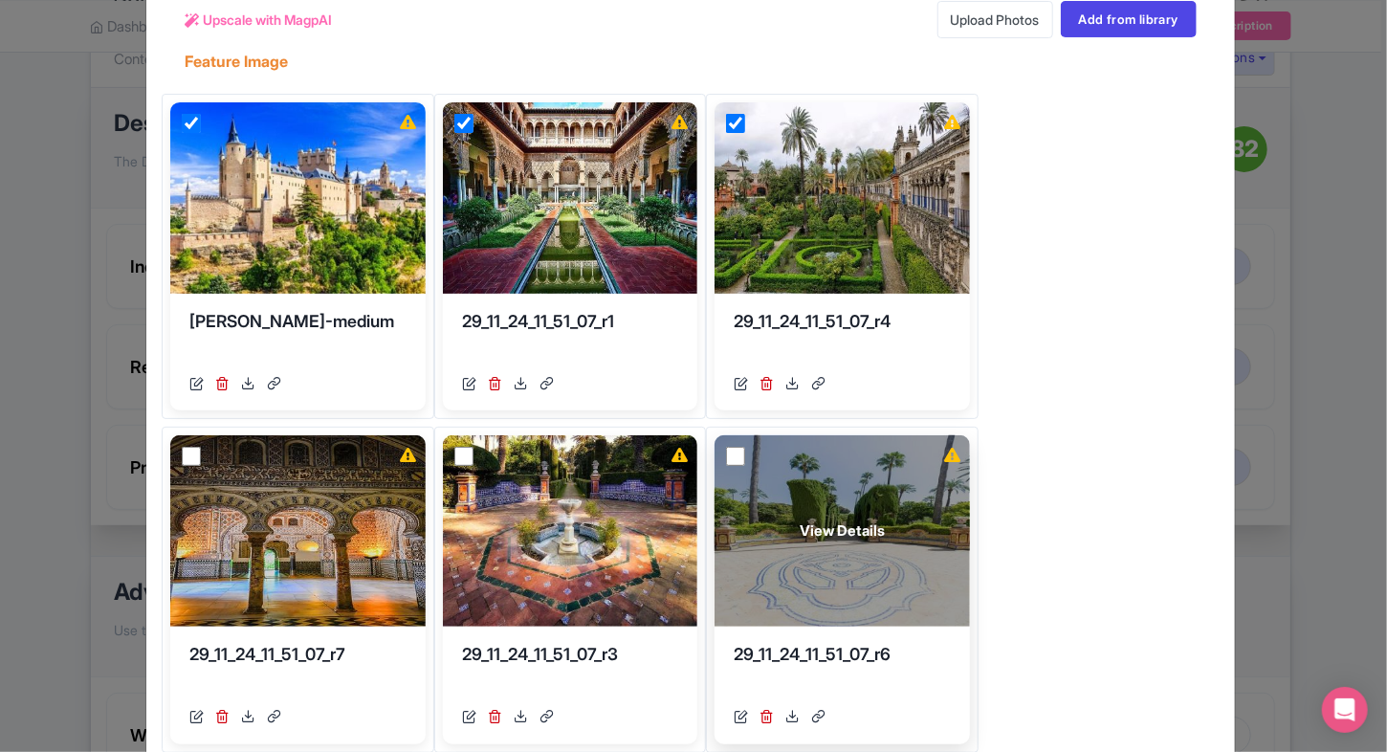
click at [728, 460] on input "checkbox" at bounding box center [735, 456] width 19 height 19
checkbox input "true"
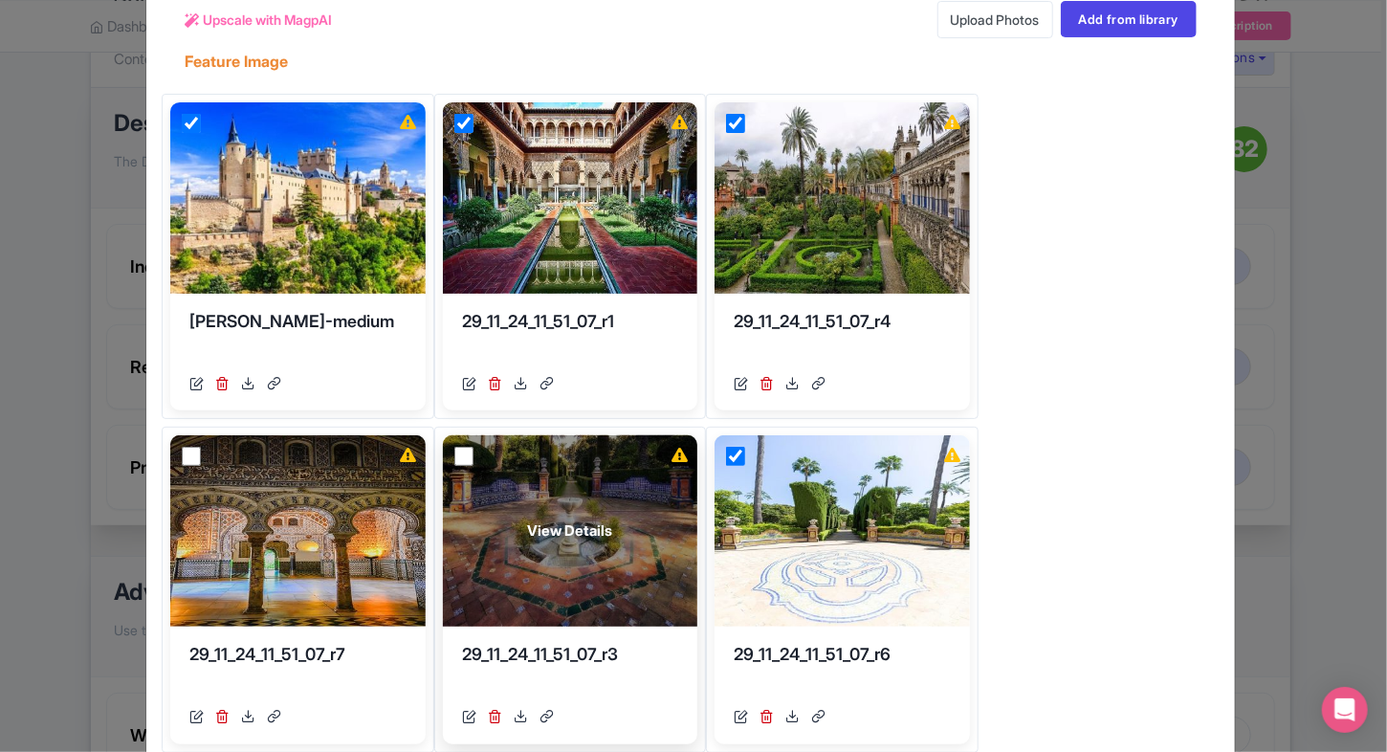
click at [459, 454] on input "checkbox" at bounding box center [463, 456] width 19 height 19
checkbox input "true"
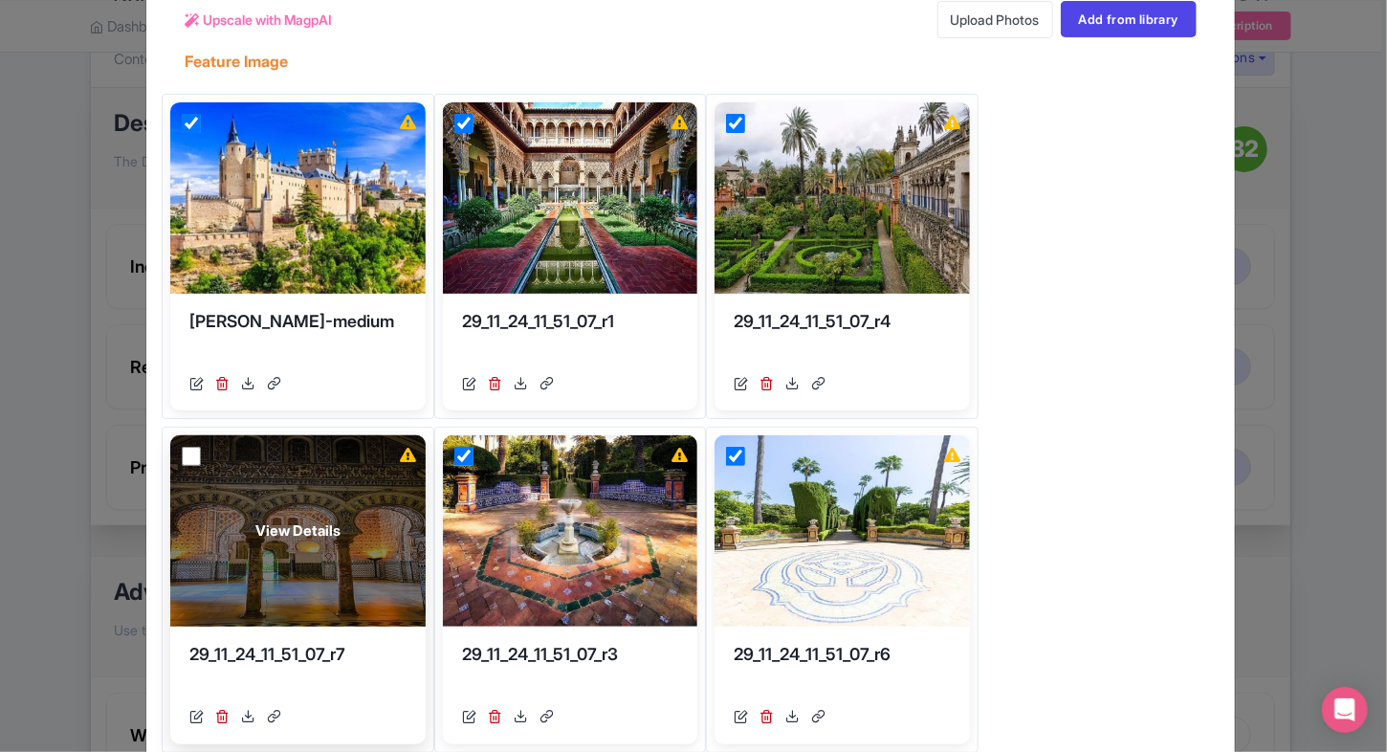
click at [190, 455] on input "checkbox" at bounding box center [191, 456] width 19 height 19
checkbox input "true"
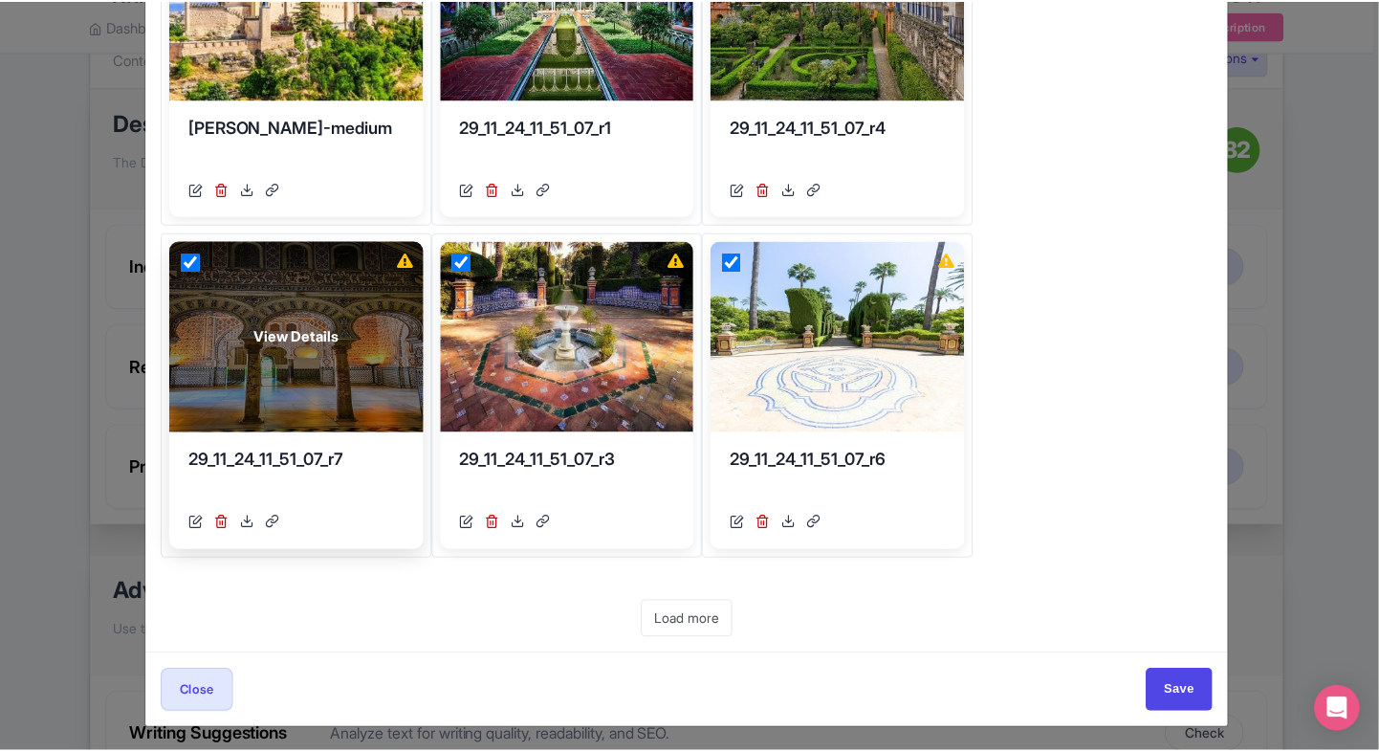
scroll to position [0, 0]
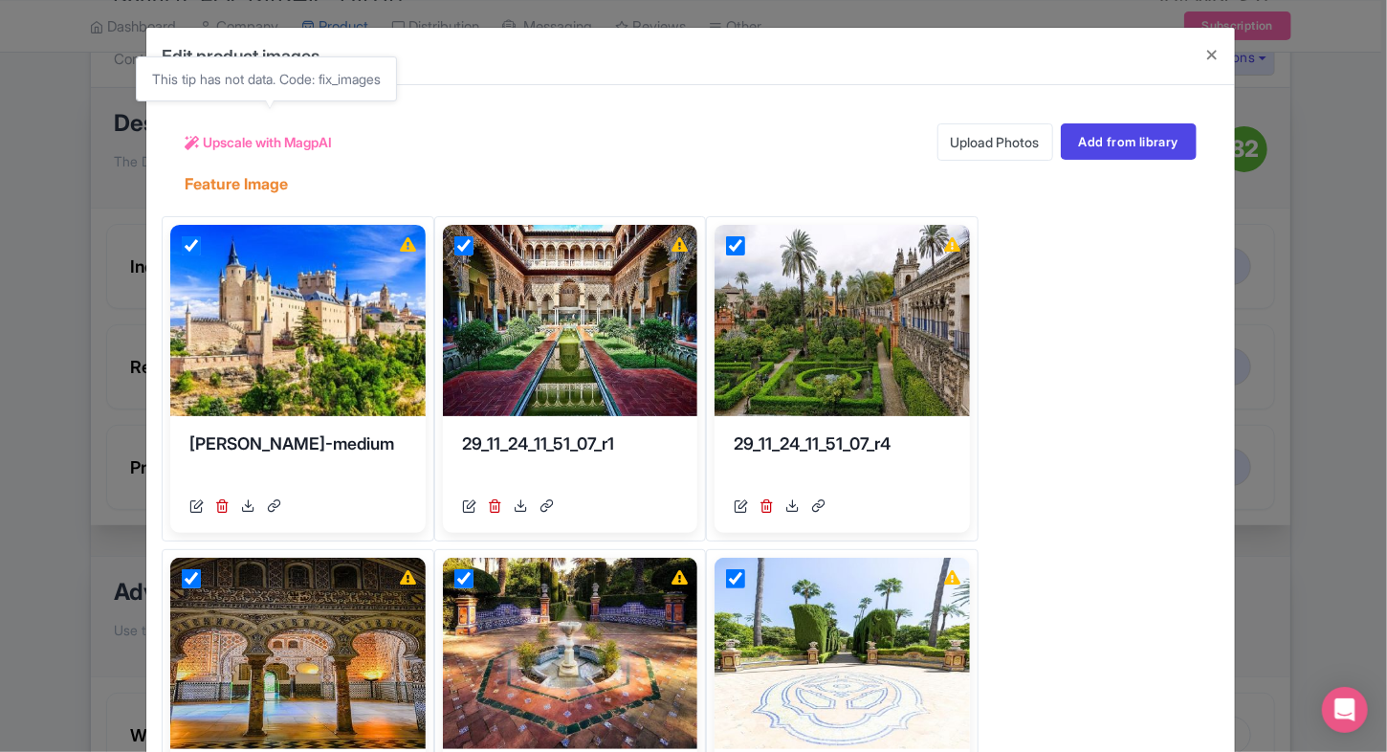
click at [300, 137] on span "Upscale with MagpAI" at bounding box center [267, 142] width 129 height 20
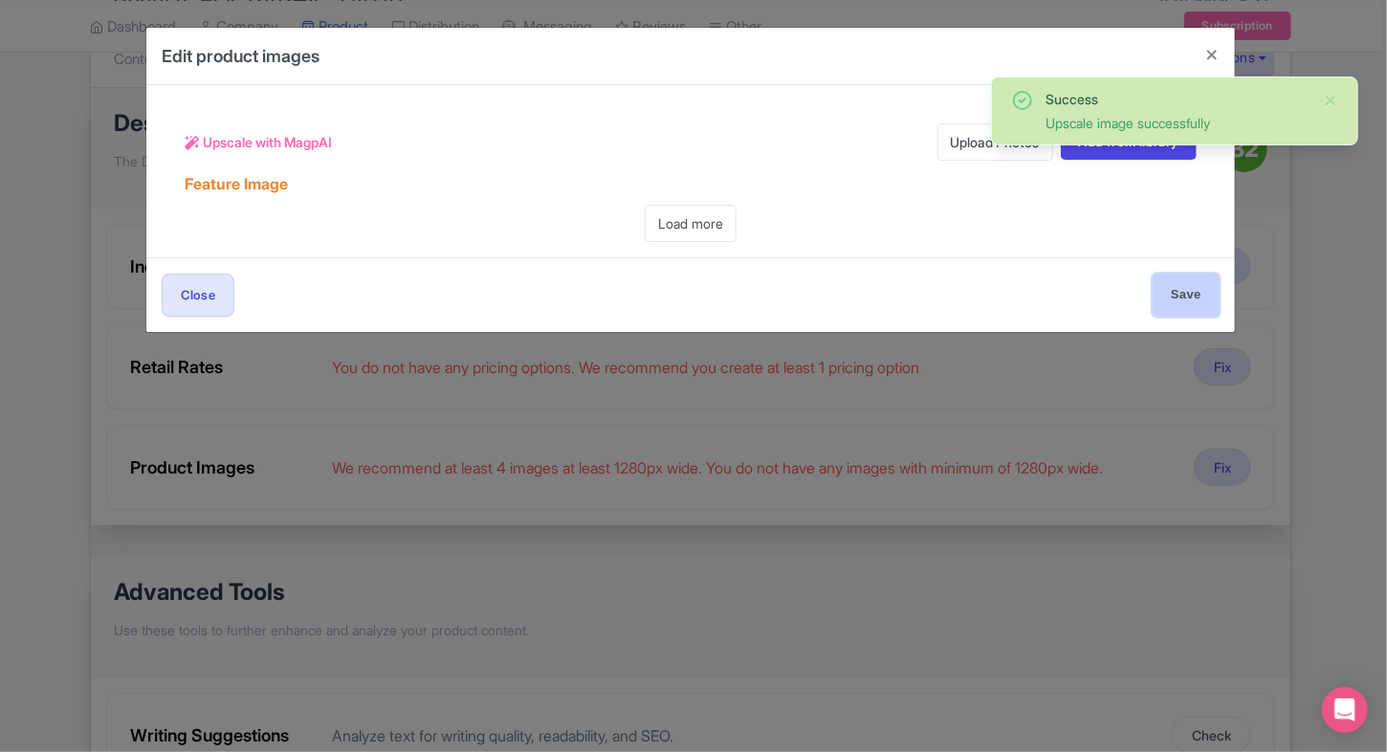
click at [1176, 305] on input "Save" at bounding box center [1185, 294] width 67 height 43
type input "Save"
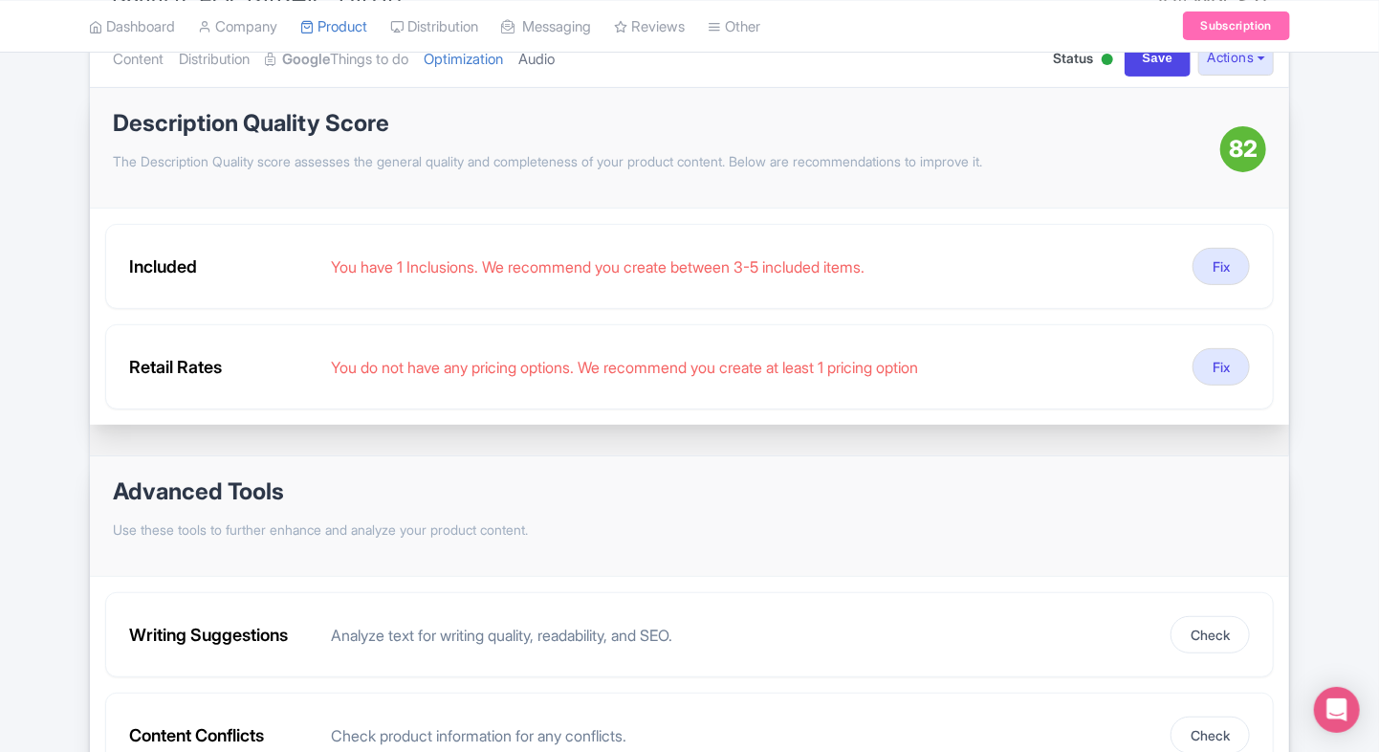
click at [555, 63] on link "Audio" at bounding box center [536, 60] width 36 height 60
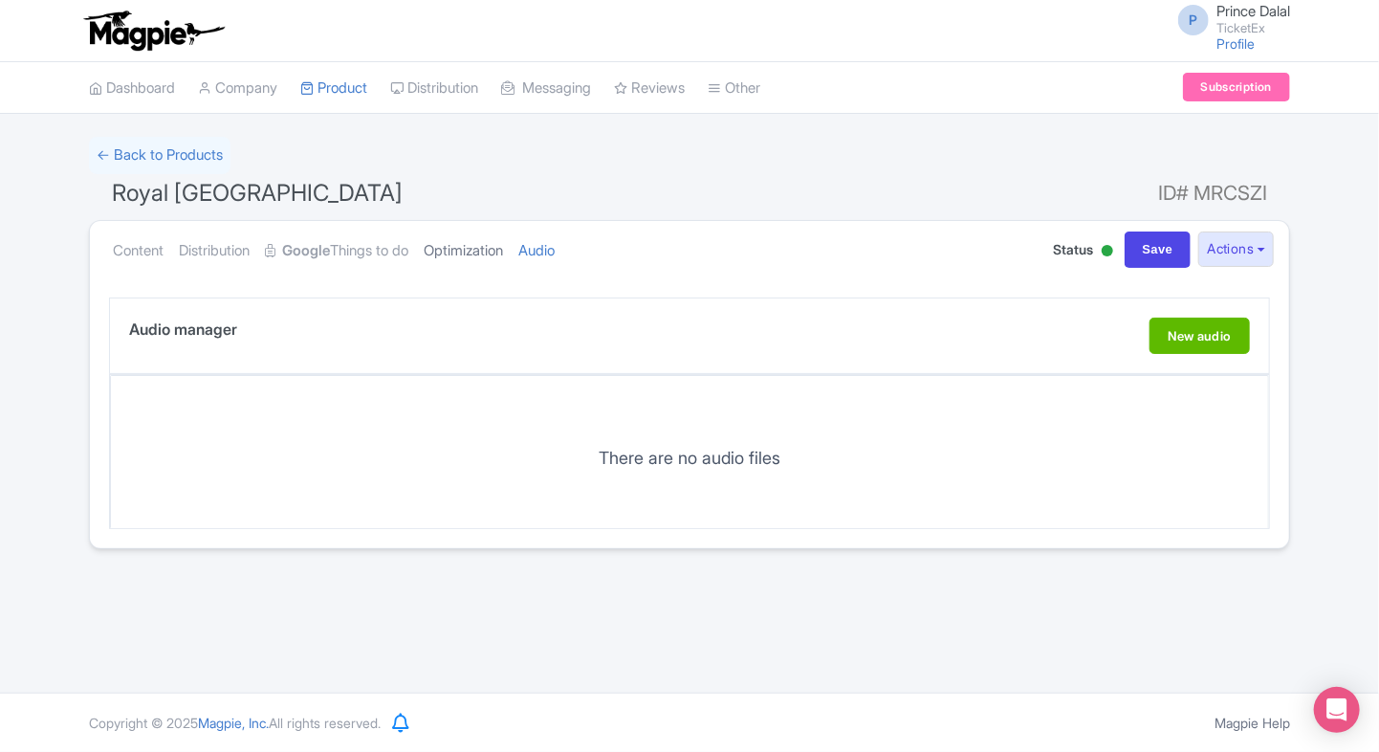
click at [476, 254] on link "Optimization" at bounding box center [463, 251] width 79 height 60
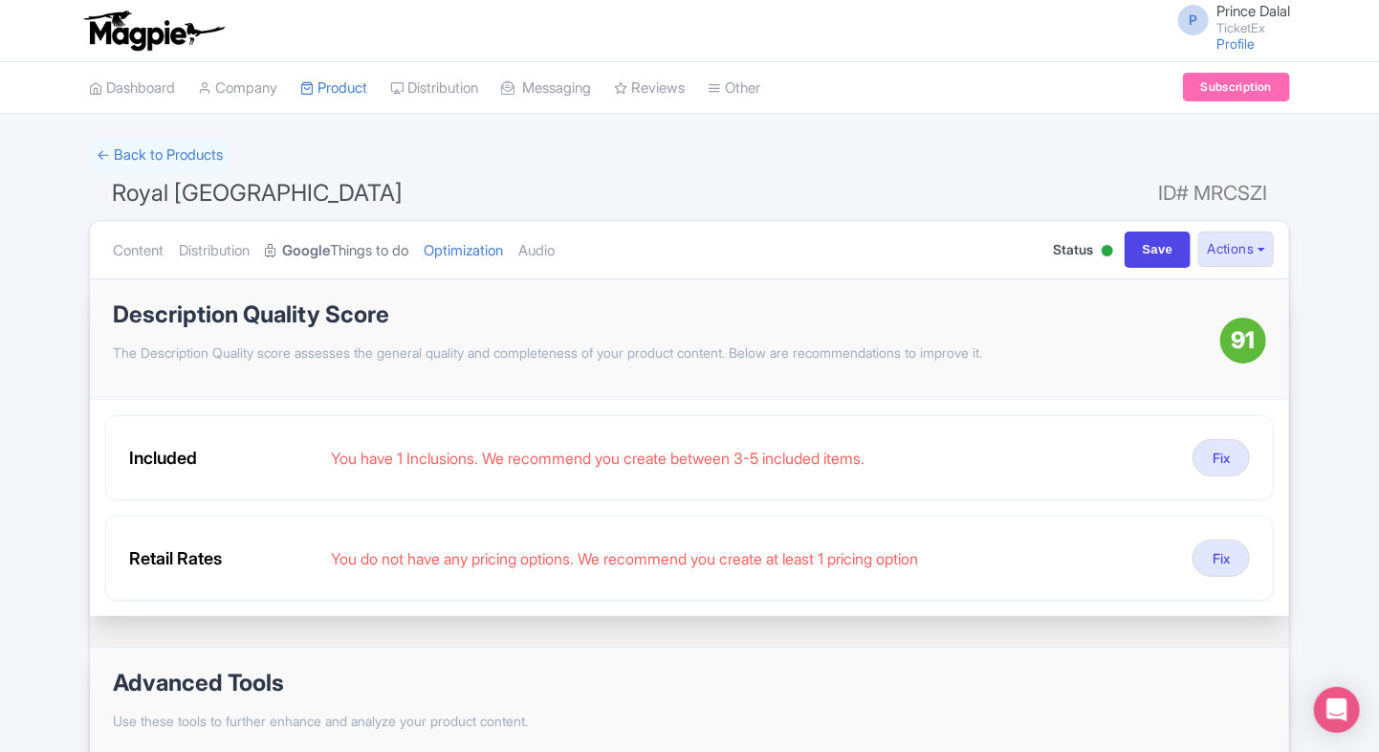
click at [336, 265] on link "Google Things to do" at bounding box center [336, 251] width 143 height 60
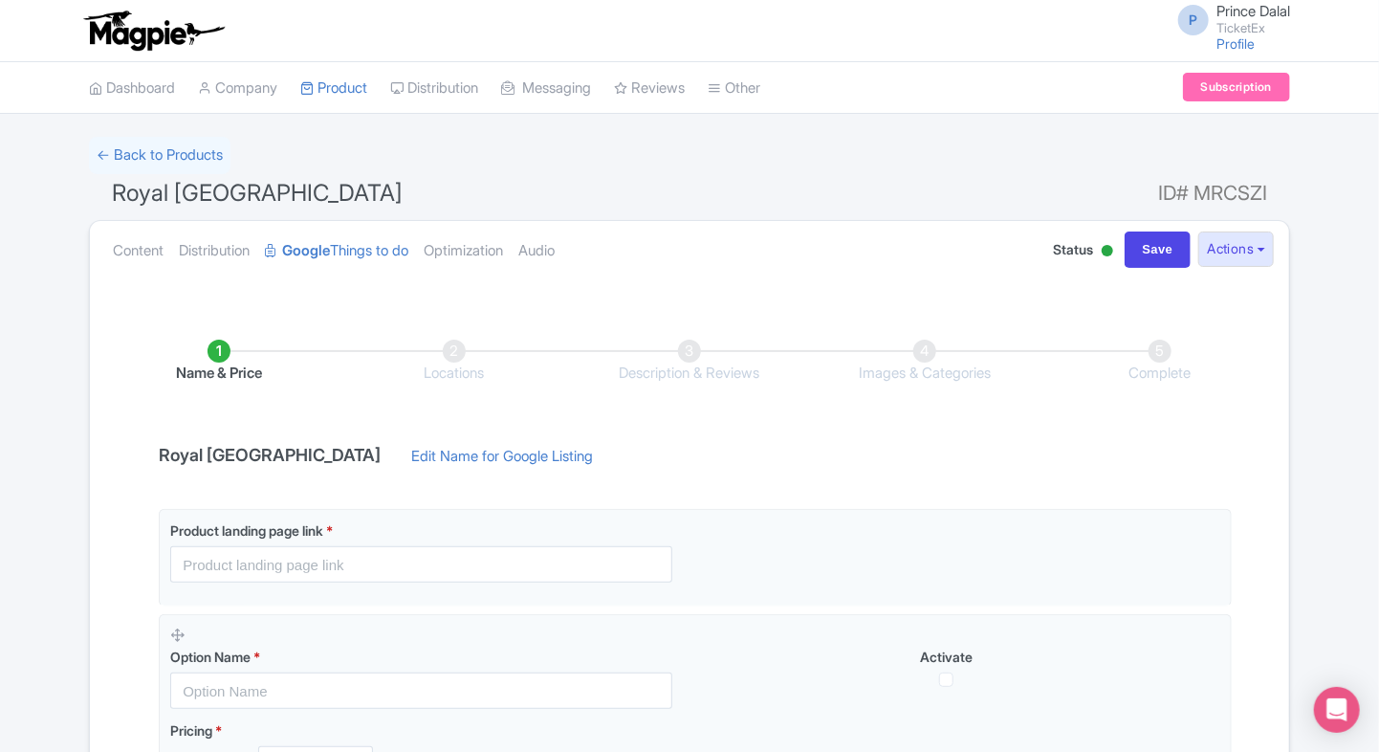
scroll to position [111, 0]
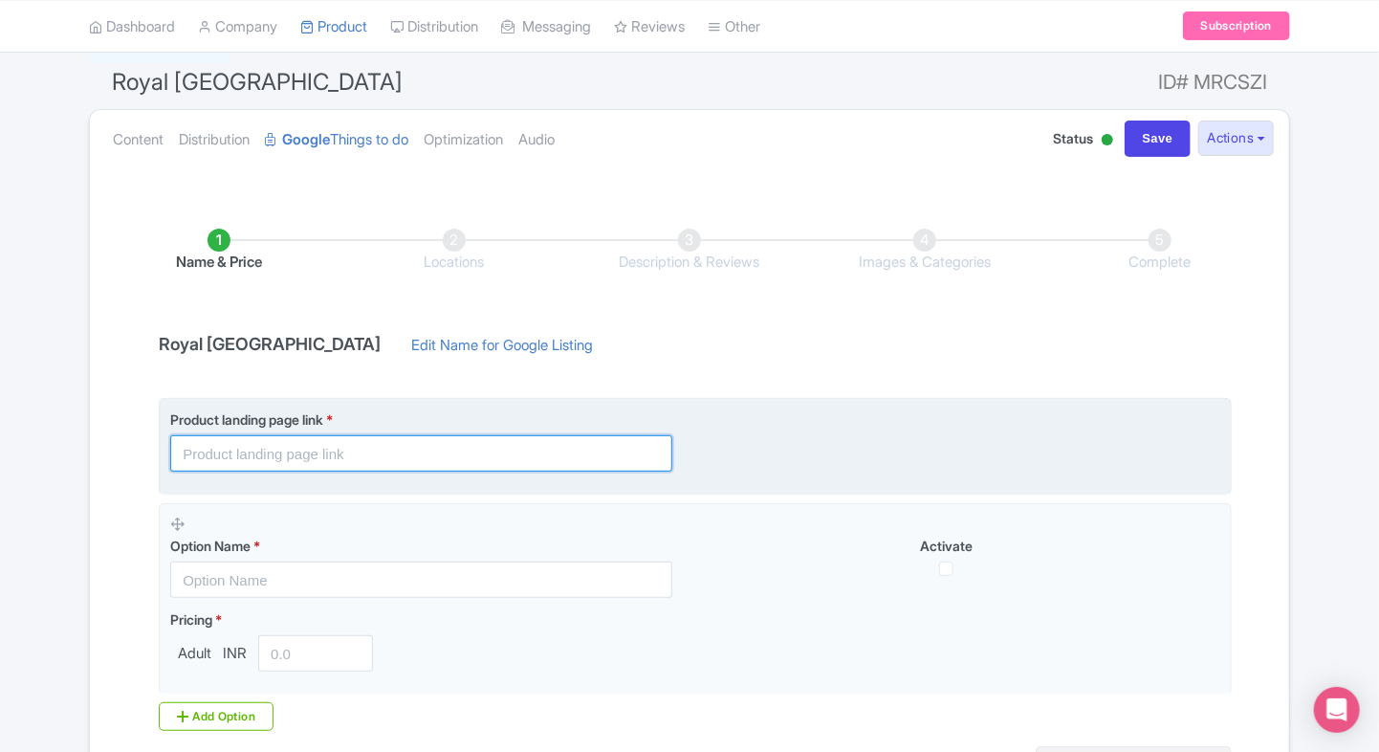
click at [400, 437] on input "text" at bounding box center [421, 453] width 502 height 36
paste input "https://www.ticketex.co/activity/16/royal-alc-zar-of-seville-tickets-spain-s-ol…"
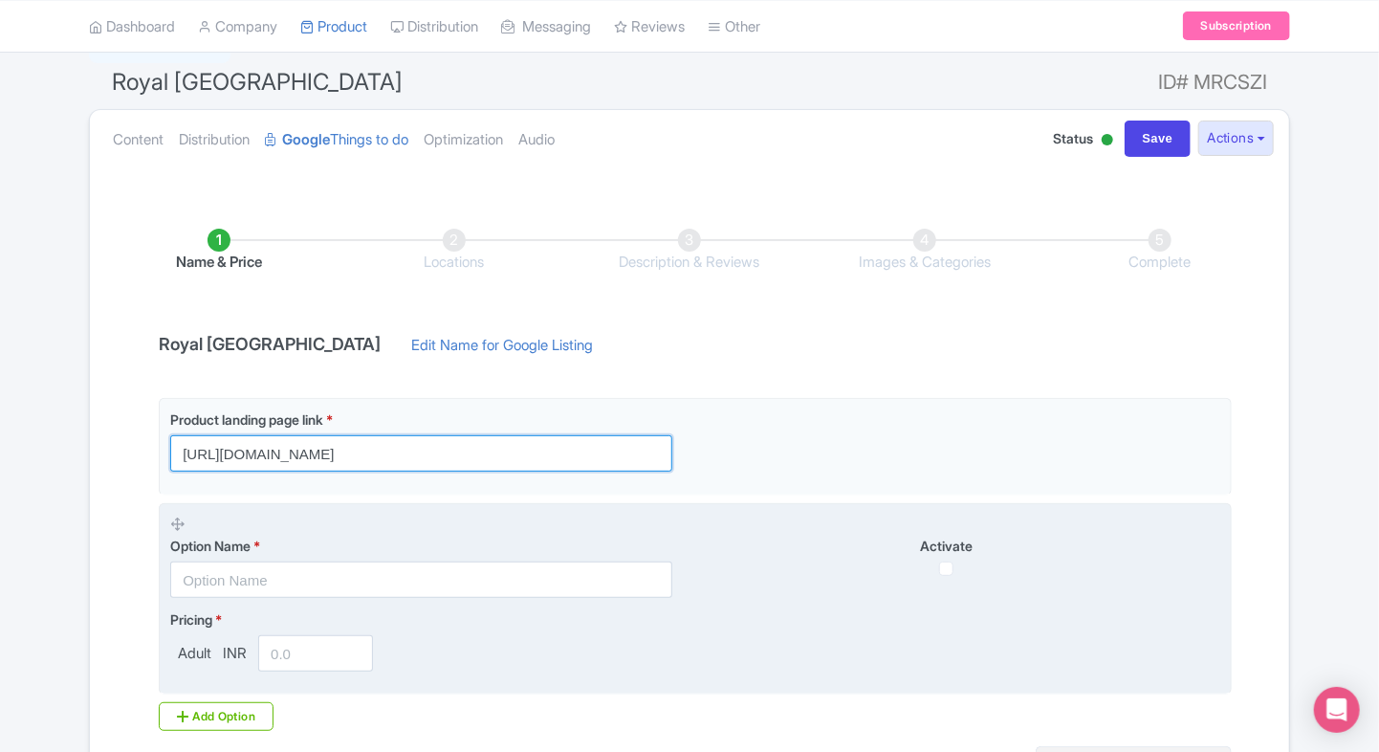
type input "https://www.ticketex.co/activity/16/royal-alc-zar-of-seville-tickets-spain-s-ol…"
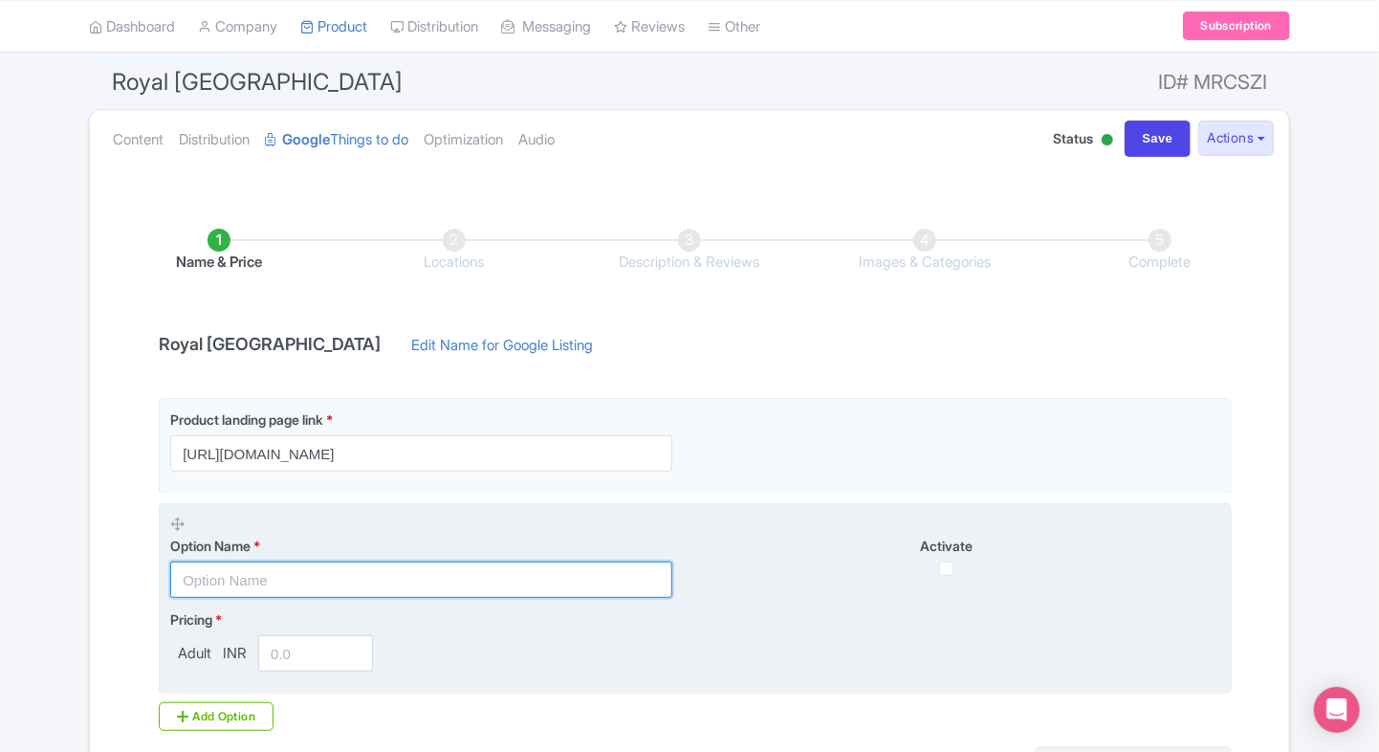
scroll to position [0, 0]
click at [230, 590] on input "text" at bounding box center [421, 579] width 502 height 36
paste input "Royal alcazar of Seville General Admission tickets"
type input "Royal alcazar of Seville General Admission tickets"
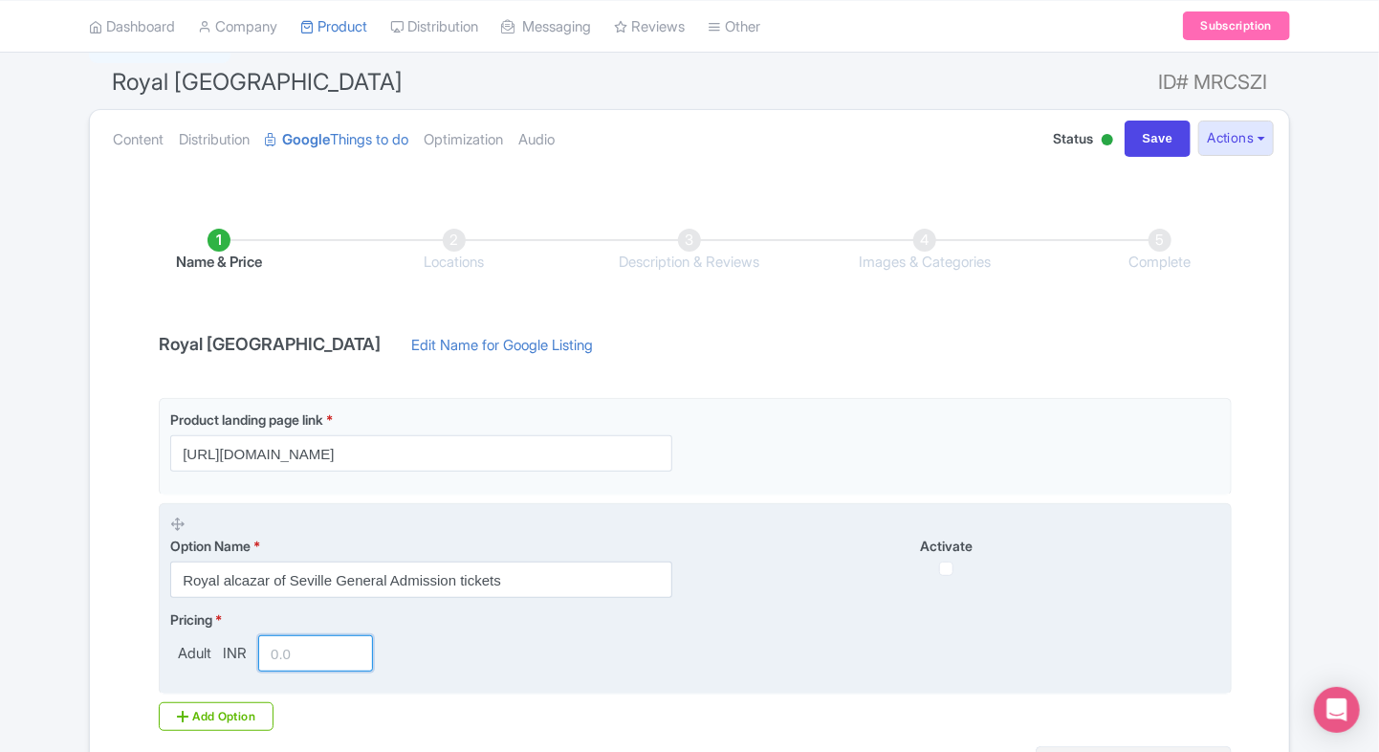
click at [286, 647] on input "number" at bounding box center [315, 653] width 115 height 36
type input "2198"
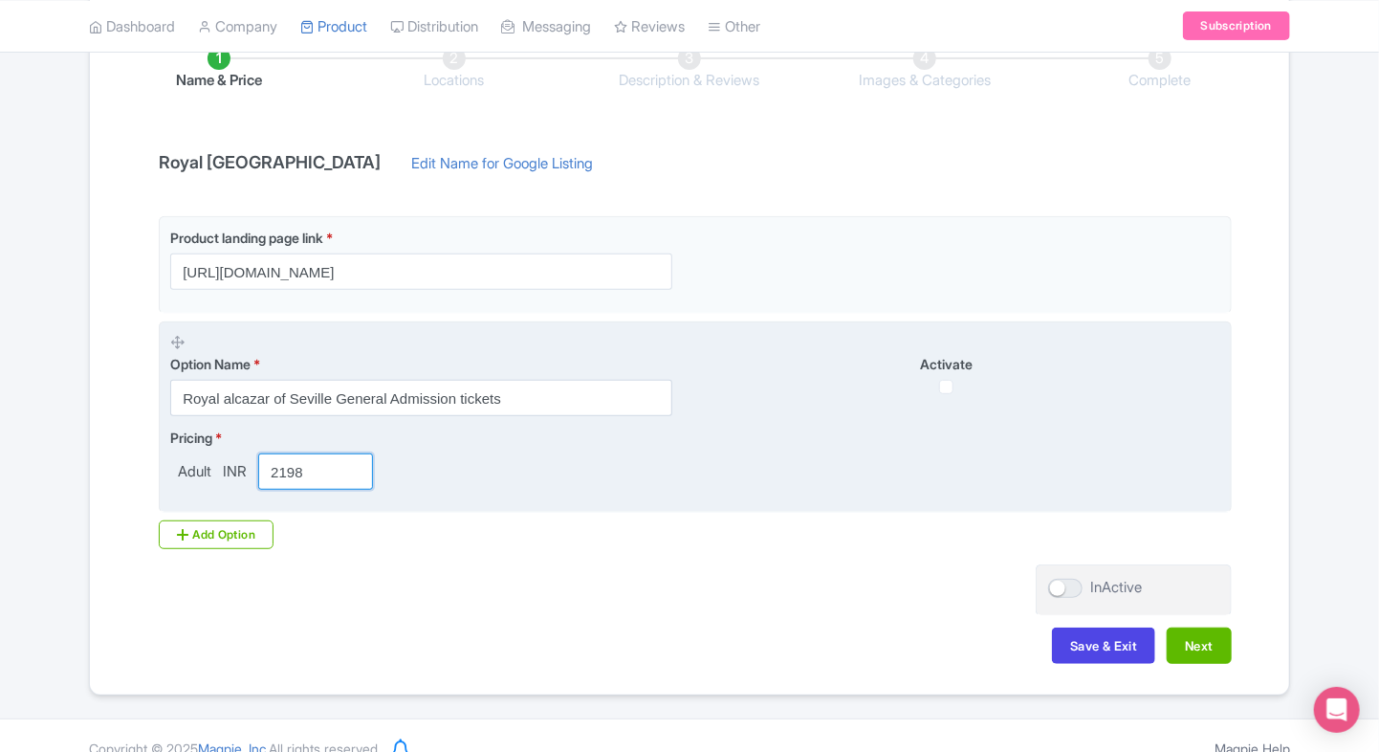
scroll to position [316, 0]
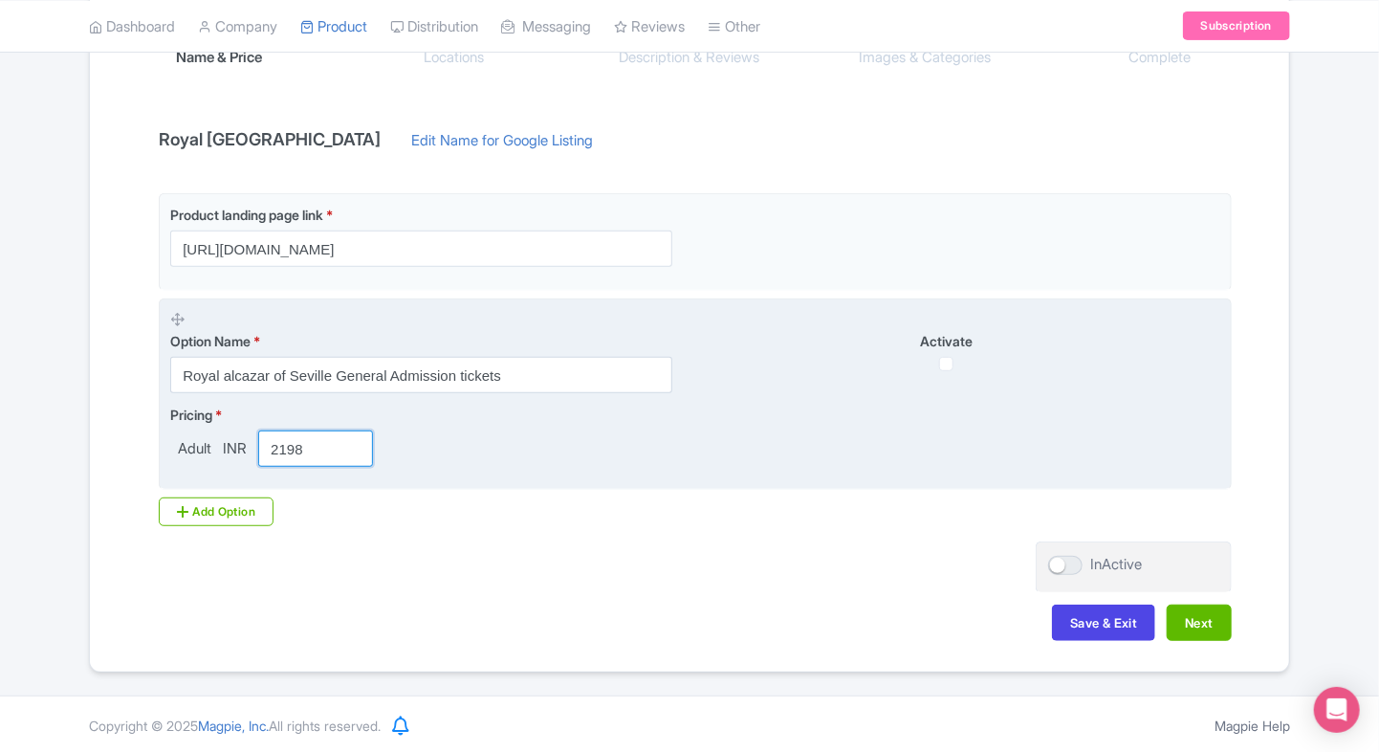
click at [338, 444] on input "2198" at bounding box center [315, 448] width 115 height 36
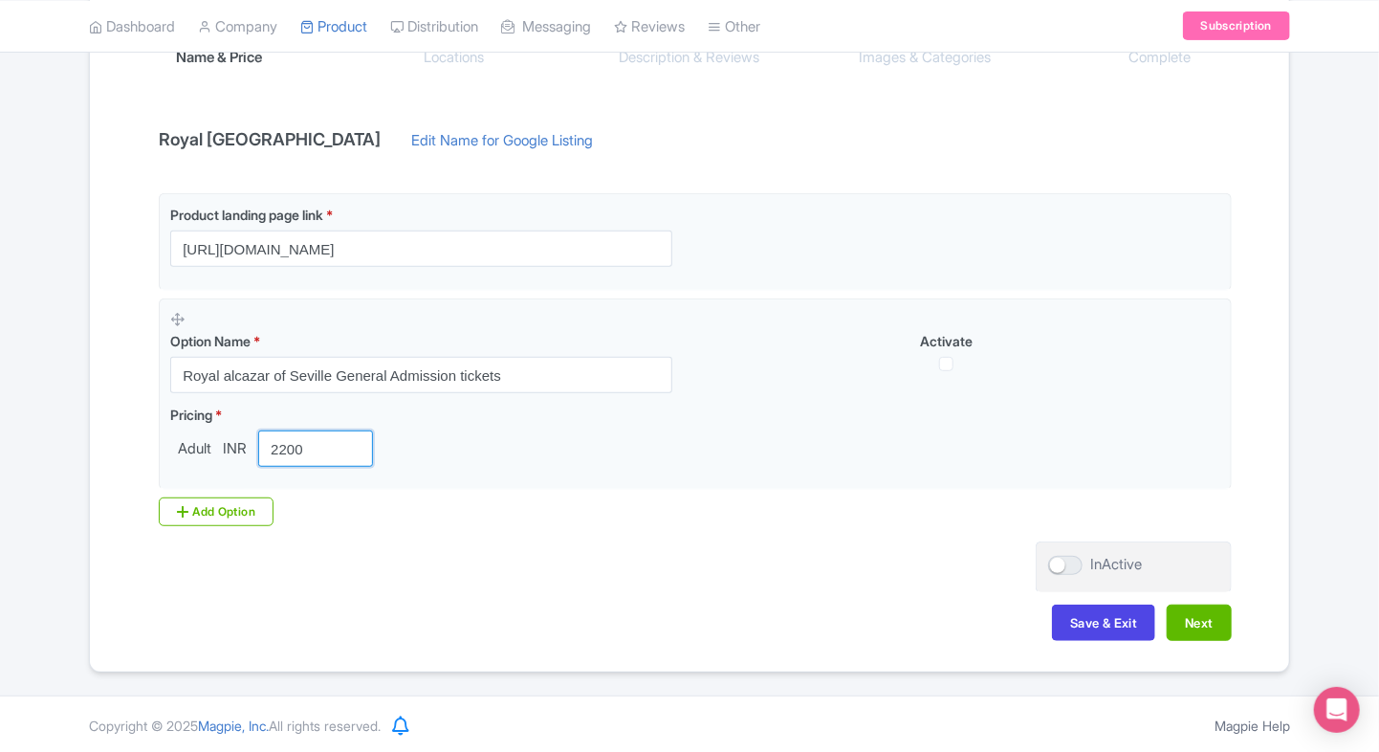
type input "2200"
click at [841, 591] on div "Name & Price Locations Description & Reviews Images & Categories Complete Royal…" at bounding box center [689, 323] width 1176 height 674
click at [1201, 626] on button "Next" at bounding box center [1199, 622] width 65 height 36
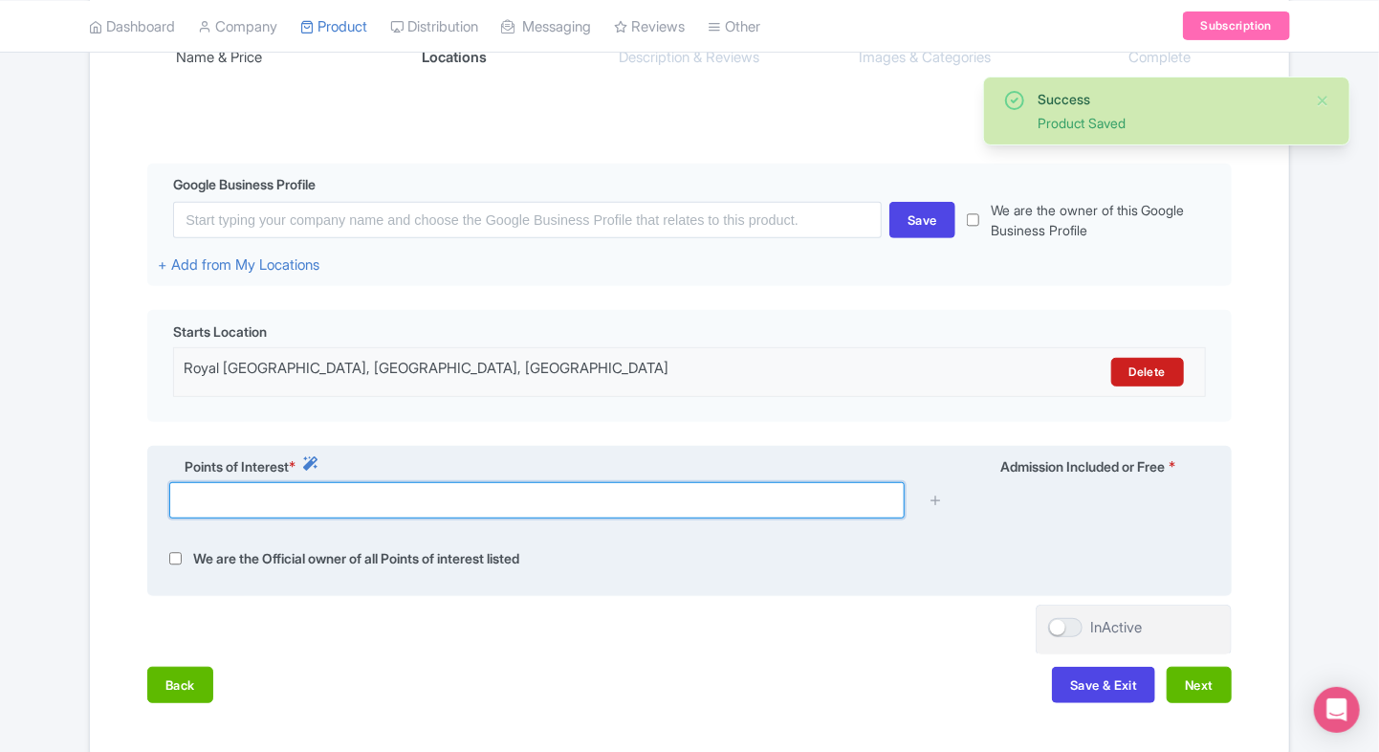
click at [491, 504] on input "text" at bounding box center [536, 500] width 735 height 36
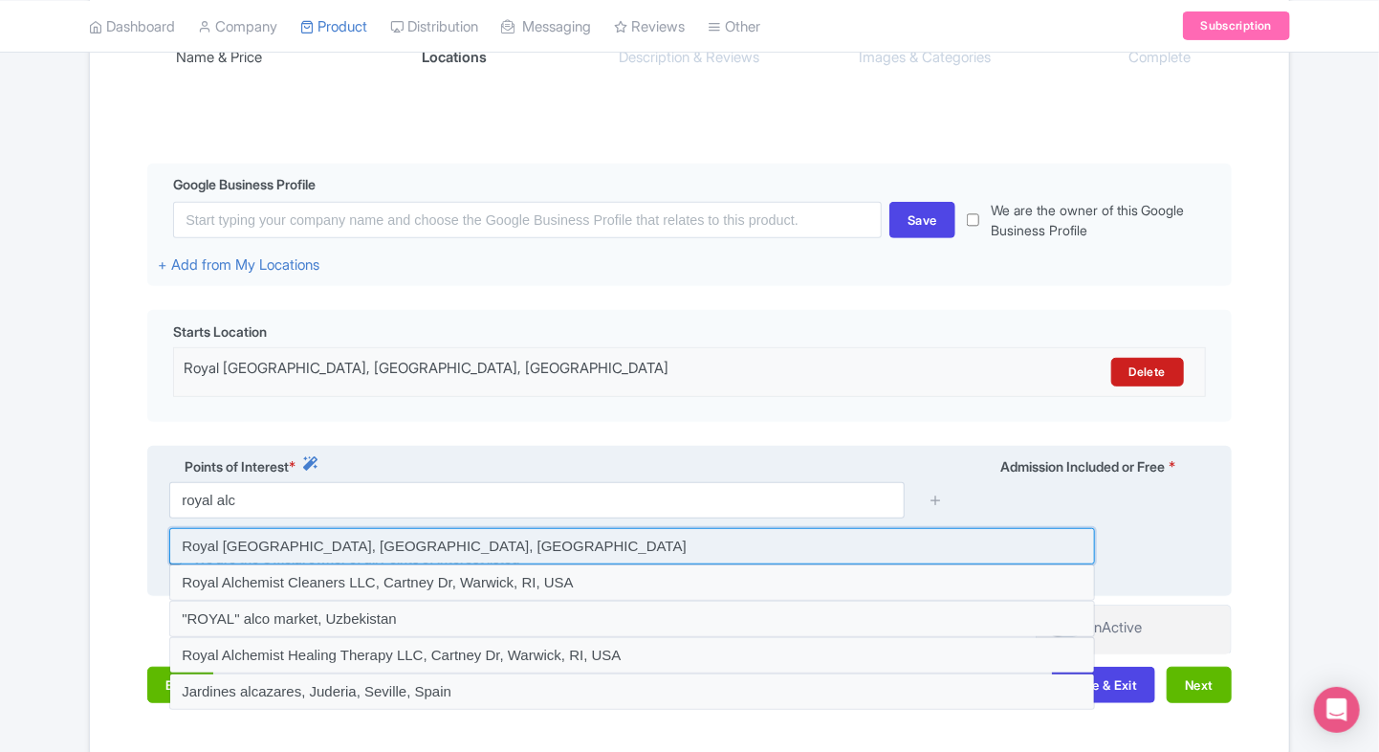
click at [436, 541] on input at bounding box center [632, 546] width 926 height 36
type input "Royal Alcázar of Seville, Seville, Spain"
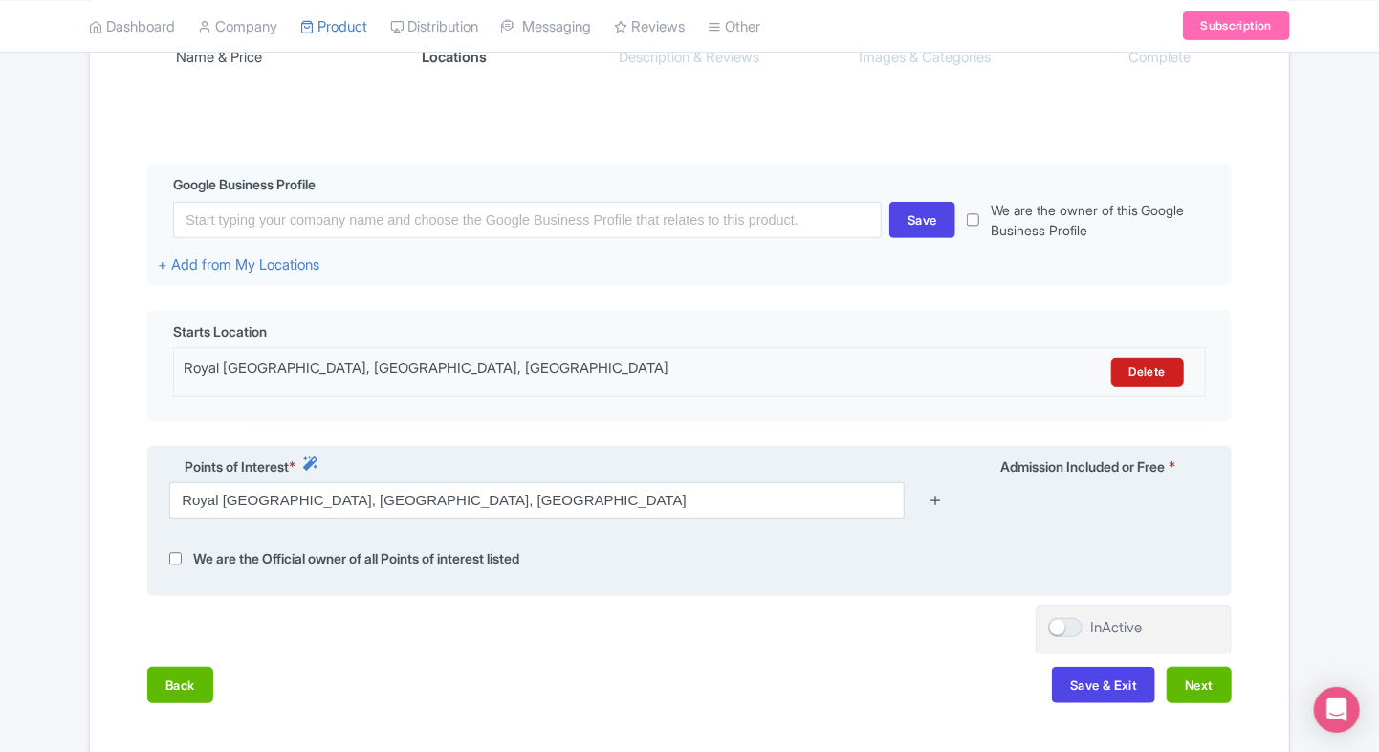
click at [943, 498] on icon at bounding box center [936, 499] width 14 height 14
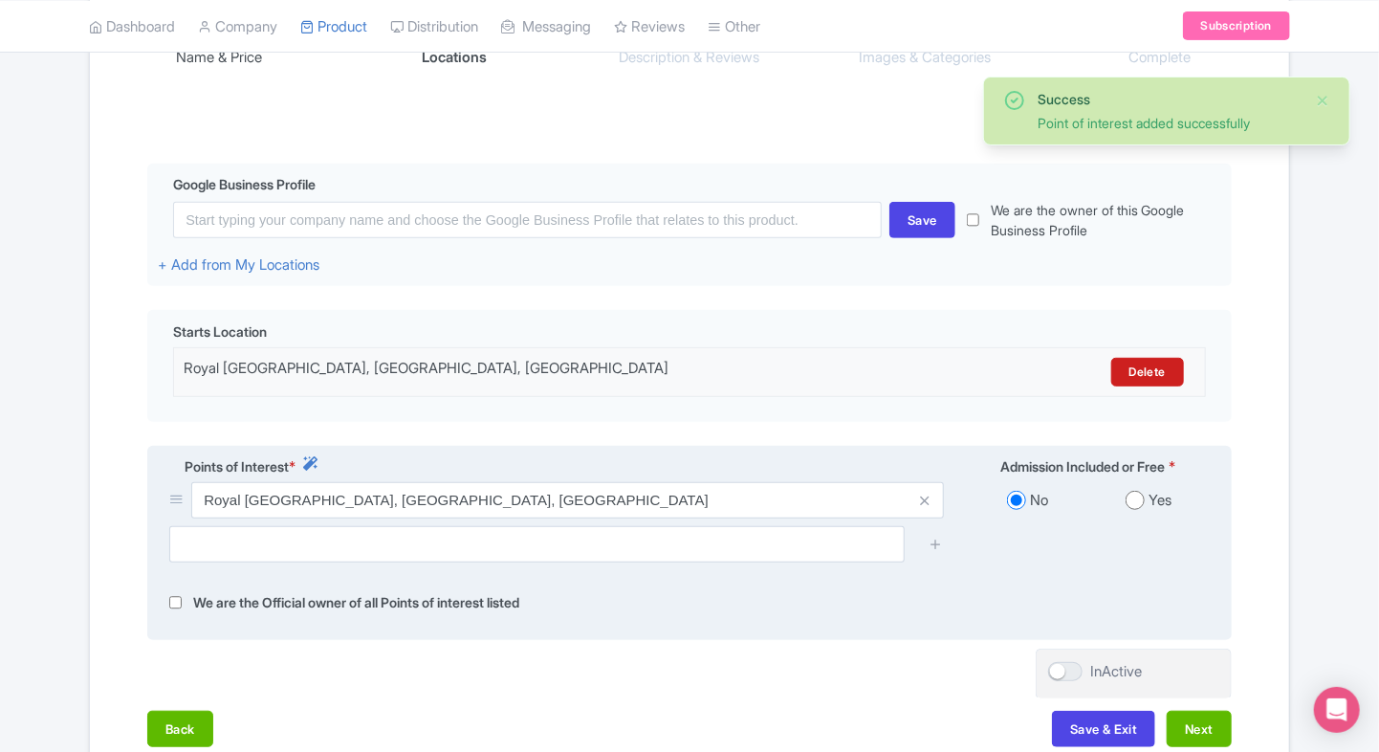
click at [1137, 503] on input "radio" at bounding box center [1135, 500] width 19 height 19
radio input "true"
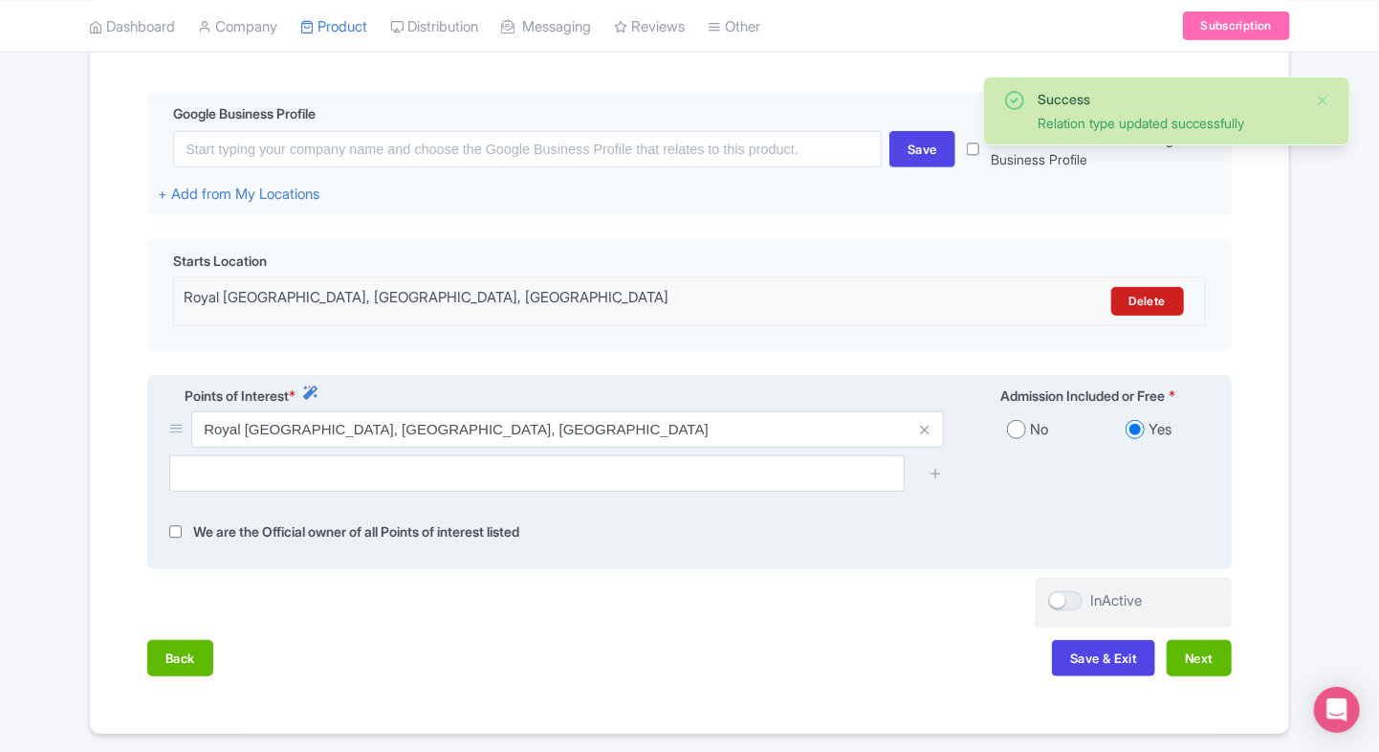
scroll to position [387, 0]
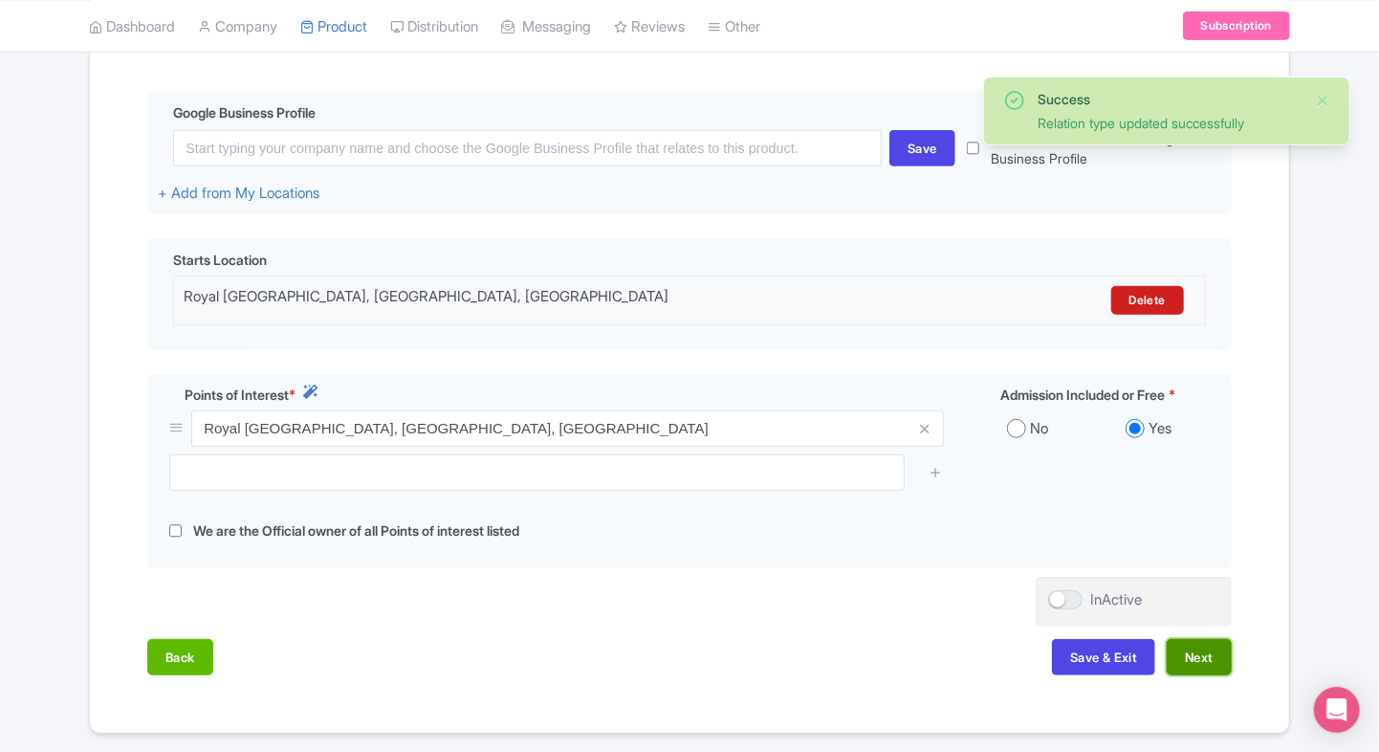
click at [1192, 660] on button "Next" at bounding box center [1199, 657] width 65 height 36
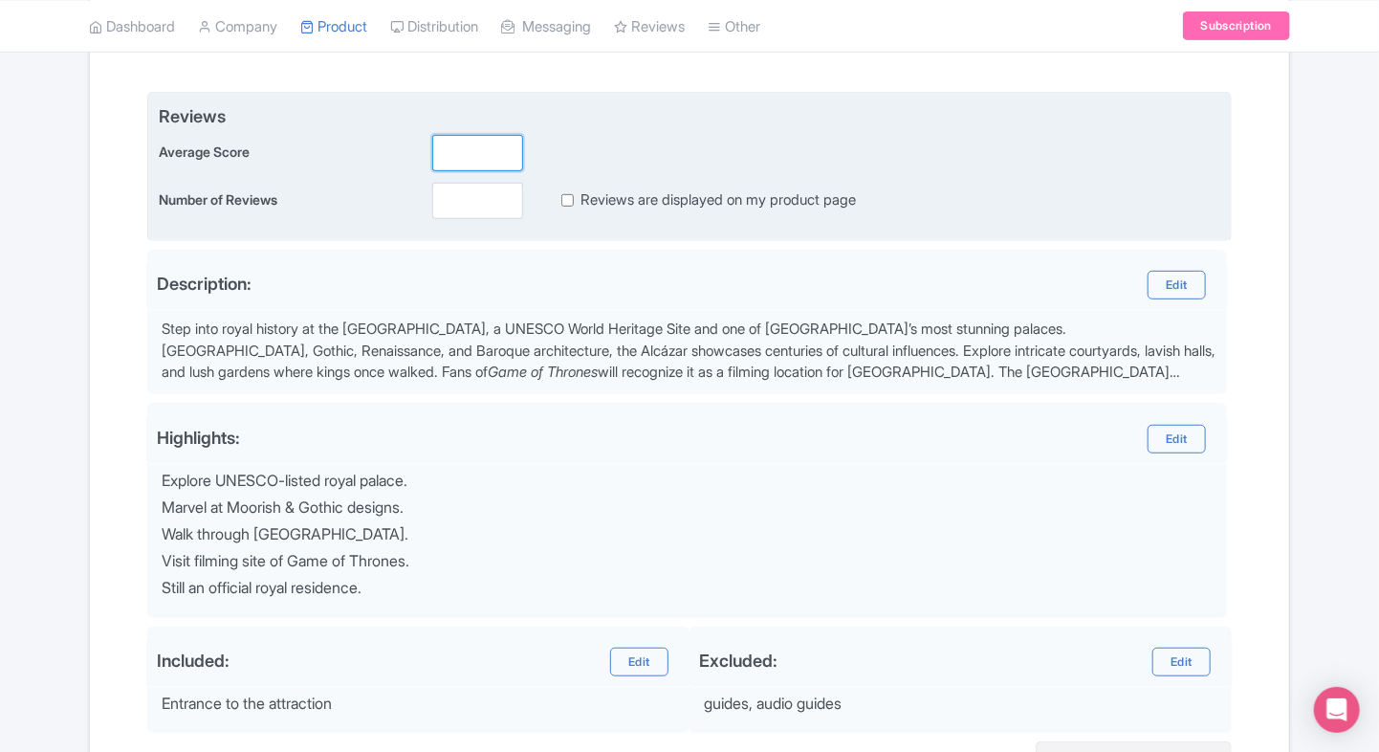
click at [481, 163] on input "number" at bounding box center [477, 153] width 91 height 36
type input "2"
click at [476, 214] on input "number" at bounding box center [477, 201] width 91 height 36
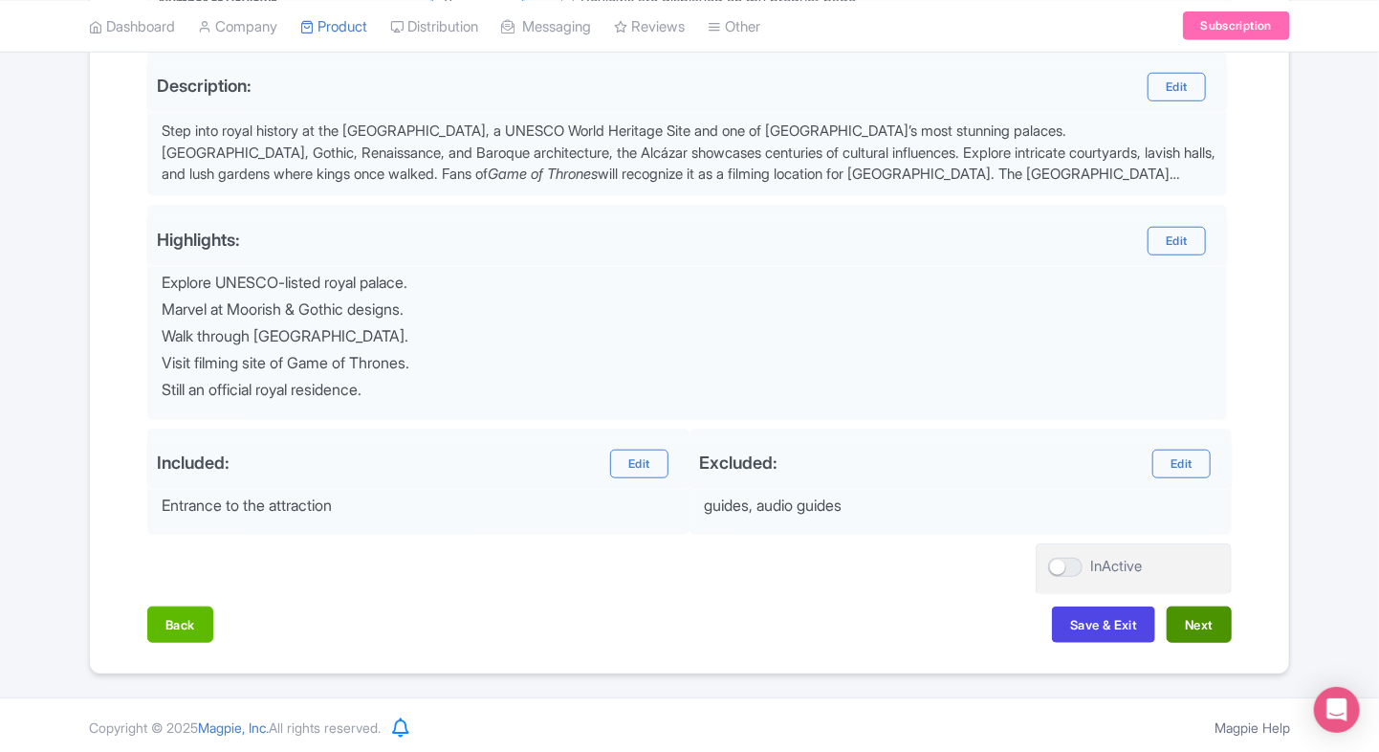
type input "0"
click at [1197, 621] on button "Next" at bounding box center [1199, 624] width 65 height 36
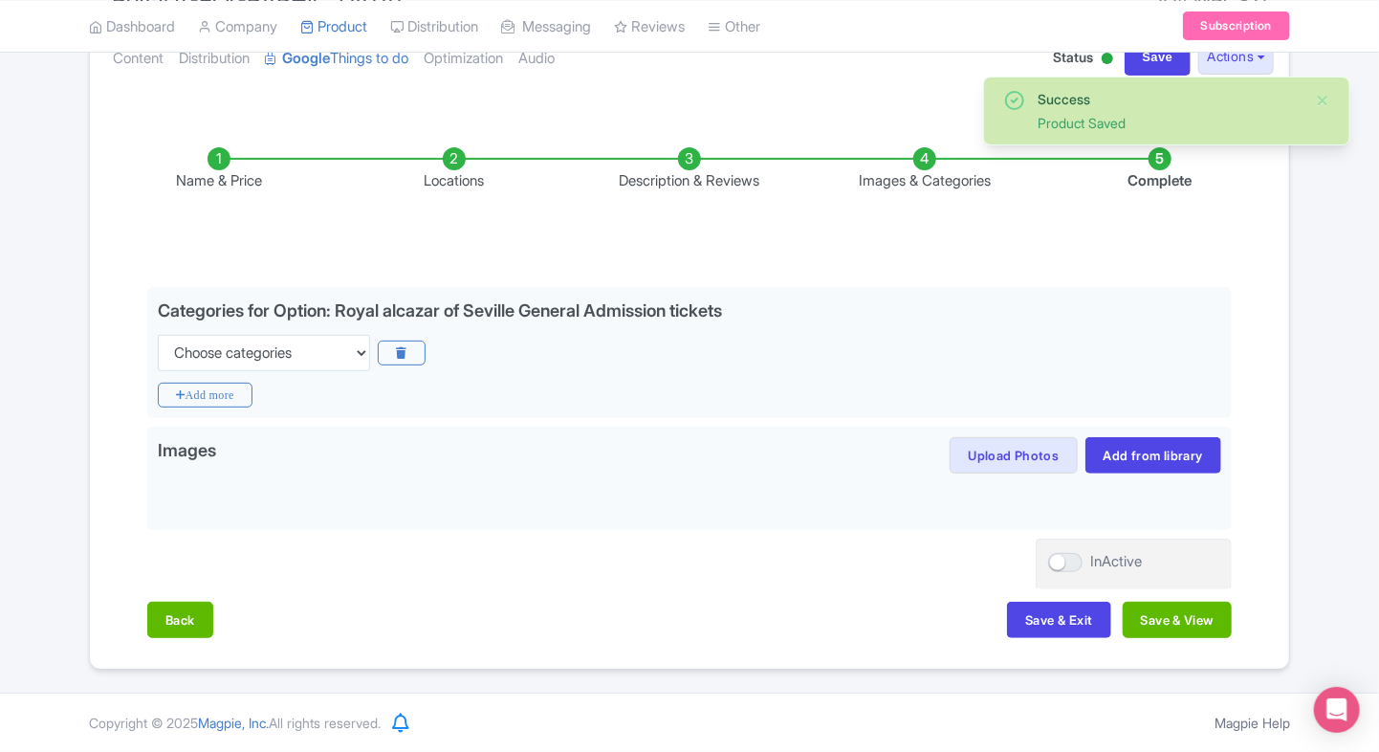
scroll to position [188, 0]
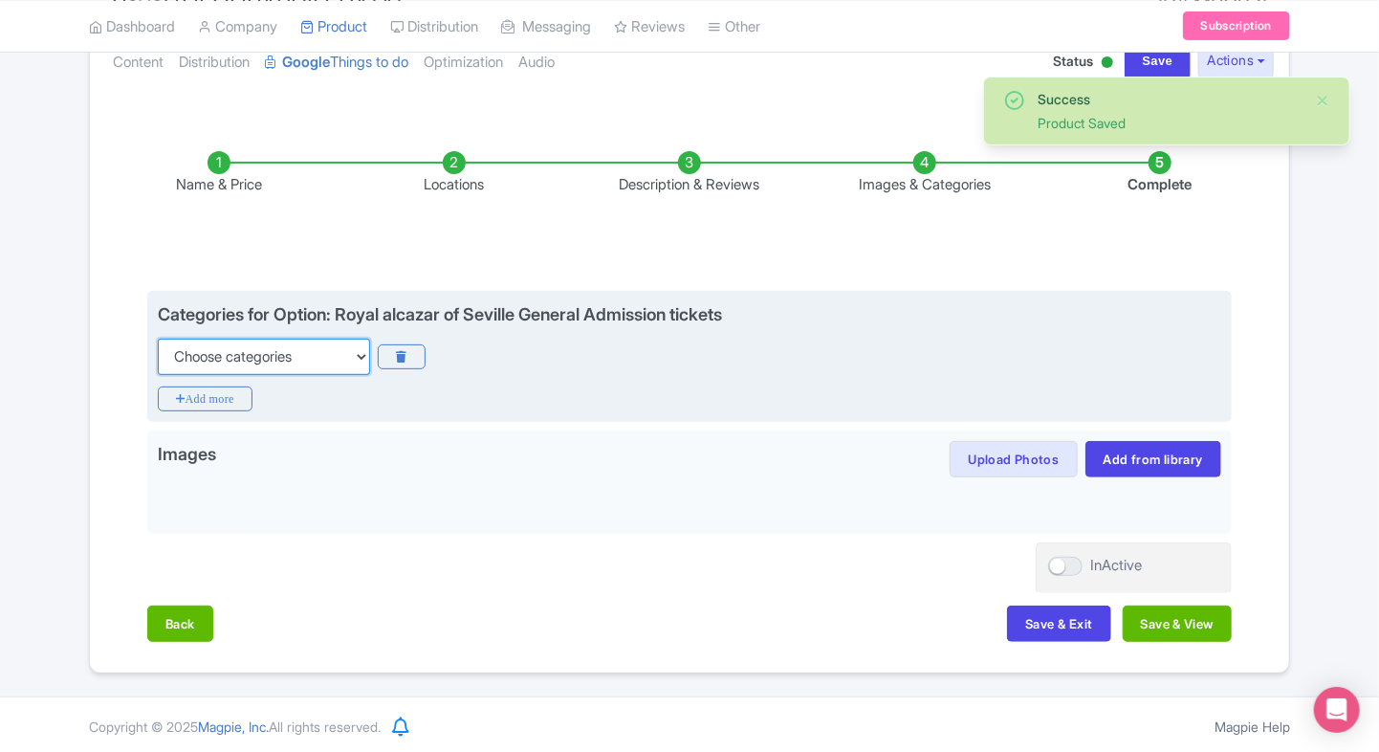
click at [264, 357] on select "Choose categories Adults Only Animals Audio Guide Beaches Bike Tours Boat Tours…" at bounding box center [264, 357] width 212 height 36
select select "family-friendly"
click at [158, 339] on select "Choose categories Adults Only Animals Audio Guide Beaches Bike Tours Boat Tours…" at bounding box center [264, 357] width 212 height 36
click at [207, 402] on icon "Add more" at bounding box center [205, 398] width 95 height 25
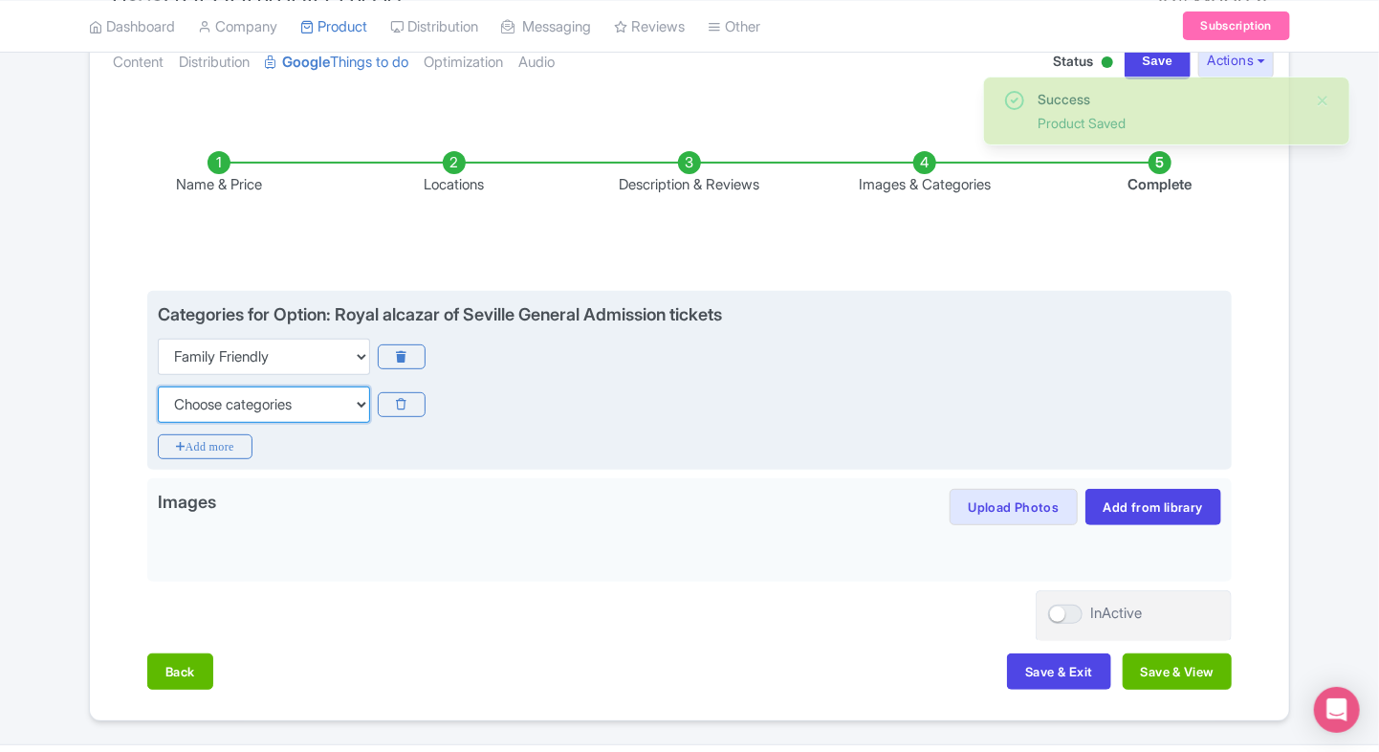
click at [242, 397] on select "Choose categories Adults Only Animals Audio Guide Beaches Bike Tours Boat Tours…" at bounding box center [264, 404] width 212 height 36
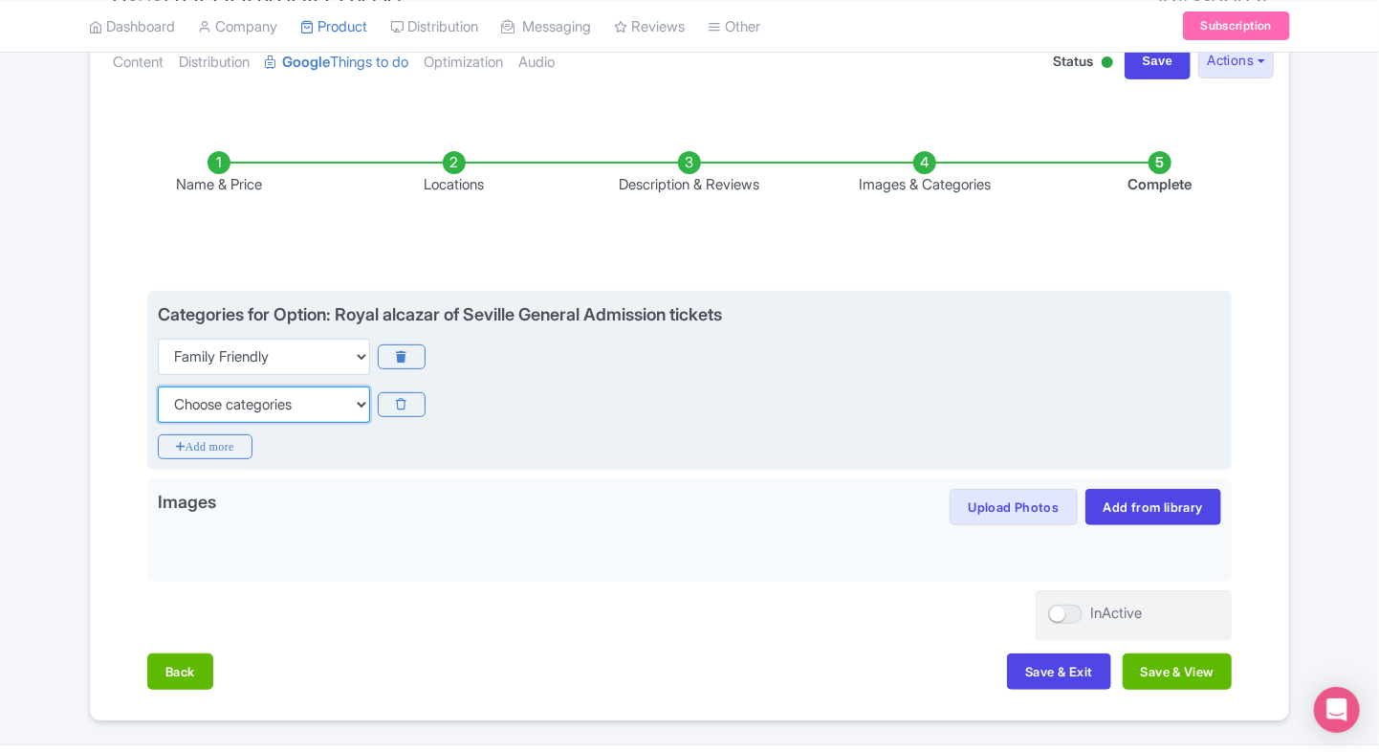
select select "walking-tours"
click at [158, 386] on select "Choose categories Adults Only Animals Audio Guide Beaches Bike Tours Boat Tours…" at bounding box center [264, 404] width 212 height 36
click at [203, 440] on icon "Add more" at bounding box center [205, 446] width 95 height 25
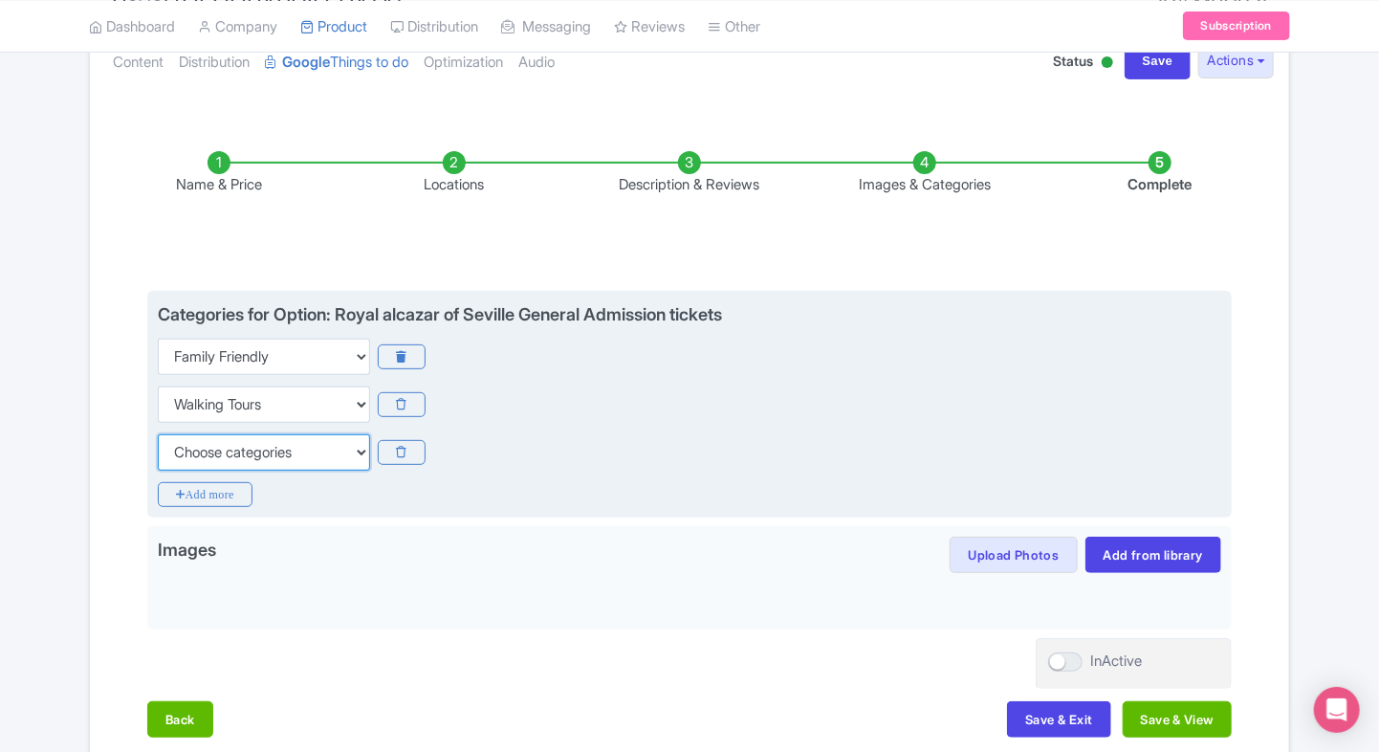
click at [226, 458] on select "Choose categories Adults Only Animals Audio Guide Beaches Bike Tours Boat Tours…" at bounding box center [264, 452] width 212 height 36
select select "history"
click at [158, 434] on select "Choose categories Adults Only Animals Audio Guide Beaches Bike Tours Boat Tours…" at bounding box center [264, 452] width 212 height 36
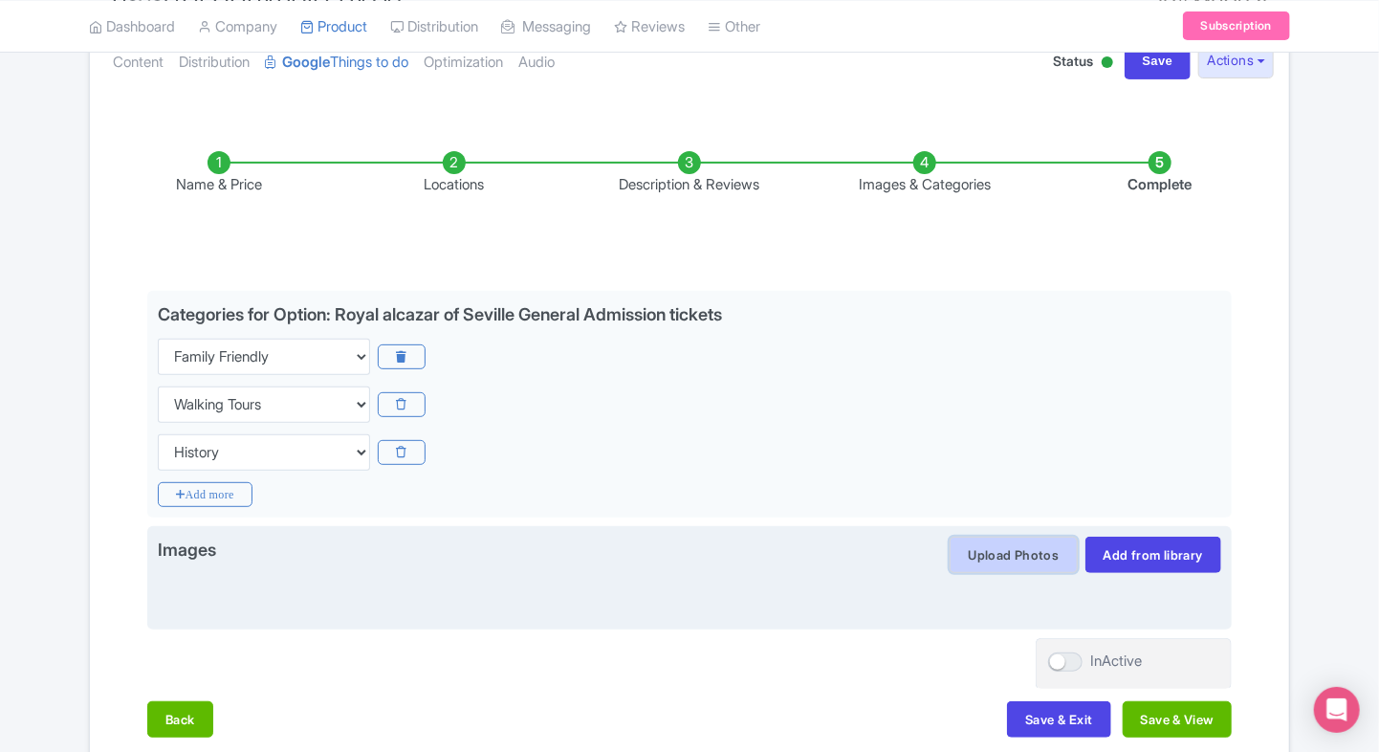
click at [981, 545] on button "Upload Photos" at bounding box center [1013, 554] width 127 height 36
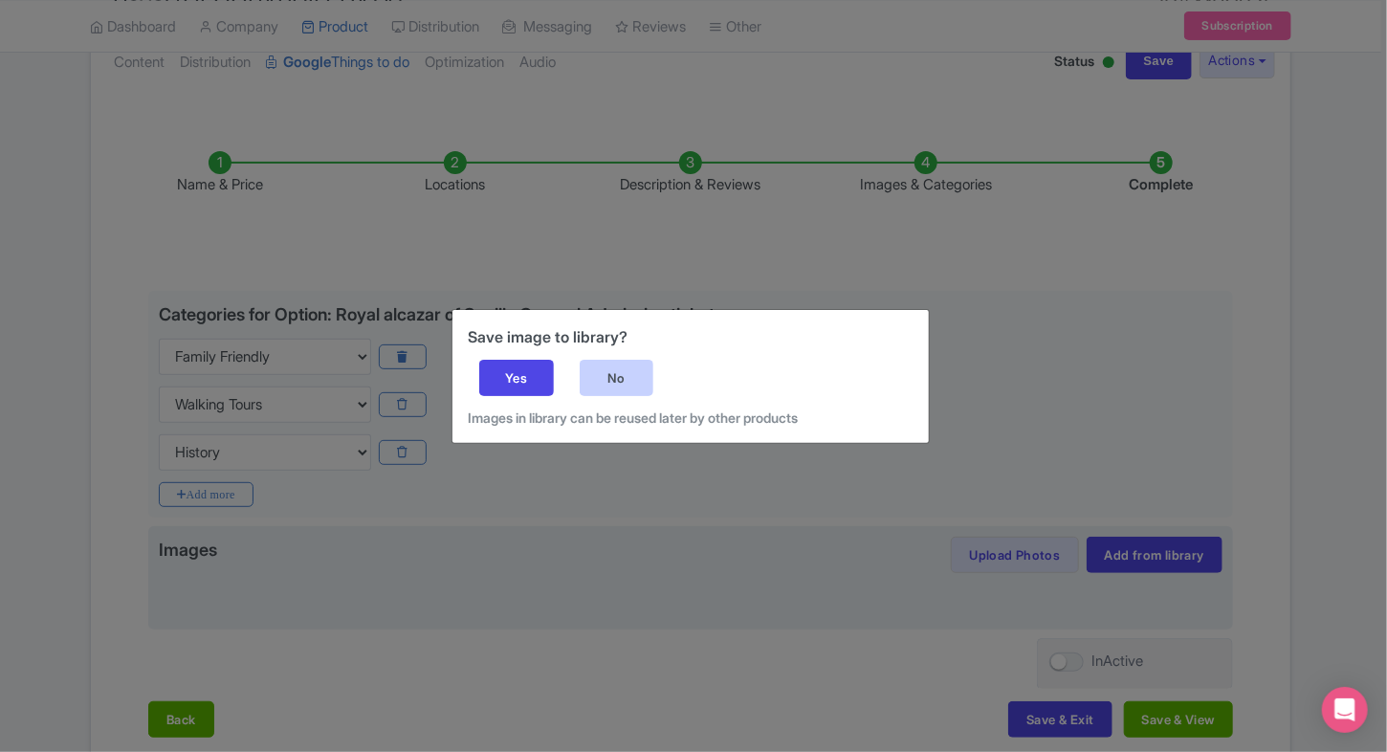
click at [631, 379] on div "No" at bounding box center [616, 378] width 75 height 36
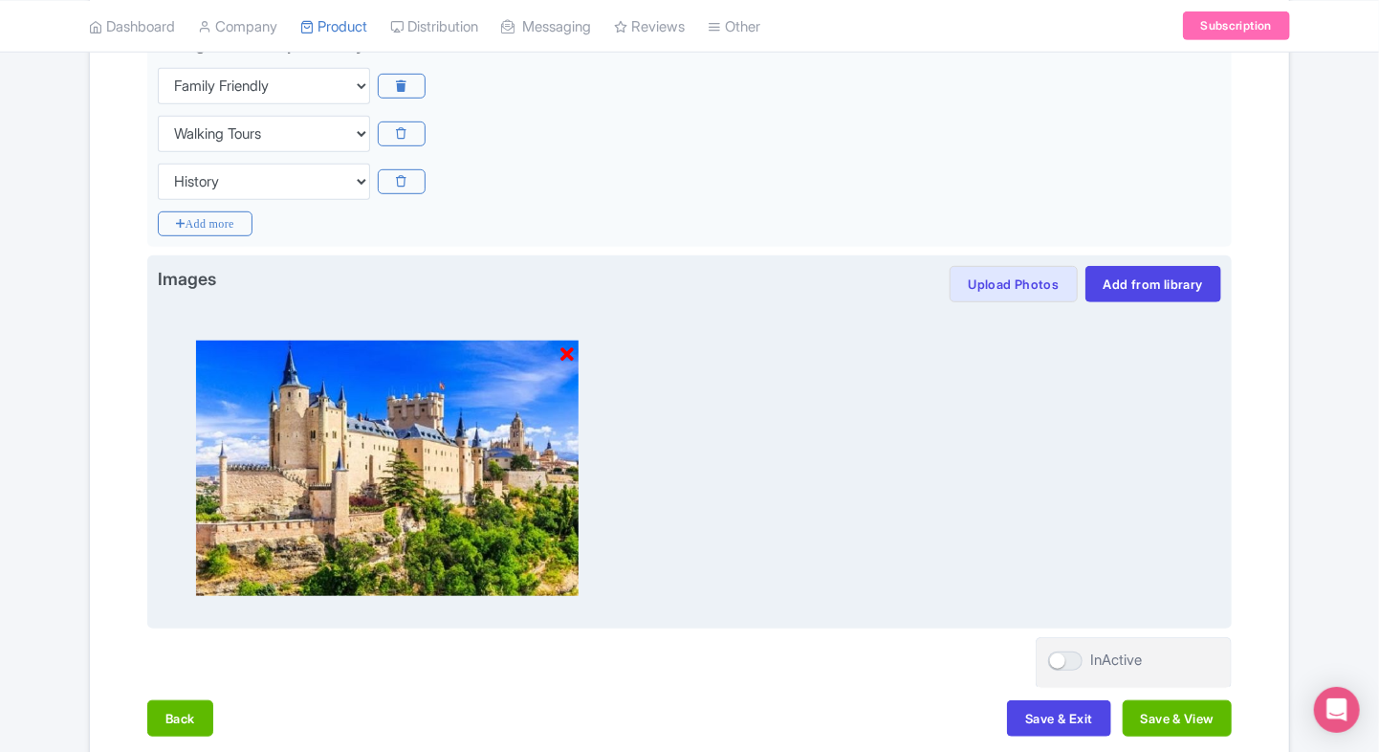
scroll to position [555, 0]
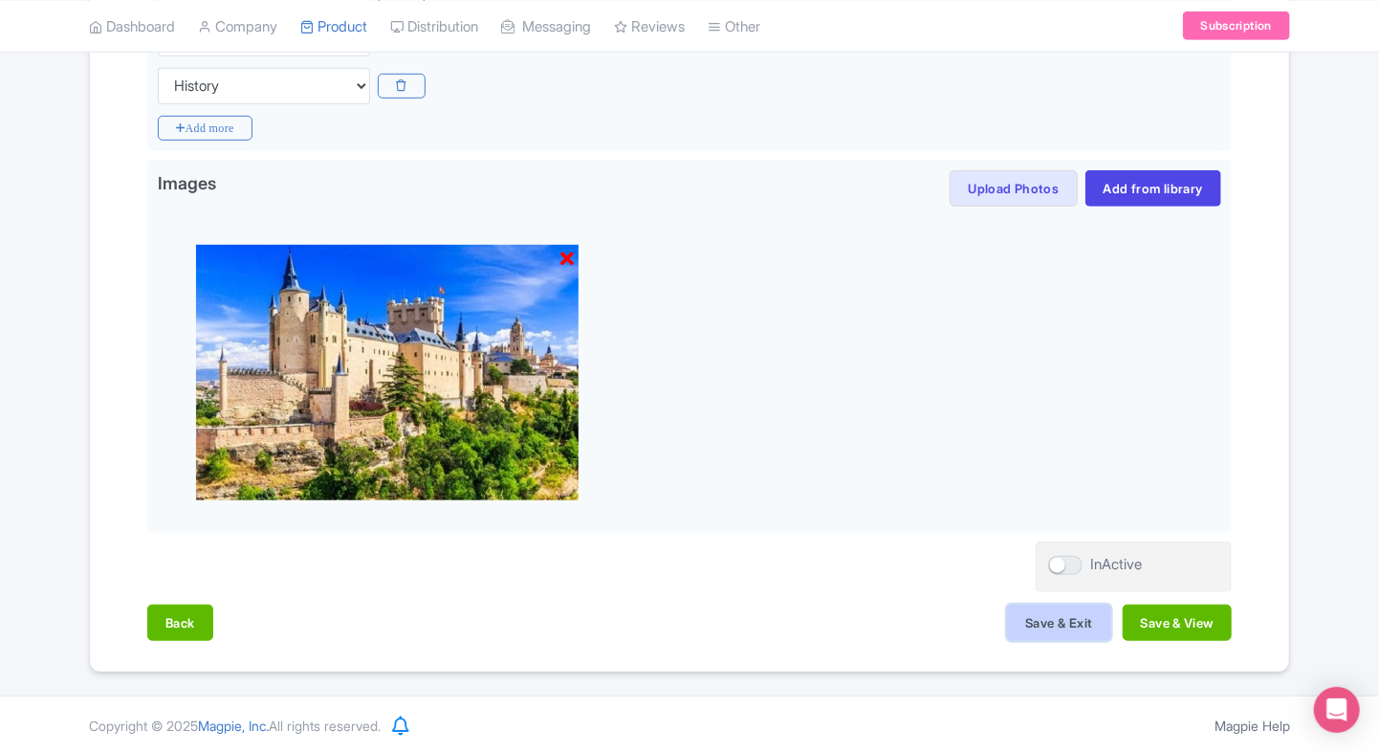
click at [1057, 620] on button "Save & Exit" at bounding box center [1058, 622] width 103 height 36
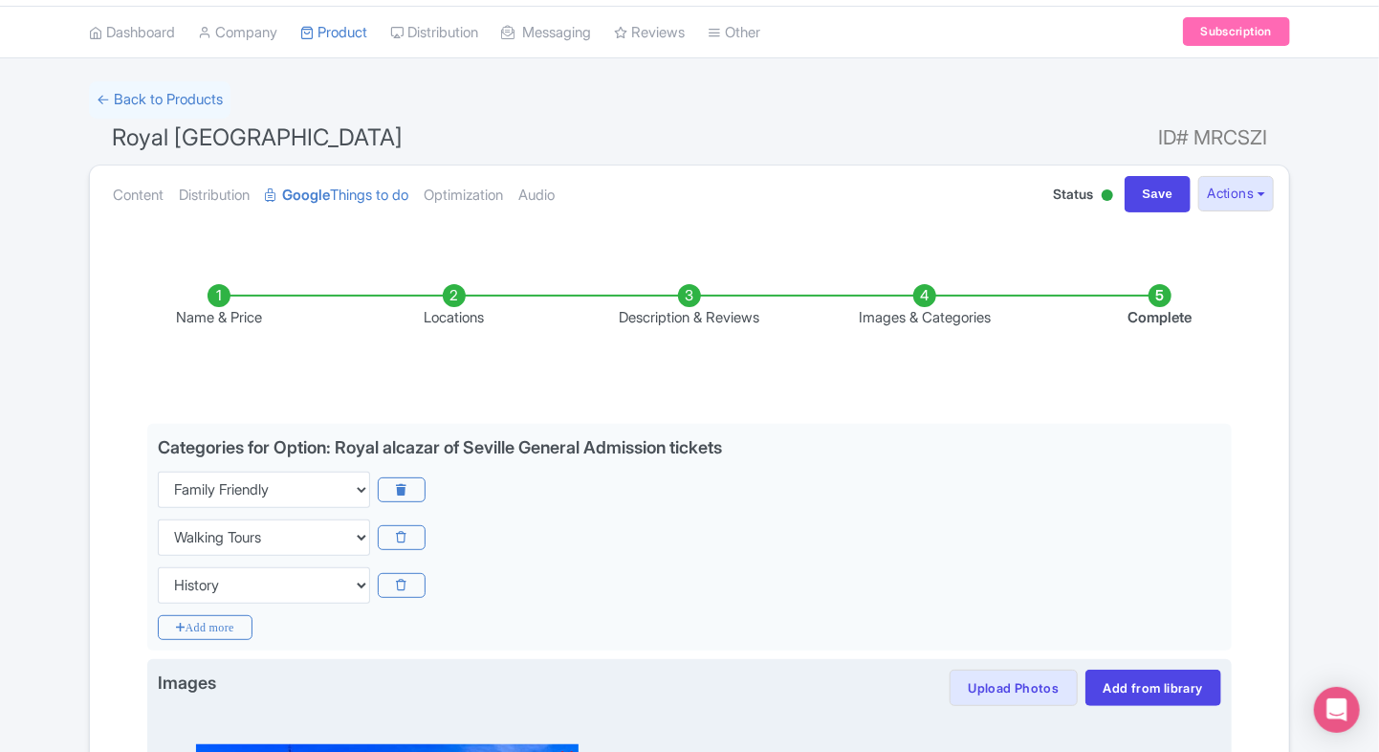
scroll to position [0, 0]
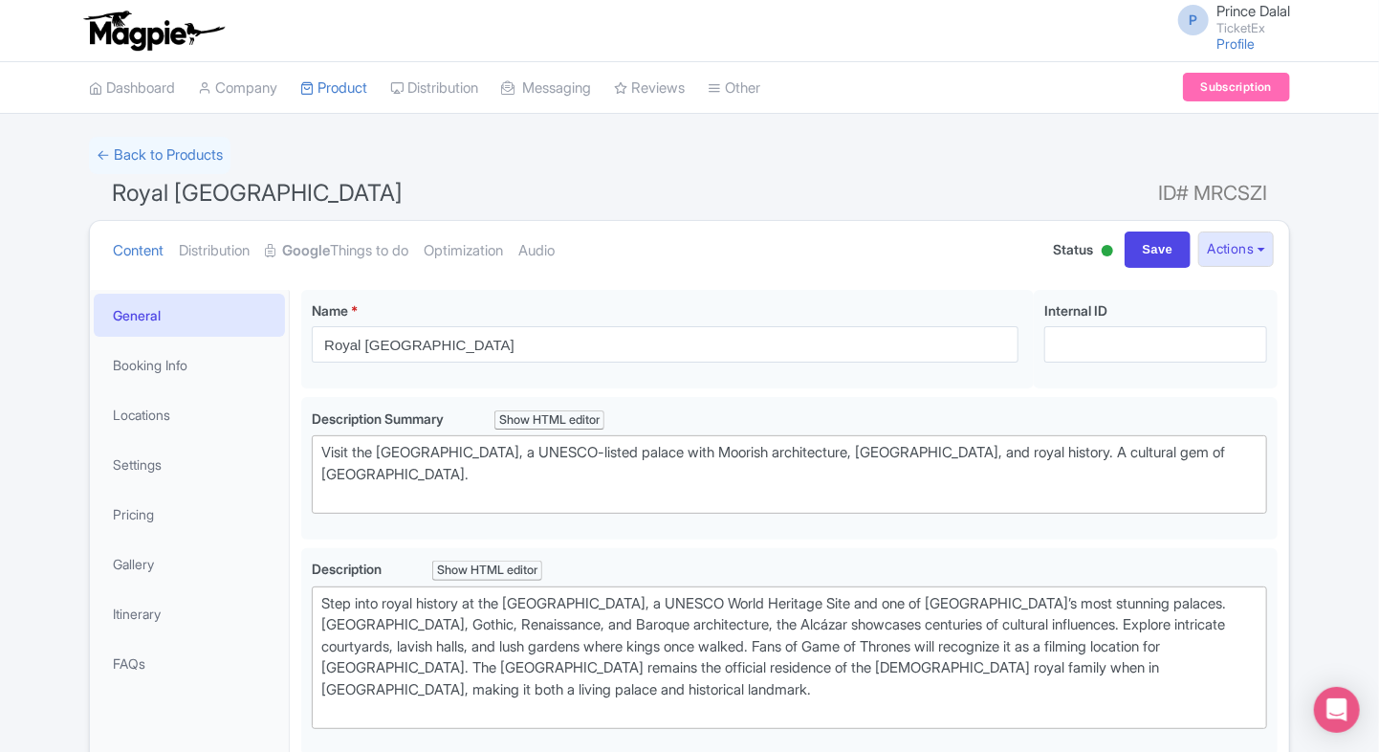
click at [0, 351] on html "P Prince Dalal TicketEx Profile Users Settings Sign out Dashboard Company Produ…" at bounding box center [689, 376] width 1379 height 752
click at [314, 86] on icon at bounding box center [306, 87] width 13 height 13
